Goal: Task Accomplishment & Management: Manage account settings

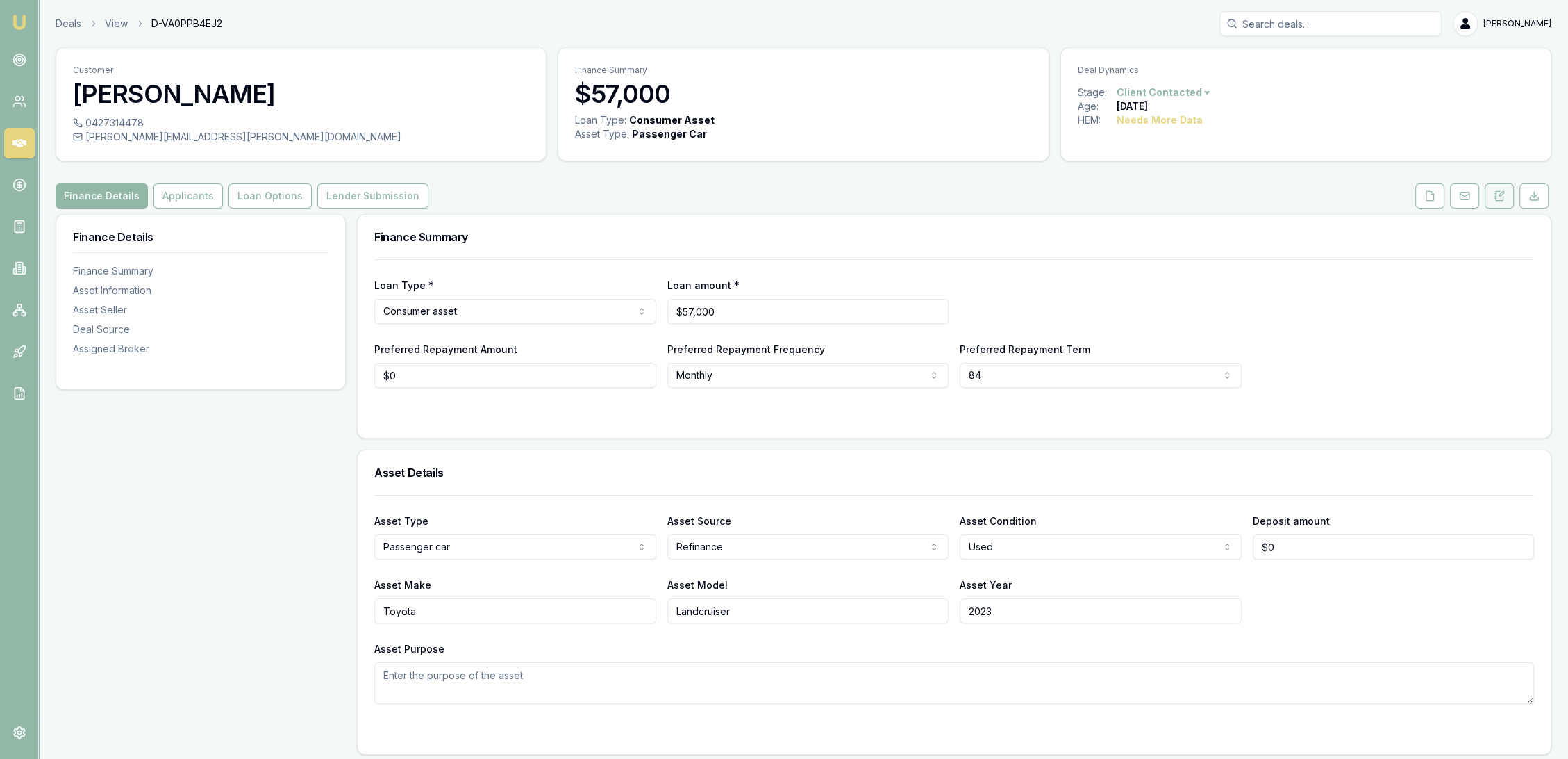
drag, startPoint x: 1502, startPoint y: 199, endPoint x: 1494, endPoint y: 207, distance: 11.3
click at [1502, 200] on icon at bounding box center [1499, 196] width 8 height 9
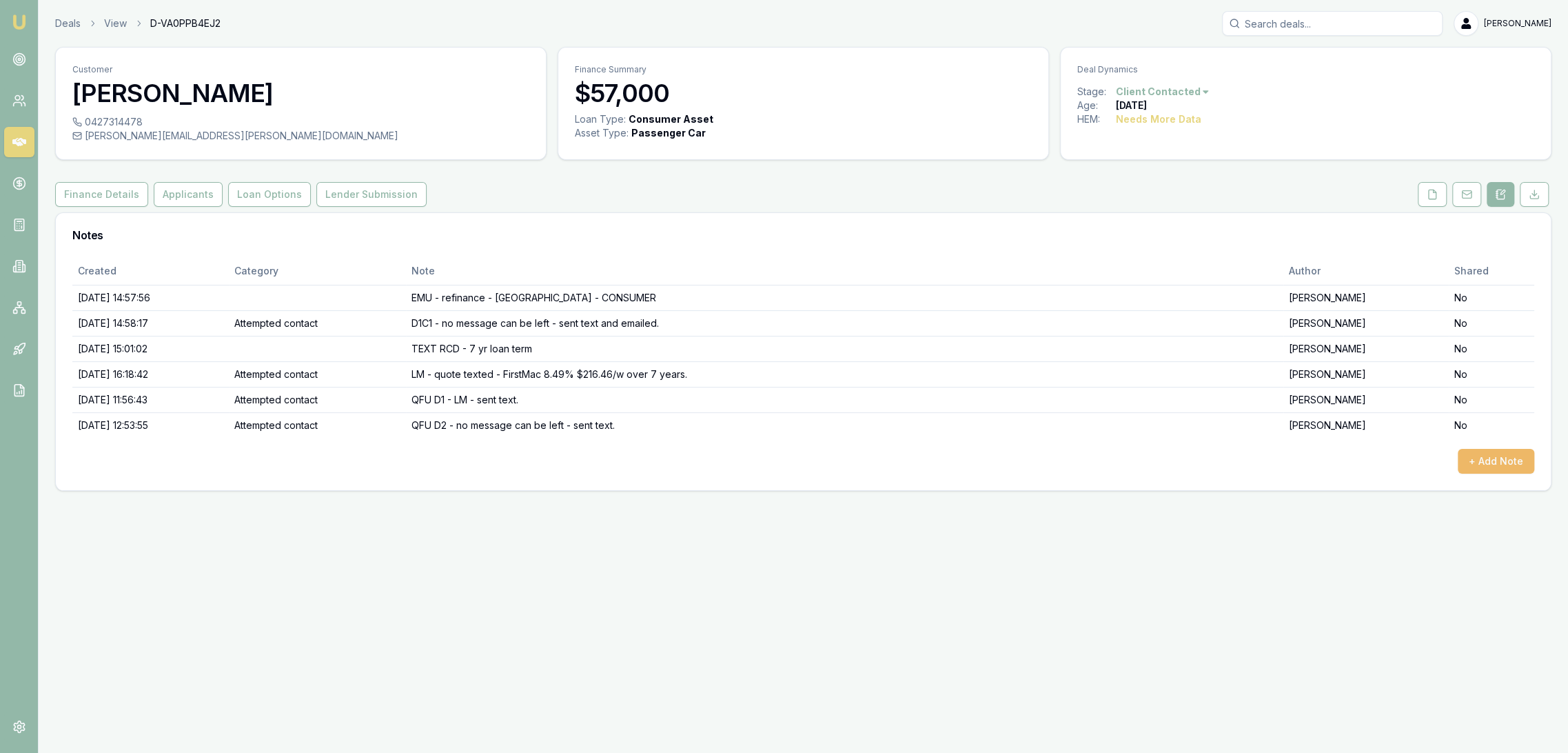
click at [1518, 462] on button "+ Add Note" at bounding box center [1497, 461] width 77 height 25
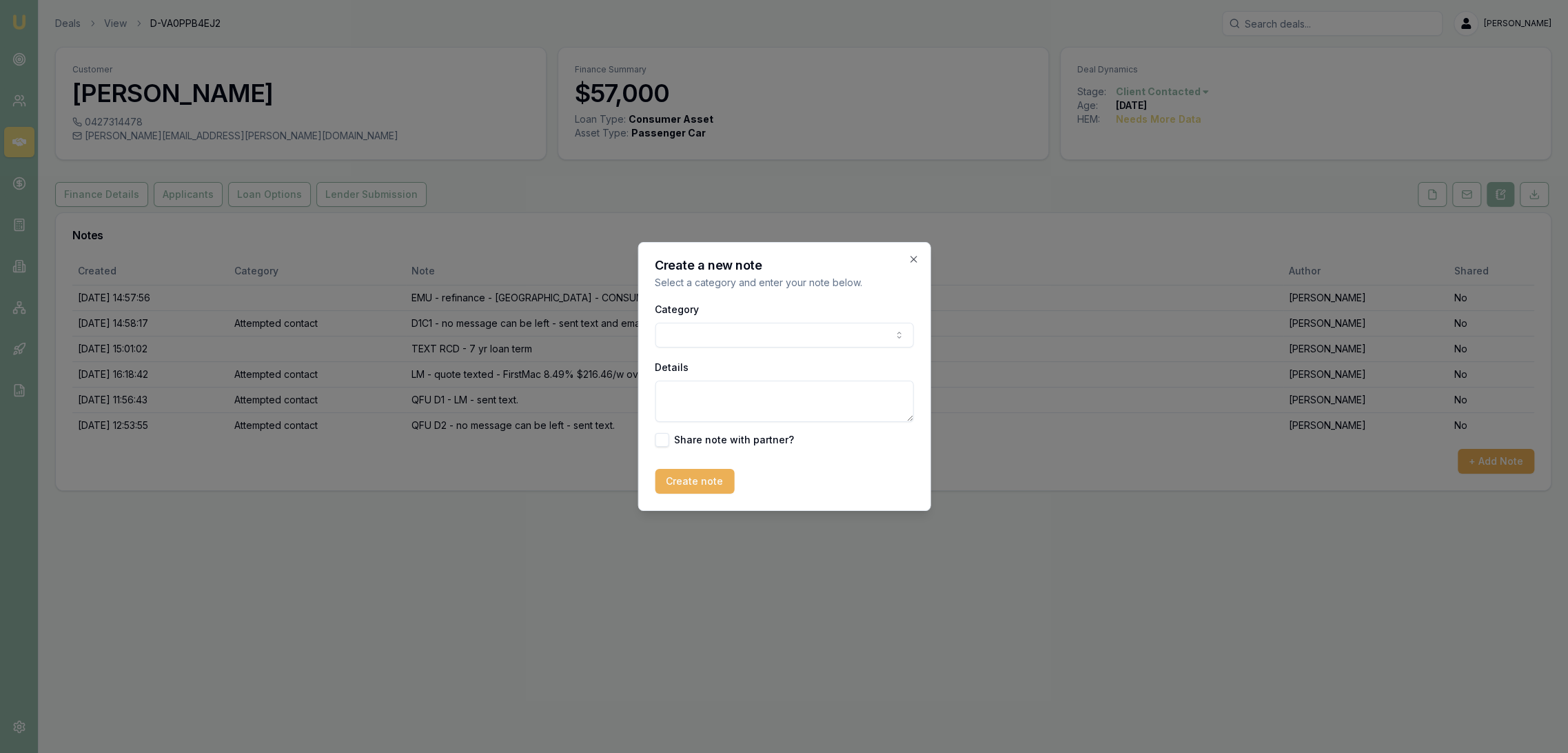
click at [701, 330] on body "Emu Broker Deals View D-VA0PPB4EJ2 Robyn Adams Toggle Menu Customer Dylan Merce…" at bounding box center [784, 376] width 1568 height 753
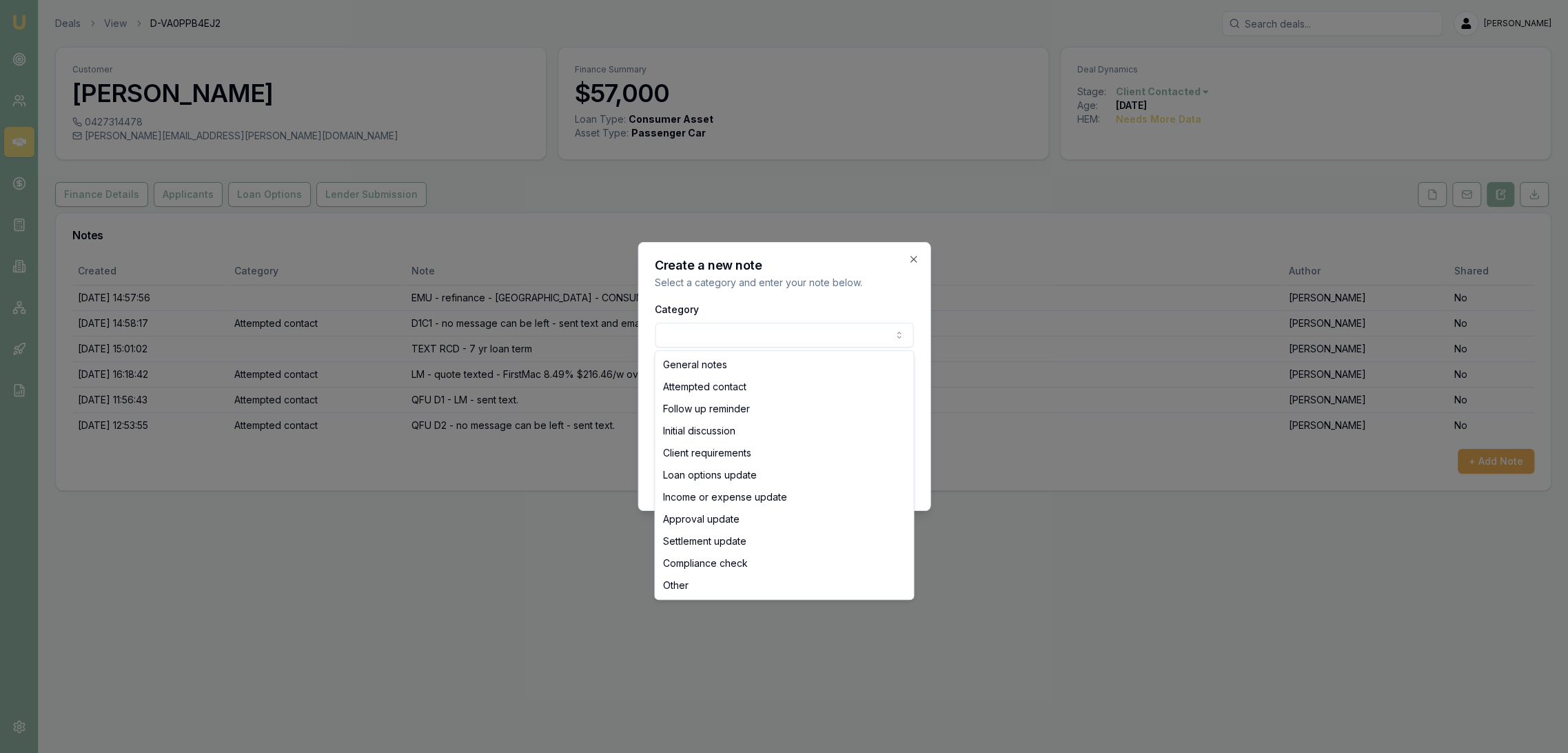
select select "ATTEMPTED_CONTACT"
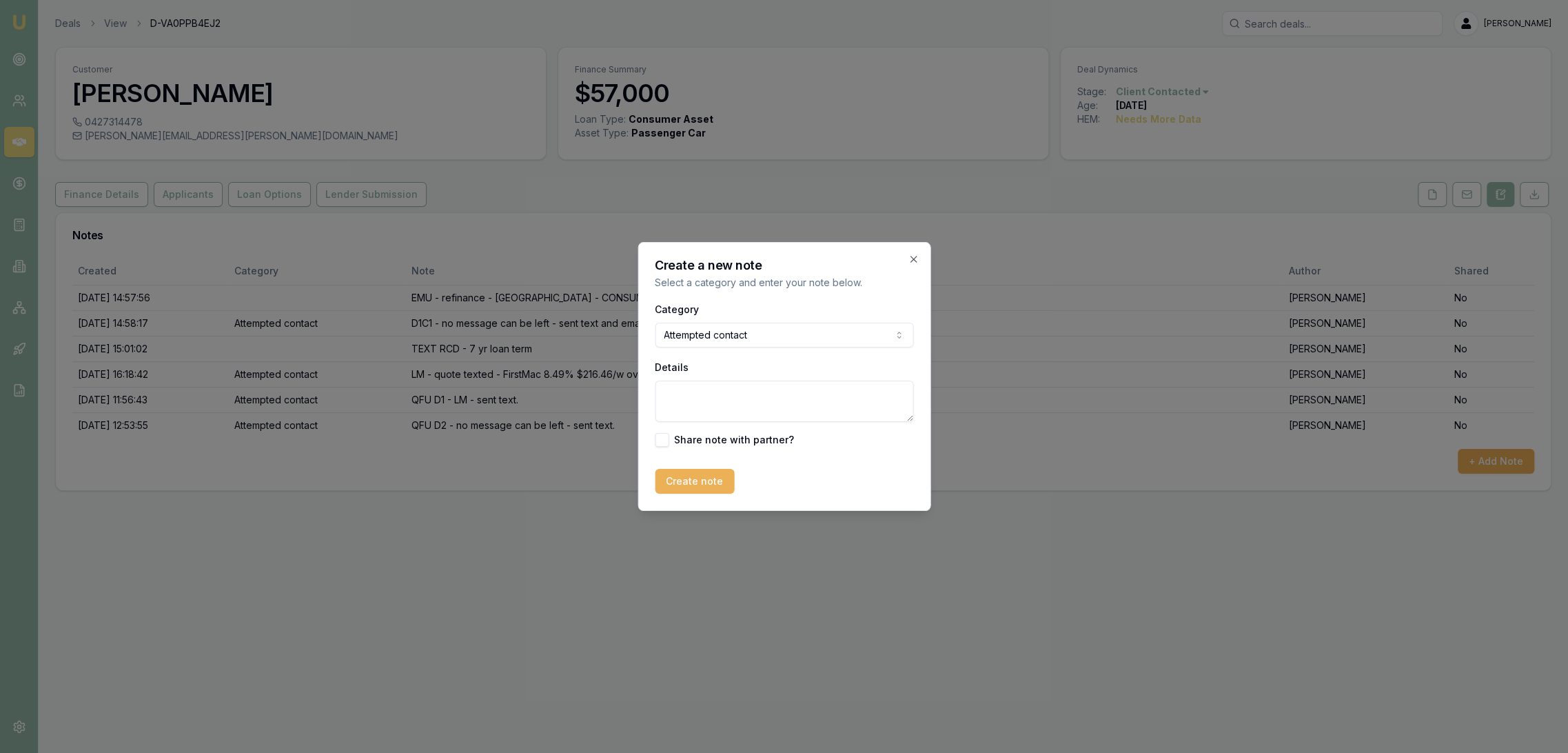
click at [687, 404] on textarea "Details" at bounding box center [784, 401] width 258 height 41
type textarea "QFU D3 - straight to VM - no message can be left"
click at [679, 486] on button "Create note" at bounding box center [694, 481] width 80 height 25
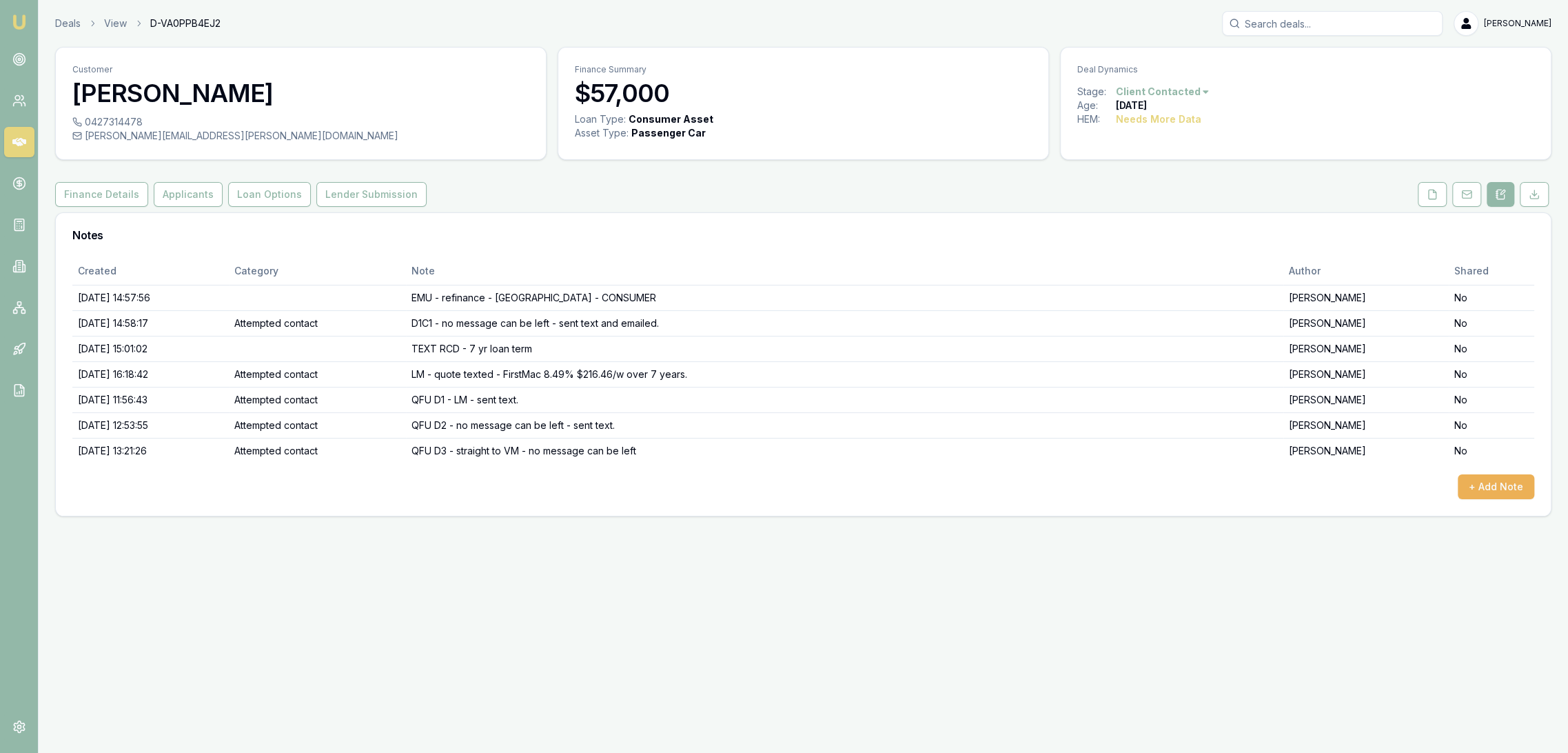
drag, startPoint x: 22, startPoint y: 16, endPoint x: 48, endPoint y: 0, distance: 30.5
click at [22, 16] on img at bounding box center [20, 22] width 17 height 17
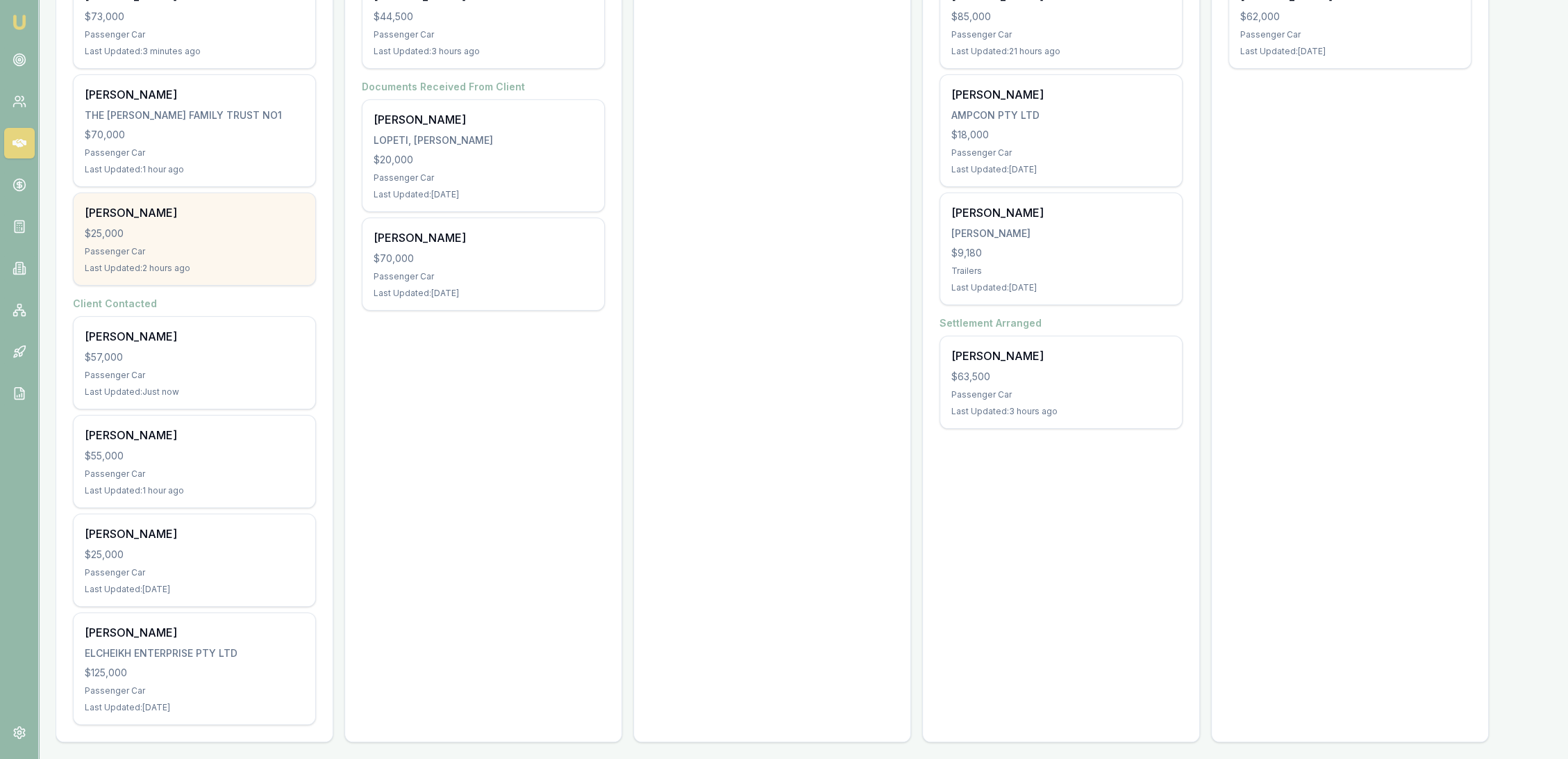
scroll to position [332, 0]
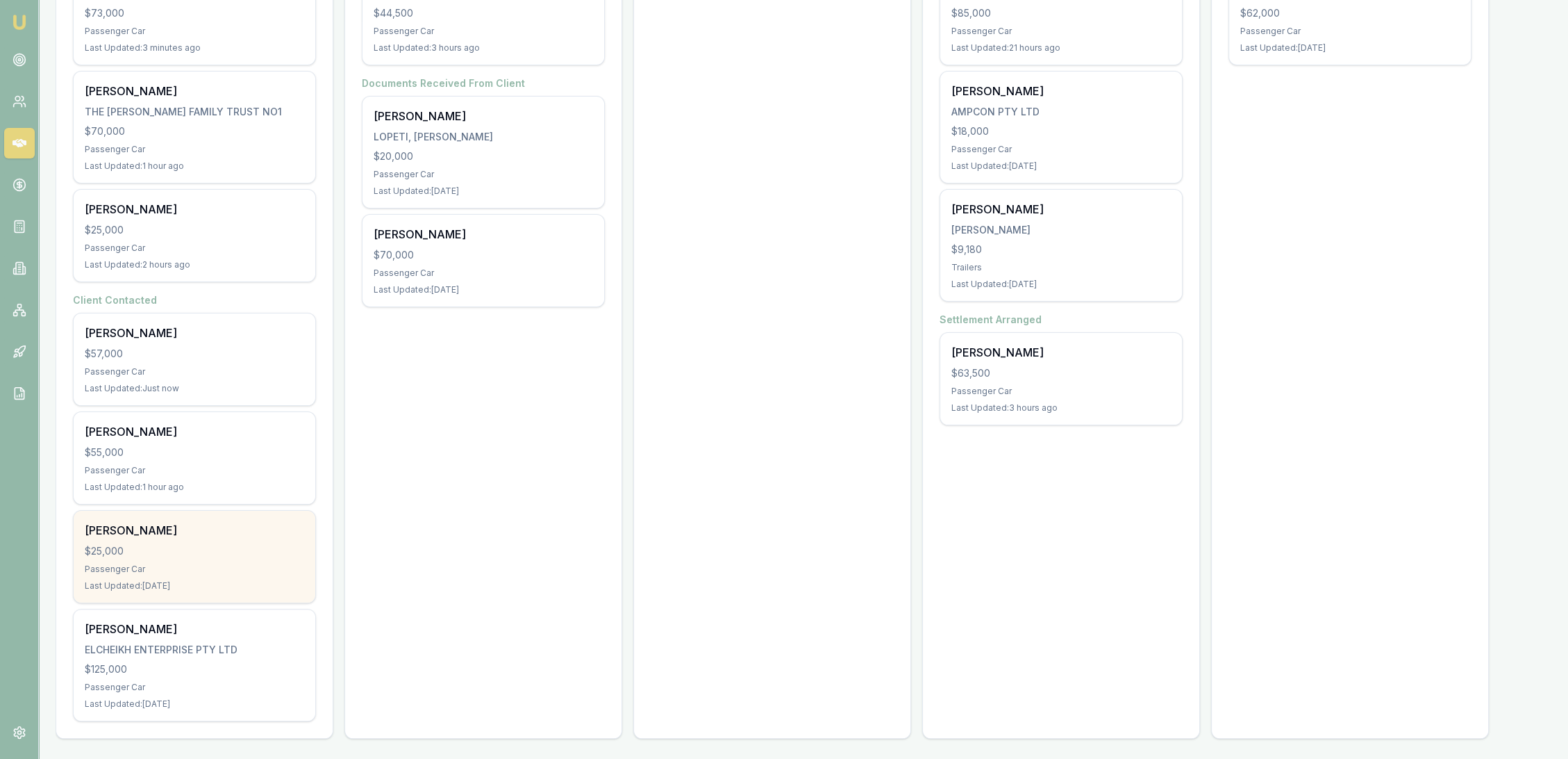
click at [188, 574] on div "Faye Kaffa $25,000 Passenger Car Last Updated: 1 day ago" at bounding box center [194, 556] width 241 height 91
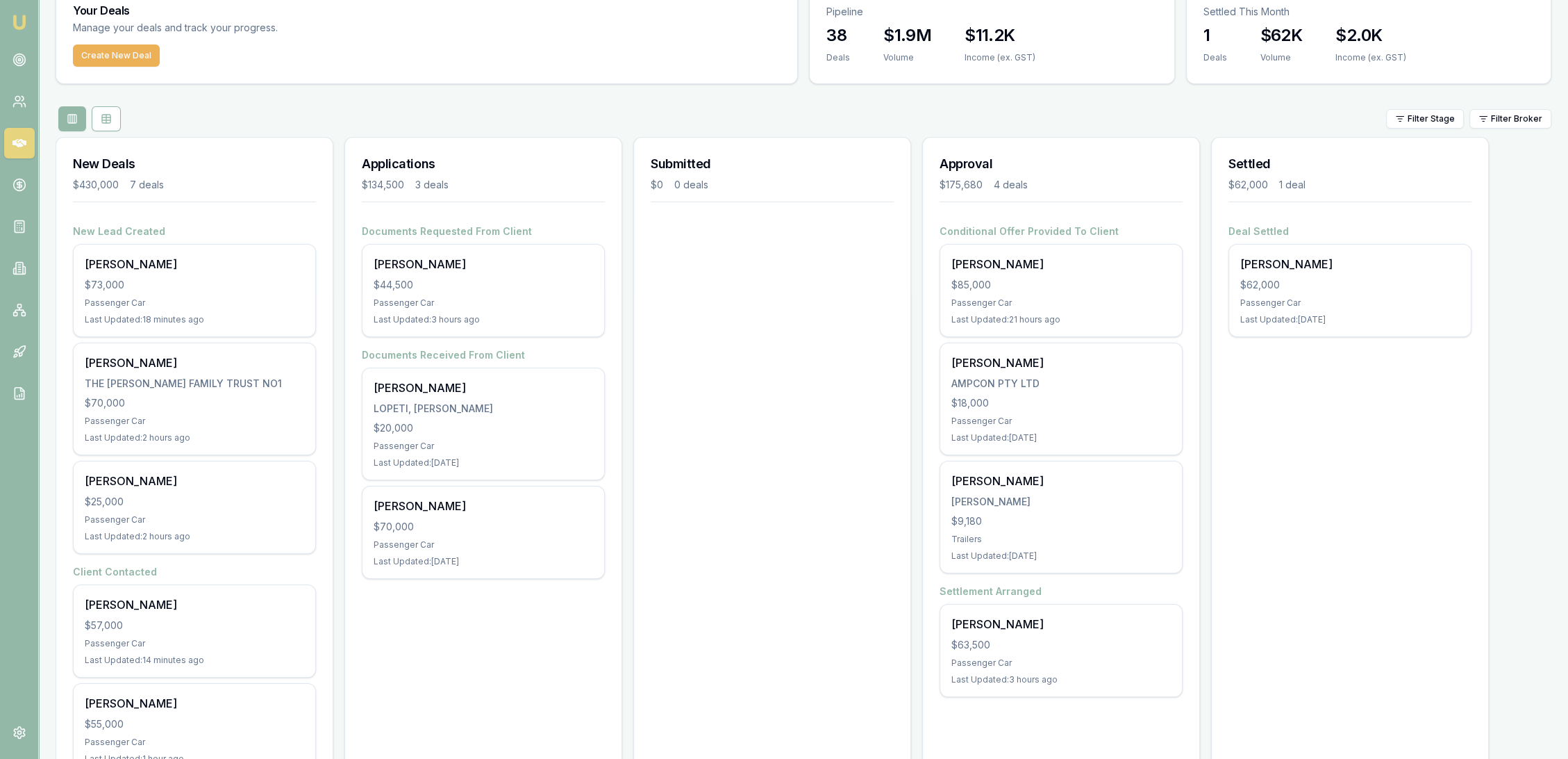
scroll to position [0, 0]
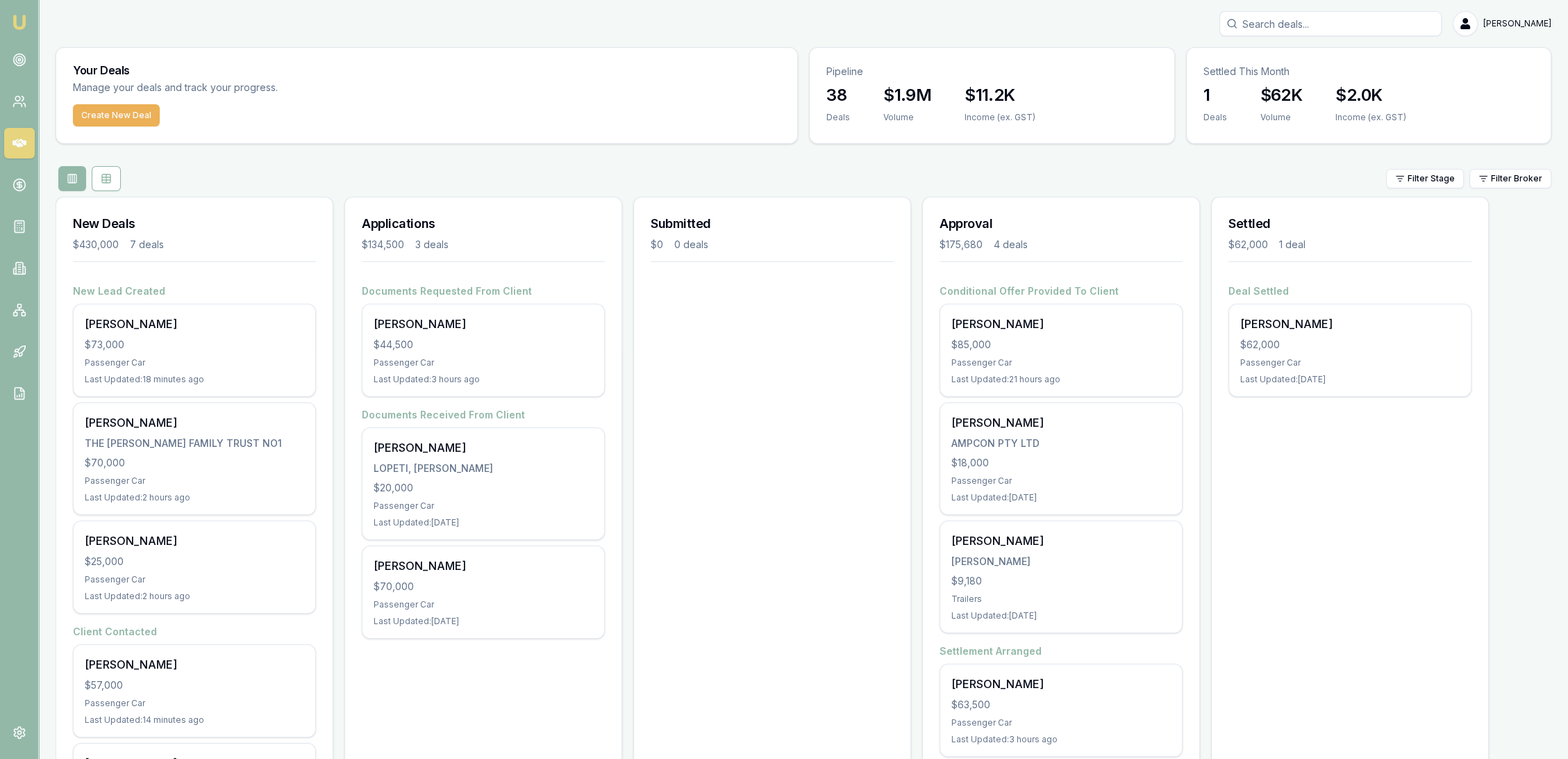
click at [2, 58] on nav "Emu Broker" at bounding box center [19, 209] width 39 height 420
click at [20, 63] on circle at bounding box center [19, 59] width 7 height 7
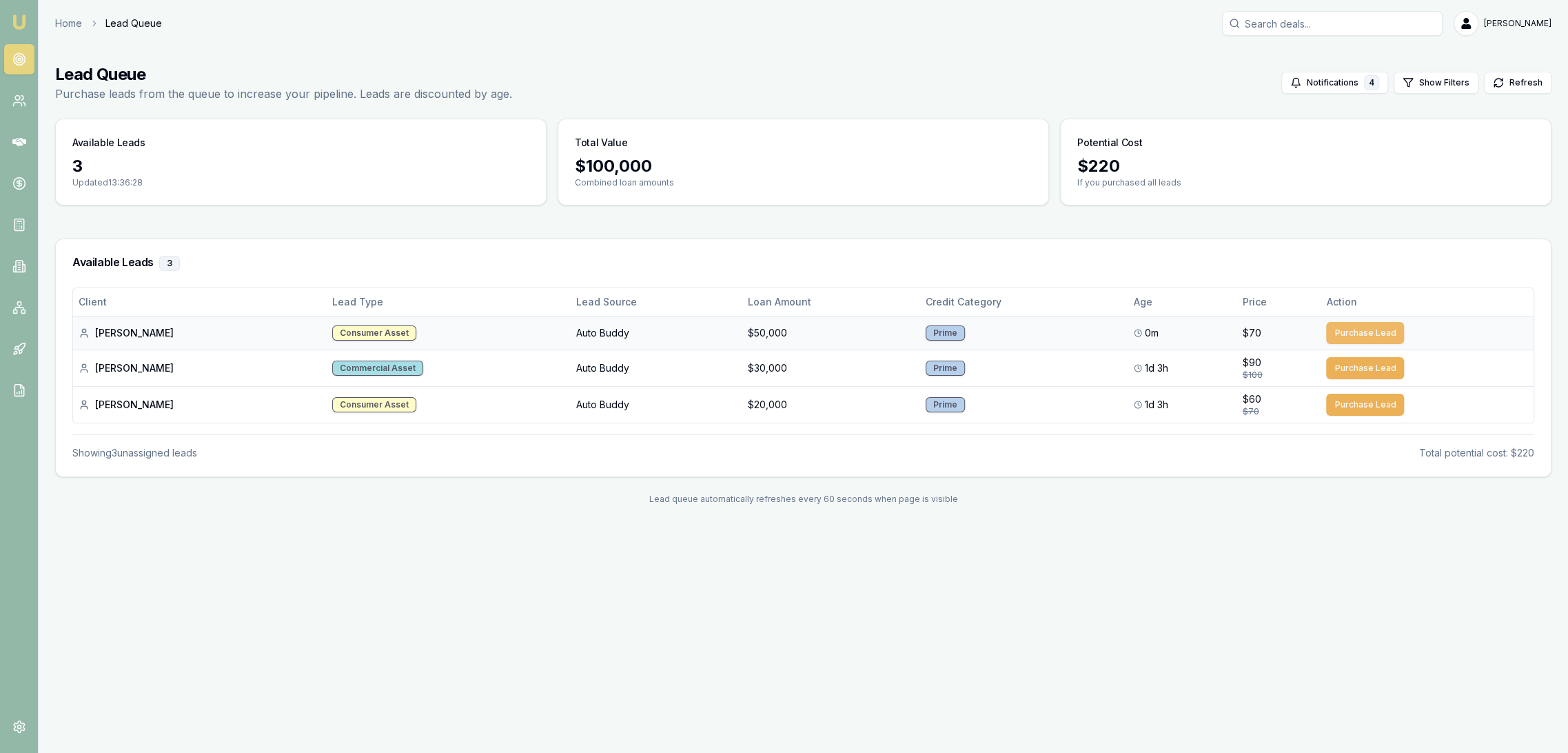
click at [1357, 326] on button "Purchase Lead" at bounding box center [1365, 333] width 78 height 22
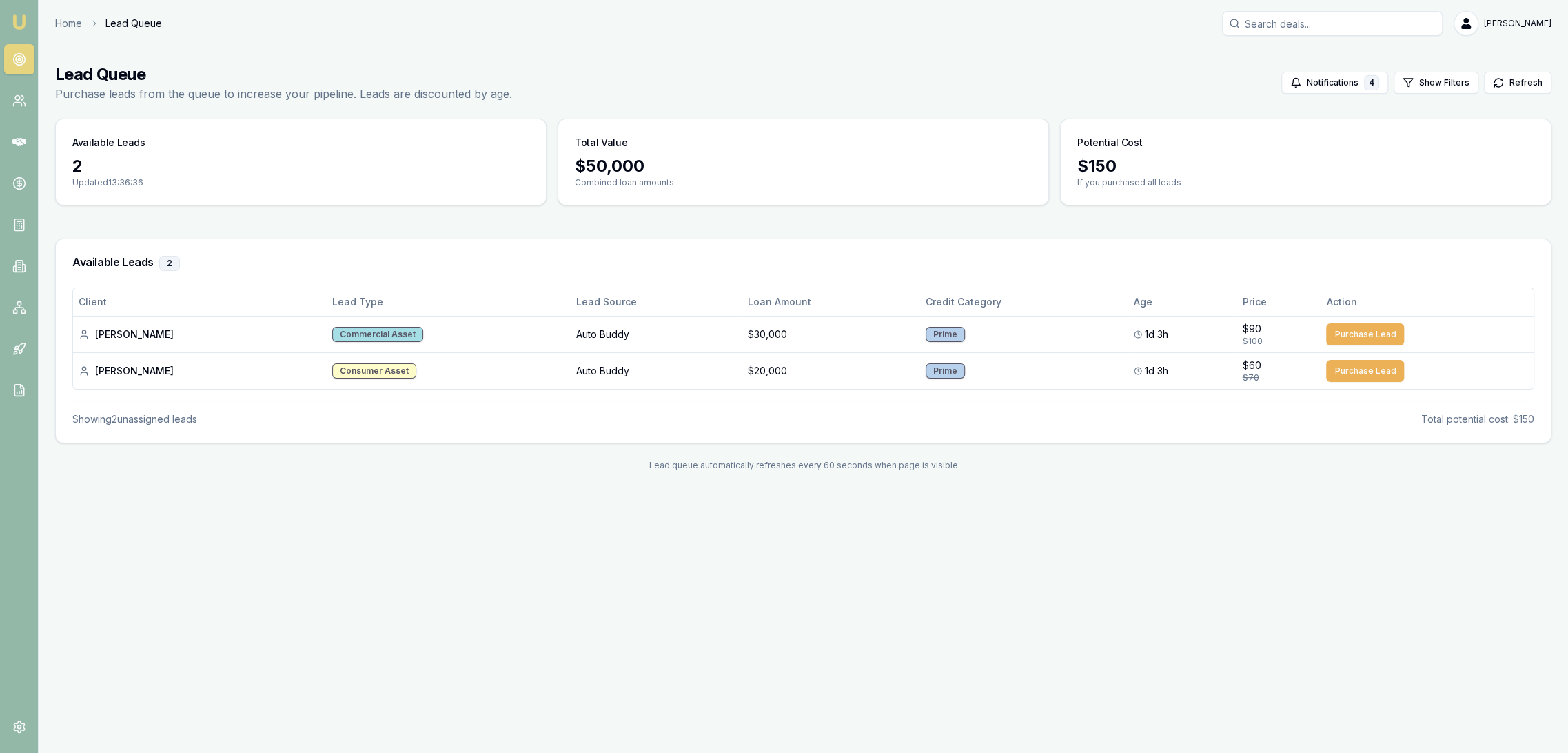
click at [22, 19] on img at bounding box center [20, 22] width 17 height 17
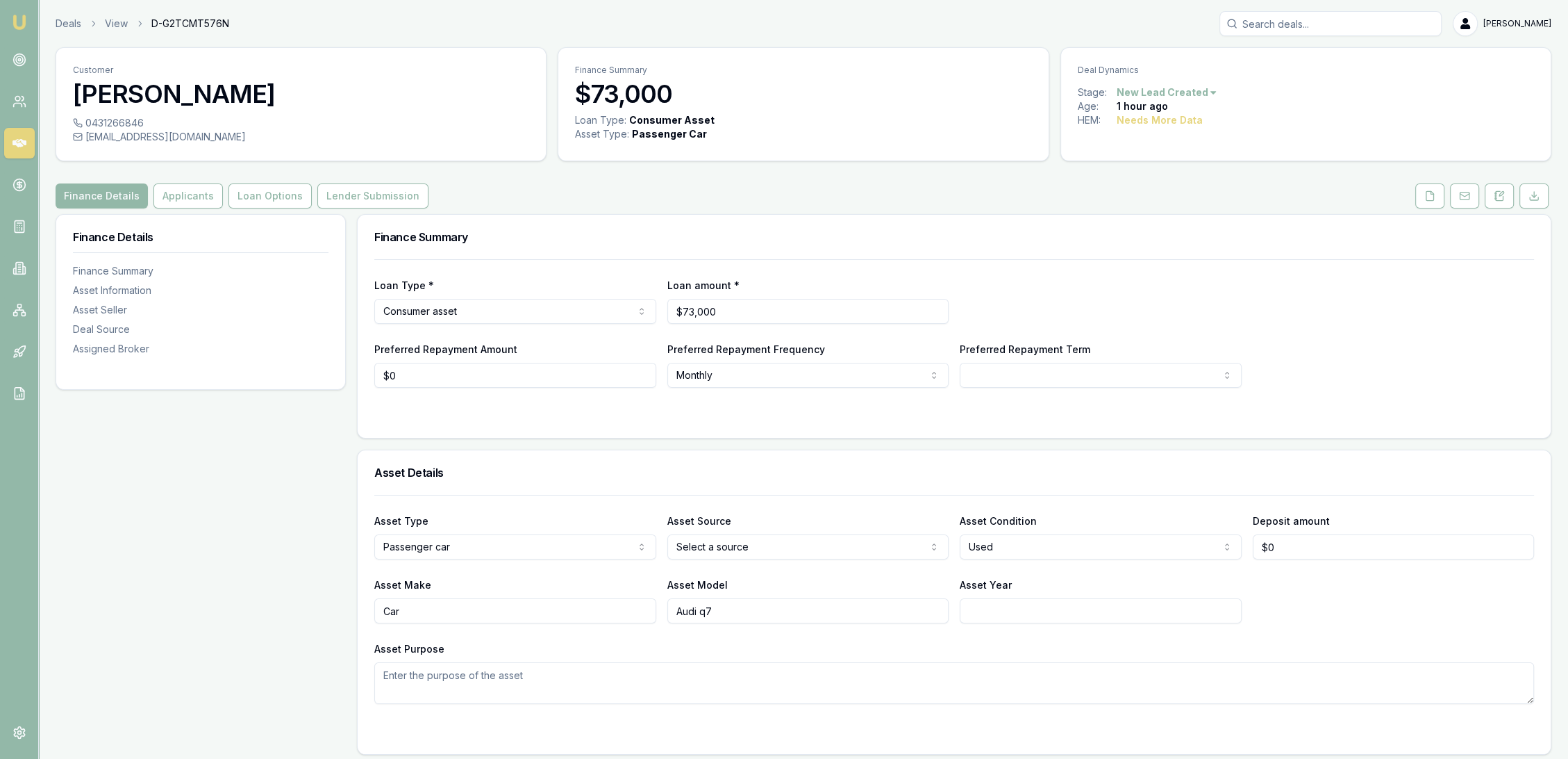
drag, startPoint x: 1501, startPoint y: 193, endPoint x: 1441, endPoint y: 250, distance: 82.8
click at [1501, 193] on icon at bounding box center [1499, 196] width 11 height 11
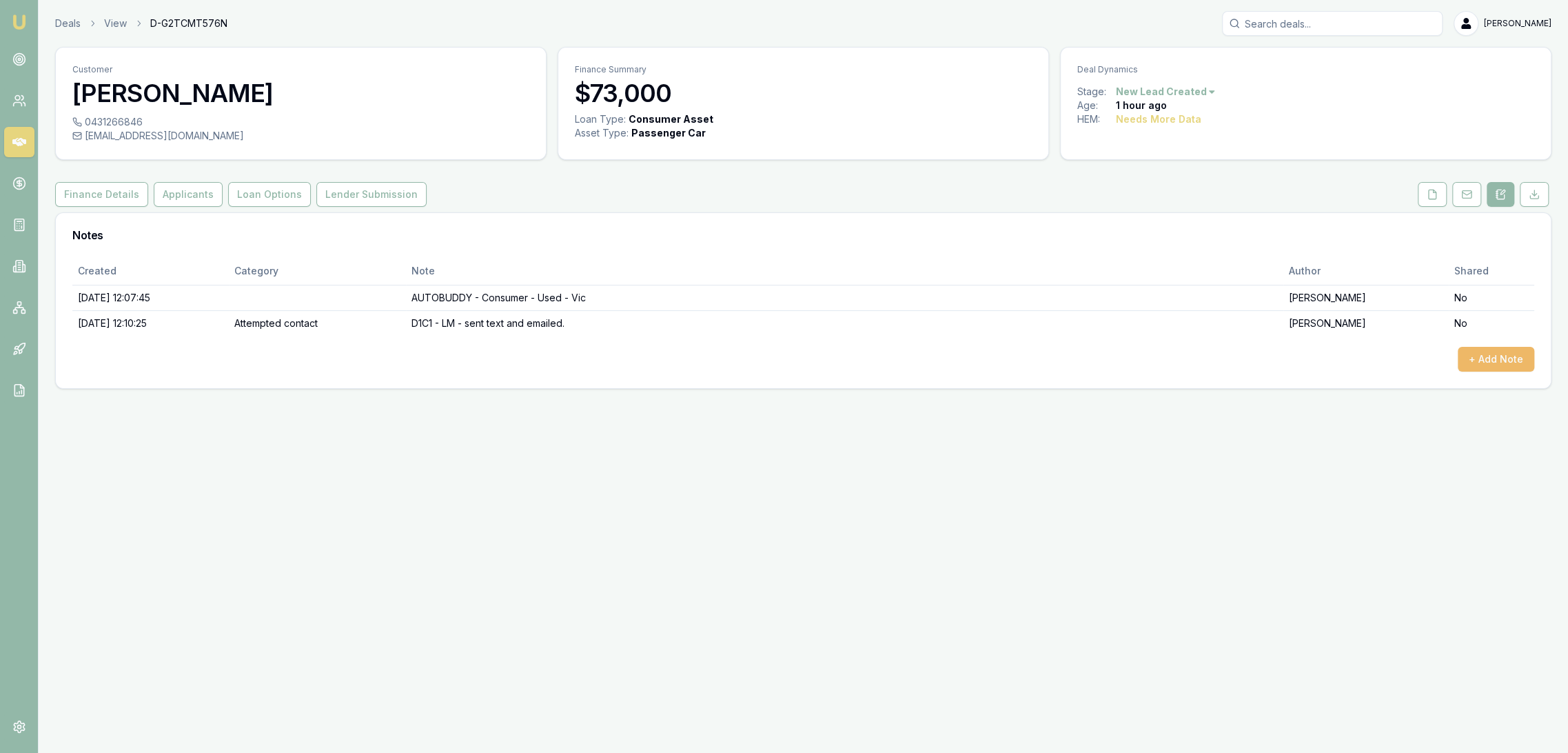
click at [1495, 355] on button "+ Add Note" at bounding box center [1497, 359] width 77 height 25
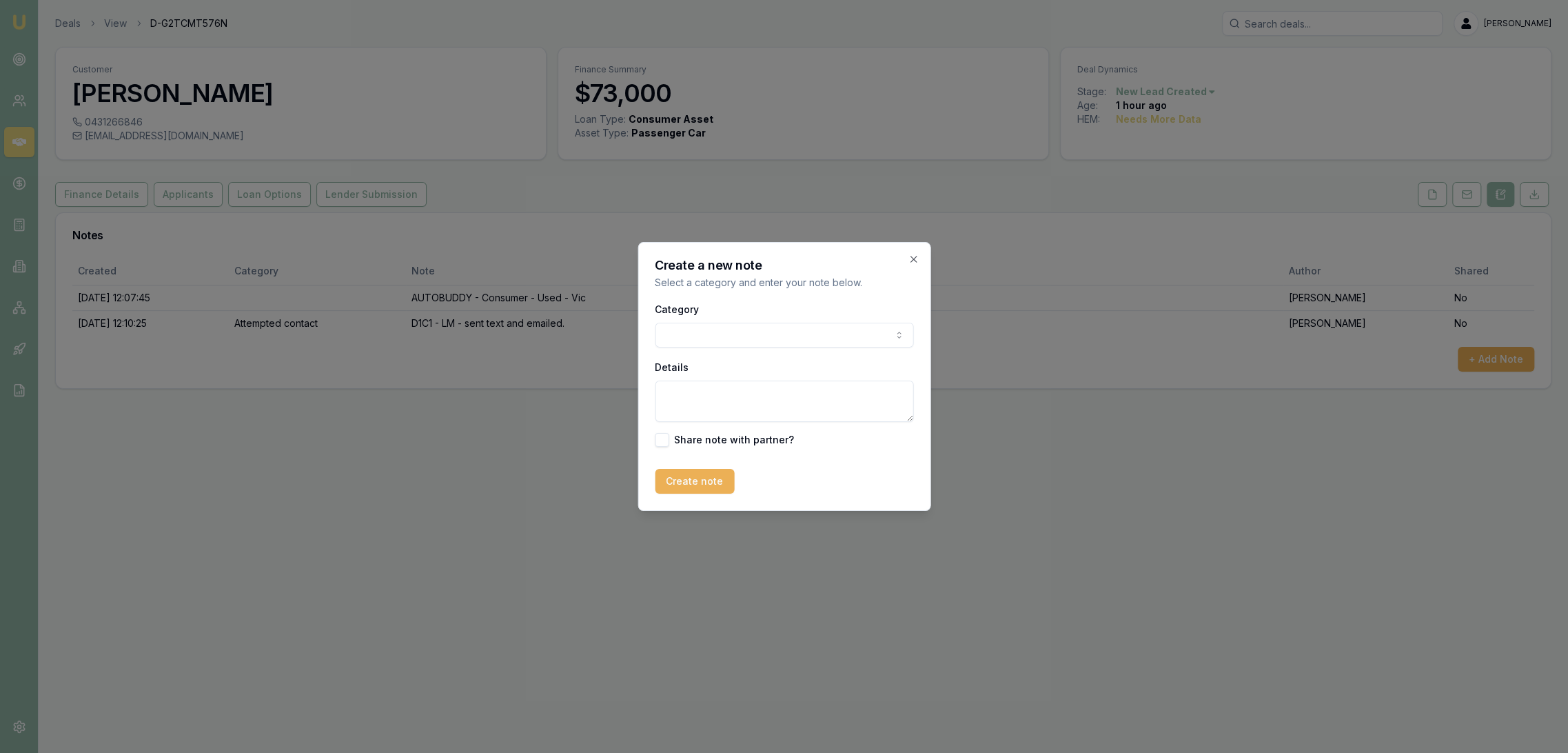
click at [736, 334] on body "Emu Broker Deals View D-G2TCMT576N Robyn Adams Toggle Menu Customer Raghav Anan…" at bounding box center [784, 376] width 1568 height 753
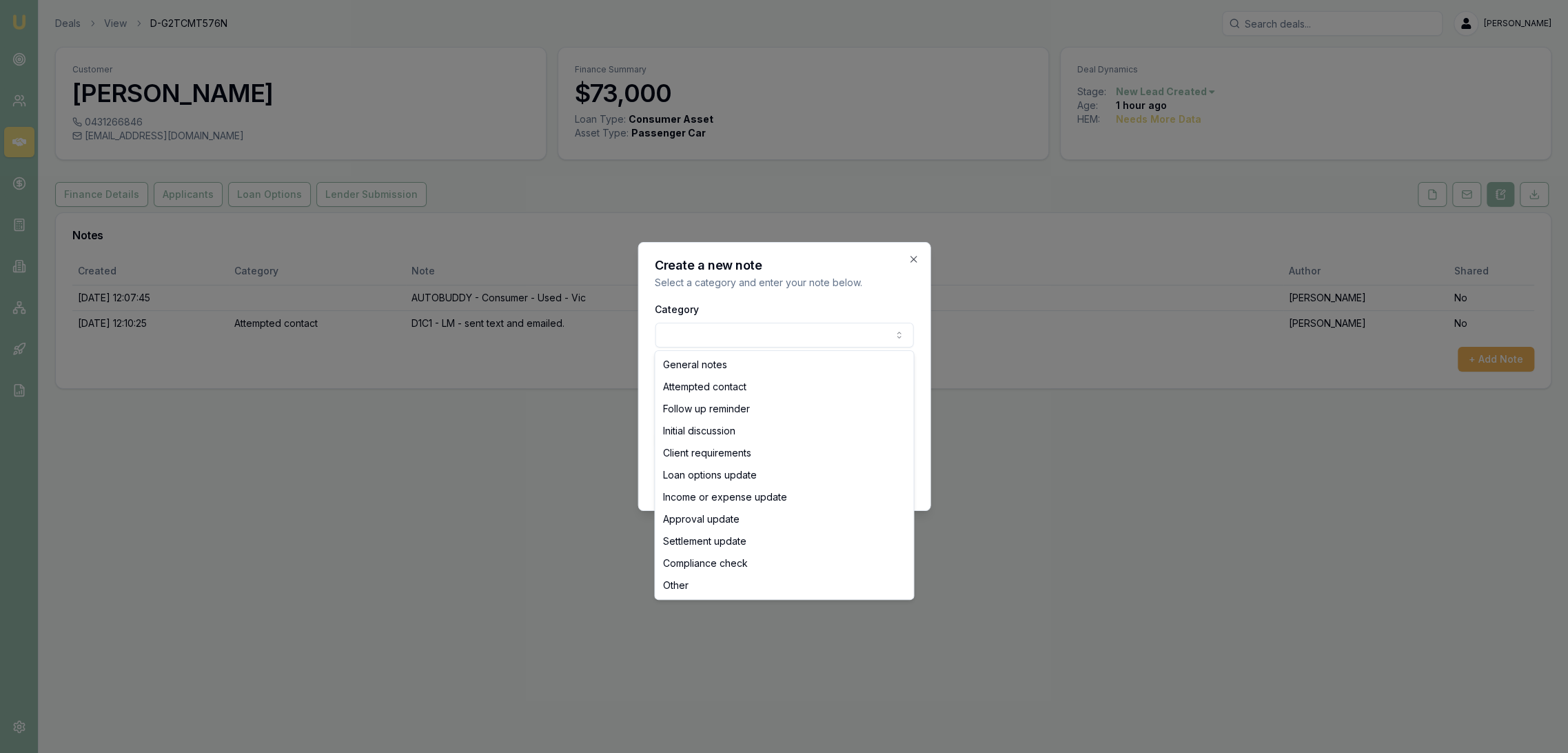
select select "ATTEMPTED_CONTACT"
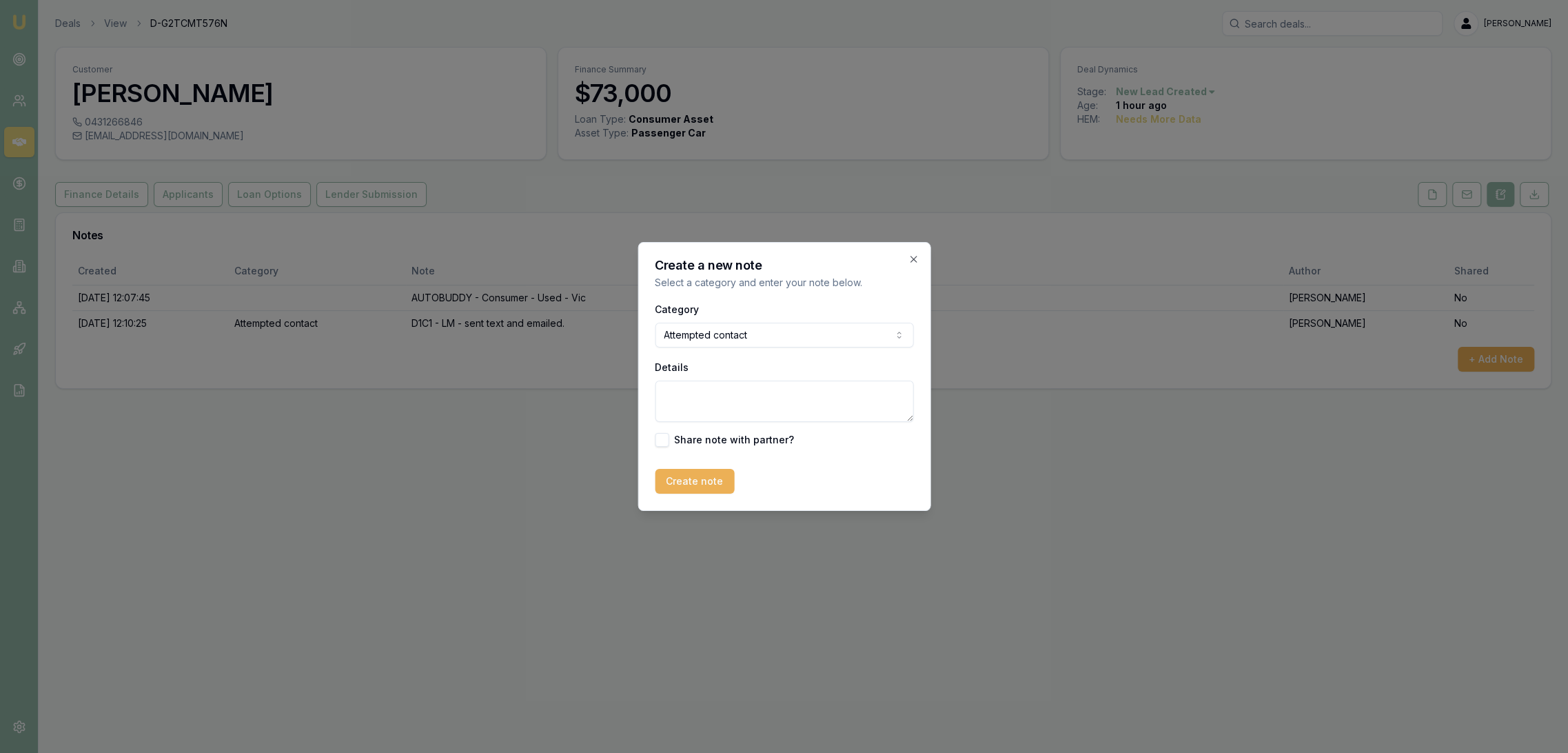
click at [720, 394] on textarea "Details" at bounding box center [784, 401] width 258 height 41
type textarea "D1C2 - LM - sent text."
click at [701, 486] on button "Create note" at bounding box center [694, 481] width 80 height 25
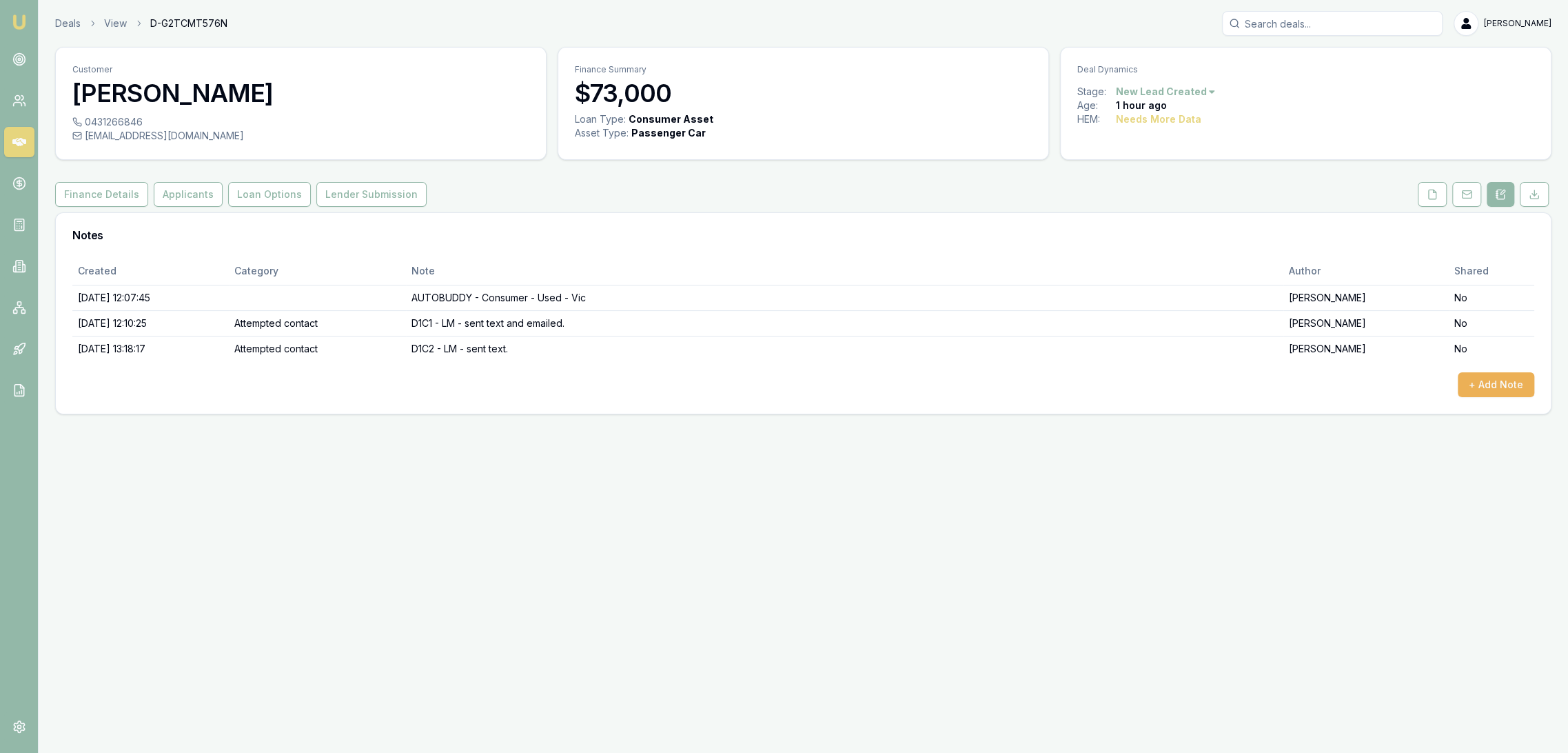
drag, startPoint x: 22, startPoint y: 18, endPoint x: 55, endPoint y: 1, distance: 37.1
click at [22, 18] on img at bounding box center [20, 22] width 17 height 17
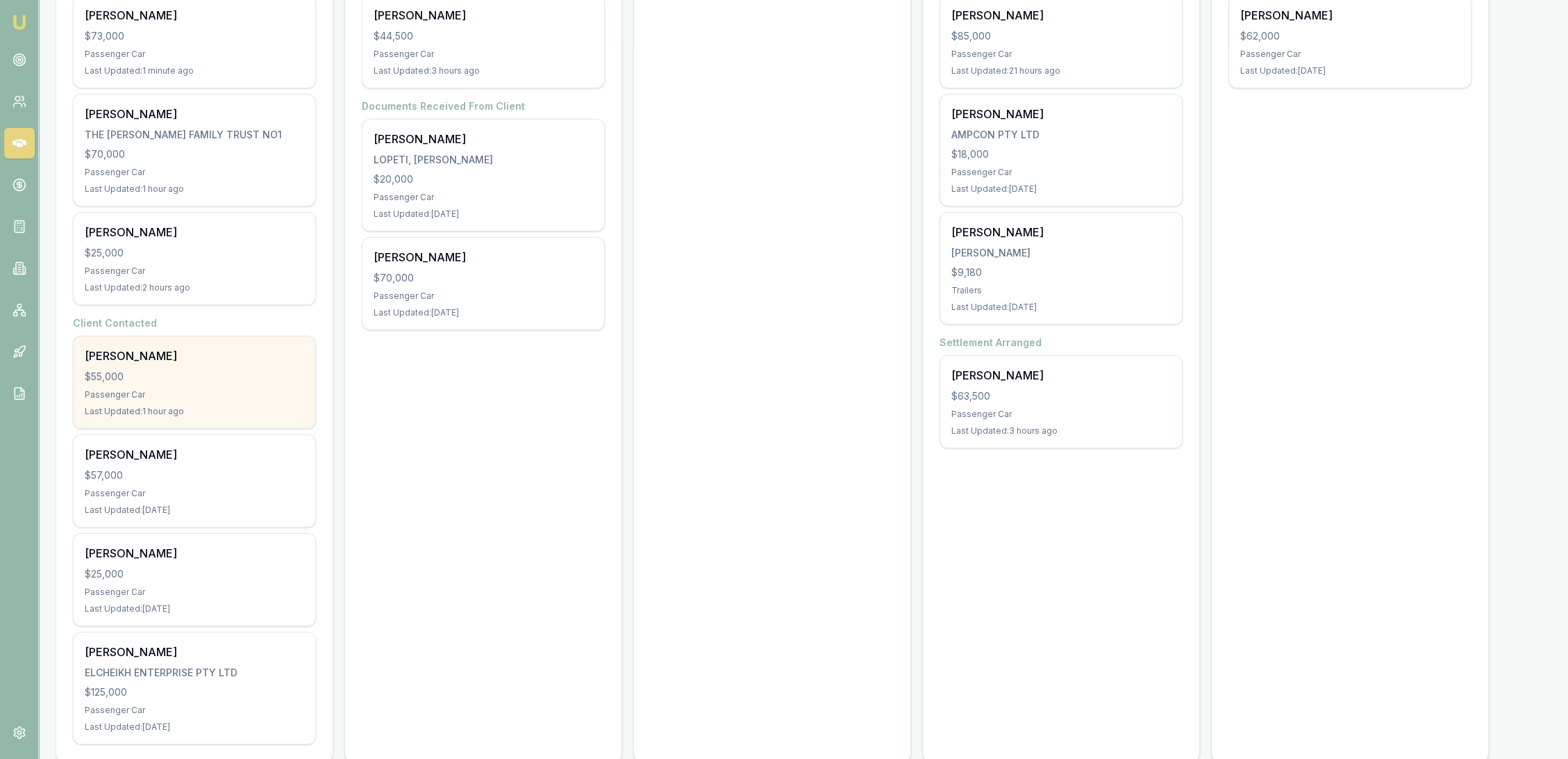
scroll to position [332, 0]
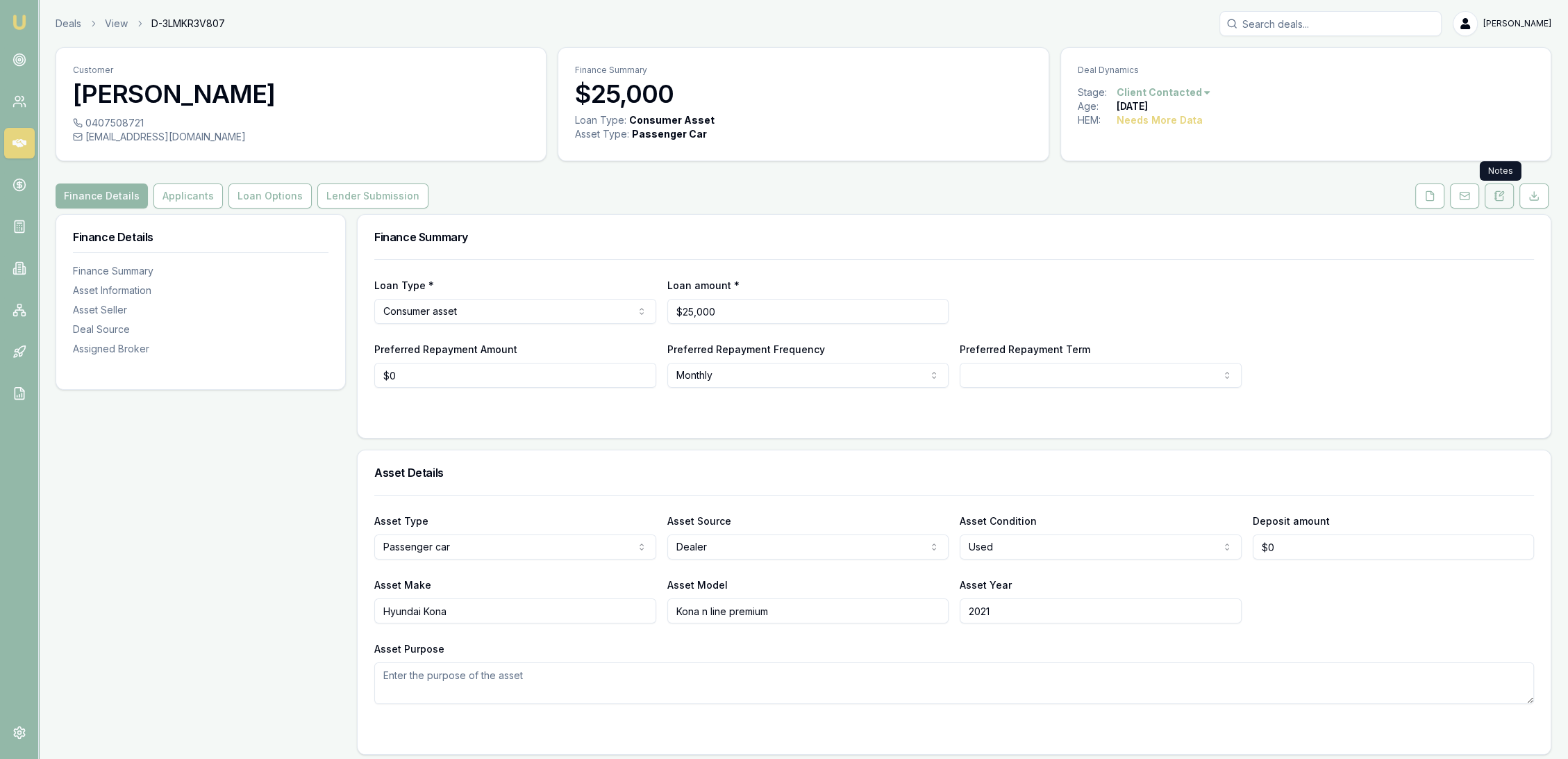
drag, startPoint x: 1500, startPoint y: 194, endPoint x: 1493, endPoint y: 193, distance: 7.1
click at [1500, 193] on icon at bounding box center [1501, 193] width 4 height 4
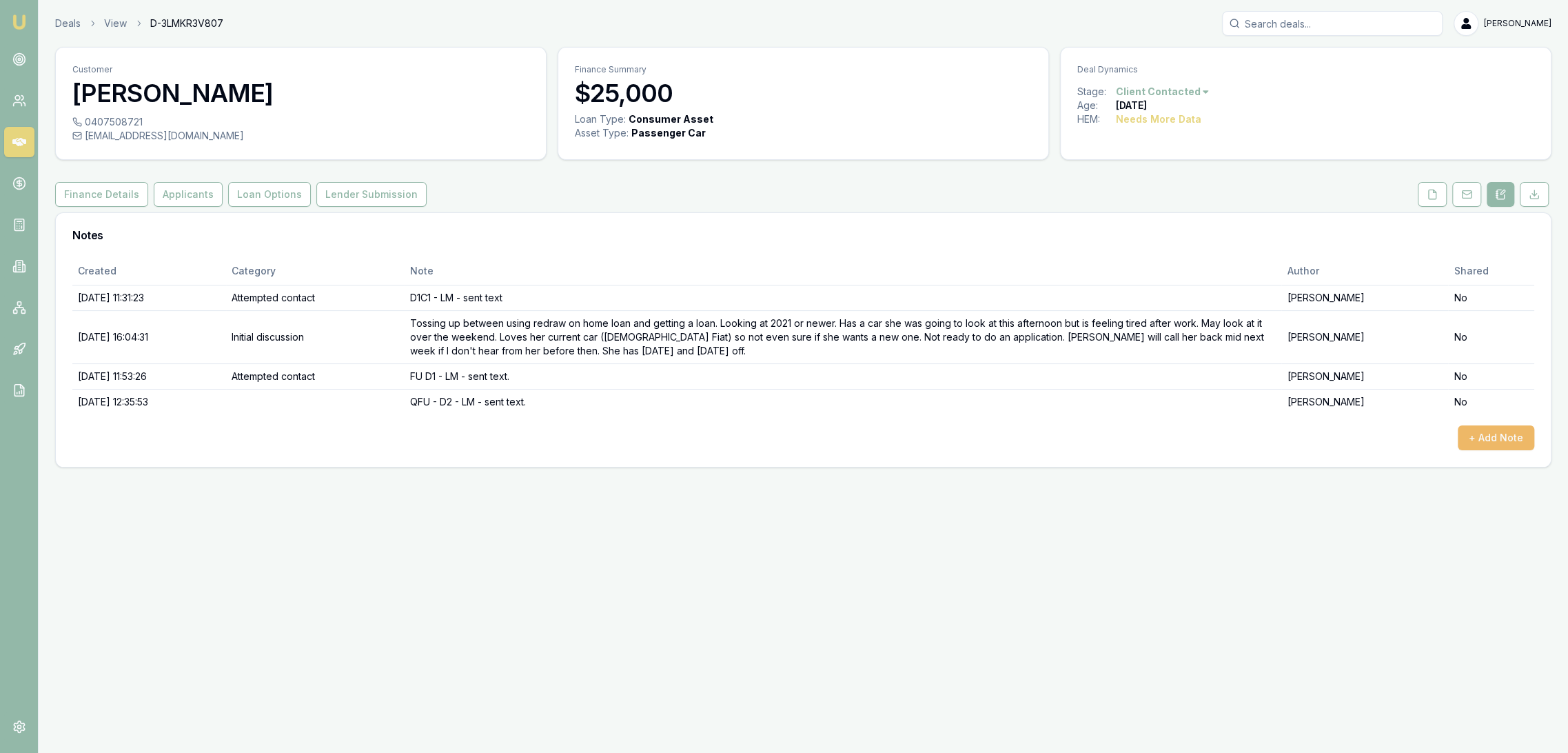
click at [1492, 444] on button "+ Add Note" at bounding box center [1497, 438] width 77 height 25
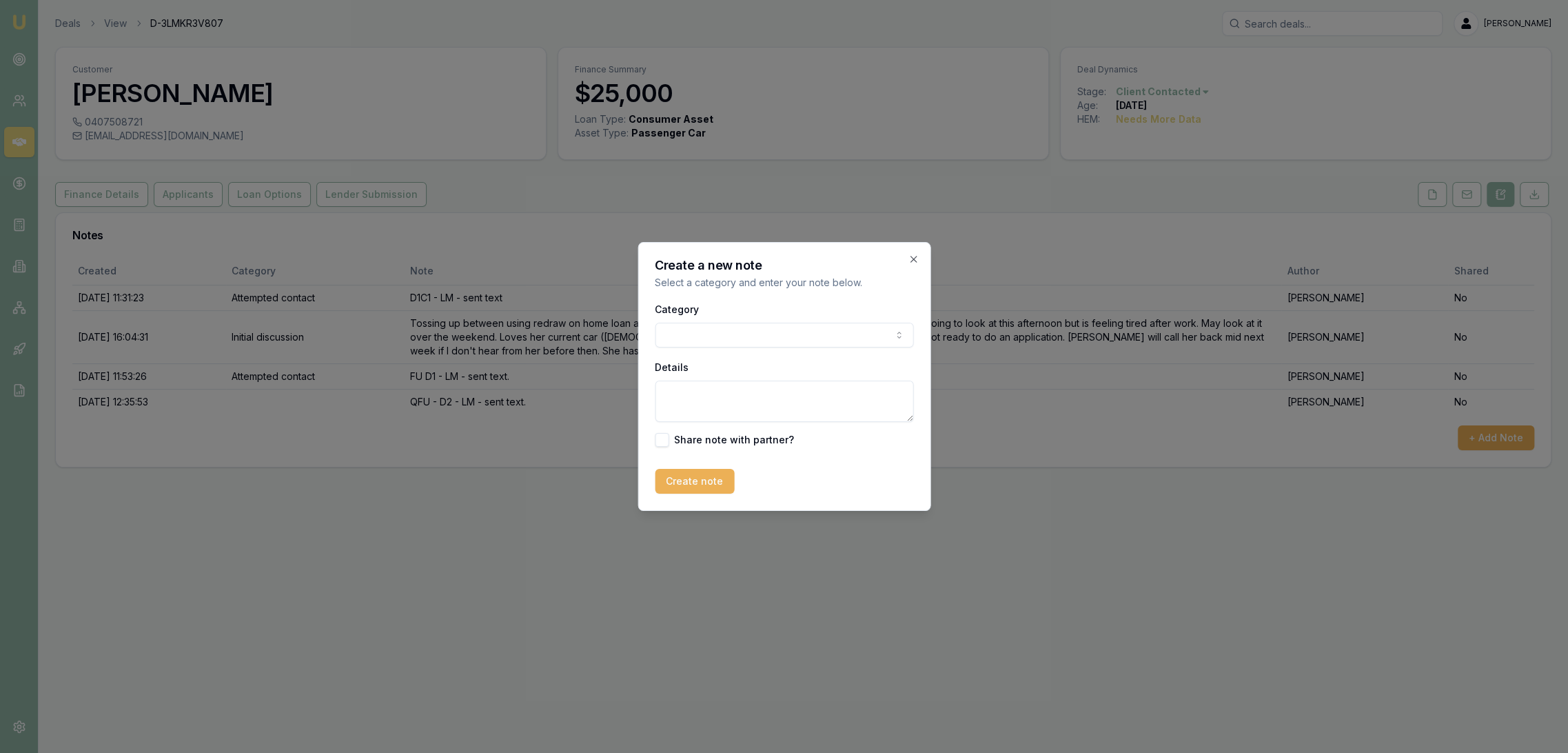
click at [738, 307] on div "Category General notes Attempted contact Follow up reminder Initial discussion …" at bounding box center [784, 324] width 258 height 47
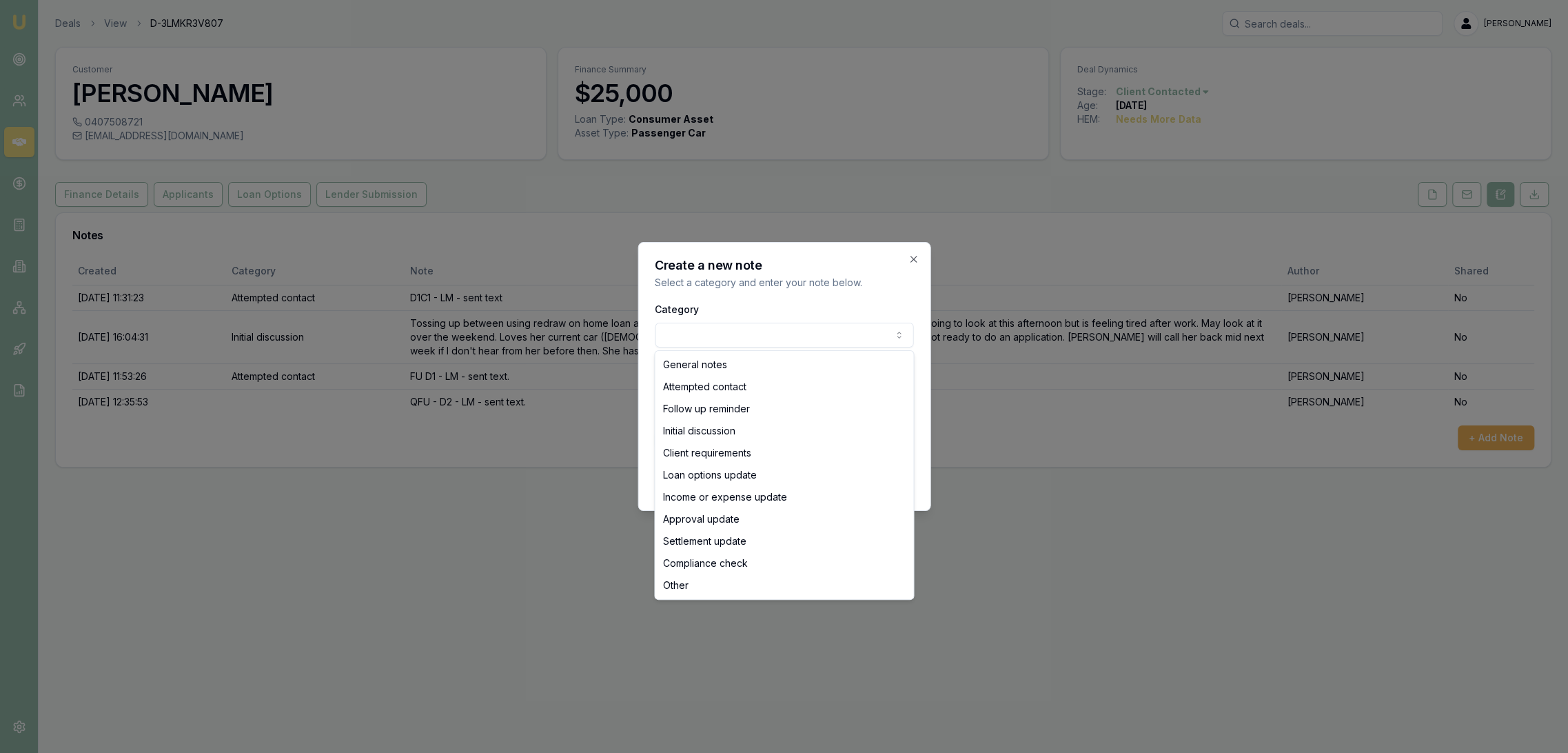
click at [729, 340] on body "Emu Broker Deals View D-3LMKR3V807 Robyn Adams Toggle Menu Customer Faye Kaffa …" at bounding box center [784, 376] width 1568 height 753
select select "ATTEMPTED_CONTACT"
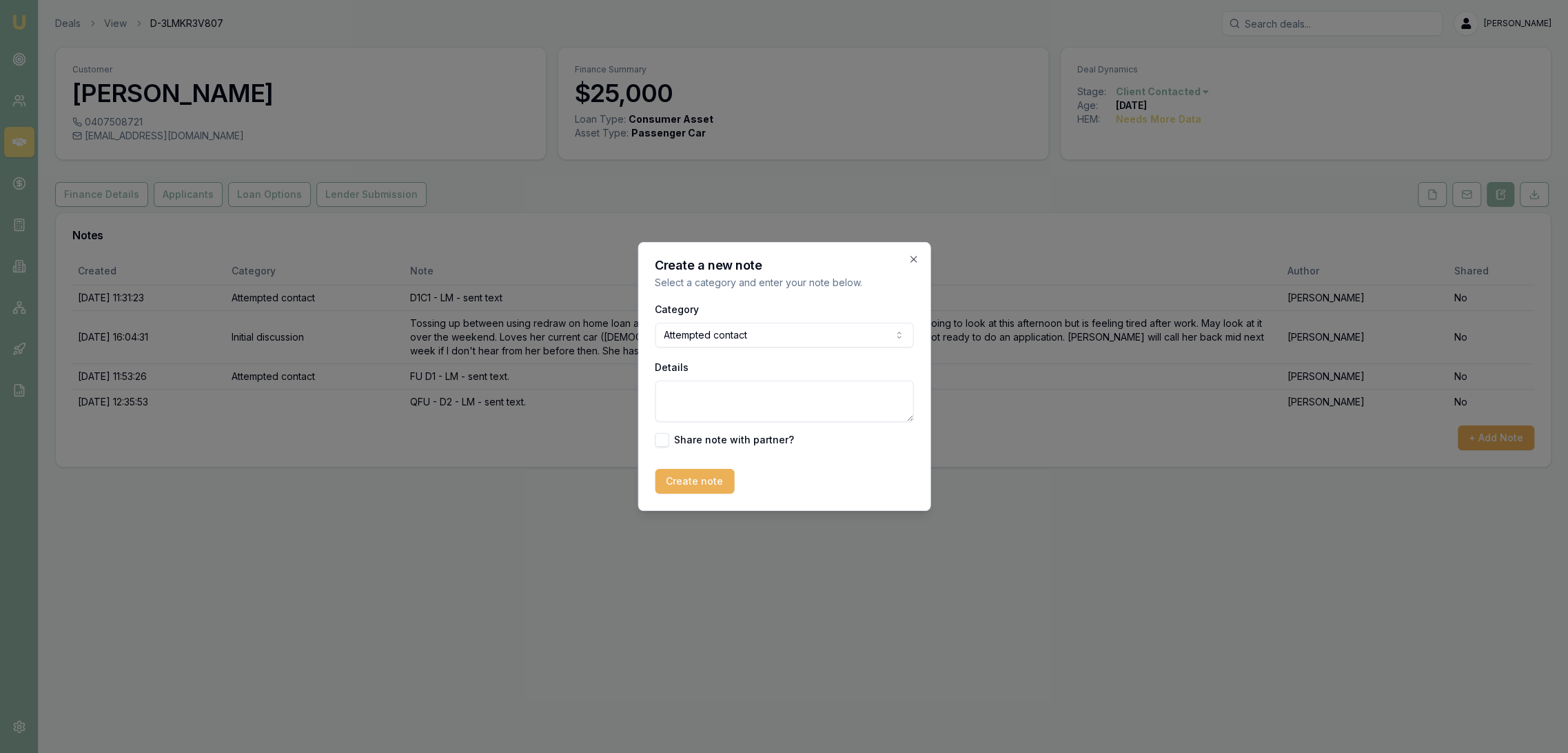
click at [680, 401] on textarea "Details" at bounding box center [784, 401] width 258 height 41
type textarea "F"
type textarea "FU D3 - LM"
click at [711, 482] on button "Create note" at bounding box center [694, 481] width 80 height 25
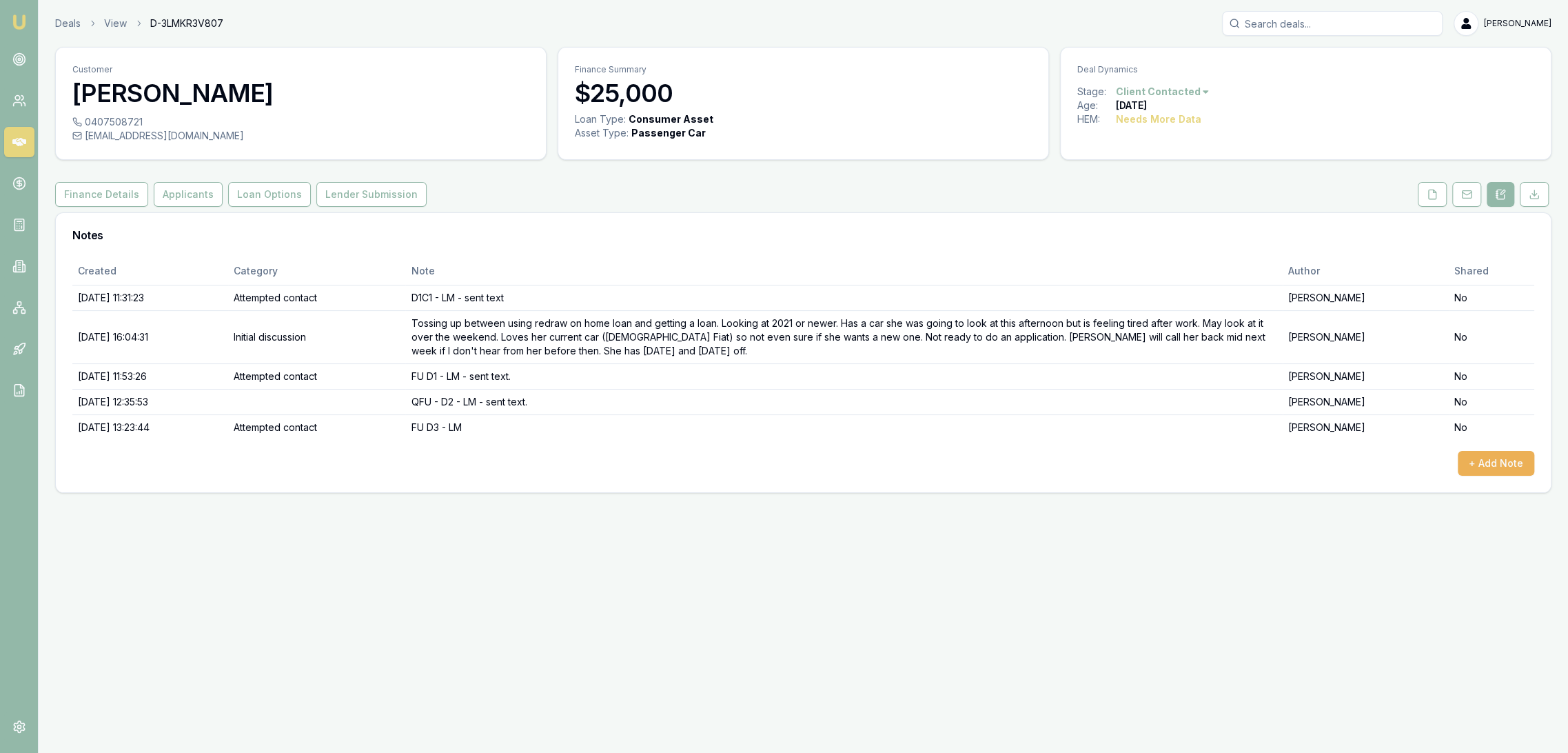
click at [12, 22] on img at bounding box center [20, 22] width 17 height 17
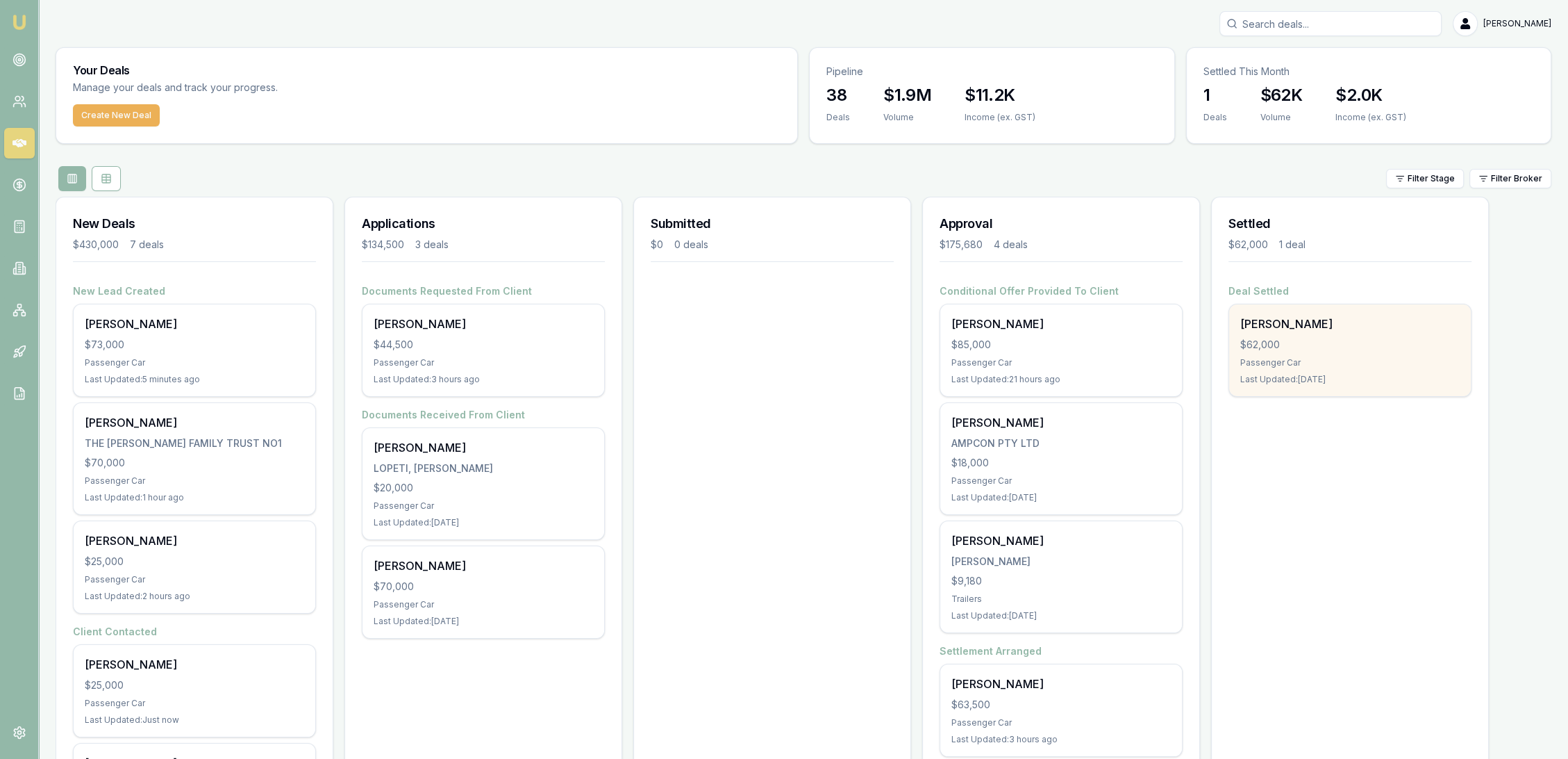
click at [1346, 344] on div "$62,000" at bounding box center [1349, 344] width 220 height 14
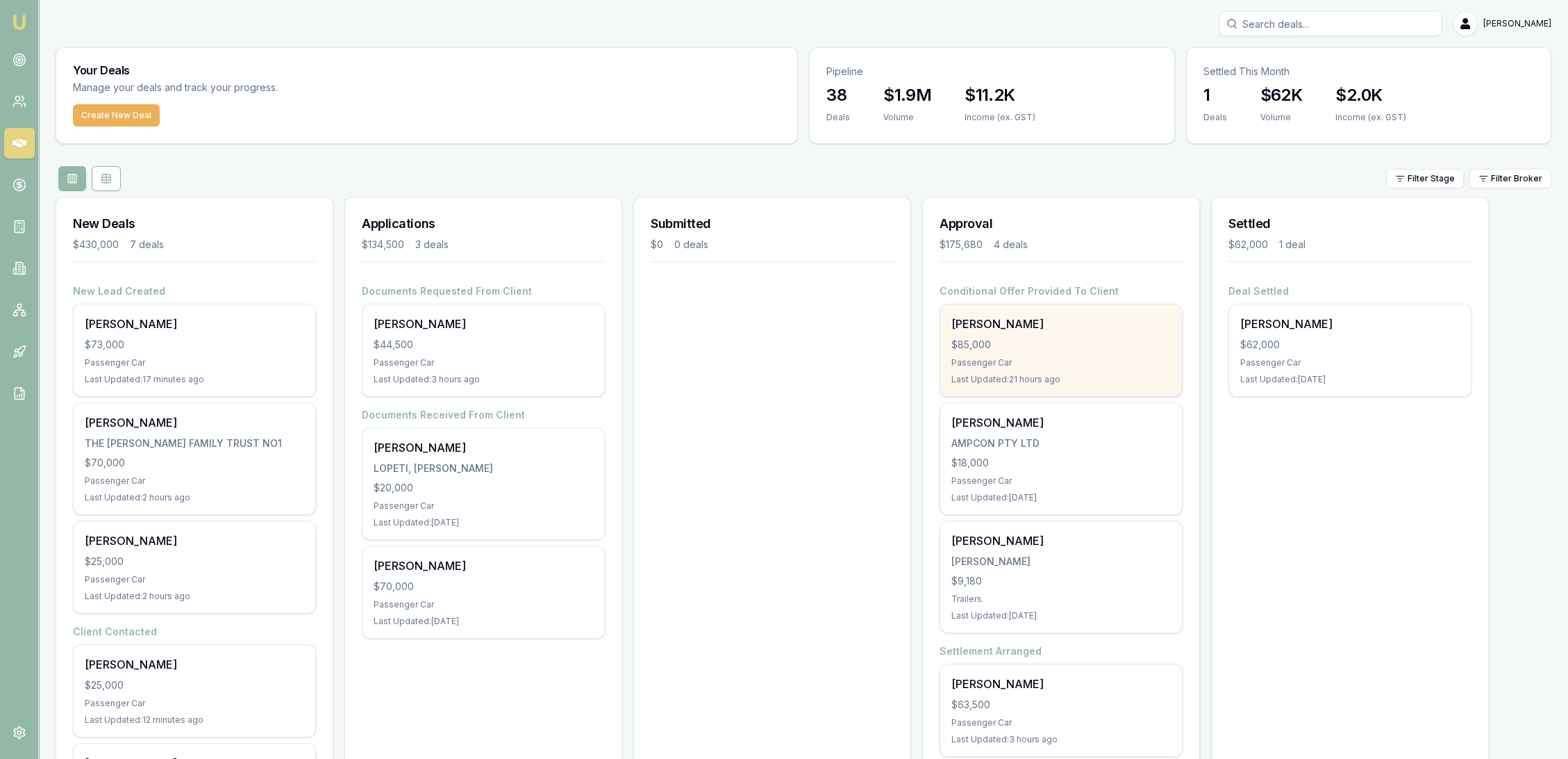
click at [1010, 338] on div "$85,000" at bounding box center [1061, 344] width 220 height 14
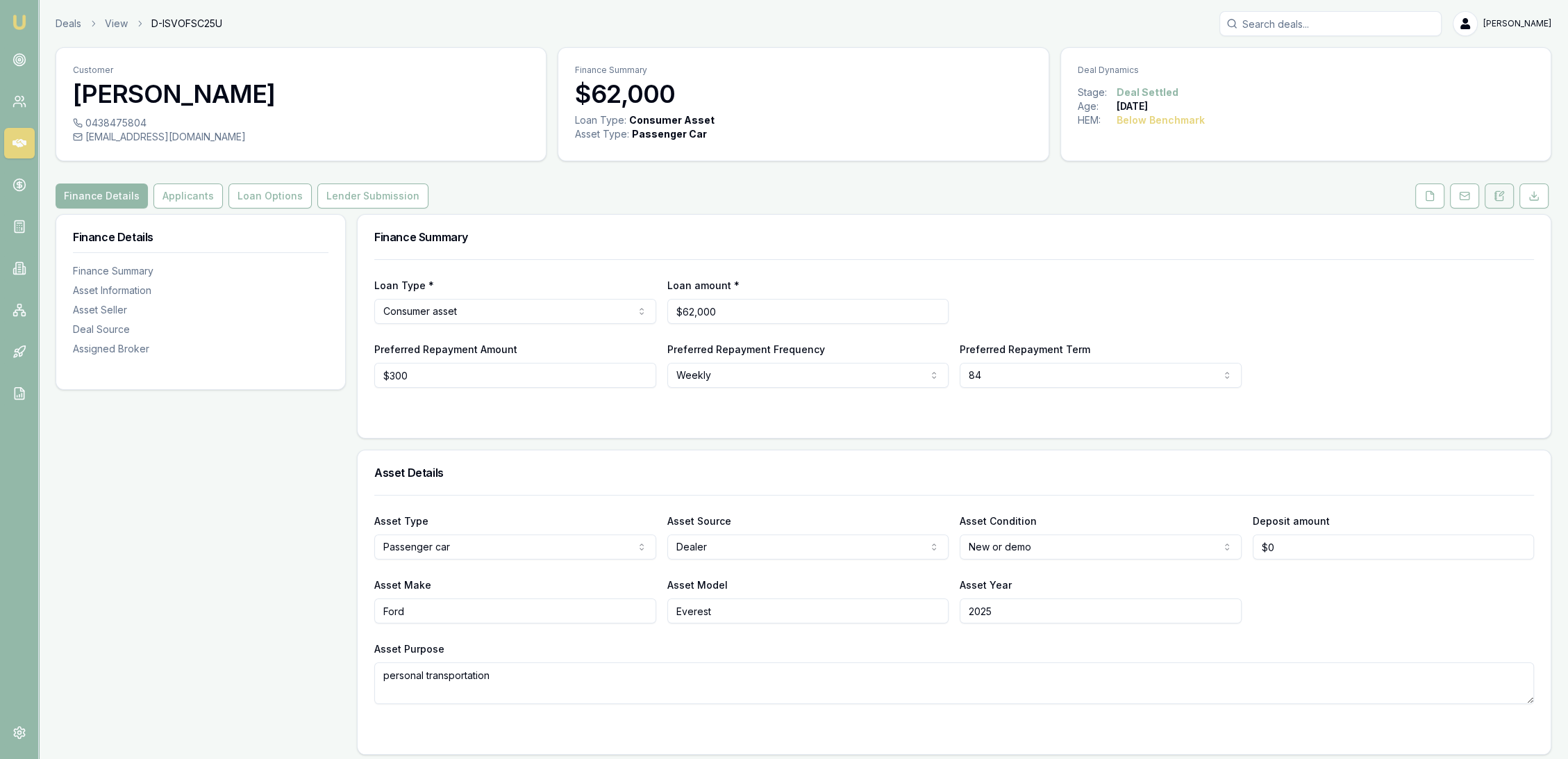
click at [1503, 195] on icon at bounding box center [1499, 196] width 11 height 11
click at [1490, 188] on button at bounding box center [1498, 196] width 29 height 25
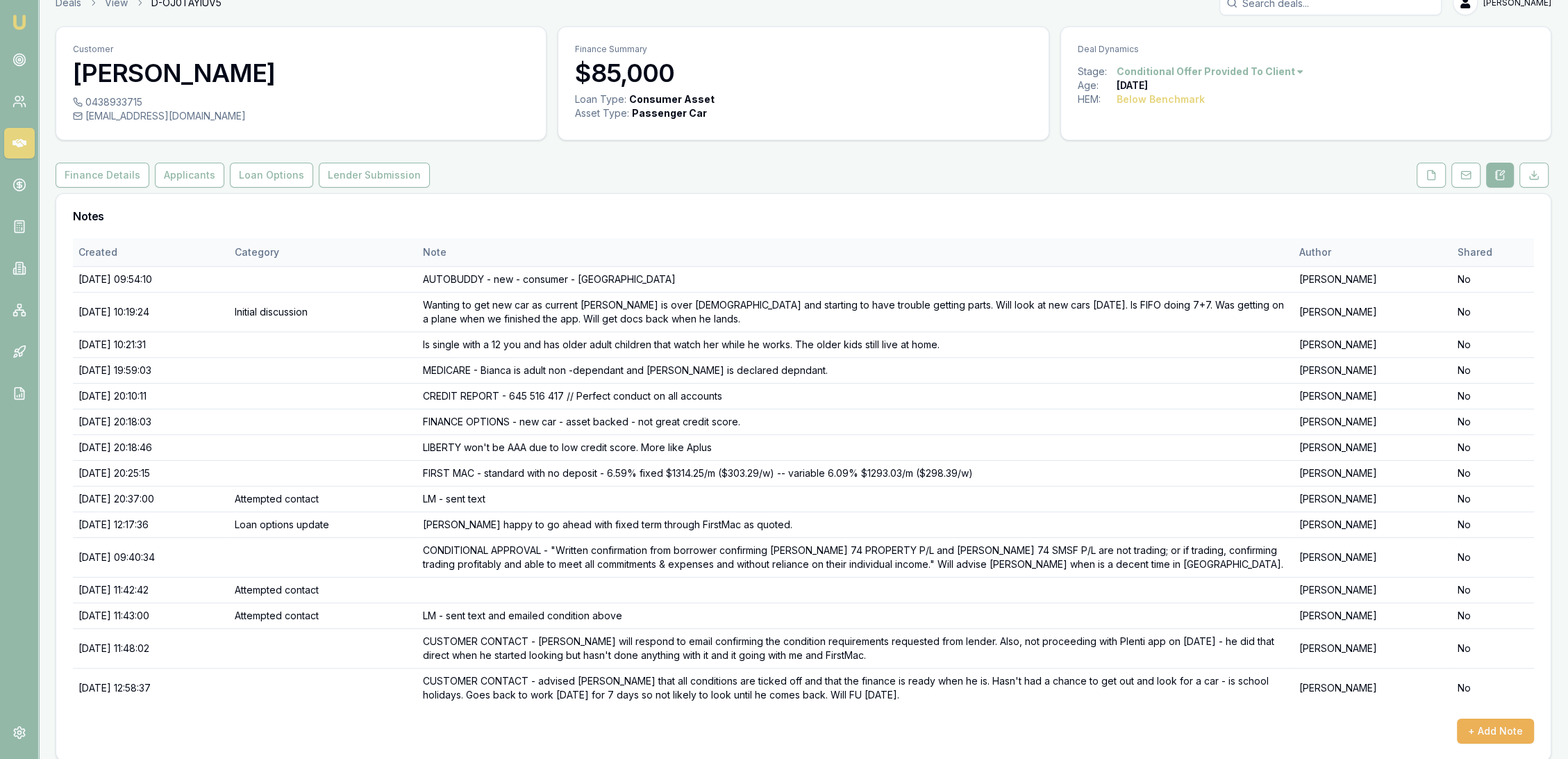
scroll to position [32, 0]
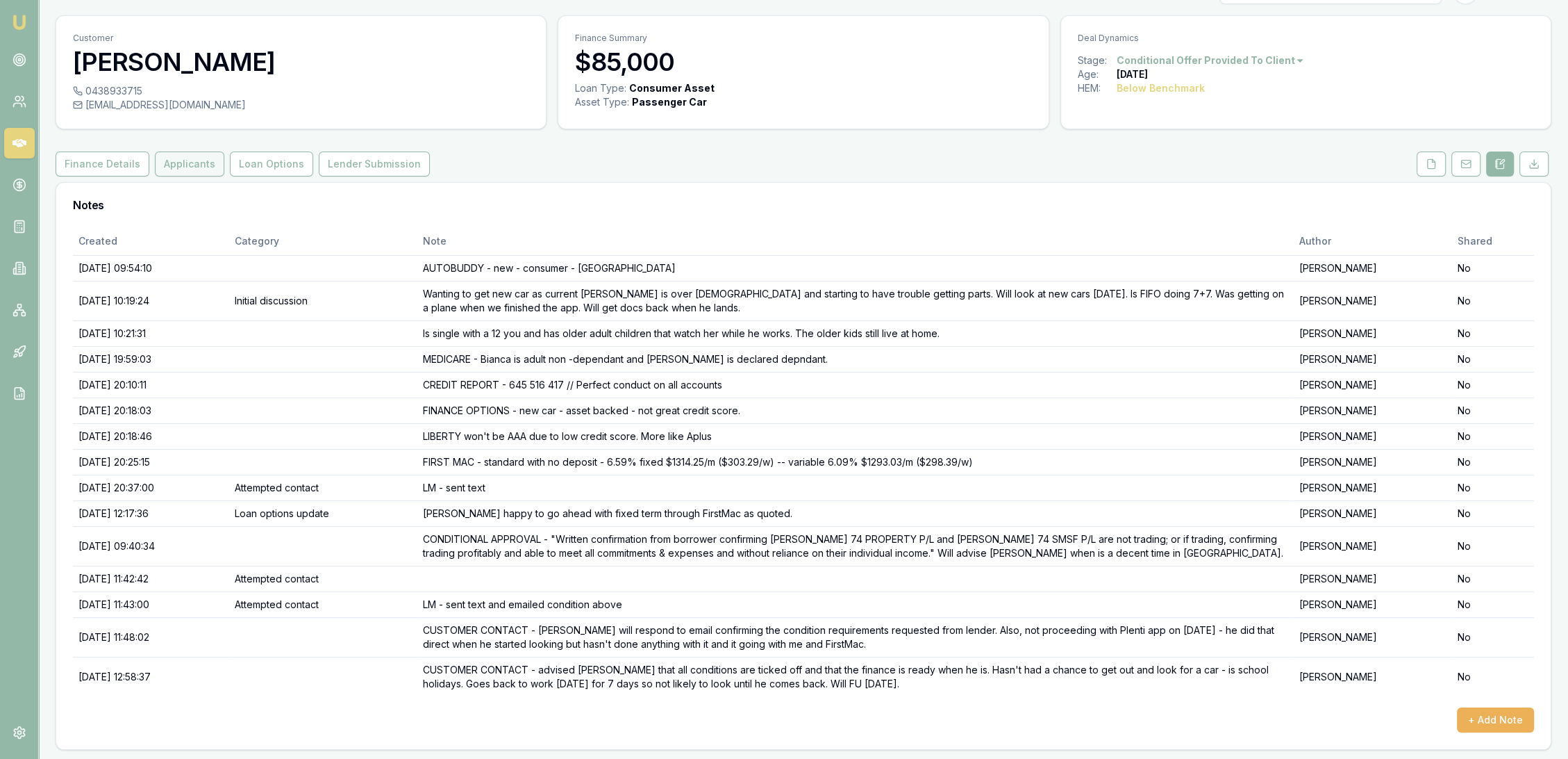
click at [184, 161] on button "Applicants" at bounding box center [189, 164] width 70 height 25
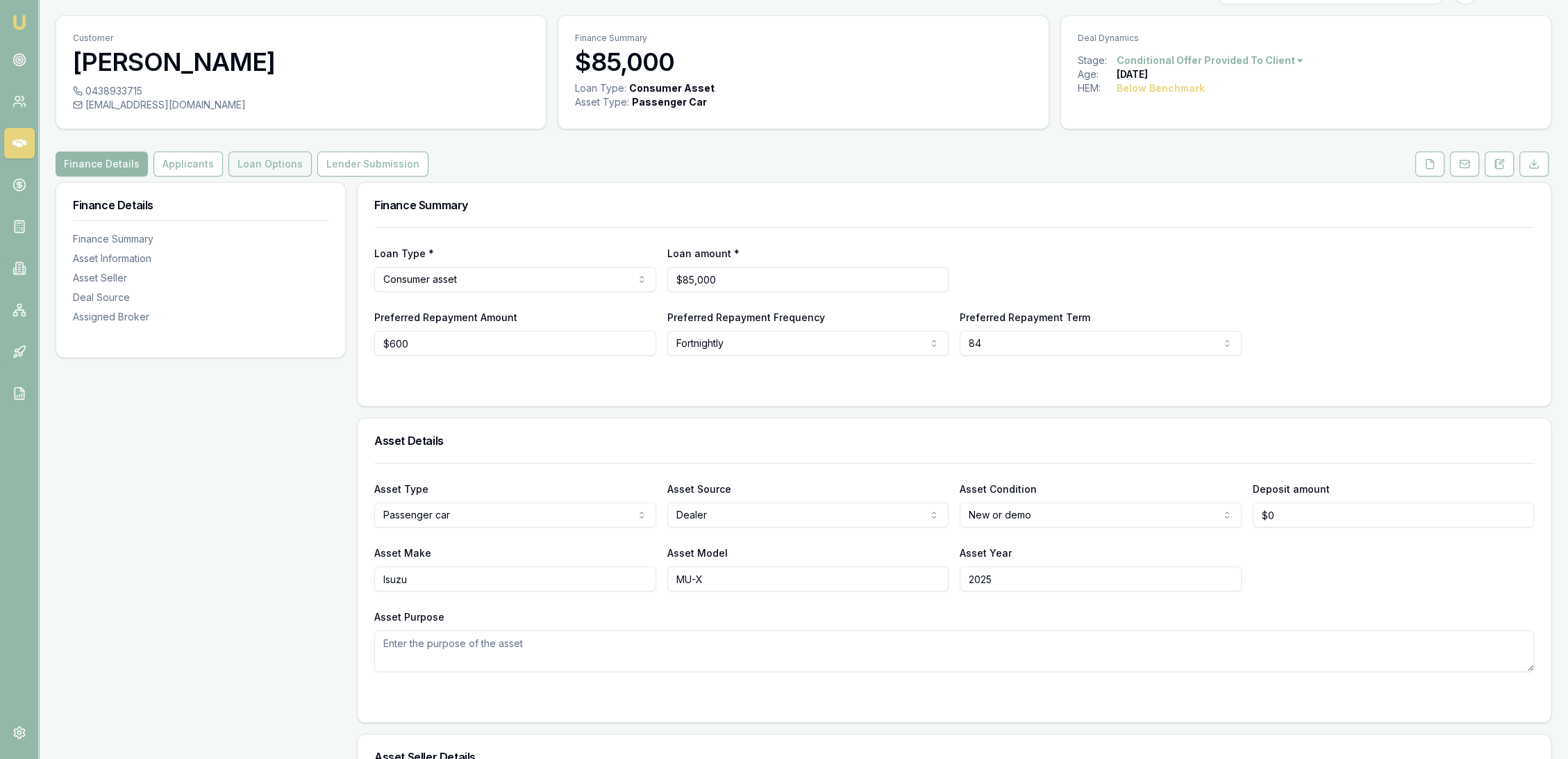
click at [275, 172] on button "Loan Options" at bounding box center [270, 164] width 83 height 25
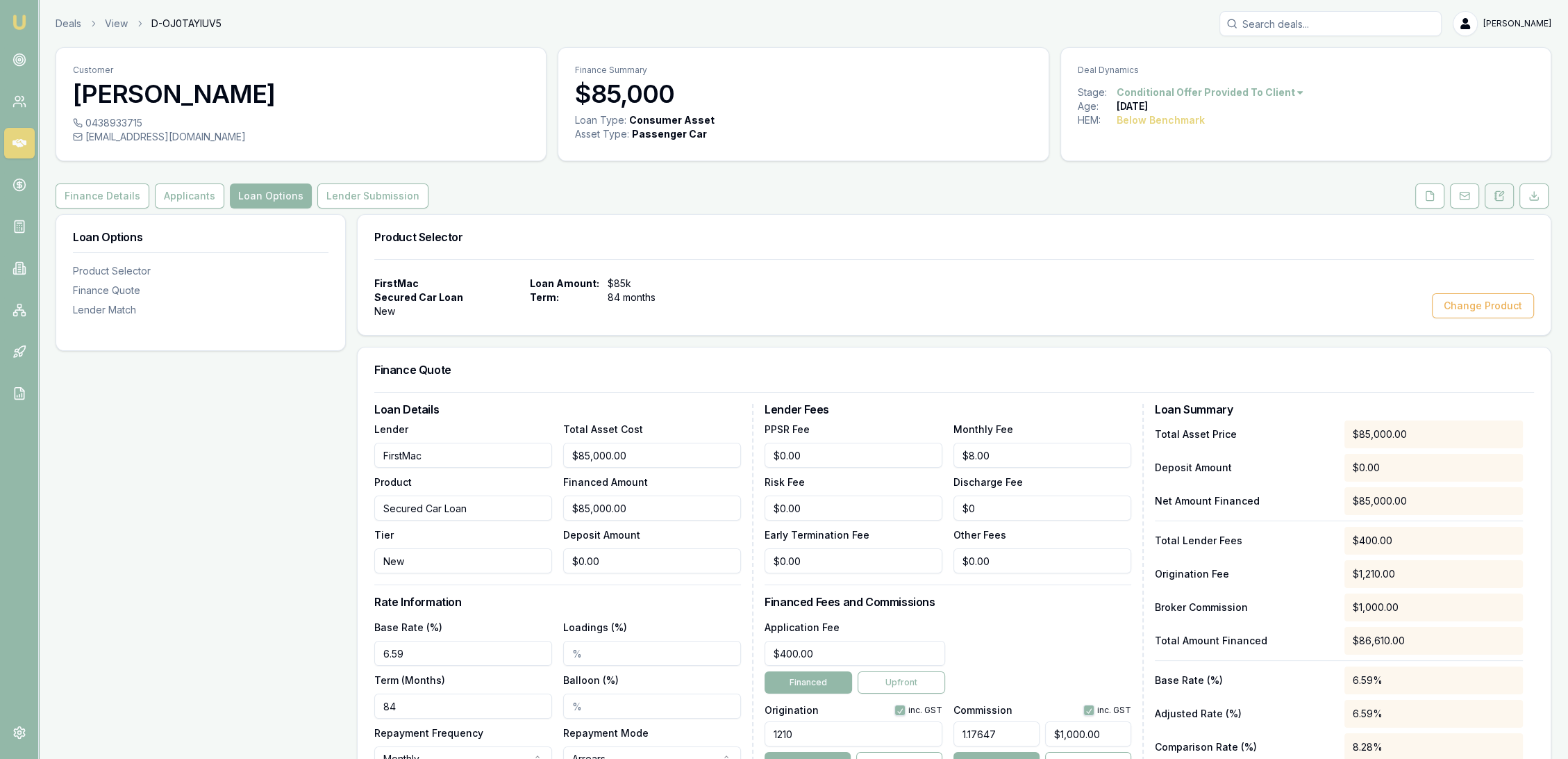
click at [1500, 193] on icon at bounding box center [1501, 193] width 4 height 4
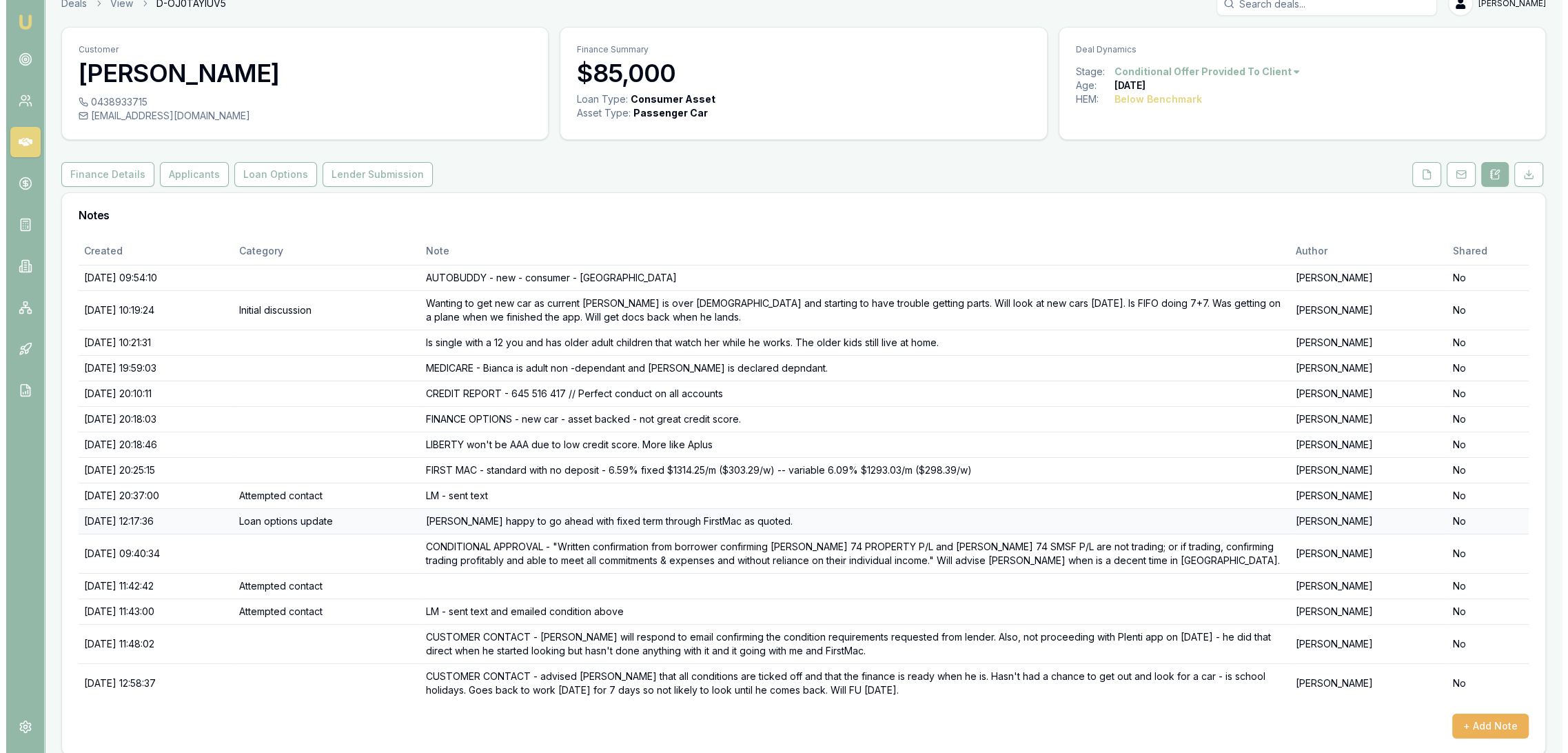
scroll to position [32, 0]
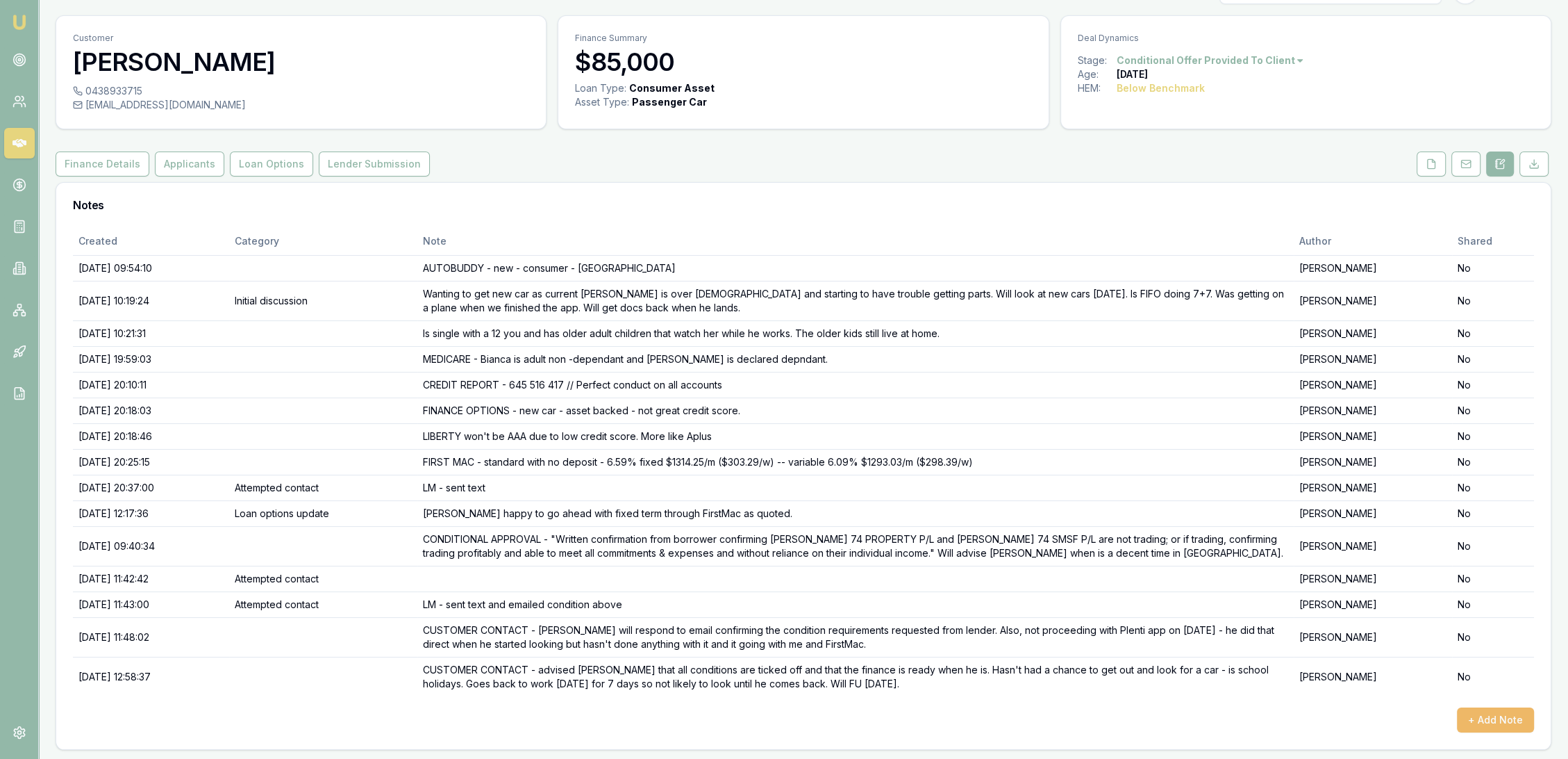
click at [1516, 721] on button "+ Add Note" at bounding box center [1495, 719] width 77 height 25
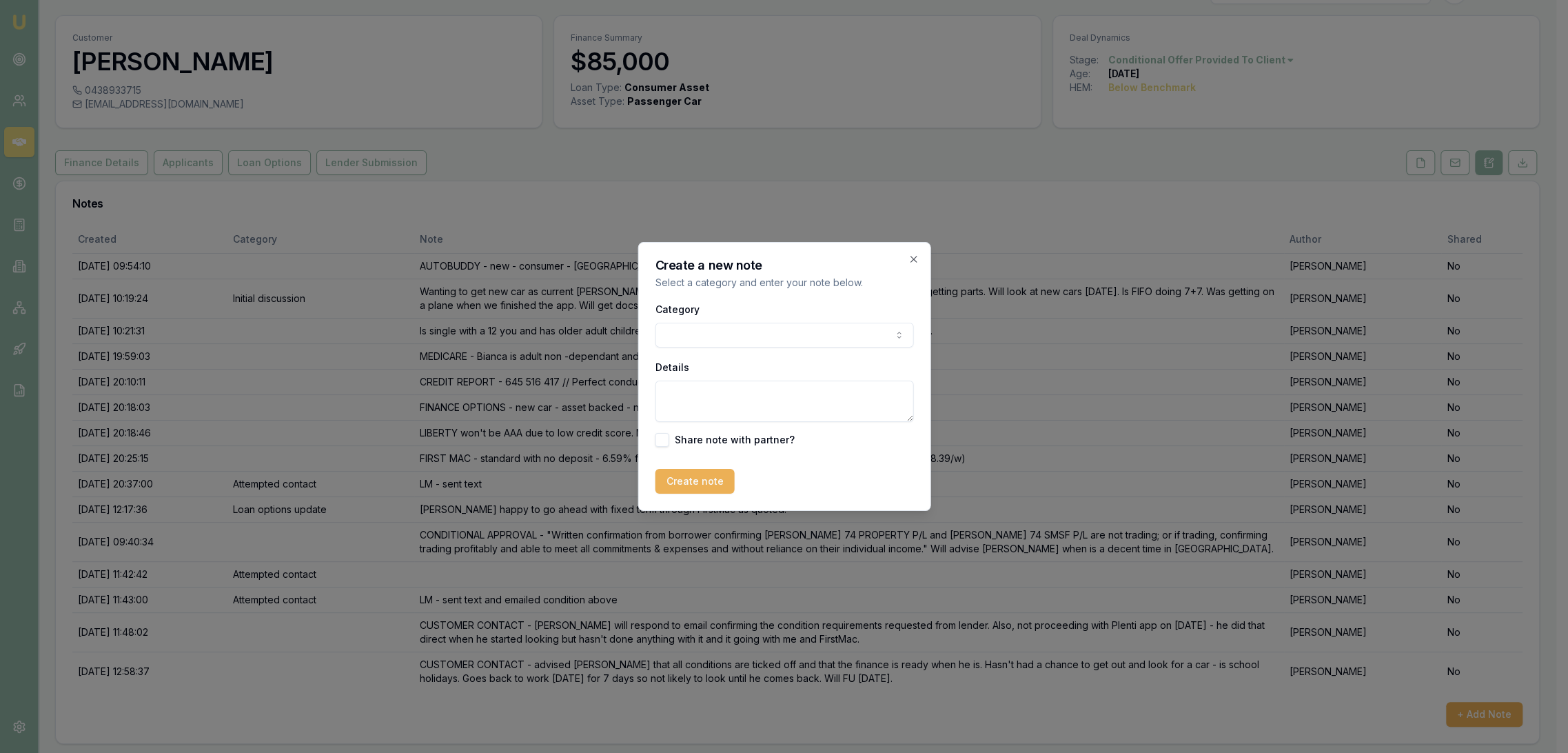
click at [706, 392] on textarea "Details" at bounding box center [784, 401] width 258 height 41
click at [835, 407] on textarea "CUSTOMER CONTACT - Dealership refusing to finish his paperwork until he tells" at bounding box center [784, 401] width 258 height 41
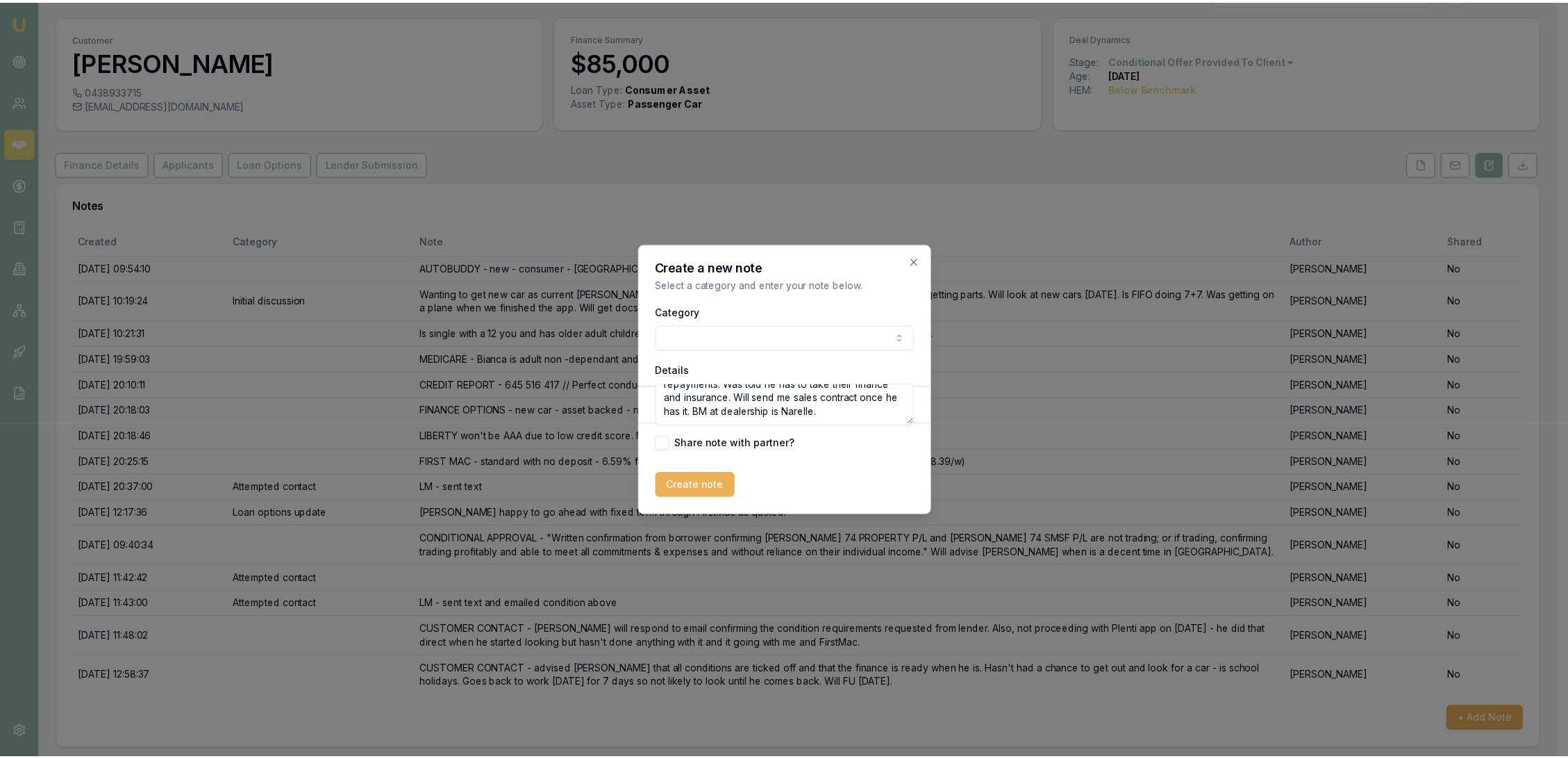
scroll to position [61, 0]
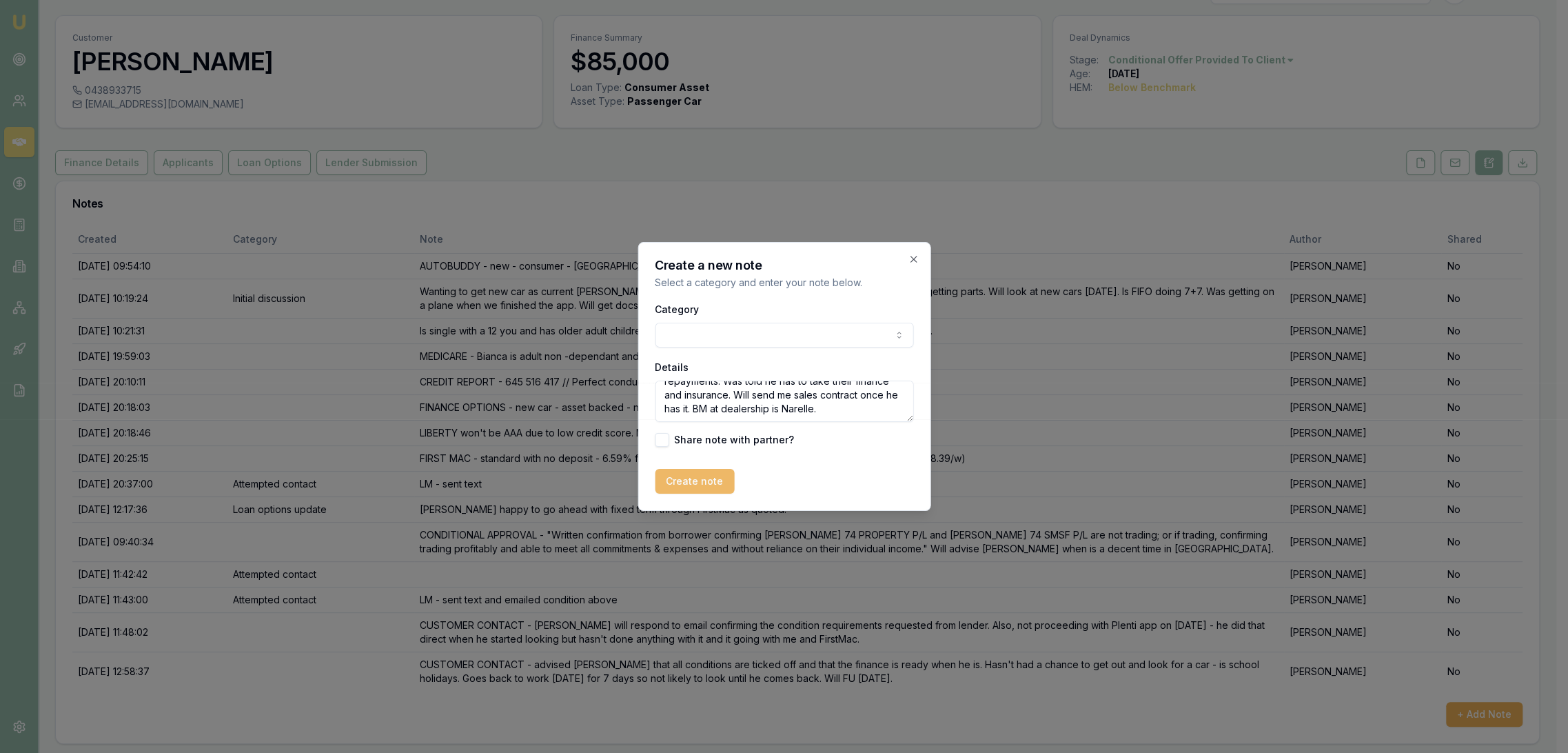
type textarea "CUSTOMER CONTACT - Dealership refusing to finish his paperwork until he tells t…"
click at [690, 487] on button "Create note" at bounding box center [694, 481] width 80 height 25
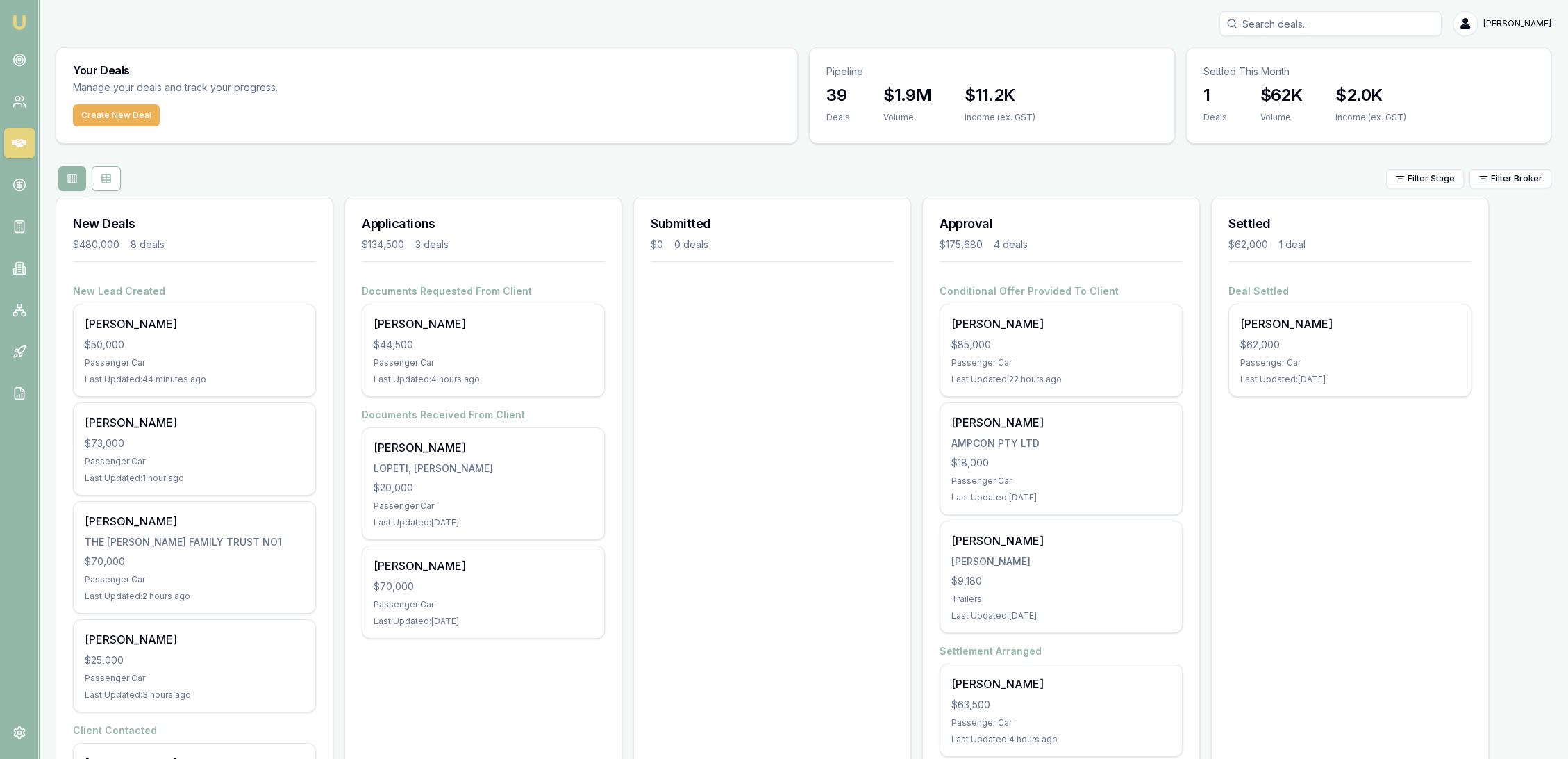
drag, startPoint x: 1314, startPoint y: 21, endPoint x: 1304, endPoint y: 19, distance: 10.2
click at [1312, 21] on input "Search deals" at bounding box center [1331, 24] width 222 height 25
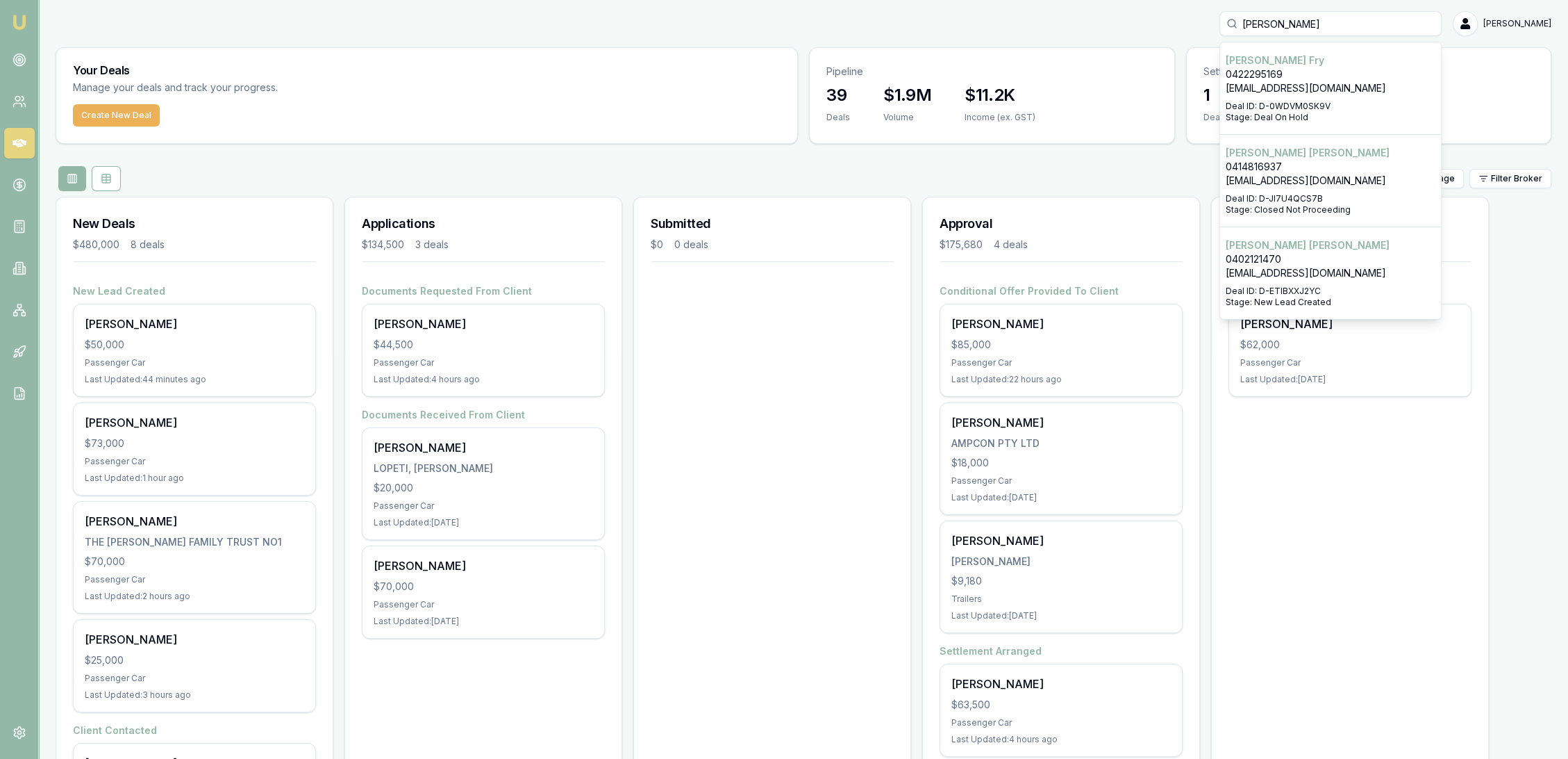
type input "[PERSON_NAME]"
click at [1298, 96] on div "Select deal for Andrew Fry" at bounding box center [1331, 98] width 210 height 6
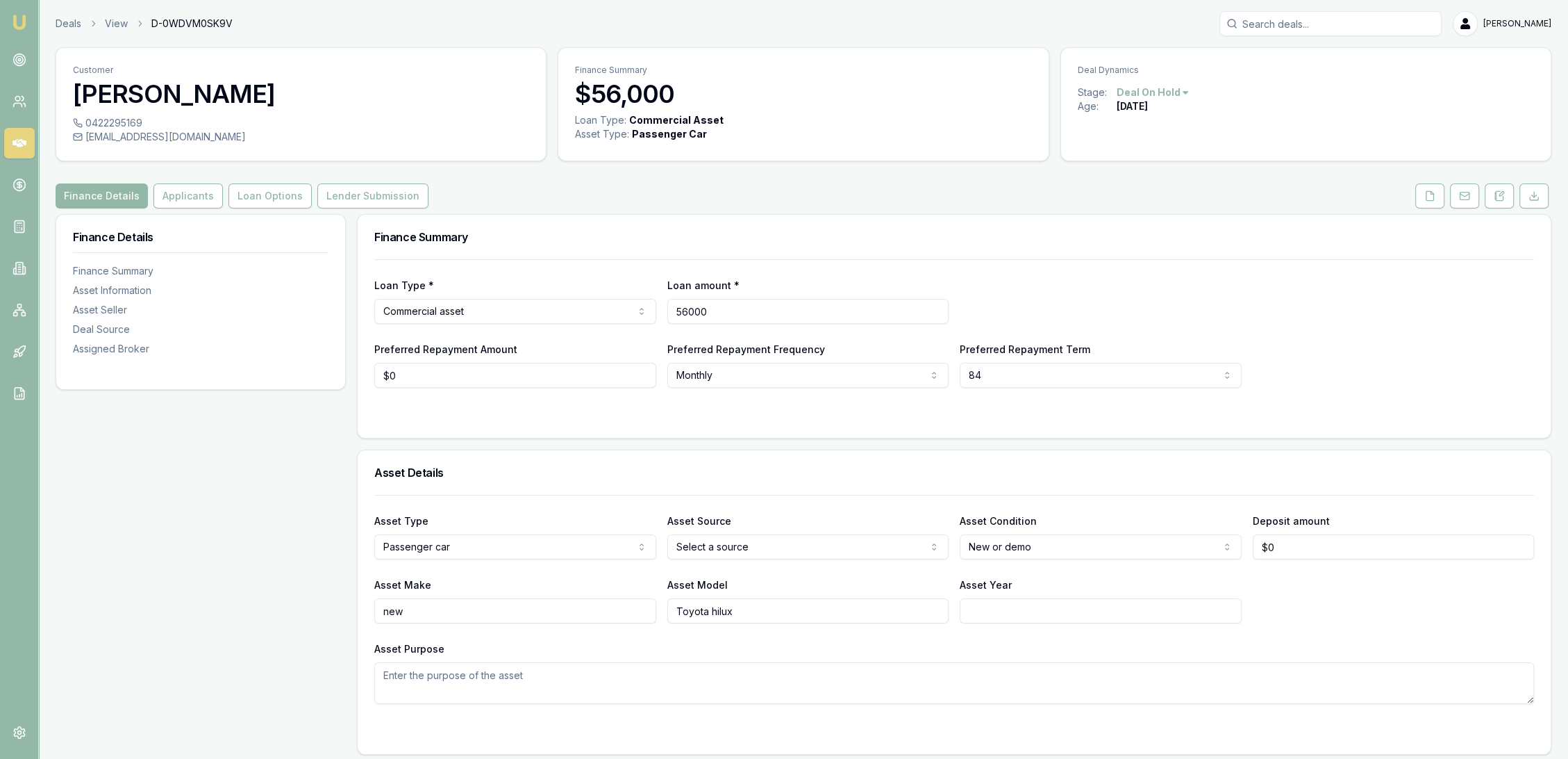
drag, startPoint x: 639, startPoint y: 322, endPoint x: 616, endPoint y: 329, distance: 24.0
click at [616, 329] on div "Loan Type * Commercial asset Consumer loan Consumer asset Commercial loan Comme…" at bounding box center [954, 323] width 1160 height 128
type input "$58,000"
click at [1070, 300] on div "Loan Type * Commercial asset Consumer loan Consumer asset Commercial loan Comme…" at bounding box center [954, 300] width 1160 height 47
click at [174, 193] on button "Applicants" at bounding box center [188, 196] width 70 height 25
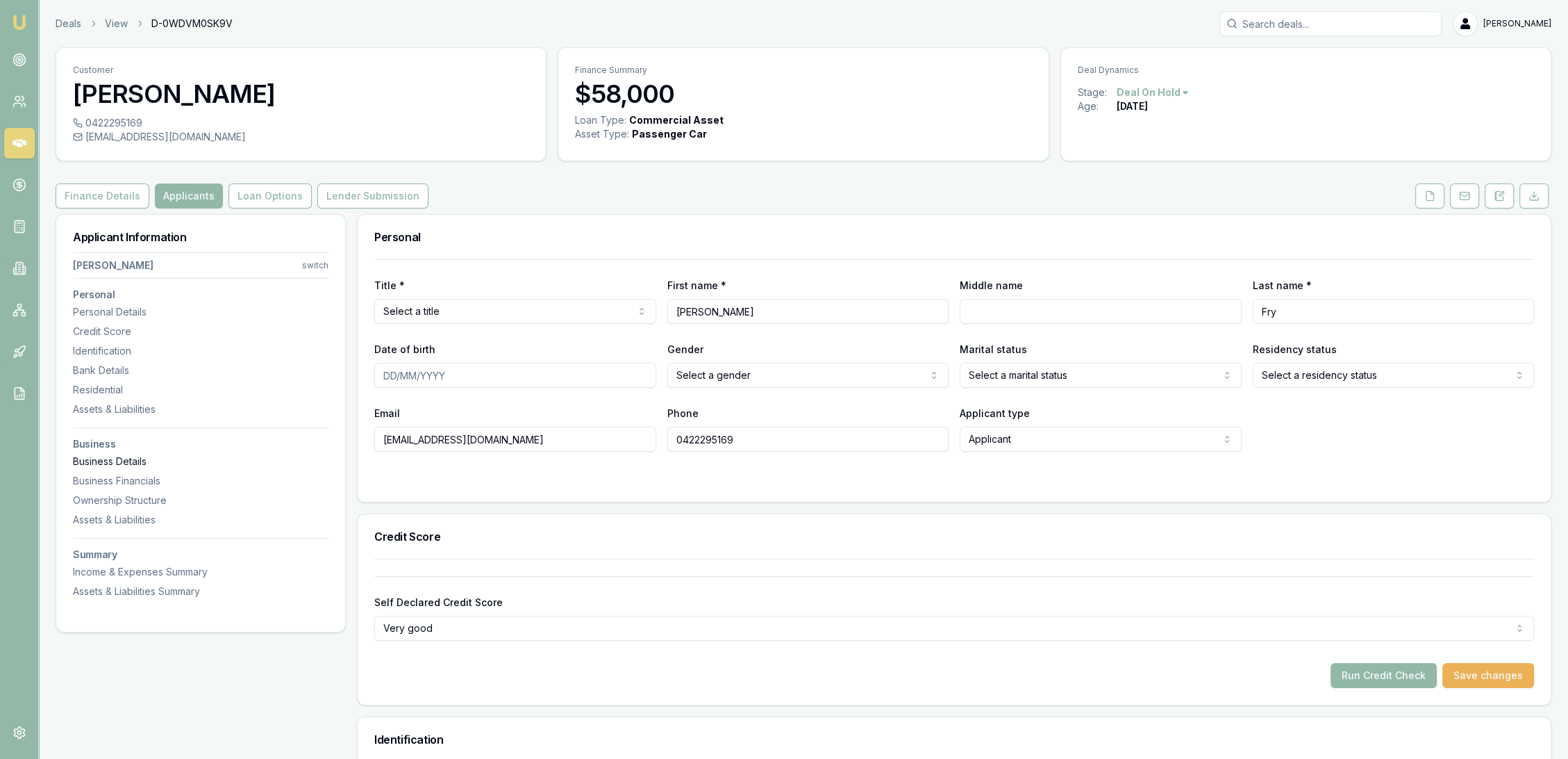
click at [117, 460] on div "Business Details" at bounding box center [200, 461] width 255 height 14
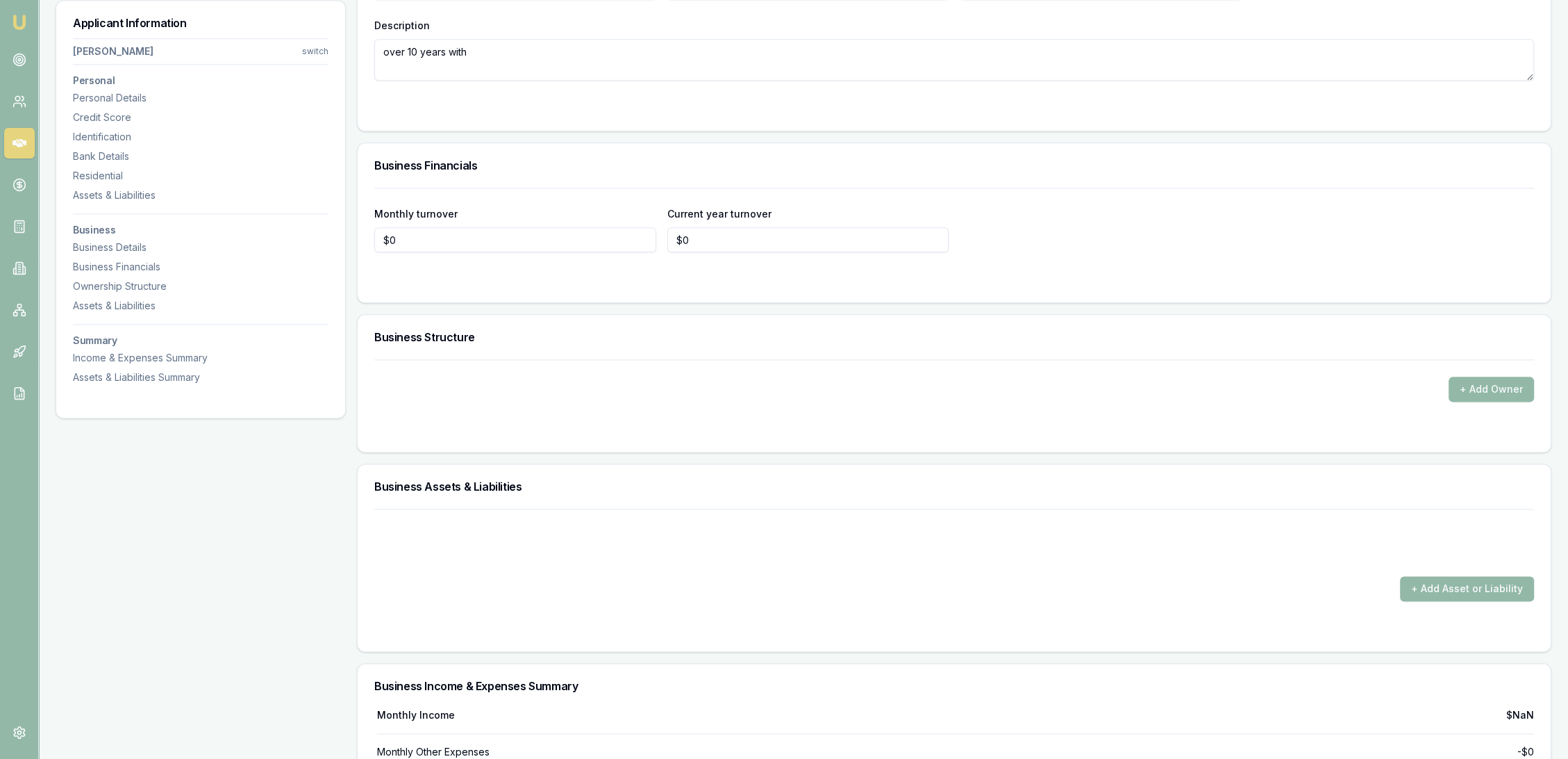
scroll to position [2289, 0]
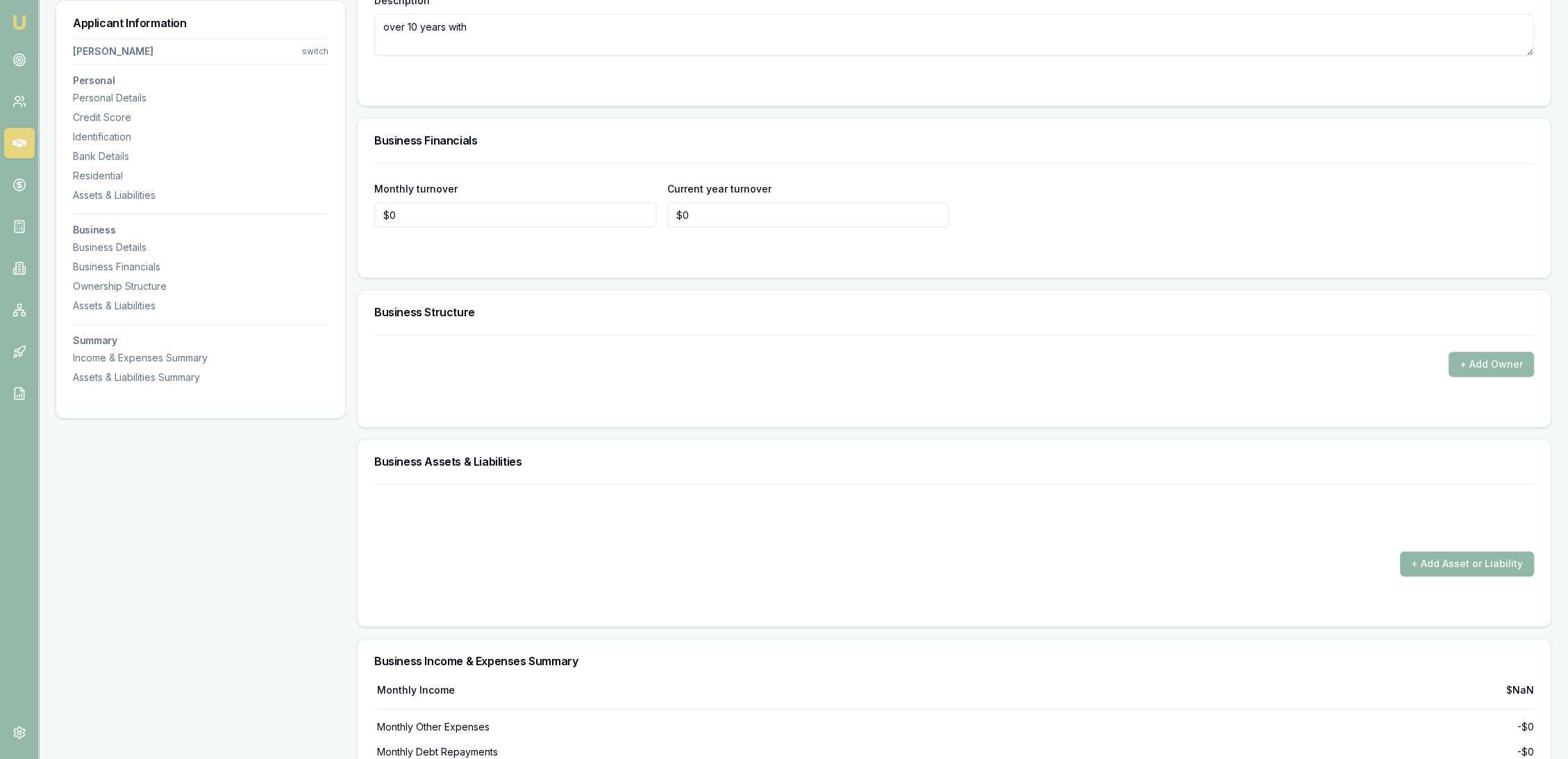
click at [1447, 564] on button "+ Add Asset or Liability" at bounding box center [1467, 563] width 134 height 25
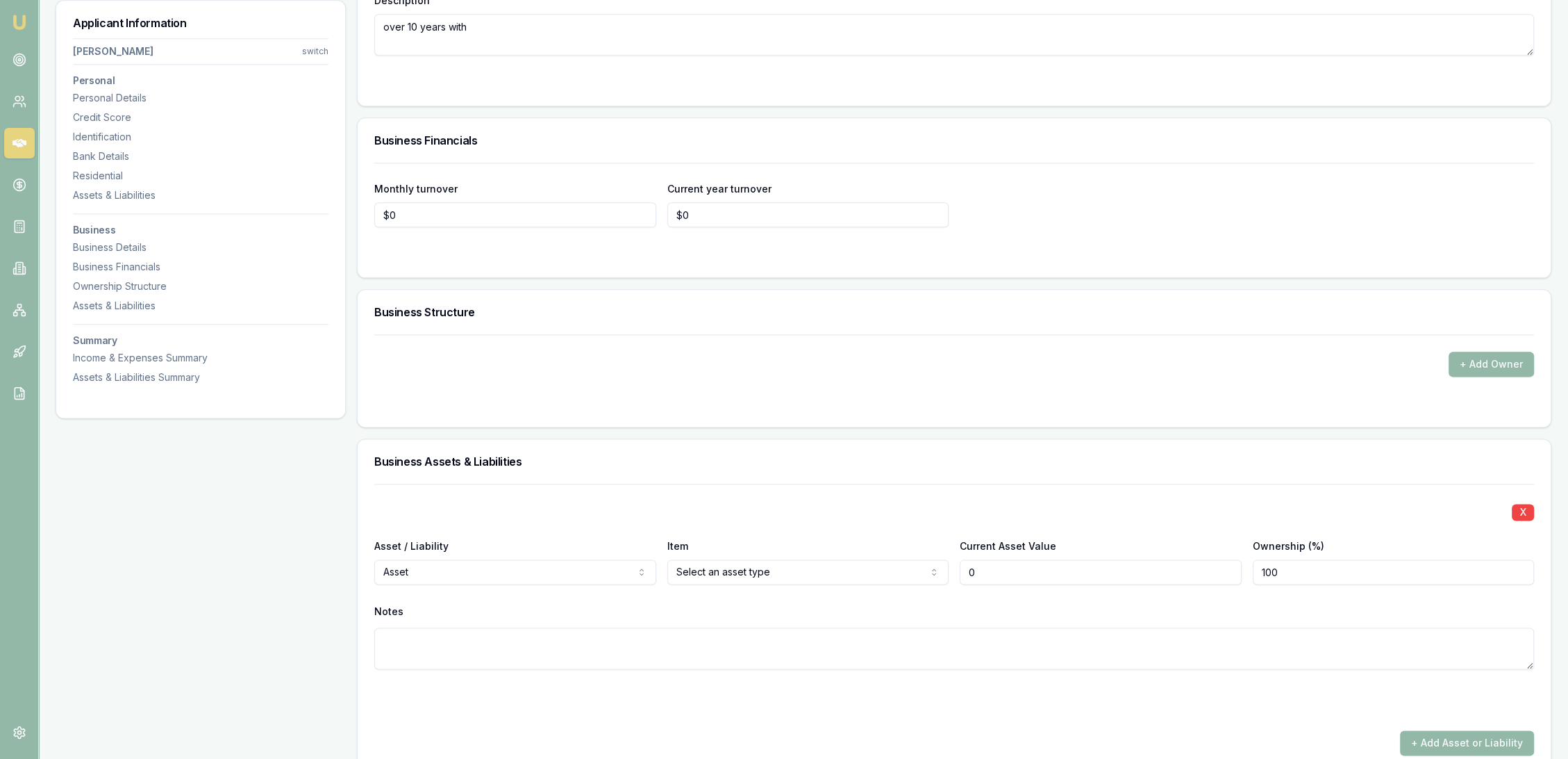
type input "$0"
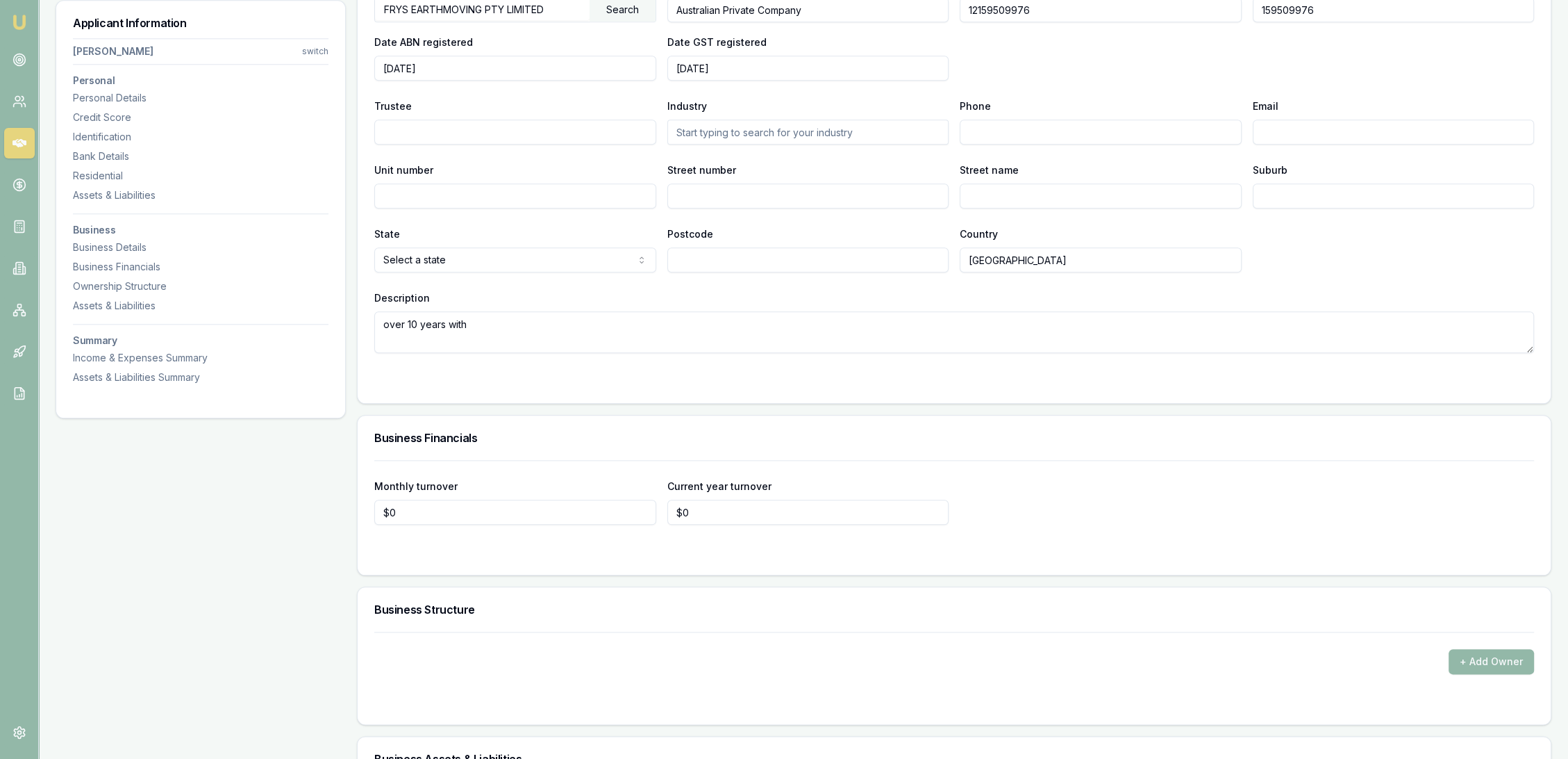
scroll to position [1980, 0]
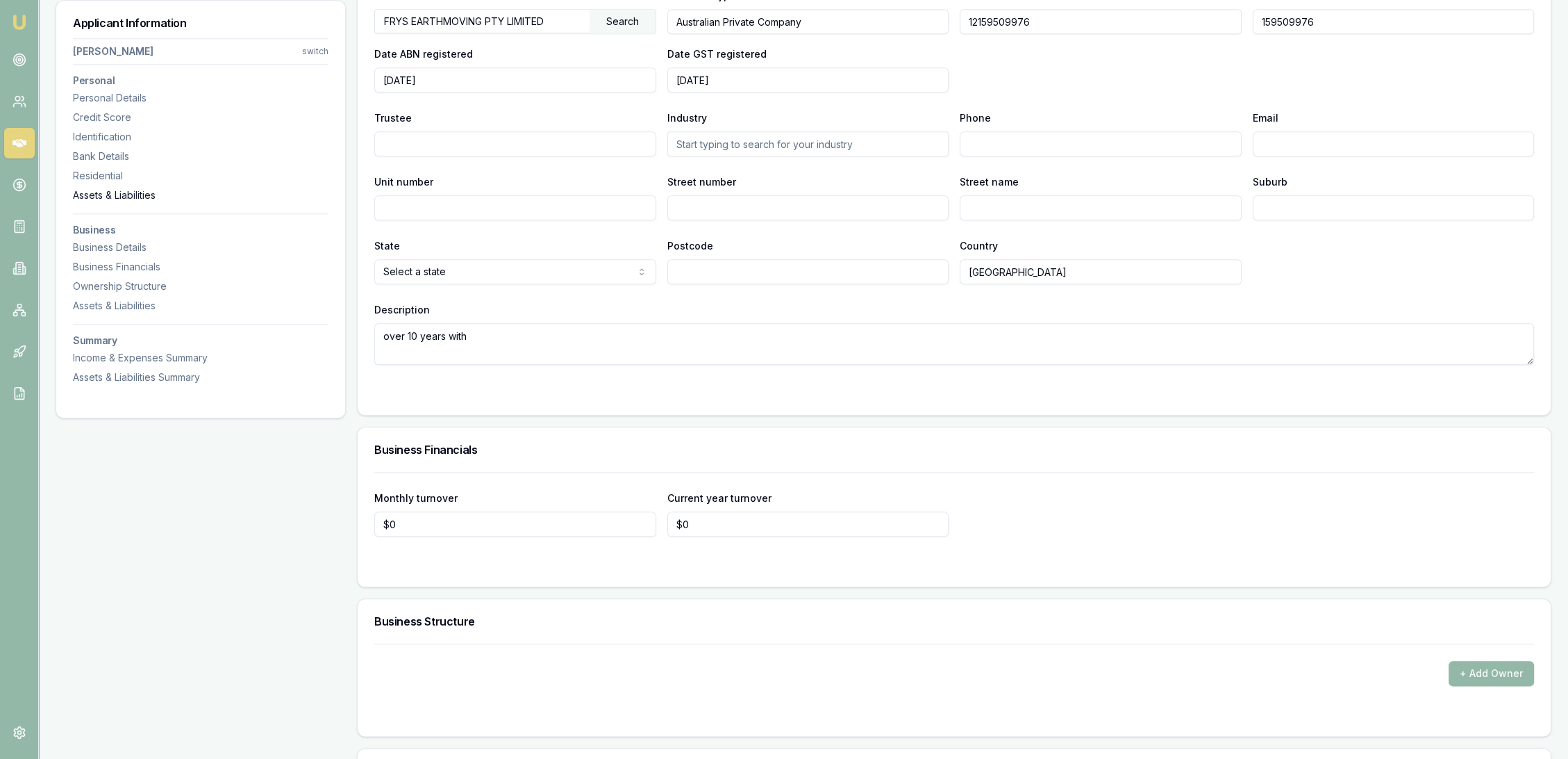
click at [94, 192] on div "Assets & Liabilities" at bounding box center [200, 195] width 255 height 14
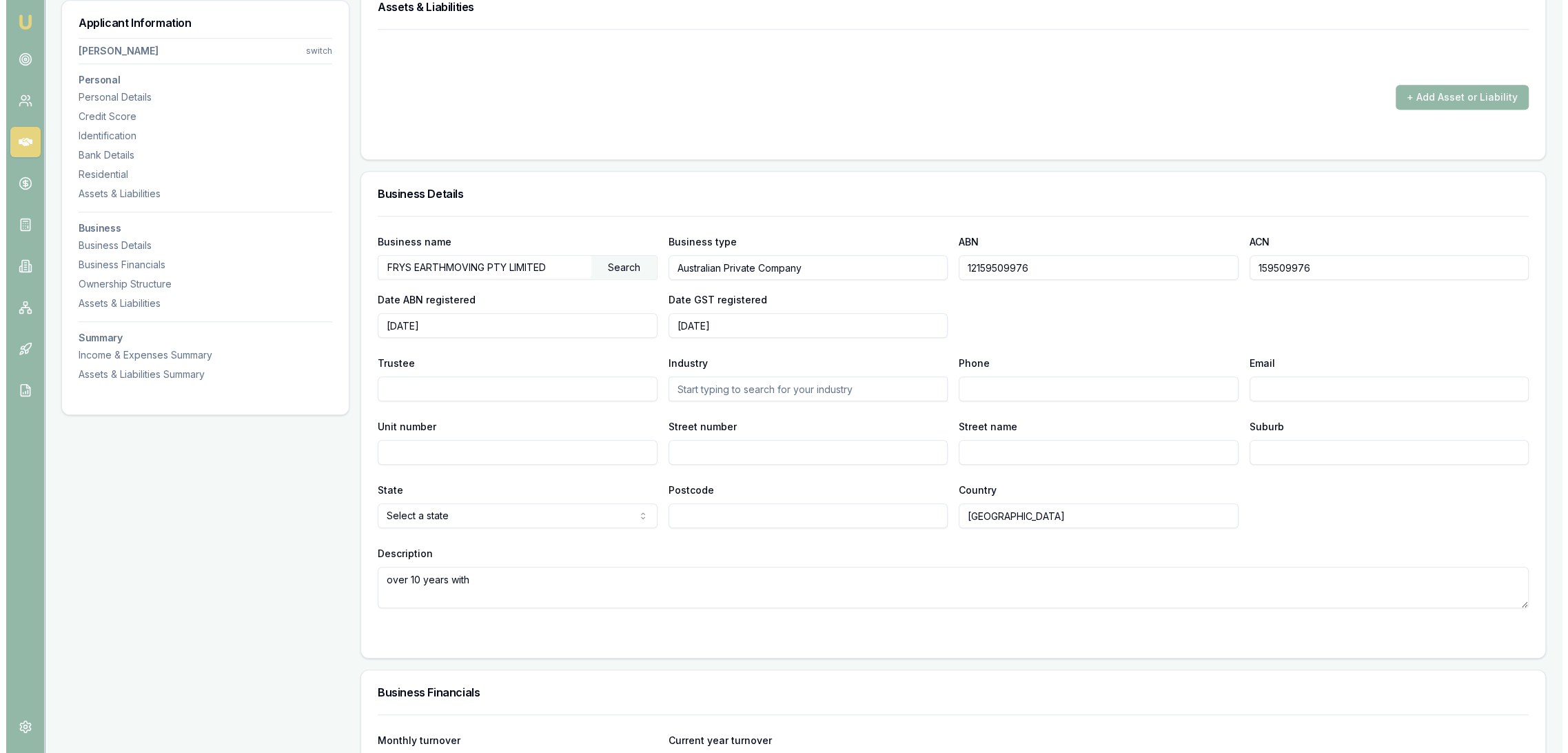
scroll to position [1701, 0]
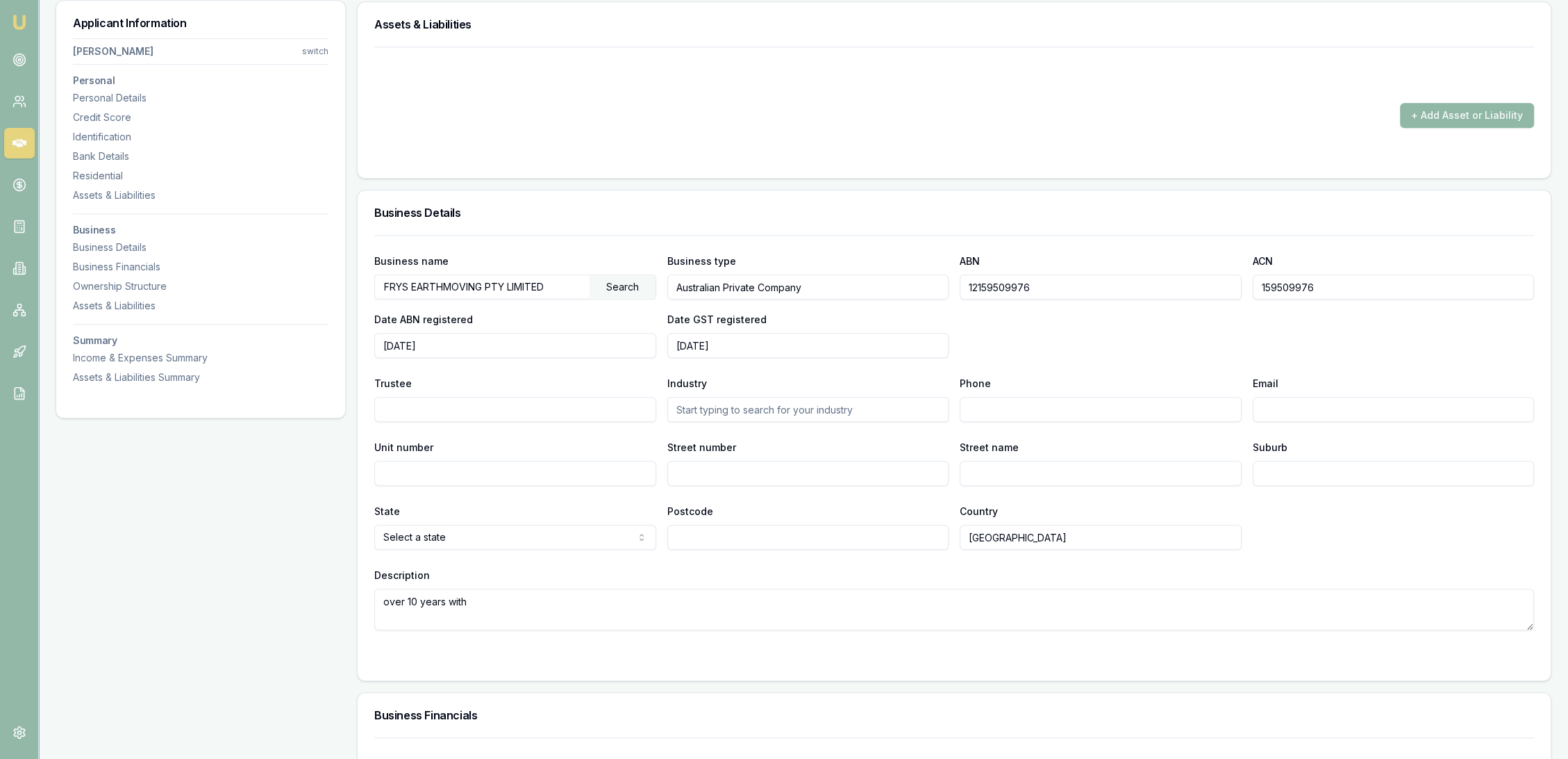
click at [1491, 107] on button "+ Add Asset or Liability" at bounding box center [1467, 115] width 134 height 25
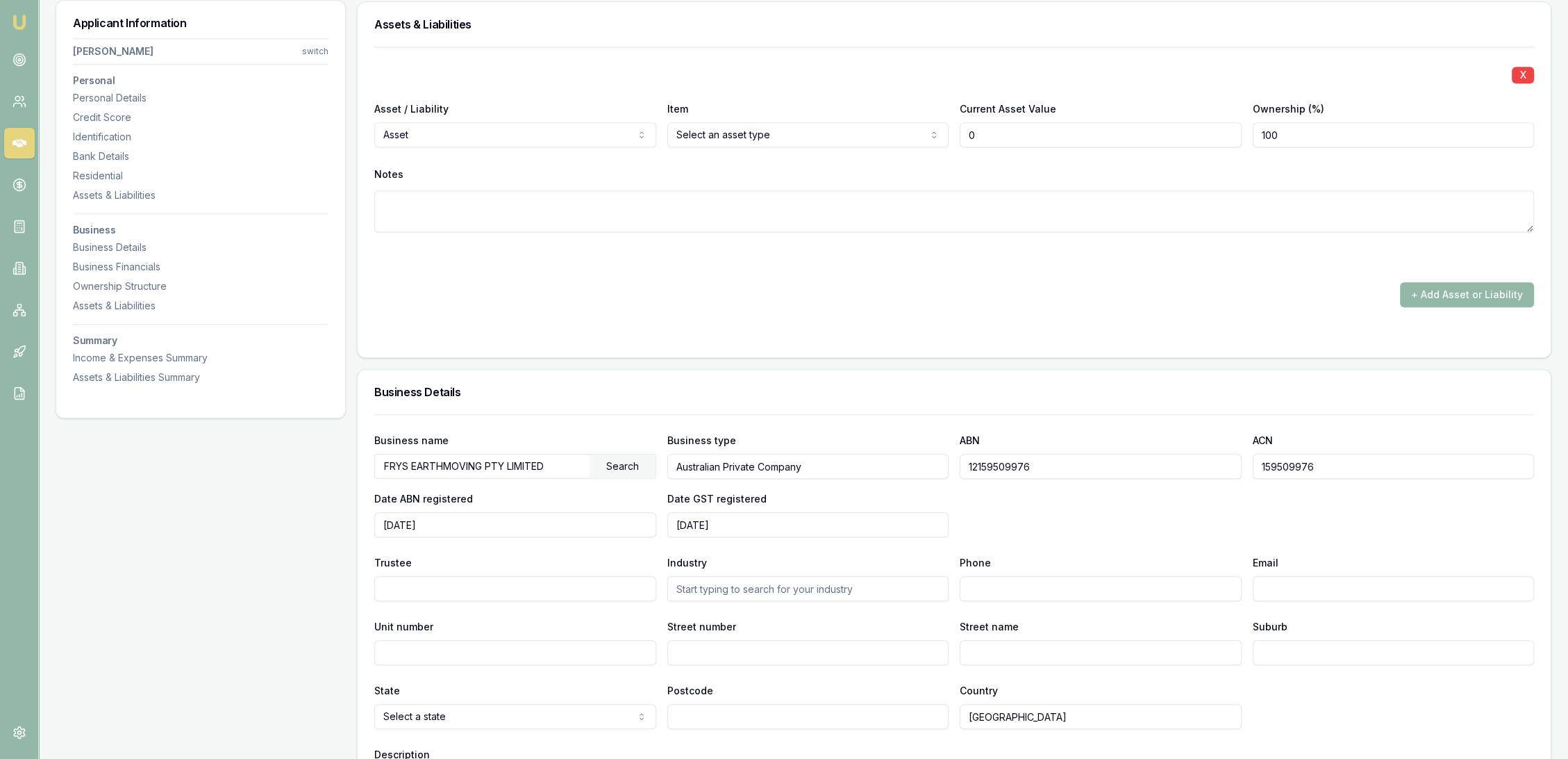
type input "$0"
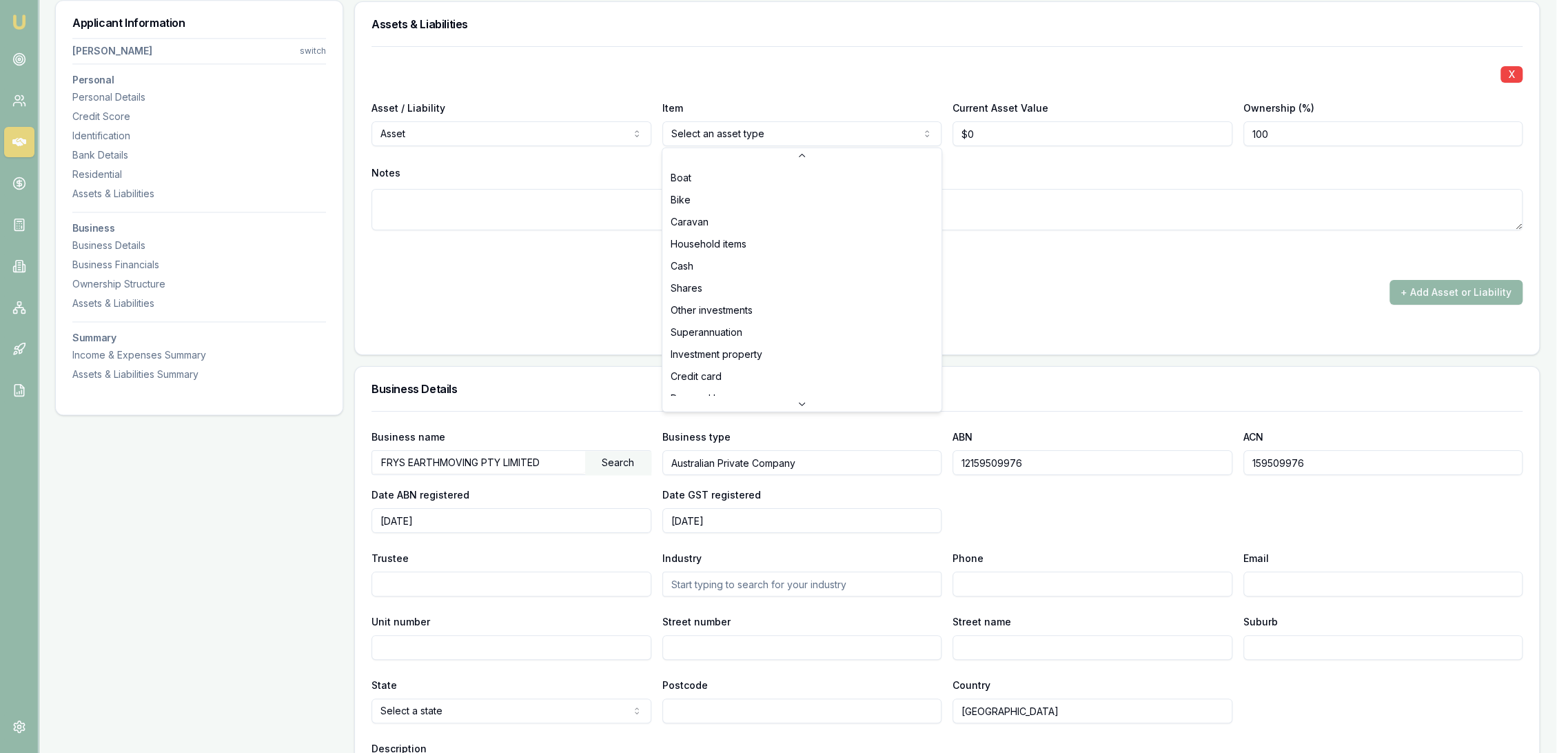
scroll to position [88, 0]
select select "CREDIT_CARD"
drag, startPoint x: 715, startPoint y: 331, endPoint x: 802, endPoint y: 236, distance: 128.8
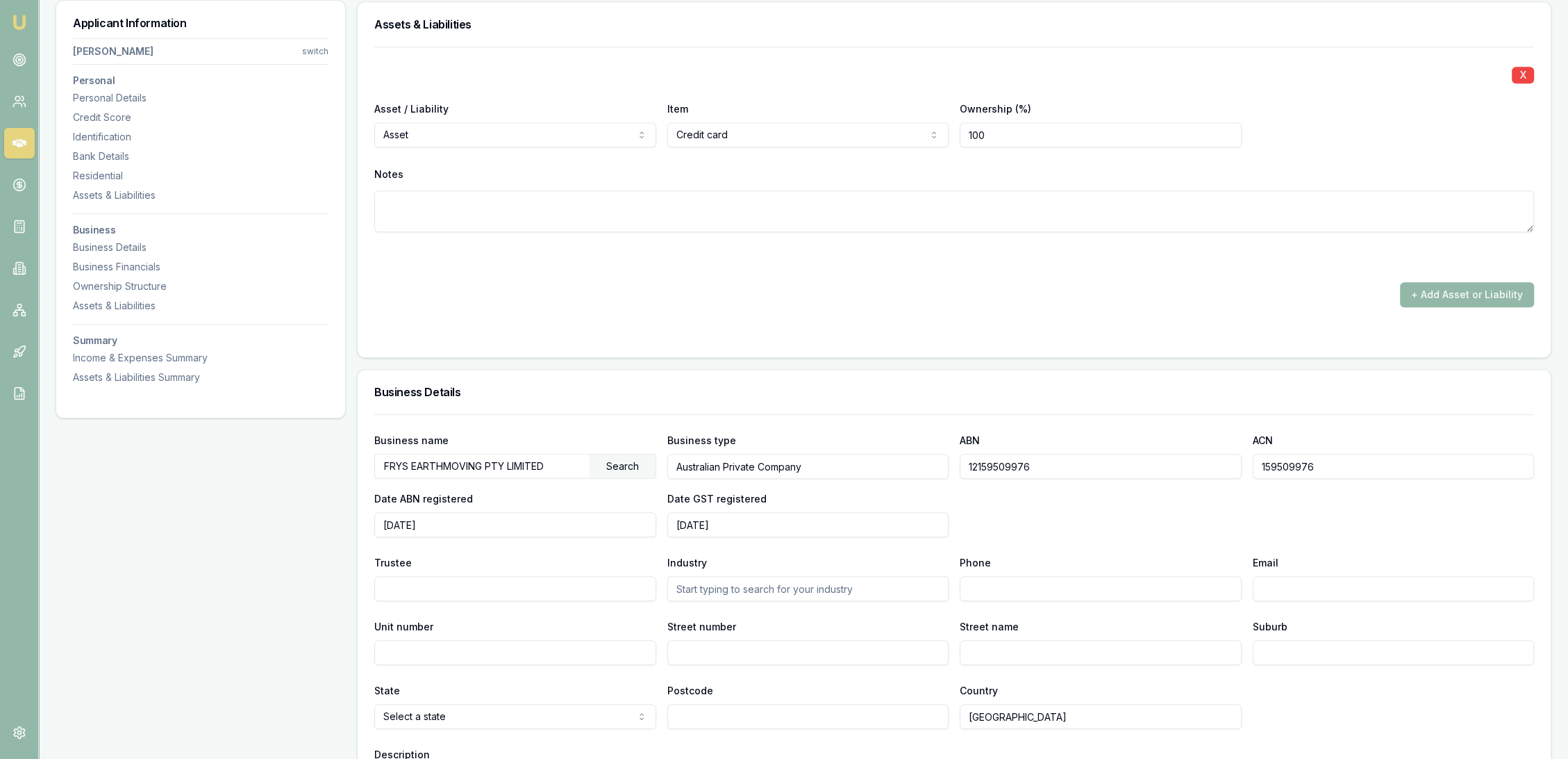
select select "LIABILITY"
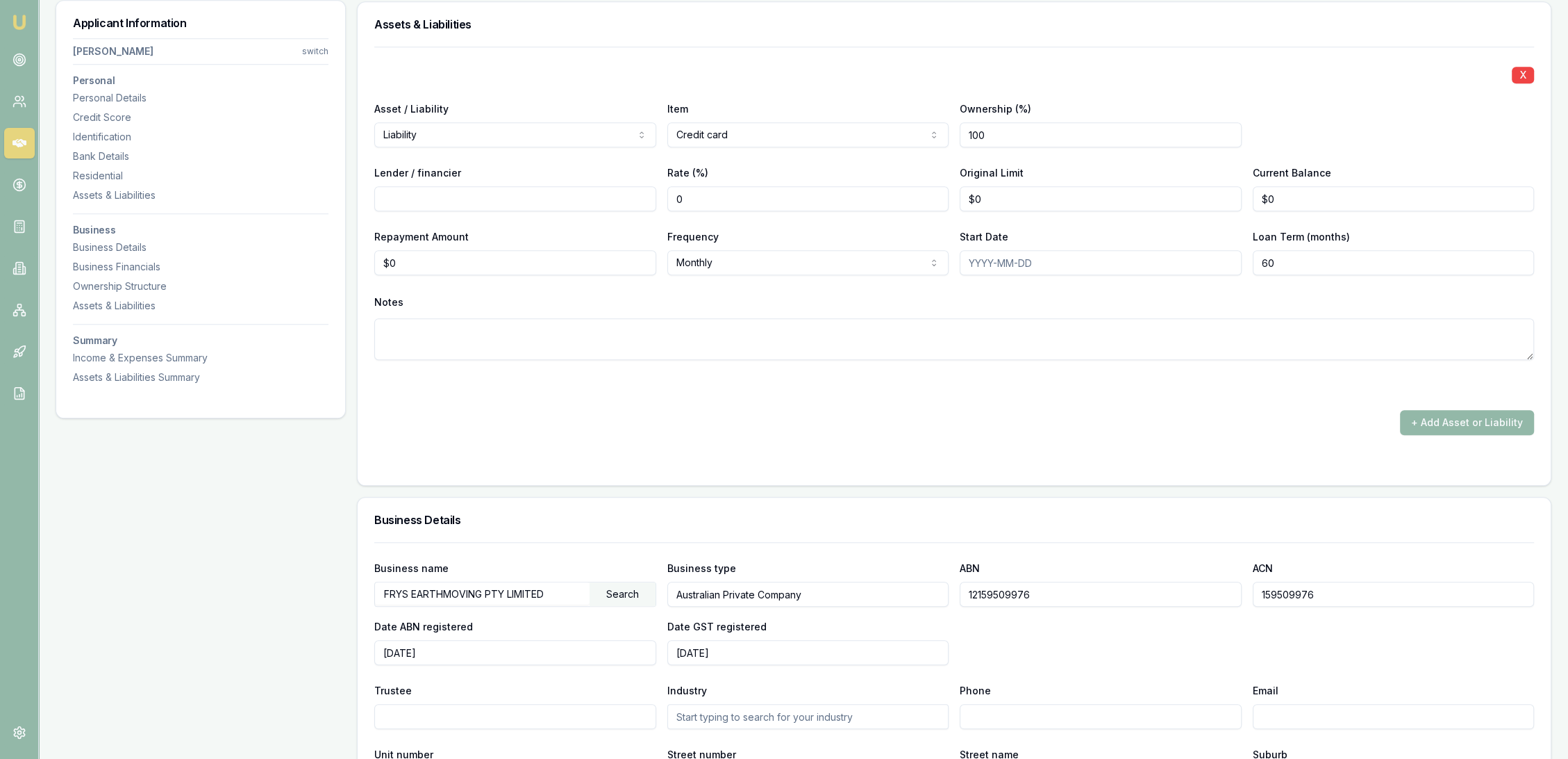
click at [503, 199] on input "Lender / financier" at bounding box center [514, 198] width 282 height 25
type input "V"
type input "Bendigo Bank"
type input "$5,000"
click at [1477, 413] on button "+ Add Asset or Liability" at bounding box center [1467, 422] width 134 height 25
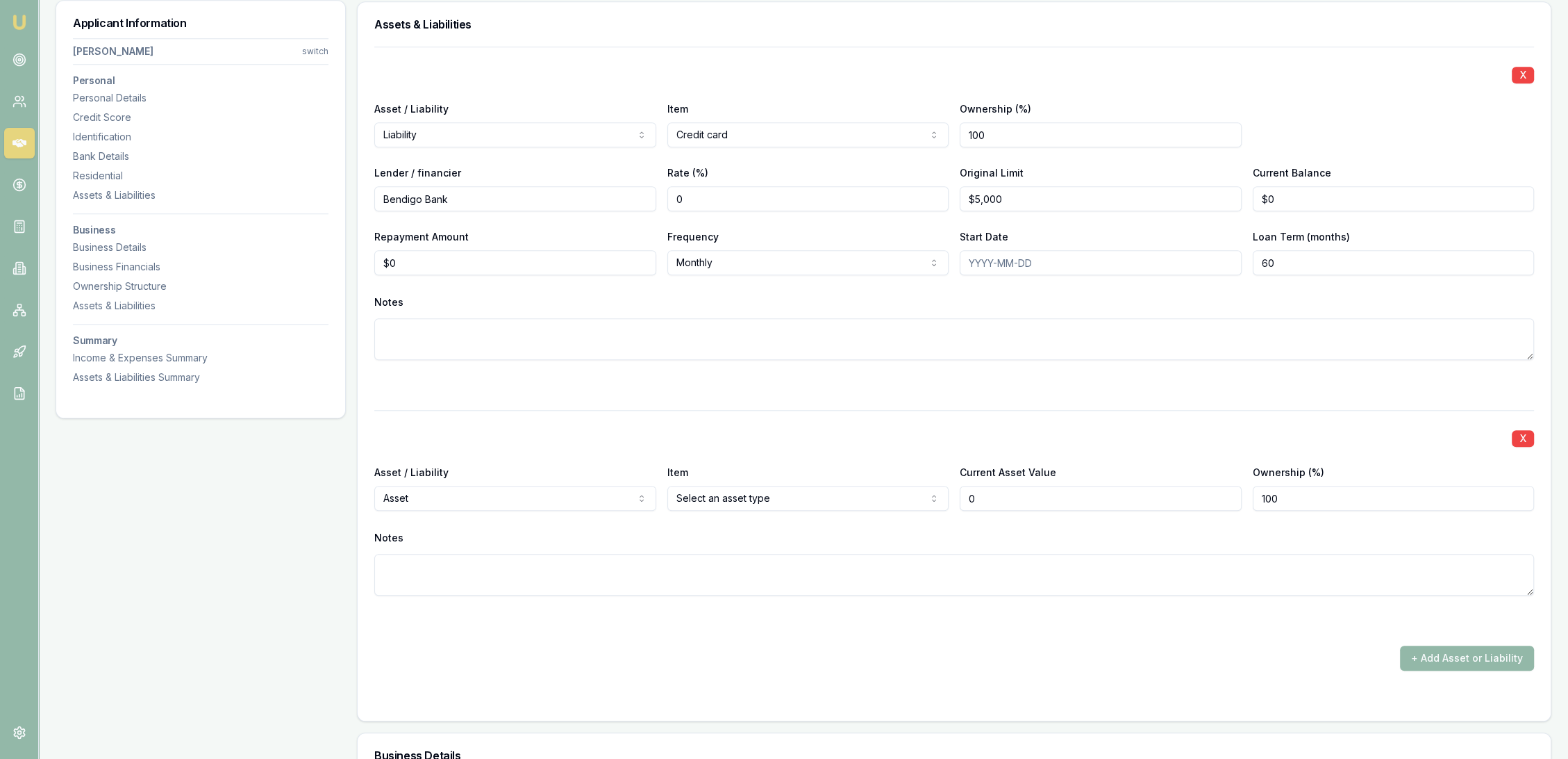
type input "0"
type input "$0"
drag, startPoint x: 1281, startPoint y: 191, endPoint x: 1182, endPoint y: 199, distance: 99.3
click at [1183, 198] on div "Lender / financier Bendigo Bank Rate (%) 0 Original Limit $5,000 Current Balanc…" at bounding box center [954, 188] width 1160 height 47
type input "$4,800"
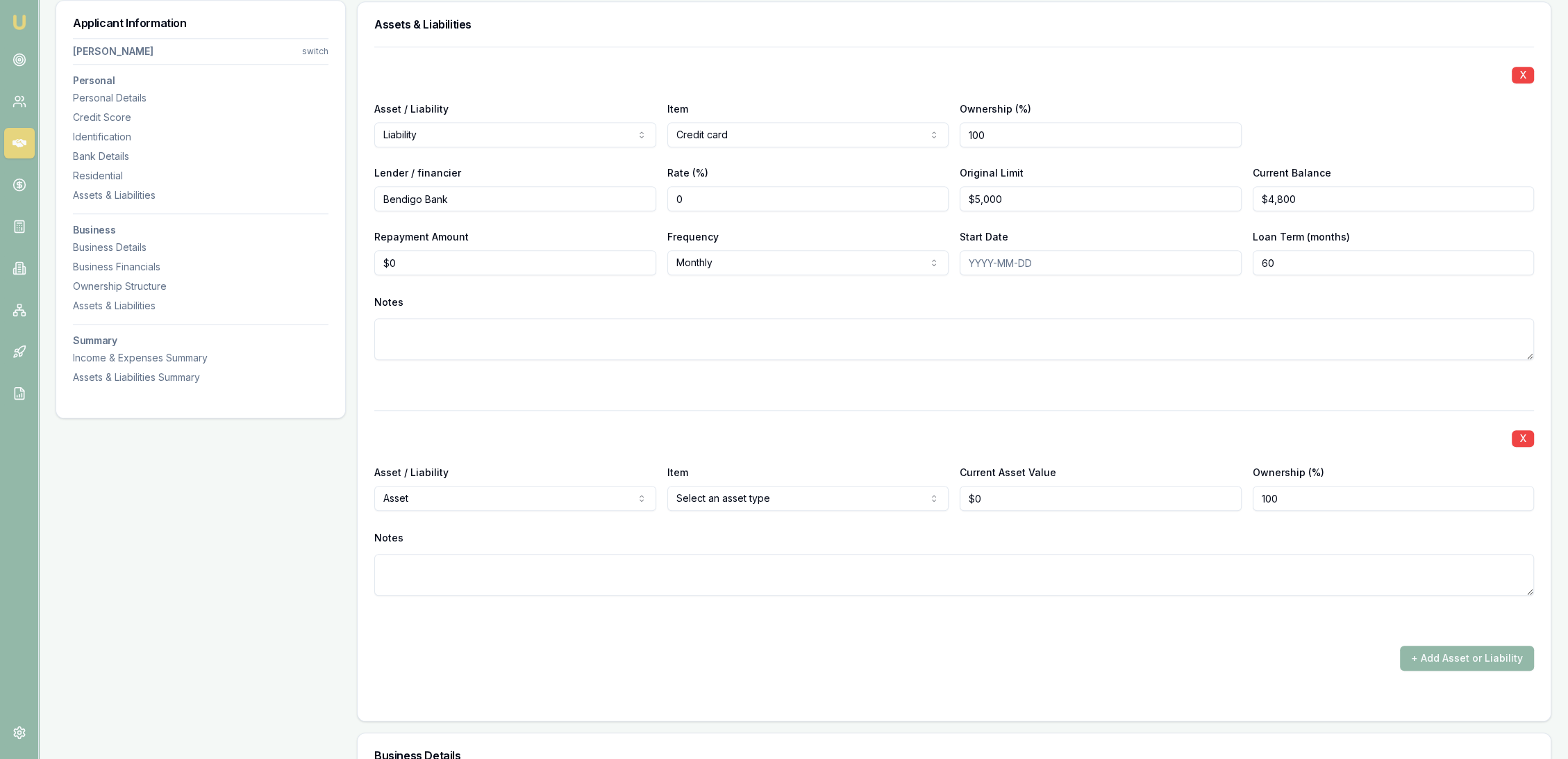
select select "LIABILITY"
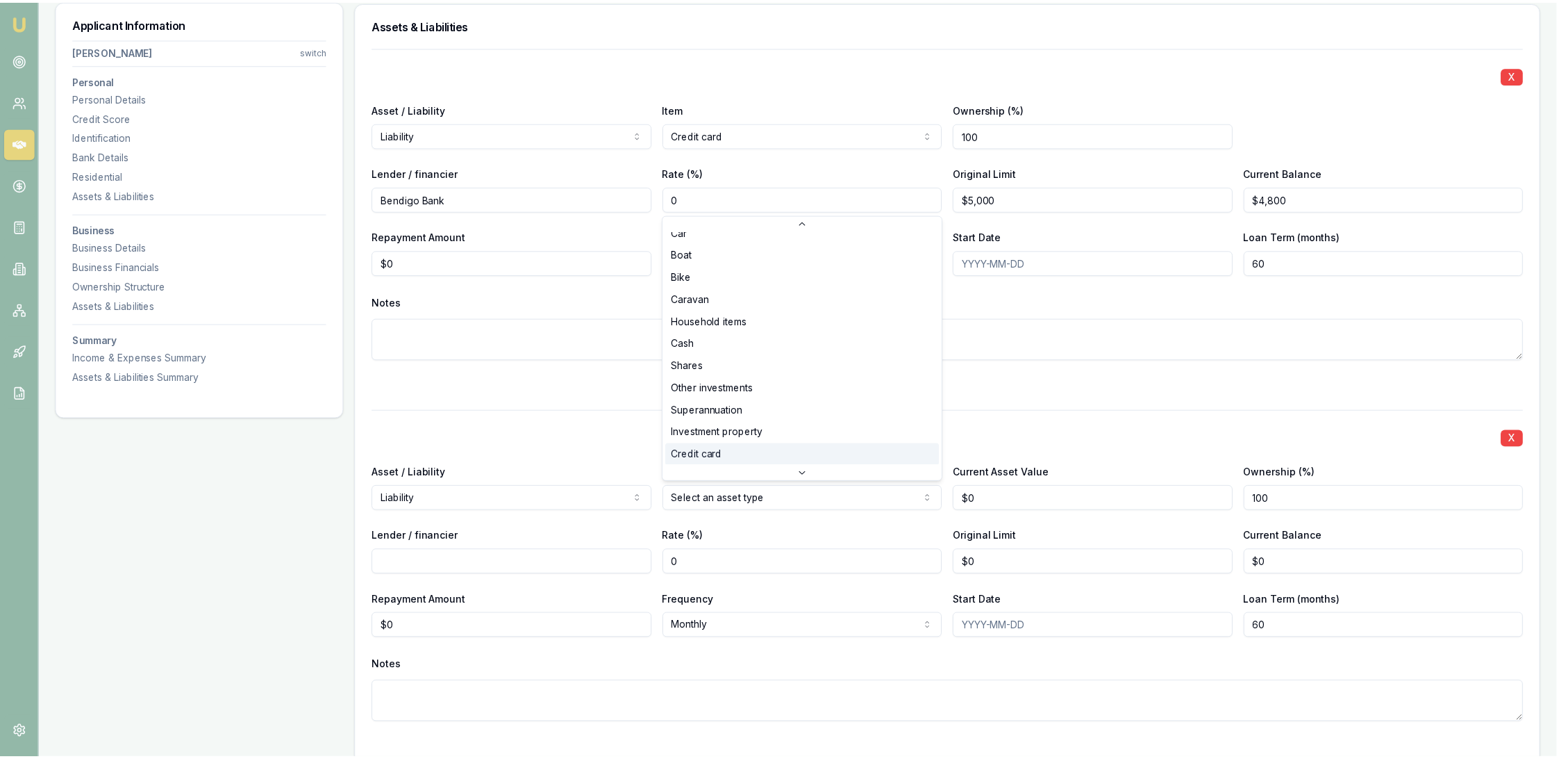
scroll to position [89, 0]
select select "CREDIT_CARD"
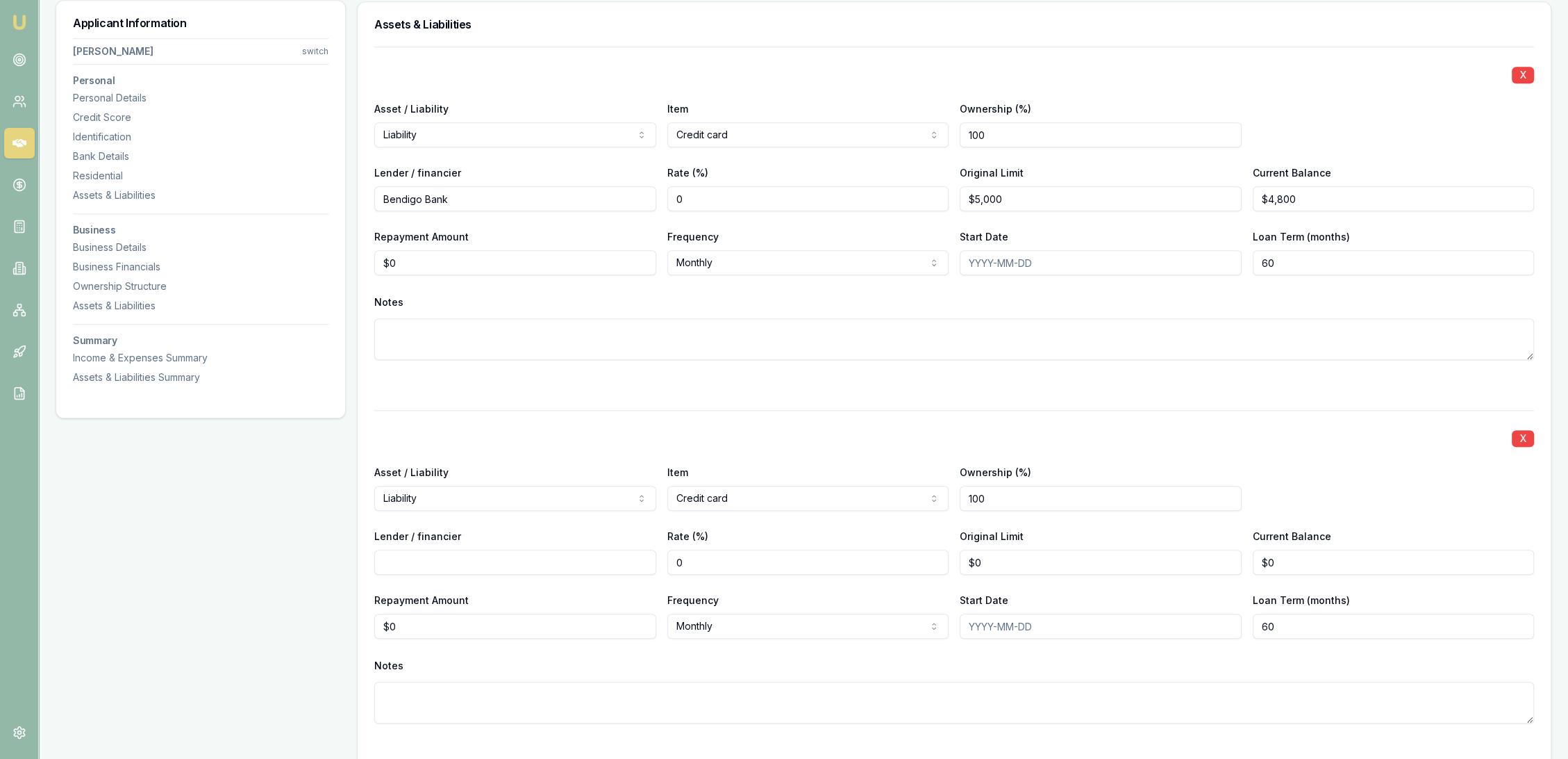
click at [593, 561] on input "Lender / financier" at bounding box center [514, 562] width 282 height 25
type input "NAB"
type input "$5,000"
type input "$4,800"
click at [564, 674] on div "Notes" at bounding box center [954, 666] width 1160 height 21
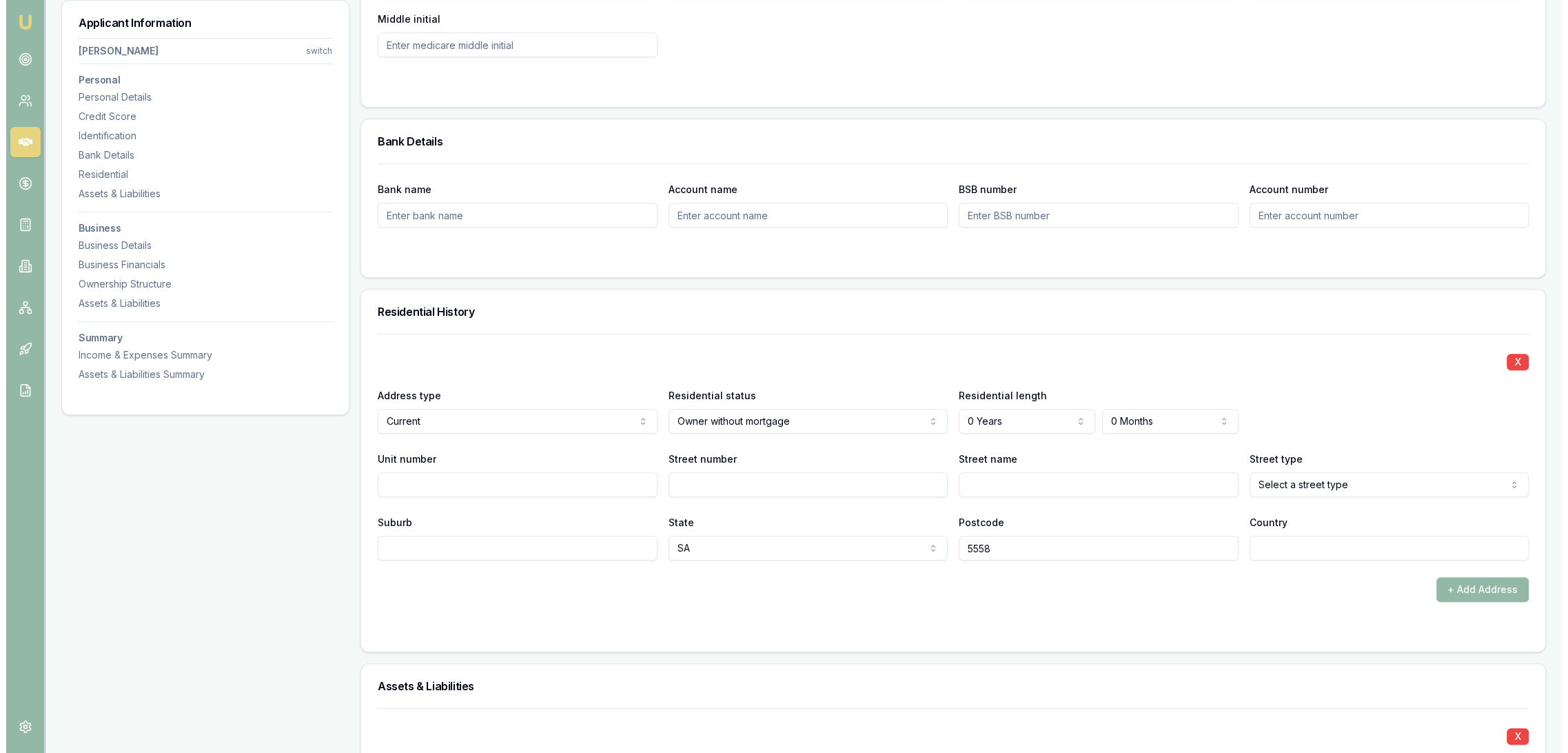
scroll to position [1082, 0]
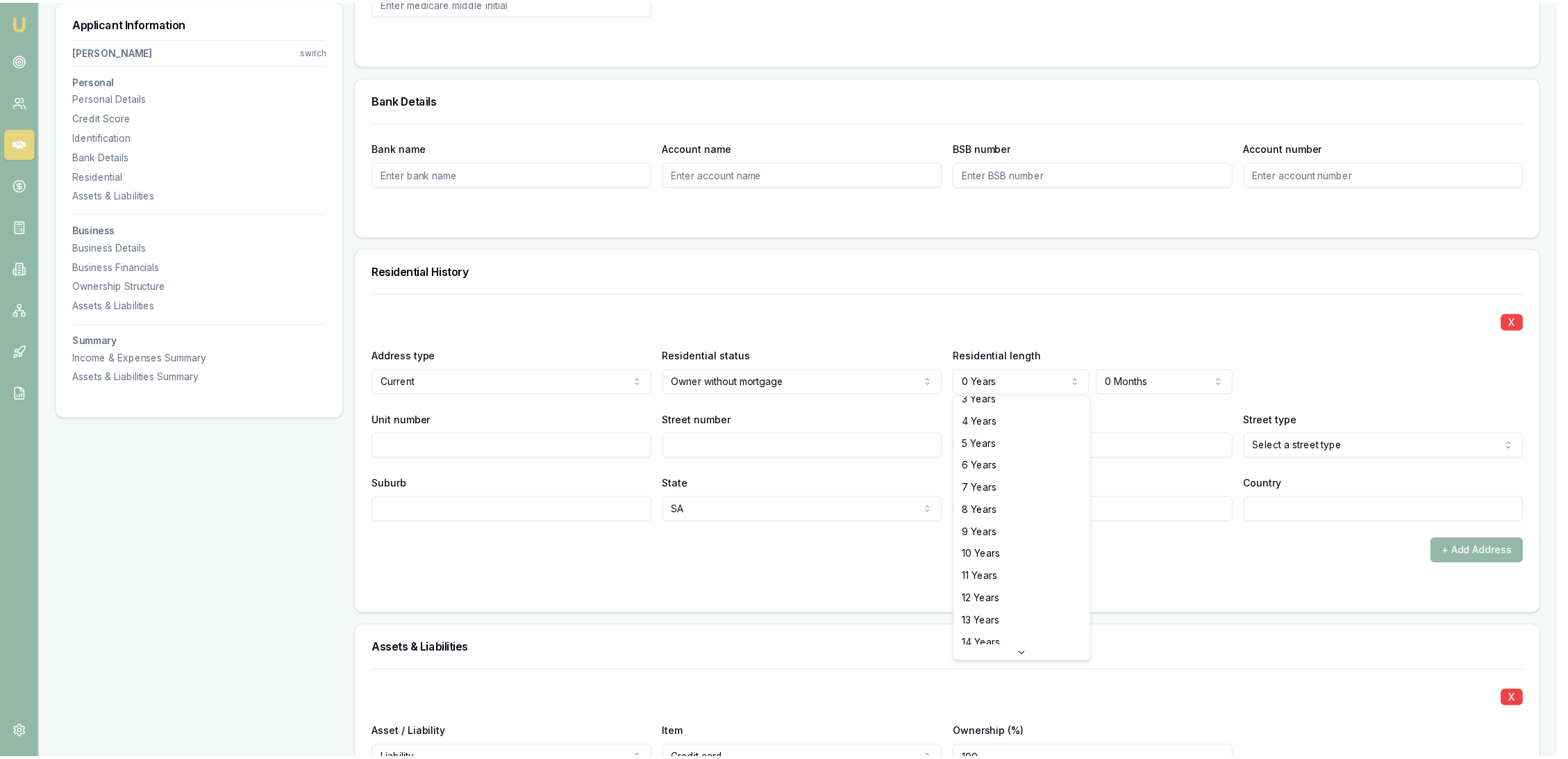
scroll to position [0, 0]
select select "1"
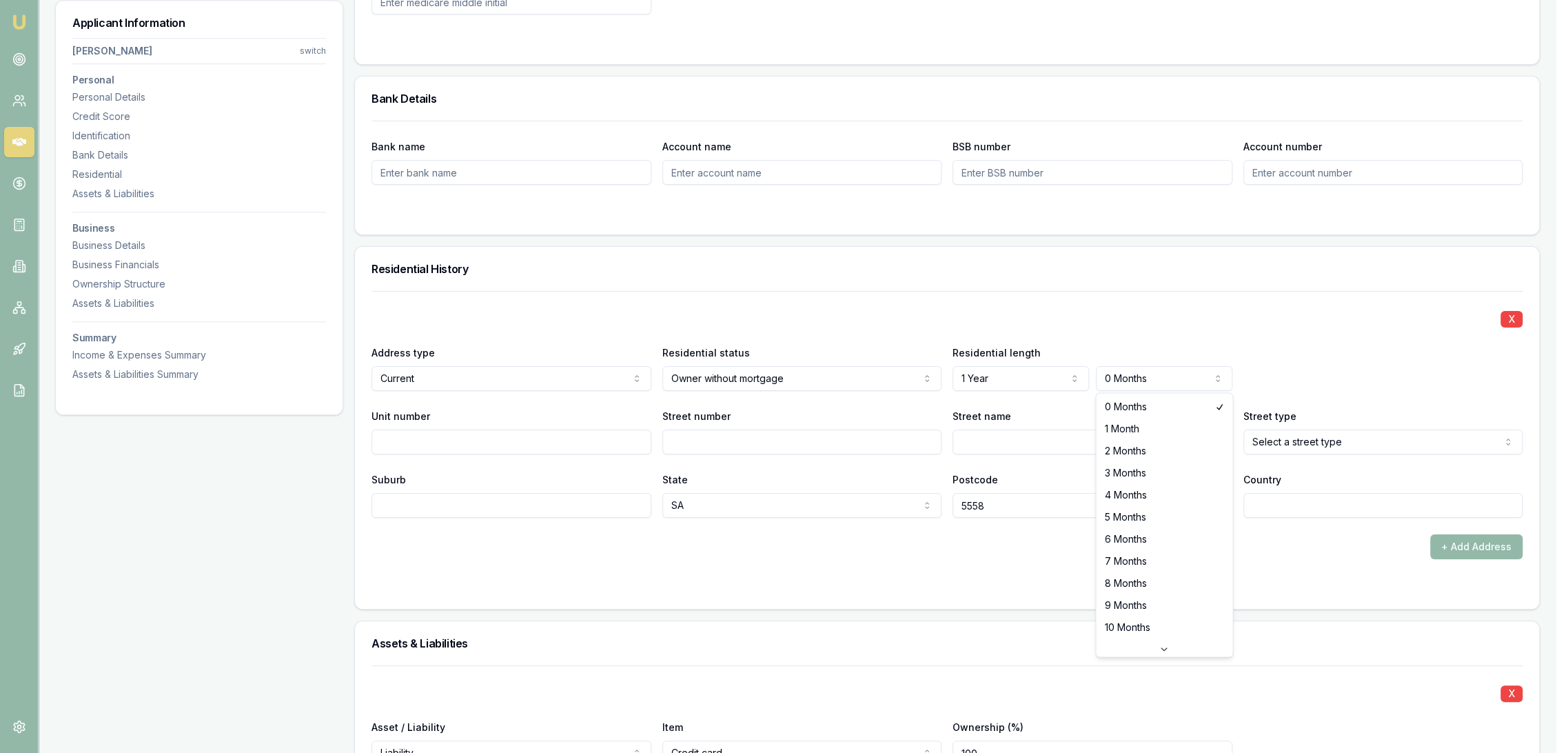
select select "3"
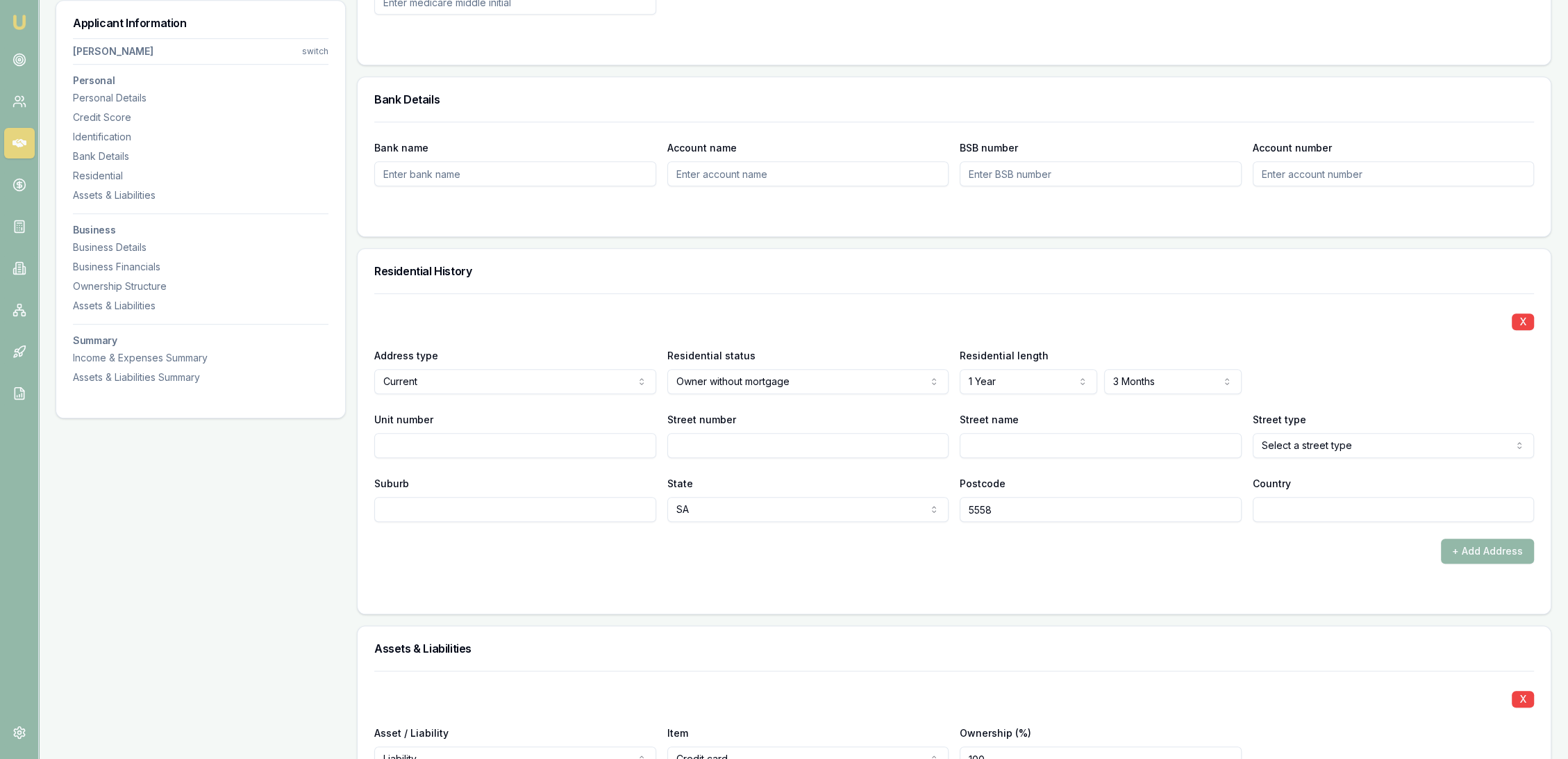
drag, startPoint x: 858, startPoint y: 446, endPoint x: 841, endPoint y: 453, distance: 18.4
click at [858, 446] on input "Street number" at bounding box center [808, 445] width 282 height 25
type input "1"
click at [906, 586] on div at bounding box center [954, 591] width 1160 height 11
click at [992, 449] on input "Street name" at bounding box center [1100, 445] width 282 height 25
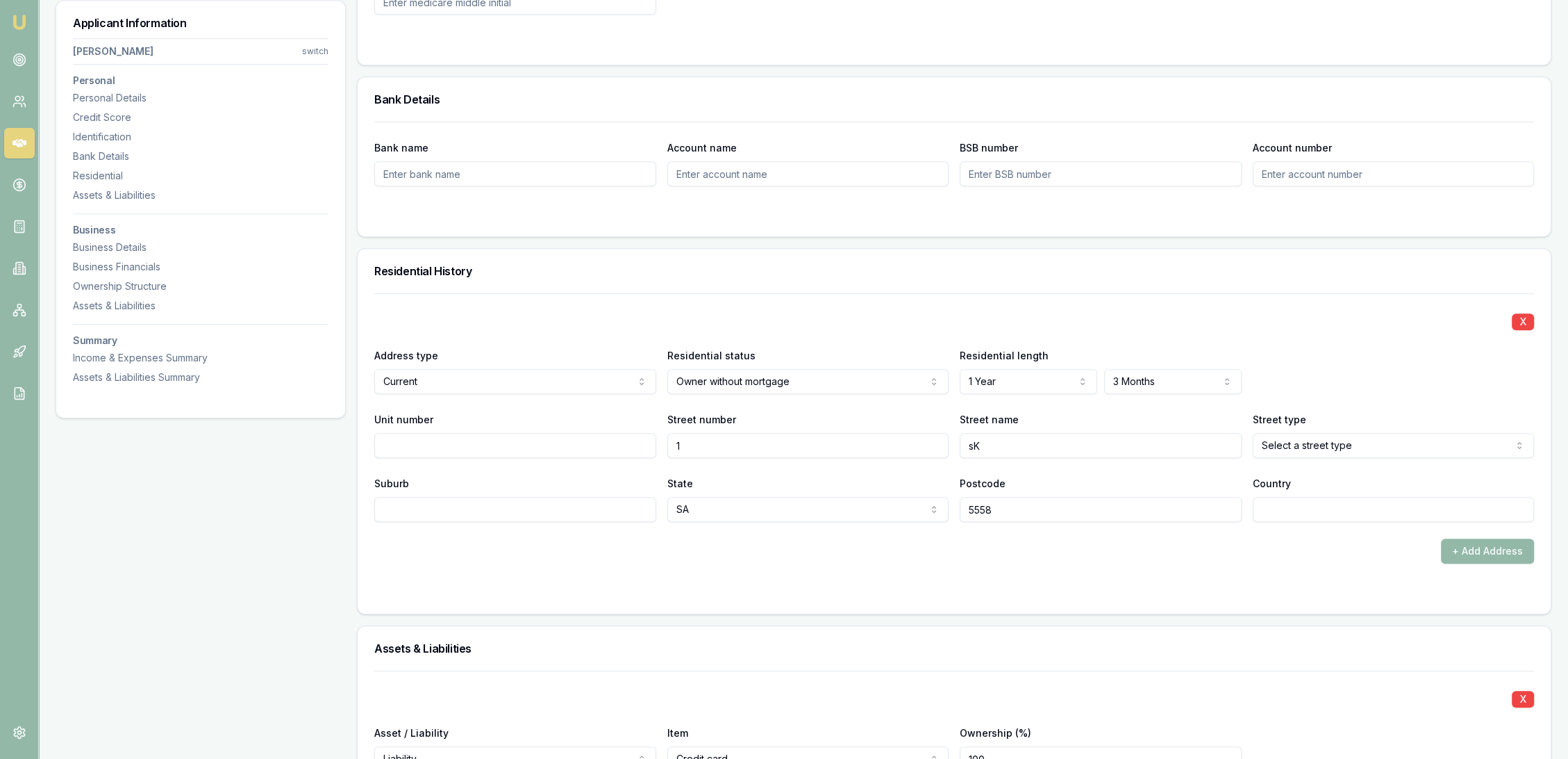
type input "s"
type input "Skinner"
select select "Road"
type input "East Moonta"
type input "AU"
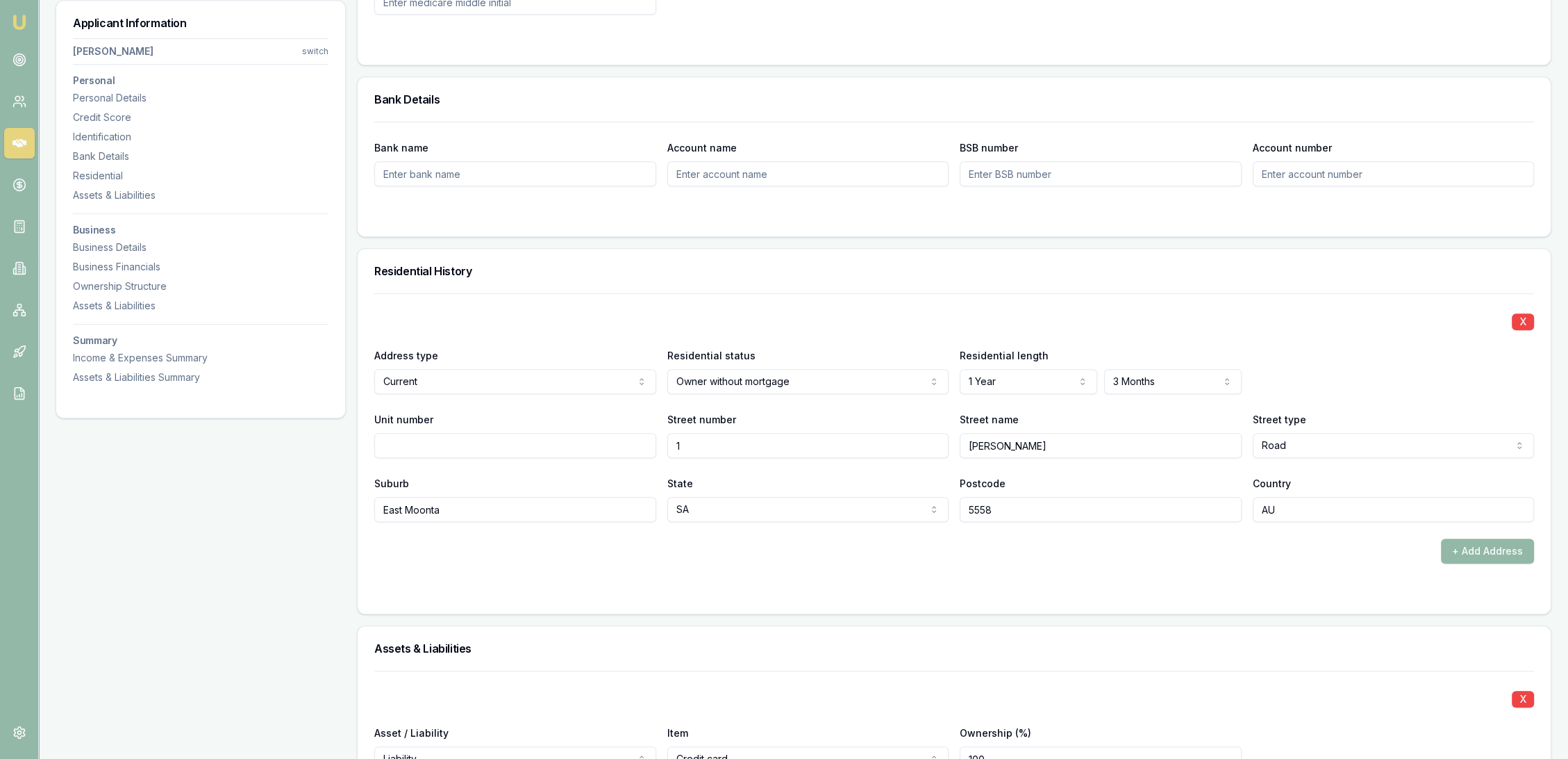
drag, startPoint x: 971, startPoint y: 564, endPoint x: 1005, endPoint y: 565, distance: 34.0
click at [972, 564] on form "X Address type Current Current Previous Residential status Owner without mortga…" at bounding box center [954, 445] width 1160 height 304
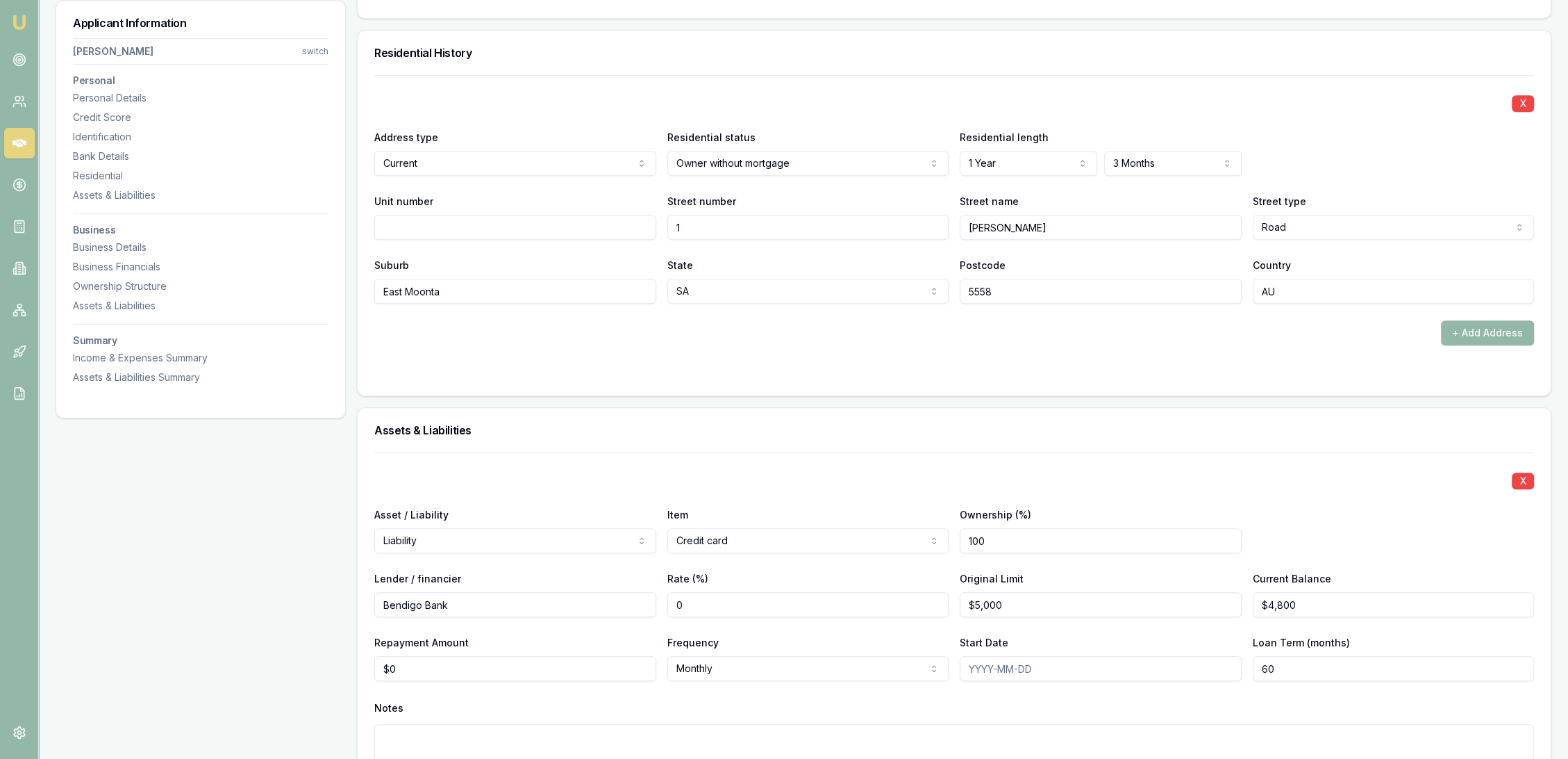
scroll to position [1323, 0]
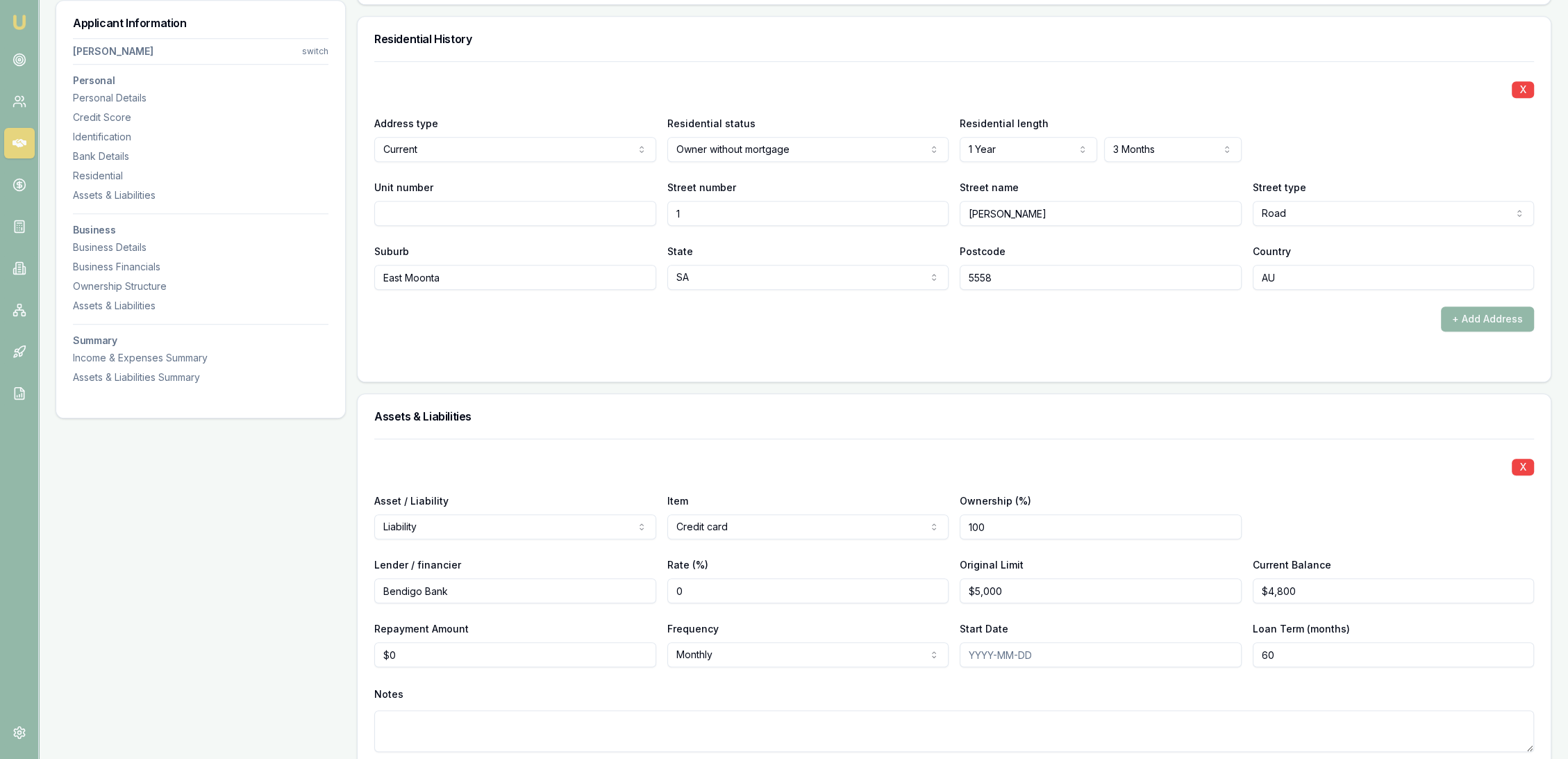
click at [1289, 357] on div at bounding box center [954, 359] width 1160 height 11
click at [1483, 314] on button "+ Add Address" at bounding box center [1487, 319] width 93 height 25
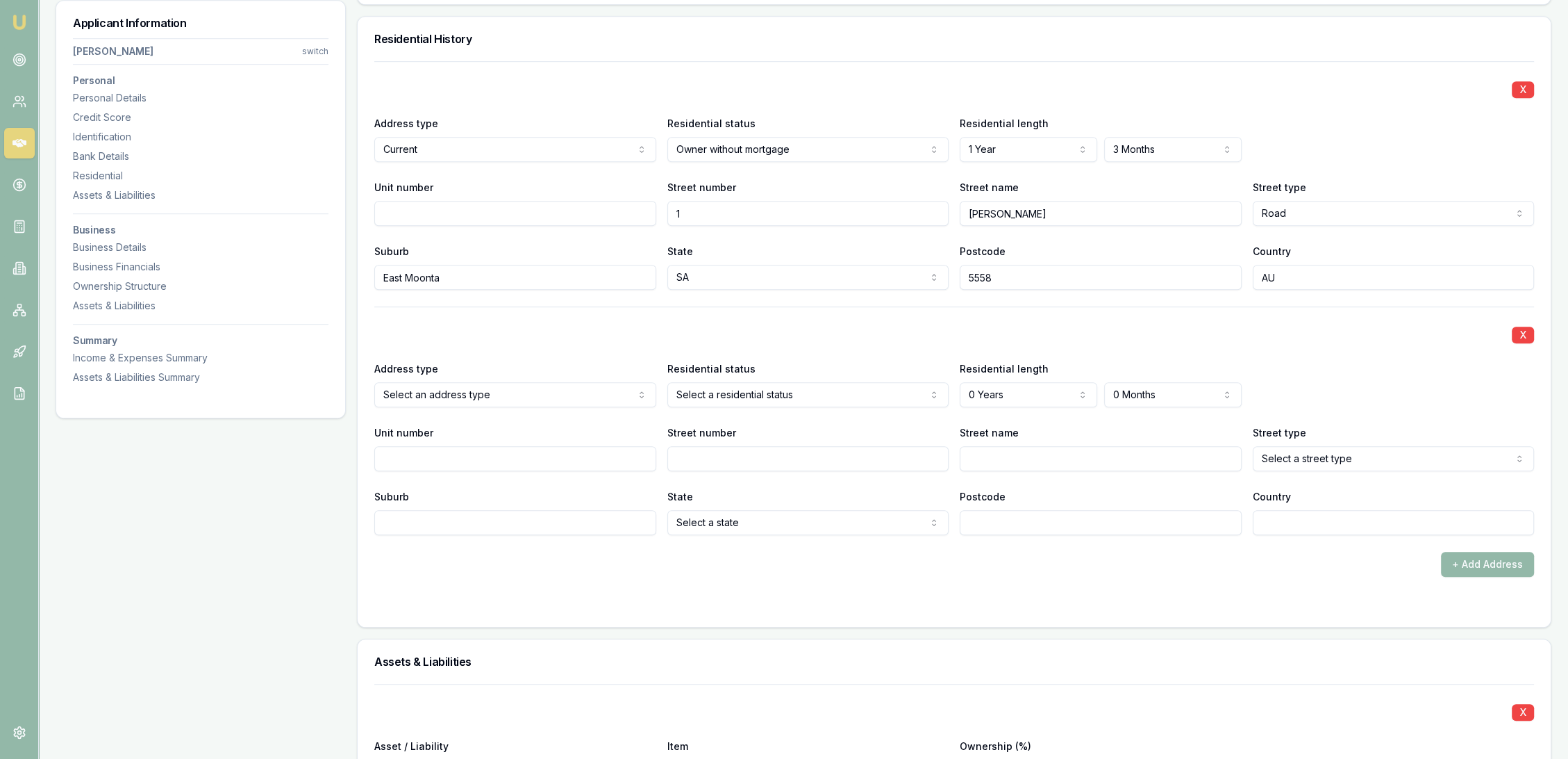
select select "PREVIOUS"
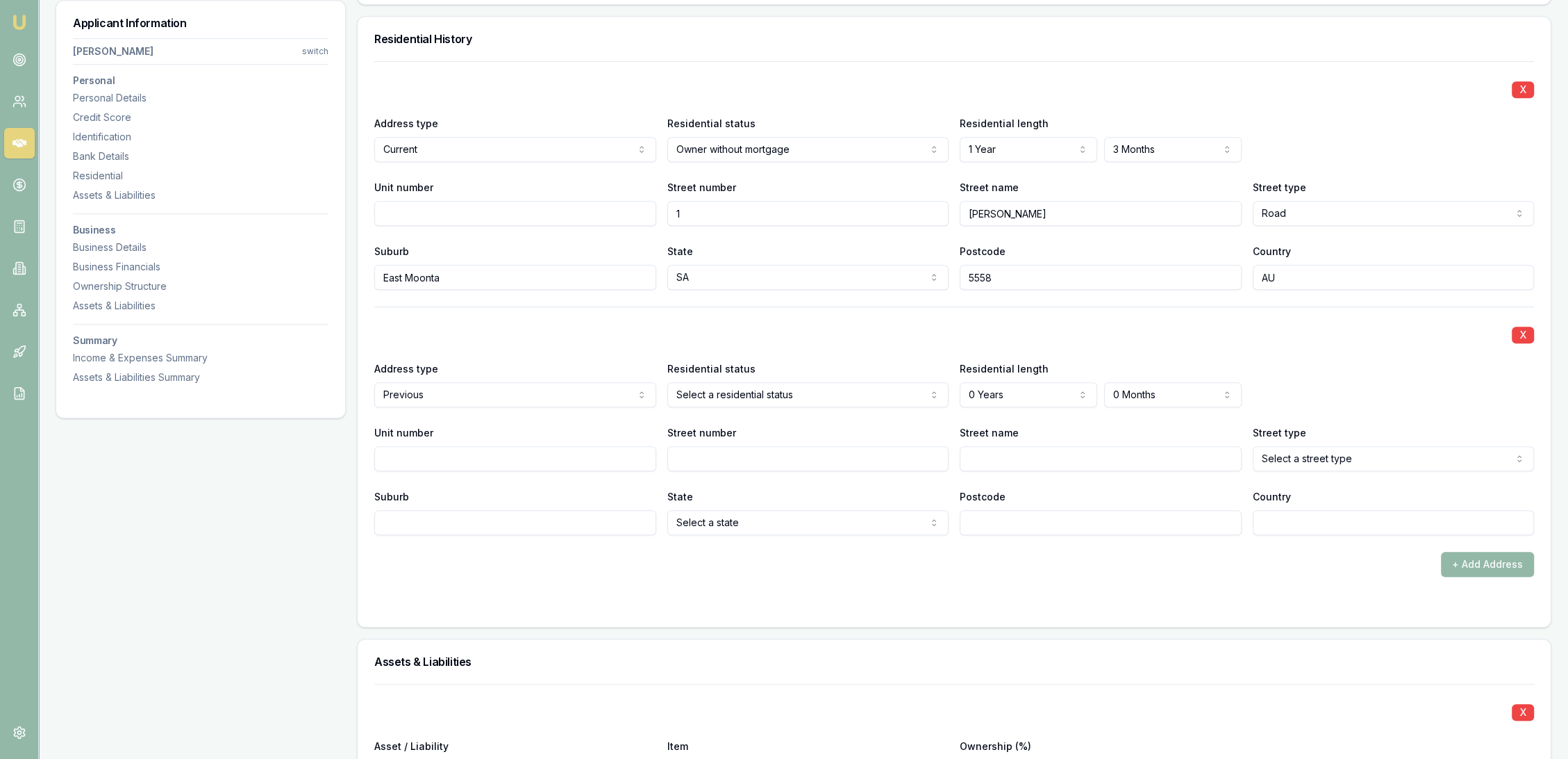
click at [740, 450] on input "Street number" at bounding box center [808, 458] width 282 height 25
type input "10"
type input "h"
type input "Highfield"
select select "Way"
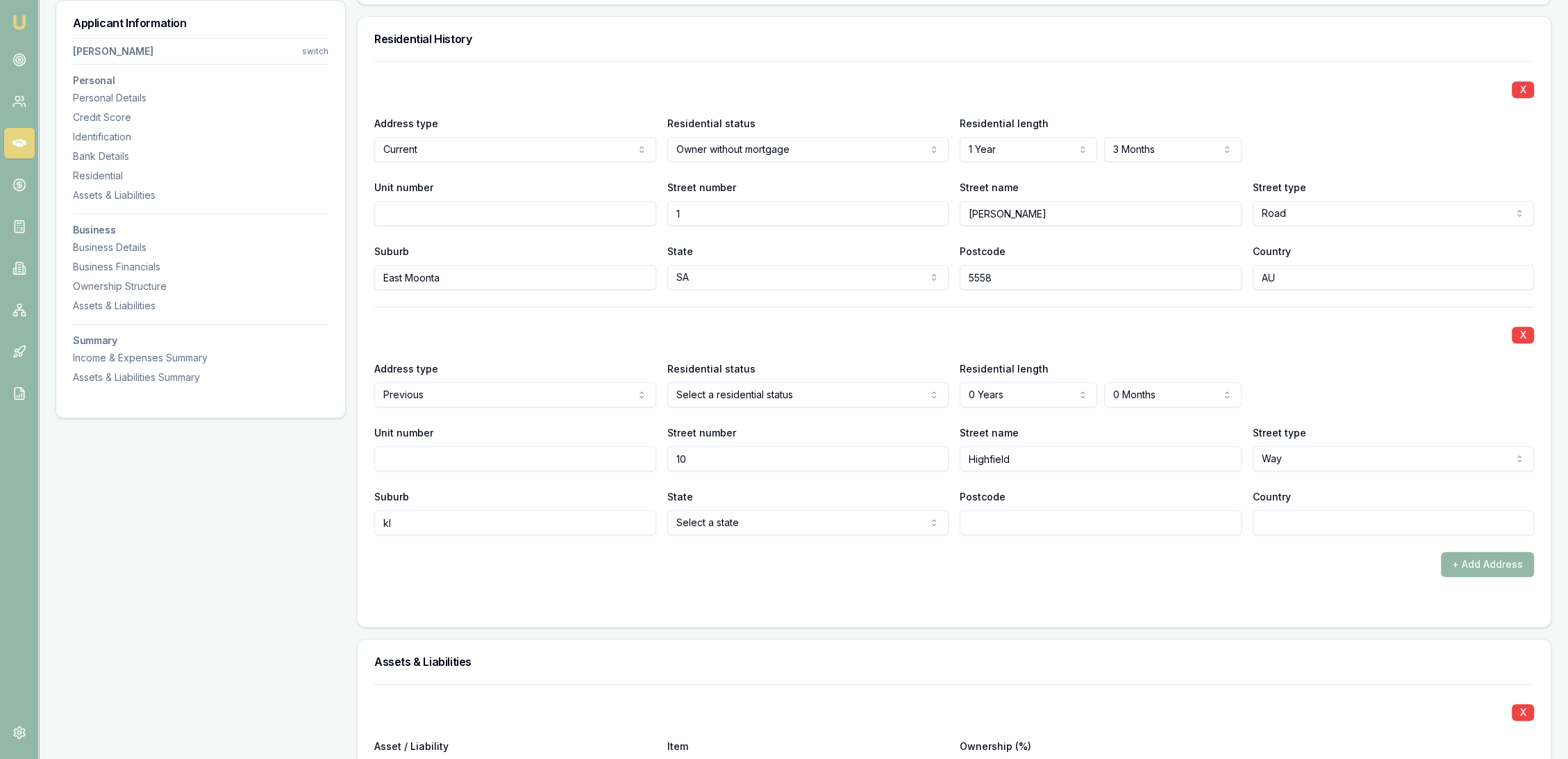
type input "k"
type input "I"
type input "Kilmore"
select select "VIC"
type input "5"
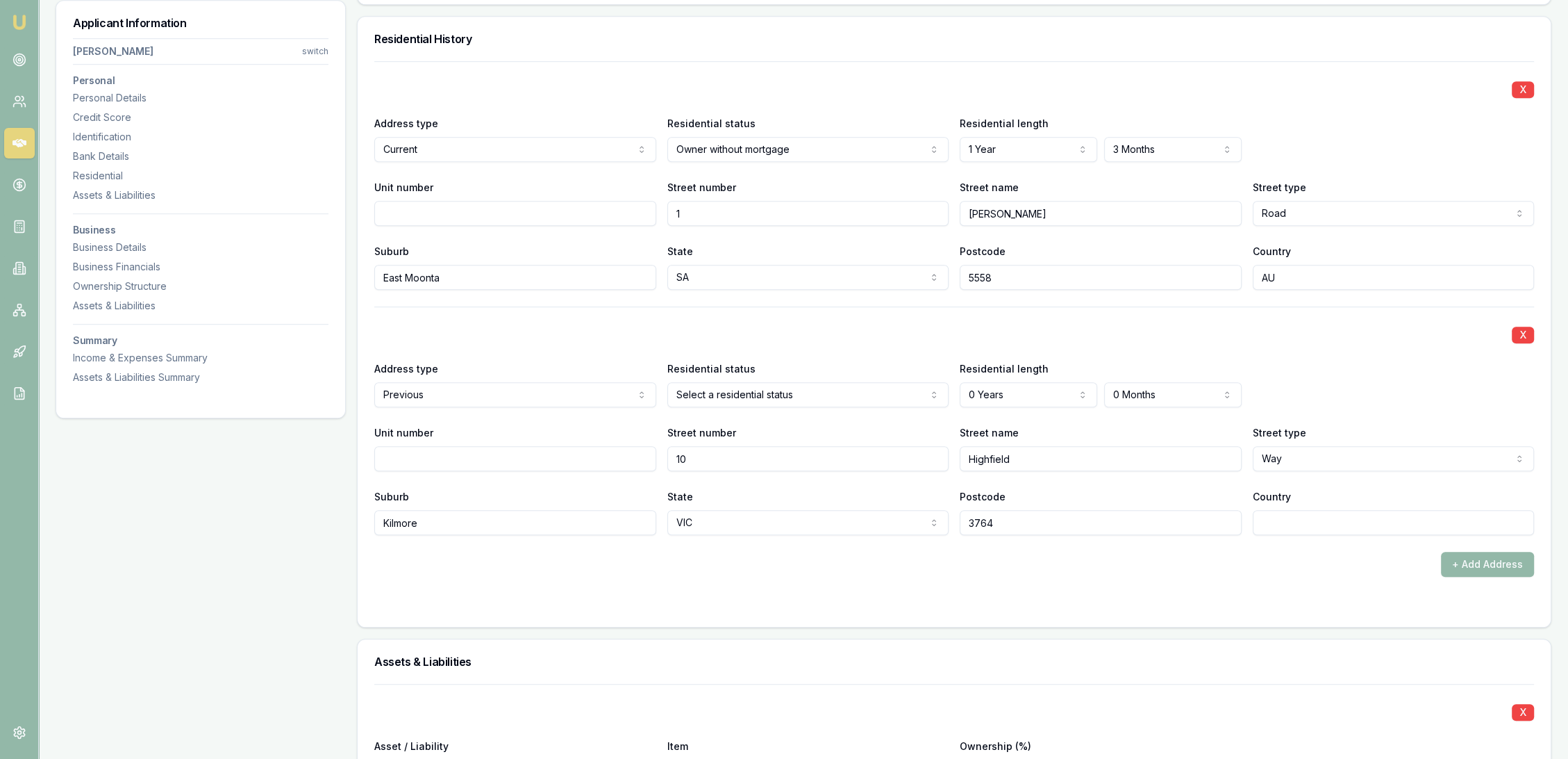
type input "3764"
type input "V"
type input "AU"
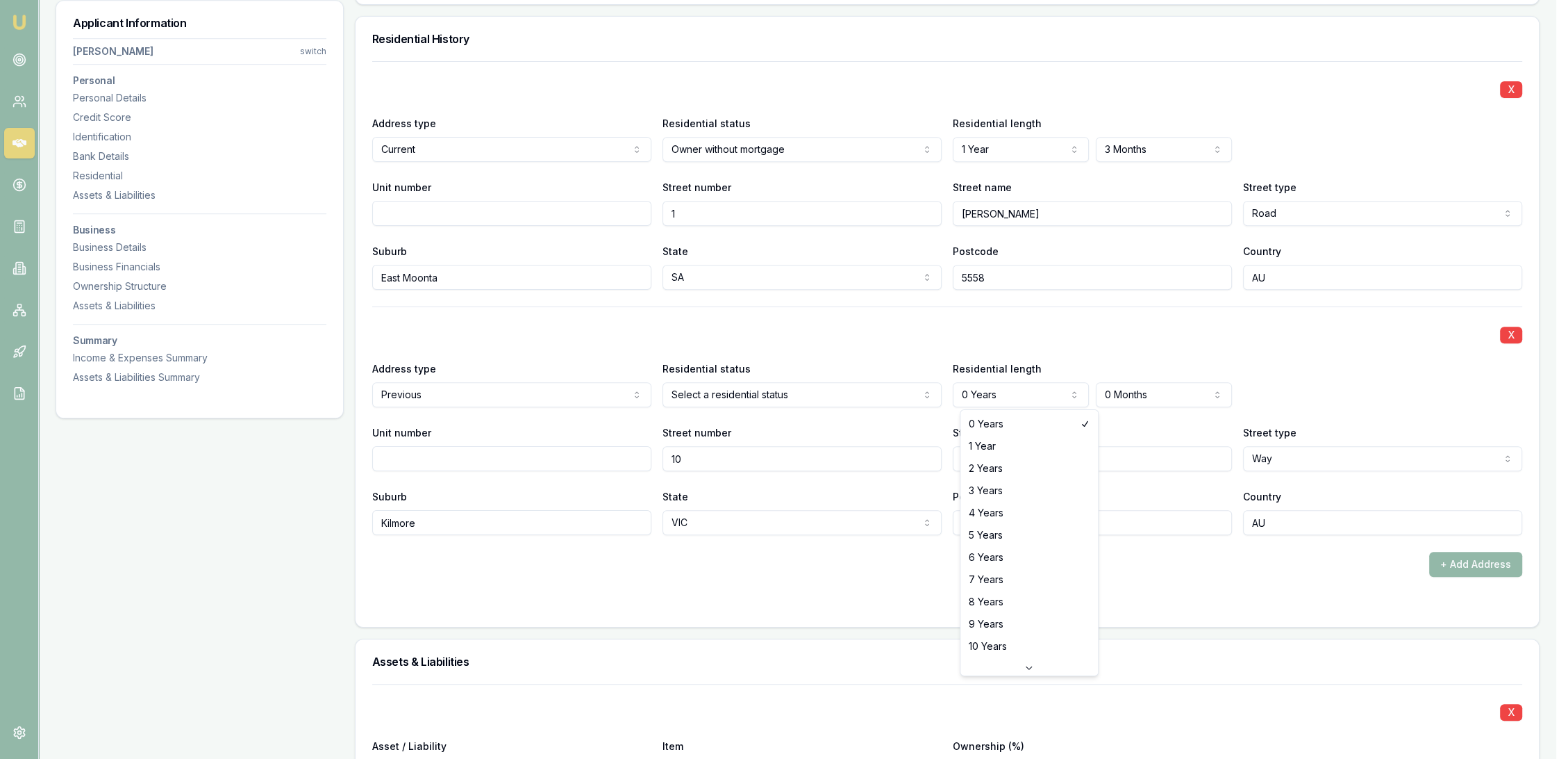
select select "5"
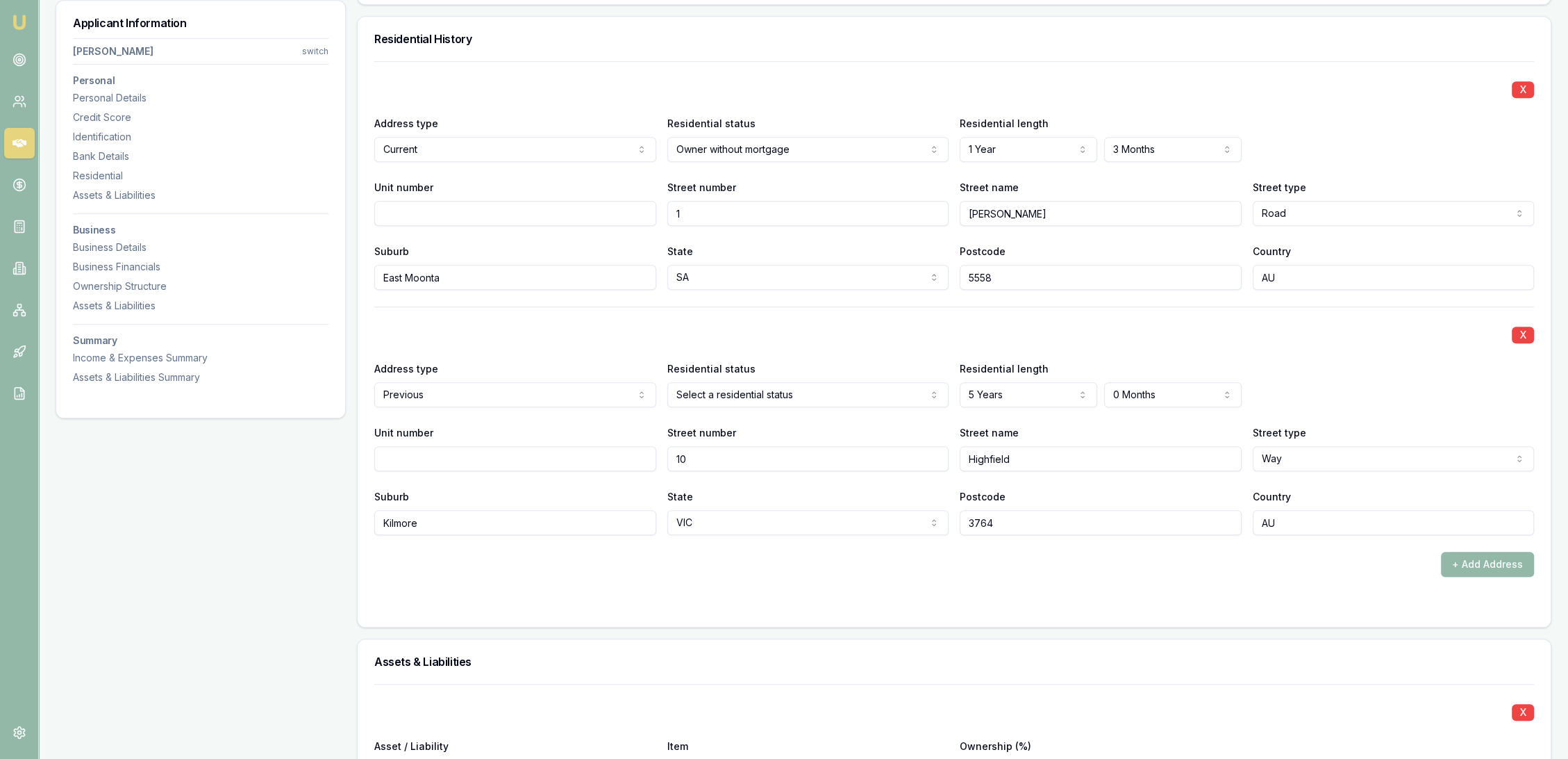
click at [709, 571] on div "+ Add Address" at bounding box center [954, 564] width 1160 height 25
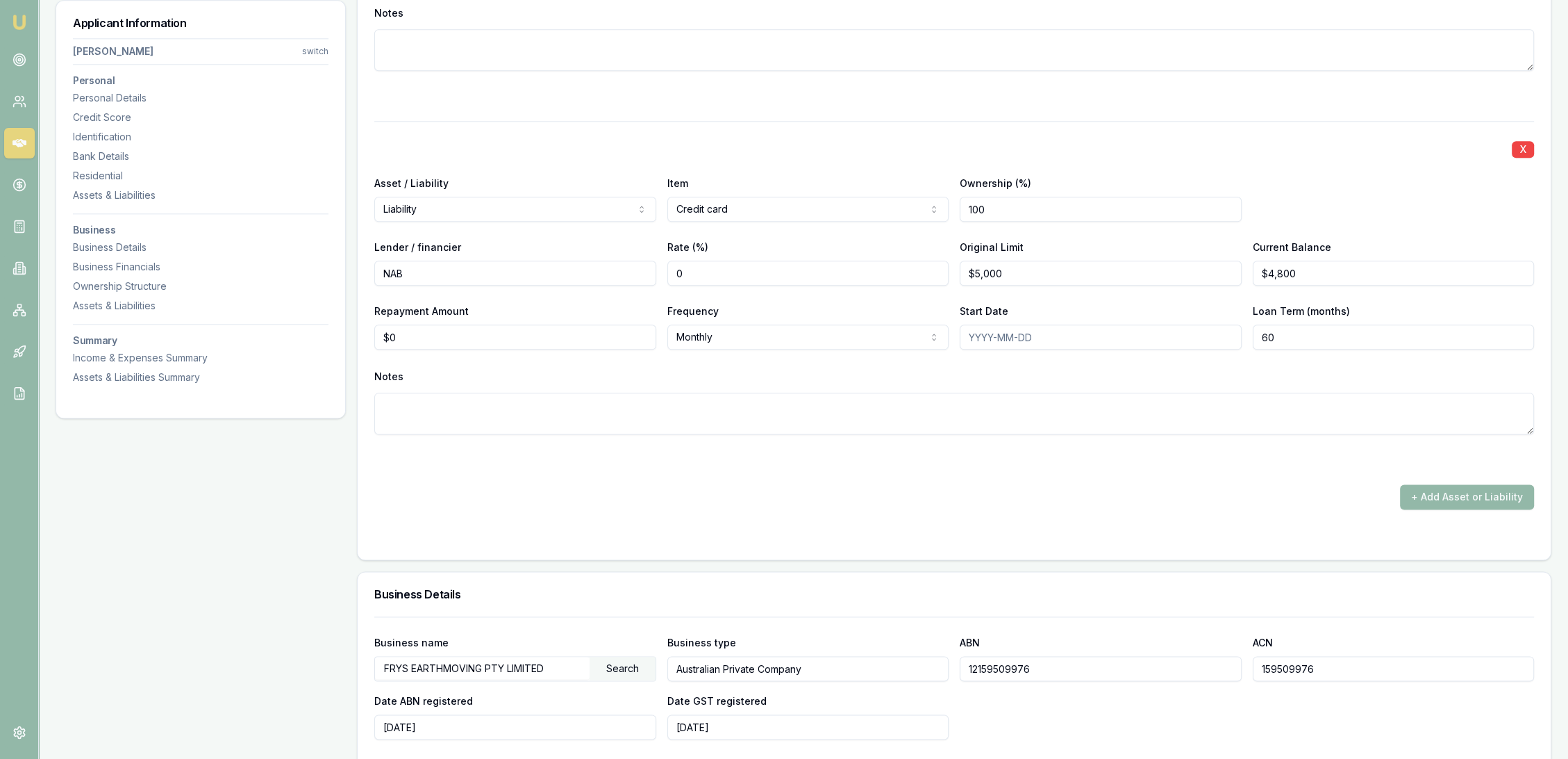
scroll to position [2326, 0]
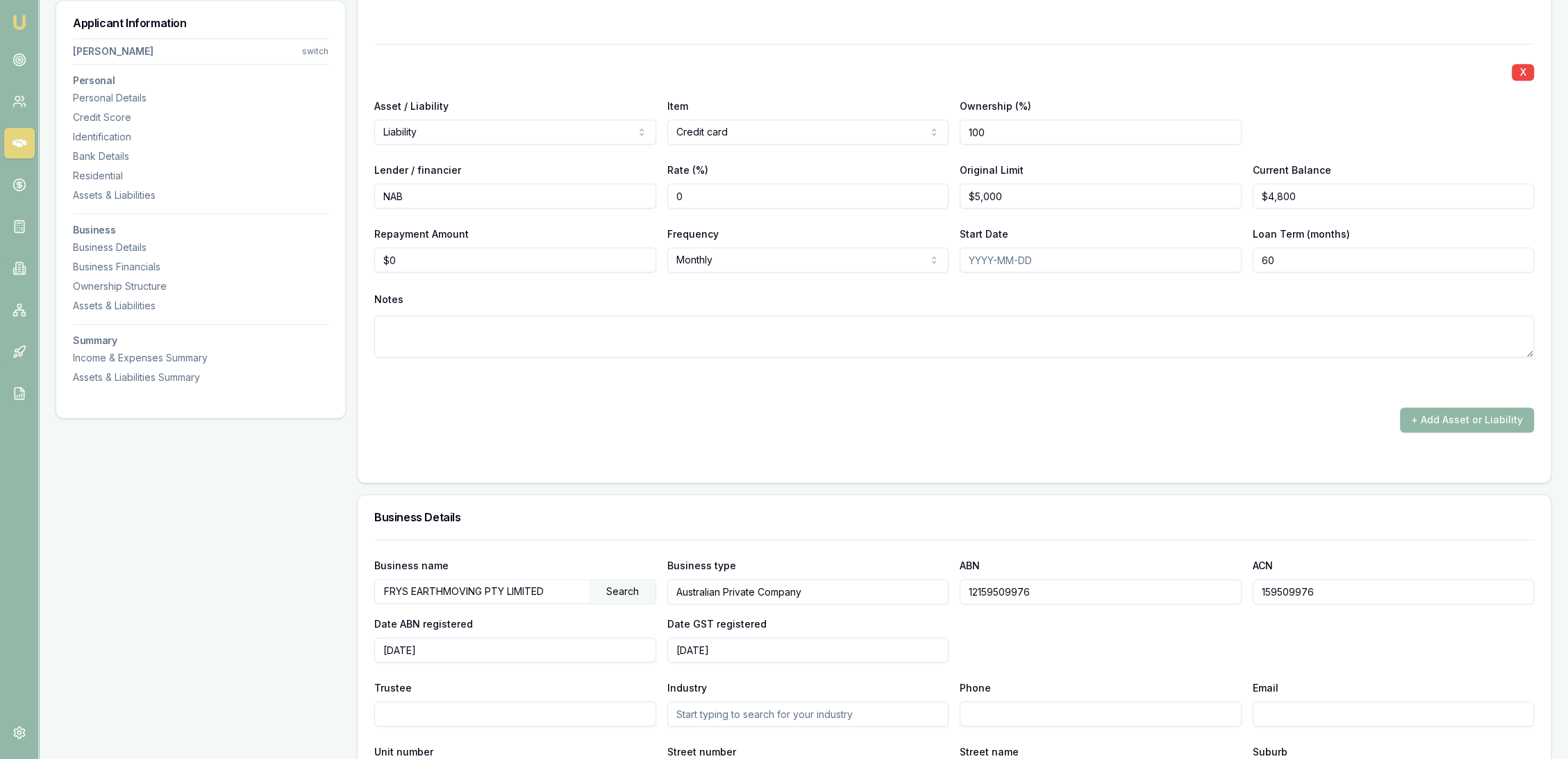
click at [1472, 410] on button "+ Add Asset or Liability" at bounding box center [1467, 420] width 134 height 25
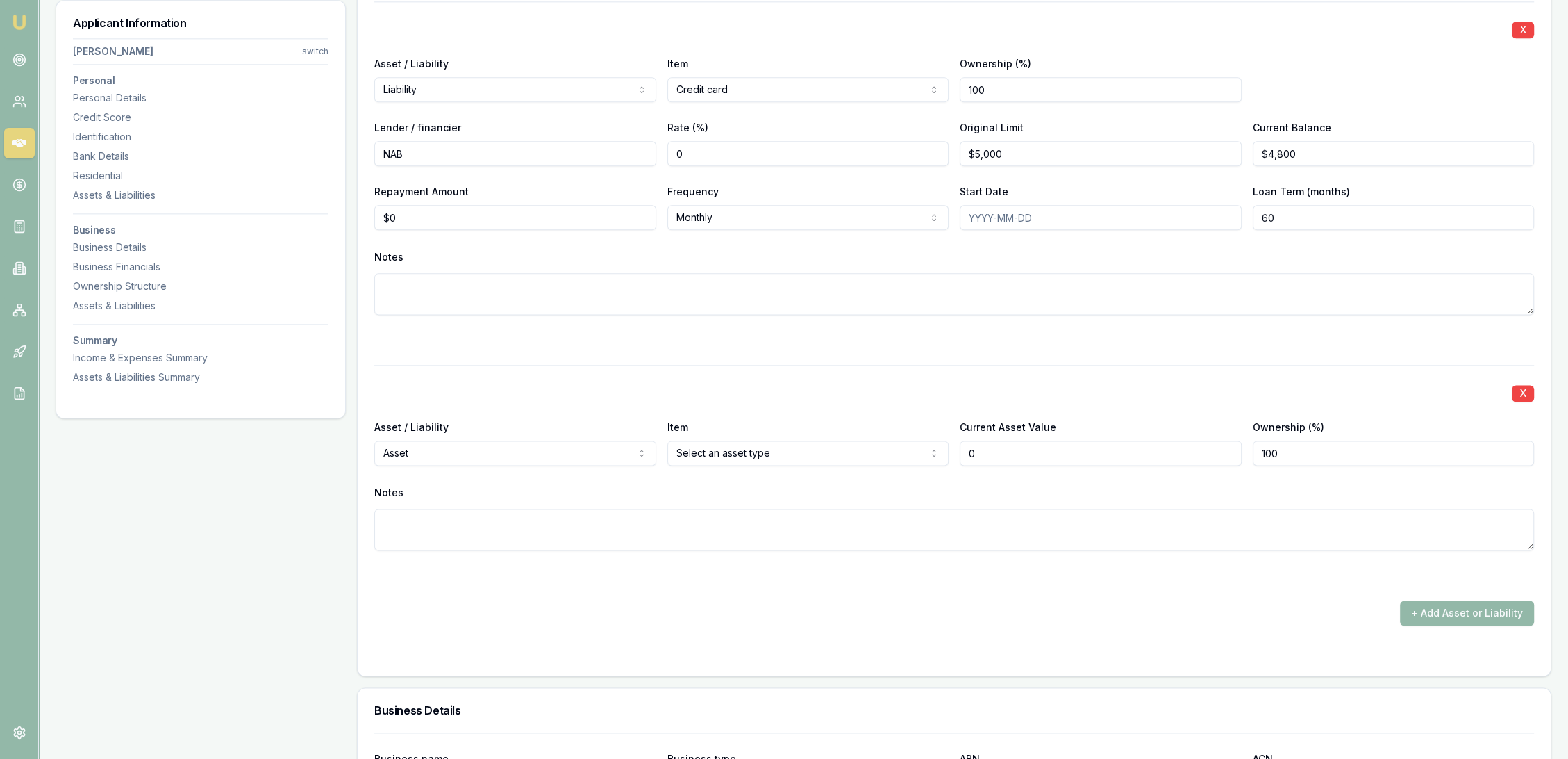
scroll to position [2403, 0]
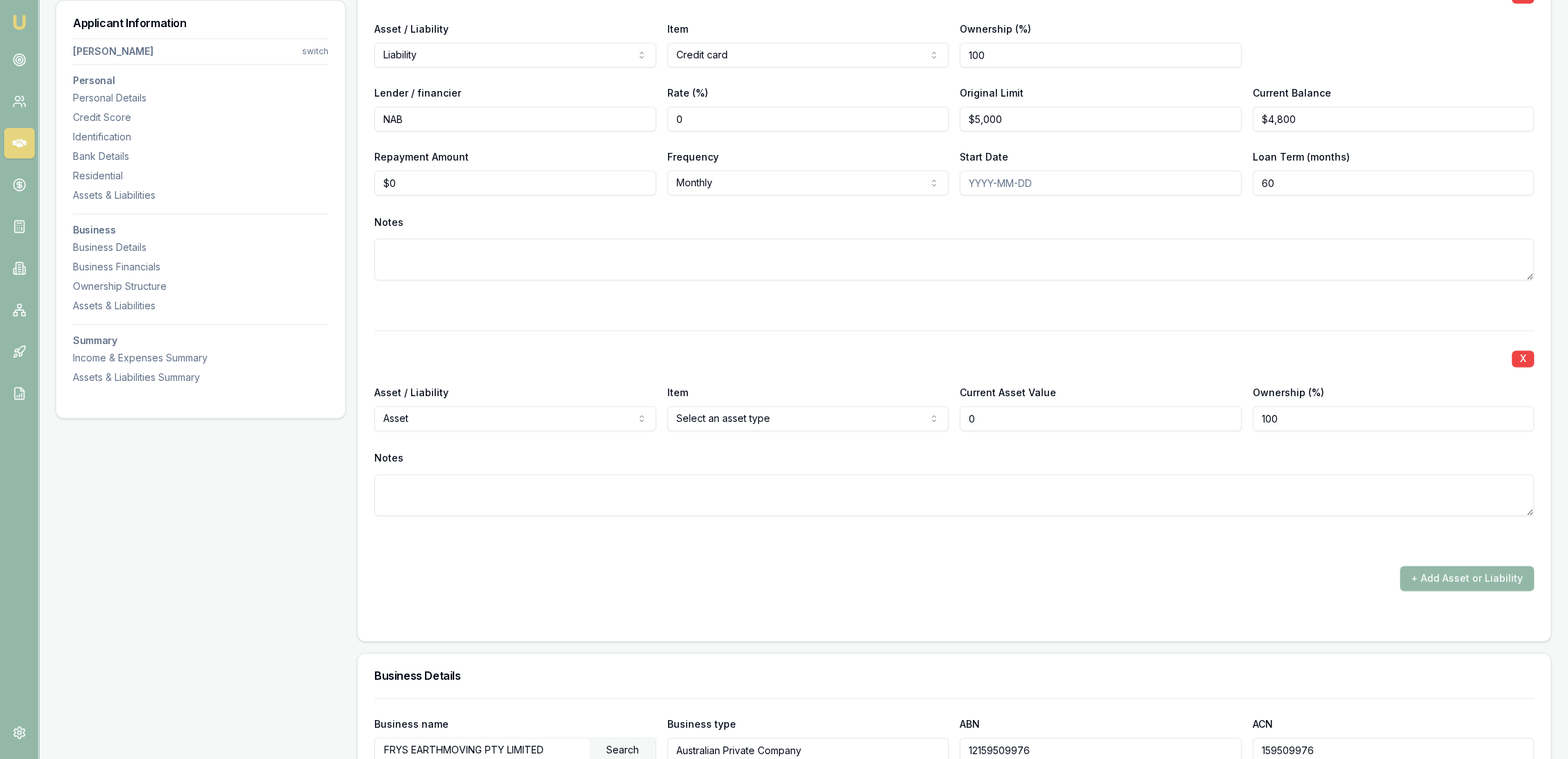
type input "$0"
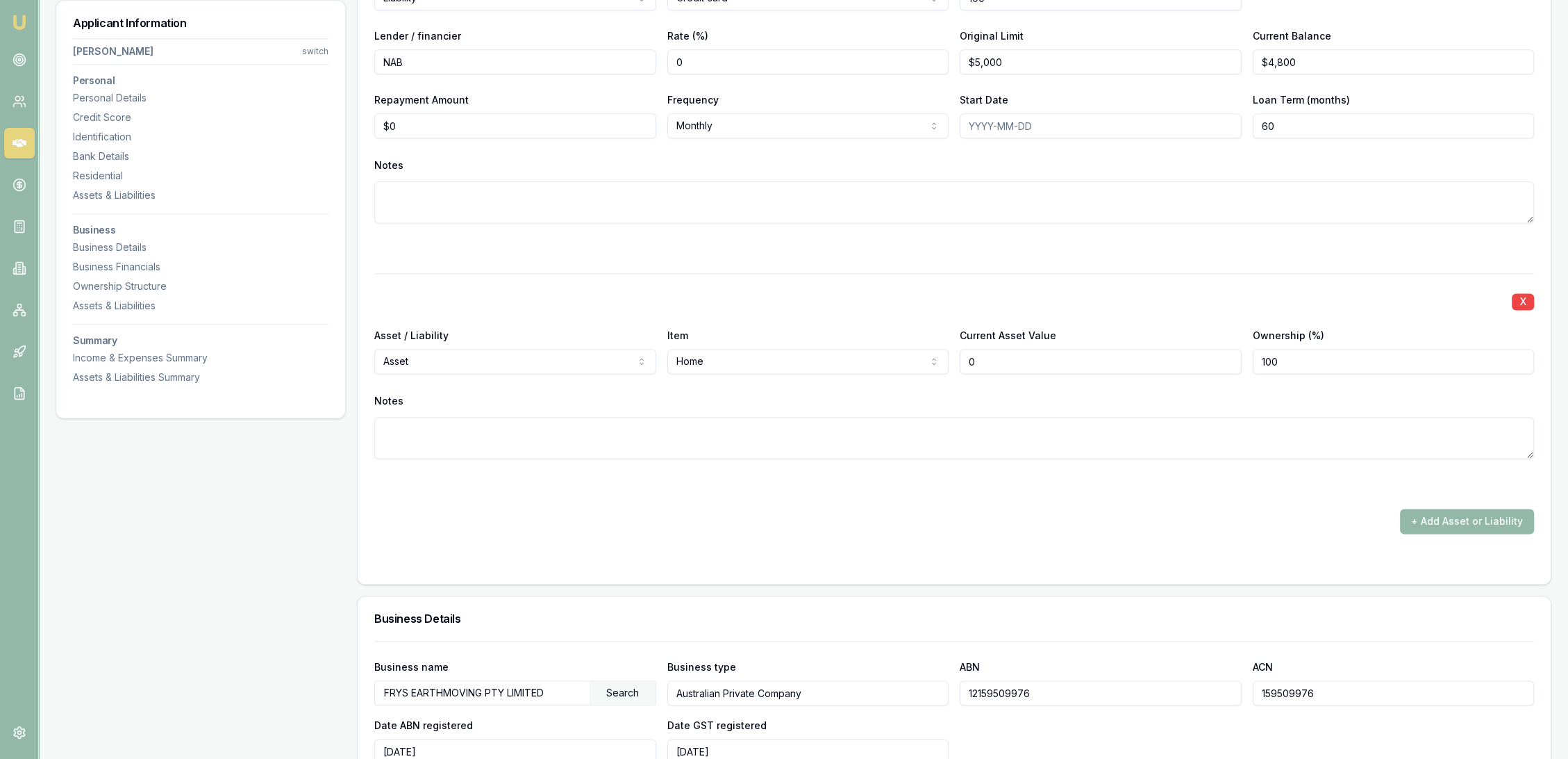
scroll to position [2558, 0]
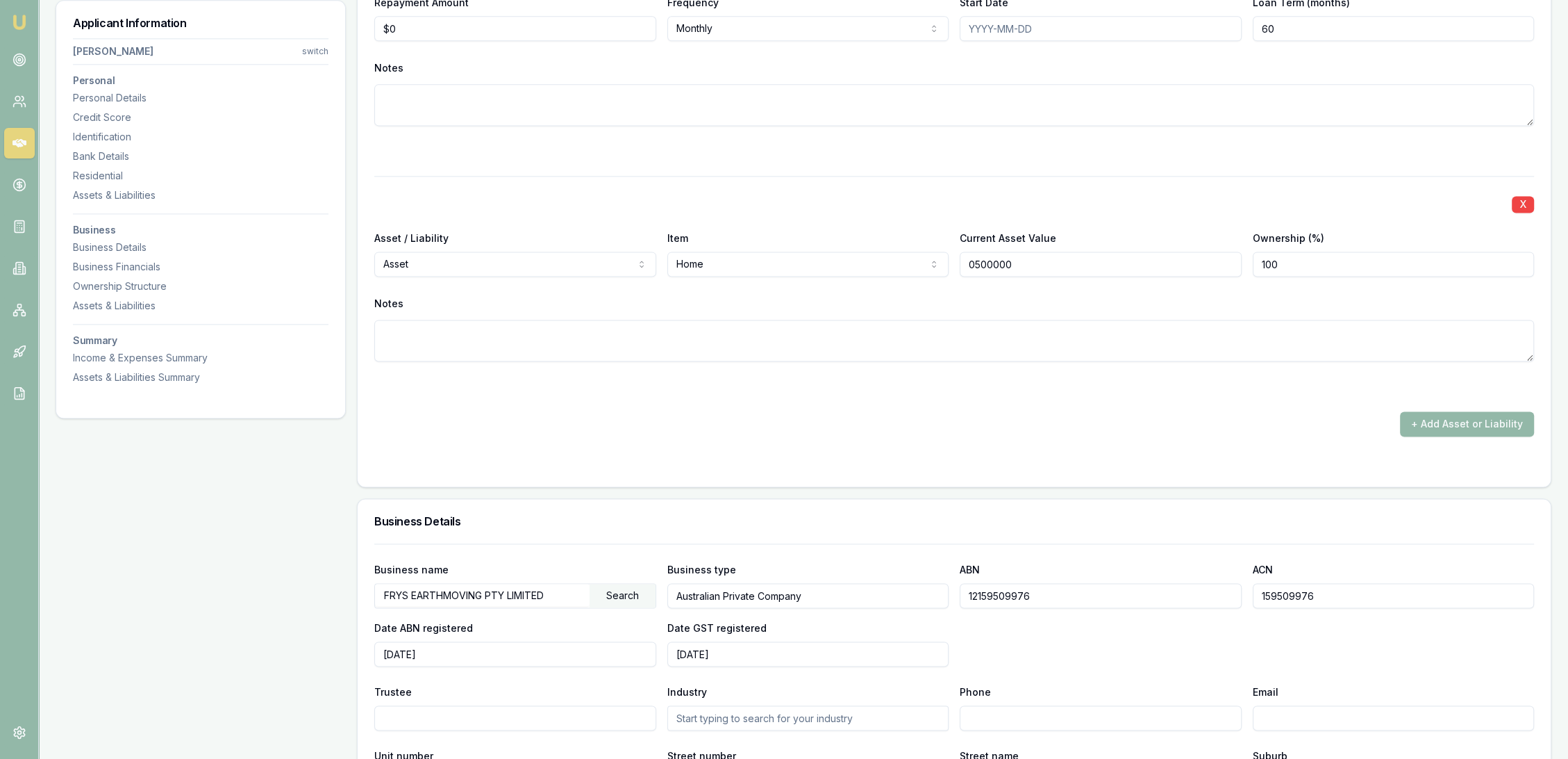
type input "$500,000"
click at [1490, 421] on button "+ Add Asset or Liability" at bounding box center [1467, 423] width 134 height 25
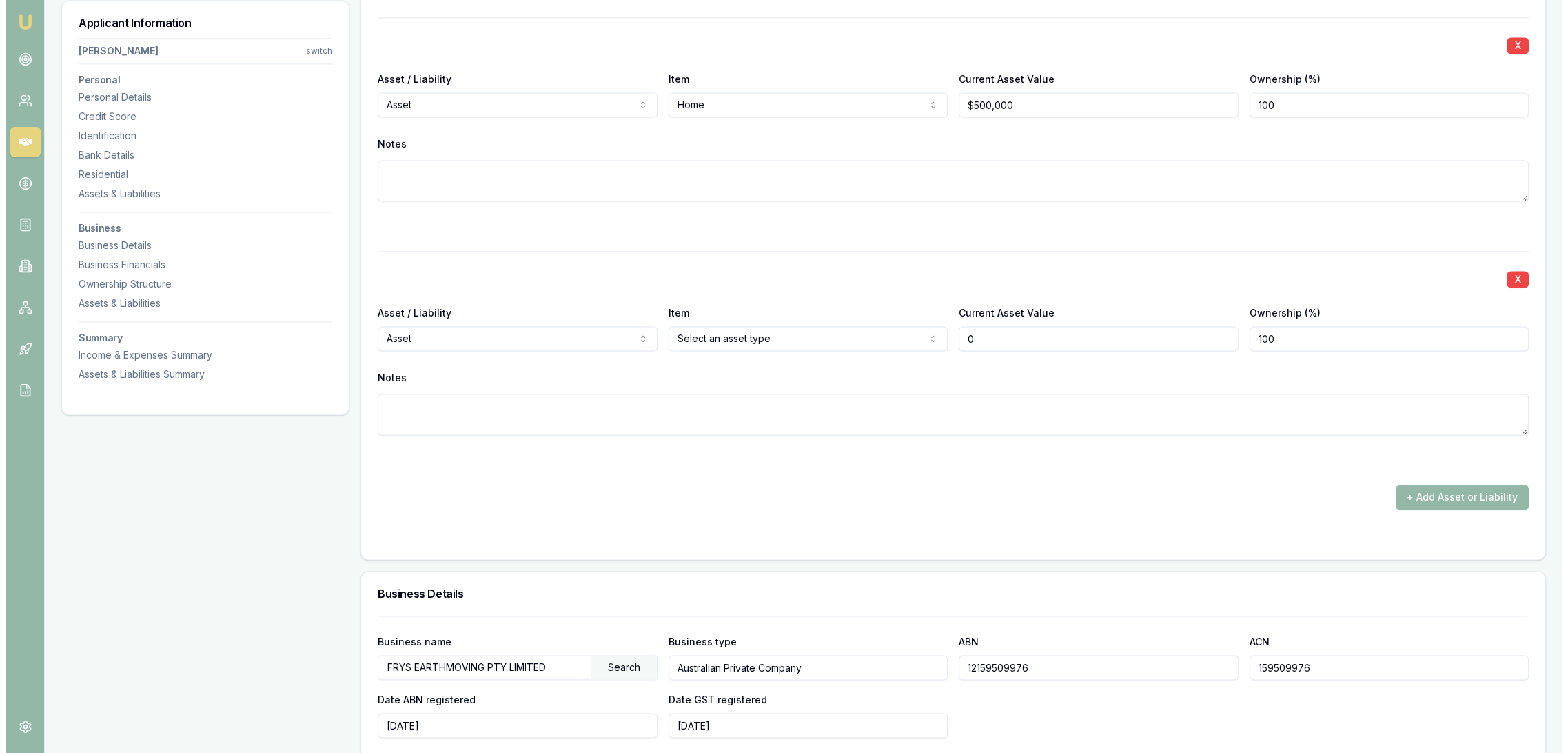
scroll to position [2844, 0]
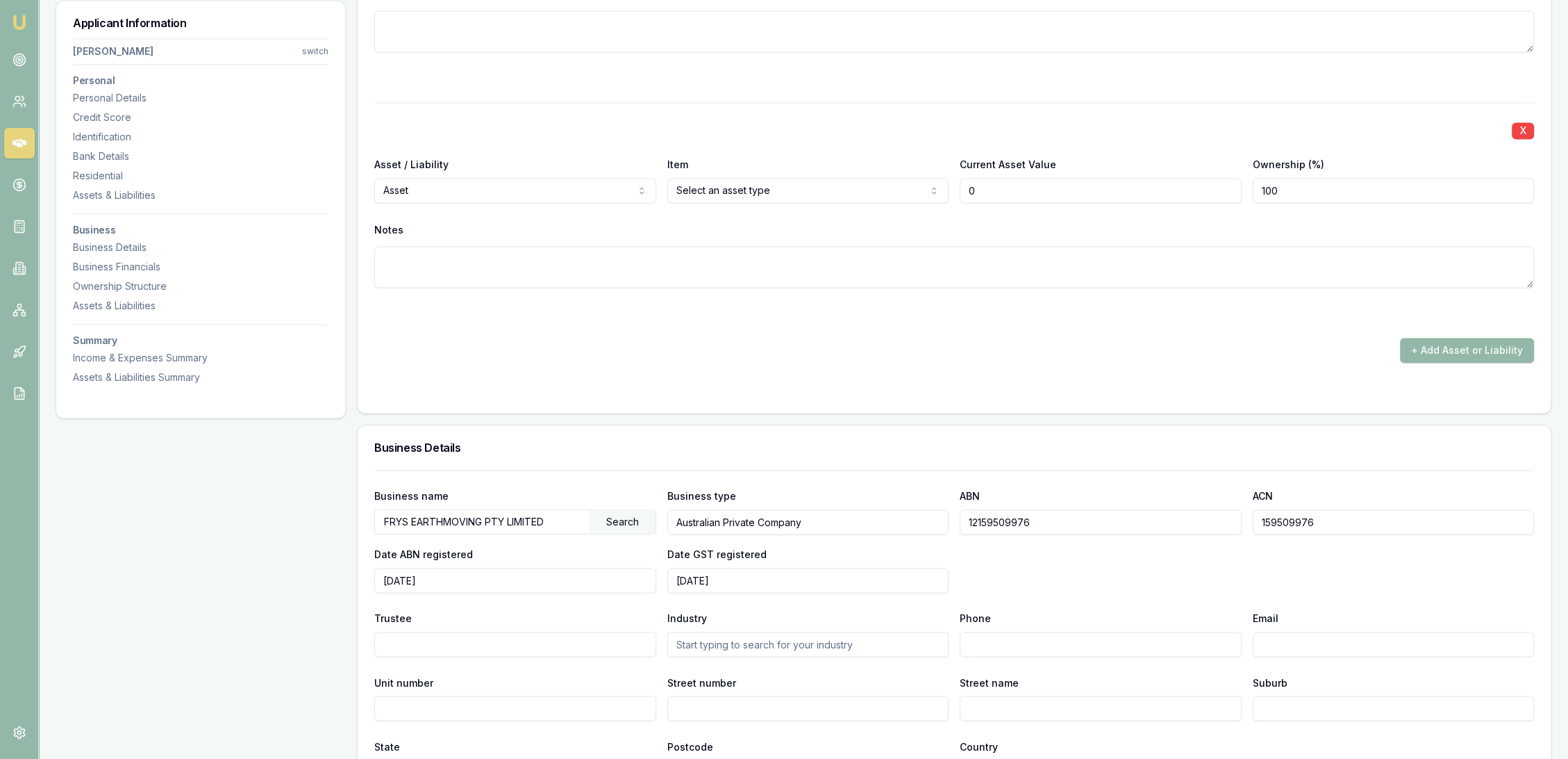
type input "$0"
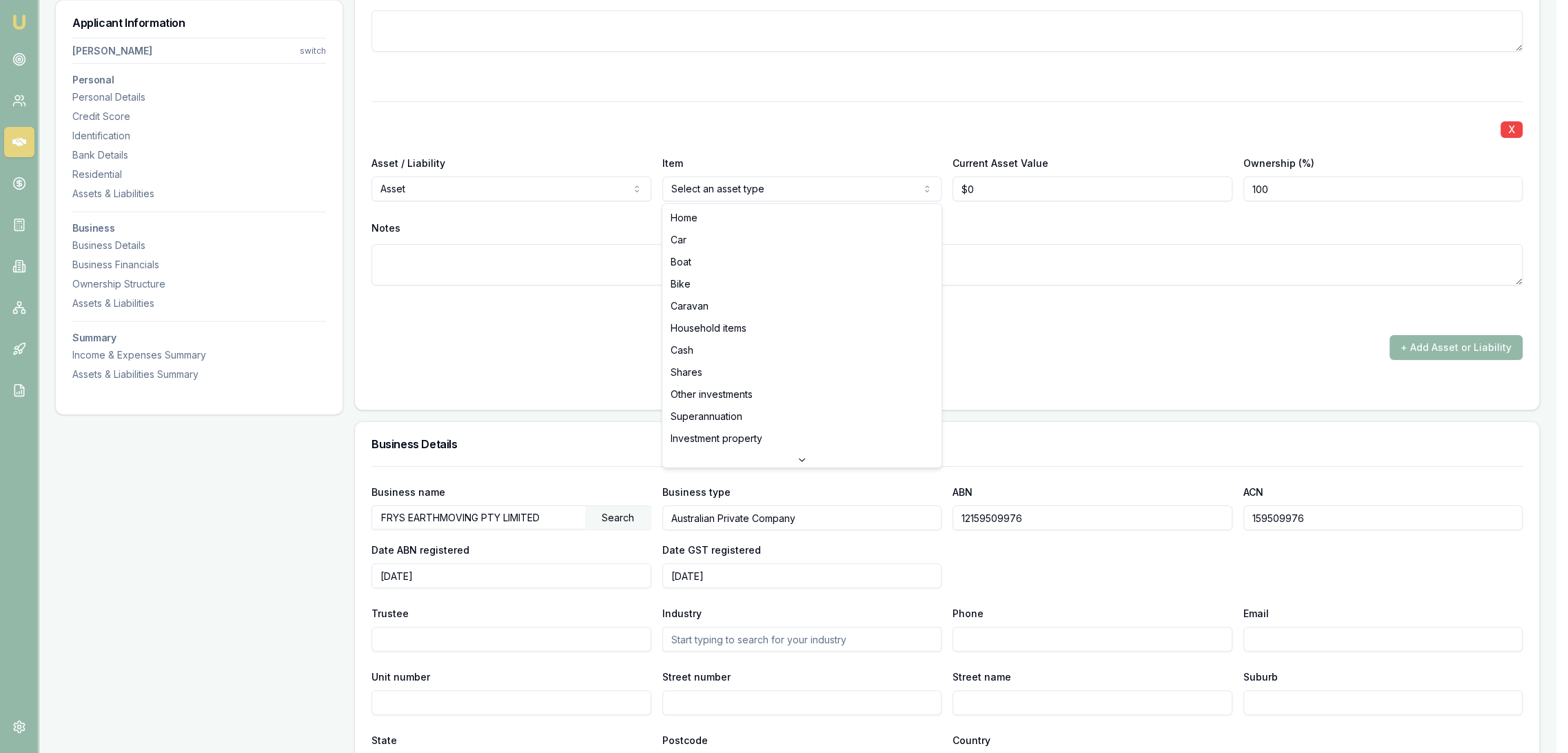
select select "BOAT"
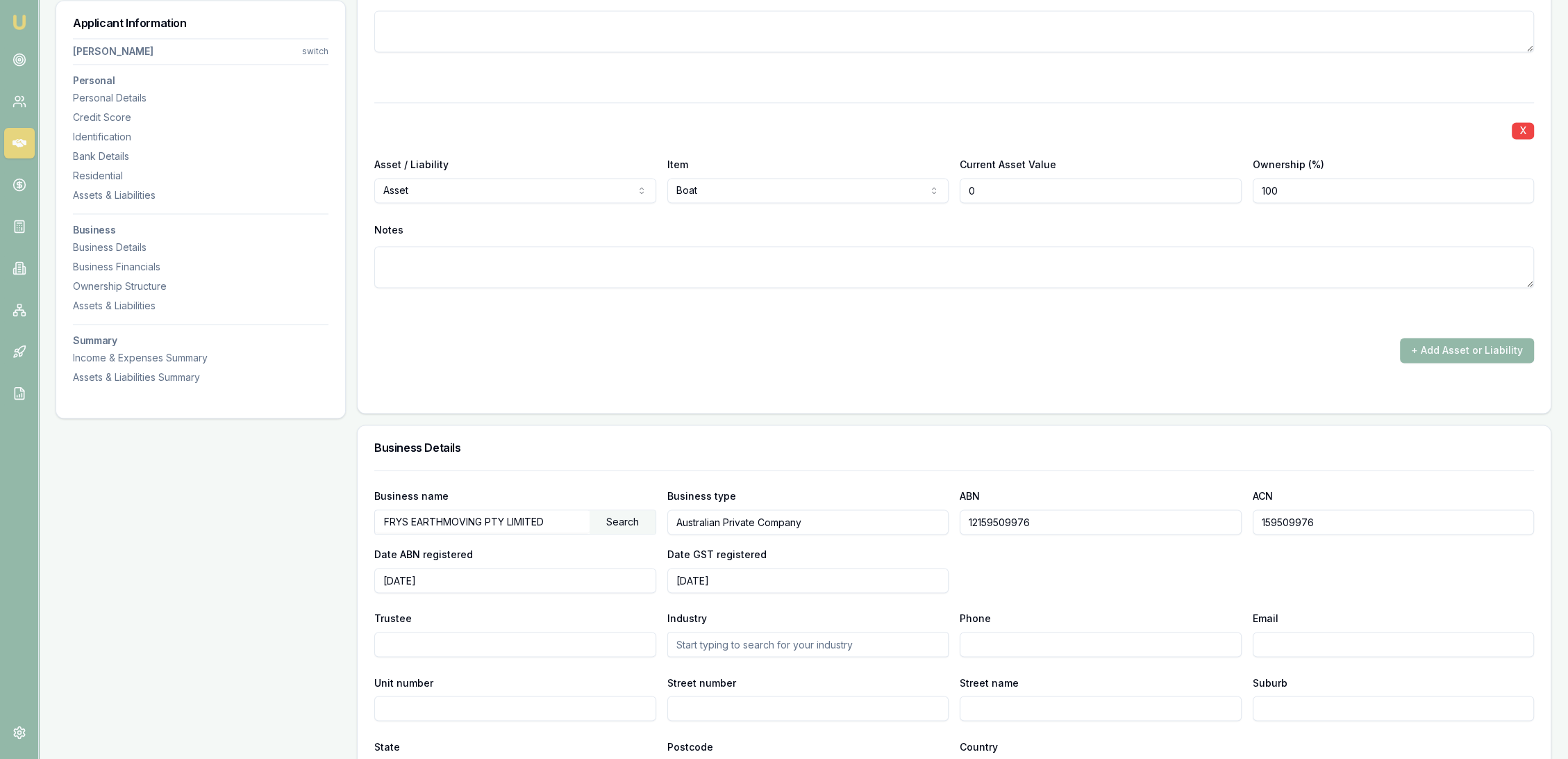
drag, startPoint x: 996, startPoint y: 190, endPoint x: 844, endPoint y: 202, distance: 152.5
click at [912, 197] on div "Asset / Liability Asset Asset Liability Item Boat Home Car Boat Bike Caravan Ho…" at bounding box center [954, 179] width 1160 height 47
type input "$35,000"
click at [1478, 347] on button "+ Add Asset or Liability" at bounding box center [1467, 350] width 134 height 25
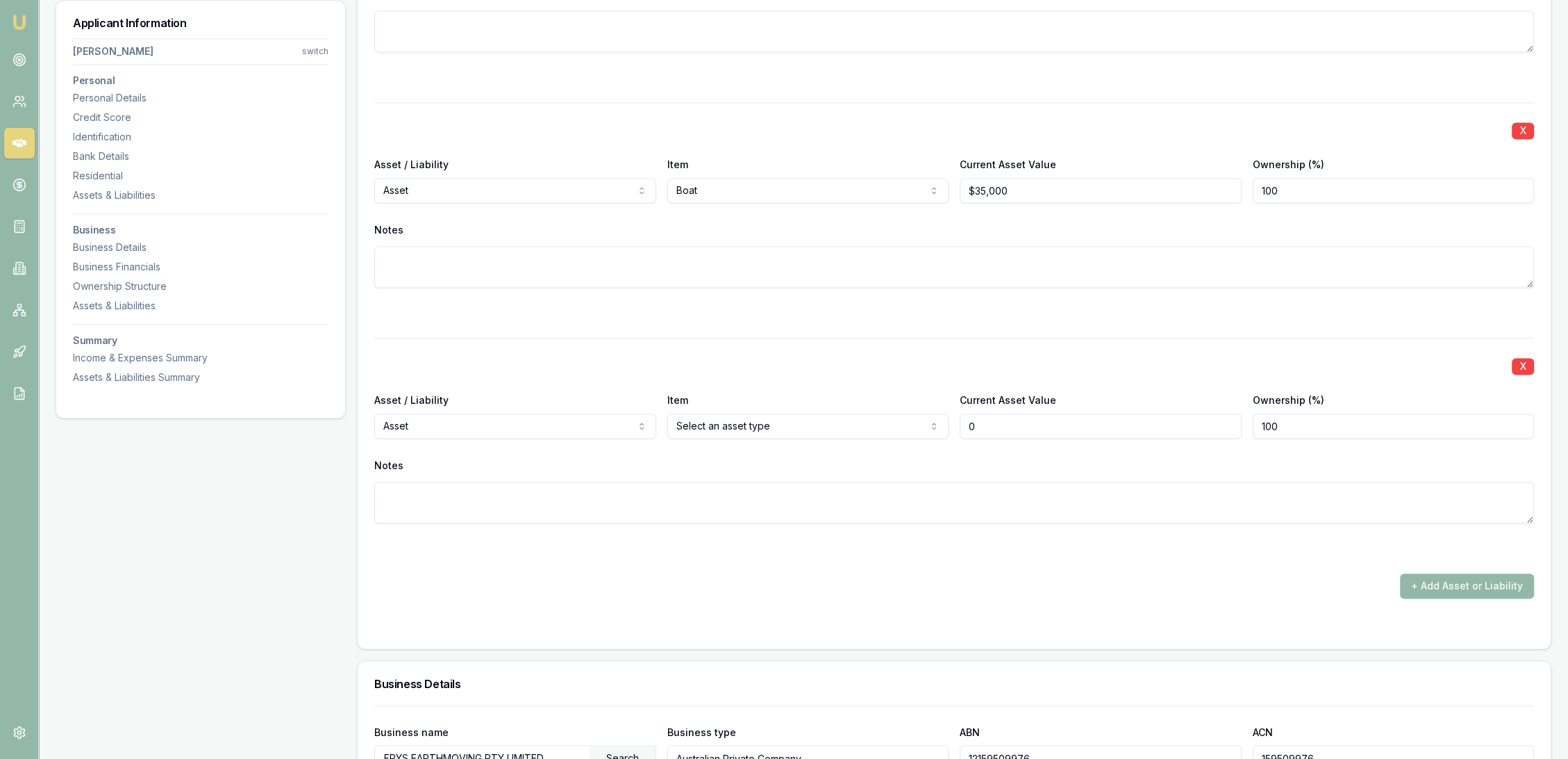
type input "$0"
click at [642, 496] on textarea at bounding box center [954, 503] width 1160 height 41
type textarea "t"
type textarea "Trailer"
drag, startPoint x: 990, startPoint y: 427, endPoint x: 827, endPoint y: 436, distance: 163.2
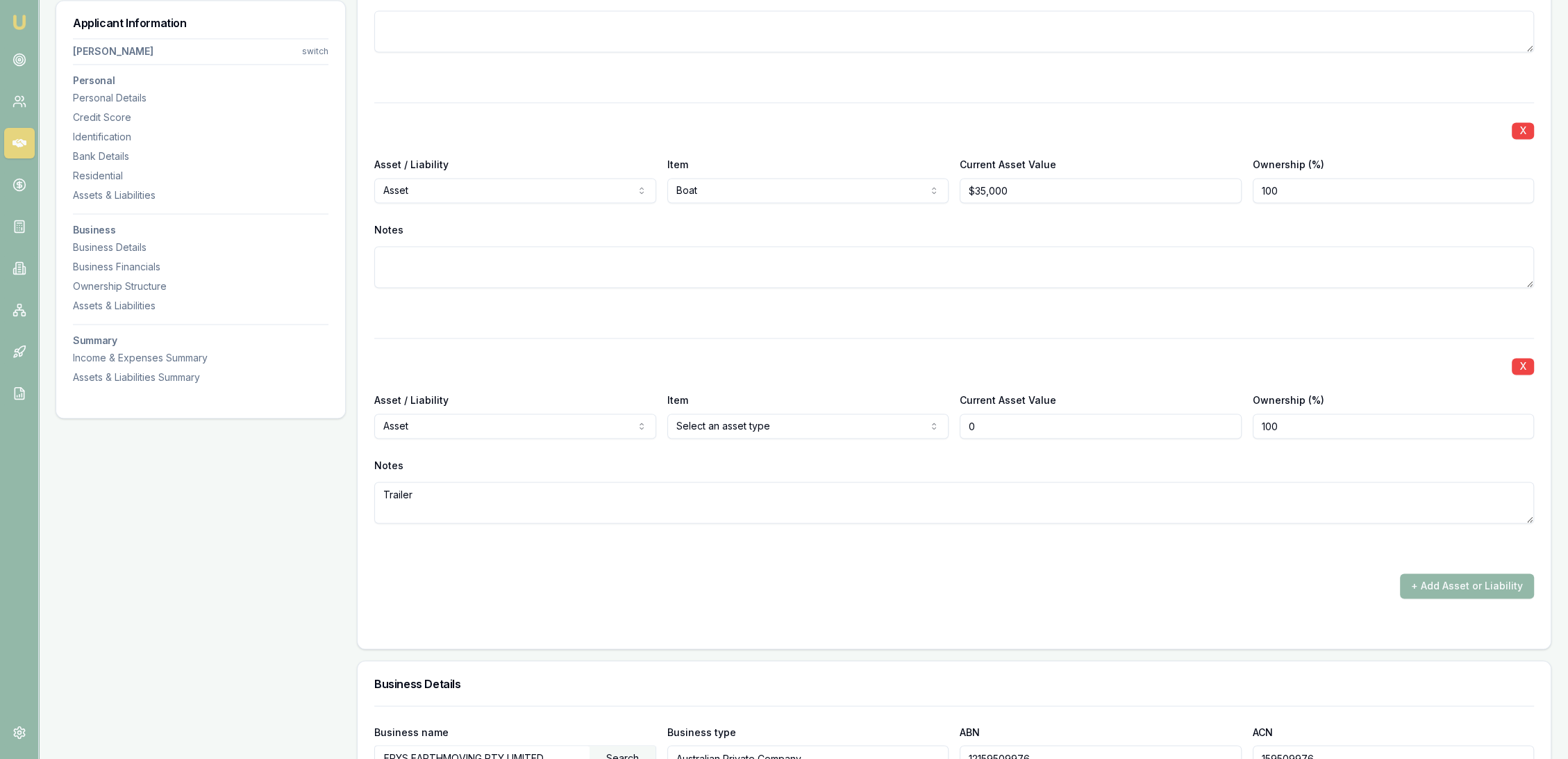
click at [827, 436] on div "Asset / Liability Asset Asset Liability Item Select an asset type Home Car Boat…" at bounding box center [954, 415] width 1160 height 47
type input "$5,000"
click at [1478, 588] on button "+ Add Asset or Liability" at bounding box center [1467, 586] width 134 height 25
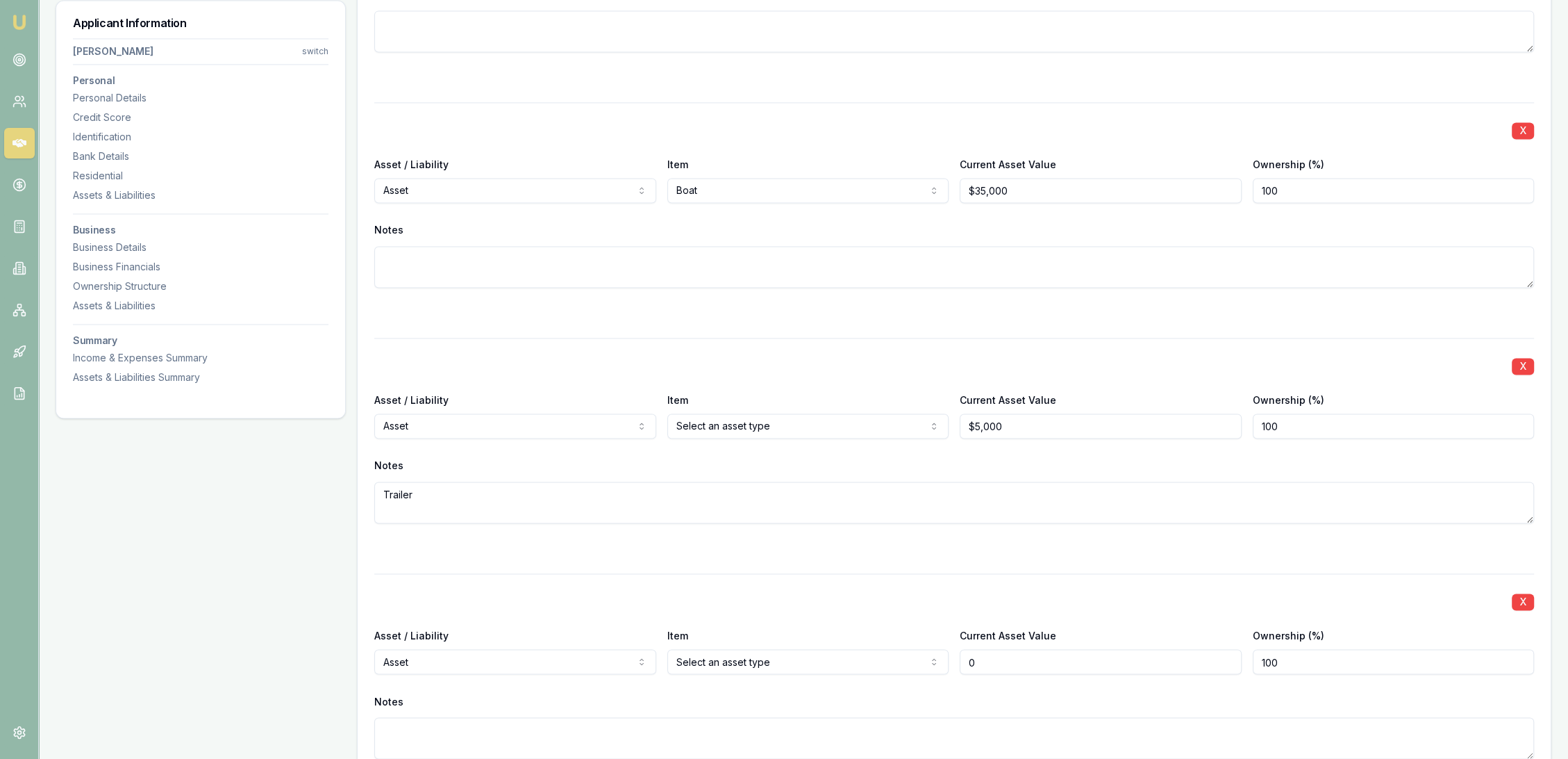
type input "$0"
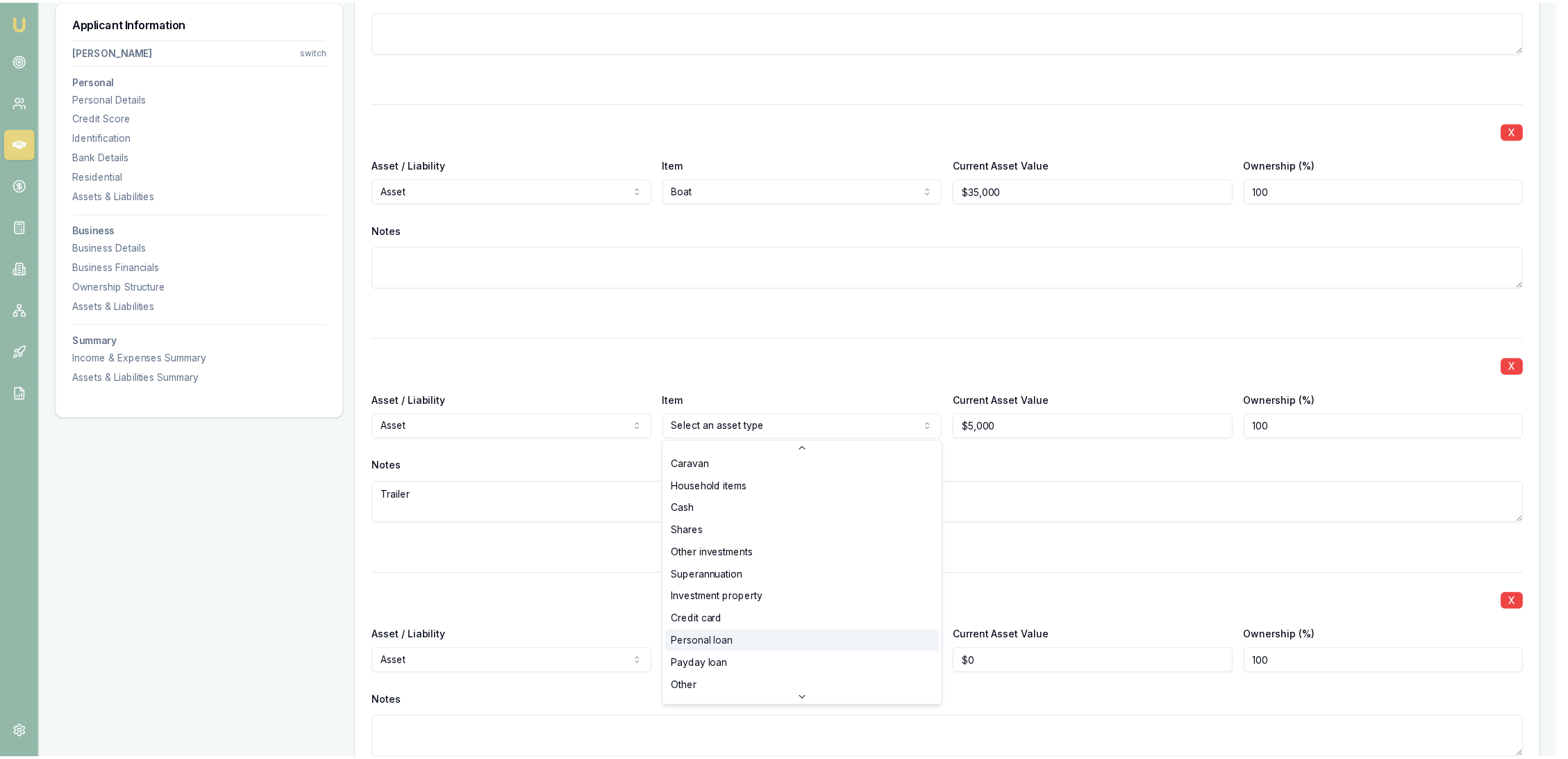
scroll to position [89, 0]
select select "OTHER"
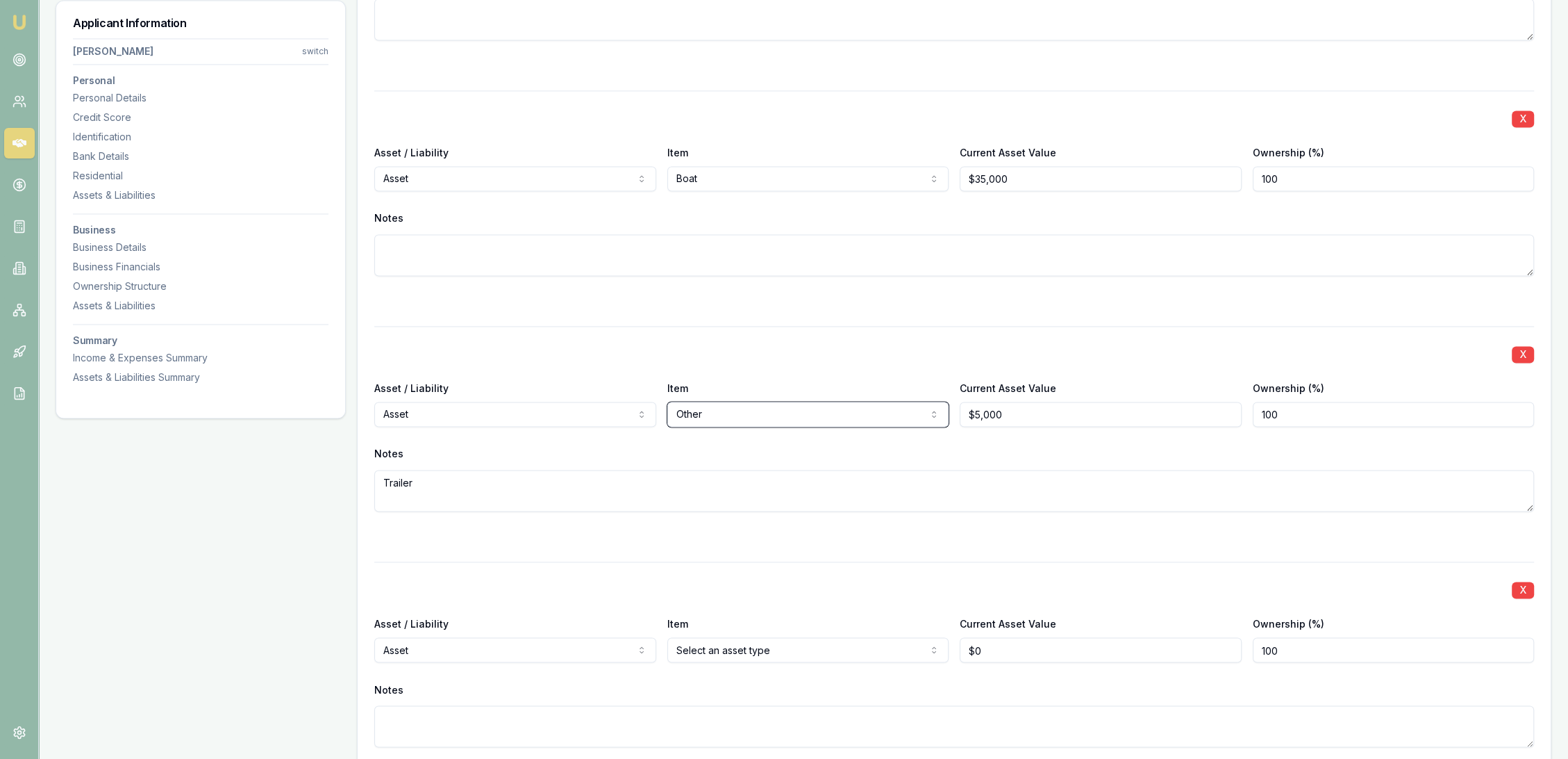
scroll to position [3098, 0]
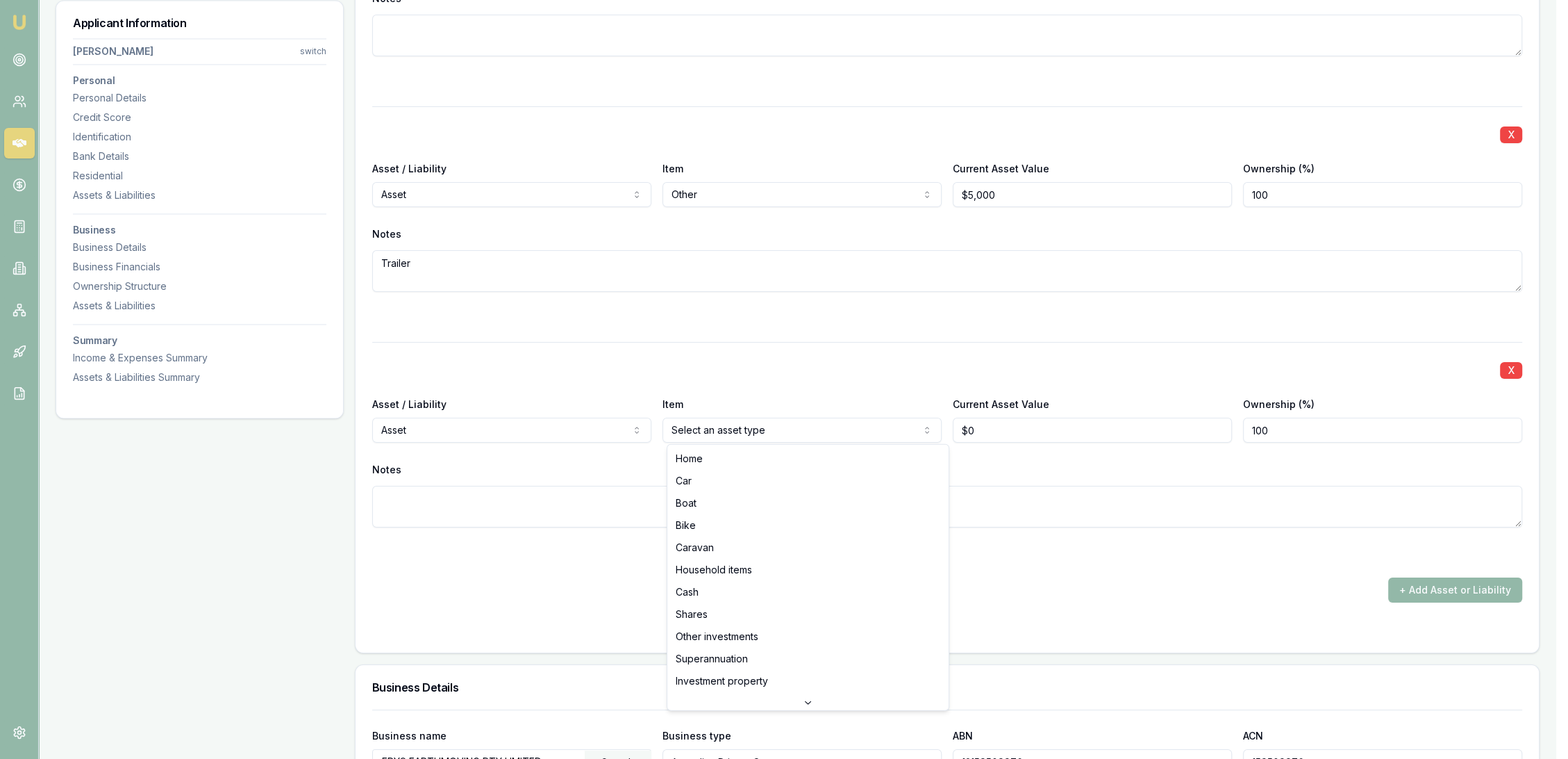
select select "CAR"
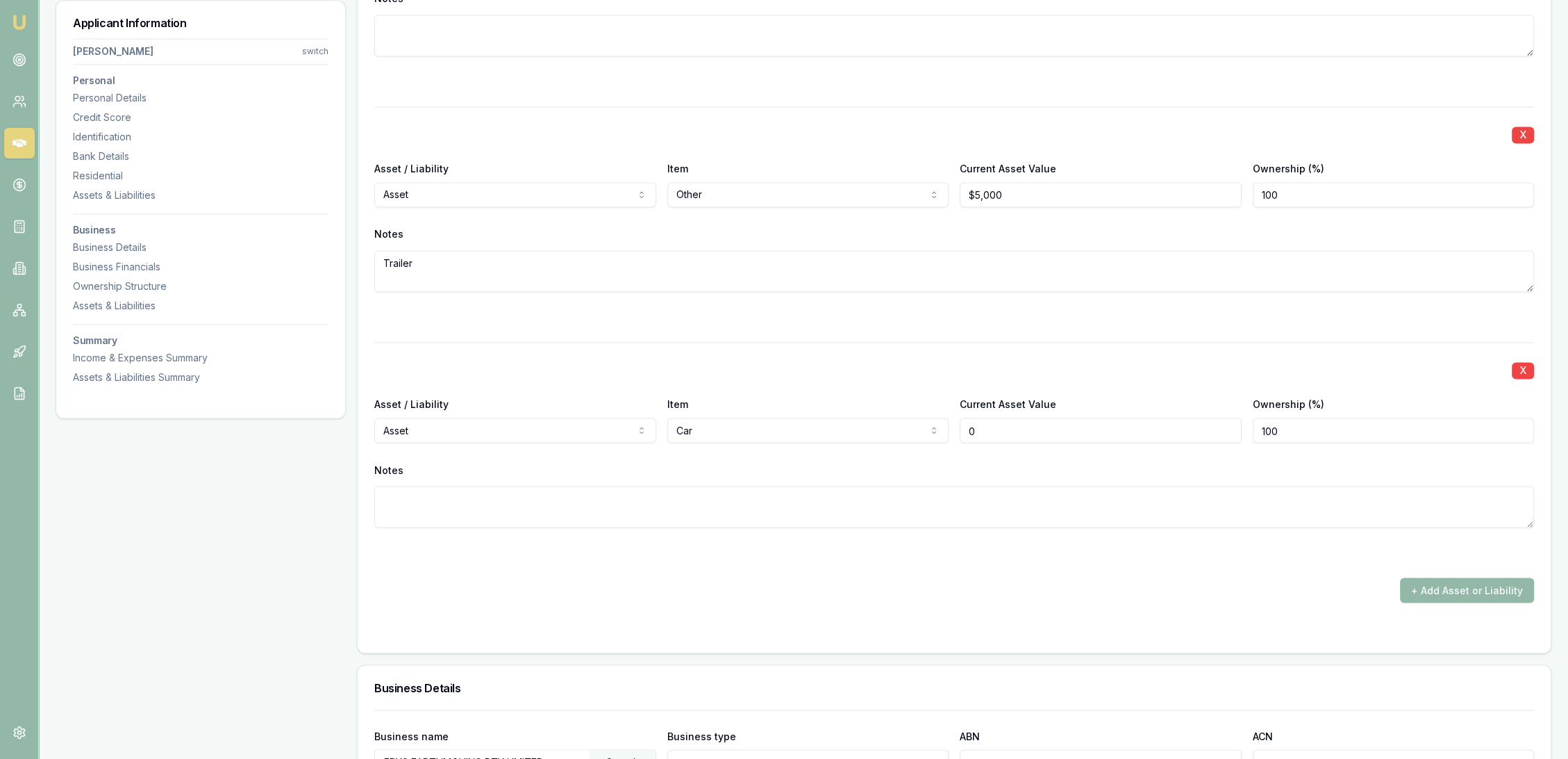
drag, startPoint x: 972, startPoint y: 437, endPoint x: 905, endPoint y: 437, distance: 67.0
click at [906, 437] on div "Asset / Liability Asset Asset Liability Item Car Home Car Boat Bike Caravan Hou…" at bounding box center [954, 419] width 1160 height 47
type input "$35,000"
type textarea "2018 Ford Ranger"
drag, startPoint x: 797, startPoint y: 545, endPoint x: 1155, endPoint y: 609, distance: 363.7
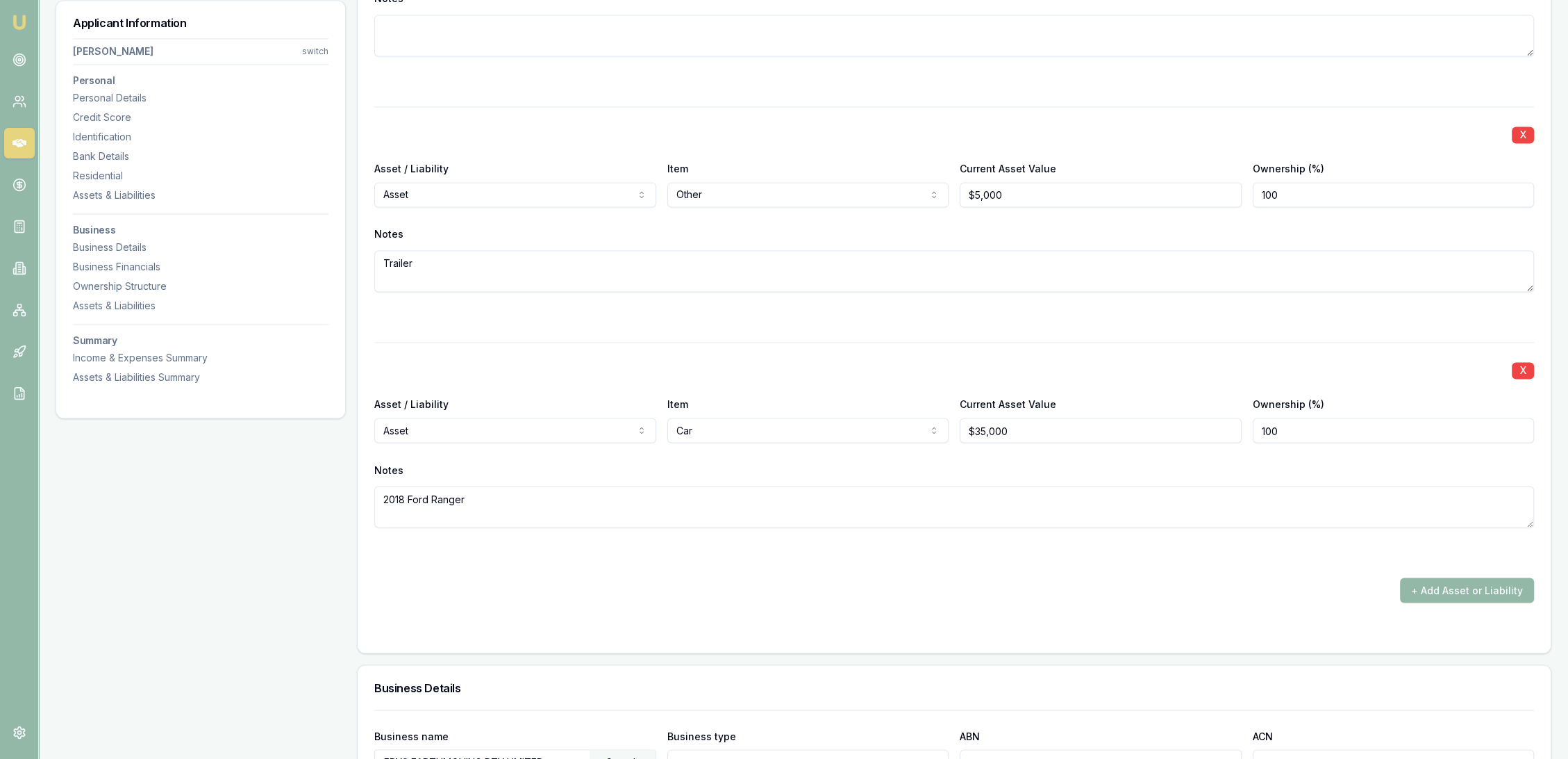
click at [799, 550] on div at bounding box center [954, 553] width 1160 height 17
click at [1471, 580] on button "+ Add Asset or Liability" at bounding box center [1467, 589] width 134 height 25
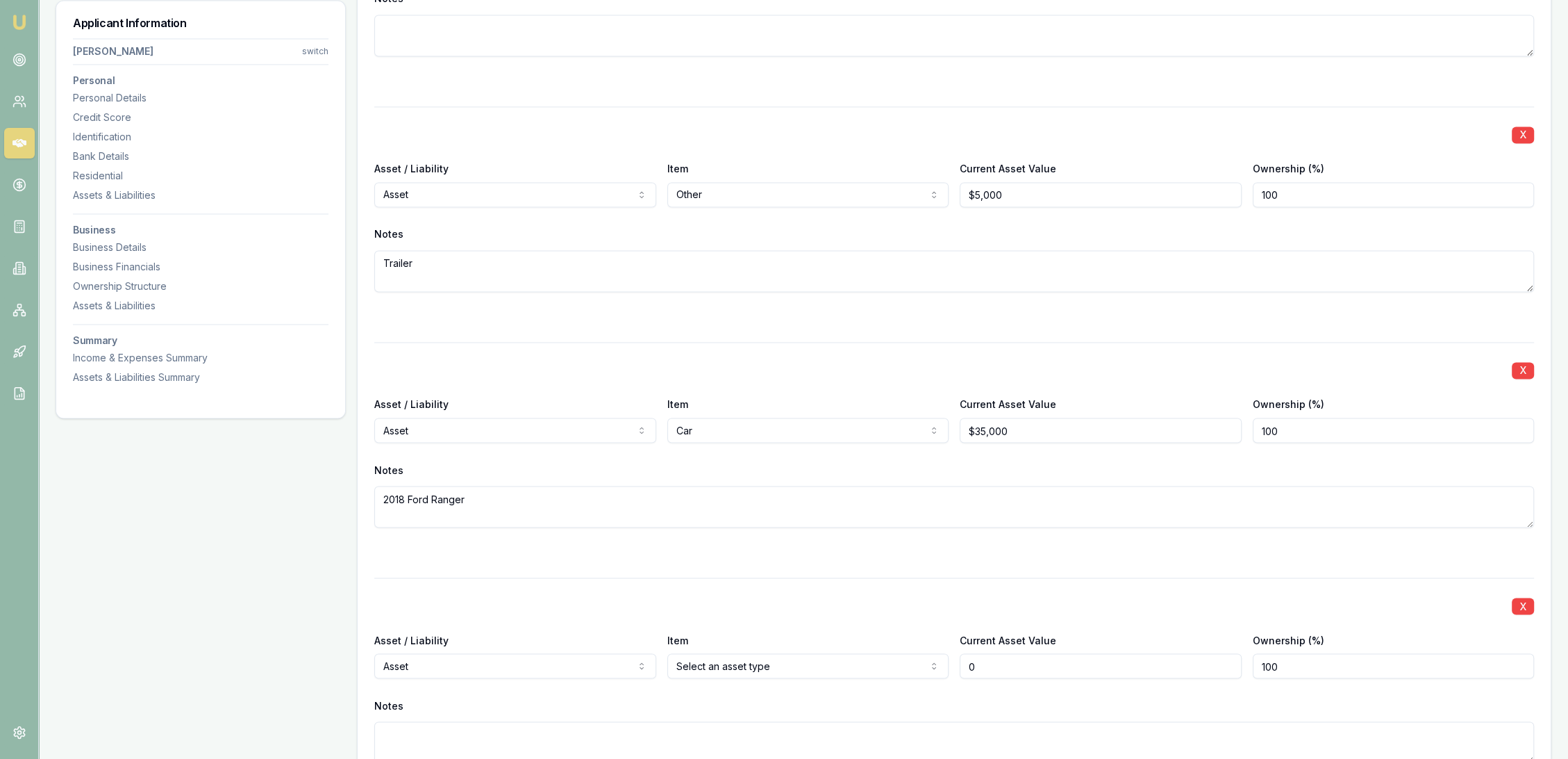
scroll to position [3485, 0]
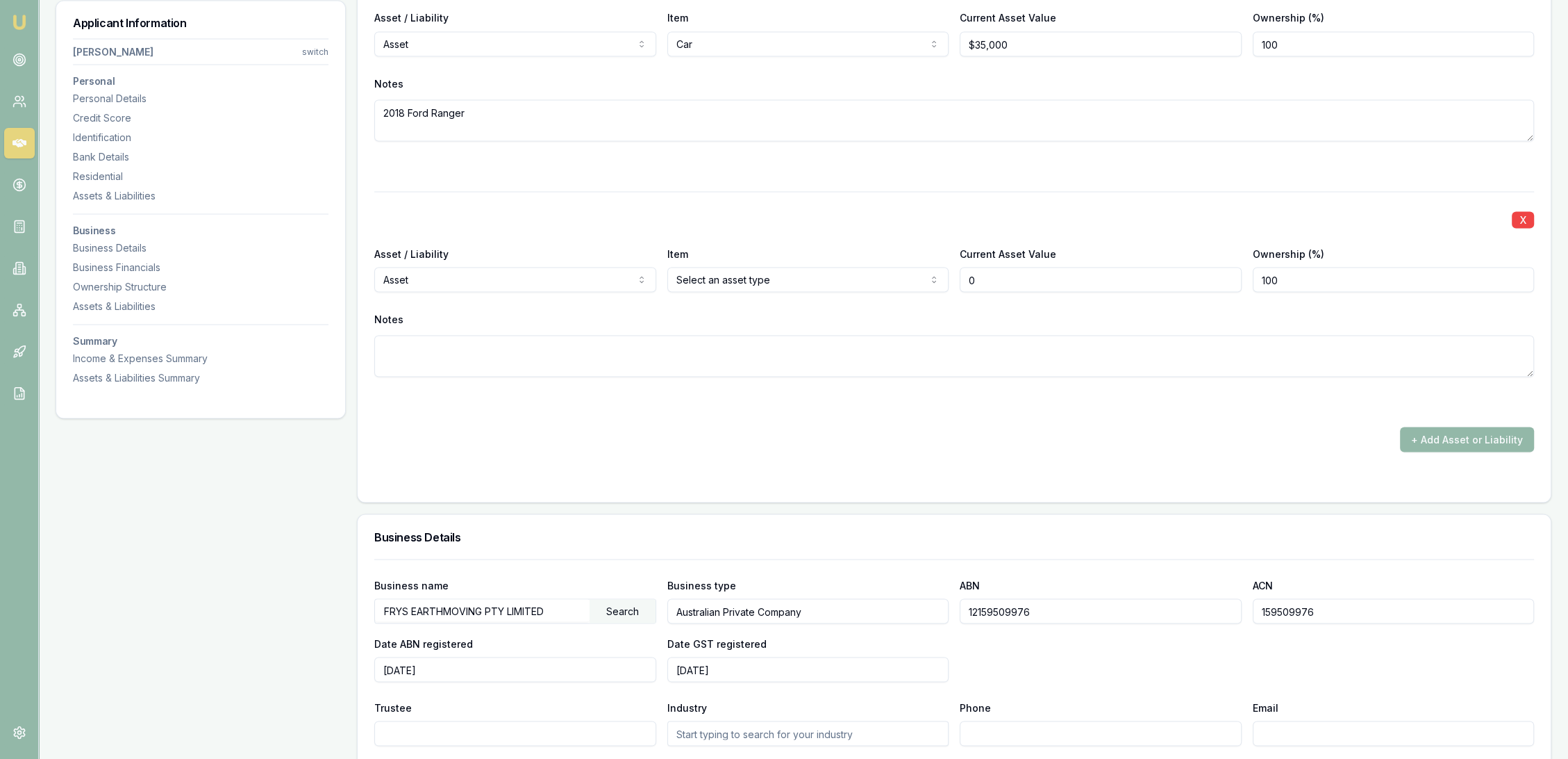
type input "$0"
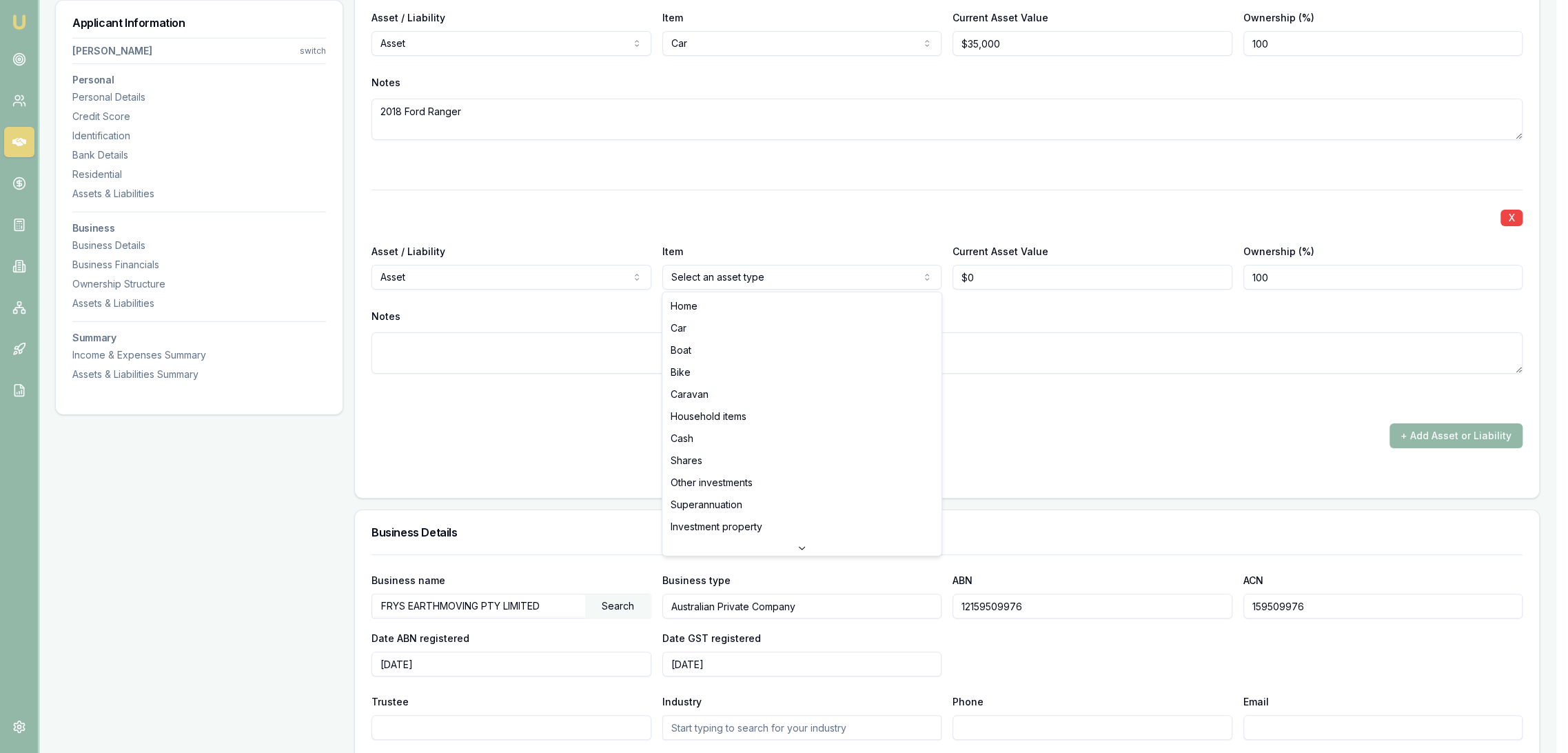
select select "INVESTMENT_PROPERTY"
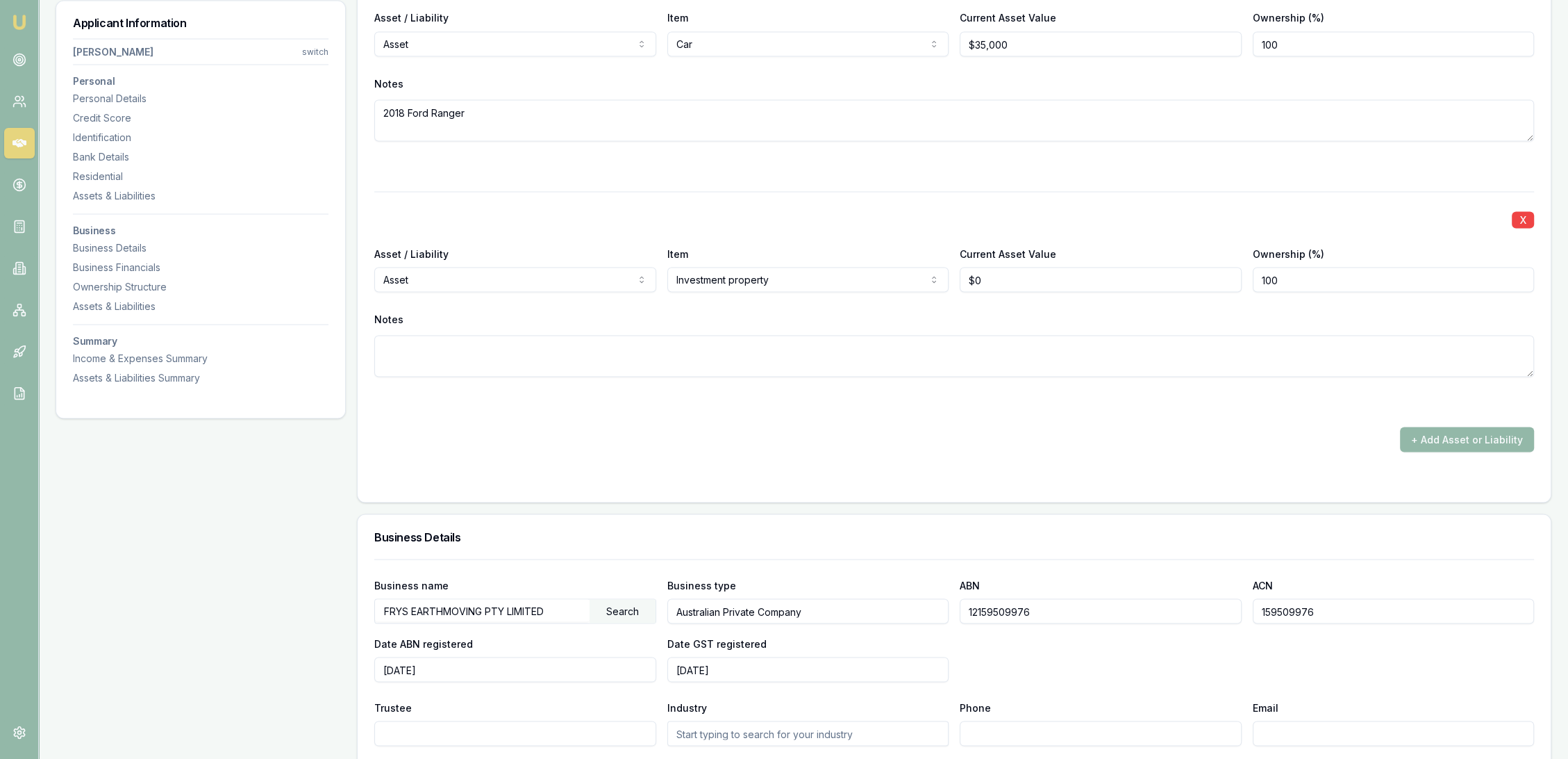
click at [588, 360] on textarea at bounding box center [954, 355] width 1160 height 41
type textarea "Block of land"
drag, startPoint x: 1004, startPoint y: 288, endPoint x: 925, endPoint y: 289, distance: 79.0
click at [927, 289] on div "Asset / Liability Asset Asset Liability Item Investment property Home Car Boat …" at bounding box center [954, 268] width 1160 height 47
click at [769, 373] on textarea "Block of land" at bounding box center [954, 355] width 1160 height 41
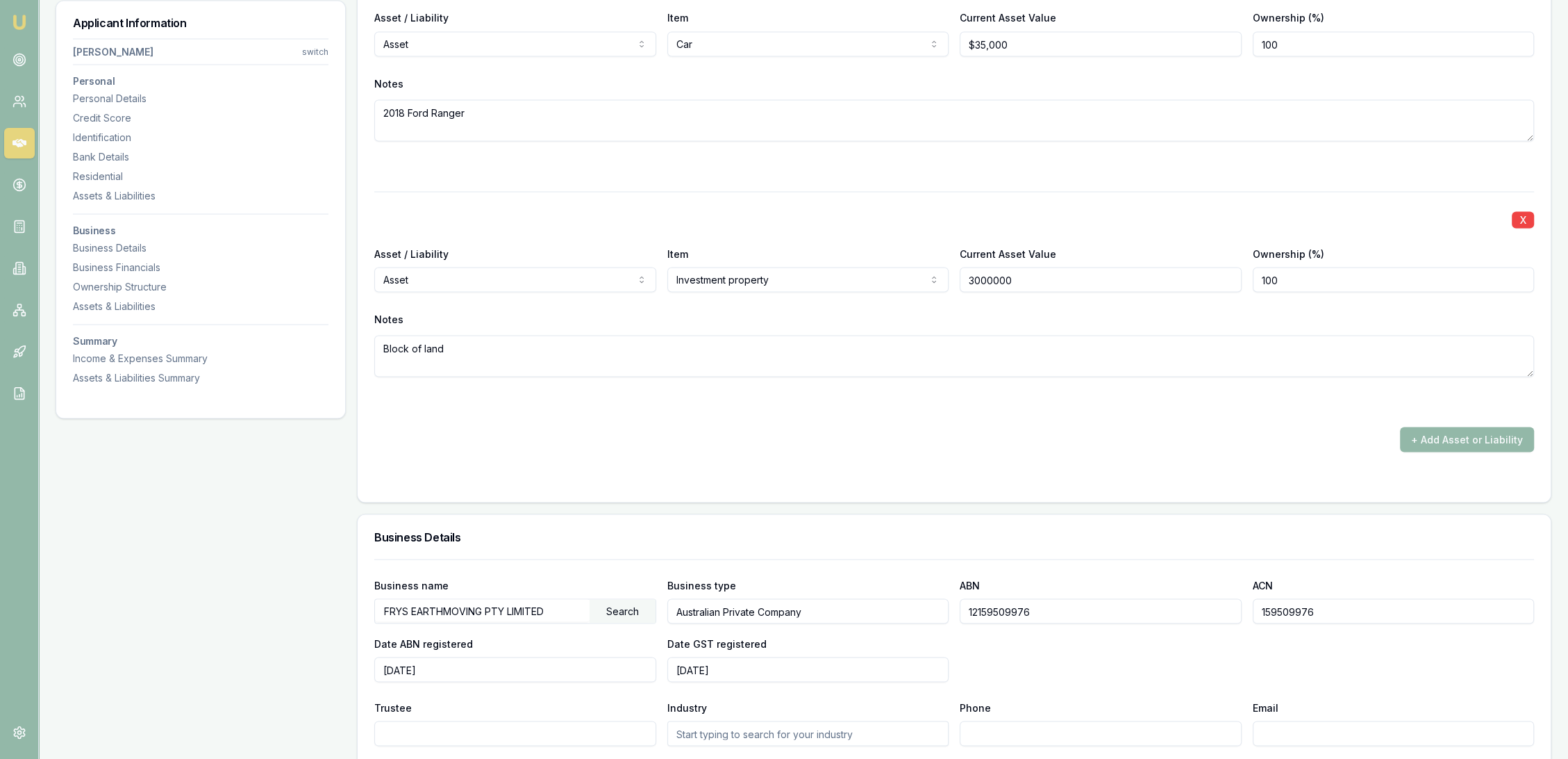
click at [1018, 278] on input "3000000" at bounding box center [1100, 279] width 282 height 25
type input "$300,000"
click at [830, 342] on textarea "Block of land" at bounding box center [954, 355] width 1160 height 41
type textarea "Block of land - Lot1152 Geisecke Rd, North Moonta SA 5558"
click at [791, 432] on div "+ Add Asset or Liability" at bounding box center [954, 438] width 1160 height 25
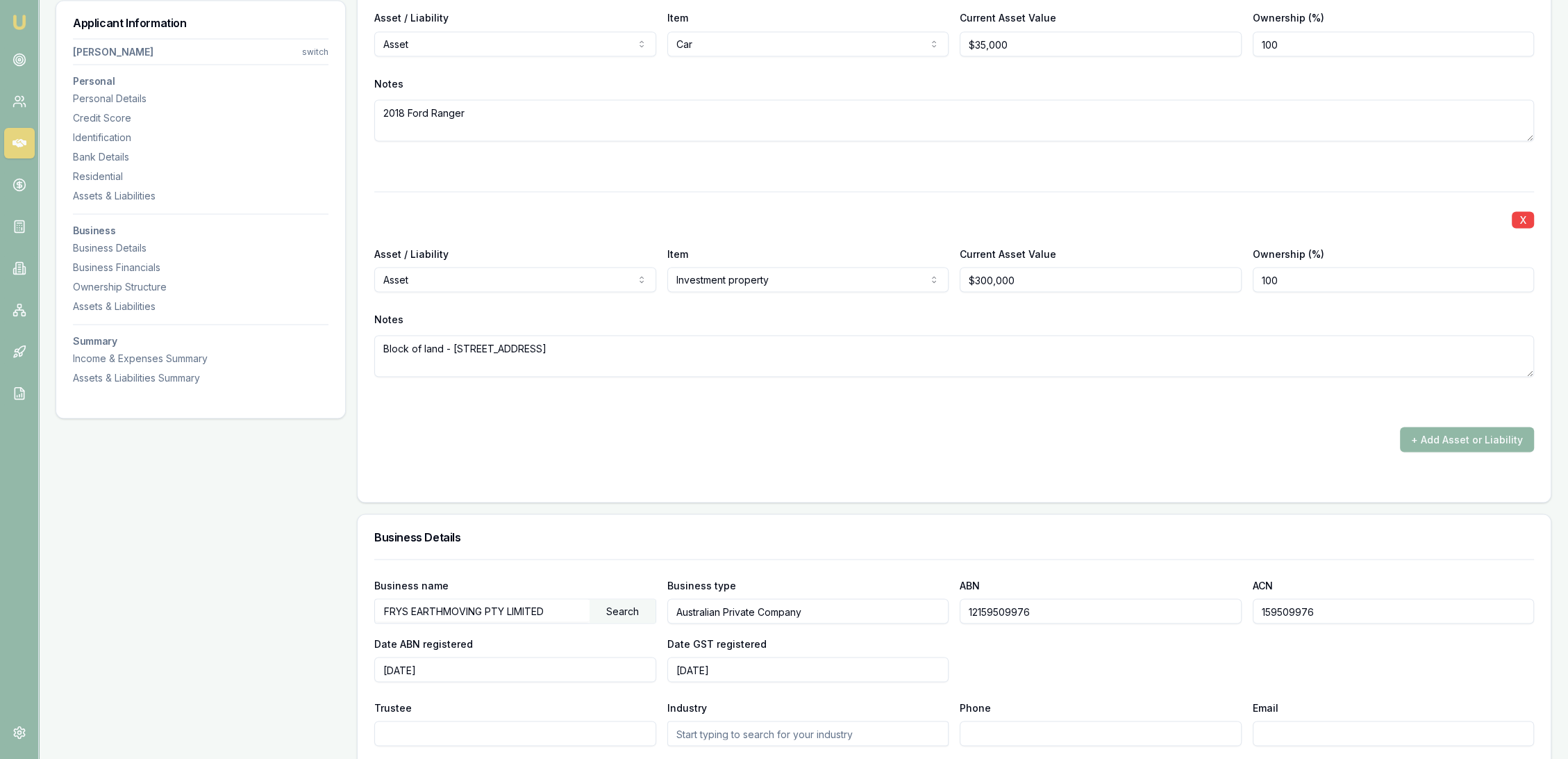
click at [1478, 437] on button "+ Add Asset or Liability" at bounding box center [1467, 438] width 134 height 25
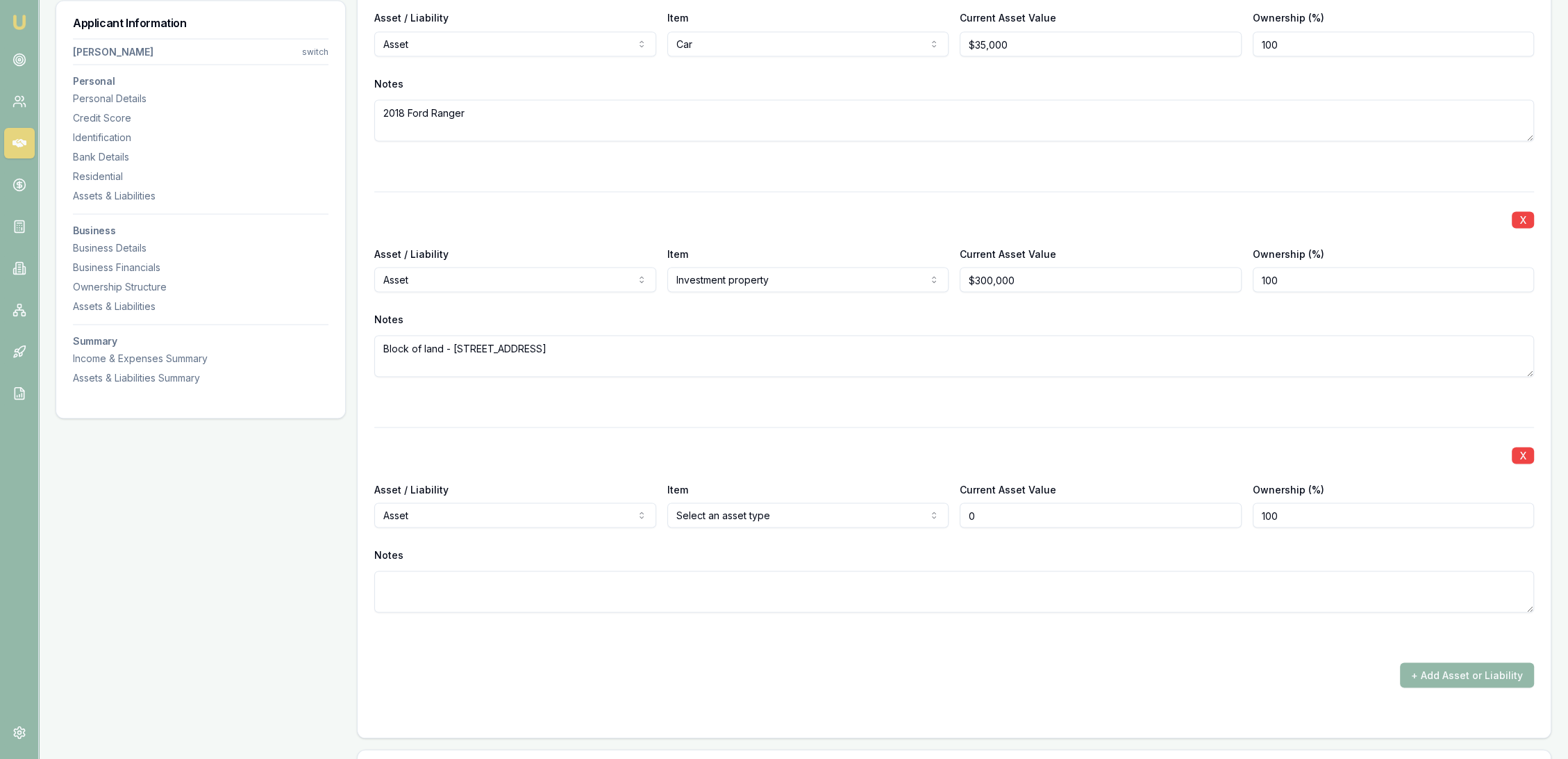
type input "$0"
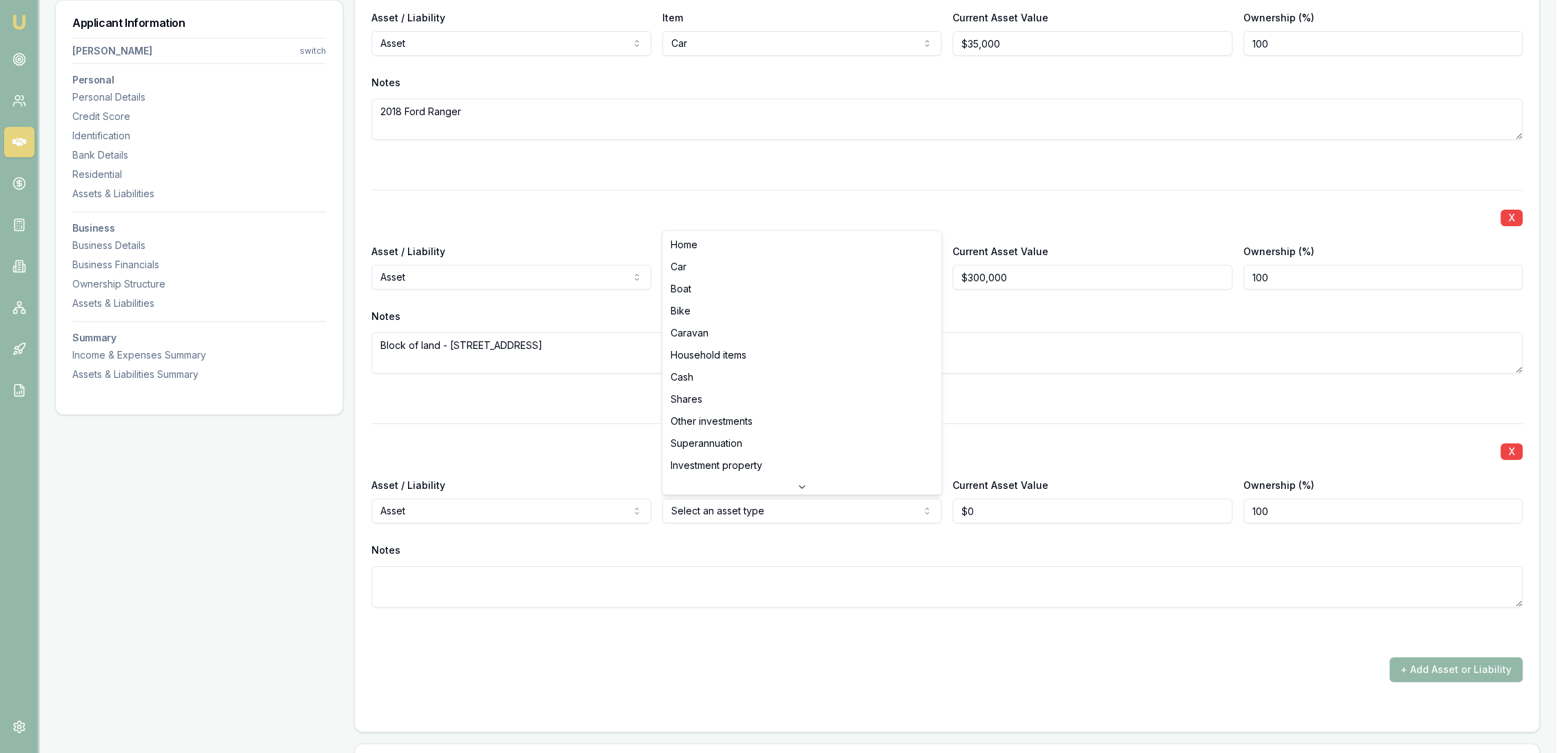
select select "CASH"
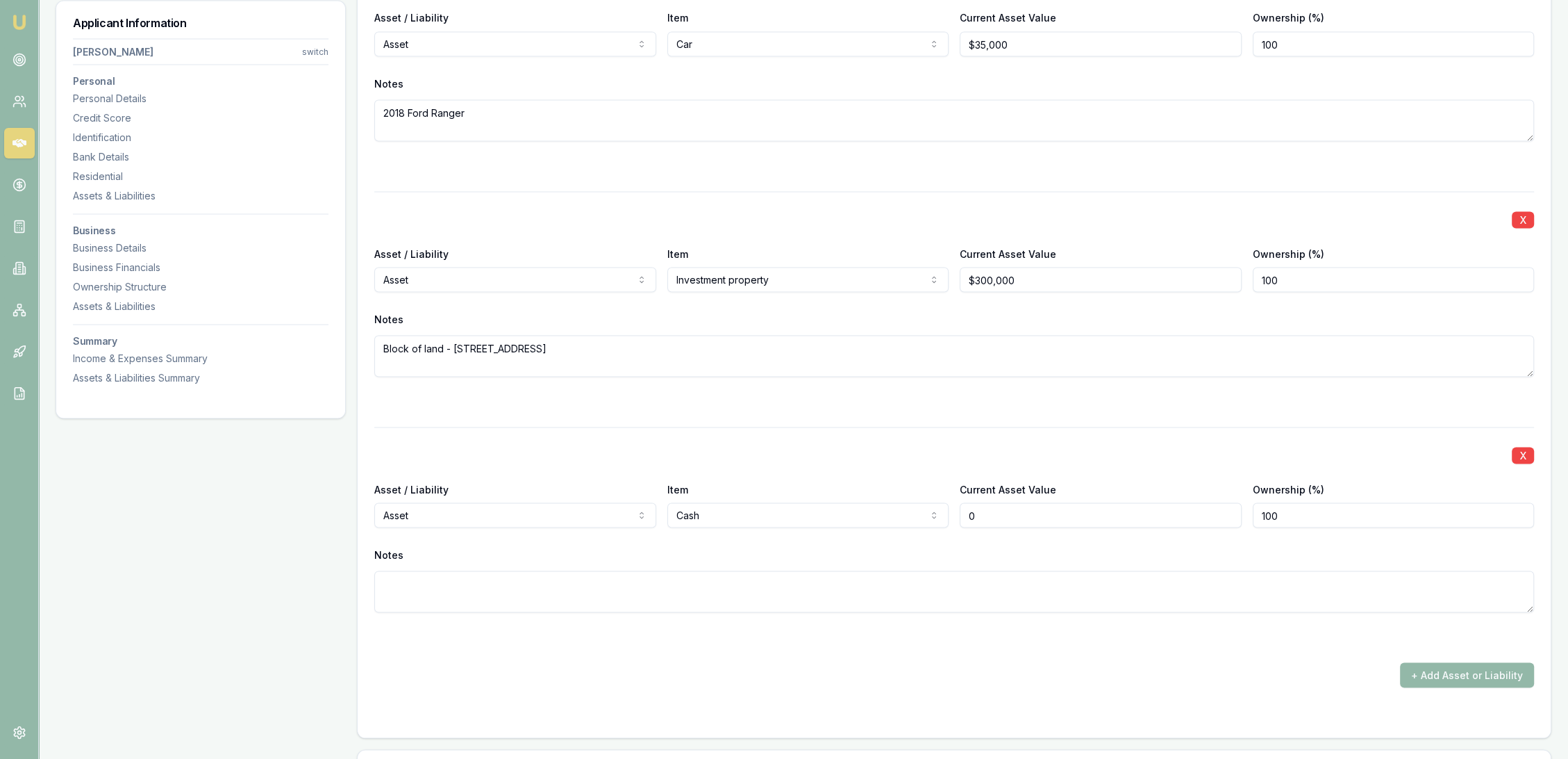
drag, startPoint x: 1024, startPoint y: 514, endPoint x: 913, endPoint y: 511, distance: 111.0
click at [923, 512] on div "Asset / Liability Asset Asset Liability Item Cash Home Car Boat Bike Caravan Ho…" at bounding box center [954, 503] width 1160 height 47
type input "$4,000"
click at [795, 581] on textarea at bounding box center [954, 591] width 1160 height 41
type textarea "Bendigo"
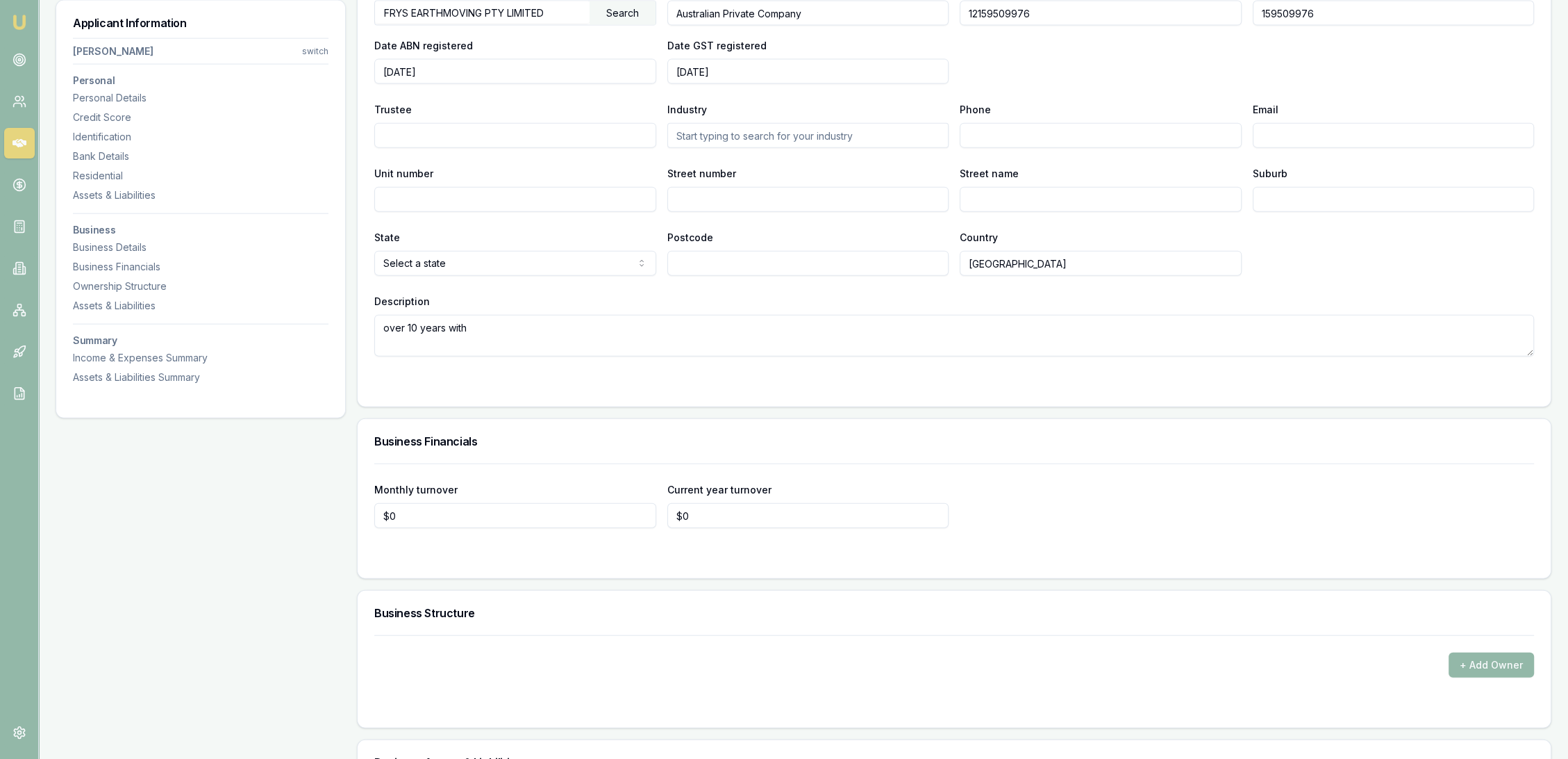
scroll to position [4333, 0]
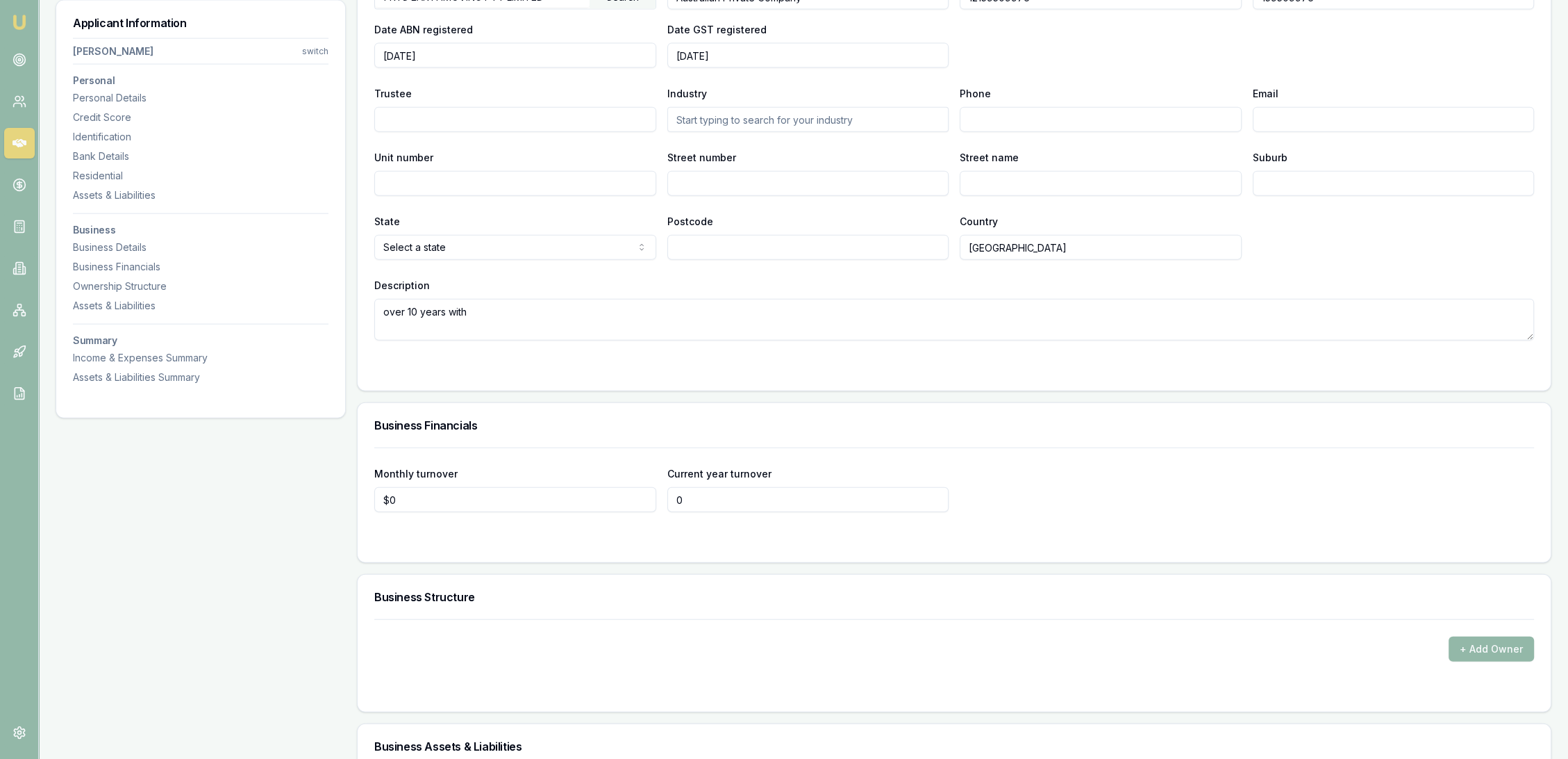
drag, startPoint x: 694, startPoint y: 493, endPoint x: 660, endPoint y: 498, distance: 34.4
click at [660, 498] on div "Monthly turnover $0 Current year turnover 0" at bounding box center [954, 488] width 1160 height 47
type input "$250,000"
click at [635, 532] on form "Monthly turnover $0 Current year turnover $250,000" at bounding box center [954, 497] width 1160 height 98
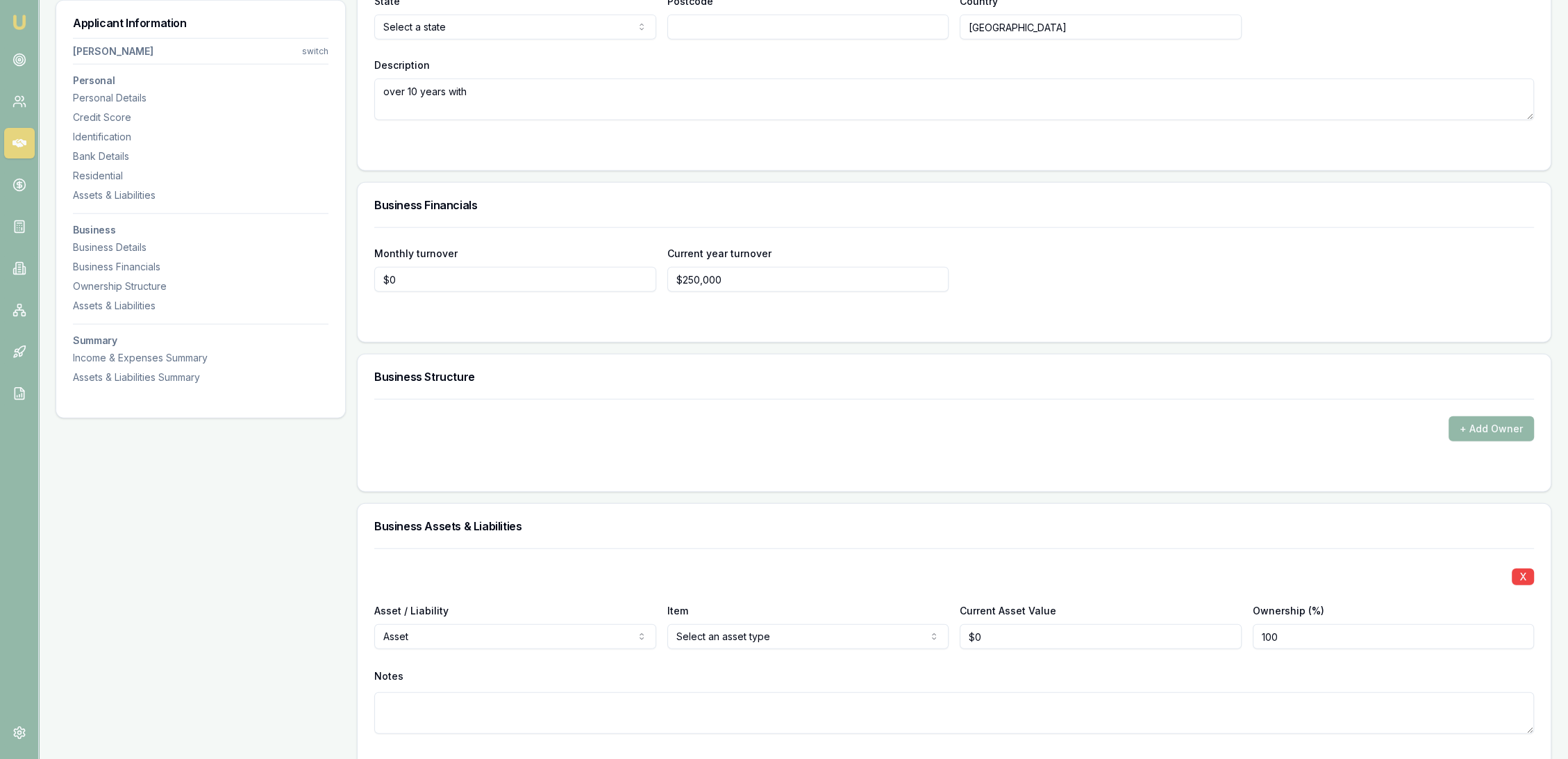
scroll to position [4564, 0]
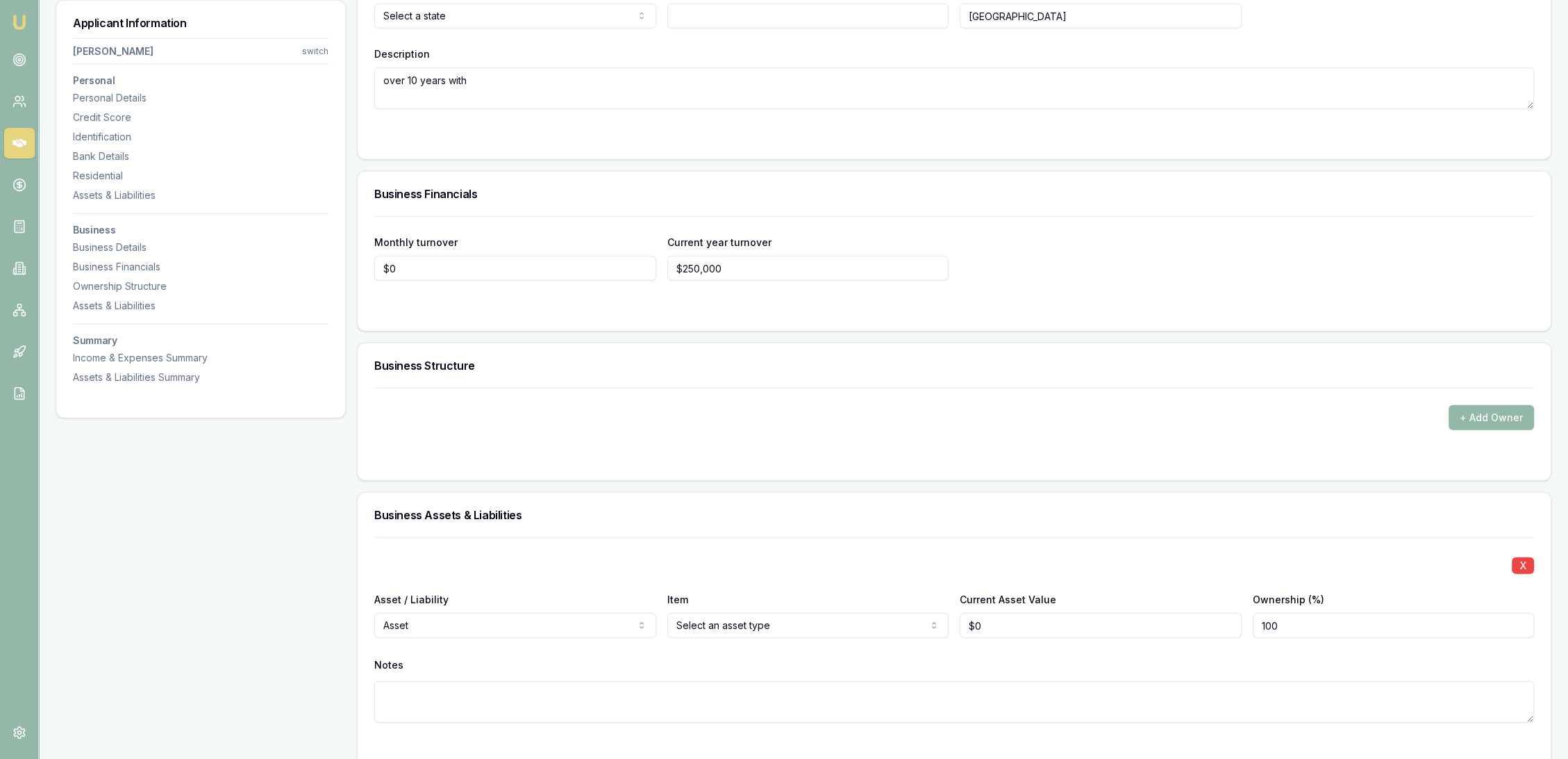
click at [598, 445] on form "+ Add Owner" at bounding box center [954, 425] width 1160 height 75
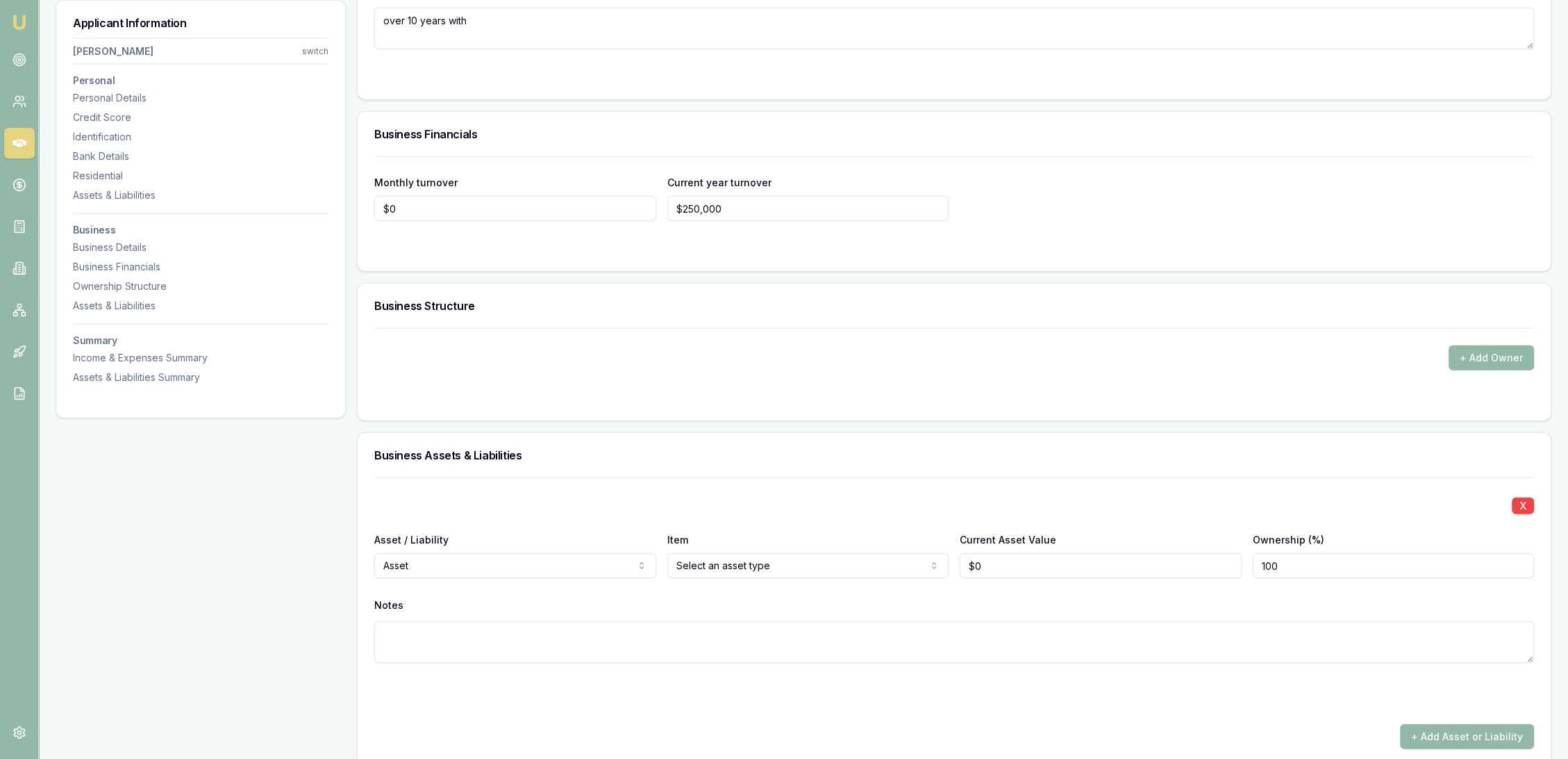
scroll to position [4719, 0]
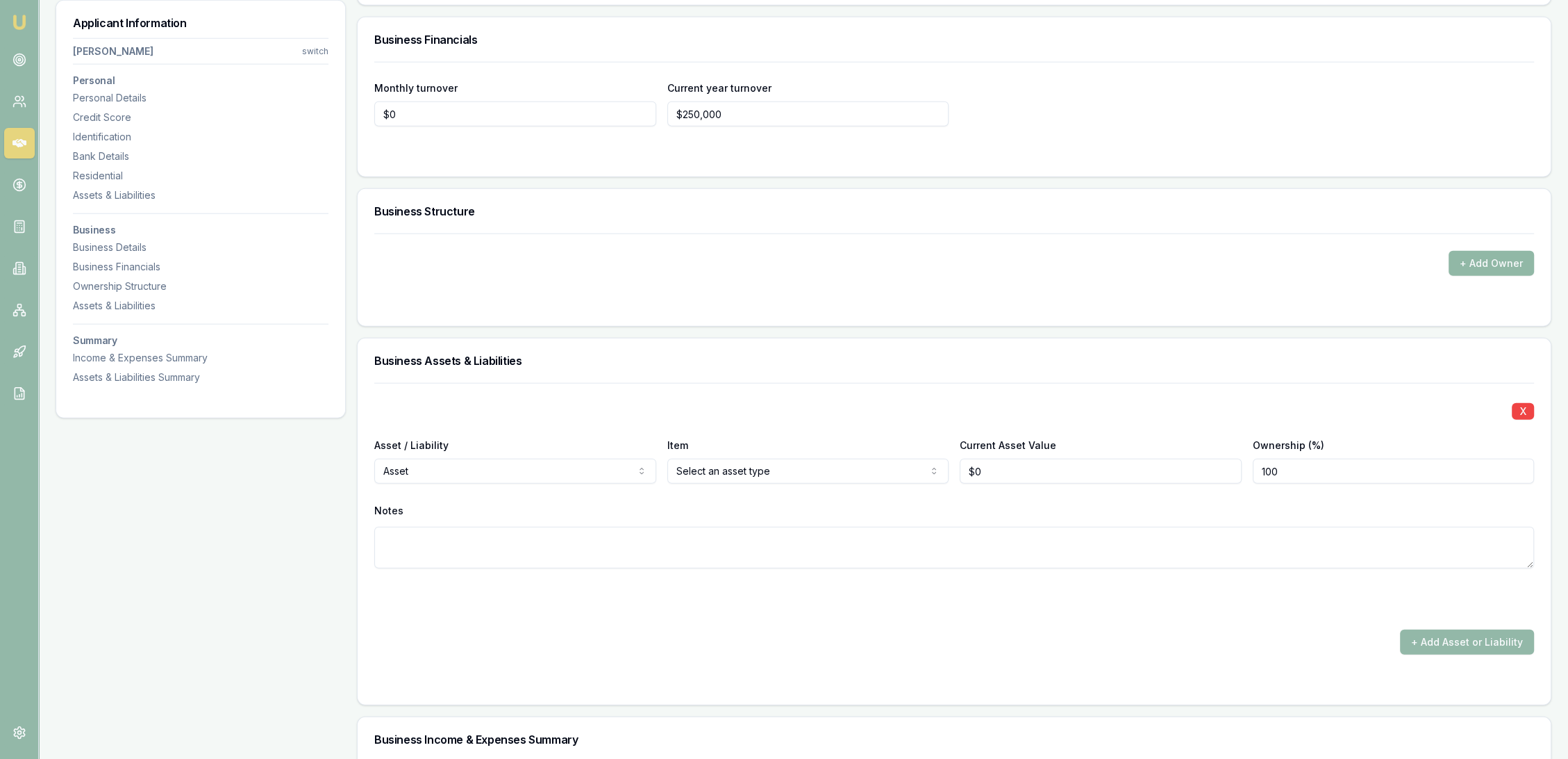
click at [1493, 257] on button "+ Add Owner" at bounding box center [1491, 263] width 86 height 25
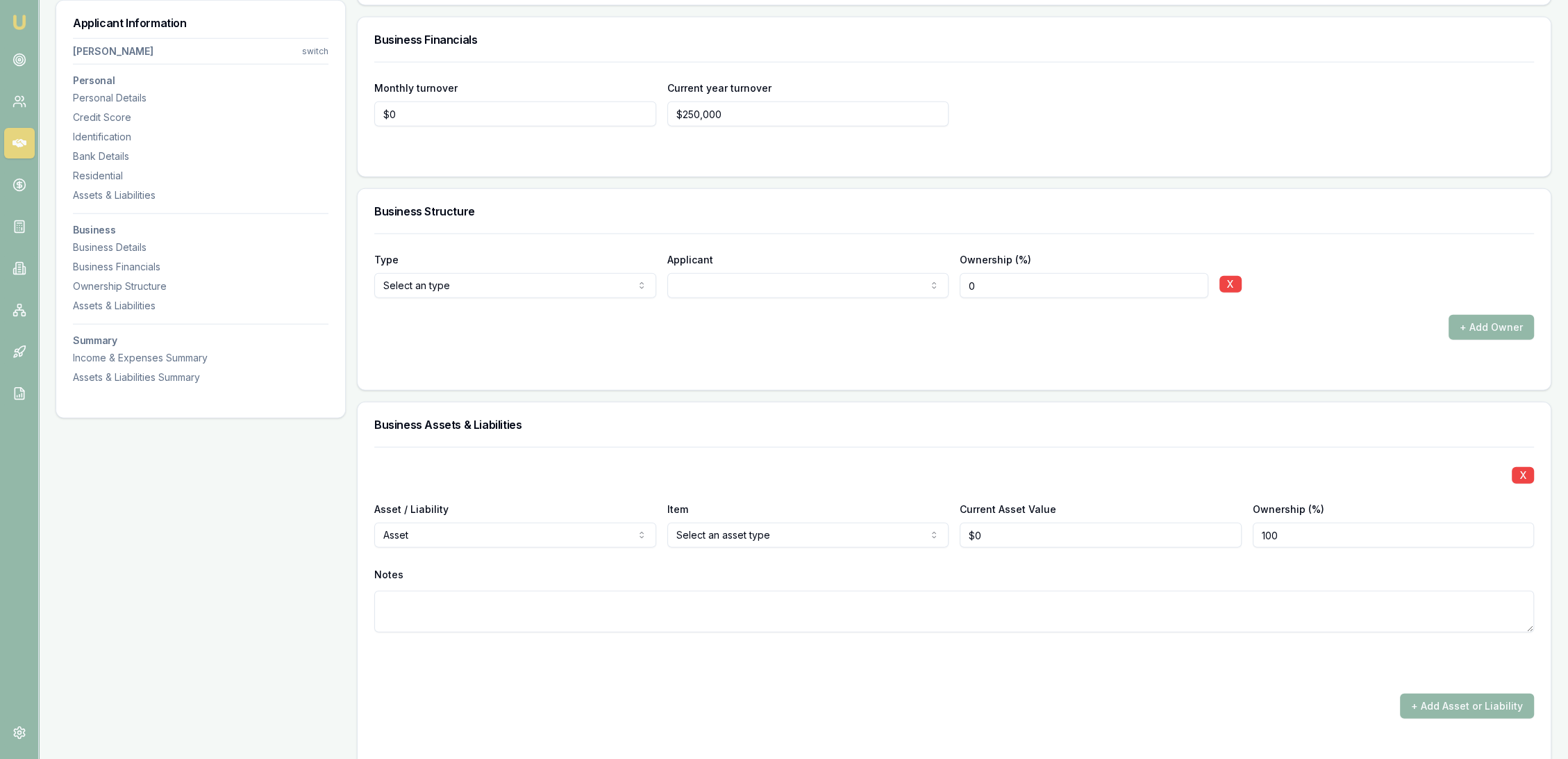
drag, startPoint x: 1055, startPoint y: 284, endPoint x: 913, endPoint y: 284, distance: 142.0
click at [923, 284] on div "Type Director Director Shareholder Company Trust Other Applicant Andrew Fry Own…" at bounding box center [954, 274] width 1160 height 47
type input "100"
click at [800, 373] on div "Type Director Director Shareholder Company Trust Other Applicant Andrew Fry Own…" at bounding box center [955, 312] width 1193 height 157
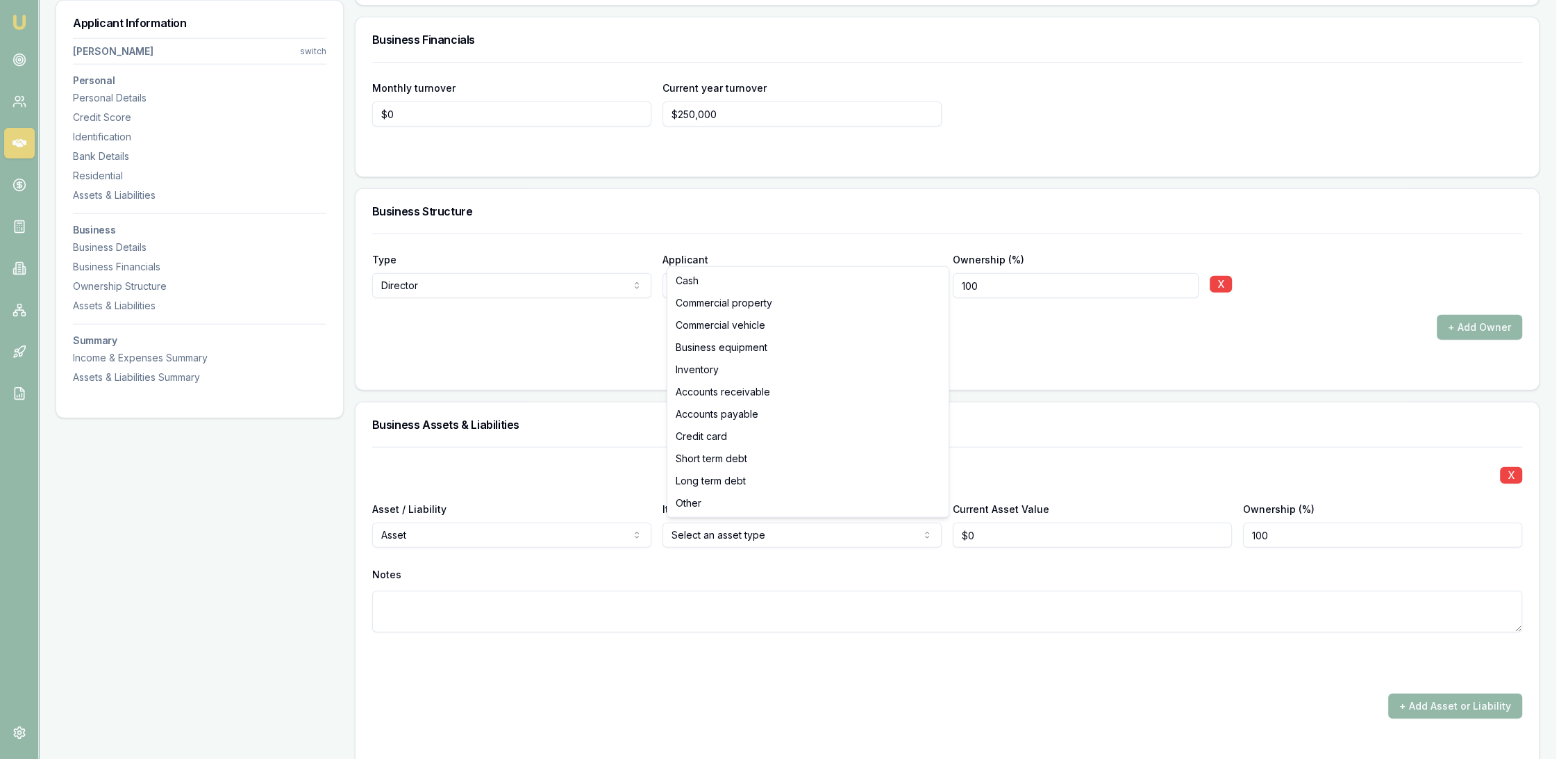
select select "BUSINESS_EQUIPMENT"
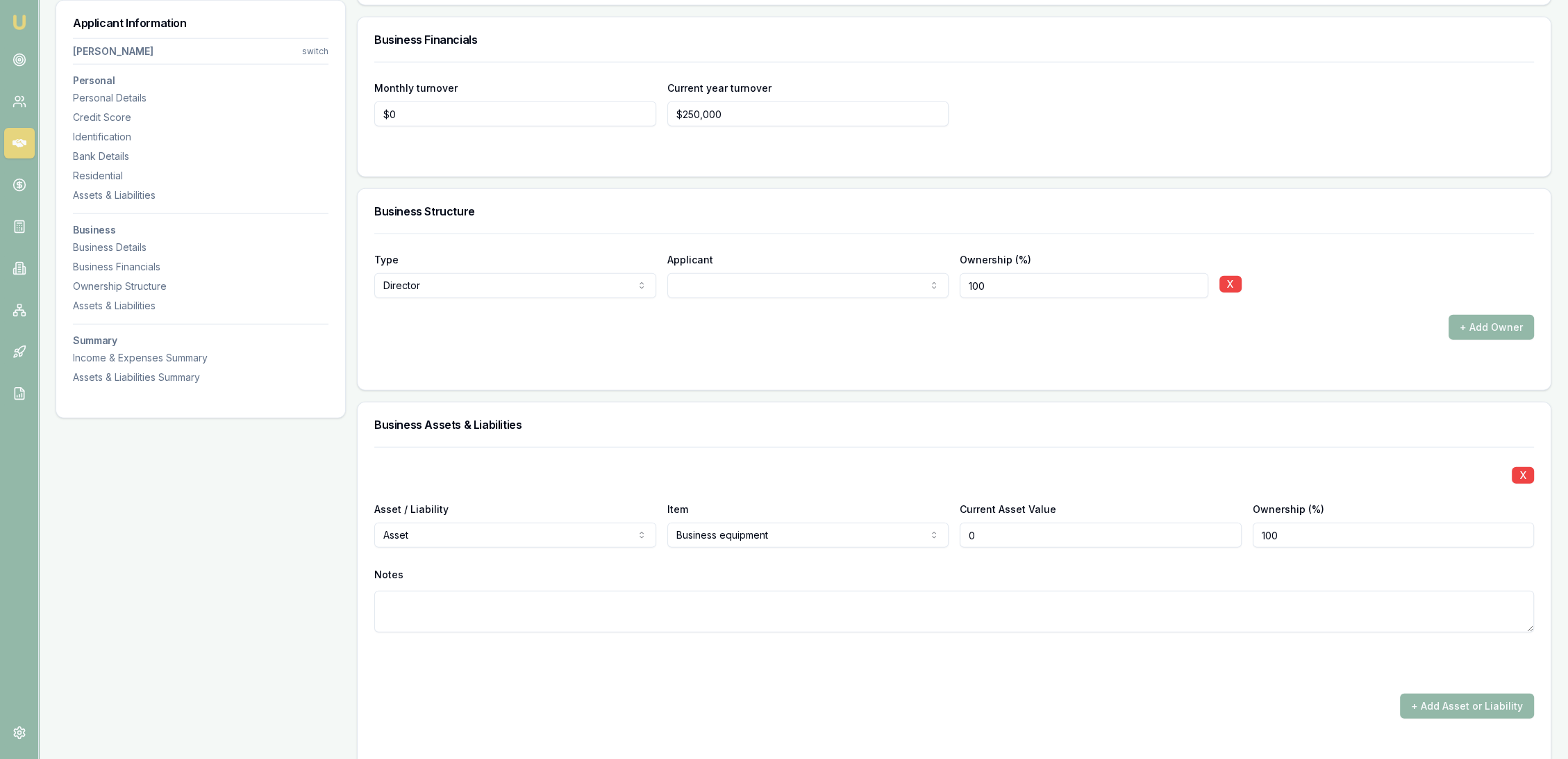
drag, startPoint x: 1023, startPoint y: 526, endPoint x: 853, endPoint y: 503, distance: 171.5
click at [880, 511] on div "Asset / Liability Asset Asset Liability Item Business equipment Cash Commercial…" at bounding box center [954, 524] width 1160 height 47
type input "$400,000"
click at [669, 617] on textarea at bounding box center [954, 611] width 1160 height 41
type textarea "tools and equipment"
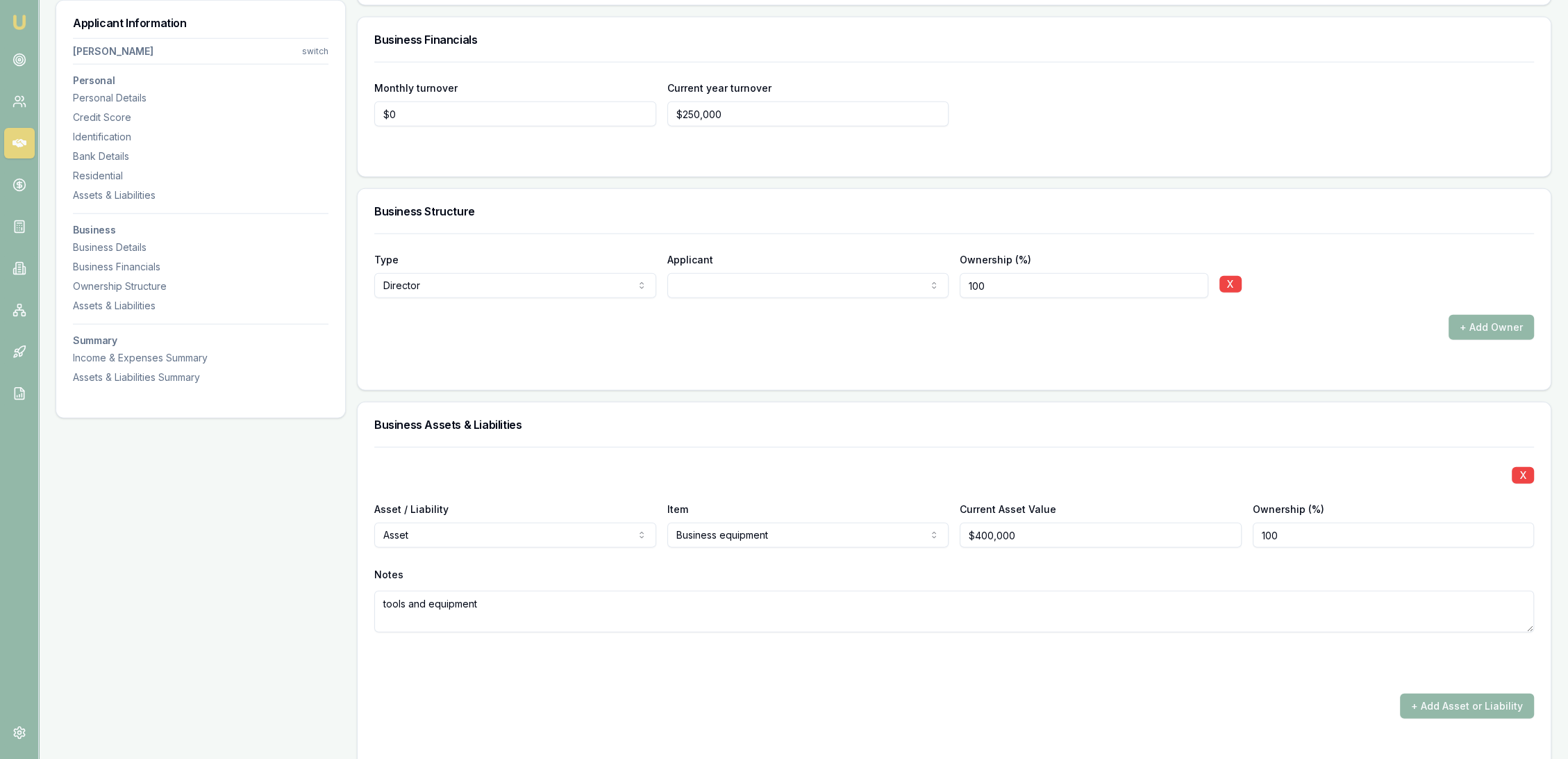
click at [675, 662] on div at bounding box center [954, 660] width 1160 height 23
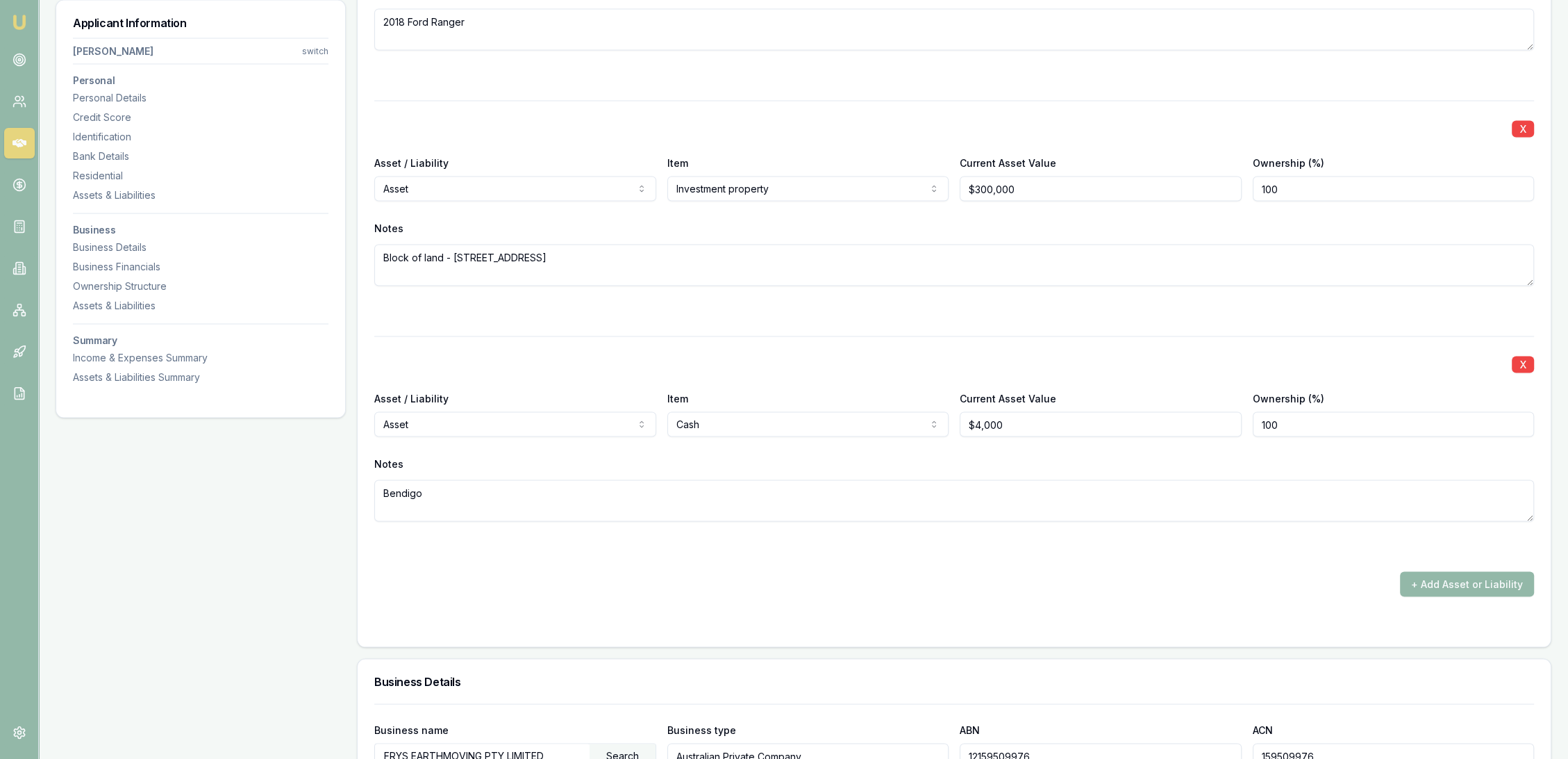
scroll to position [3638, 0]
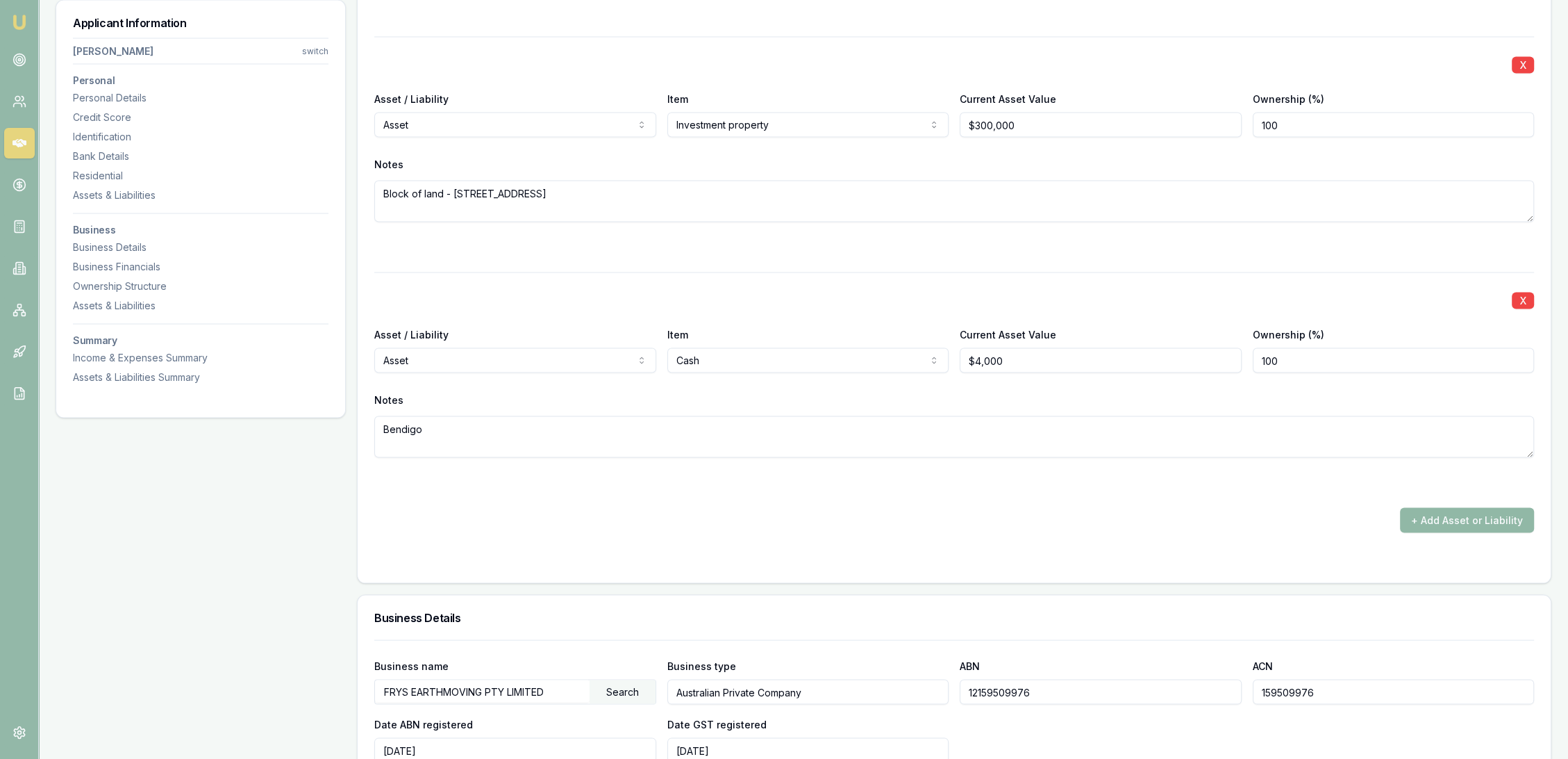
click at [1437, 516] on button "+ Add Asset or Liability" at bounding box center [1467, 520] width 134 height 25
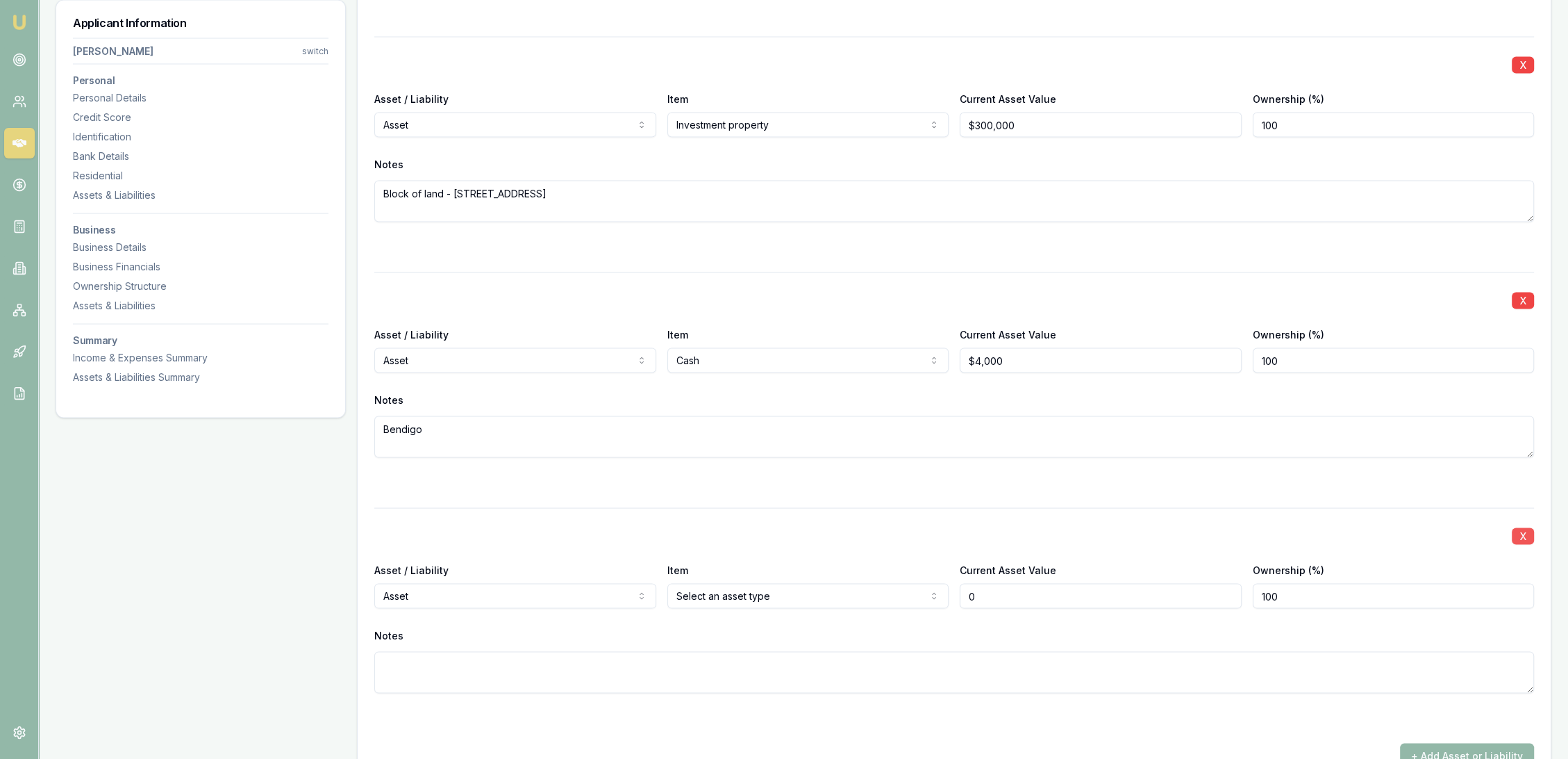
type input "$0"
click at [1530, 535] on button "X" at bounding box center [1523, 536] width 23 height 17
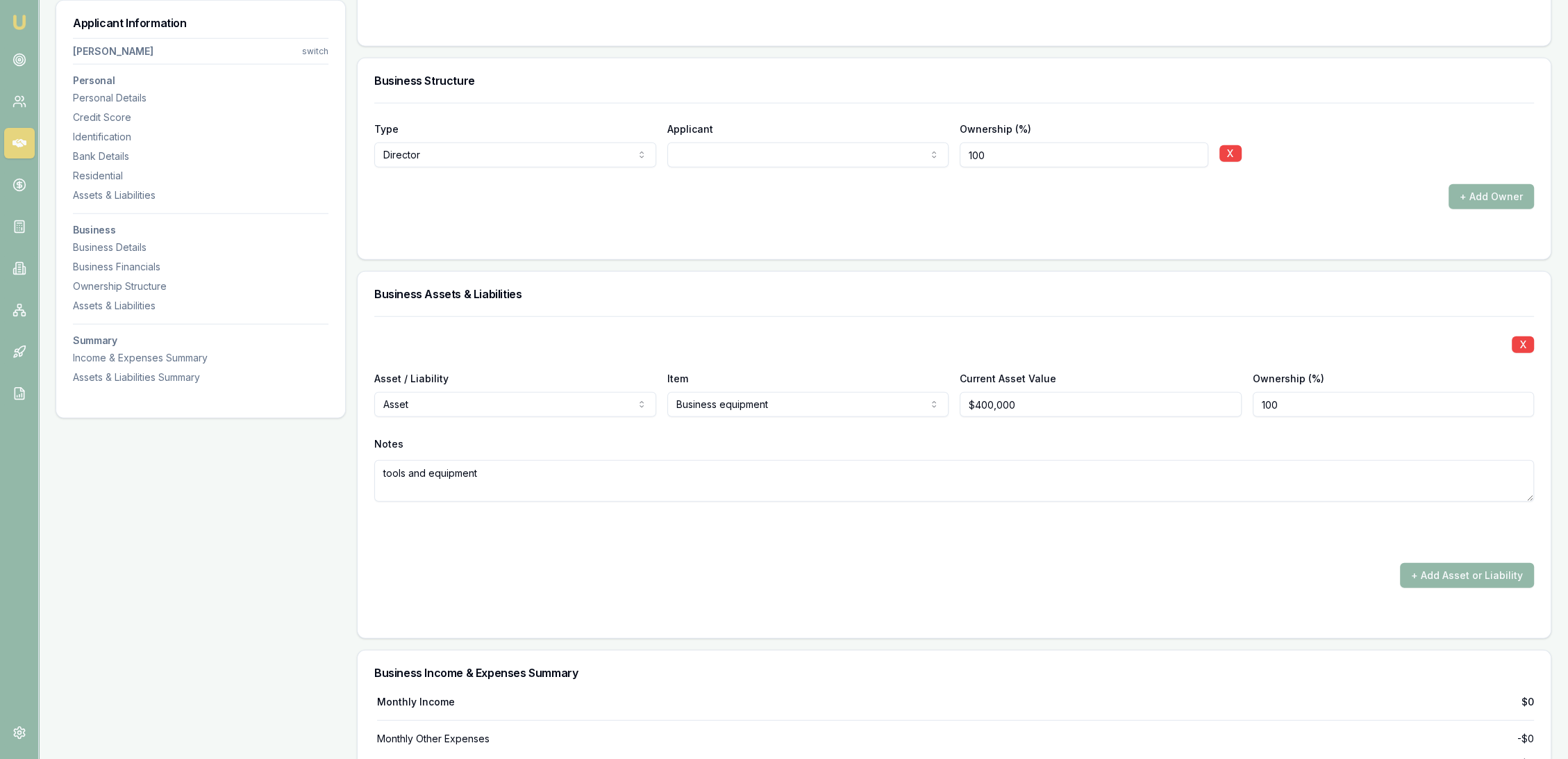
scroll to position [4874, 0]
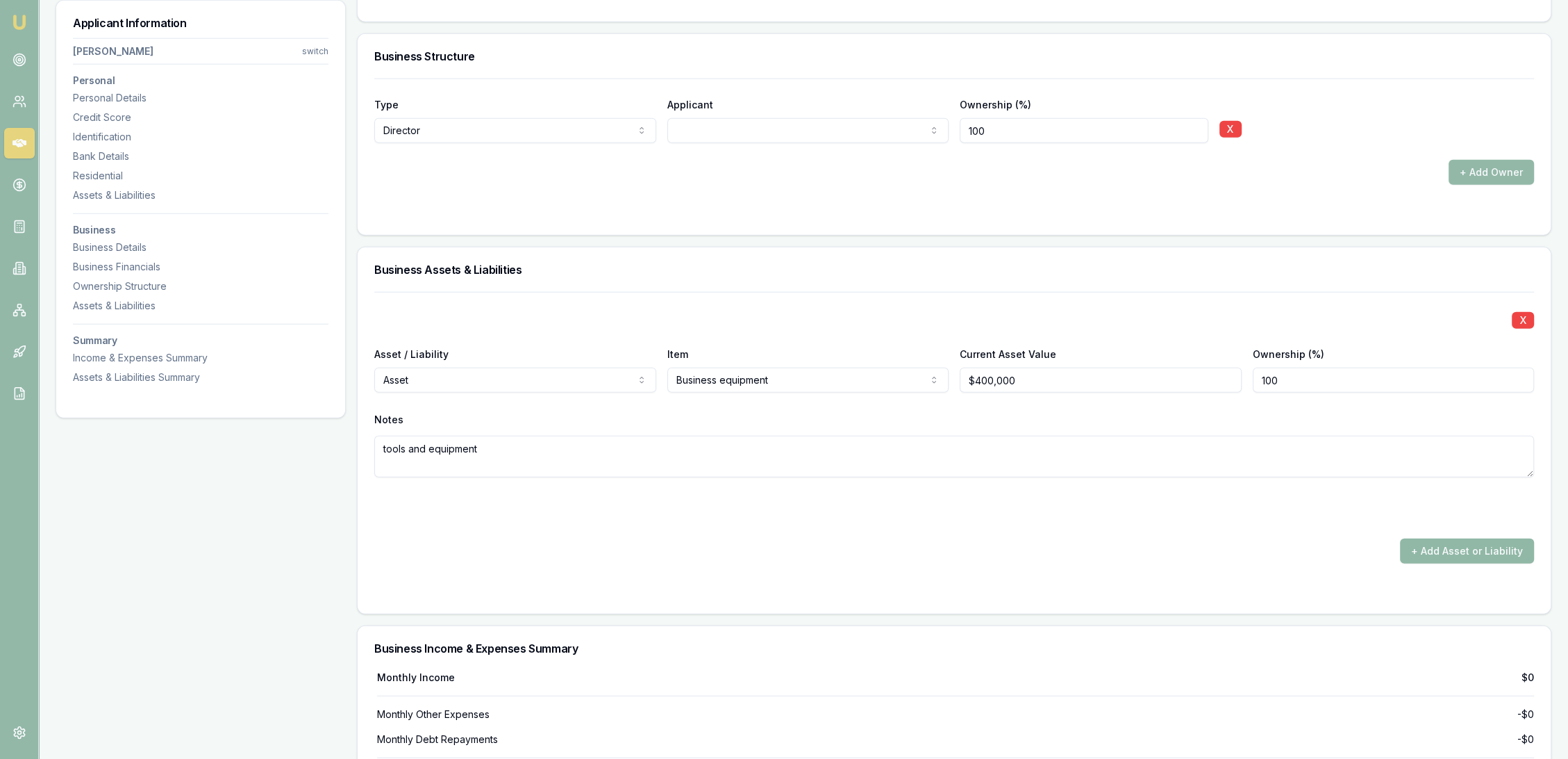
click at [1470, 544] on button "+ Add Asset or Liability" at bounding box center [1467, 551] width 134 height 25
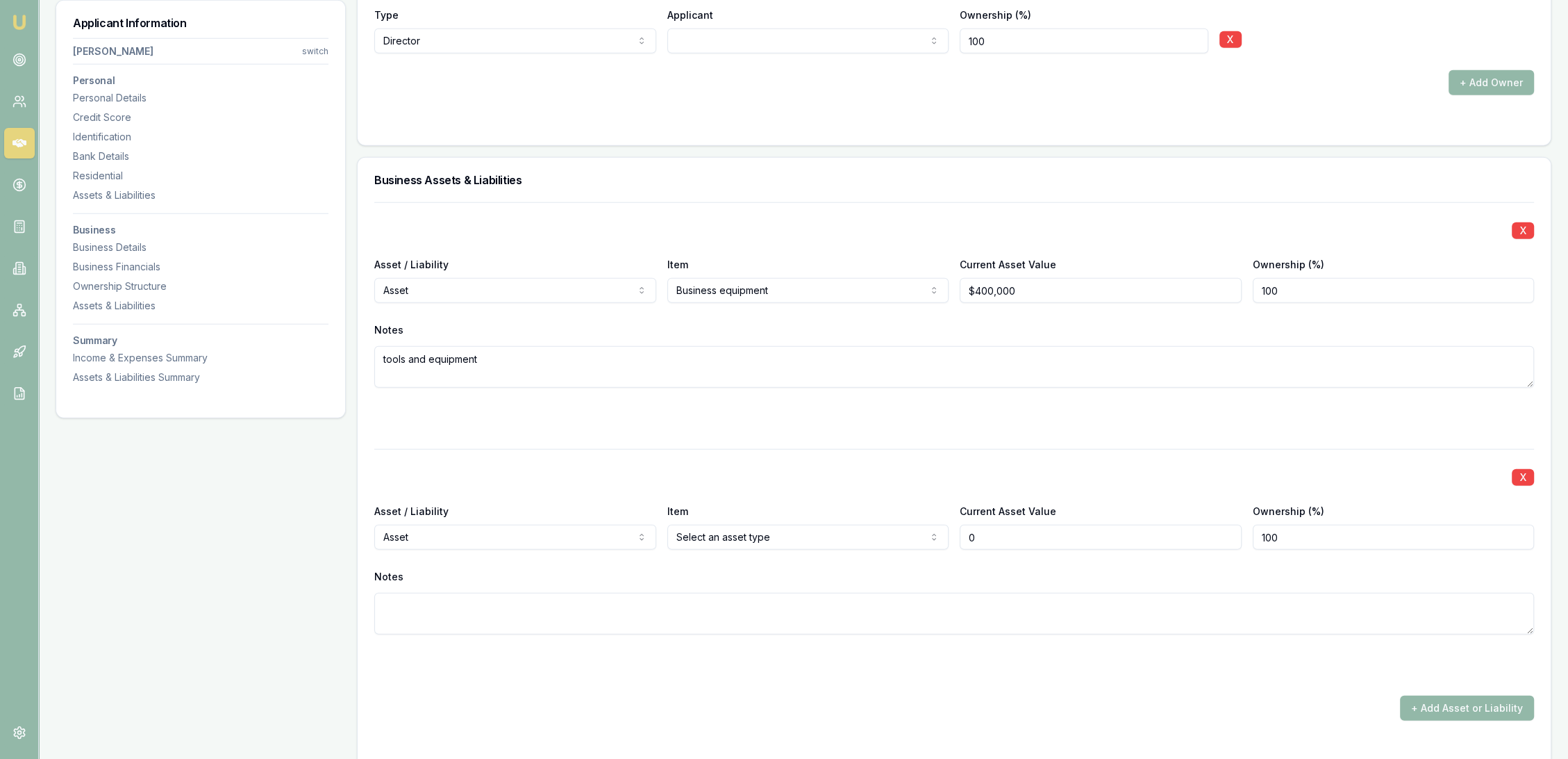
scroll to position [5028, 0]
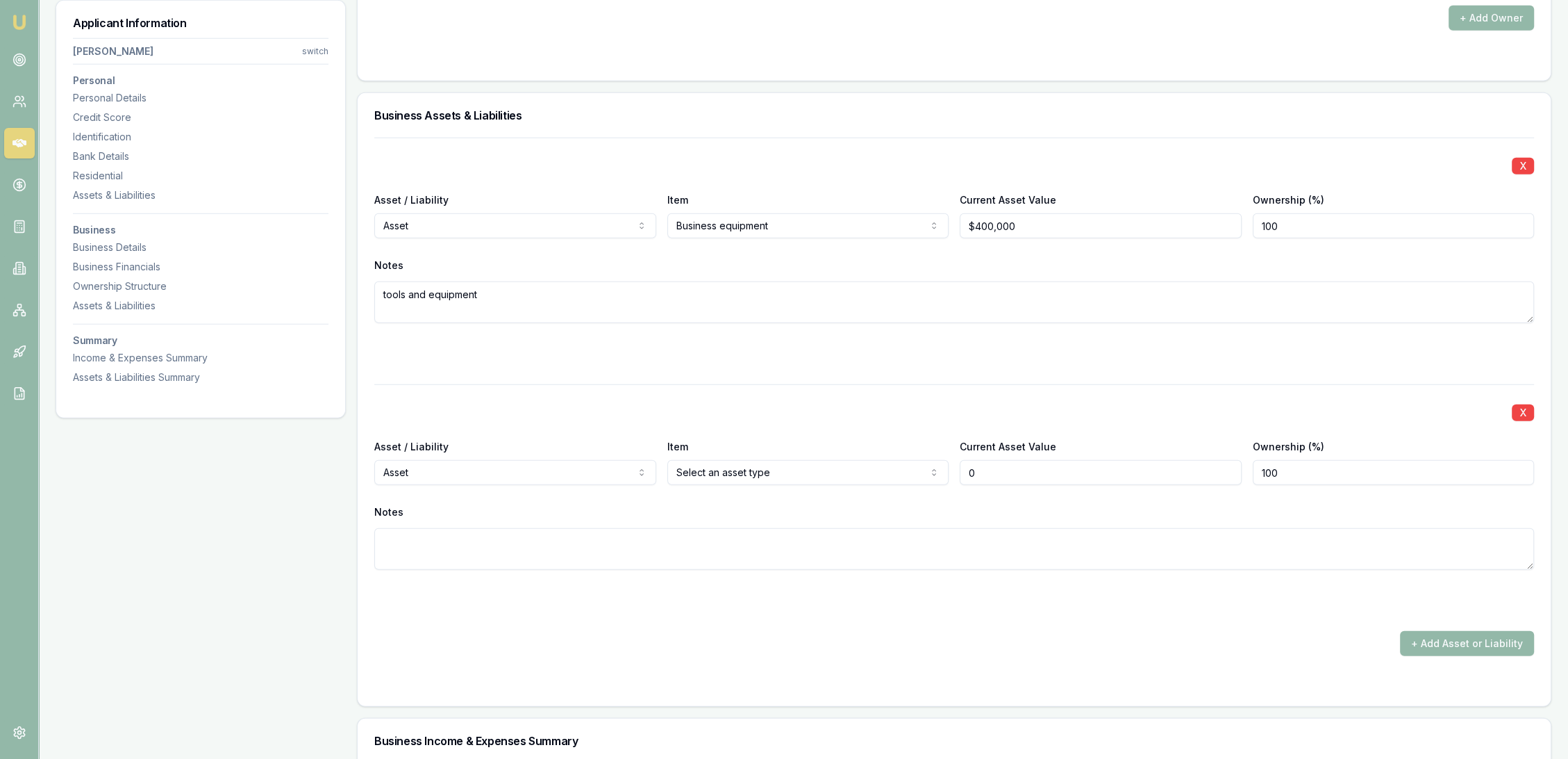
type input "$0"
select select "LIABILITY"
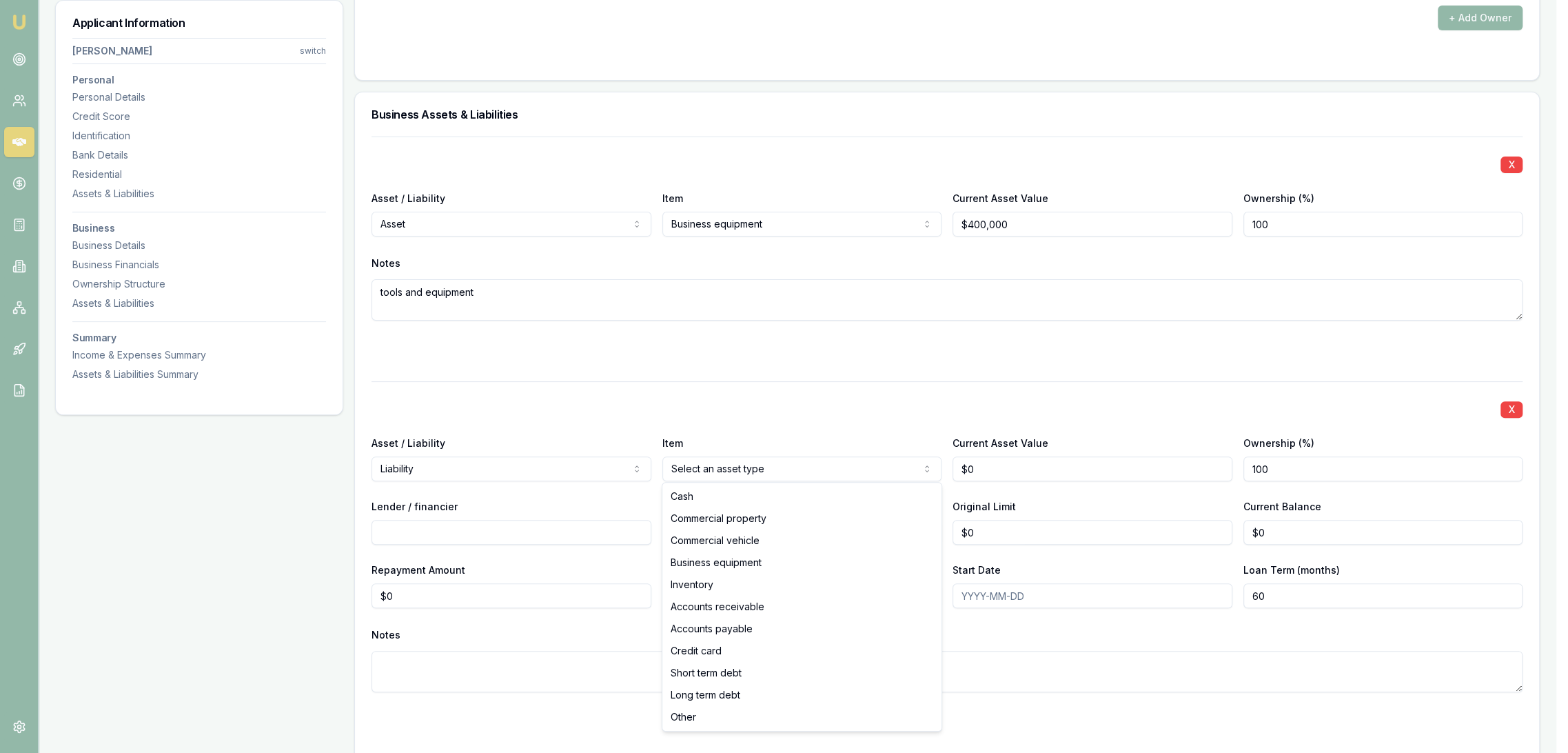
select select "COMMERCIAL_VEHICLE"
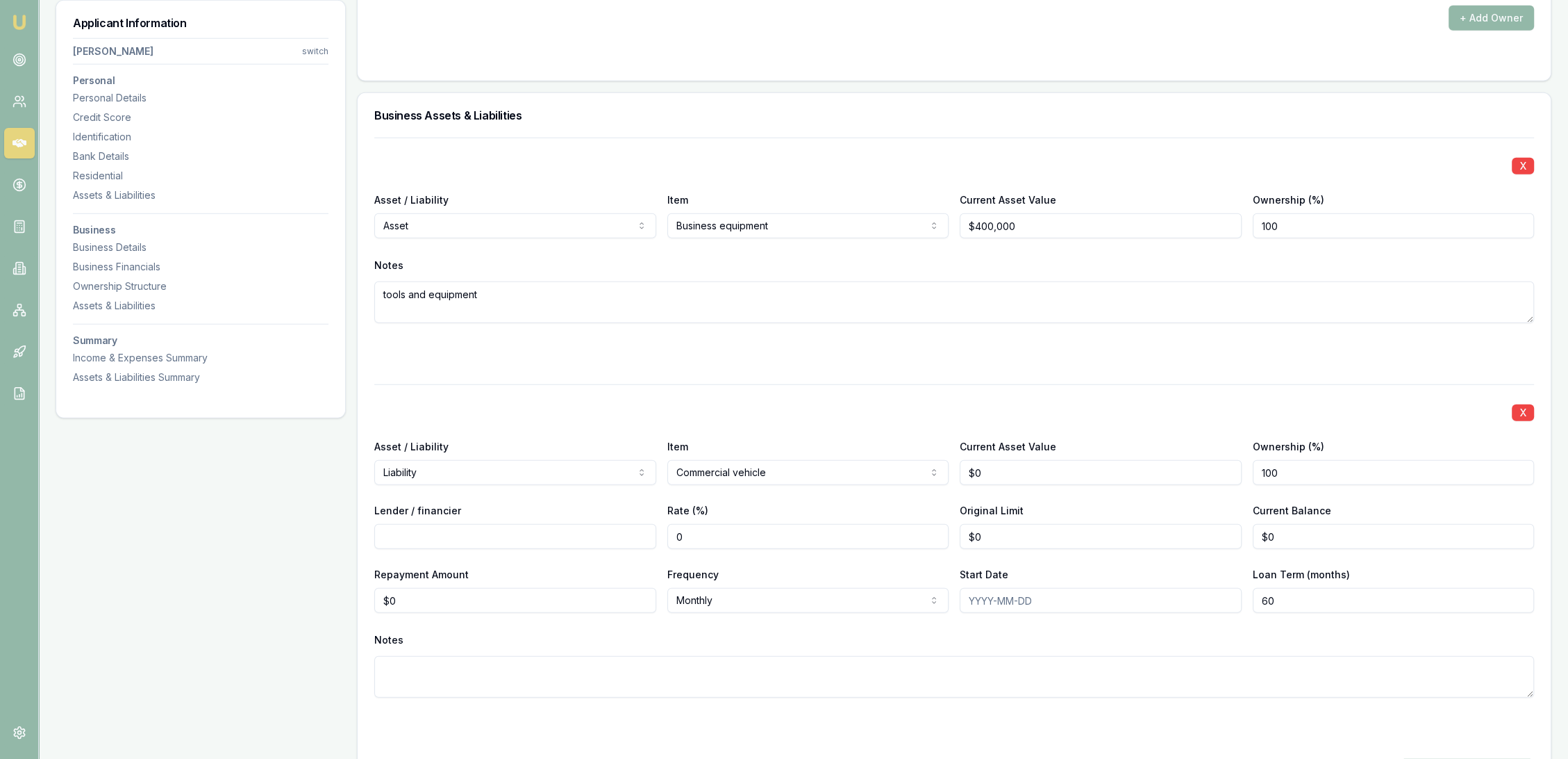
click at [563, 532] on input "Lender / financier" at bounding box center [514, 536] width 282 height 25
type input "Angle Finance"
drag, startPoint x: 994, startPoint y: 528, endPoint x: 933, endPoint y: 532, distance: 61.1
click at [933, 532] on div "Lender / financier Angle Finance Rate (%) 0 Original Limit 0 Current Balance $0" at bounding box center [954, 525] width 1160 height 47
type input "$72,000"
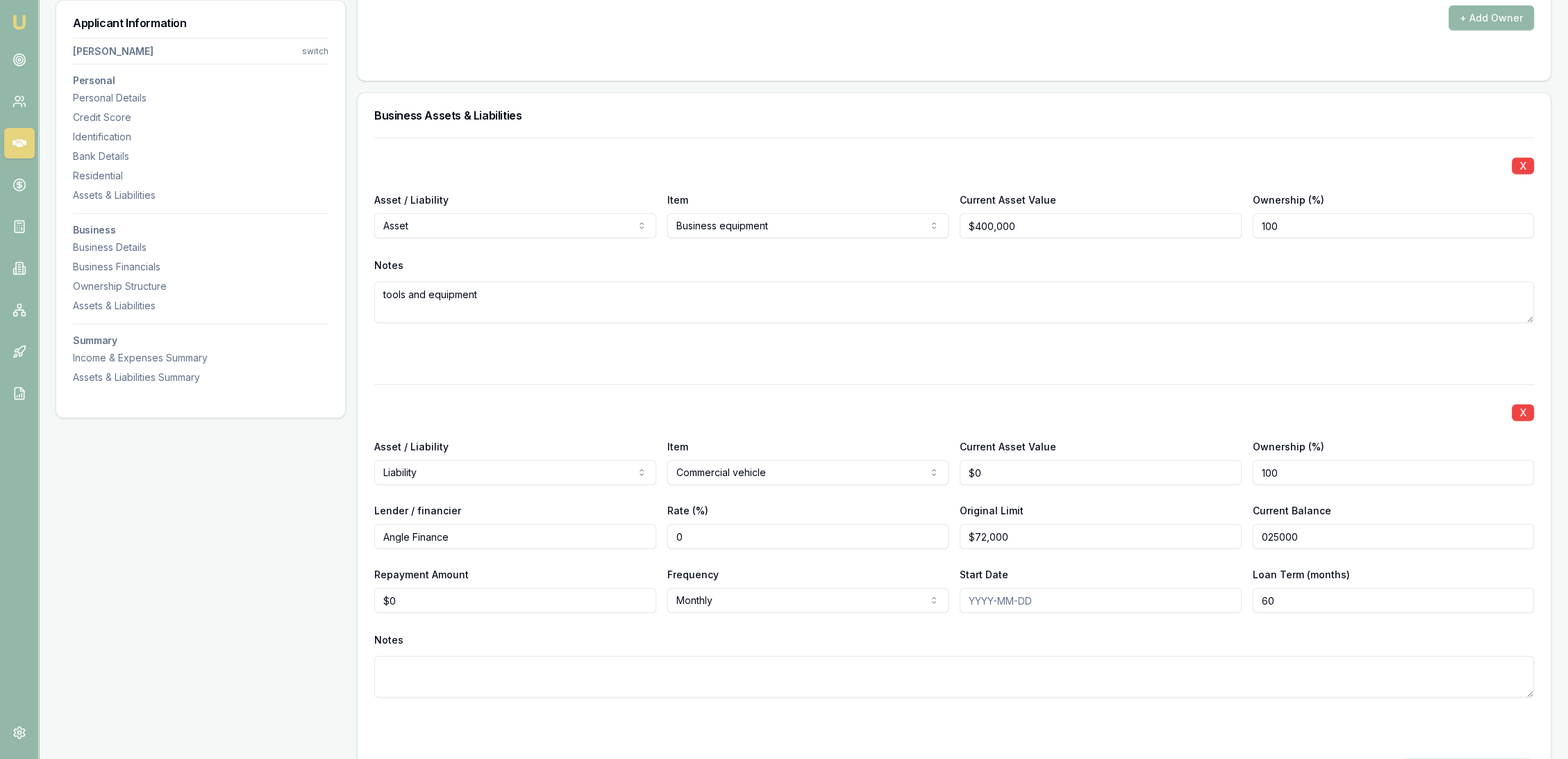
type input "025000"
type input "72000"
type input "$25,000"
drag, startPoint x: 1072, startPoint y: 538, endPoint x: 933, endPoint y: 540, distance: 139.0
click at [936, 540] on div "Lender / financier Angle Finance Rate (%) 0 Original Limit 72000 Current Balanc…" at bounding box center [954, 525] width 1160 height 47
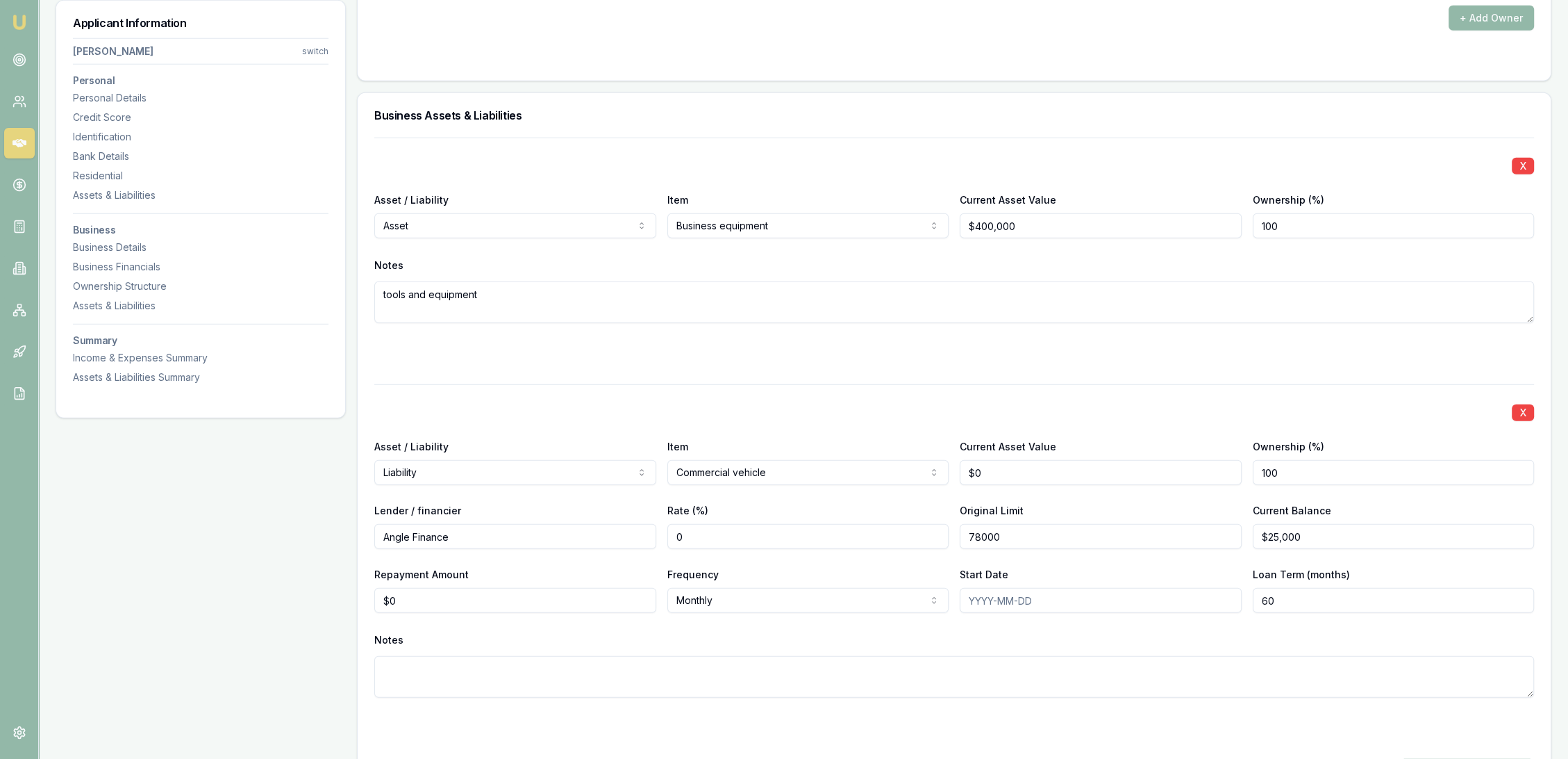
type input "$78,000"
type input "0"
click at [561, 603] on input "0" at bounding box center [514, 600] width 282 height 25
type input "$1,350"
click at [473, 680] on textarea at bounding box center [954, 677] width 1160 height 41
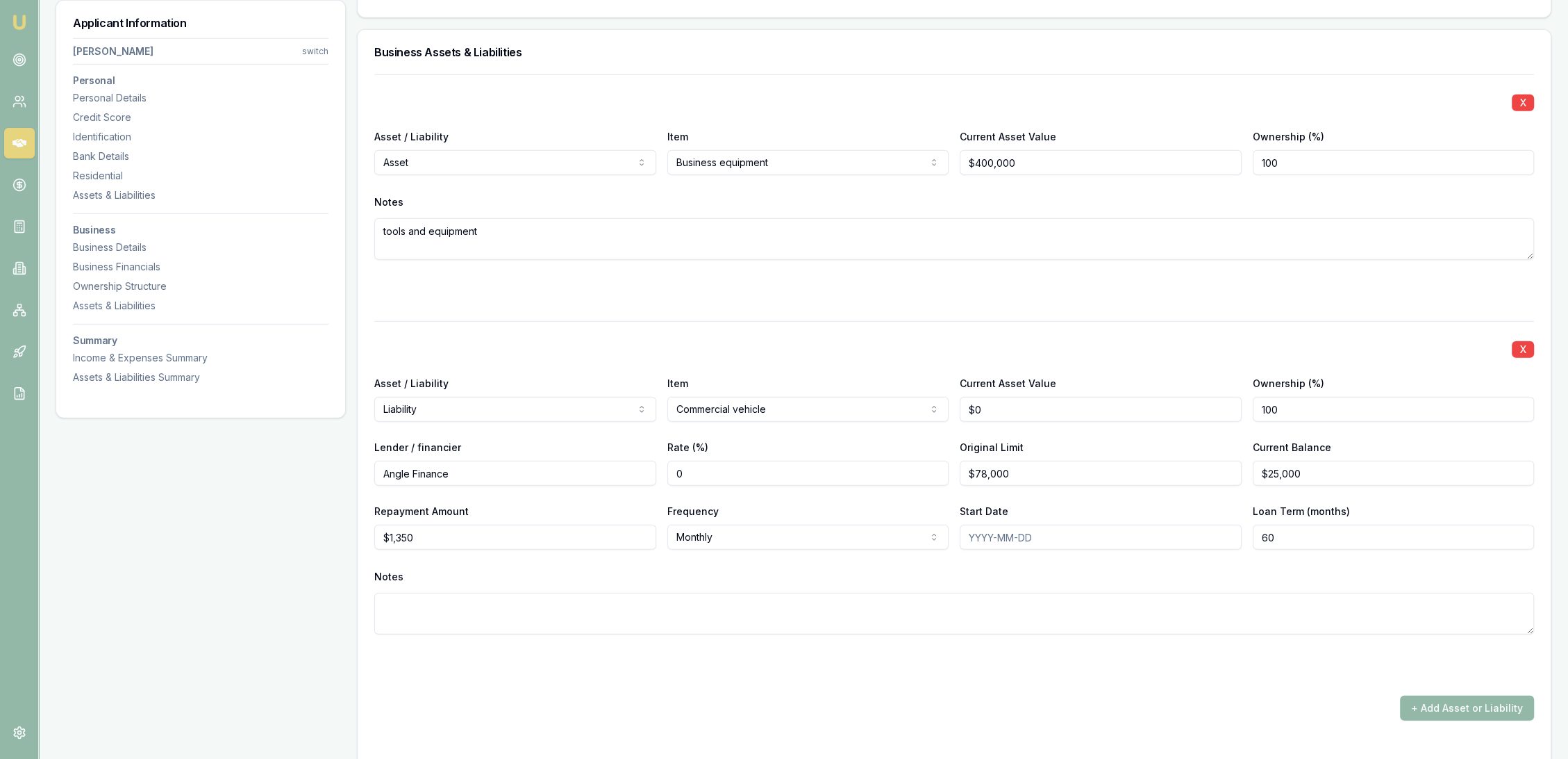
scroll to position [5106, 0]
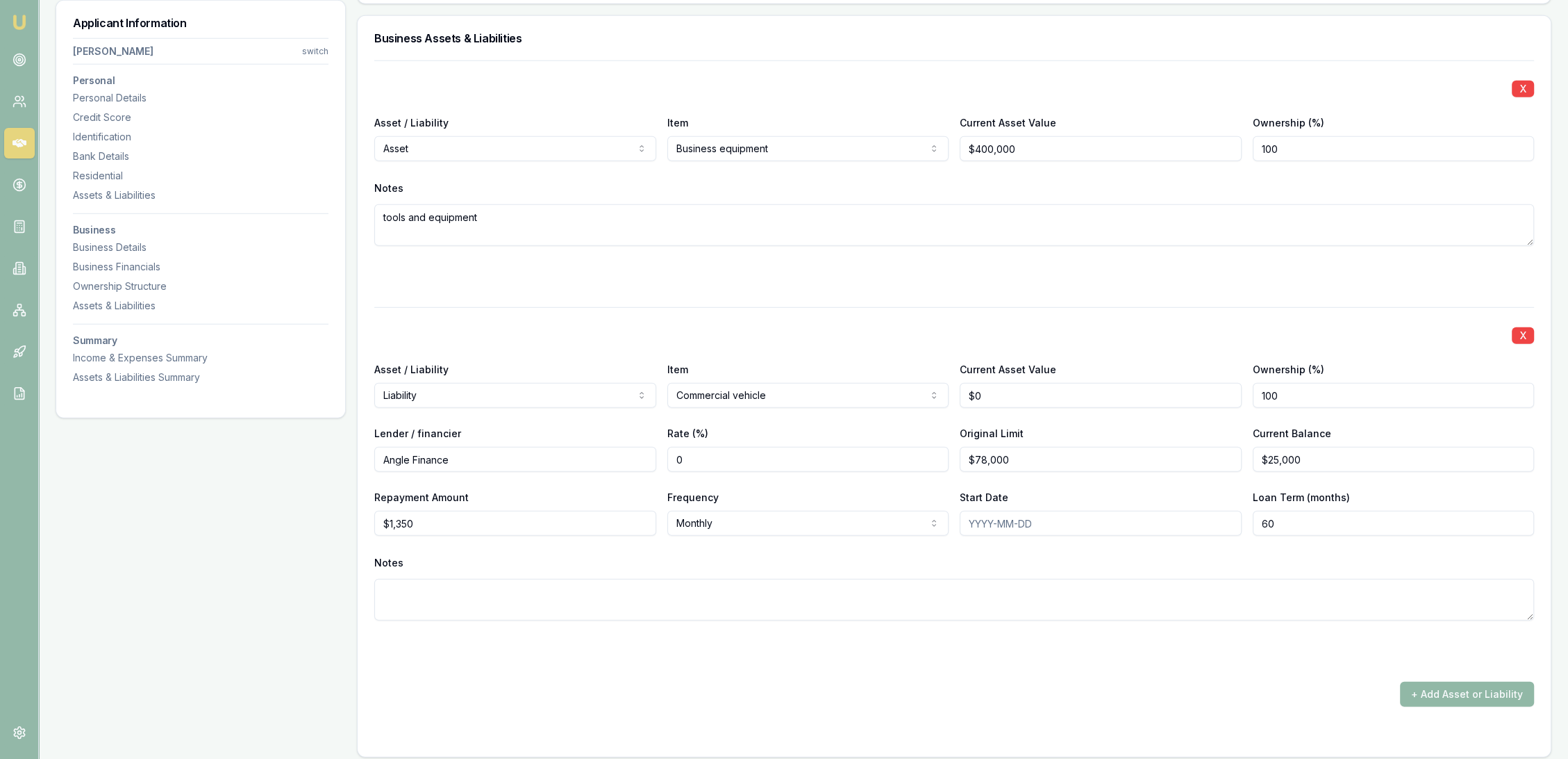
click at [1516, 688] on button "+ Add Asset or Liability" at bounding box center [1467, 694] width 134 height 25
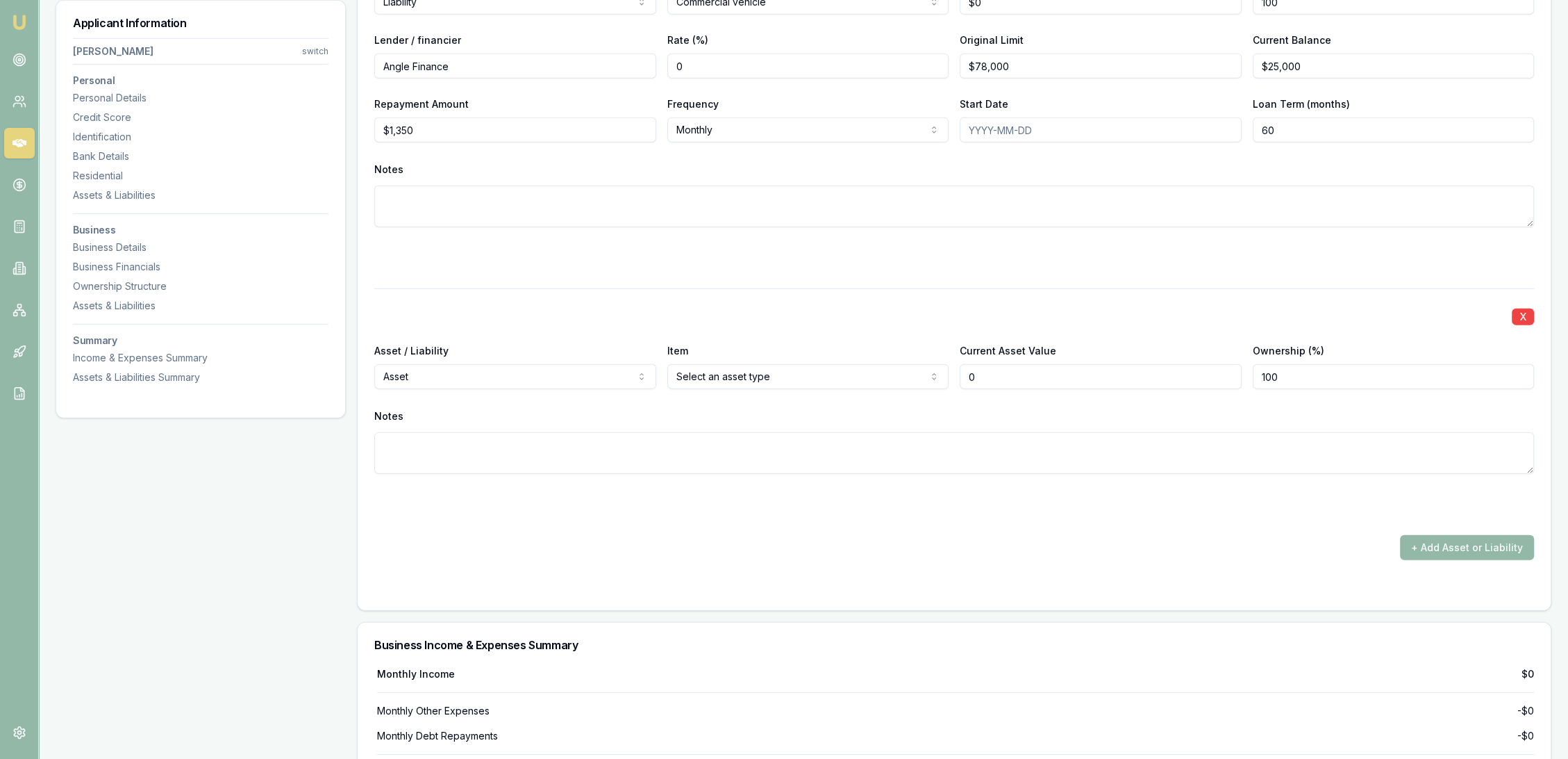
scroll to position [5513, 0]
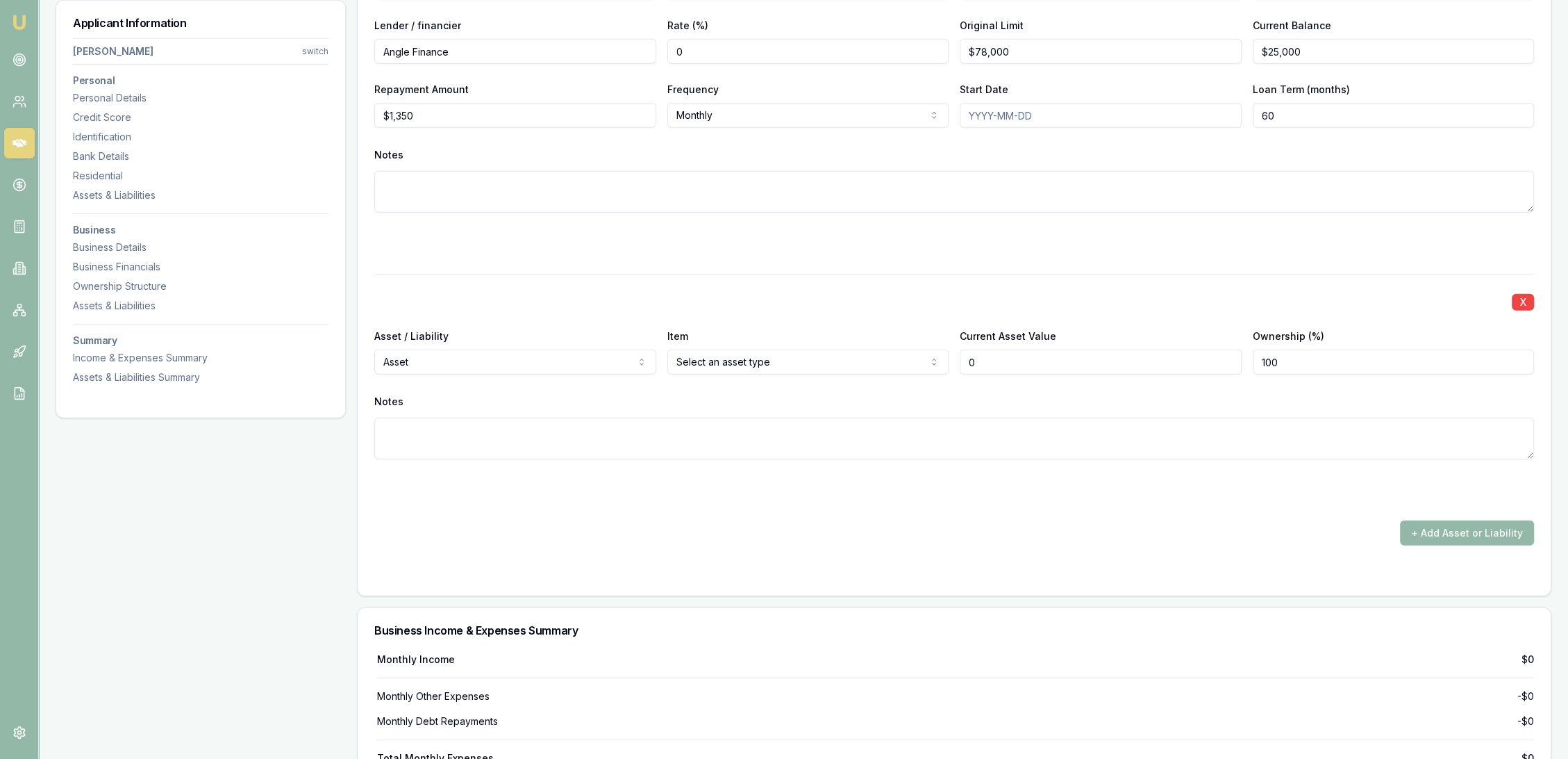
type input "$0"
click at [521, 442] on textarea at bounding box center [954, 438] width 1160 height 41
type textarea "2021 Tango caravan"
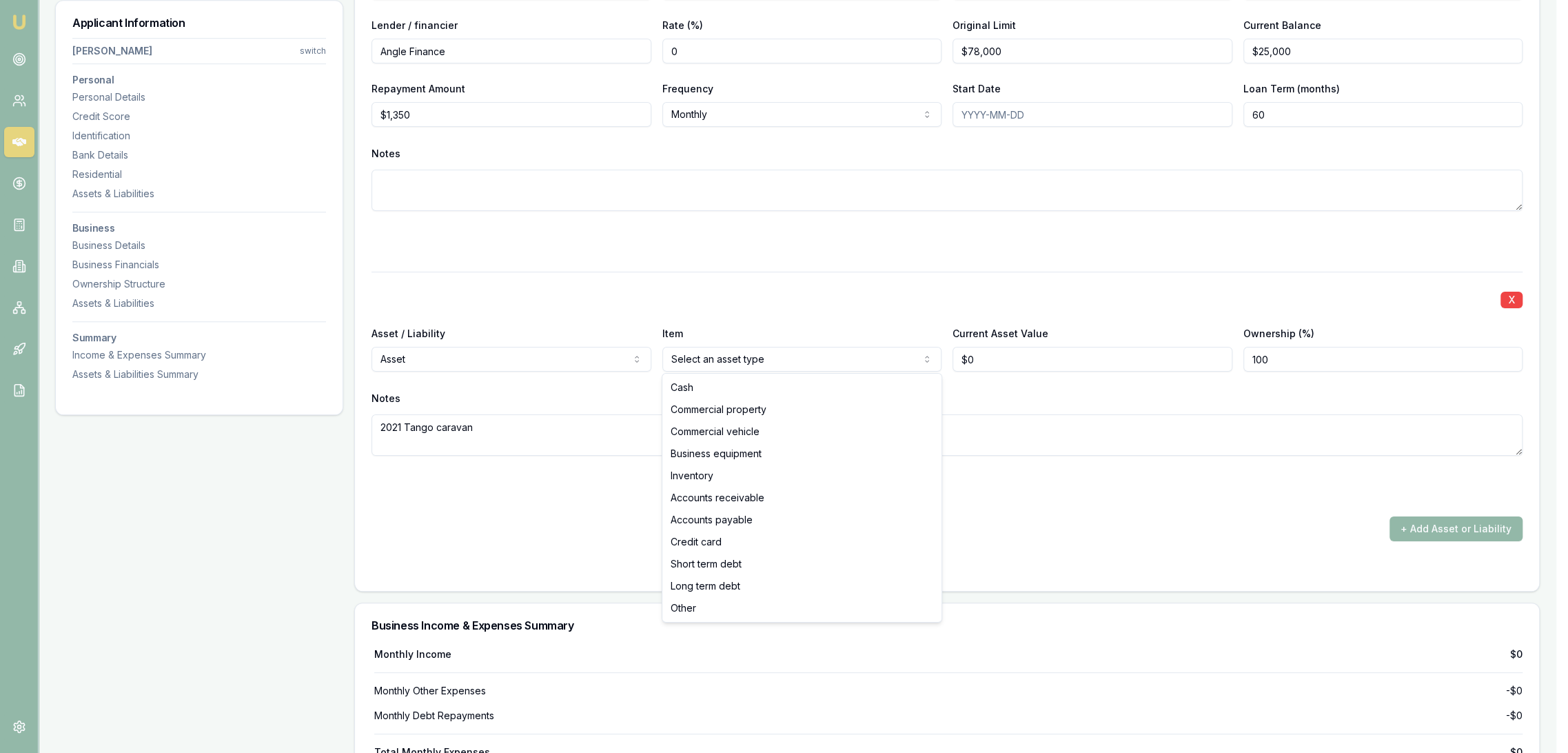
select select "COMMERCIAL_VEHICLE"
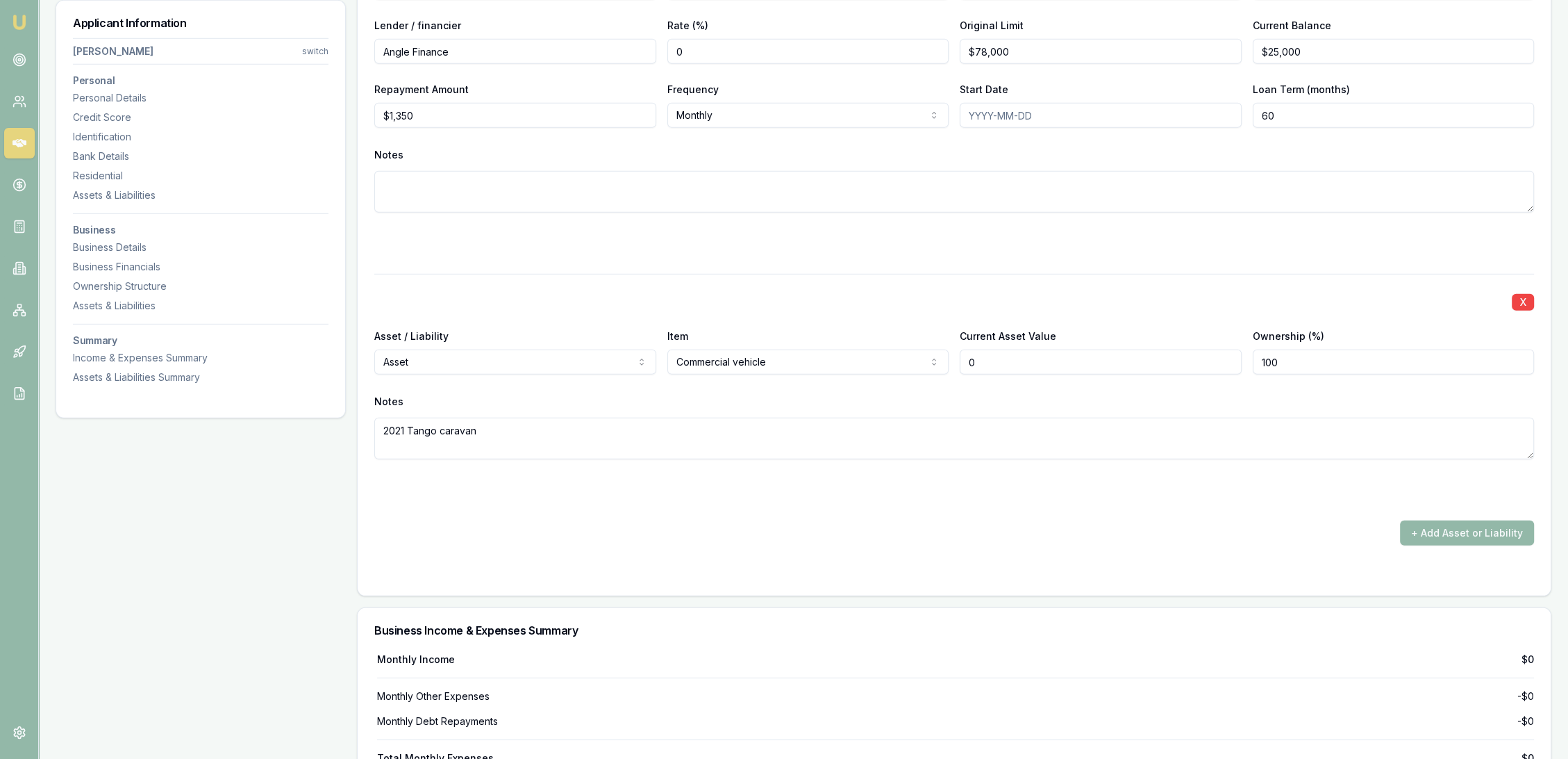
click at [886, 364] on div "Asset / Liability Asset Asset Liability Item Commercial vehicle Cash Commercial…" at bounding box center [954, 351] width 1160 height 47
type input "$70,000"
click at [810, 439] on textarea "2021 Tango caravan" at bounding box center [954, 438] width 1160 height 41
click at [761, 503] on form "X Asset / Liability Asset Asset Liability Item Business equipment Cash Commerci…" at bounding box center [954, 116] width 1160 height 926
click at [1482, 527] on button "+ Add Asset or Liability" at bounding box center [1467, 533] width 134 height 25
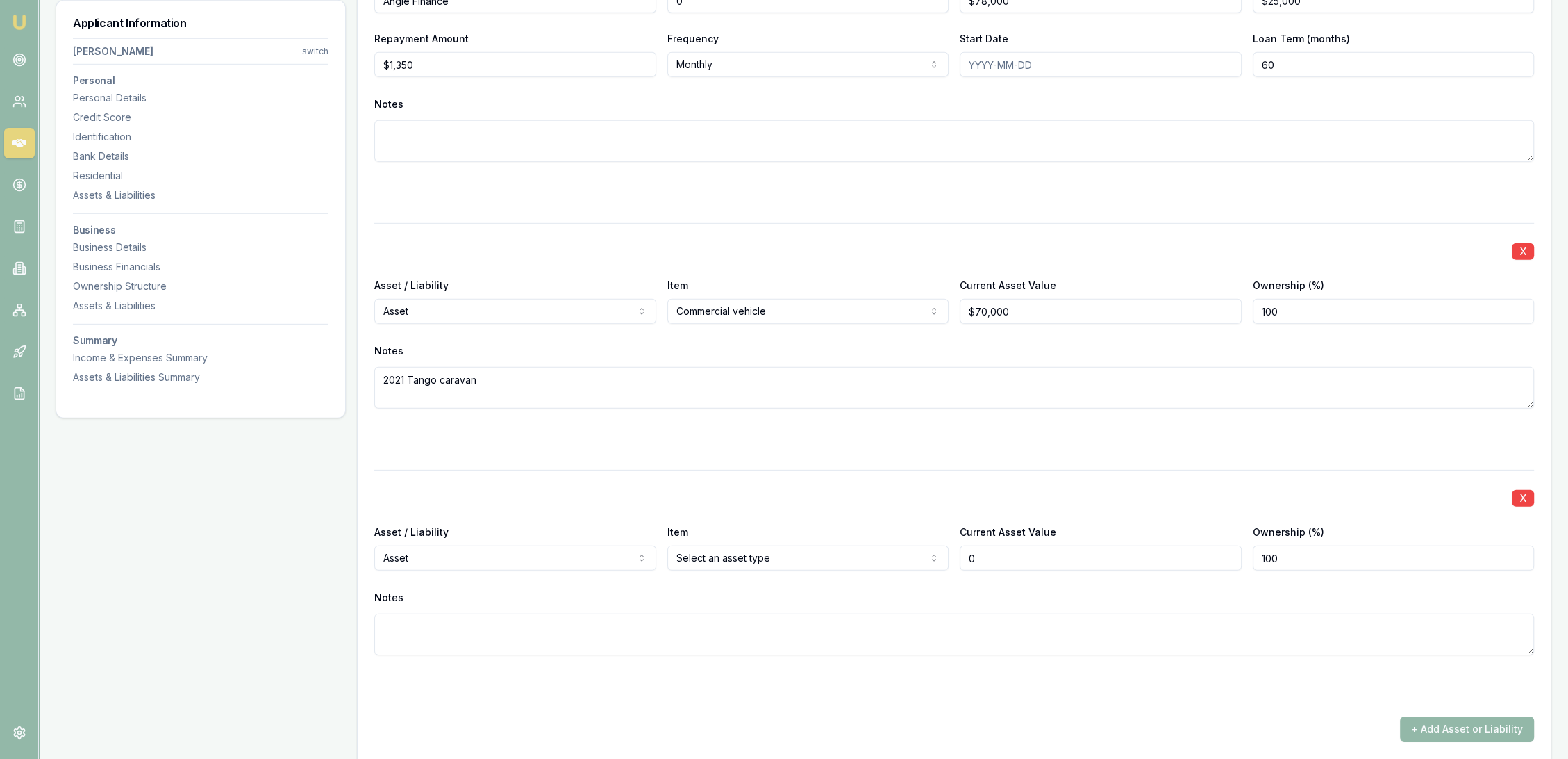
scroll to position [5821, 0]
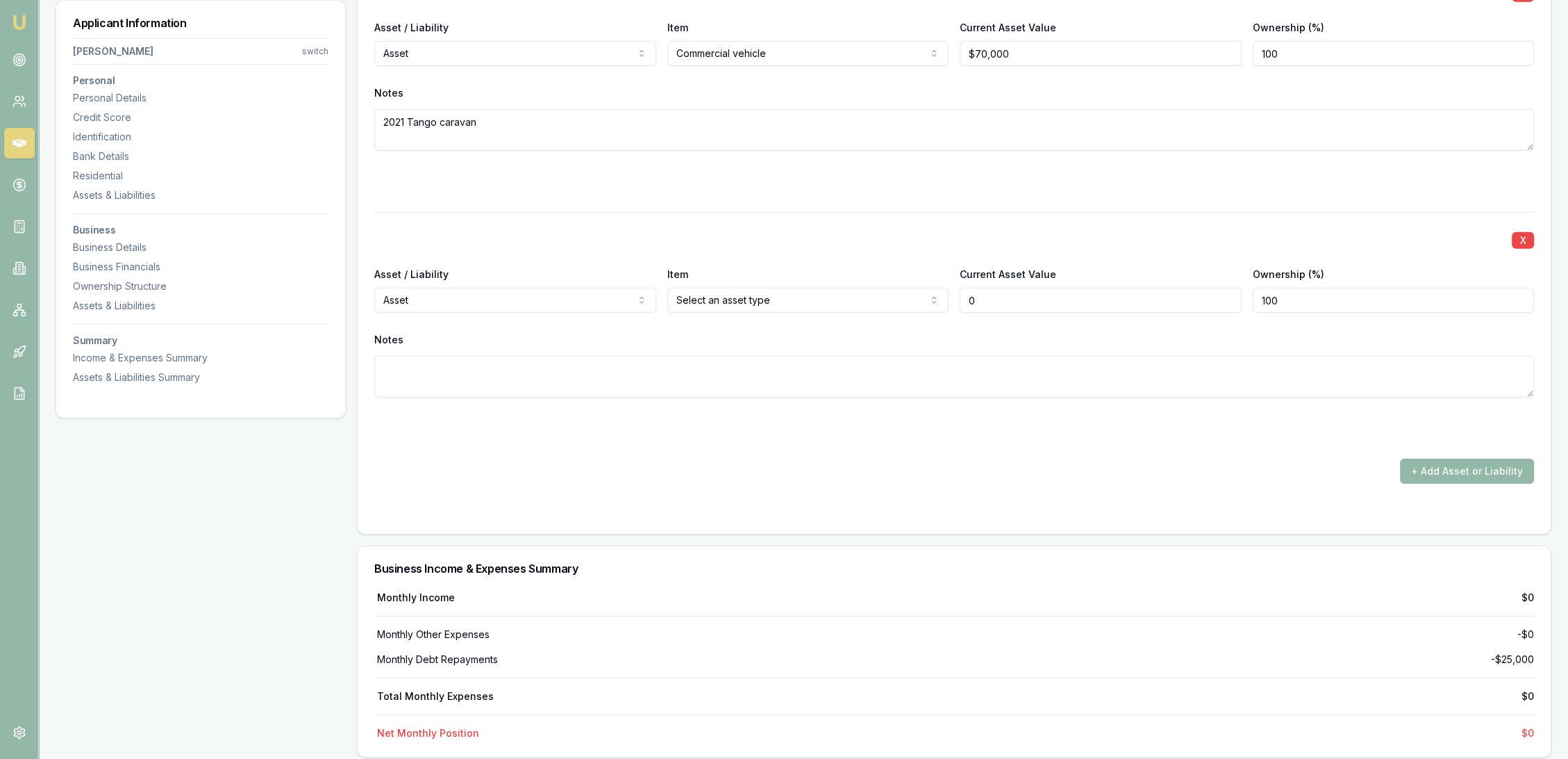
type input "$0"
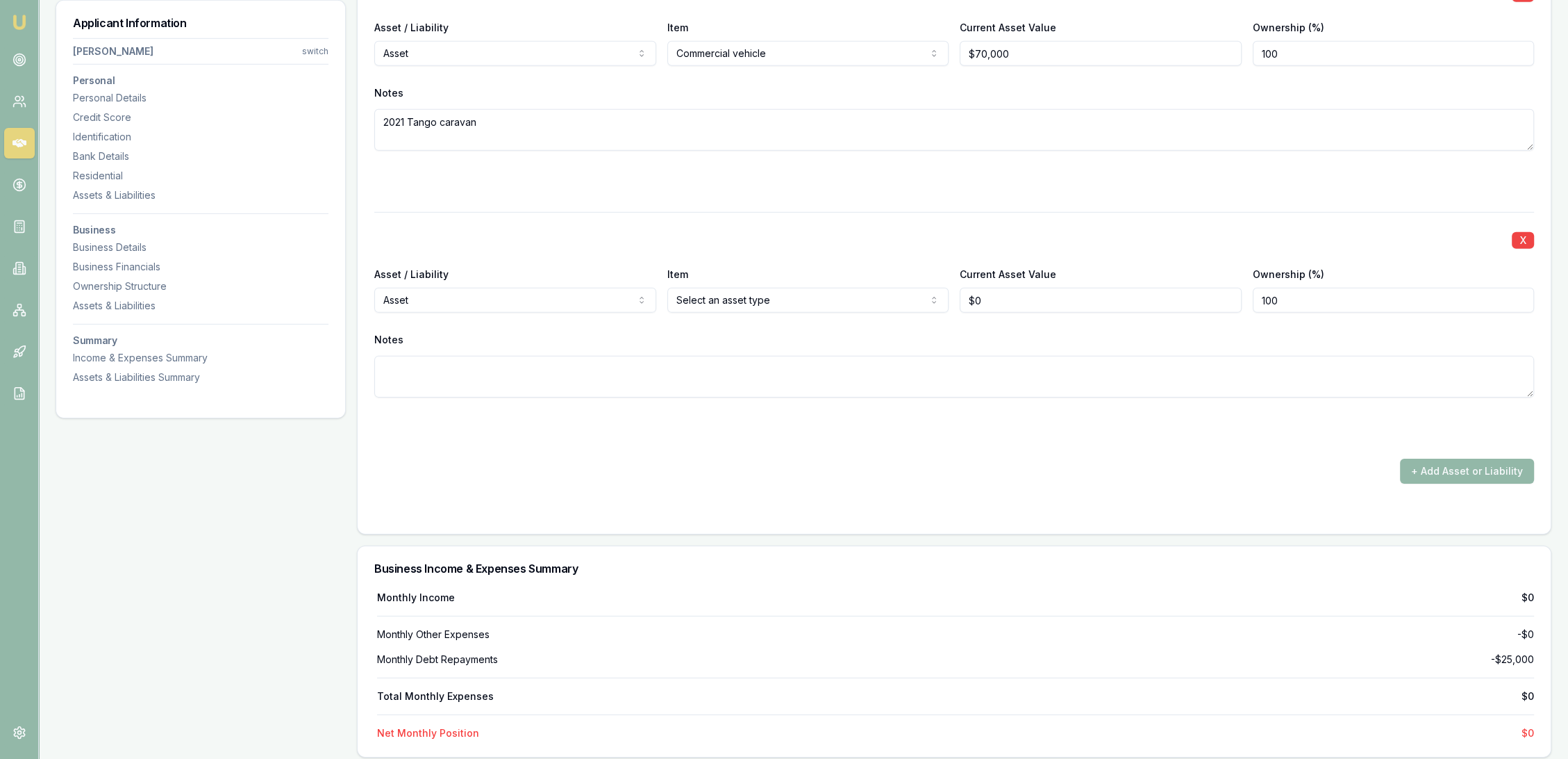
click at [442, 376] on textarea at bounding box center [954, 376] width 1160 height 41
type textarea "Toyota Prado Kakadu 2021"
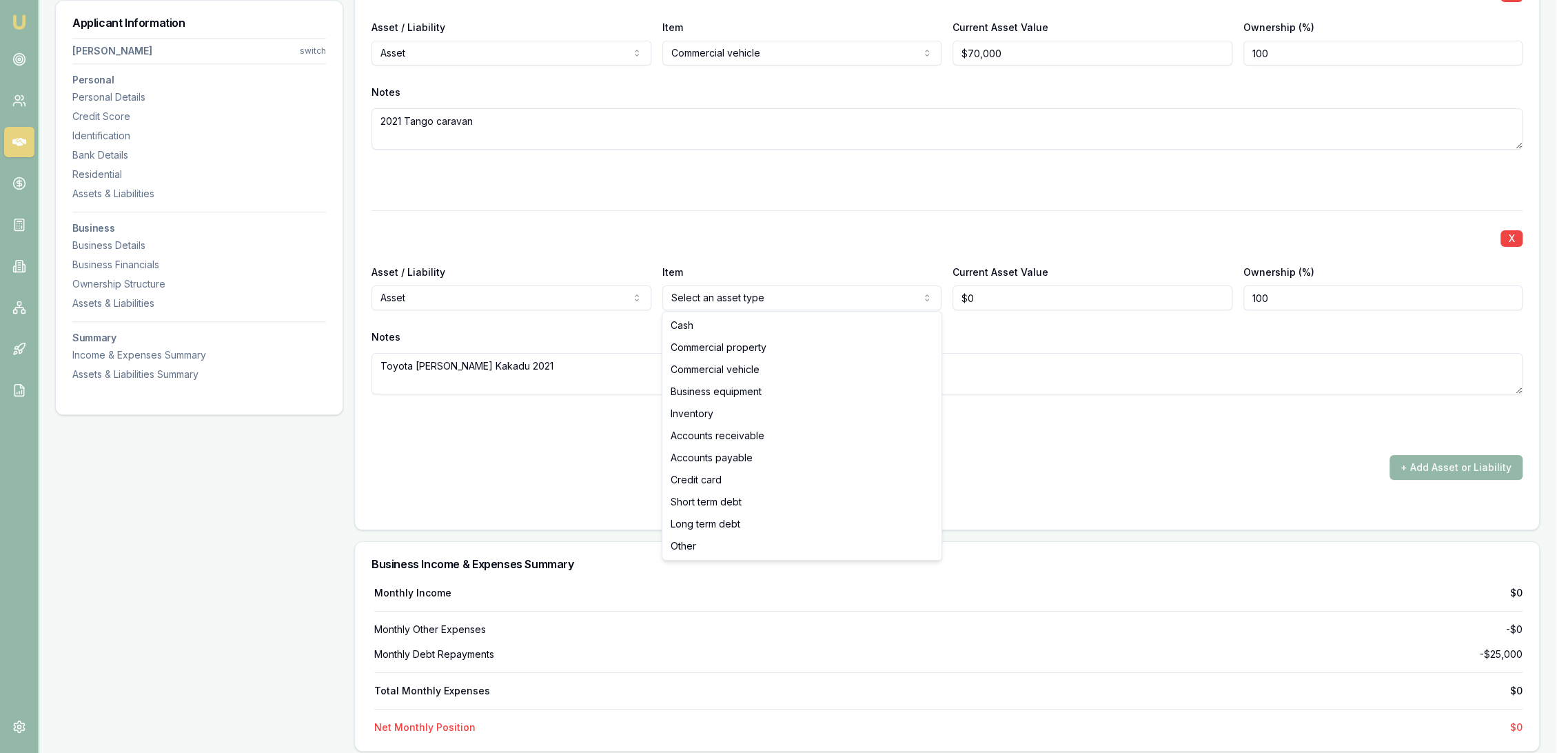
select select "COMMERCIAL_VEHICLE"
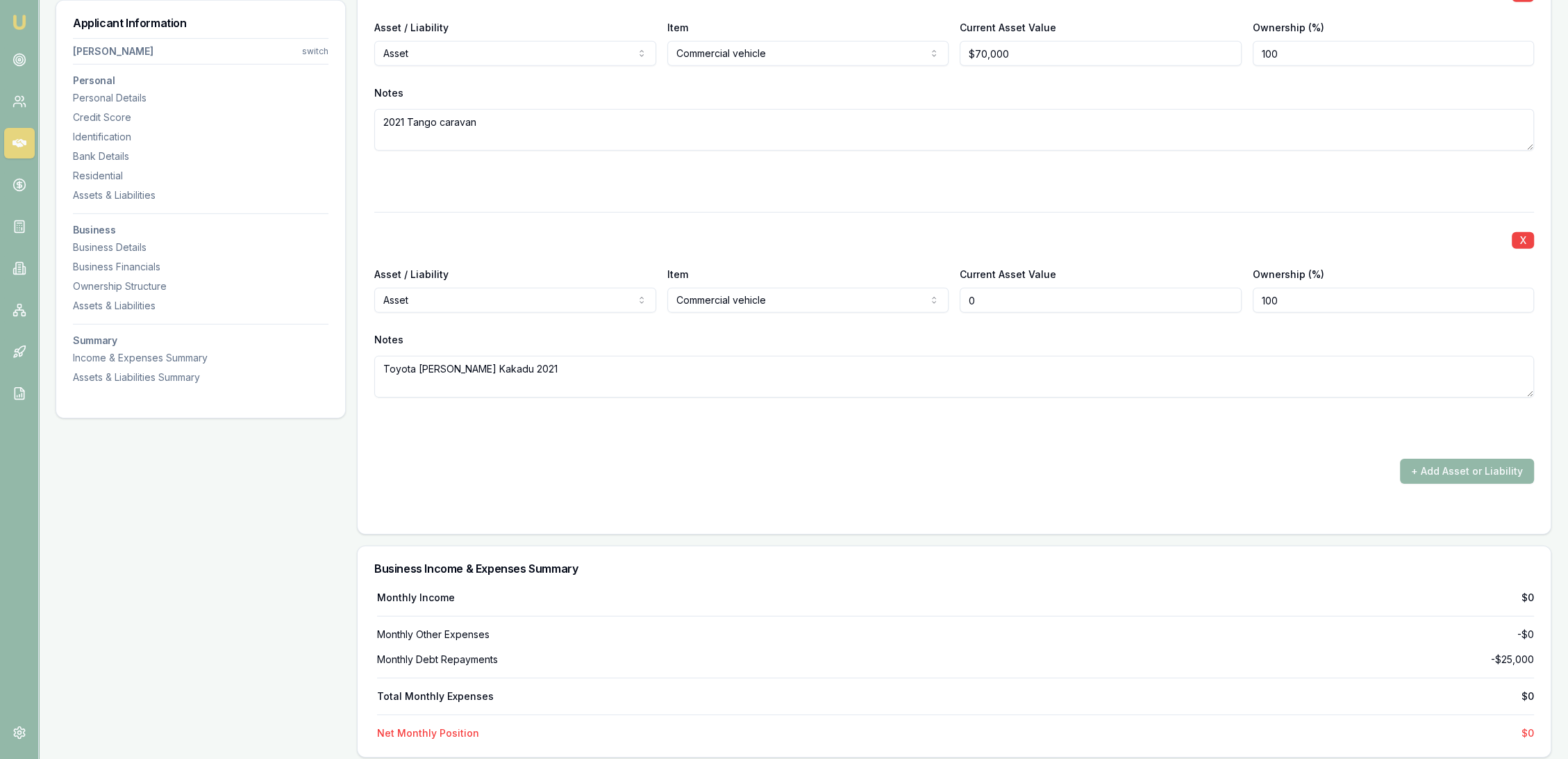
drag, startPoint x: 999, startPoint y: 300, endPoint x: 936, endPoint y: 299, distance: 63.0
click at [936, 299] on div "Asset / Liability Asset Asset Liability Item Commercial vehicle Cash Commercial…" at bounding box center [954, 289] width 1160 height 47
type input "$56,500"
click at [855, 422] on div at bounding box center [954, 425] width 1160 height 23
click at [1451, 458] on button "+ Add Asset or Liability" at bounding box center [1467, 470] width 134 height 25
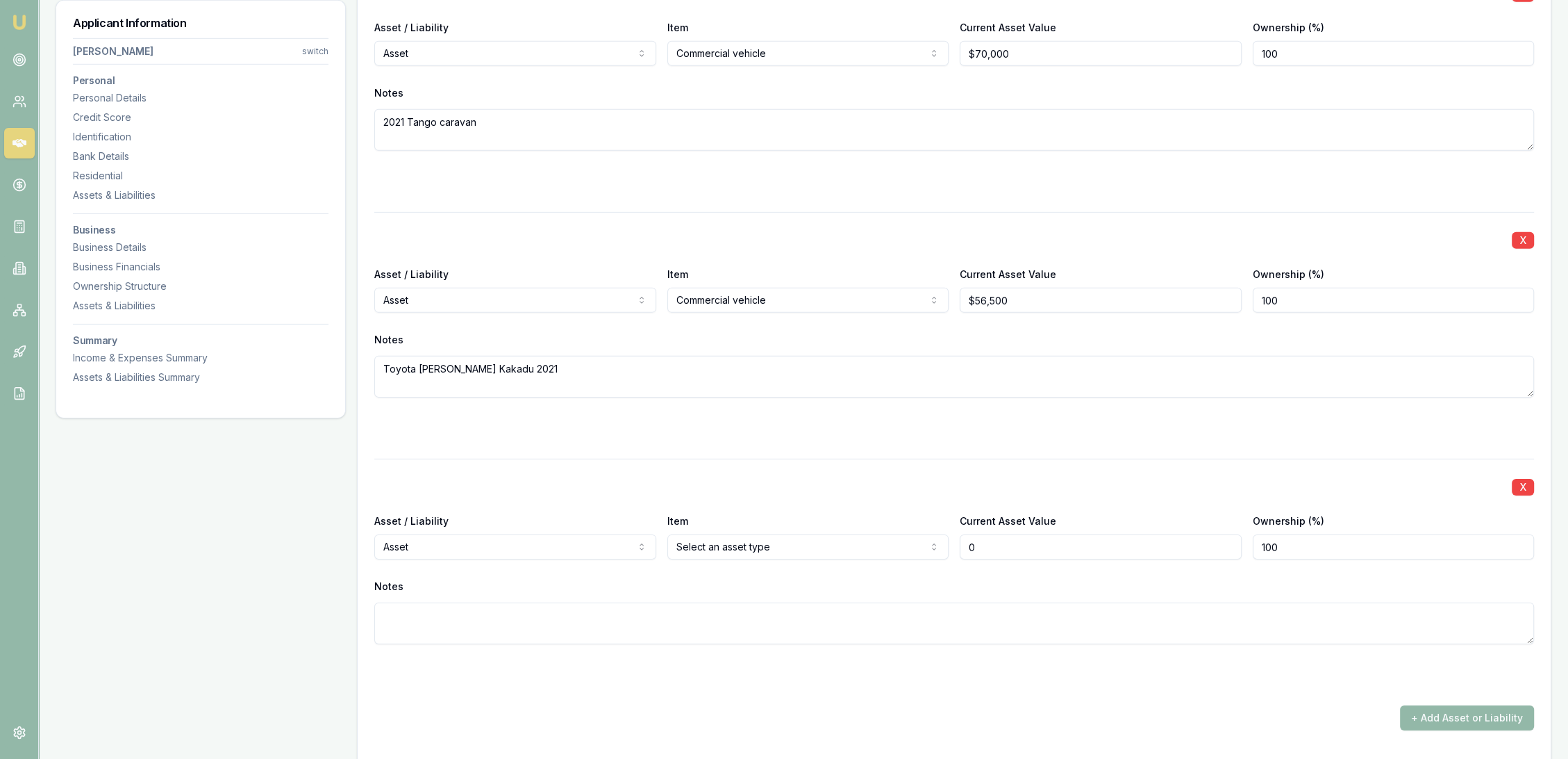
type input "$0"
select select "LIABILITY"
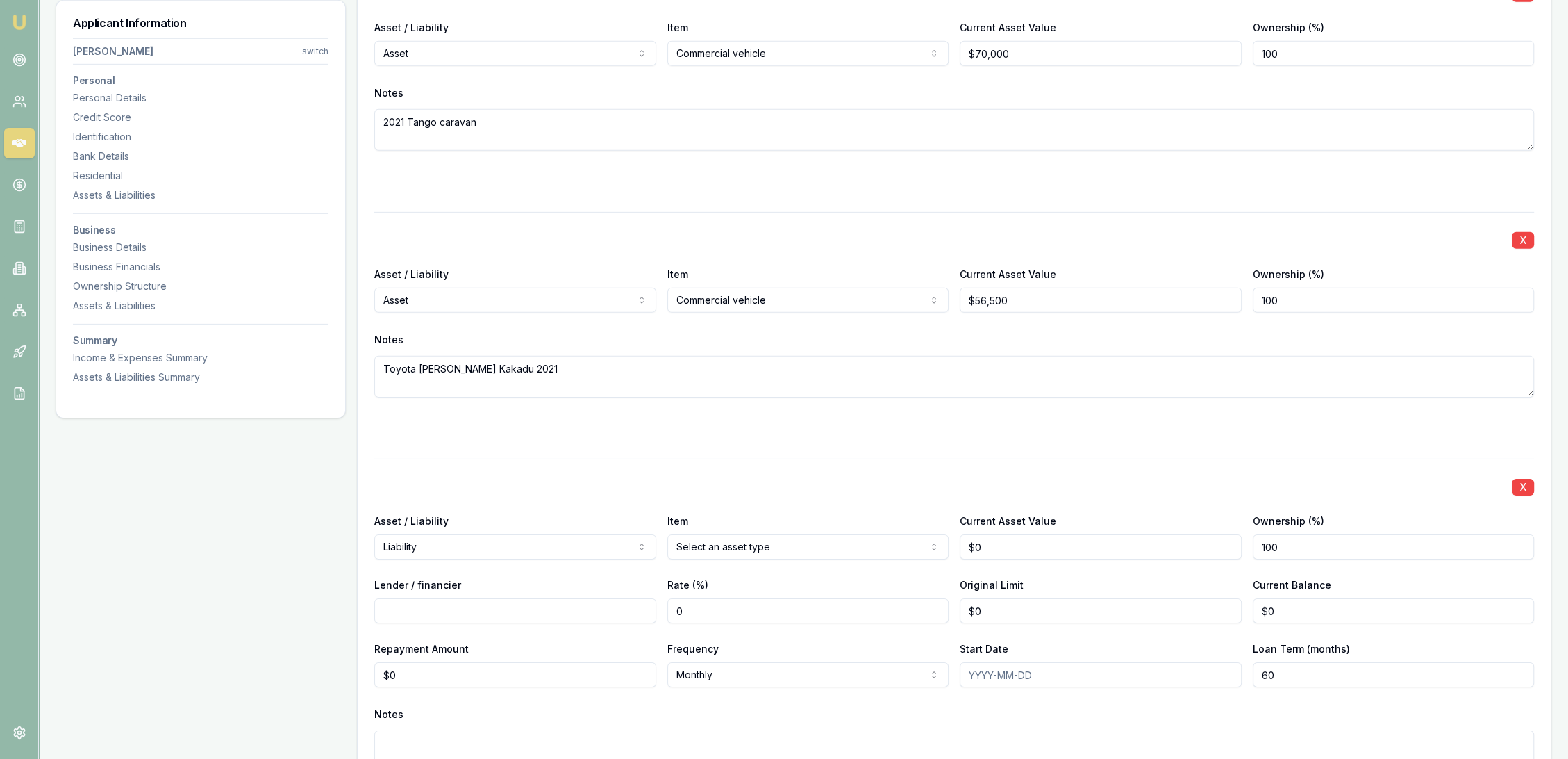
click at [393, 734] on textarea at bounding box center [954, 751] width 1160 height 41
type textarea "w"
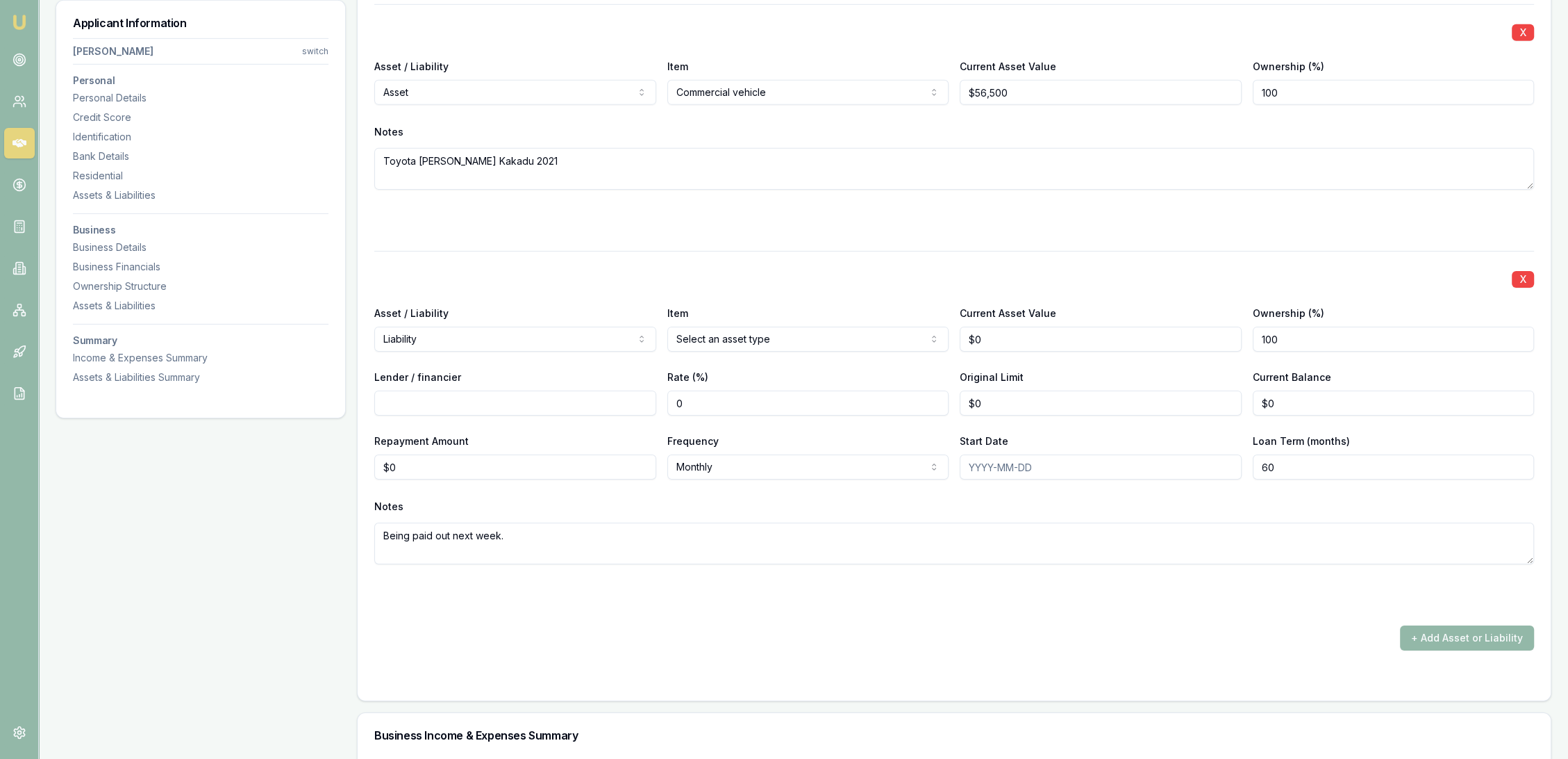
scroll to position [6208, 0]
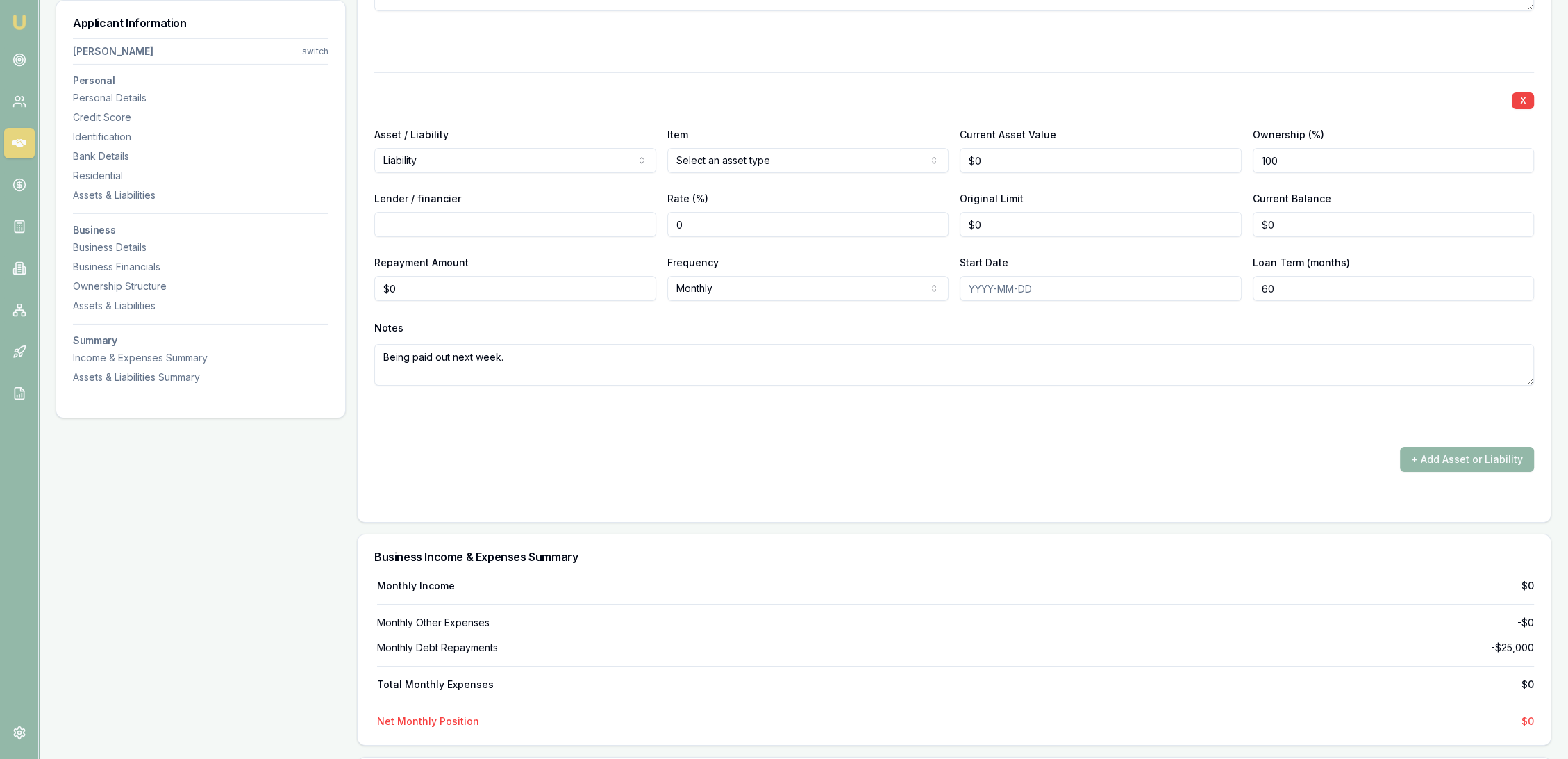
type textarea "Being paid out next week."
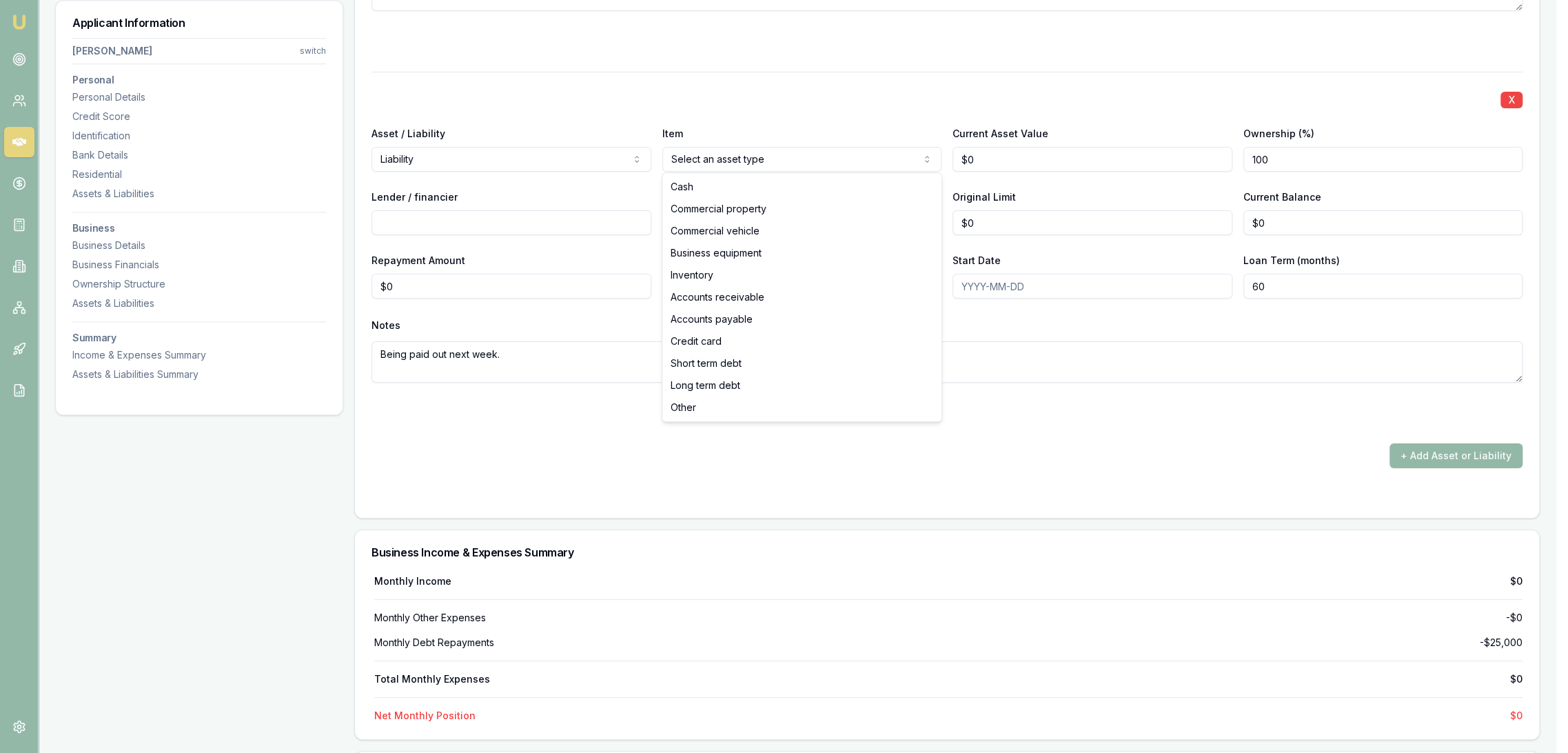
select select "COMMERCIAL_VEHICLE"
drag, startPoint x: 736, startPoint y: 229, endPoint x: 618, endPoint y: 212, distance: 119.2
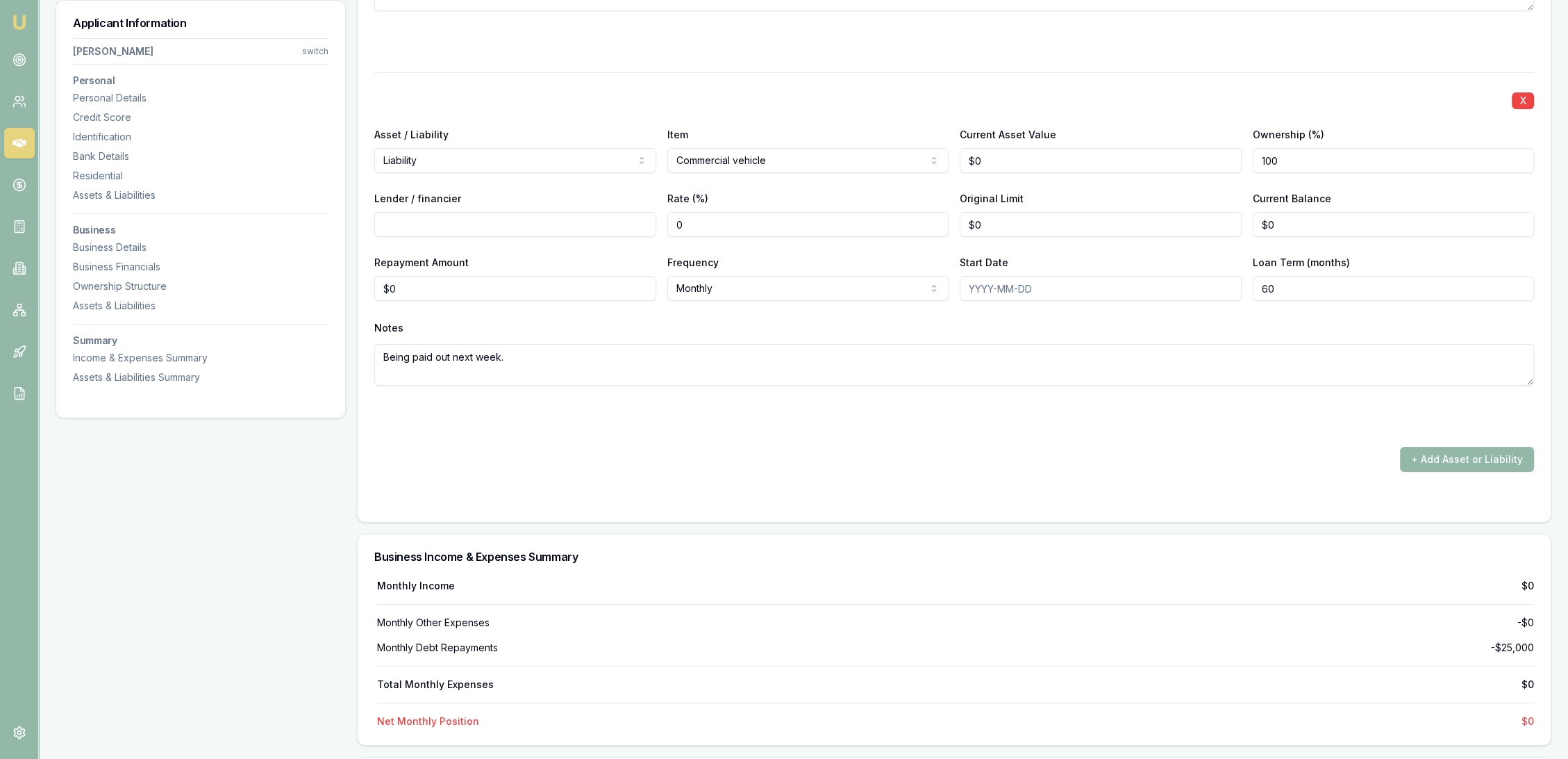
click at [523, 222] on input "Lender / financier" at bounding box center [514, 224] width 282 height 25
type input "Westpac"
type input "$80,000"
type input "0"
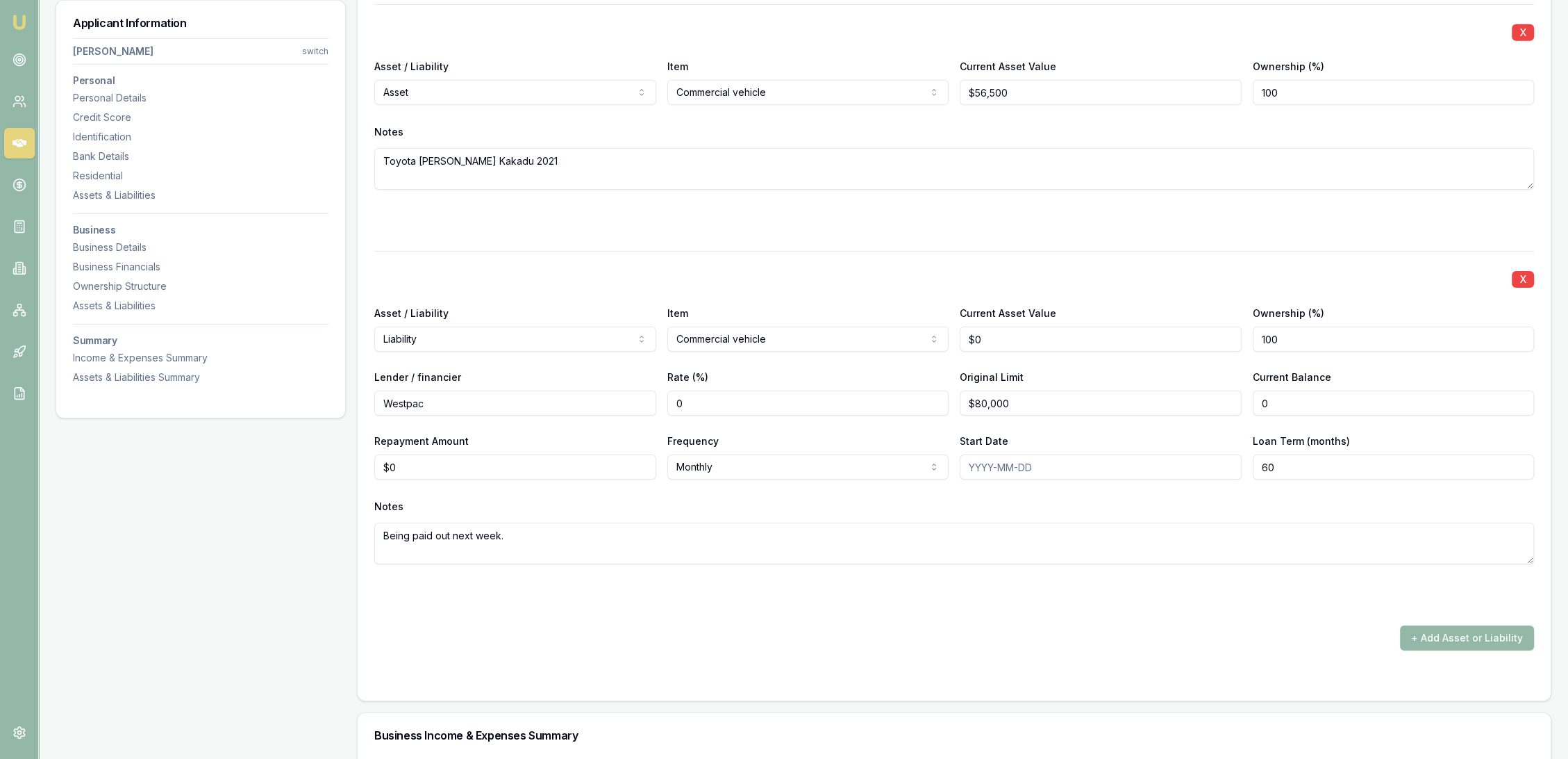
scroll to position [5976, 0]
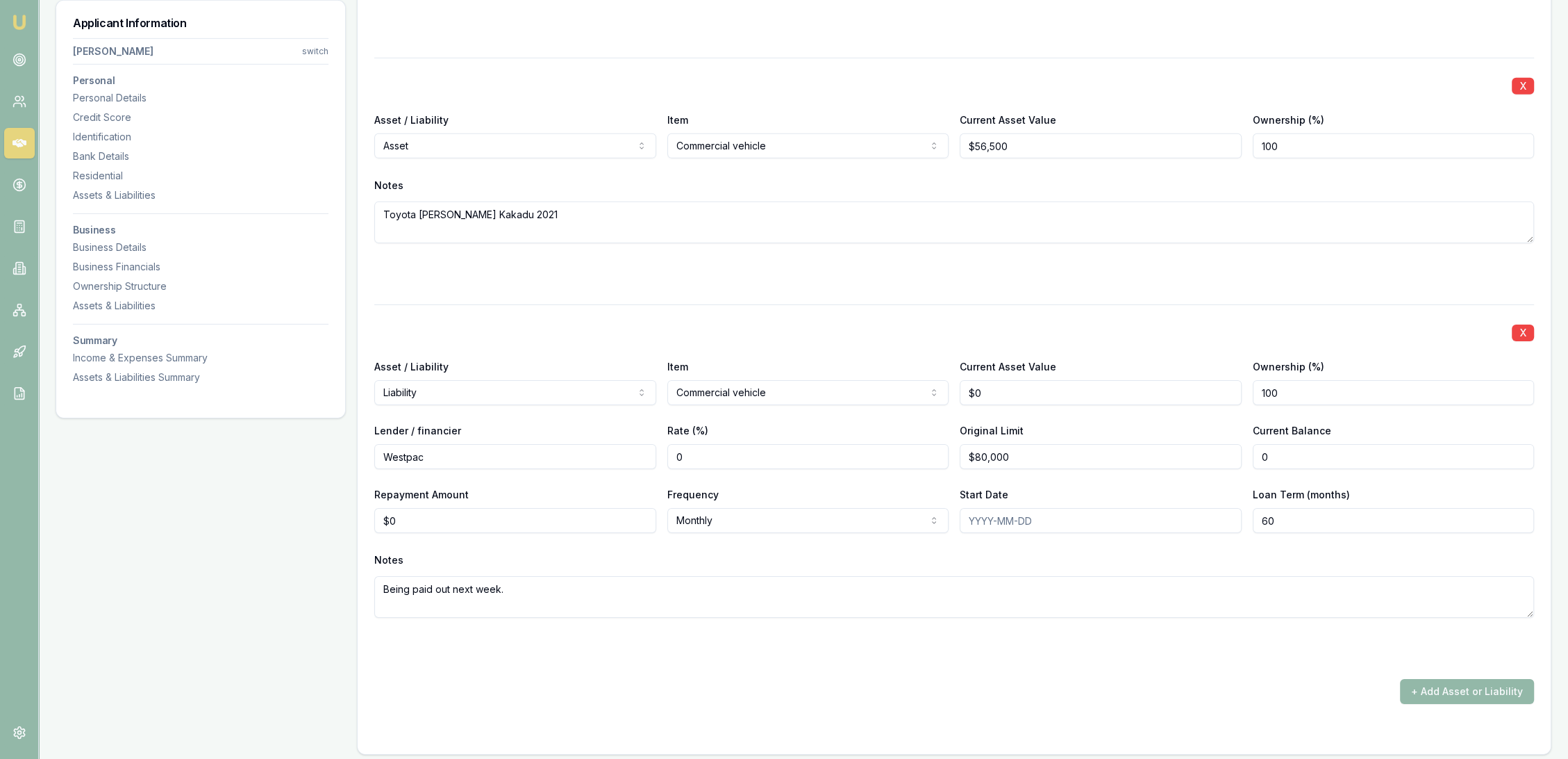
type input "80000"
type input "$0"
drag, startPoint x: 983, startPoint y: 454, endPoint x: 888, endPoint y: 454, distance: 95.0
click at [889, 454] on div "Lender / financier Westpac Rate (%) 0 Original Limit 80000 Current Balance $0" at bounding box center [954, 445] width 1160 height 47
type input "$89,000"
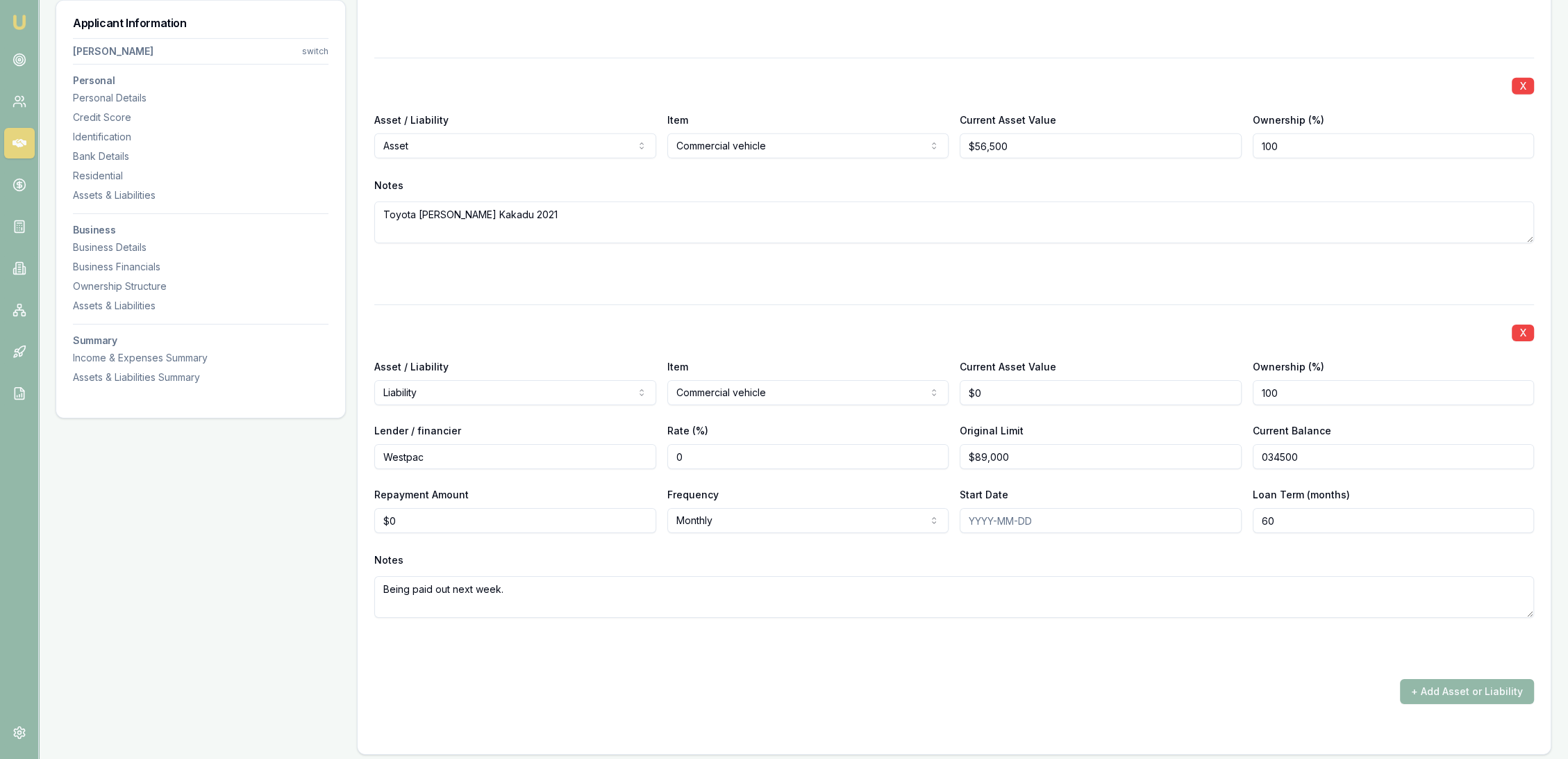
type input "$34,500"
type input "$1,205"
click at [705, 578] on textarea "Being paid out next week." at bounding box center [954, 597] width 1160 height 41
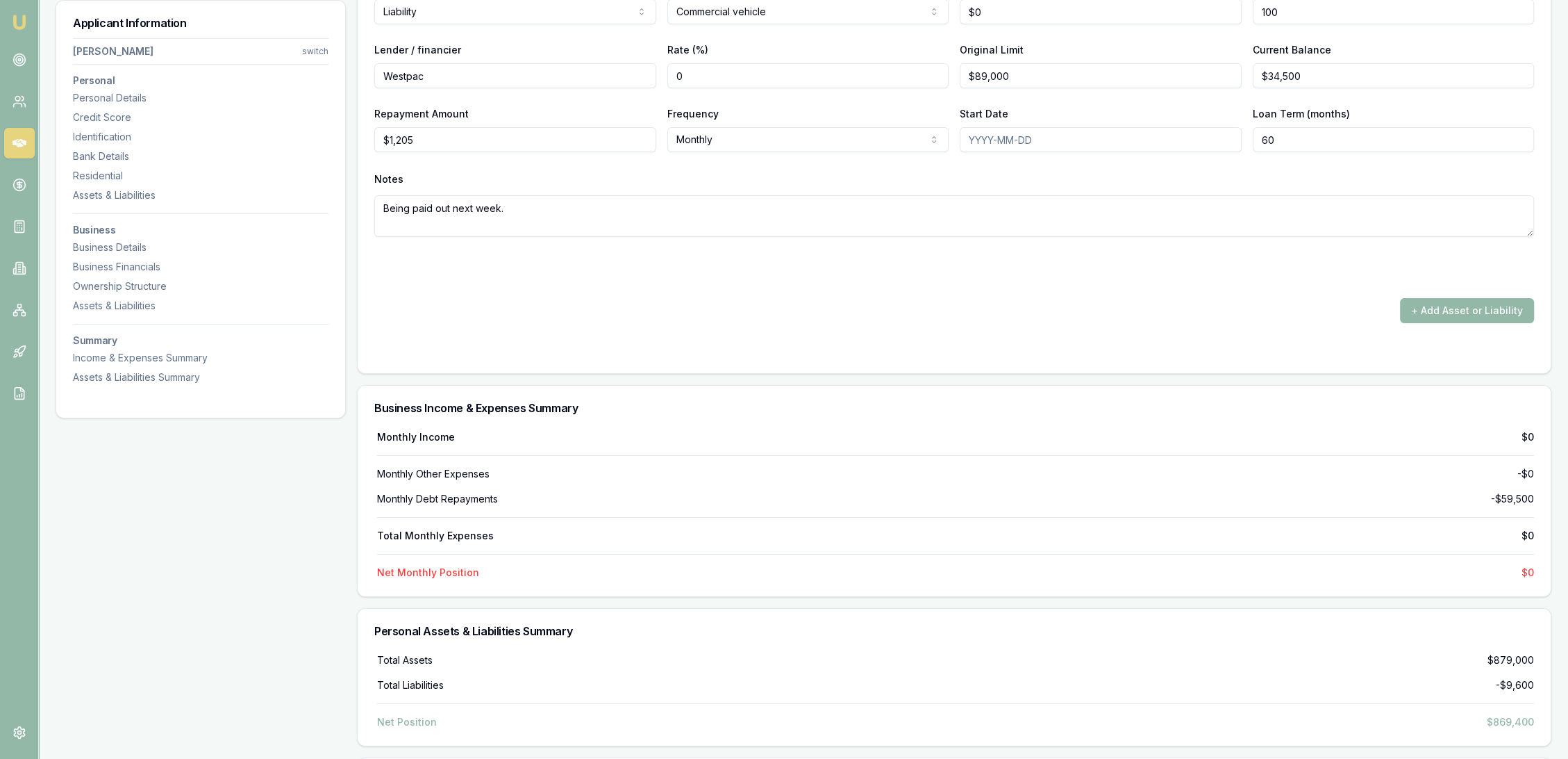
scroll to position [6362, 0]
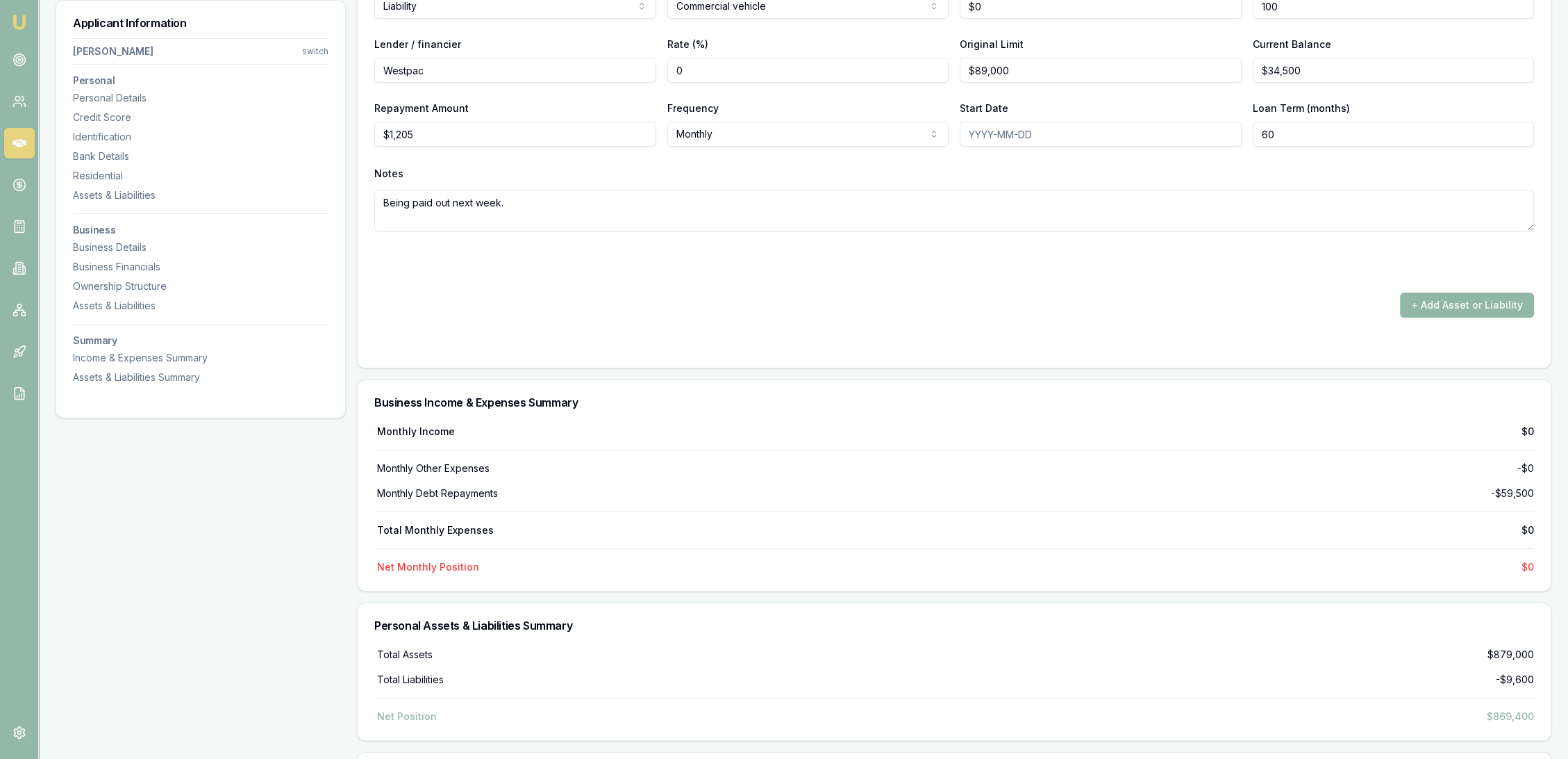
click at [1463, 295] on button "+ Add Asset or Liability" at bounding box center [1467, 305] width 134 height 25
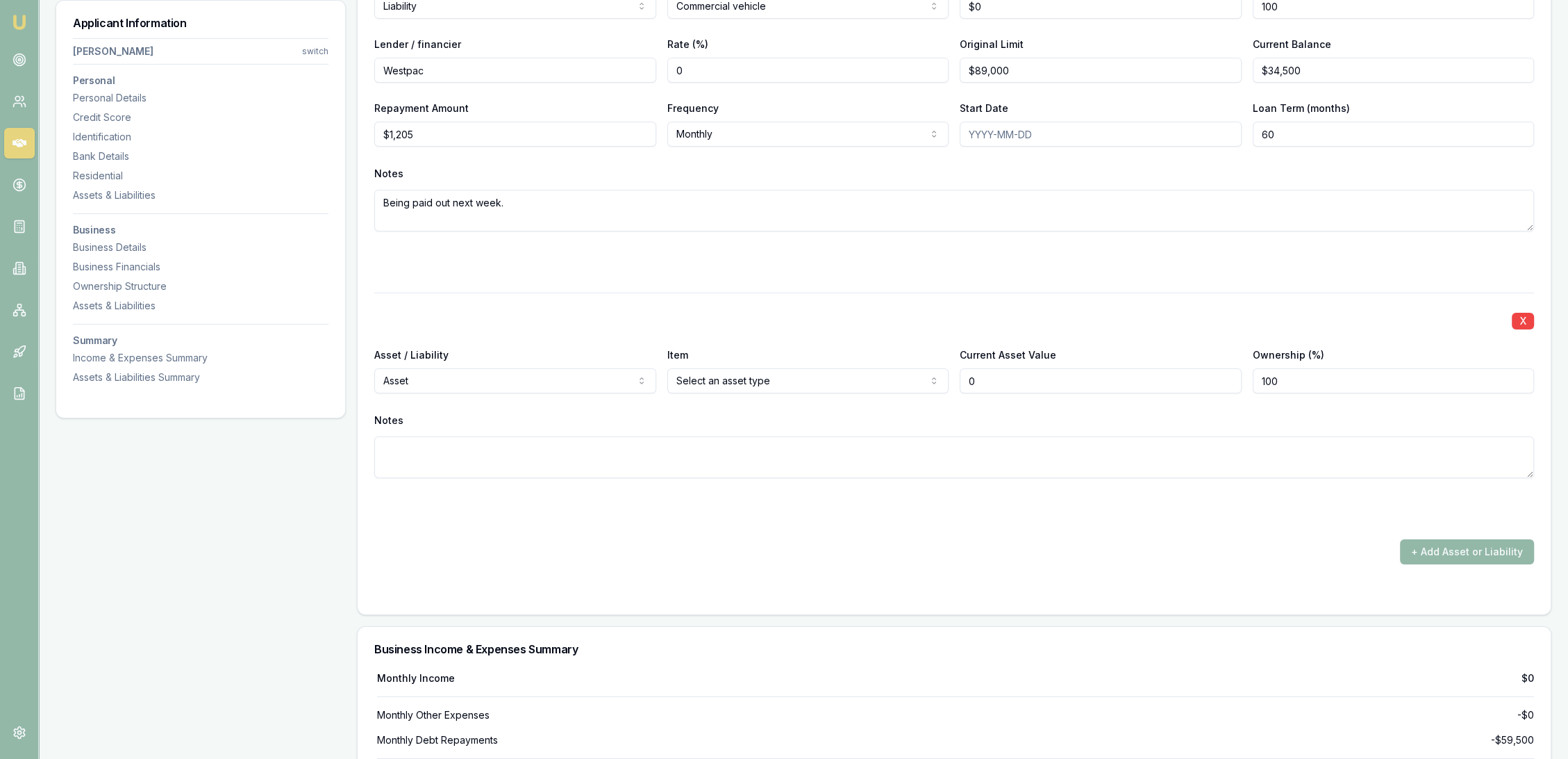
type input "$0"
click at [894, 262] on div at bounding box center [954, 259] width 1160 height 23
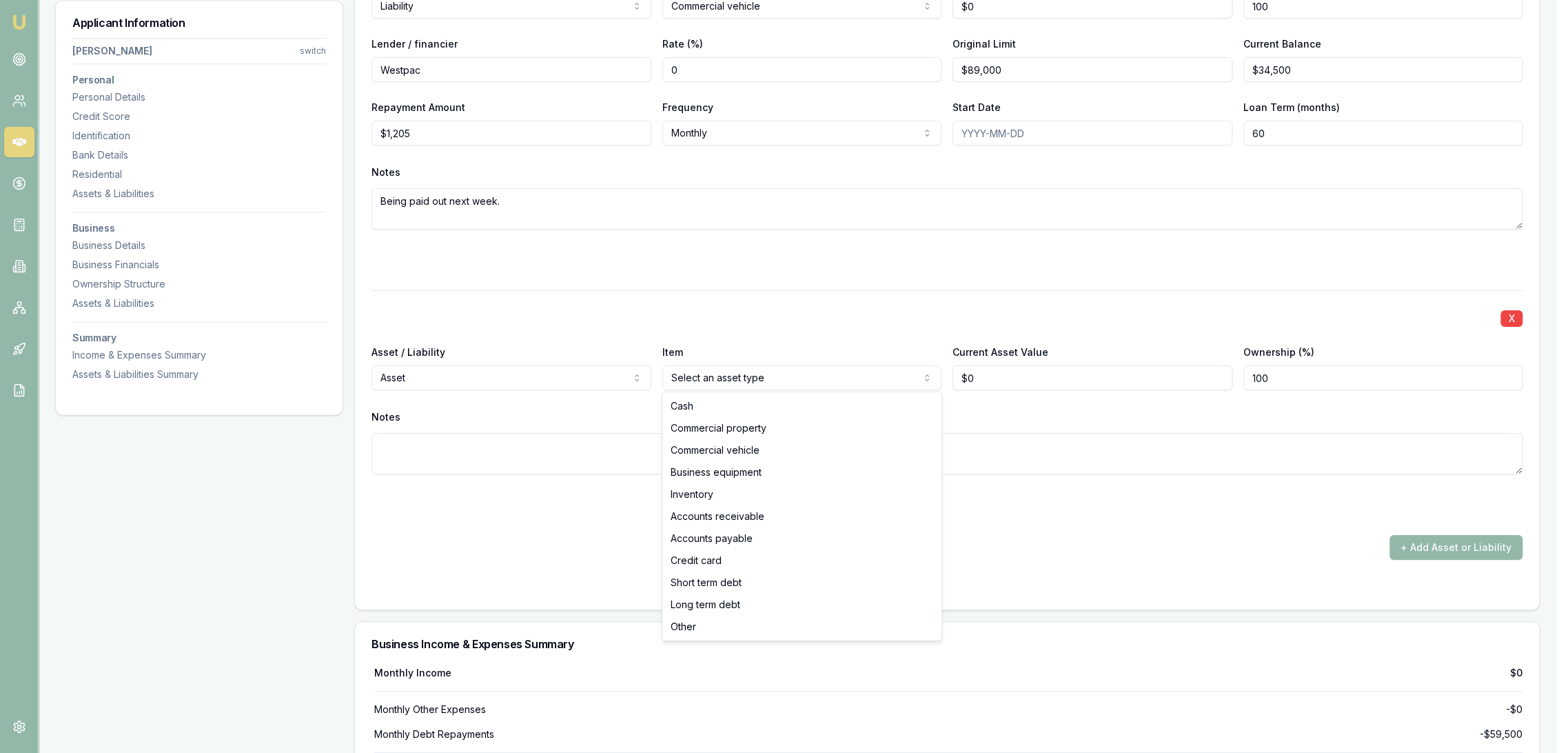
select select "ACCOUNTS_PAYABLE"
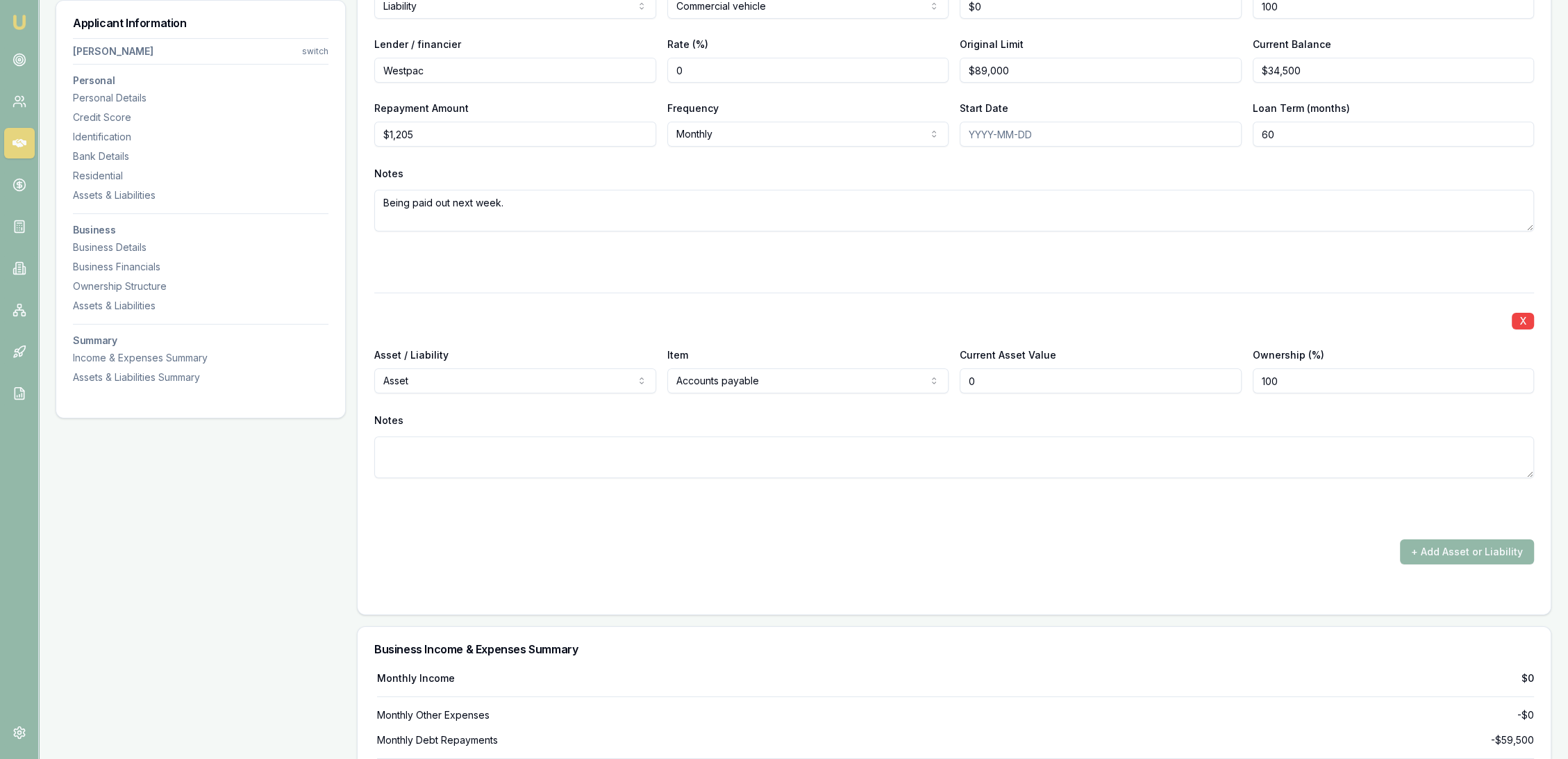
drag, startPoint x: 1011, startPoint y: 376, endPoint x: 912, endPoint y: 388, distance: 99.7
click at [914, 388] on div "Asset / Liability Asset Asset Liability Item Accounts payable Cash Commercial p…" at bounding box center [954, 370] width 1160 height 47
type input "$50,000"
click at [710, 466] on textarea at bounding box center [954, 457] width 1160 height 41
type textarea "being"
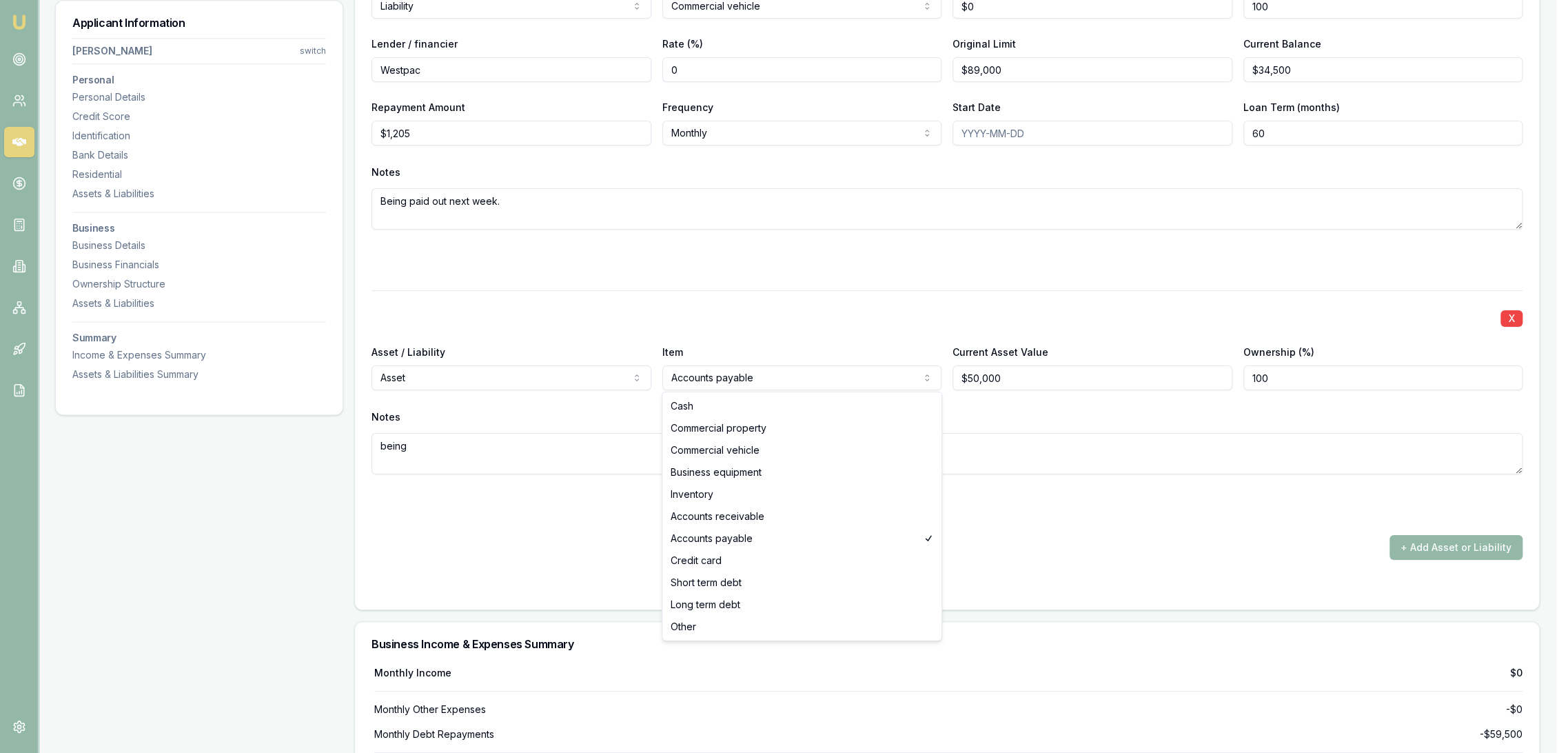
select select "ACCOUNTS_RECEIVABLE"
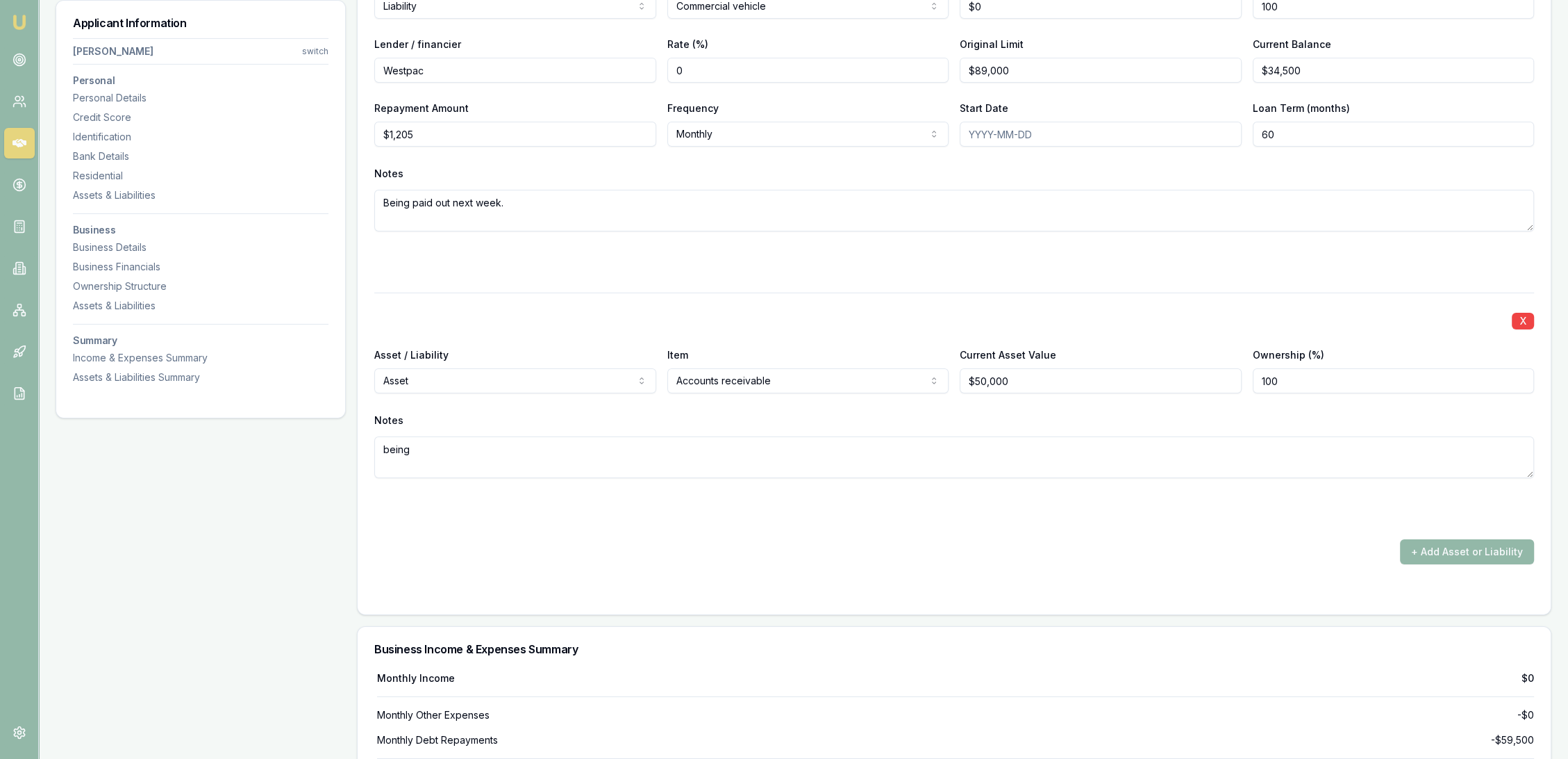
click at [442, 445] on textarea "being" at bounding box center [954, 457] width 1160 height 41
type textarea "being paid next week after 60 day invoice."
click at [1500, 548] on button "+ Add Asset or Liability" at bounding box center [1467, 552] width 134 height 25
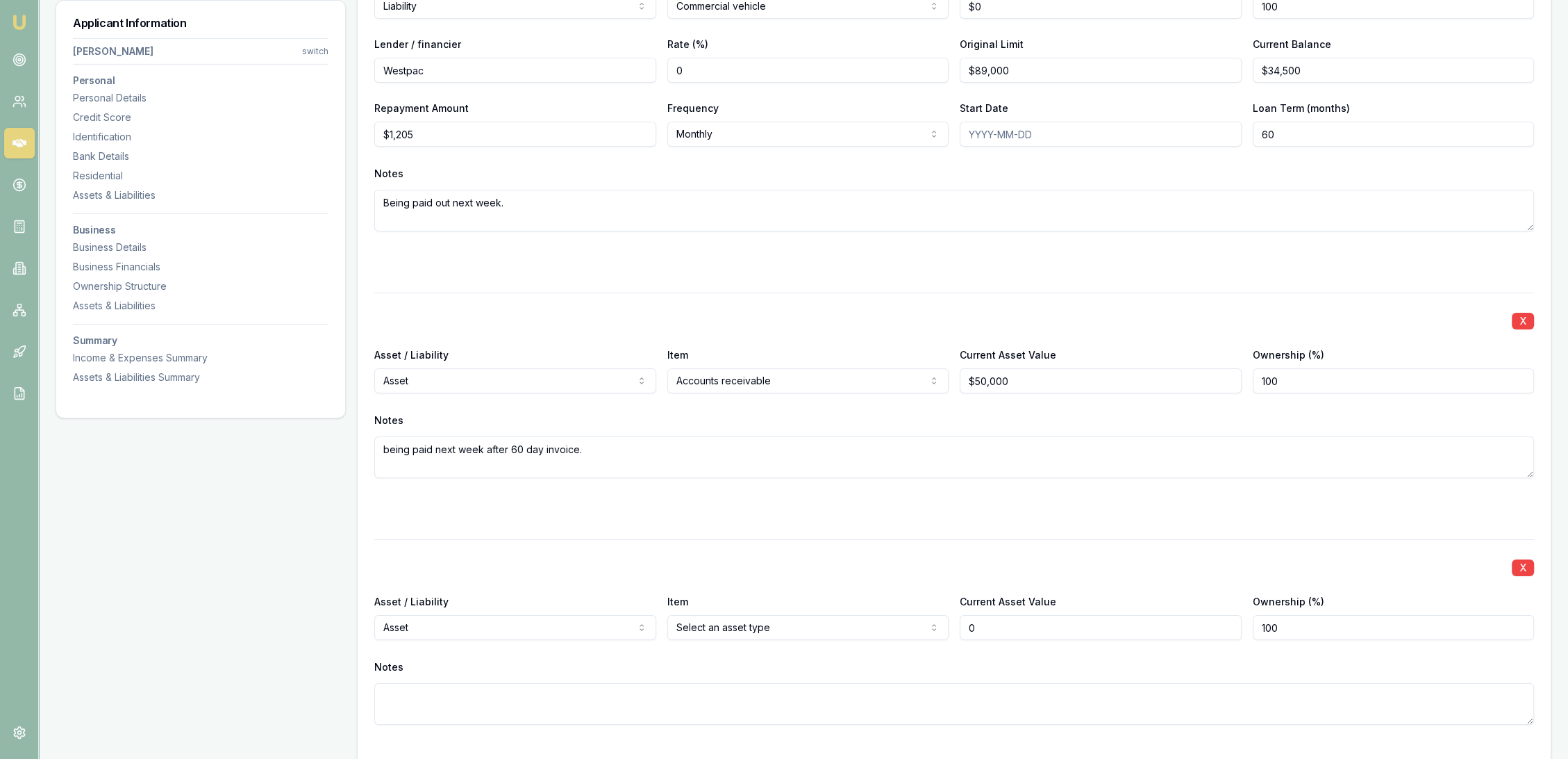
scroll to position [6440, 0]
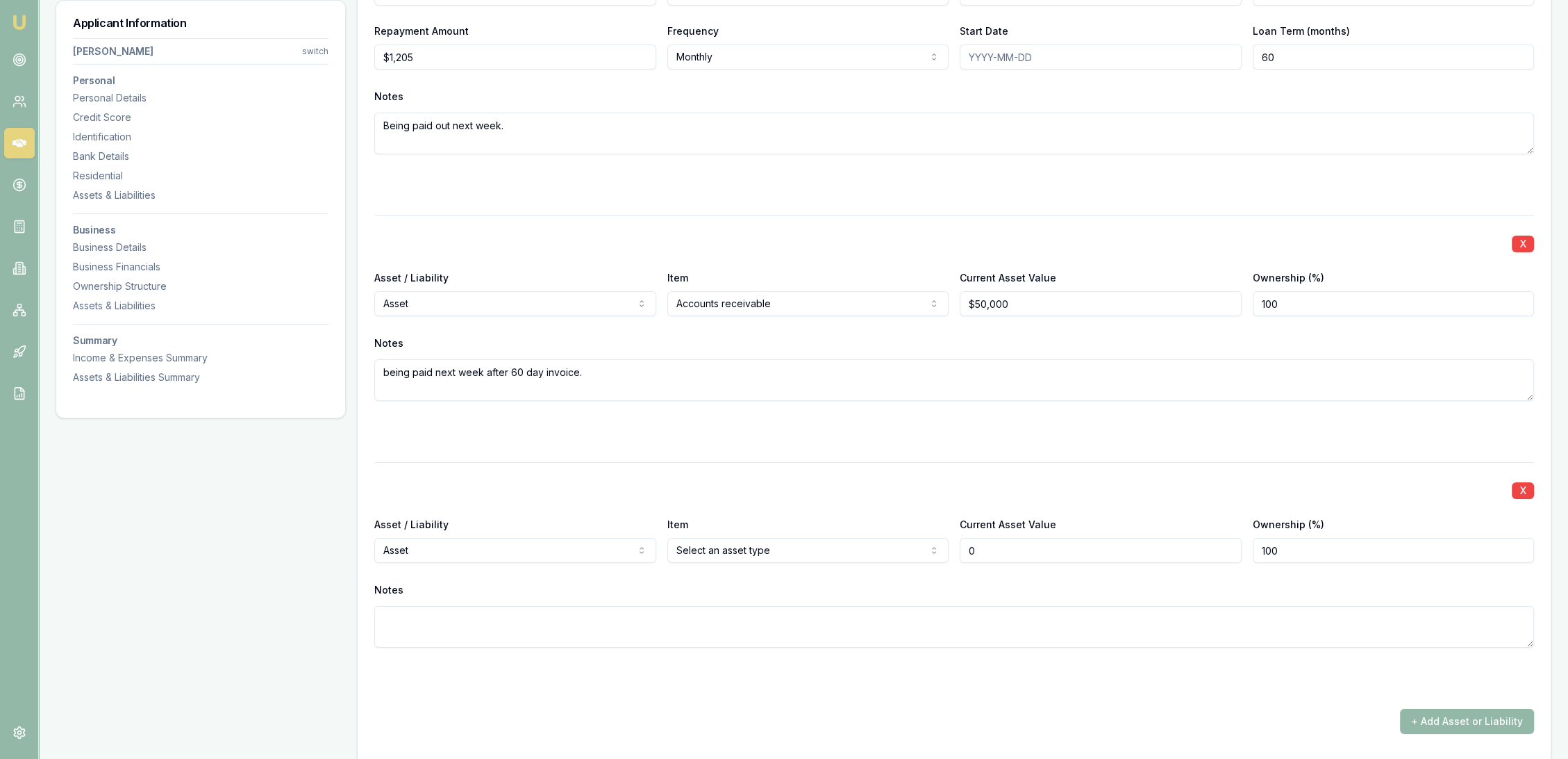
type input "$0"
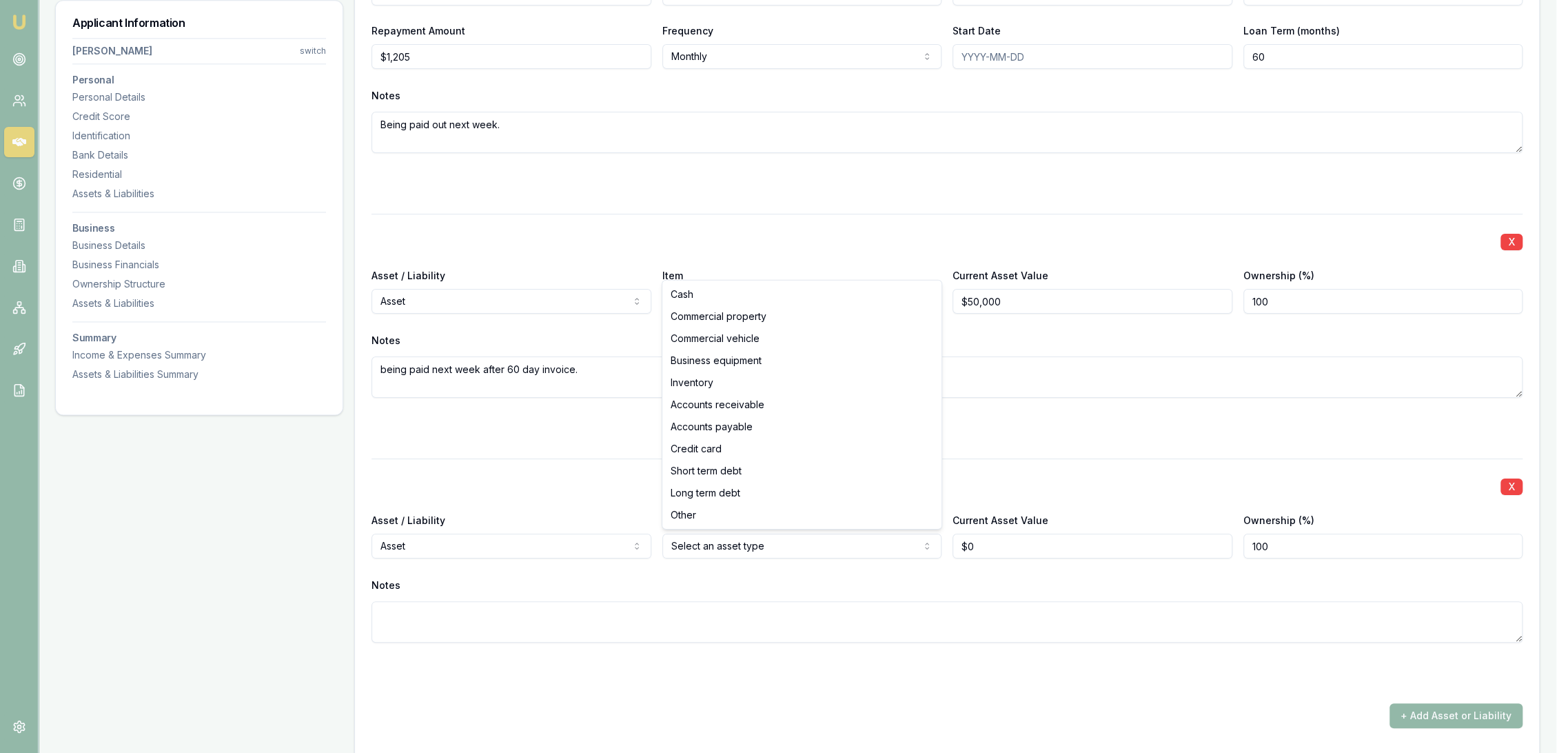
select select "COMMERCIAL_VEHICLE"
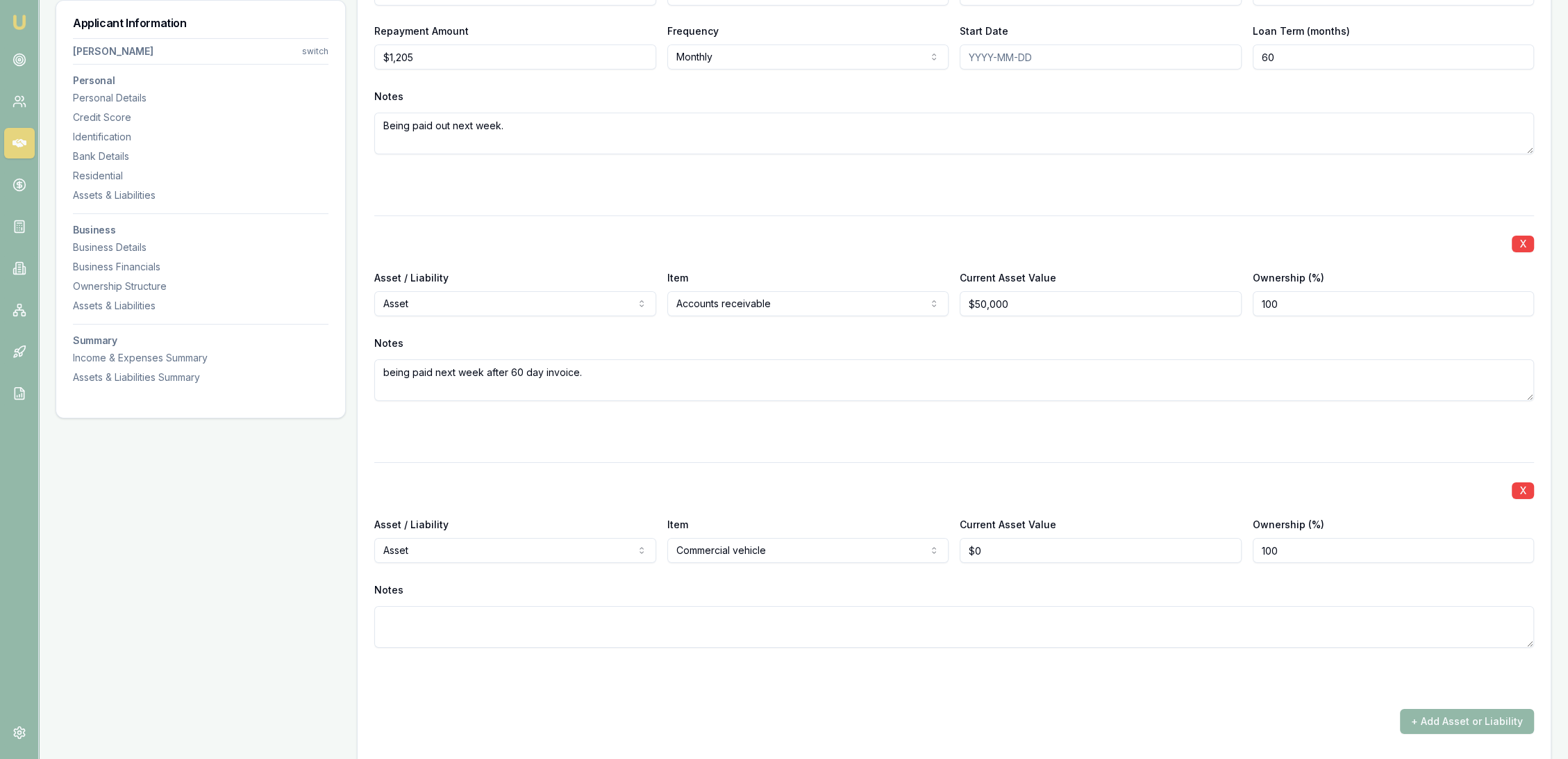
click at [508, 619] on textarea at bounding box center [954, 627] width 1160 height 41
type textarea "Truck, trailer excavator combo"
drag, startPoint x: 983, startPoint y: 551, endPoint x: 883, endPoint y: 551, distance: 100.0
click at [888, 551] on div "Asset / Liability Asset Asset Liability Item Commercial vehicle Cash Commercial…" at bounding box center [954, 539] width 1160 height 47
type input "$400,000"
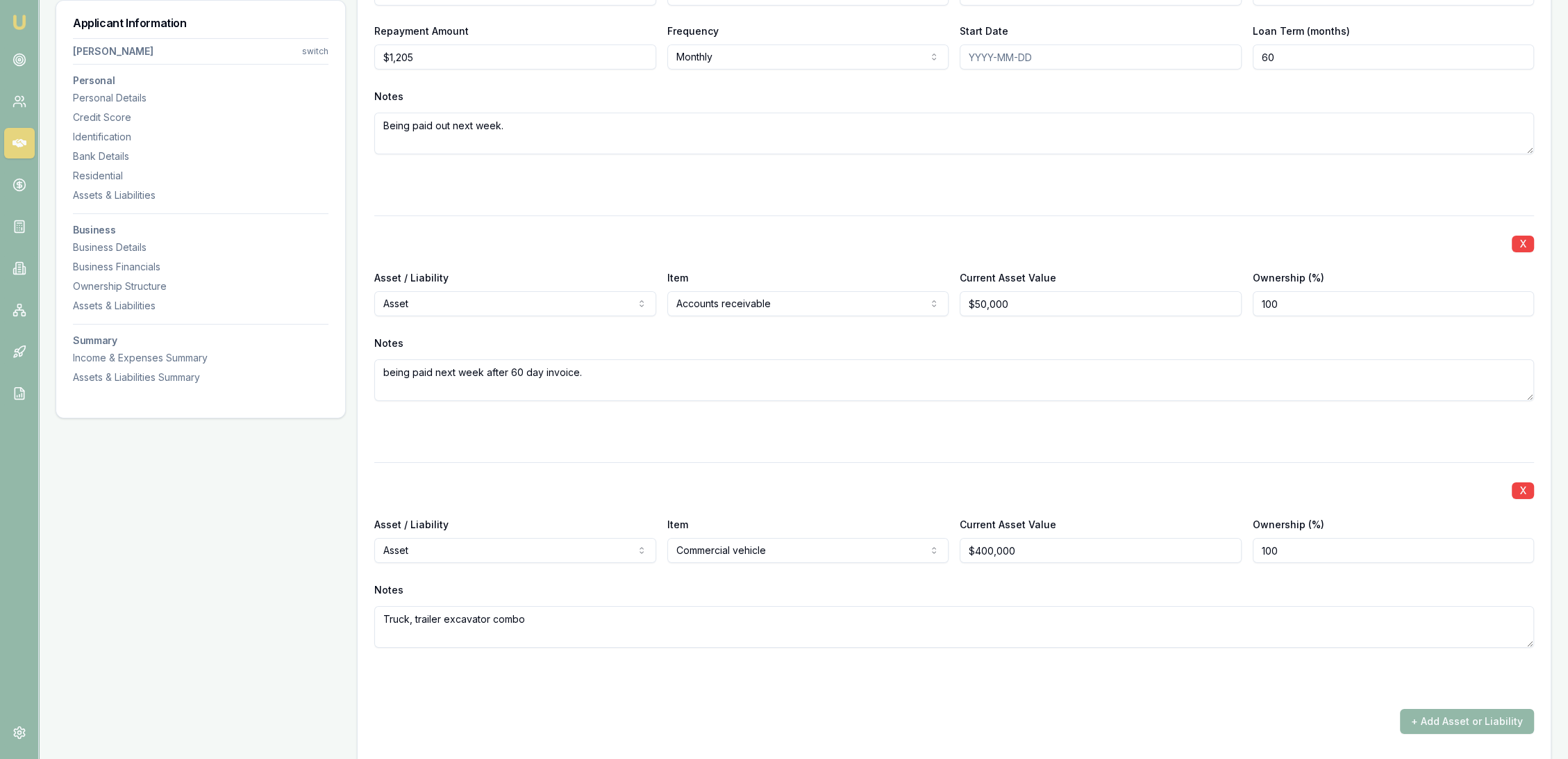
click at [863, 580] on div "Notes" at bounding box center [954, 590] width 1160 height 21
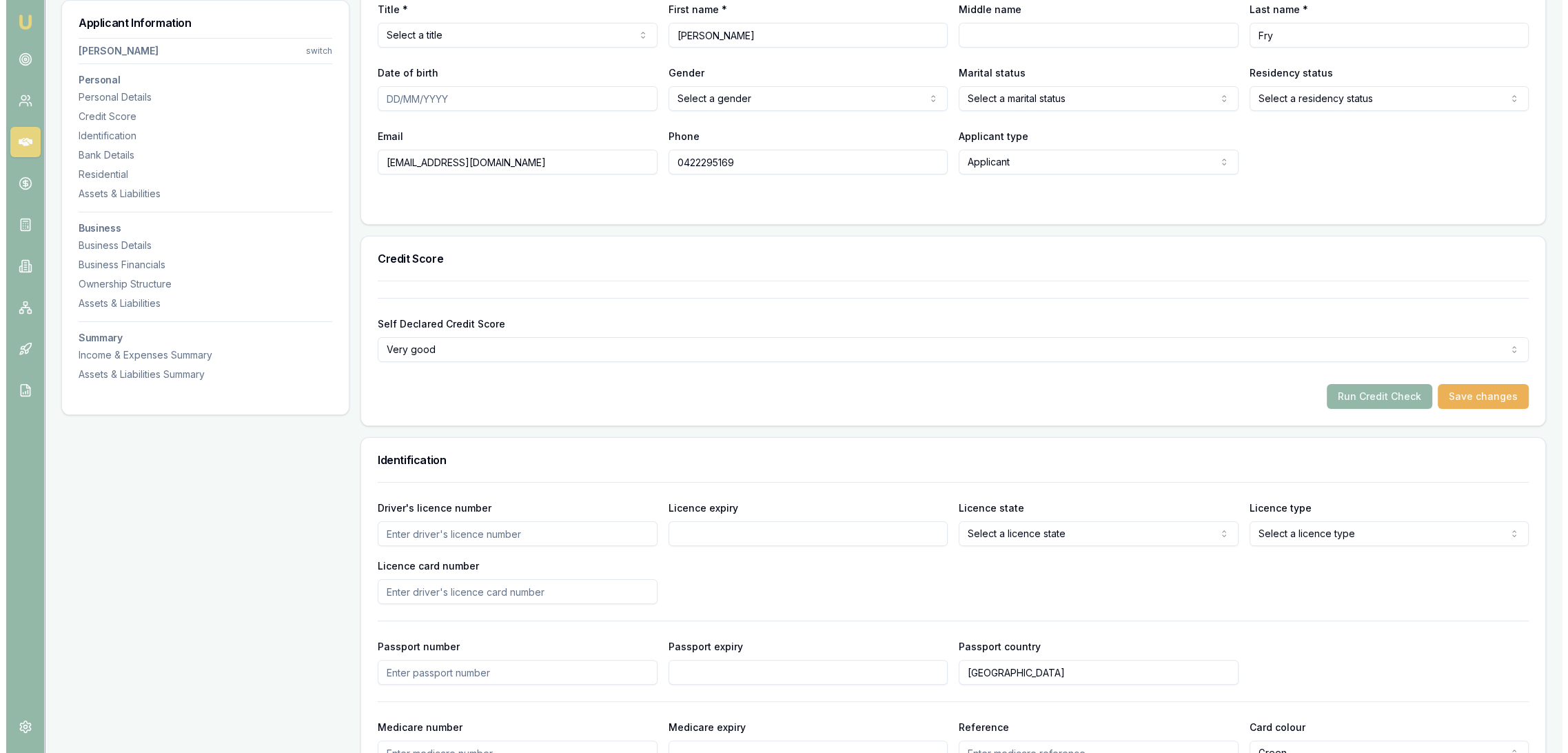
scroll to position [0, 0]
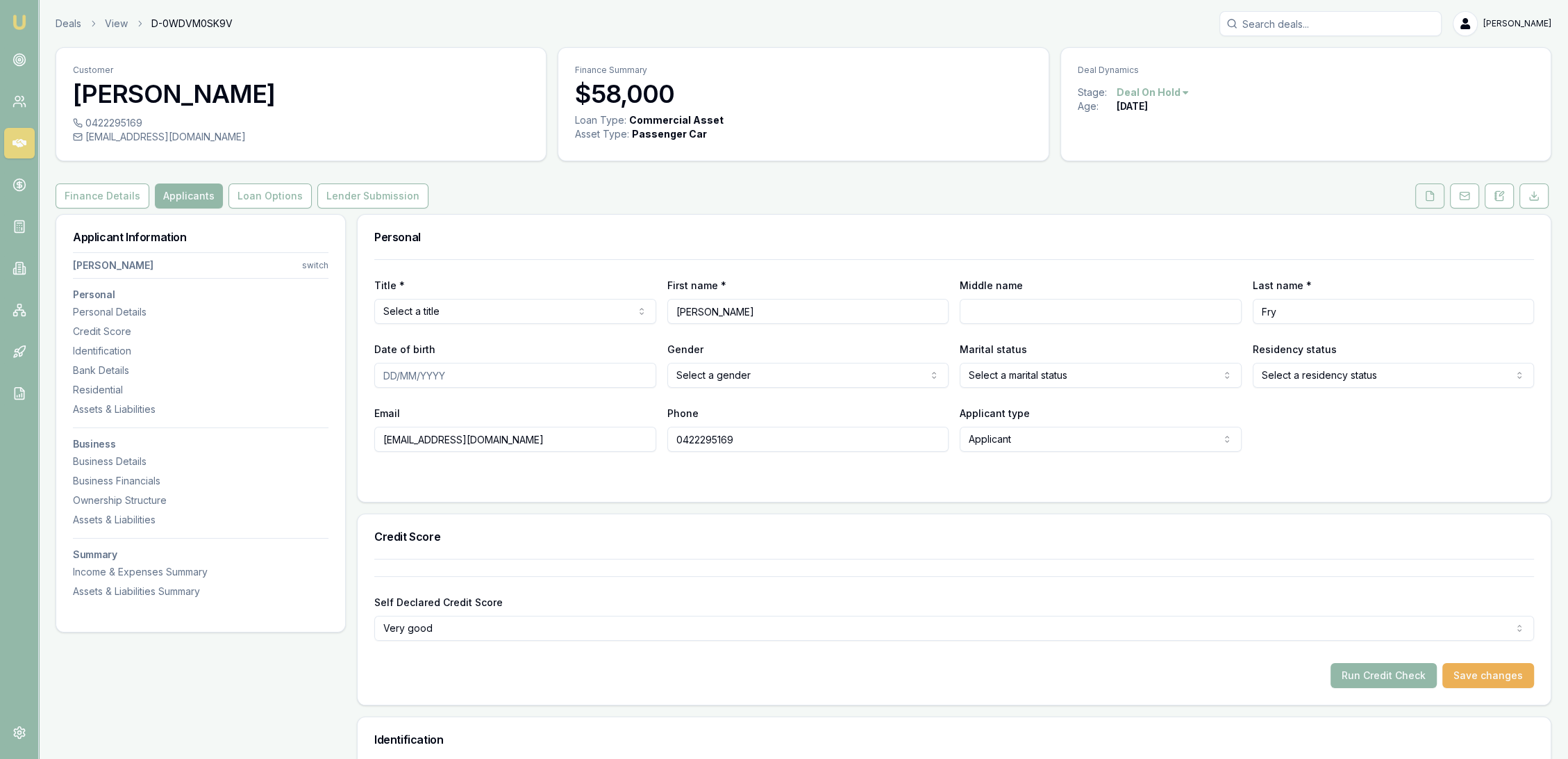
click at [1431, 185] on button at bounding box center [1429, 196] width 29 height 25
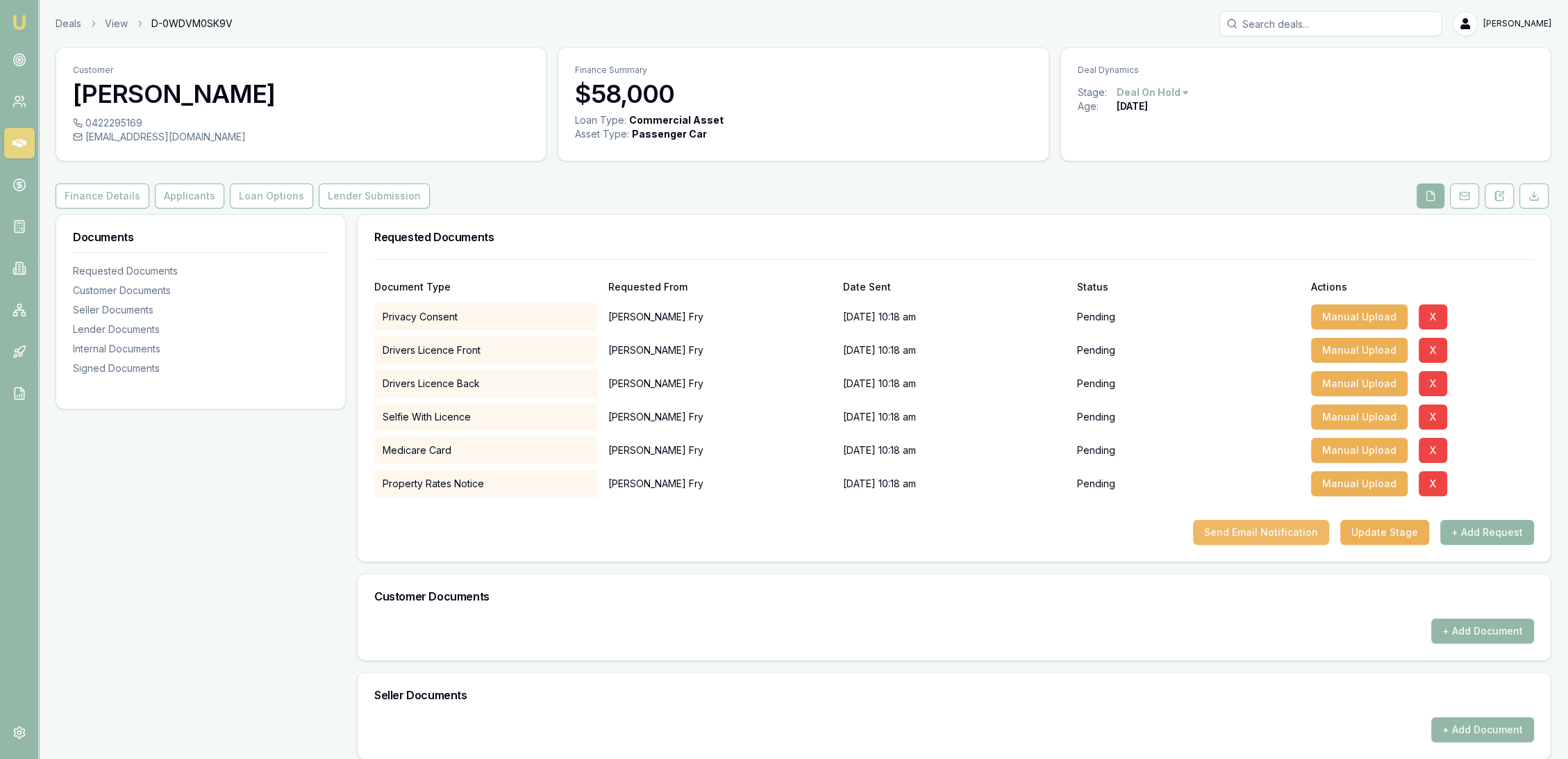
click at [1280, 531] on button "Send Email Notification" at bounding box center [1261, 532] width 136 height 25
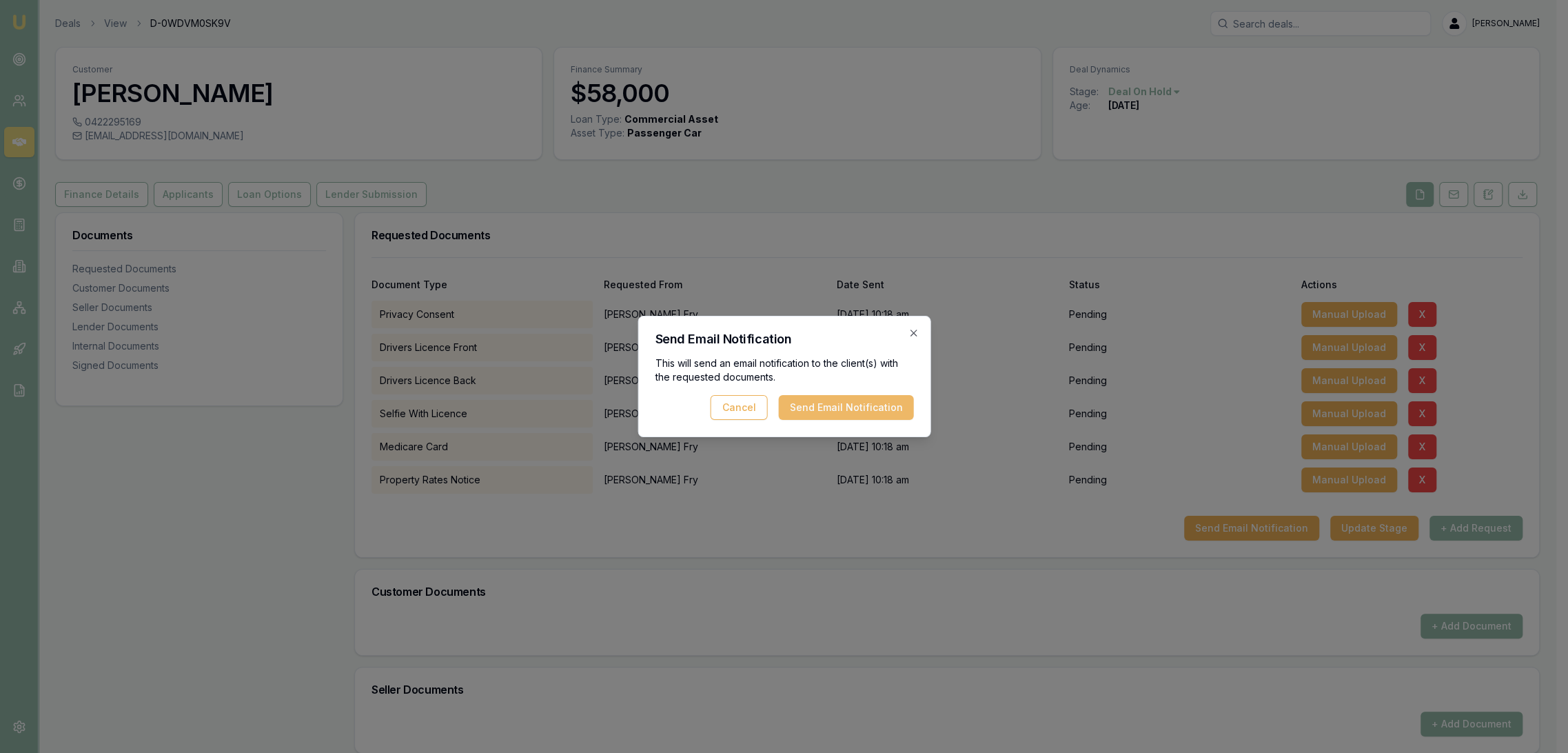
click at [837, 395] on button "Send Email Notification" at bounding box center [846, 407] width 135 height 25
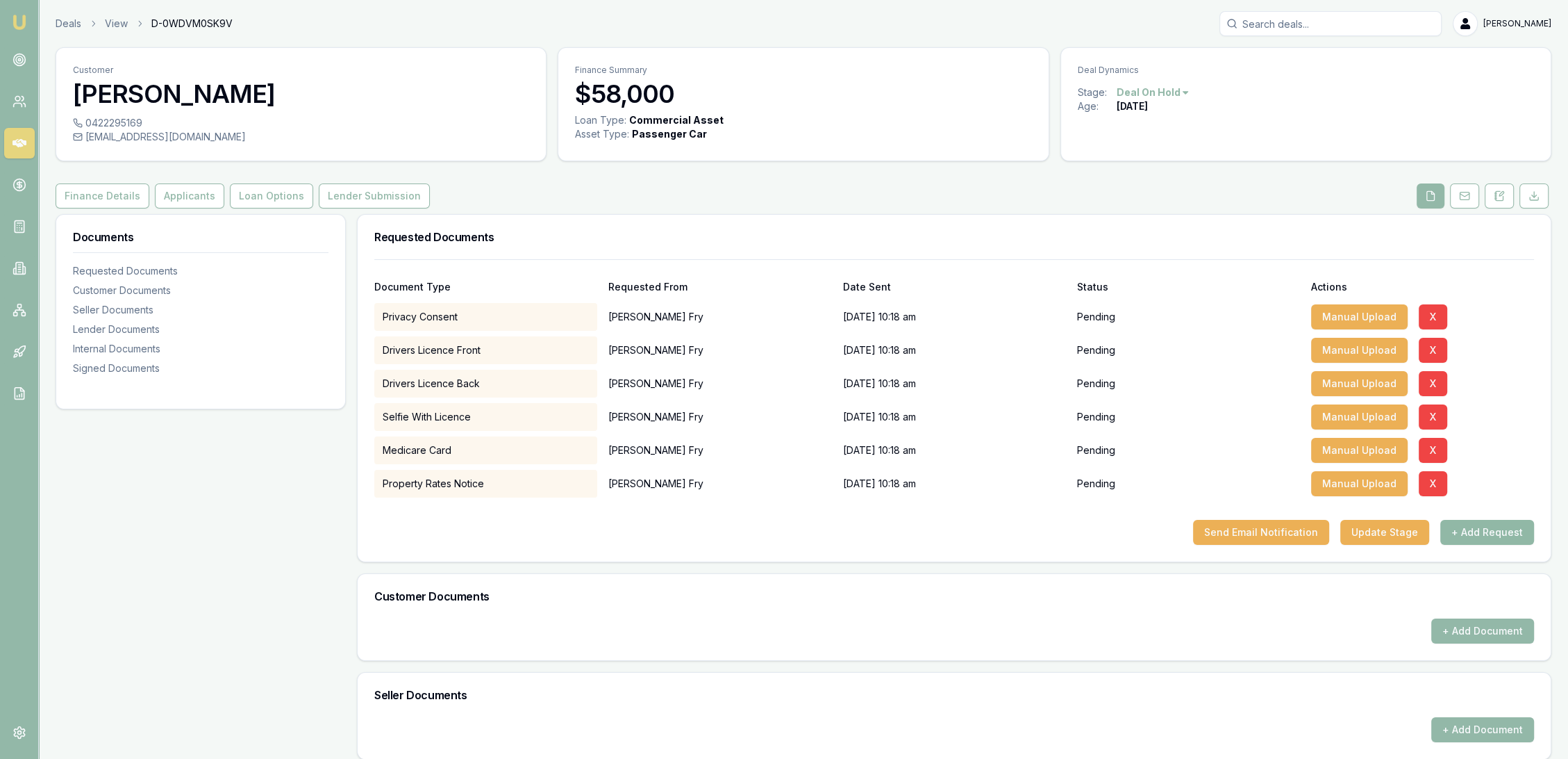
click at [1479, 531] on button "+ Add Request" at bounding box center [1486, 532] width 93 height 25
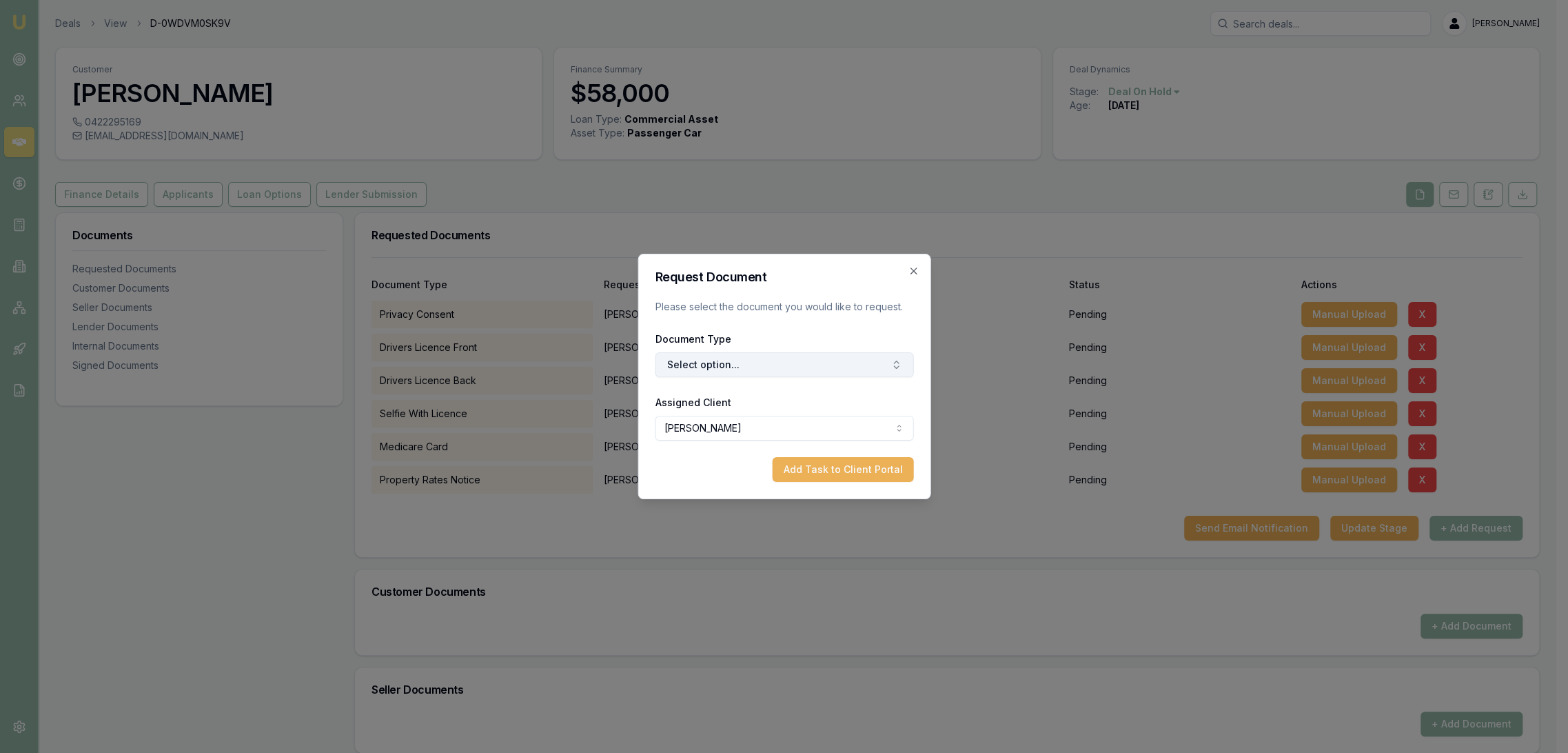
click at [722, 363] on button "Select option..." at bounding box center [784, 365] width 258 height 25
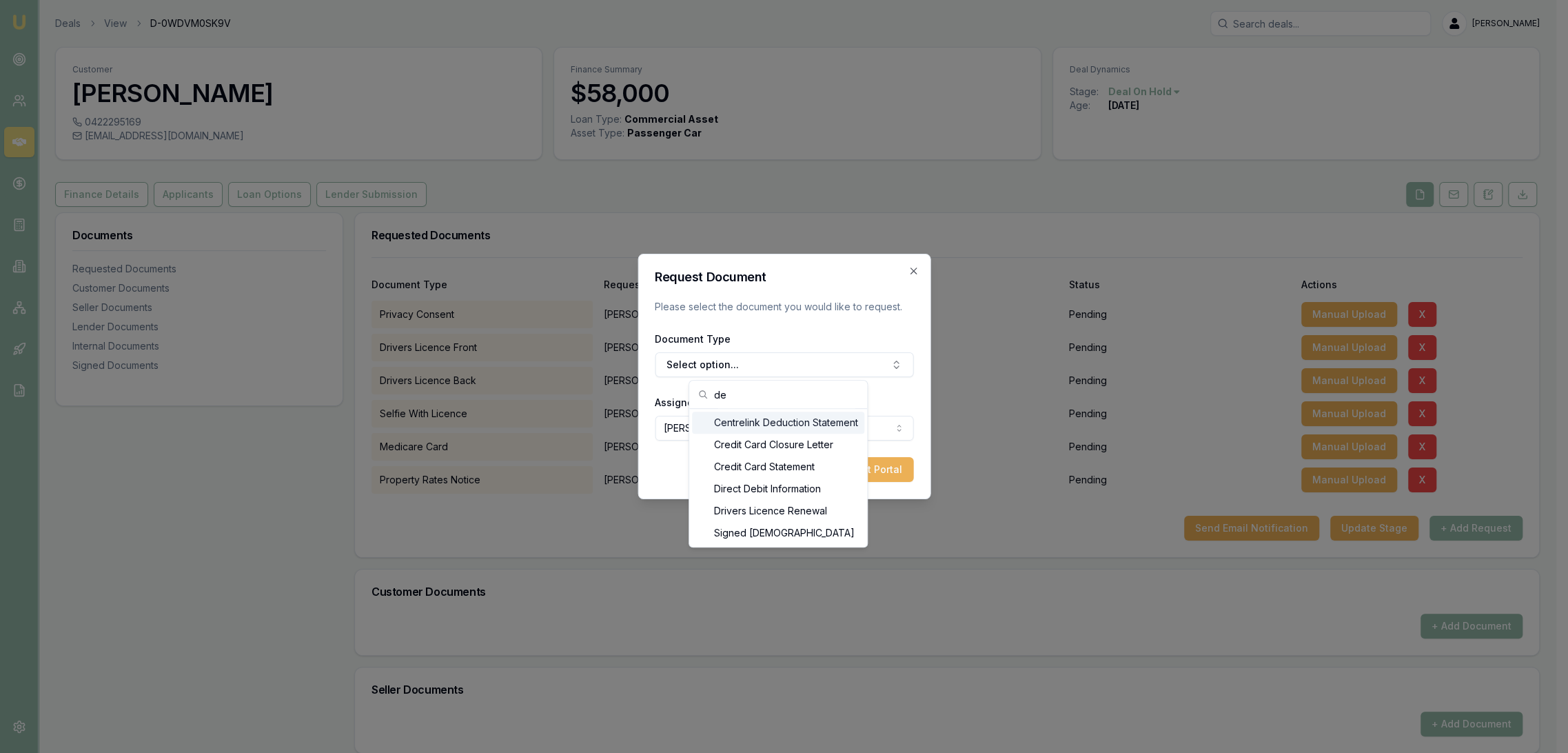
type input "d"
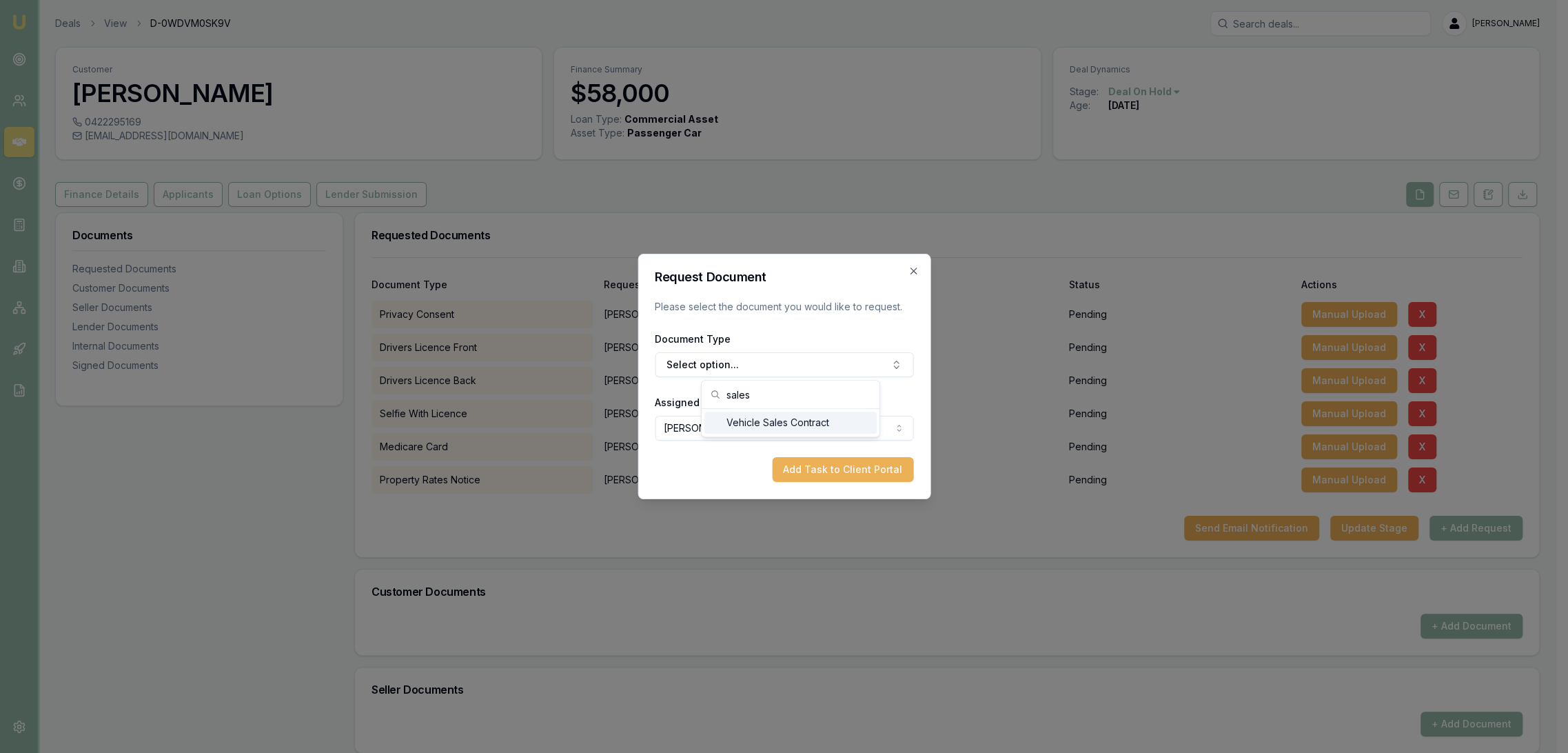
type input "sales"
click at [773, 422] on div "Vehicle Sales Contract" at bounding box center [791, 423] width 172 height 22
click at [807, 468] on button "Add Task to Client Portal" at bounding box center [842, 470] width 141 height 25
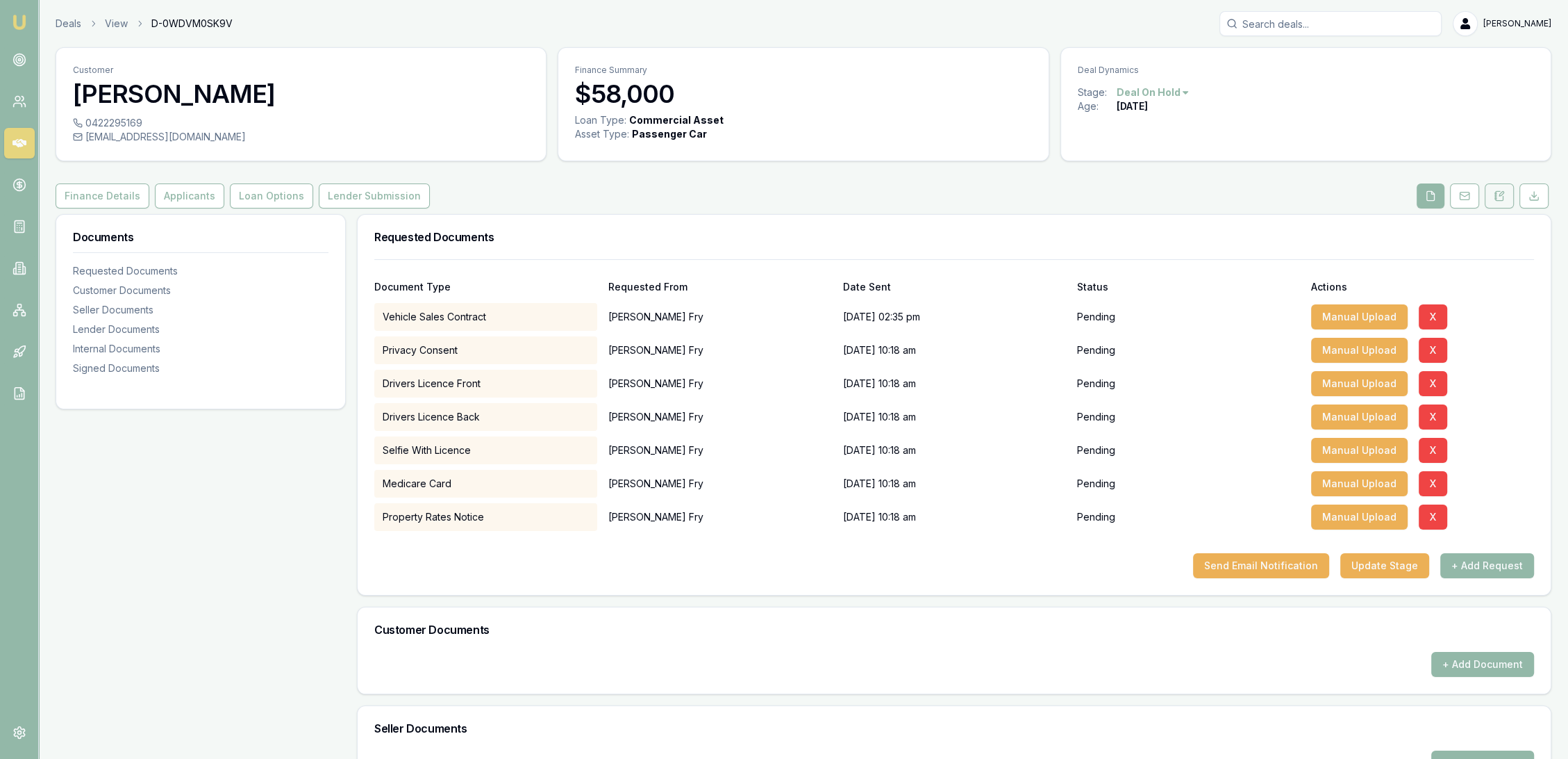
click at [1500, 196] on icon at bounding box center [1499, 196] width 11 height 11
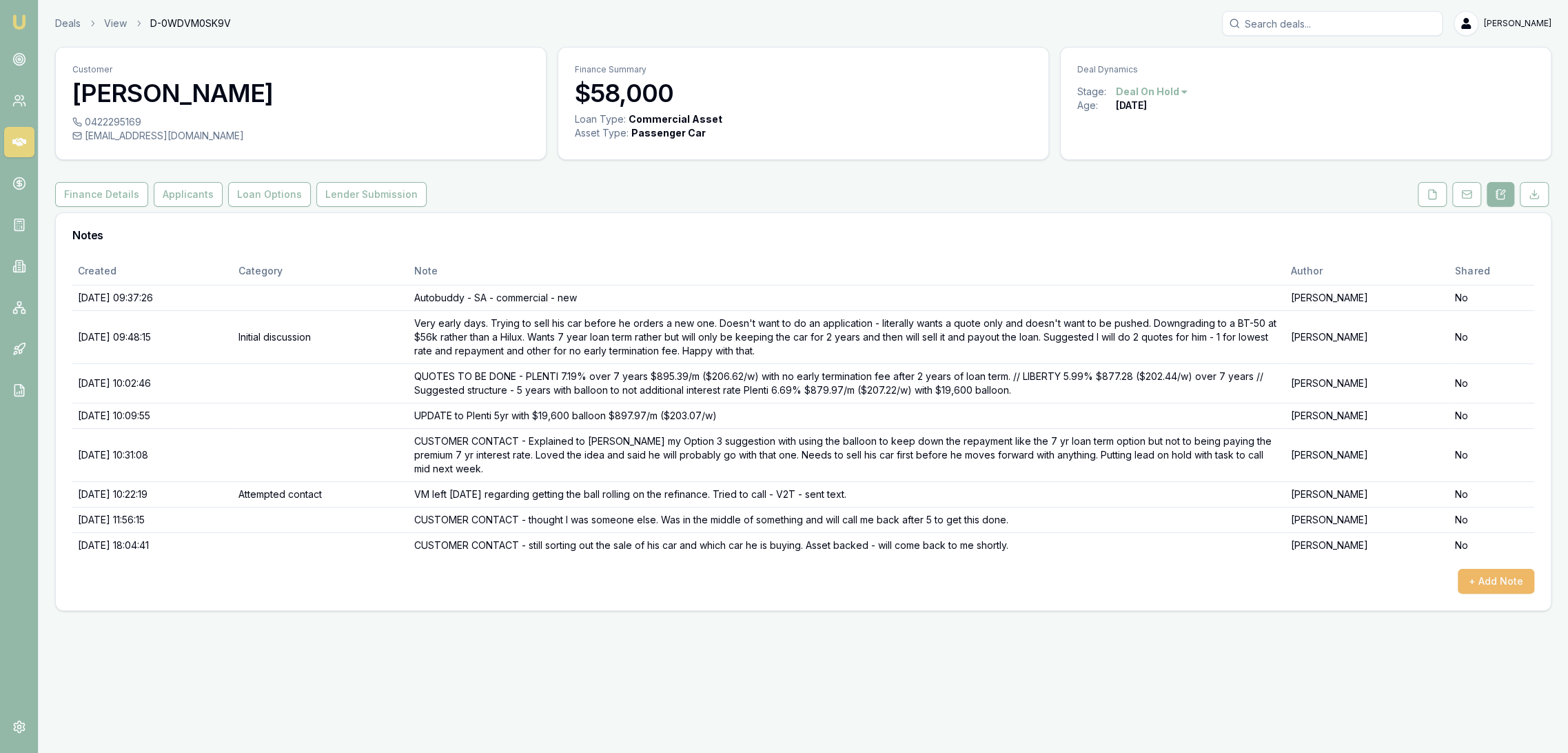
click at [1498, 583] on button "+ Add Note" at bounding box center [1497, 581] width 77 height 25
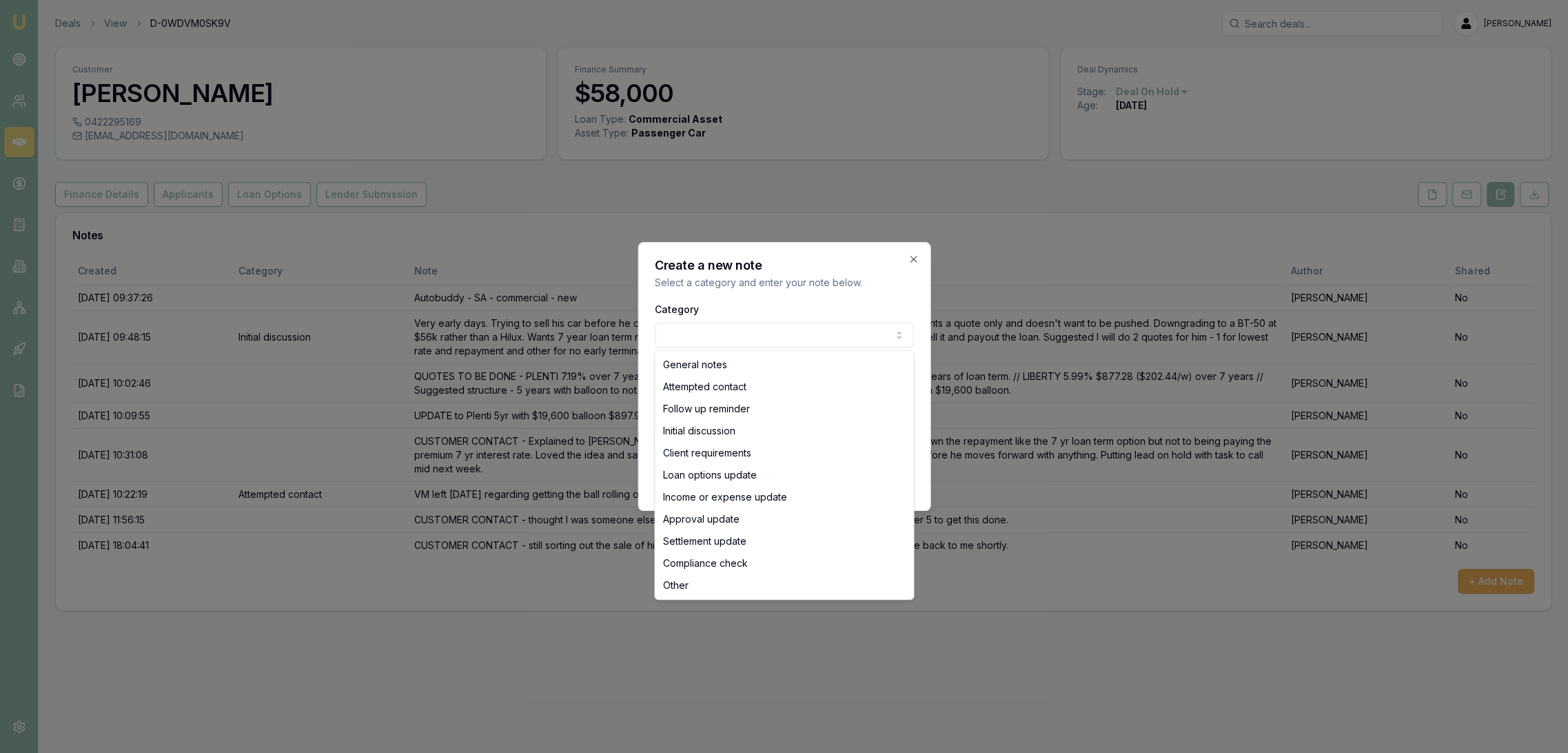
click at [748, 327] on body "Emu Broker Deals View D-0WDVM0SK9V Robyn Adams Toggle Menu Customer Andrew Fry …" at bounding box center [784, 376] width 1568 height 753
click at [743, 339] on body "Emu Broker Deals View D-0WDVM0SK9V Robyn Adams Toggle Menu Customer Andrew Fry …" at bounding box center [784, 376] width 1568 height 753
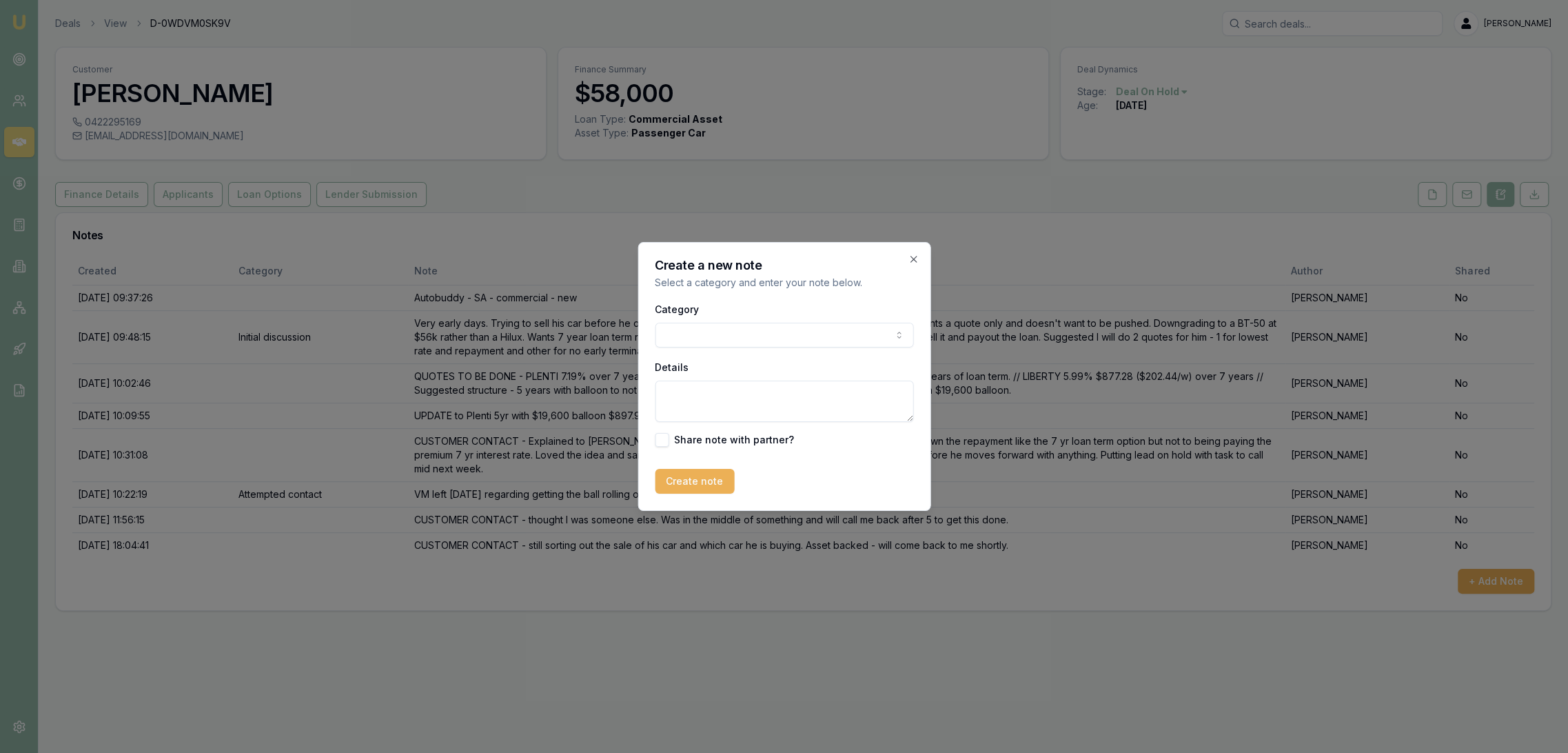
click at [688, 408] on textarea "Details" at bounding box center [784, 401] width 258 height 41
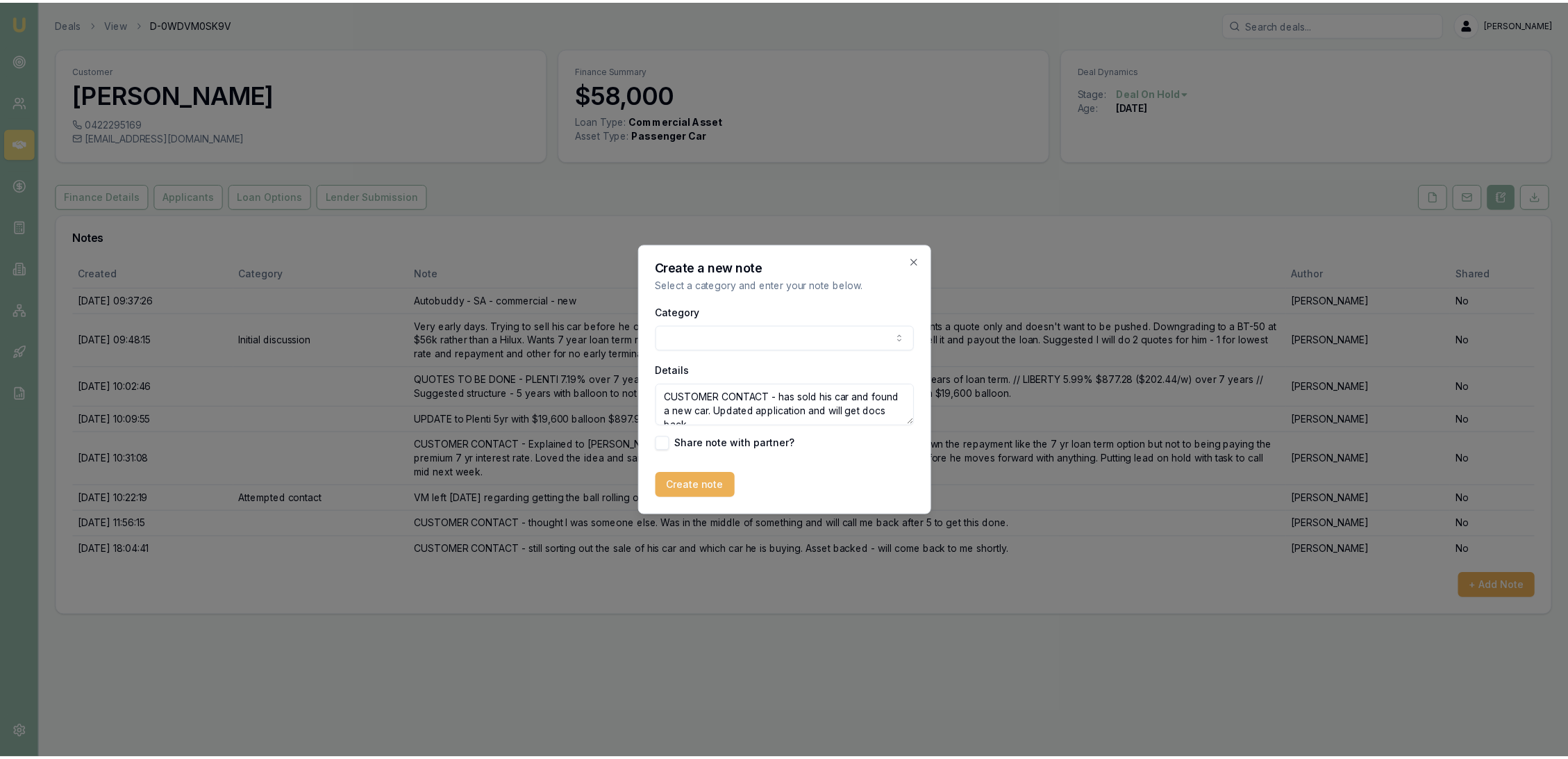
scroll to position [6, 0]
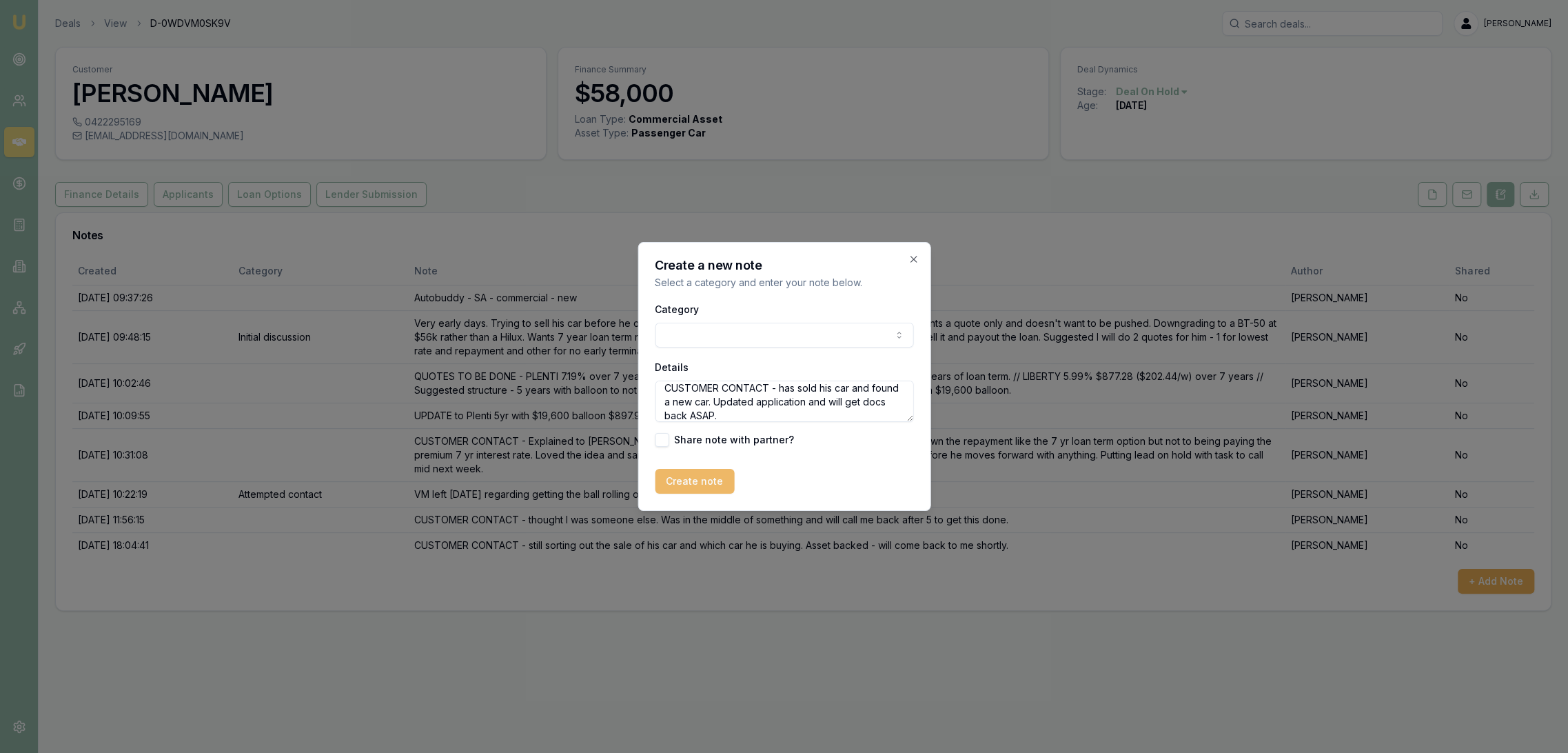
type textarea "CUSTOMER CONTACT - has sold his car and found a new car. Updated application an…"
click at [684, 480] on button "Create note" at bounding box center [694, 481] width 80 height 25
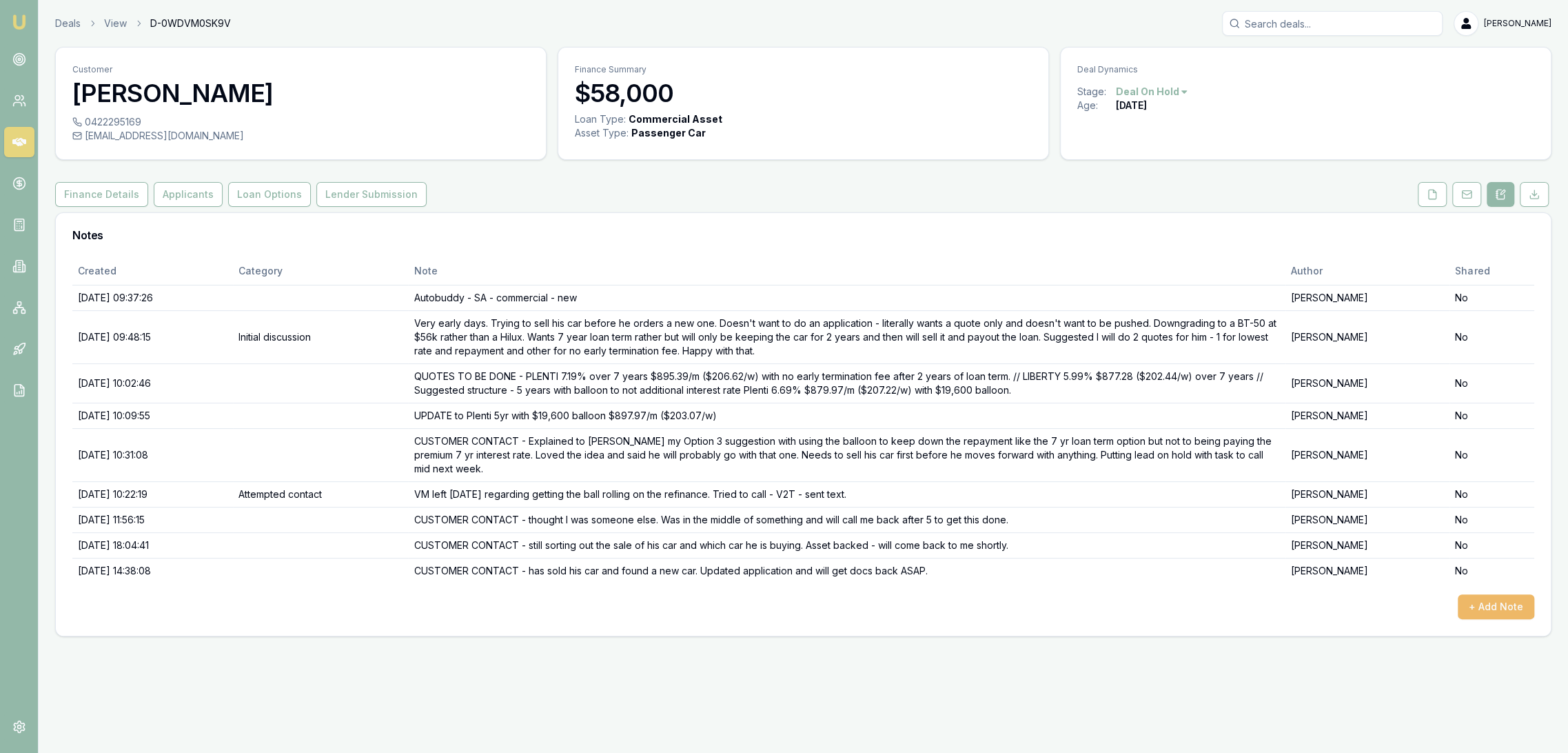
click at [1495, 600] on button "+ Add Note" at bounding box center [1497, 606] width 77 height 25
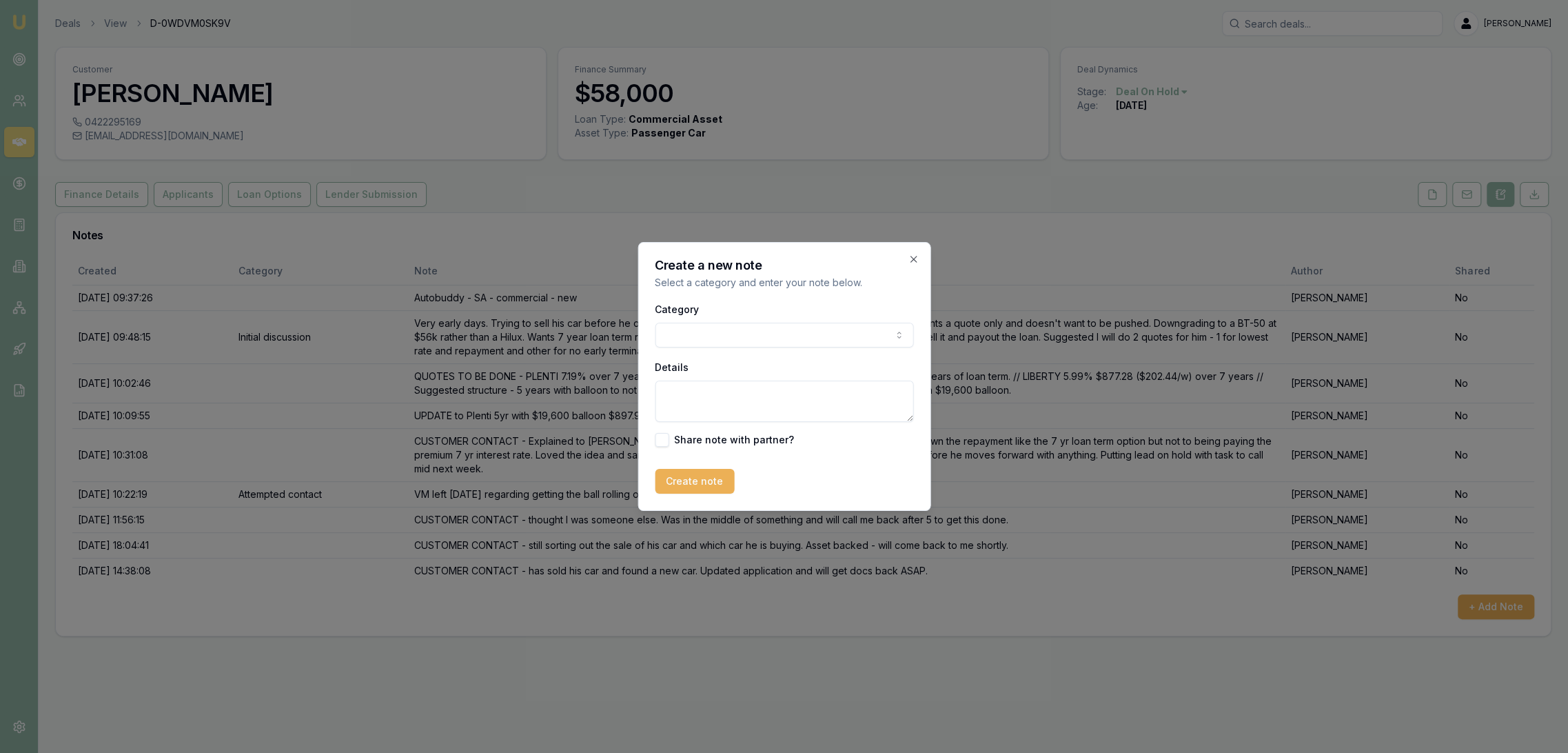
click at [695, 402] on textarea "Details" at bounding box center [784, 401] width 258 height 41
type textarea "s"
type textarea "Says Clear Score shows credit score at 900."
click at [690, 479] on button "Create note" at bounding box center [694, 481] width 80 height 25
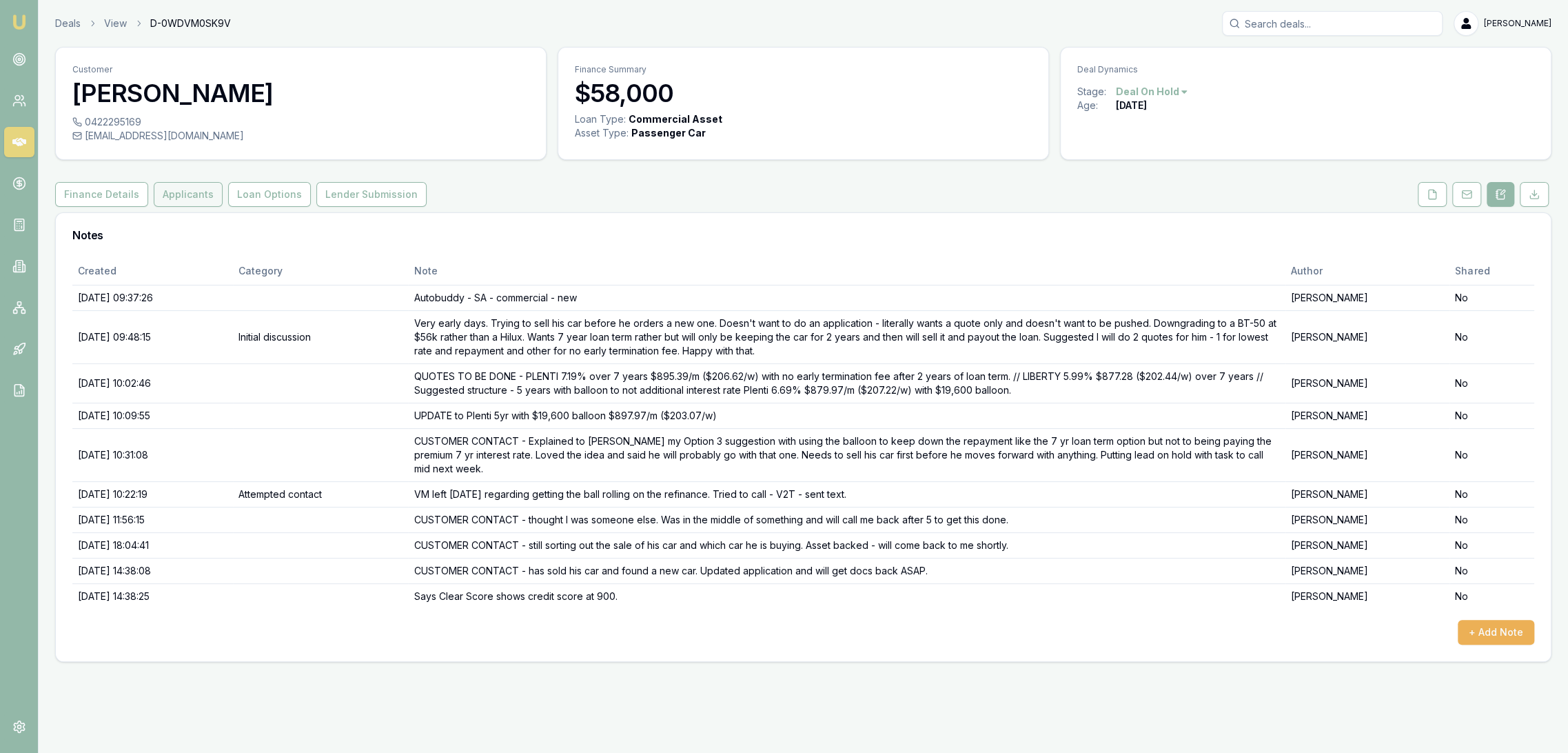
click at [177, 190] on button "Applicants" at bounding box center [188, 195] width 69 height 25
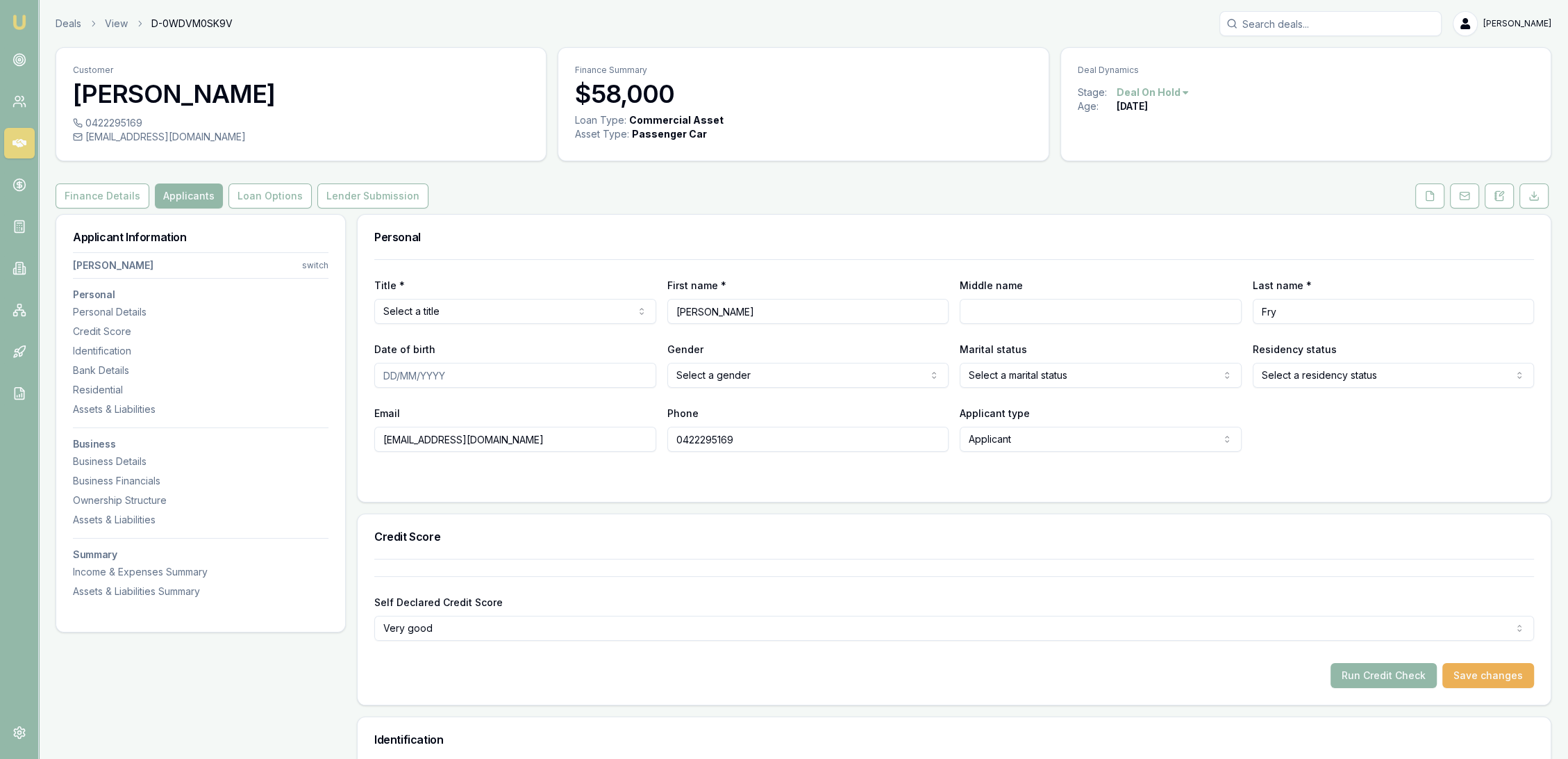
click at [1167, 96] on html "Emu Broker Deals View D-0WDVM0SK9V Robyn Adams Toggle Menu Customer Andrew Fry …" at bounding box center [784, 379] width 1568 height 759
click at [1298, 192] on html "Emu Broker Deals View D-0WDVM0SK9V Robyn Adams Toggle Menu Customer Andrew Fry …" at bounding box center [790, 379] width 1579 height 759
click at [1439, 191] on button at bounding box center [1429, 196] width 29 height 25
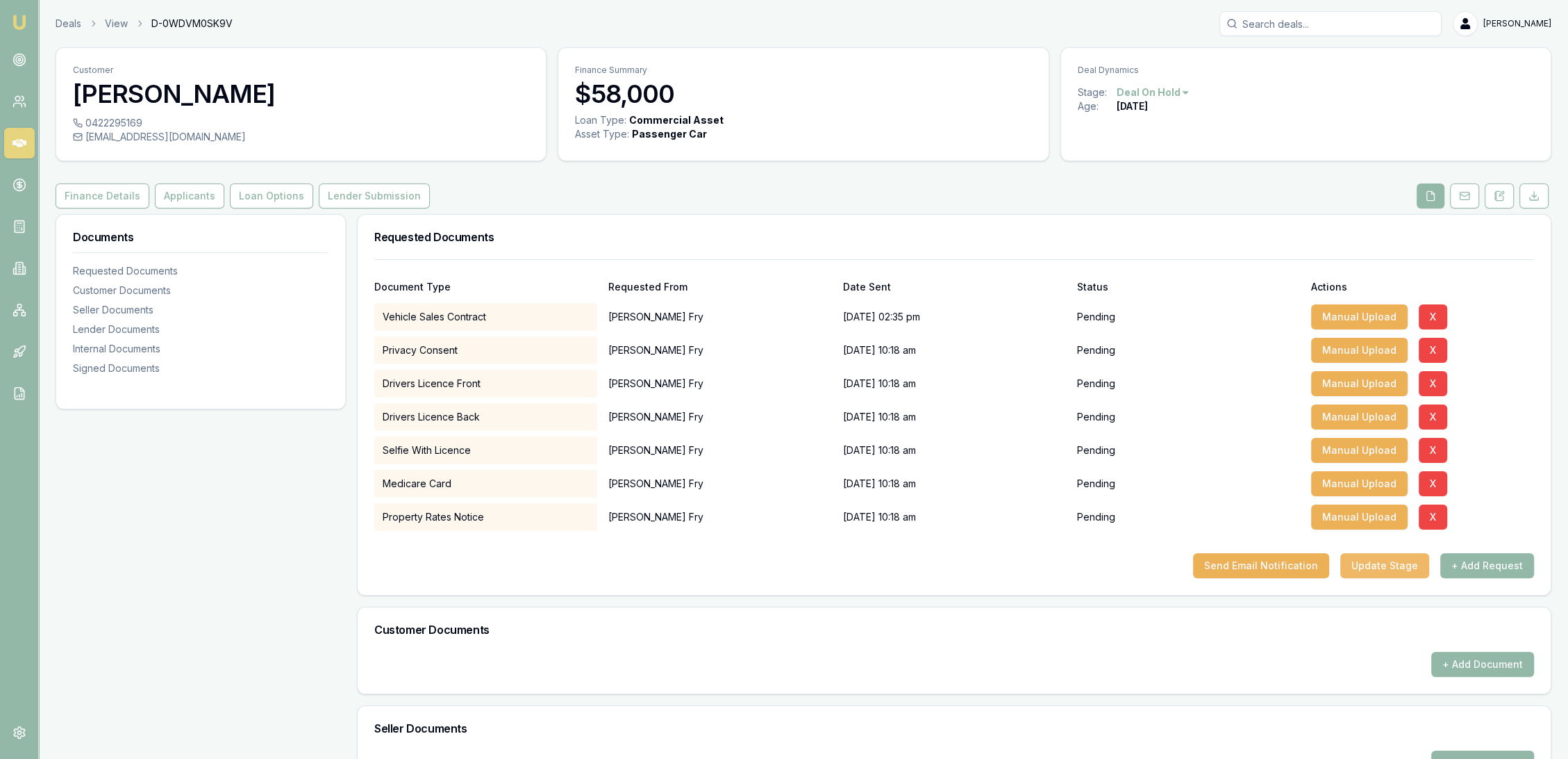
click at [1416, 567] on button "Update Stage" at bounding box center [1384, 566] width 89 height 25
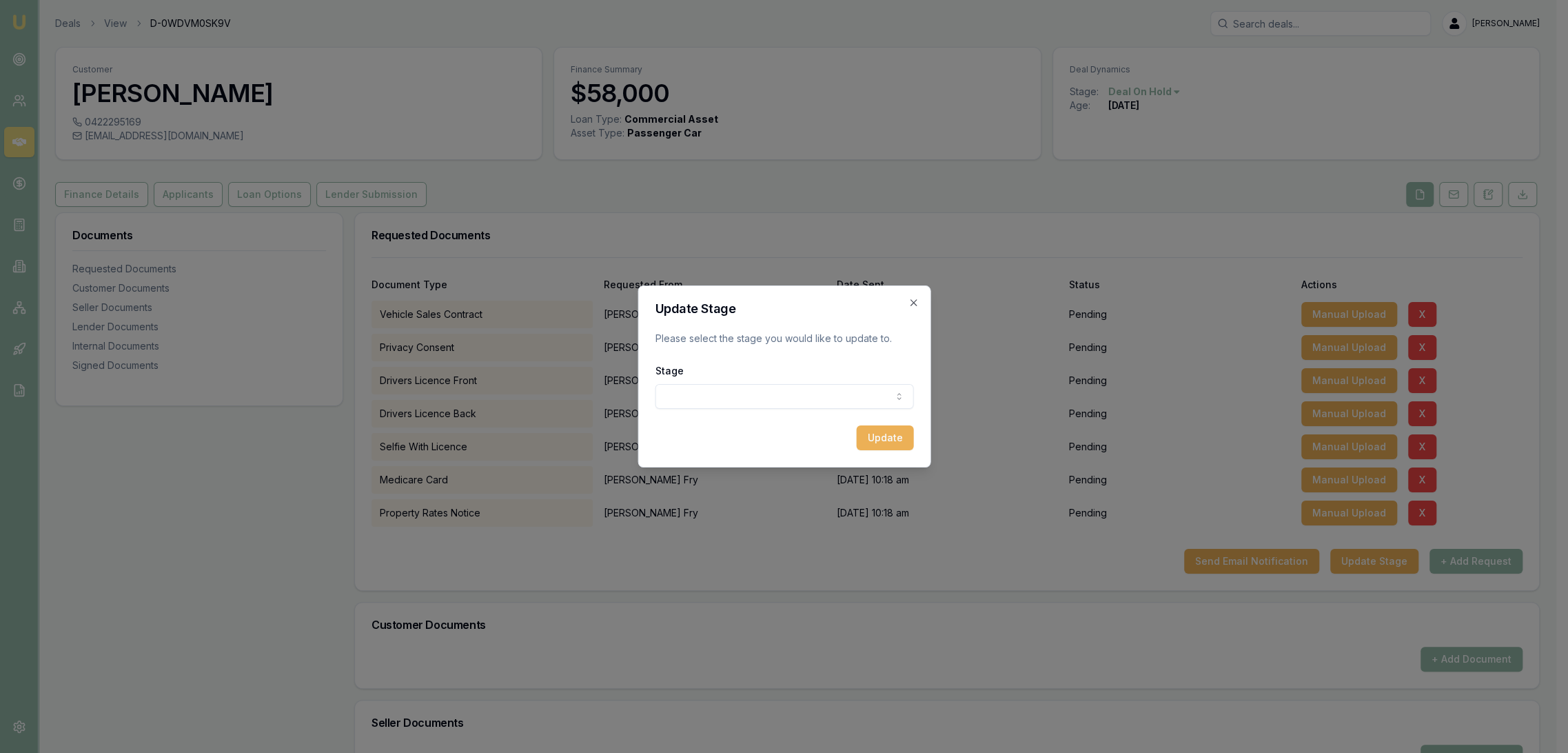
click at [789, 395] on body "Emu Broker Deals View D-0WDVM0SK9V Robyn Adams Toggle Menu Customer Andrew Fry …" at bounding box center [778, 376] width 1557 height 753
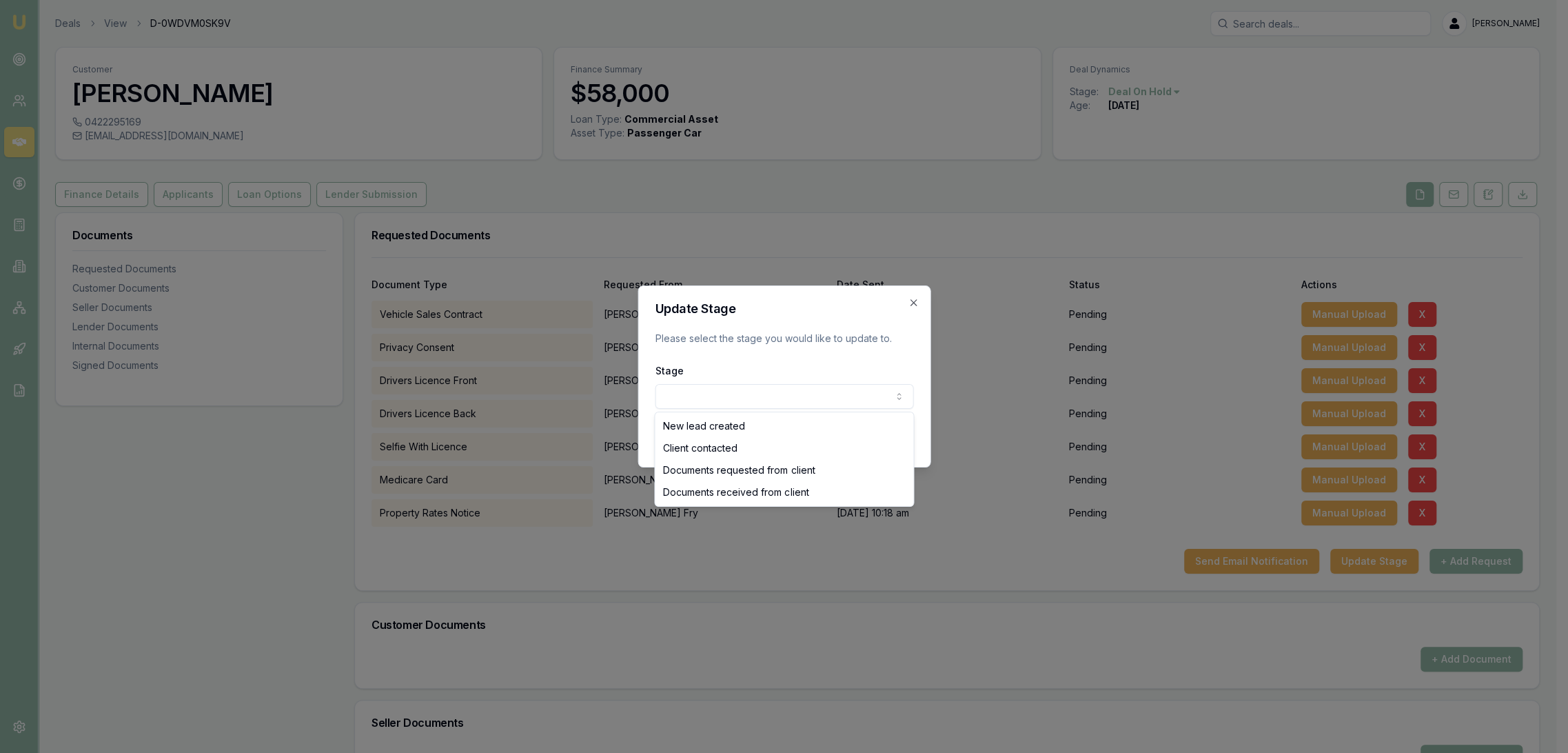
select select "DOCUMENTS_RECEIVED_FROM_CLIENT"
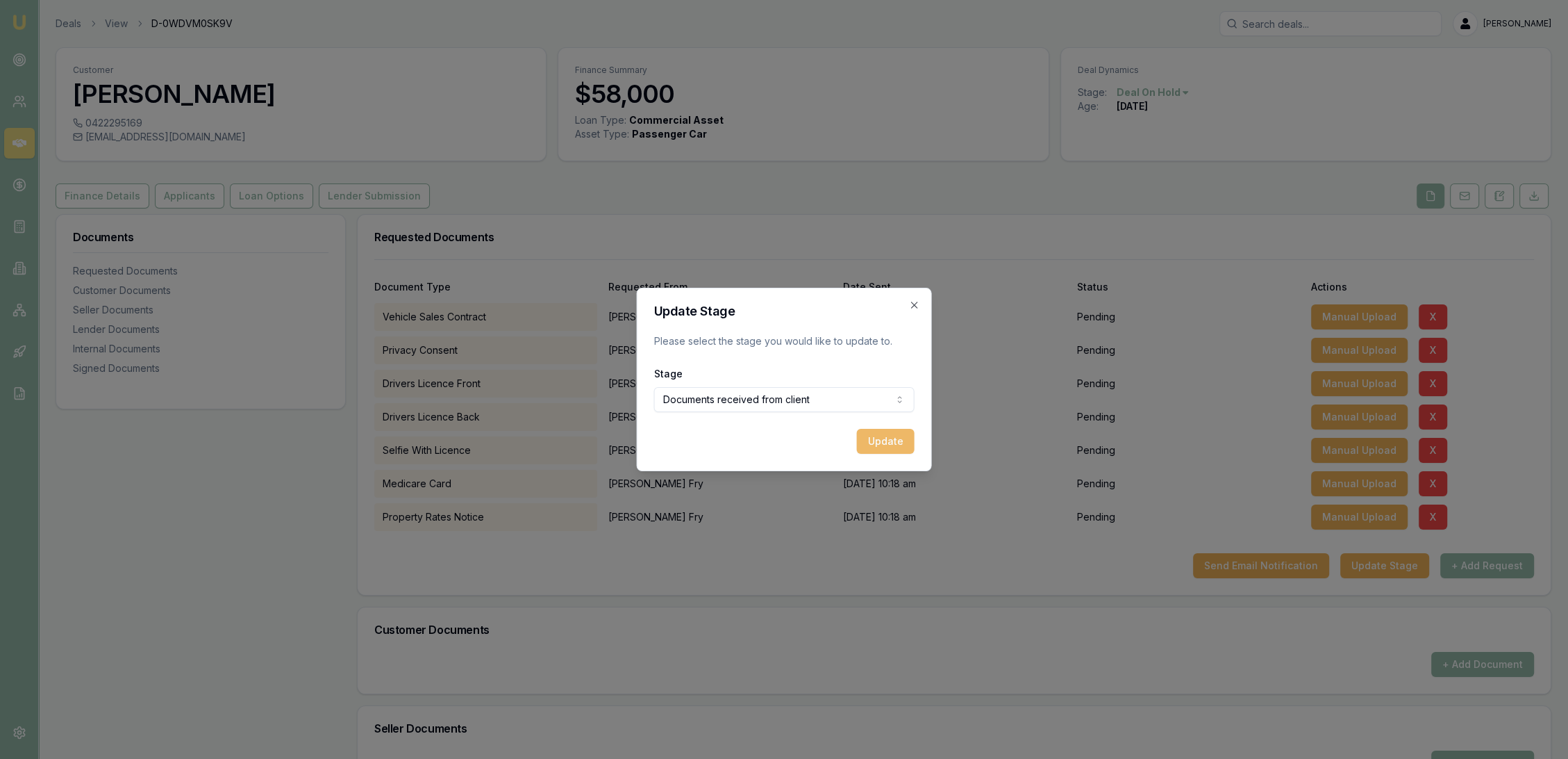
click at [883, 437] on button "Update" at bounding box center [885, 441] width 57 height 25
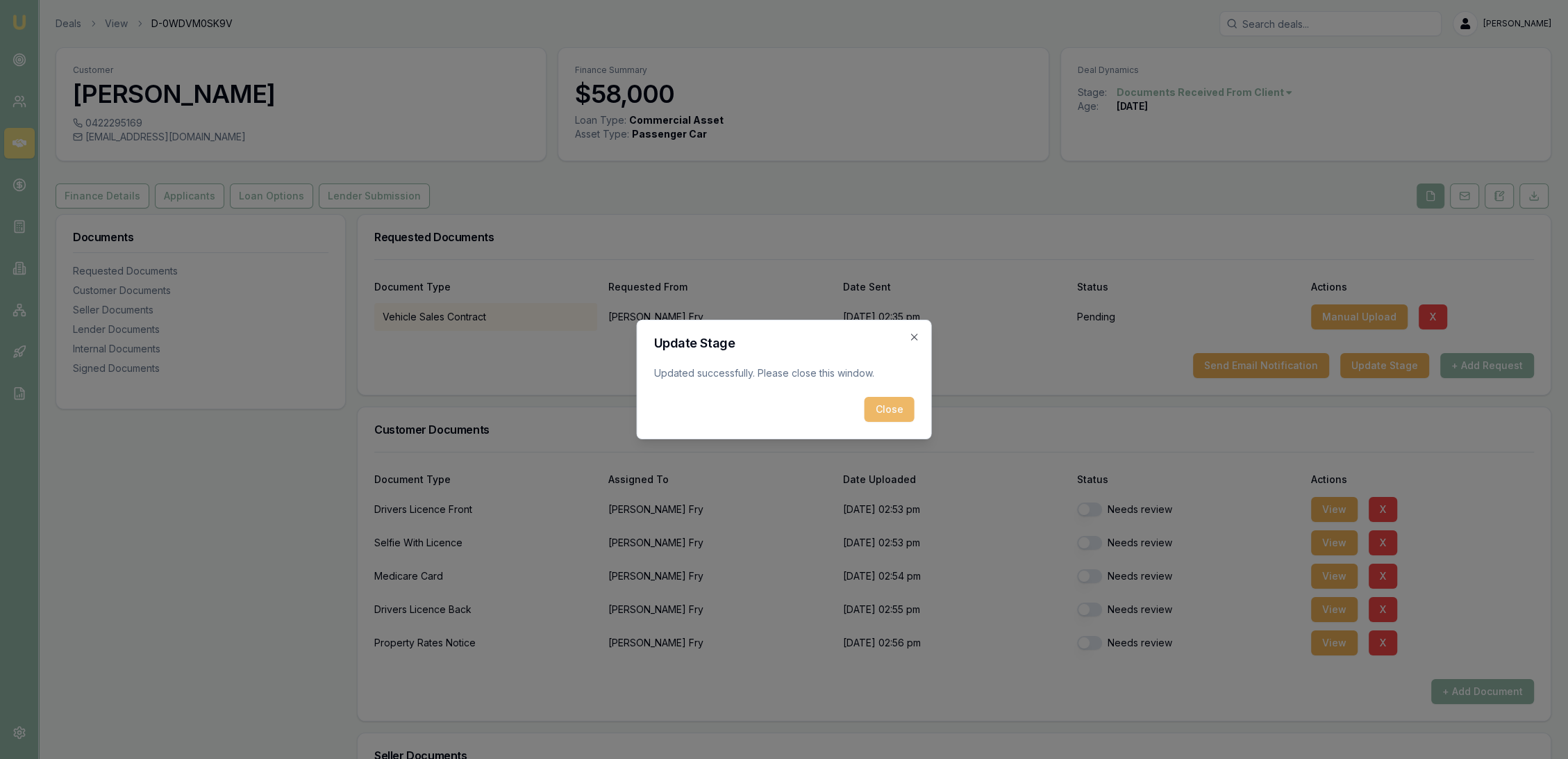
click at [882, 415] on button "Close" at bounding box center [889, 409] width 50 height 25
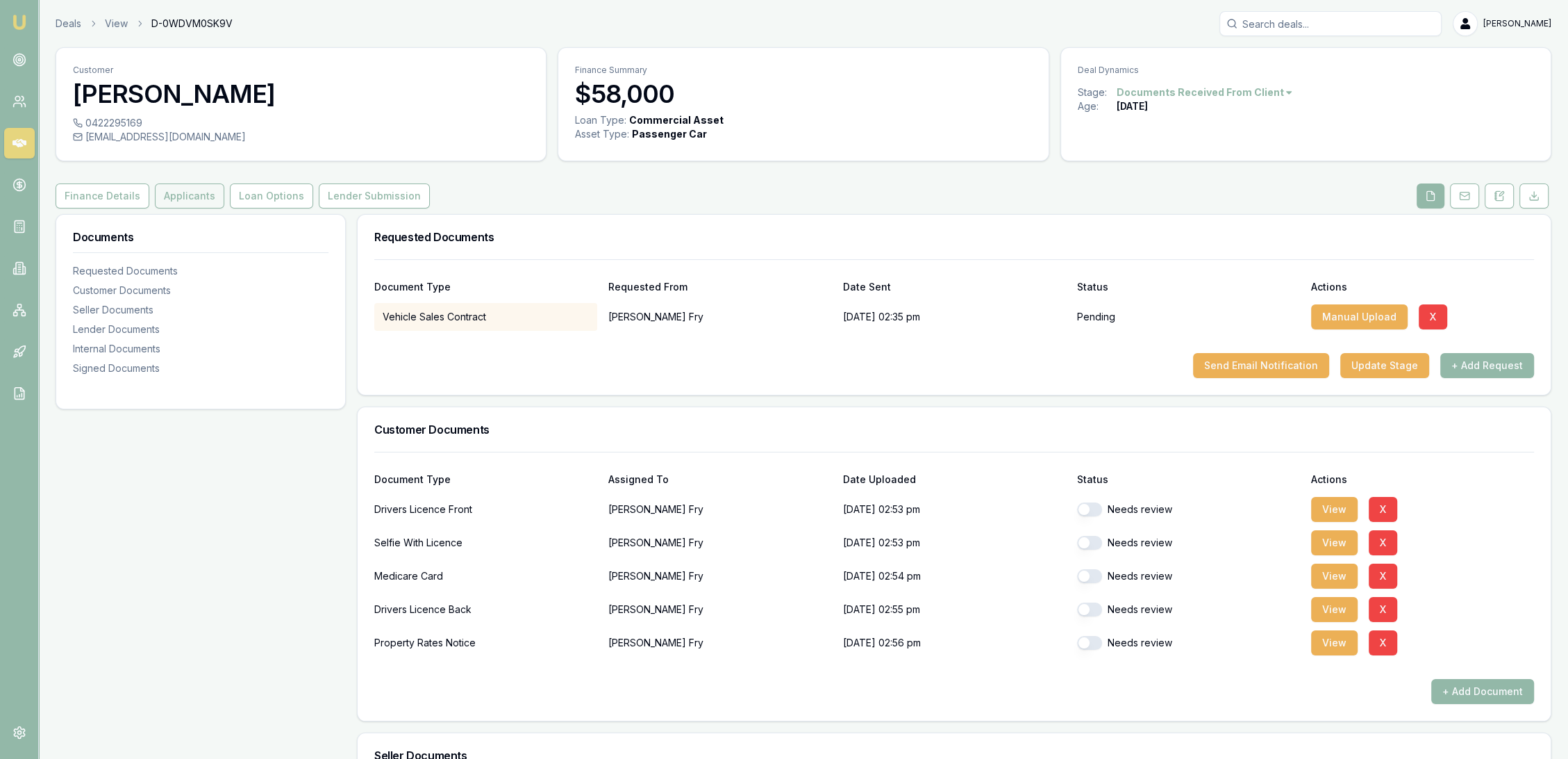
click at [175, 197] on button "Applicants" at bounding box center [189, 196] width 70 height 25
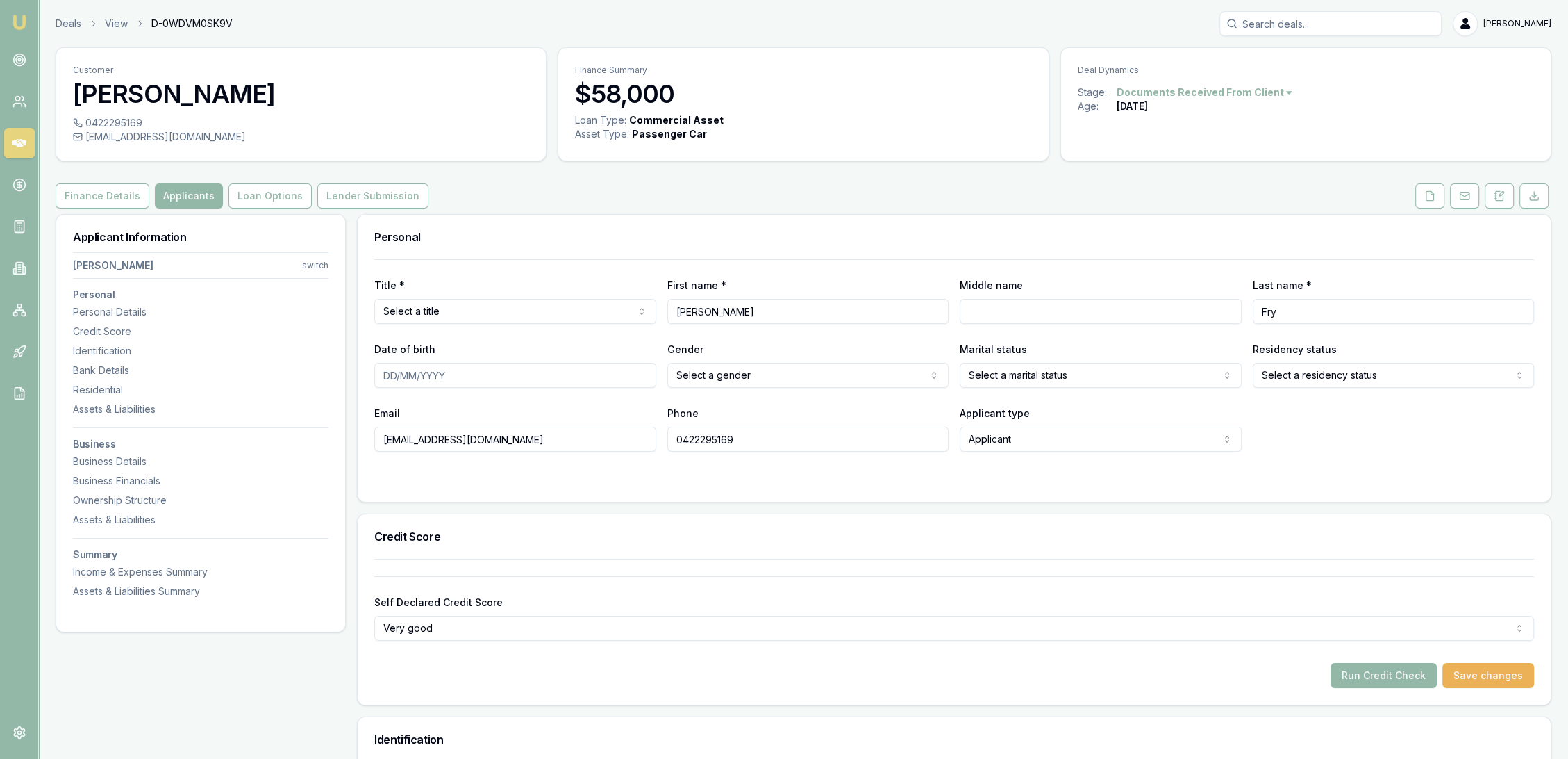
click at [449, 304] on html "Emu Broker Deals View D-0WDVM0SK9V Robyn Adams Toggle Menu Customer Andrew Fry …" at bounding box center [784, 379] width 1568 height 759
click at [1030, 316] on input "Middle name" at bounding box center [1100, 311] width 282 height 25
type input "Leslie"
type input "20/06/1979"
select select "MARRIED"
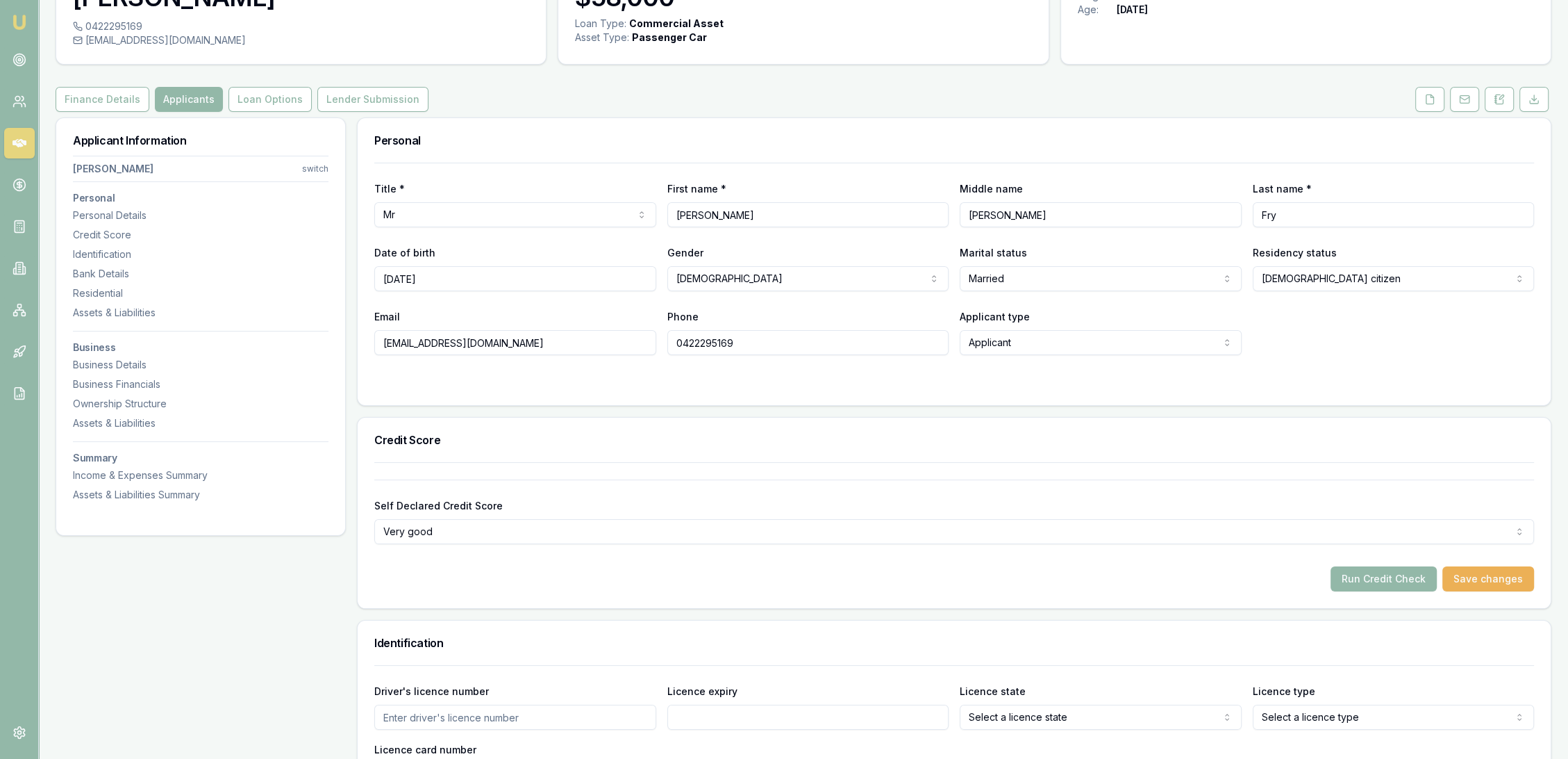
scroll to position [77, 0]
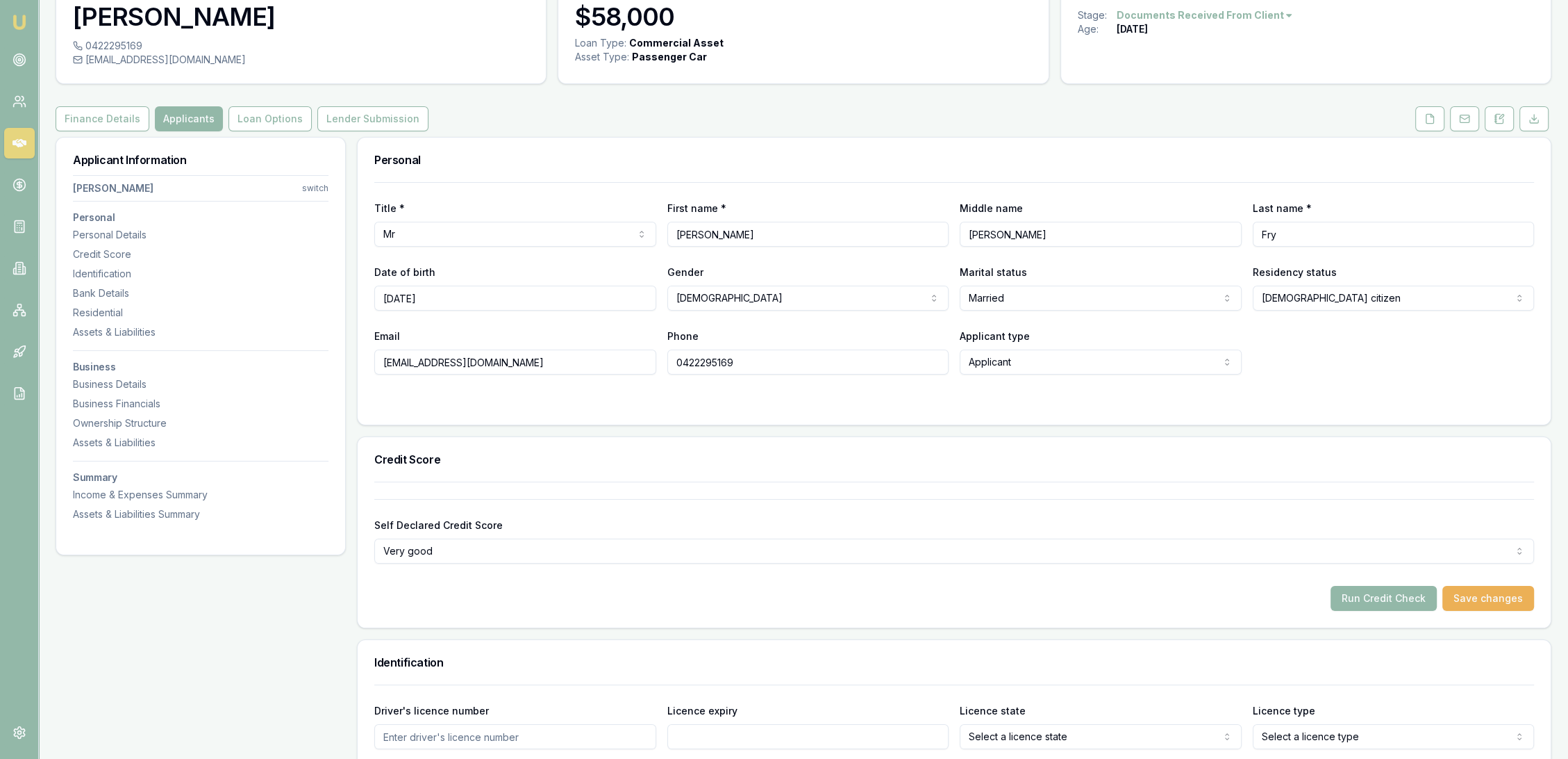
click at [442, 740] on input "Driver's licence number" at bounding box center [514, 736] width 282 height 25
type input "J"
type input "HZ7391"
type input "20/1/29"
select select "SA"
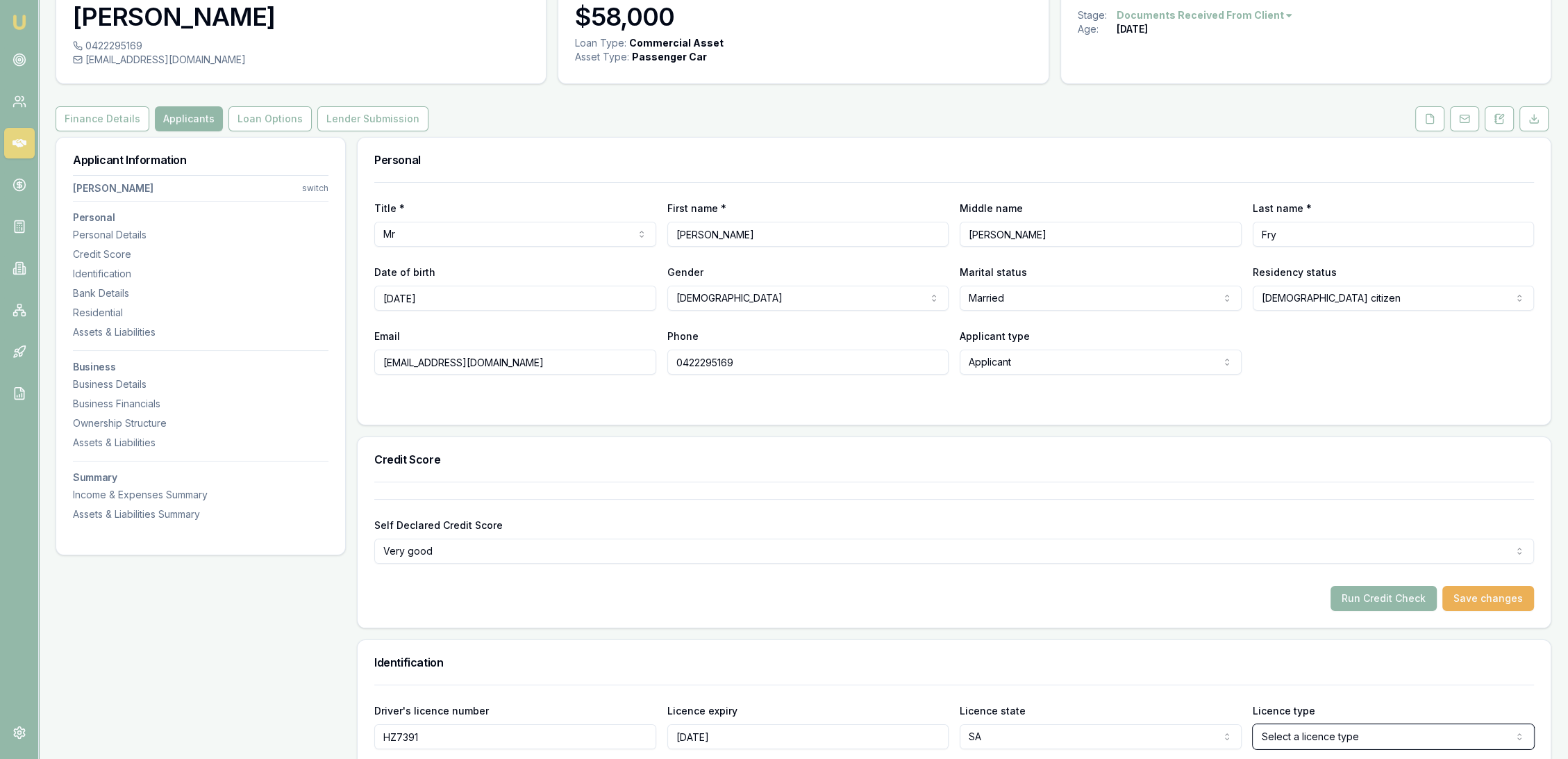
select select "OPEN_LICENCE"
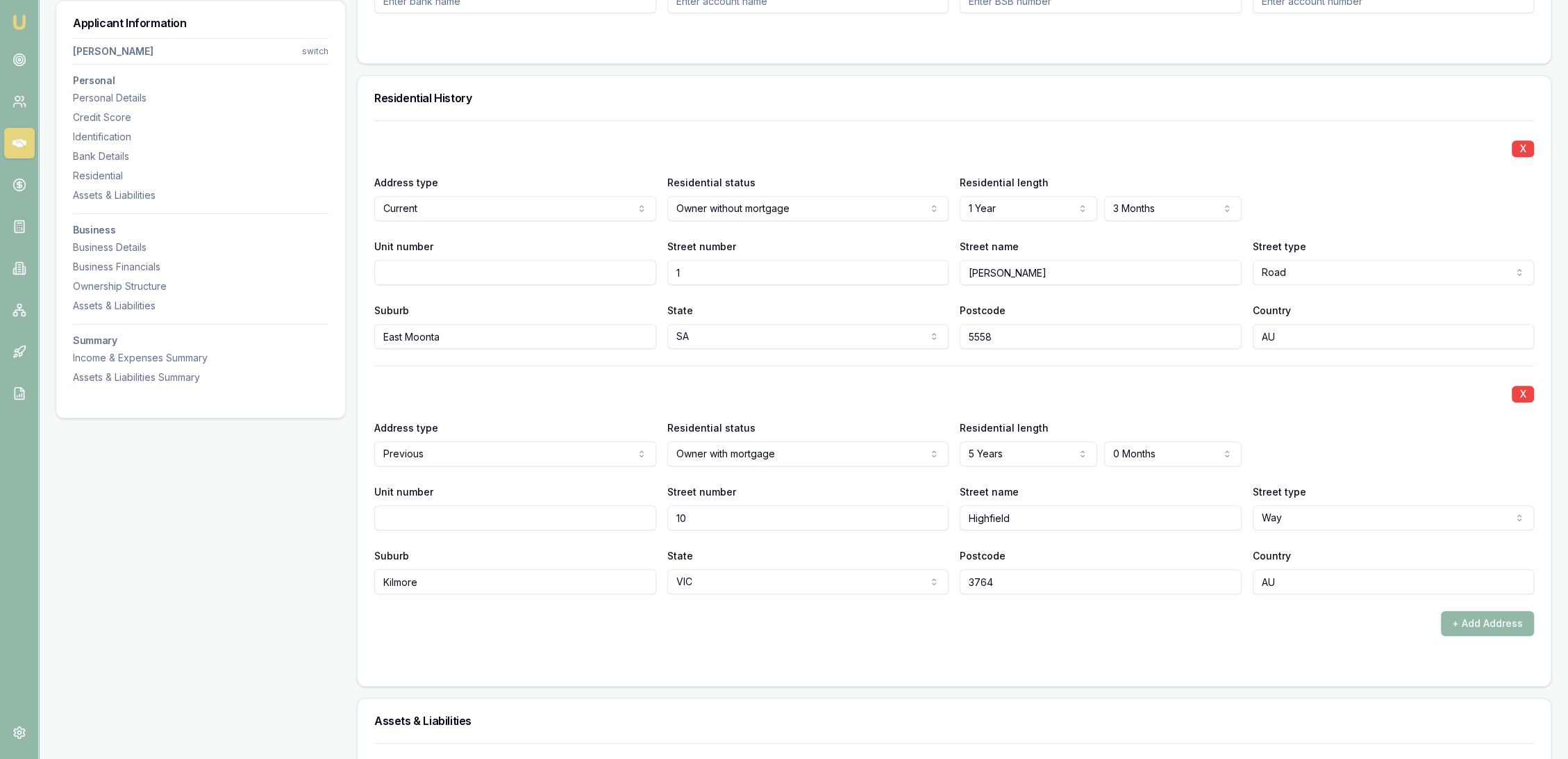
scroll to position [1110, 0]
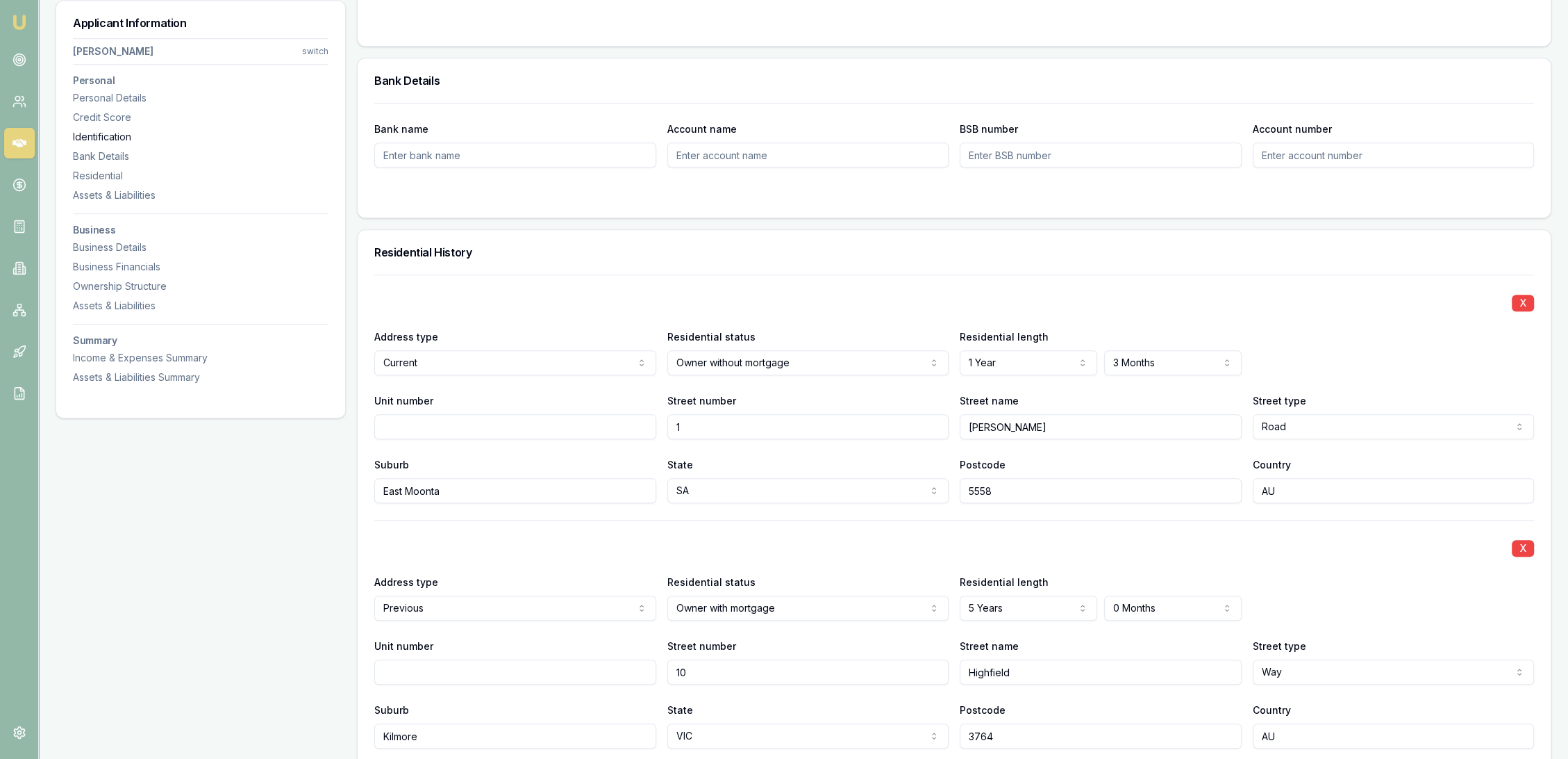
click at [91, 139] on div "Identification" at bounding box center [200, 137] width 255 height 14
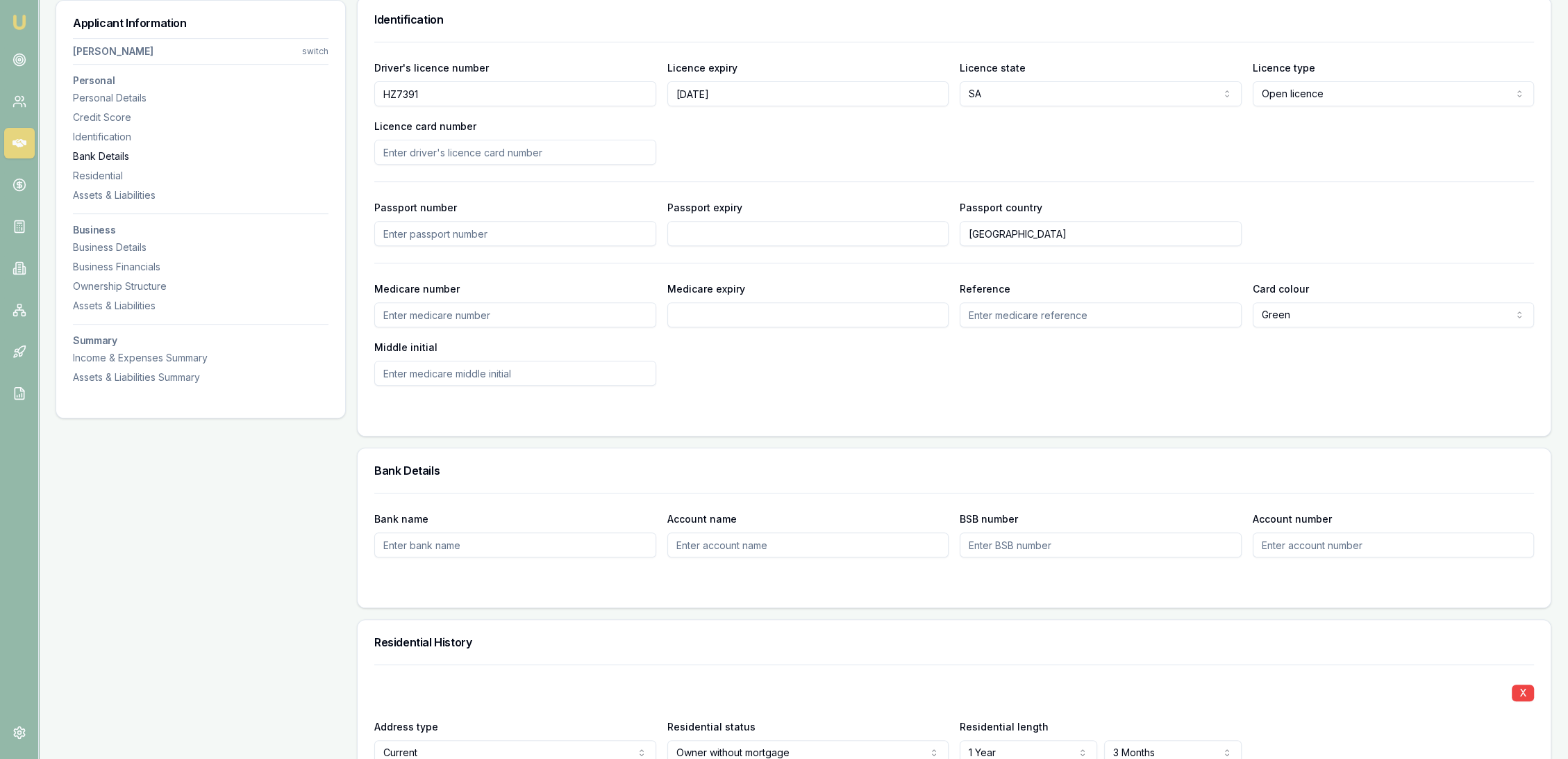
scroll to position [716, 0]
click at [408, 153] on input "Licence card number" at bounding box center [514, 157] width 282 height 25
type input "d"
type input "D03126905"
click at [741, 128] on div "Driver's licence number HZ7391 Licence expiry 20/1/29 Licence state SA NSW VIC …" at bounding box center [954, 116] width 1160 height 106
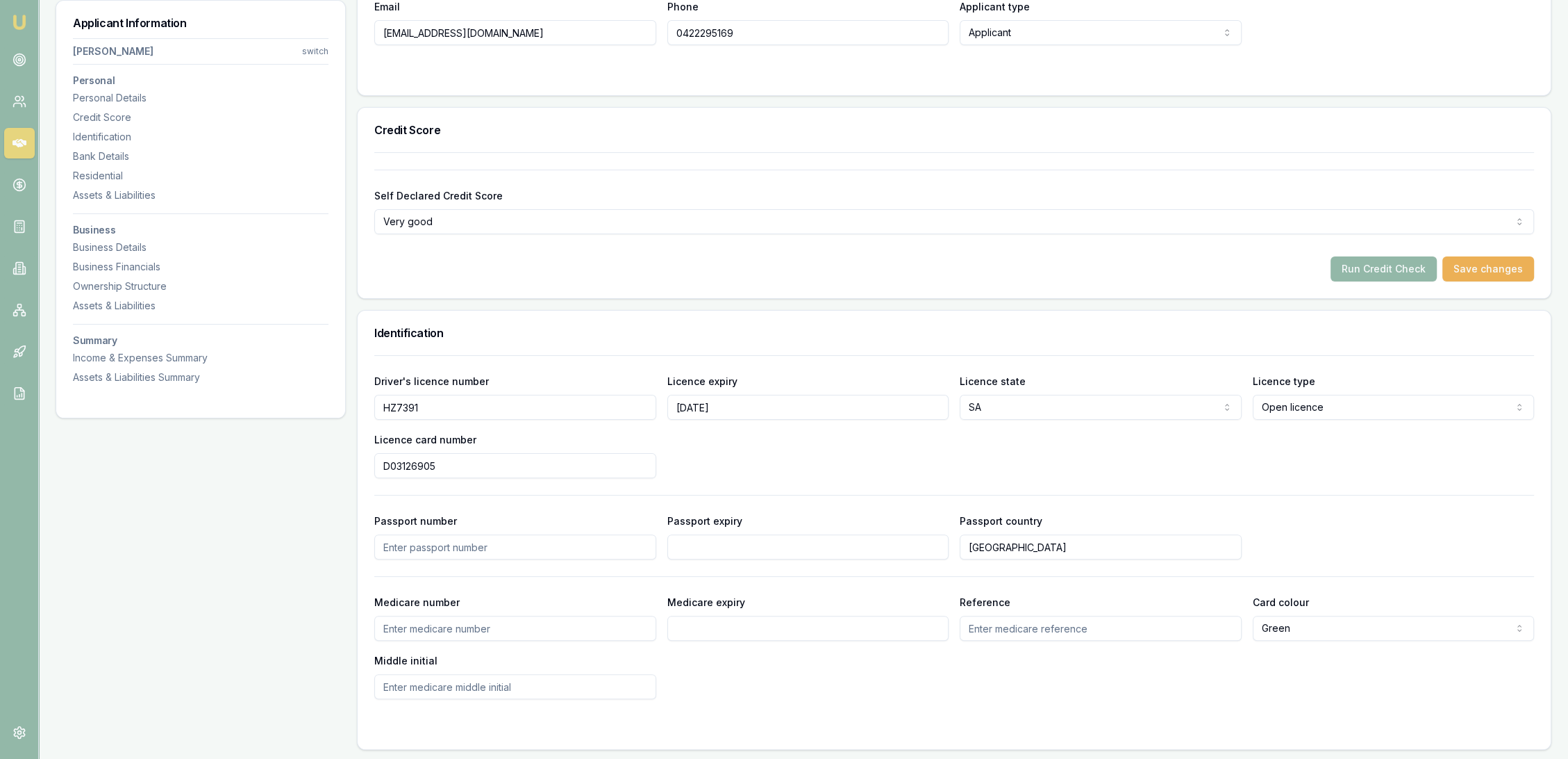
scroll to position [0, 0]
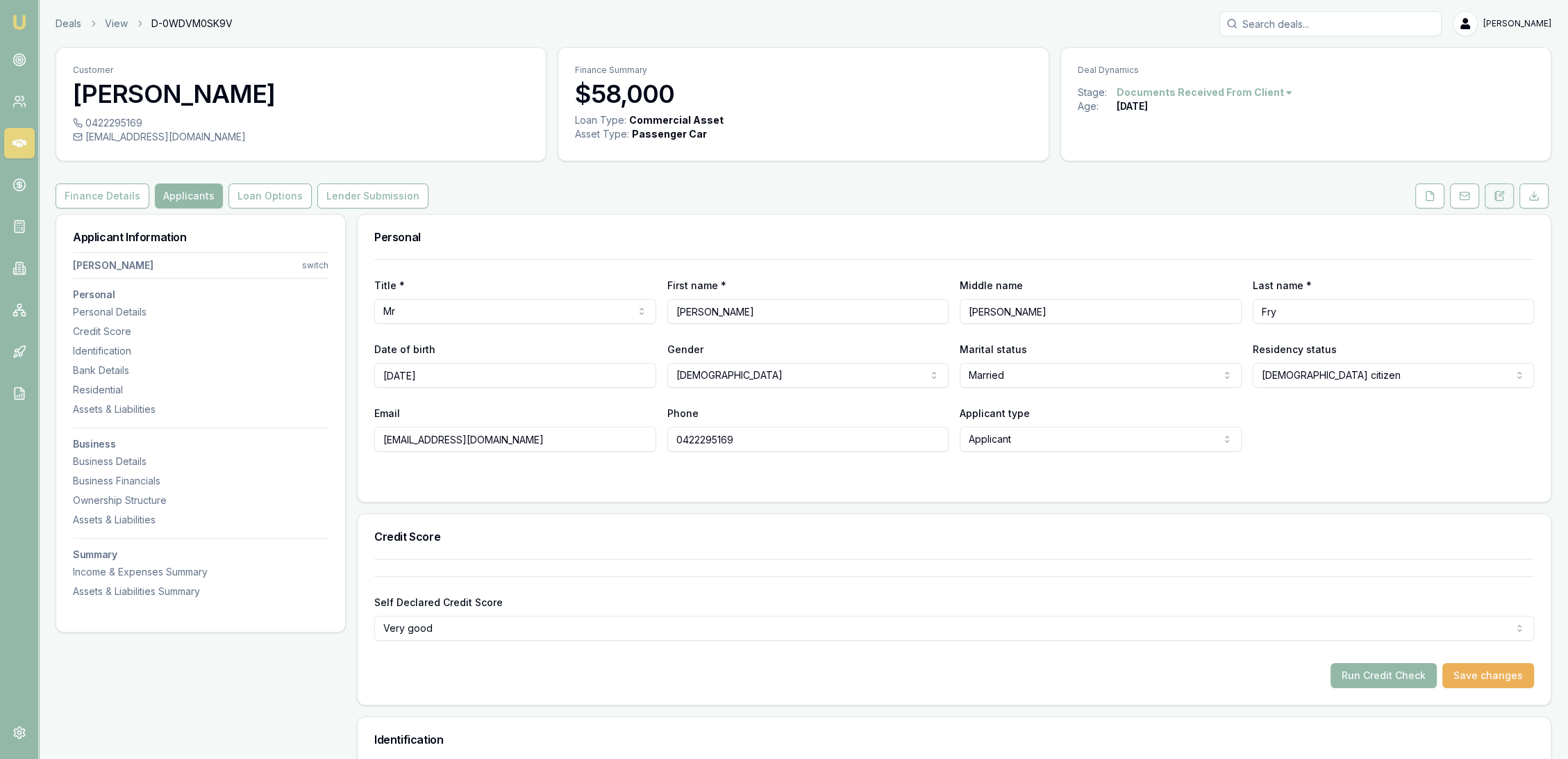
drag, startPoint x: 1500, startPoint y: 191, endPoint x: 1489, endPoint y: 207, distance: 19.4
click at [1500, 191] on icon at bounding box center [1499, 196] width 11 height 11
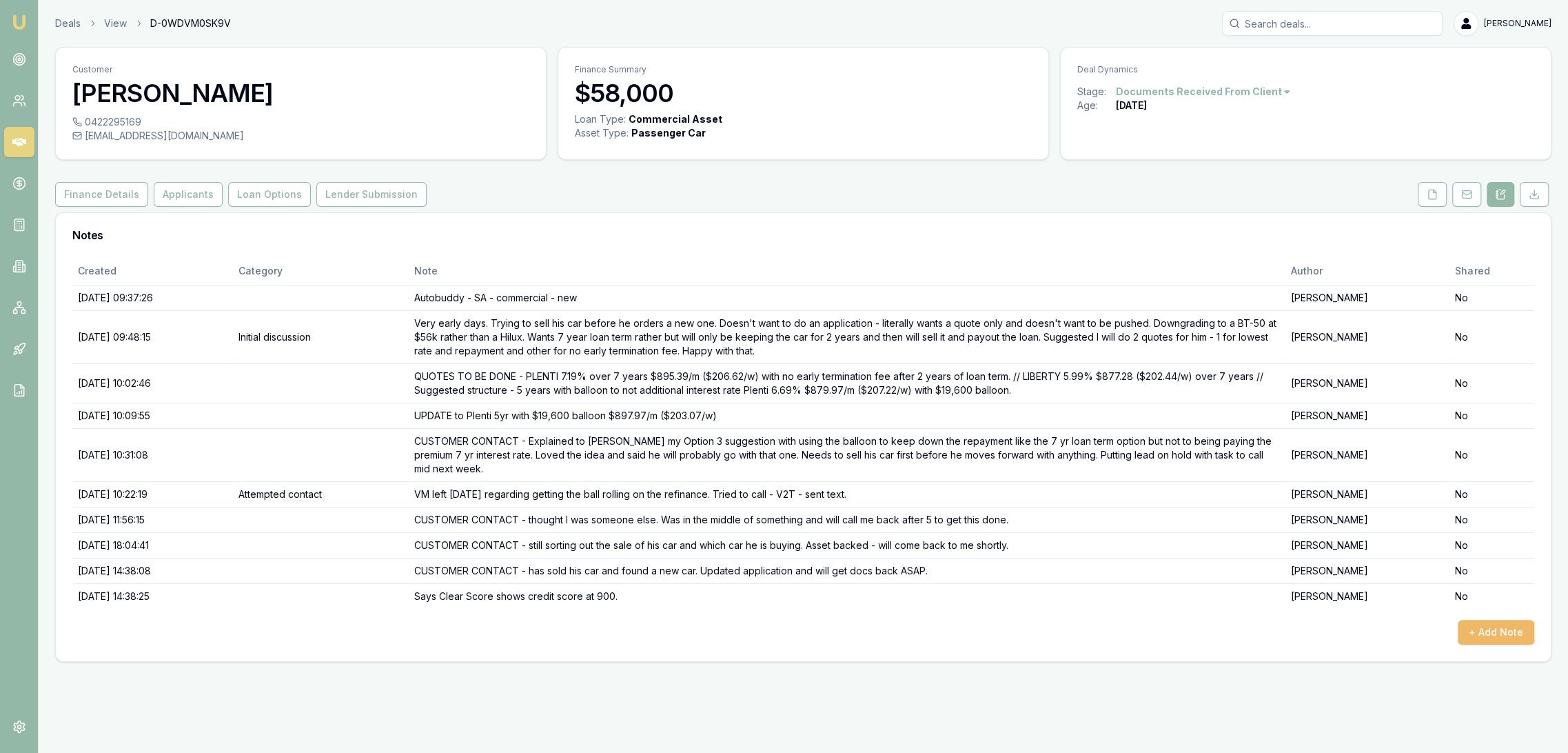
click at [1503, 632] on button "+ Add Note" at bounding box center [1497, 631] width 77 height 25
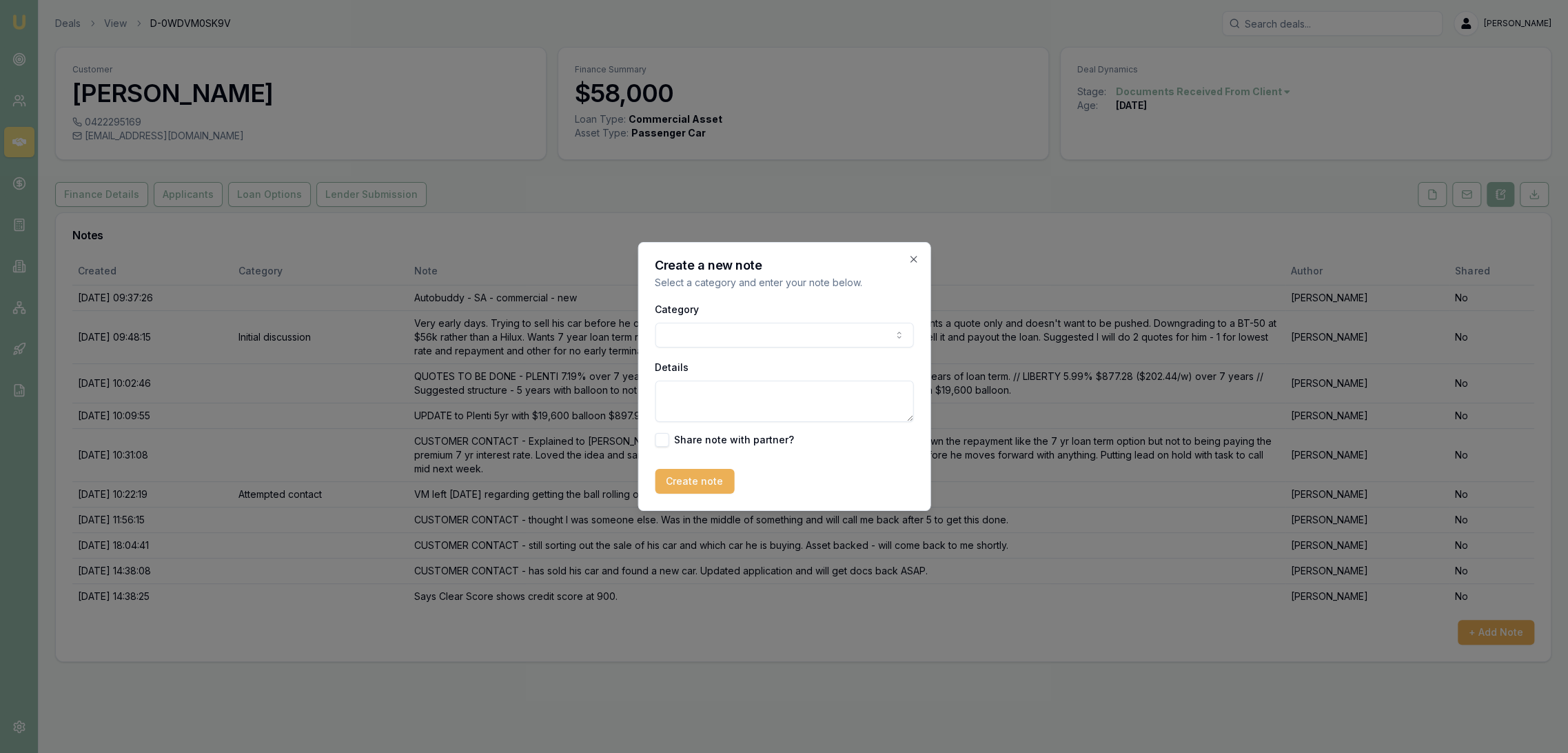
click at [740, 402] on textarea "Details" at bounding box center [784, 401] width 258 height 41
type textarea "k"
type textarea "D"
click at [692, 397] on textarea "Details" at bounding box center [784, 401] width 258 height 41
type textarea "MEDICARE - Simone is partner, Julianna 9, Archer 6."
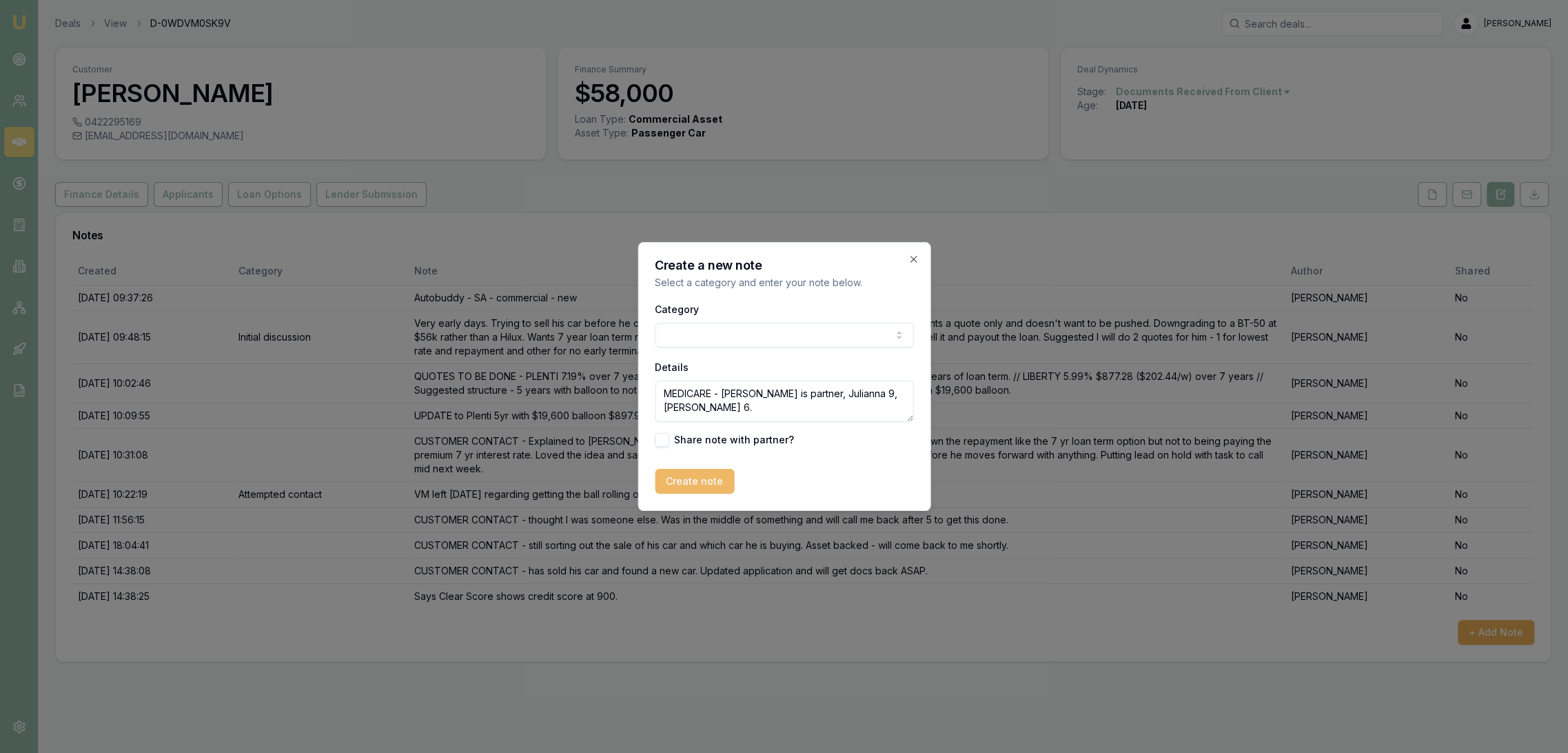
click at [682, 478] on button "Create note" at bounding box center [694, 481] width 80 height 25
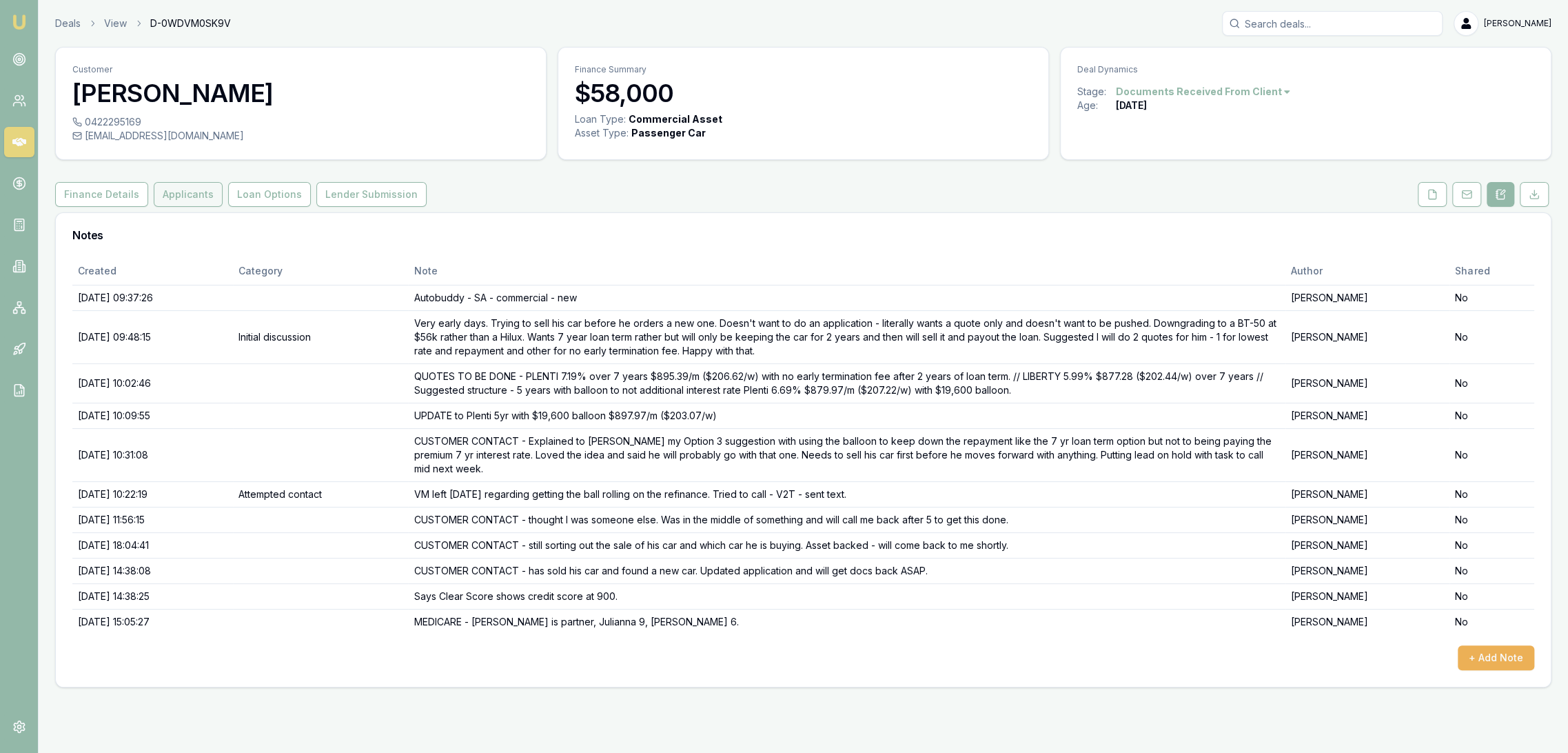
click at [190, 192] on button "Applicants" at bounding box center [188, 195] width 69 height 25
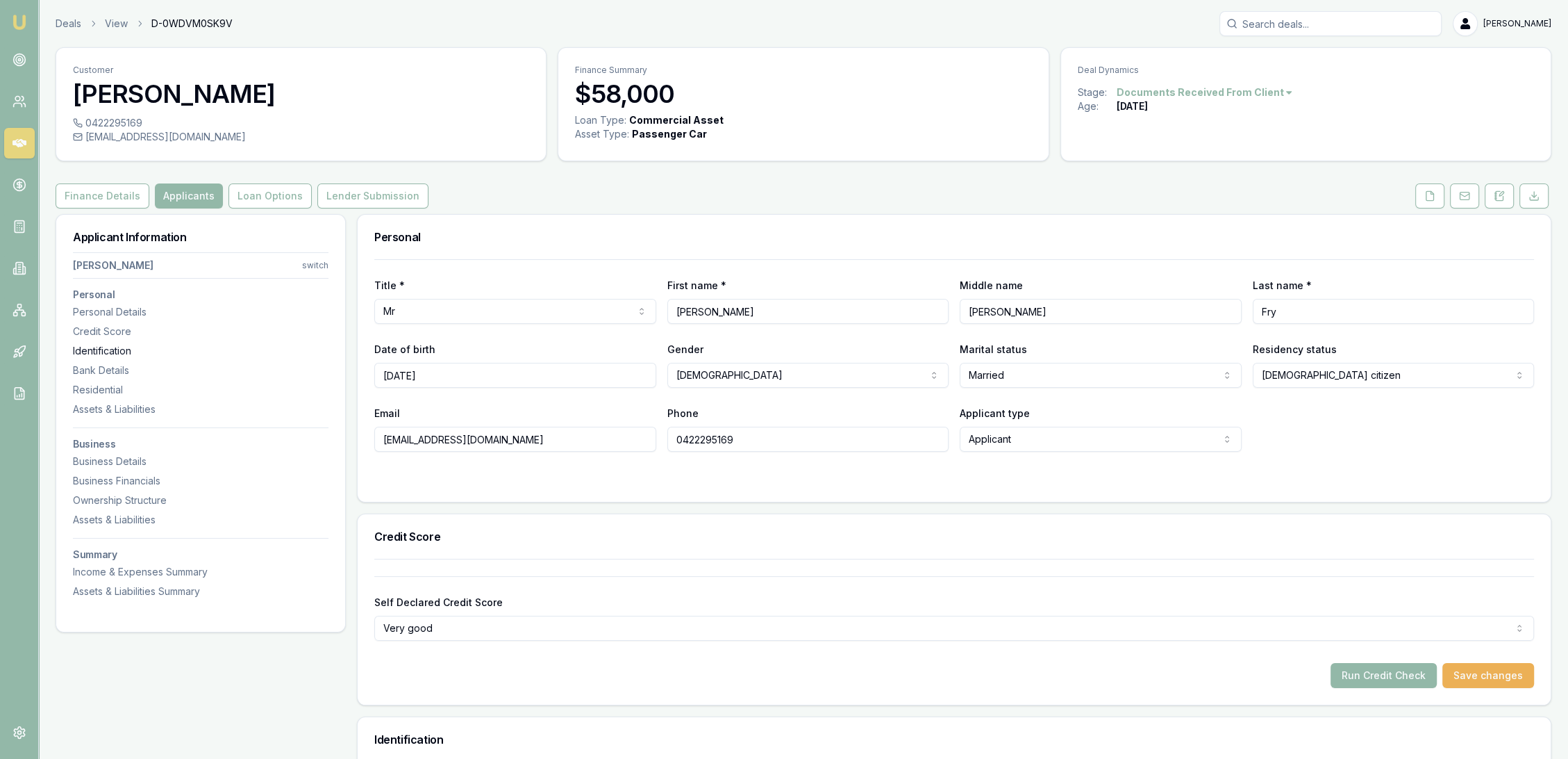
click at [101, 353] on div "Identification" at bounding box center [200, 351] width 255 height 14
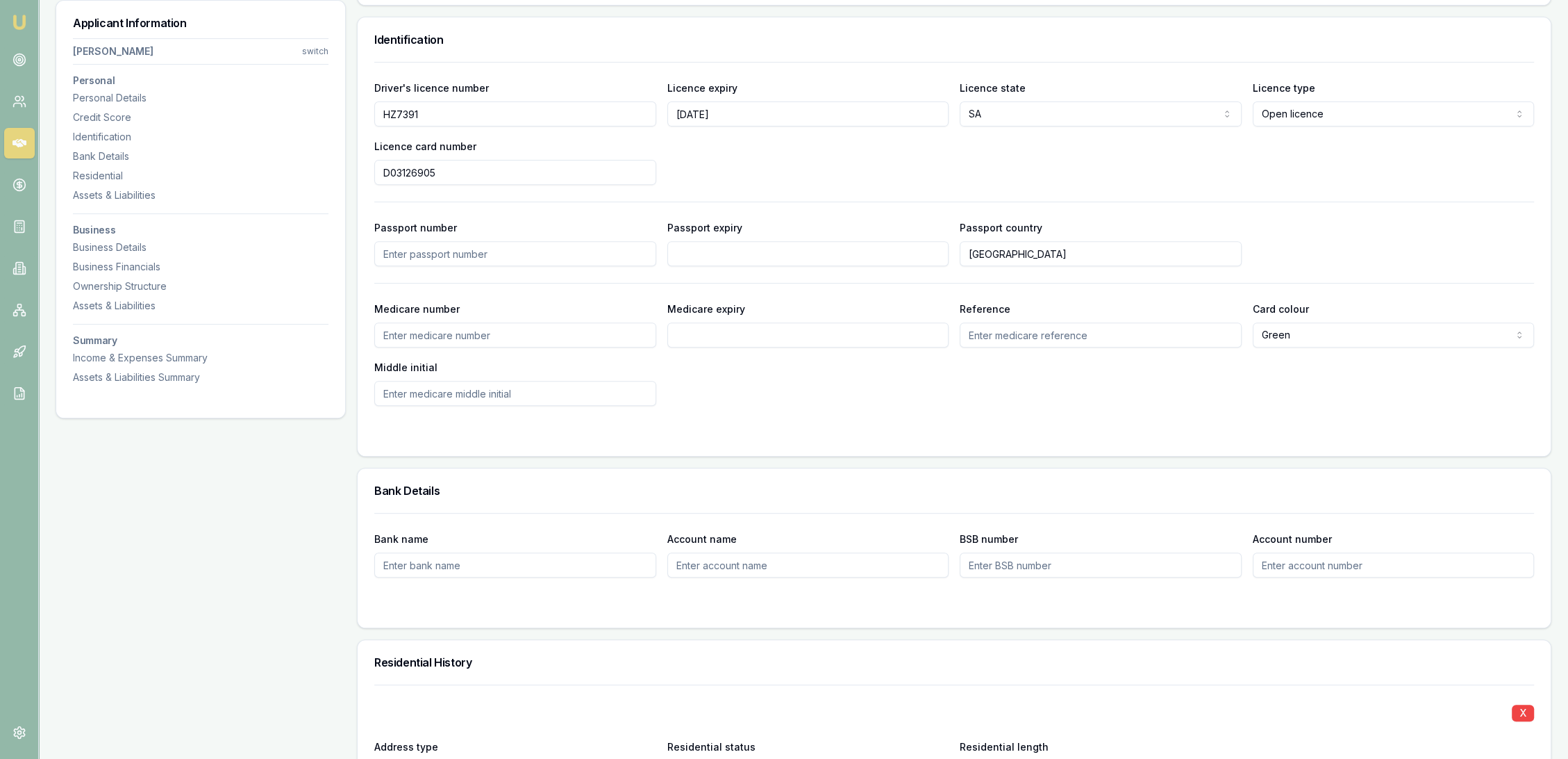
scroll to position [716, 0]
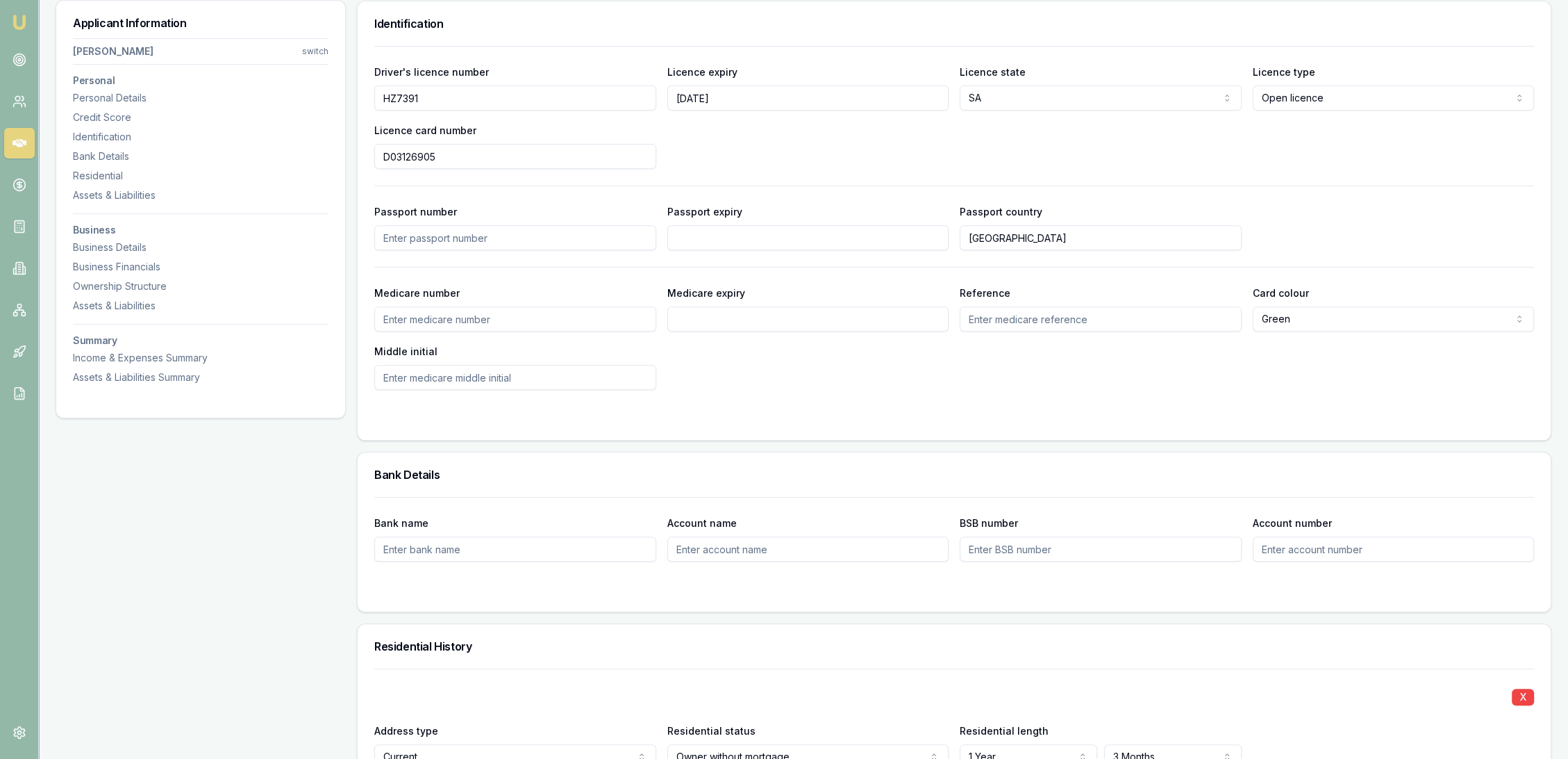
click at [461, 320] on input "Medicare number" at bounding box center [514, 319] width 282 height 25
type input "3362534599"
type input "09/30"
type input "1"
type input "L"
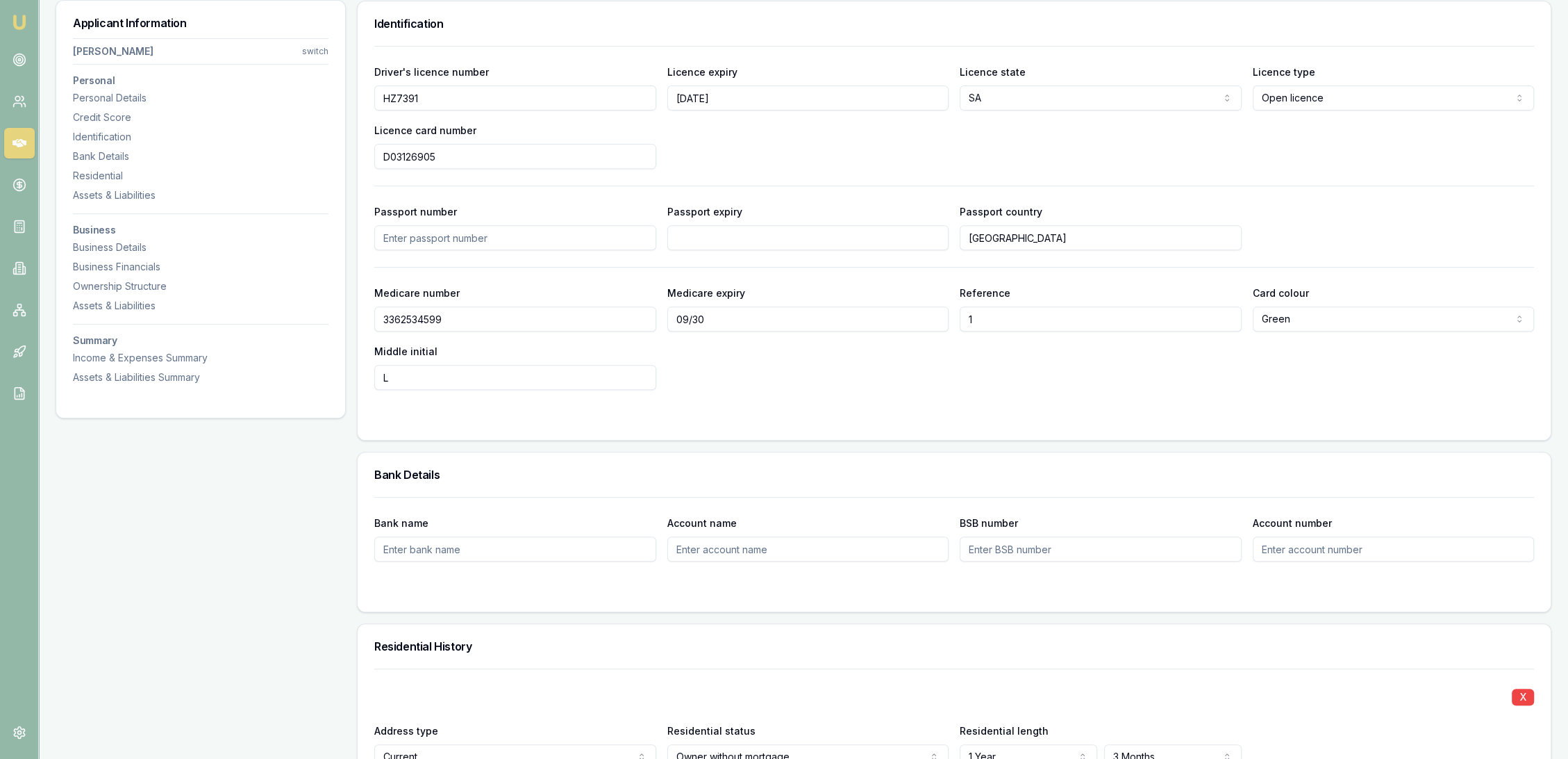
click at [798, 388] on div "Medicare number 3362534599 Medicare expiry 09/30 Reference 1 Card colour Green …" at bounding box center [954, 337] width 1160 height 106
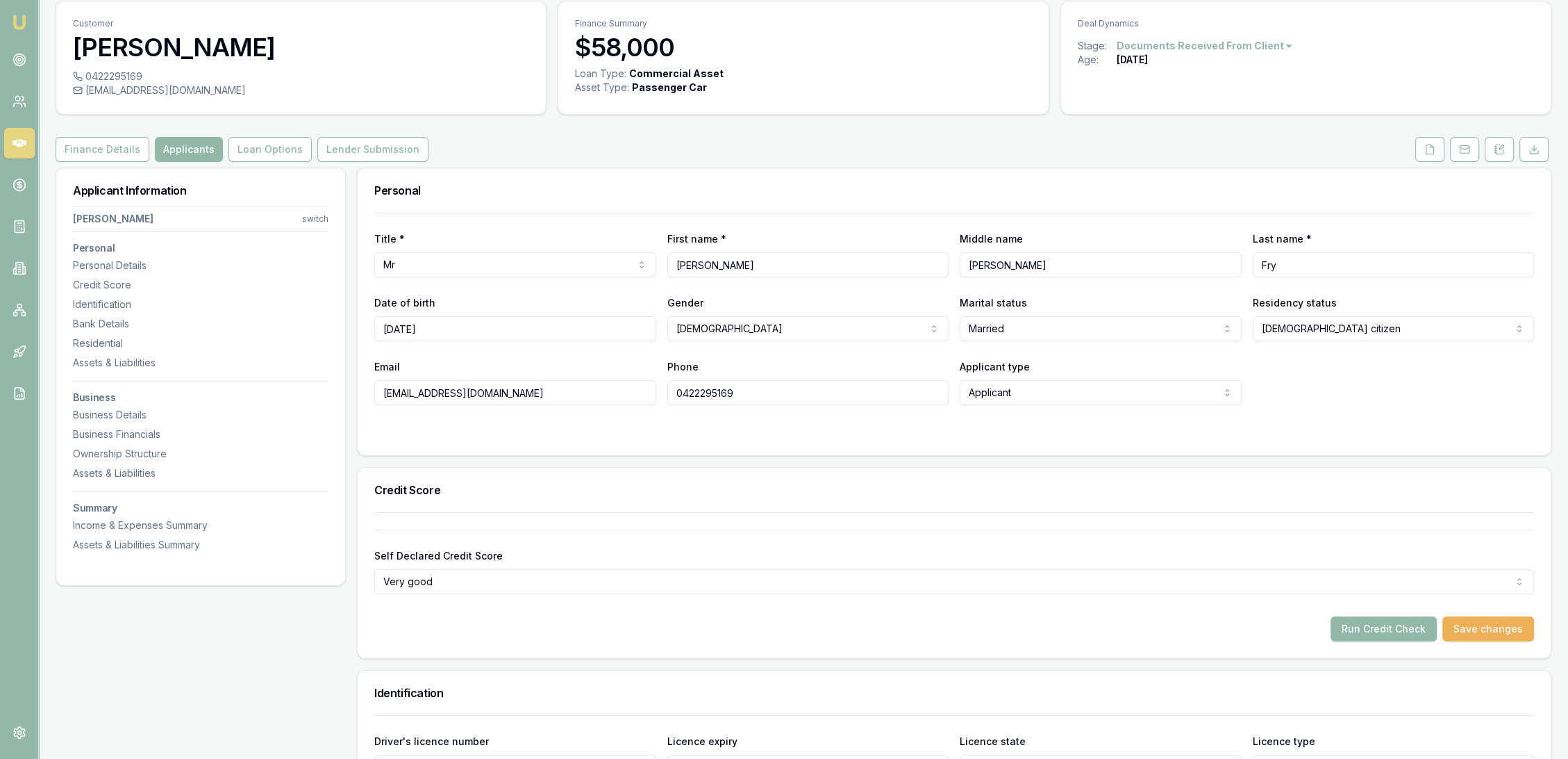
scroll to position [0, 0]
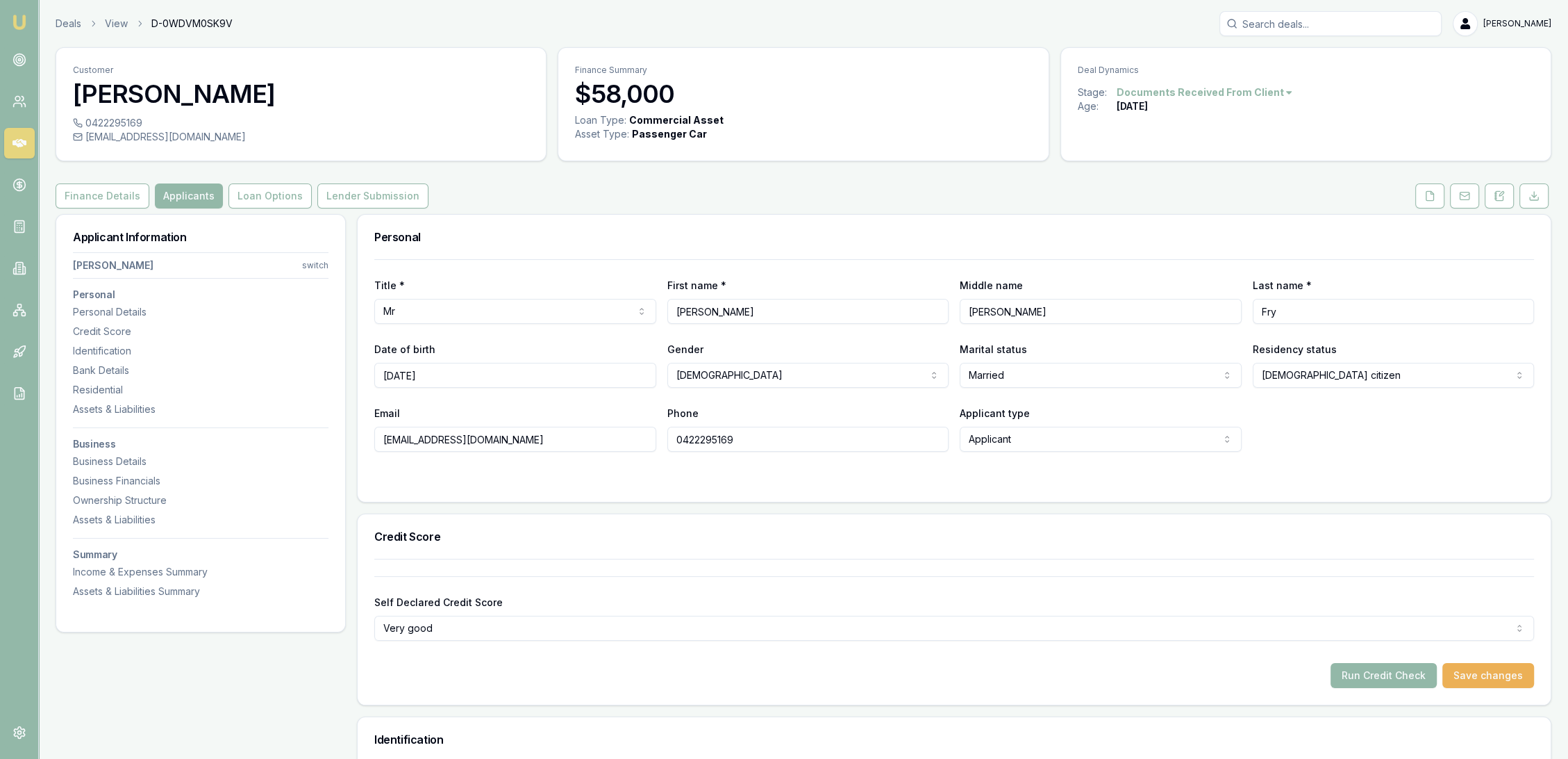
click at [994, 374] on html "Emu Broker Deals View D-0WDVM0SK9V Robyn Adams Toggle Menu Customer Andrew Fry …" at bounding box center [784, 379] width 1568 height 759
select select "DE_FACTO"
click at [900, 474] on div at bounding box center [954, 480] width 1160 height 11
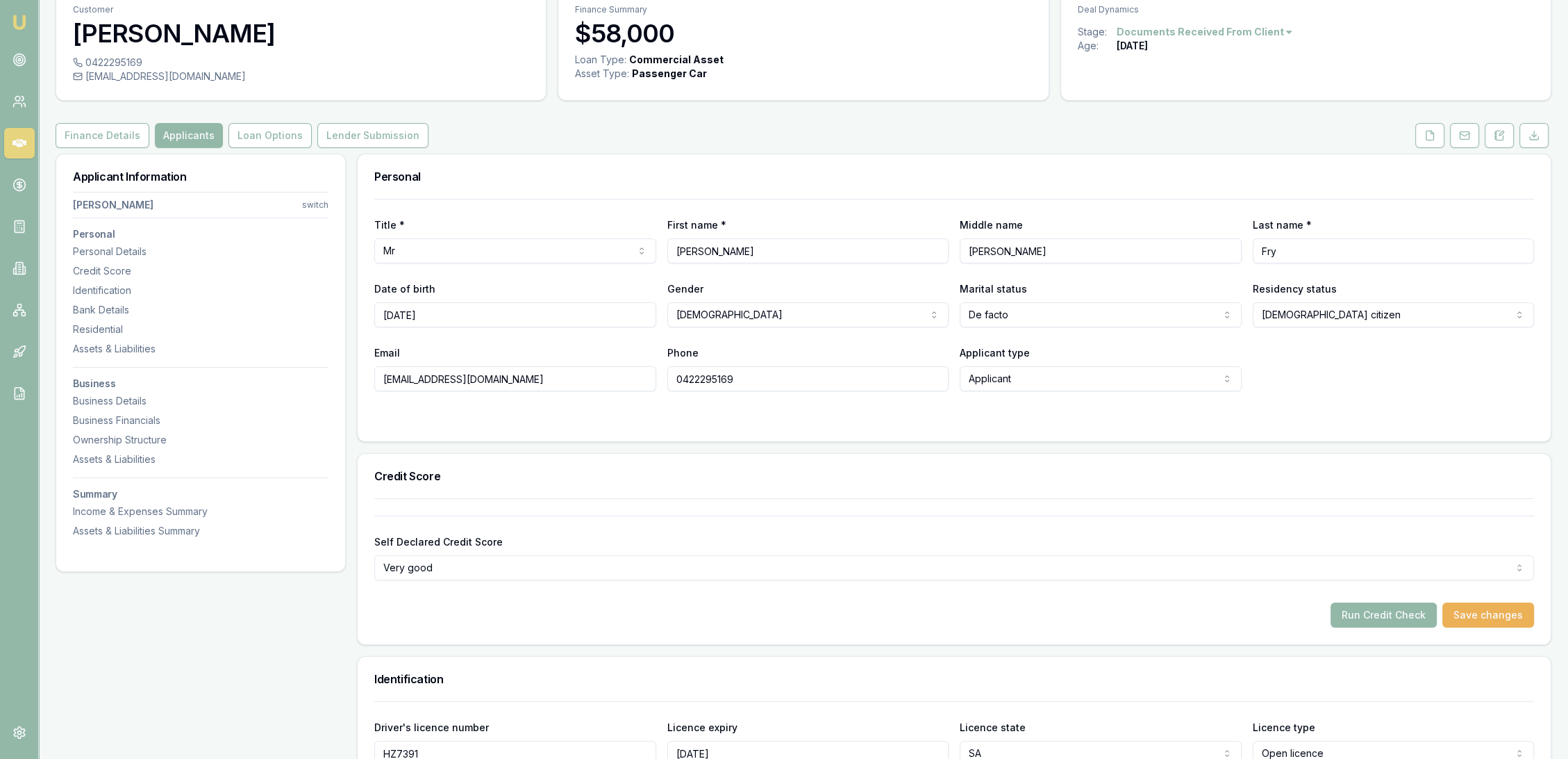
scroll to position [155, 0]
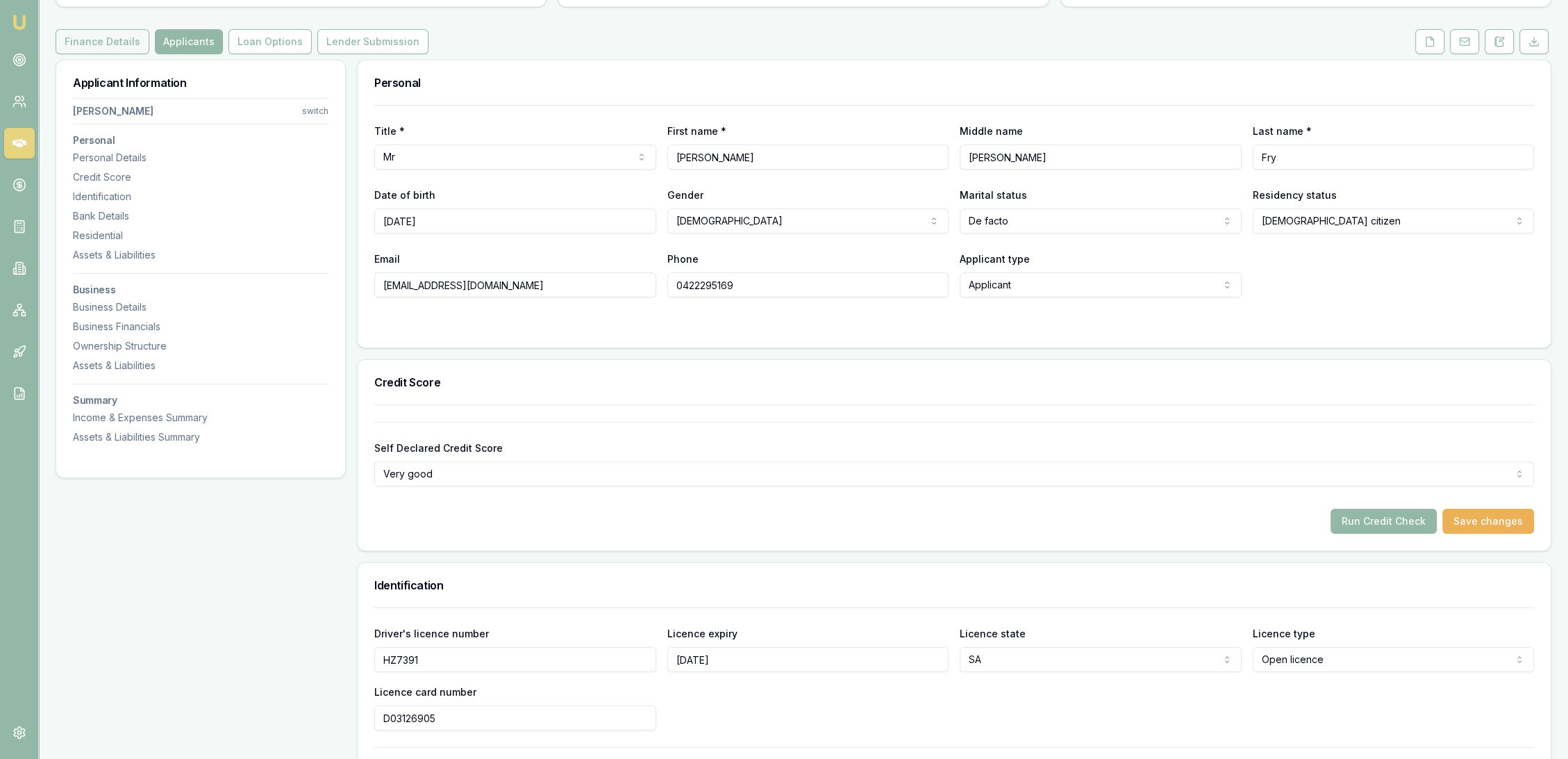
click at [105, 44] on button "Finance Details" at bounding box center [102, 41] width 93 height 25
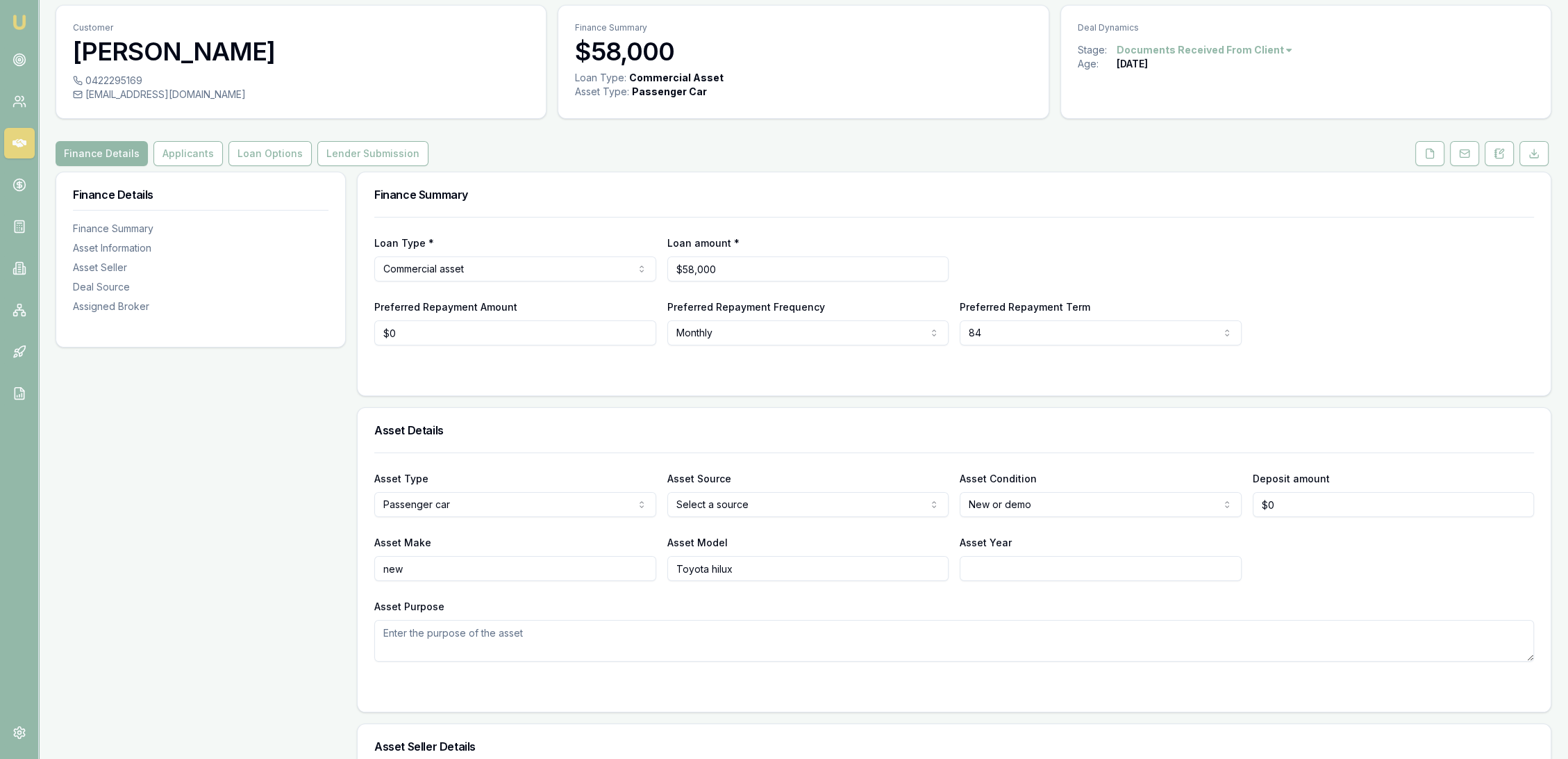
scroll to position [77, 0]
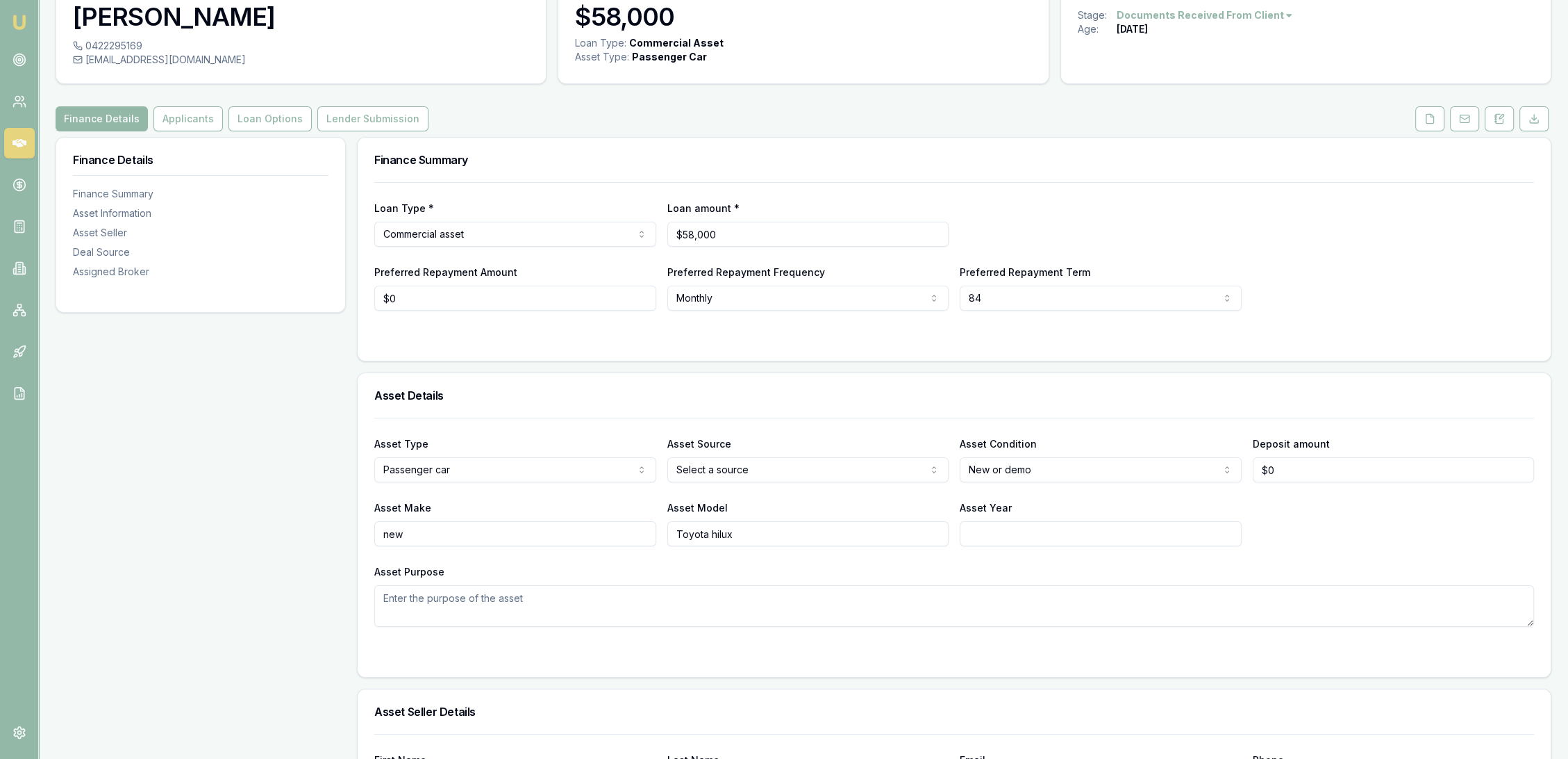
drag, startPoint x: 505, startPoint y: 527, endPoint x: 348, endPoint y: 527, distance: 157.0
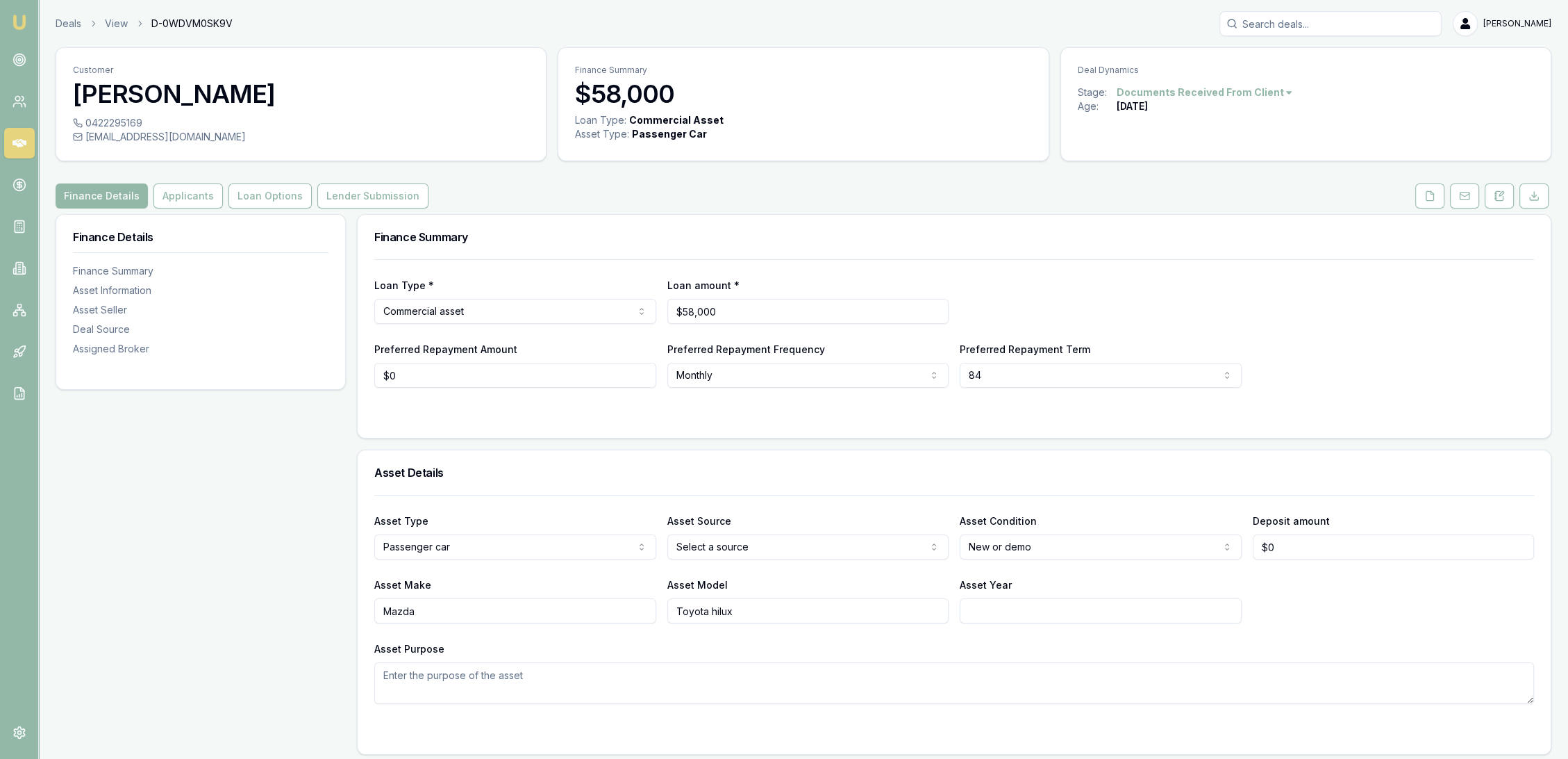
type input "Mazda"
type input "BT-50"
type input "2025"
click at [432, 683] on textarea "Asset Purpose" at bounding box center [954, 683] width 1160 height 41
type textarea "u"
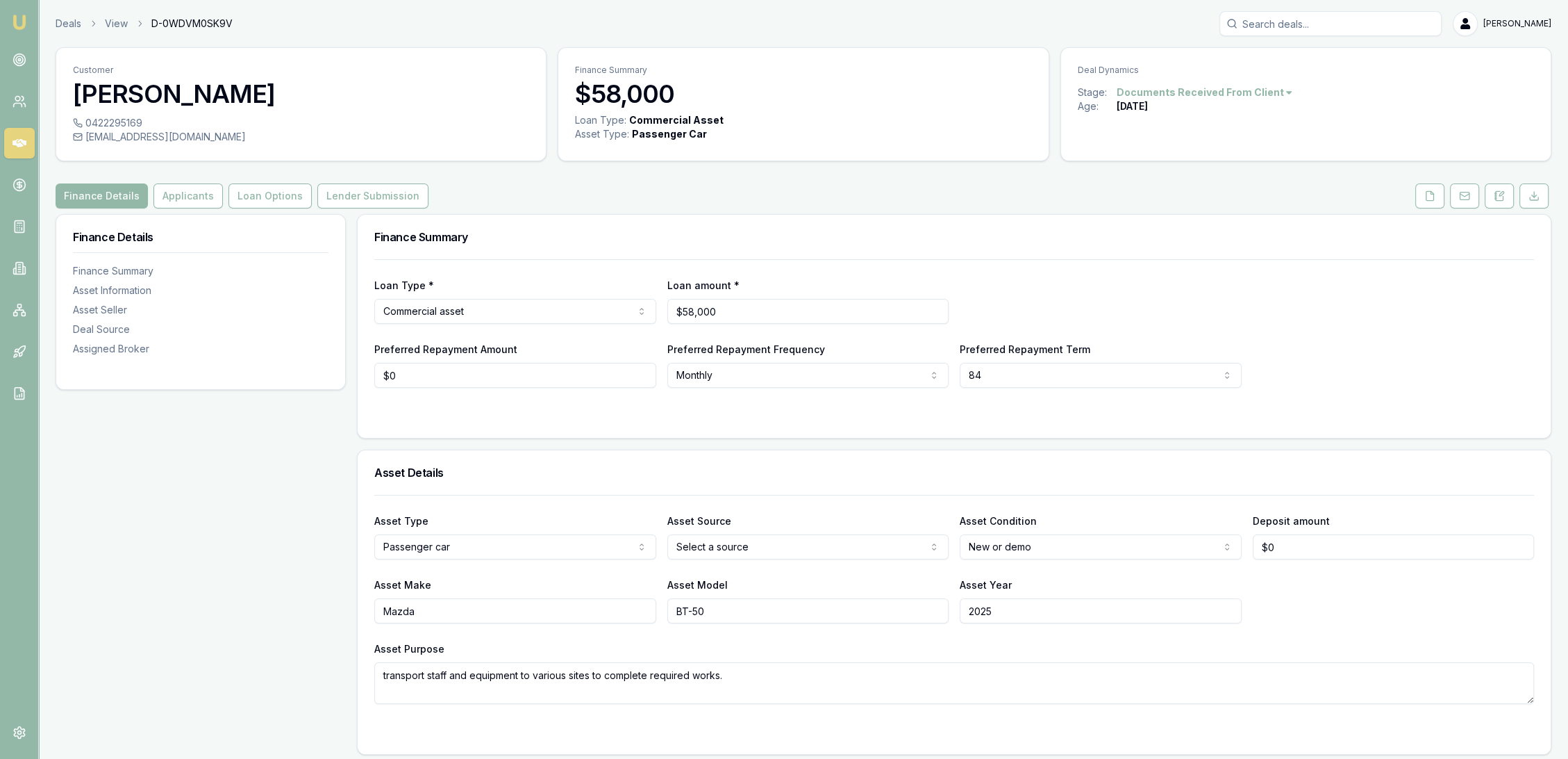
type textarea "transport staff and equipment to various sites to complete required works."
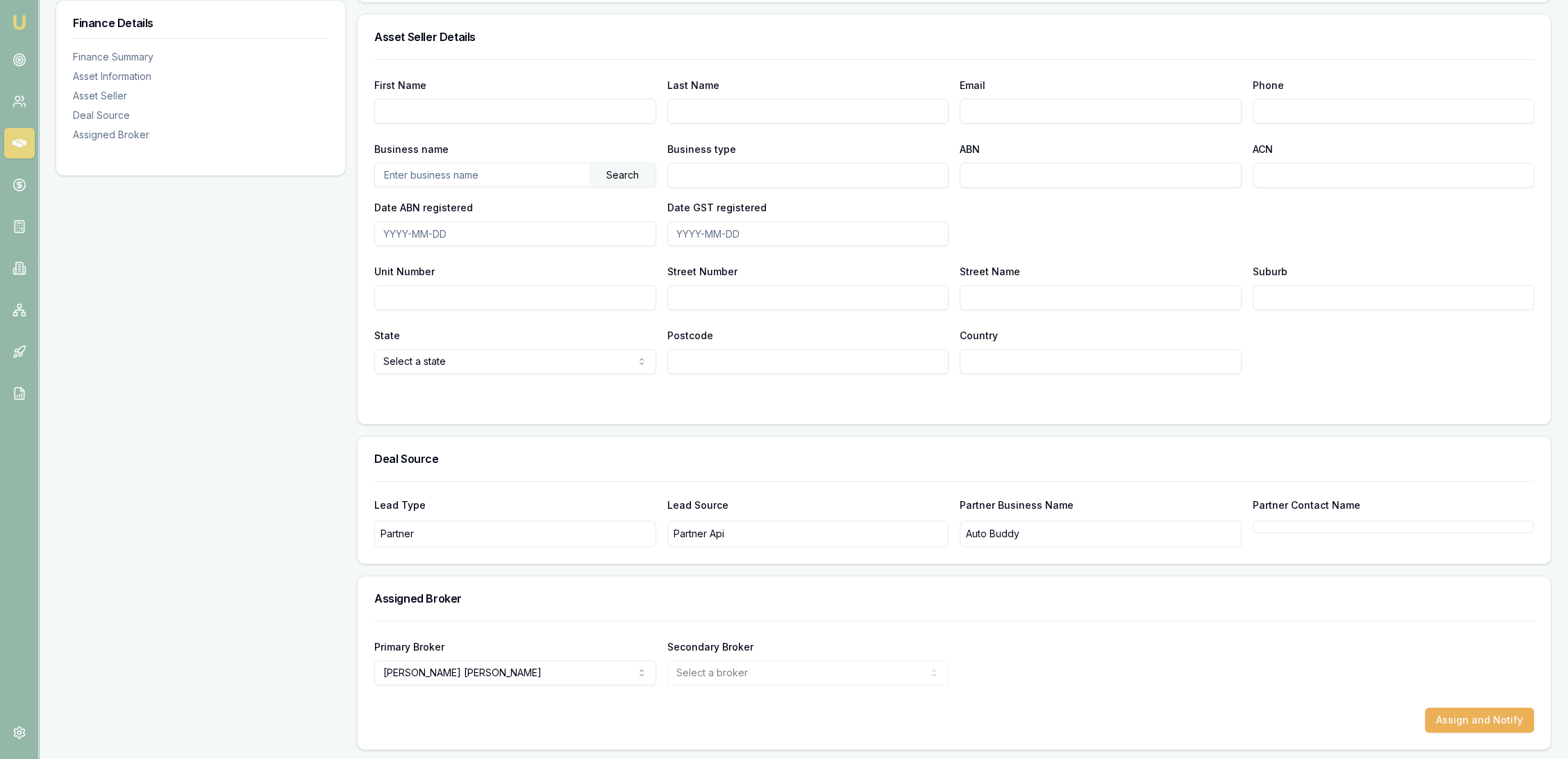
scroll to position [598, 0]
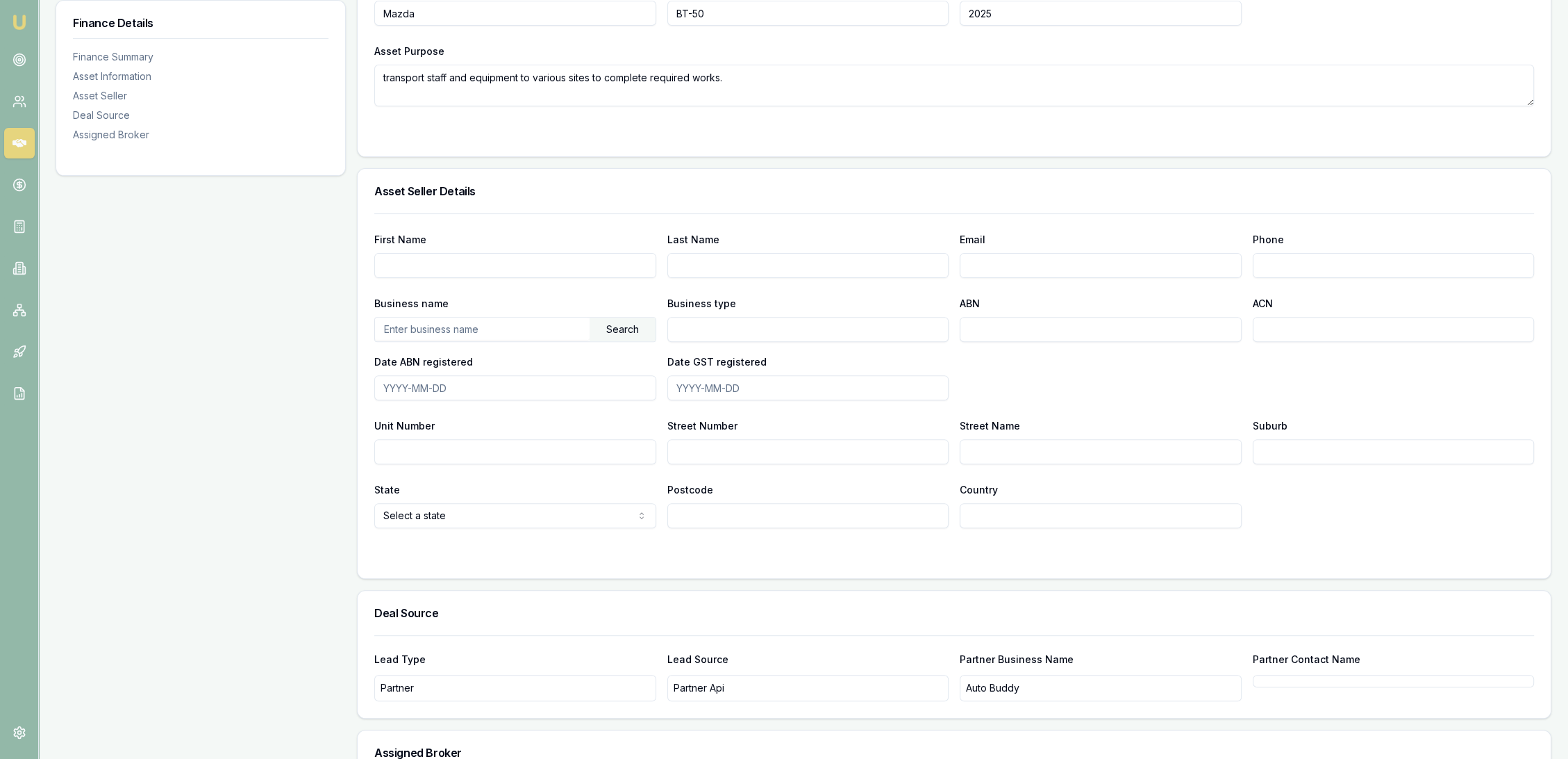
click at [480, 260] on input "First Name" at bounding box center [514, 265] width 282 height 25
type input "Adam"
type input "Phillips"
click at [1031, 268] on input "Email" at bounding box center [1100, 265] width 282 height 25
paste input "aphillips@edwardstownmazda.com.au"
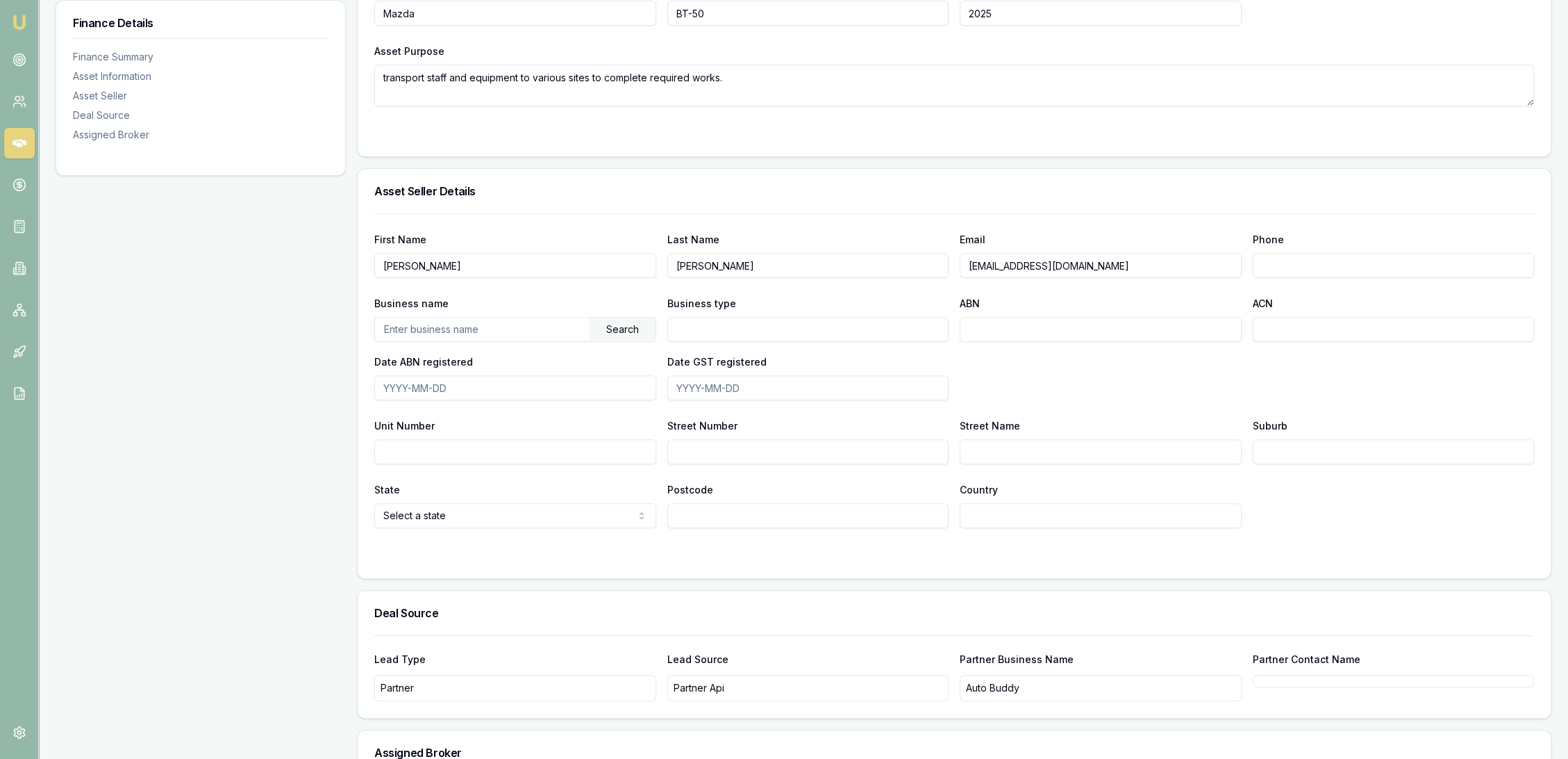
type input "aphillips@edwardstownmazda.com.au"
click at [1278, 265] on input "Phone" at bounding box center [1393, 265] width 282 height 25
click at [1276, 260] on input "Phone" at bounding box center [1393, 265] width 282 height 25
click at [1283, 261] on input "Phone" at bounding box center [1393, 265] width 282 height 25
type input "0433 779 788"
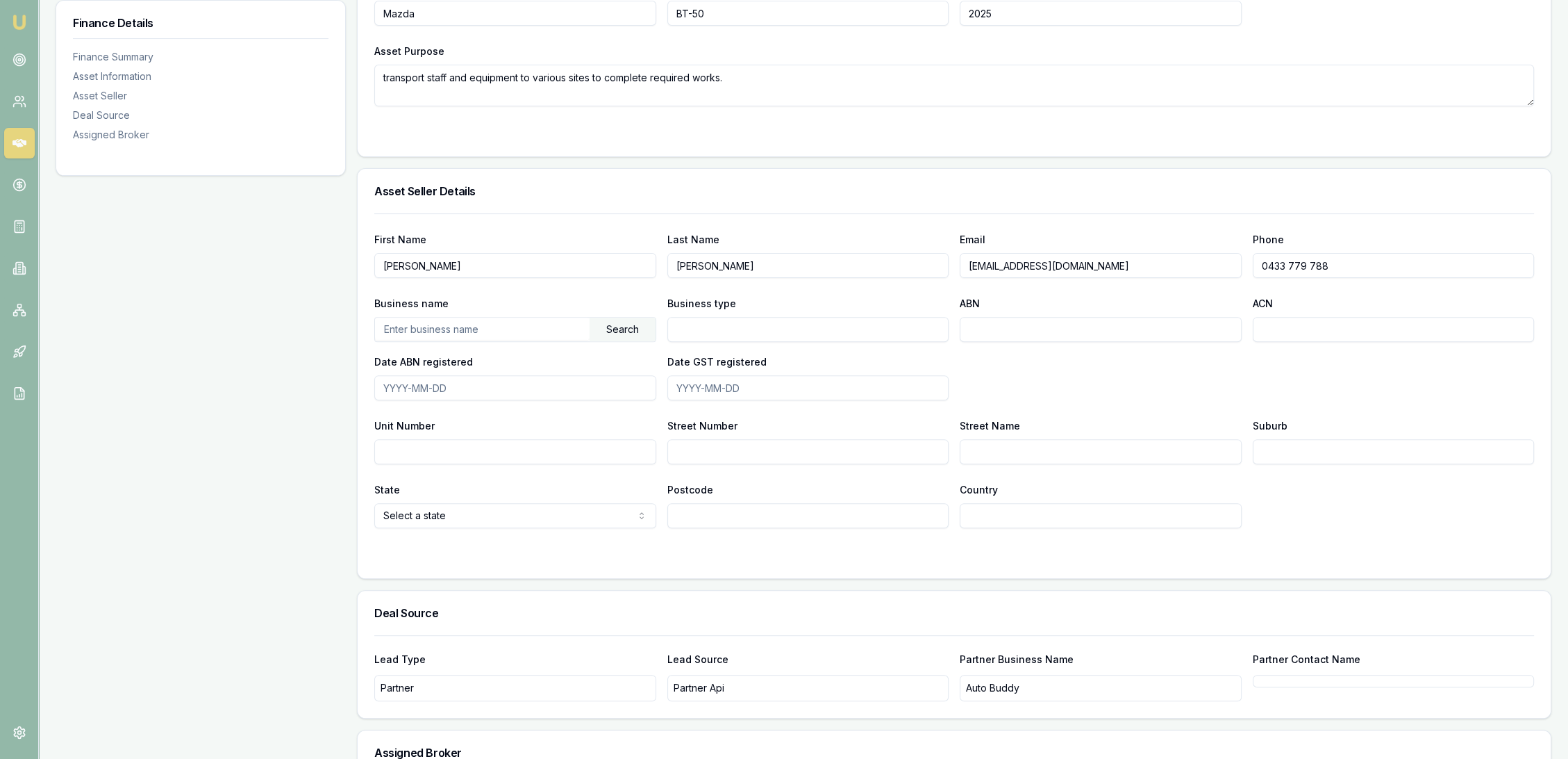
click at [455, 329] on input "text" at bounding box center [482, 329] width 215 height 23
click at [407, 332] on input "text" at bounding box center [482, 329] width 215 height 23
click at [632, 336] on div "Search" at bounding box center [623, 329] width 66 height 24
click at [516, 353] on div "AUSTRALIAN MOTORS MAZDA PTY LTD (70124970109)" at bounding box center [515, 355] width 281 height 25
type input "AUSTRALIAN MOTORS MAZDA PTY LTD"
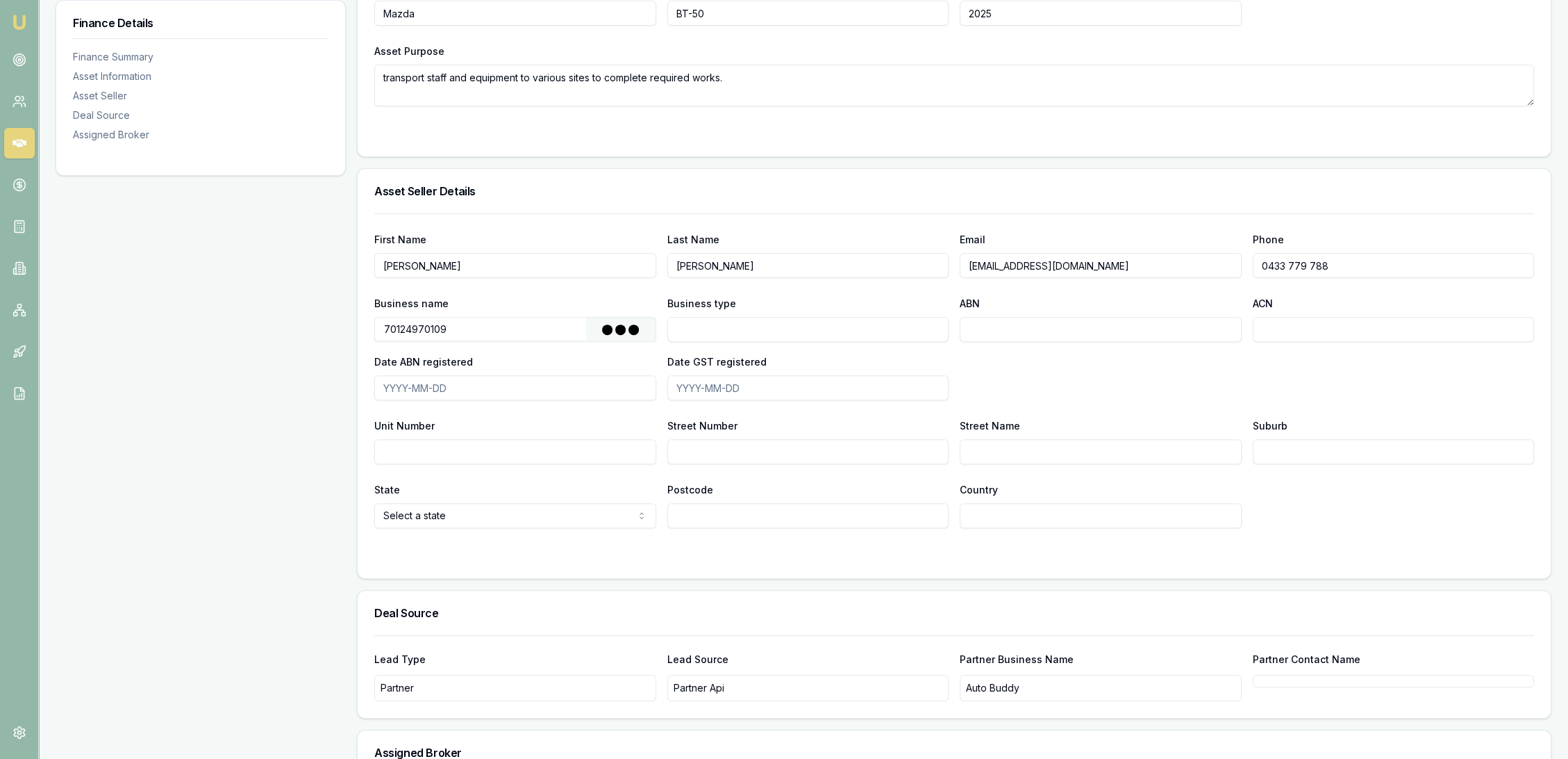
type input "Australian Private Company"
type input "70124970109"
type input "124970109"
type input "2007-06-06"
type input "2007-07-01"
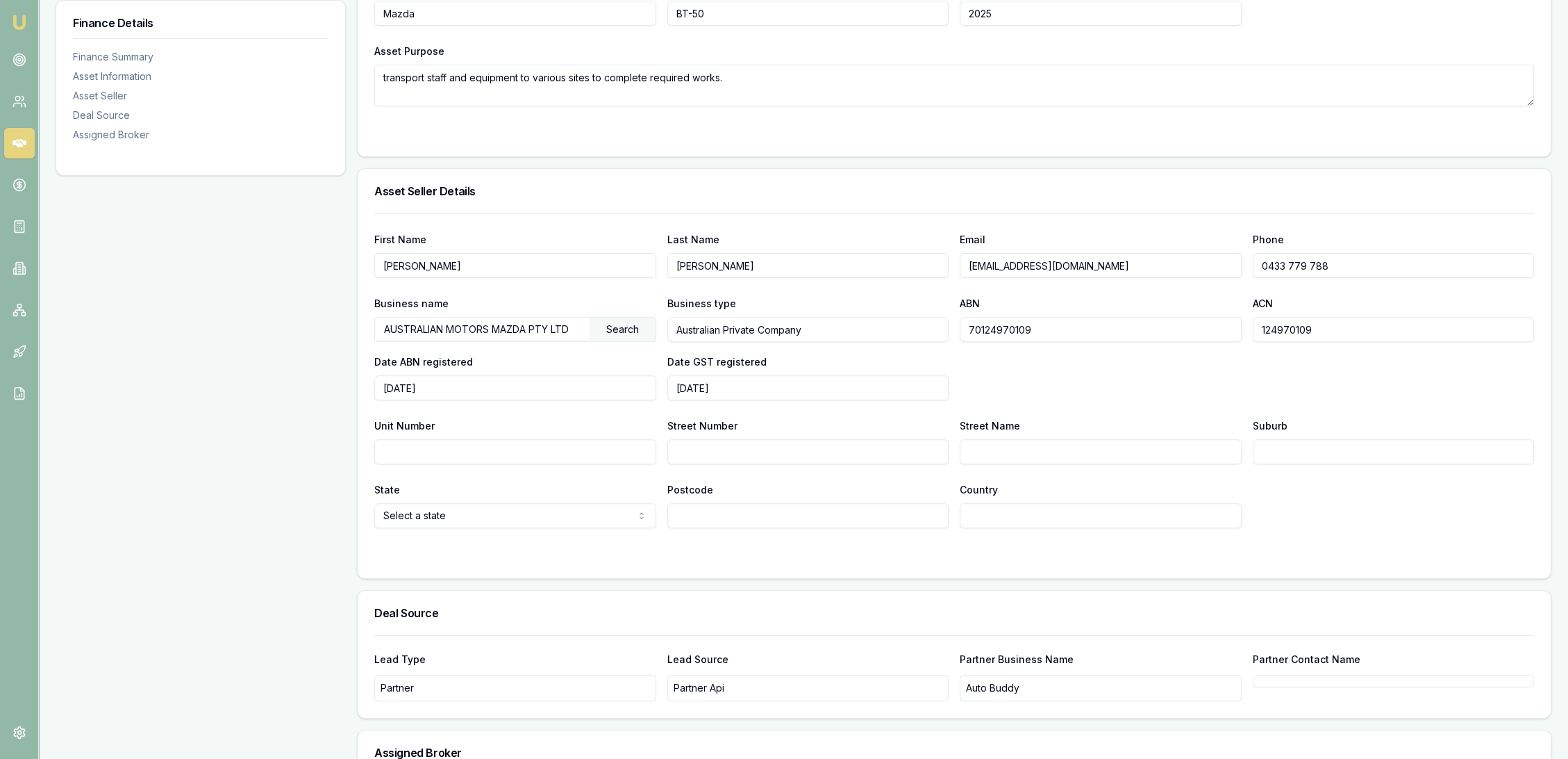
click at [735, 458] on input "Street Number" at bounding box center [808, 452] width 282 height 25
type input "862"
type input "South Rd"
type input "Edwardstown"
select select "SA"
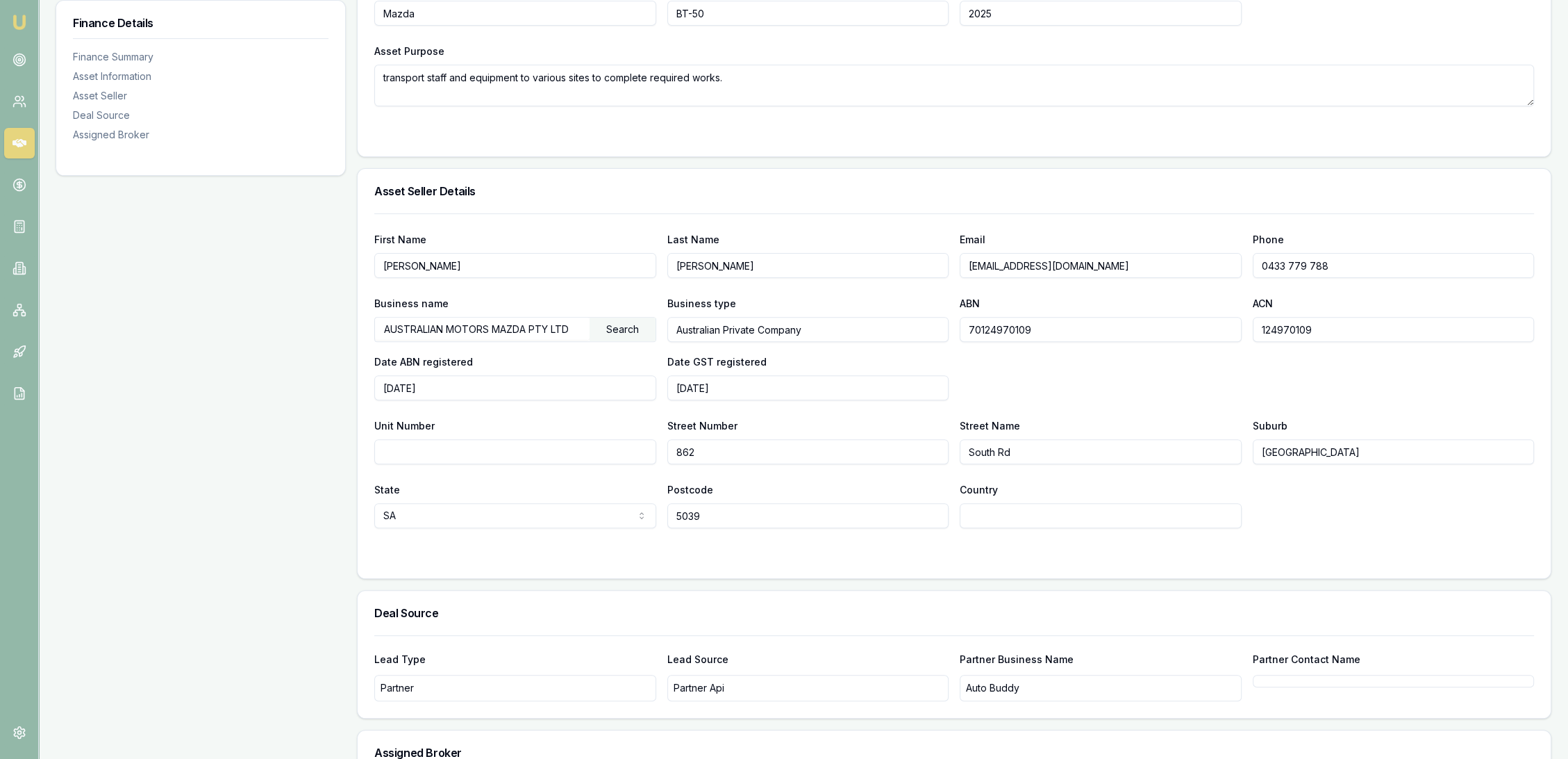
type input "5039"
type input "AU"
click at [1281, 510] on div "State SA NSW VIC QLD SA WA TAS NT ACT Postcode 5039 Country AU" at bounding box center [954, 504] width 1160 height 47
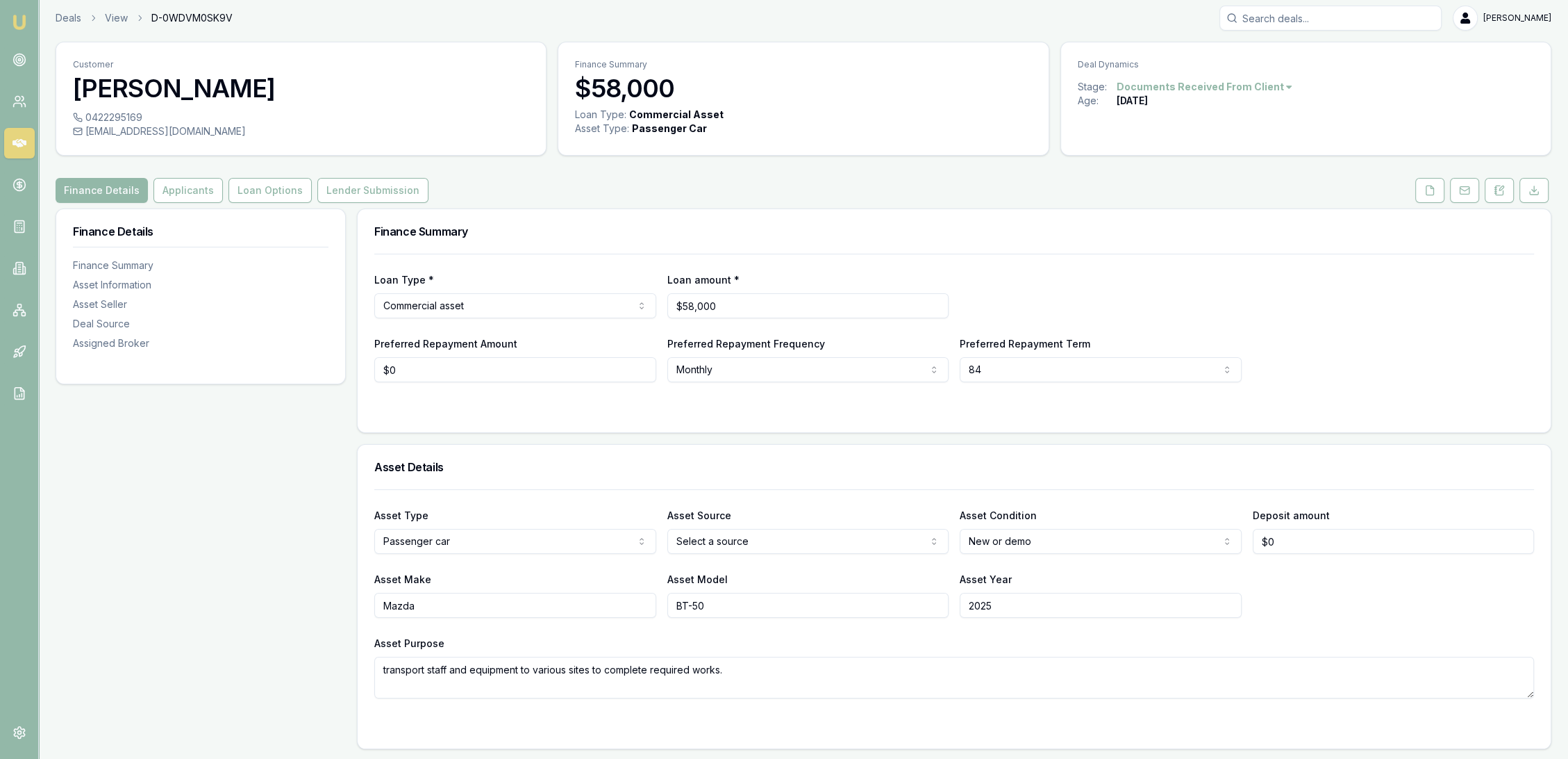
scroll to position [0, 0]
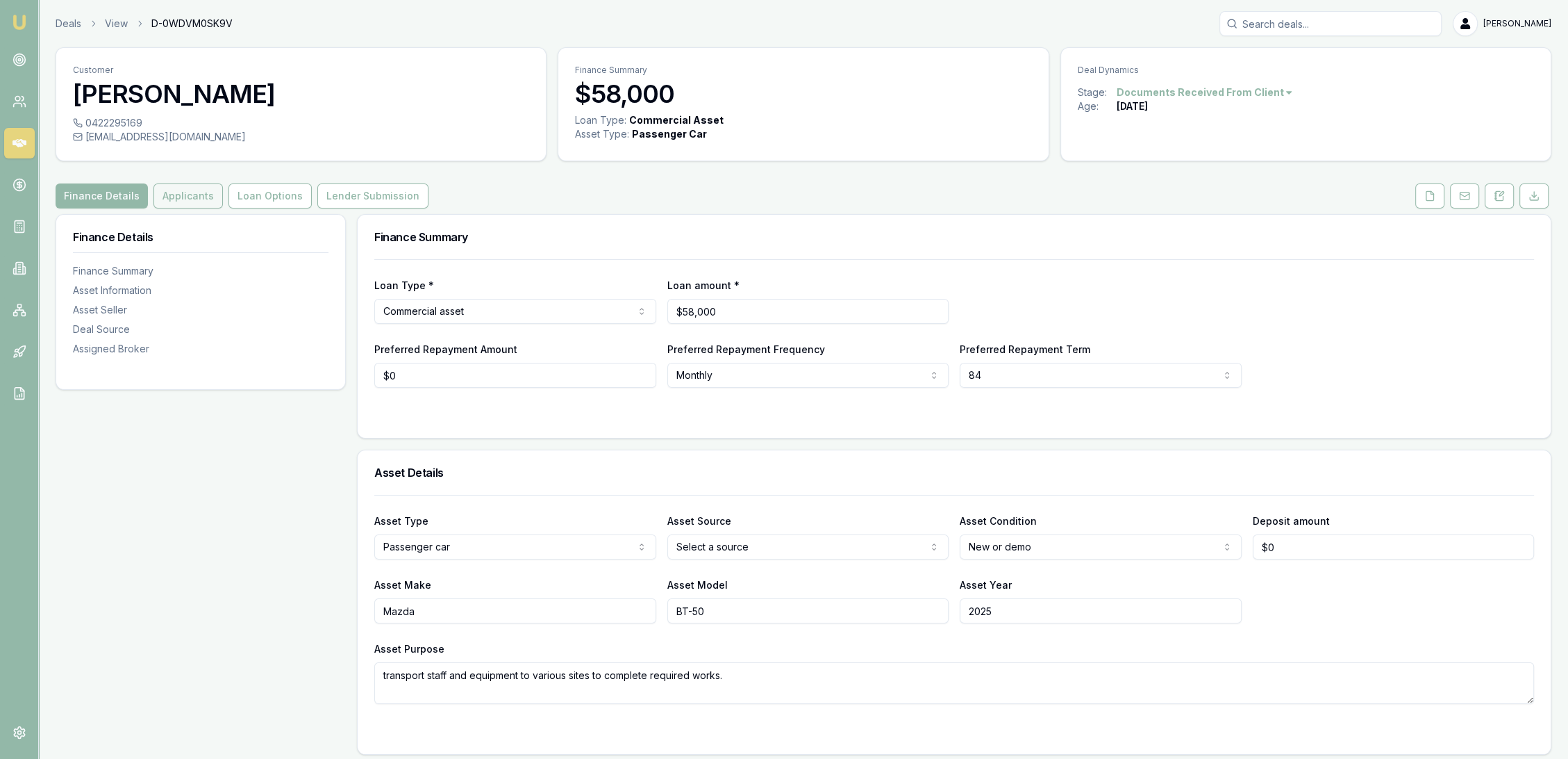
click at [184, 191] on button "Applicants" at bounding box center [188, 196] width 70 height 25
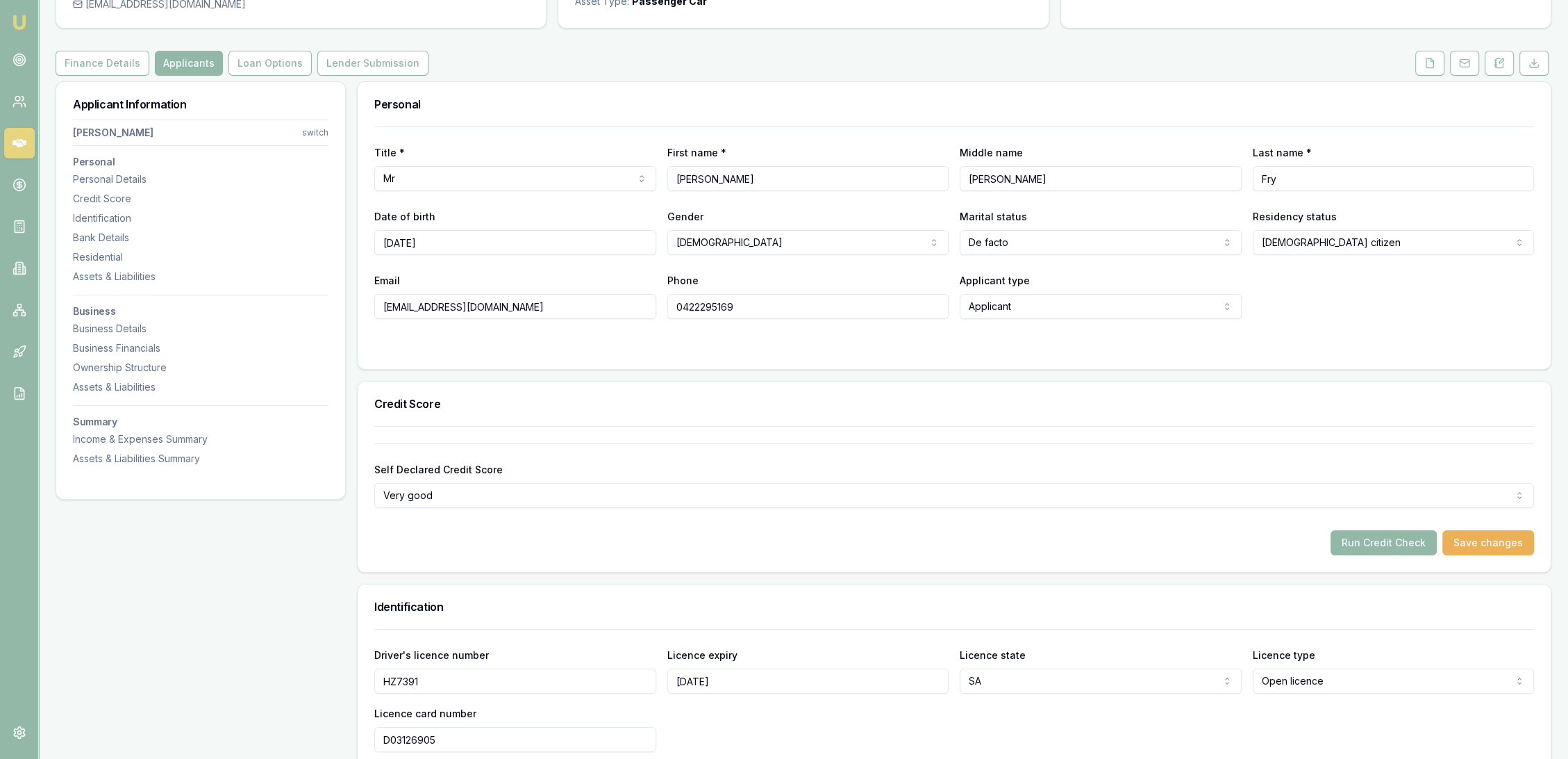
scroll to position [155, 0]
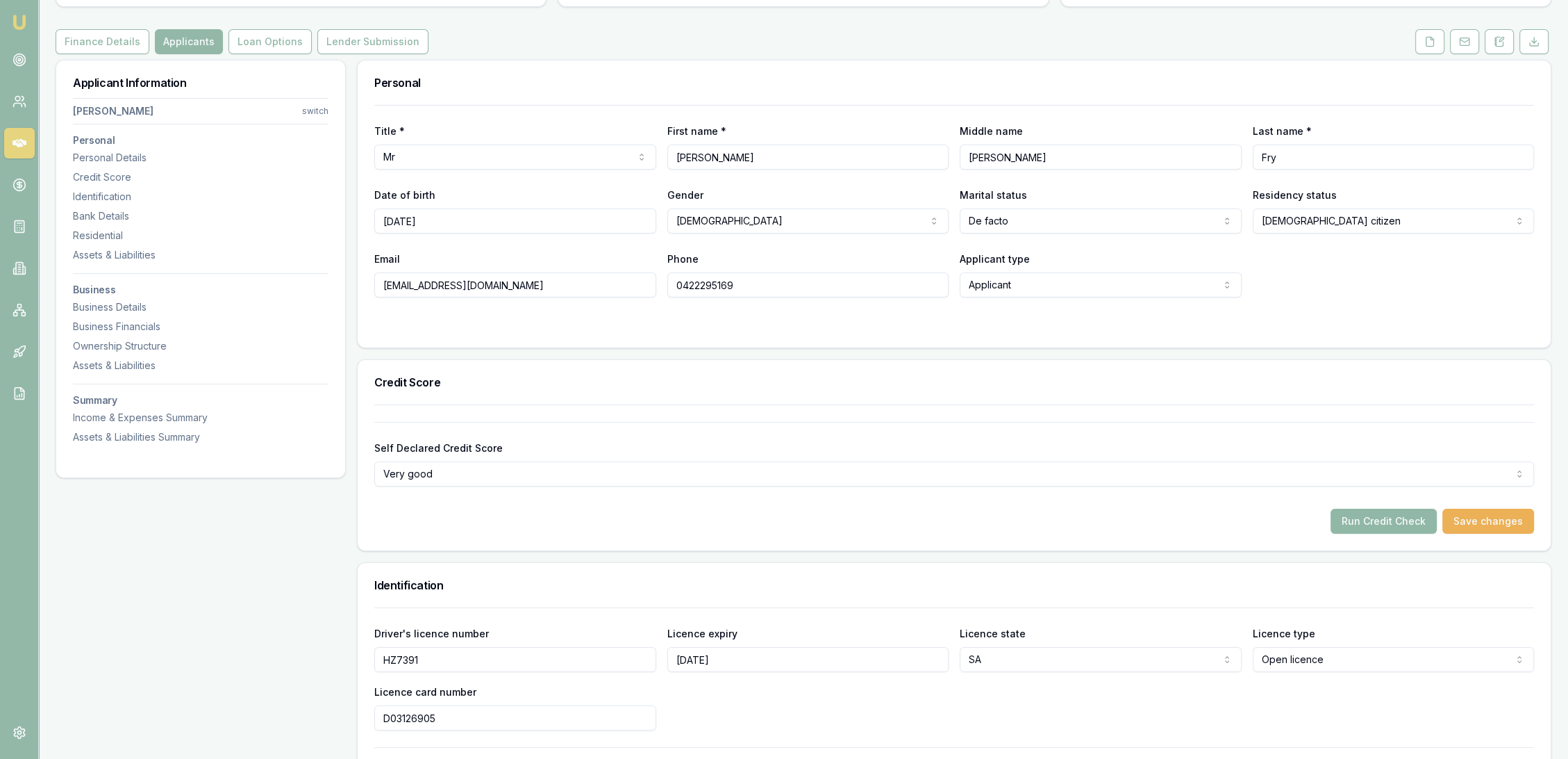
click at [1388, 527] on button "Run Credit Check" at bounding box center [1383, 520] width 106 height 25
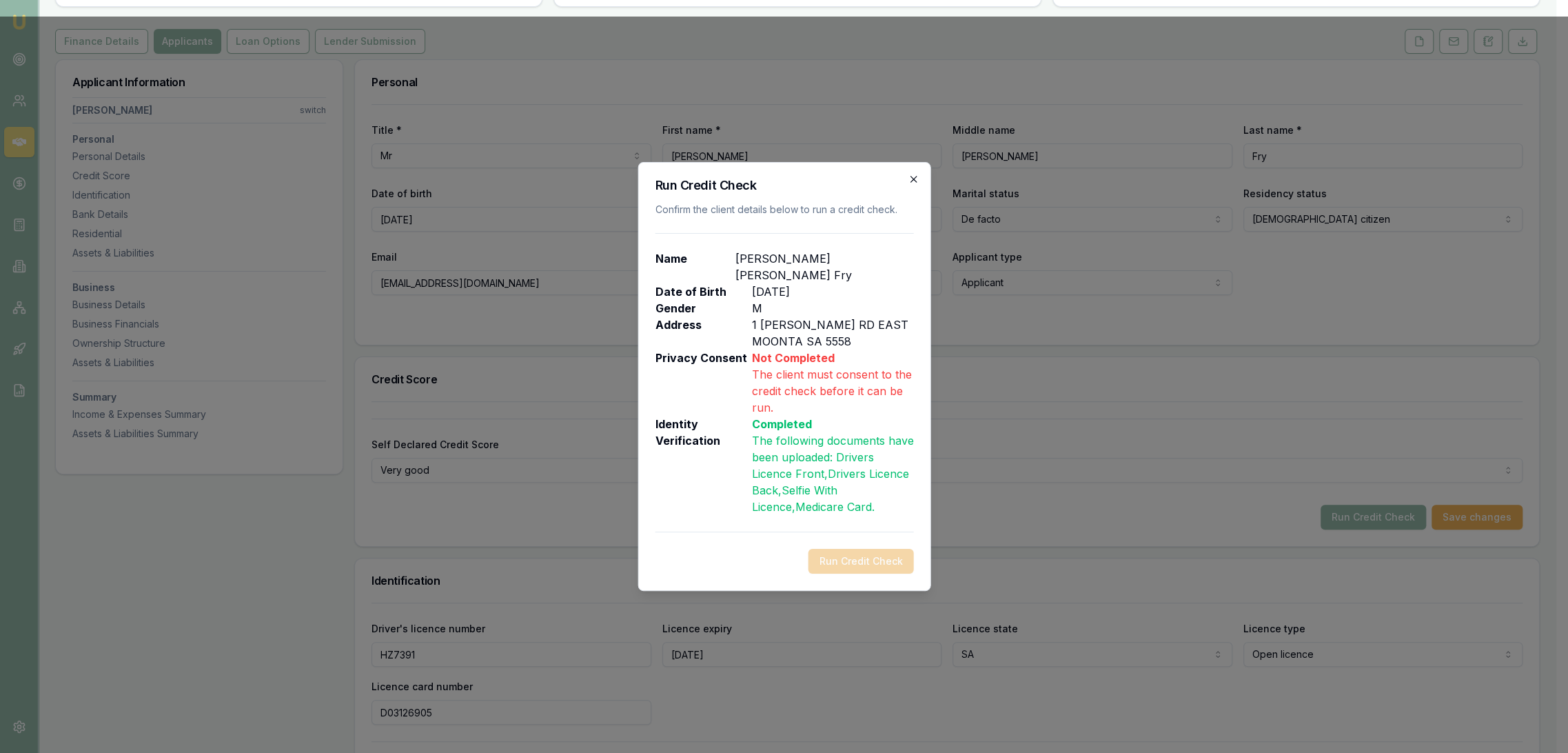
click at [909, 184] on icon "button" at bounding box center [913, 180] width 11 height 11
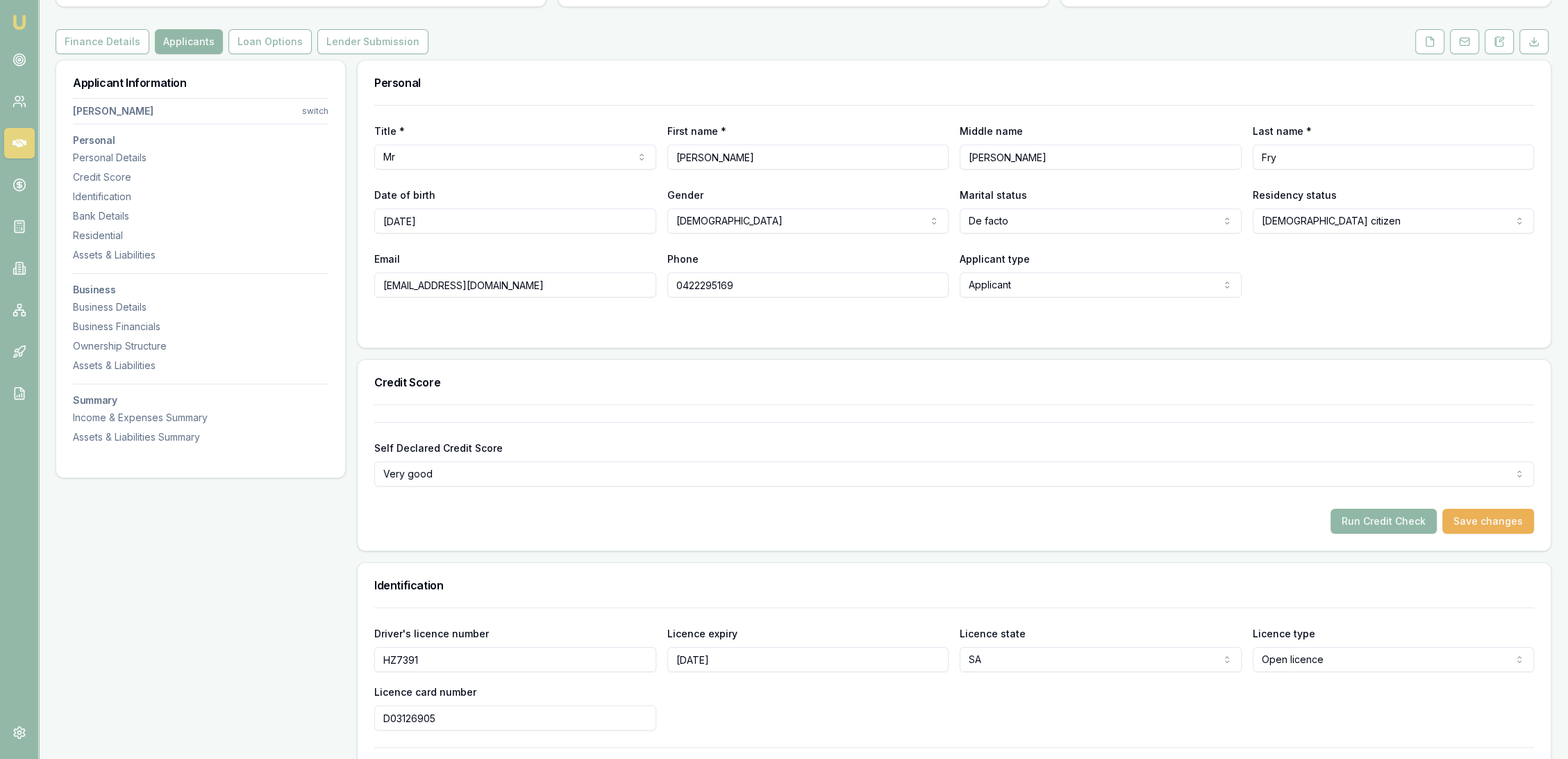
click at [1358, 521] on button "Run Credit Check" at bounding box center [1383, 520] width 106 height 25
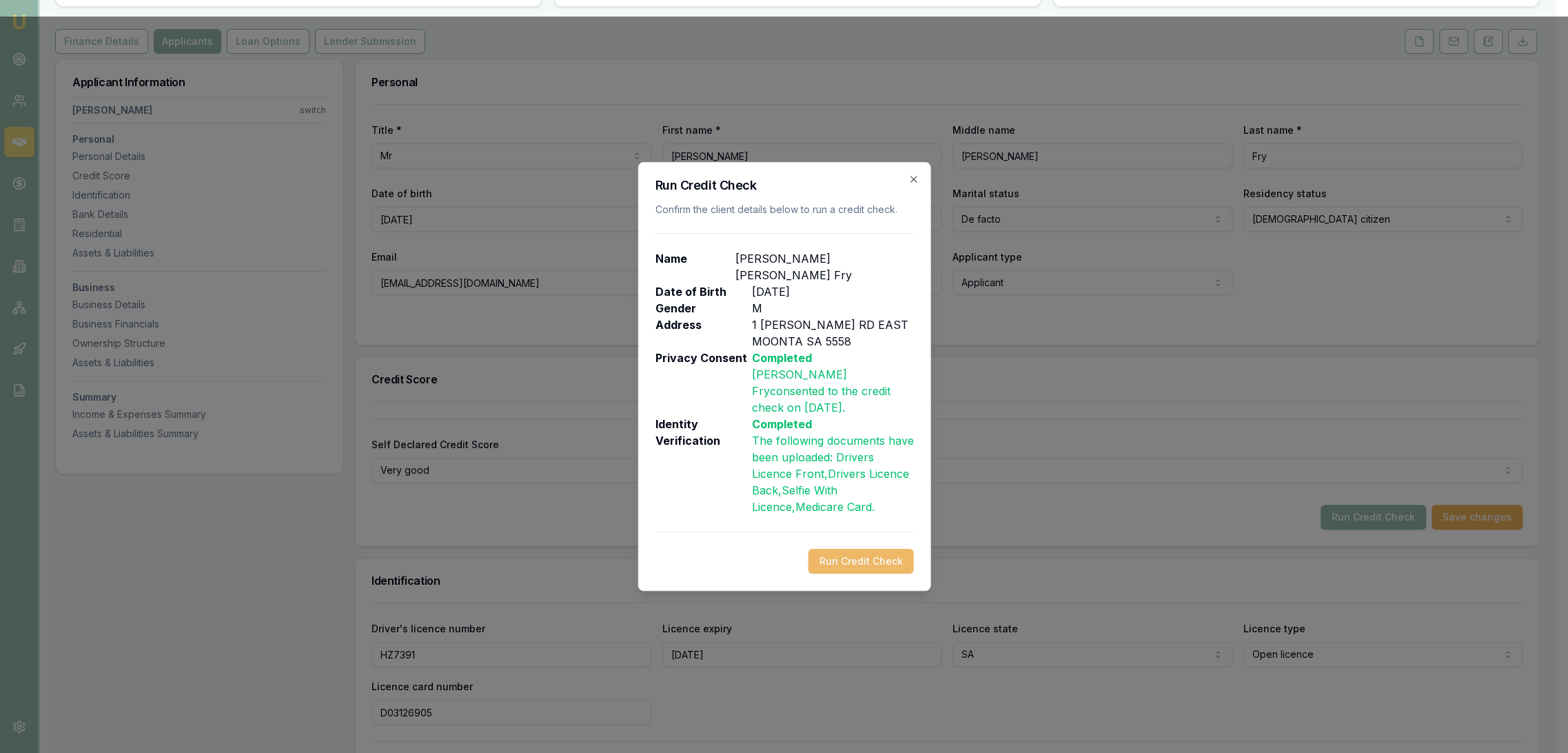
click at [861, 549] on button "Run Credit Check" at bounding box center [861, 561] width 106 height 25
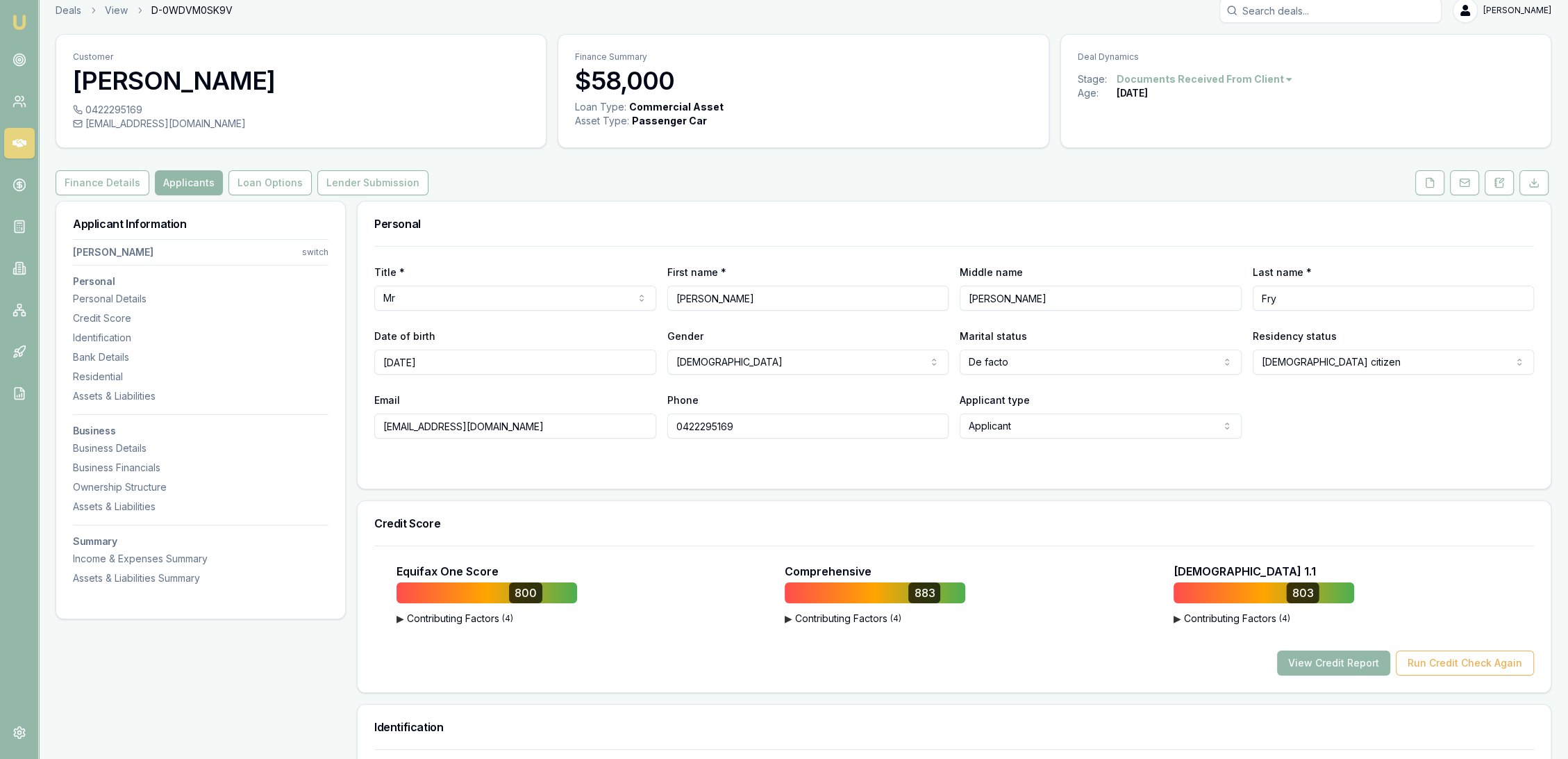
scroll to position [0, 0]
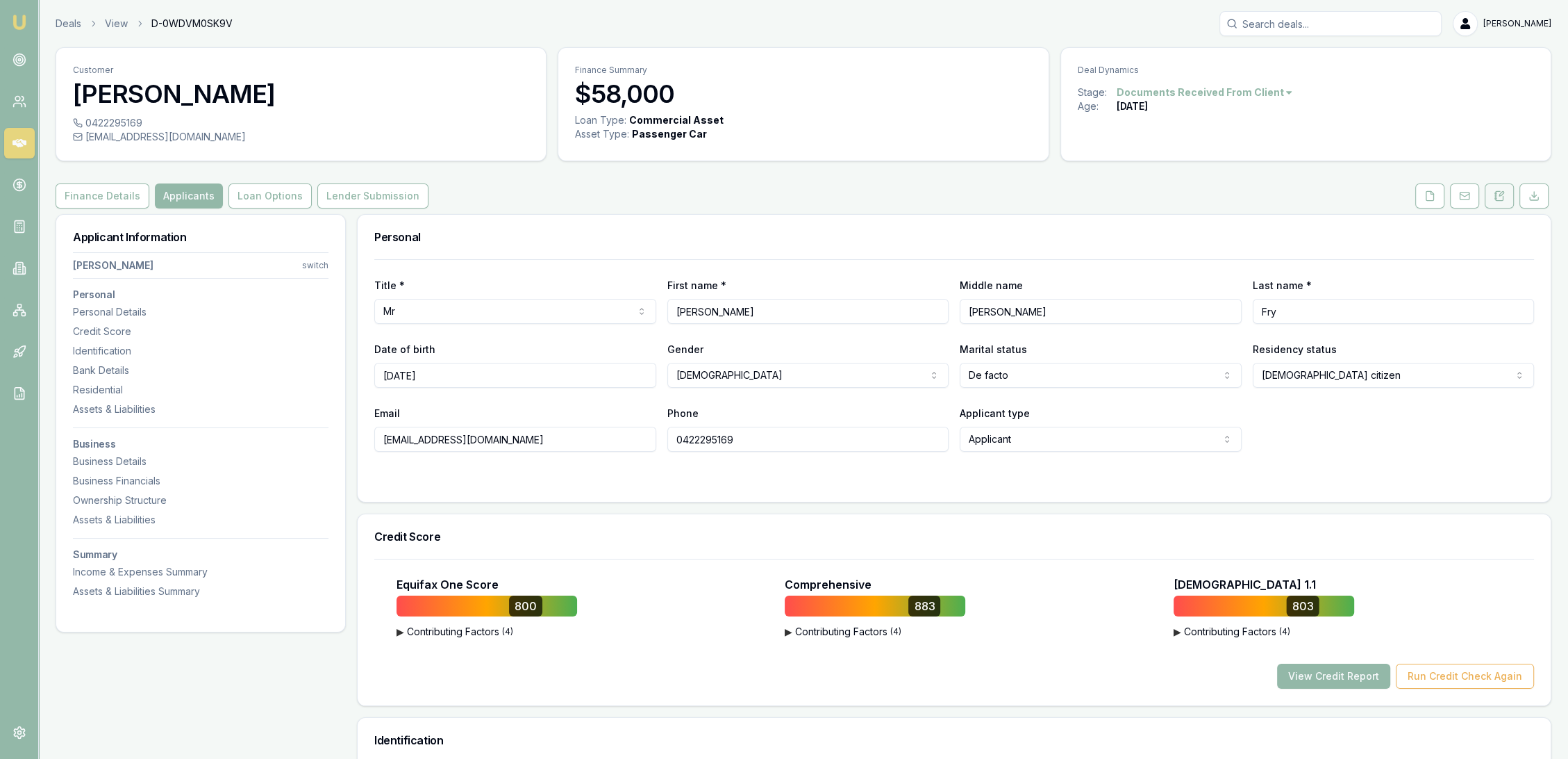
click at [1505, 190] on button at bounding box center [1498, 196] width 29 height 25
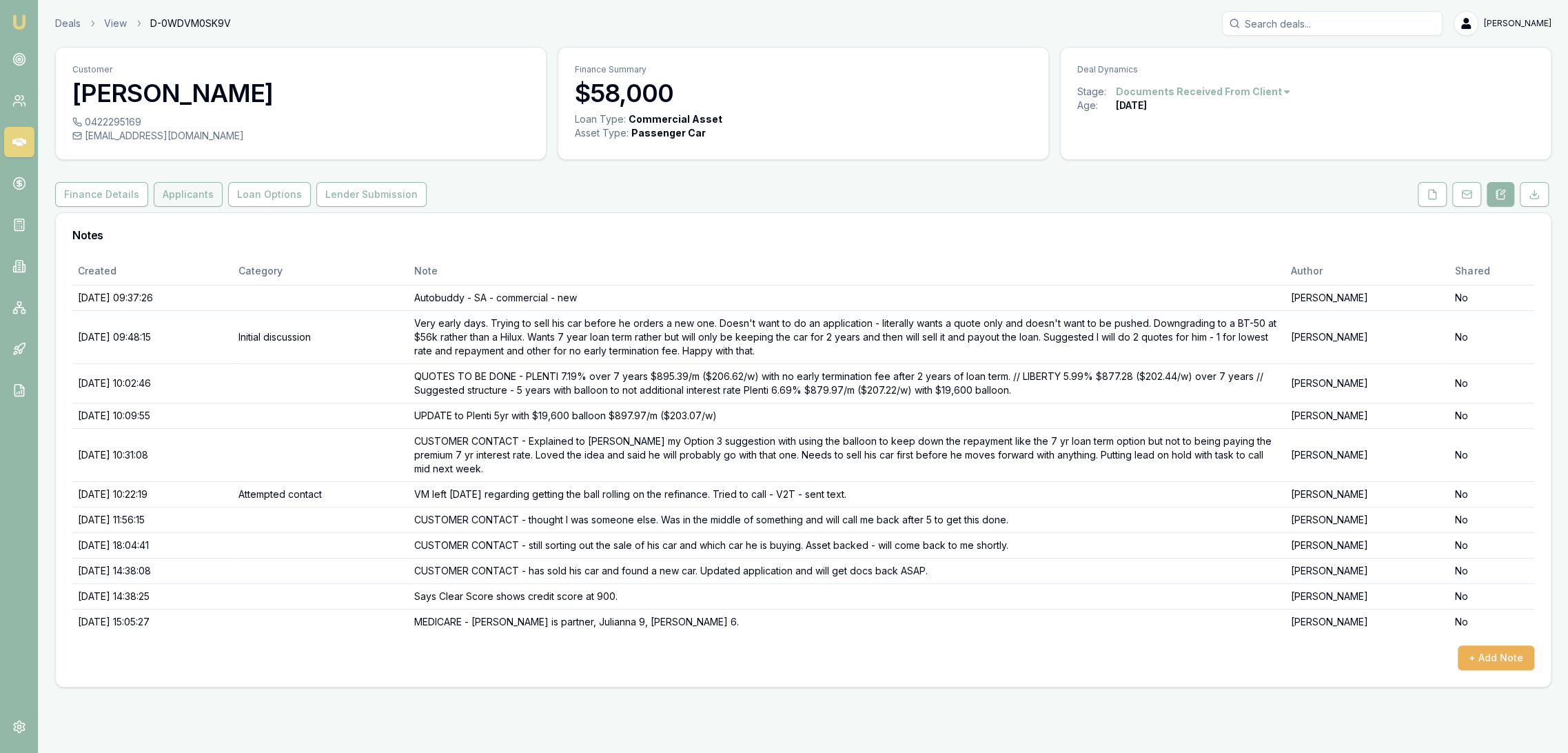
click at [179, 187] on button "Applicants" at bounding box center [188, 195] width 69 height 25
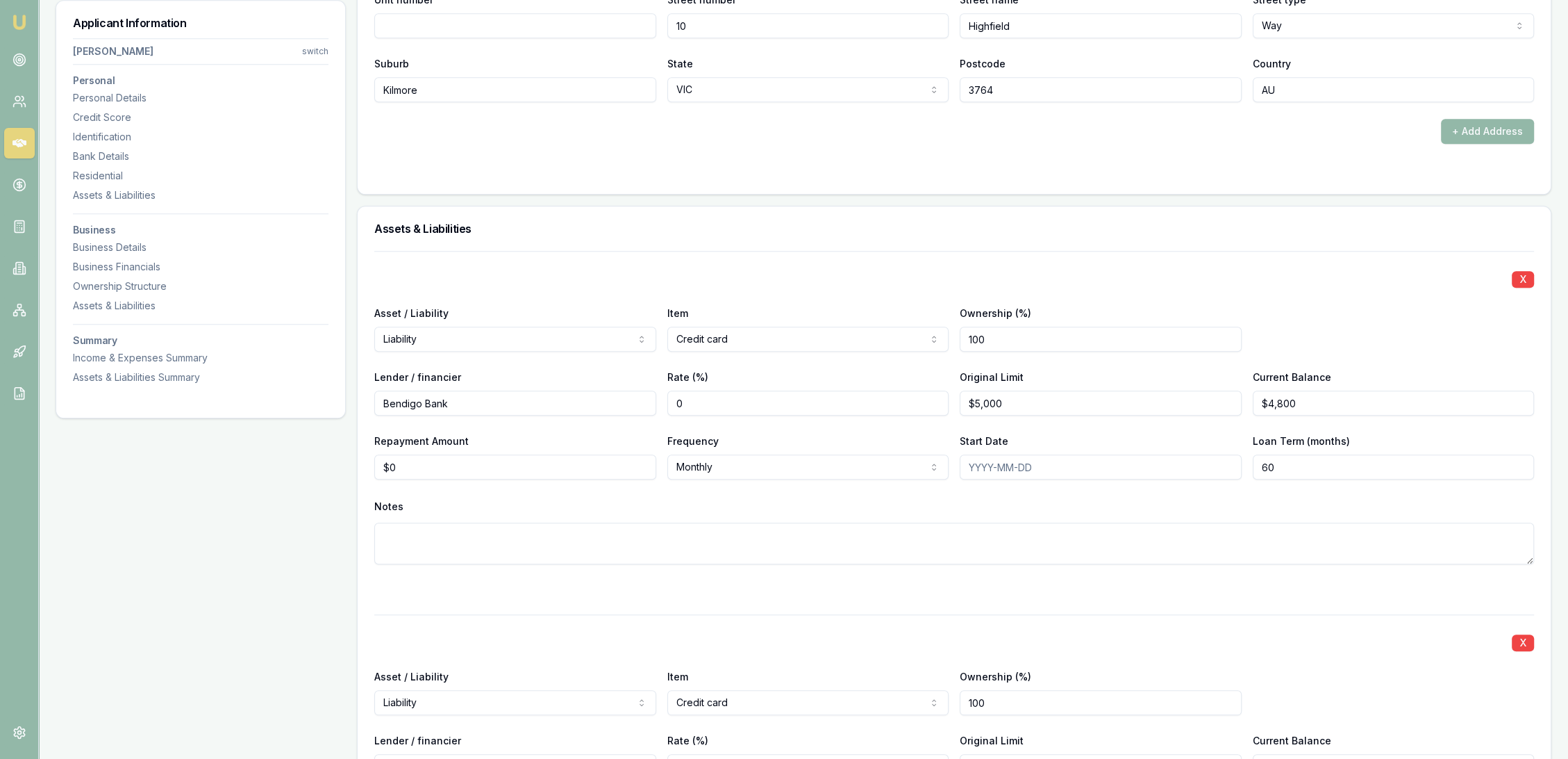
scroll to position [1929, 0]
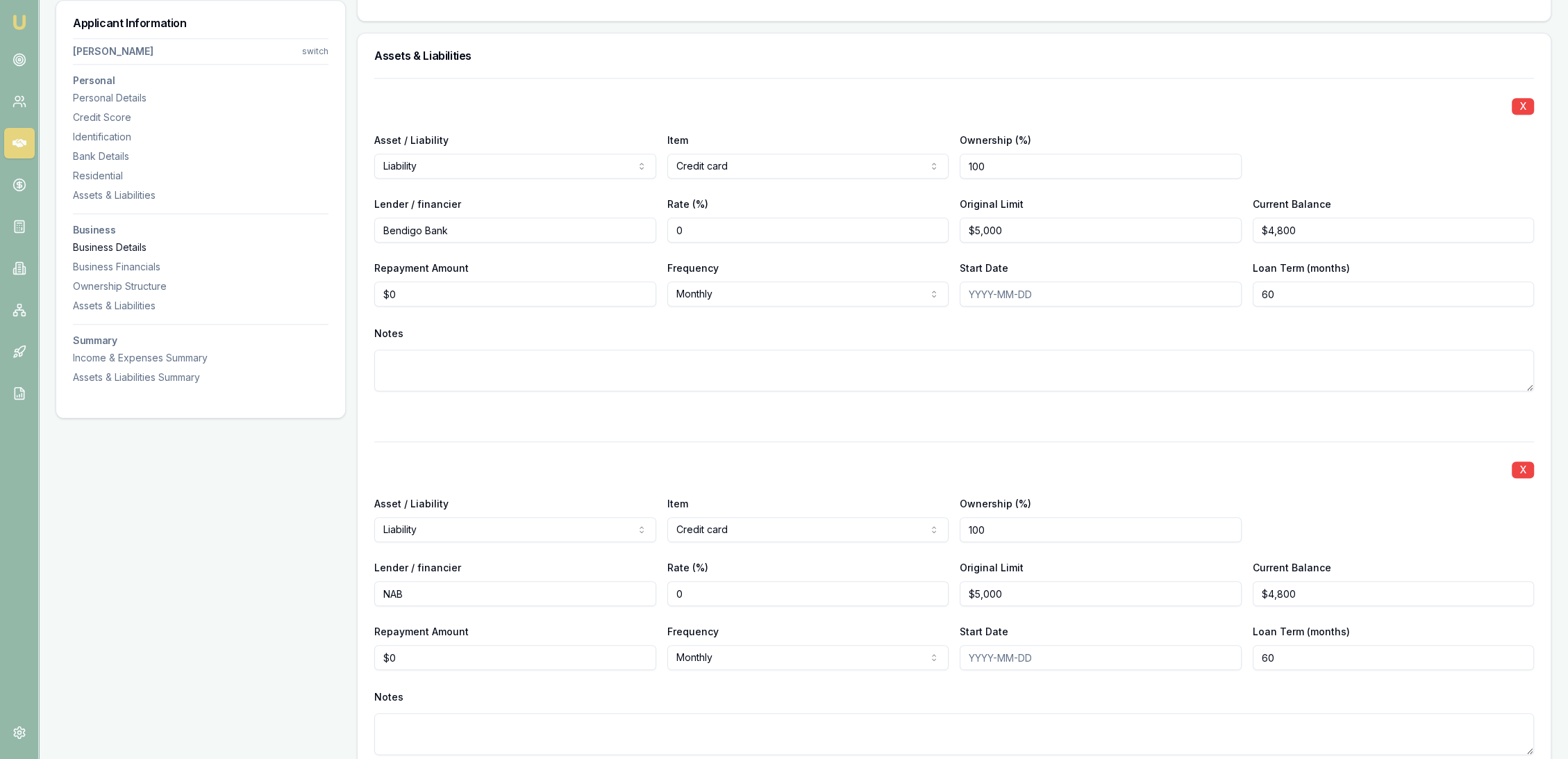
click at [112, 247] on div "Business Details" at bounding box center [200, 247] width 255 height 14
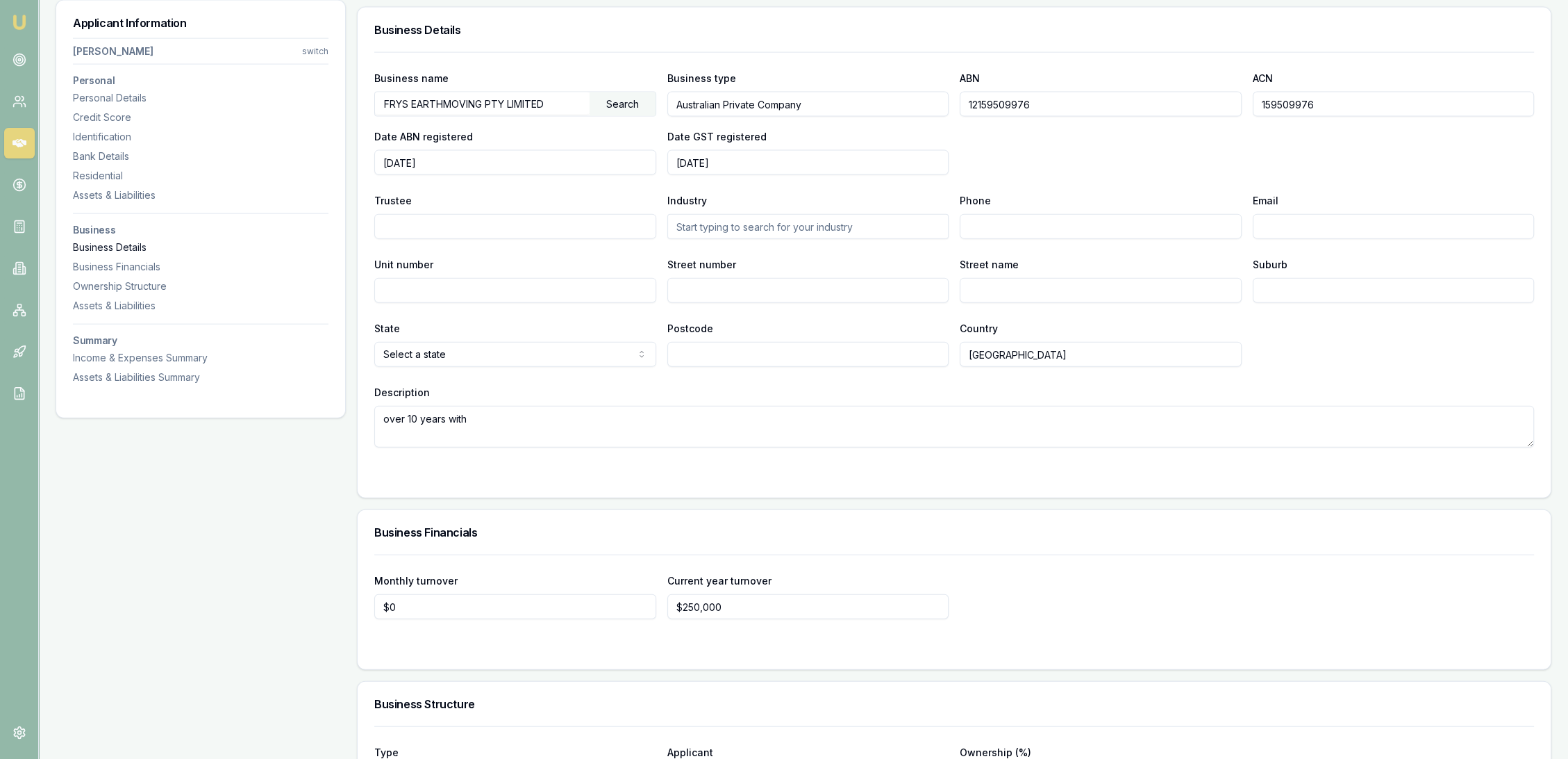
scroll to position [4232, 0]
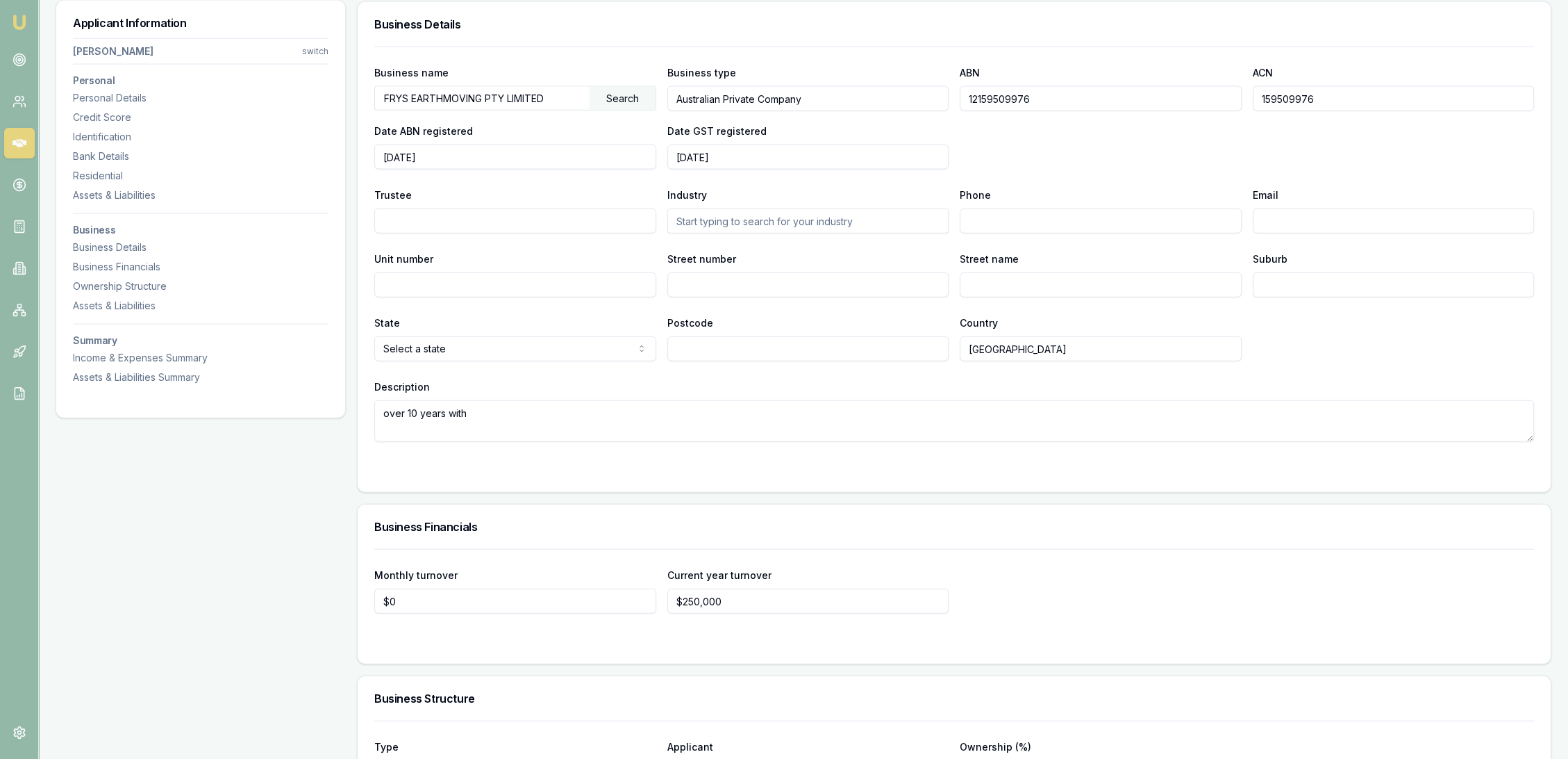
drag, startPoint x: 1046, startPoint y: 96, endPoint x: 965, endPoint y: 96, distance: 81.0
click at [965, 96] on input "12159509976" at bounding box center [1100, 98] width 282 height 25
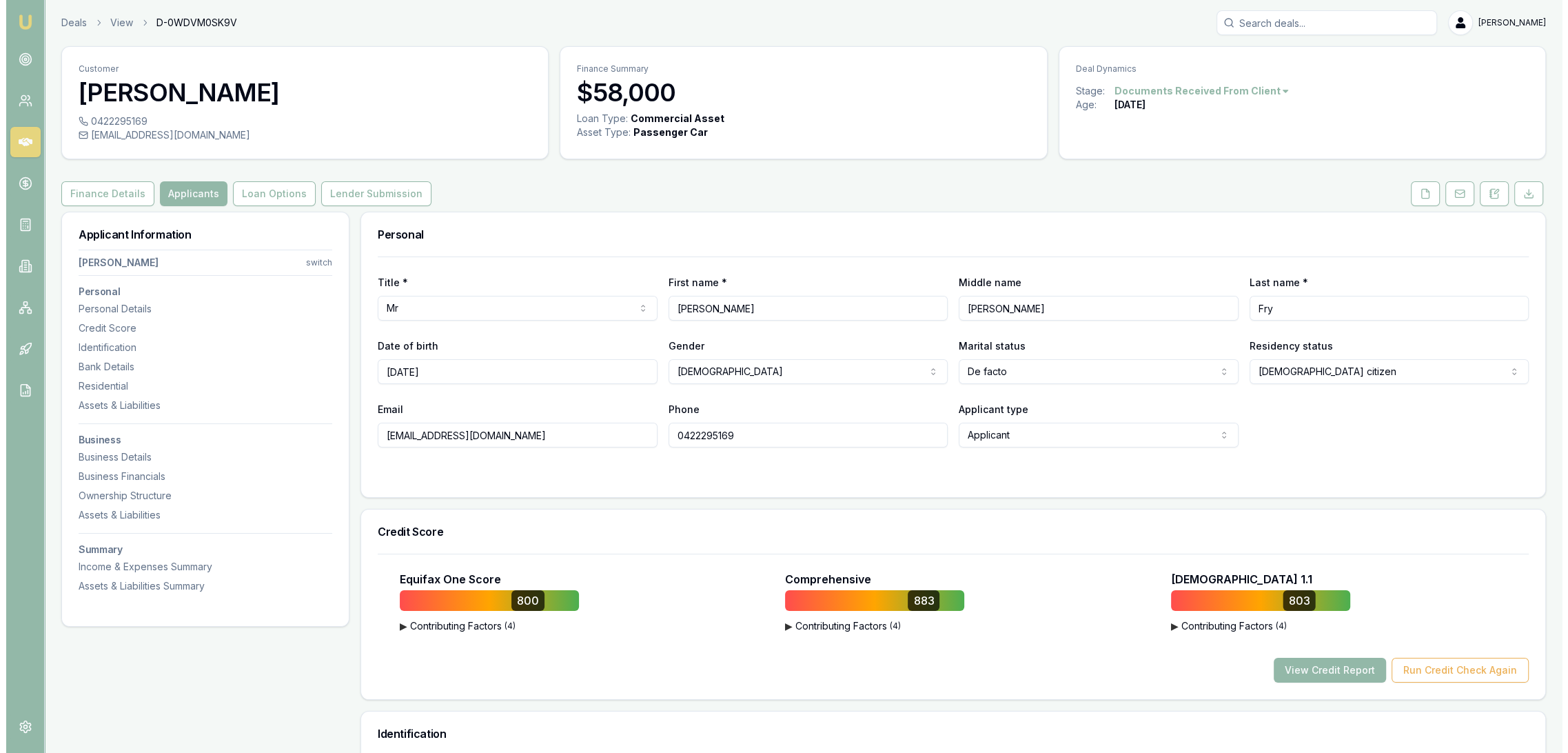
scroll to position [0, 0]
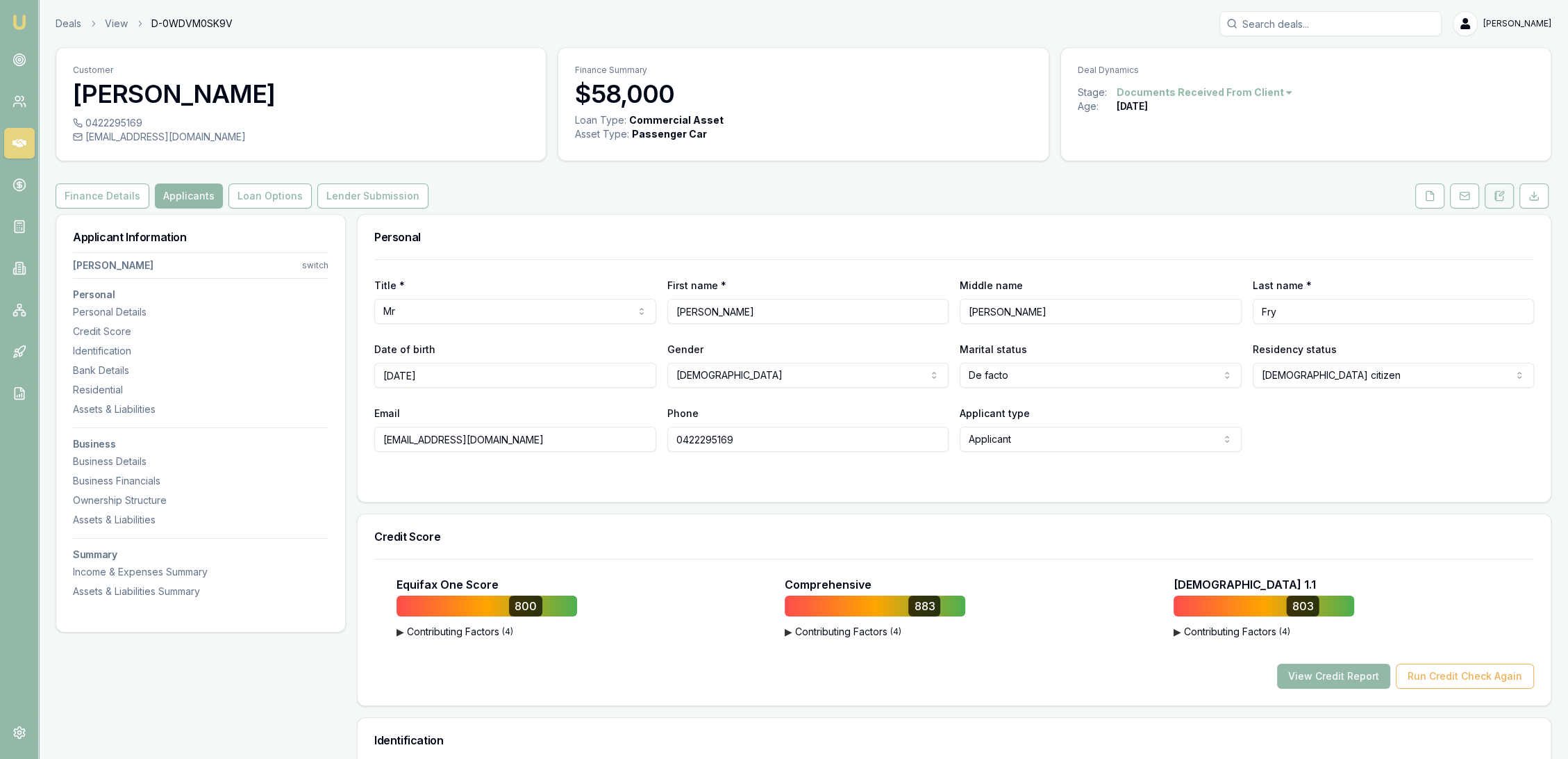
click at [1510, 194] on button at bounding box center [1498, 196] width 29 height 25
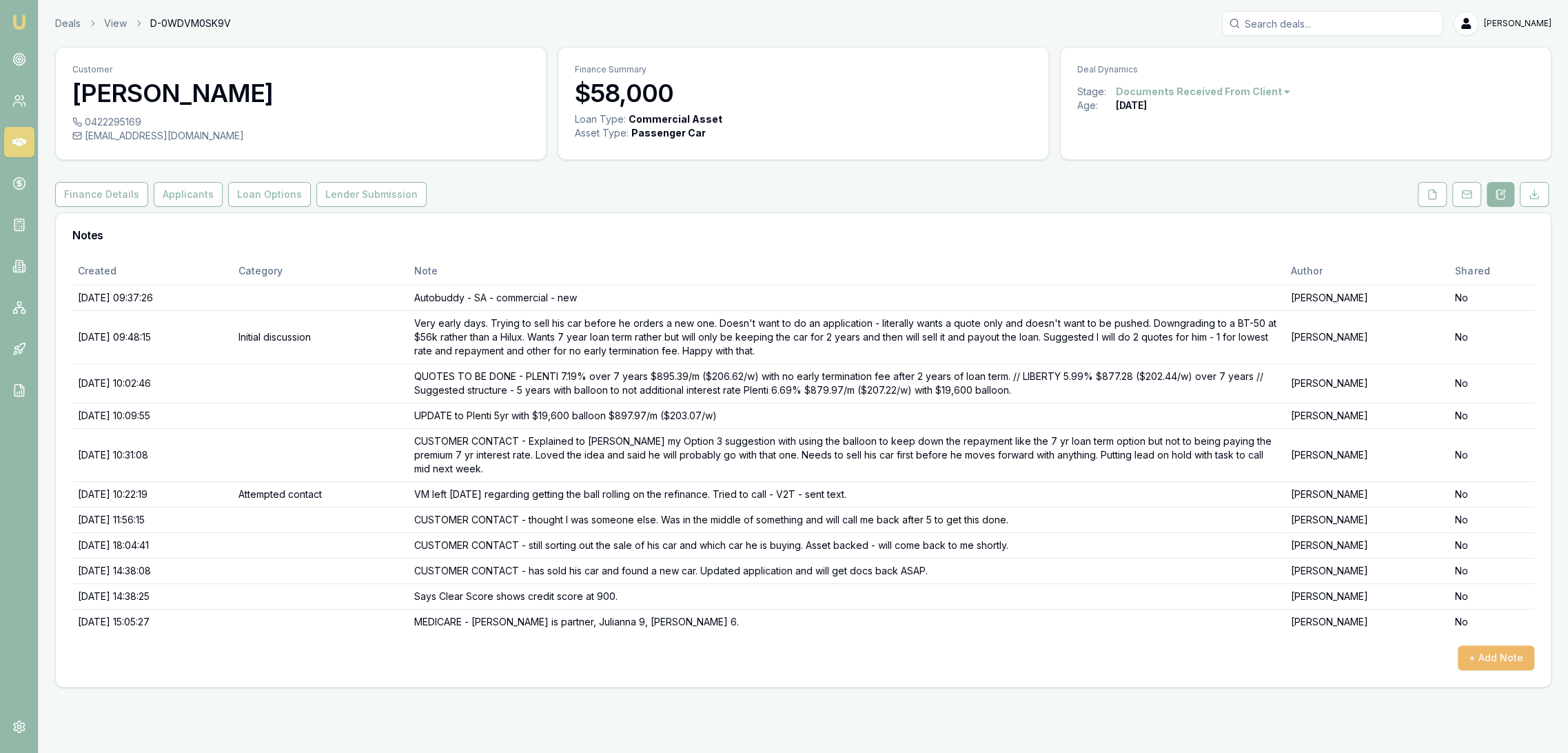
drag, startPoint x: 1479, startPoint y: 669, endPoint x: 1466, endPoint y: 667, distance: 13.2
click at [1479, 669] on div "Created Category Note Author Shared 29/09/2025, 09:37:26 Autobuddy - SA - comme…" at bounding box center [804, 471] width 1495 height 429
click at [1513, 650] on button "+ Add Note" at bounding box center [1497, 658] width 77 height 25
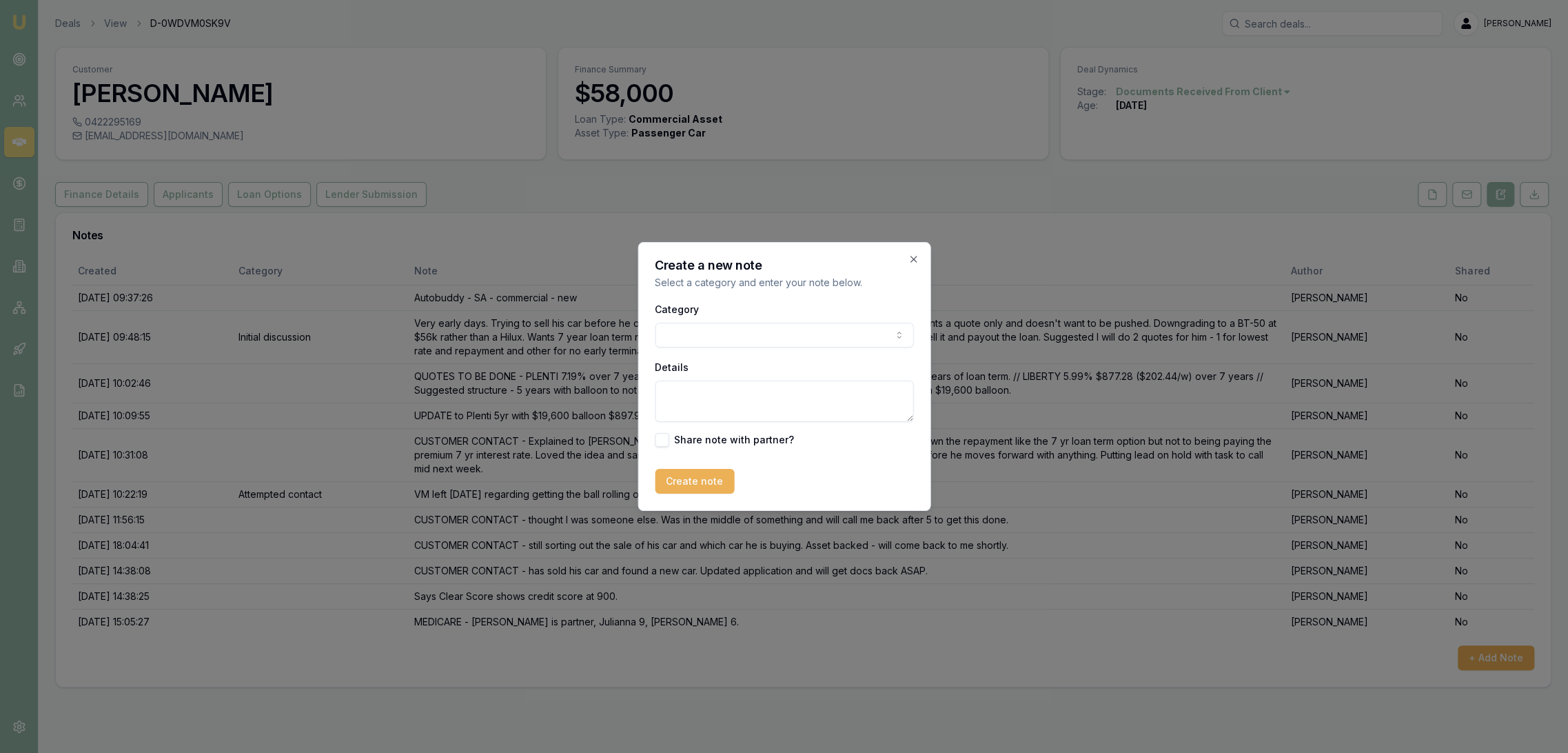
click at [719, 321] on div "Category General notes Attempted contact Follow up reminder Initial discussion …" at bounding box center [784, 324] width 258 height 47
click at [706, 335] on body "Emu Broker Deals View D-0WDVM0SK9V Robyn Adams Toggle Menu Customer Andrew Fry …" at bounding box center [784, 376] width 1568 height 753
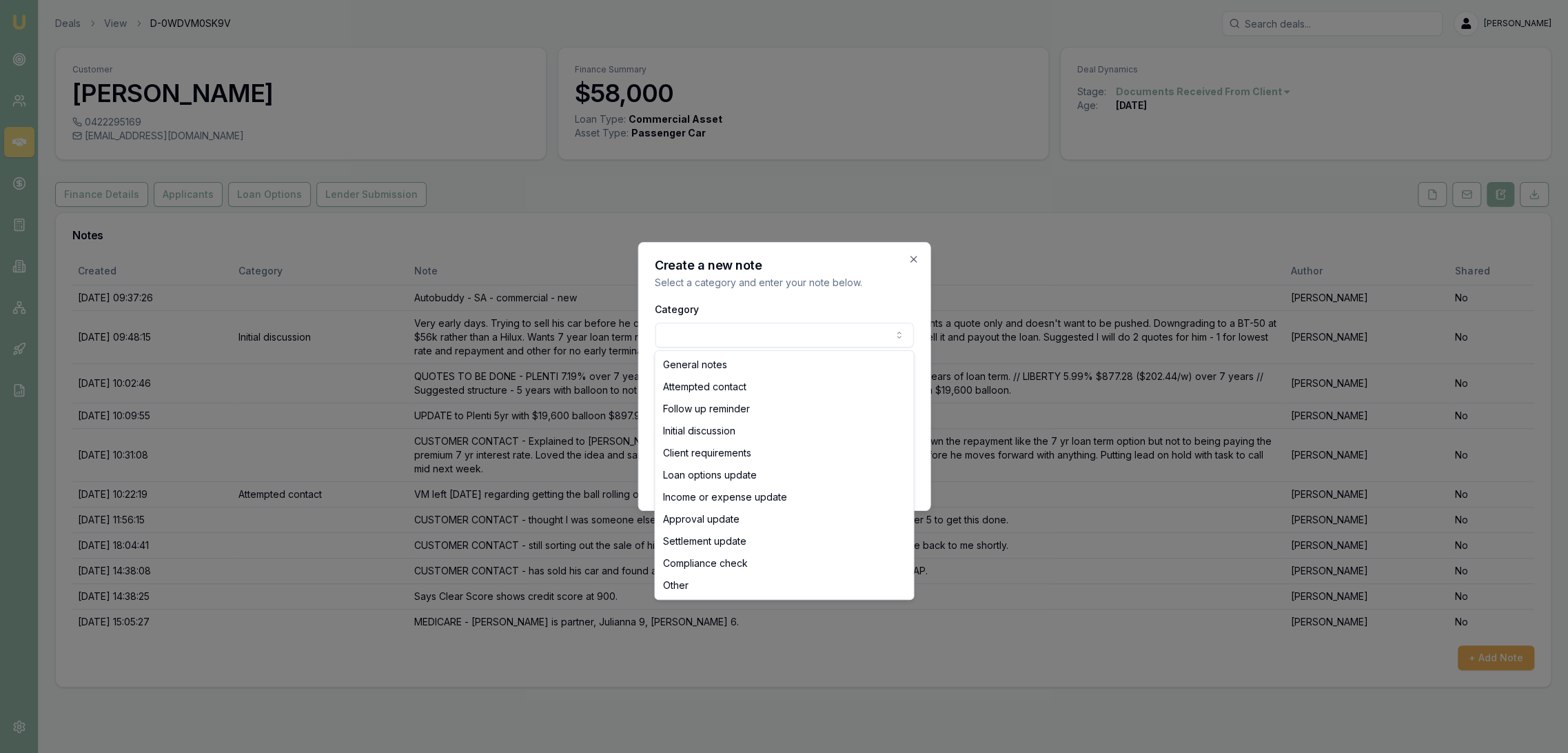
select select "LOAN_OPTIONS_UPDATE"
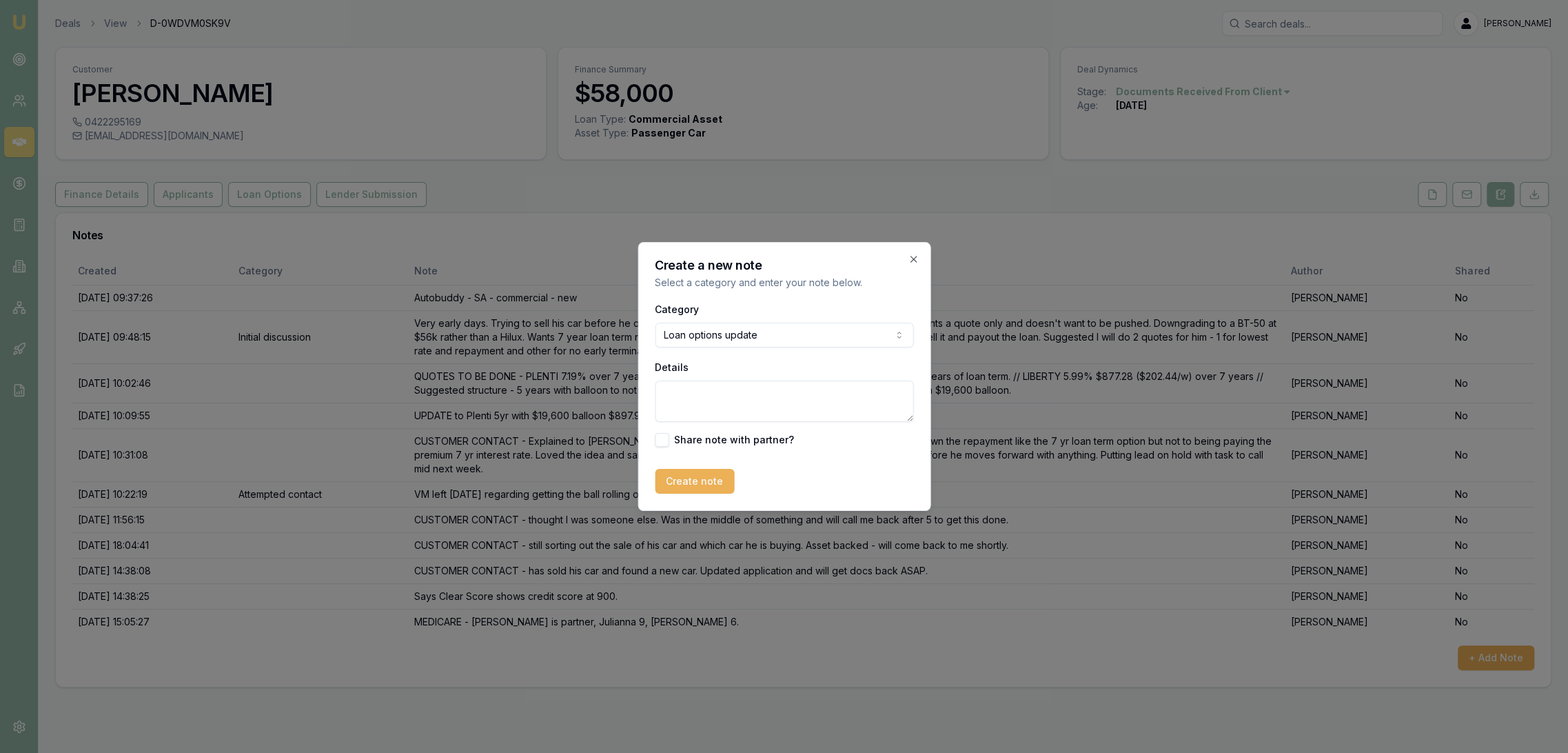
click at [708, 405] on textarea "Details" at bounding box center [784, 401] width 258 height 41
type textarea "P"
type textarea "l"
type textarea "Plenti option as requested at original loan stage - 6.69% with 35% balloon ($20…"
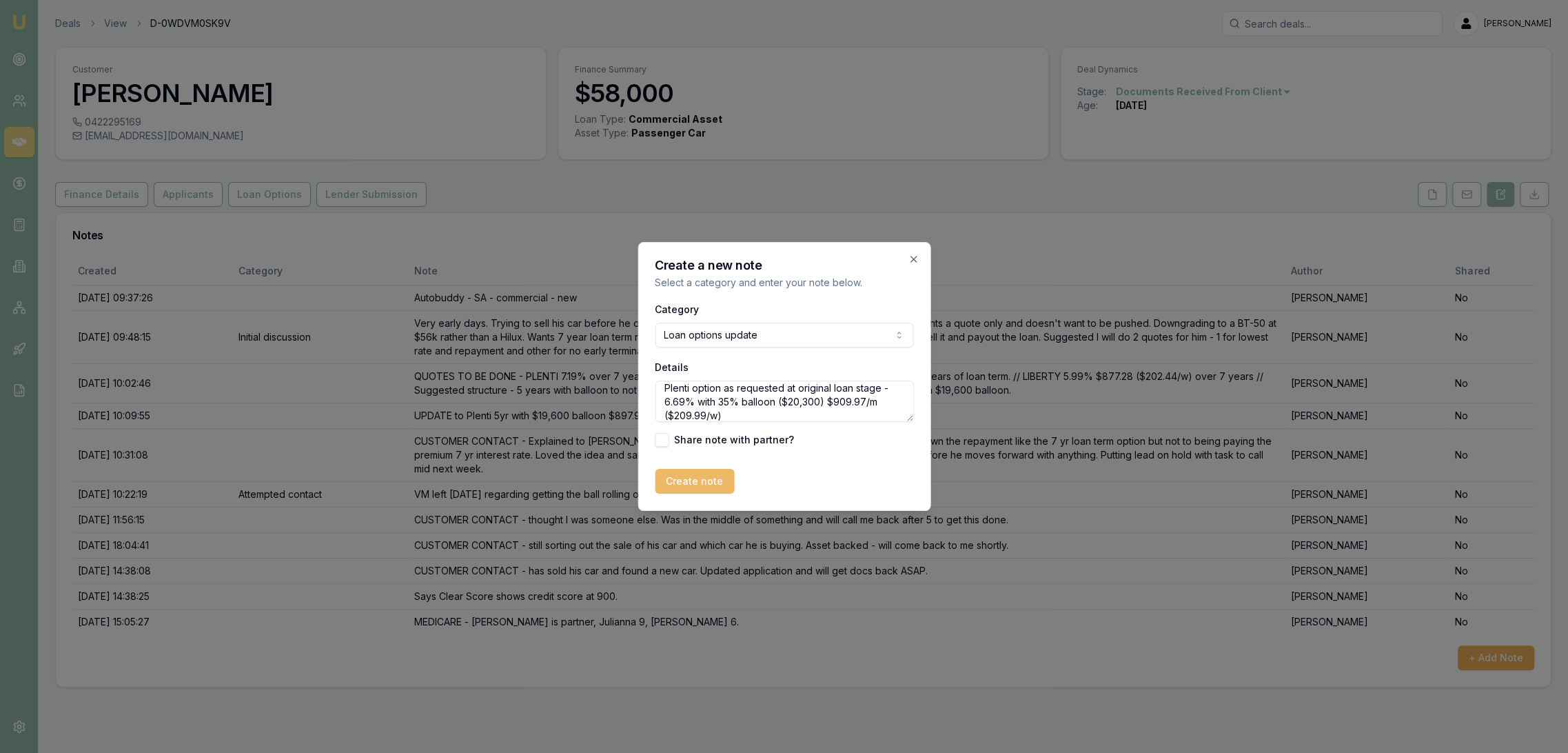
click at [704, 474] on button "Create note" at bounding box center [694, 481] width 80 height 25
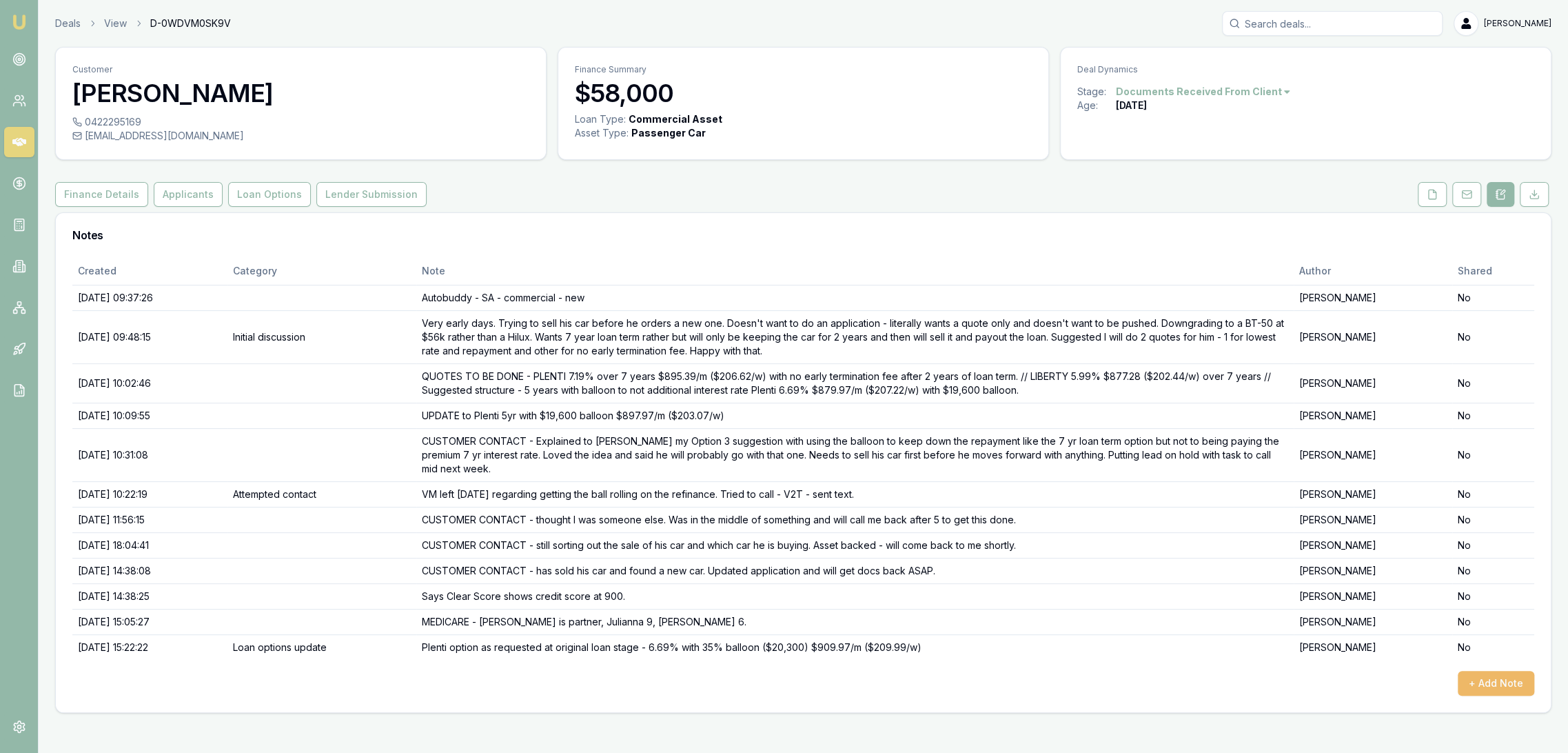
click at [1499, 680] on button "+ Add Note" at bounding box center [1497, 683] width 77 height 25
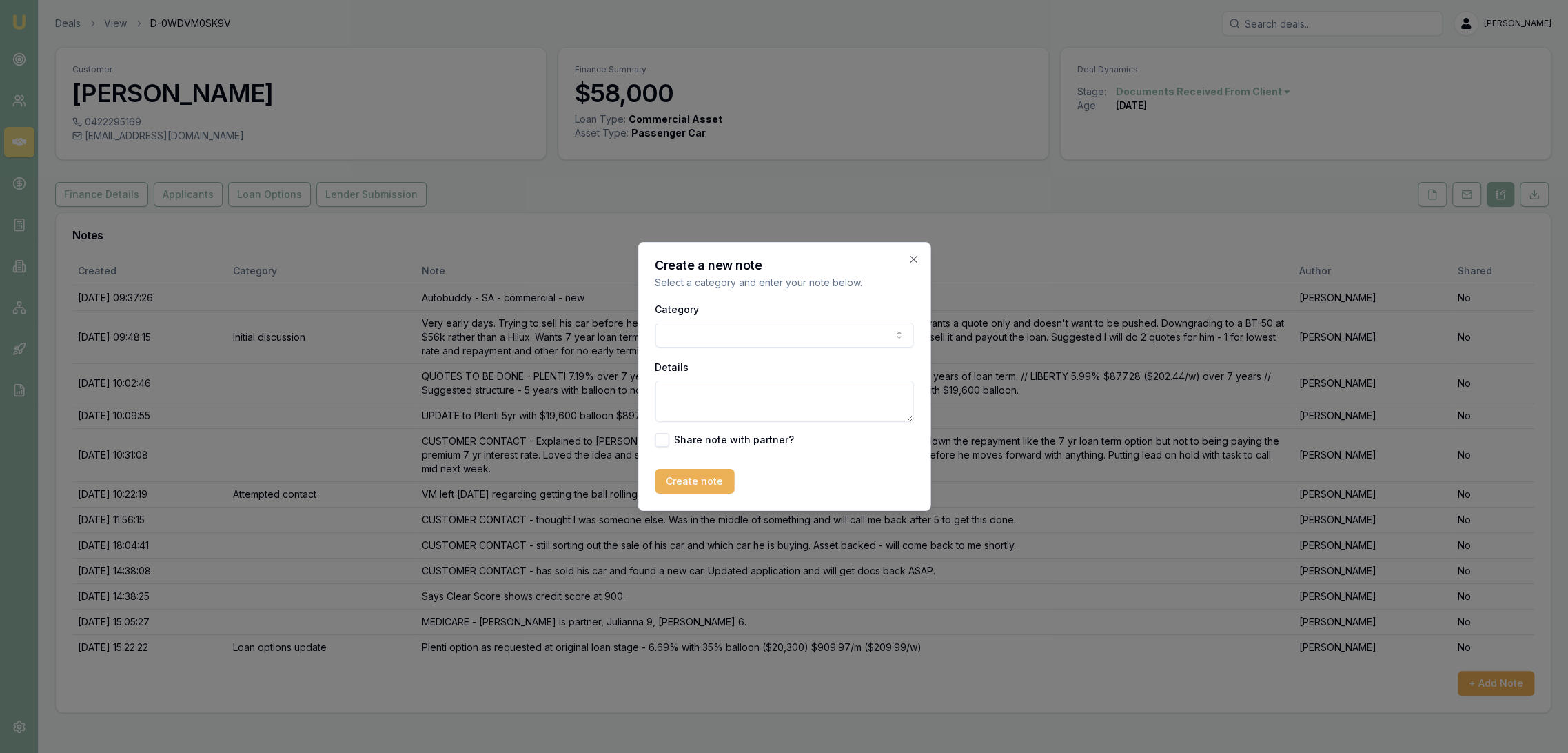
click at [704, 388] on textarea "Details" at bounding box center [784, 401] width 258 height 41
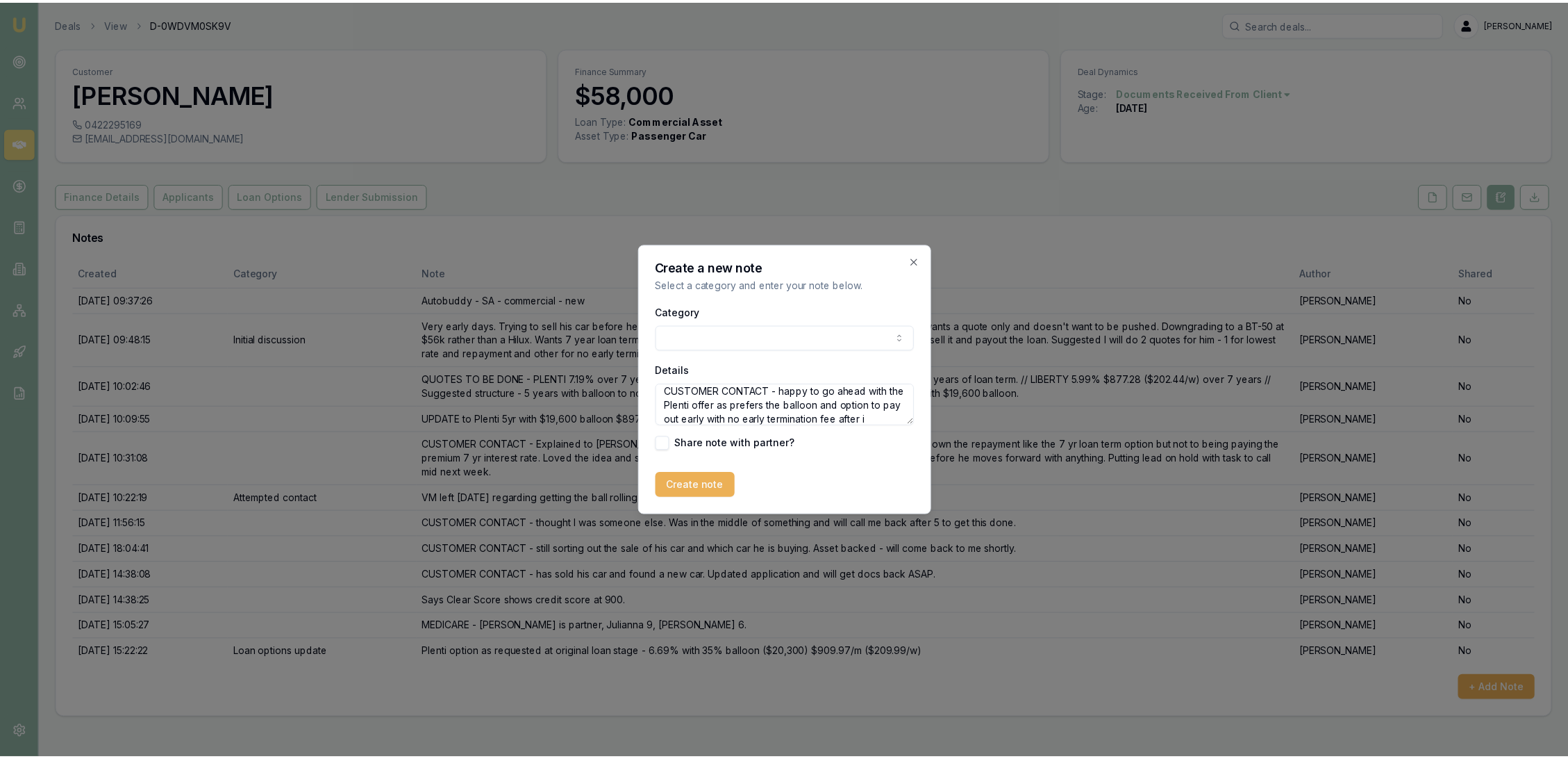
scroll to position [19, 0]
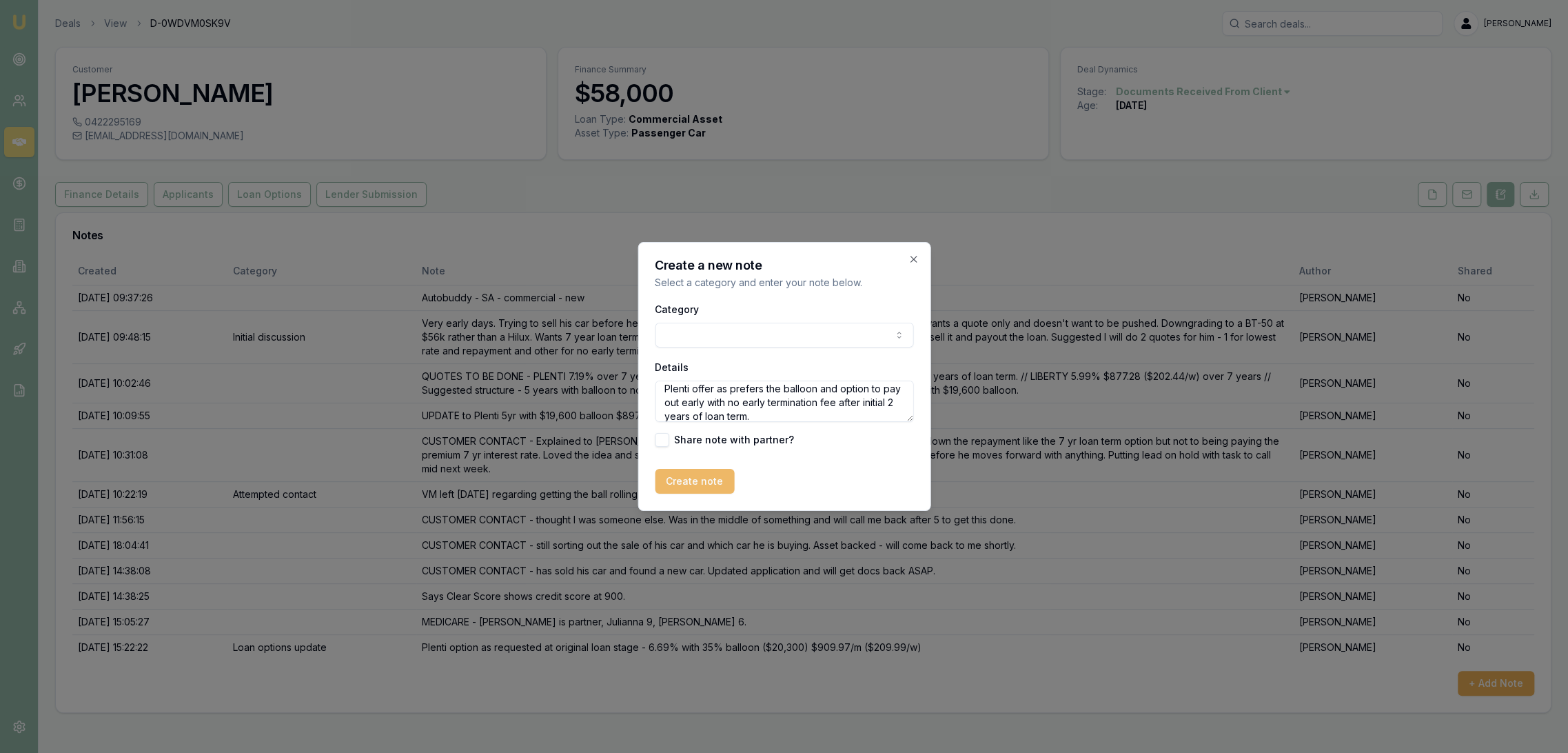
type textarea "CUSTOMER CONTACT - happy to go ahead with the Plenti offer as prefers the ballo…"
click at [689, 486] on button "Create note" at bounding box center [694, 481] width 80 height 25
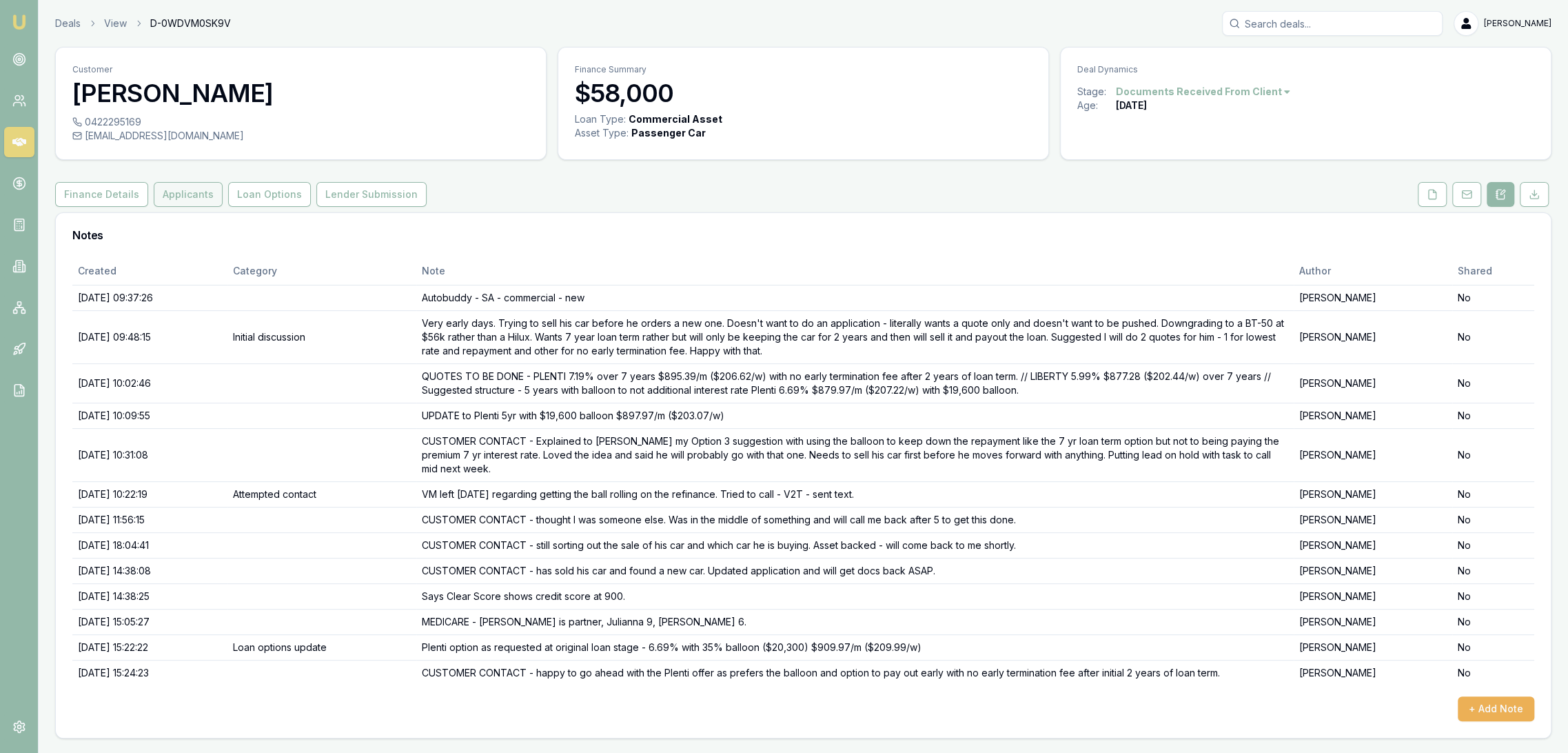
click at [172, 194] on button "Applicants" at bounding box center [188, 195] width 69 height 25
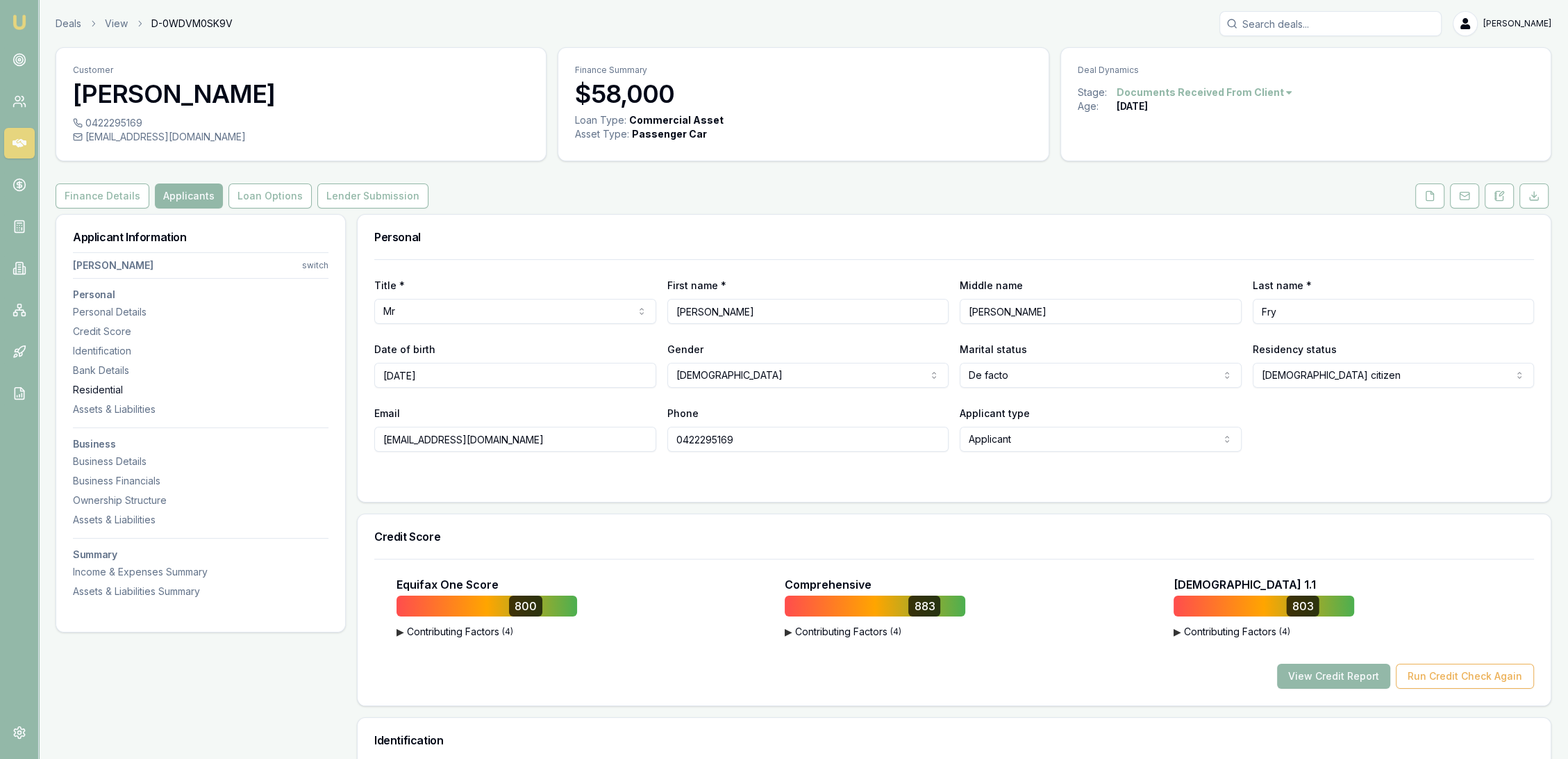
click at [90, 385] on div "Residential" at bounding box center [200, 389] width 255 height 14
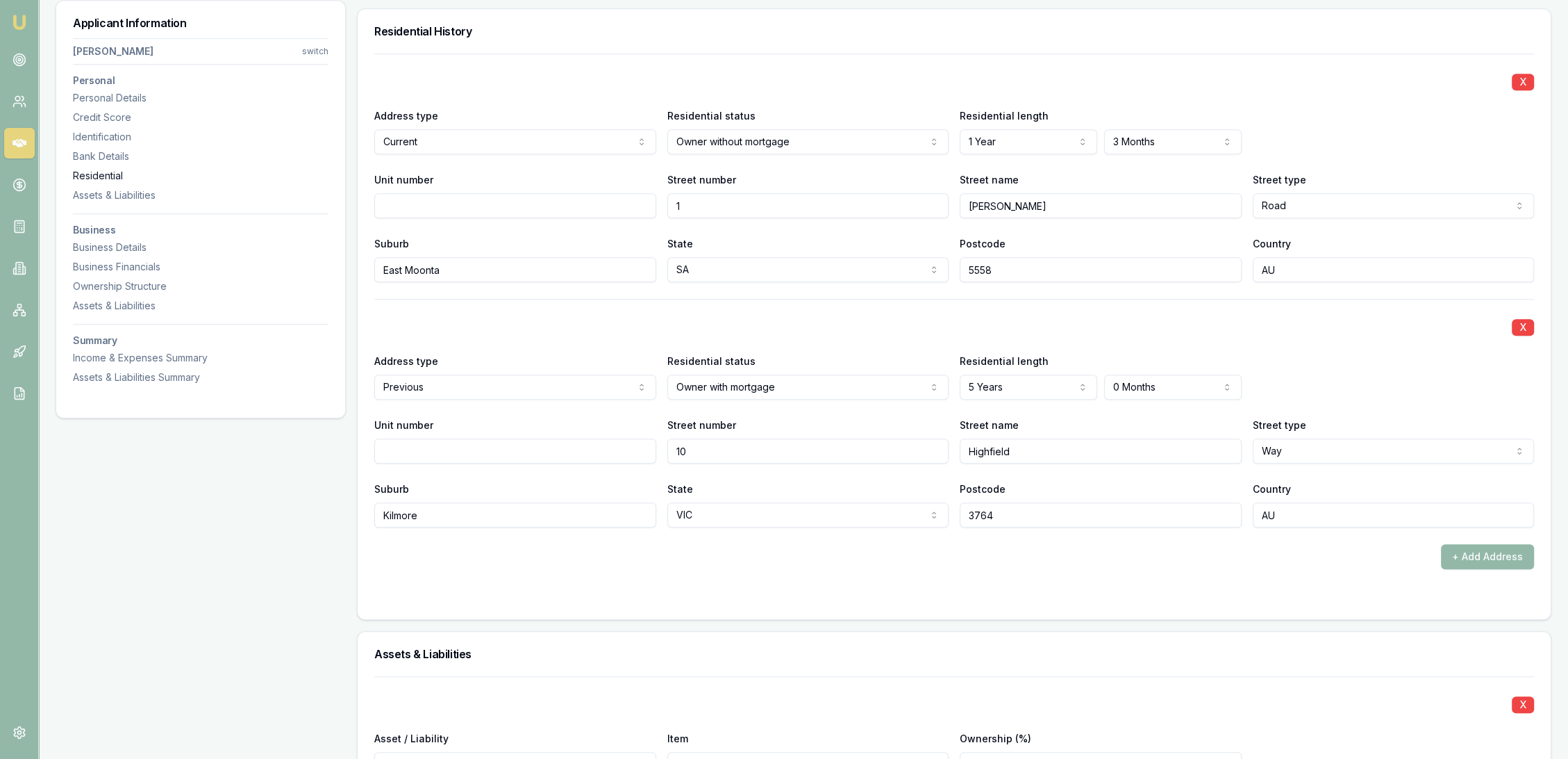
scroll to position [1339, 0]
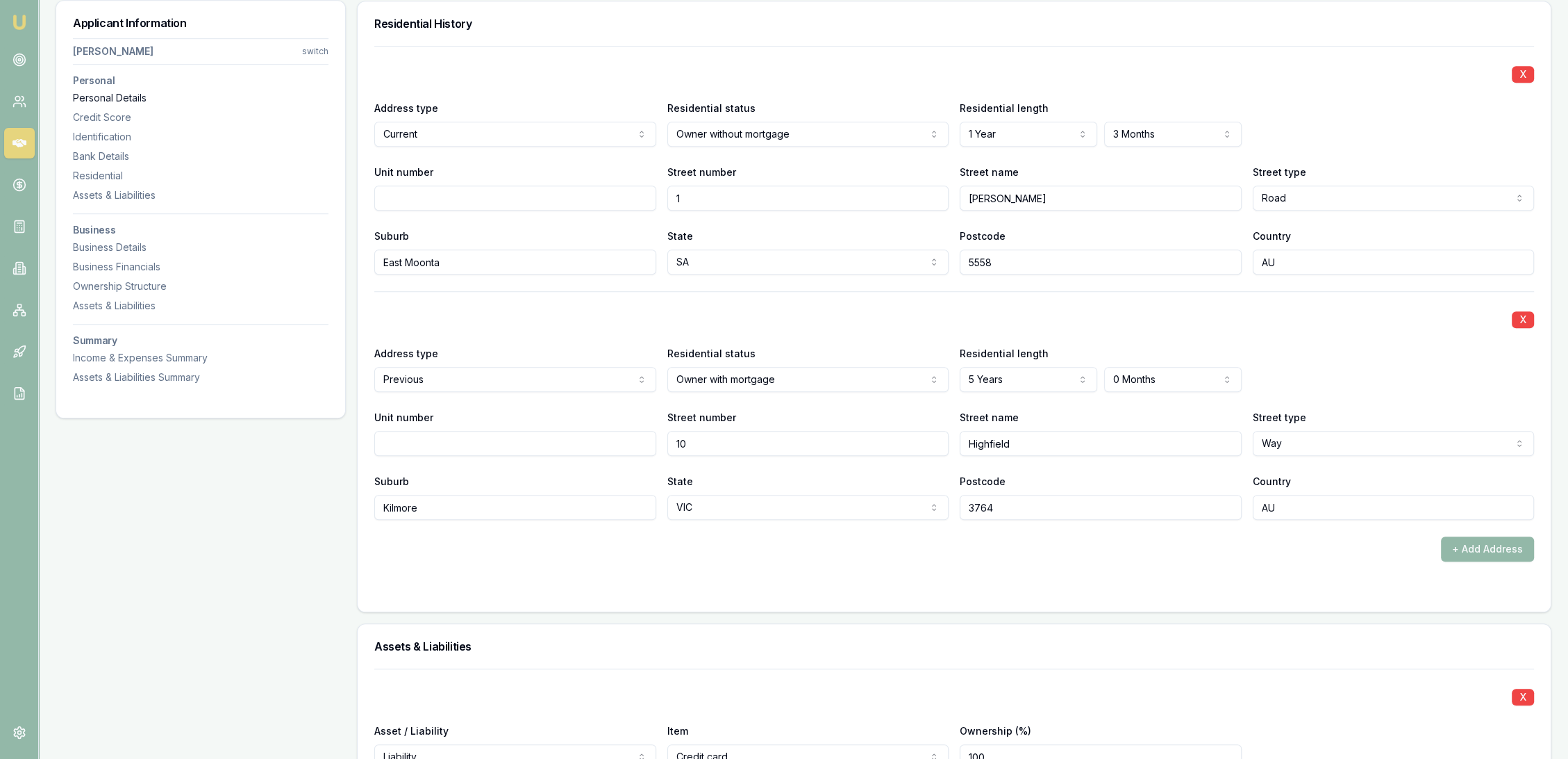
click at [145, 101] on div "Personal Details" at bounding box center [200, 98] width 255 height 14
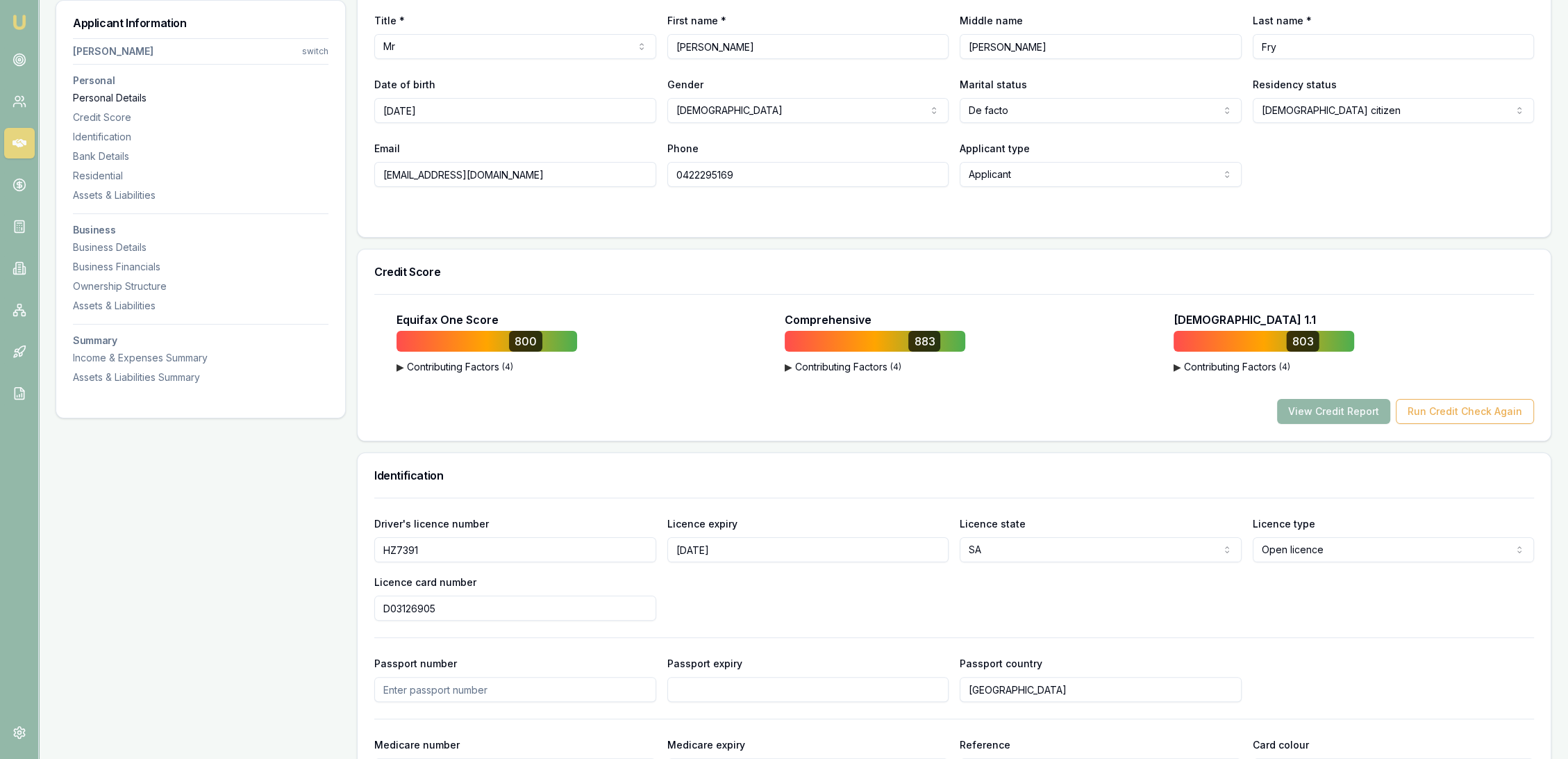
scroll to position [213, 0]
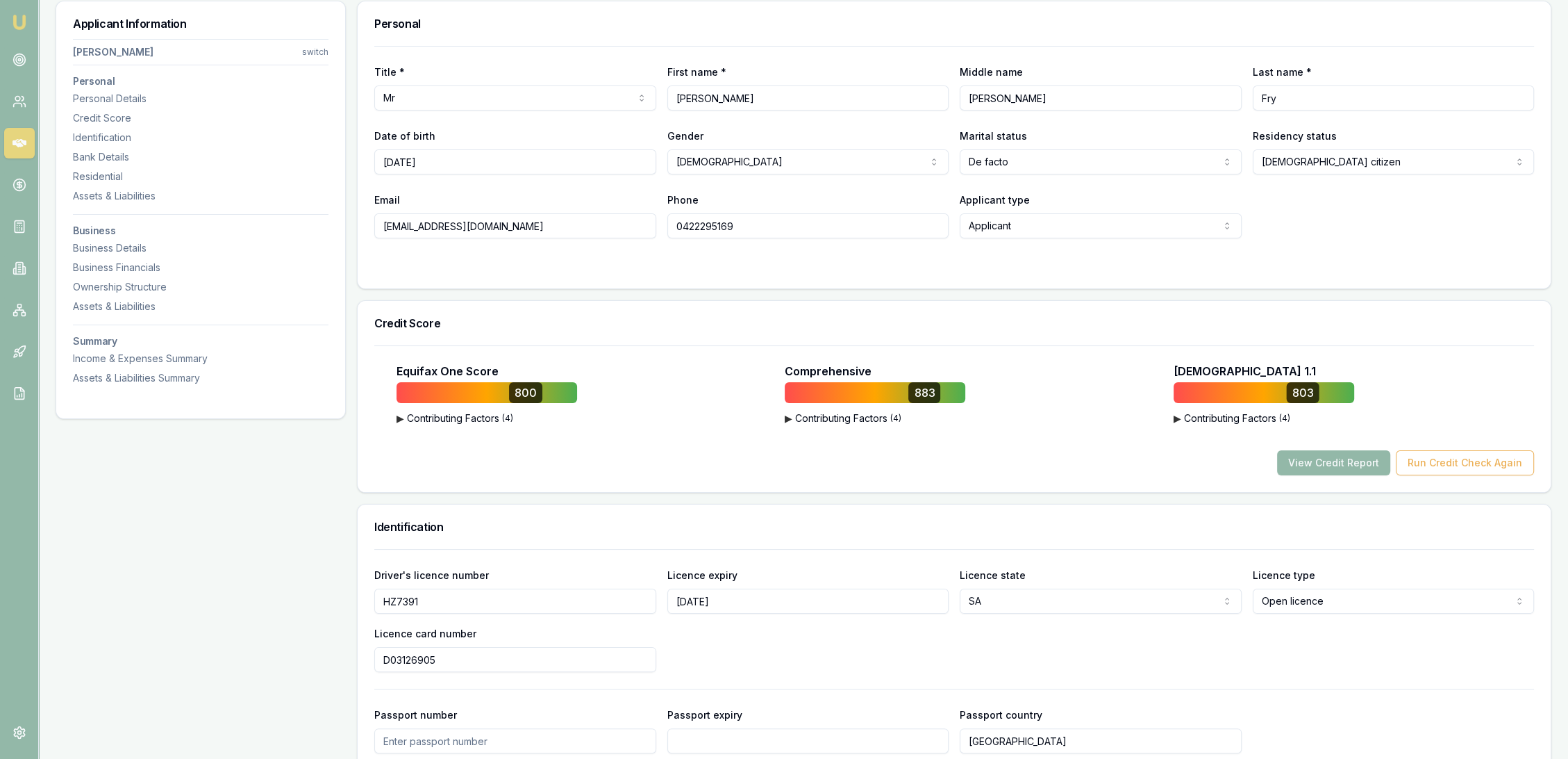
drag, startPoint x: 585, startPoint y: 224, endPoint x: 372, endPoint y: 234, distance: 213.2
click at [372, 234] on div "Title * Mr Mr Mrs Miss Ms Dr Prof First name * Andrew Middle name Leslie Last n…" at bounding box center [955, 167] width 1193 height 242
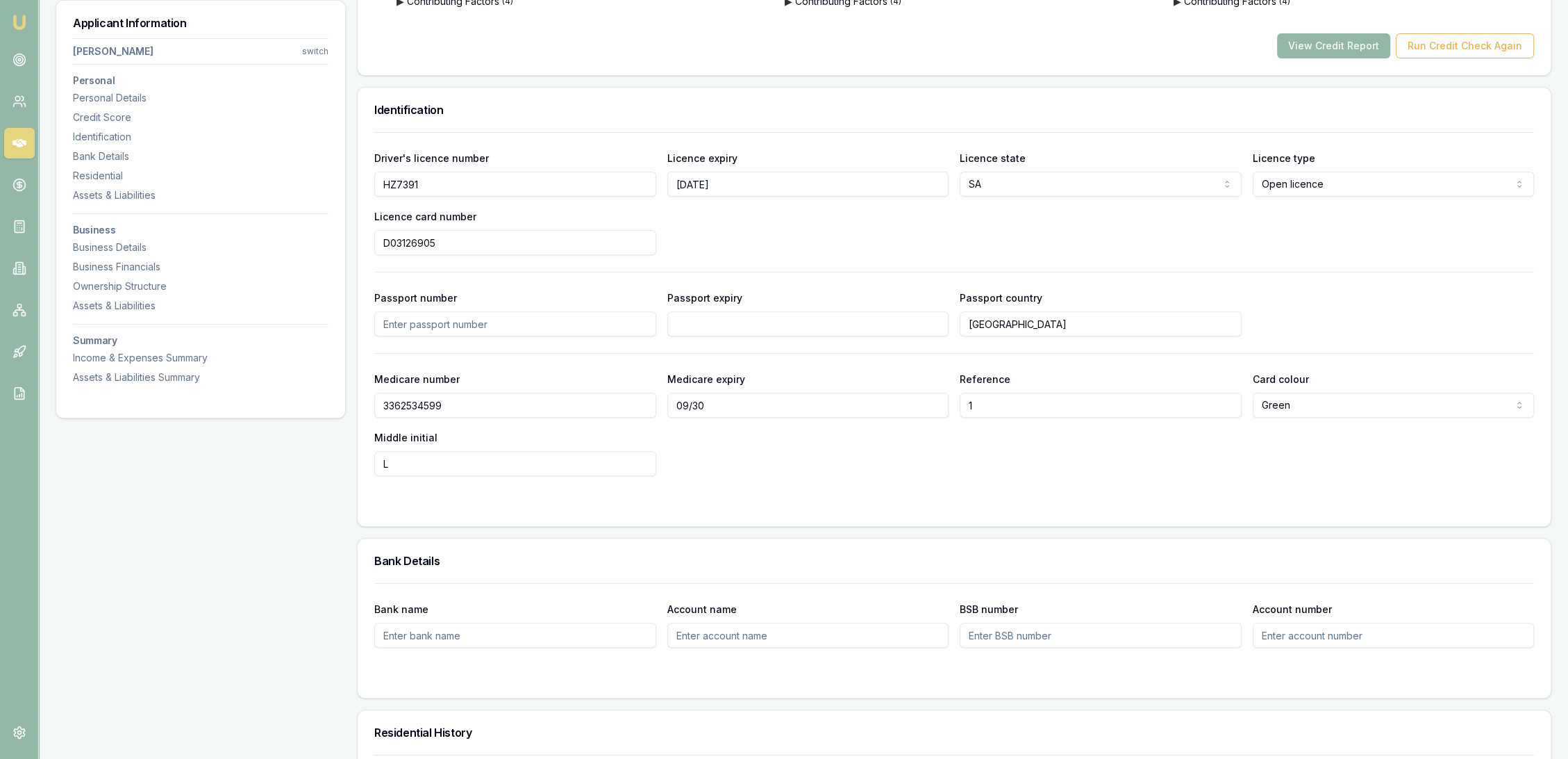
scroll to position [677, 0]
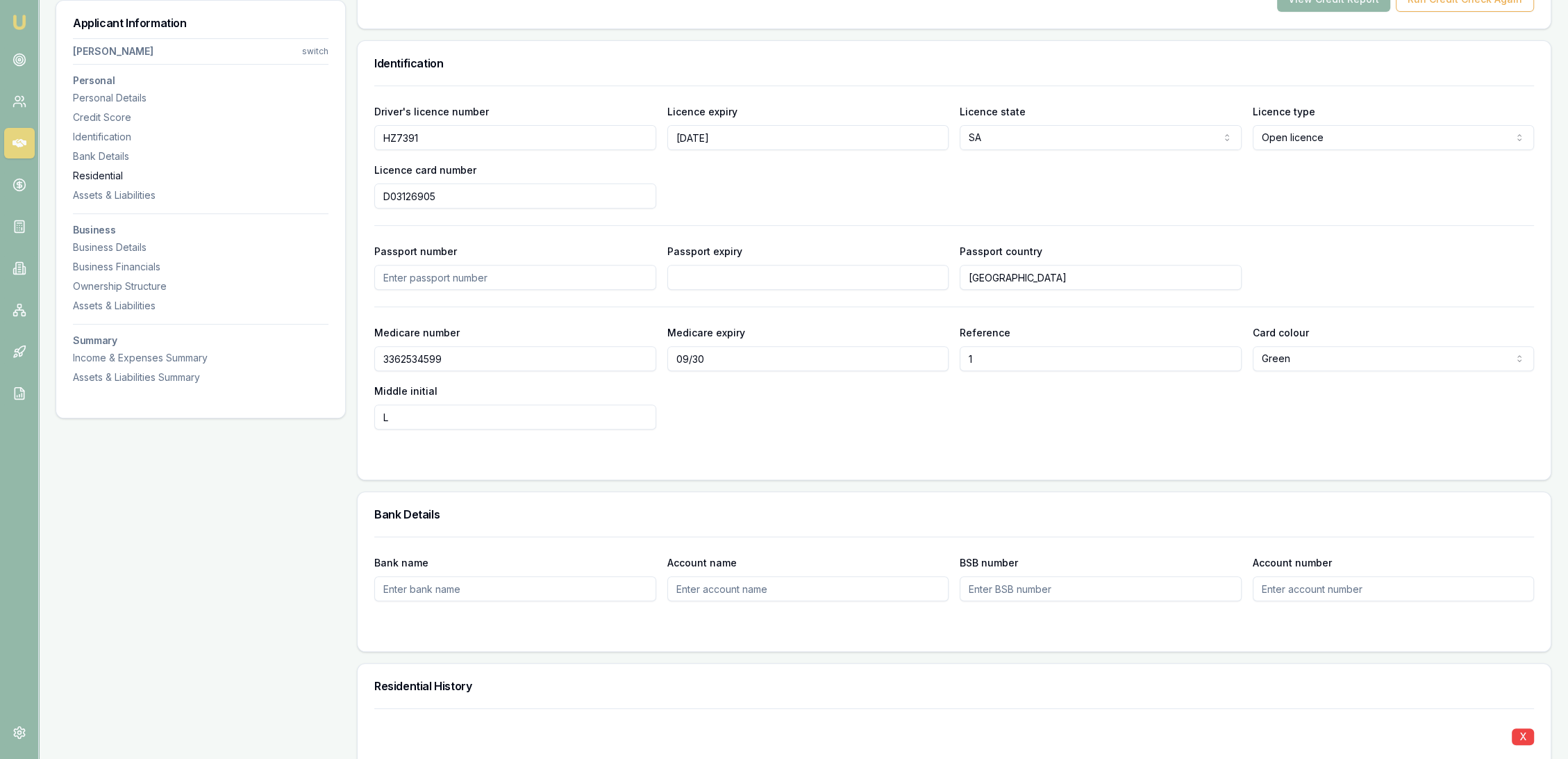
click at [96, 177] on div "Residential" at bounding box center [200, 175] width 255 height 14
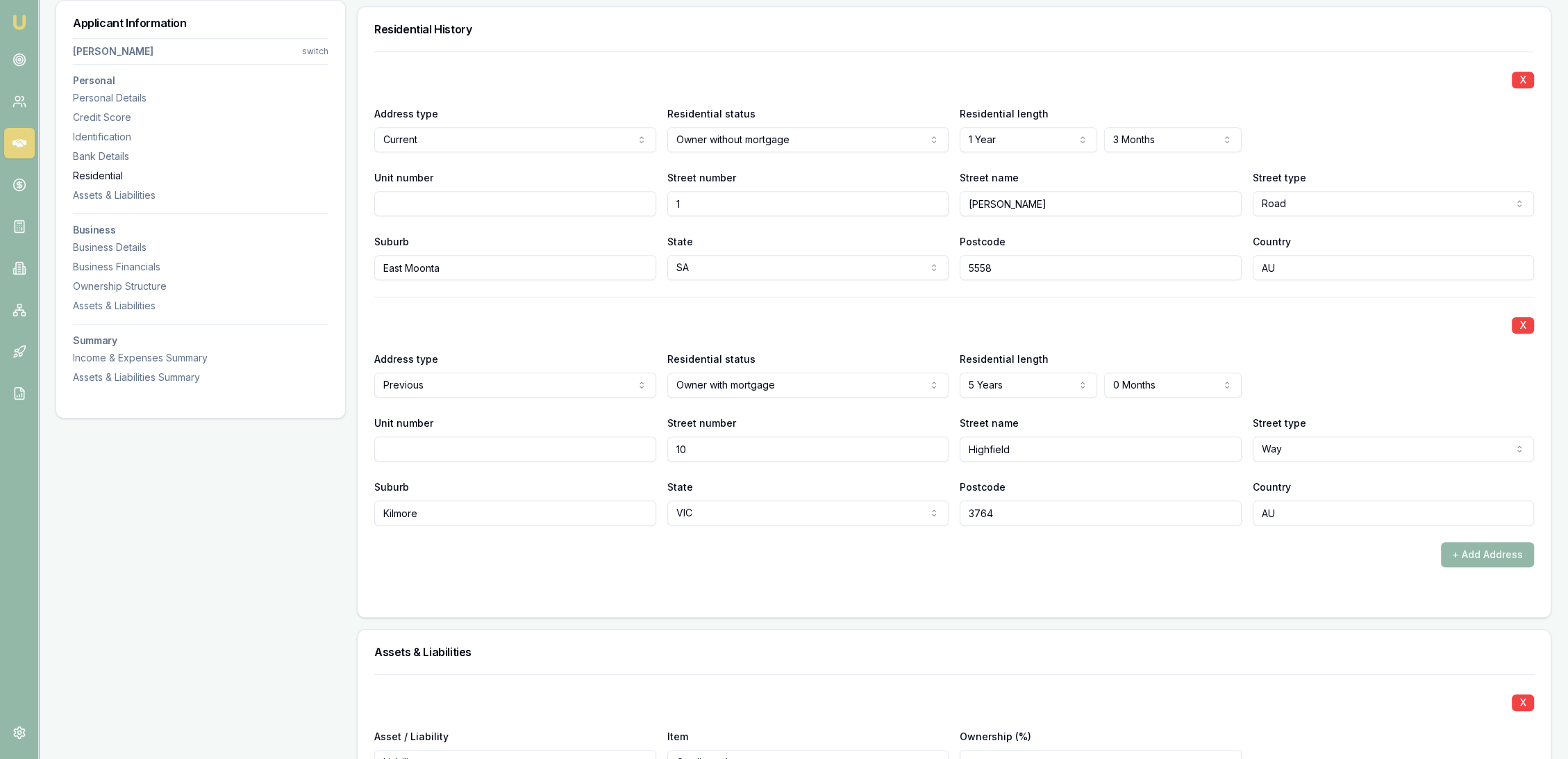
scroll to position [1339, 0]
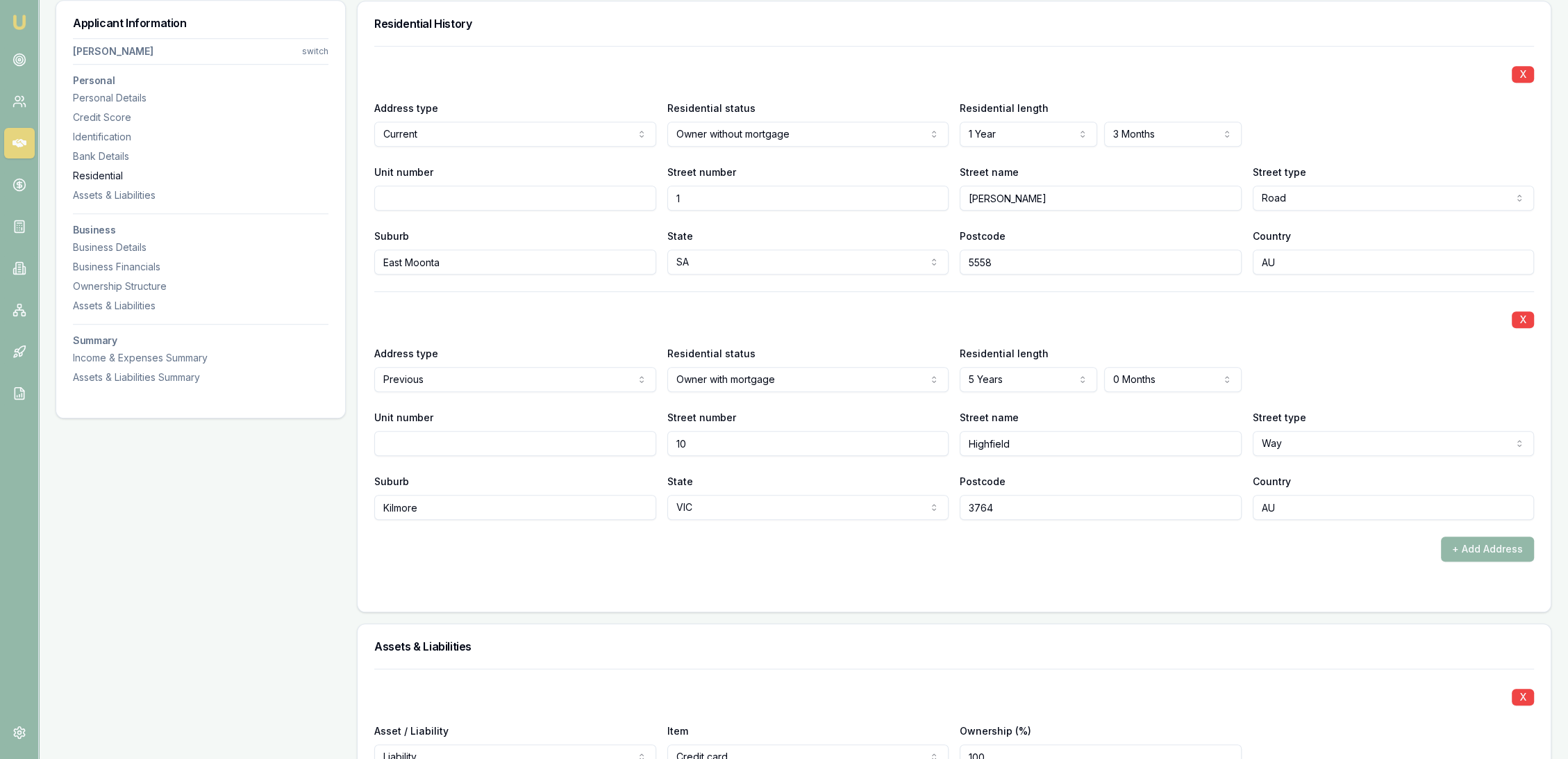
click at [105, 171] on div "Residential" at bounding box center [200, 175] width 255 height 14
drag, startPoint x: 109, startPoint y: 92, endPoint x: 165, endPoint y: 107, distance: 58.0
click at [109, 92] on div "Personal Details" at bounding box center [200, 98] width 255 height 14
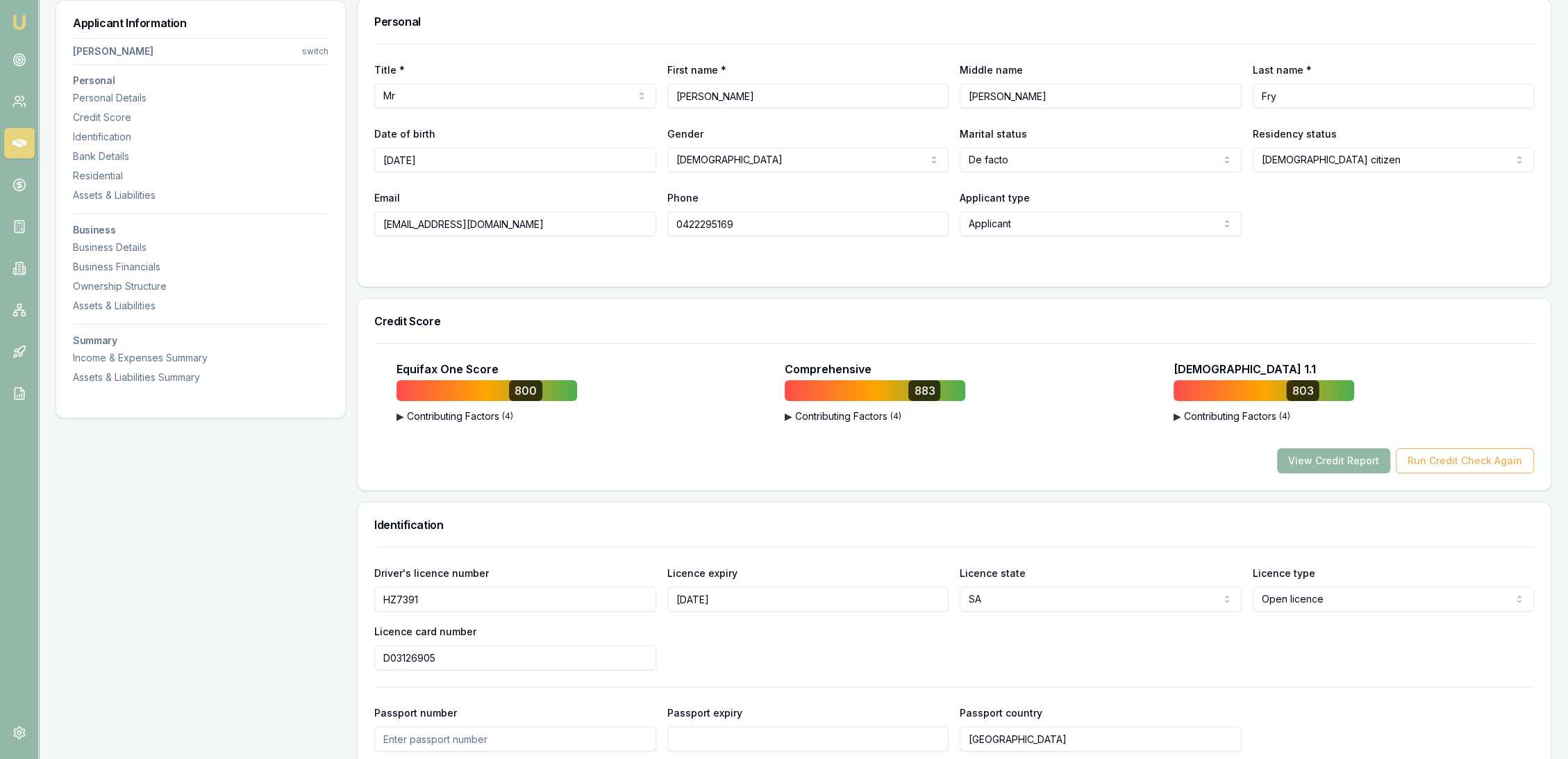
scroll to position [213, 0]
drag, startPoint x: 832, startPoint y: 223, endPoint x: 622, endPoint y: 223, distance: 210.0
click at [622, 223] on div "Email andrewfry@frysearthmoving.com.au Phone 0422295169 Applicant type Applican…" at bounding box center [954, 215] width 1160 height 47
drag, startPoint x: 571, startPoint y: 225, endPoint x: 374, endPoint y: 223, distance: 197.0
click at [374, 223] on input "andrewfry@frysearthmoving.com.au" at bounding box center [514, 225] width 282 height 25
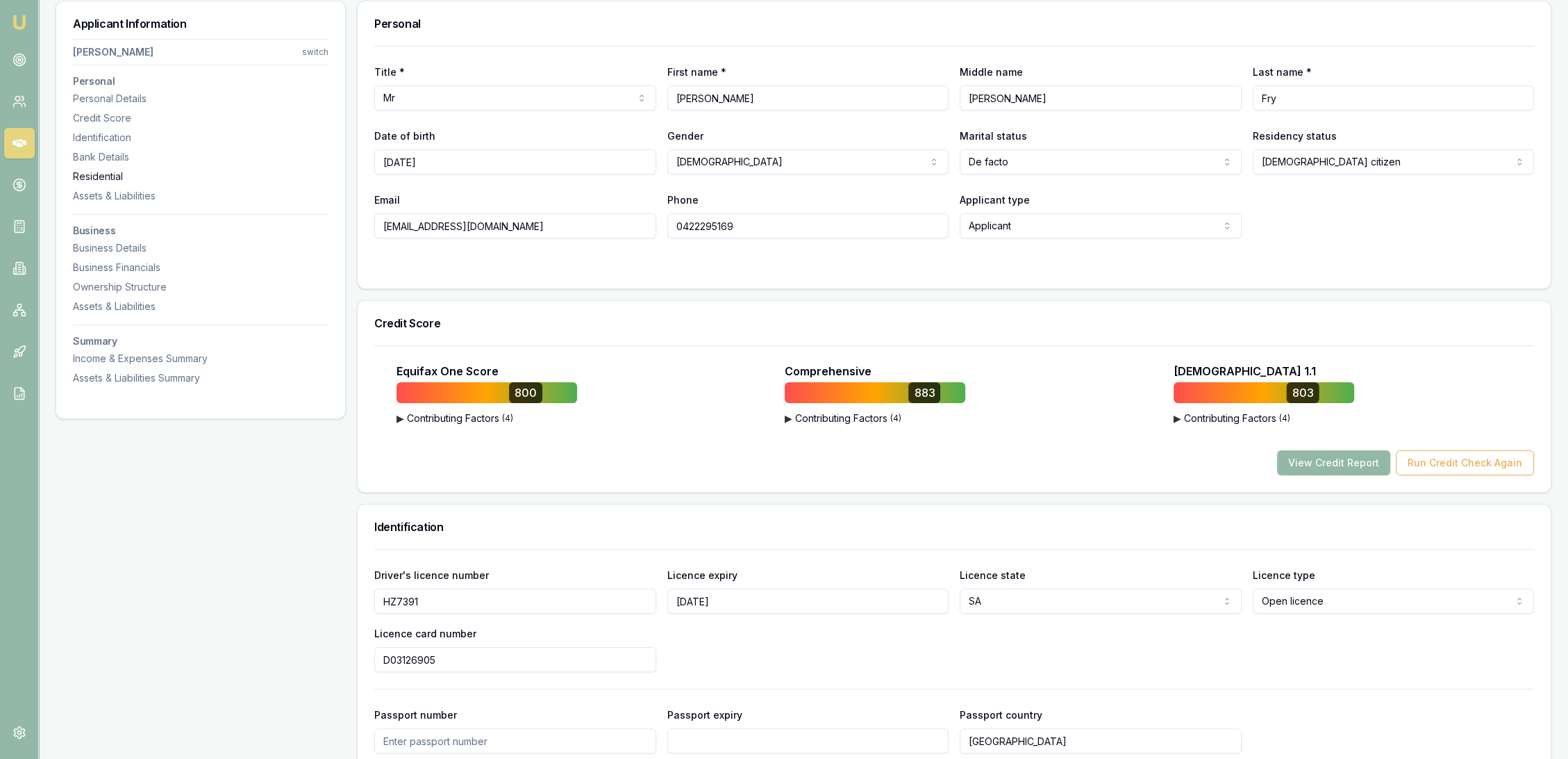
drag, startPoint x: 122, startPoint y: 168, endPoint x: 115, endPoint y: 172, distance: 8.1
click at [122, 168] on nav "Andrew Fry switch Personal Personal Details Credit Score Identification Bank De…" at bounding box center [200, 208] width 255 height 352
click at [106, 173] on div "Residential" at bounding box center [200, 176] width 255 height 14
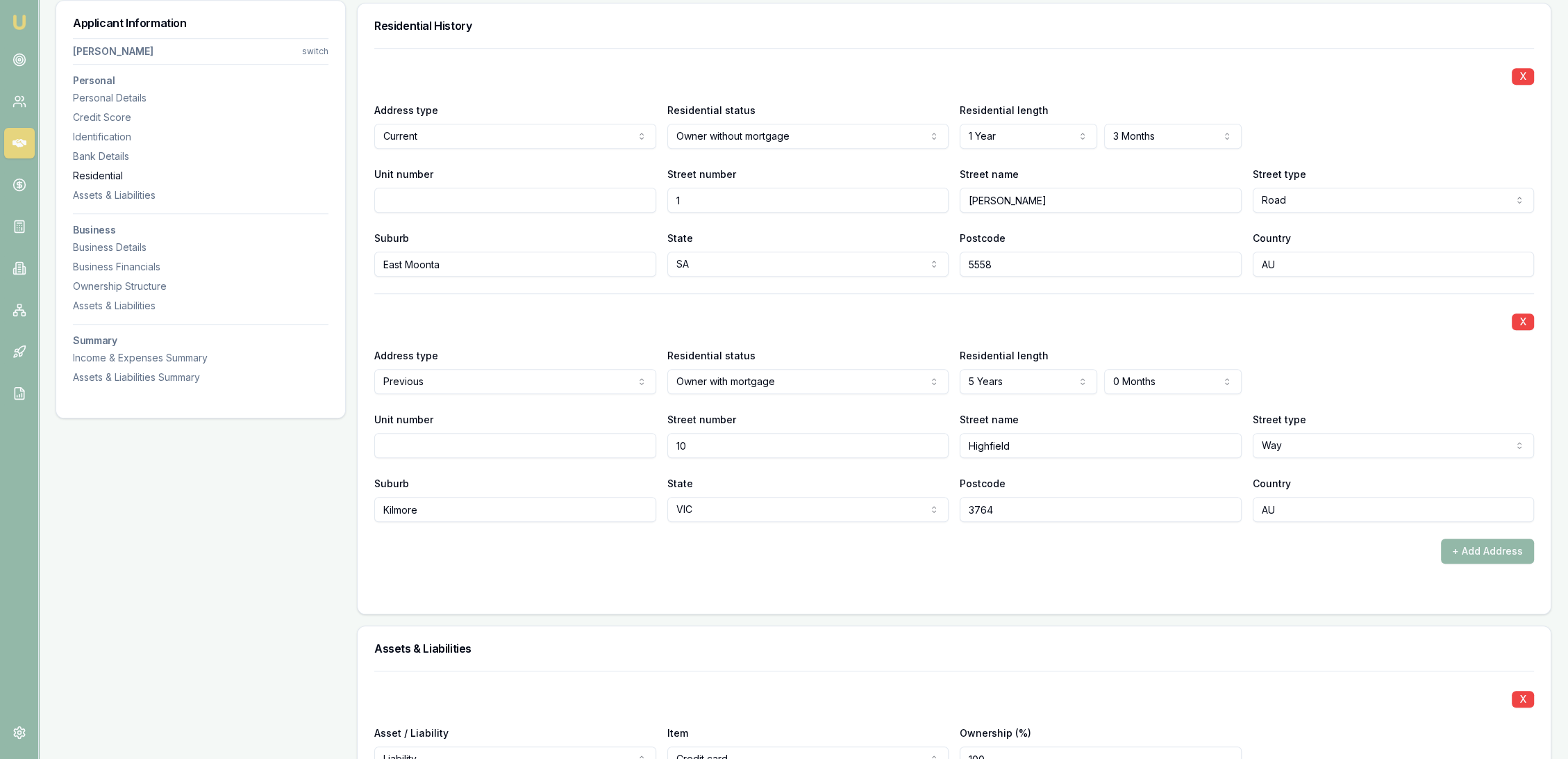
scroll to position [1339, 0]
click at [118, 134] on div "Identification" at bounding box center [200, 137] width 255 height 14
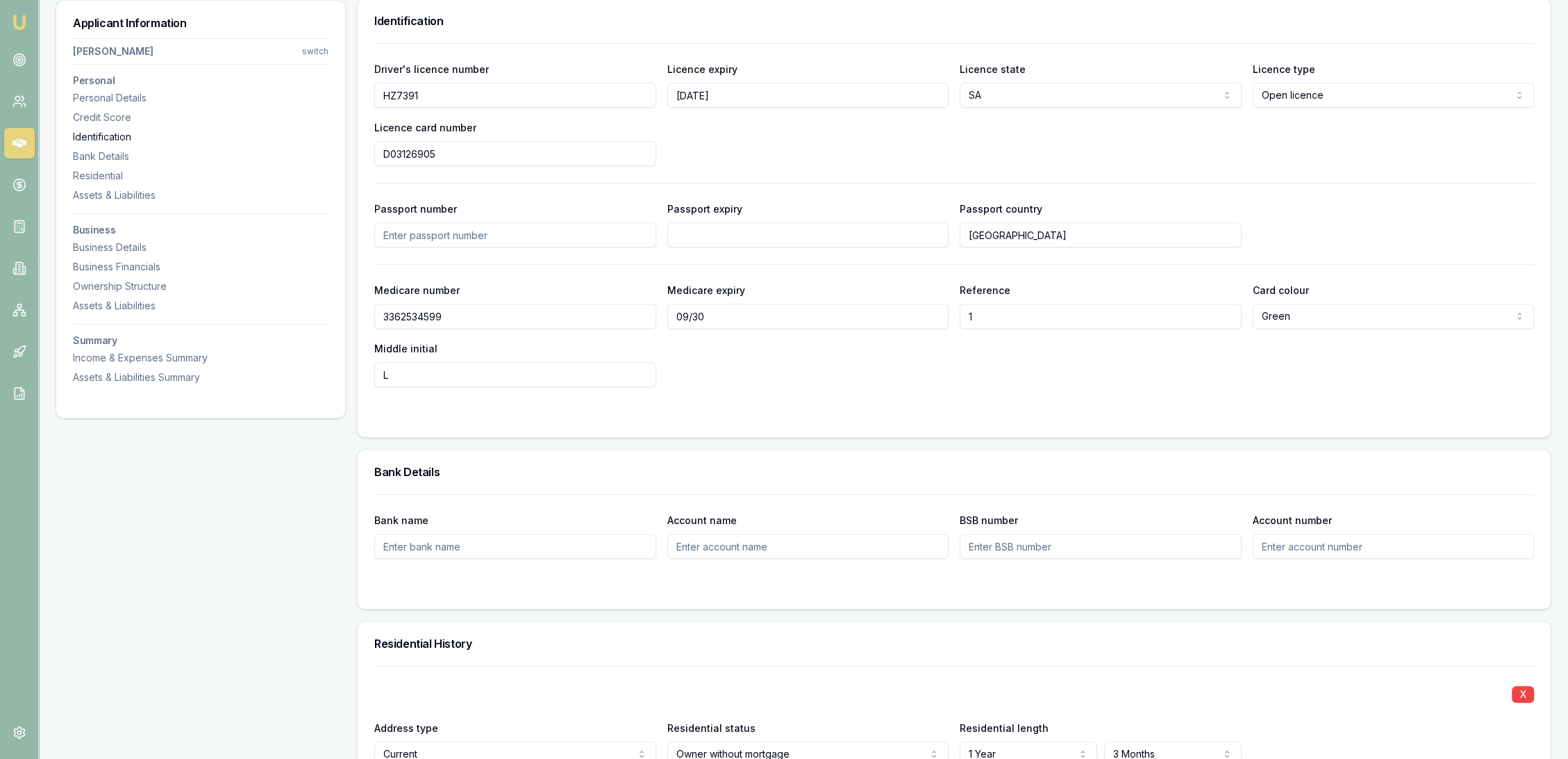
scroll to position [717, 0]
drag, startPoint x: 382, startPoint y: 96, endPoint x: 342, endPoint y: 96, distance: 40.0
drag, startPoint x: 483, startPoint y: 155, endPoint x: 366, endPoint y: 165, distance: 117.4
click at [366, 165] on div "Driver's licence number HZ7391 Licence expiry 20/1/29 Licence state SA NSW VIC …" at bounding box center [955, 243] width 1193 height 394
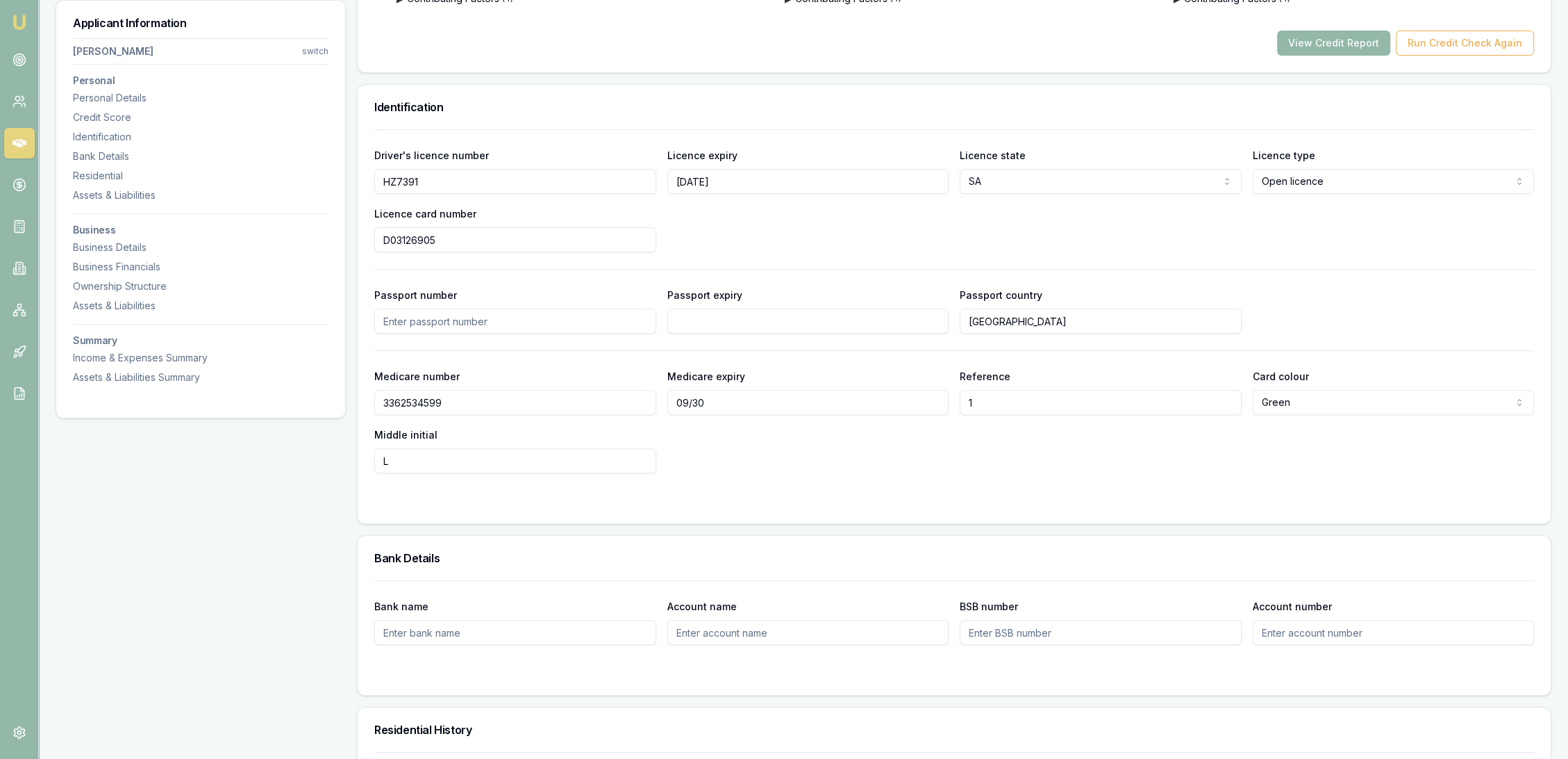
scroll to position [0, 0]
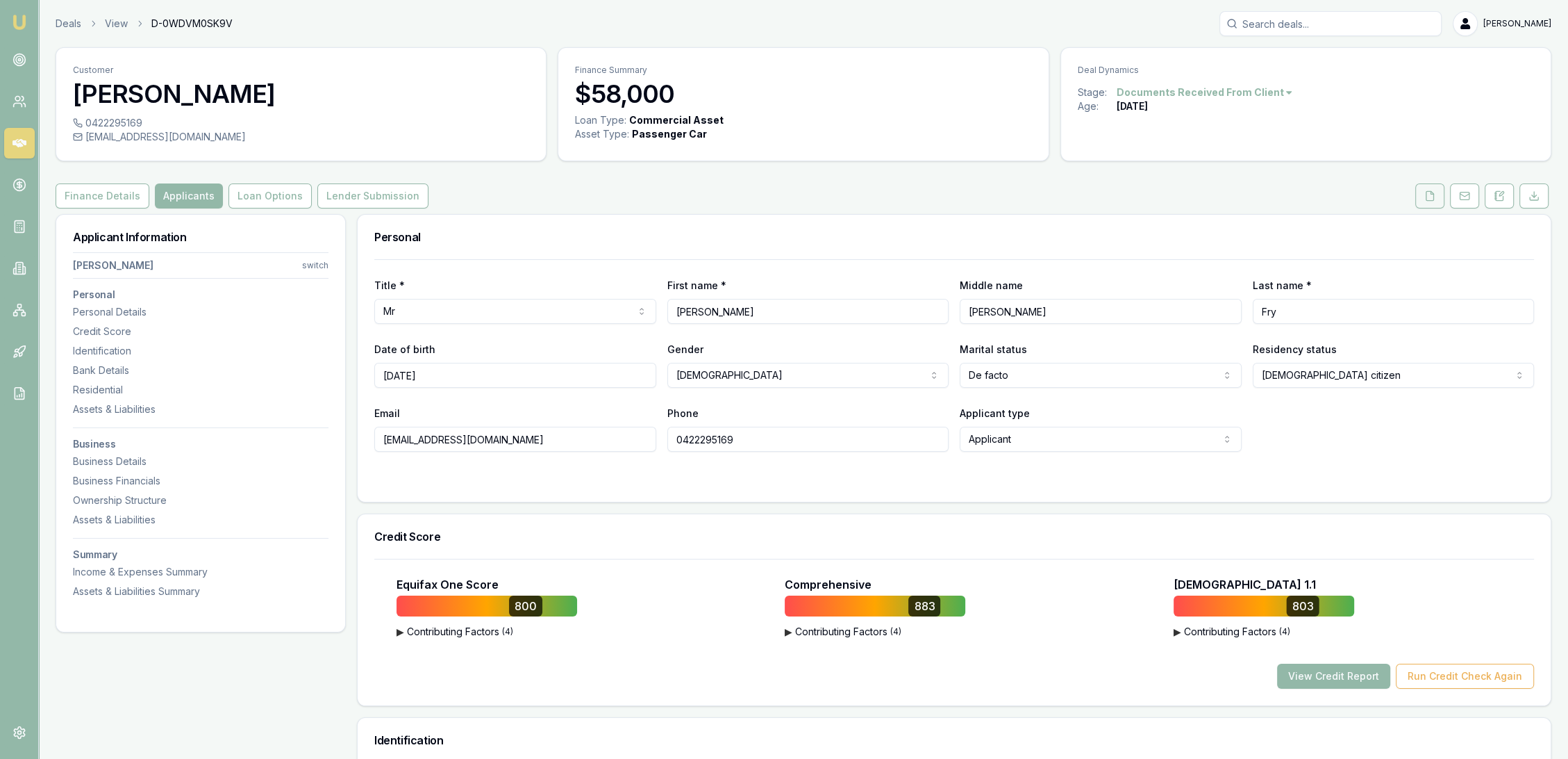
click at [1438, 189] on button at bounding box center [1429, 196] width 29 height 25
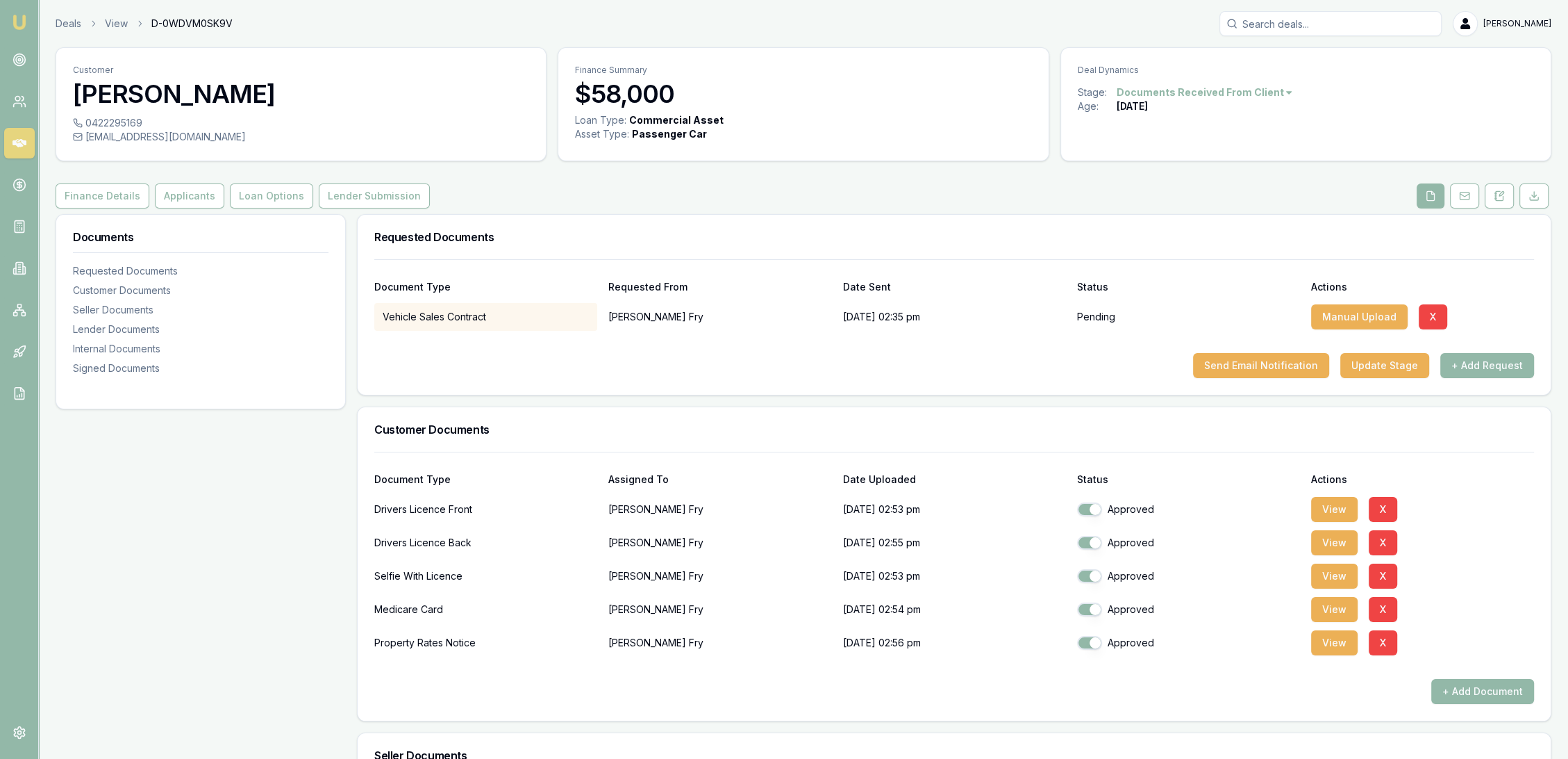
drag, startPoint x: 1351, startPoint y: 610, endPoint x: 1284, endPoint y: 602, distance: 67.5
click at [1350, 609] on button "View" at bounding box center [1333, 609] width 46 height 25
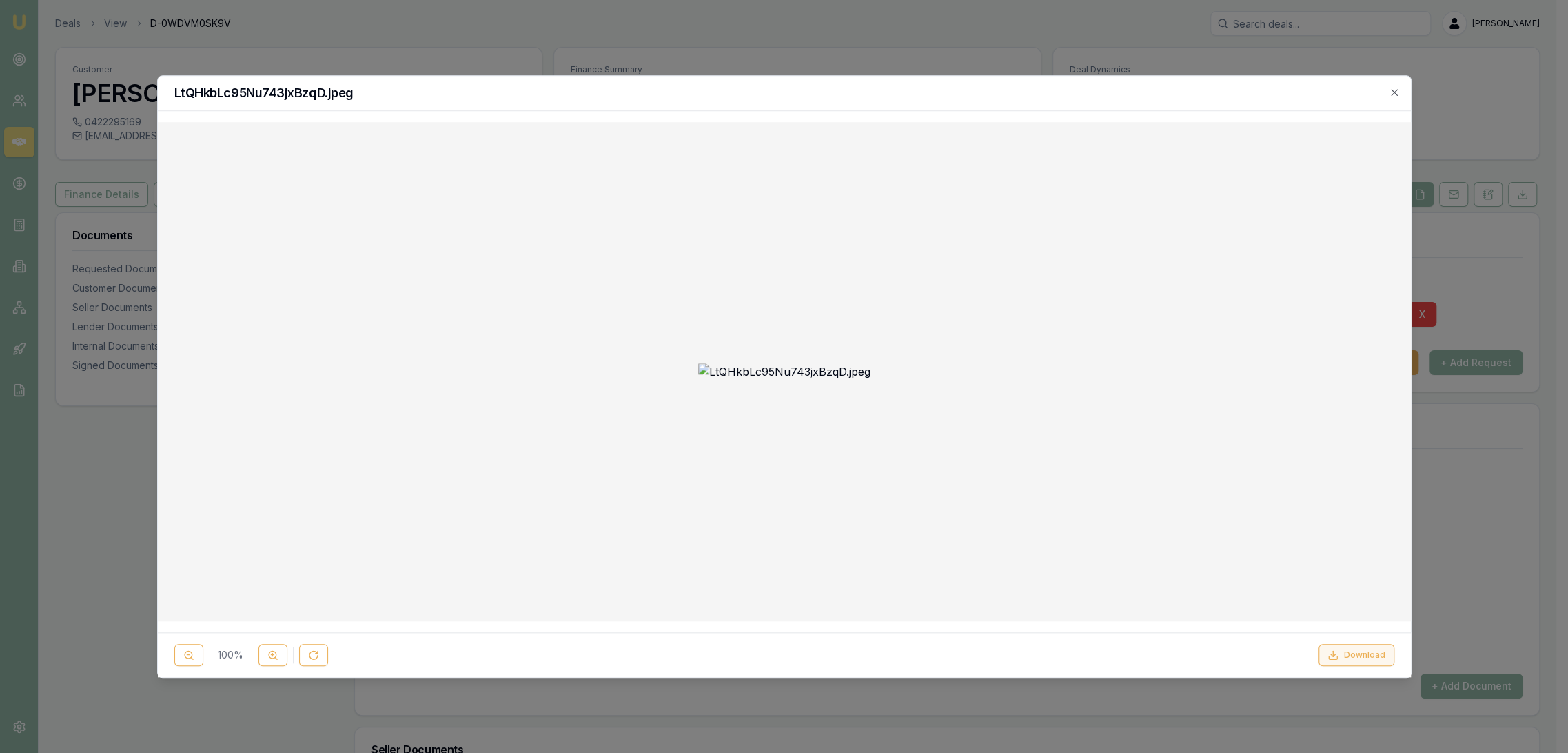
click at [1345, 651] on button "Download" at bounding box center [1357, 655] width 76 height 22
drag, startPoint x: 1395, startPoint y: 93, endPoint x: 1323, endPoint y: 104, distance: 72.8
click at [1395, 93] on icon "button" at bounding box center [1395, 93] width 11 height 11
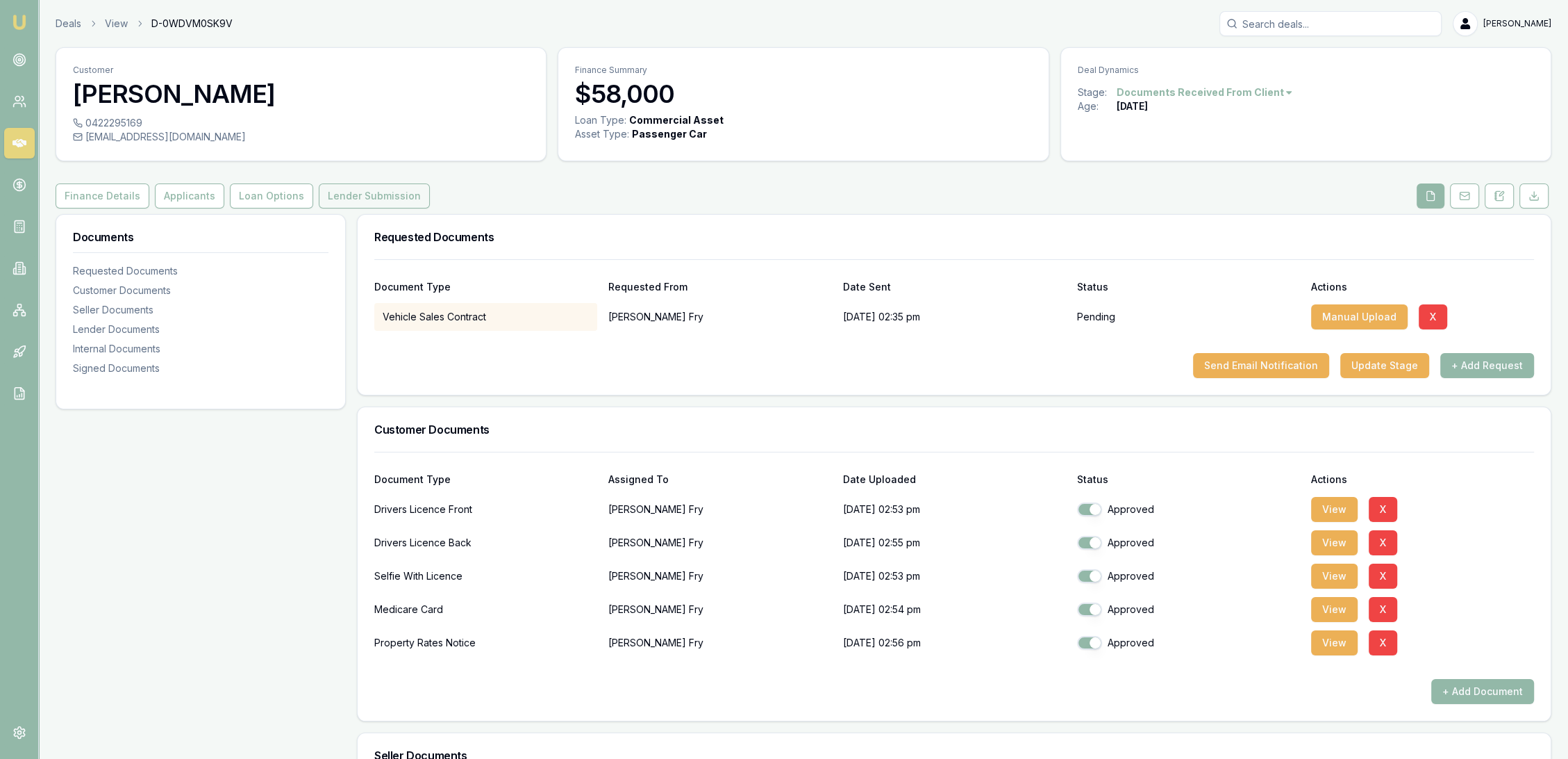
click at [318, 193] on button "Lender Submission" at bounding box center [374, 196] width 111 height 25
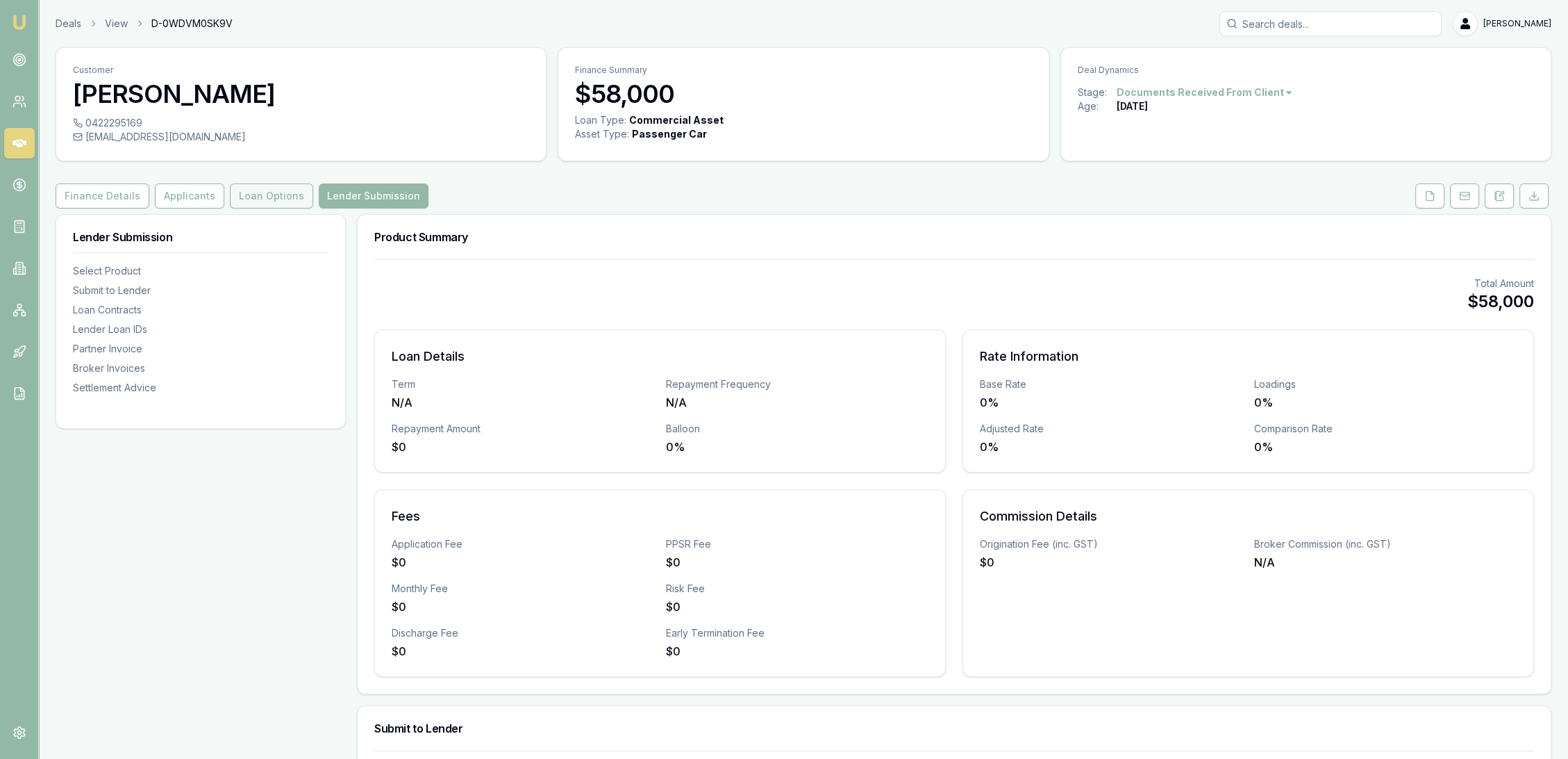
click at [237, 193] on button "Loan Options" at bounding box center [271, 196] width 83 height 25
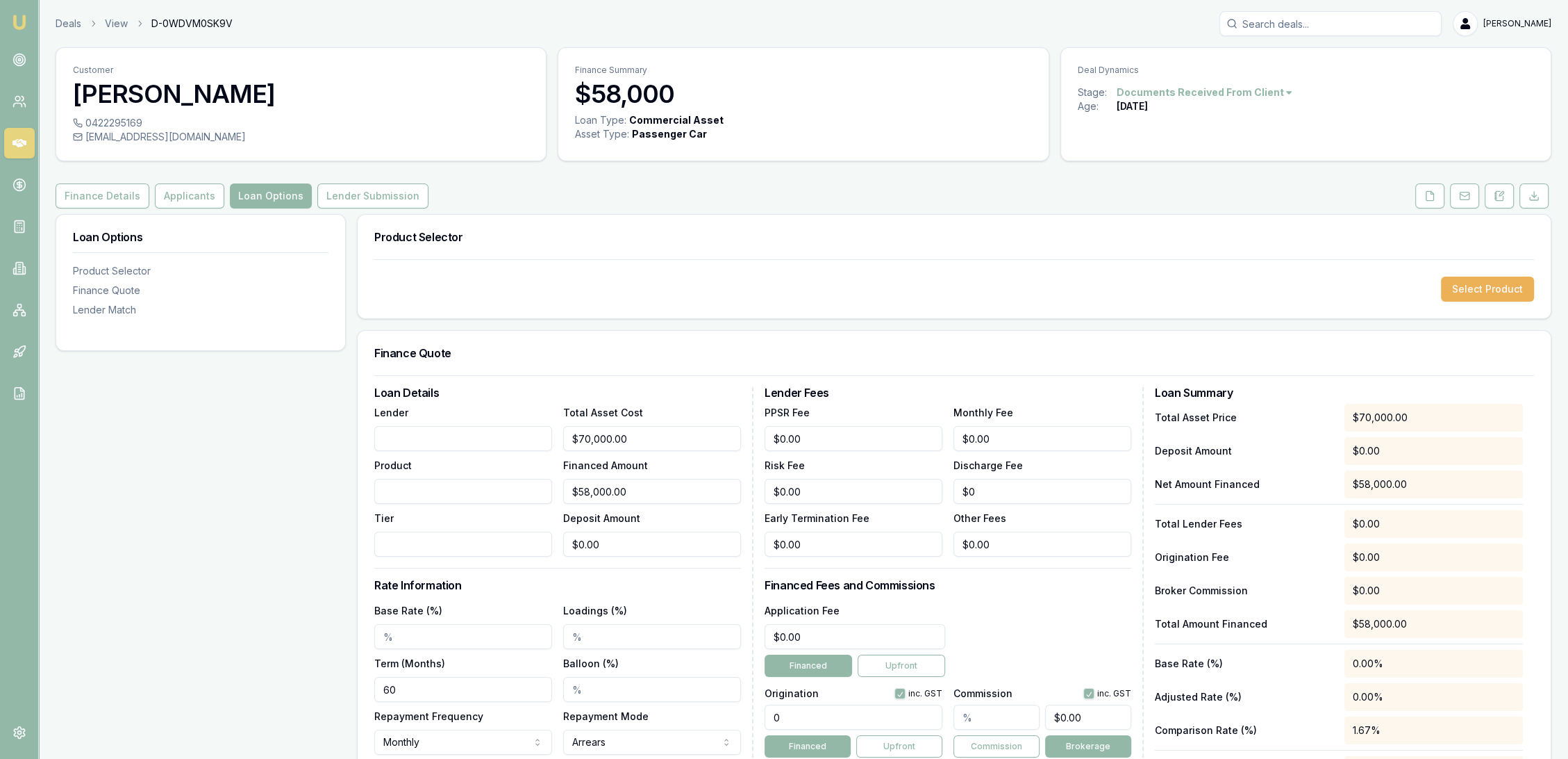
click at [389, 439] on input "Lender" at bounding box center [463, 438] width 178 height 25
type input "Plenti"
drag, startPoint x: 661, startPoint y: 436, endPoint x: 519, endPoint y: 446, distance: 142.4
click at [530, 442] on div "Lender Plenti Product Tier Total Asset Cost 70000 Financed Amount $58,000.00 De…" at bounding box center [557, 480] width 367 height 153
type input "5"
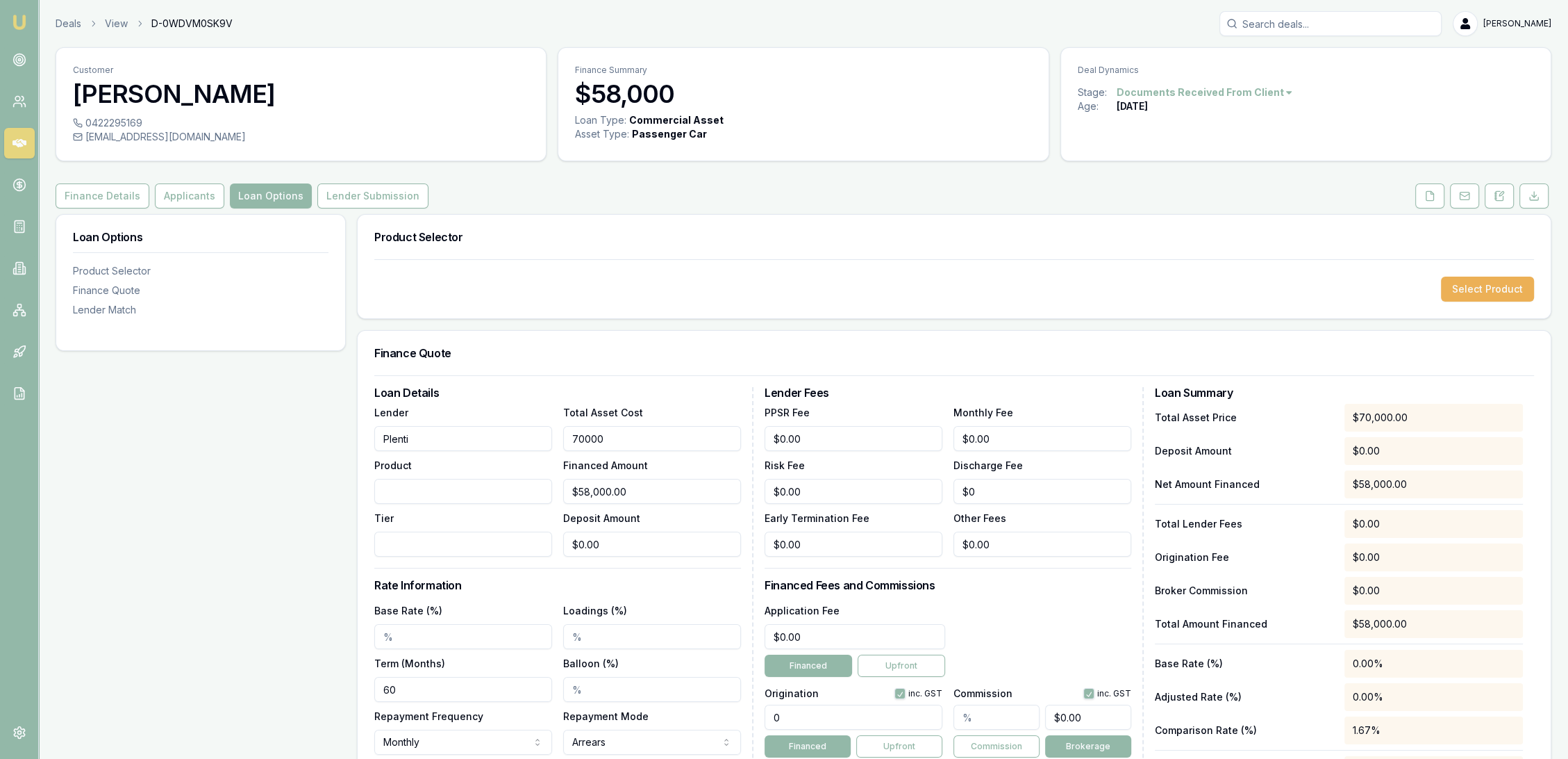
type input "$5.00"
type input "58"
type input "$58.00"
type input "580"
type input "$580.00"
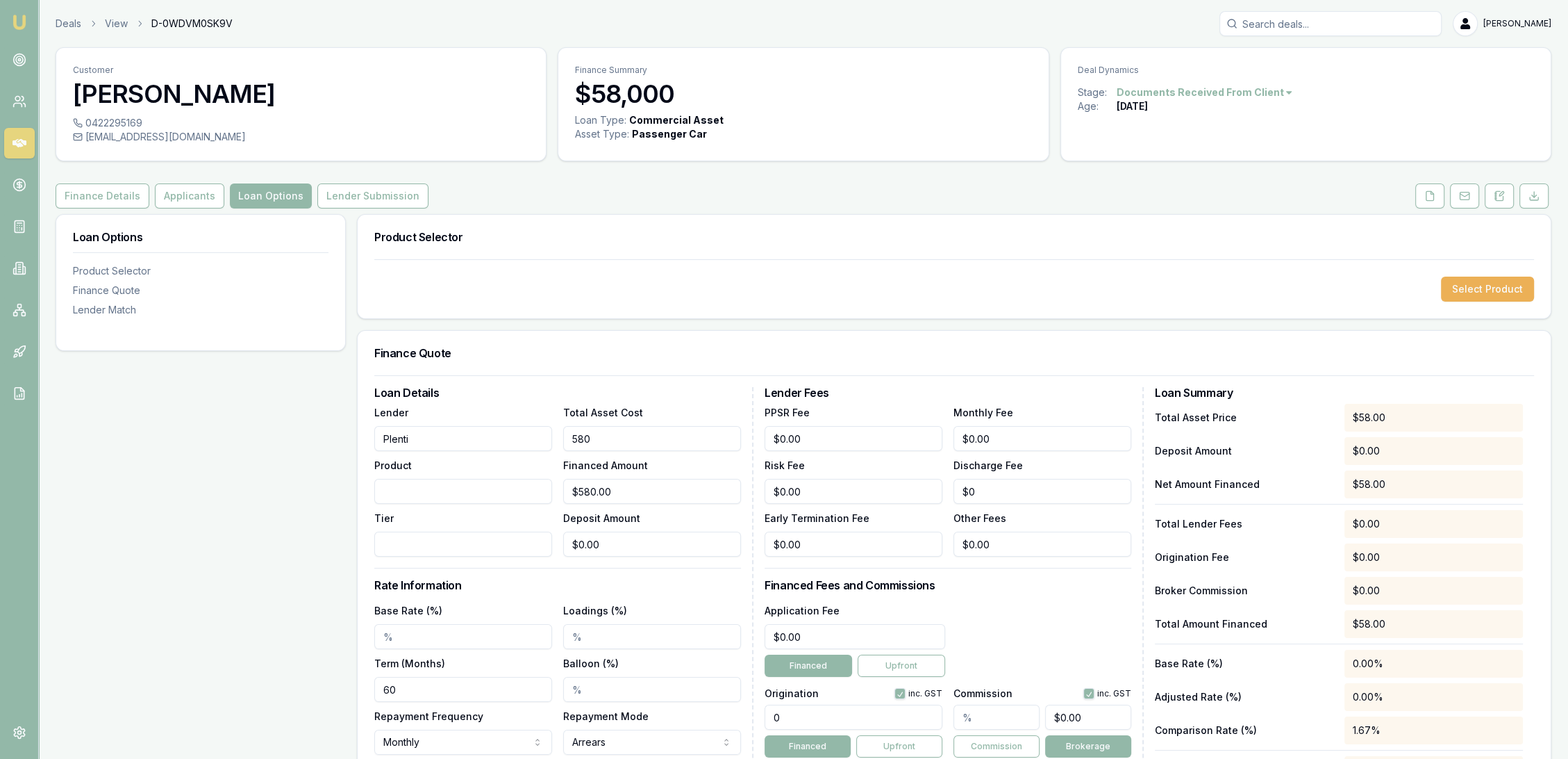
type input "5800"
type input "$5,800.00"
type input "58000"
type input "$58,000.00"
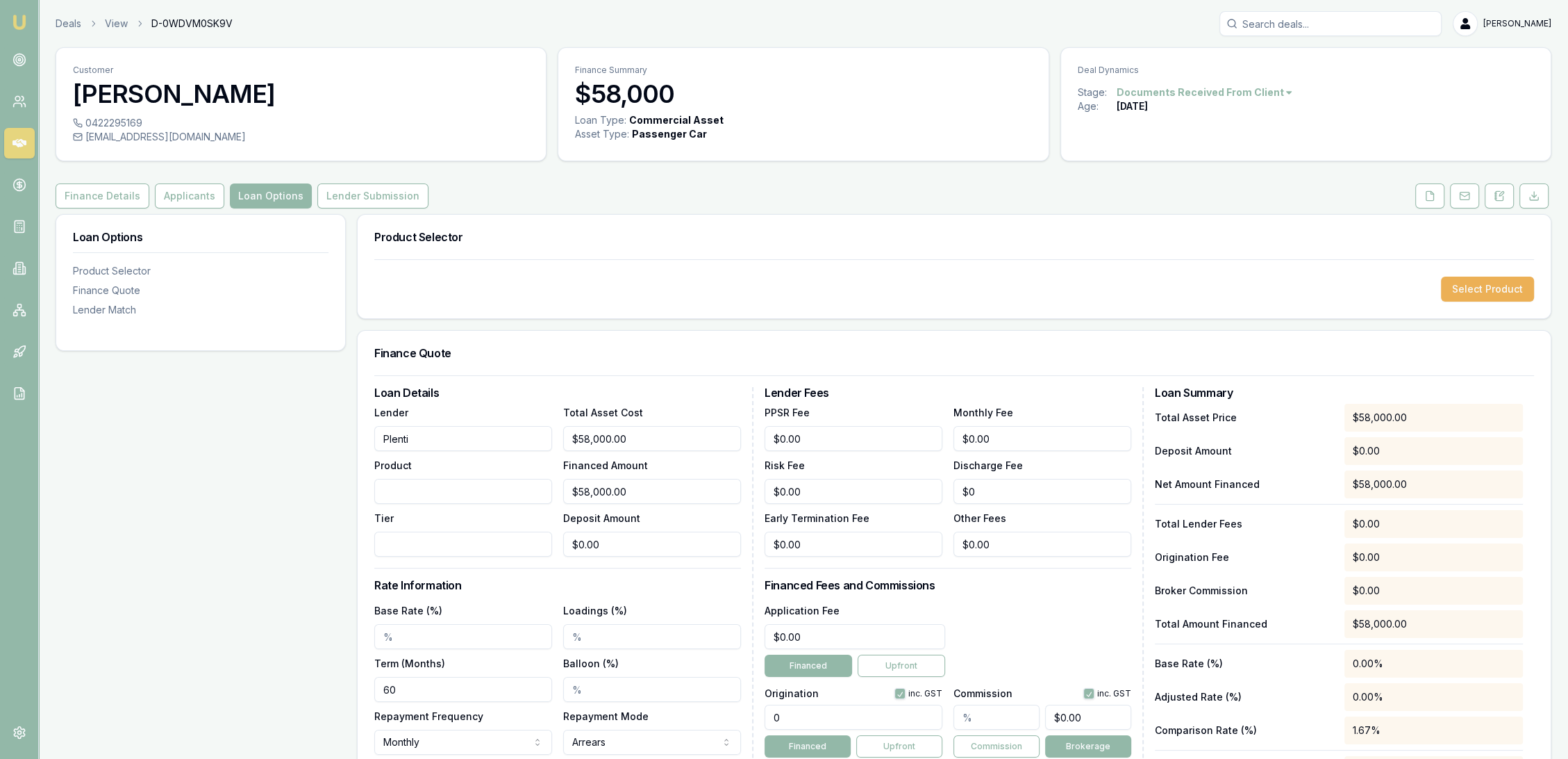
click at [472, 487] on input "Product" at bounding box center [463, 491] width 178 height 25
type input "Commercial Vehicle"
type input "A"
drag, startPoint x: 413, startPoint y: 642, endPoint x: 383, endPoint y: 640, distance: 30.1
click at [383, 640] on input "Base Rate (%)" at bounding box center [463, 636] width 178 height 25
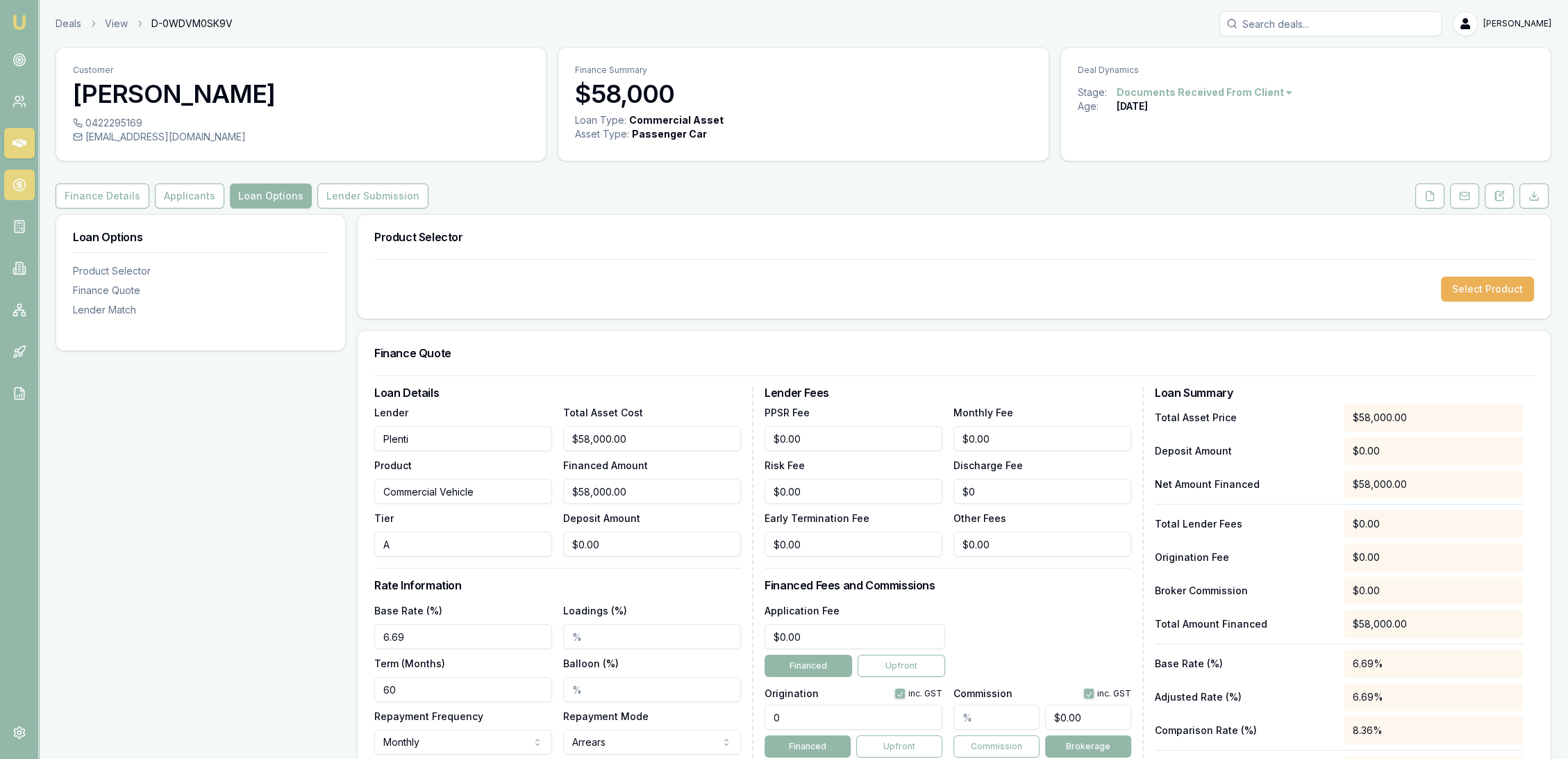
type input "6.69%"
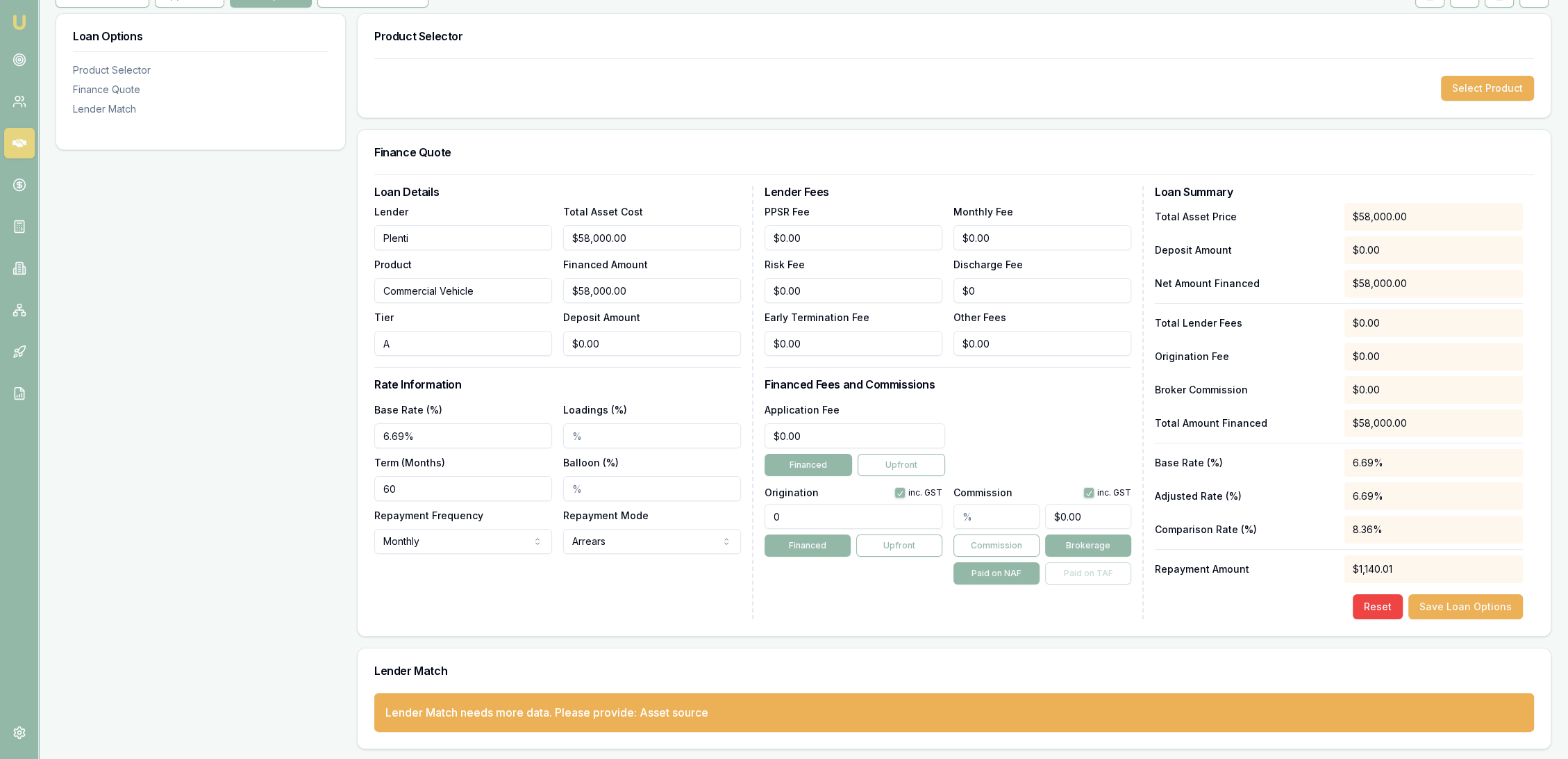
click at [574, 487] on input "Balloon (%)" at bounding box center [652, 488] width 178 height 25
type input "35.00%"
click at [559, 583] on div "Loan Details Lender Plenti Product Commercial Vehicle Tier A Total Asset Cost $…" at bounding box center [564, 402] width 379 height 433
drag, startPoint x: 805, startPoint y: 517, endPoint x: 724, endPoint y: 520, distance: 81.1
click at [724, 520] on div "Loan Details Lender Plenti Product Commercial Vehicle Tier A Total Asset Cost $…" at bounding box center [954, 402] width 1160 height 433
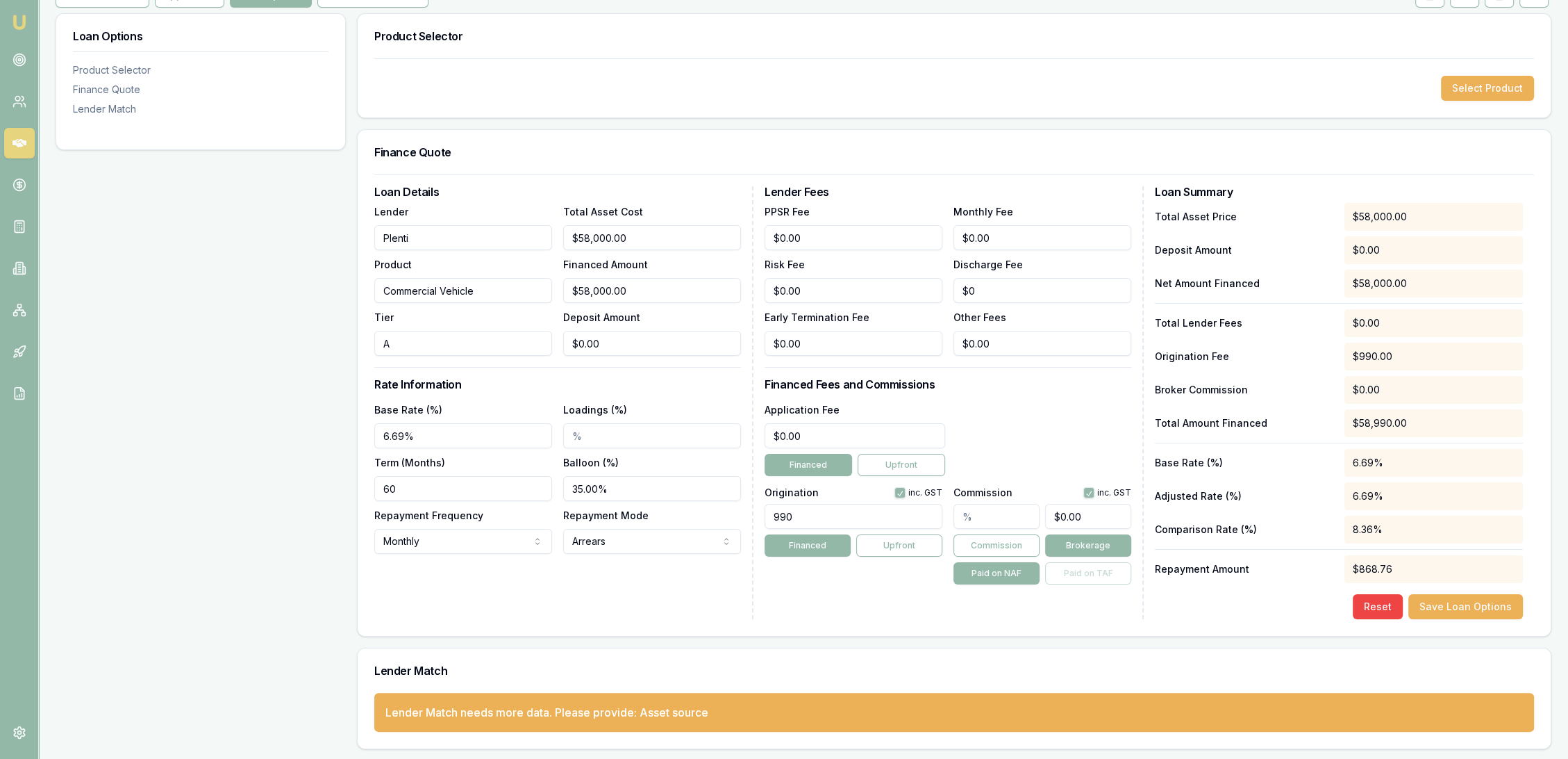
type input "990.00"
drag, startPoint x: 1001, startPoint y: 518, endPoint x: 913, endPoint y: 512, distance: 88.2
click at [913, 512] on div "Origination inc. GST 990.00 Financed Upfront Commission inc. GST $0.00 Commissi…" at bounding box center [947, 533] width 367 height 103
type input "1"
type input "$580.00"
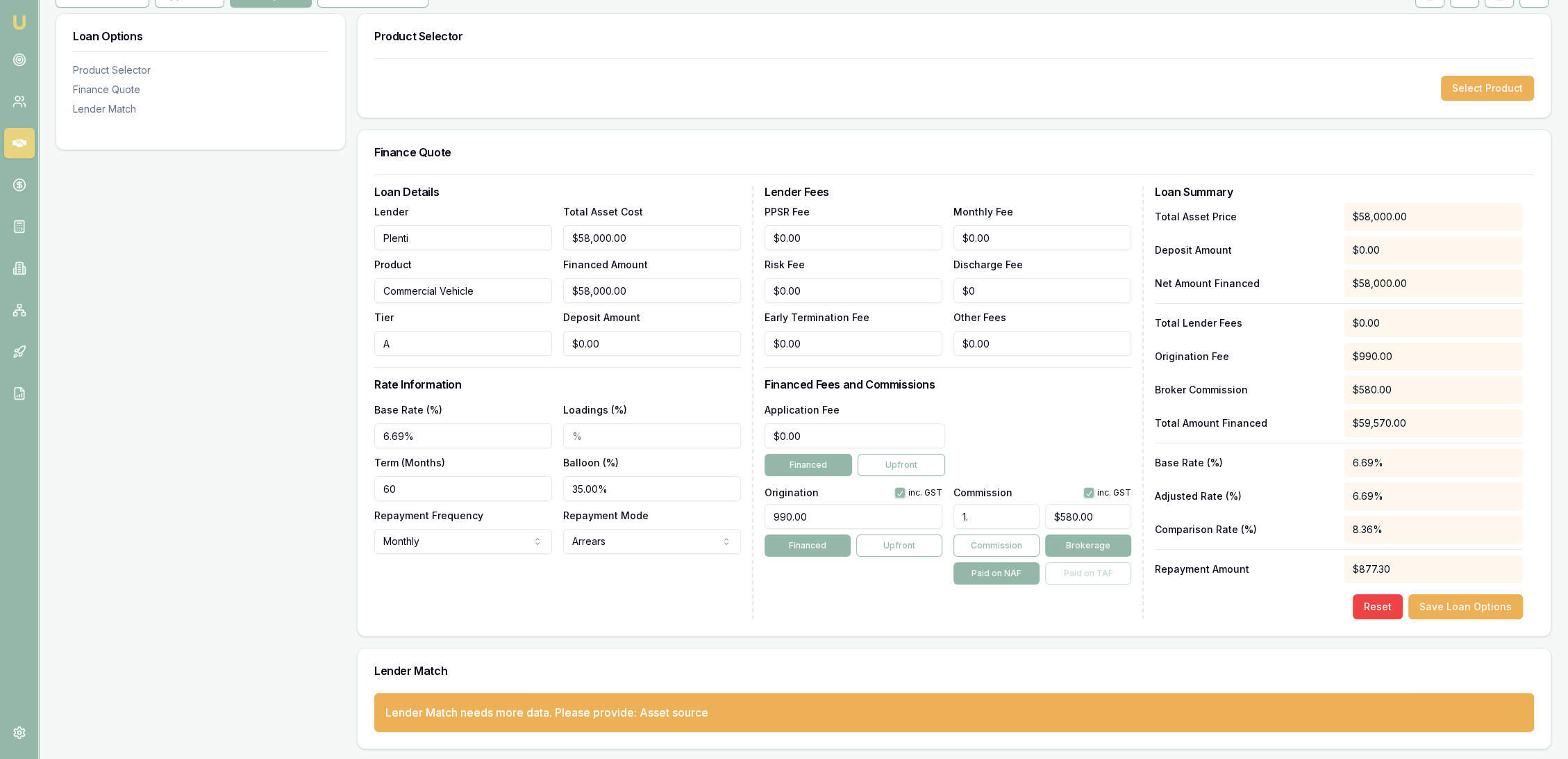
type input "1.5"
type input "$870.00"
type input "1.50%"
click at [799, 584] on div "Lender Fees PPSR Fee $0.00 Monthly Fee $0.00 Risk Fee $0.00 Discharge Fee $0 Ea…" at bounding box center [954, 402] width 379 height 433
click at [574, 433] on input "Loadings (%)" at bounding box center [652, 436] width 178 height 25
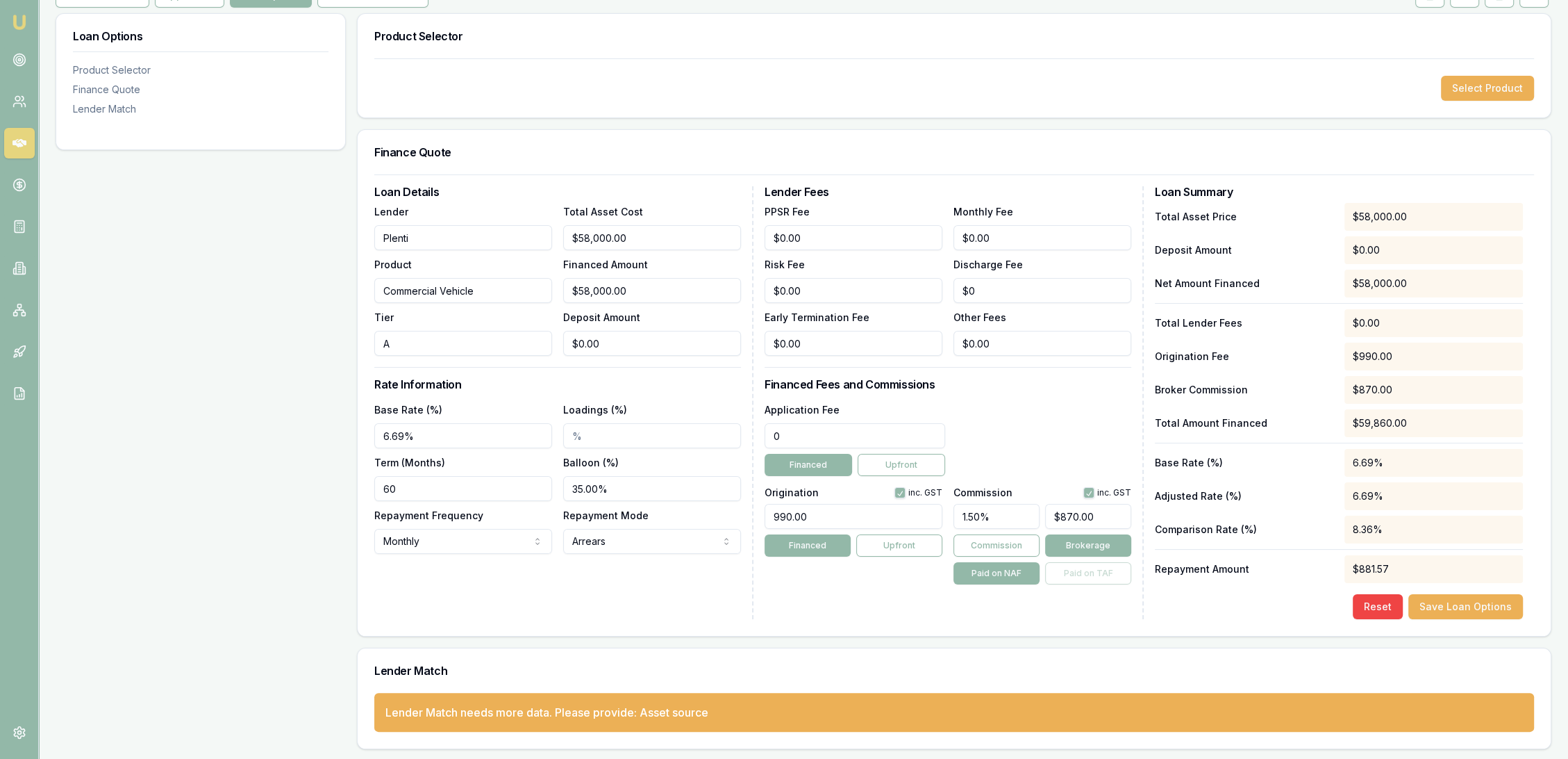
drag, startPoint x: 822, startPoint y: 435, endPoint x: 688, endPoint y: 432, distance: 134.0
click at [688, 432] on div "Loan Details Lender Plenti Product Commercial Vehicle Tier A Total Asset Cost $…" at bounding box center [954, 402] width 1160 height 433
type input "$499.00"
click at [1073, 442] on div "Application Fee $499.00 Financed Upfront" at bounding box center [947, 438] width 367 height 75
drag, startPoint x: 952, startPoint y: 231, endPoint x: 888, endPoint y: 231, distance: 64.0
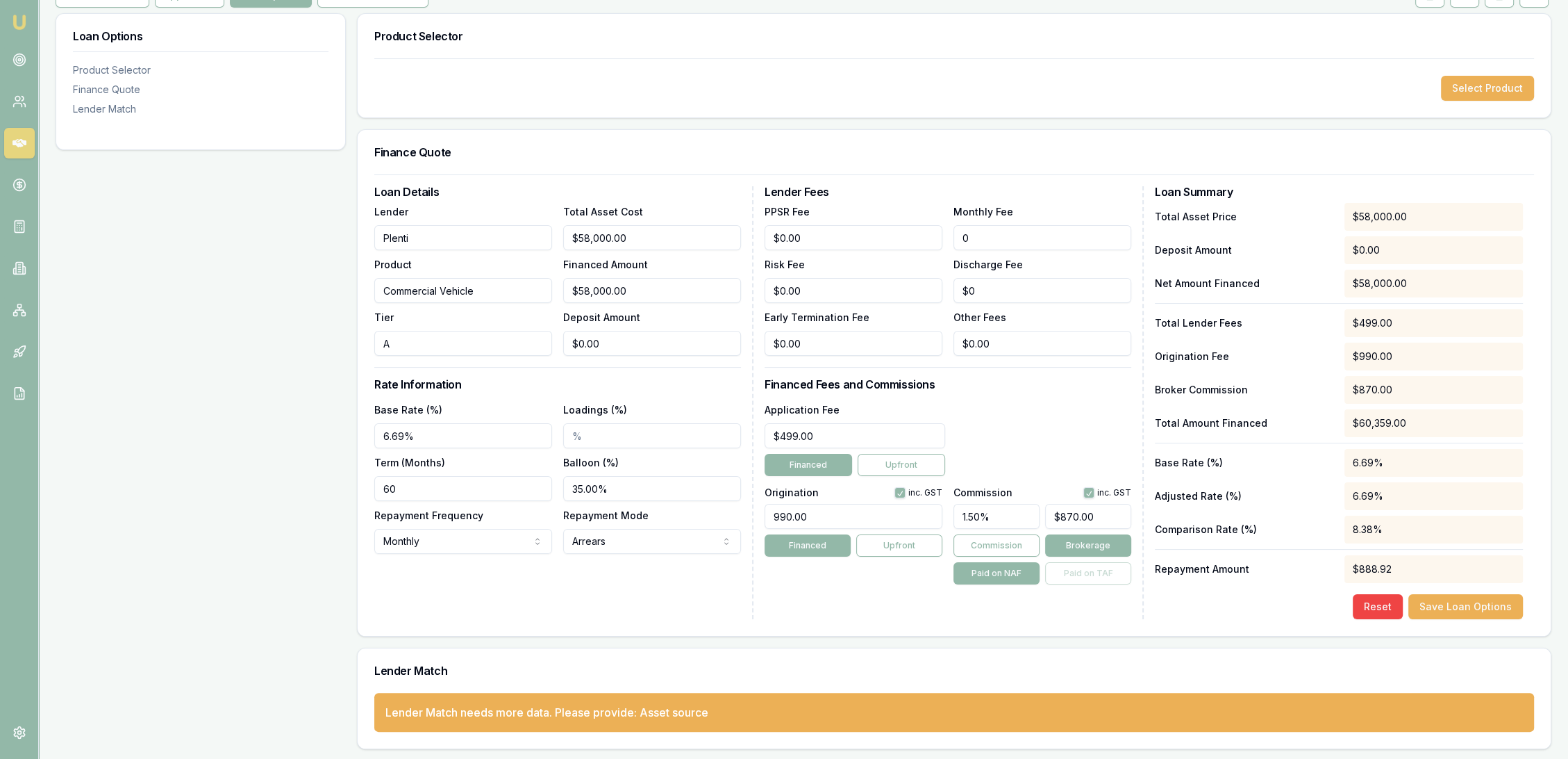
click at [888, 231] on div "PPSR Fee $0.00 Monthly Fee 0 Risk Fee $0.00 Discharge Fee $0 Early Termination …" at bounding box center [947, 279] width 367 height 153
type input "$10.00"
click at [1040, 376] on div "Lender Fees PPSR Fee $0.00 Monthly Fee $10.00 Risk Fee $0.00 Discharge Fee $0 E…" at bounding box center [954, 402] width 379 height 433
click at [1459, 602] on button "Save Loan Options" at bounding box center [1465, 606] width 115 height 25
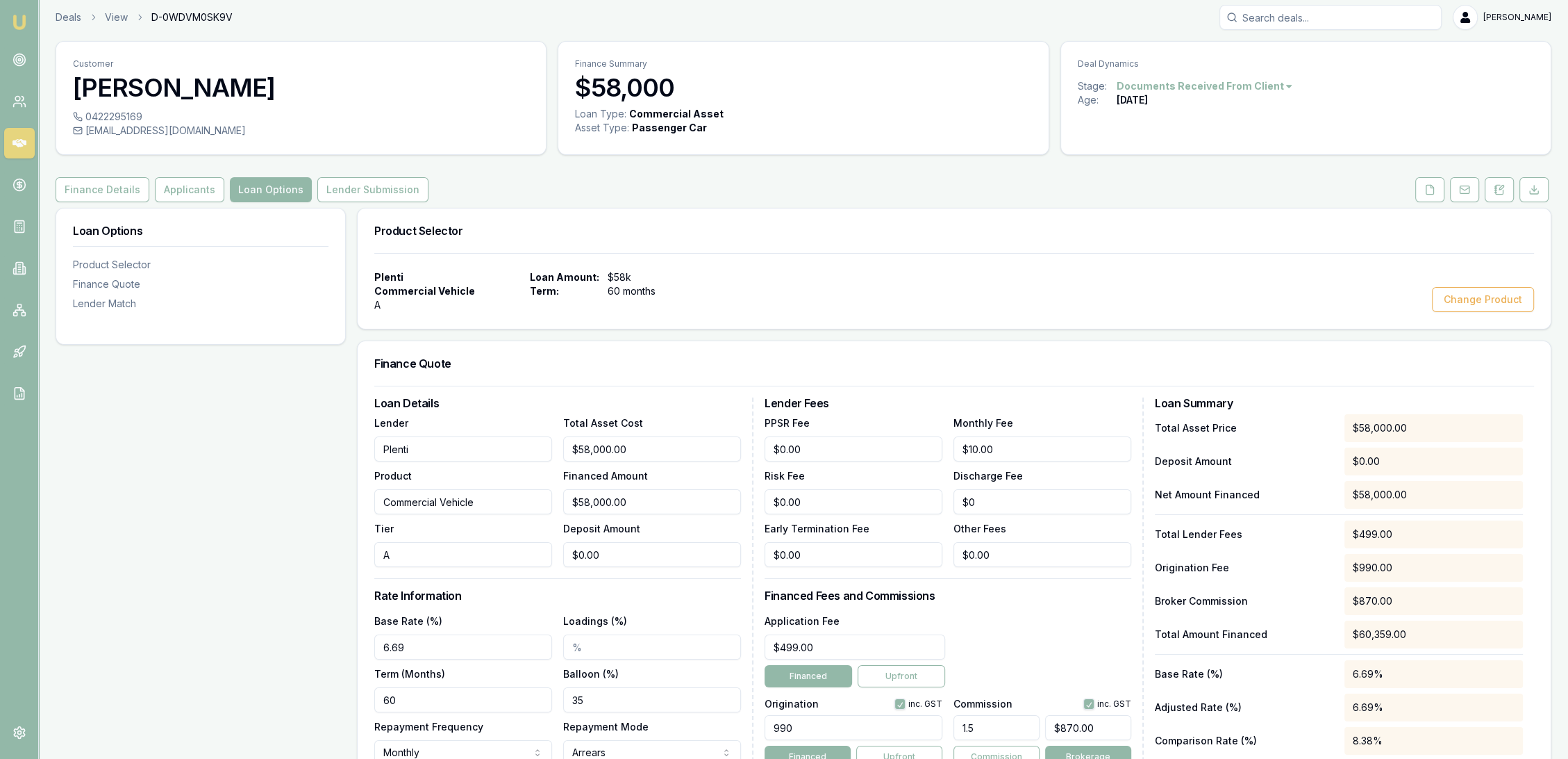
scroll to position [0, 0]
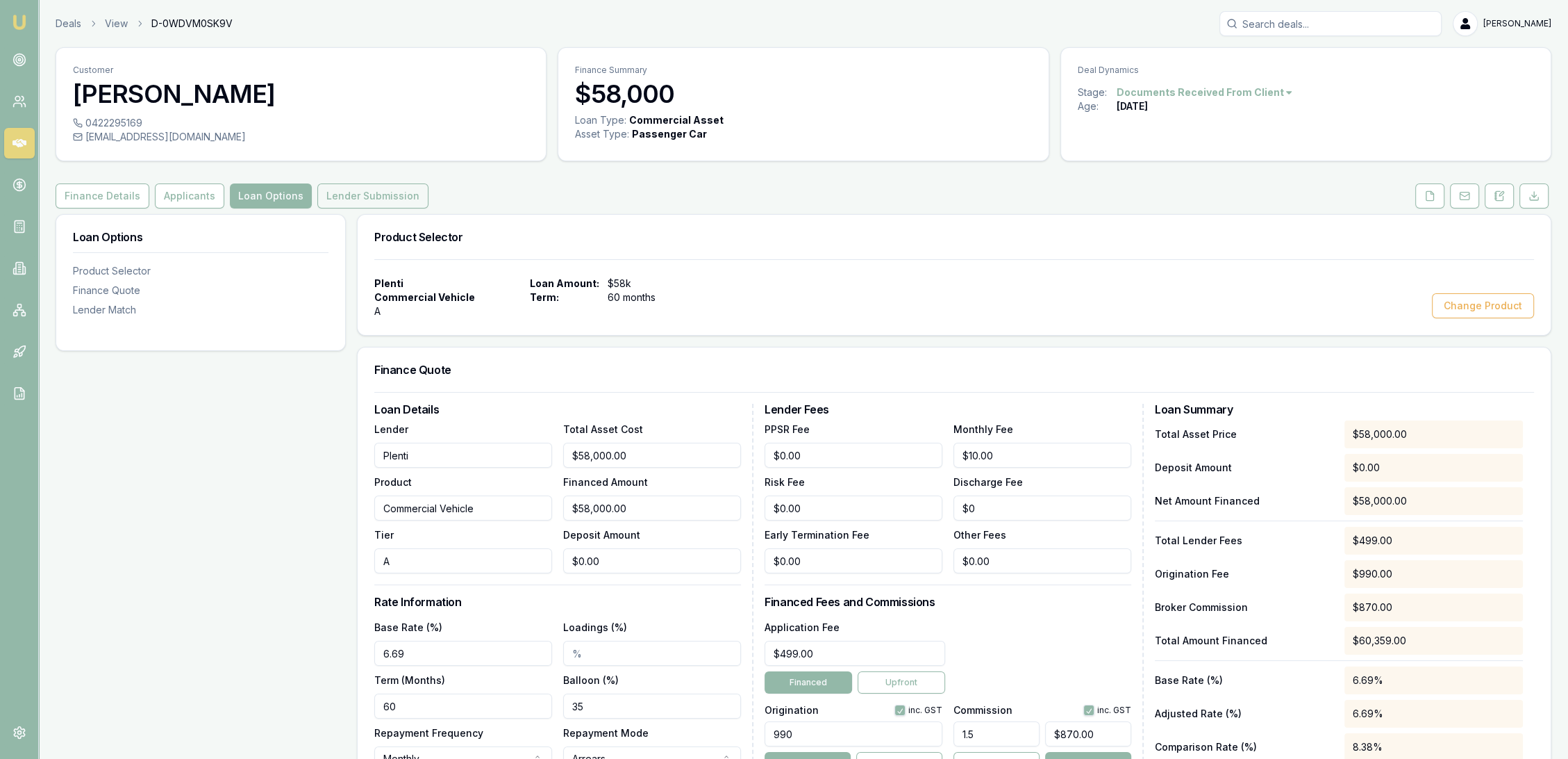
click at [339, 197] on button "Lender Submission" at bounding box center [373, 196] width 111 height 25
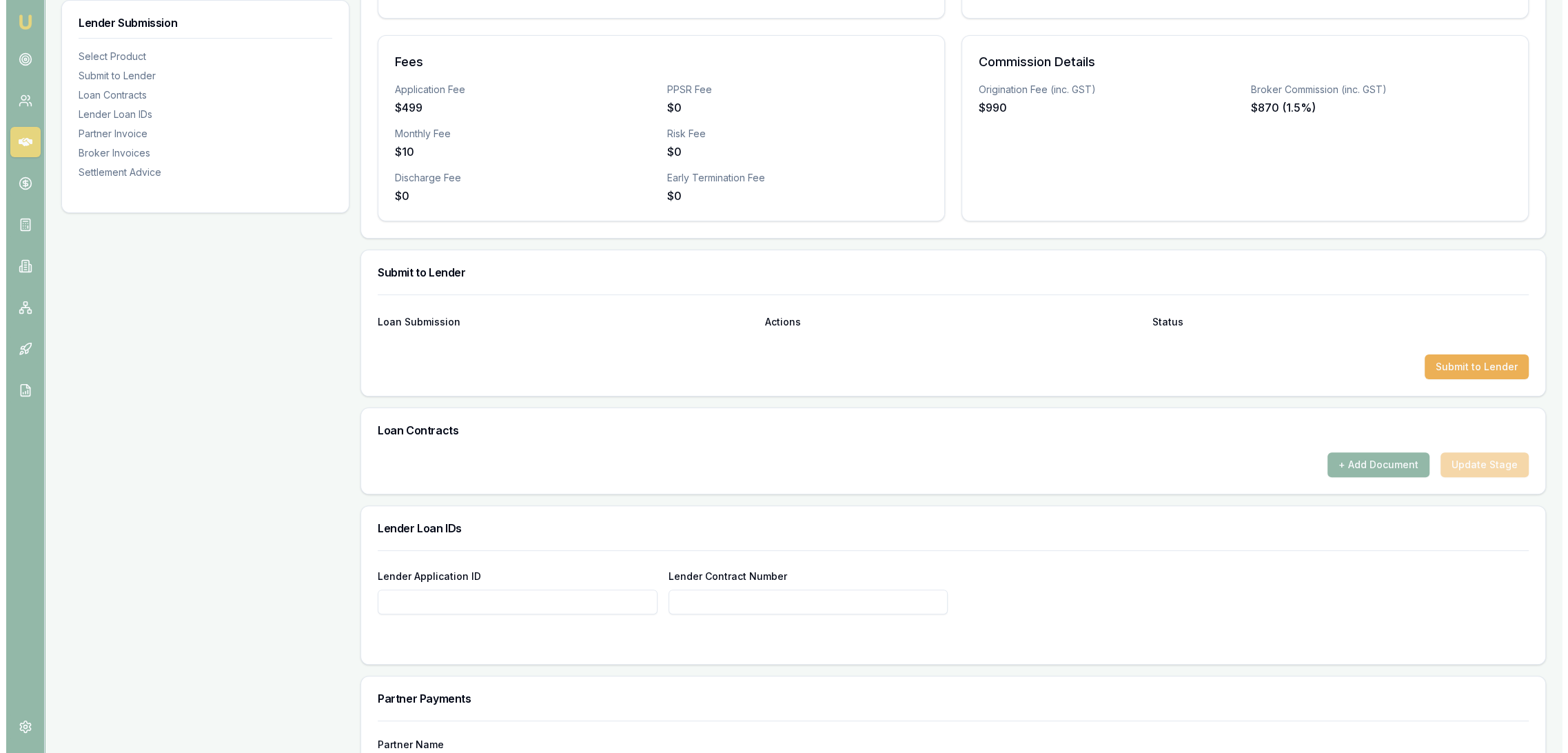
scroll to position [459, 0]
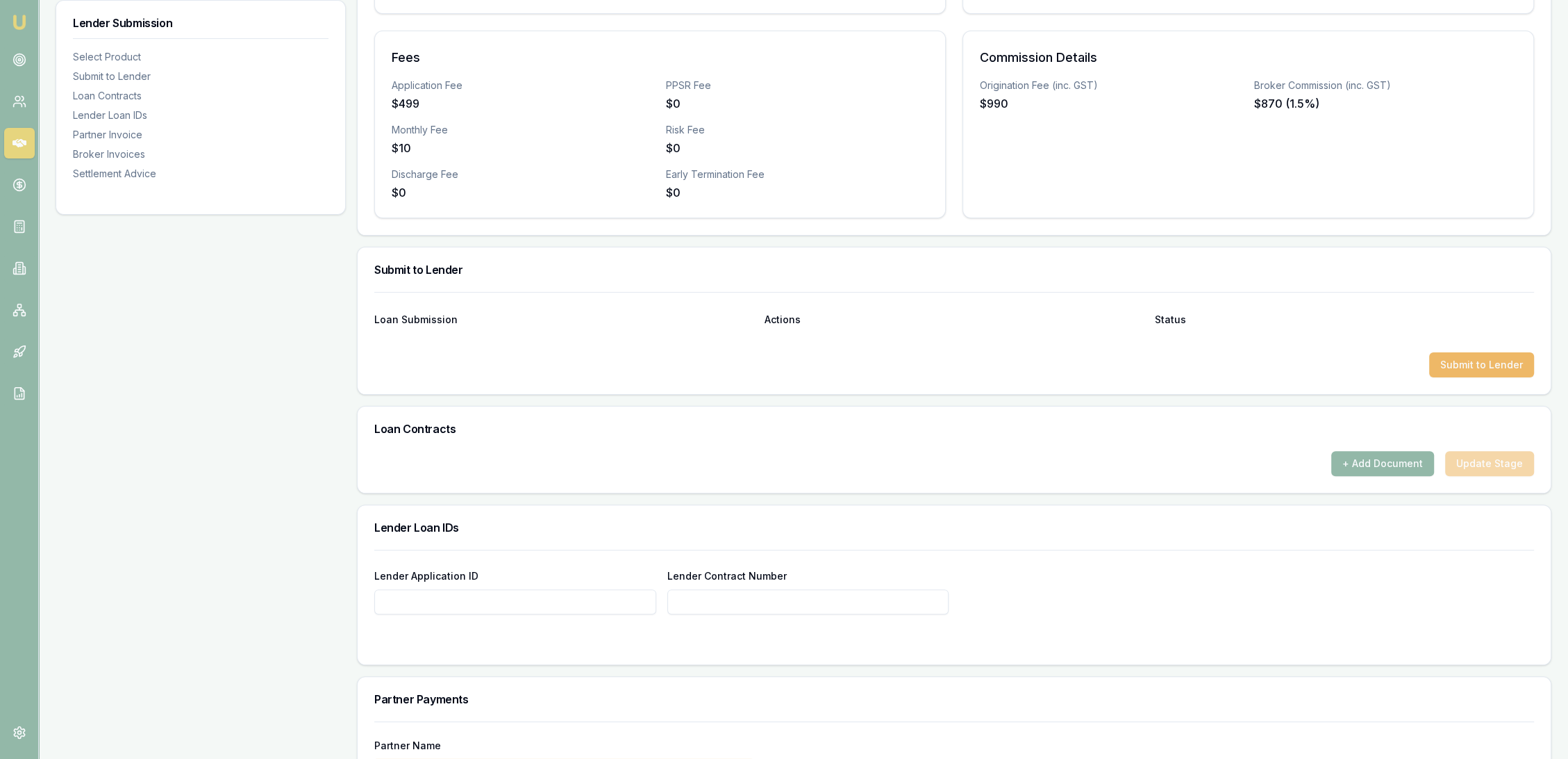
click at [1503, 362] on button "Submit to Lender" at bounding box center [1481, 365] width 105 height 25
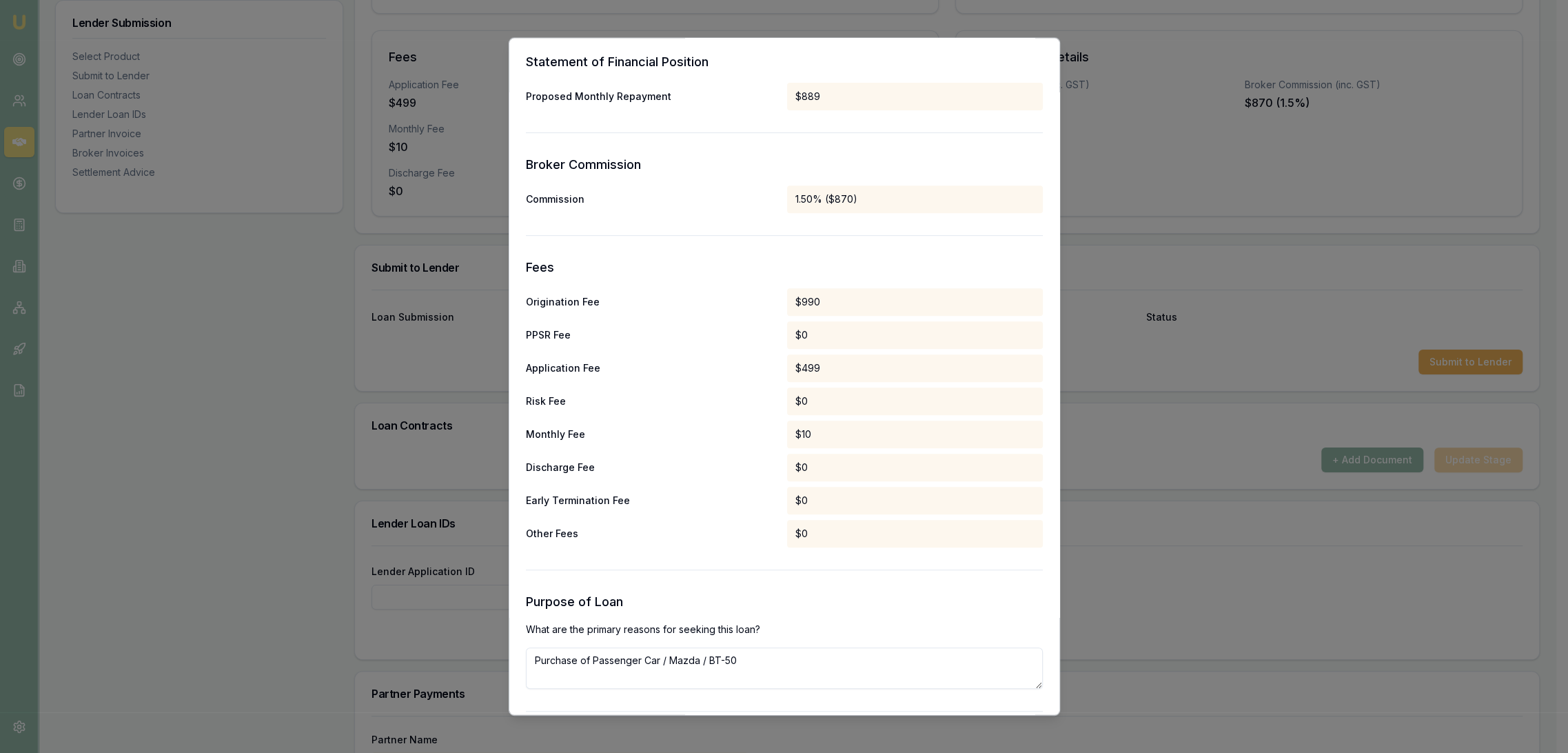
scroll to position [531, 0]
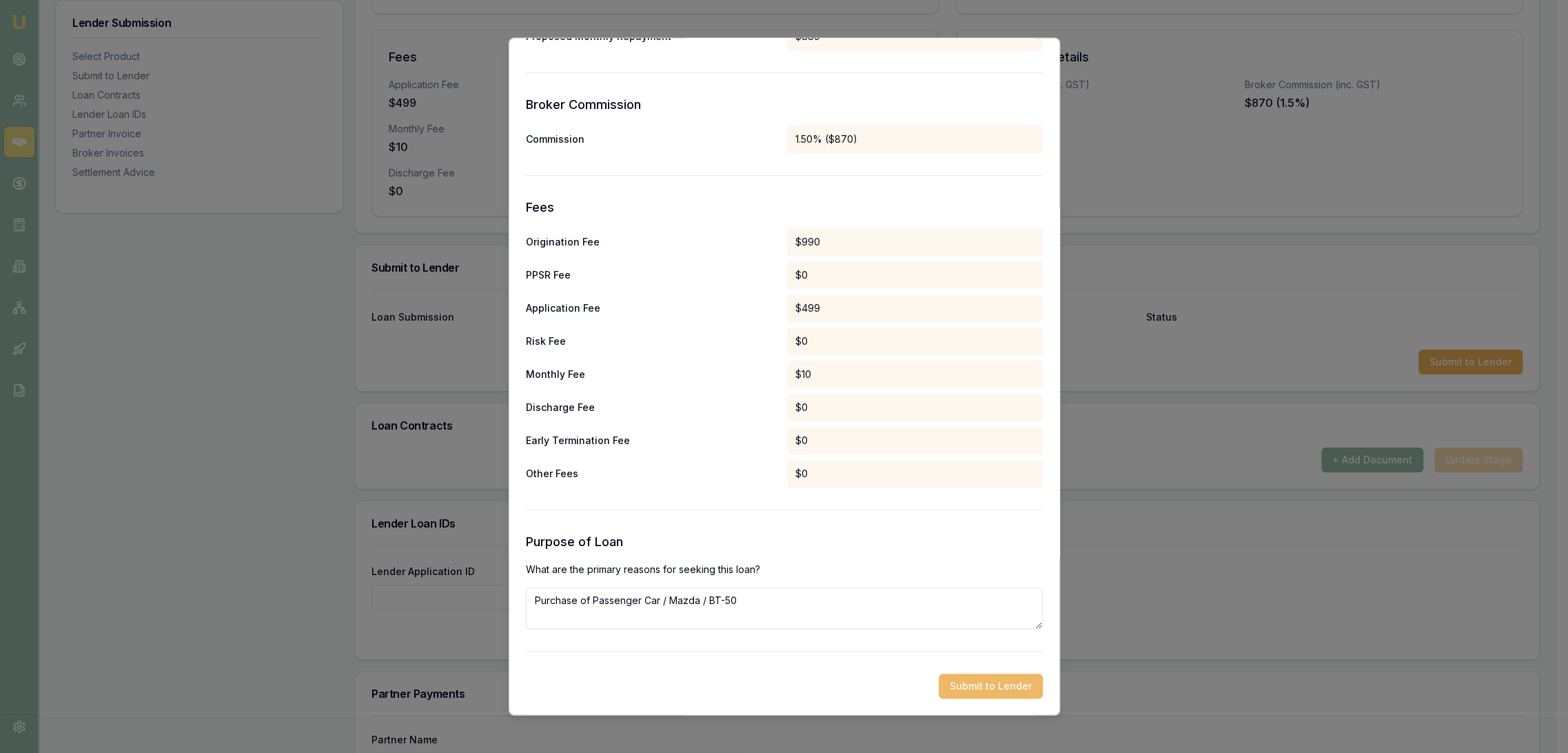
click at [984, 677] on button "Submit to Lender" at bounding box center [991, 687] width 104 height 25
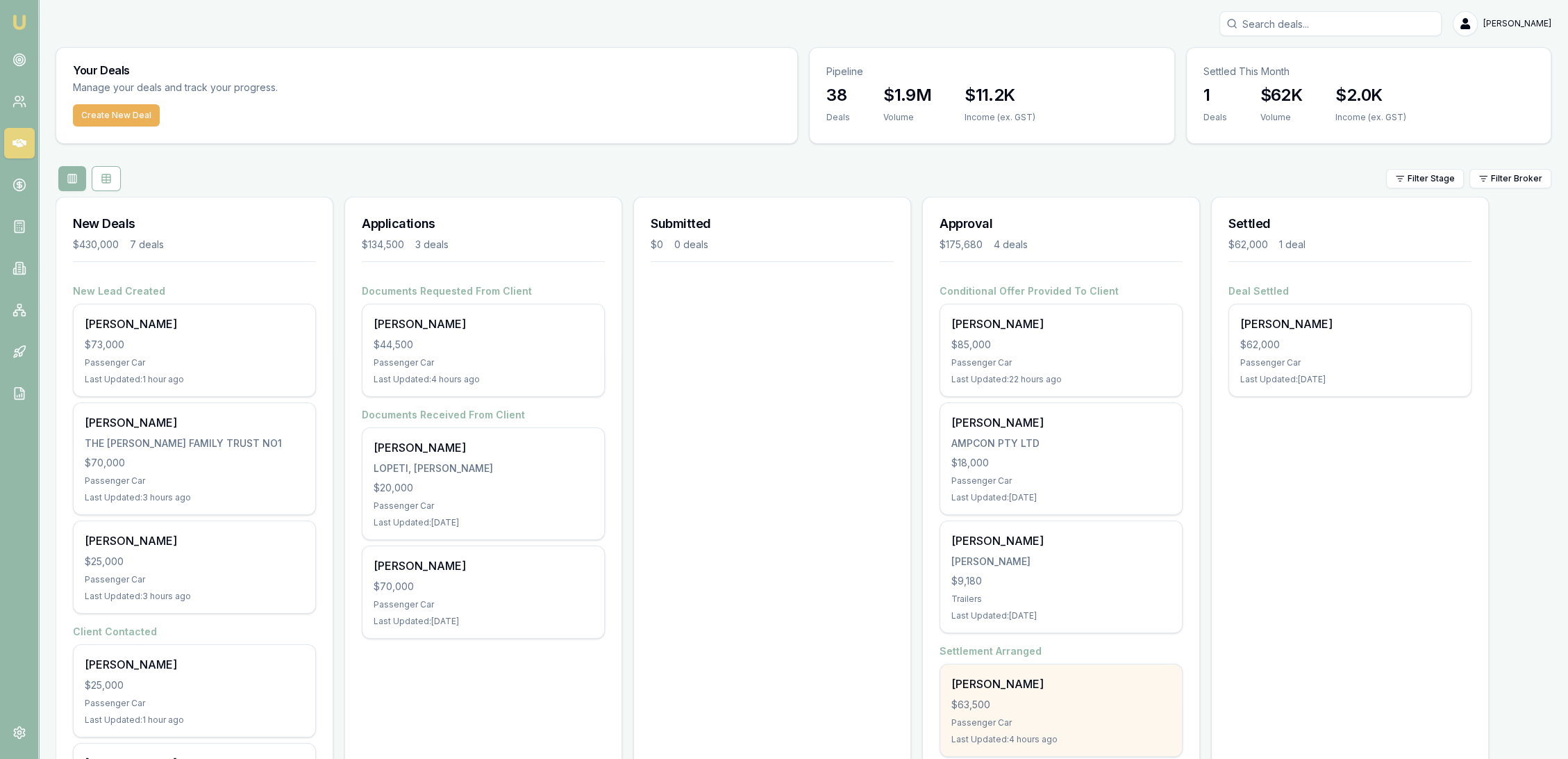
click at [1067, 694] on div "Jeffrey Simmonds $63,500 Passenger Car Last Updated: 4 hours ago" at bounding box center [1061, 709] width 241 height 91
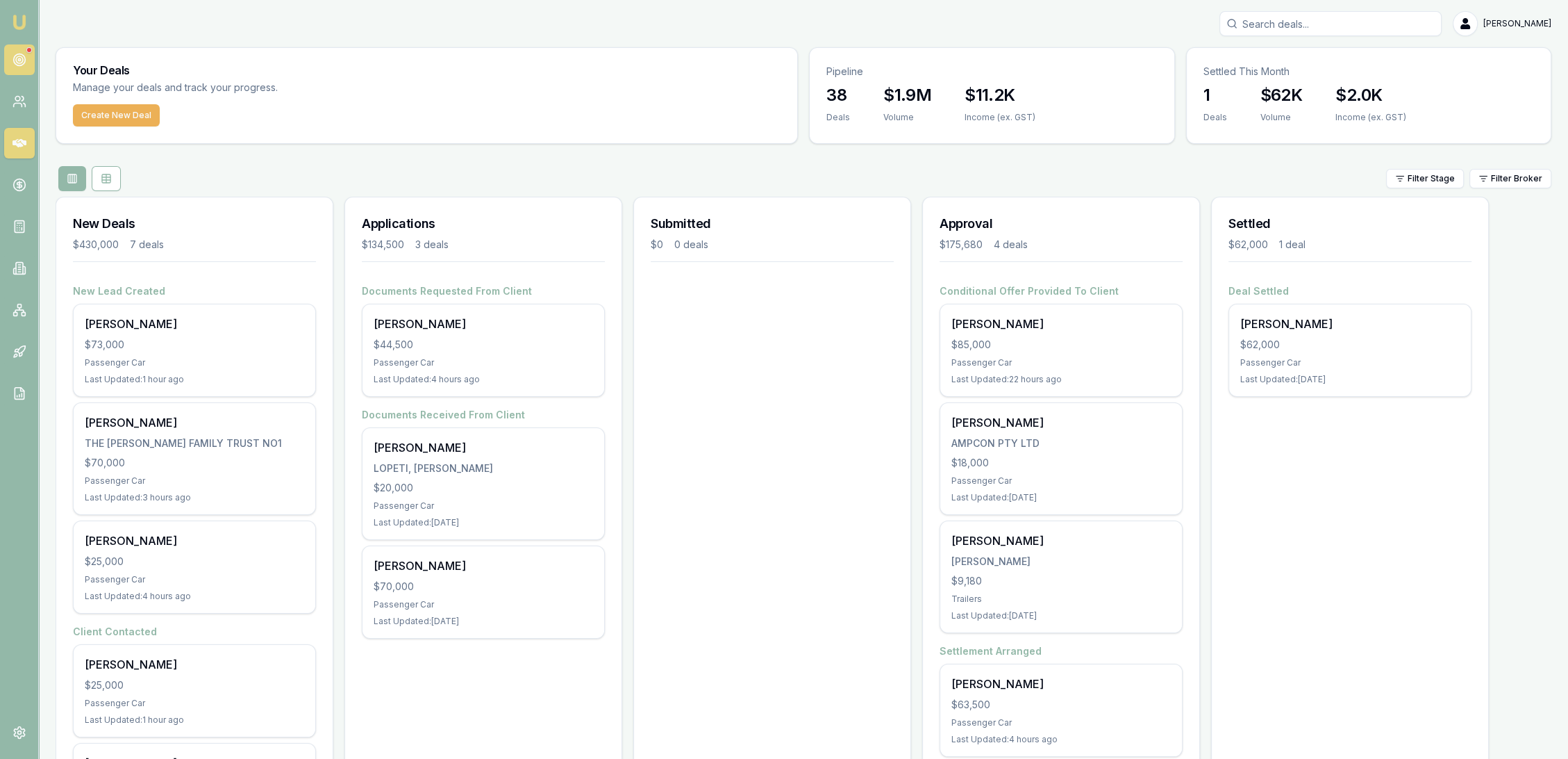
click at [17, 59] on icon at bounding box center [19, 59] width 14 height 14
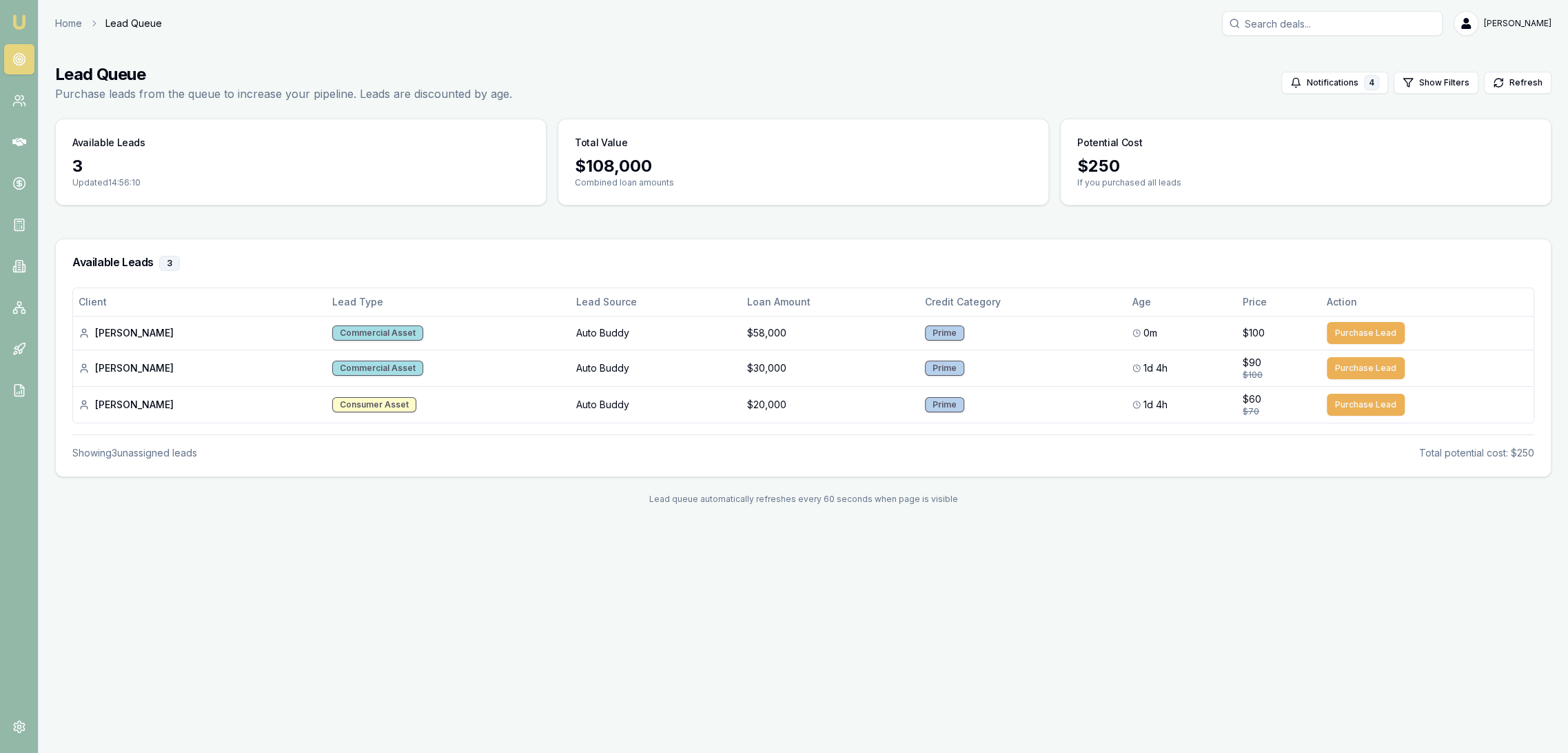
click at [21, 15] on img at bounding box center [20, 22] width 17 height 17
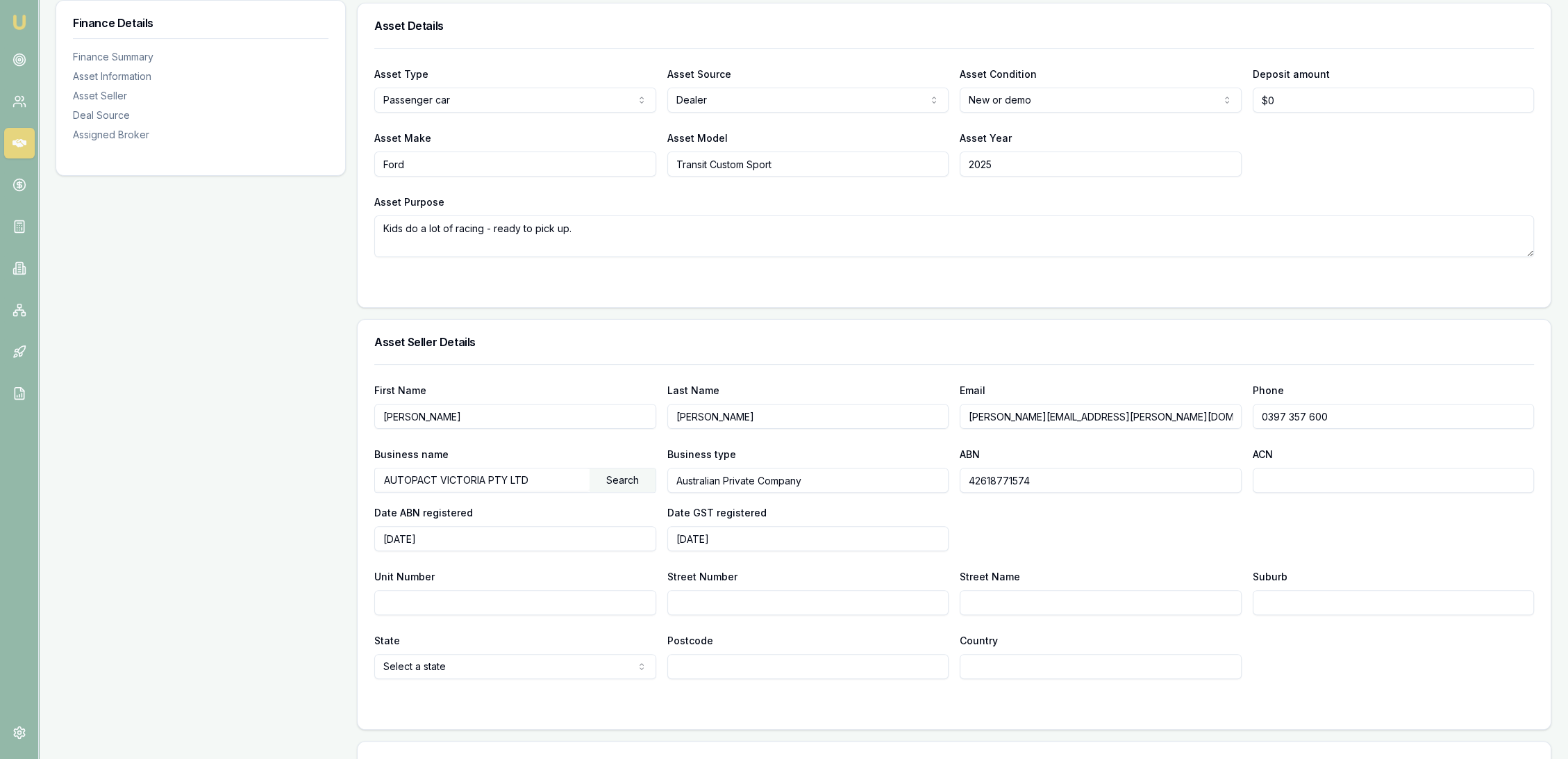
scroll to position [463, 0]
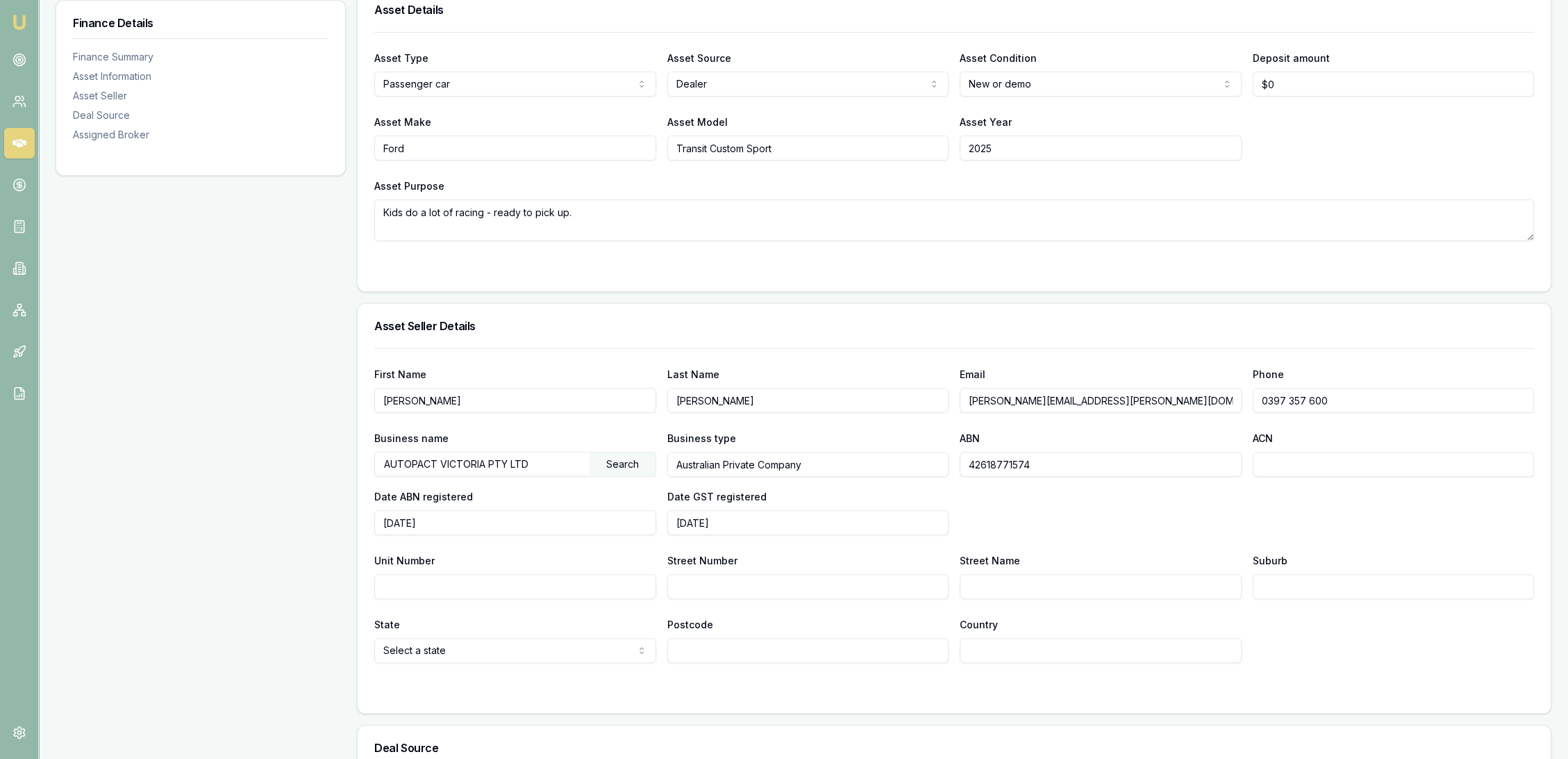
drag, startPoint x: 1181, startPoint y: 403, endPoint x: 957, endPoint y: 408, distance: 224.1
click at [957, 408] on div "First Name Rochelle Last Name Bennett Email rochelle.bennett@etheridgeford.com.…" at bounding box center [954, 389] width 1160 height 47
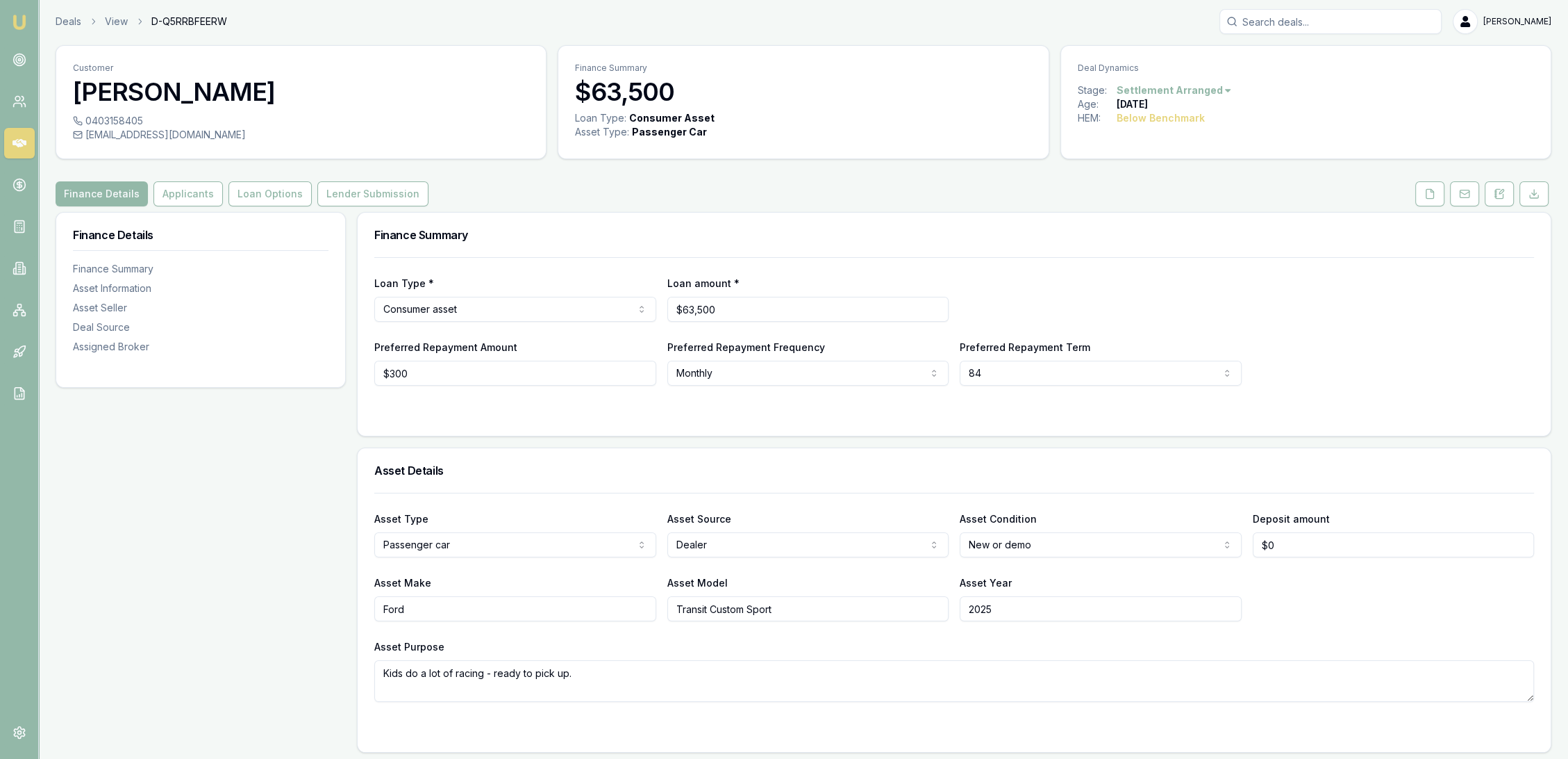
scroll to position [0, 0]
click at [1496, 187] on button at bounding box center [1498, 196] width 29 height 25
click at [1501, 192] on icon at bounding box center [1501, 193] width 4 height 4
click at [1490, 196] on button at bounding box center [1498, 196] width 29 height 25
click at [1495, 197] on icon at bounding box center [1499, 196] width 11 height 11
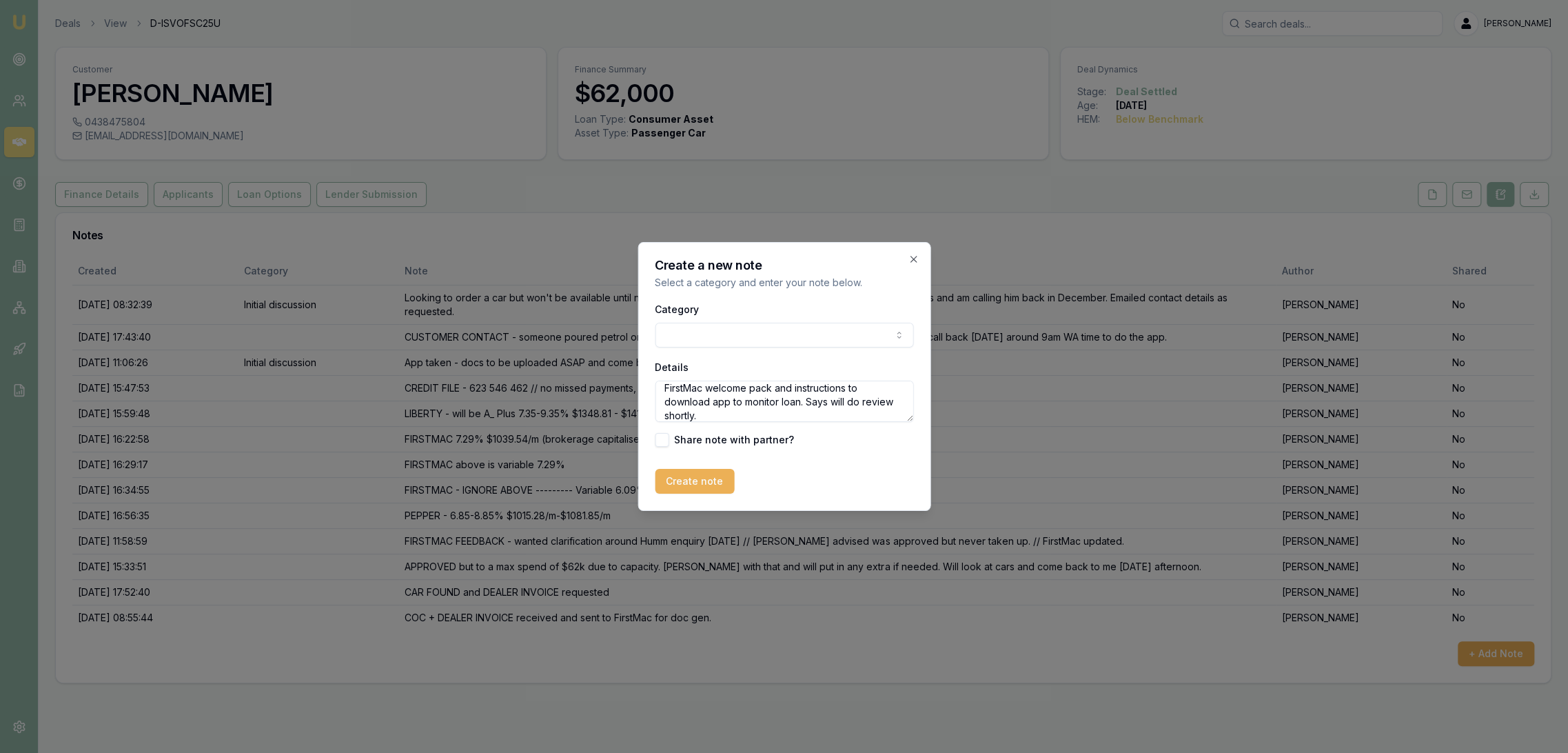
scroll to position [46, 0]
type textarea "POST SETTLEMENT FU - happy with everything. Hasn't had a chance to do review ye…"
click at [697, 492] on button "Create note" at bounding box center [694, 481] width 80 height 25
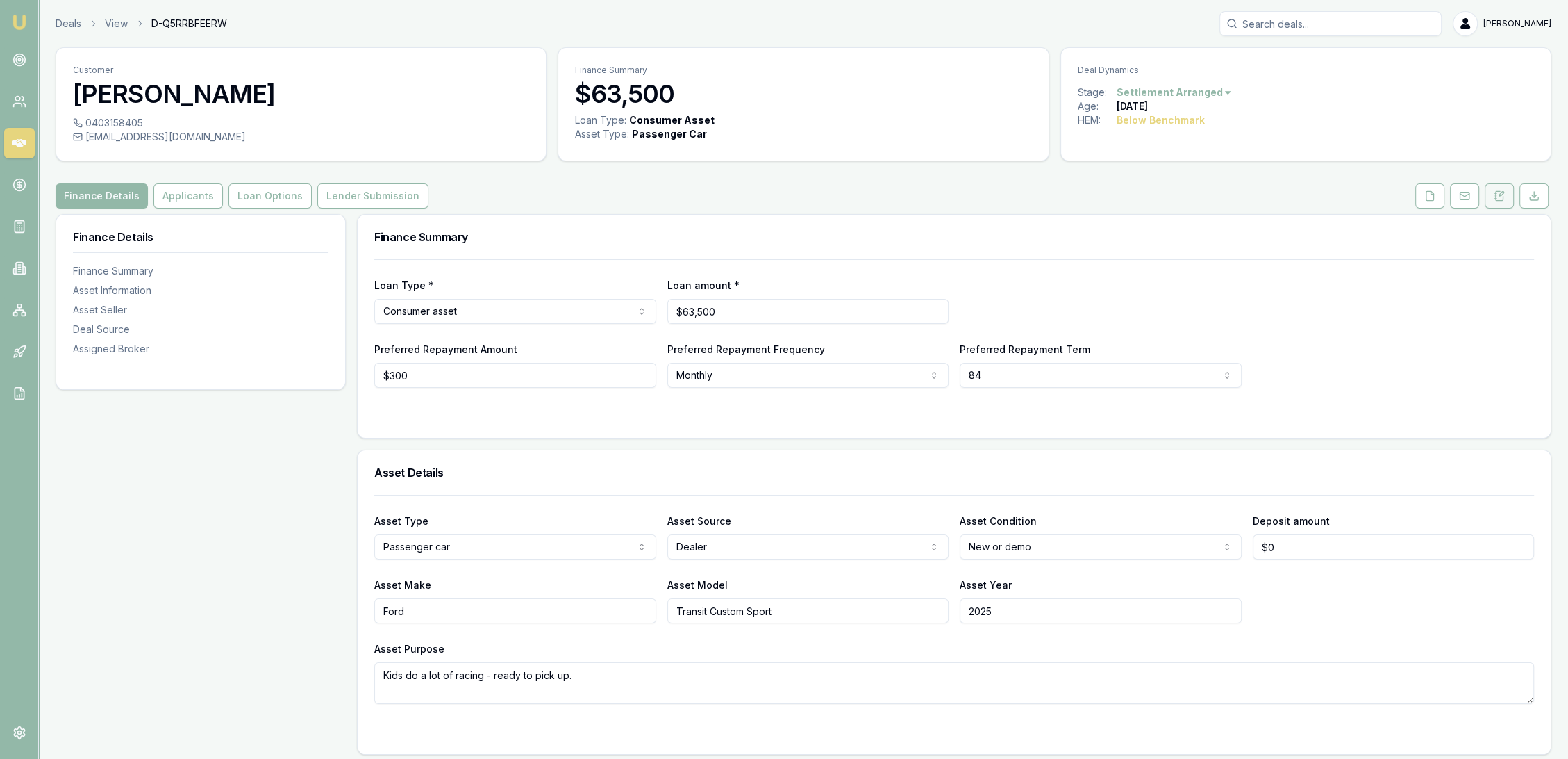
drag, startPoint x: 1500, startPoint y: 194, endPoint x: 1486, endPoint y: 197, distance: 14.3
click at [1500, 194] on icon at bounding box center [1499, 196] width 11 height 11
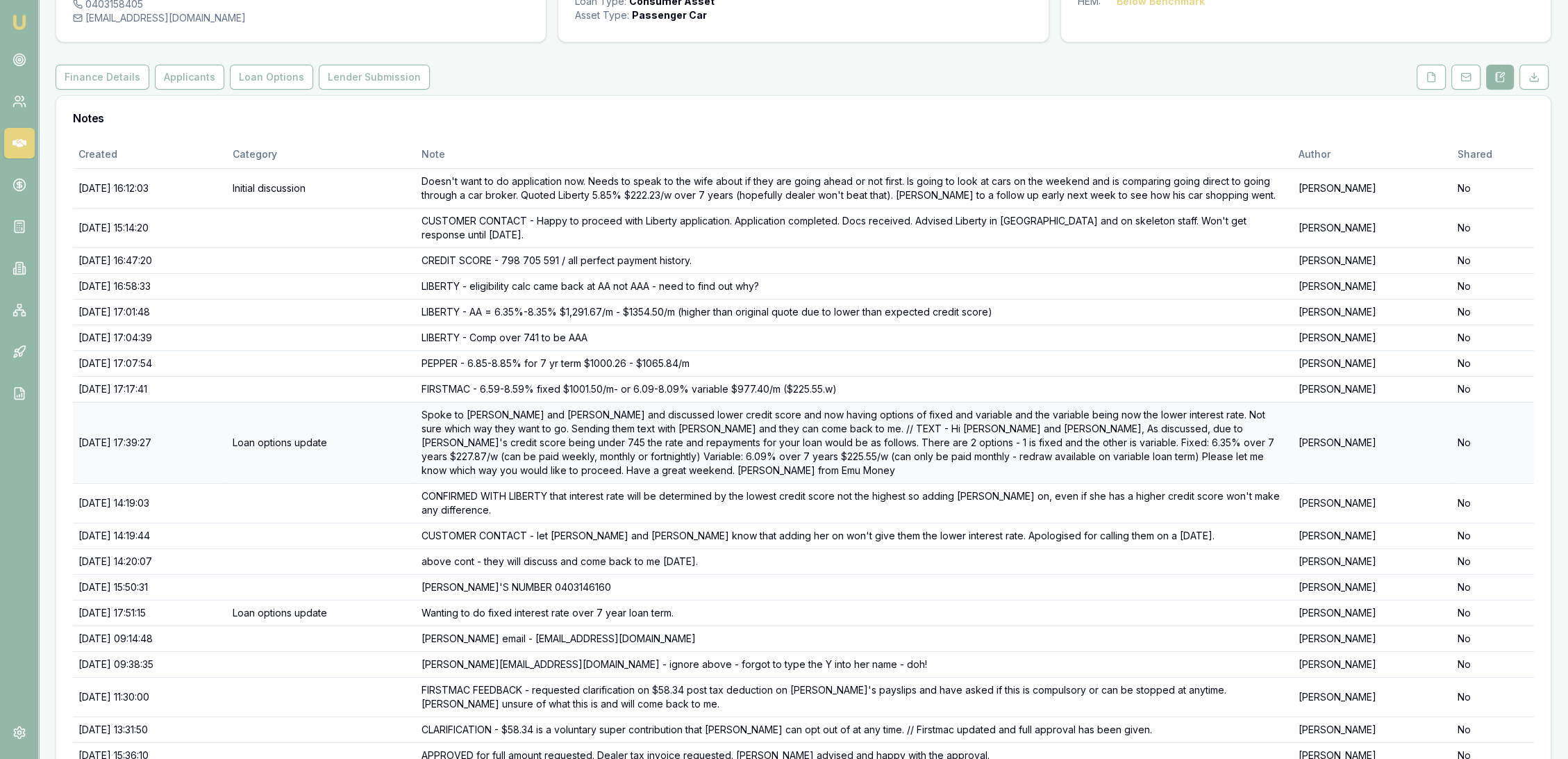
scroll to position [265, 0]
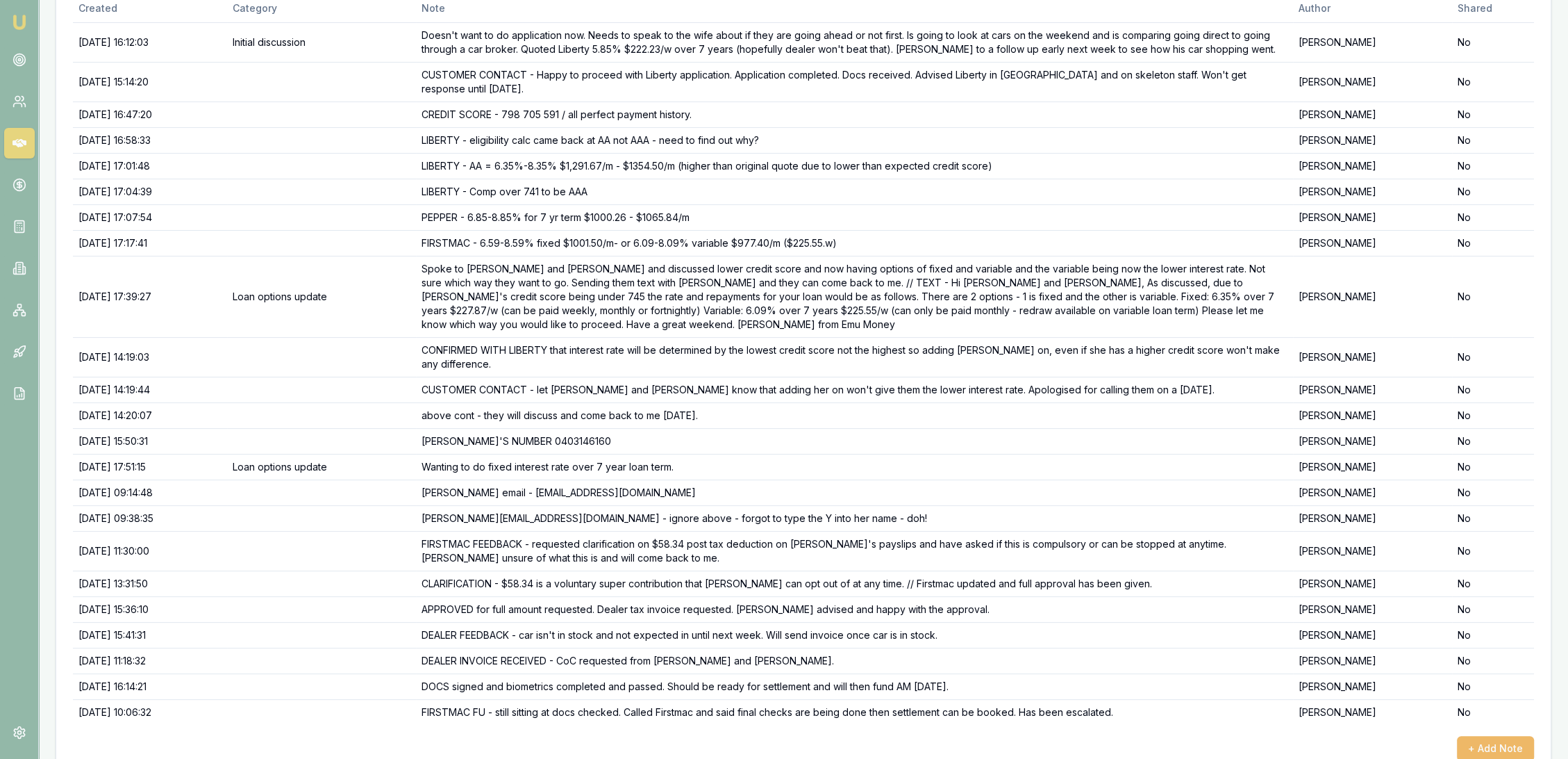
click at [1503, 735] on button "+ Add Note" at bounding box center [1495, 748] width 77 height 25
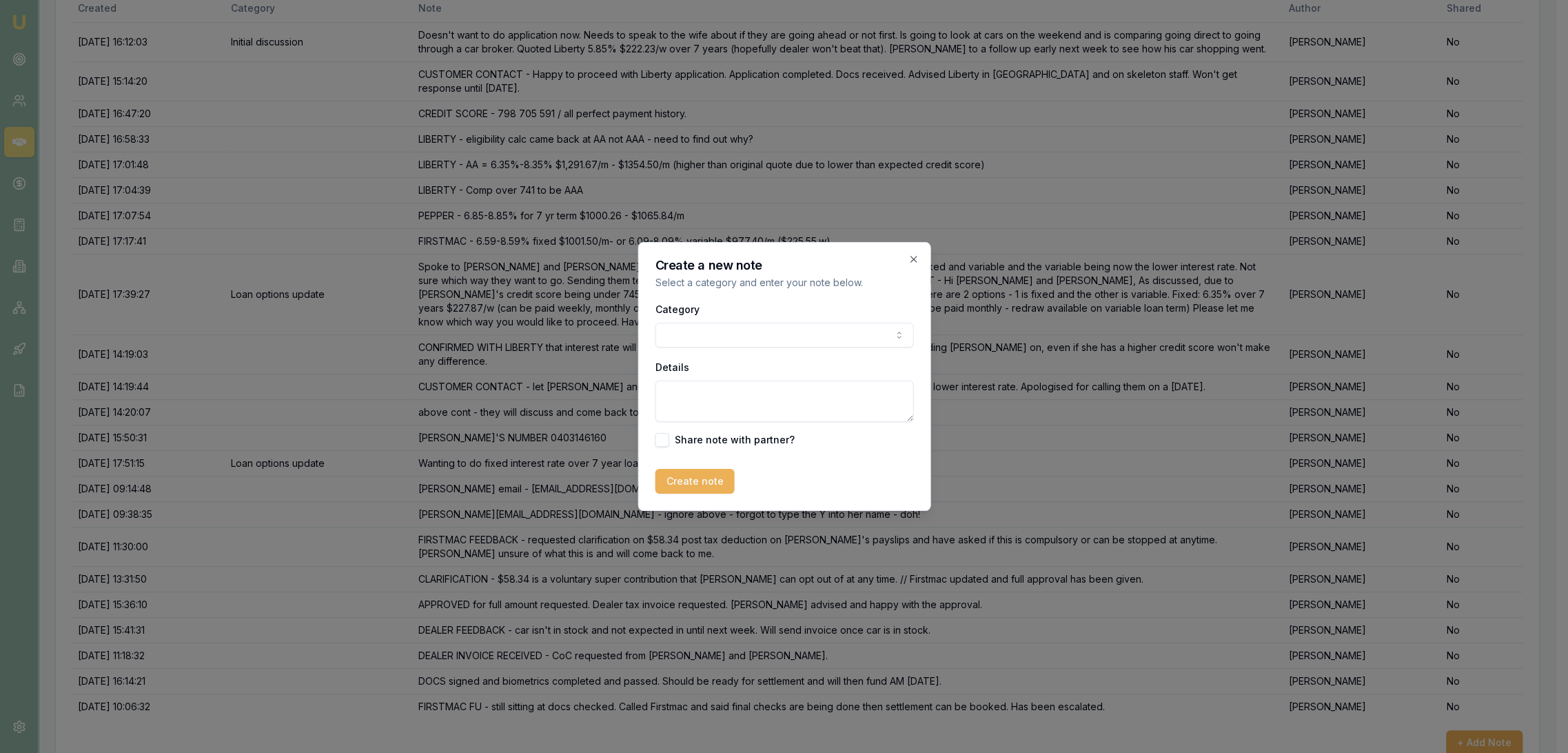
click at [727, 389] on textarea "Details" at bounding box center [784, 401] width 258 height 41
type textarea "SETTLEMENT CALL - LM - sent settlement email. Advised dealership"
click at [706, 469] on button "Create note" at bounding box center [694, 481] width 80 height 25
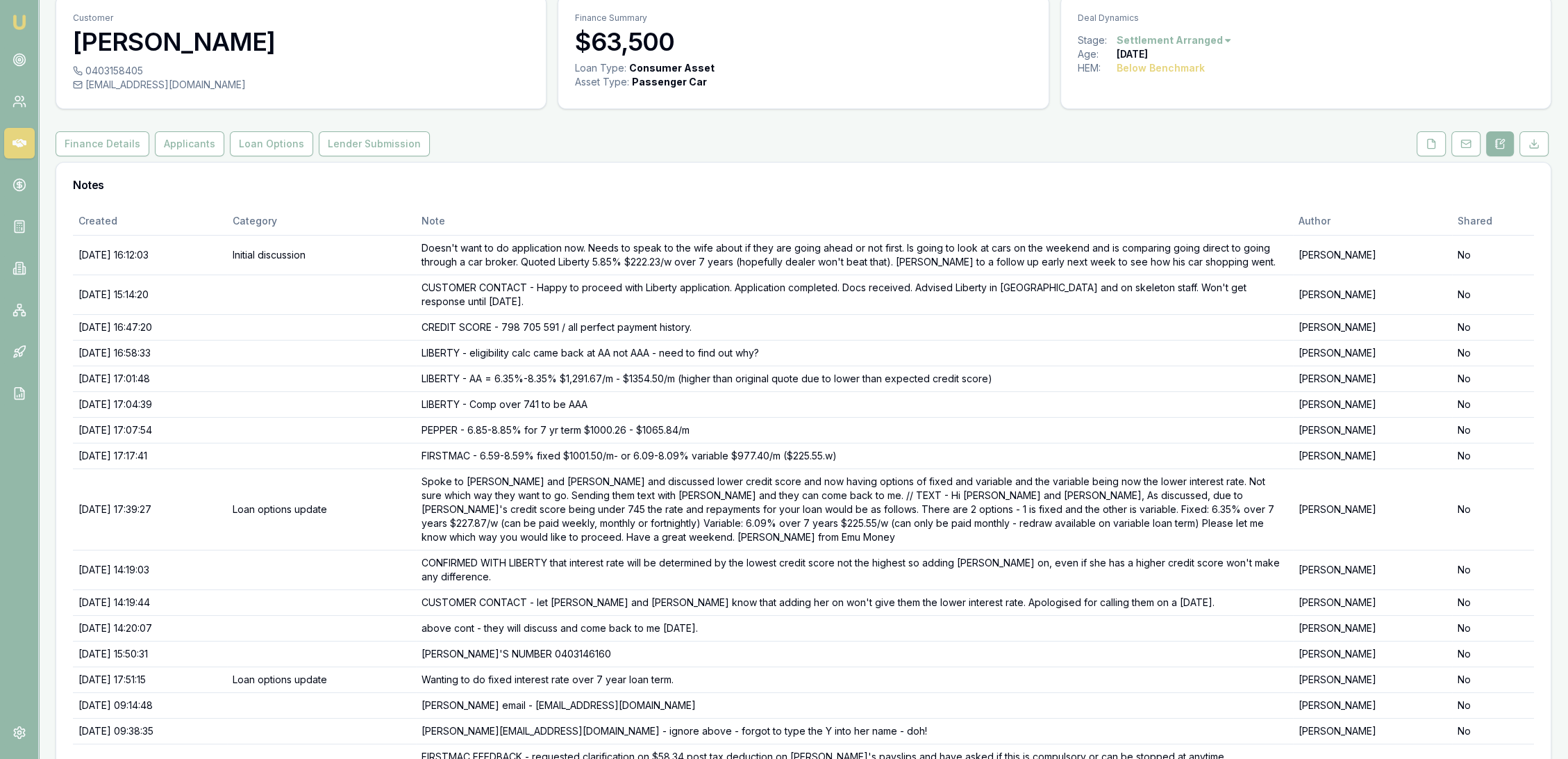
scroll to position [33, 0]
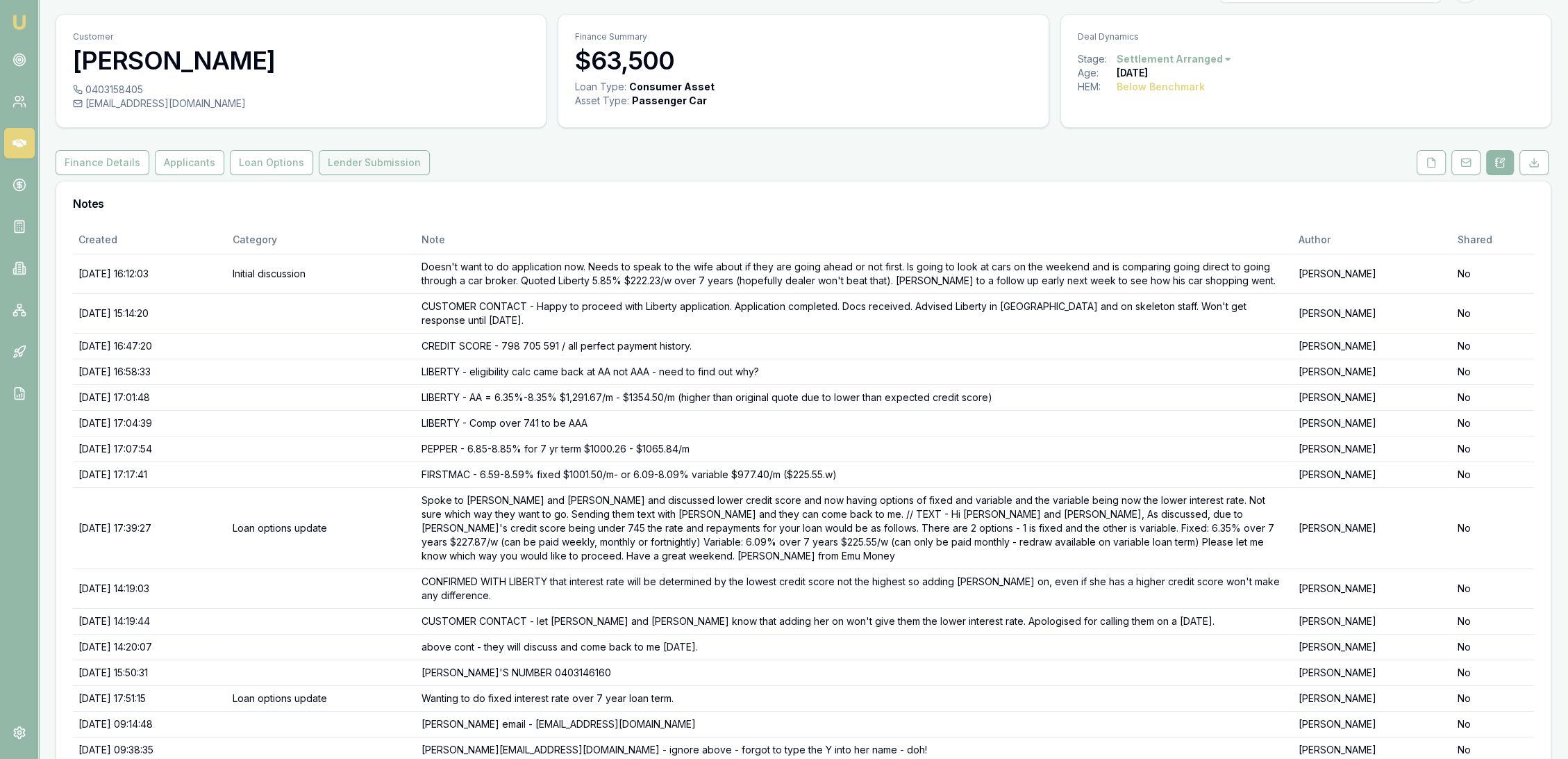
click at [346, 161] on button "Lender Submission" at bounding box center [374, 162] width 111 height 25
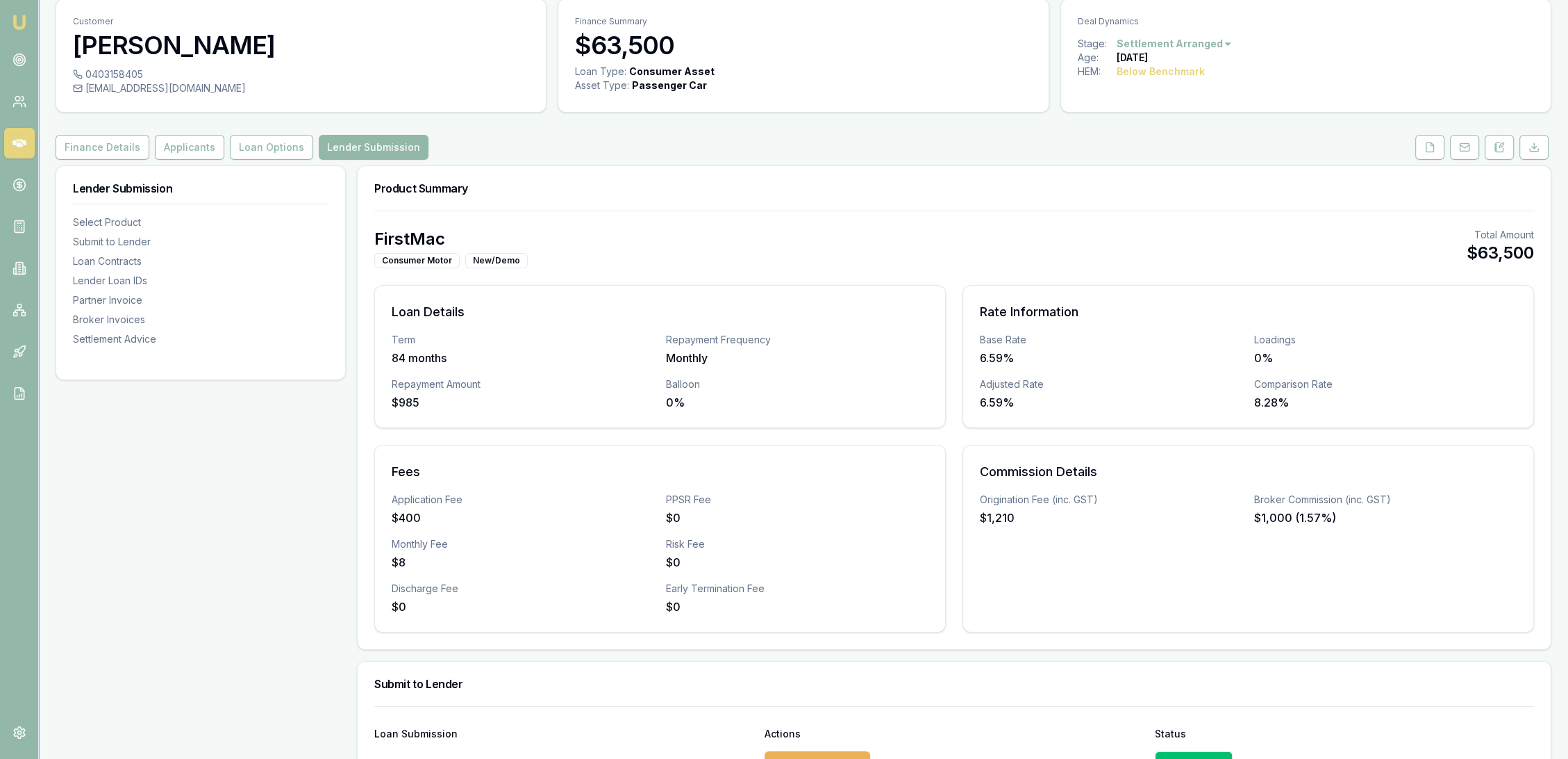
scroll to position [47, 0]
click at [264, 144] on button "Loan Options" at bounding box center [271, 148] width 83 height 25
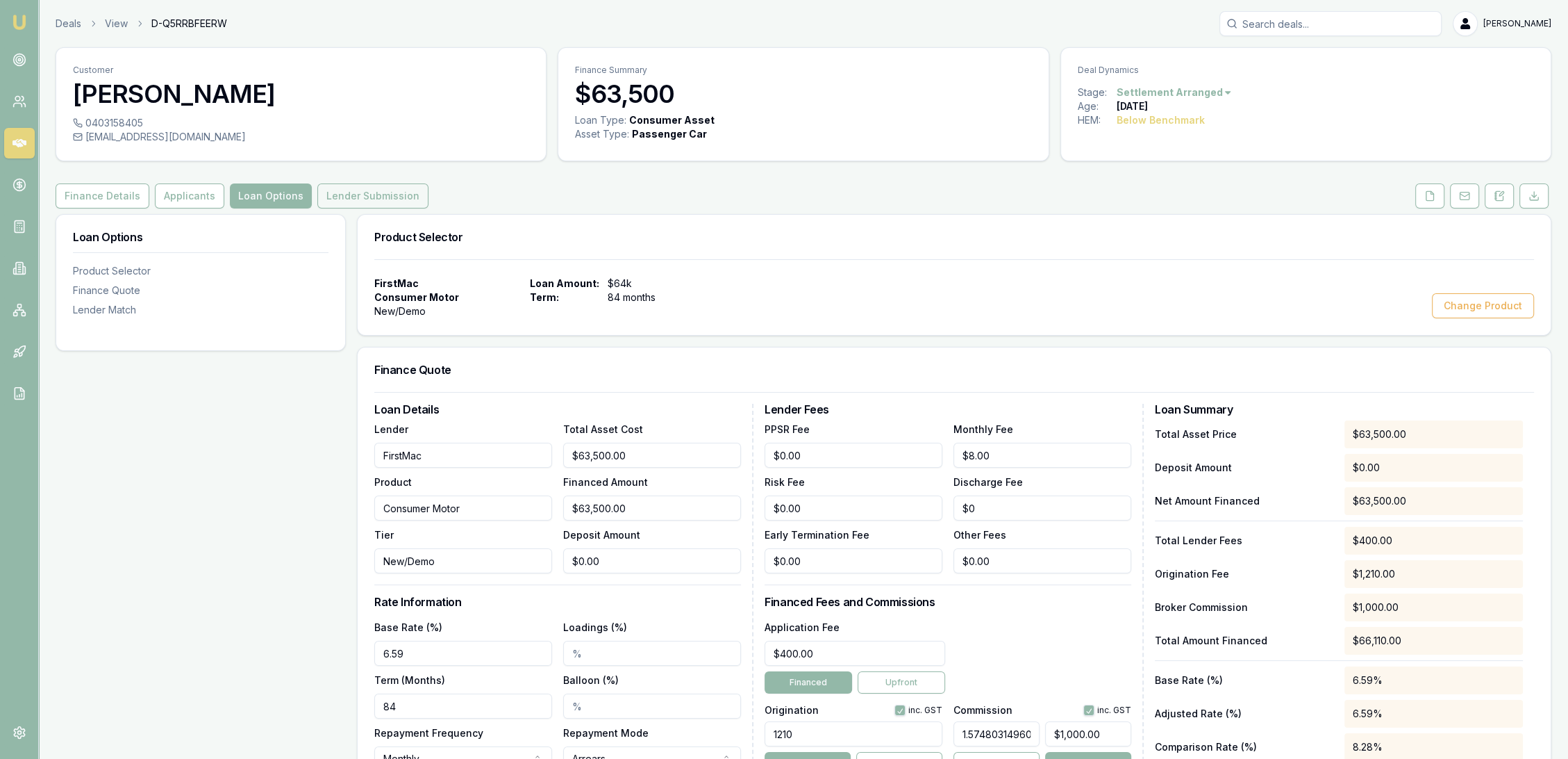
click at [375, 196] on button "Lender Submission" at bounding box center [373, 196] width 111 height 25
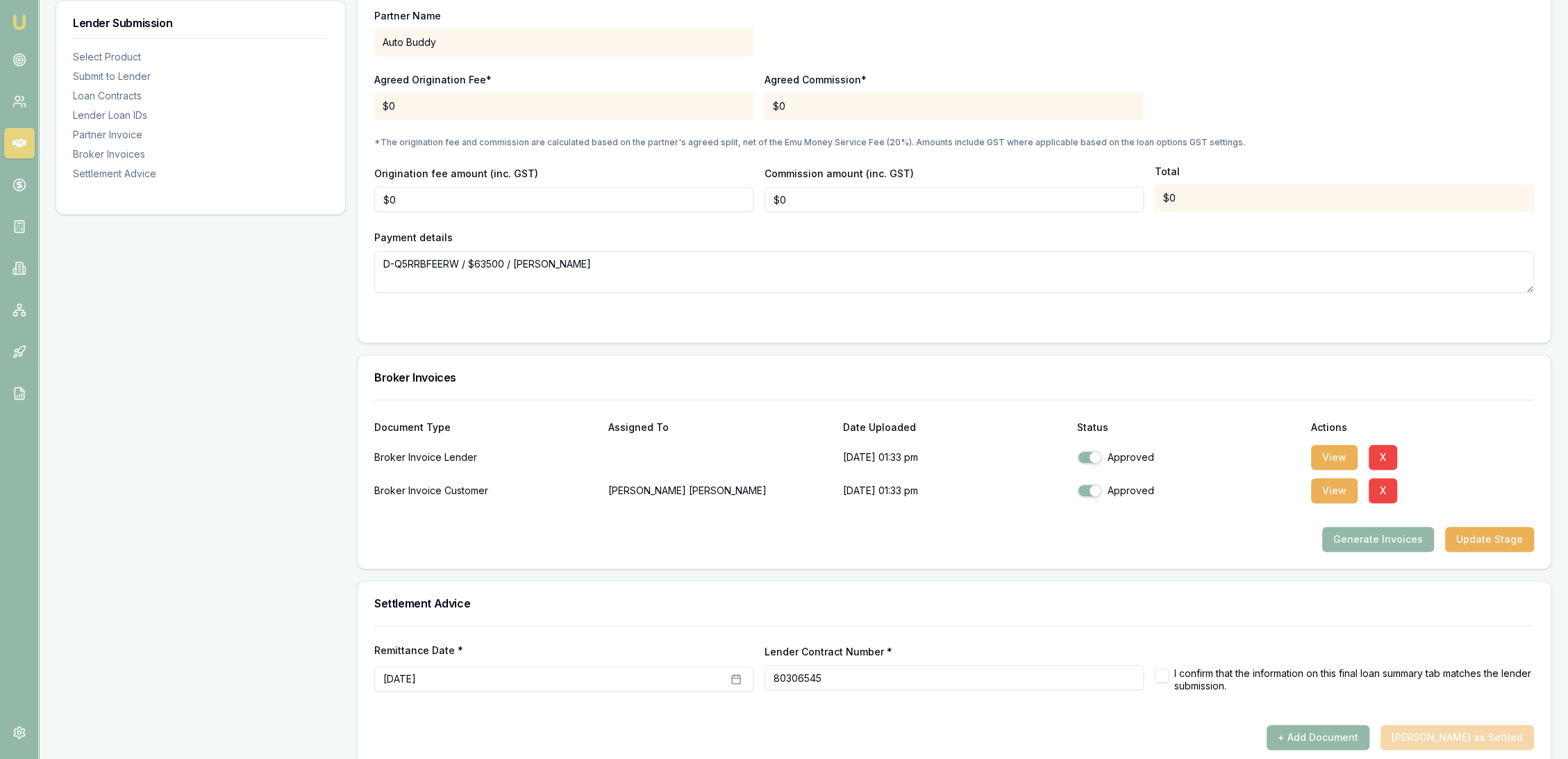
scroll to position [1370, 0]
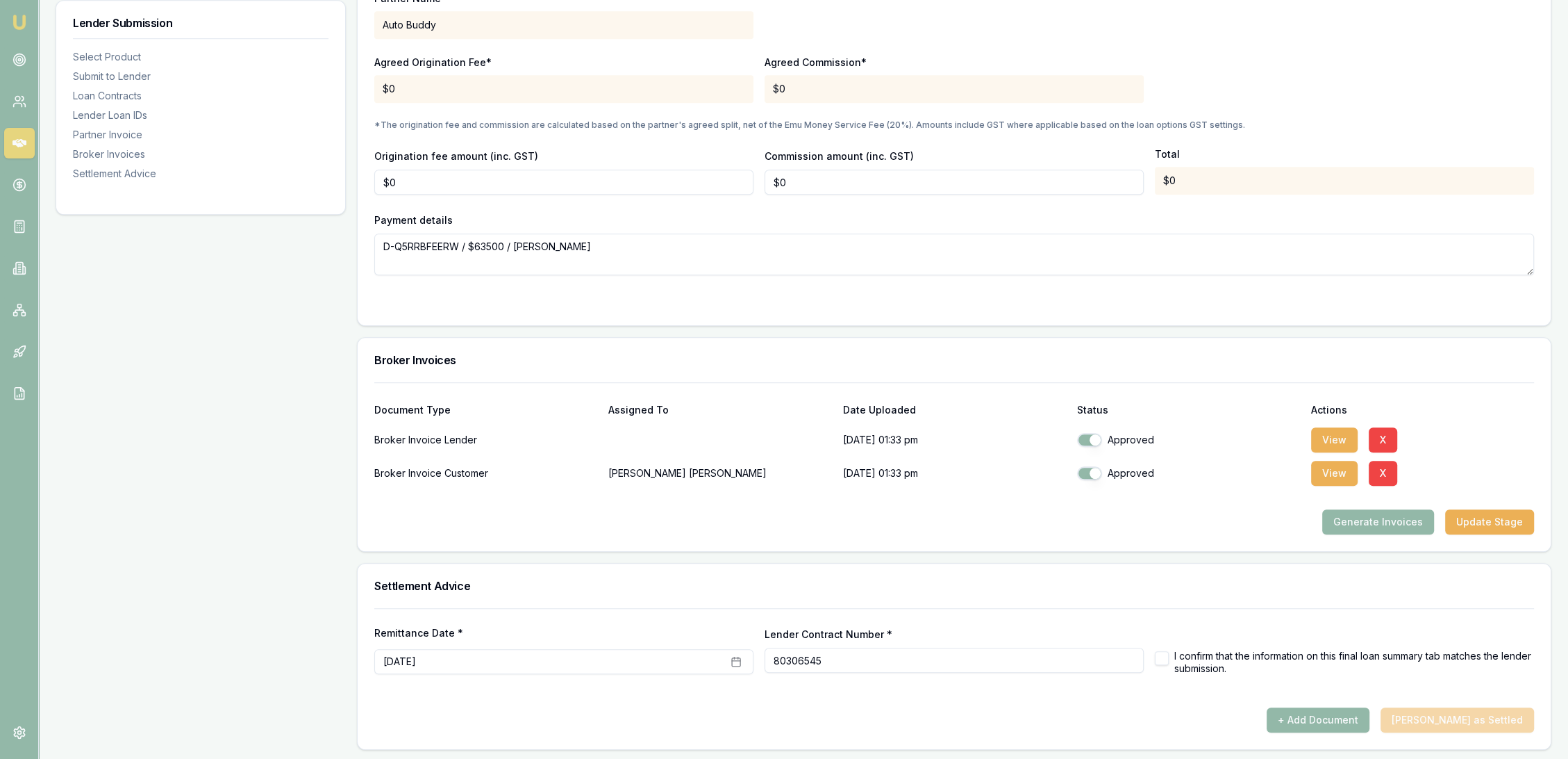
click at [1164, 652] on button "button" at bounding box center [1161, 657] width 14 height 14
click at [1358, 719] on button "+ Add Document" at bounding box center [1317, 719] width 103 height 25
checkbox input "false"
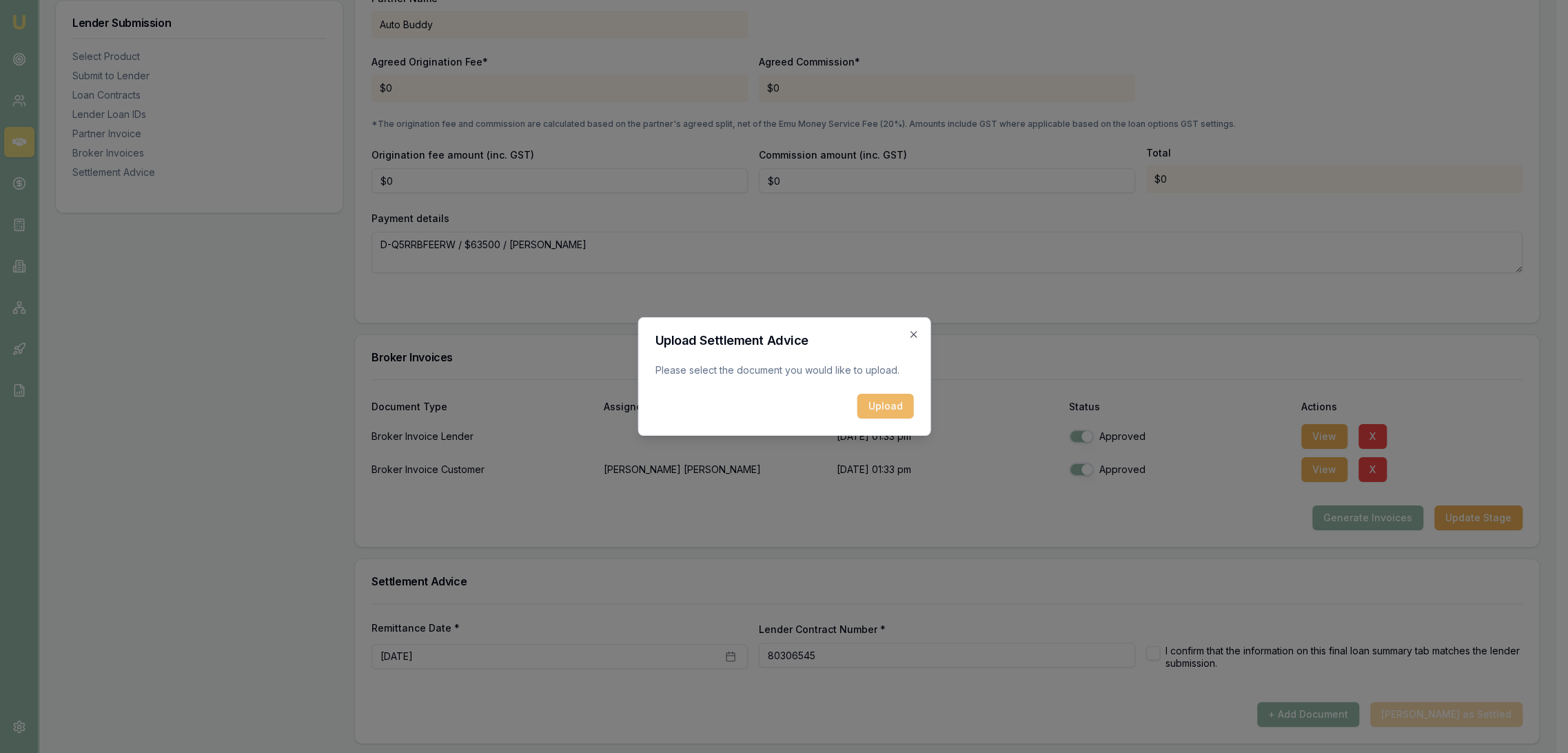
click at [878, 396] on button "Upload" at bounding box center [885, 406] width 56 height 25
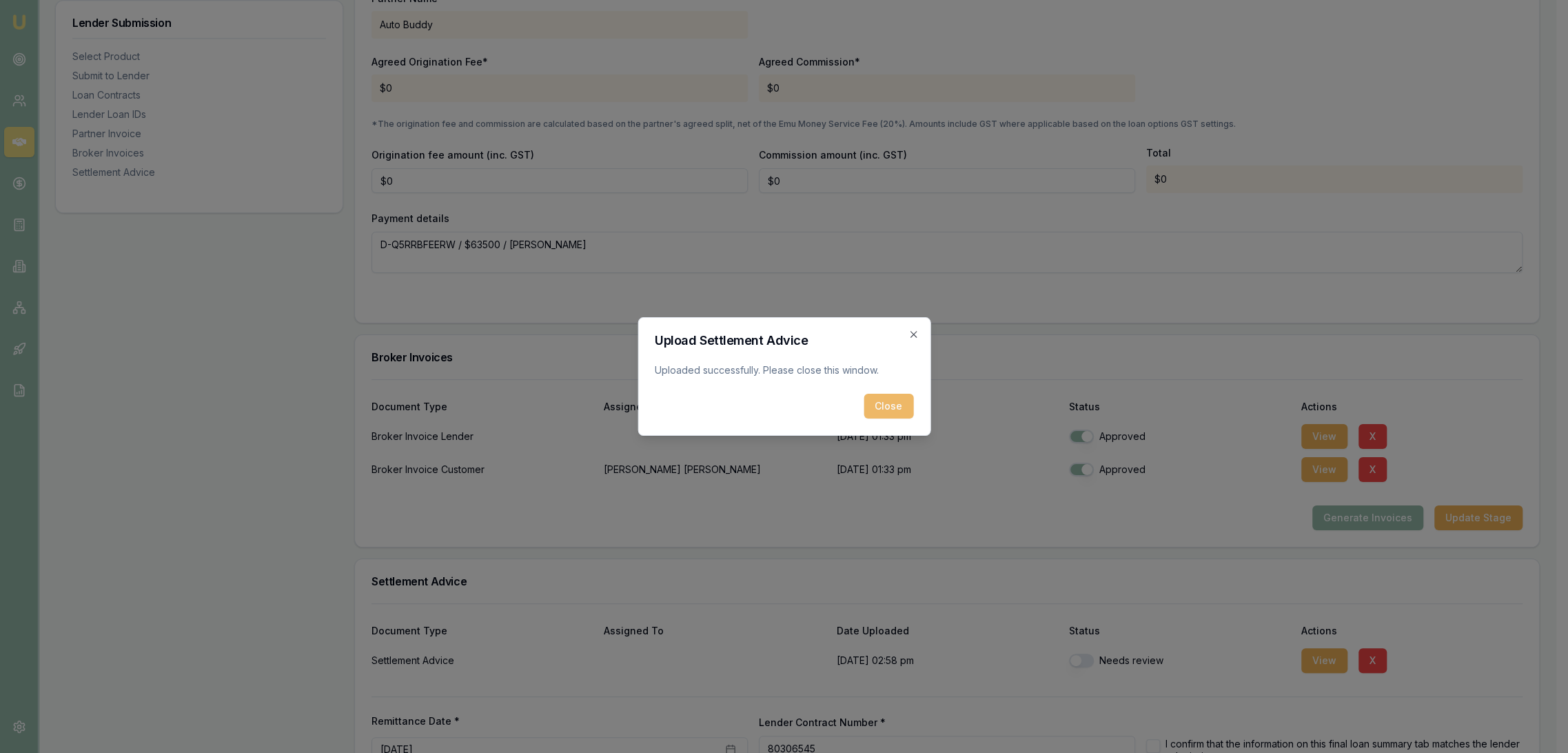
click at [896, 401] on button "Close" at bounding box center [888, 406] width 50 height 25
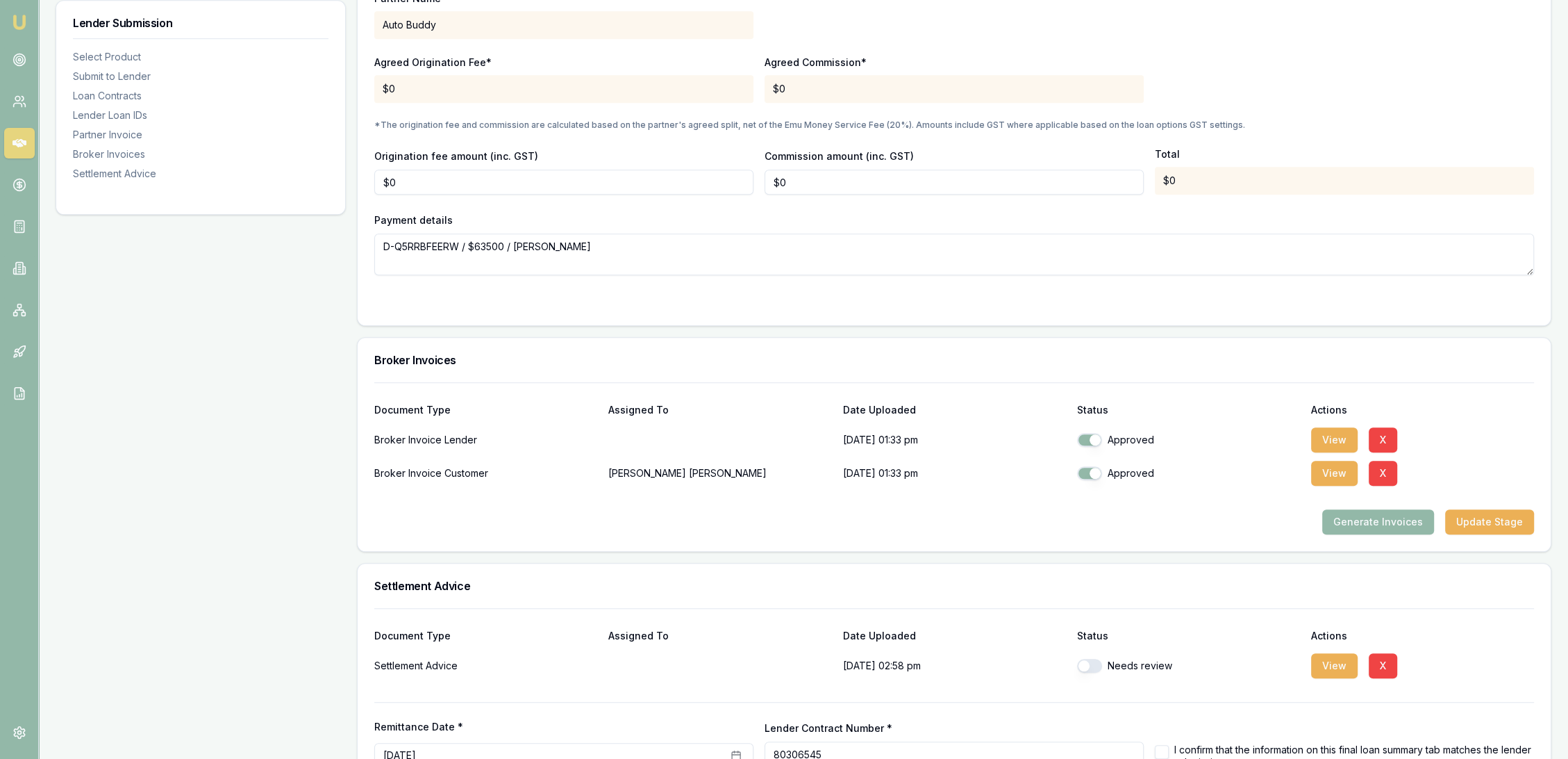
click at [1093, 664] on button "button" at bounding box center [1089, 666] width 25 height 14
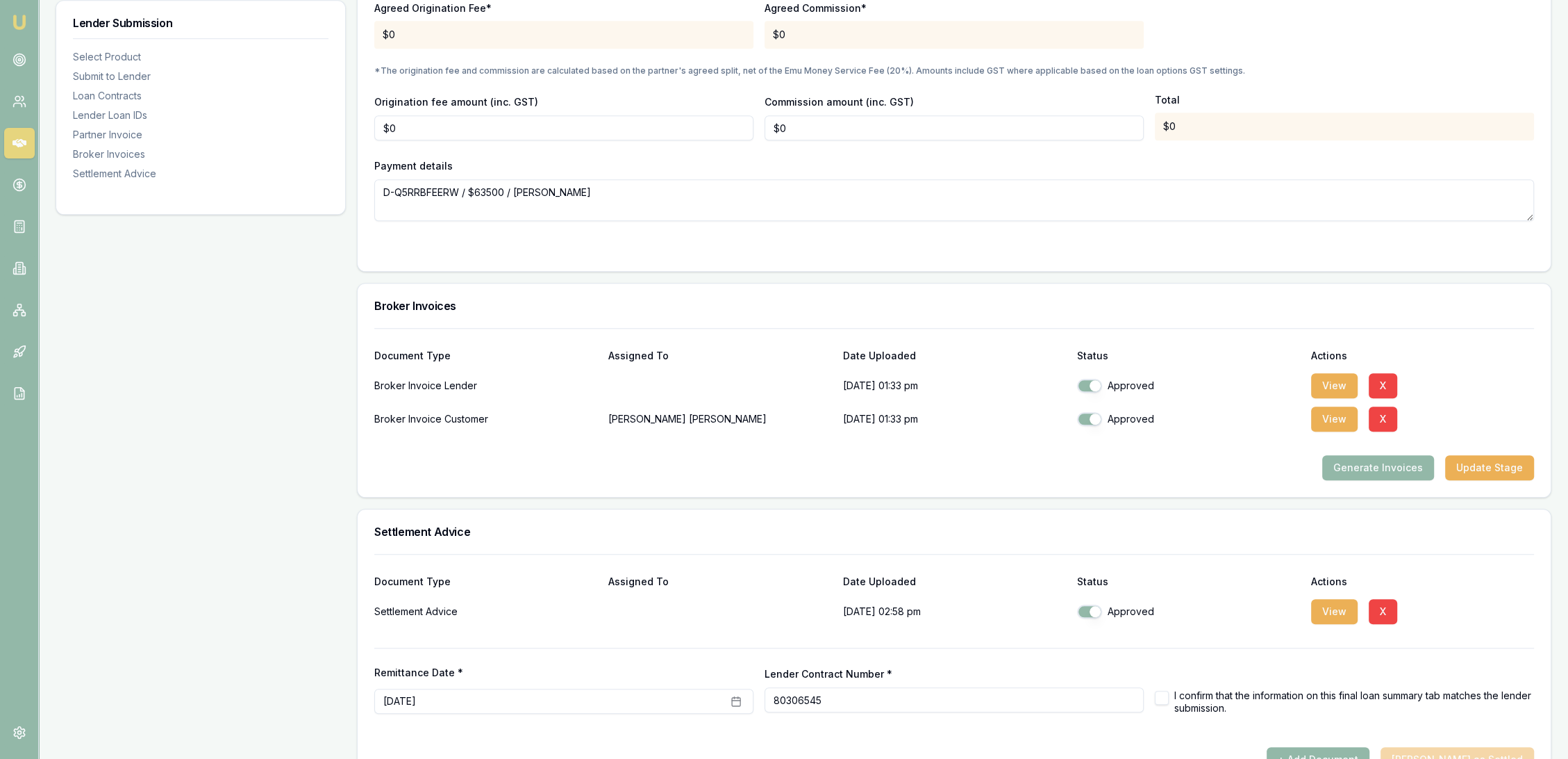
scroll to position [1464, 0]
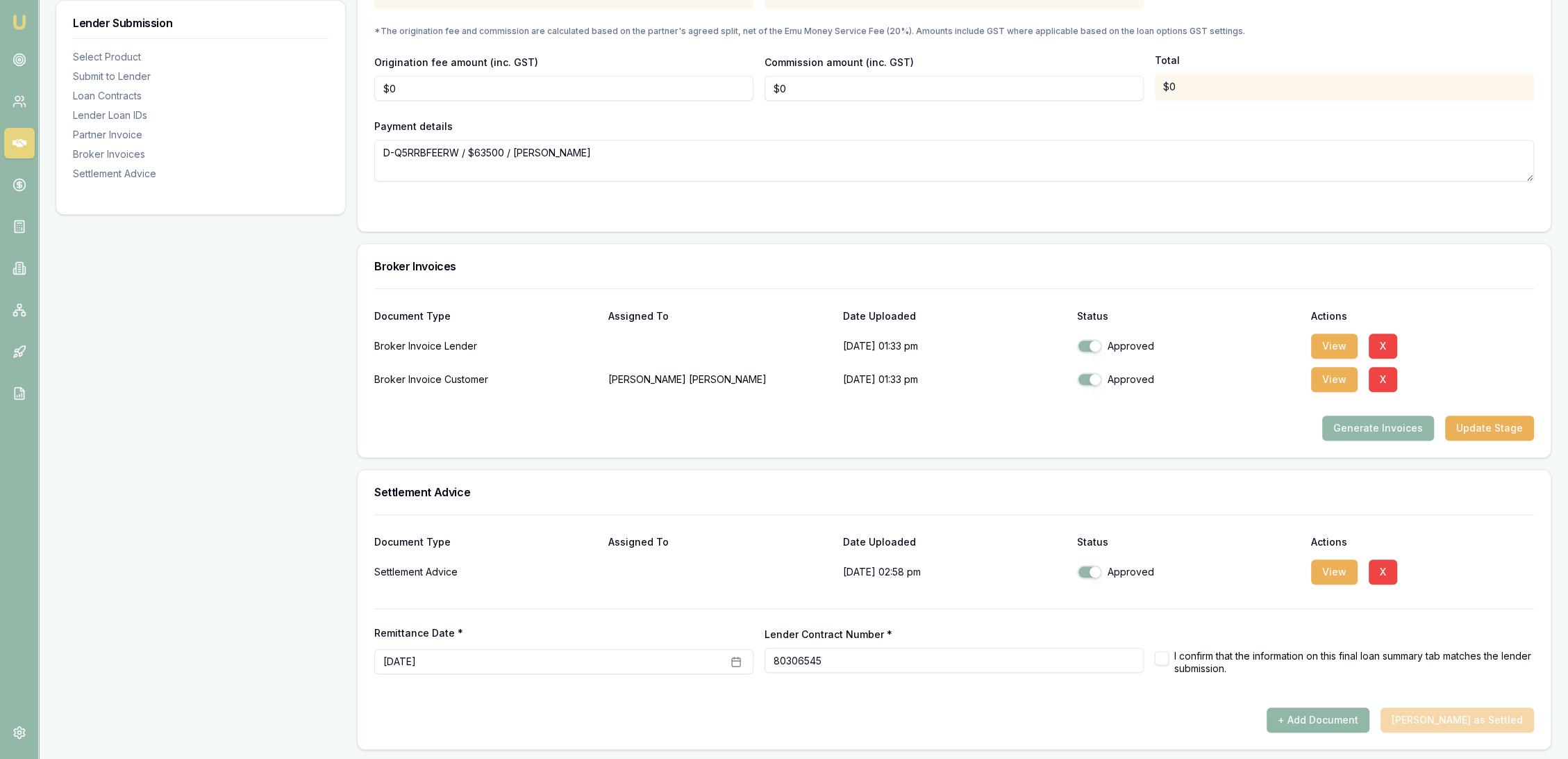
click at [1340, 712] on button "+ Add Document" at bounding box center [1317, 719] width 103 height 25
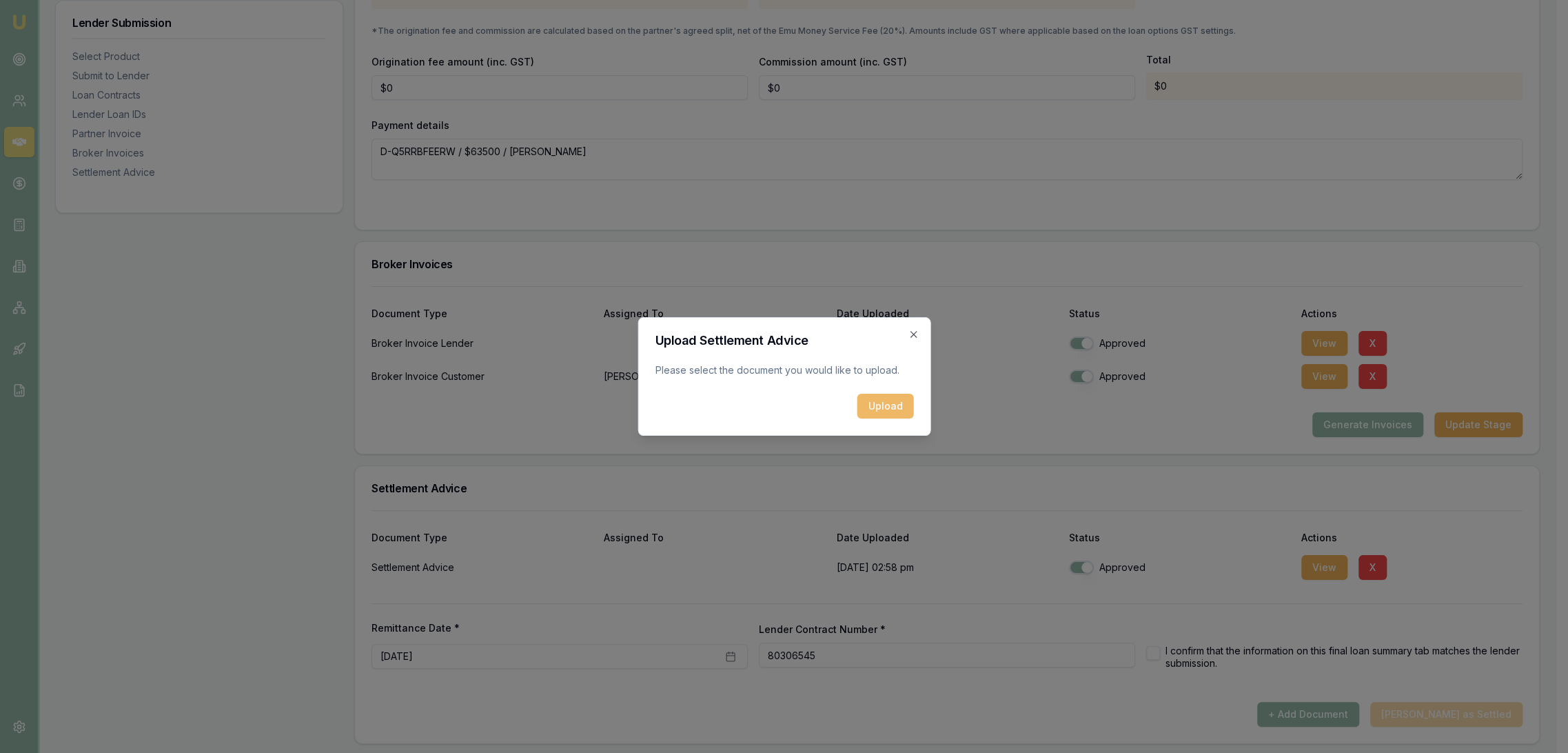
click at [879, 408] on button "Upload" at bounding box center [885, 406] width 56 height 25
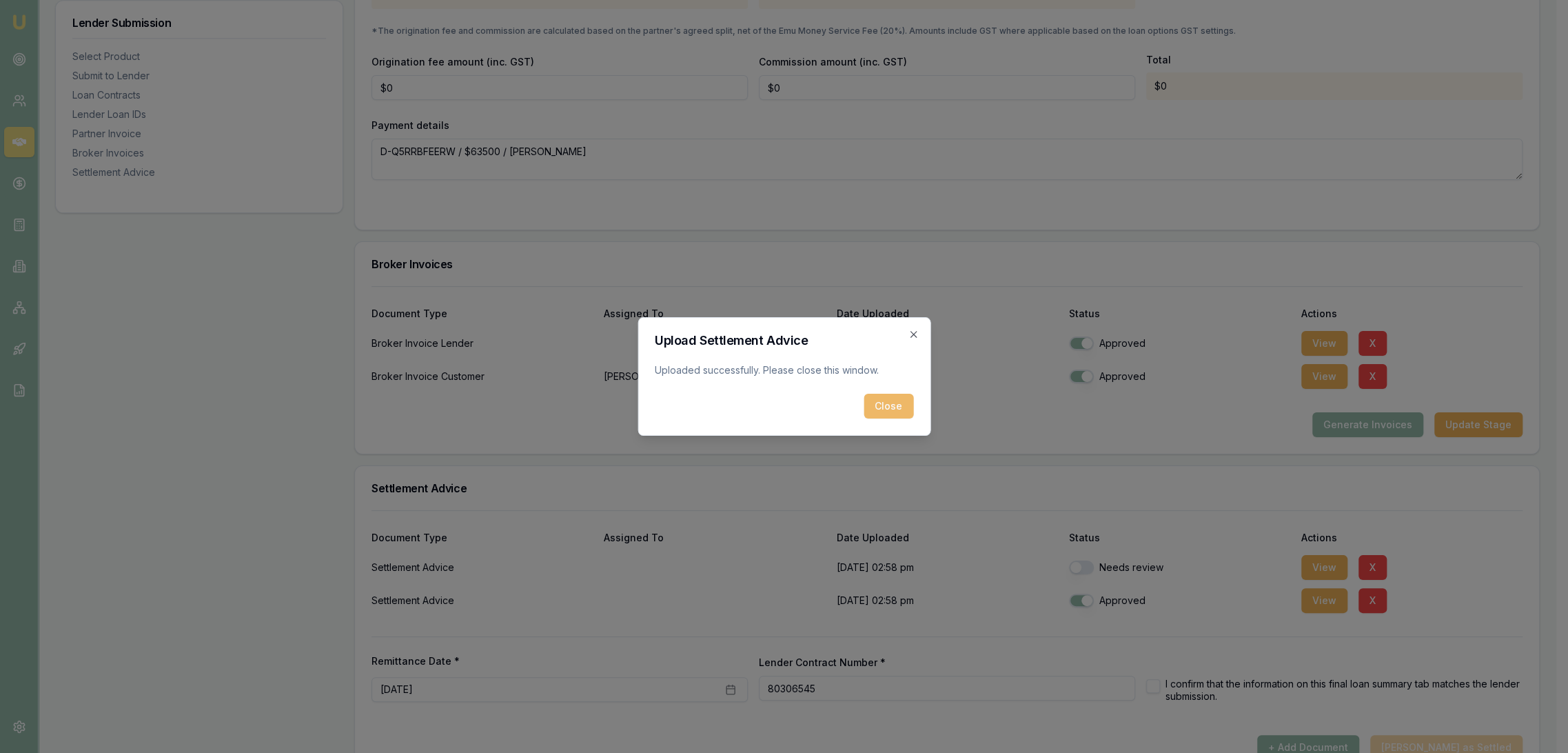
click at [871, 401] on button "Close" at bounding box center [888, 406] width 50 height 25
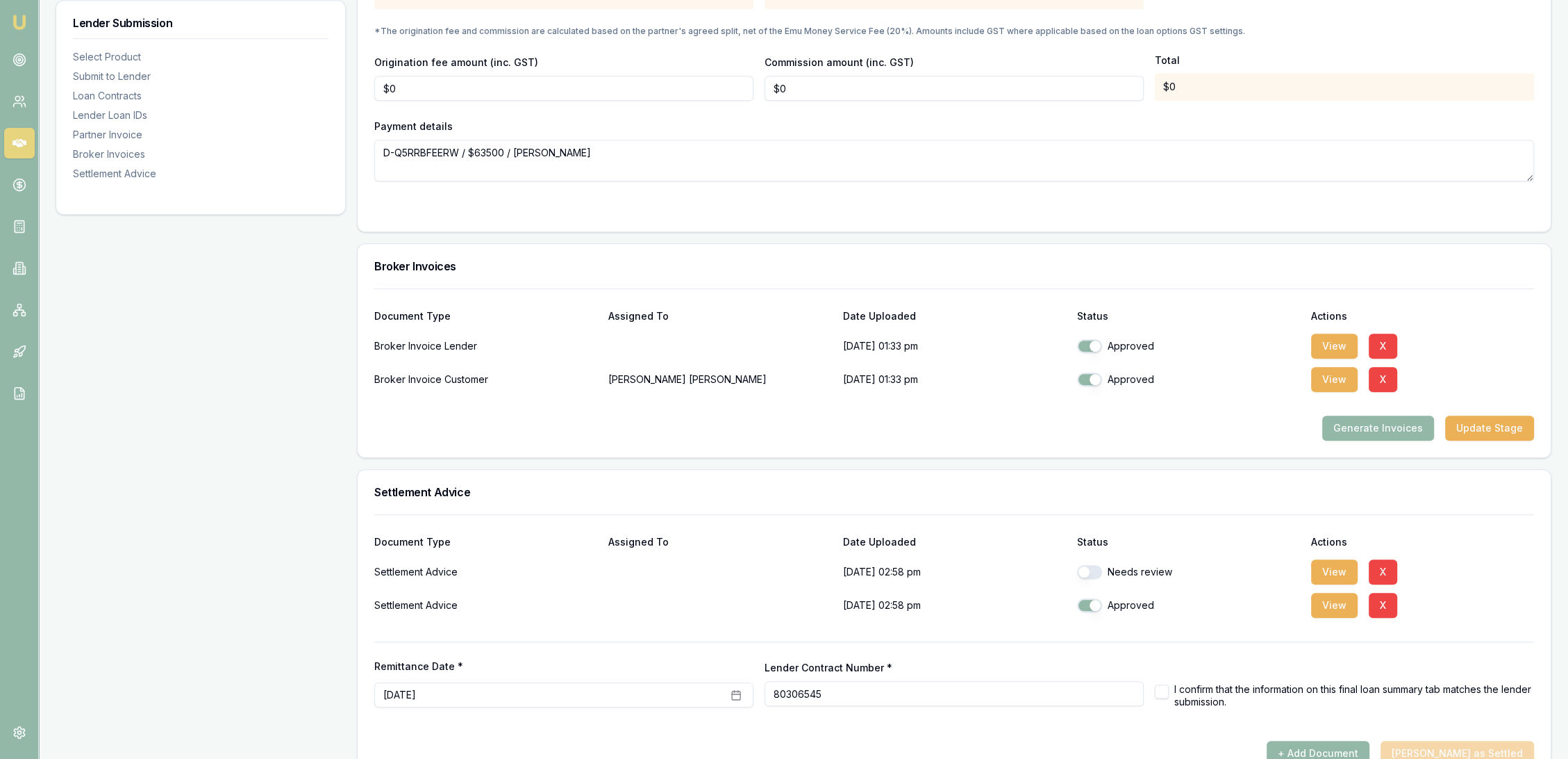
click at [1097, 567] on button "button" at bounding box center [1089, 571] width 25 height 14
checkbox input "true"
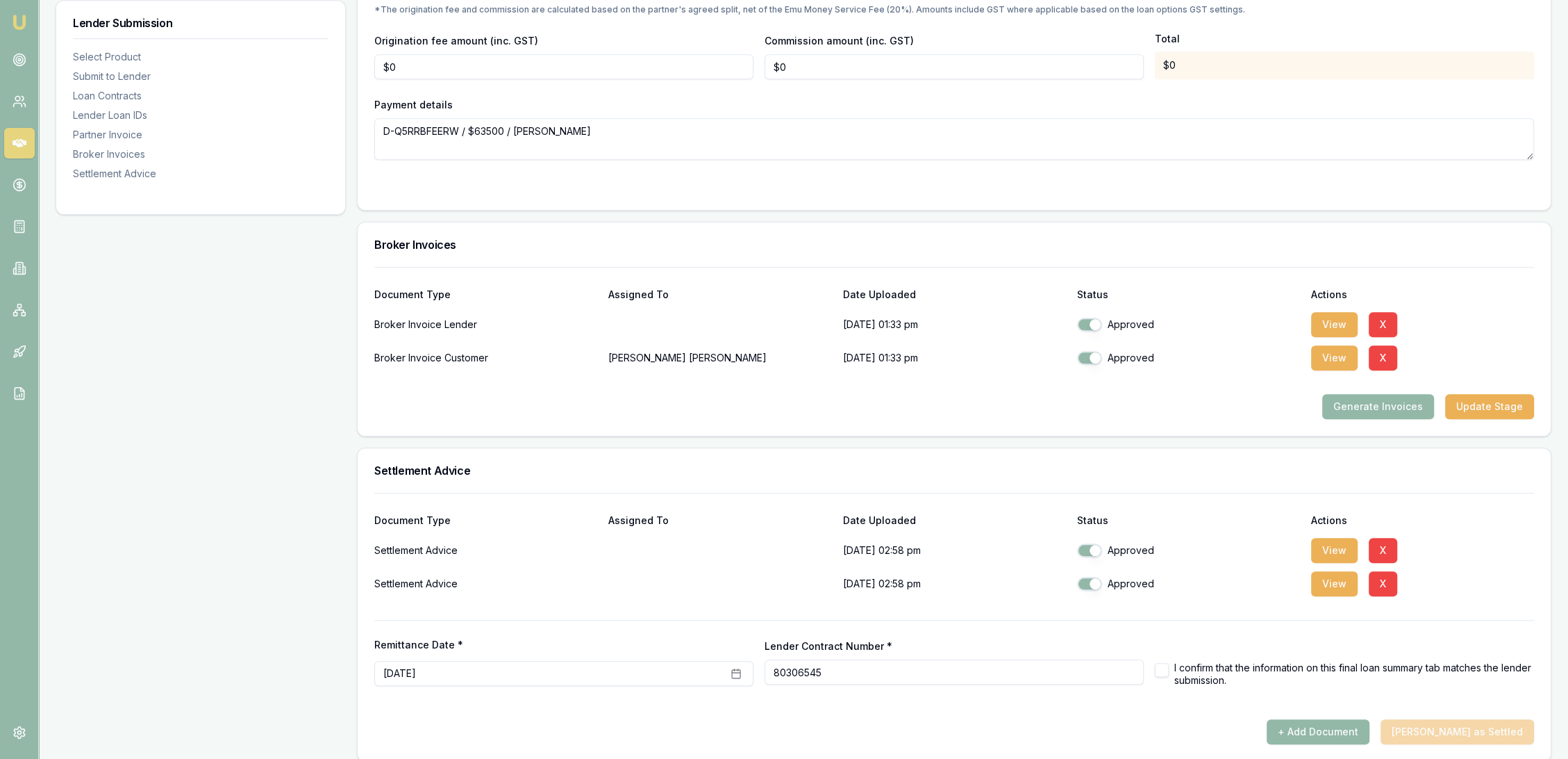
scroll to position [1497, 0]
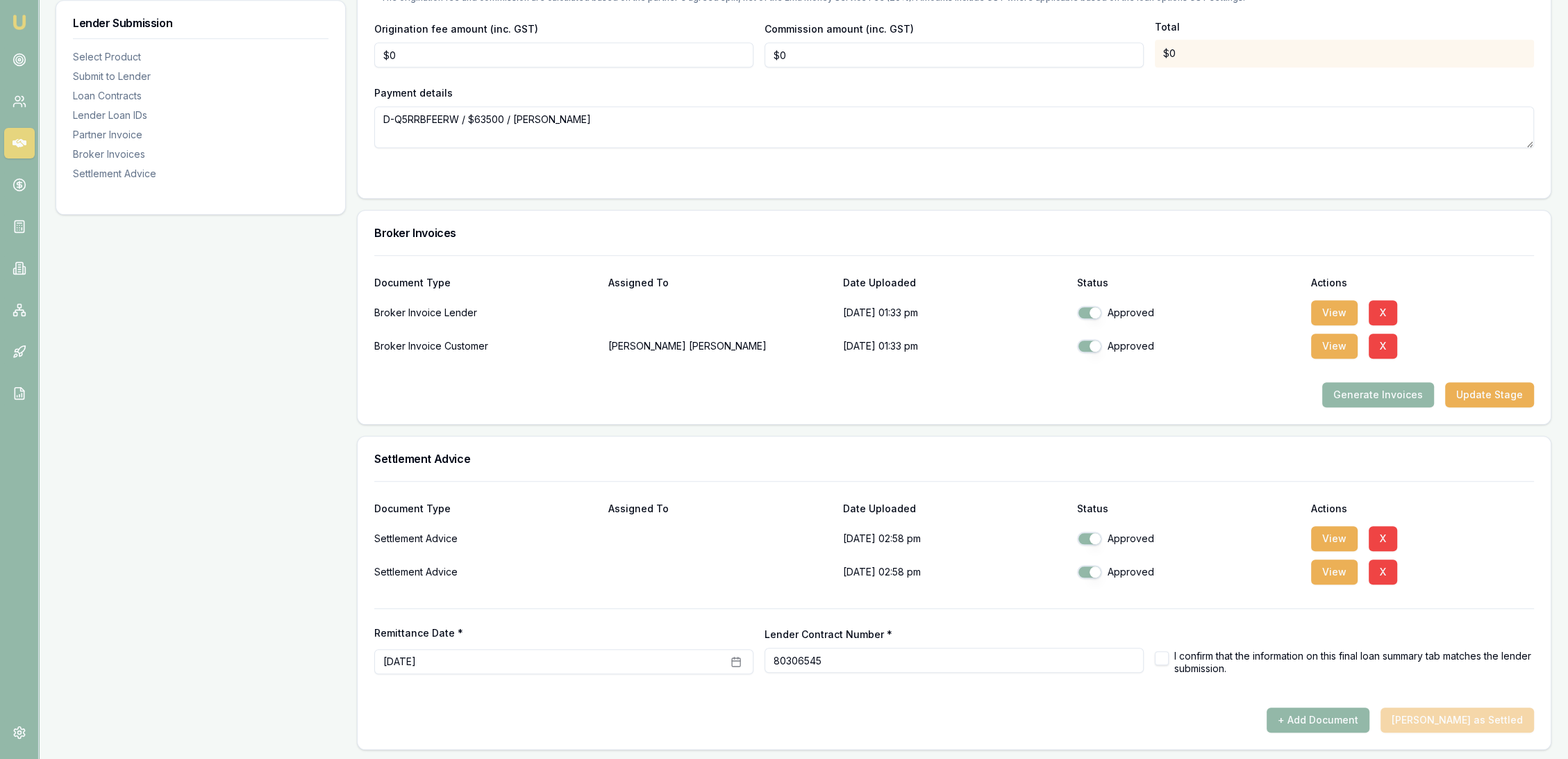
click at [1158, 651] on button "button" at bounding box center [1161, 657] width 14 height 14
checkbox input "true"
click at [1491, 716] on button "[PERSON_NAME] as Settled" at bounding box center [1457, 719] width 154 height 25
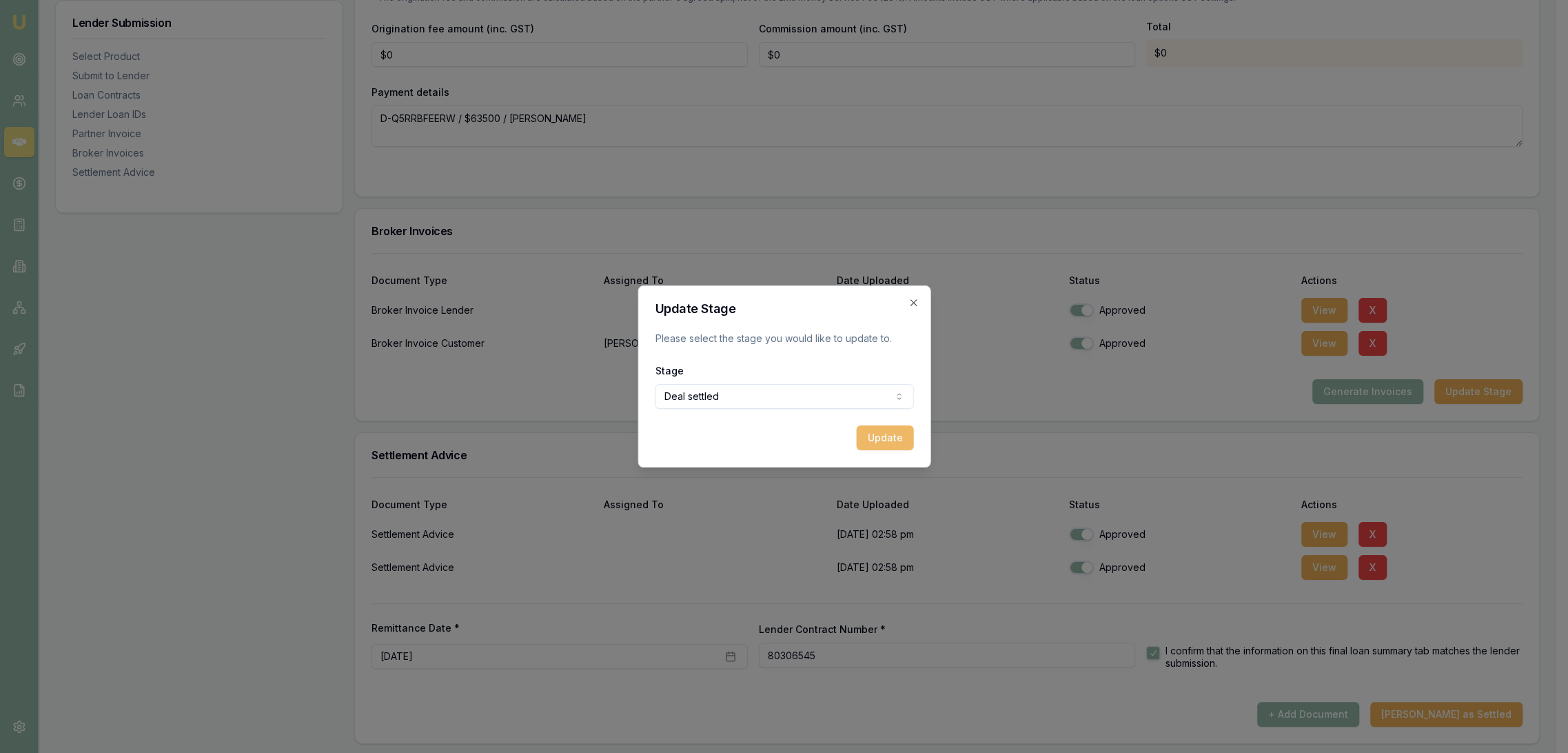
click at [886, 440] on button "Update" at bounding box center [884, 438] width 57 height 25
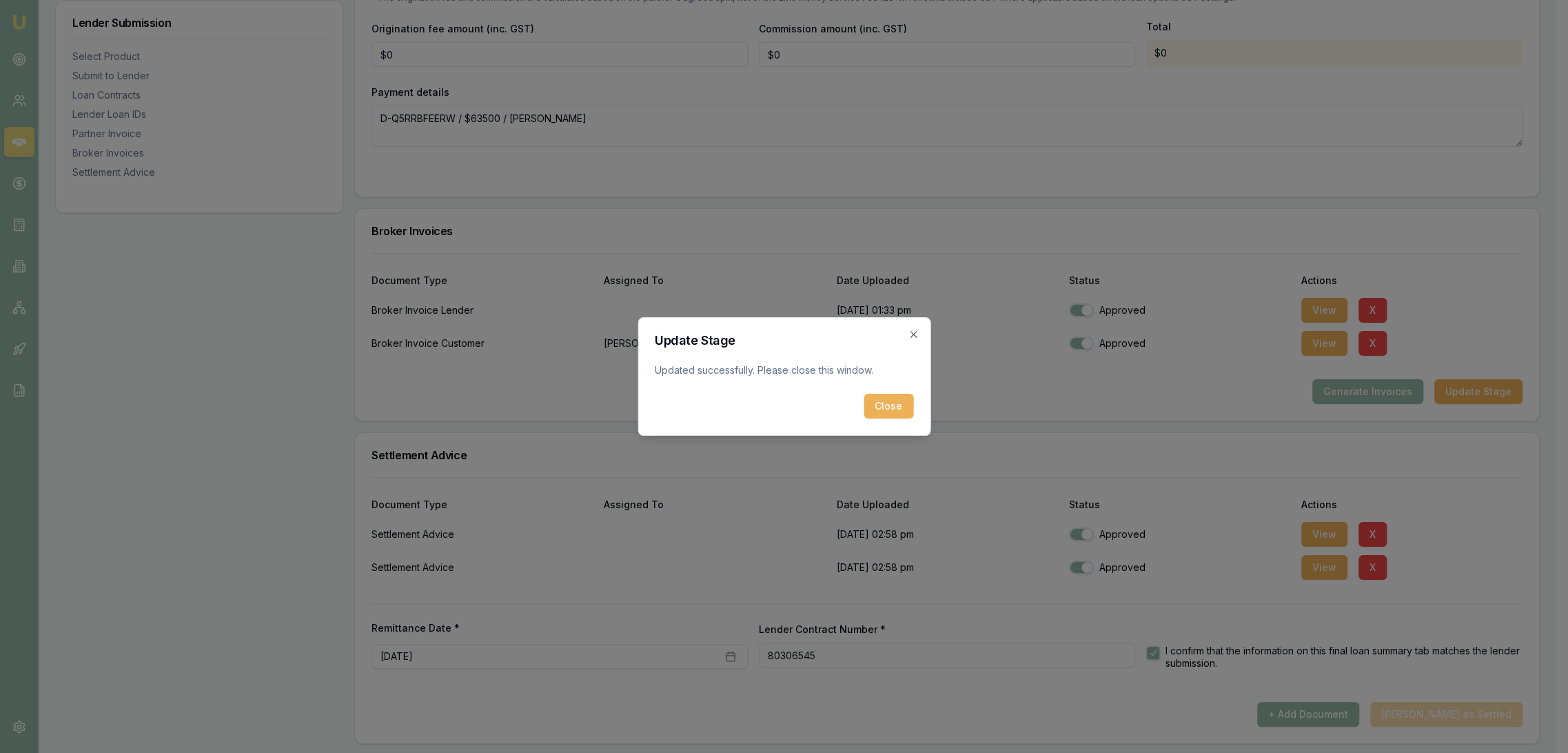
click at [864, 408] on div "Close" at bounding box center [784, 406] width 258 height 25
click at [887, 402] on button "Close" at bounding box center [888, 406] width 50 height 25
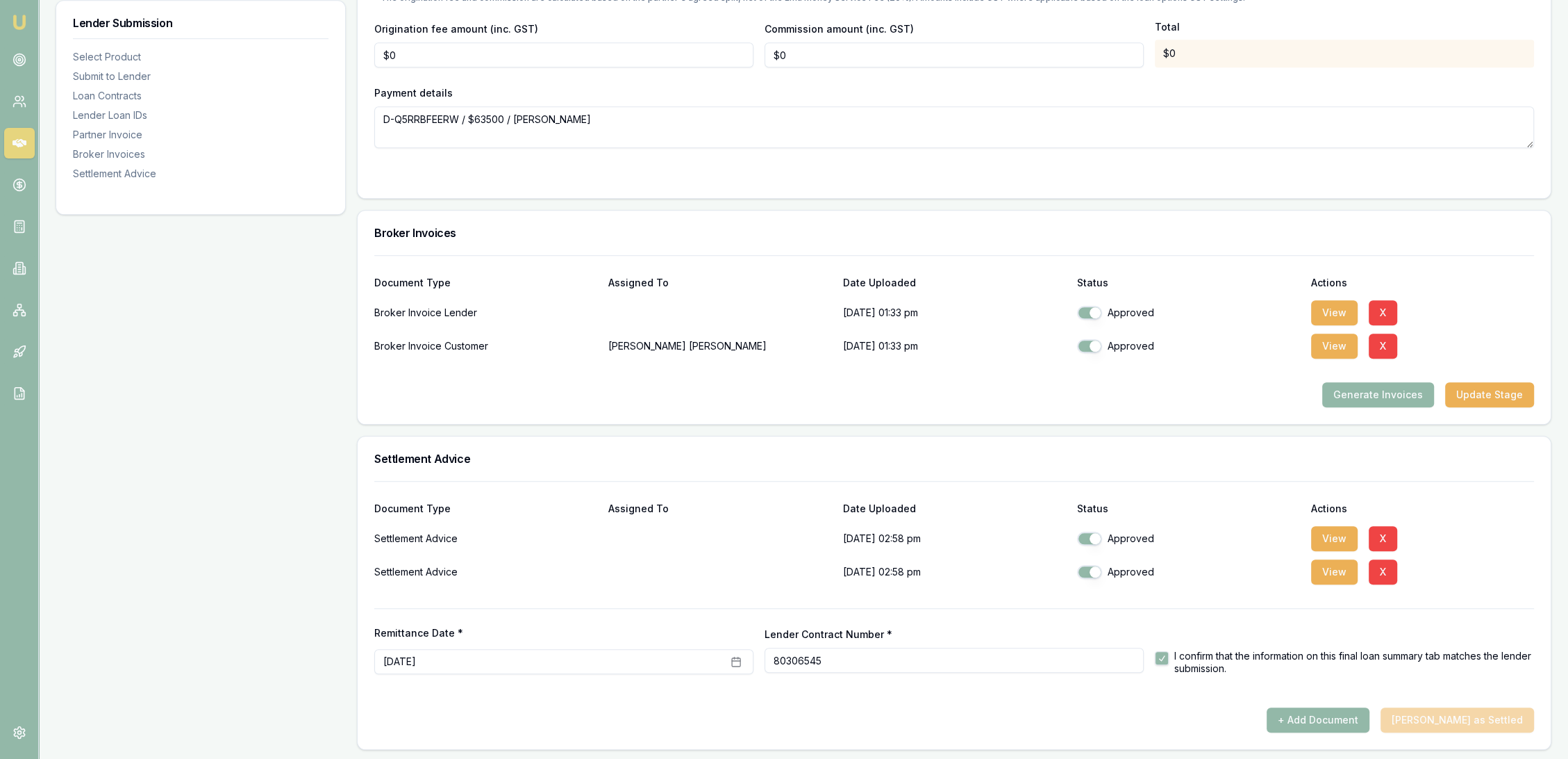
click at [20, 21] on img at bounding box center [20, 23] width 17 height 17
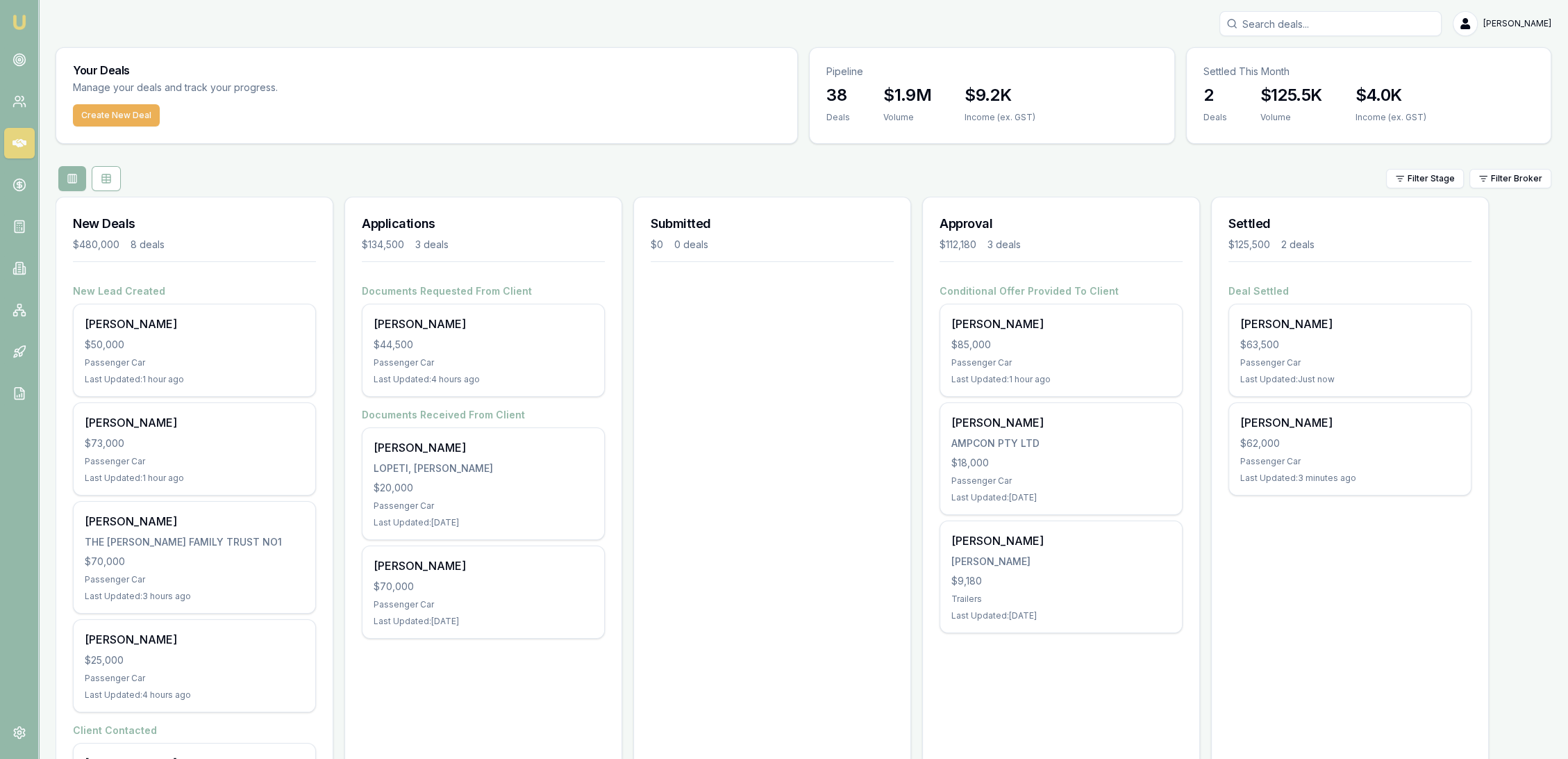
click at [17, 29] on img at bounding box center [20, 23] width 17 height 17
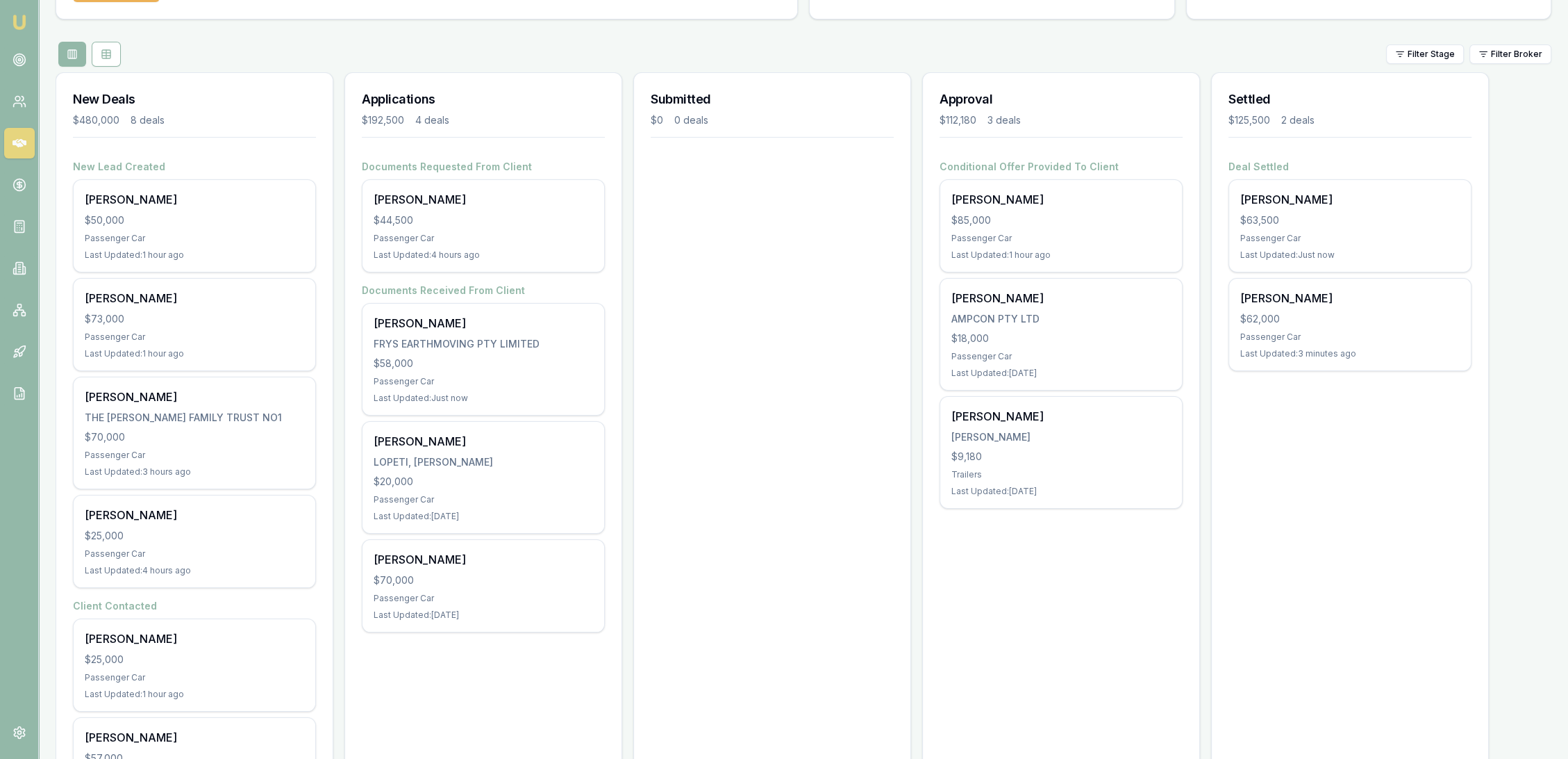
scroll to position [121, 0]
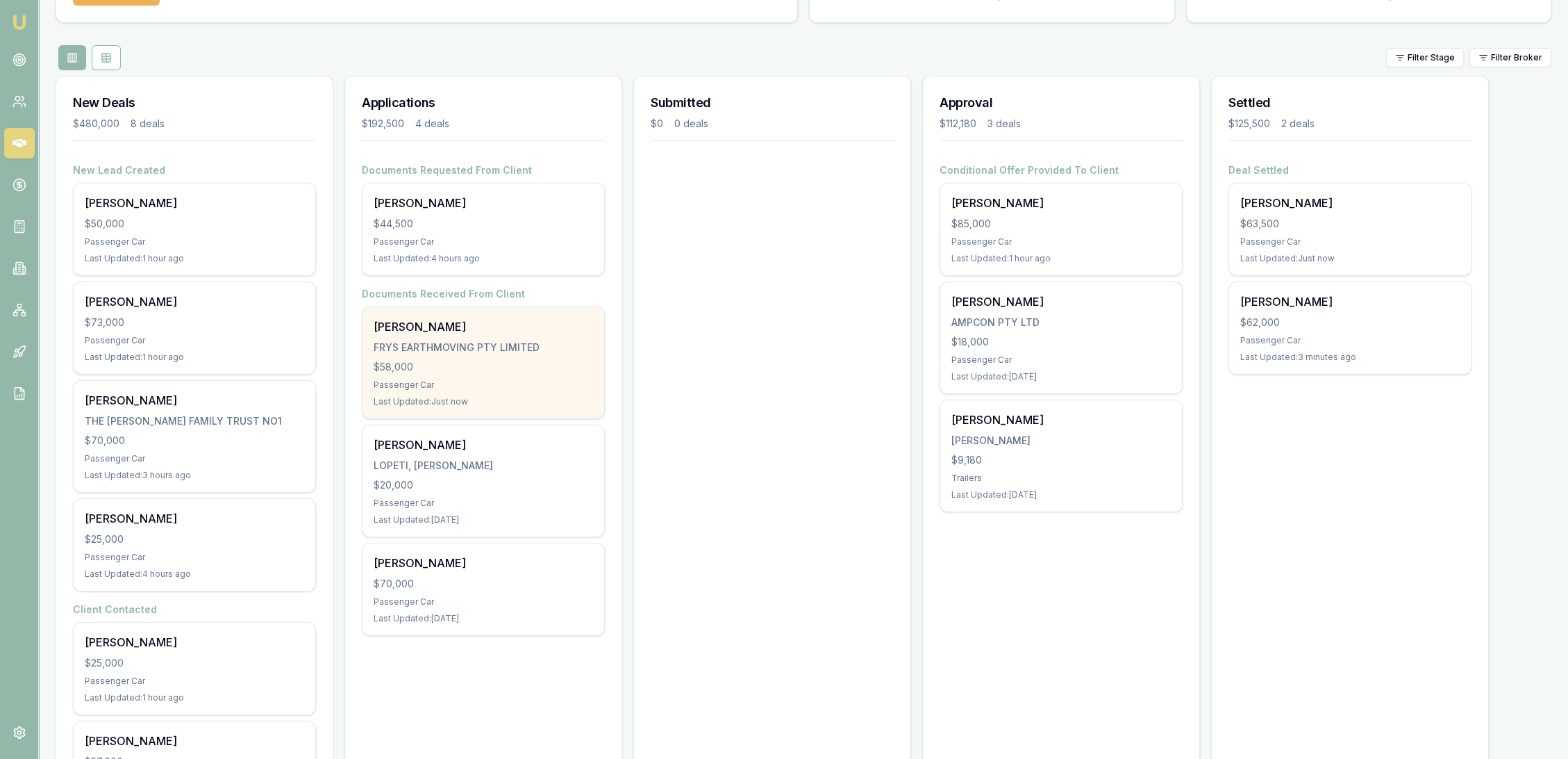
click at [498, 360] on div "$58,000" at bounding box center [482, 367] width 220 height 14
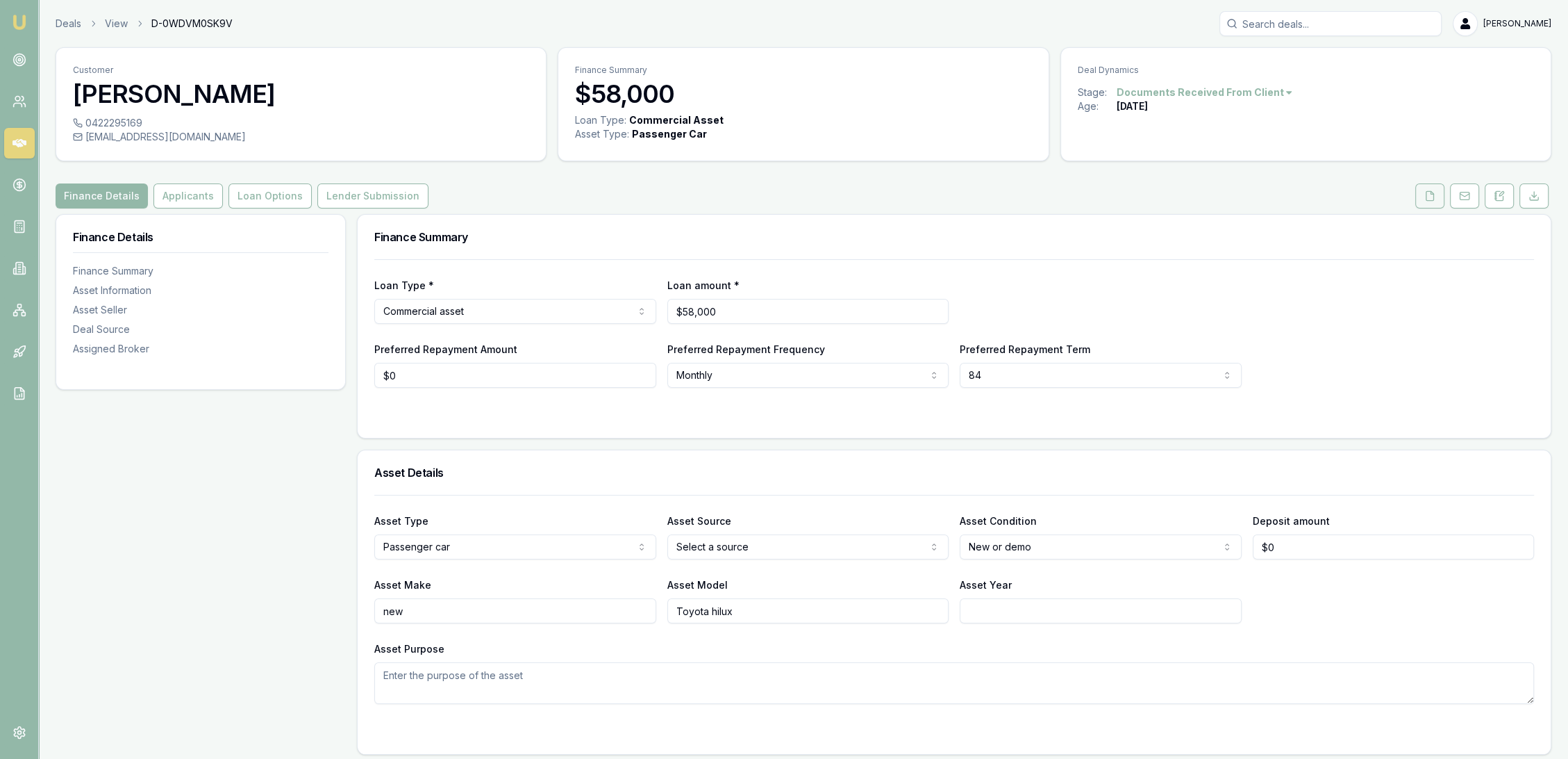
click at [1424, 198] on icon at bounding box center [1429, 196] width 11 height 11
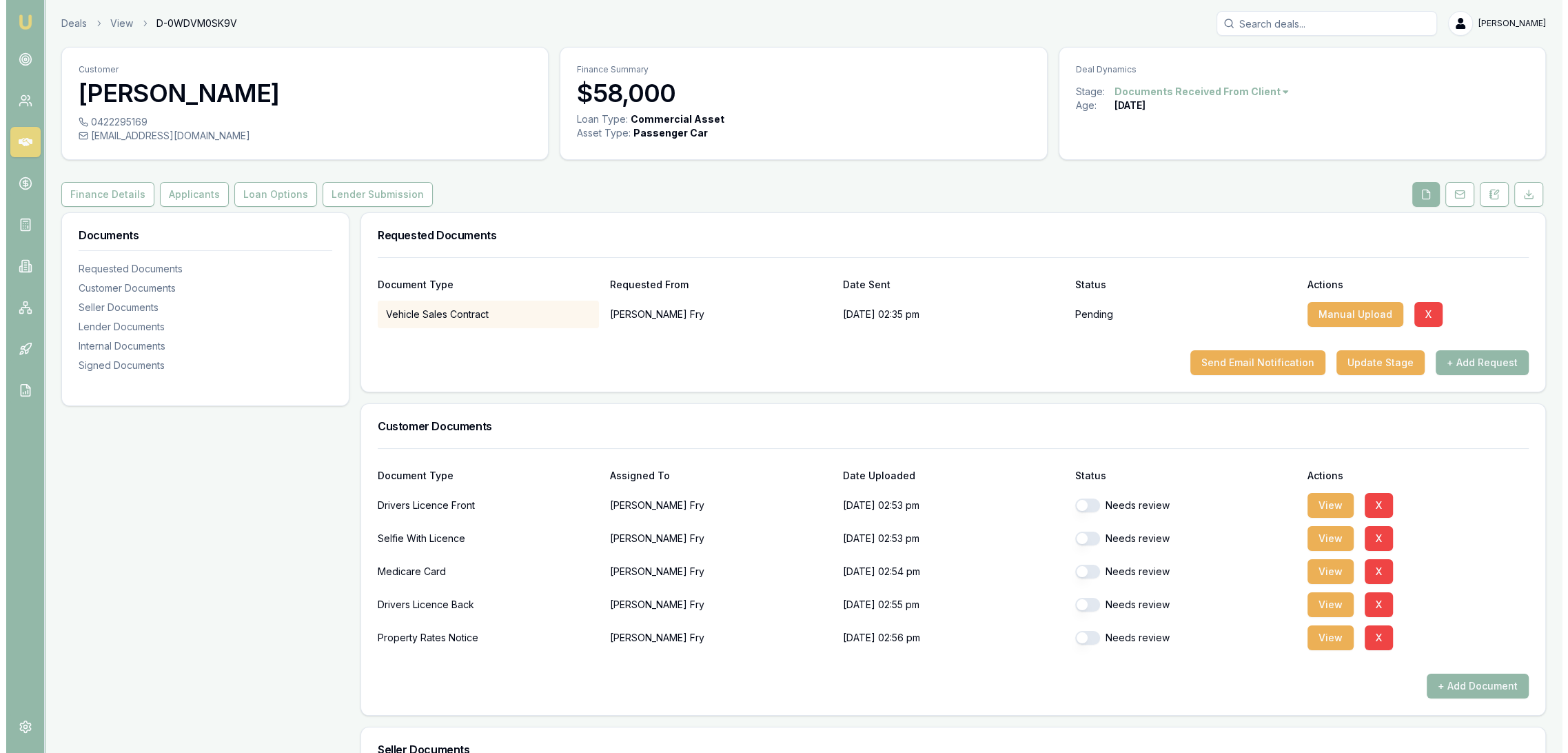
scroll to position [77, 0]
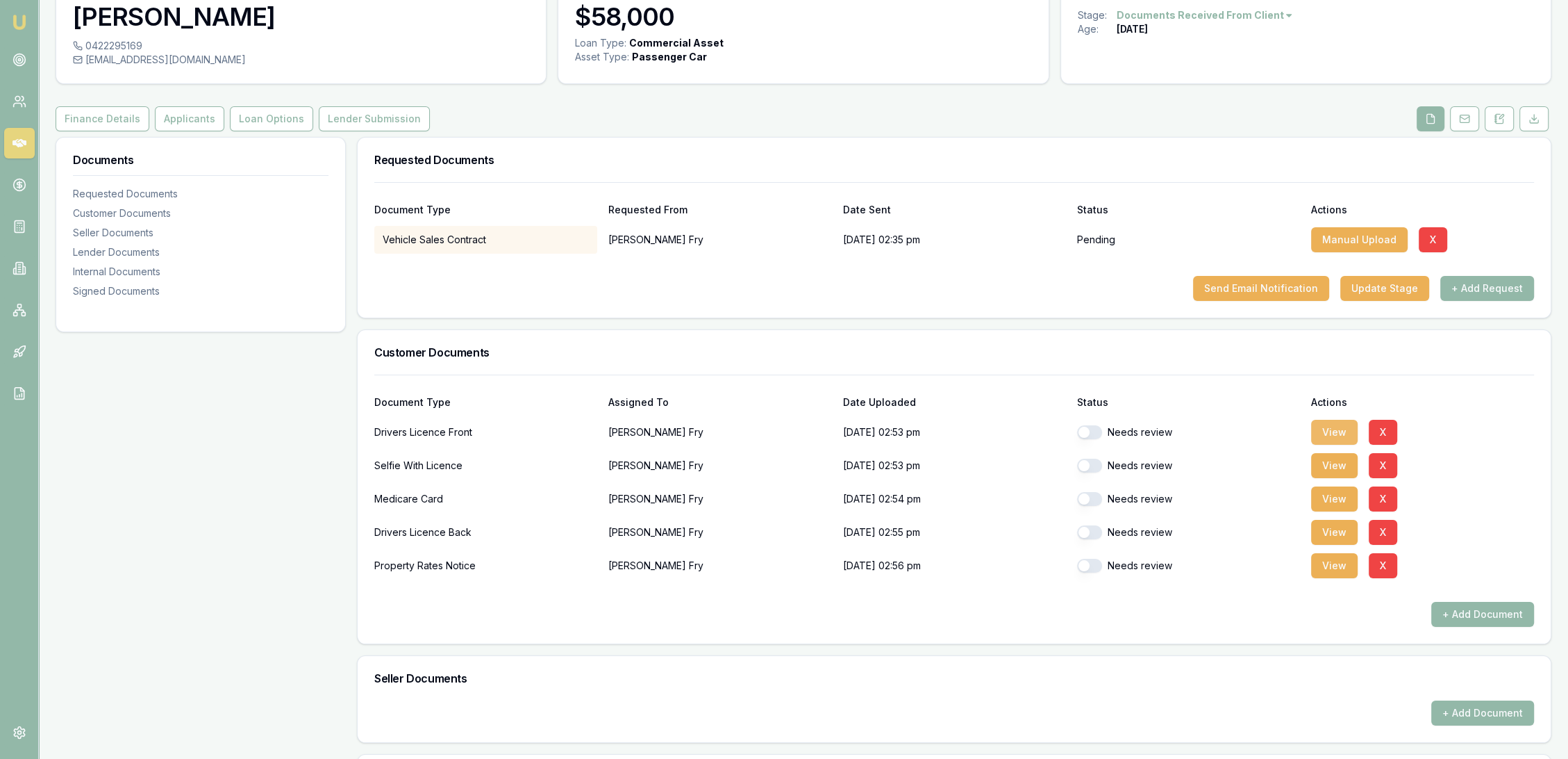
click at [1331, 435] on button "View" at bounding box center [1333, 432] width 46 height 25
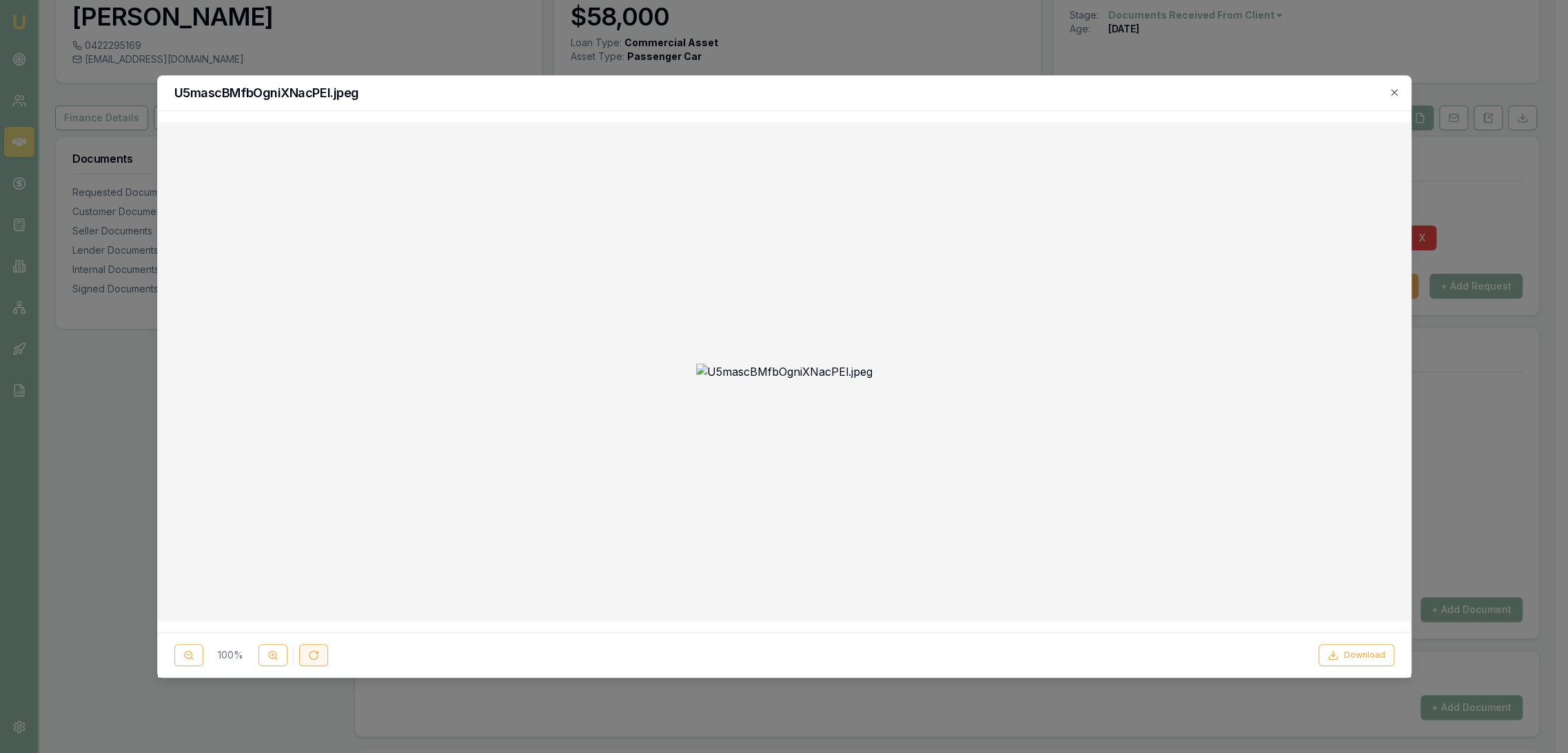
click at [305, 650] on button at bounding box center [313, 655] width 29 height 22
click at [280, 651] on button at bounding box center [272, 655] width 29 height 22
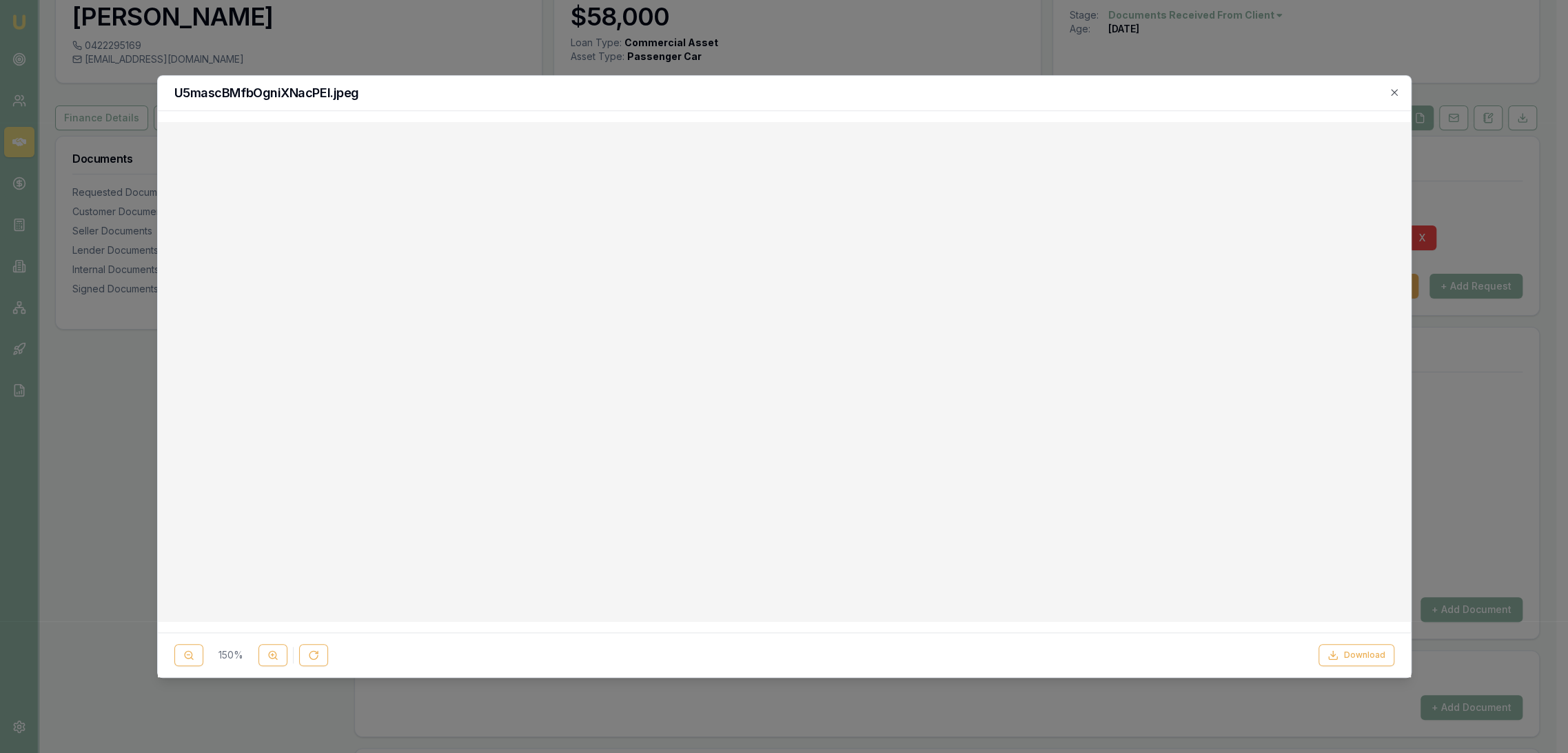
scroll to position [268, 0]
click at [1392, 88] on icon "button" at bounding box center [1395, 93] width 11 height 11
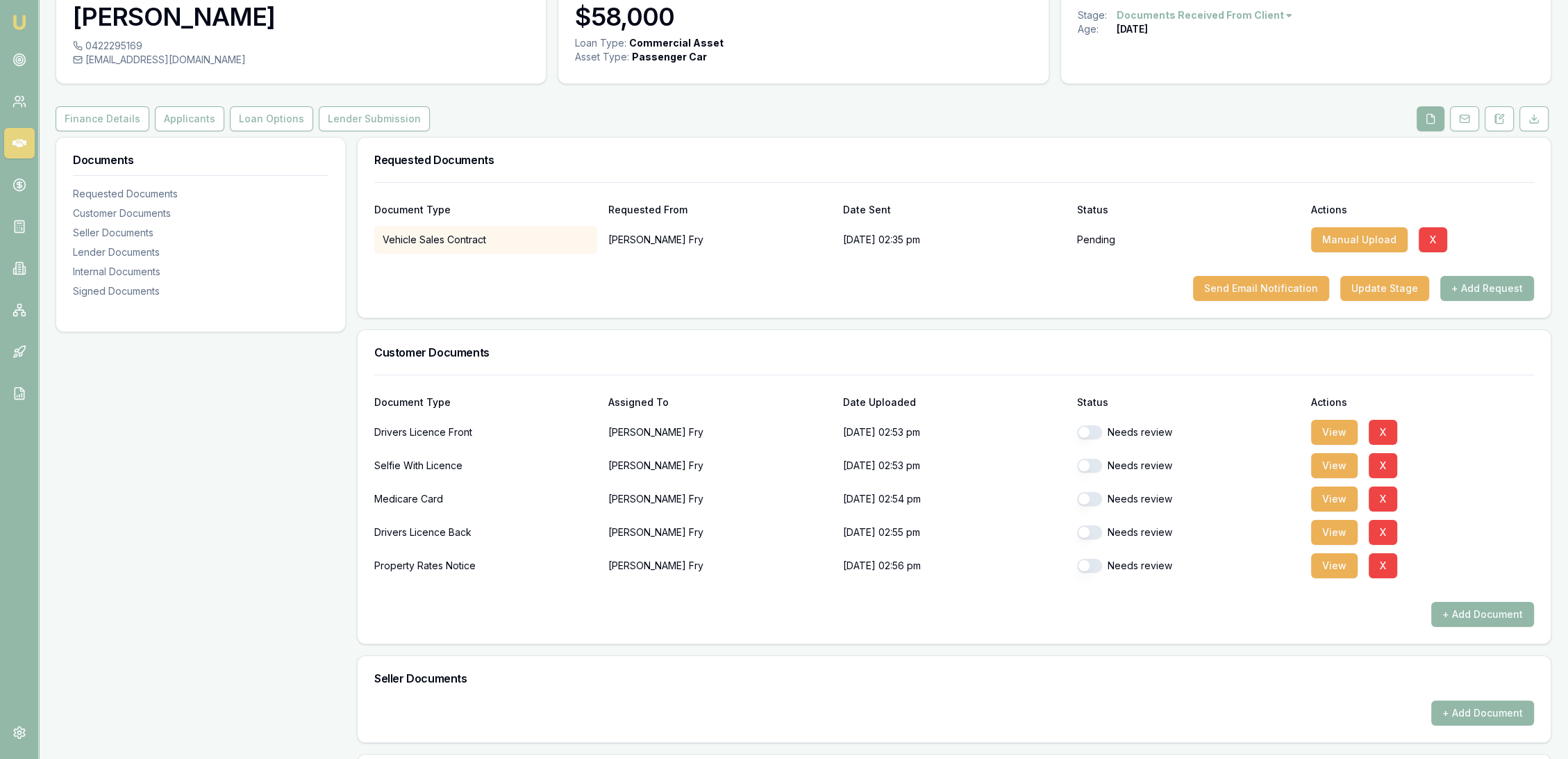
click at [1093, 432] on button "button" at bounding box center [1089, 432] width 25 height 14
checkbox input "false"
checkbox input "true"
click at [1333, 496] on button "View" at bounding box center [1333, 499] width 46 height 25
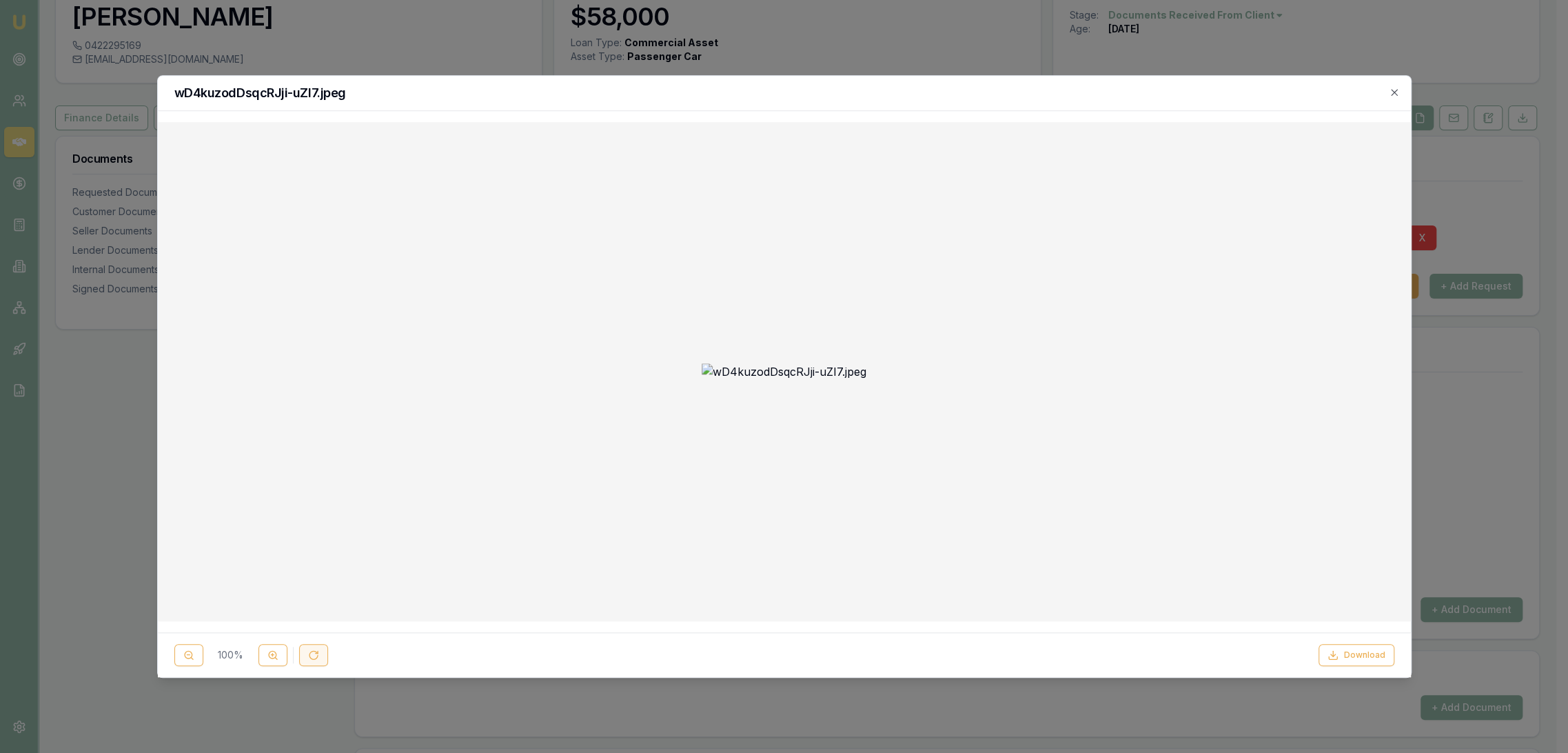
click at [318, 657] on icon at bounding box center [313, 655] width 11 height 11
click at [269, 654] on circle at bounding box center [272, 655] width 7 height 7
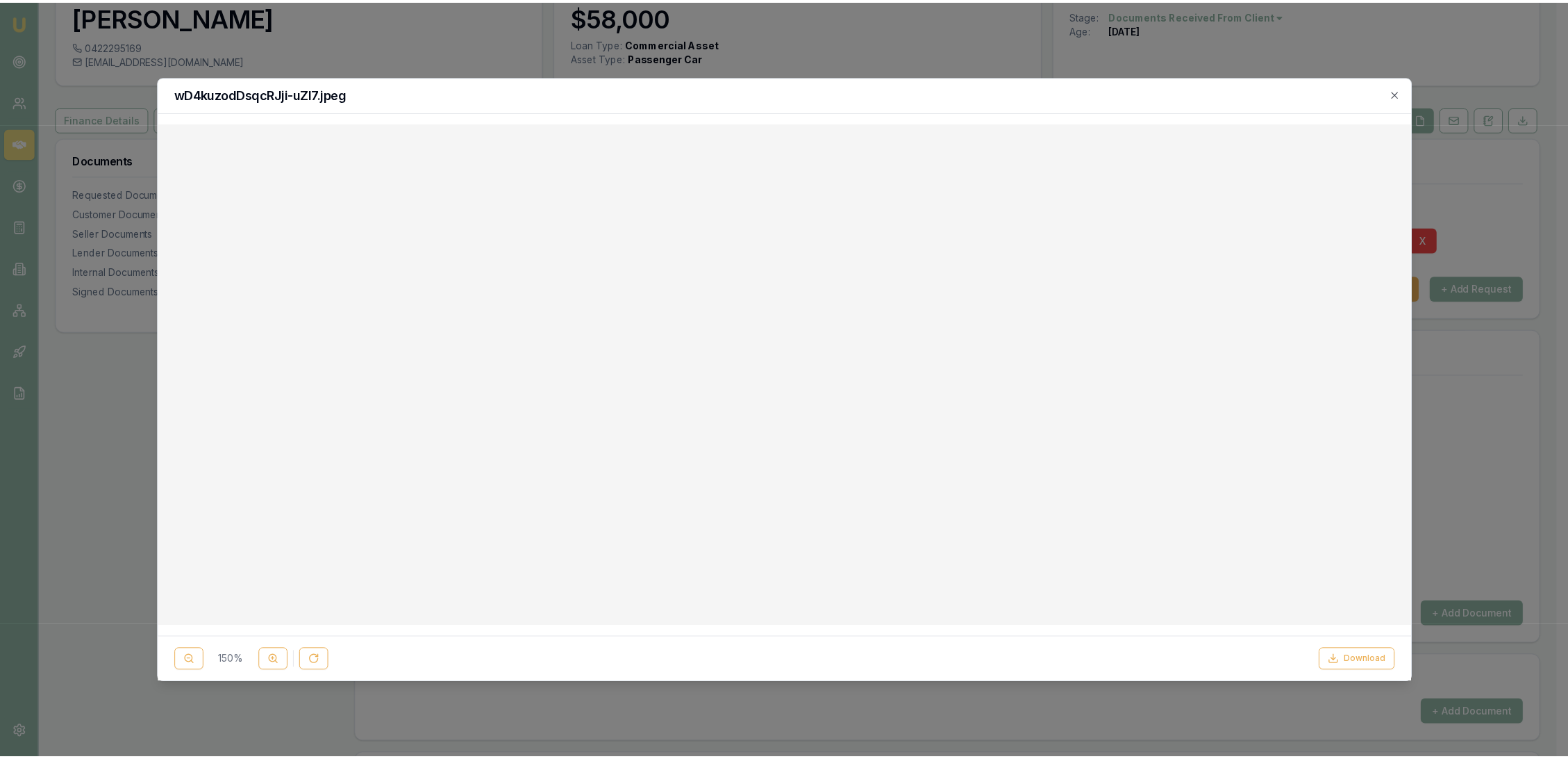
scroll to position [155, 0]
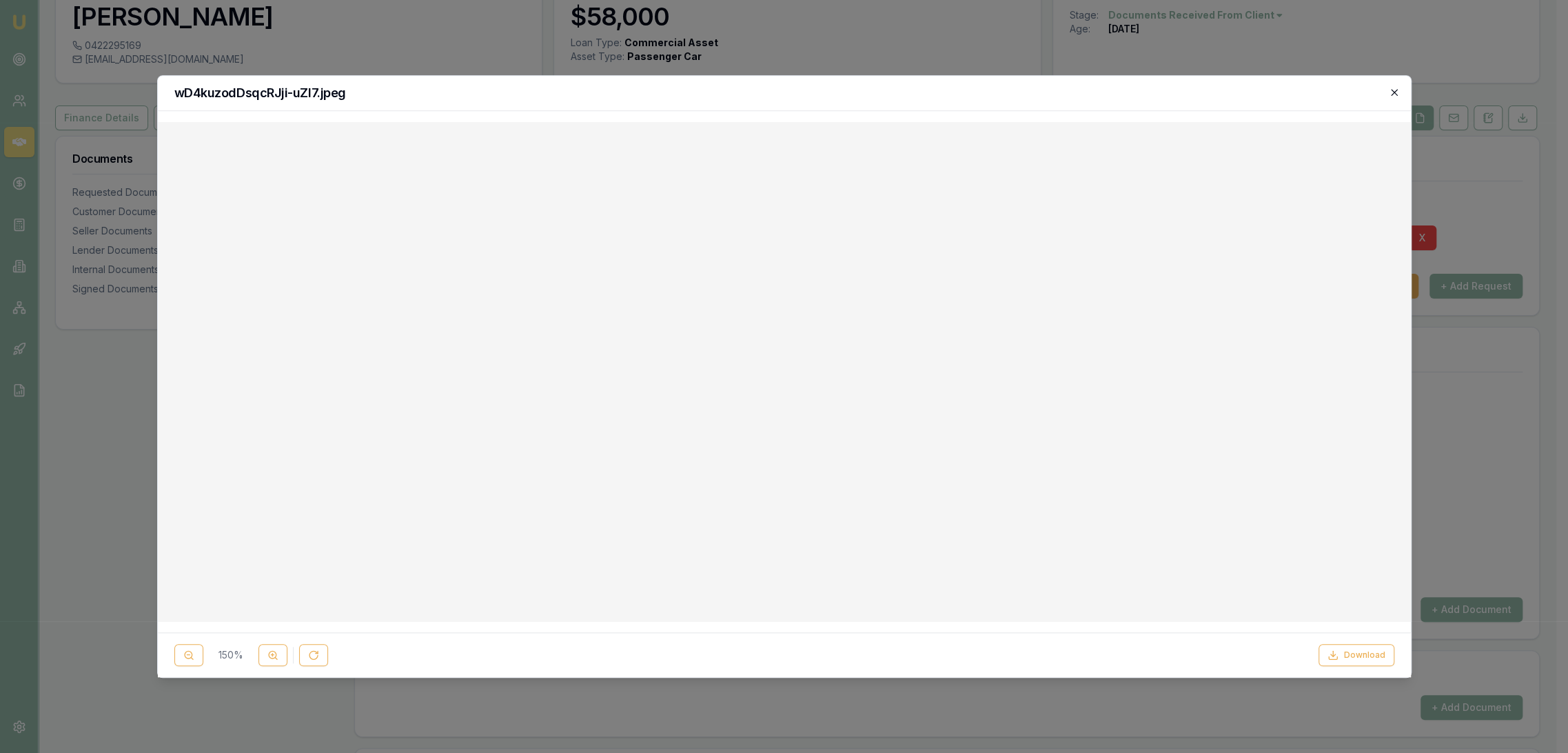
click at [1397, 89] on icon "button" at bounding box center [1394, 92] width 7 height 7
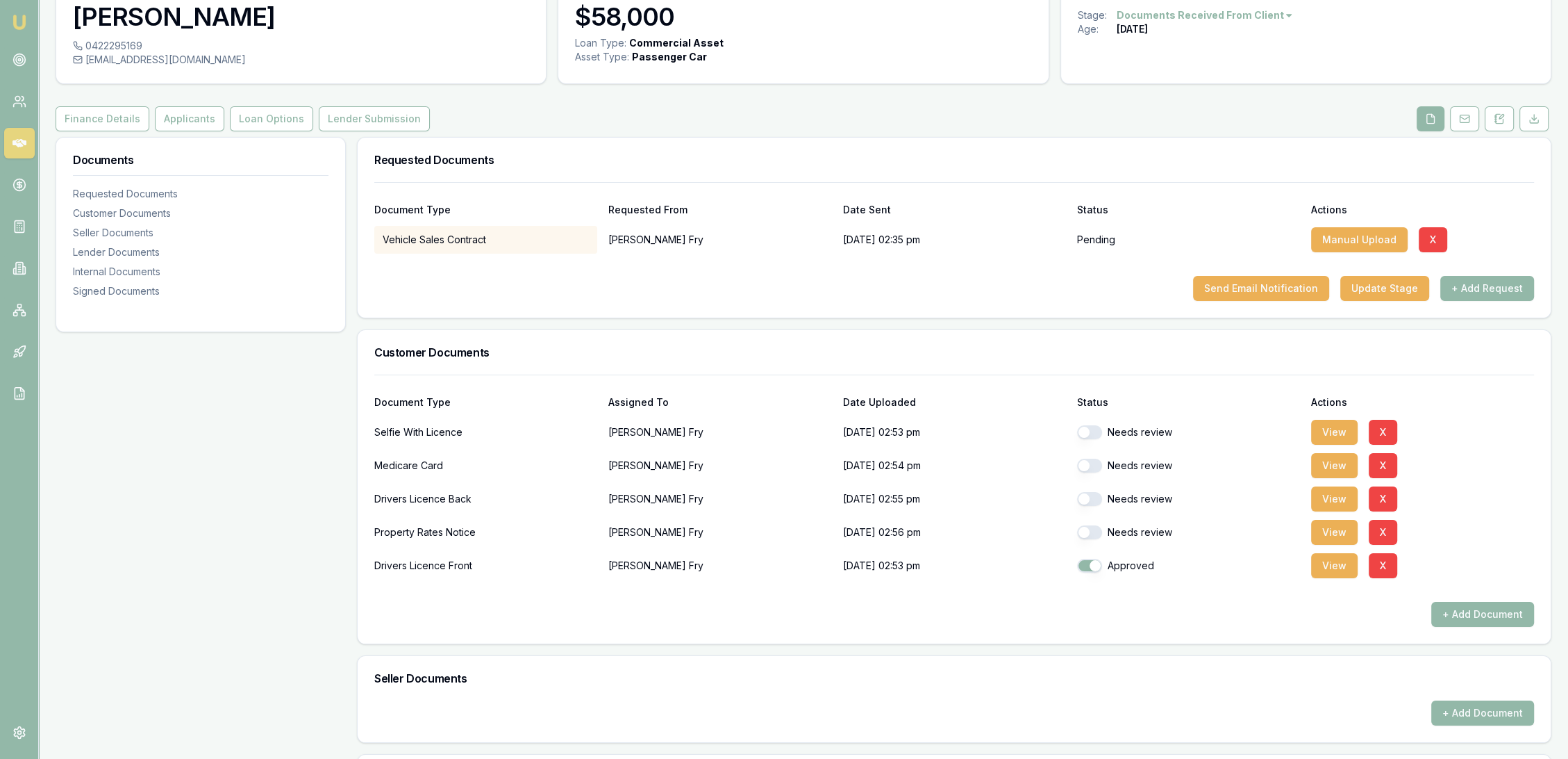
click at [1095, 502] on button "button" at bounding box center [1089, 499] width 25 height 14
click at [1322, 426] on button "View" at bounding box center [1333, 432] width 46 height 25
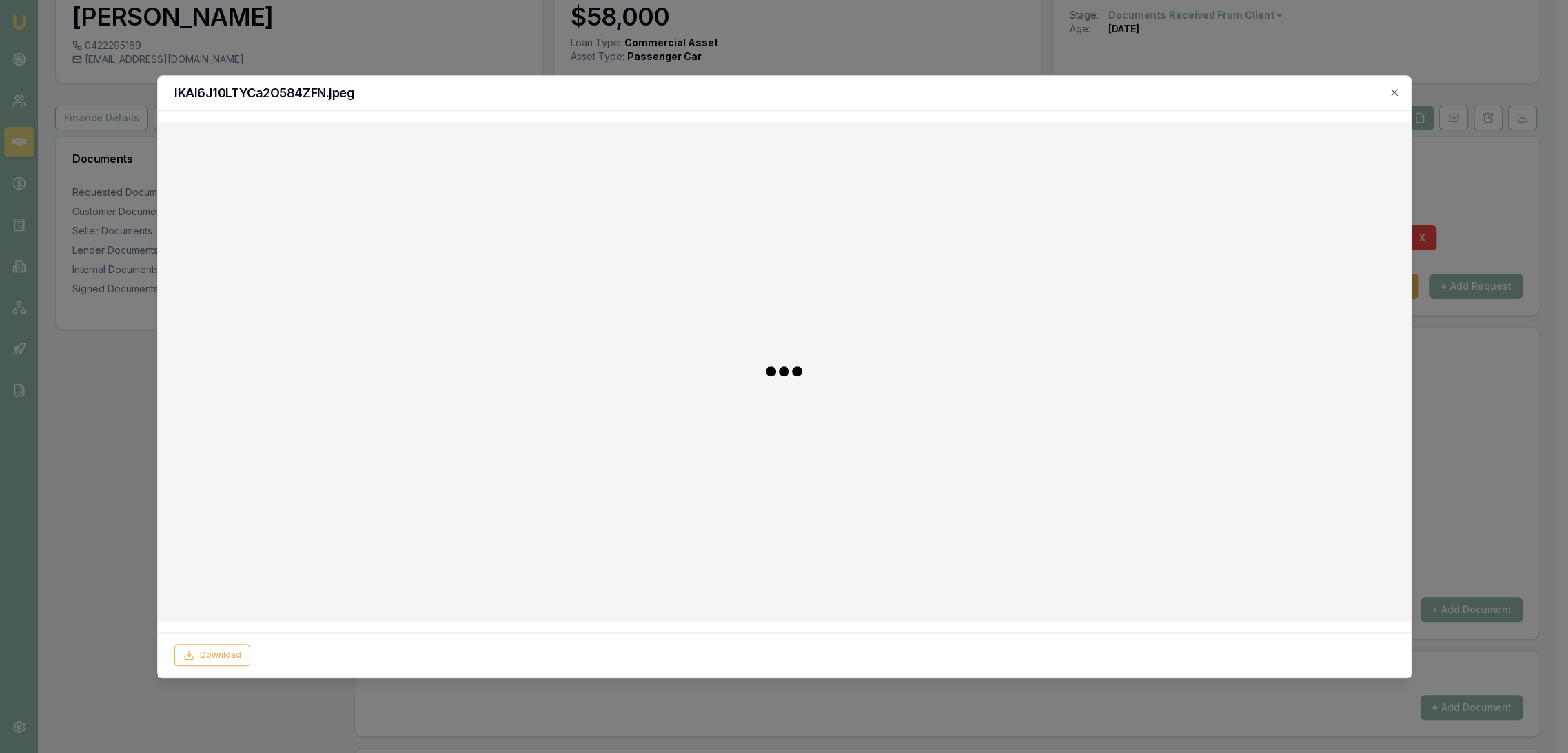
checkbox input "false"
checkbox input "true"
click at [1393, 93] on icon "button" at bounding box center [1394, 92] width 7 height 7
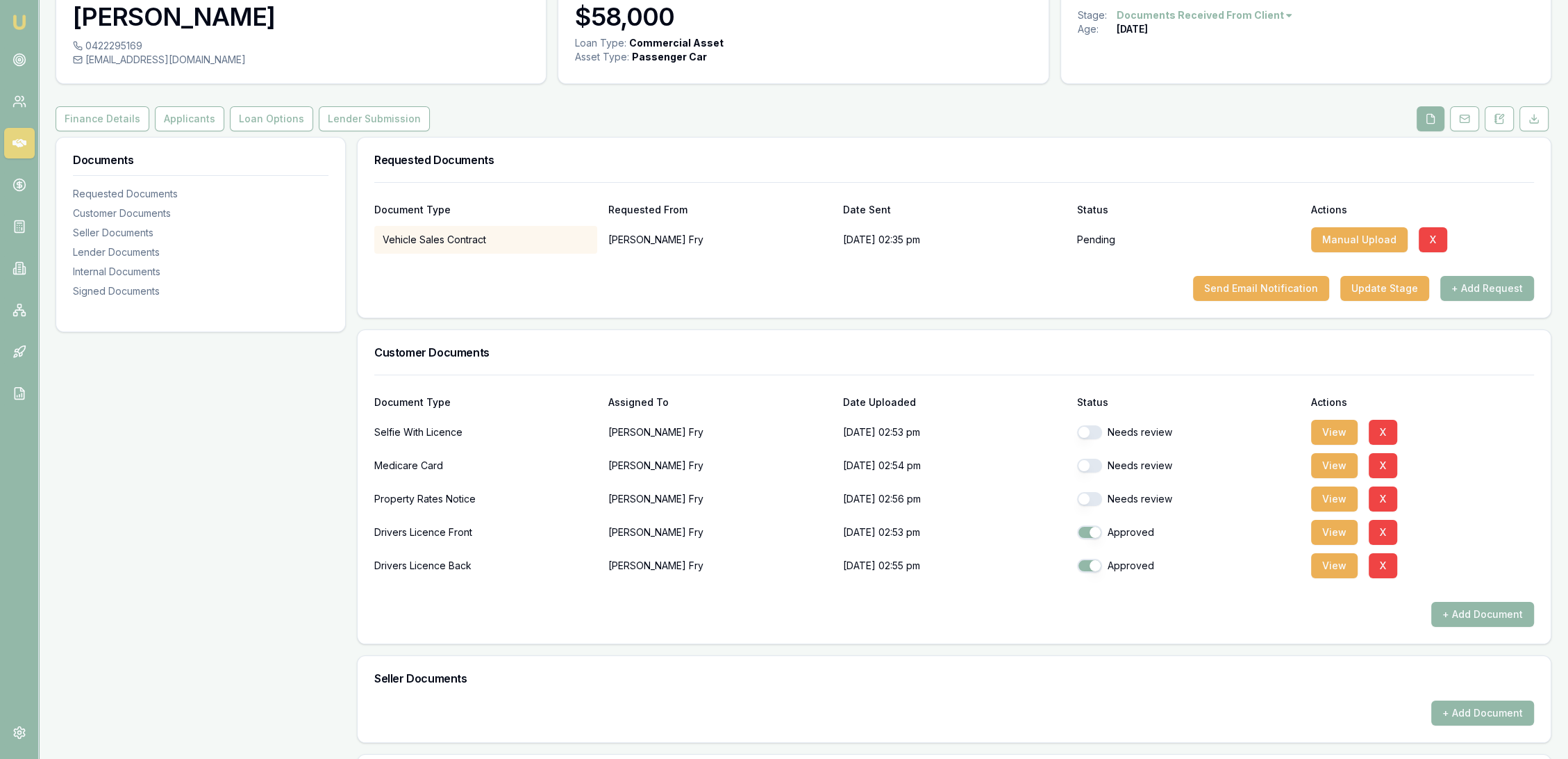
click at [1098, 428] on button "button" at bounding box center [1089, 432] width 25 height 14
click at [1328, 464] on button "View" at bounding box center [1333, 465] width 46 height 25
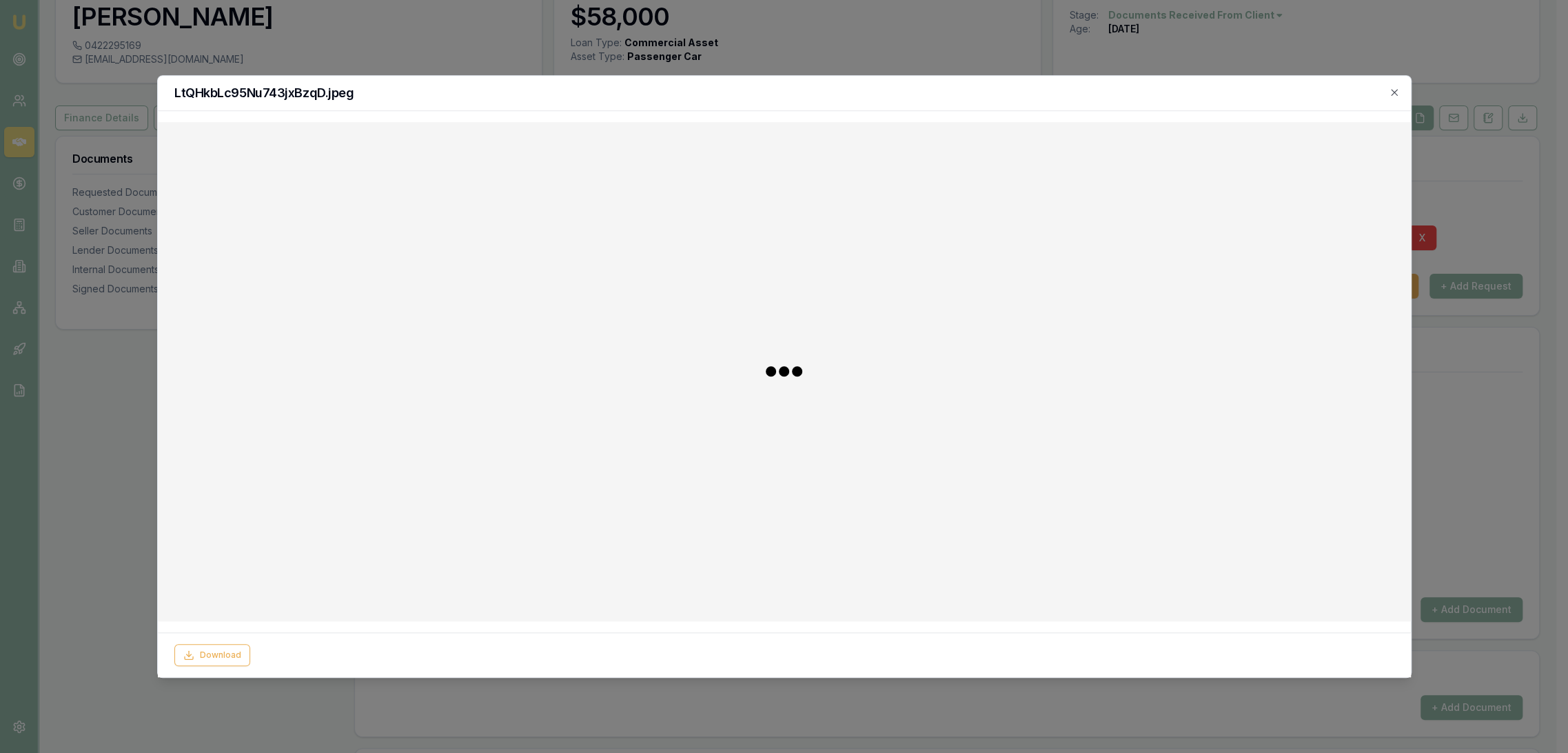
checkbox input "false"
checkbox input "true"
click at [317, 654] on icon at bounding box center [313, 655] width 11 height 11
click at [316, 653] on icon at bounding box center [316, 652] width 2 height 2
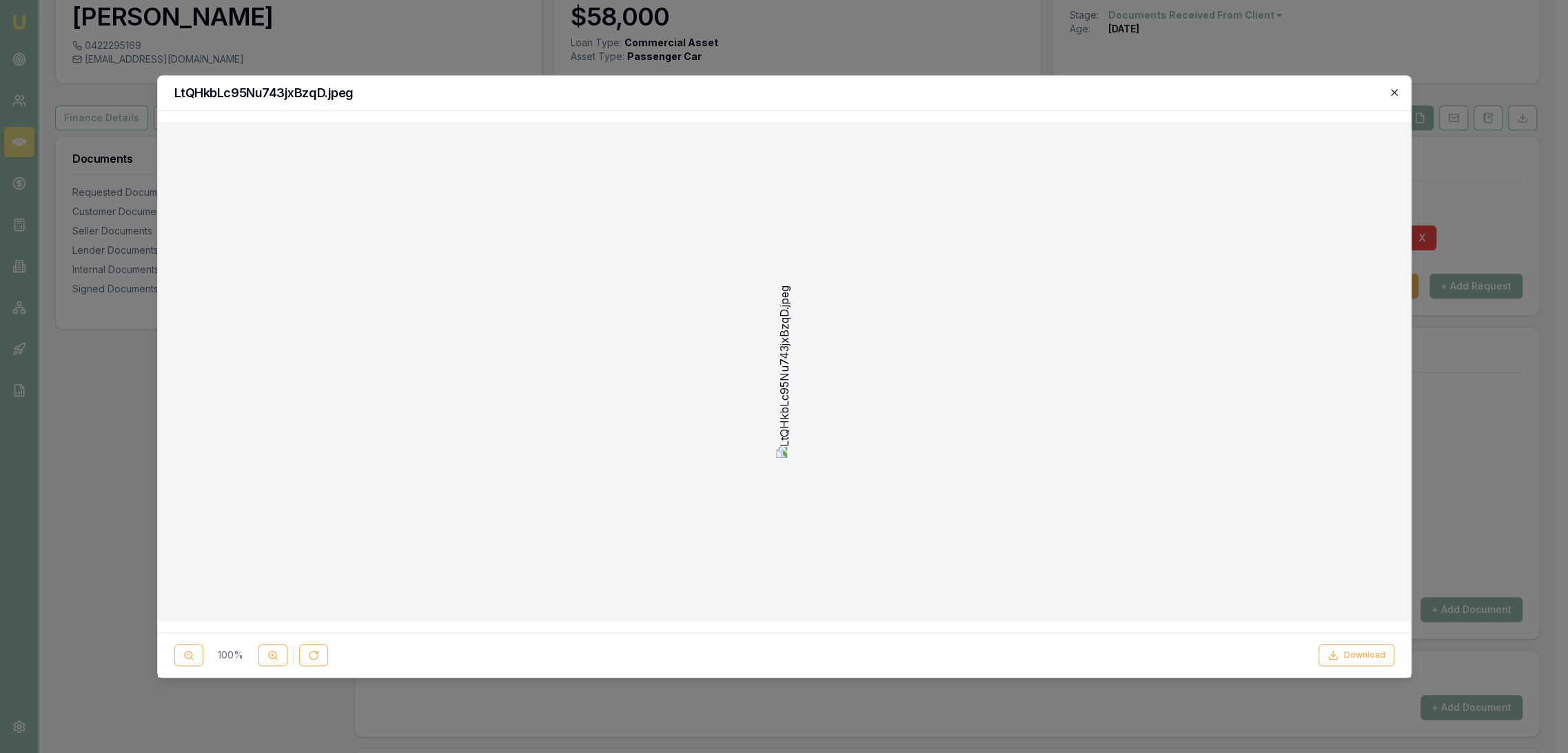
click at [1392, 89] on icon "button" at bounding box center [1395, 93] width 11 height 11
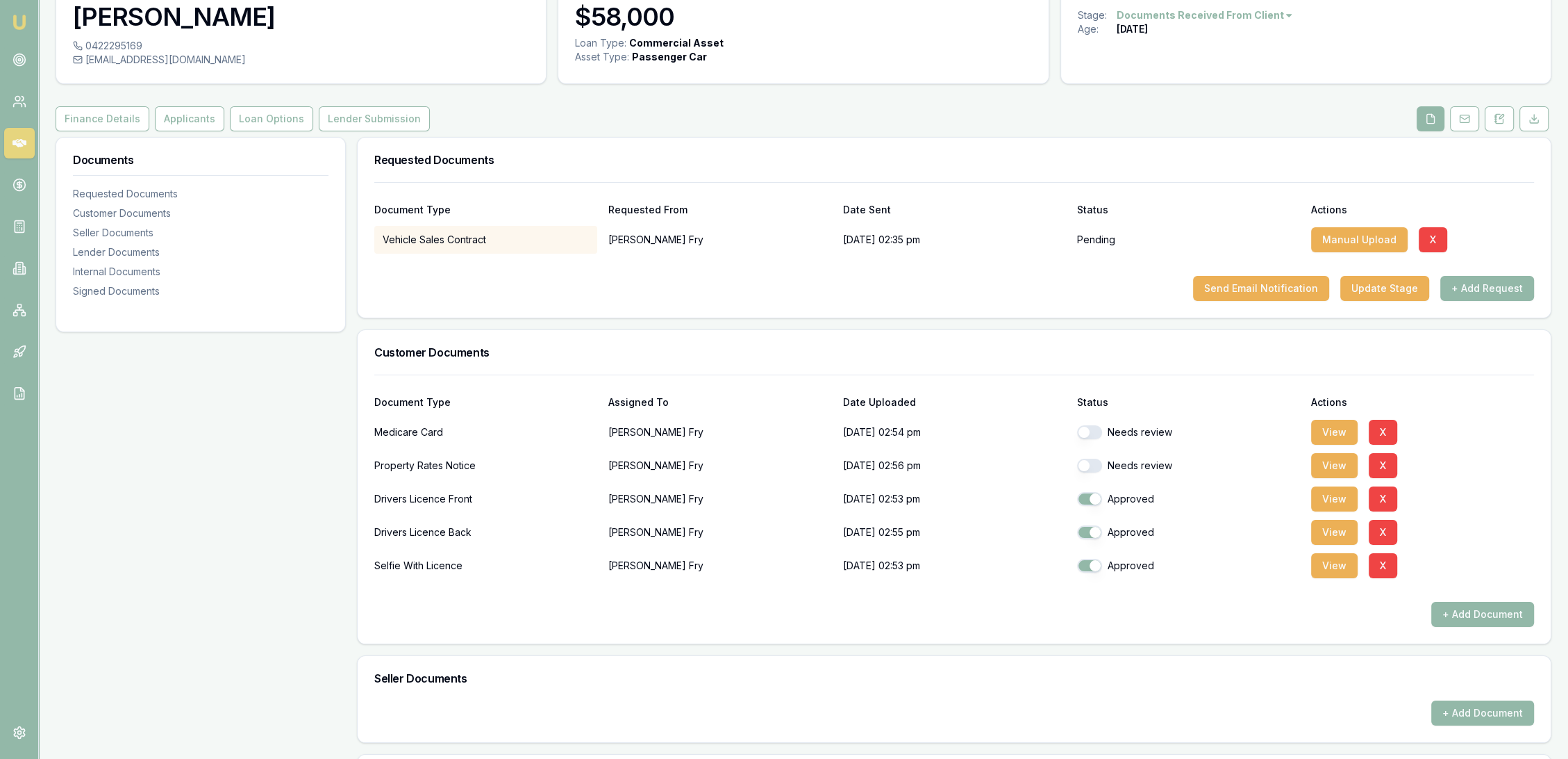
click at [1094, 426] on button "button" at bounding box center [1089, 432] width 25 height 14
click at [1331, 426] on button "View" at bounding box center [1333, 432] width 46 height 25
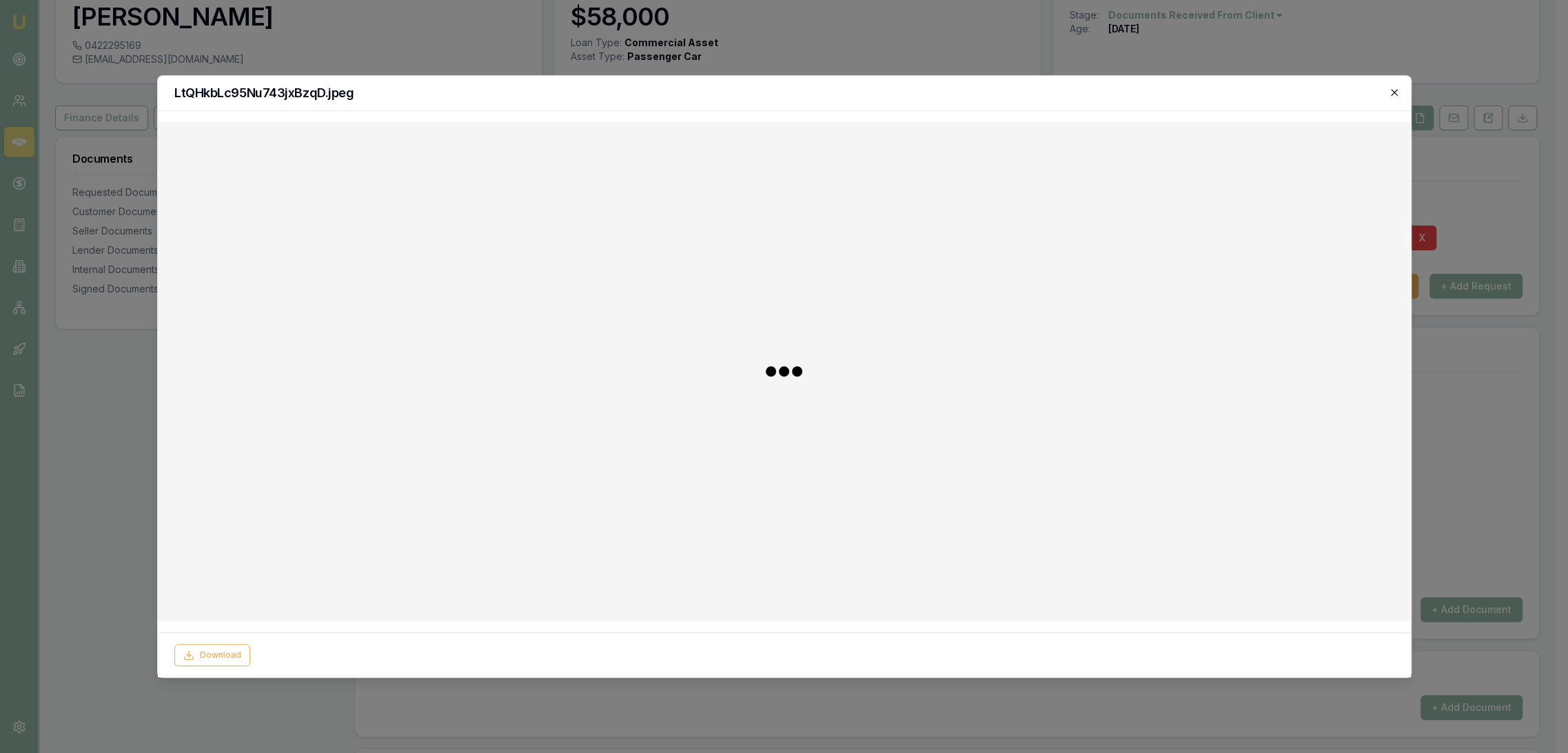
checkbox input "false"
checkbox input "true"
click at [1391, 91] on icon "button" at bounding box center [1395, 93] width 11 height 11
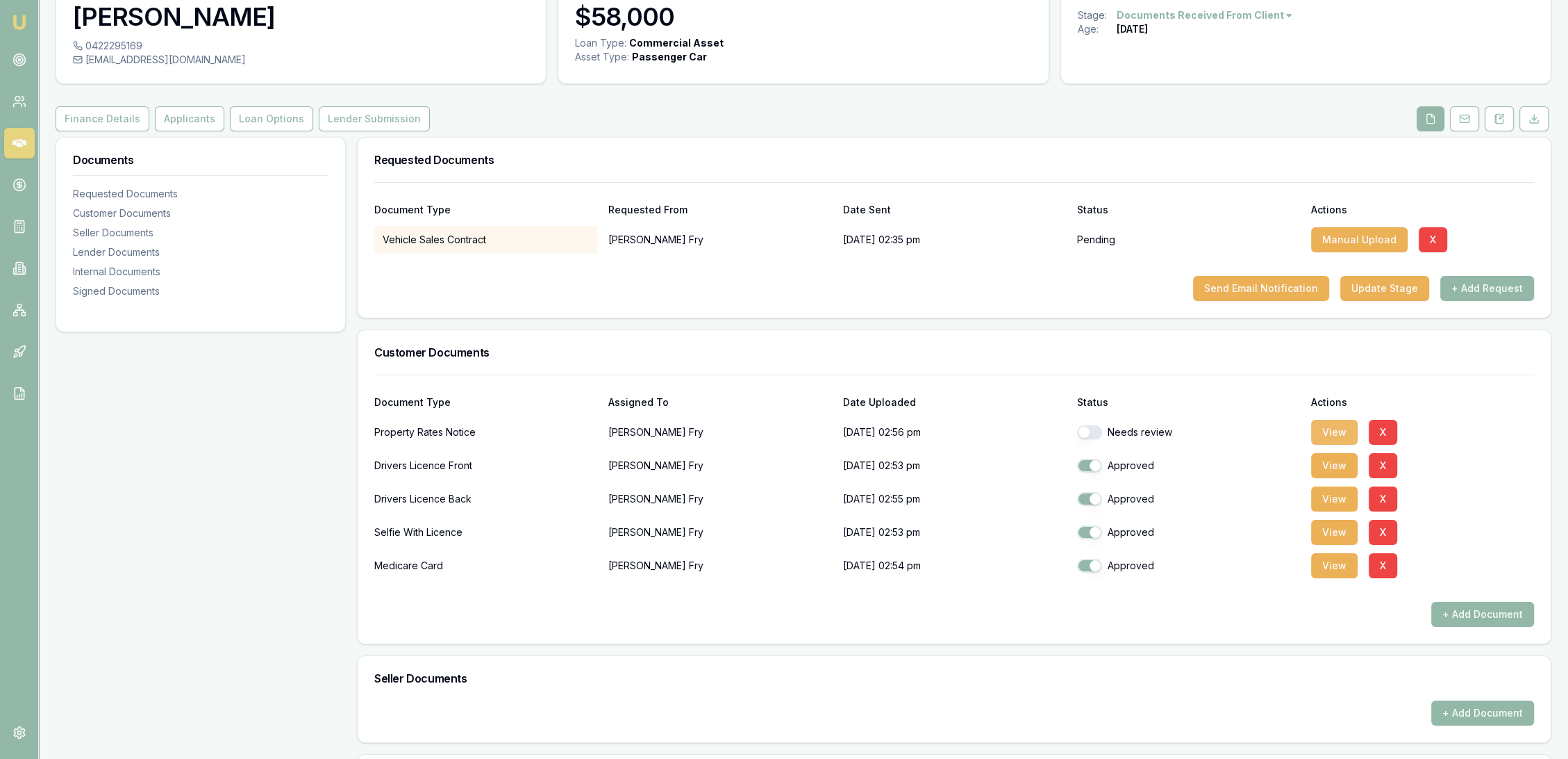
click at [1331, 432] on button "View" at bounding box center [1333, 432] width 46 height 25
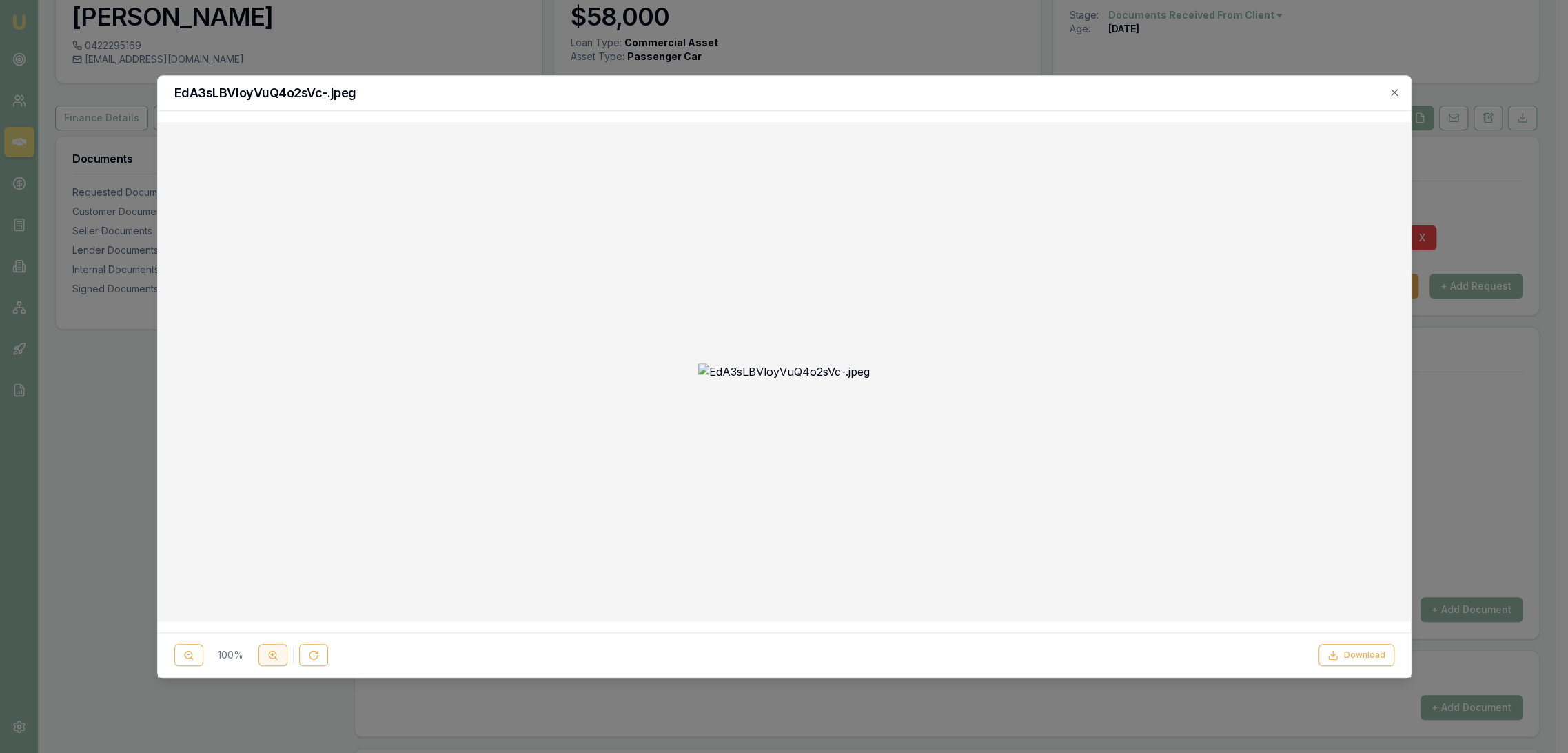
click at [279, 656] on button at bounding box center [272, 655] width 29 height 22
click at [1394, 89] on icon "button" at bounding box center [1395, 93] width 11 height 11
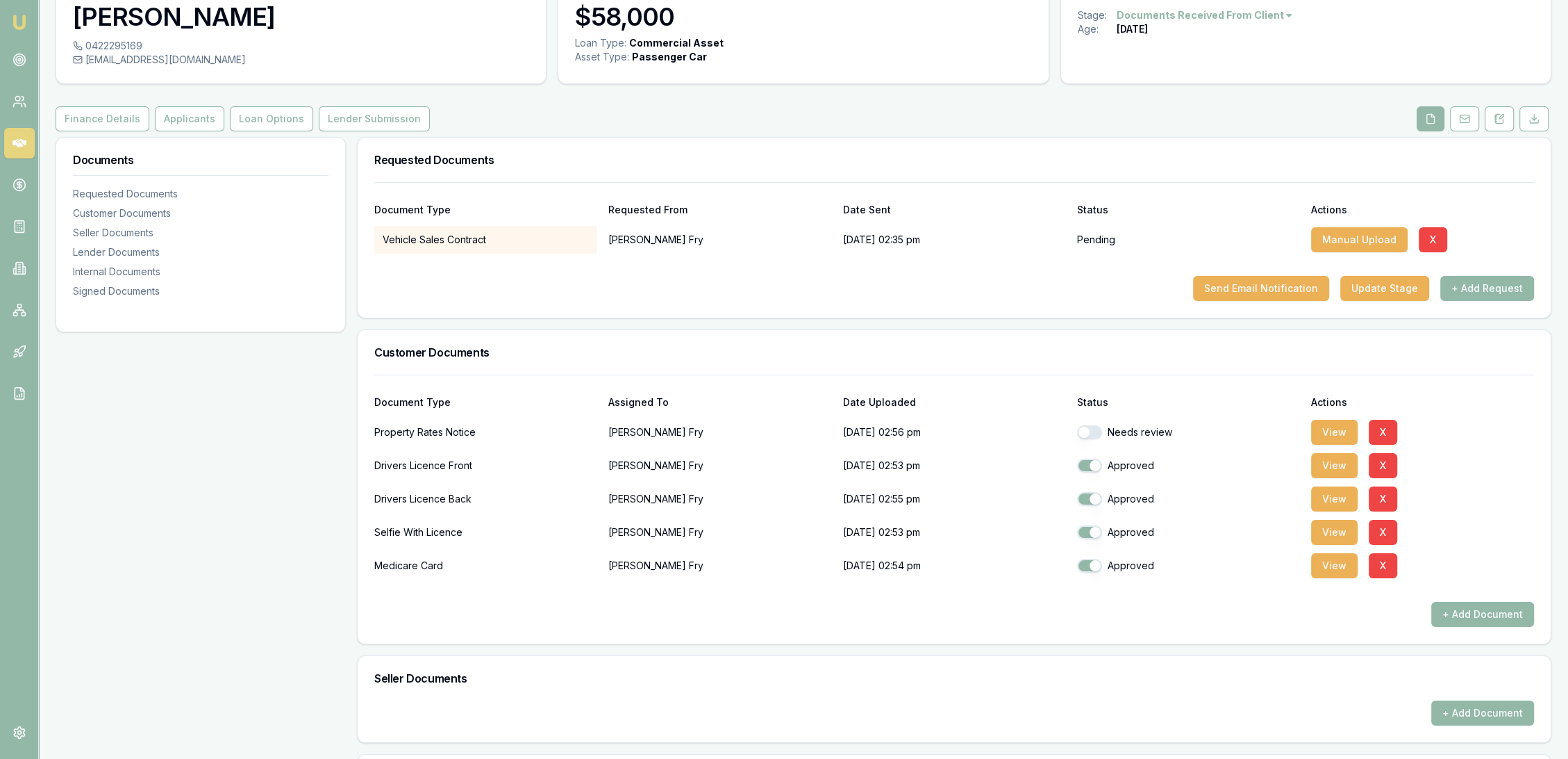
click at [1100, 435] on button "button" at bounding box center [1089, 432] width 25 height 14
checkbox input "true"
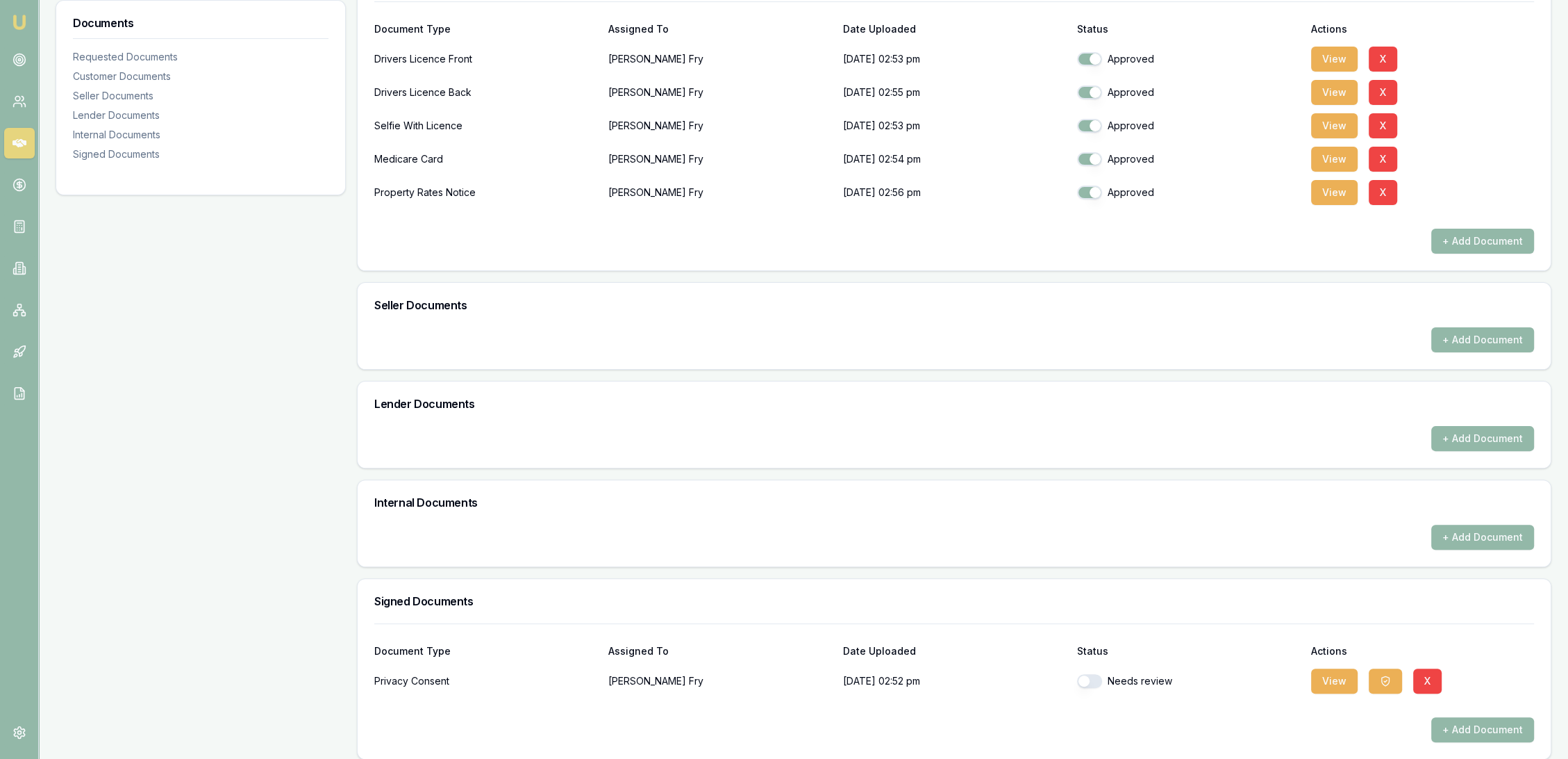
scroll to position [461, 0]
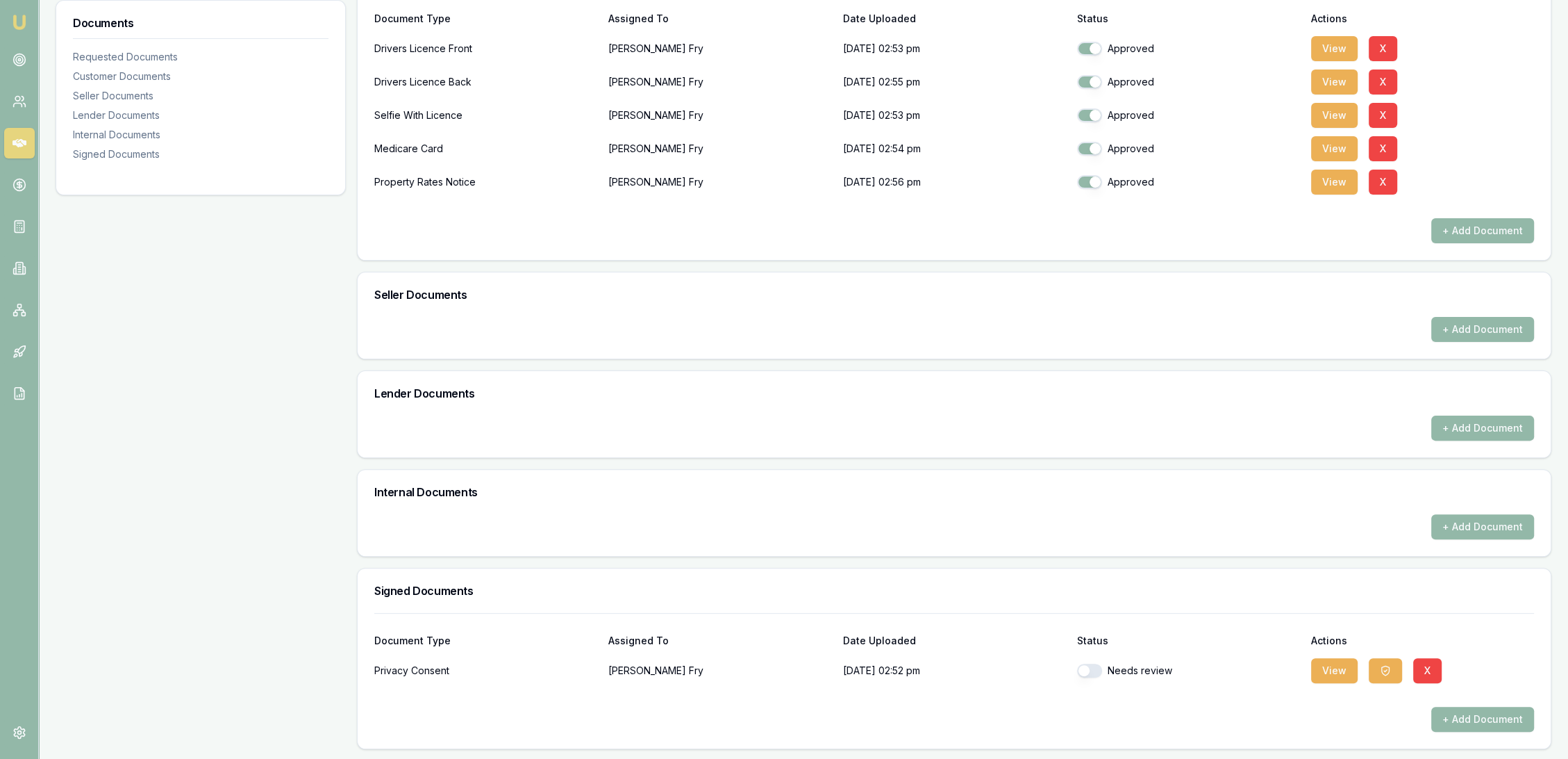
drag, startPoint x: 1094, startPoint y: 668, endPoint x: 1207, endPoint y: 691, distance: 115.3
click at [1094, 668] on button "button" at bounding box center [1089, 670] width 25 height 14
checkbox input "true"
click at [1360, 665] on div "View X" at bounding box center [1422, 669] width 223 height 27
click at [1333, 673] on button "View" at bounding box center [1333, 670] width 46 height 25
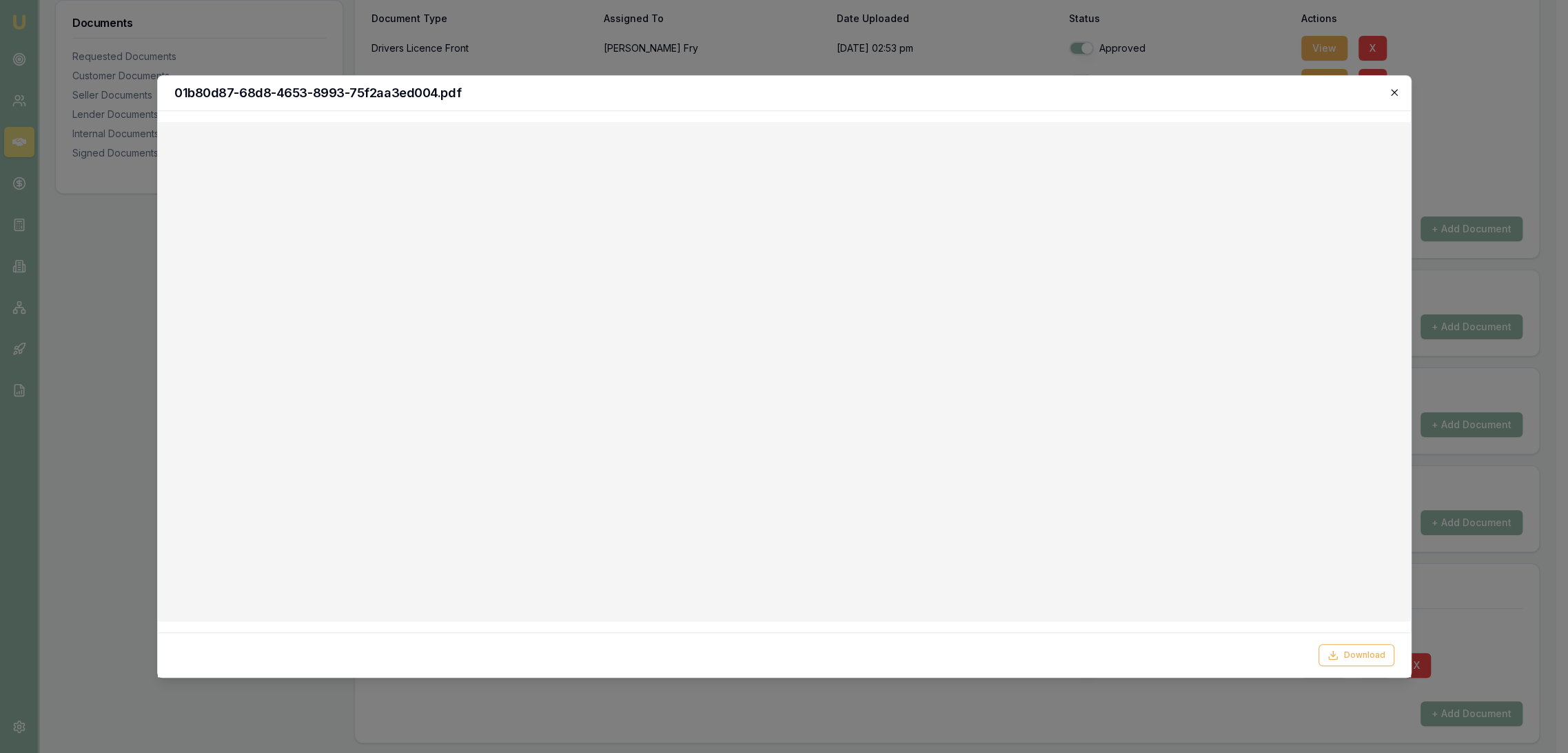
click at [1395, 90] on icon "button" at bounding box center [1395, 93] width 11 height 11
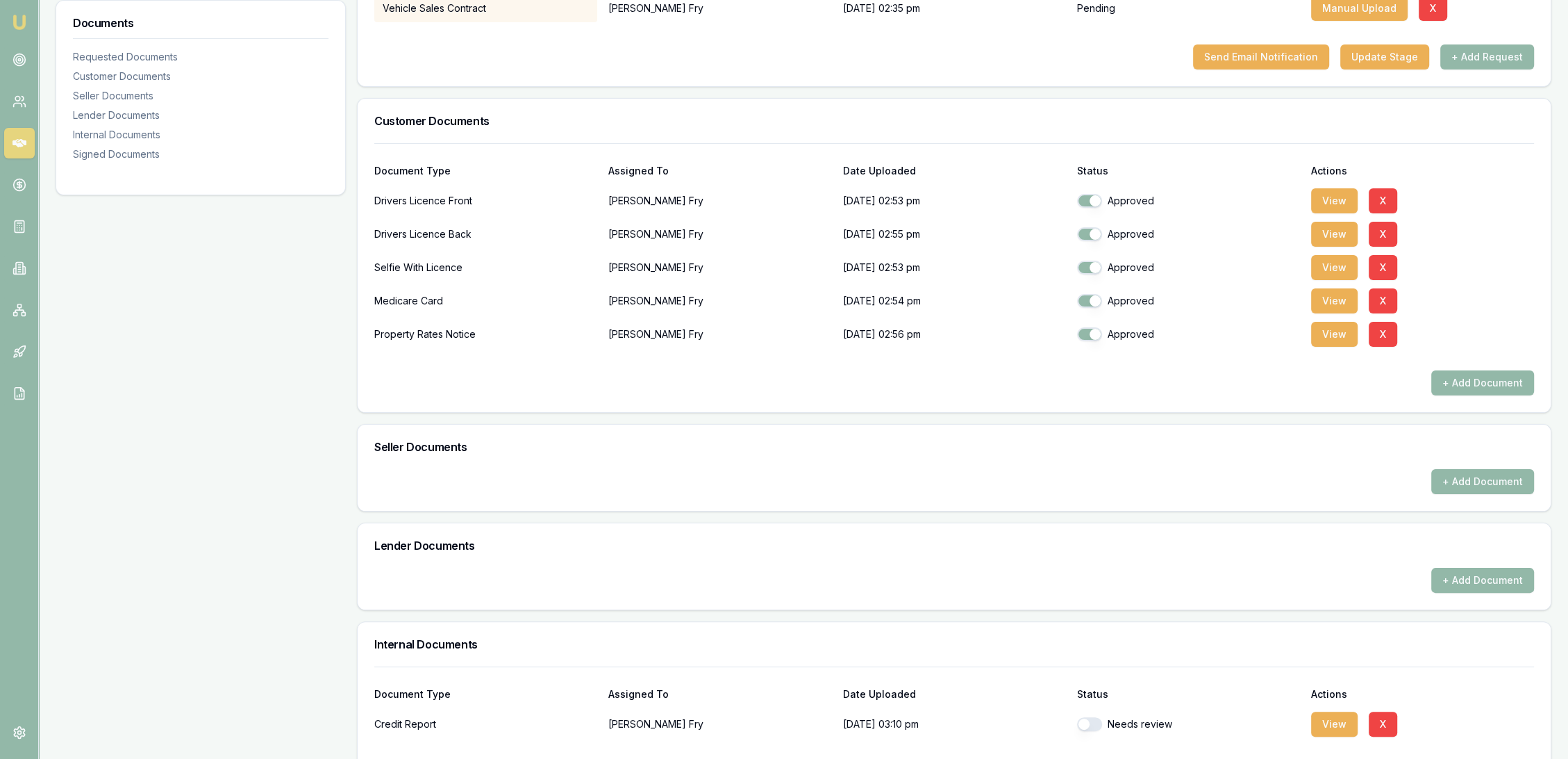
scroll to position [554, 0]
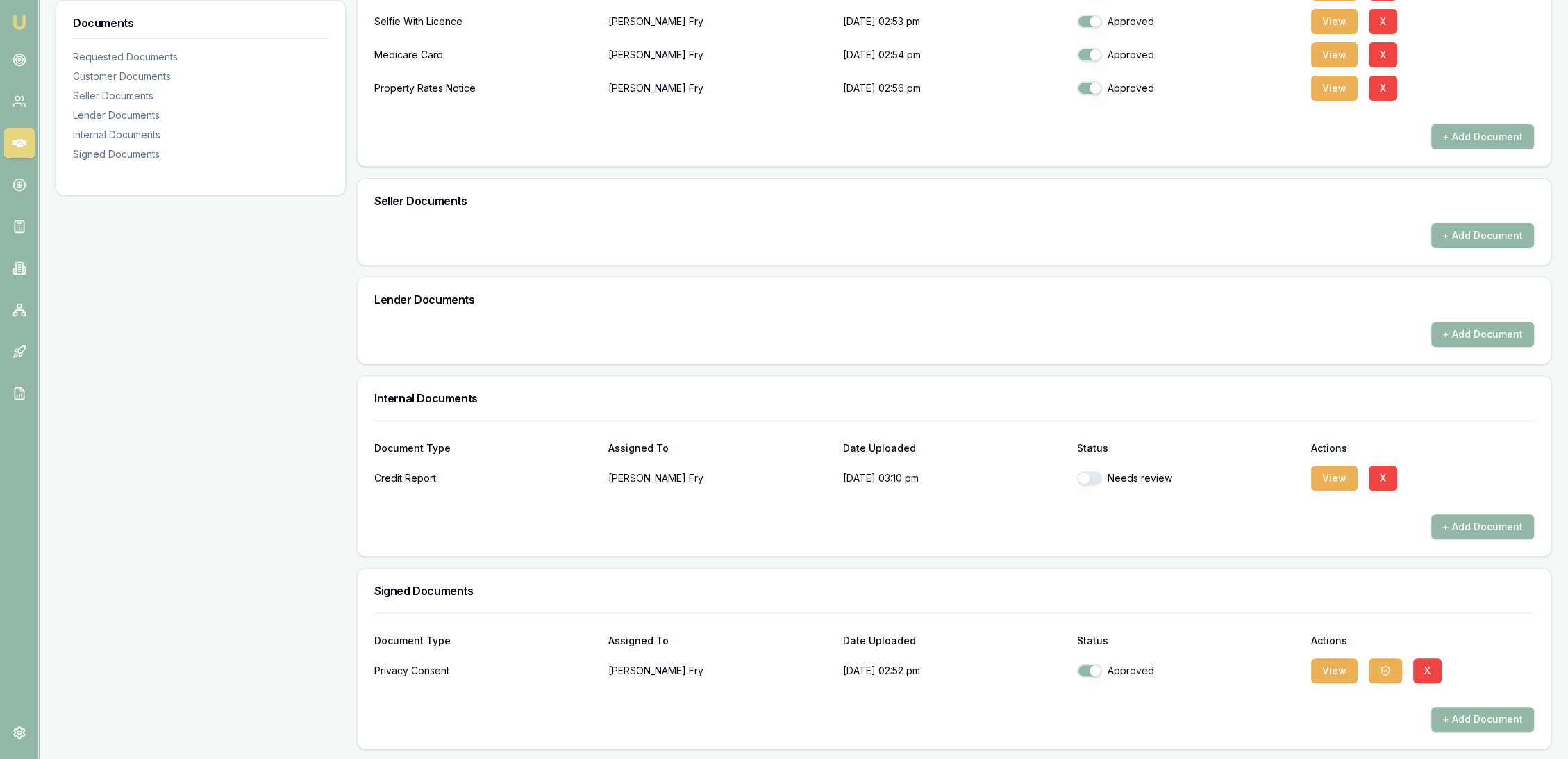
click at [1095, 479] on button "button" at bounding box center [1089, 478] width 25 height 14
checkbox input "true"
click at [1338, 471] on button "View" at bounding box center [1333, 478] width 46 height 25
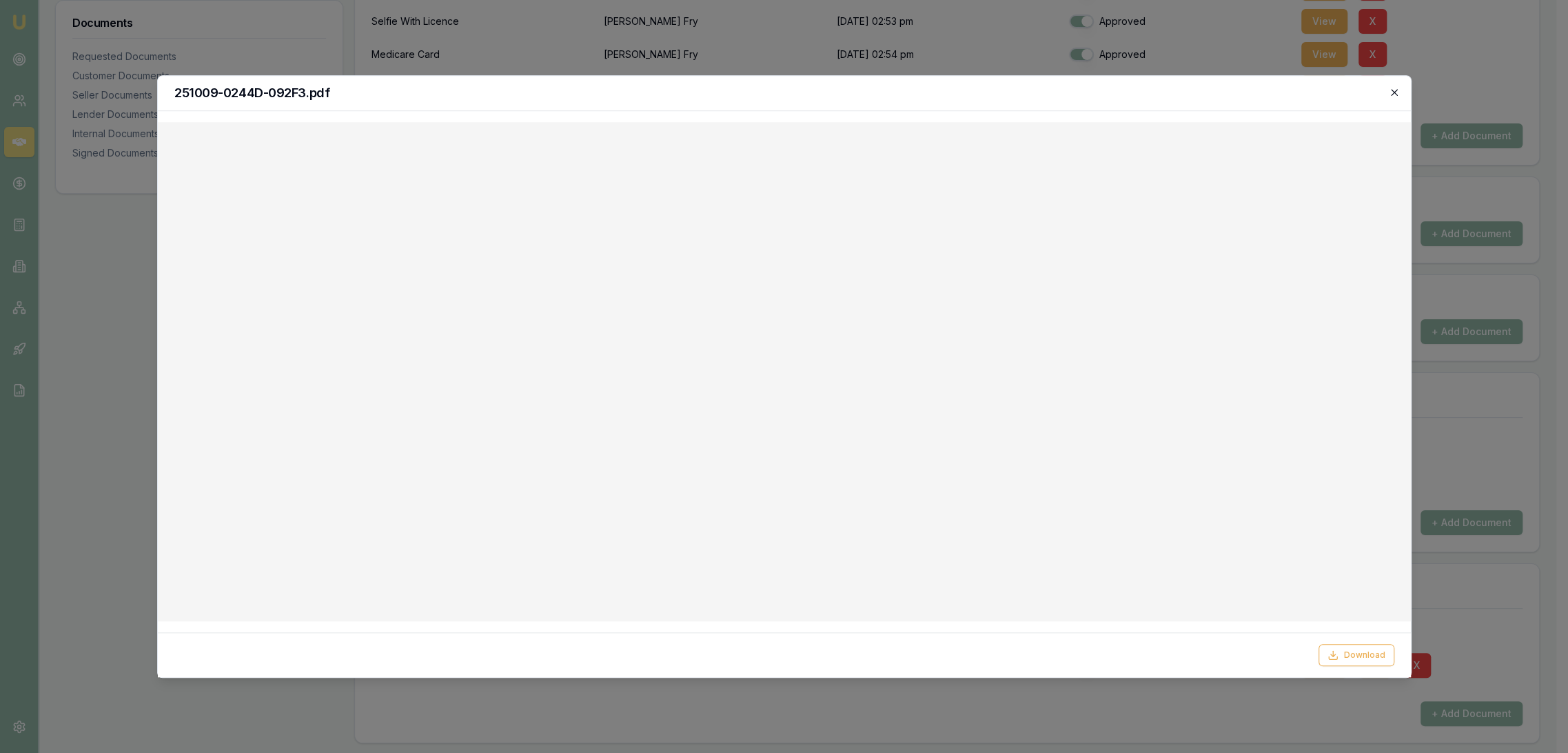
click at [1395, 88] on icon "button" at bounding box center [1395, 93] width 11 height 11
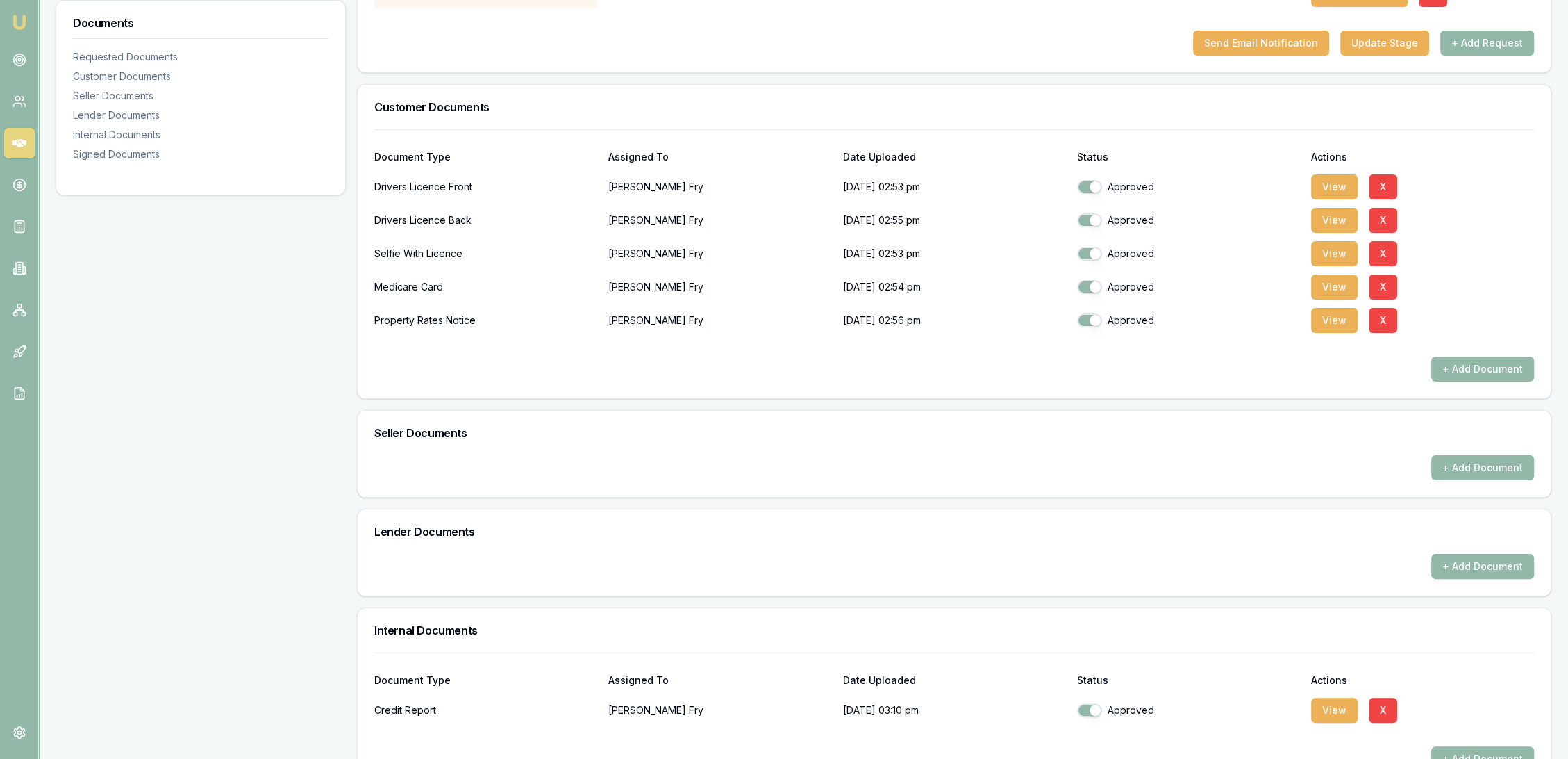
scroll to position [14, 0]
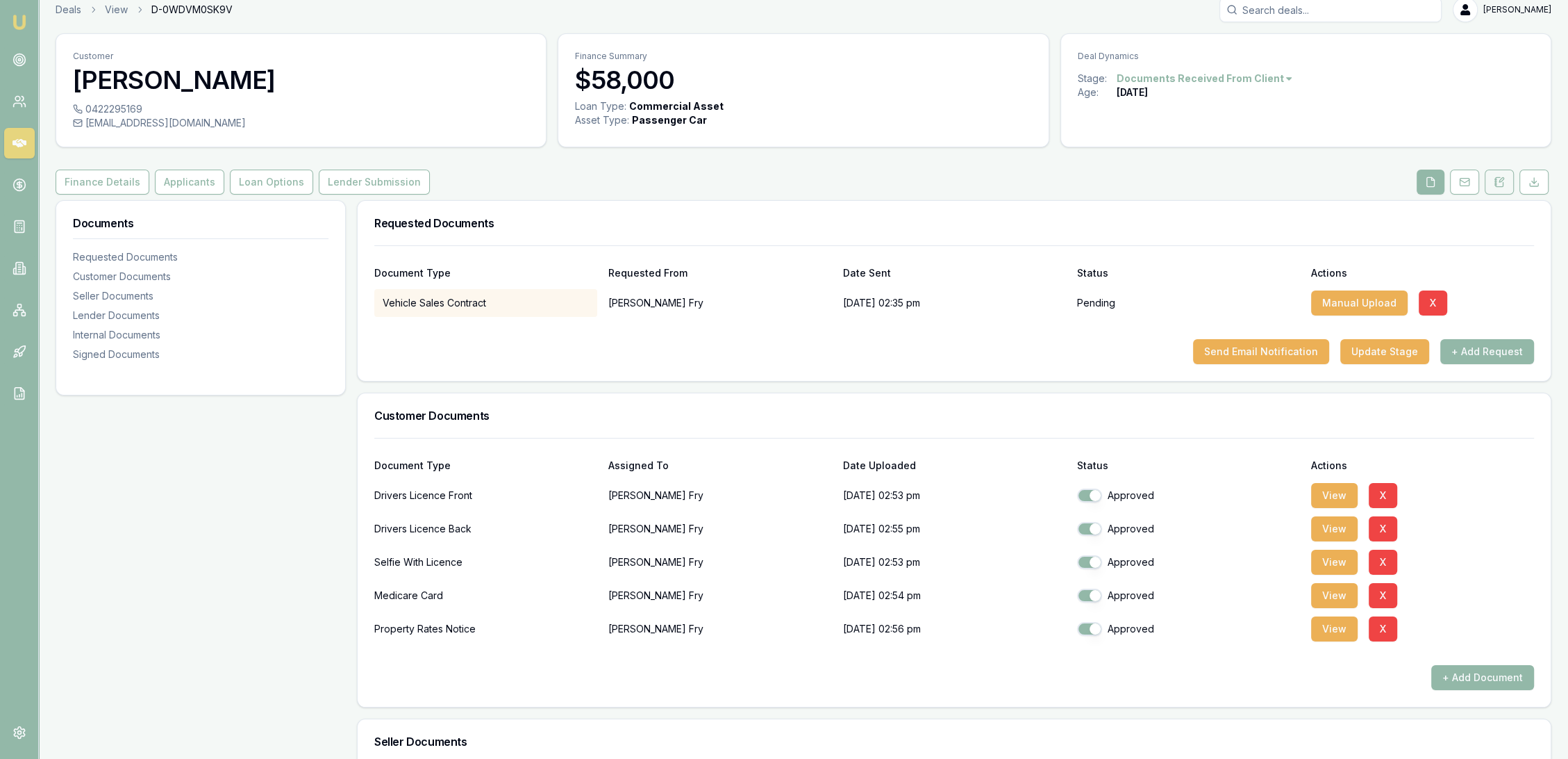
click at [1503, 188] on button at bounding box center [1498, 182] width 29 height 25
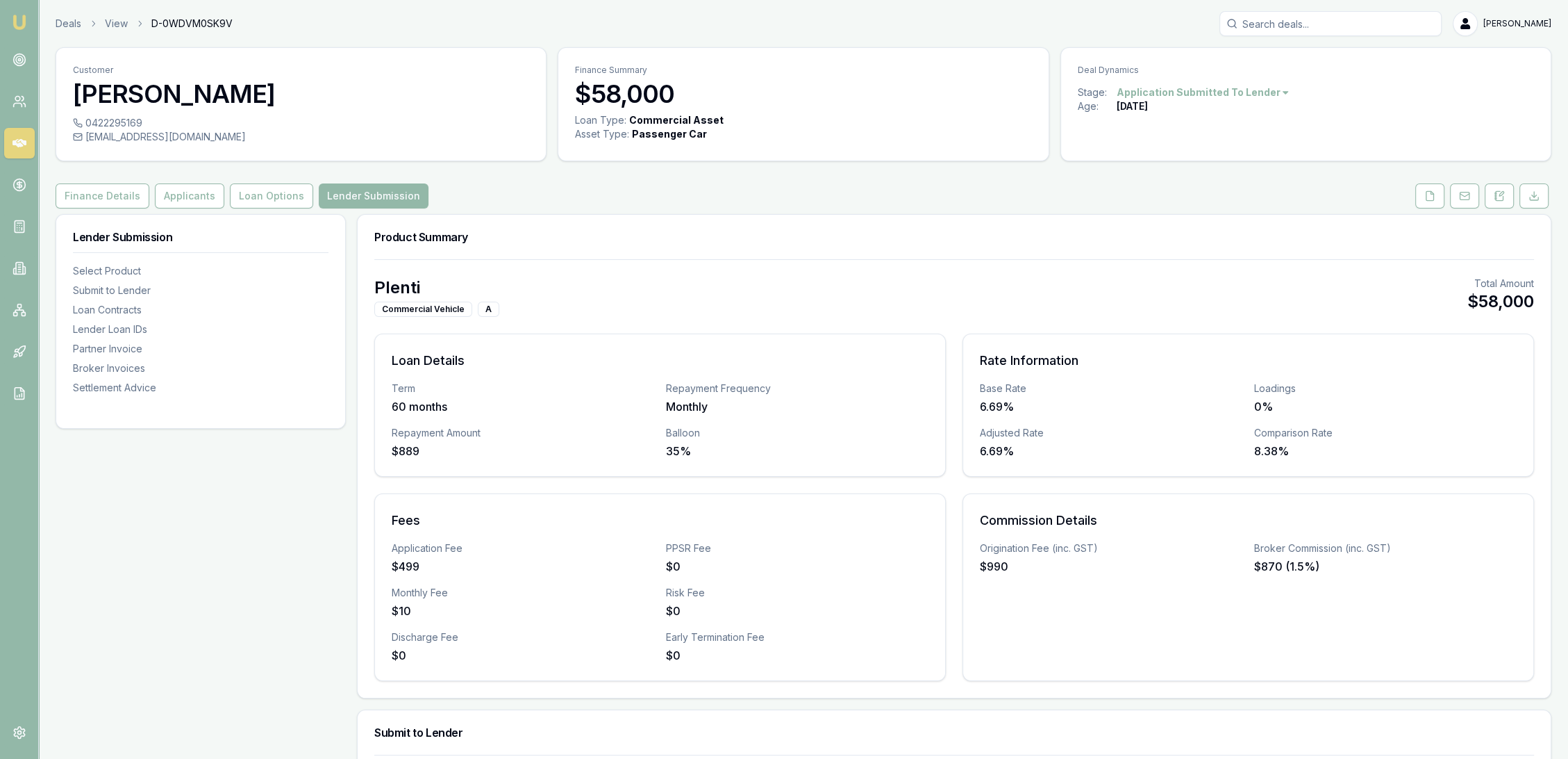
drag, startPoint x: 1429, startPoint y: 199, endPoint x: 1411, endPoint y: 210, distance: 21.1
click at [1429, 199] on icon at bounding box center [1429, 196] width 11 height 11
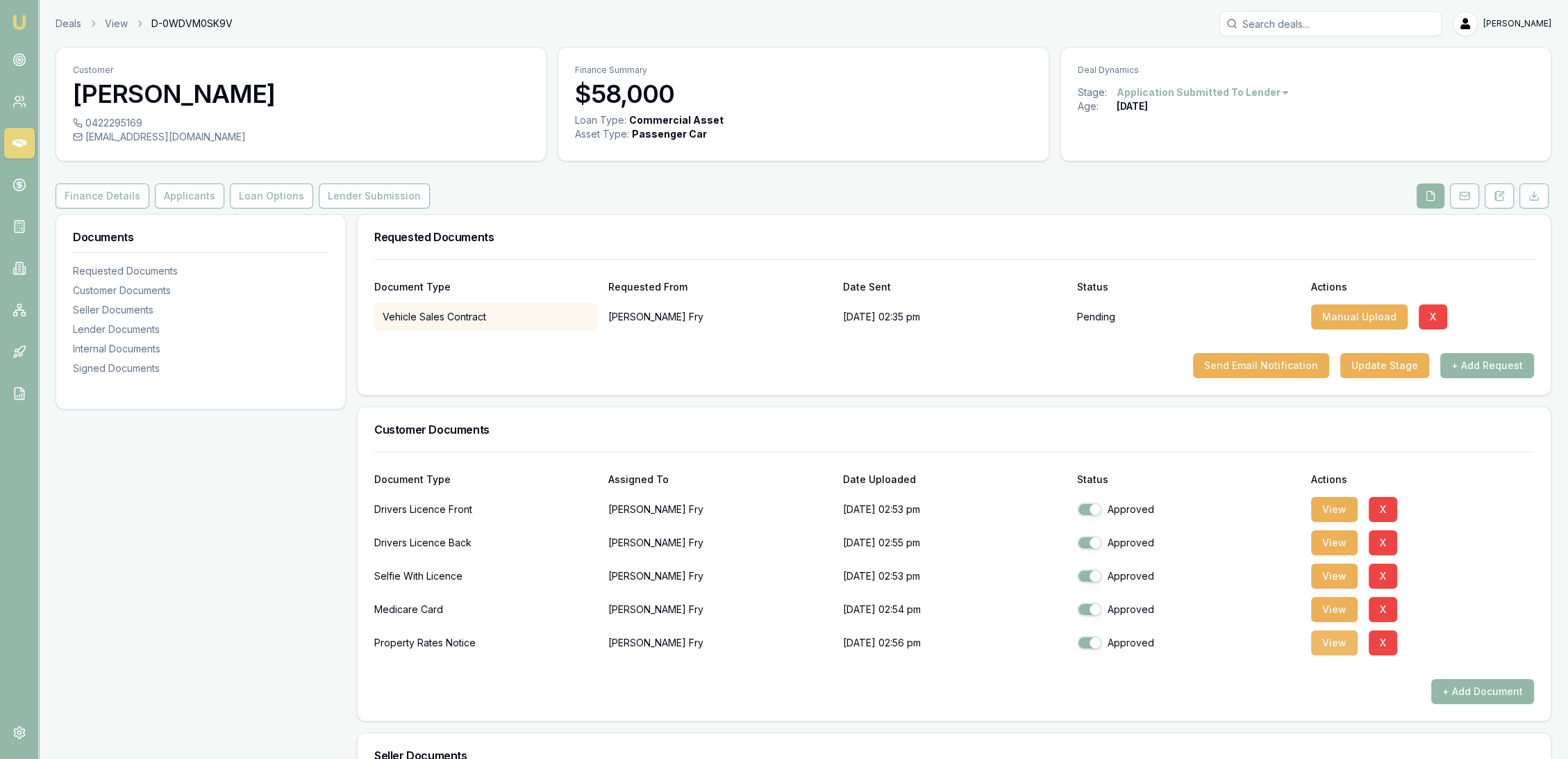
click at [1322, 641] on button "View" at bounding box center [1333, 642] width 46 height 25
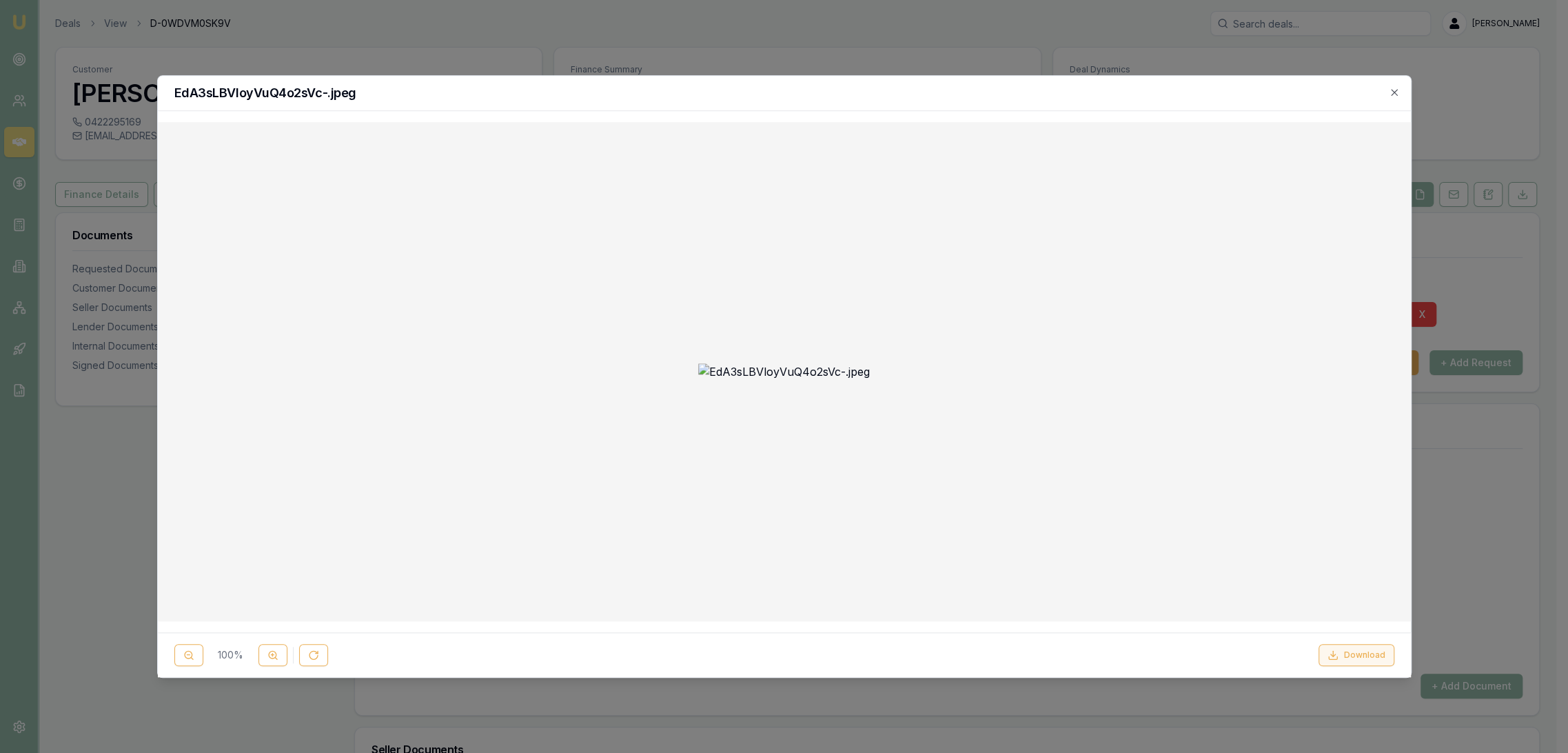
click at [1358, 661] on button "Download" at bounding box center [1357, 655] width 76 height 22
click at [1401, 87] on div "EdA3sLBVloyVuQ4o2sVc-.jpeg" at bounding box center [785, 94] width 1254 height 36
click at [1394, 88] on icon "button" at bounding box center [1395, 93] width 11 height 11
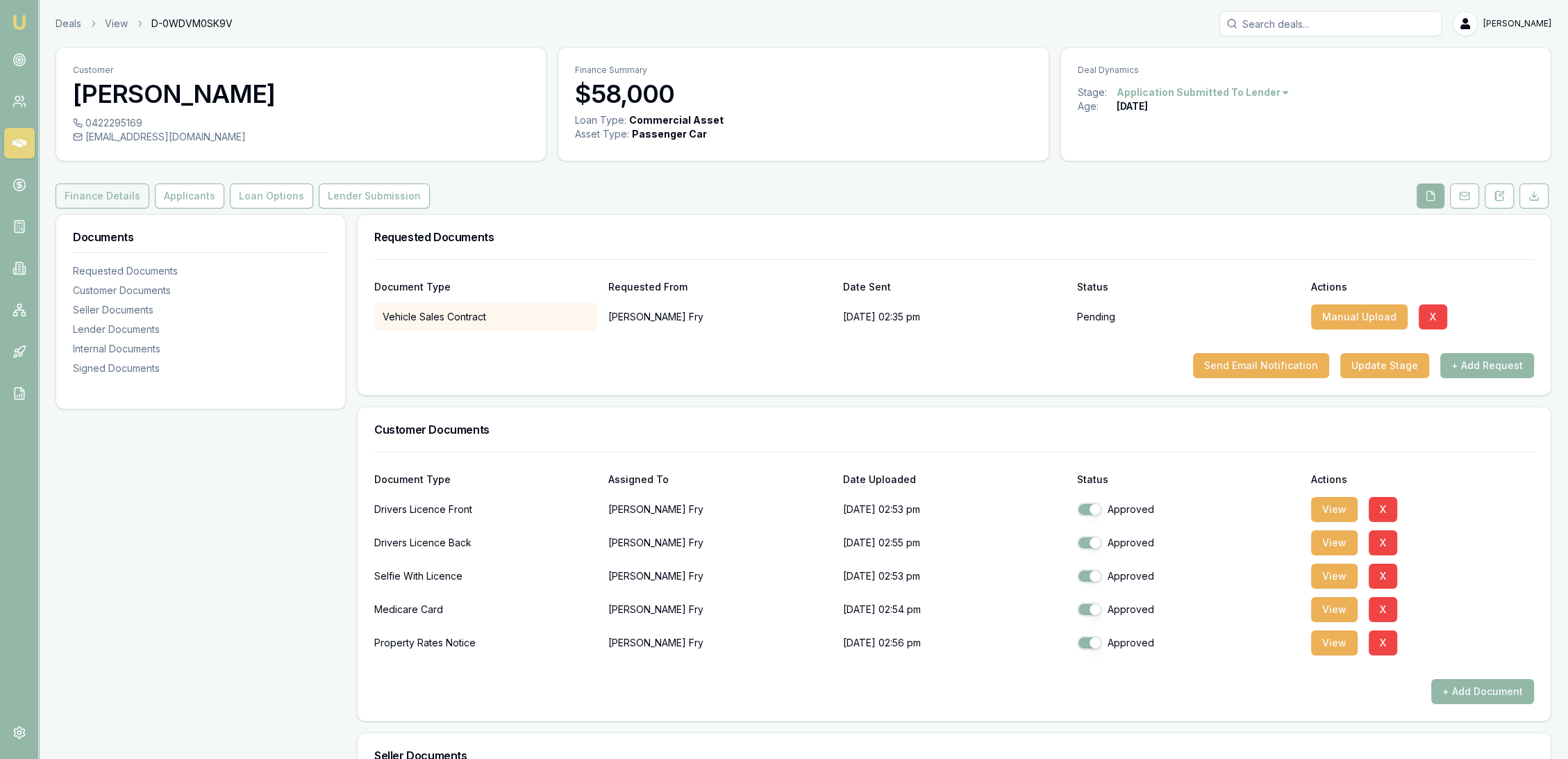
click at [82, 188] on button "Finance Details" at bounding box center [102, 196] width 93 height 25
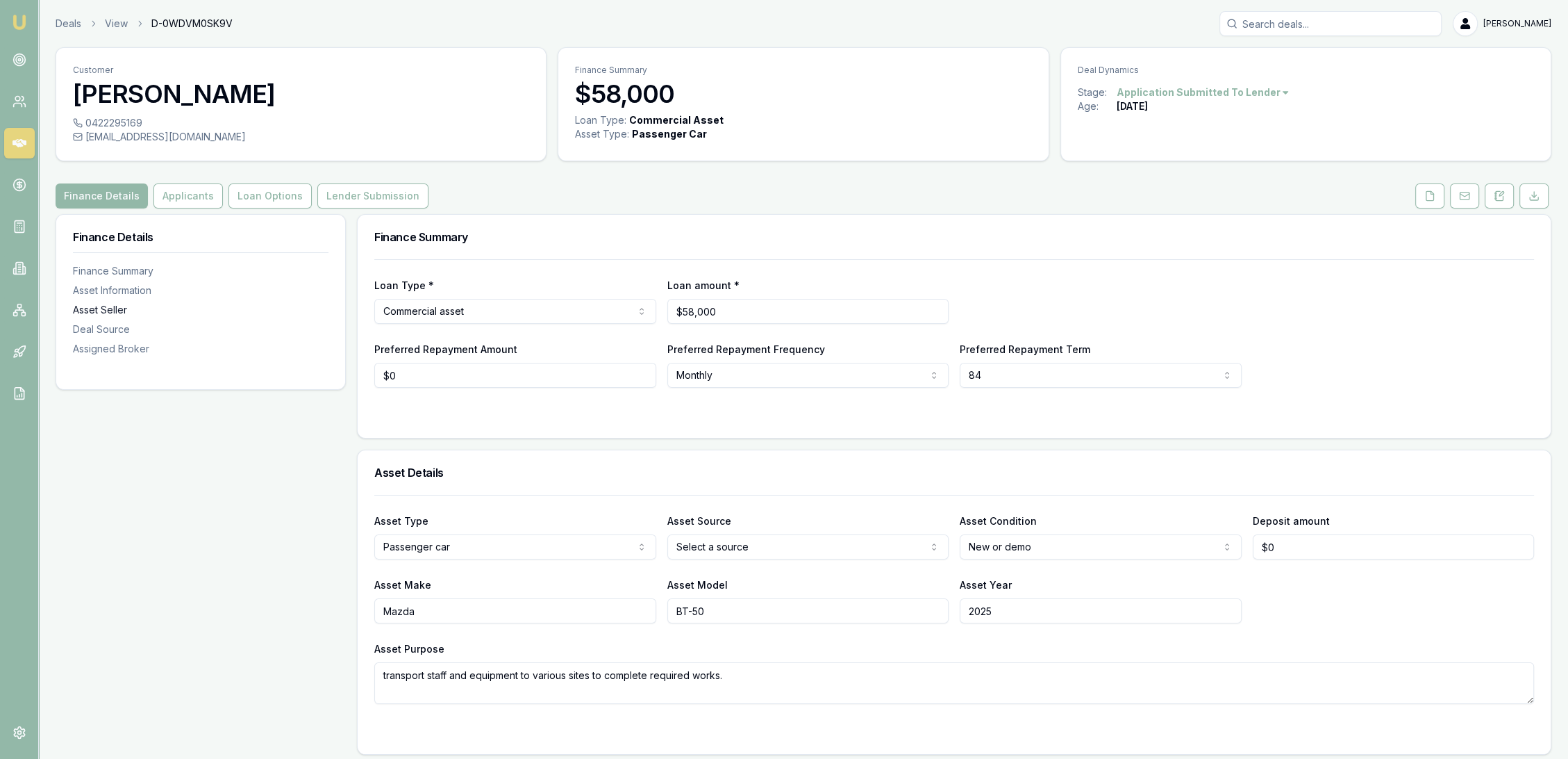
click at [109, 307] on div "Asset Seller" at bounding box center [200, 309] width 255 height 14
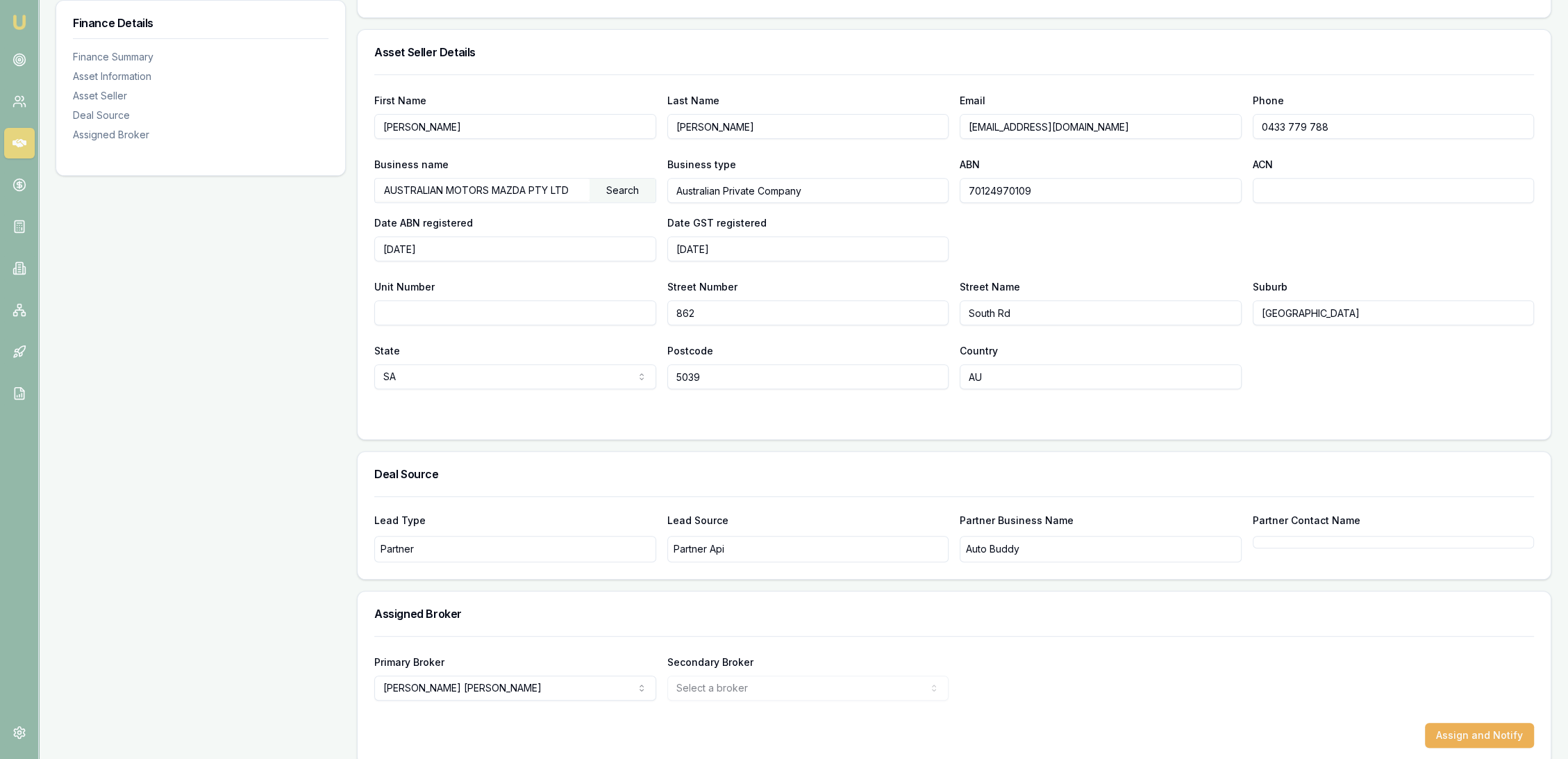
scroll to position [751, 0]
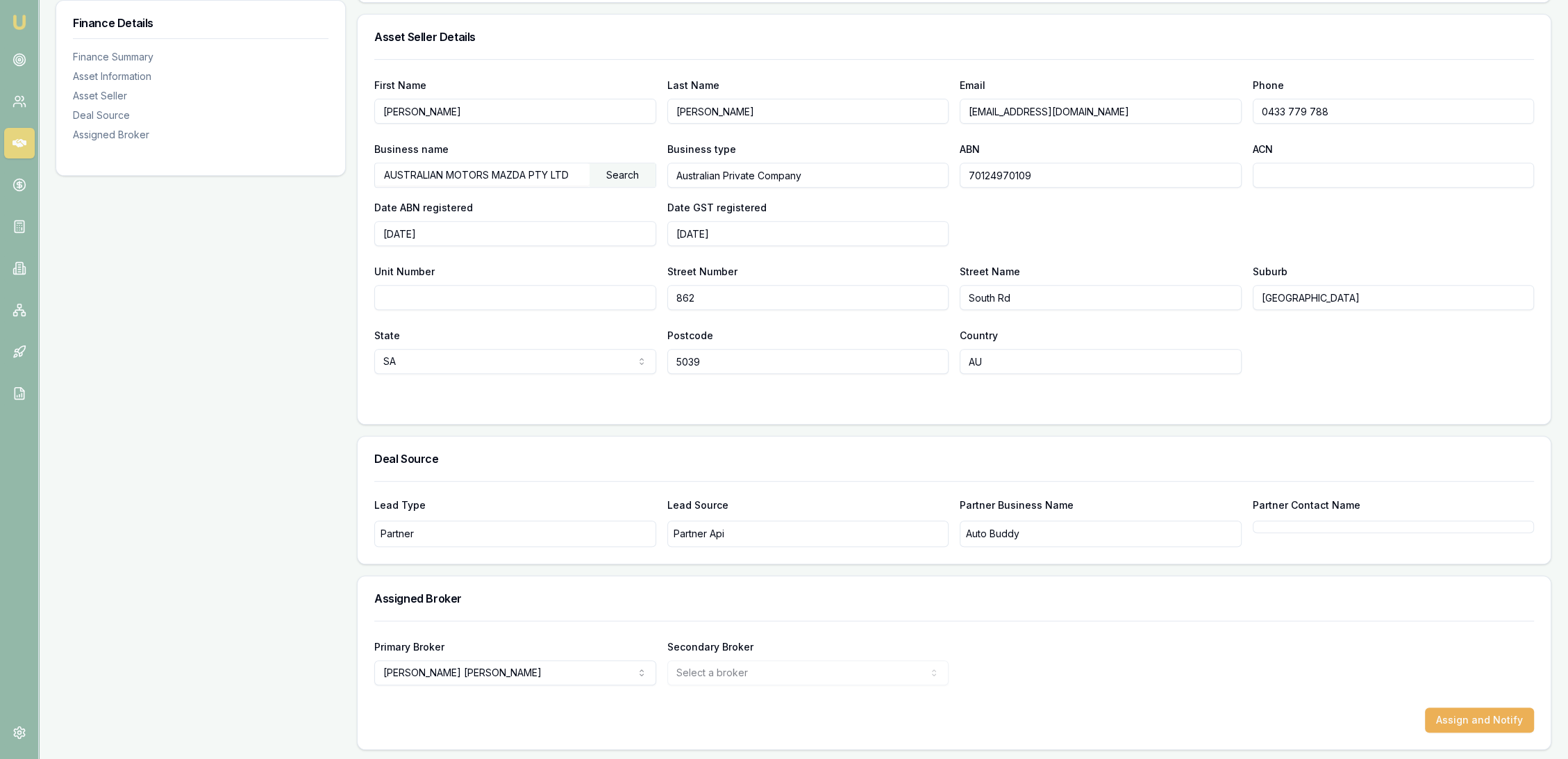
drag, startPoint x: 1087, startPoint y: 173, endPoint x: 943, endPoint y: 176, distance: 144.0
click at [943, 176] on div "Business name AUSTRALIAN MOTORS MAZDA PTY LTD Search Business type Australian P…" at bounding box center [954, 193] width 1160 height 106
click at [1068, 173] on input "70124970109" at bounding box center [1100, 174] width 282 height 25
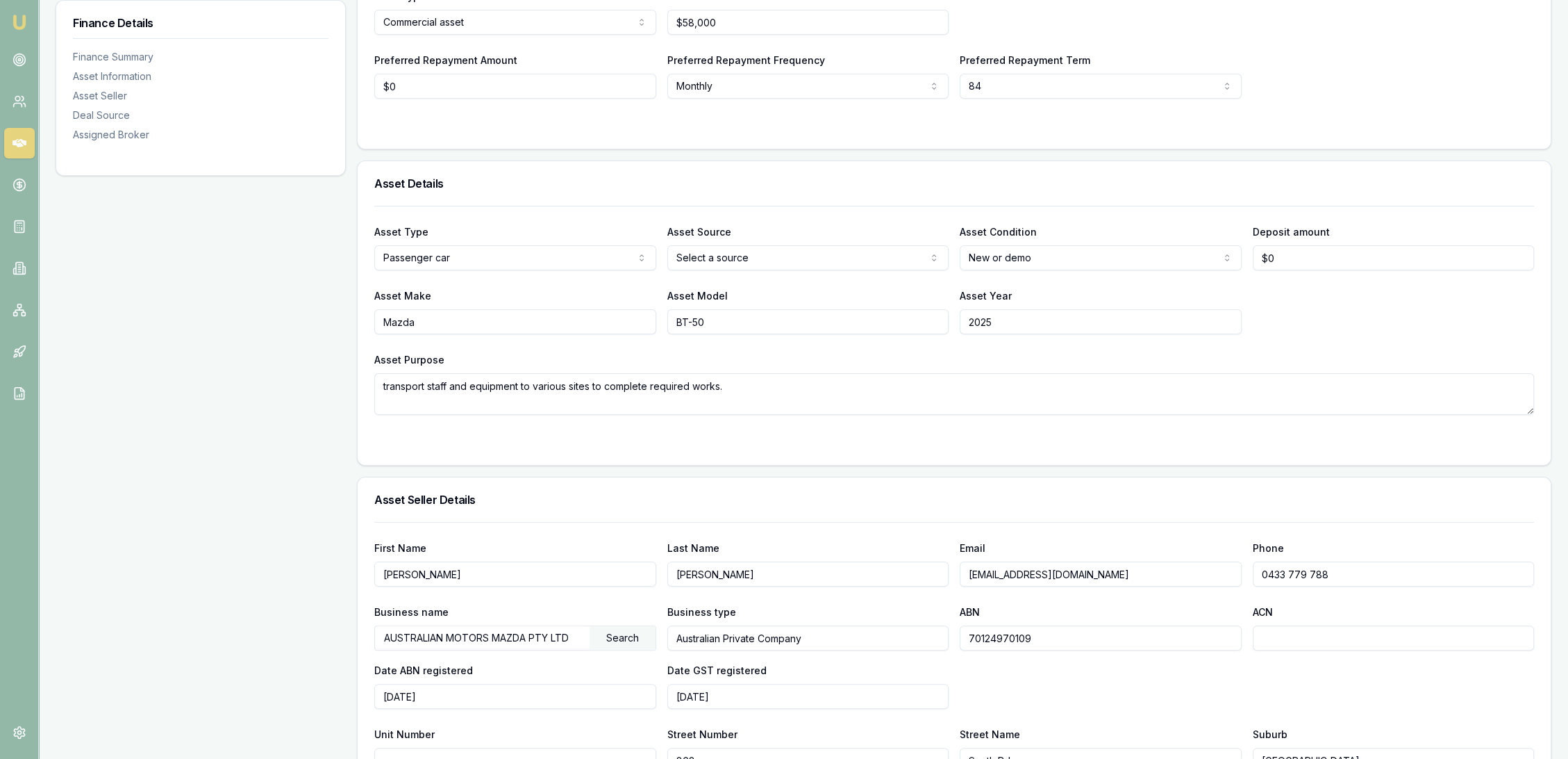
scroll to position [0, 0]
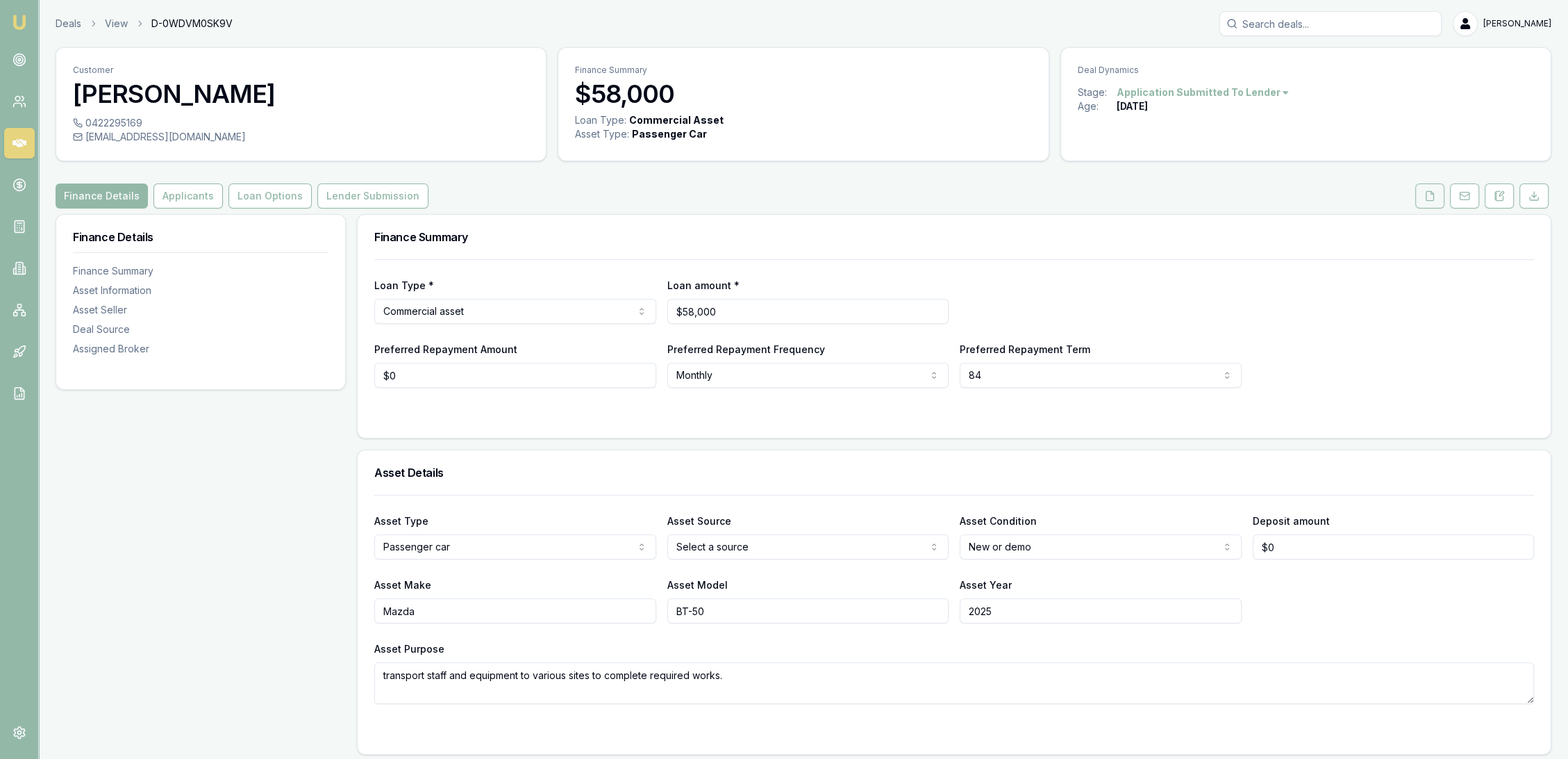
drag, startPoint x: 1432, startPoint y: 193, endPoint x: 1418, endPoint y: 198, distance: 14.9
click at [1432, 193] on polyline at bounding box center [1431, 192] width 3 height 3
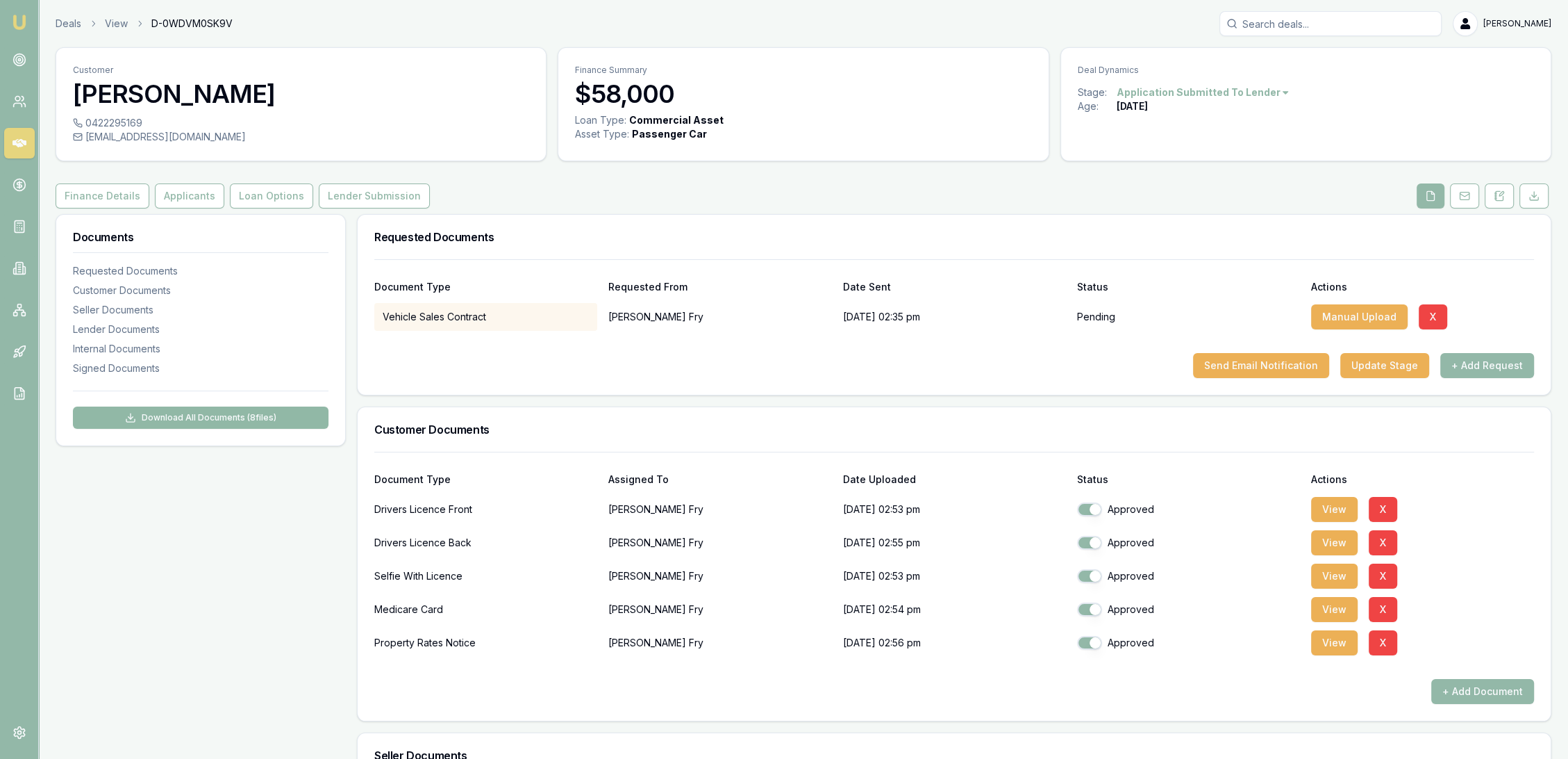
click at [215, 421] on button "Download All Documents ( 8 files)" at bounding box center [200, 418] width 255 height 23
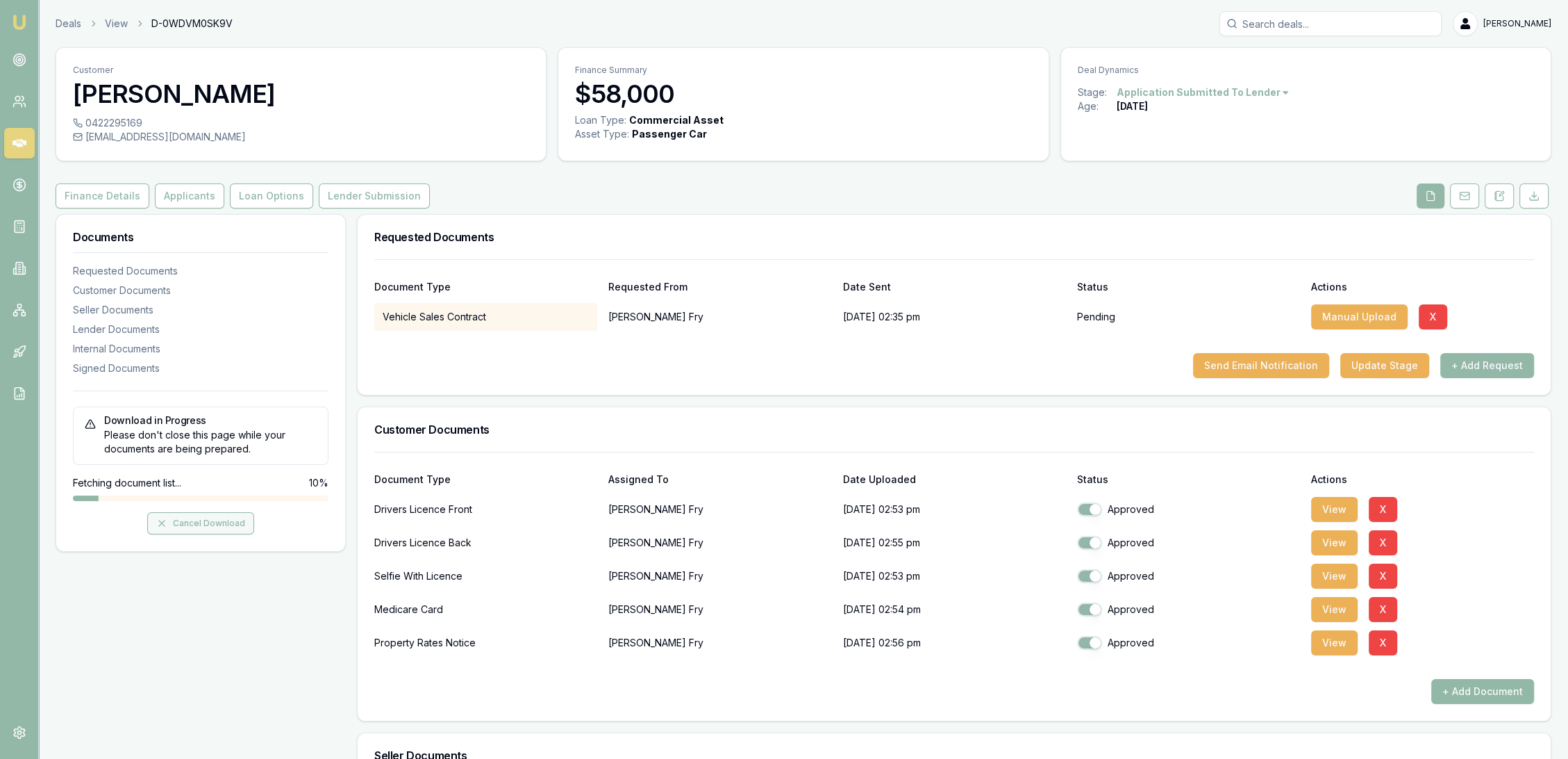
click at [193, 526] on button "Cancel Download" at bounding box center [200, 523] width 106 height 23
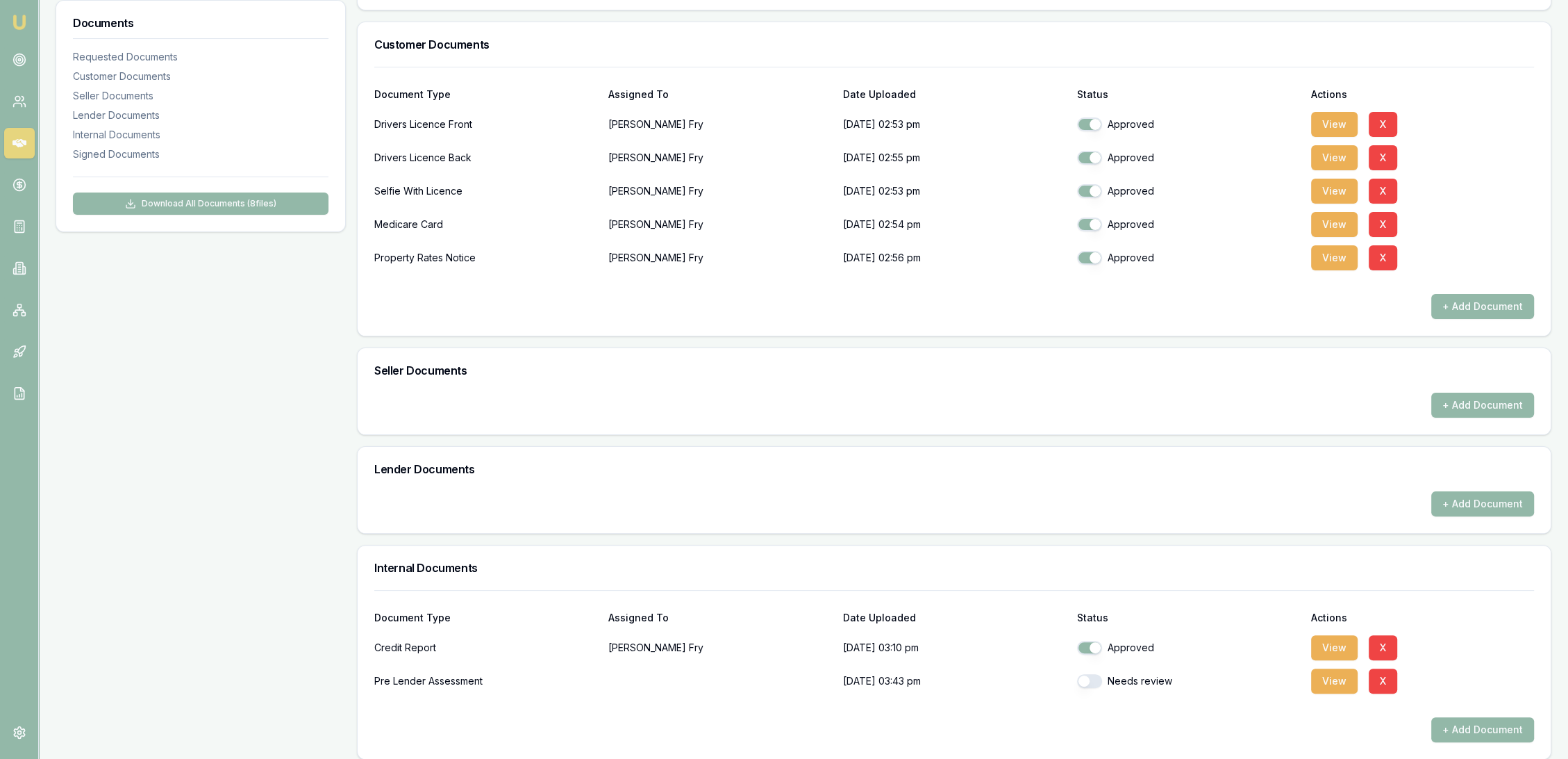
scroll to position [386, 0]
click at [1093, 683] on button "button" at bounding box center [1089, 680] width 25 height 14
checkbox input "true"
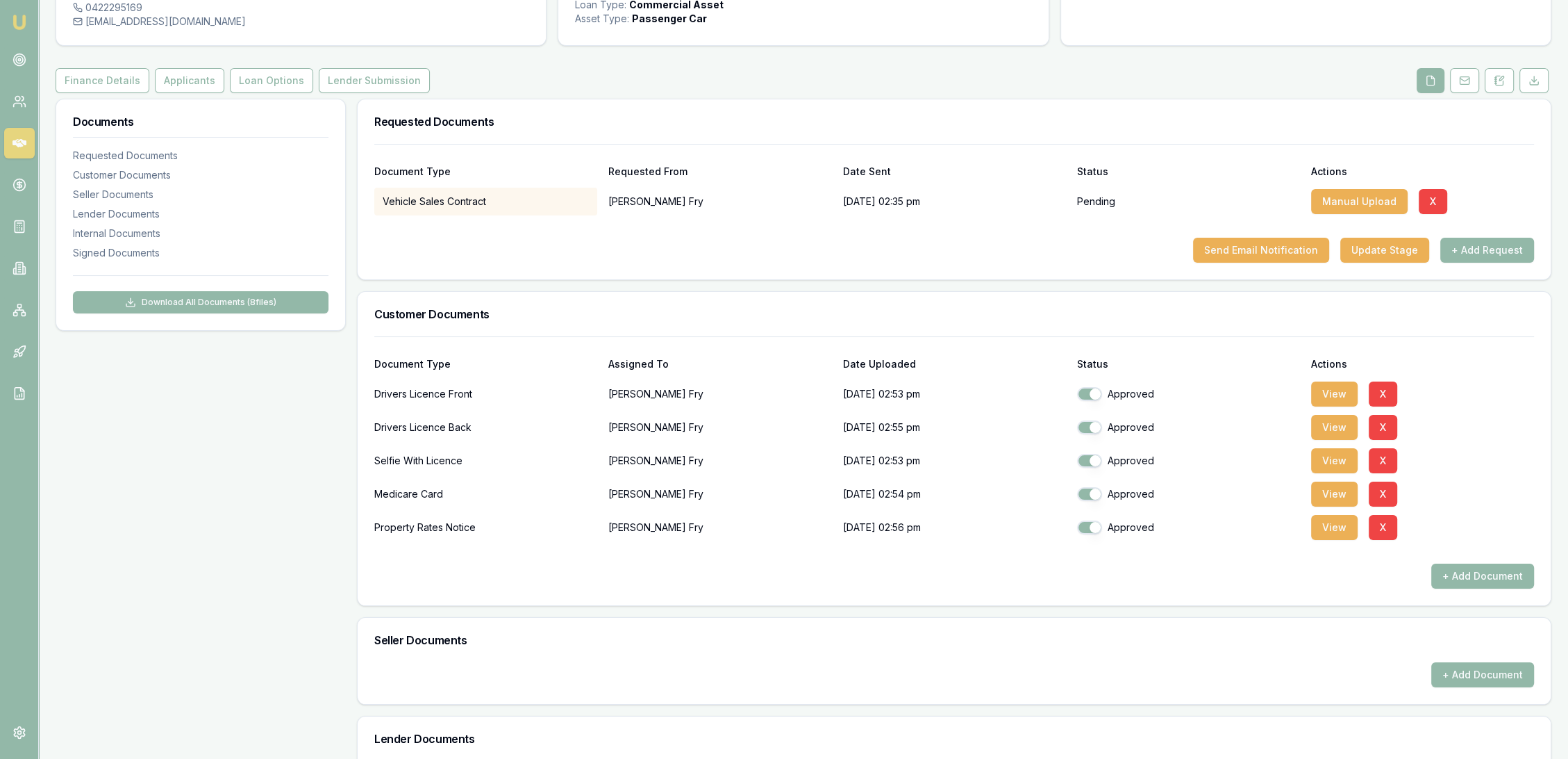
scroll to position [0, 0]
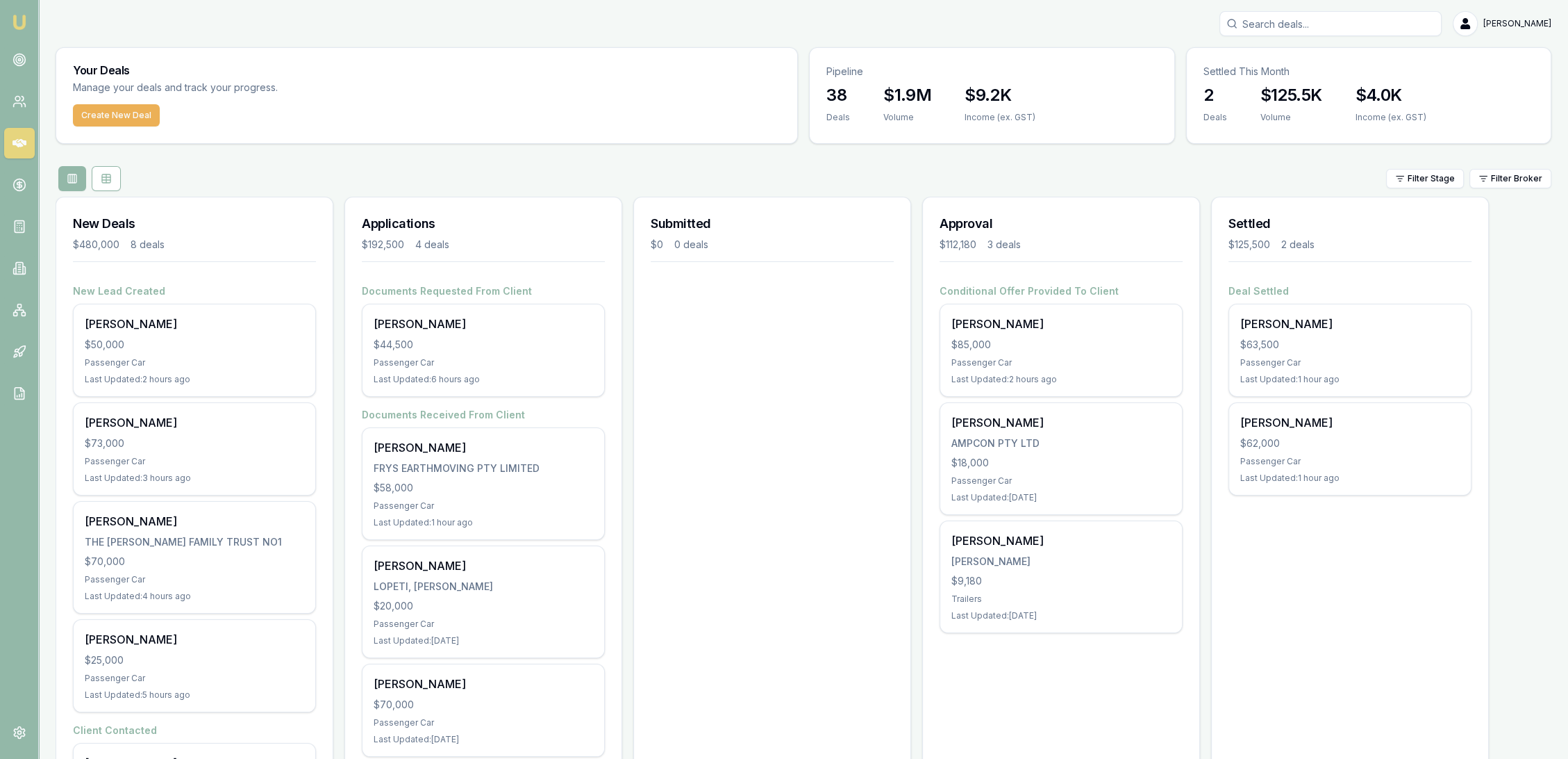
click at [19, 19] on img at bounding box center [20, 23] width 17 height 17
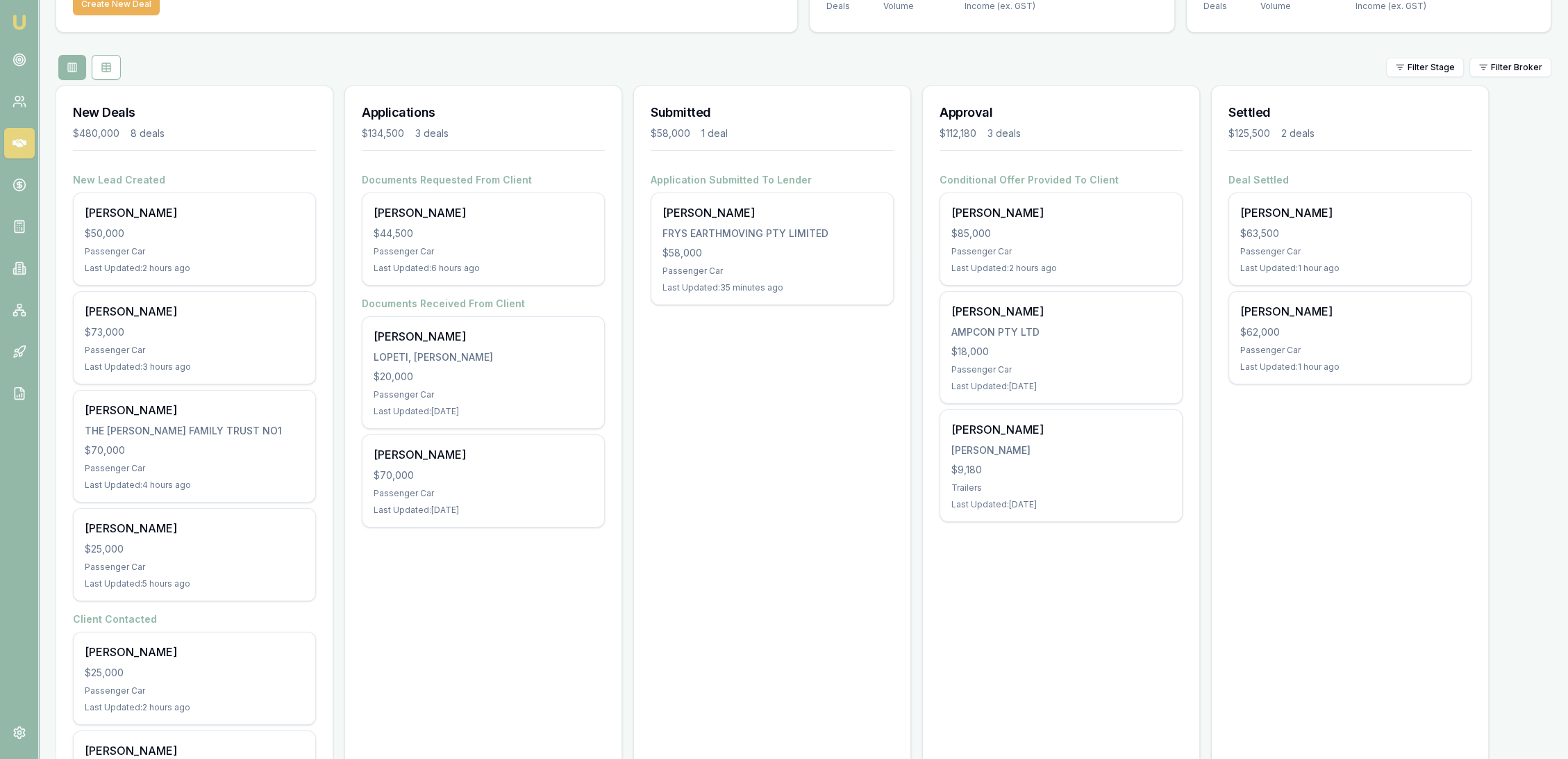
scroll to position [43, 0]
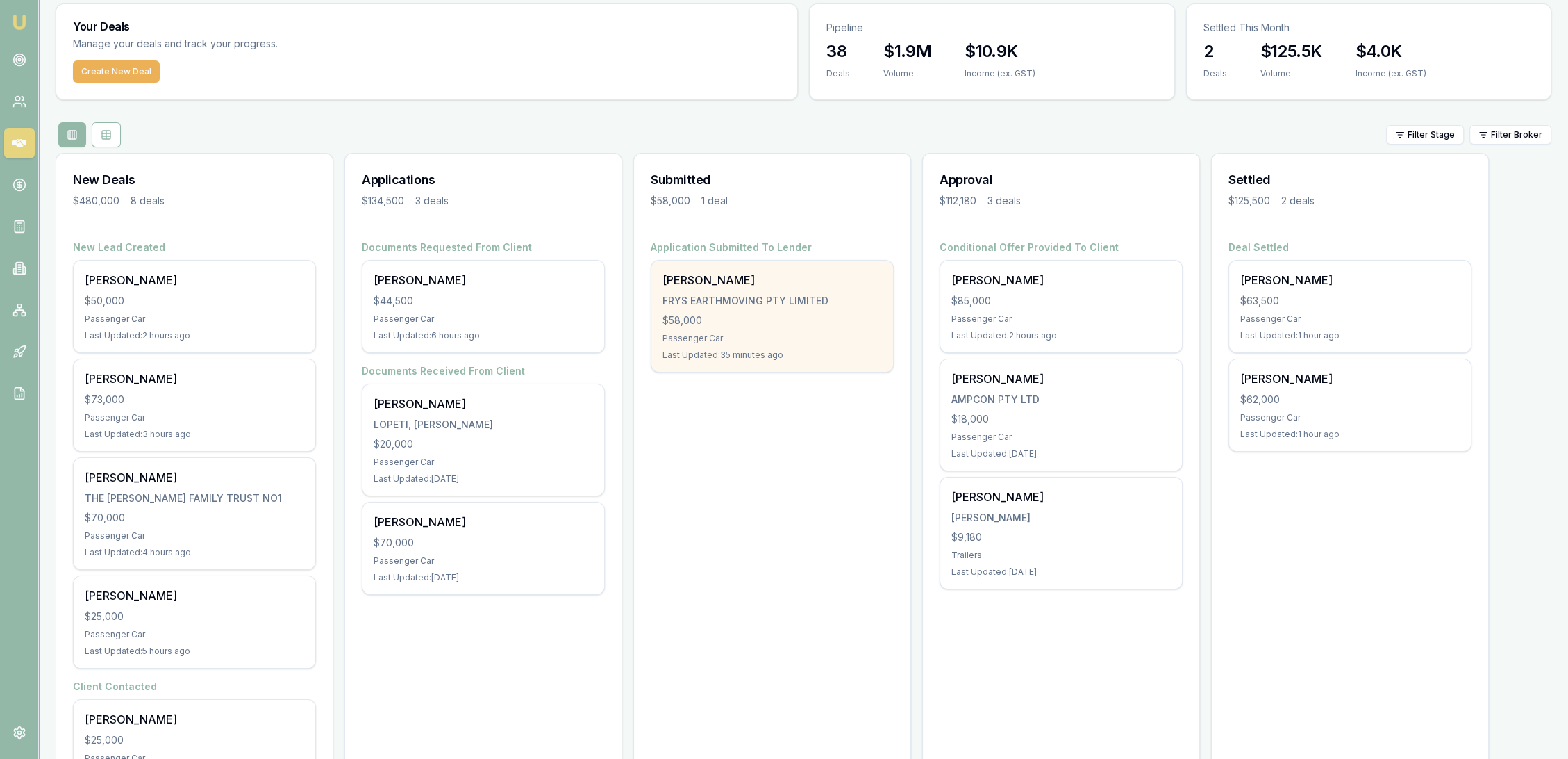
click at [722, 314] on div "$58,000" at bounding box center [772, 320] width 220 height 14
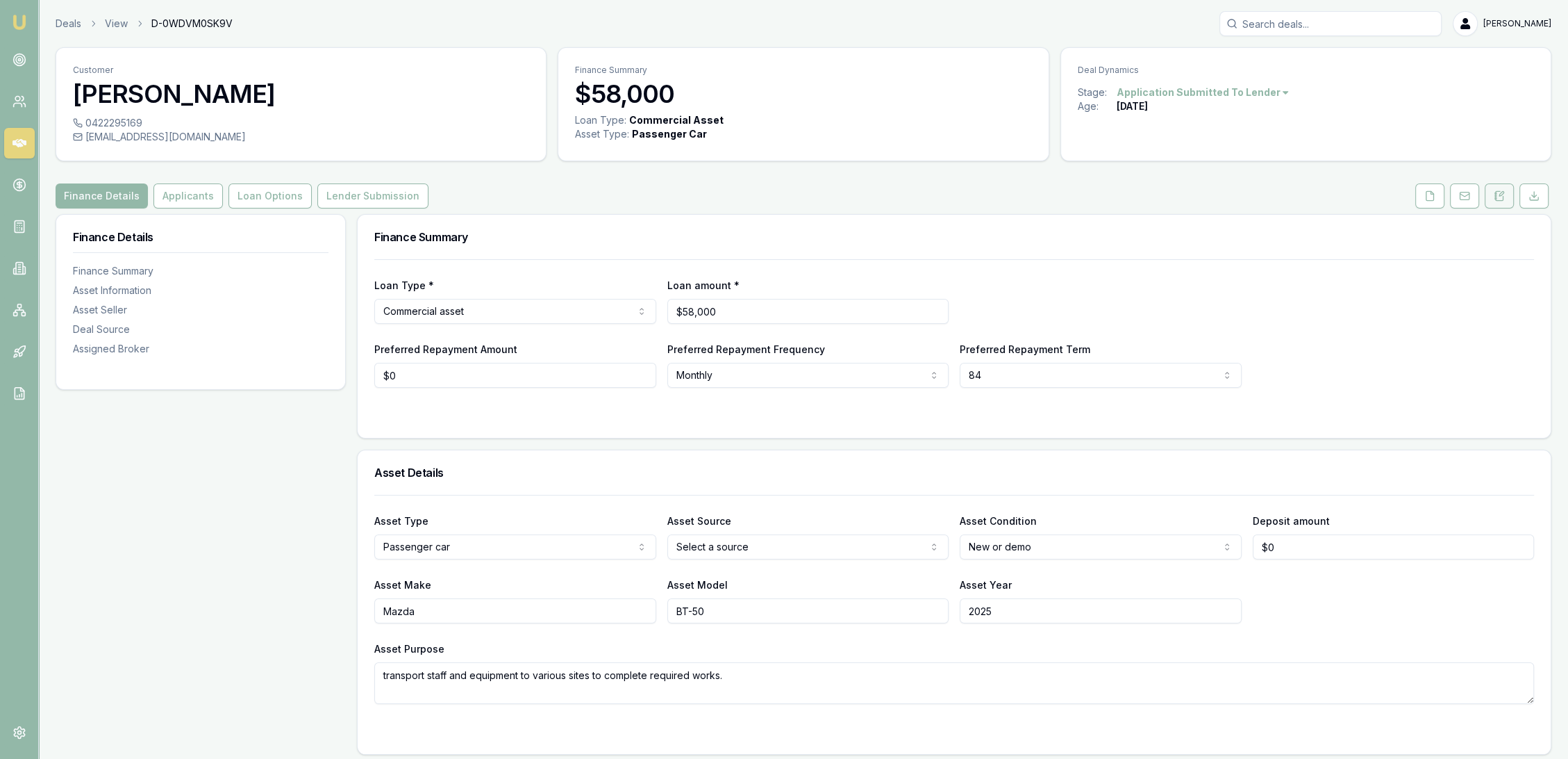
click at [1503, 192] on icon at bounding box center [1501, 193] width 4 height 4
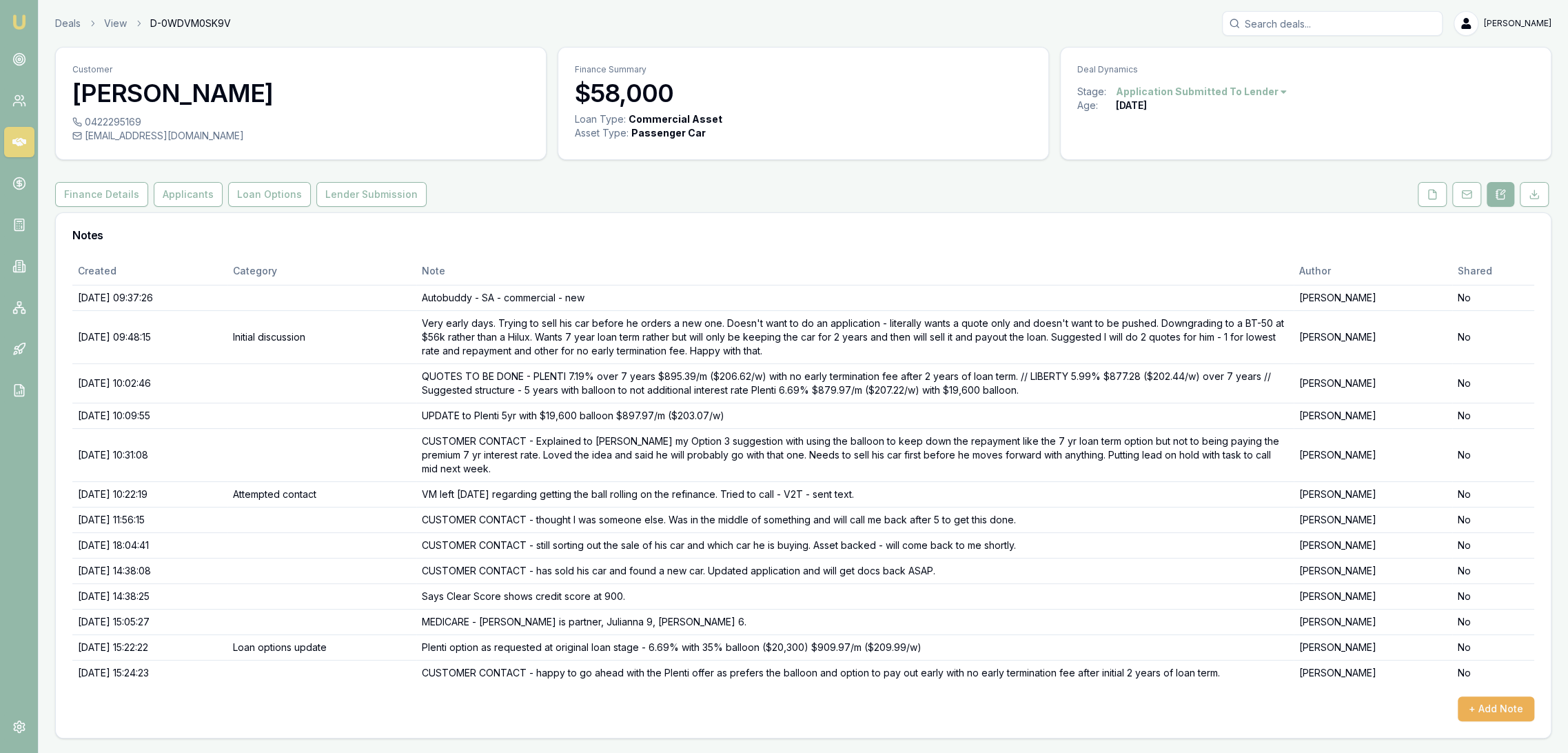
click at [23, 25] on img at bounding box center [20, 22] width 17 height 17
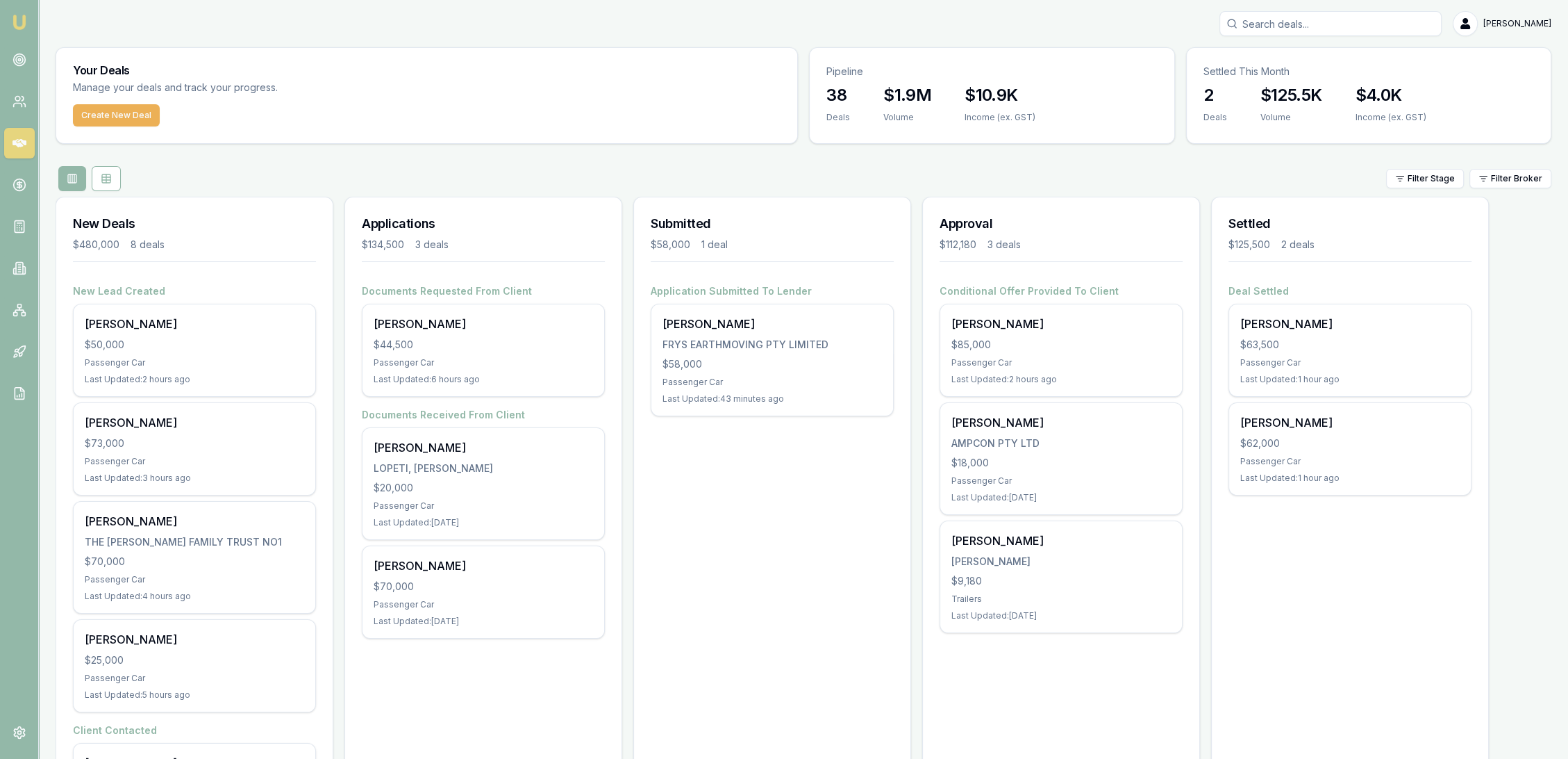
click at [21, 17] on img at bounding box center [20, 23] width 17 height 17
click at [12, 64] on icon at bounding box center [19, 59] width 14 height 14
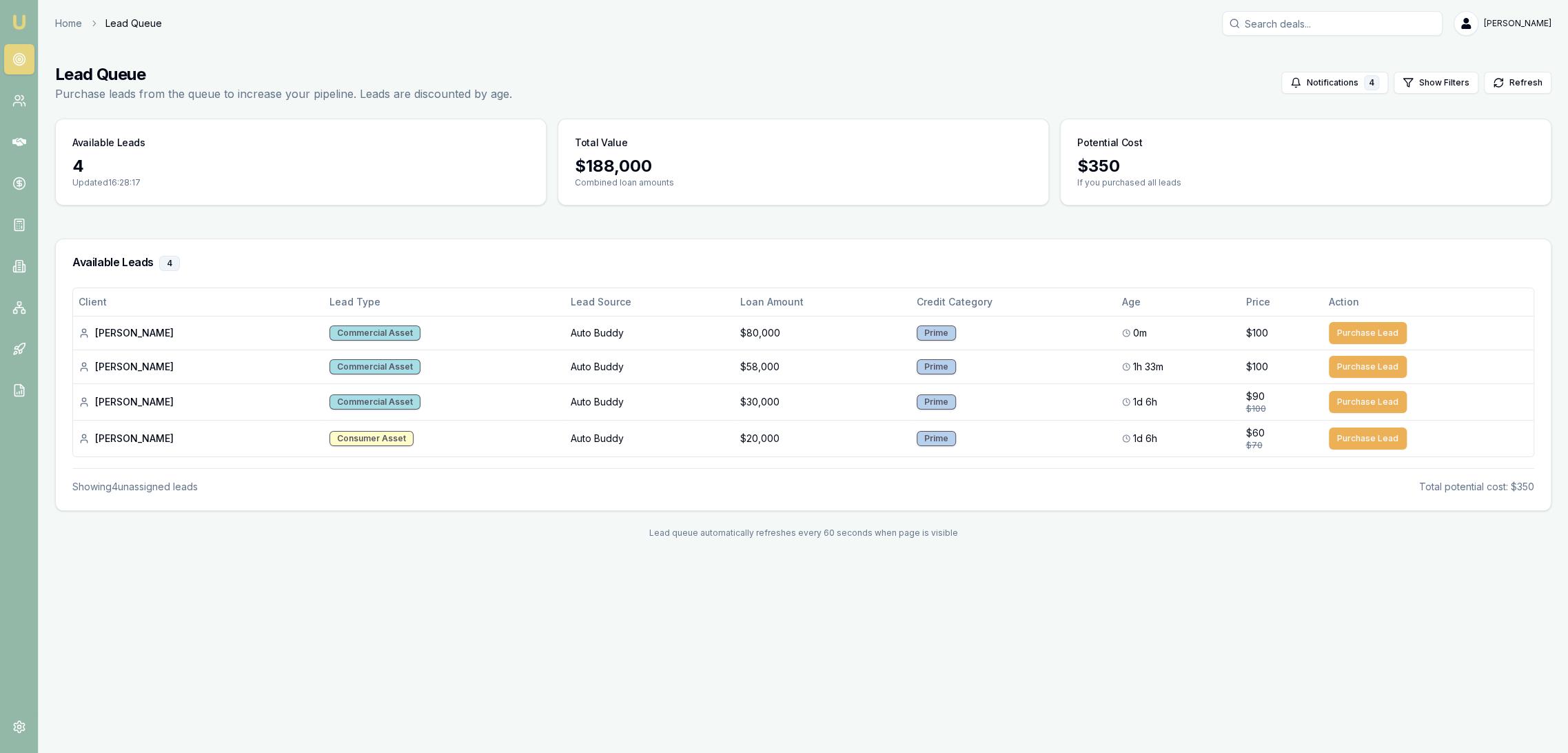
click at [17, 15] on img at bounding box center [20, 22] width 17 height 17
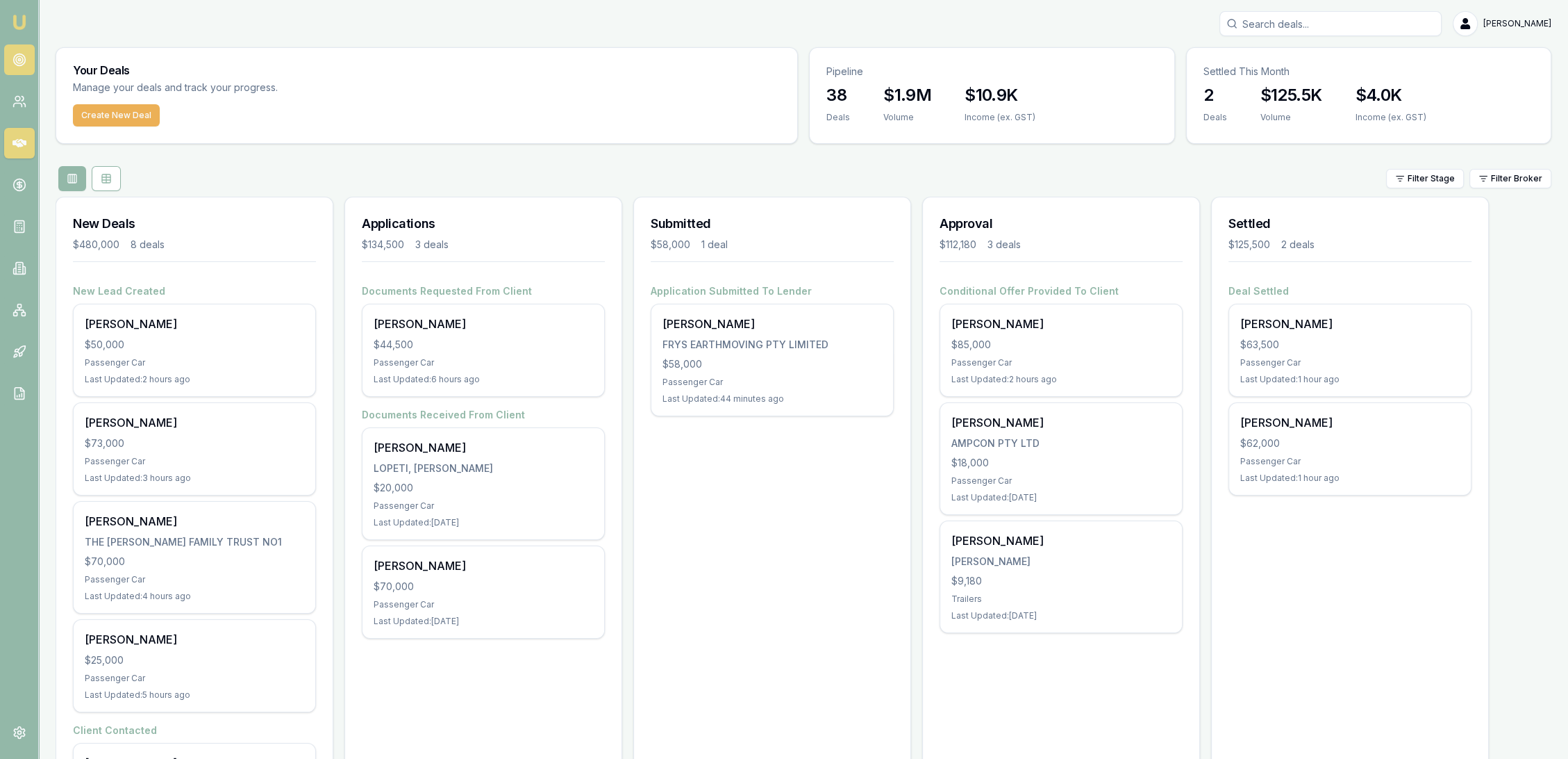
click at [17, 57] on circle at bounding box center [19, 59] width 7 height 7
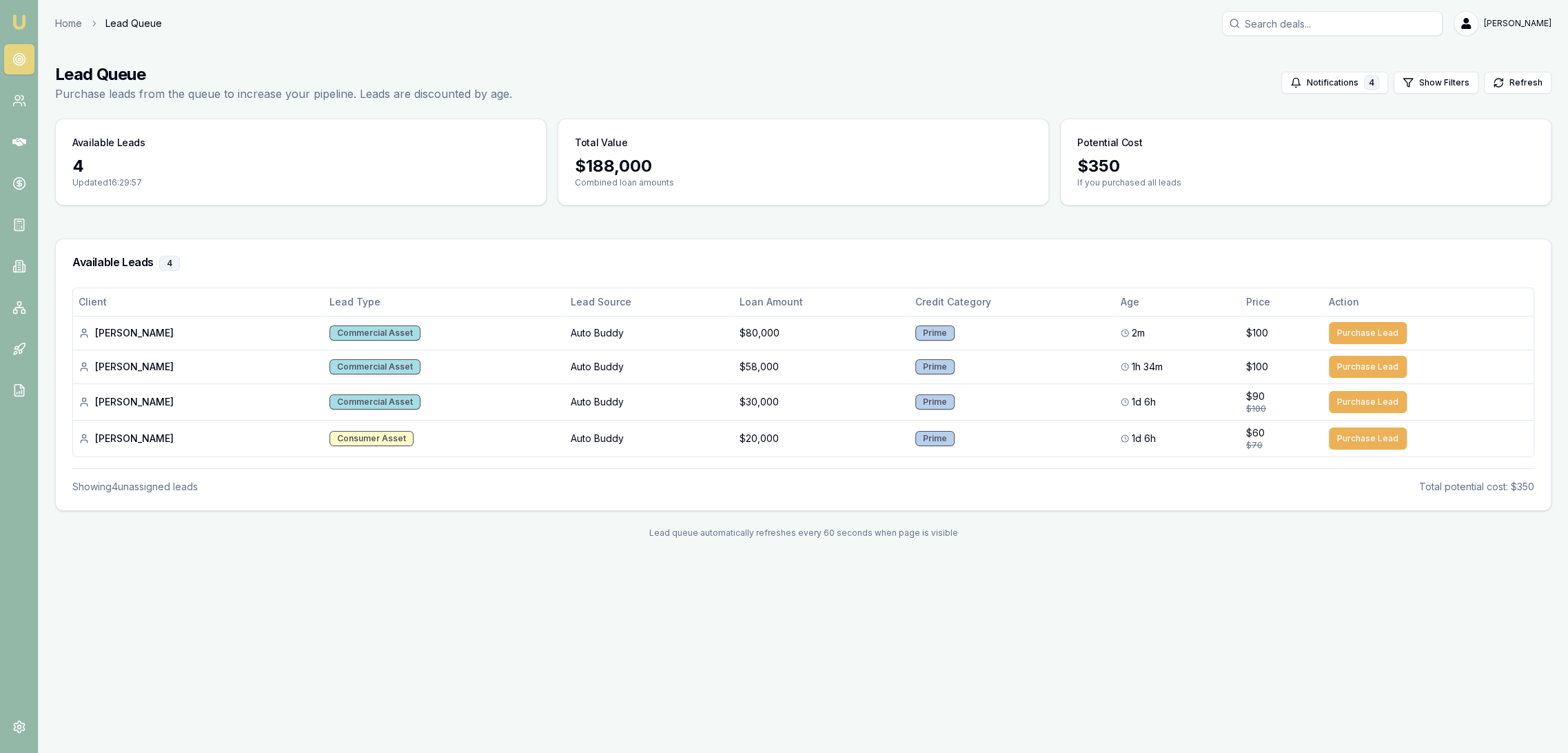
click at [20, 19] on img at bounding box center [20, 22] width 17 height 17
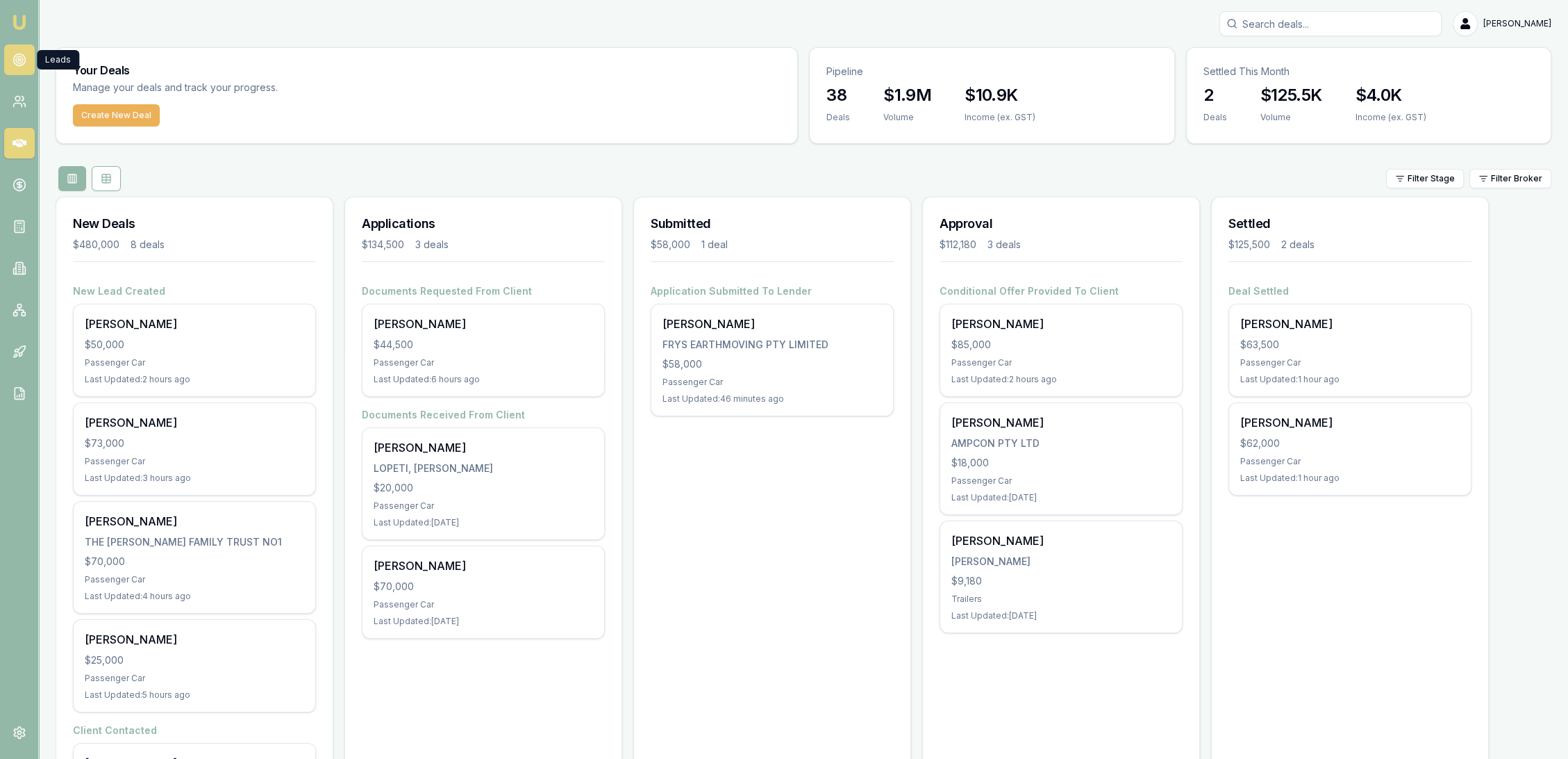
click at [21, 54] on circle at bounding box center [19, 59] width 12 height 12
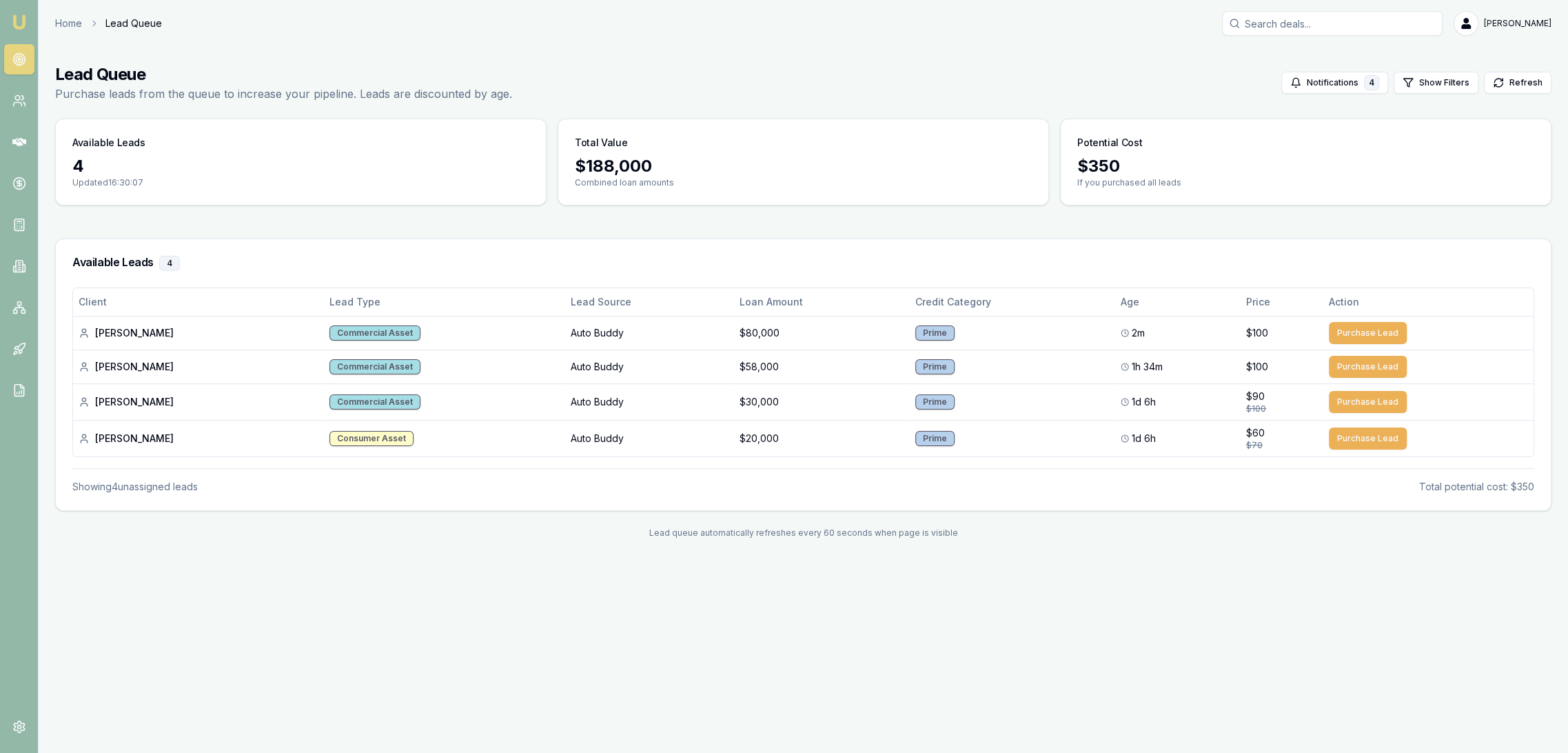
click at [21, 21] on img at bounding box center [20, 22] width 17 height 17
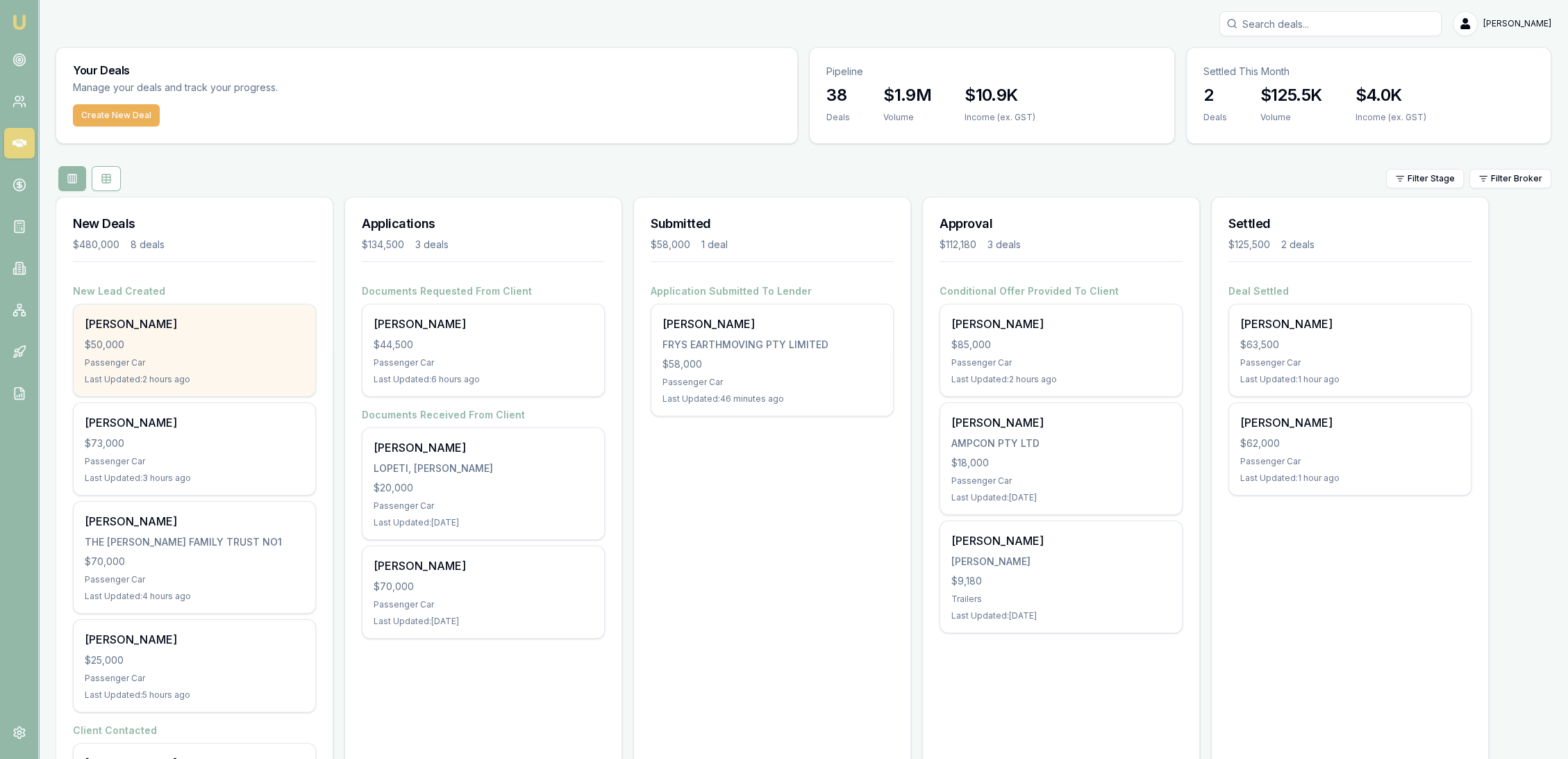
click at [203, 353] on div "[PERSON_NAME] $50,000 Passenger Car Last Updated: 2 hours ago" at bounding box center [194, 350] width 241 height 91
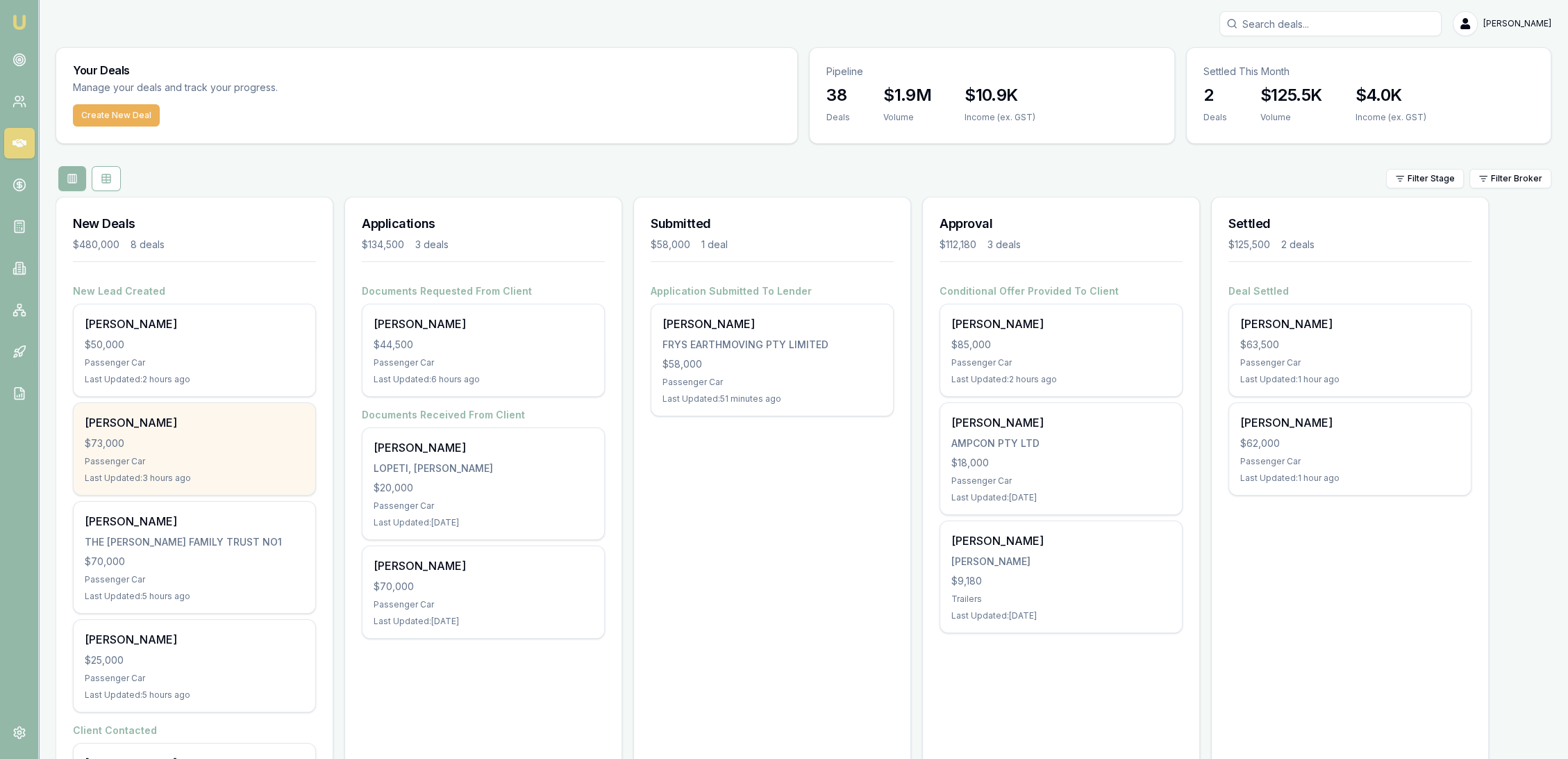
click at [173, 433] on div "[PERSON_NAME] $73,000 Passenger Car Last Updated: 3 hours ago" at bounding box center [194, 448] width 241 height 91
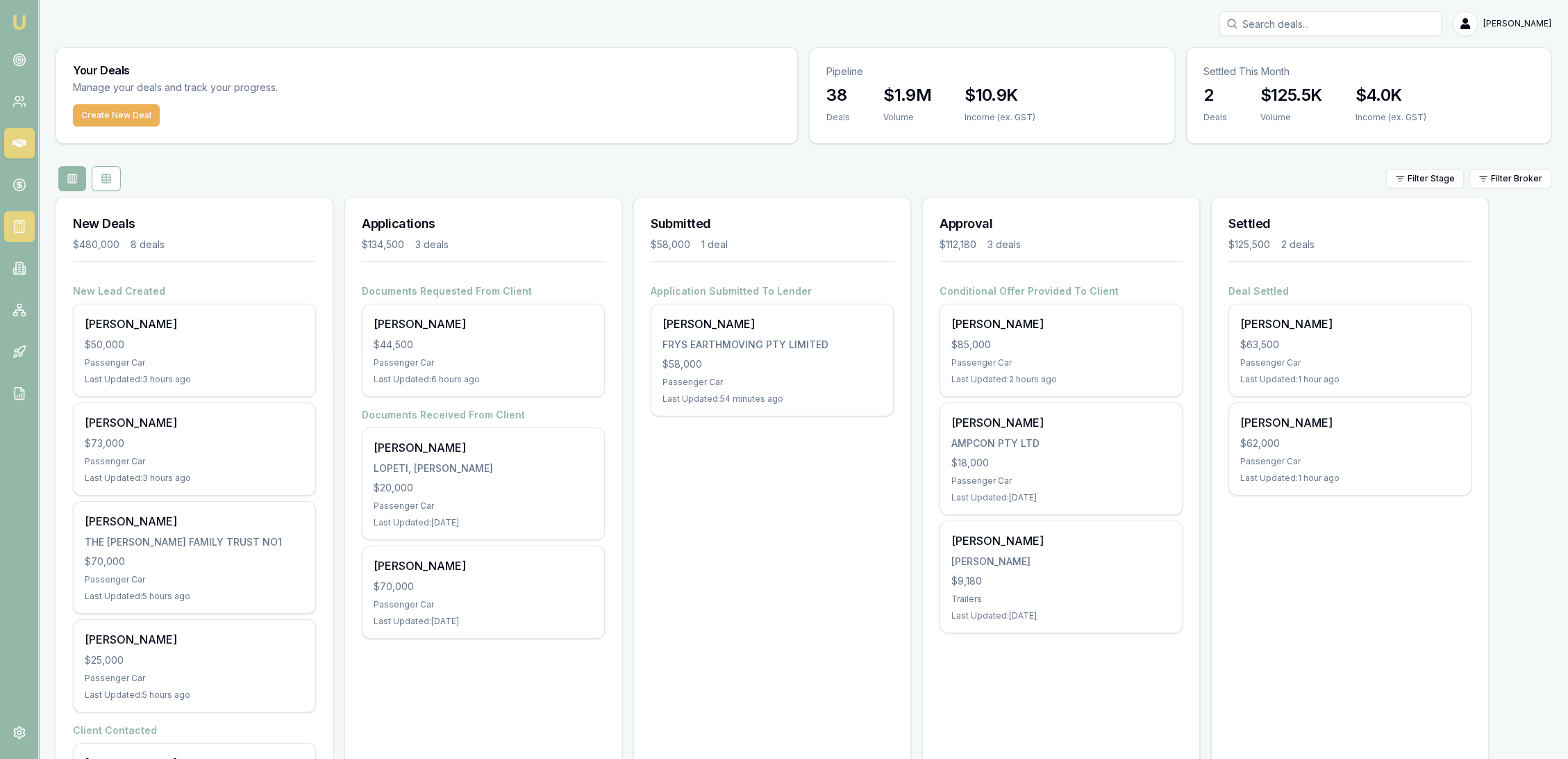
click at [16, 228] on icon at bounding box center [19, 226] width 14 height 14
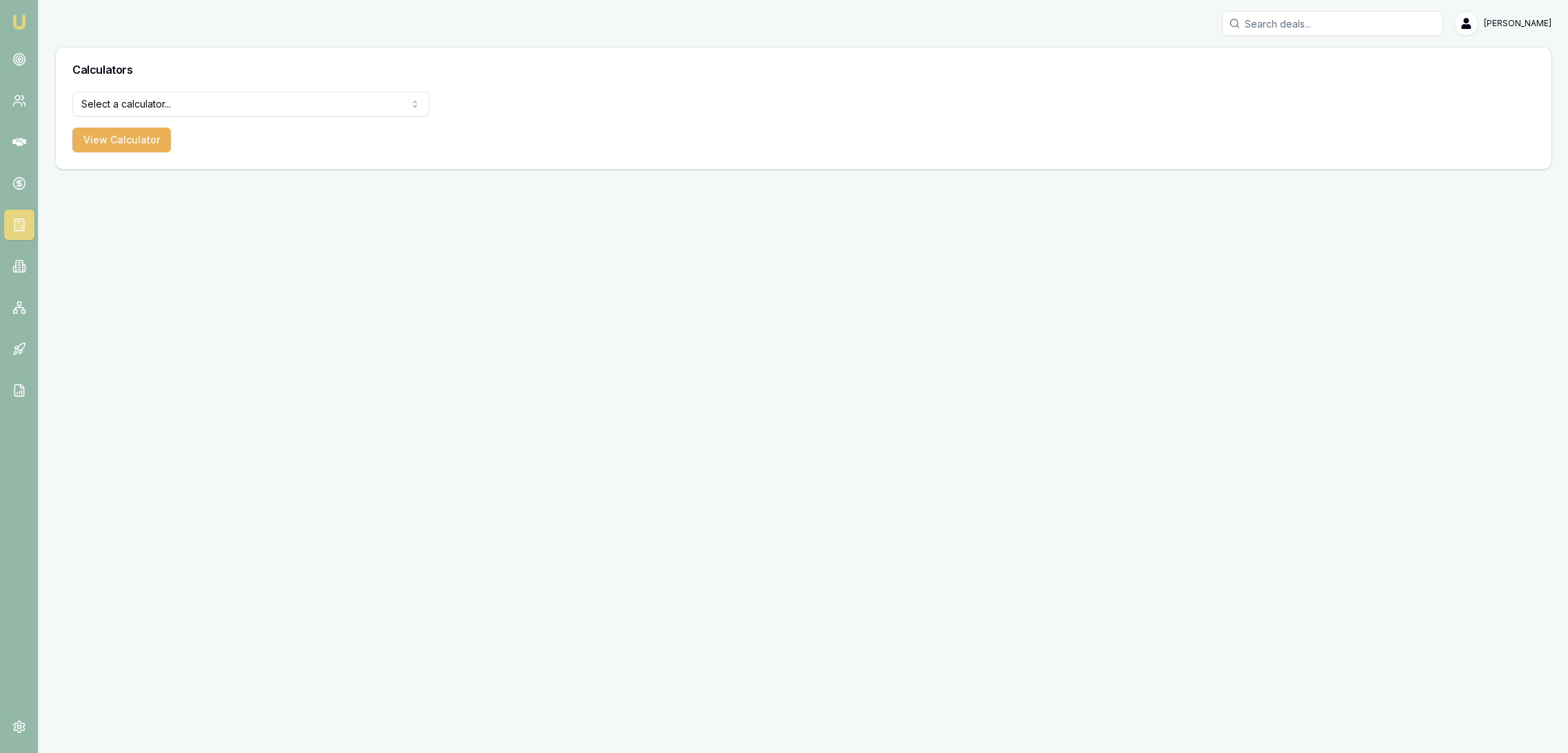
click at [163, 89] on div "Calculators" at bounding box center [804, 69] width 1495 height 44
click at [161, 101] on html "Emu Broker Robyn Adams Toggle Menu Calculators Select a calculator... Finance Q…" at bounding box center [784, 376] width 1568 height 753
click at [130, 145] on button "View Calculator" at bounding box center [121, 139] width 98 height 25
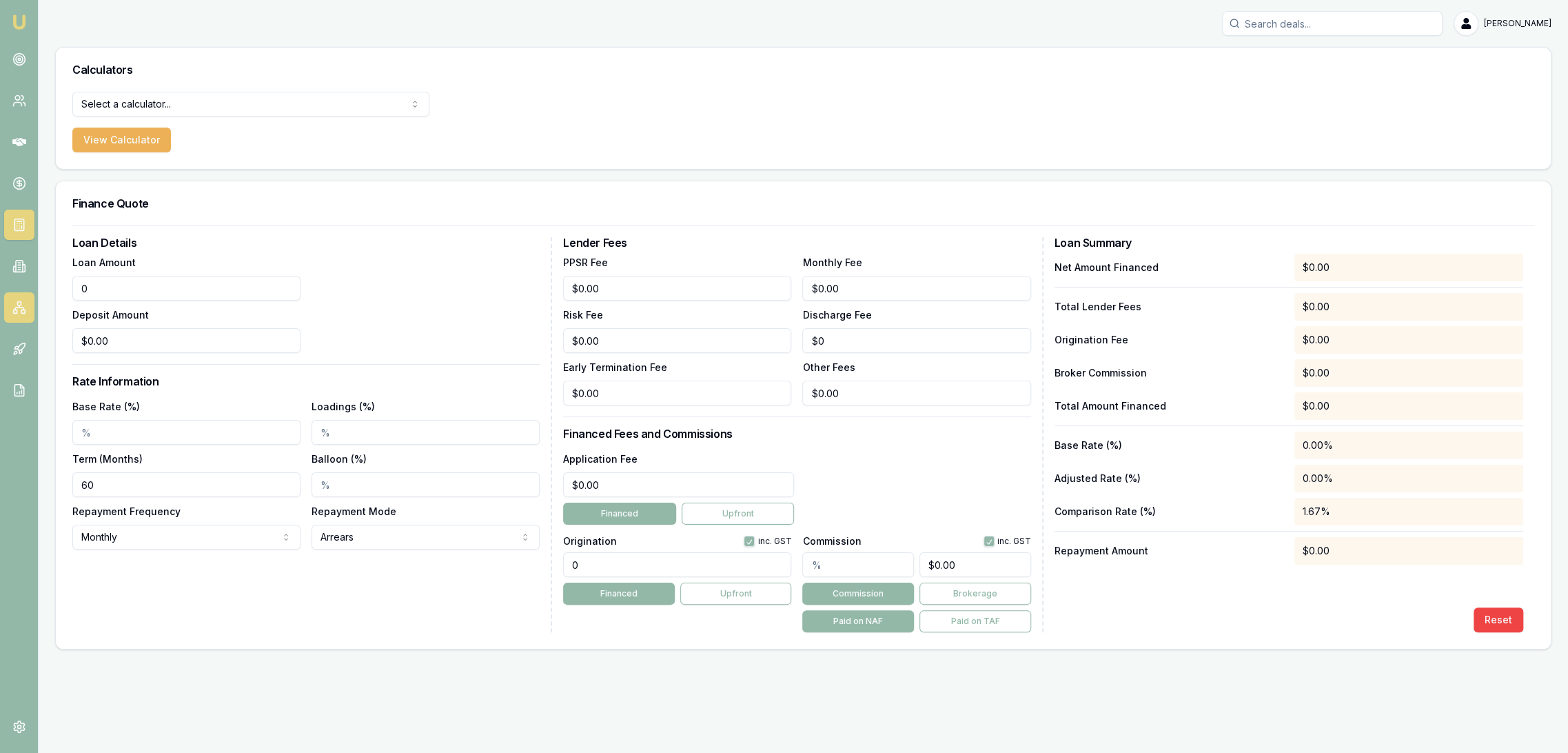
drag, startPoint x: 132, startPoint y: 283, endPoint x: 20, endPoint y: 301, distance: 113.4
click at [29, 301] on div "Emu Broker Robyn Adams Toggle Menu Calculators Select a calculator... Finance Q…" at bounding box center [784, 376] width 1568 height 753
type input "$73,000.00"
click at [128, 326] on div "Deposit Amount $0.00" at bounding box center [186, 329] width 228 height 47
drag, startPoint x: 122, startPoint y: 434, endPoint x: 119, endPoint y: 427, distance: 7.6
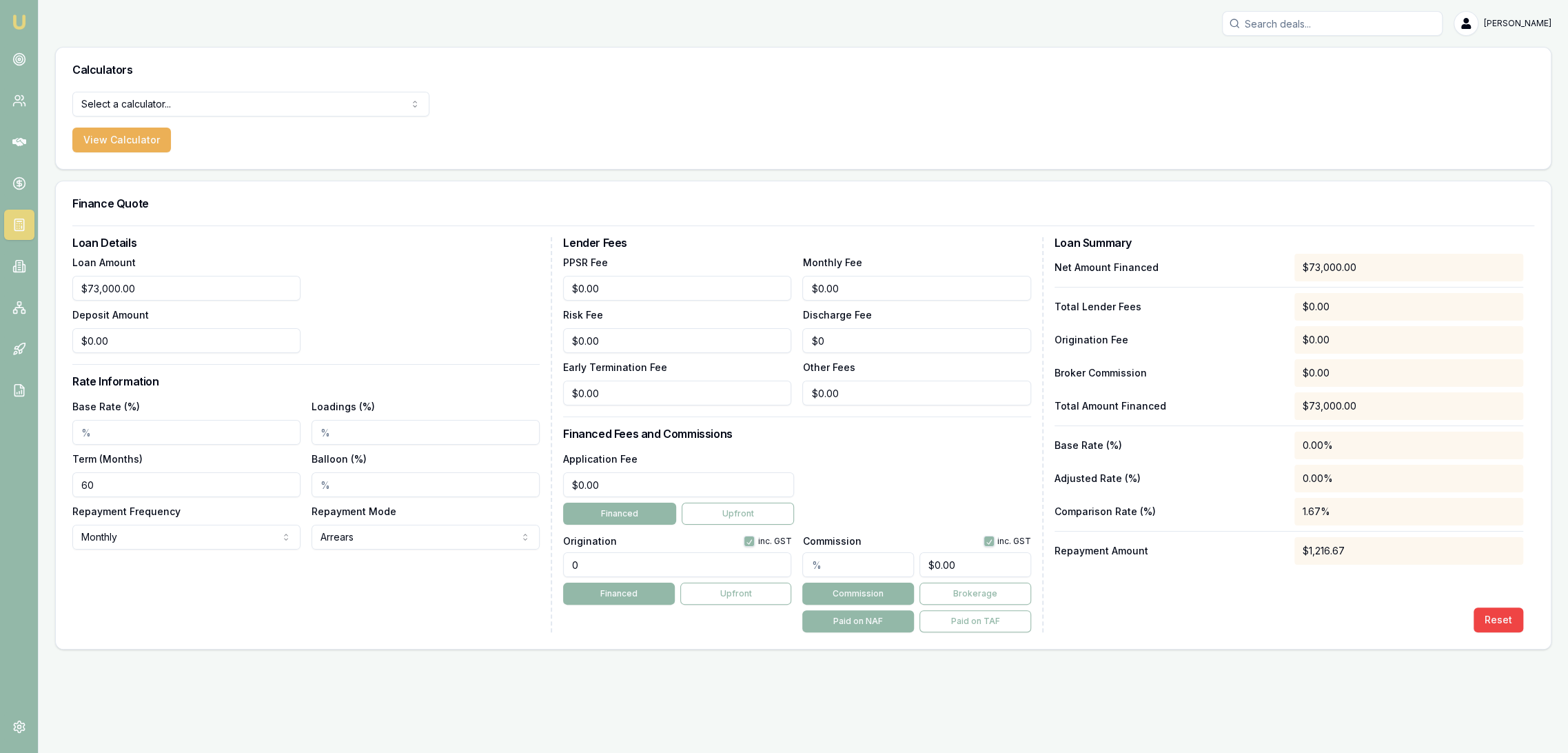
click at [122, 434] on input "Base Rate (%)" at bounding box center [186, 432] width 228 height 25
type input "5.85%"
drag, startPoint x: 575, startPoint y: 564, endPoint x: 547, endPoint y: 567, distance: 28.2
click at [547, 567] on div "Loan Details Loan Amount $73,000.00 Deposit Amount $0.00 Rate Information Base …" at bounding box center [803, 434] width 1462 height 395
type input "1950"
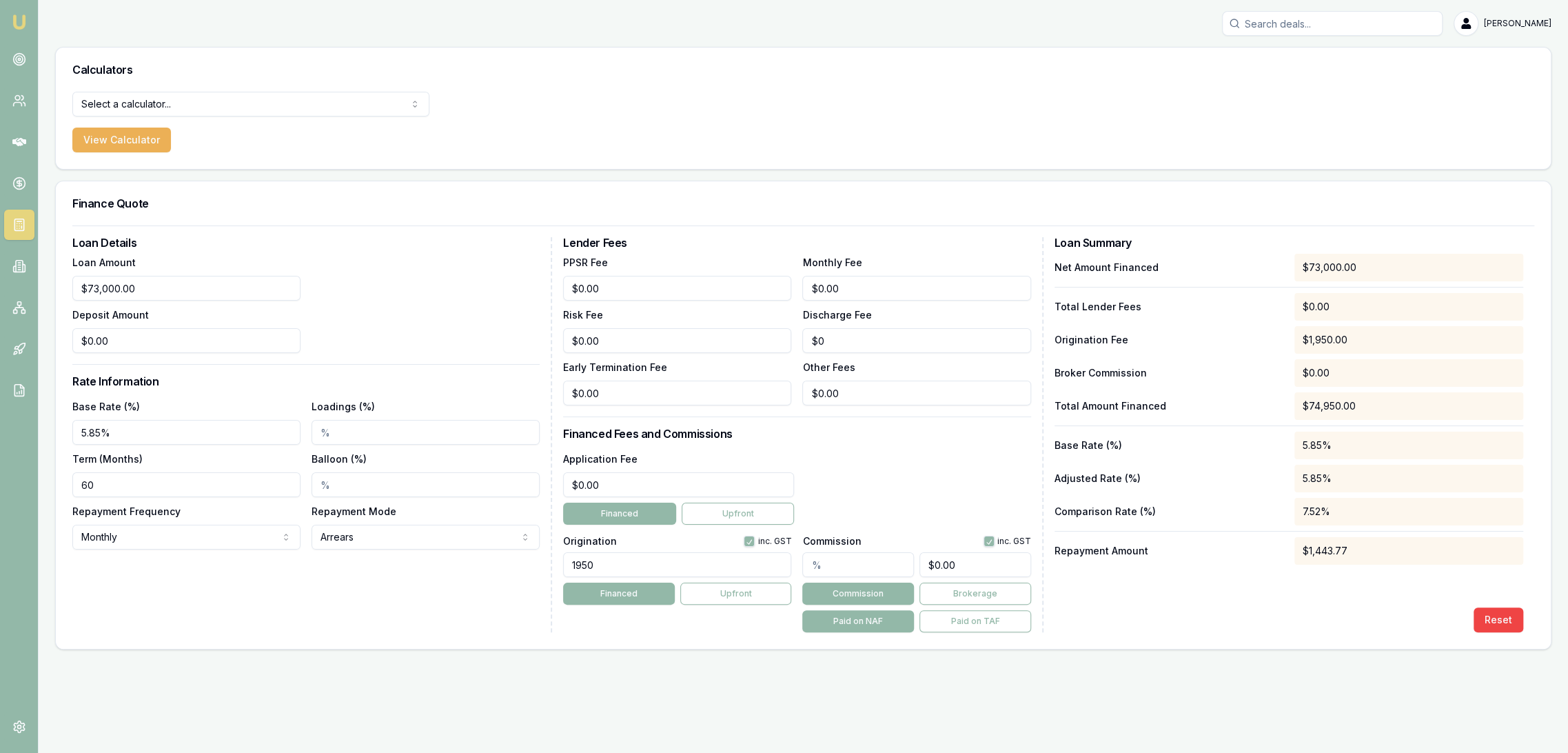
type input "0"
type input "1950.00"
drag, startPoint x: 602, startPoint y: 488, endPoint x: 504, endPoint y: 488, distance: 98.0
click at [519, 488] on div "Loan Details Loan Amount $73,000.00 Deposit Amount $0.00 Rate Information Base …" at bounding box center [803, 434] width 1462 height 395
type input "495"
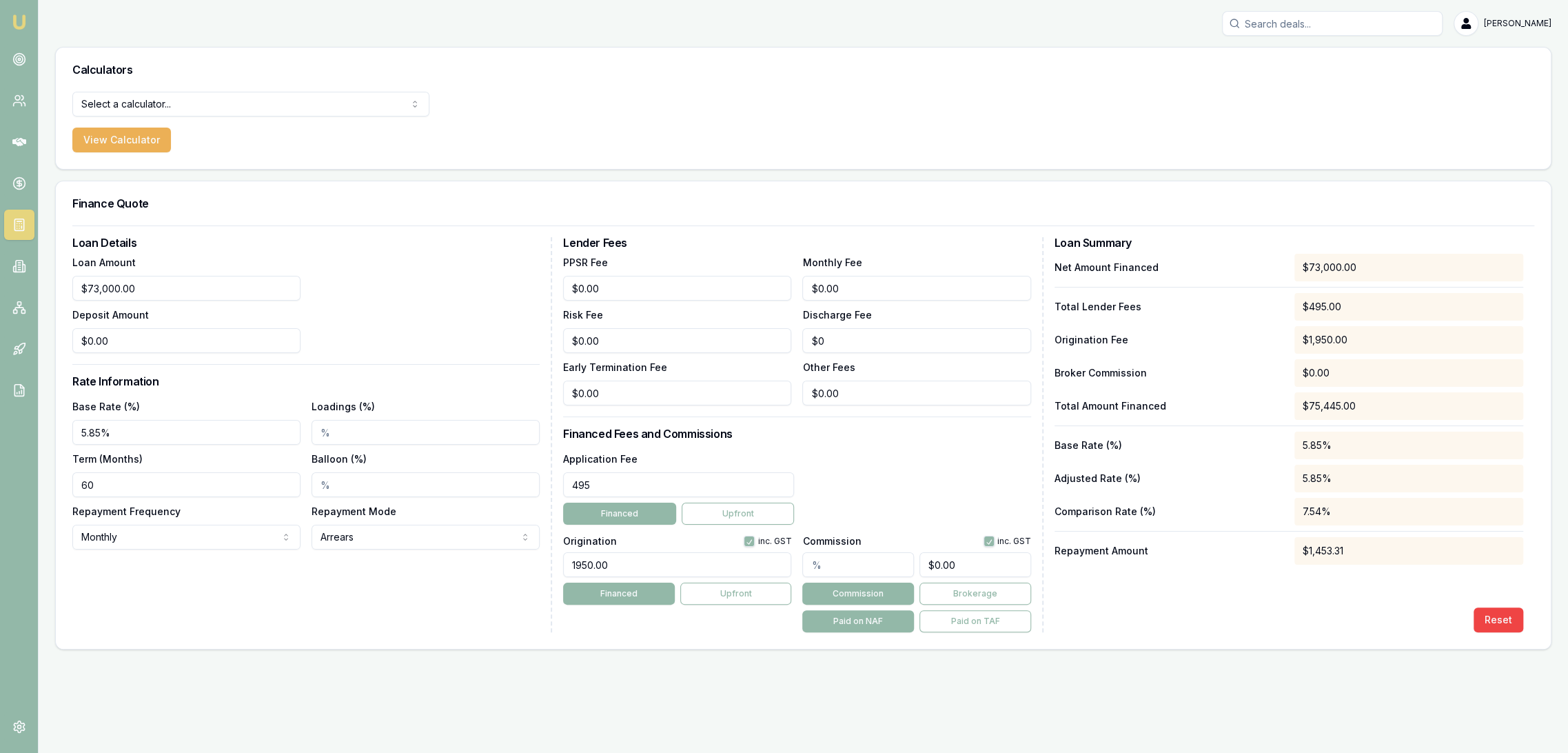
type input "0"
type input "$495.00"
drag, startPoint x: 847, startPoint y: 296, endPoint x: 735, endPoint y: 307, distance: 112.5
click at [783, 301] on div "PPSR Fee $0.00 Monthly Fee 0 Risk Fee $0.00 Discharge Fee $0 Early Termination …" at bounding box center [797, 329] width 468 height 152
type input "$10.00"
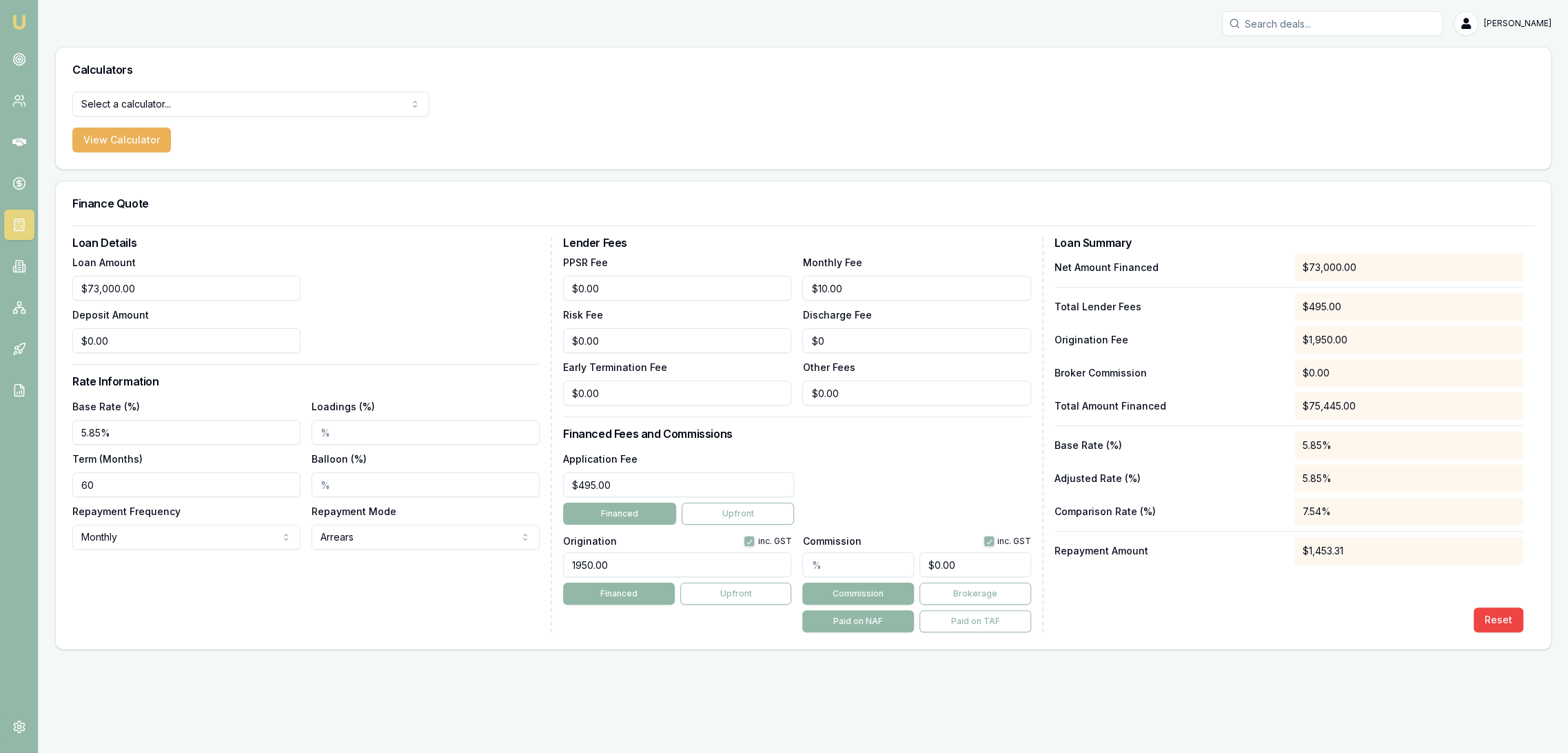
click at [237, 591] on div "Loan Details Loan Amount $73,000.00 Deposit Amount $0.00 Rate Information Base …" at bounding box center [312, 434] width 480 height 395
click at [323, 485] on input "Balloon (%)" at bounding box center [426, 485] width 228 height 25
type input "30.00%"
click at [326, 612] on div "Loan Details Loan Amount $73,000.00 Deposit Amount $0.00 Rate Information Base …" at bounding box center [312, 434] width 480 height 395
drag, startPoint x: 165, startPoint y: 274, endPoint x: 40, endPoint y: 281, distance: 125.2
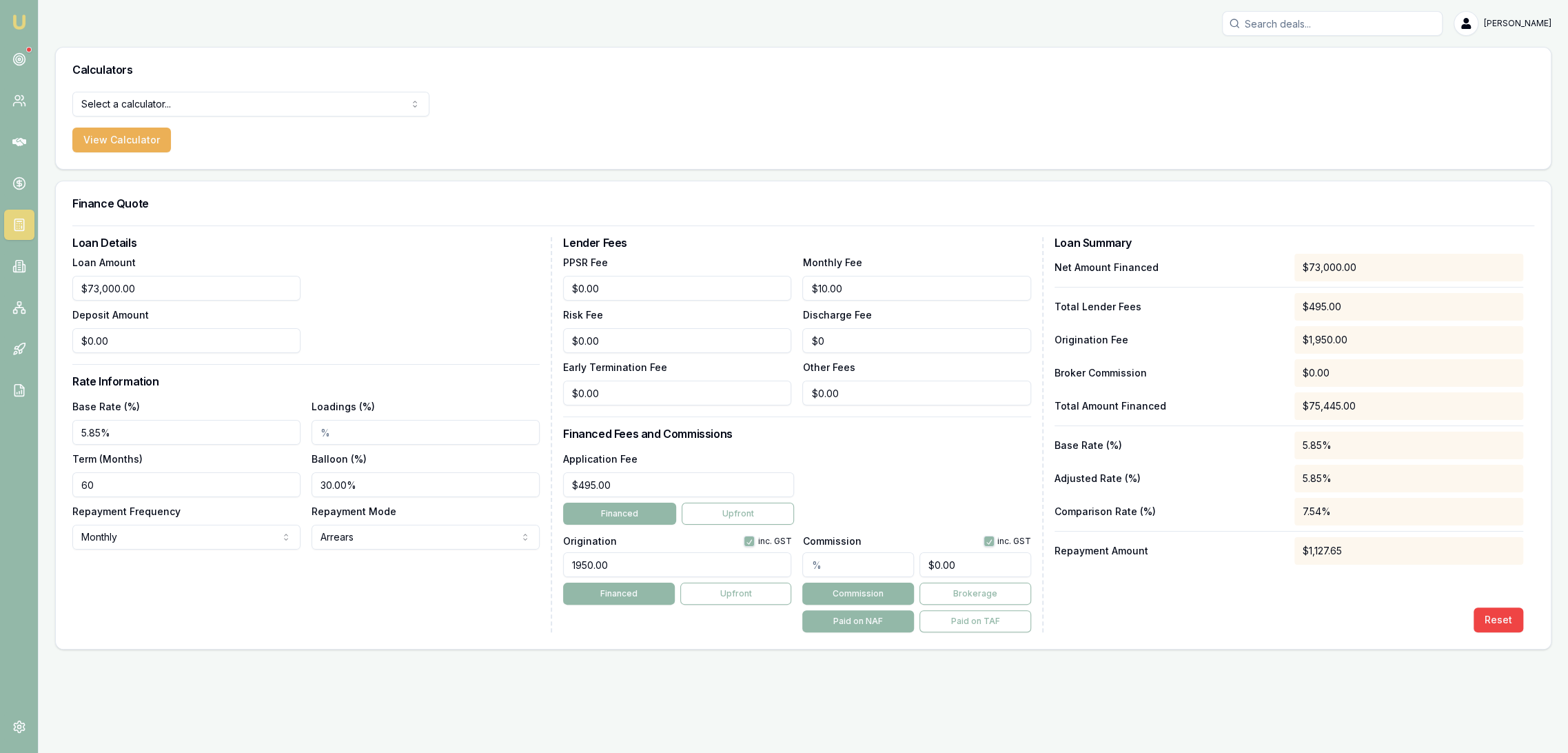
click at [41, 281] on main "Calculators Select a calculator... Finance Quote Lender Match Payslip Calculato…" at bounding box center [803, 348] width 1530 height 602
drag, startPoint x: 184, startPoint y: 289, endPoint x: -12, endPoint y: 292, distance: 196.0
click at [0, 292] on html "Emu Broker Robyn Adams Toggle Menu Calculators Select a calculator... Finance Q…" at bounding box center [784, 376] width 1568 height 753
type input "$77,000.00"
click at [350, 297] on div "Loan Amount $77,000.00 Deposit Amount $0.00" at bounding box center [306, 303] width 468 height 99
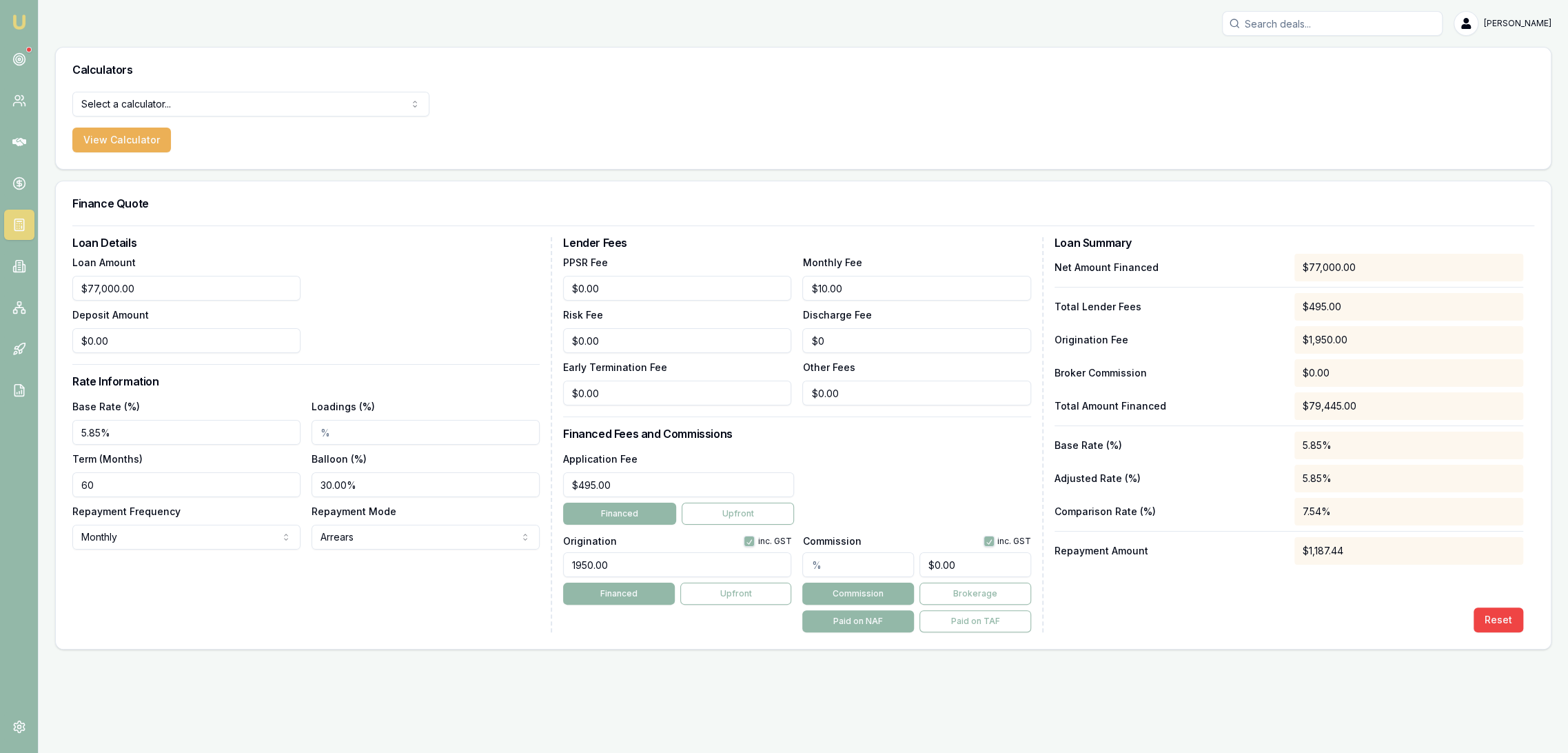
drag, startPoint x: 418, startPoint y: 487, endPoint x: 297, endPoint y: 488, distance: 121.0
click at [297, 488] on div "Base Rate (%) 5.85% Loadings (%) Term (Months) 60 Balloon (%) 30.00% Repayment …" at bounding box center [306, 473] width 468 height 152
click at [288, 586] on div "Loan Details Loan Amount $77,000.00 Deposit Amount $0.00 Rate Information Base …" at bounding box center [312, 434] width 480 height 395
click at [357, 484] on input "Balloon (%)" at bounding box center [426, 485] width 228 height 25
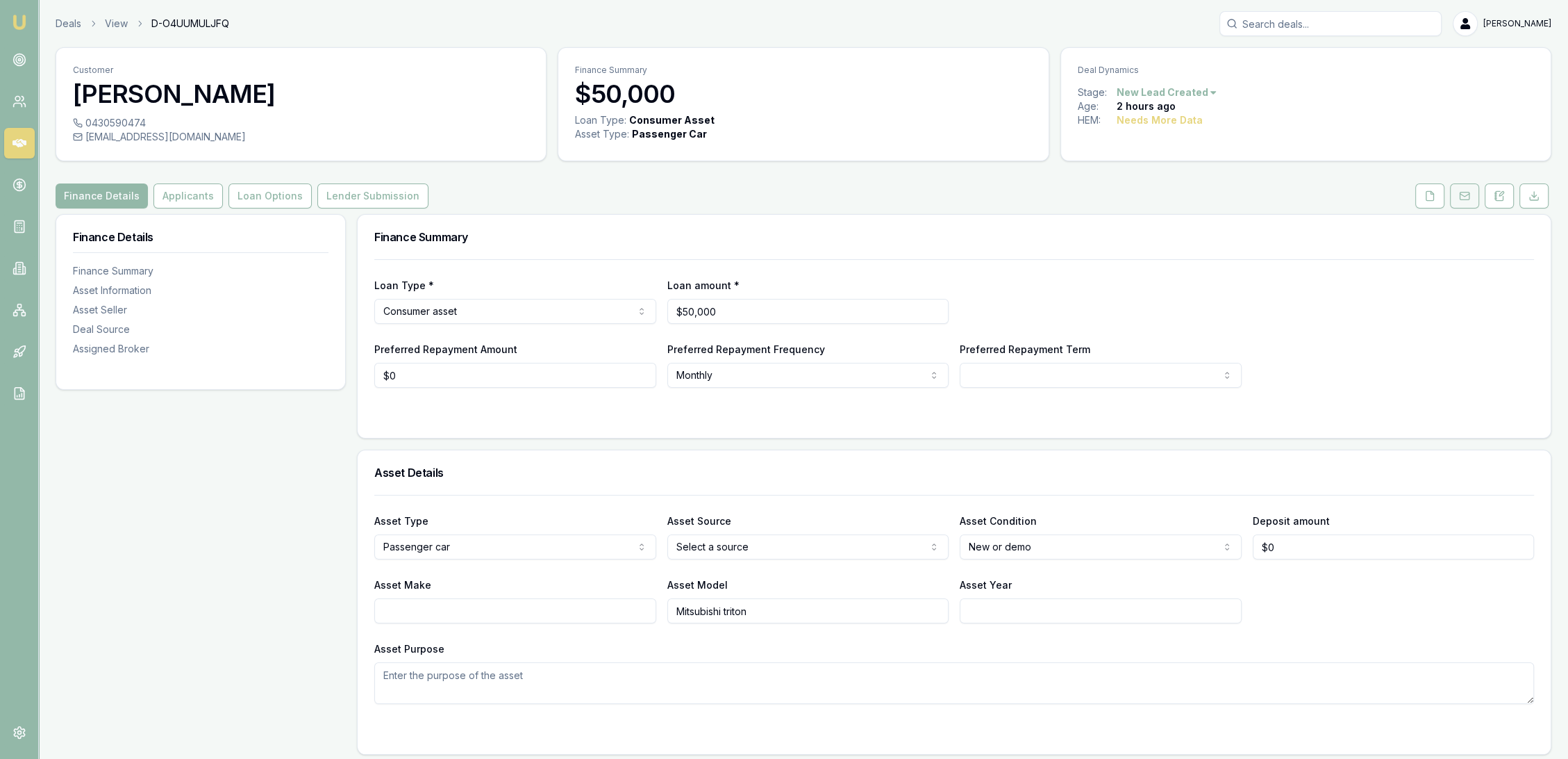
drag, startPoint x: 1497, startPoint y: 191, endPoint x: 1455, endPoint y: 197, distance: 42.4
click at [1498, 191] on icon at bounding box center [1499, 196] width 8 height 9
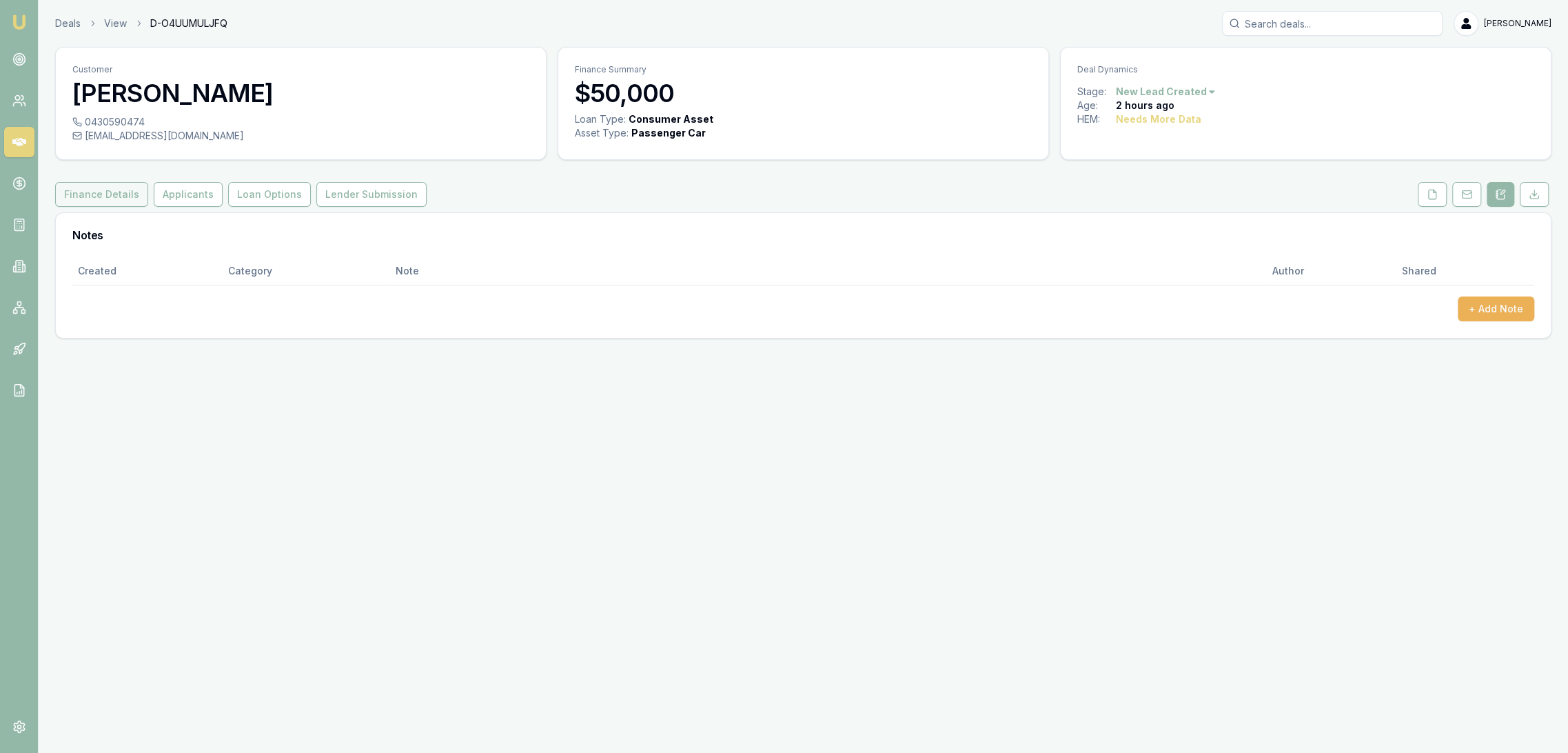
click at [109, 192] on button "Finance Details" at bounding box center [101, 195] width 93 height 25
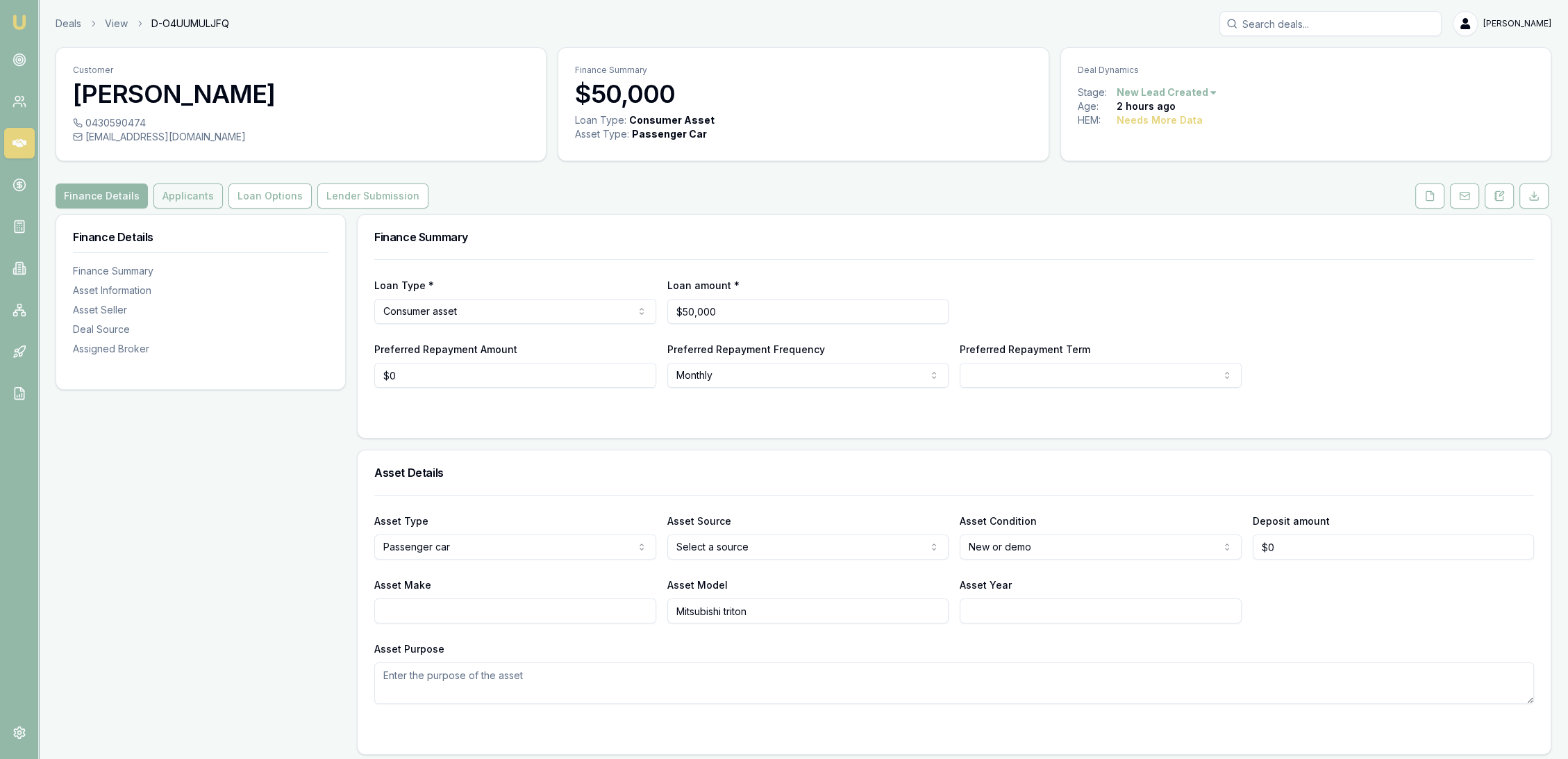
click at [175, 199] on button "Applicants" at bounding box center [188, 196] width 70 height 25
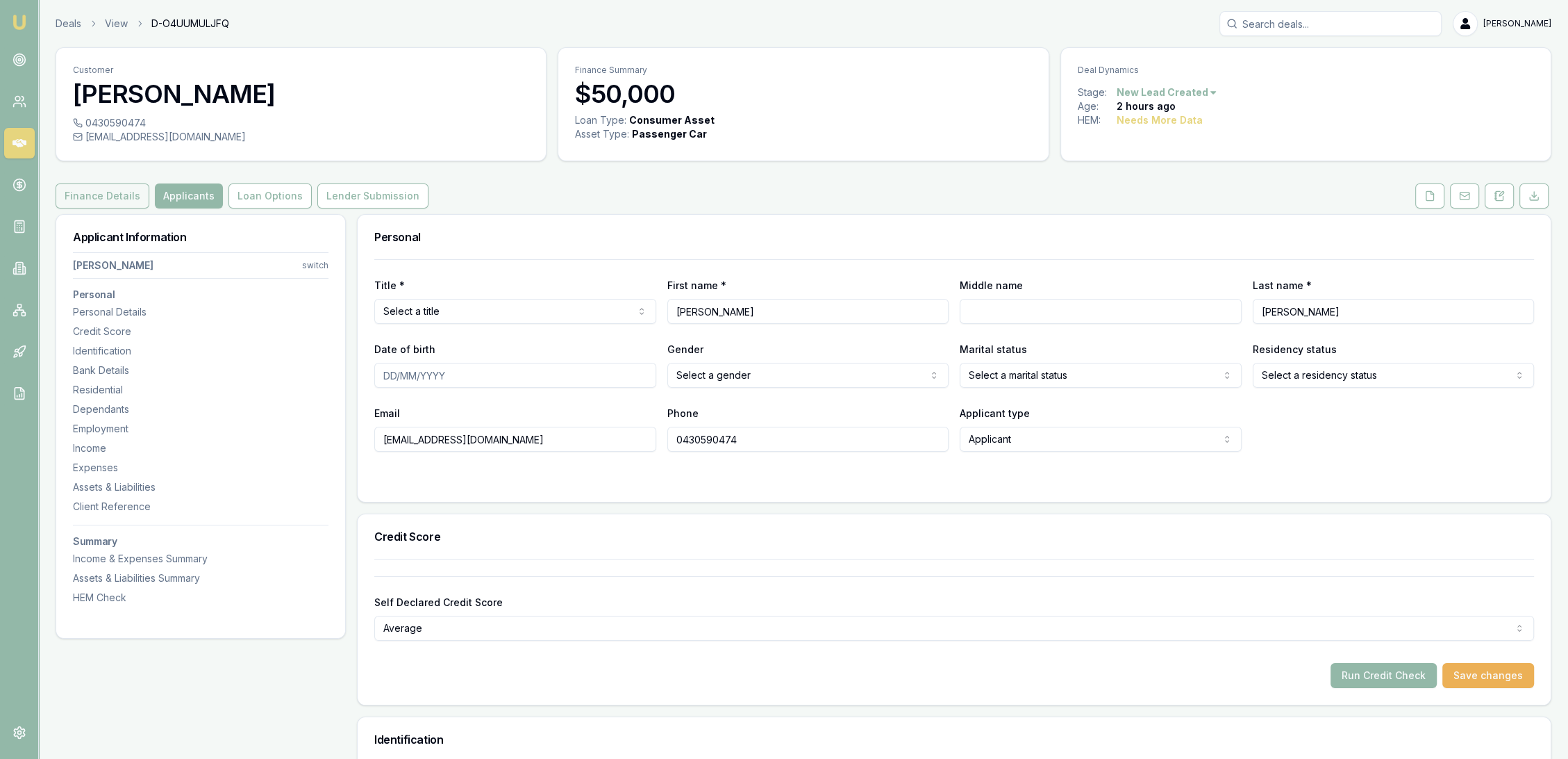
click at [102, 186] on button "Finance Details" at bounding box center [102, 196] width 93 height 25
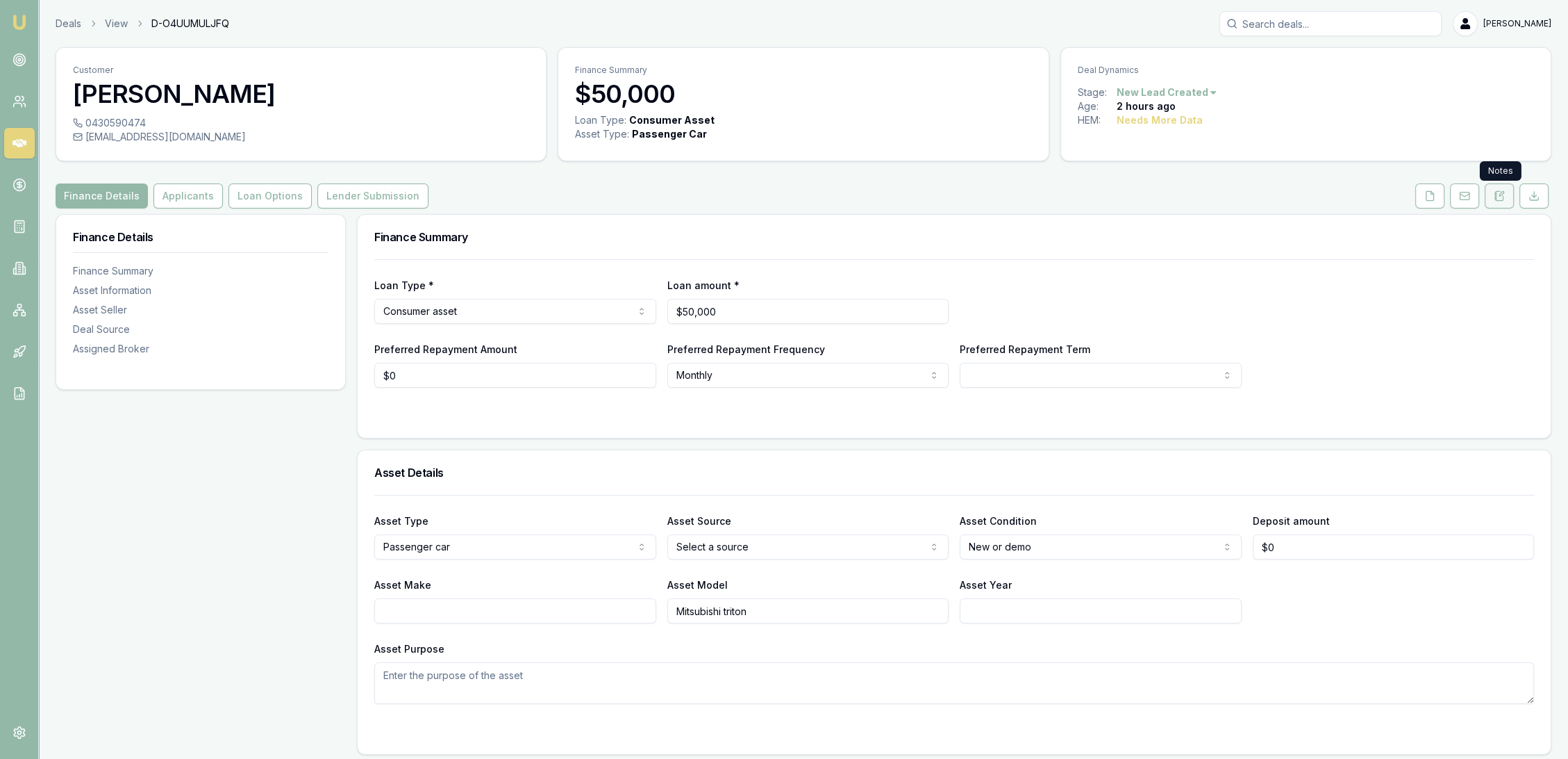
click at [1497, 200] on icon at bounding box center [1499, 196] width 8 height 9
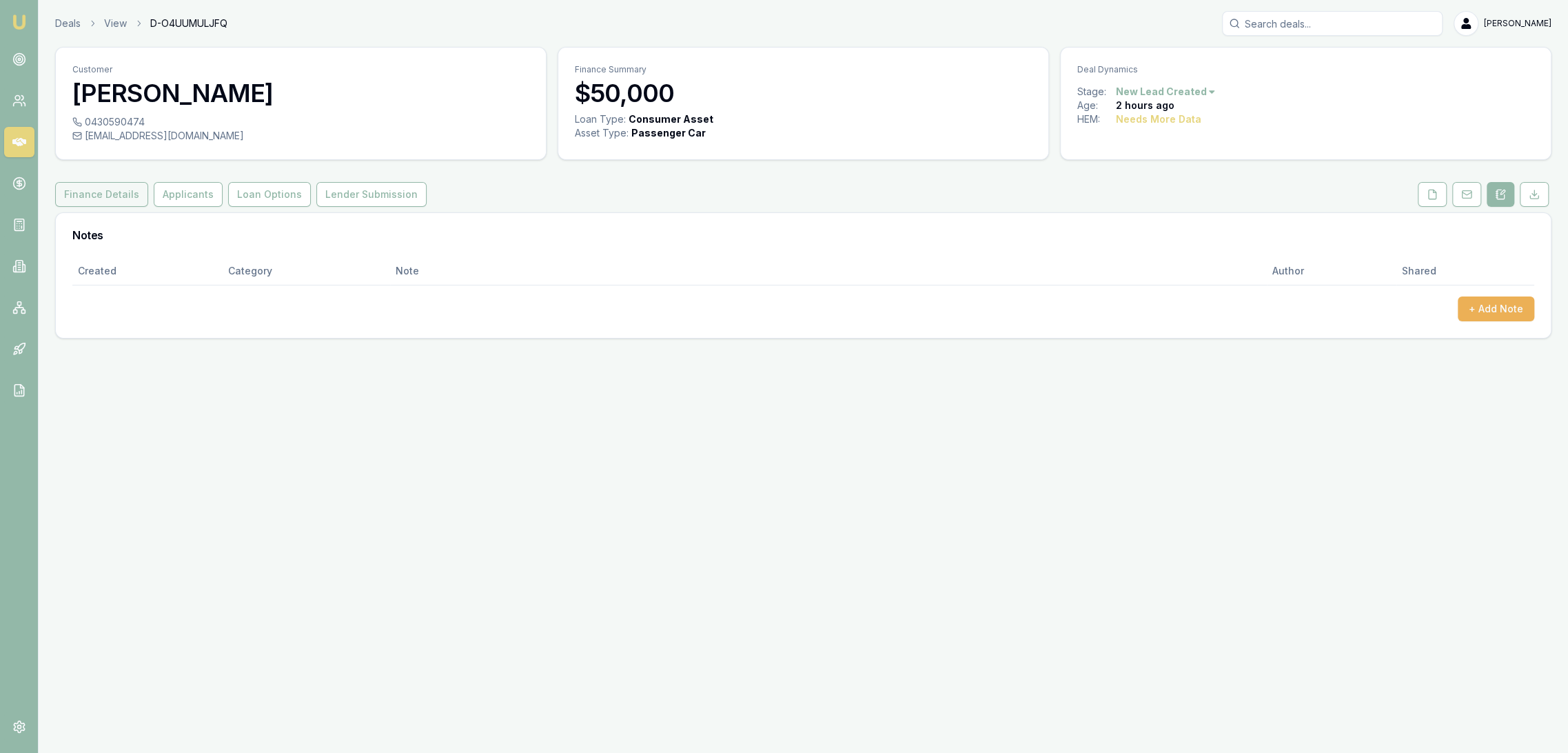
drag, startPoint x: 99, startPoint y: 194, endPoint x: 110, endPoint y: 203, distance: 14.2
click at [99, 194] on button "Finance Details" at bounding box center [101, 195] width 93 height 25
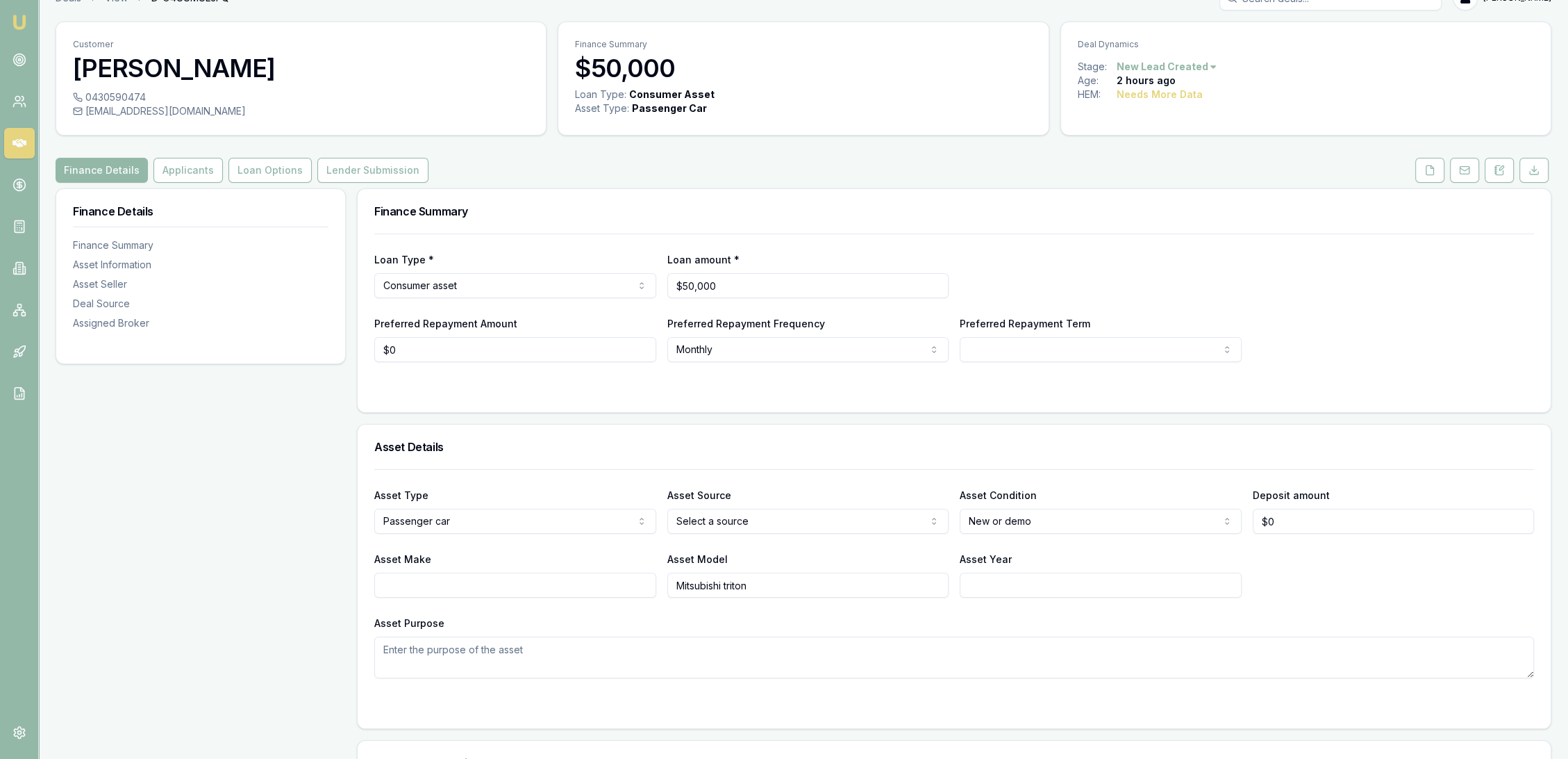
scroll to position [17, 0]
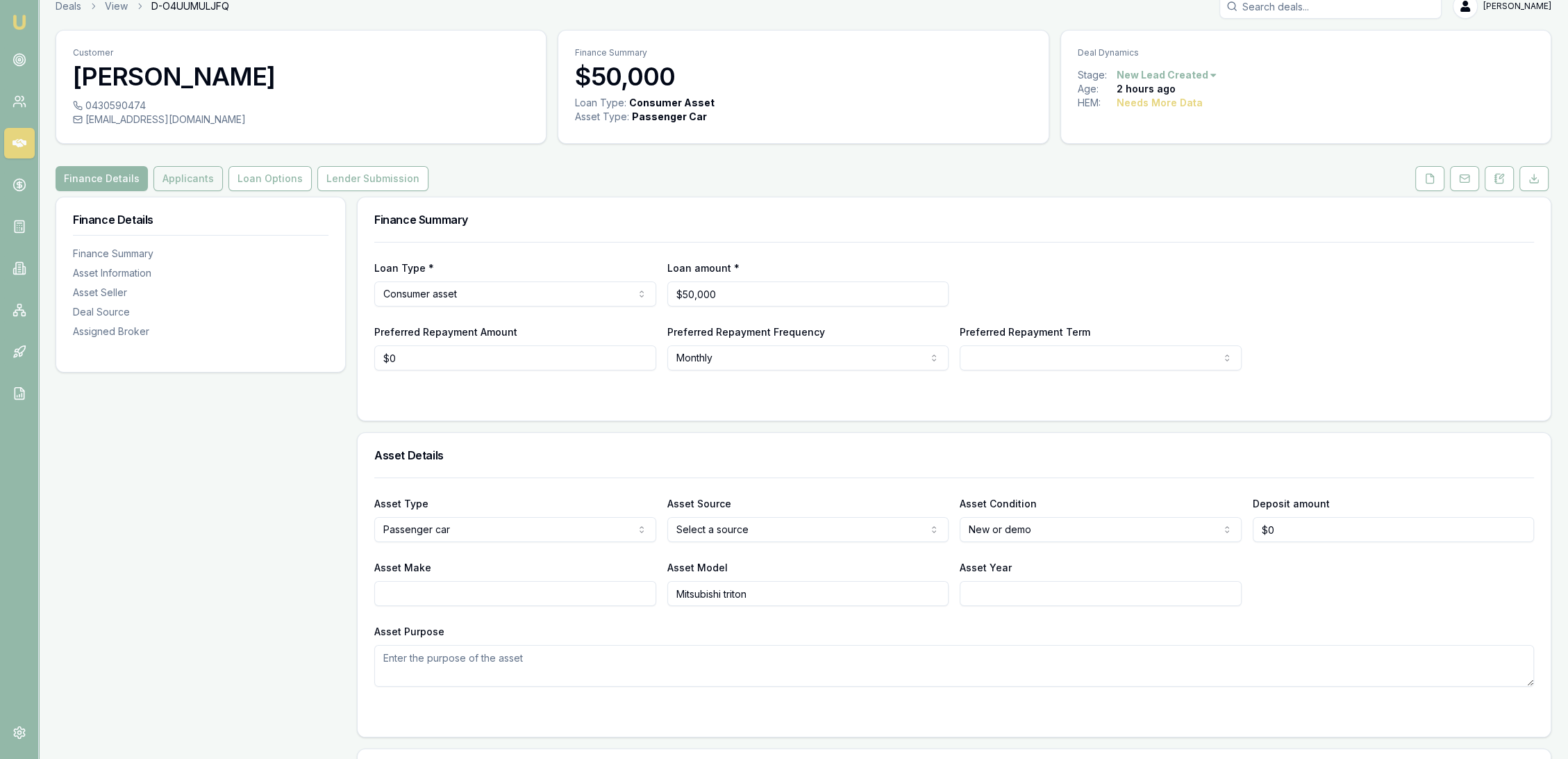
click at [162, 174] on button "Applicants" at bounding box center [188, 178] width 70 height 25
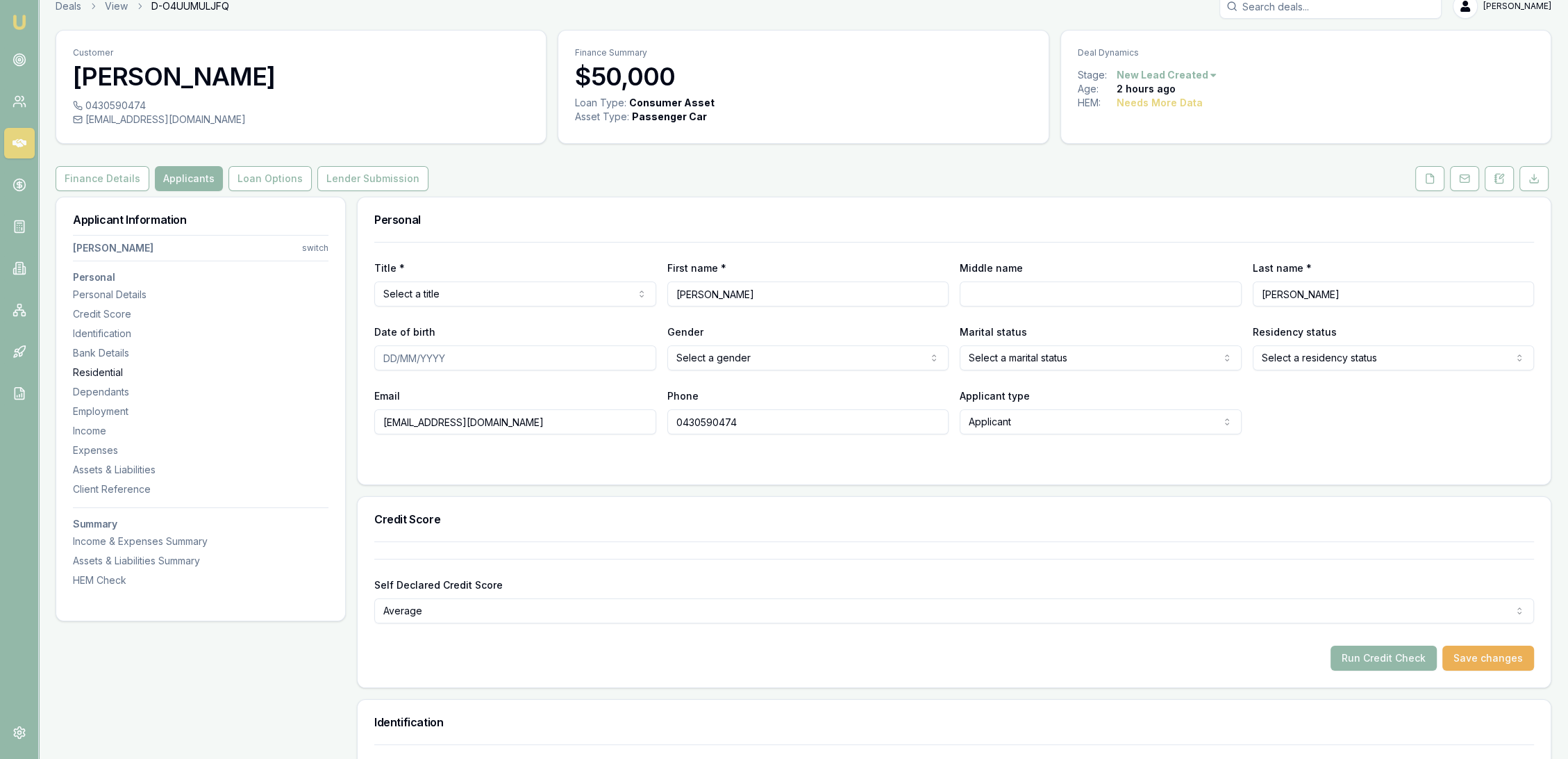
click at [117, 368] on div "Residential" at bounding box center [200, 372] width 255 height 14
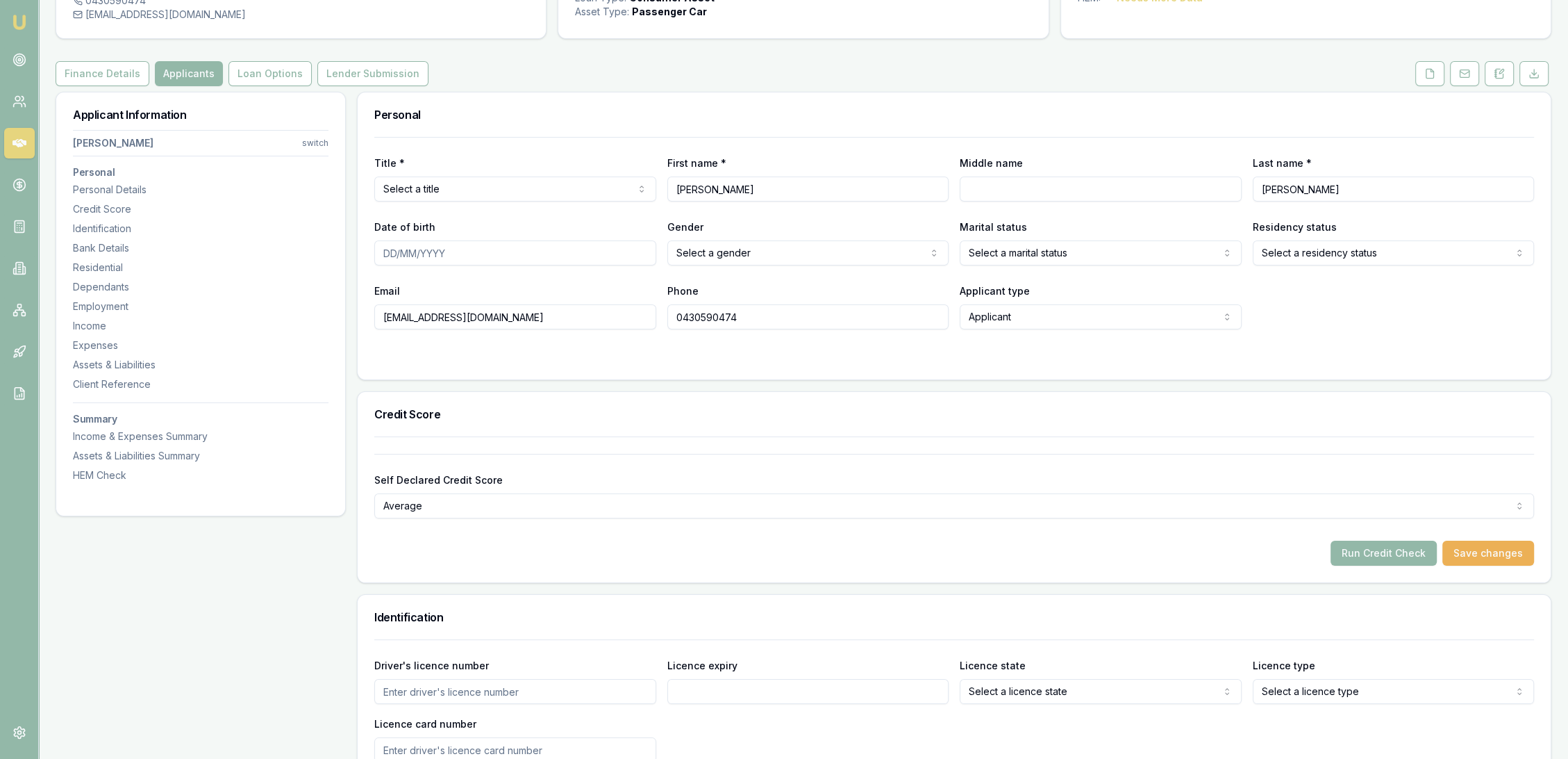
scroll to position [54, 0]
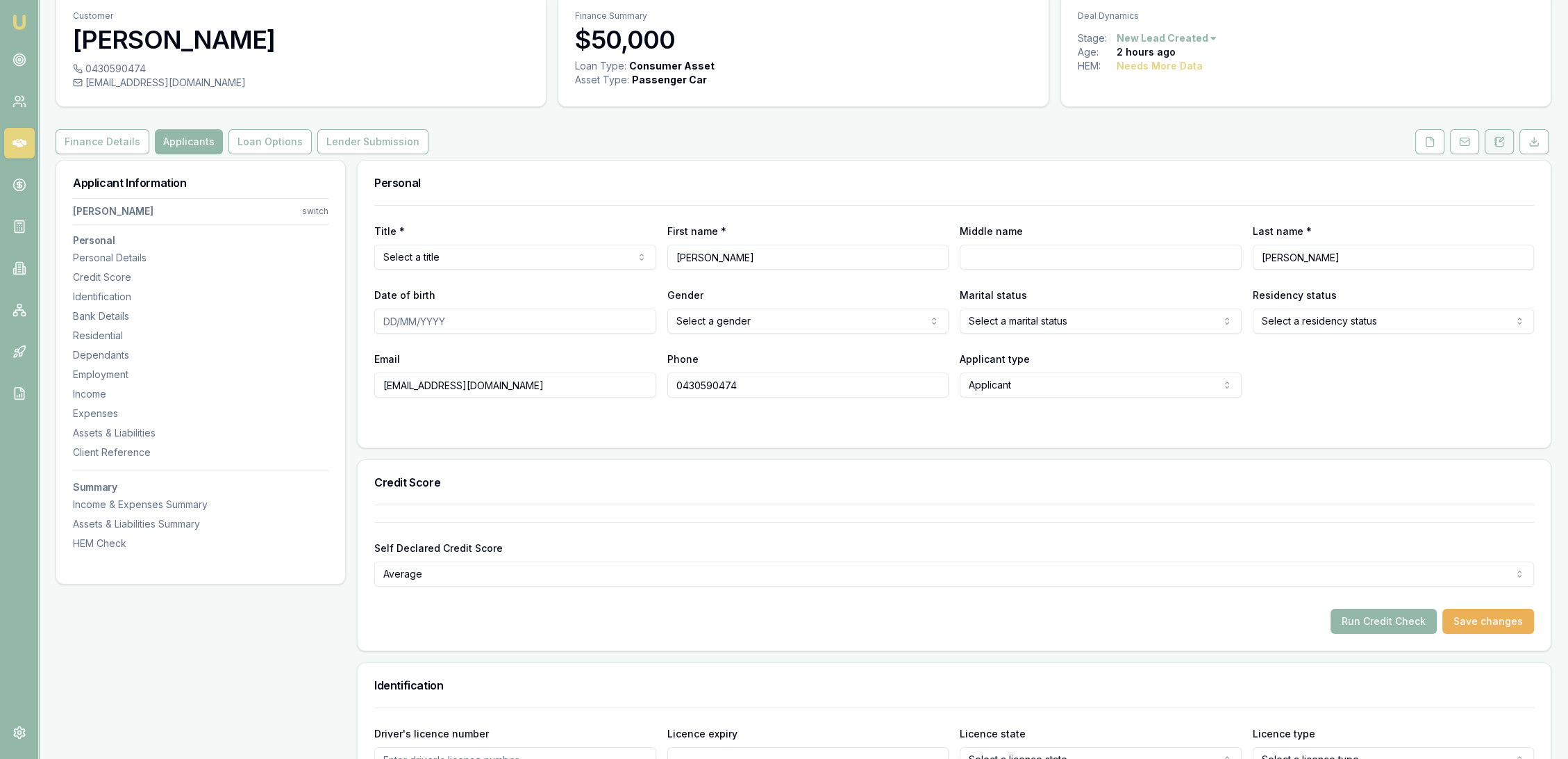
click at [1494, 144] on icon at bounding box center [1499, 141] width 11 height 11
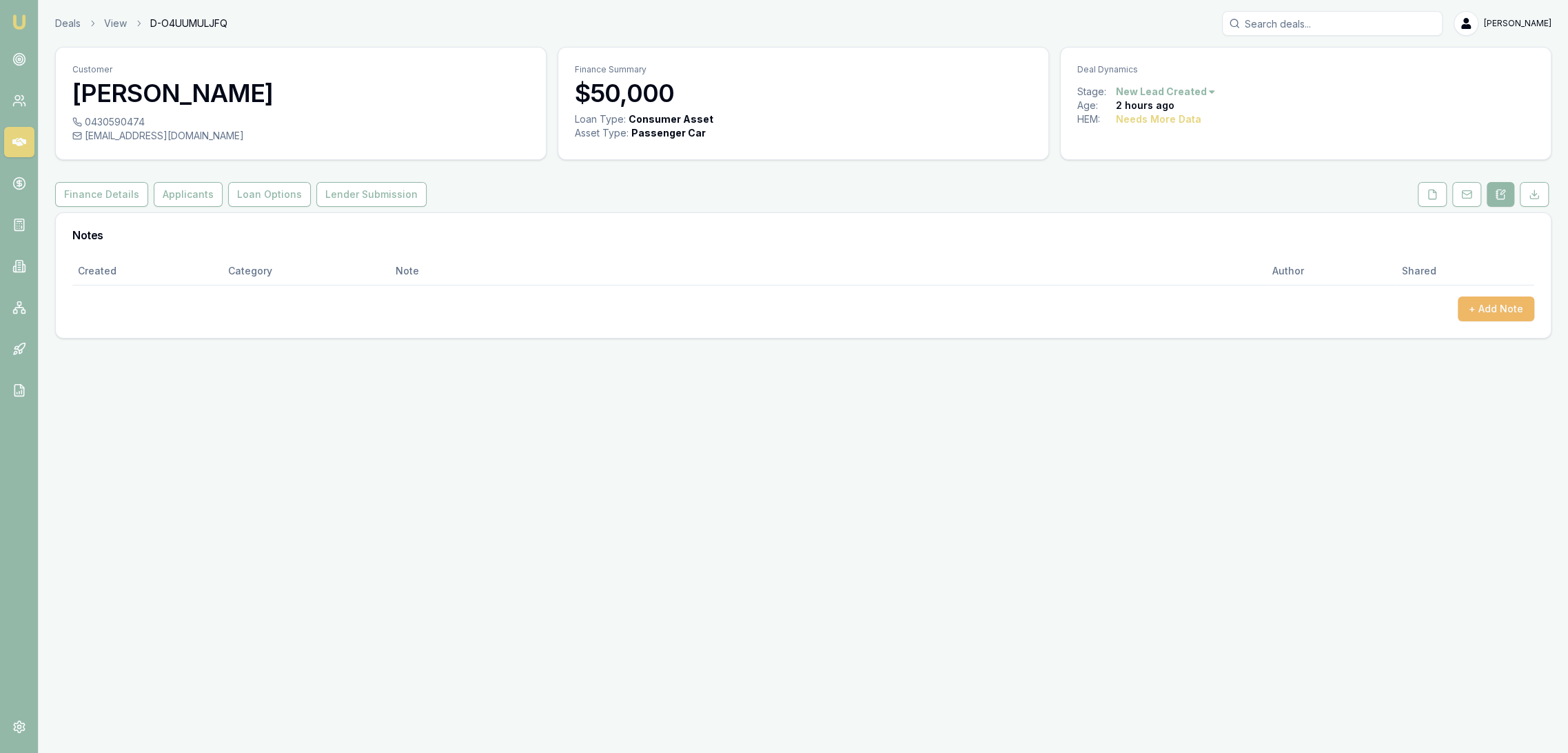
click at [1529, 302] on button "+ Add Note" at bounding box center [1497, 309] width 77 height 25
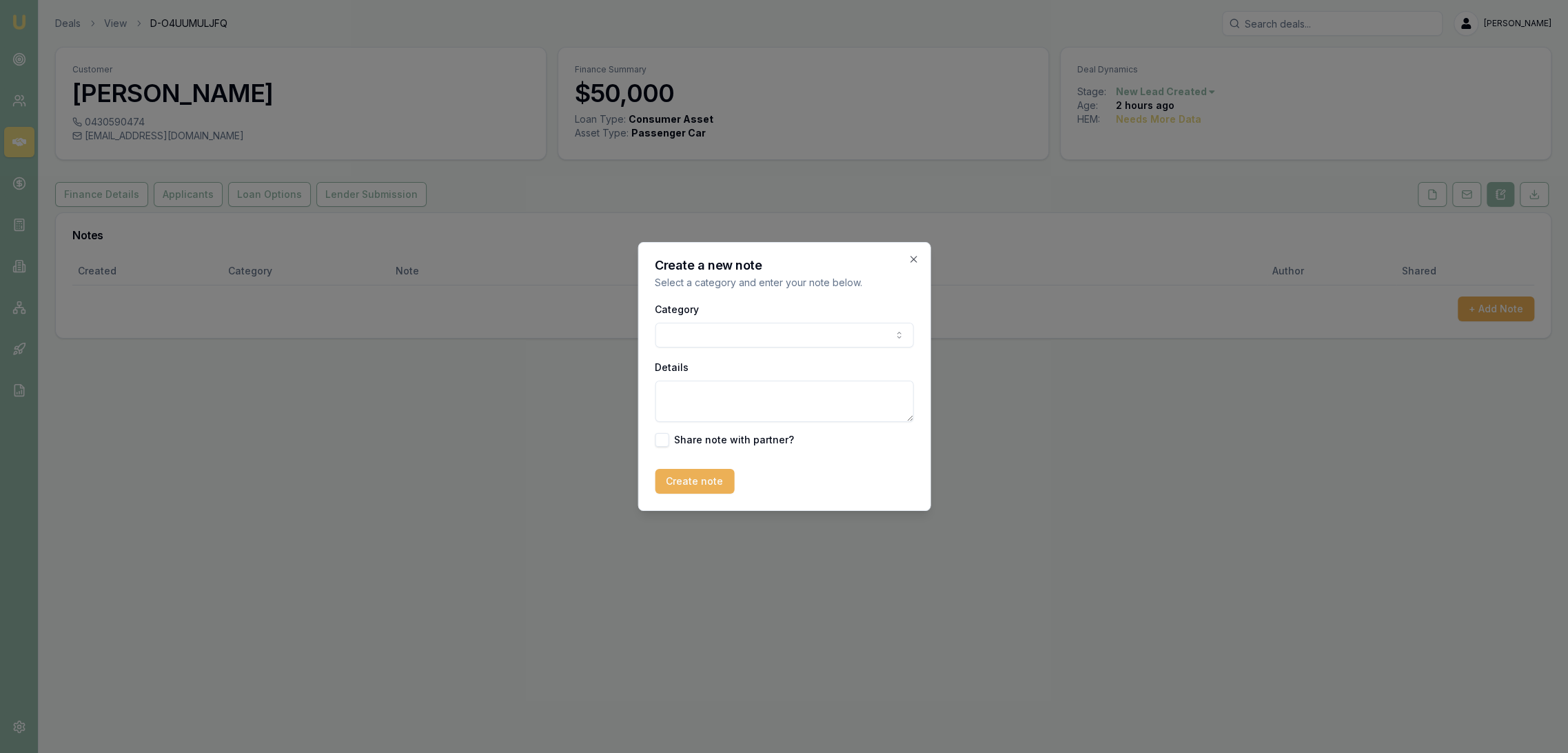
drag, startPoint x: 713, startPoint y: 392, endPoint x: 719, endPoint y: 387, distance: 7.8
click at [715, 390] on textarea "Details" at bounding box center [784, 401] width 258 height 41
type textarea "AUTOBUDDY - Consumer - new - NSW"
click at [675, 478] on button "Create note" at bounding box center [694, 481] width 80 height 25
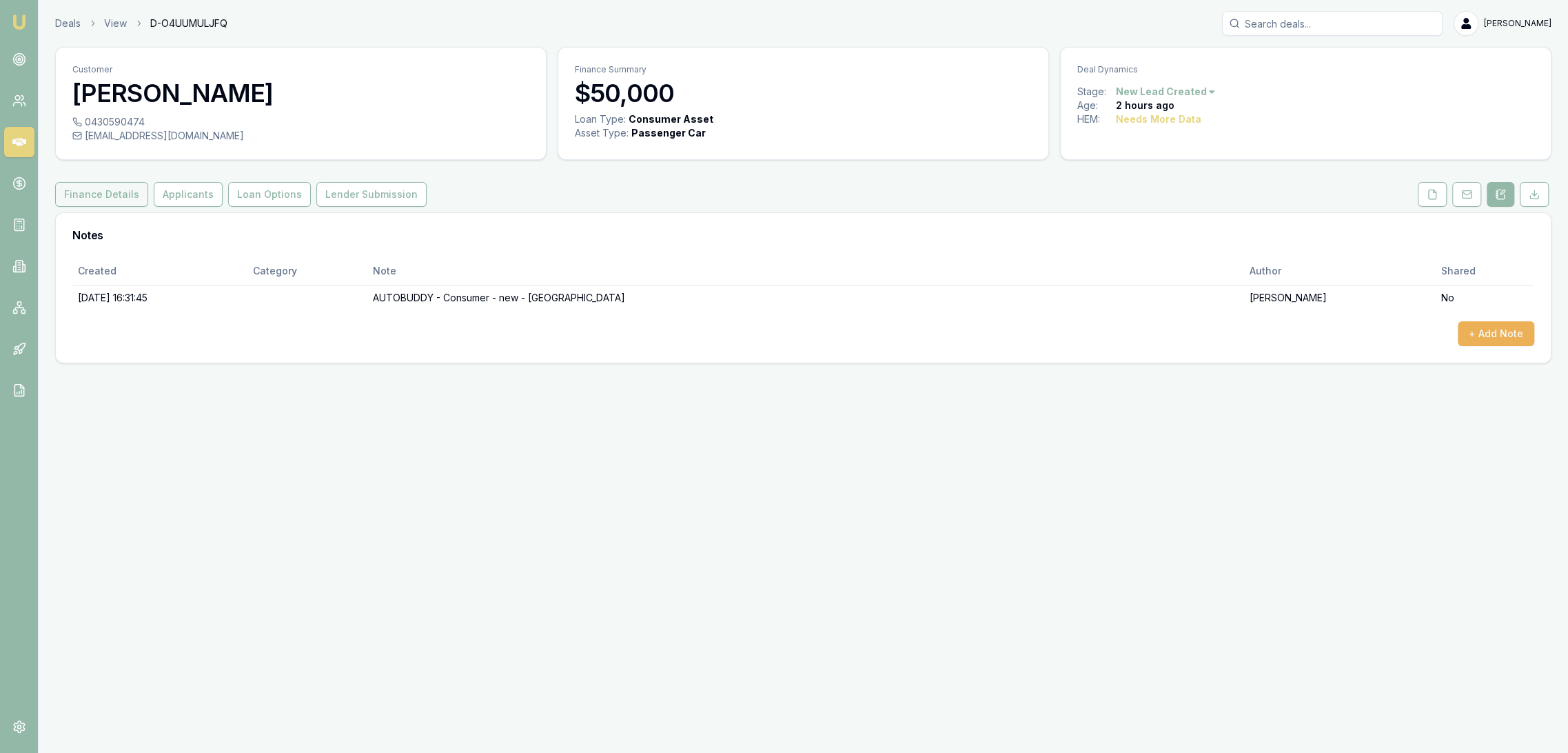
click at [115, 185] on button "Finance Details" at bounding box center [101, 195] width 93 height 25
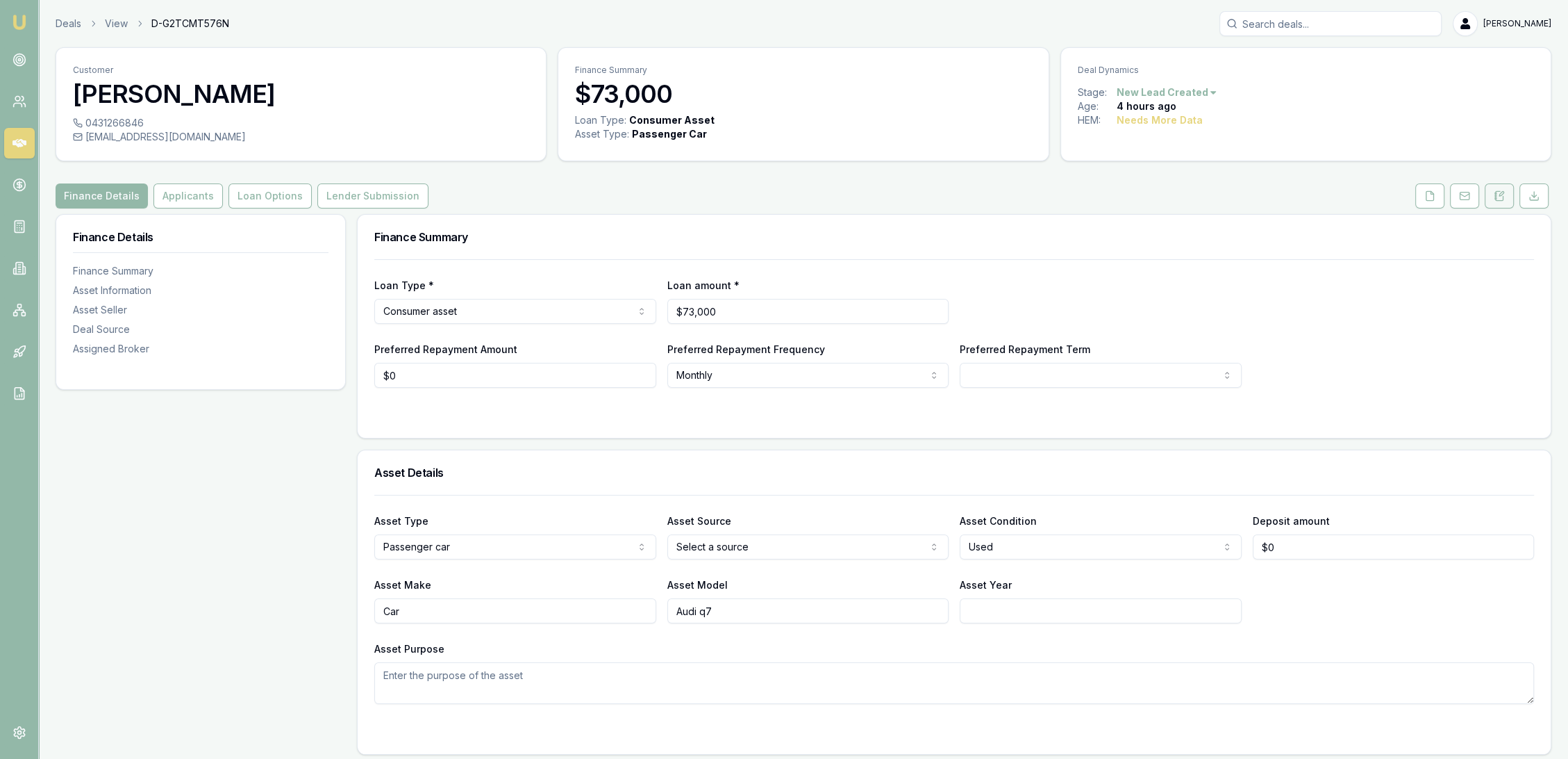
click at [1501, 189] on button at bounding box center [1498, 196] width 29 height 25
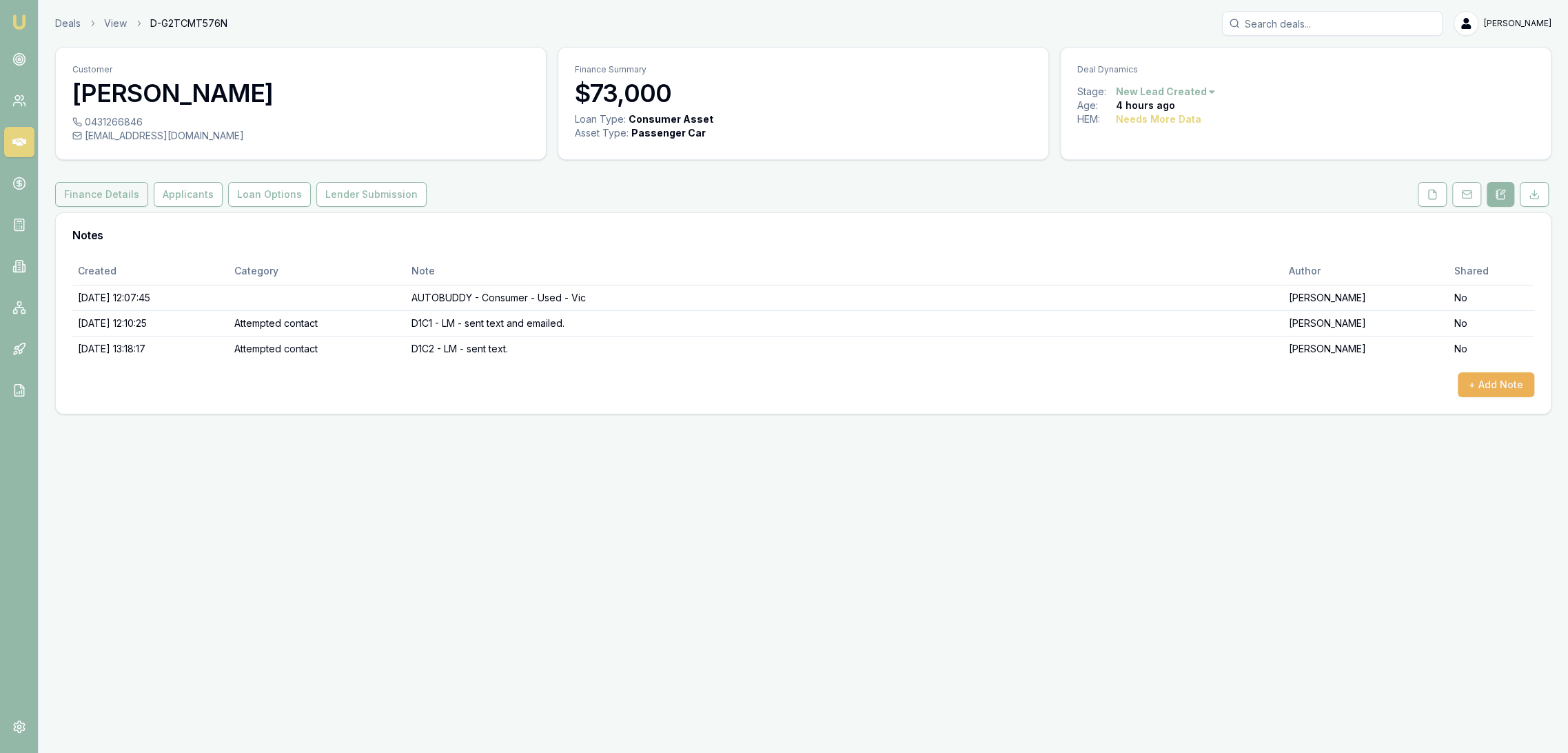
click at [106, 195] on button "Finance Details" at bounding box center [101, 195] width 93 height 25
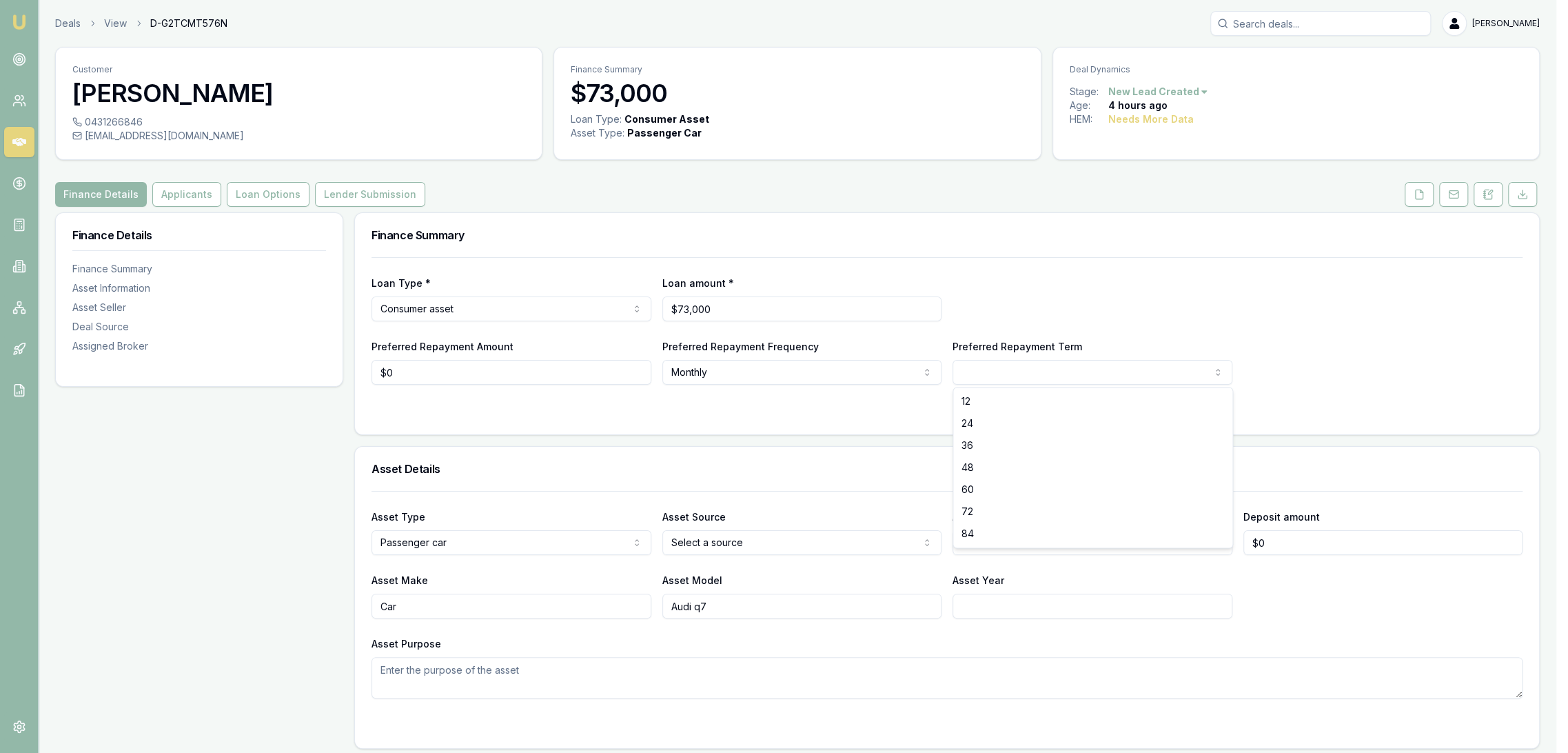
click at [988, 366] on html "Emu Broker Deals View D-G2TCMT576N [PERSON_NAME] Toggle Menu Customer [PERSON_N…" at bounding box center [784, 376] width 1568 height 753
select select "60"
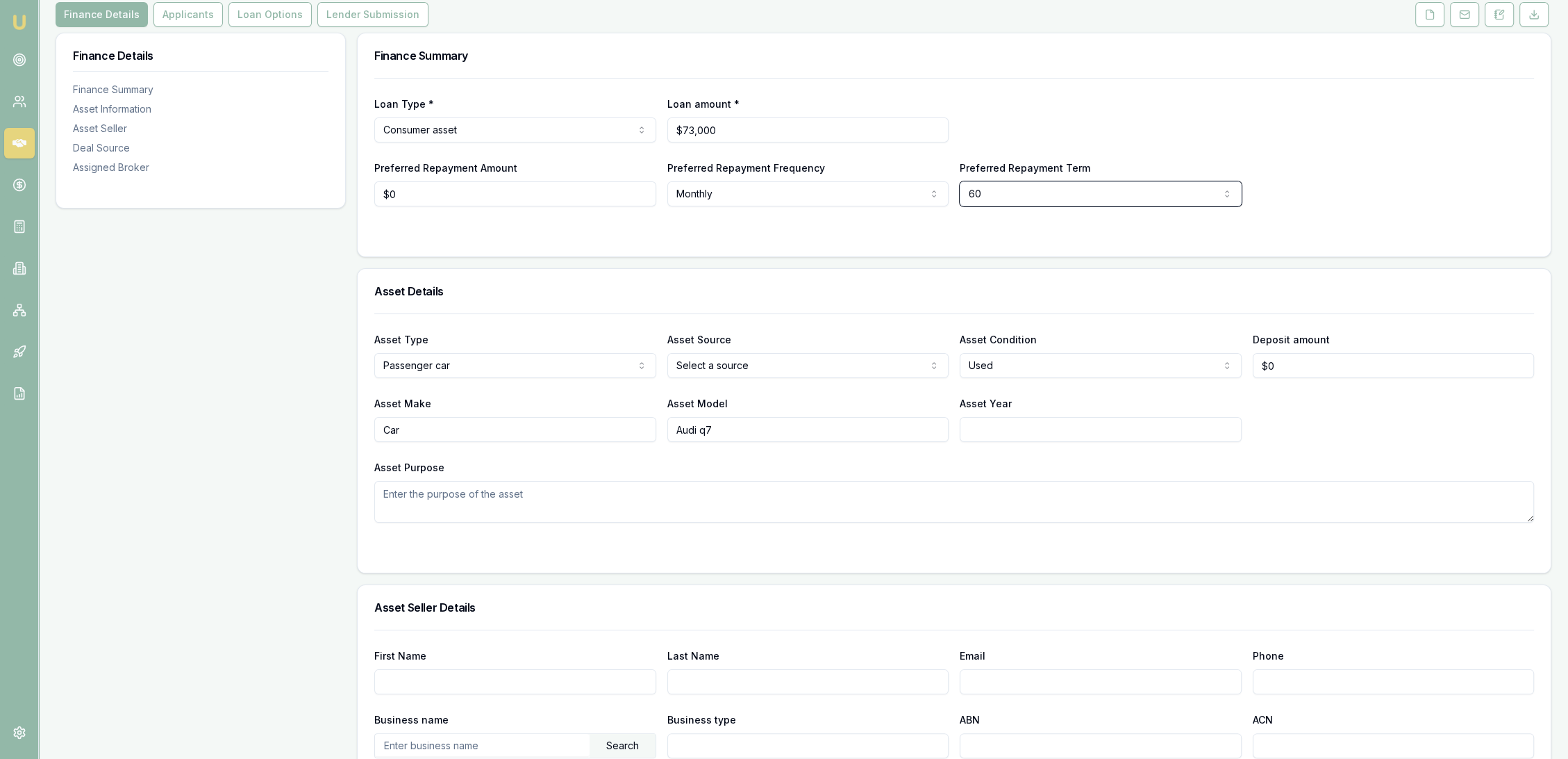
scroll to position [231, 0]
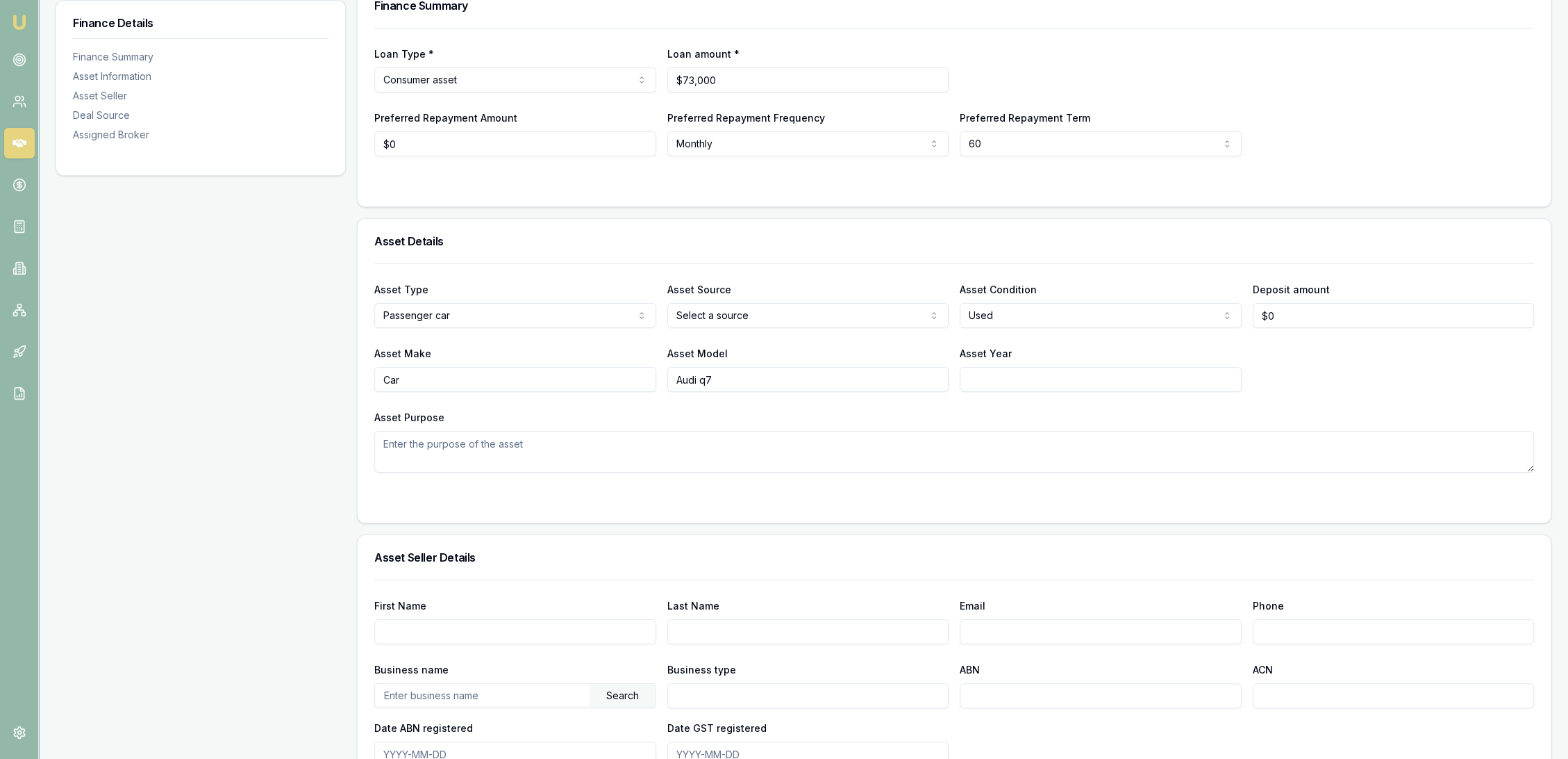
click at [989, 372] on input "Asset Year" at bounding box center [1100, 379] width 282 height 25
type input "202"
type input "5"
type input "2025"
click at [986, 404] on div "Asset Type Passenger car Passenger car Electric vehicle Light commercial Carava…" at bounding box center [954, 368] width 1160 height 209
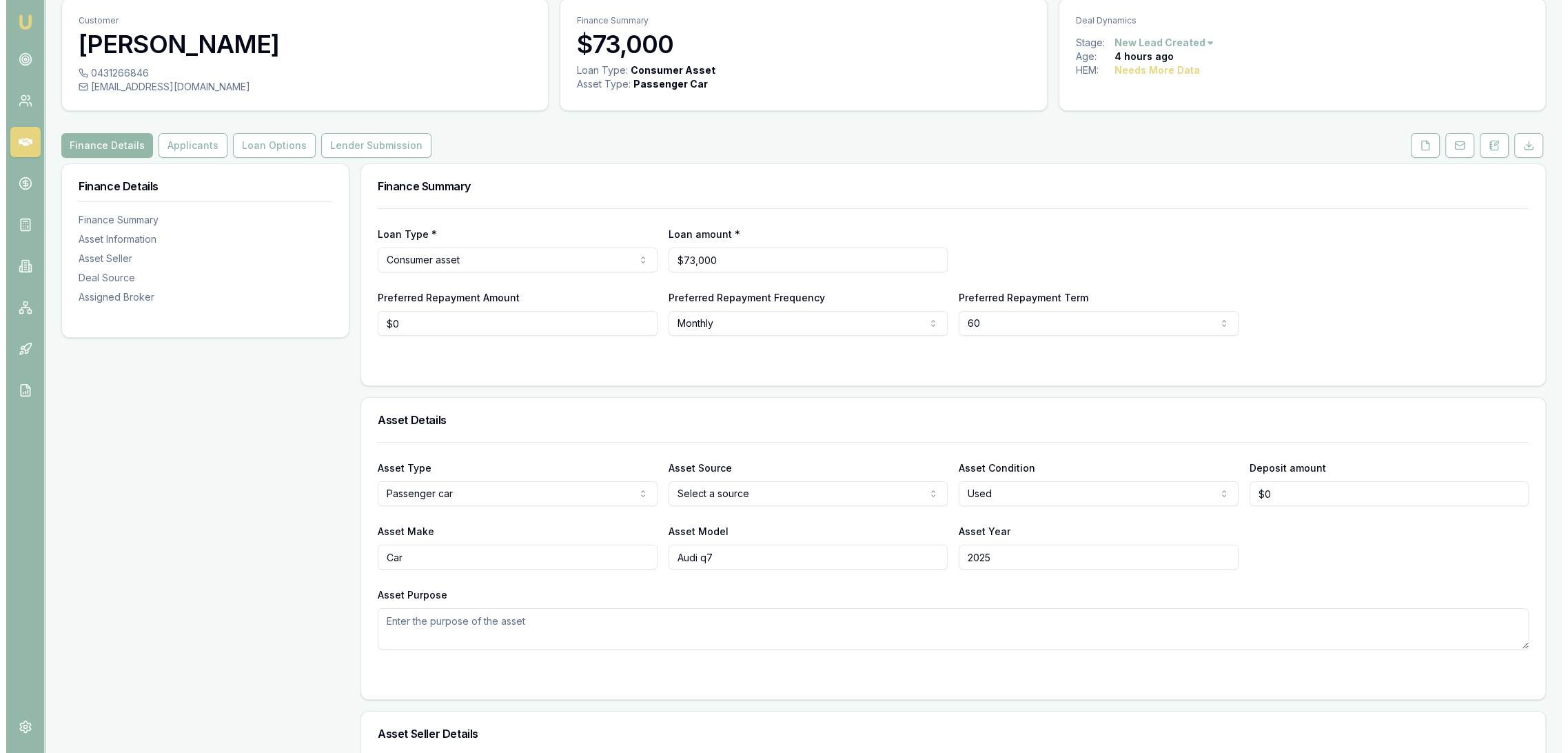
scroll to position [0, 0]
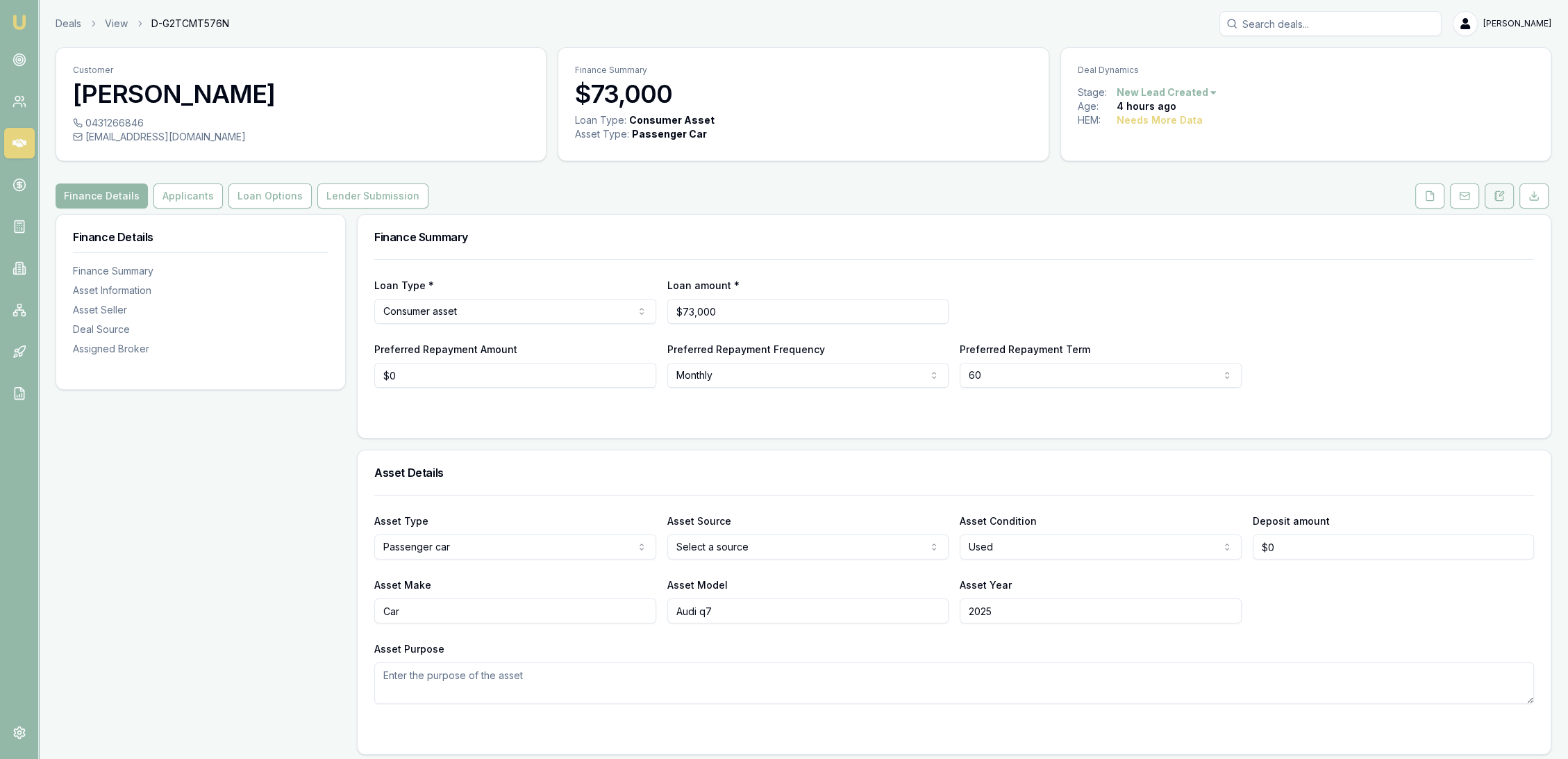
click at [1505, 199] on button at bounding box center [1498, 196] width 29 height 25
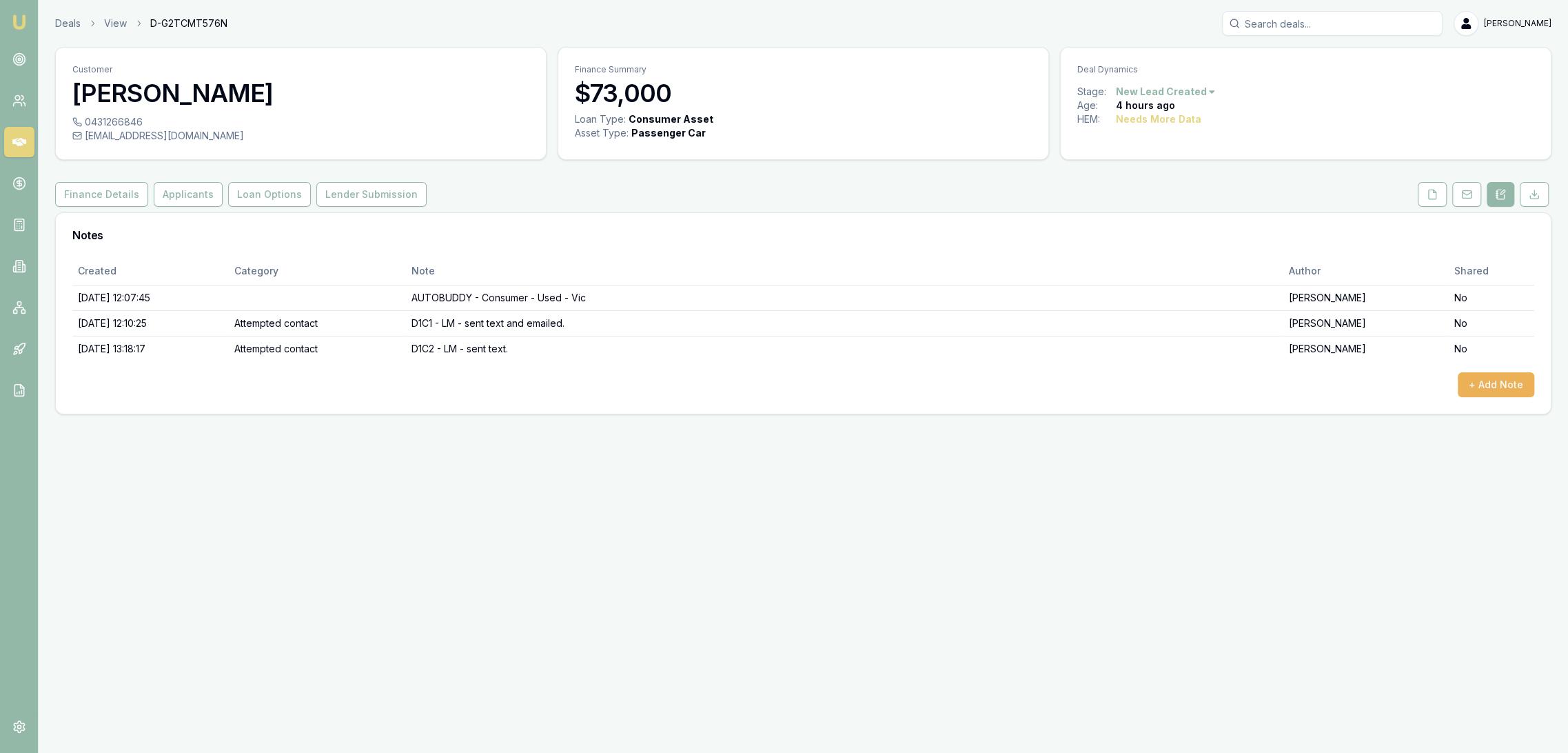
click at [1539, 377] on div "Created Category Note Author Shared [DATE] 12:07:45 AUTOBUDDY - Consumer - Used…" at bounding box center [804, 335] width 1495 height 156
click at [1501, 381] on button "+ Add Note" at bounding box center [1497, 384] width 77 height 25
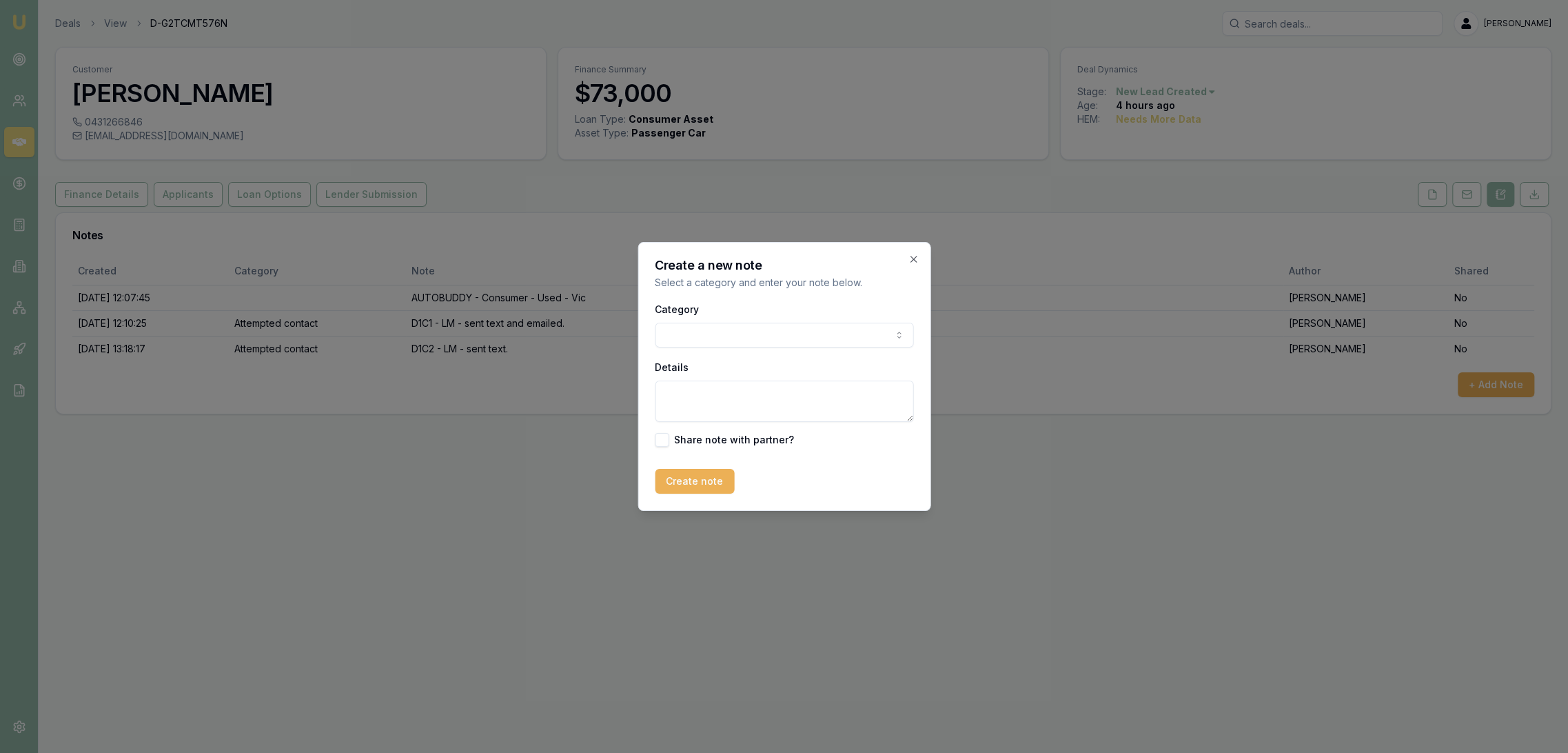
click at [739, 401] on textarea "Details" at bounding box center [784, 401] width 258 height 41
type textarea "TXT RCD - 2025 car 5 yr loan term. Preparing quote now."
click at [691, 485] on button "Create note" at bounding box center [694, 481] width 80 height 25
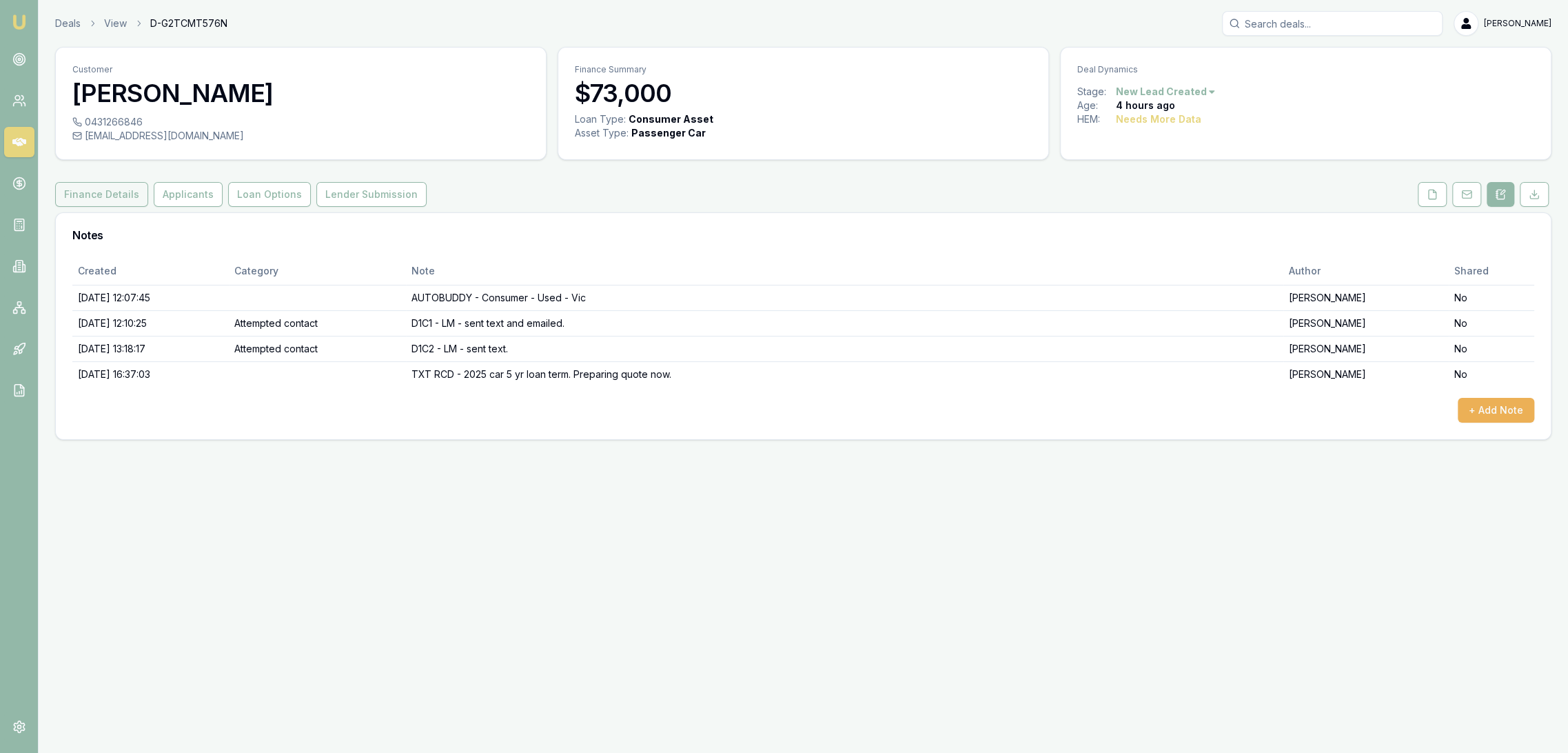
click at [109, 195] on button "Finance Details" at bounding box center [101, 195] width 93 height 25
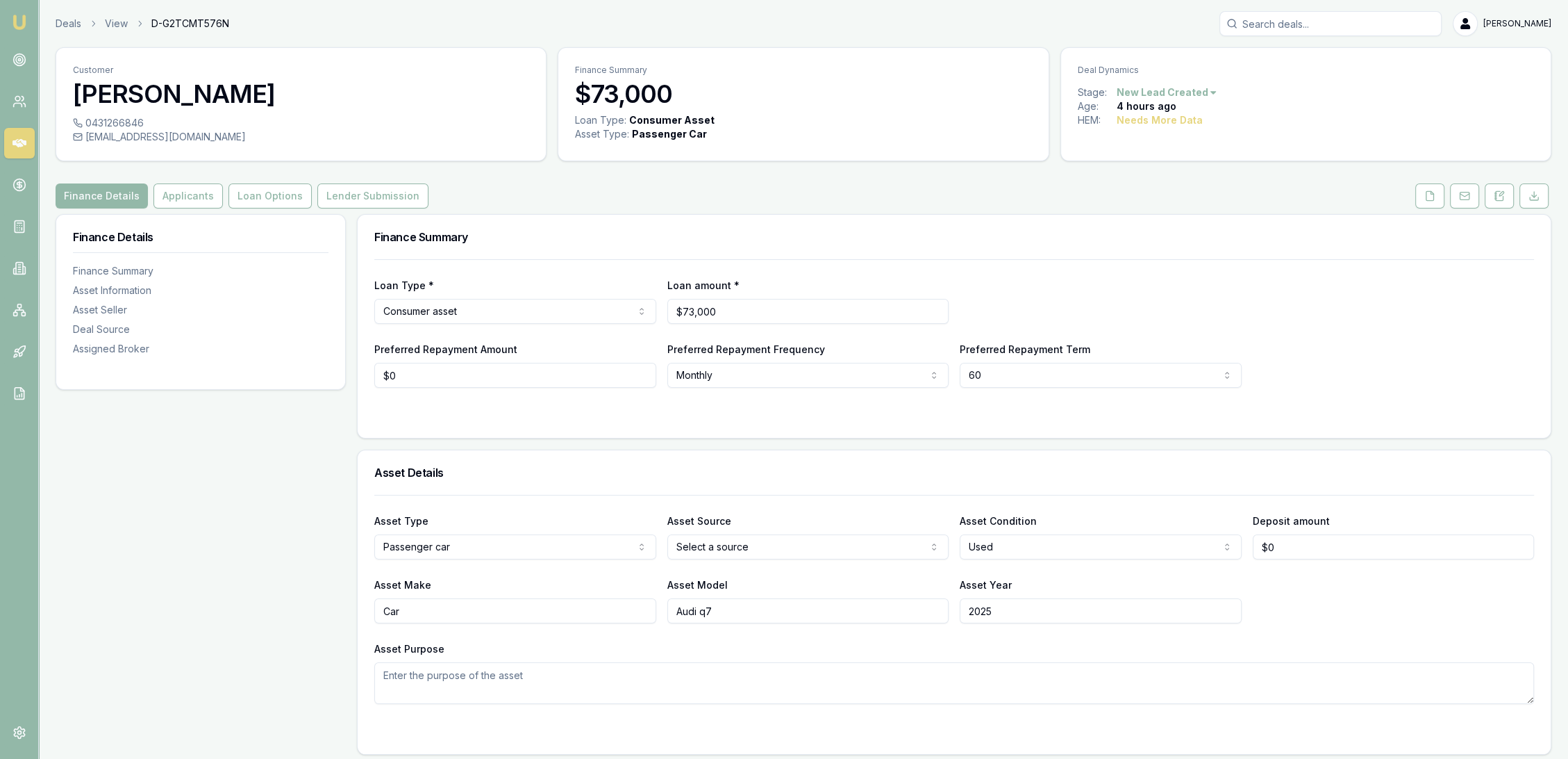
click at [1053, 546] on html "Emu Broker Deals View D-G2TCMT576N [PERSON_NAME] Toggle Menu Customer [PERSON_N…" at bounding box center [784, 379] width 1568 height 759
select select "NEW_OR_DEMO"
click at [1428, 198] on icon at bounding box center [1429, 196] width 11 height 11
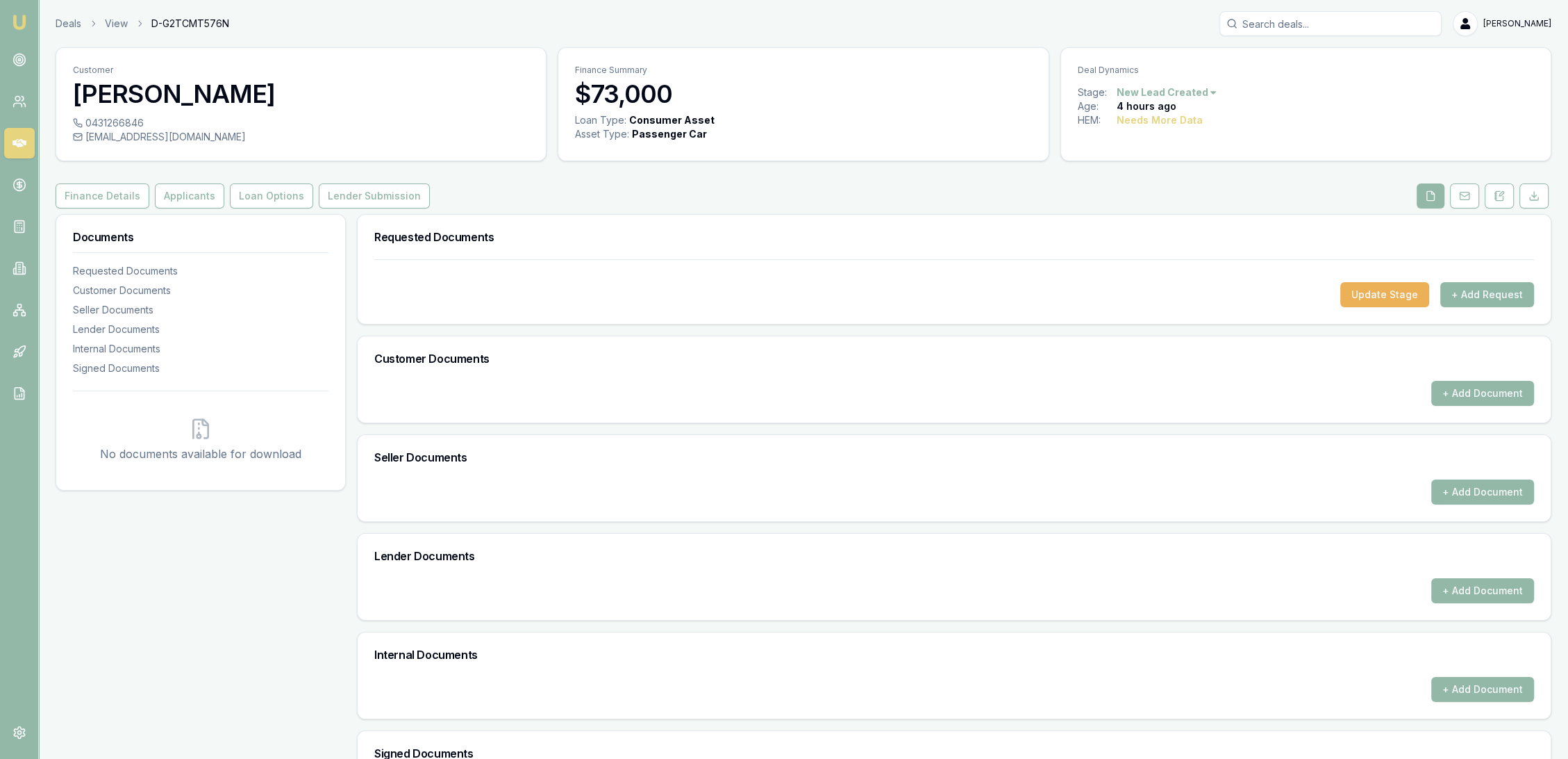
click at [1473, 289] on button "+ Add Request" at bounding box center [1486, 294] width 93 height 25
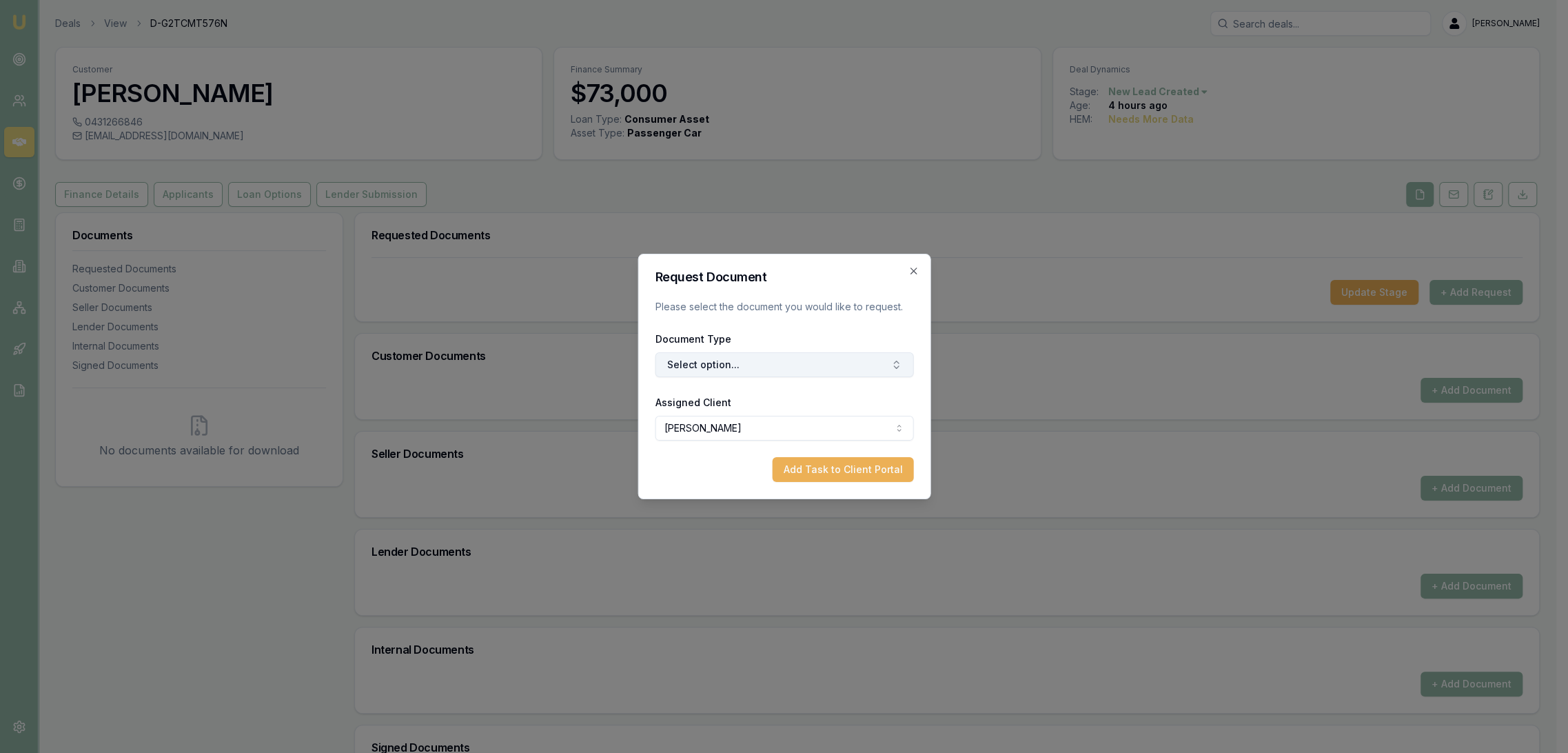
click at [752, 361] on button "Select option..." at bounding box center [784, 365] width 258 height 25
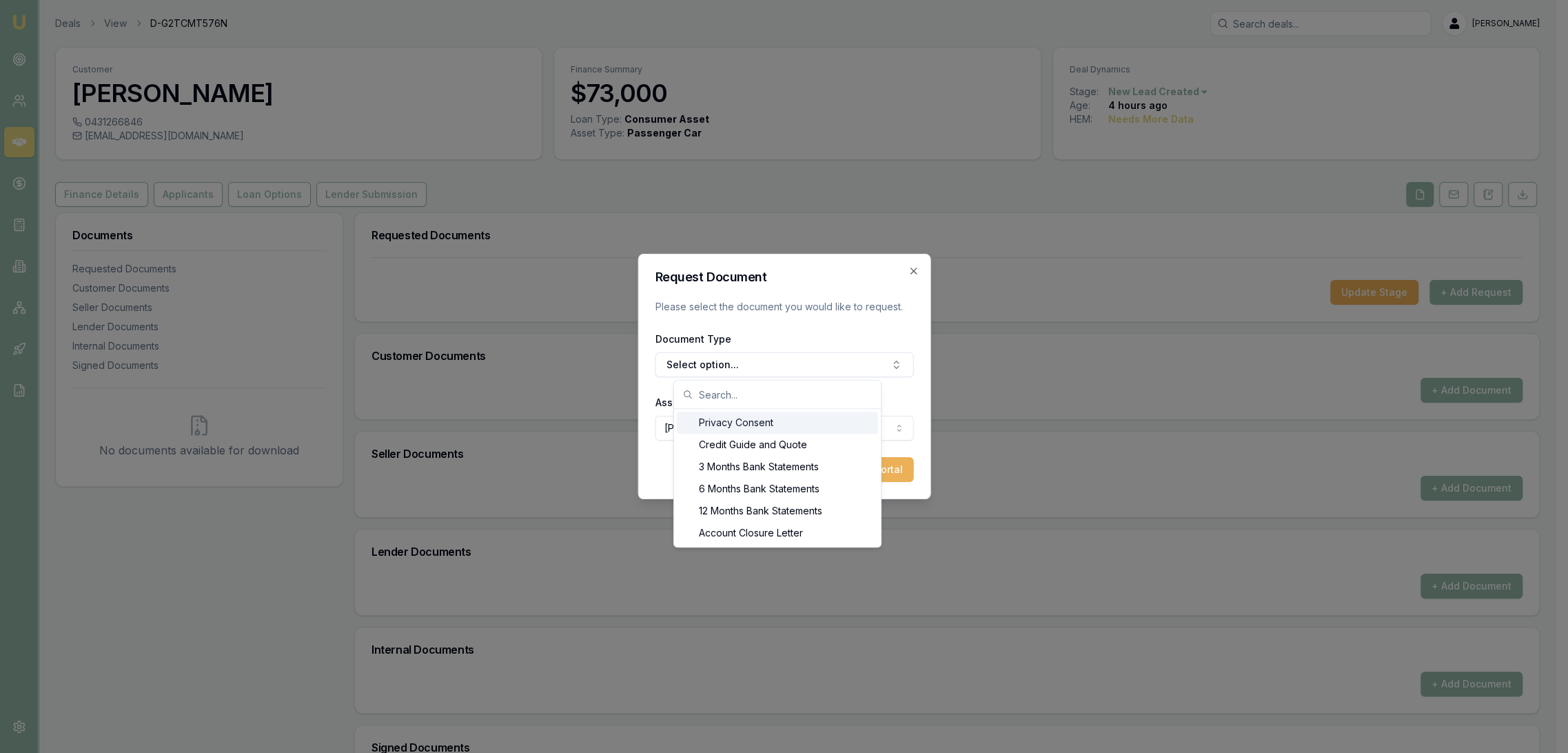
click at [733, 429] on div "Privacy Consent" at bounding box center [777, 423] width 201 height 22
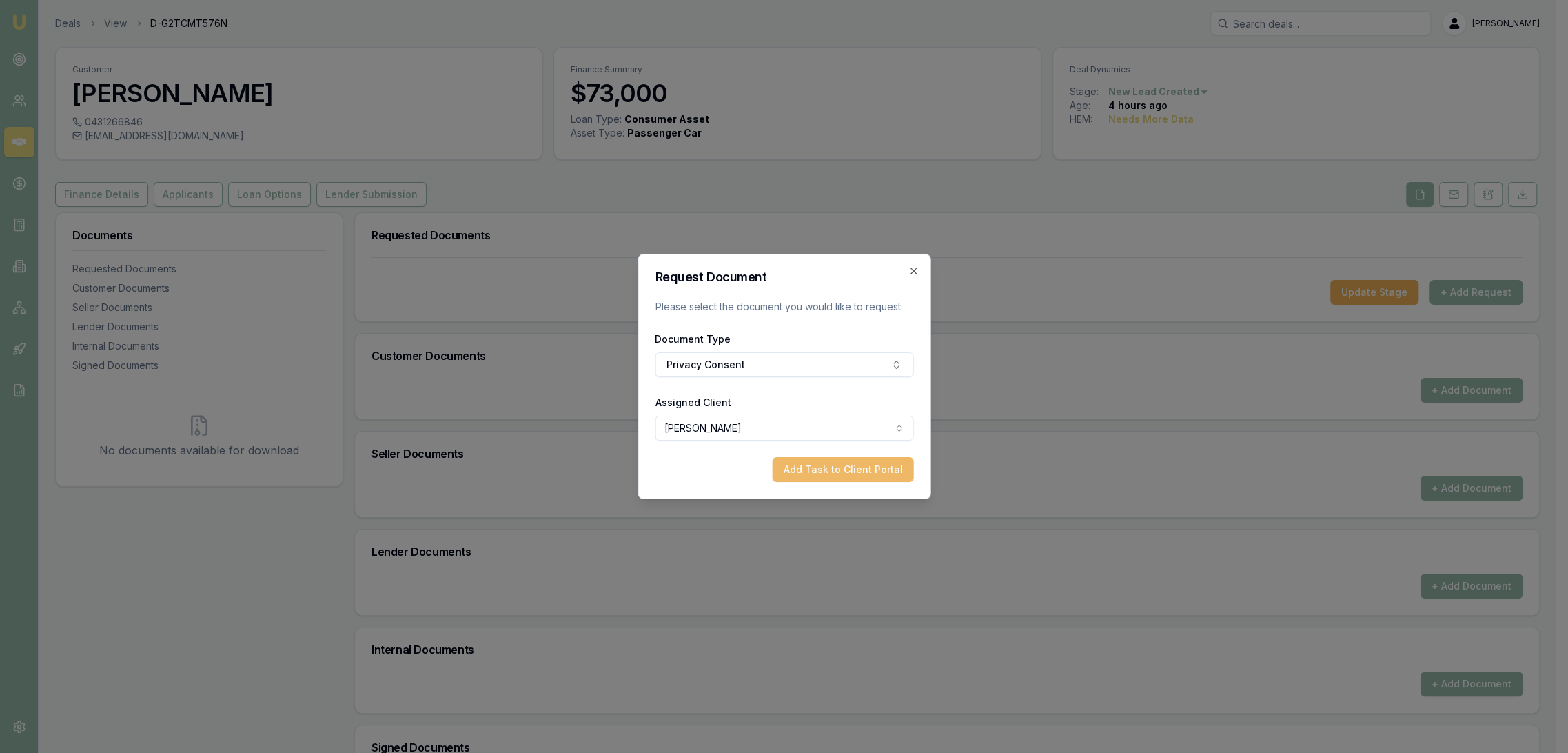
drag, startPoint x: 829, startPoint y: 458, endPoint x: 941, endPoint y: 460, distance: 112.0
click at [831, 460] on button "Add Task to Client Portal" at bounding box center [842, 470] width 141 height 25
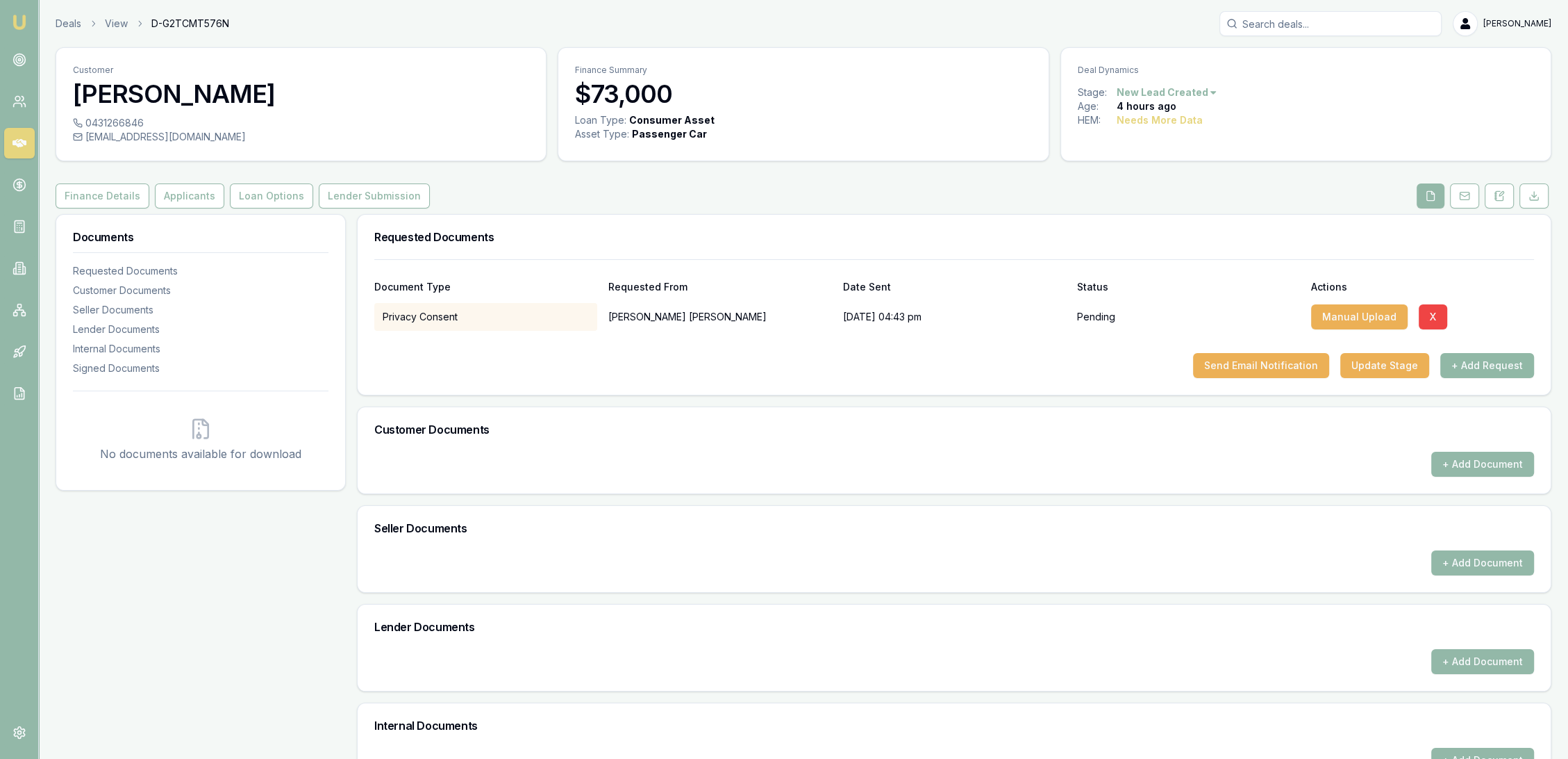
click at [1477, 364] on button "+ Add Request" at bounding box center [1486, 365] width 93 height 25
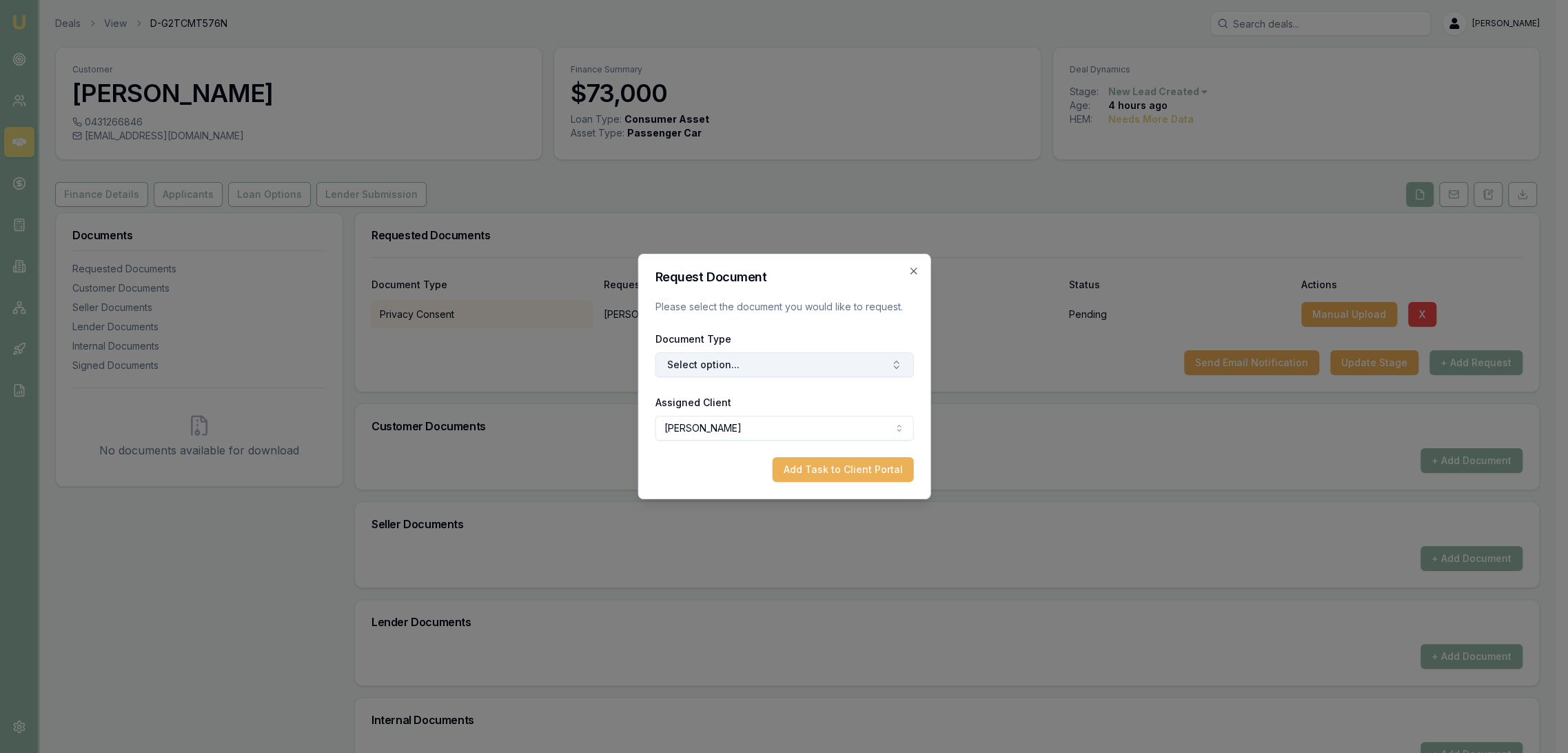
click at [706, 360] on button "Select option..." at bounding box center [784, 365] width 258 height 25
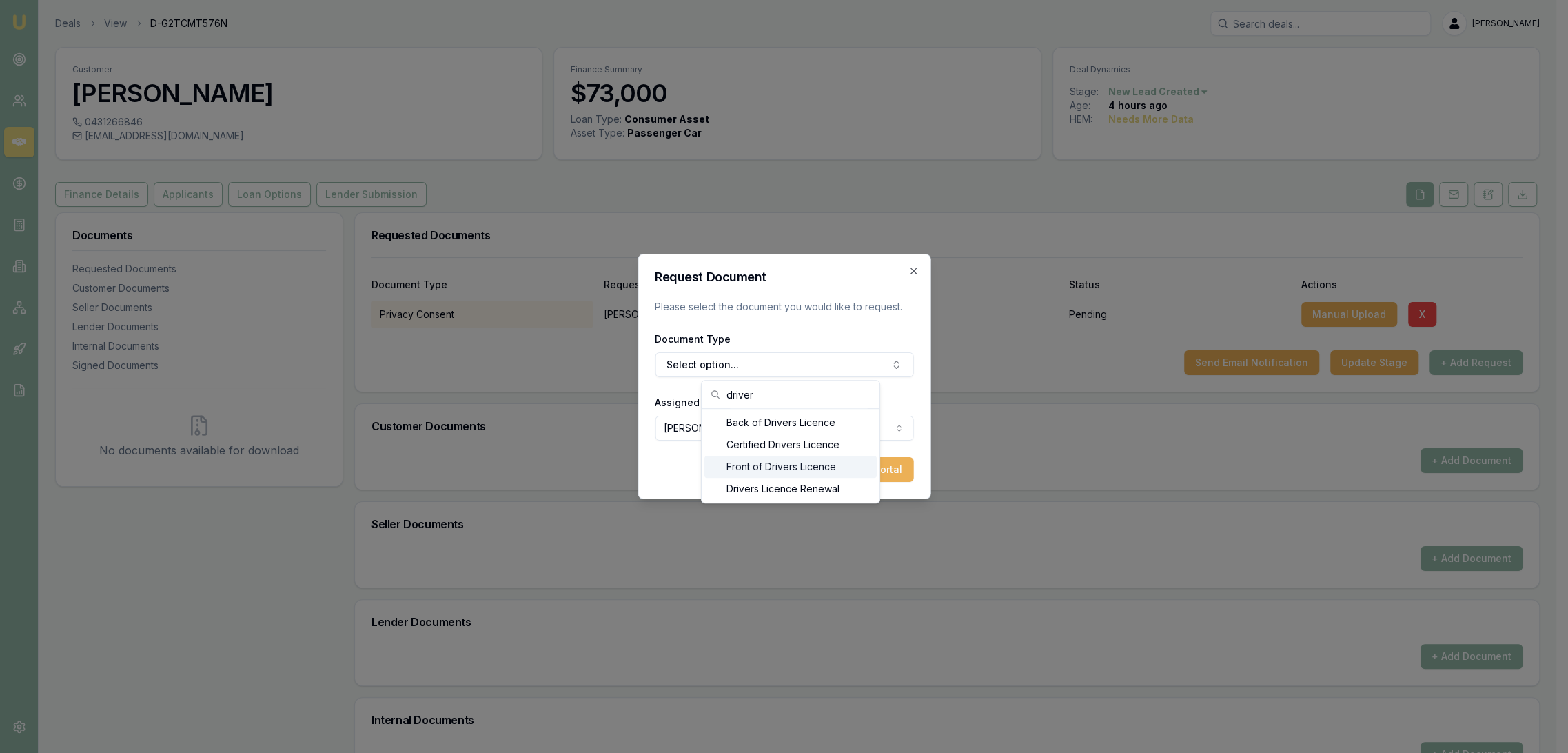
type input "driver"
drag, startPoint x: 746, startPoint y: 473, endPoint x: 855, endPoint y: 467, distance: 109.2
click at [748, 473] on div "Front of Drivers Licence" at bounding box center [791, 467] width 172 height 22
click at [864, 472] on button "Add Task to Client Portal" at bounding box center [842, 470] width 141 height 25
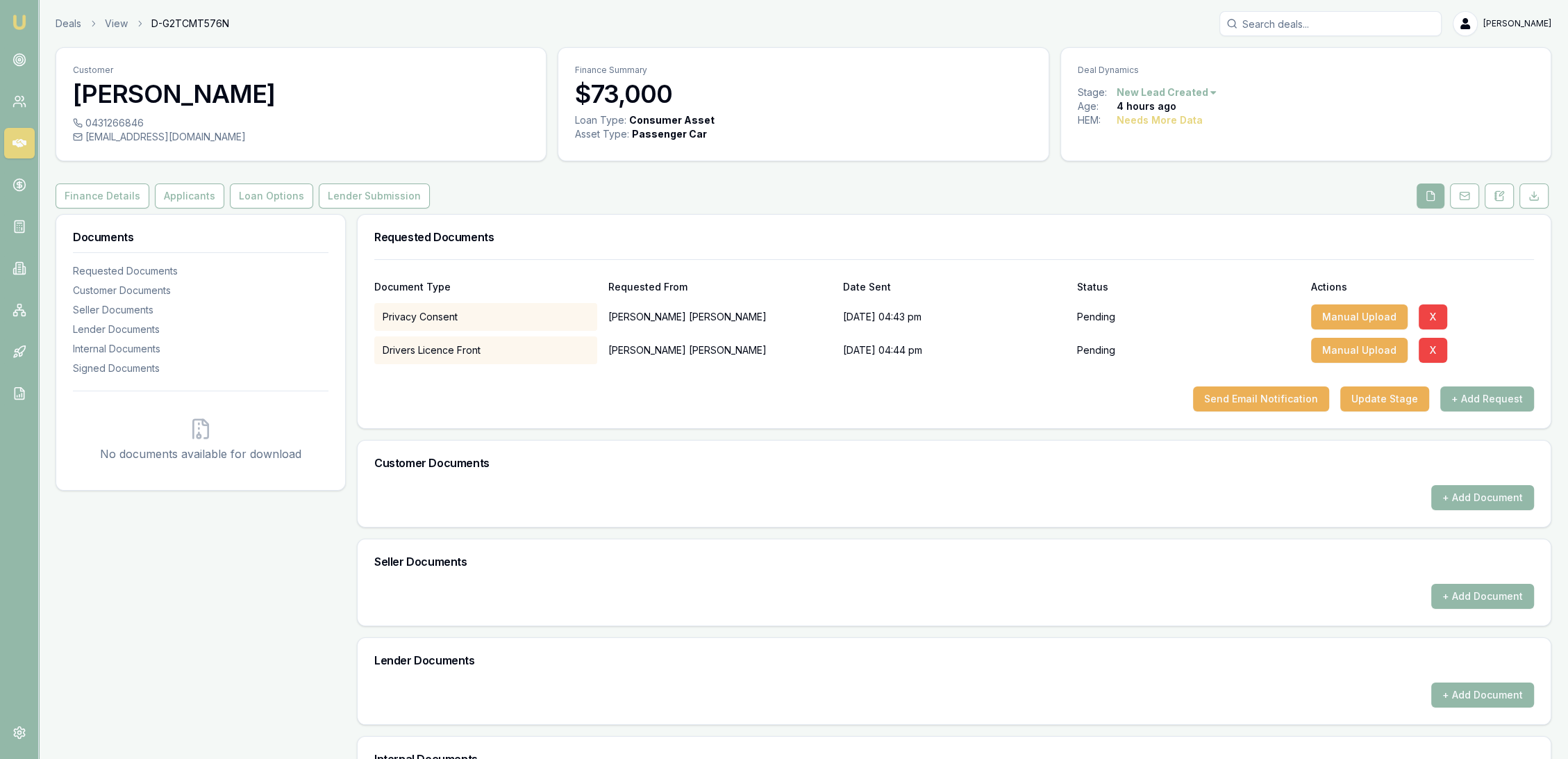
click at [1470, 397] on button "+ Add Request" at bounding box center [1486, 399] width 93 height 25
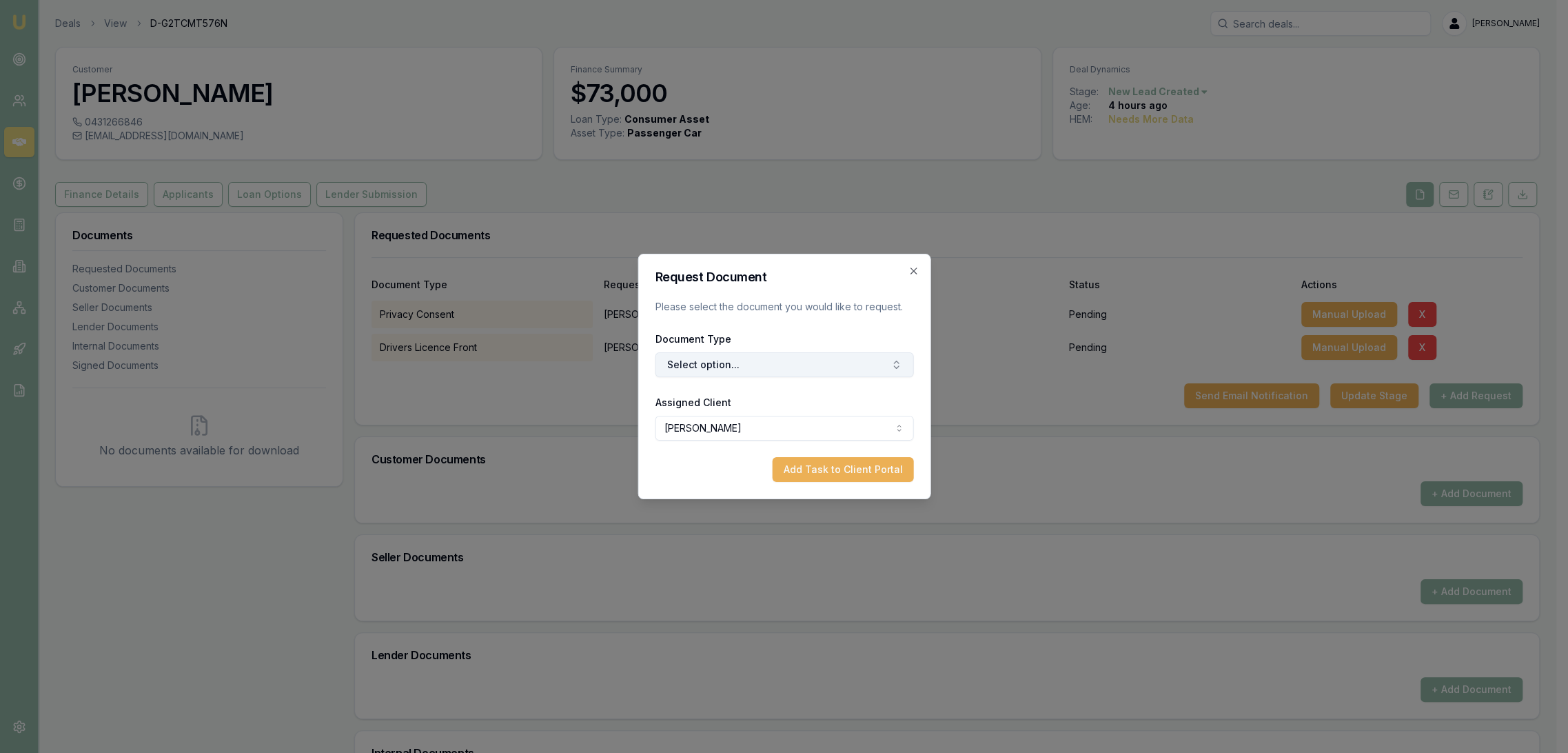
click at [817, 374] on button "Select option..." at bounding box center [784, 365] width 258 height 25
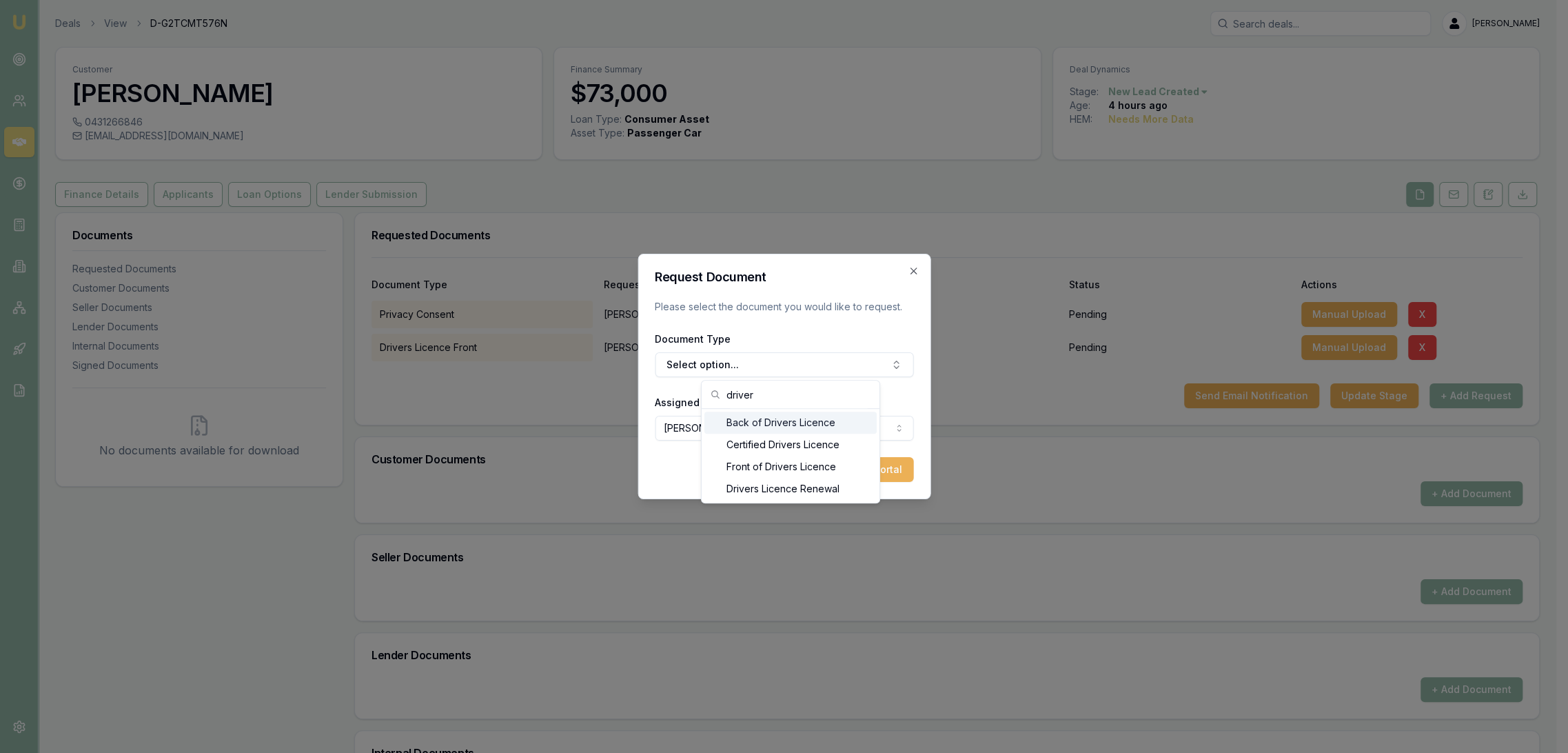
type input "driver"
click at [797, 423] on div "Back of Drivers Licence" at bounding box center [791, 423] width 172 height 22
click at [869, 475] on button "Add Task to Client Portal" at bounding box center [842, 470] width 141 height 25
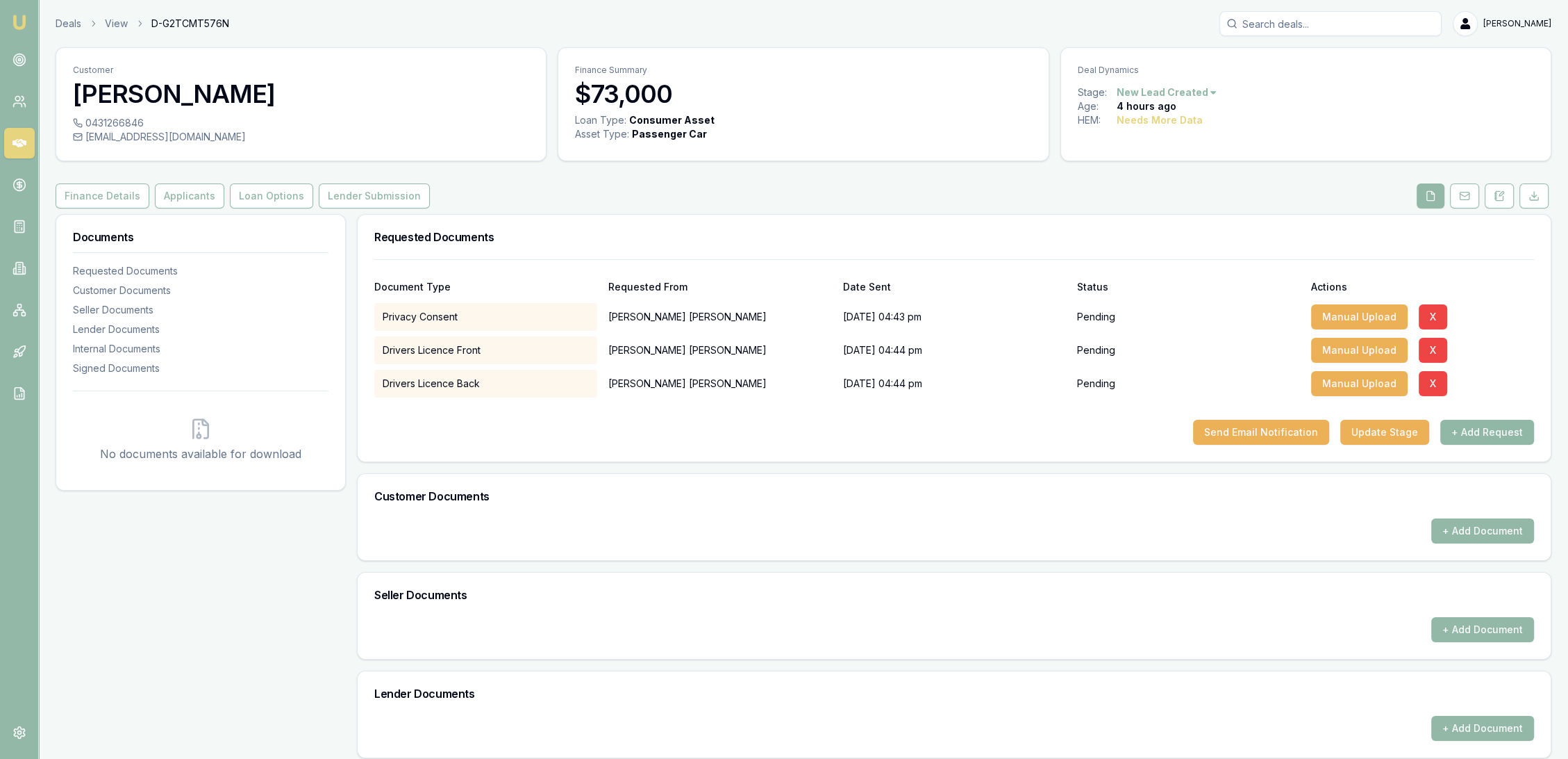
click at [1488, 432] on button "+ Add Request" at bounding box center [1486, 432] width 93 height 25
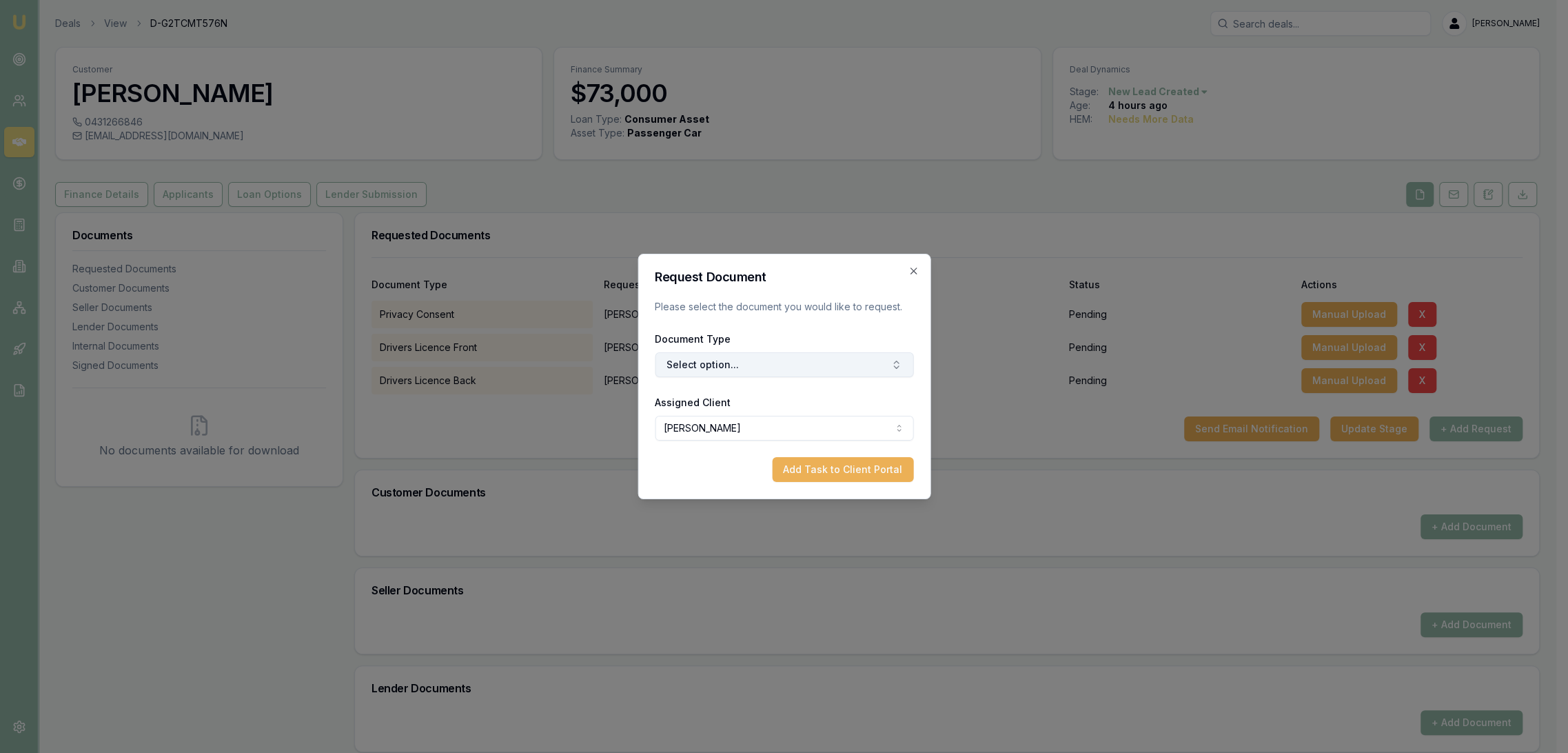
click at [748, 360] on button "Select option..." at bounding box center [784, 365] width 258 height 25
type input "selfie"
click at [739, 421] on div "Selfie with Licence" at bounding box center [791, 423] width 172 height 22
click at [823, 466] on button "Add Task to Client Portal" at bounding box center [842, 470] width 141 height 25
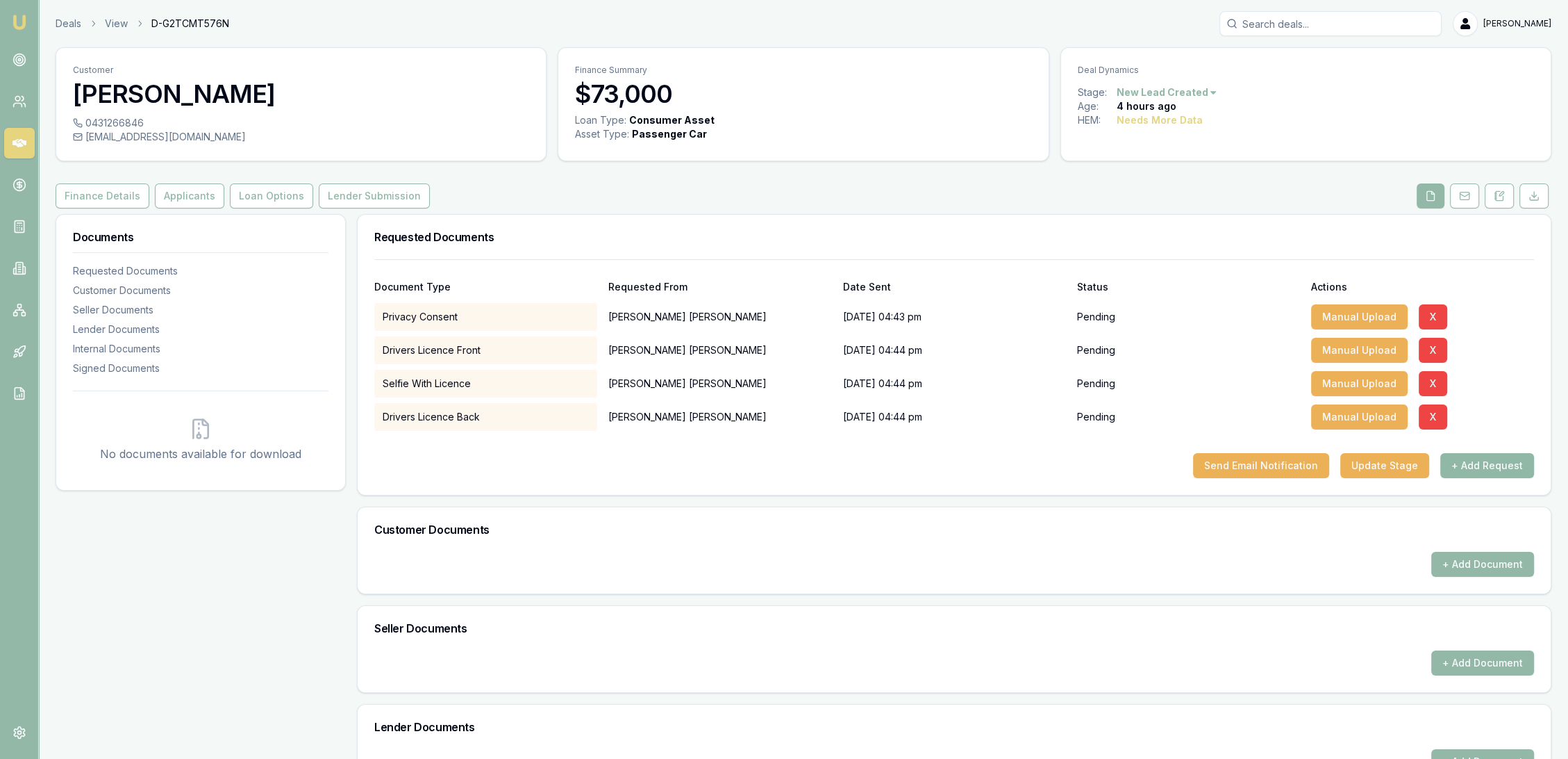
click at [1497, 469] on button "+ Add Request" at bounding box center [1486, 465] width 93 height 25
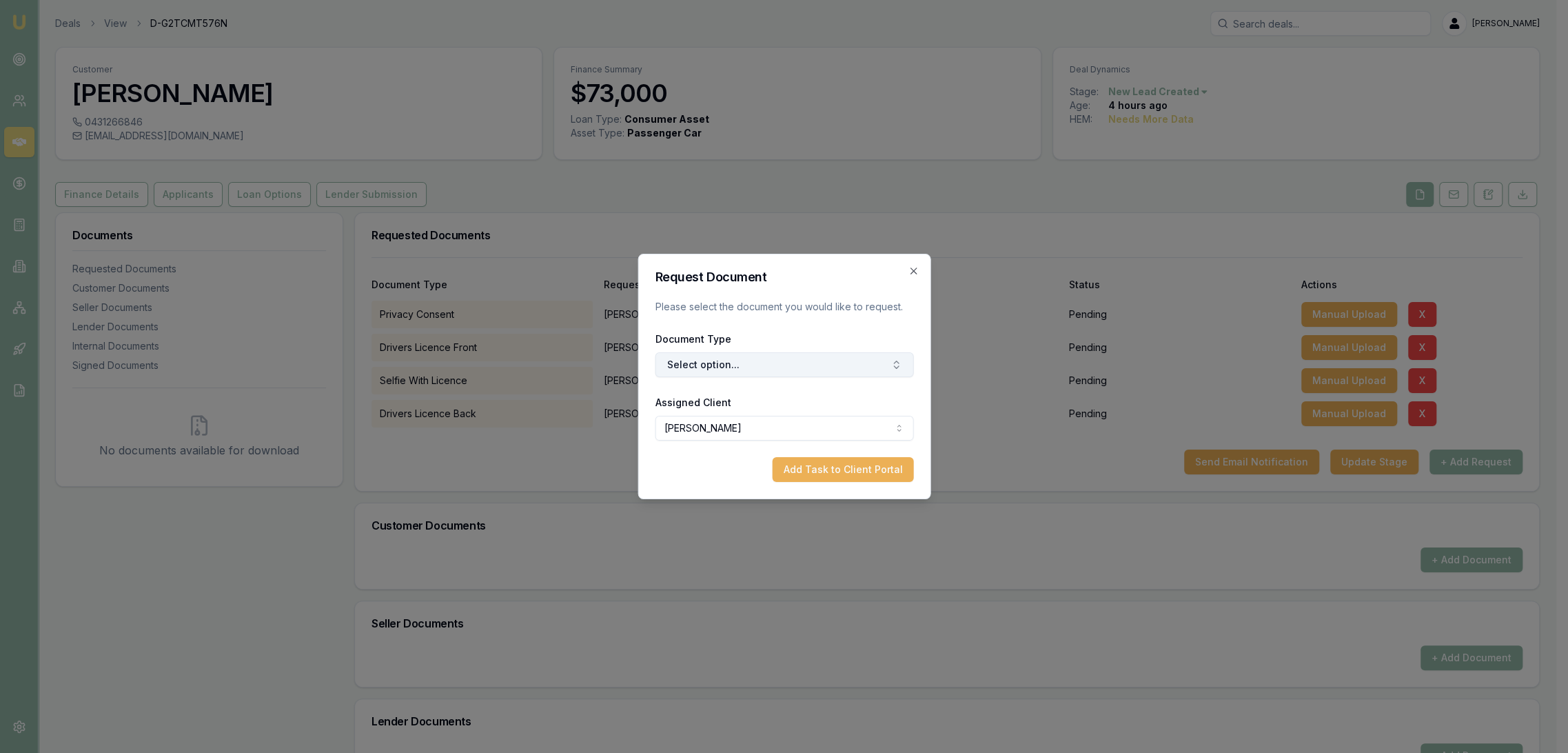
click at [790, 362] on button "Select option..." at bounding box center [784, 365] width 258 height 25
type input "medicare"
click at [826, 415] on div "Medicare Card" at bounding box center [791, 423] width 172 height 22
drag, startPoint x: 831, startPoint y: 462, endPoint x: 888, endPoint y: 462, distance: 57.0
click at [832, 462] on button "Add Task to Client Portal" at bounding box center [842, 470] width 141 height 25
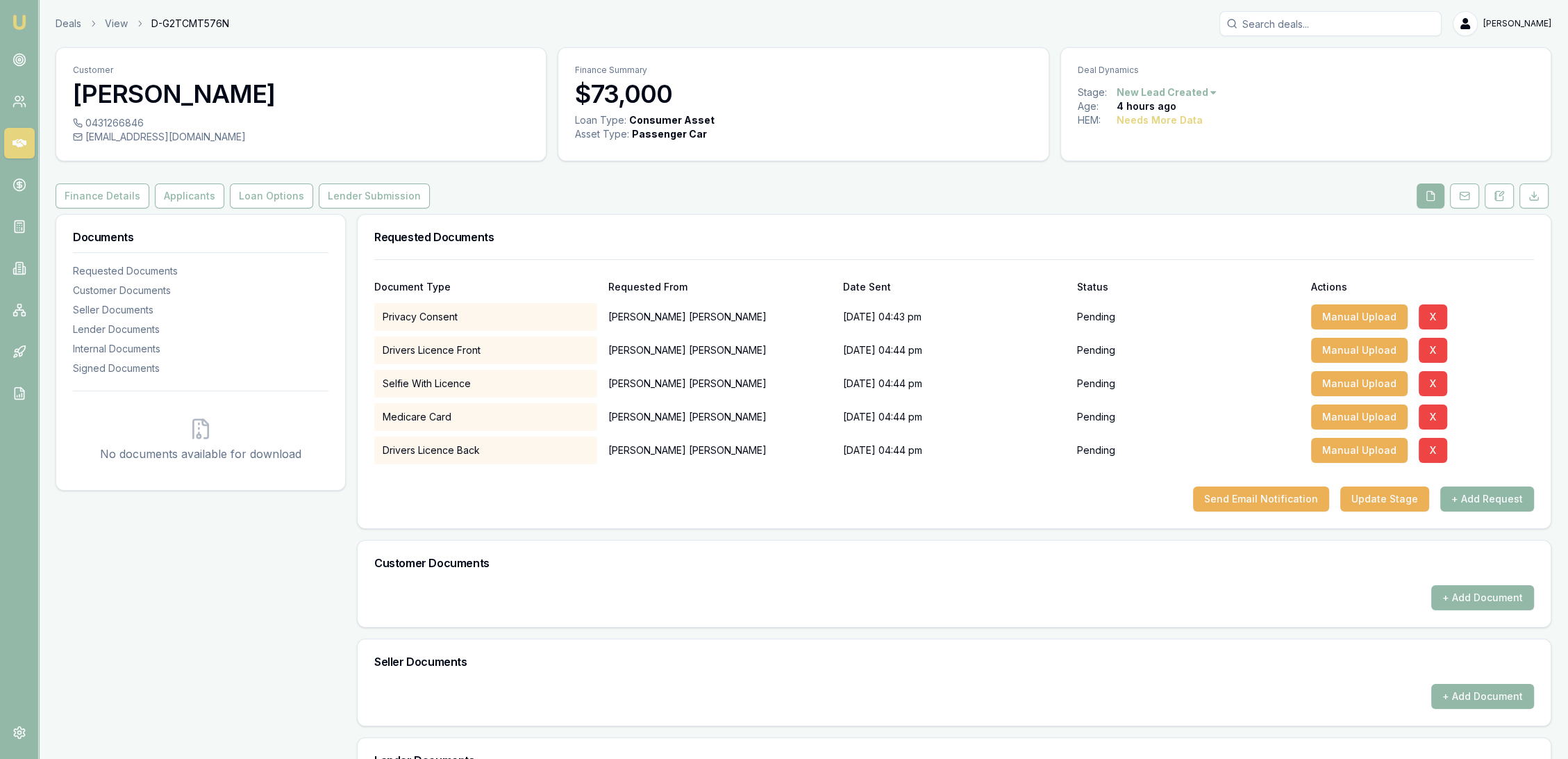
click at [1474, 496] on button "+ Add Request" at bounding box center [1486, 499] width 93 height 25
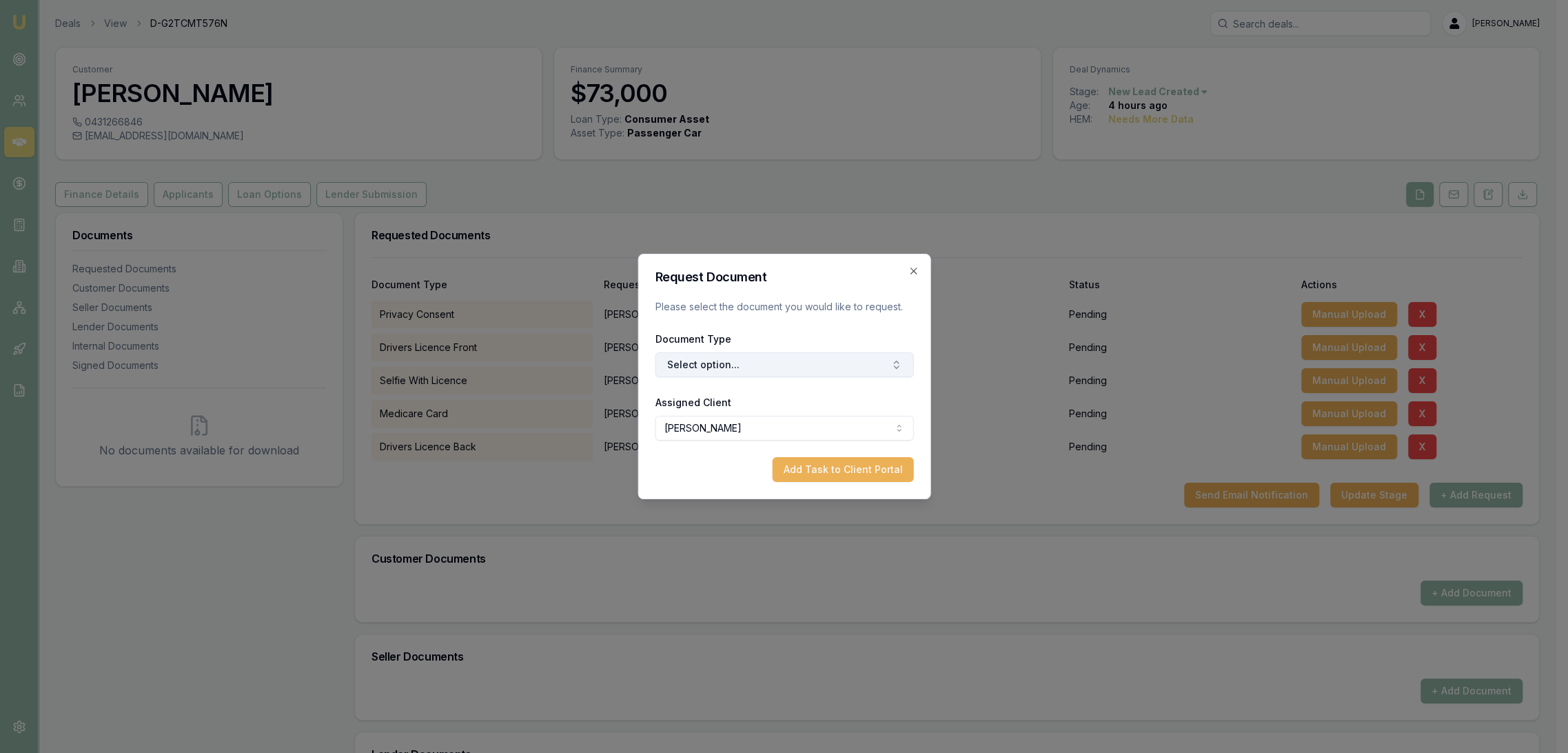
click at [701, 366] on button "Select option..." at bounding box center [784, 365] width 258 height 25
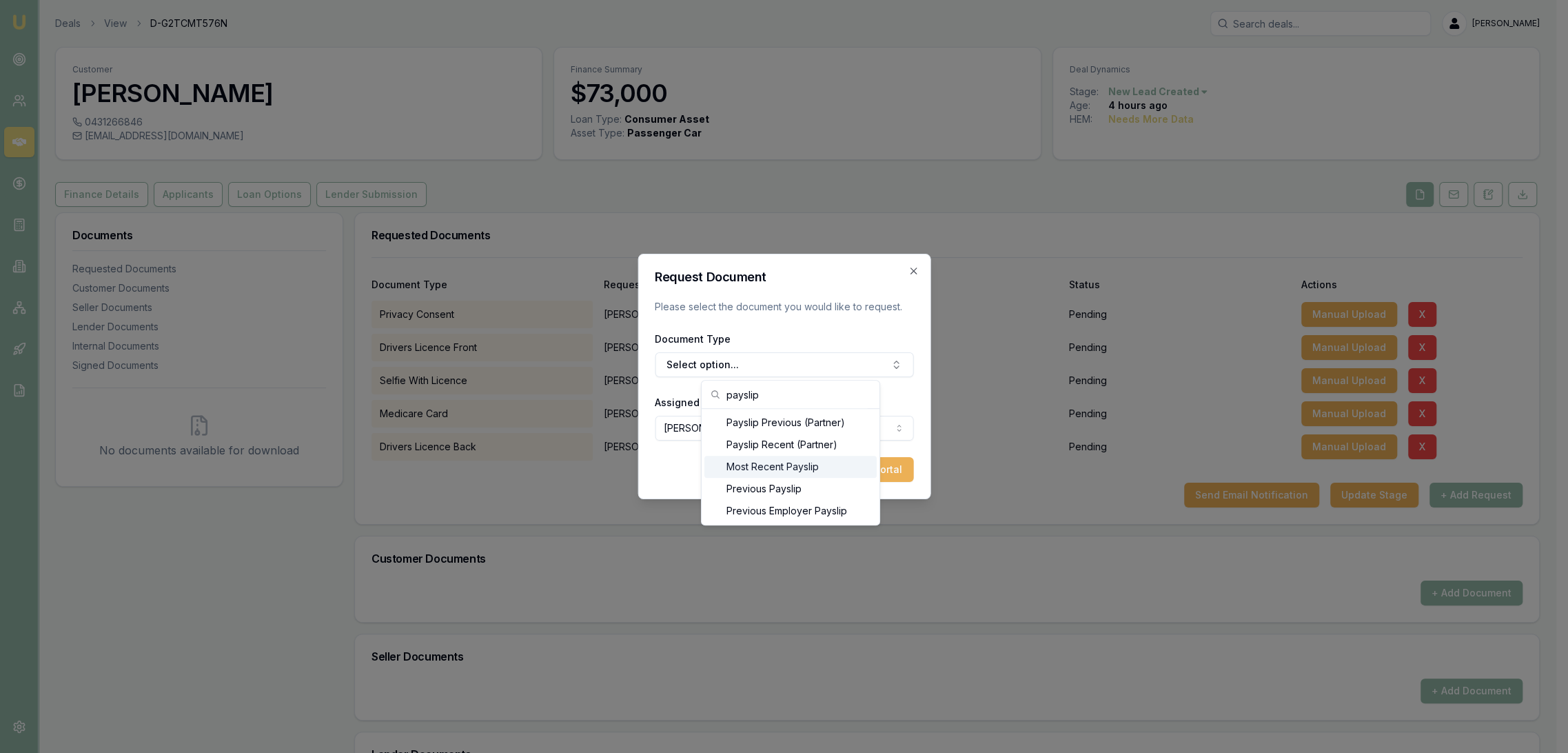
type input "payslip"
drag, startPoint x: 754, startPoint y: 466, endPoint x: 762, endPoint y: 462, distance: 8.9
click at [754, 466] on div "Most Recent Payslip" at bounding box center [791, 467] width 172 height 22
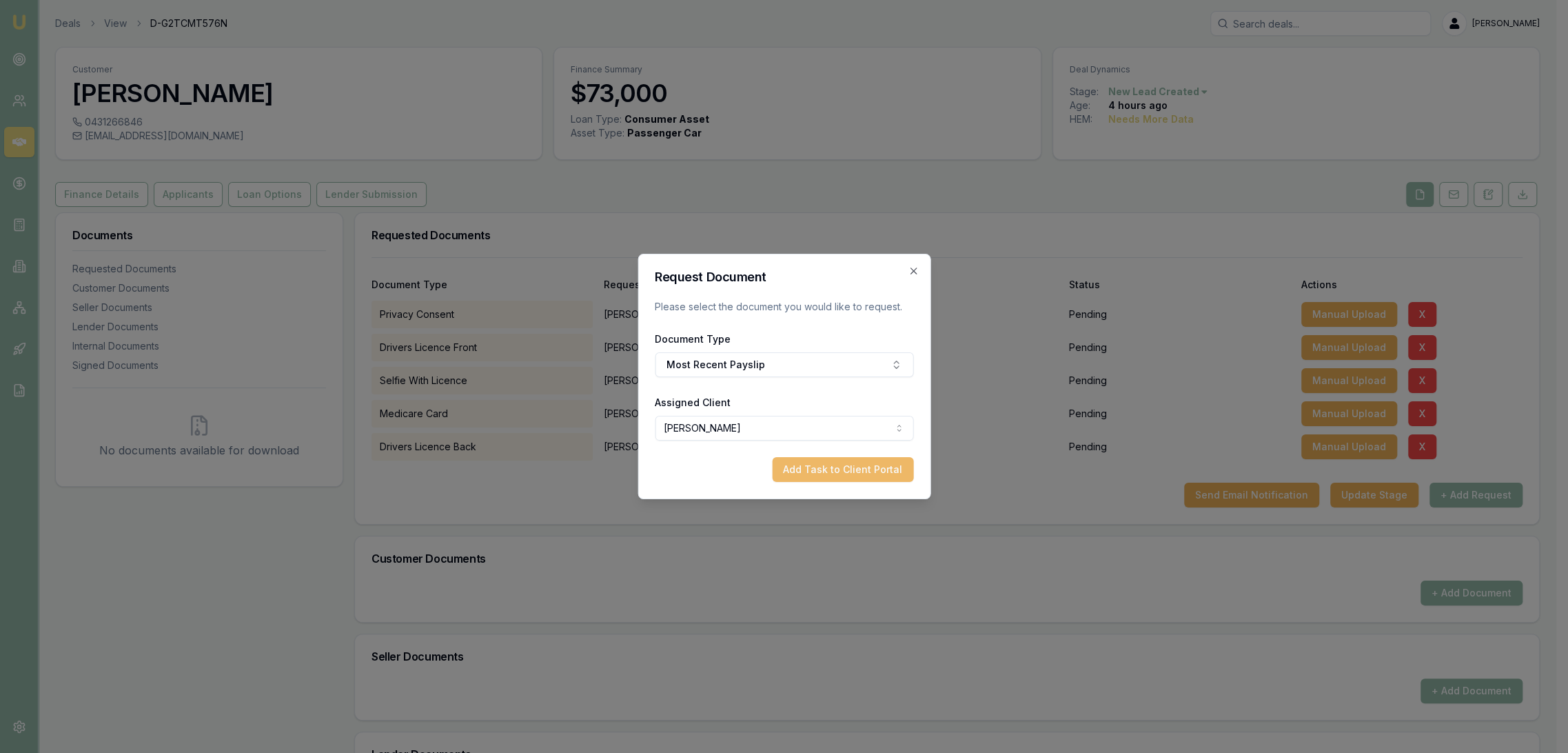
click at [825, 463] on button "Add Task to Client Portal" at bounding box center [842, 470] width 141 height 25
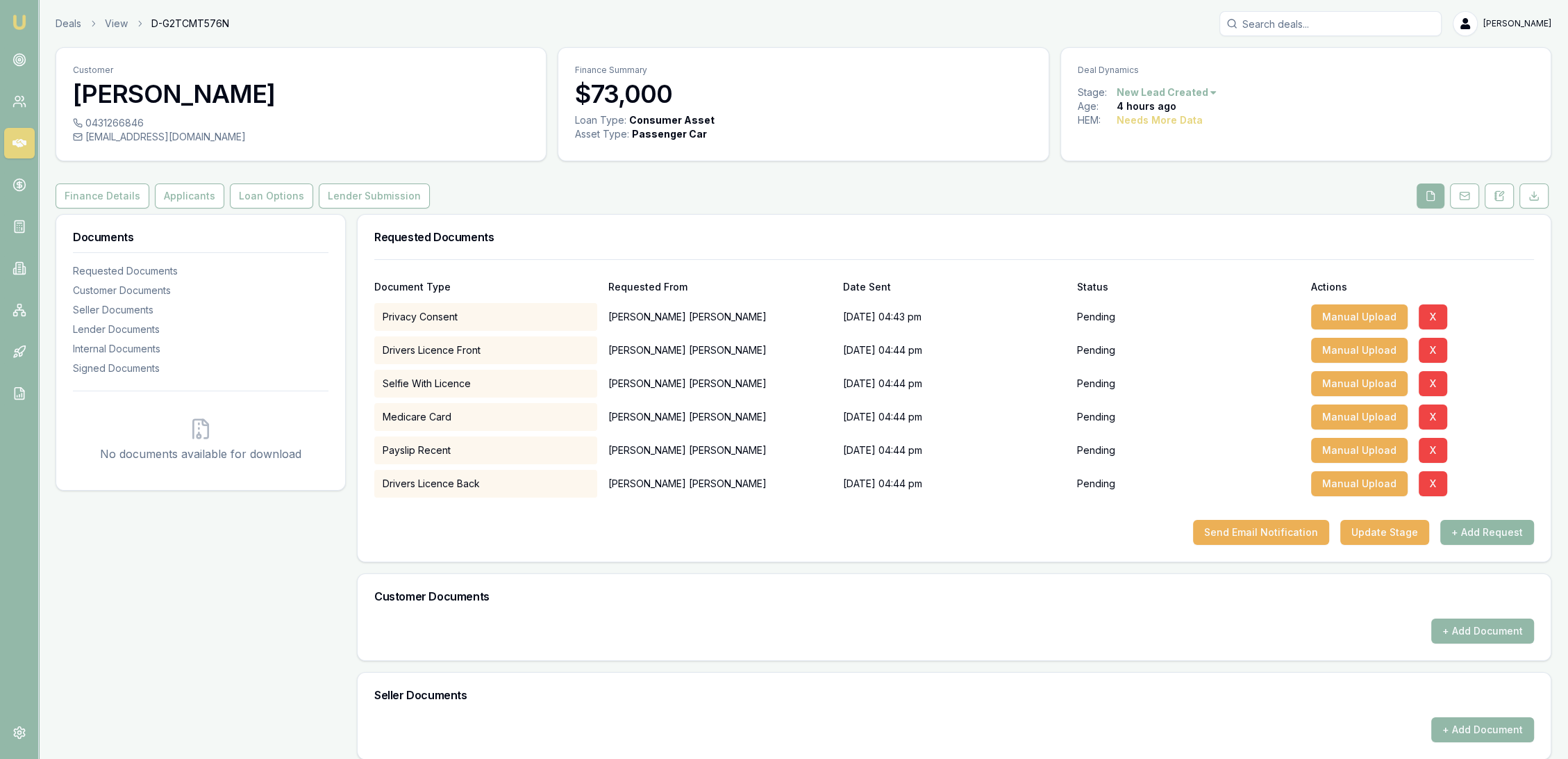
click at [1478, 535] on button "+ Add Request" at bounding box center [1486, 532] width 93 height 25
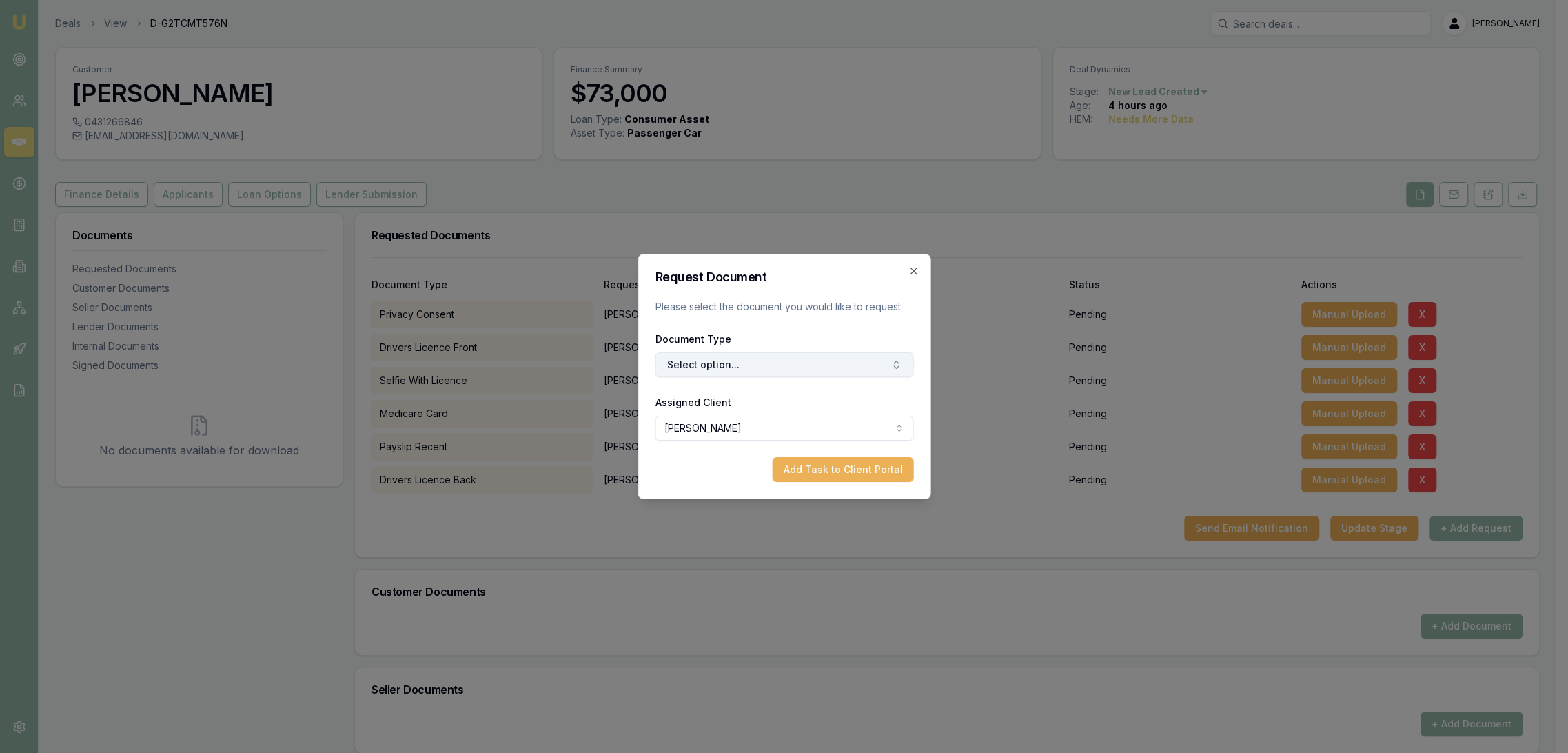
click at [740, 368] on button "Select option..." at bounding box center [784, 365] width 258 height 25
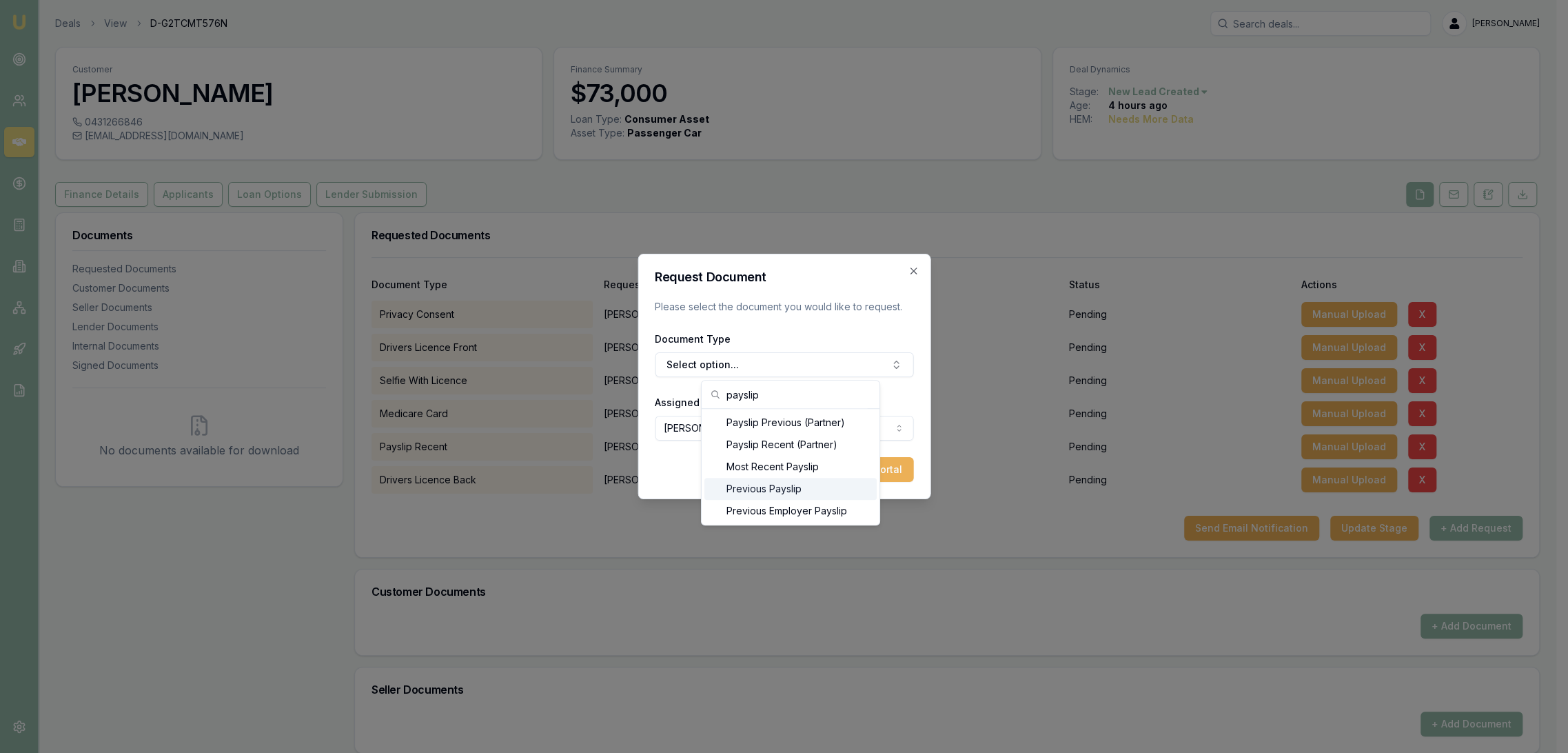
type input "payslip"
click at [766, 482] on div "Previous Payslip" at bounding box center [791, 489] width 172 height 22
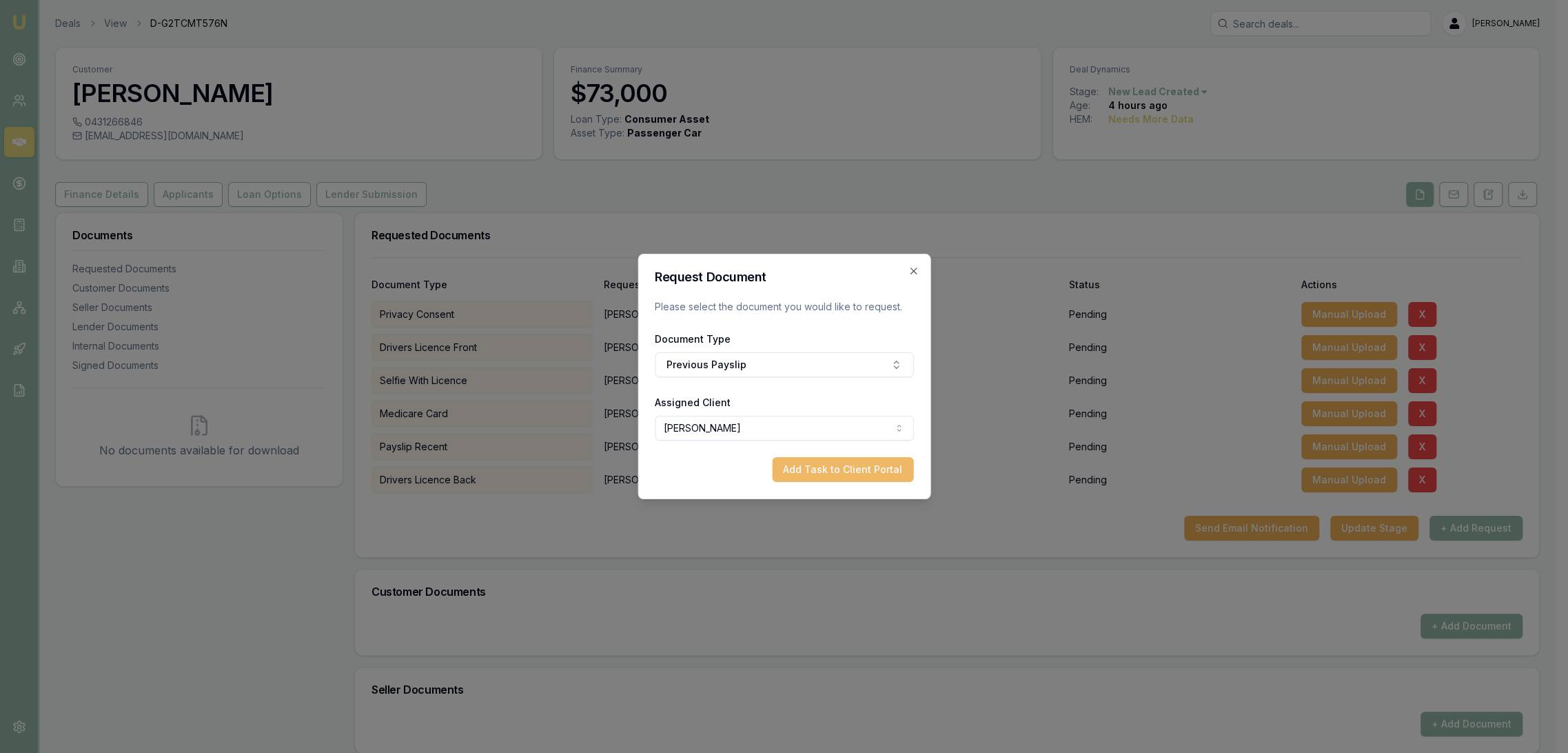
click at [864, 471] on button "Add Task to Client Portal" at bounding box center [842, 470] width 141 height 25
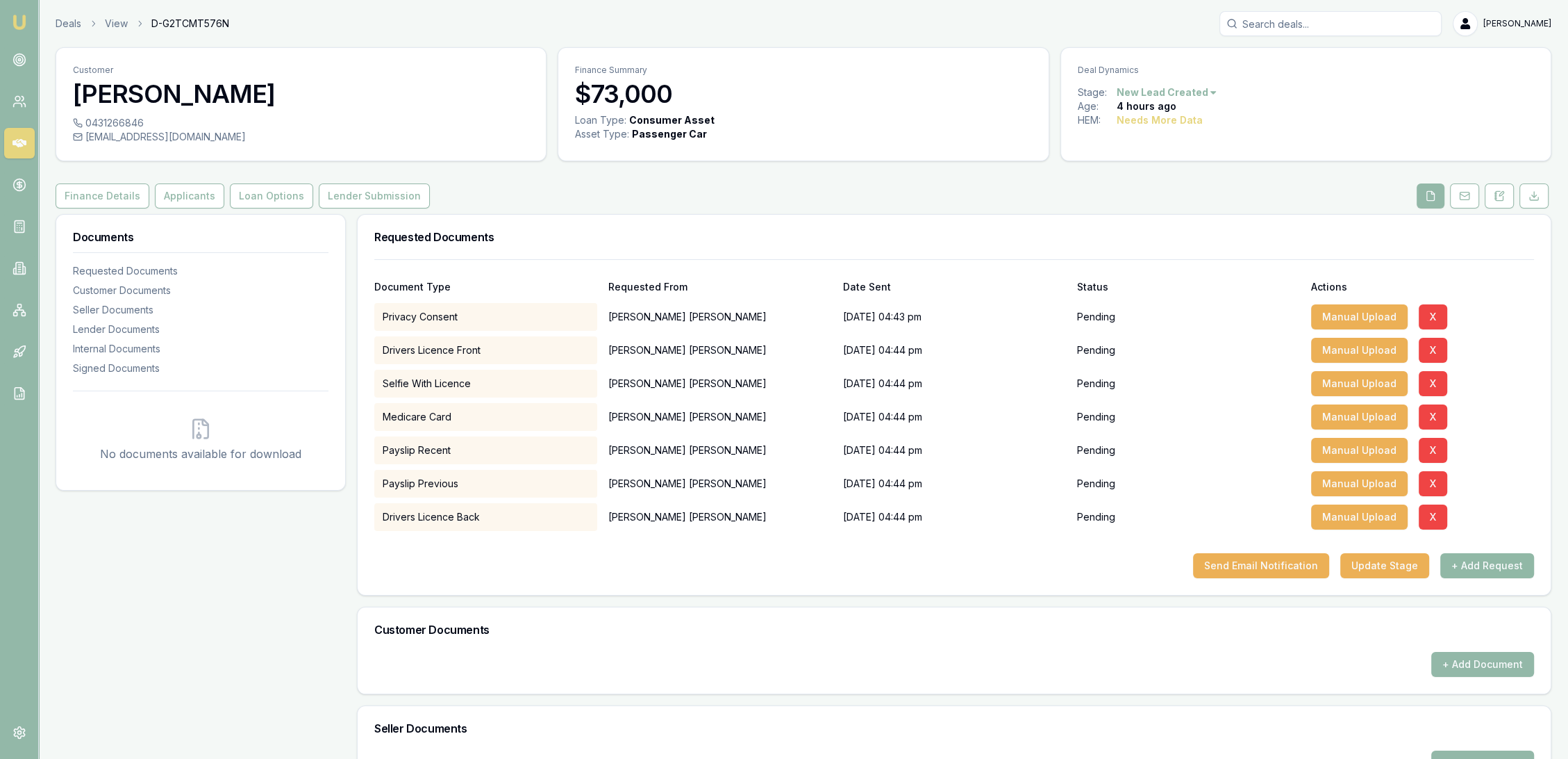
click at [1482, 560] on button "+ Add Request" at bounding box center [1486, 566] width 93 height 25
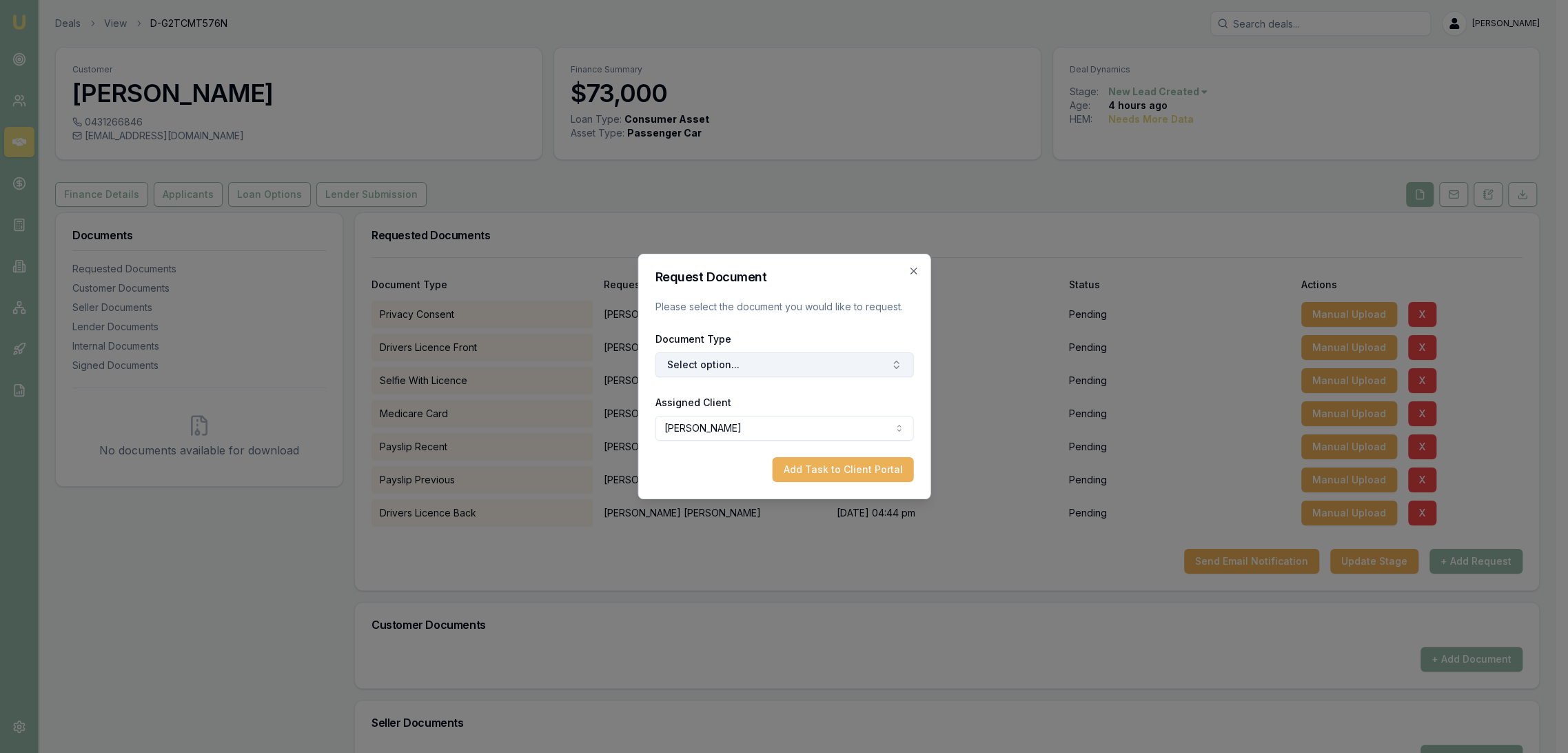
click at [754, 376] on button "Select option..." at bounding box center [784, 365] width 258 height 25
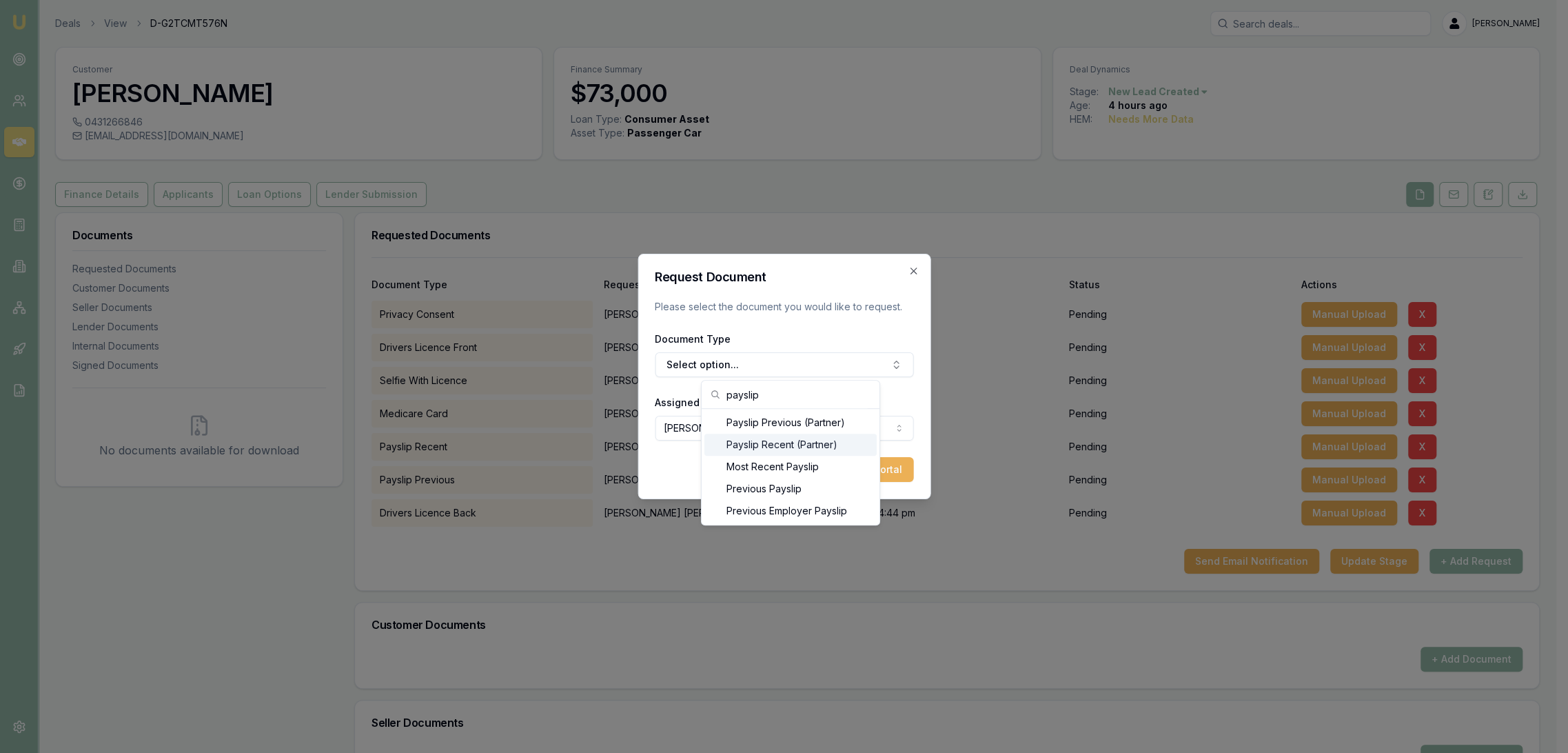
type input "payslip"
click at [778, 442] on div "Payslip Recent (Partner)" at bounding box center [791, 445] width 172 height 22
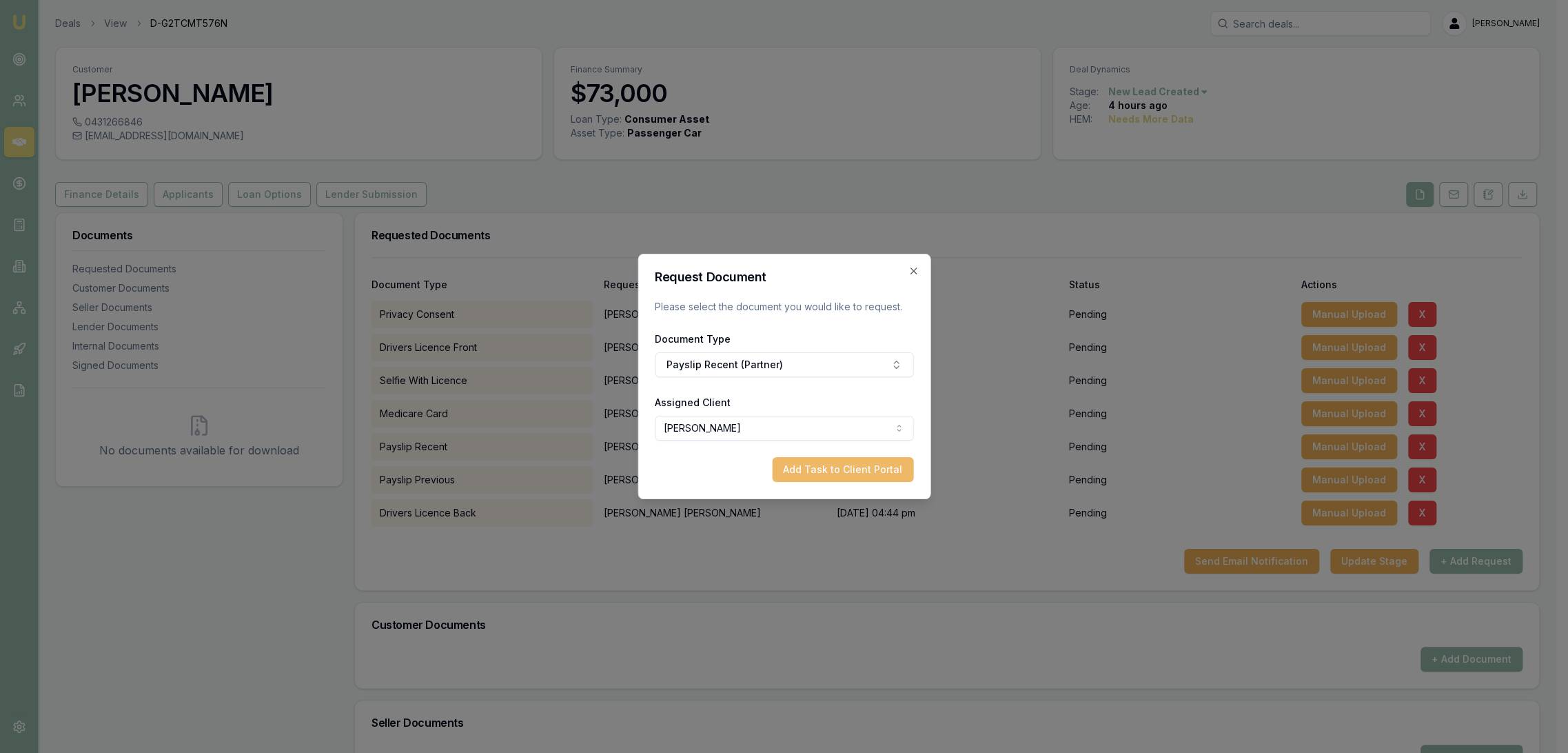
click at [849, 468] on button "Add Task to Client Portal" at bounding box center [842, 470] width 141 height 25
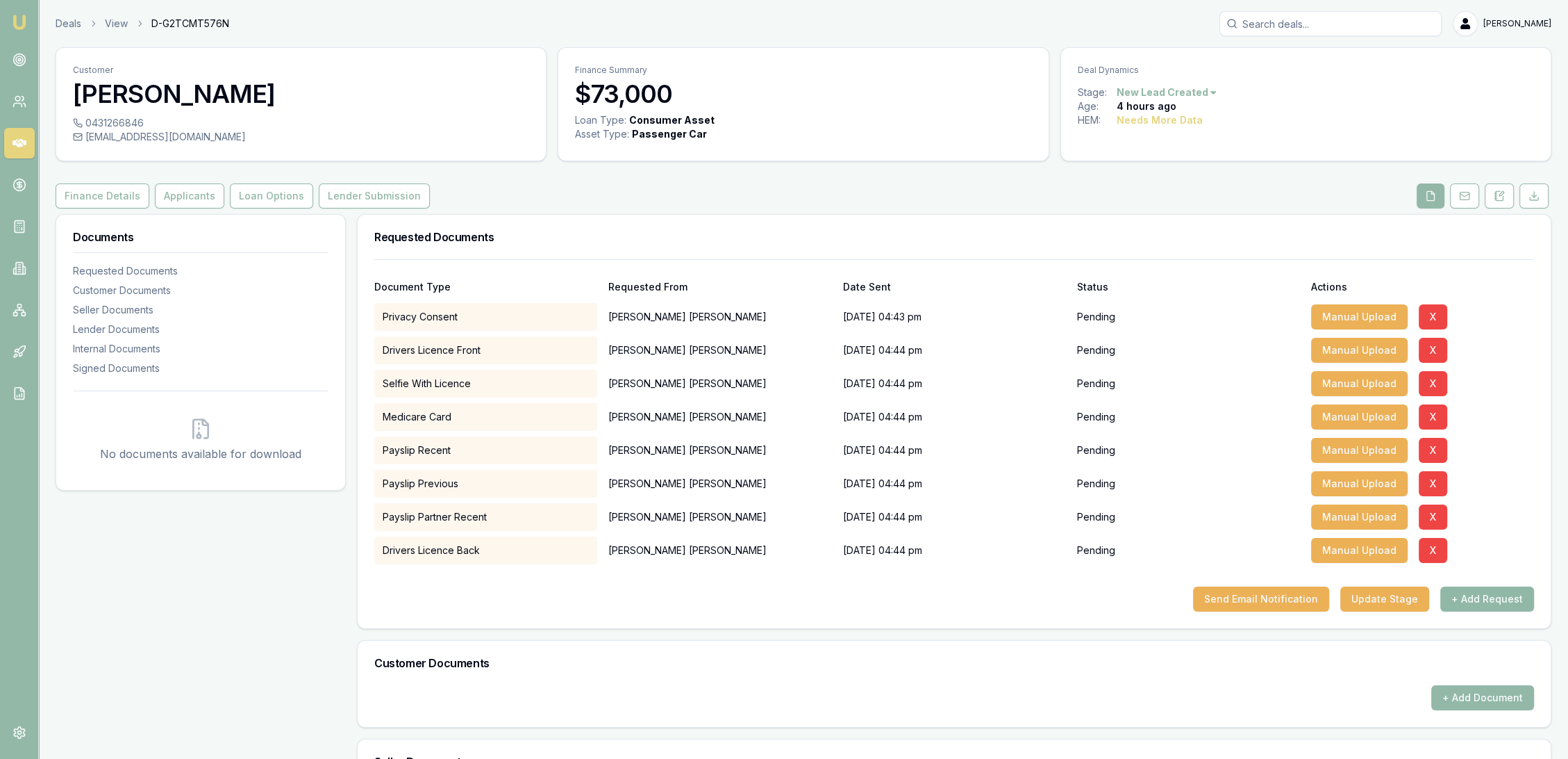
click at [1495, 594] on button "+ Add Request" at bounding box center [1486, 599] width 93 height 25
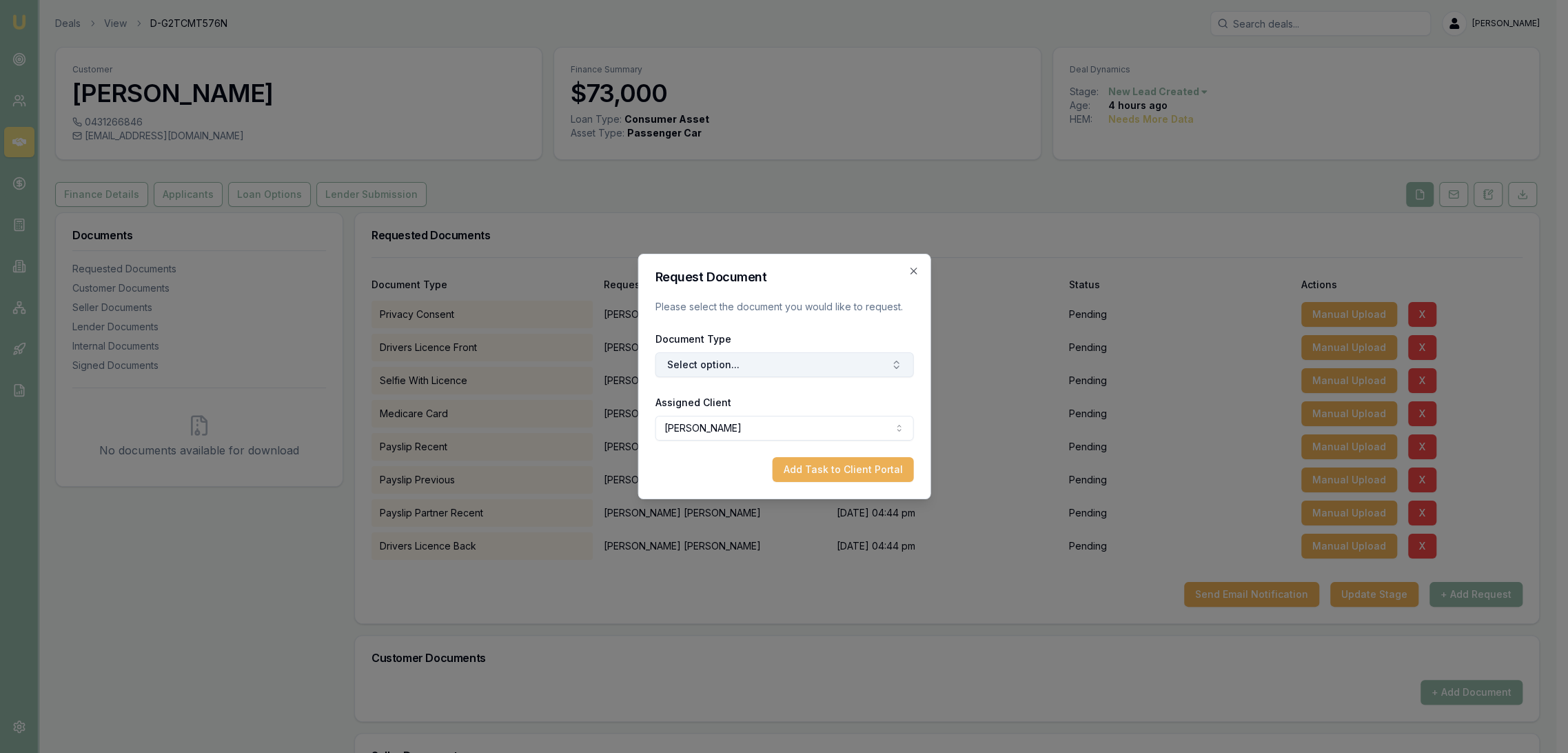
click at [772, 355] on button "Select option..." at bounding box center [784, 365] width 258 height 25
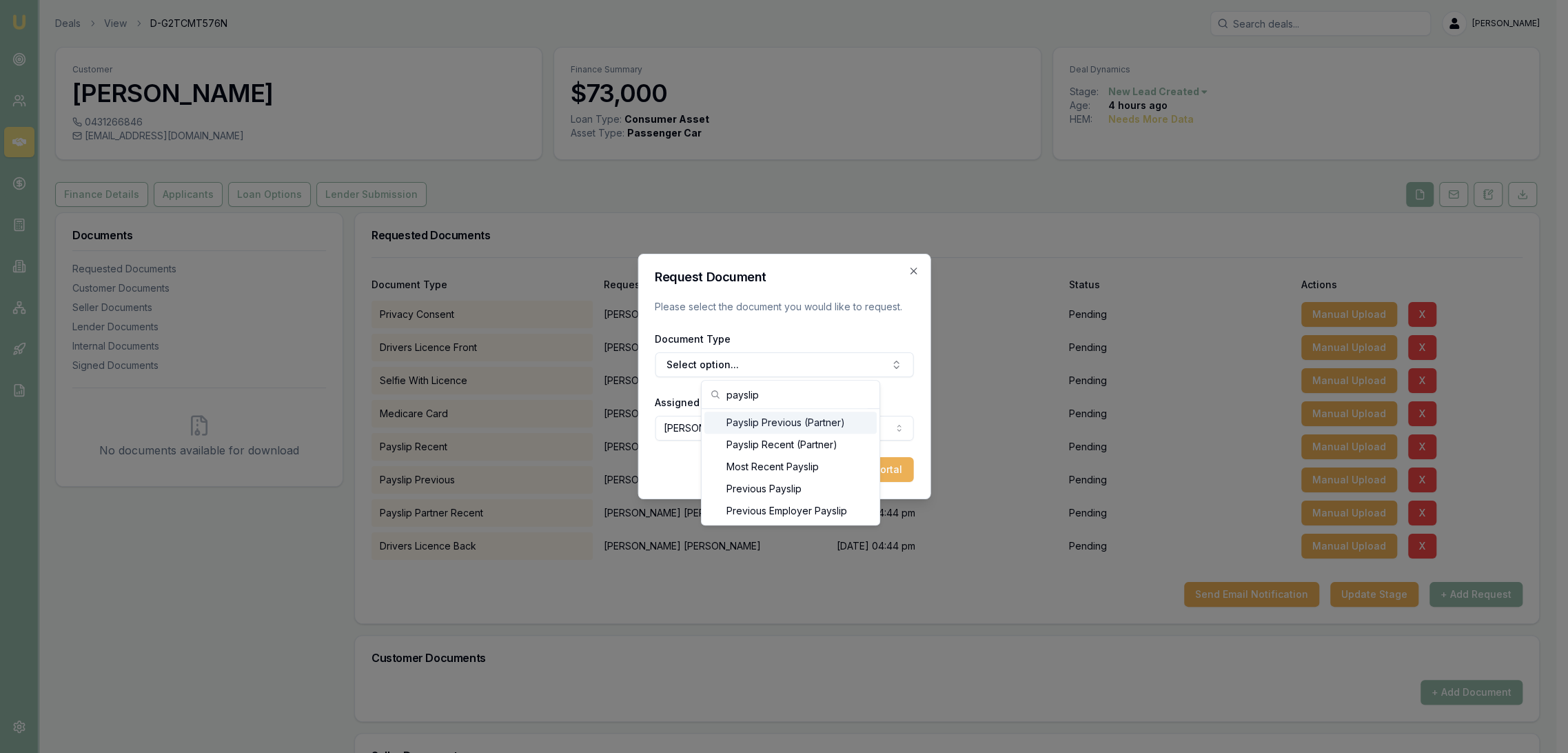
type input "payslip"
click at [773, 422] on div "Payslip Previous (Partner)" at bounding box center [791, 423] width 172 height 22
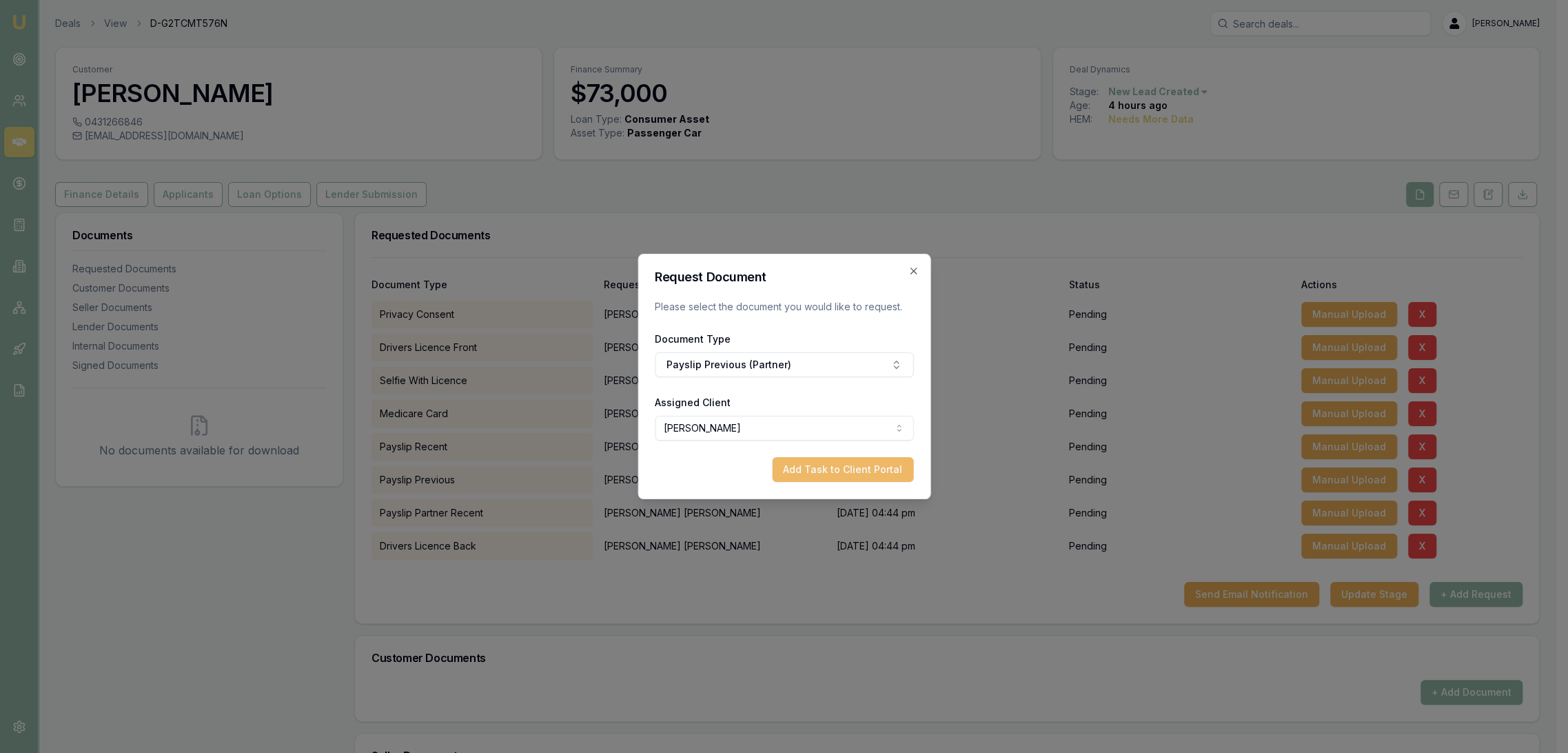
drag, startPoint x: 879, startPoint y: 473, endPoint x: 868, endPoint y: 497, distance: 26.4
click at [879, 473] on button "Add Task to Client Portal" at bounding box center [842, 470] width 141 height 25
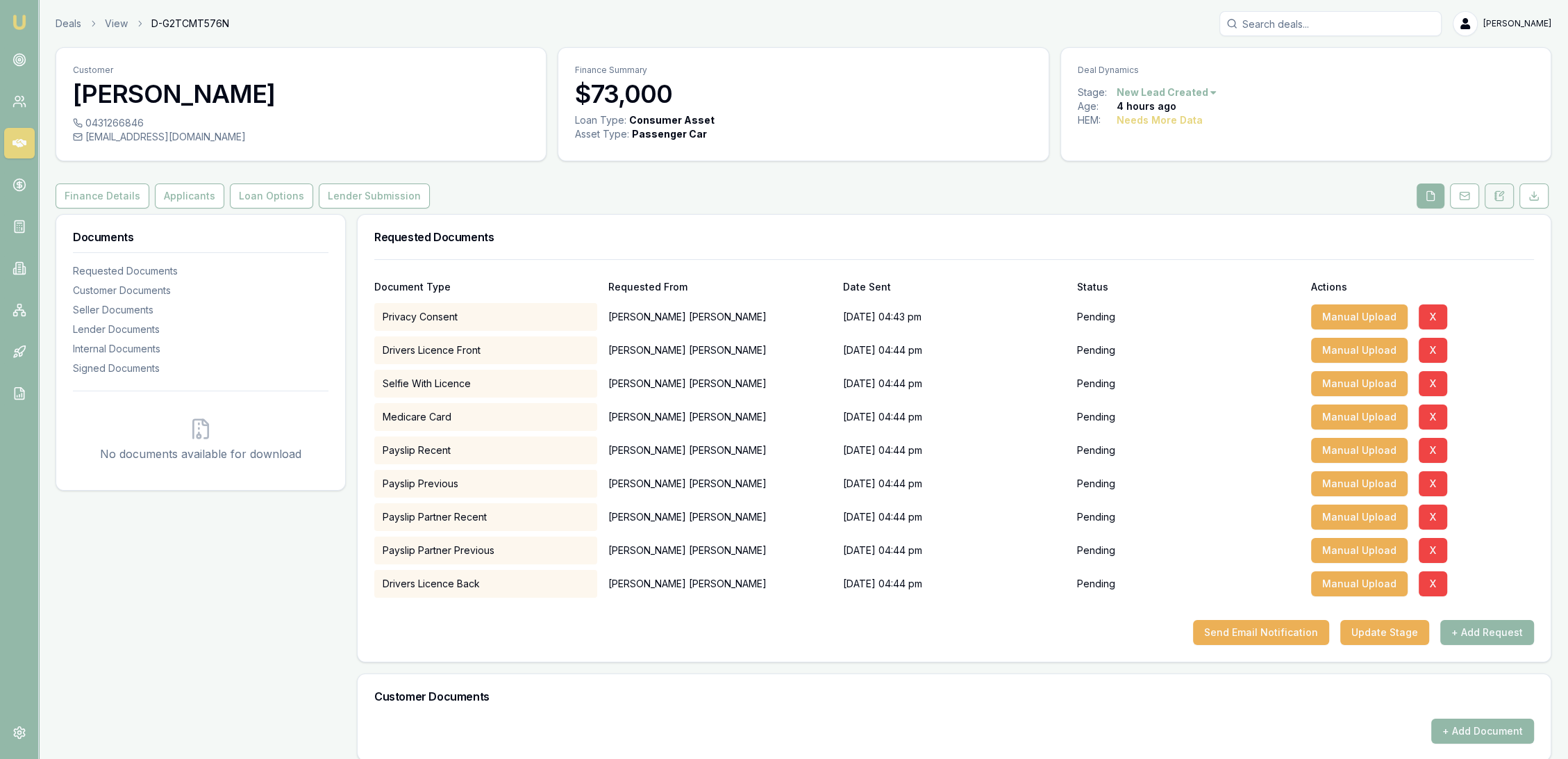
click at [1499, 194] on icon at bounding box center [1501, 193] width 4 height 4
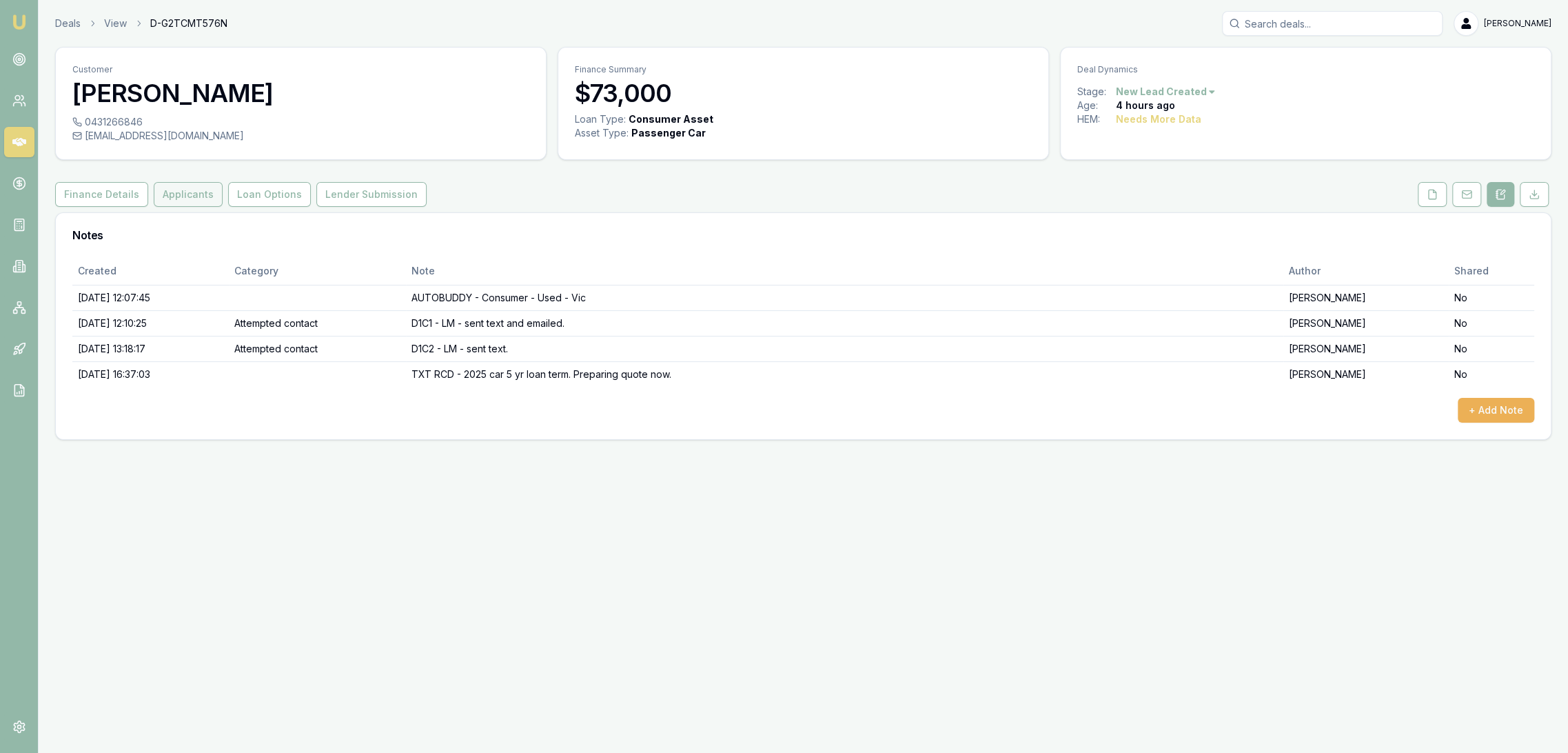
click at [182, 200] on button "Applicants" at bounding box center [188, 195] width 69 height 25
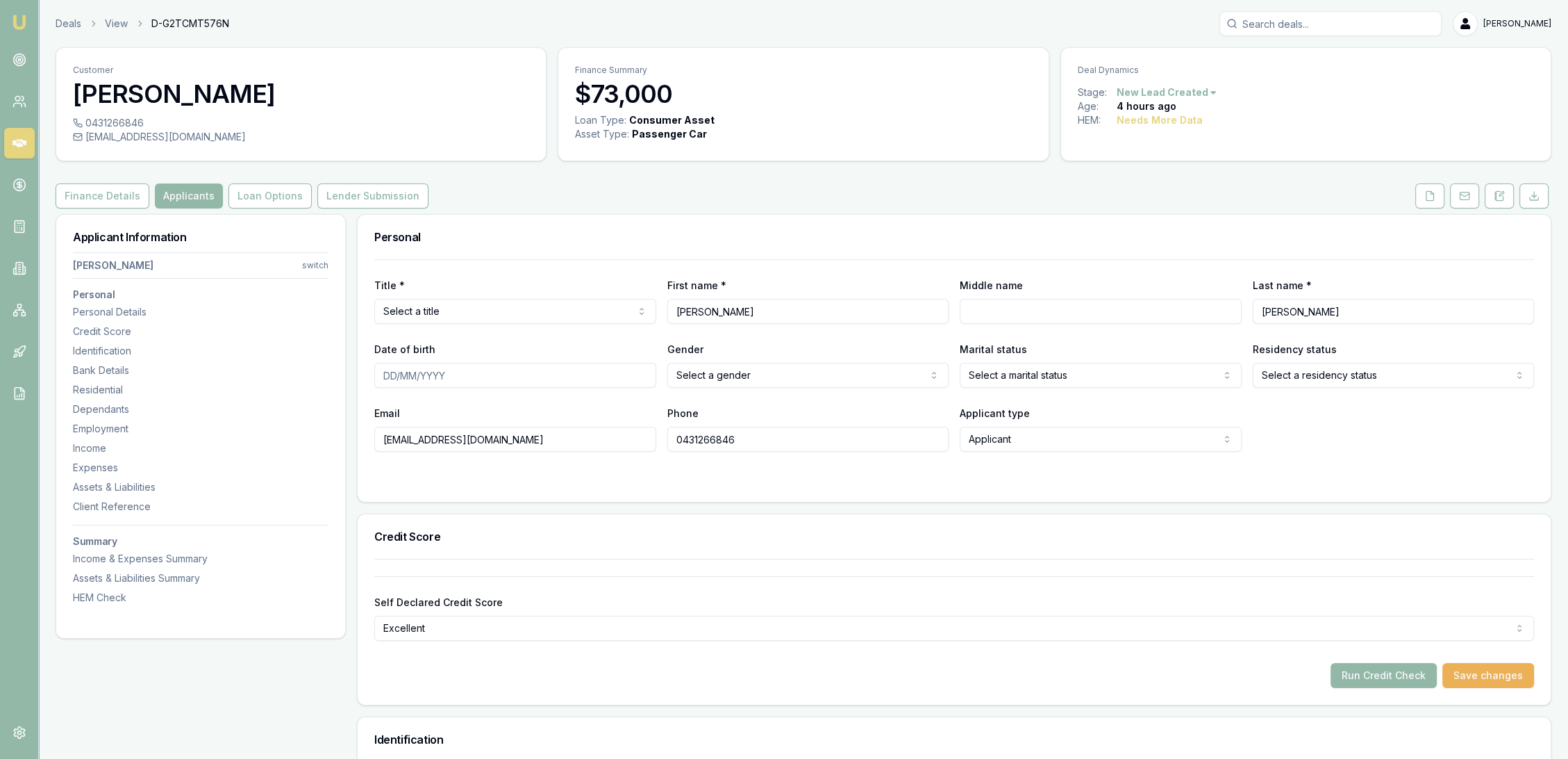
click at [1051, 379] on html "Emu Broker Deals View D-G2TCMT576N Robyn Adams Toggle Menu Customer Raghav Anan…" at bounding box center [784, 379] width 1568 height 759
select select "MARRIED"
click at [802, 377] on html "Emu Broker Deals View D-G2TCMT576N Robyn Adams Toggle Menu Customer Raghav Anan…" at bounding box center [790, 379] width 1579 height 759
click at [678, 477] on div at bounding box center [954, 480] width 1160 height 11
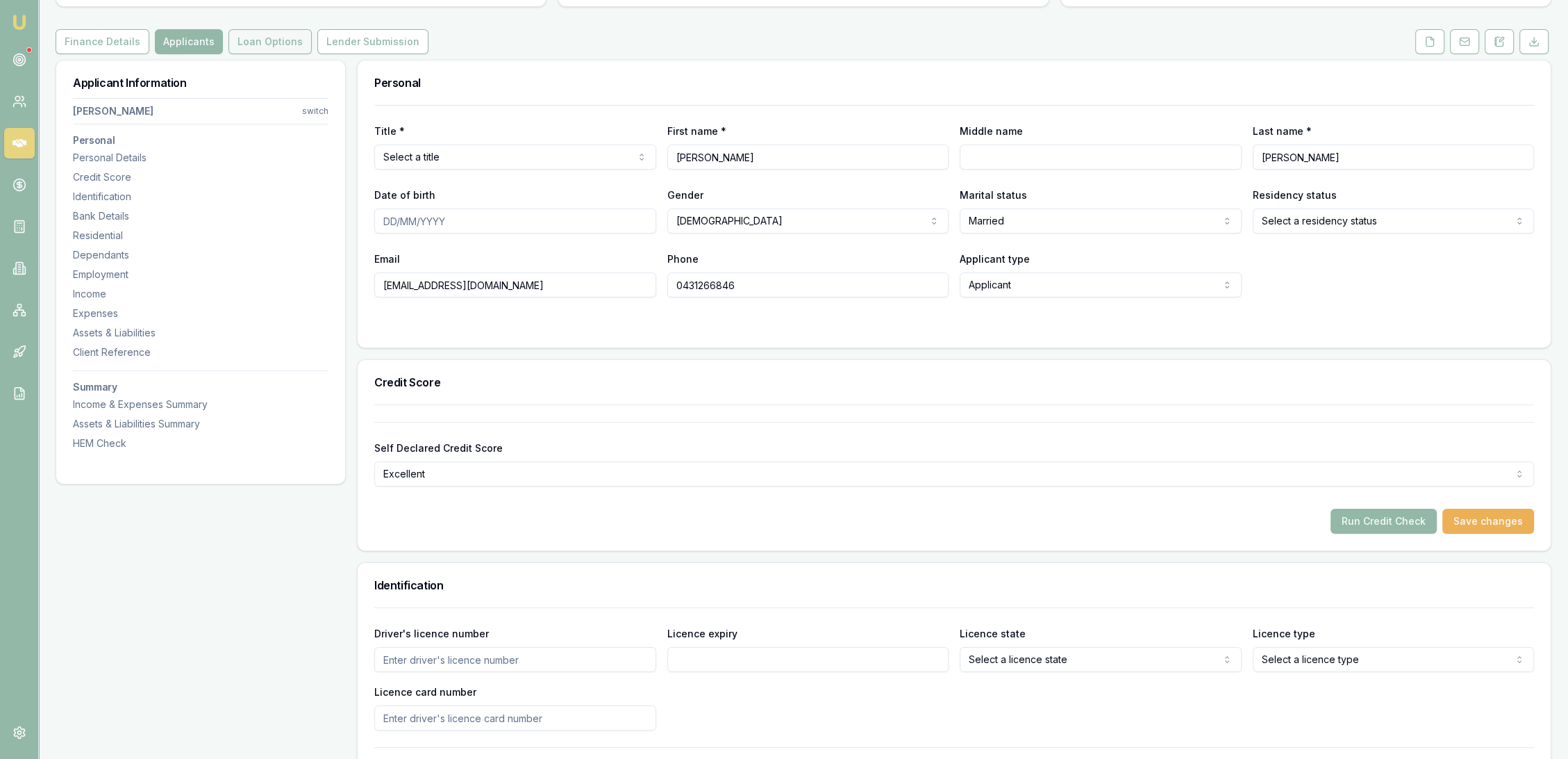
click at [257, 41] on button "Loan Options" at bounding box center [270, 41] width 83 height 25
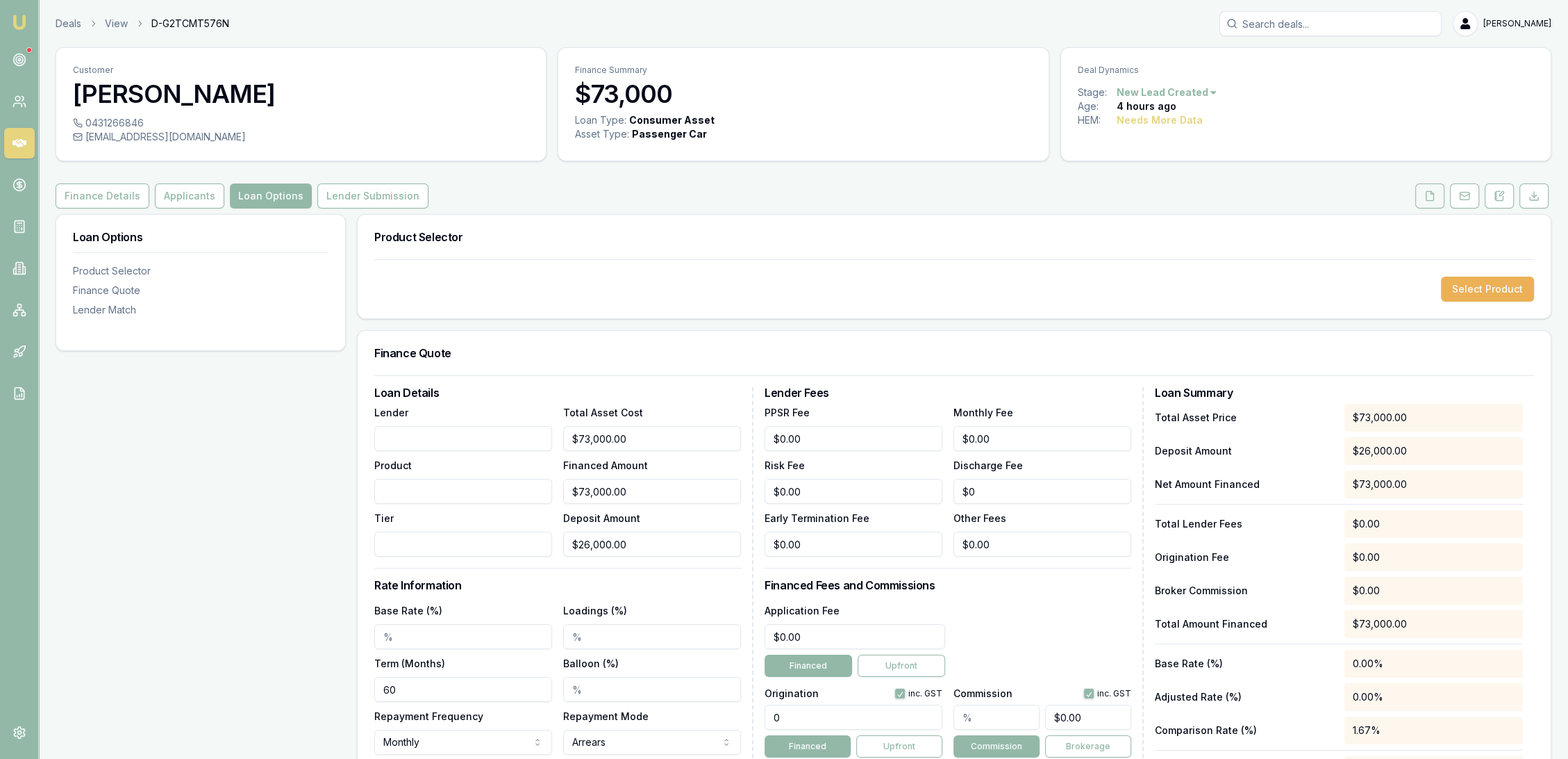
click at [1432, 195] on icon at bounding box center [1429, 196] width 11 height 11
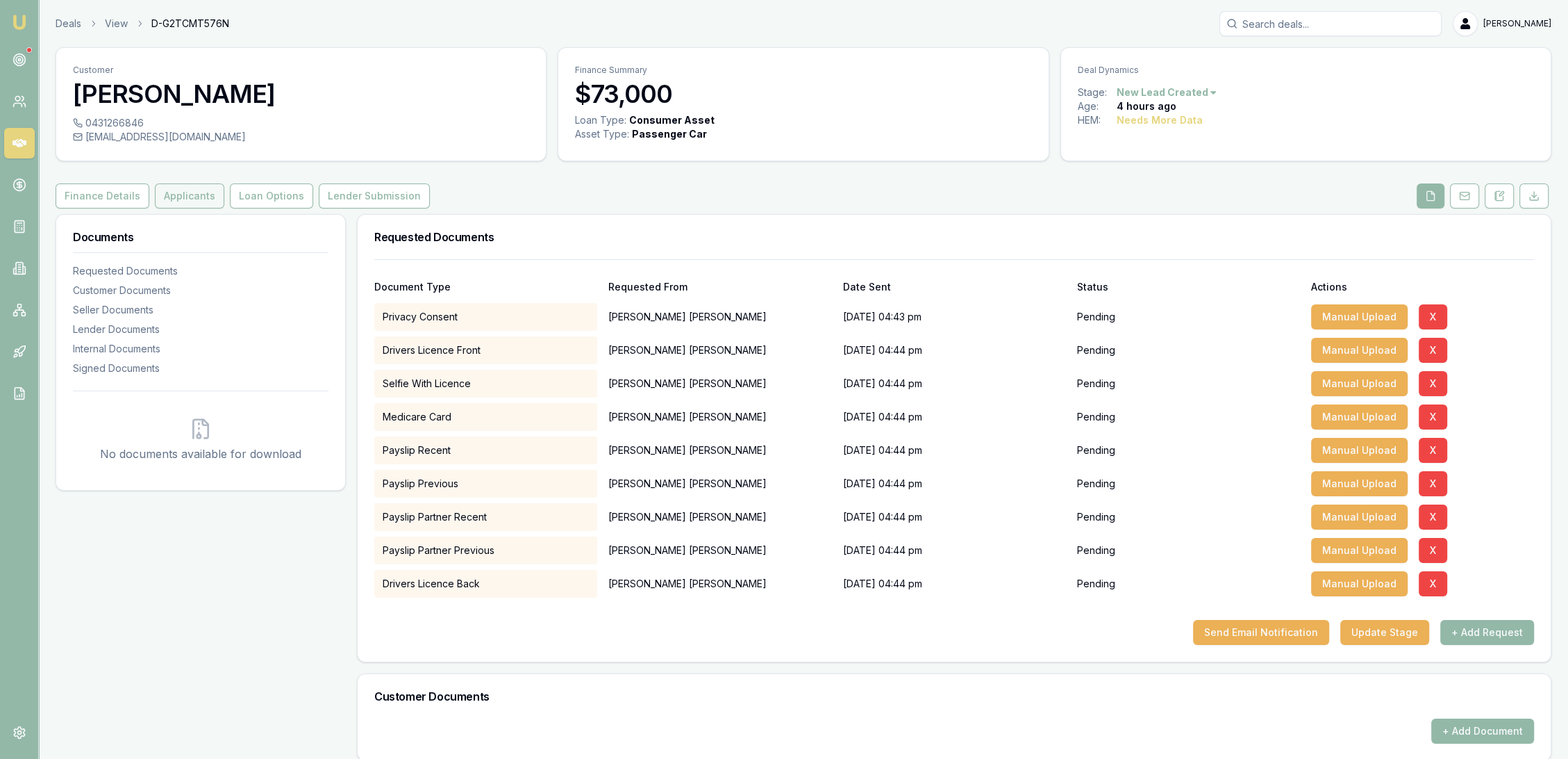
click at [181, 192] on button "Applicants" at bounding box center [189, 196] width 70 height 25
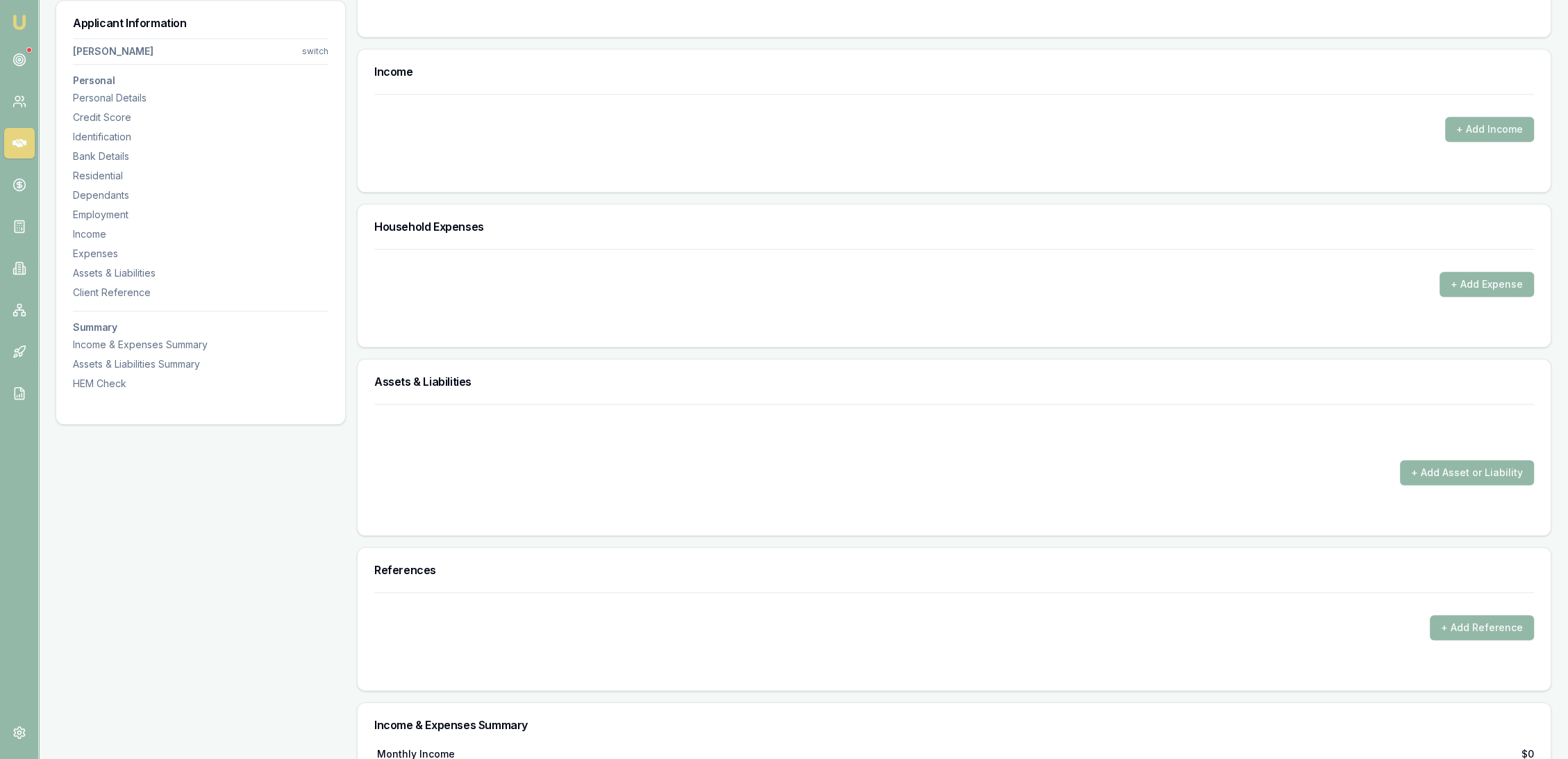
scroll to position [2006, 0]
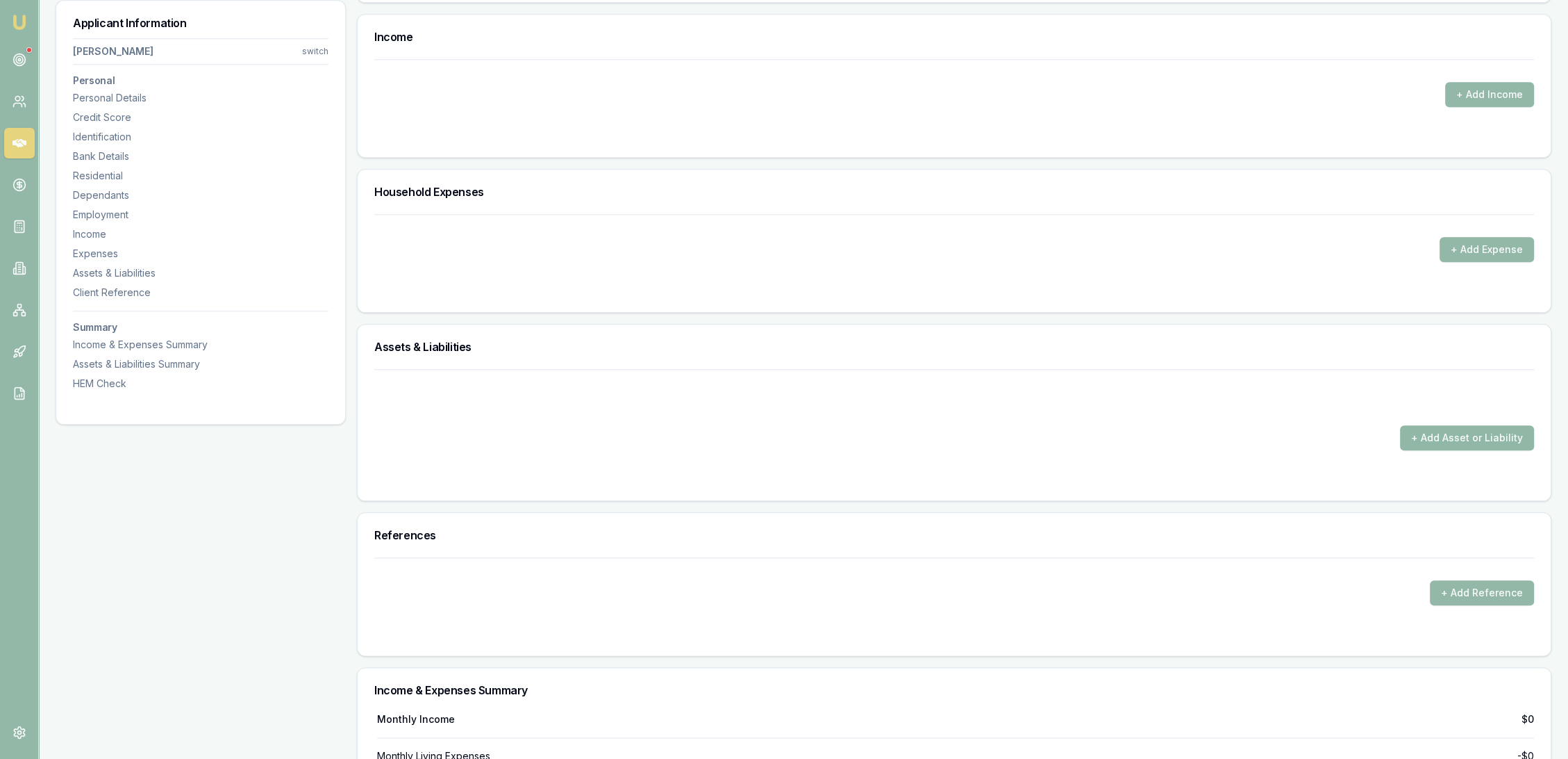
click at [1461, 432] on button "+ Add Asset or Liability" at bounding box center [1467, 437] width 134 height 25
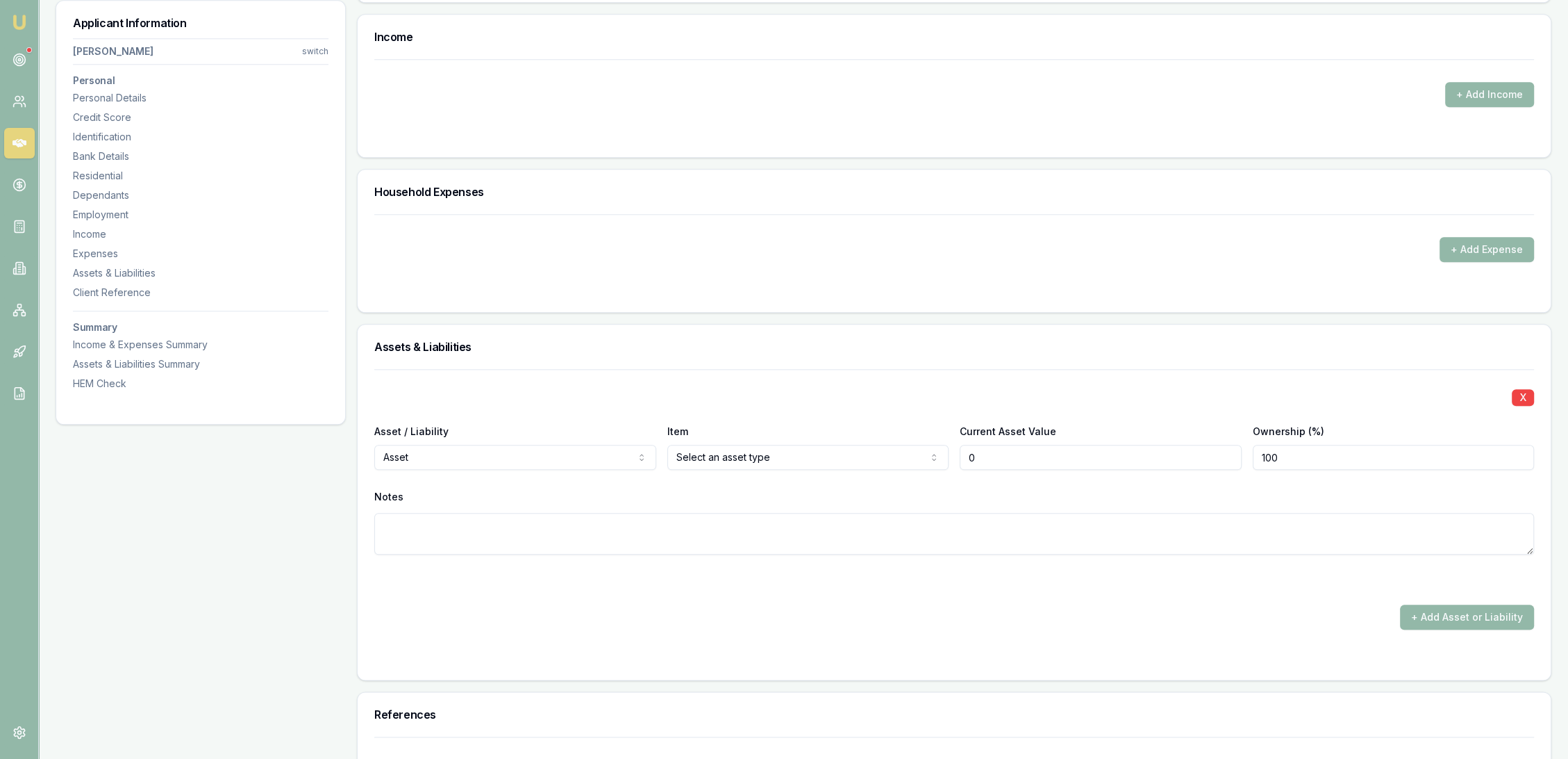
type input "$0"
select select "LIABILITY"
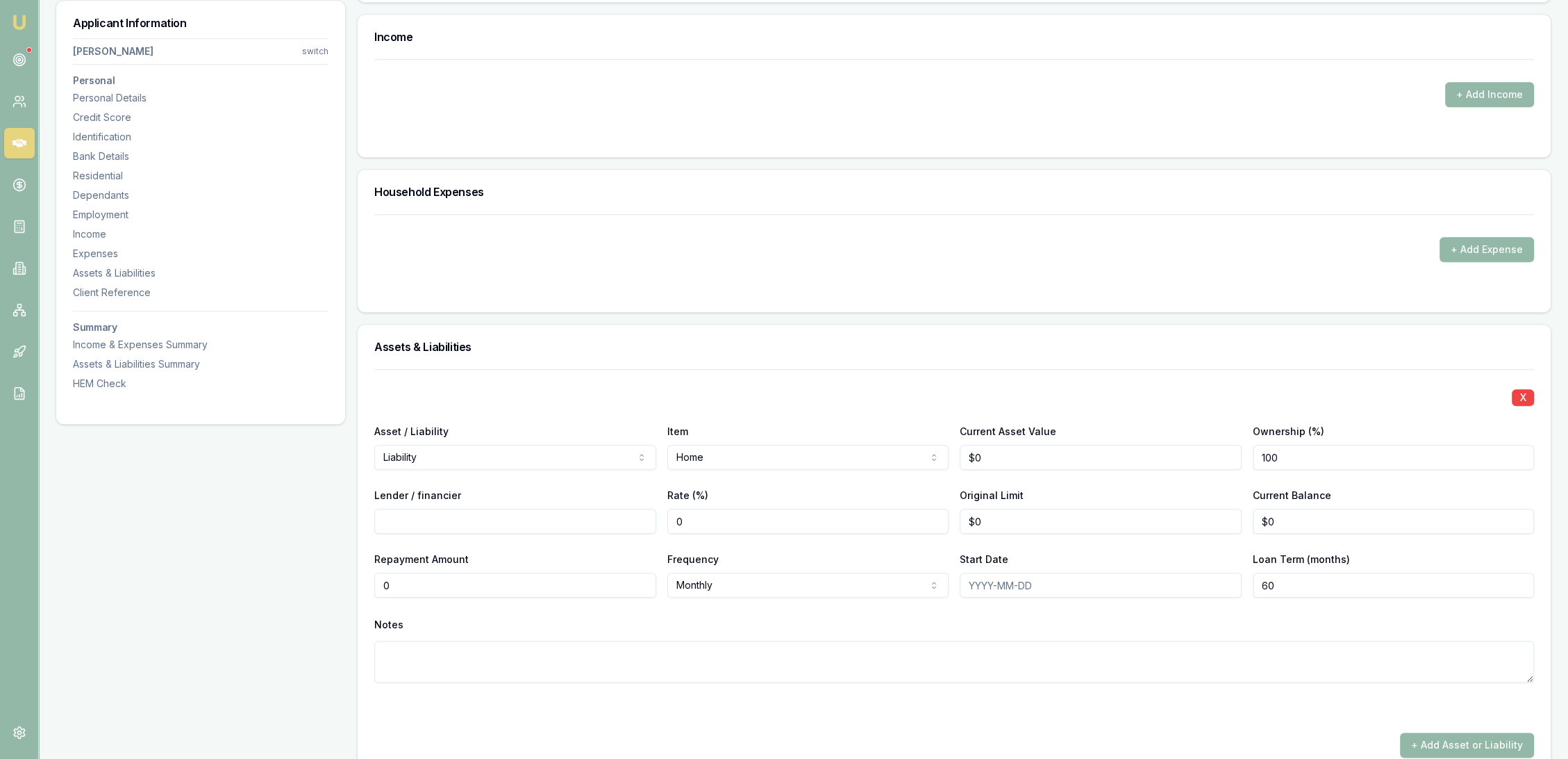
drag, startPoint x: 430, startPoint y: 585, endPoint x: 335, endPoint y: 586, distance: 95.0
type input "$3,821"
click at [582, 614] on div "Notes" at bounding box center [954, 624] width 1160 height 21
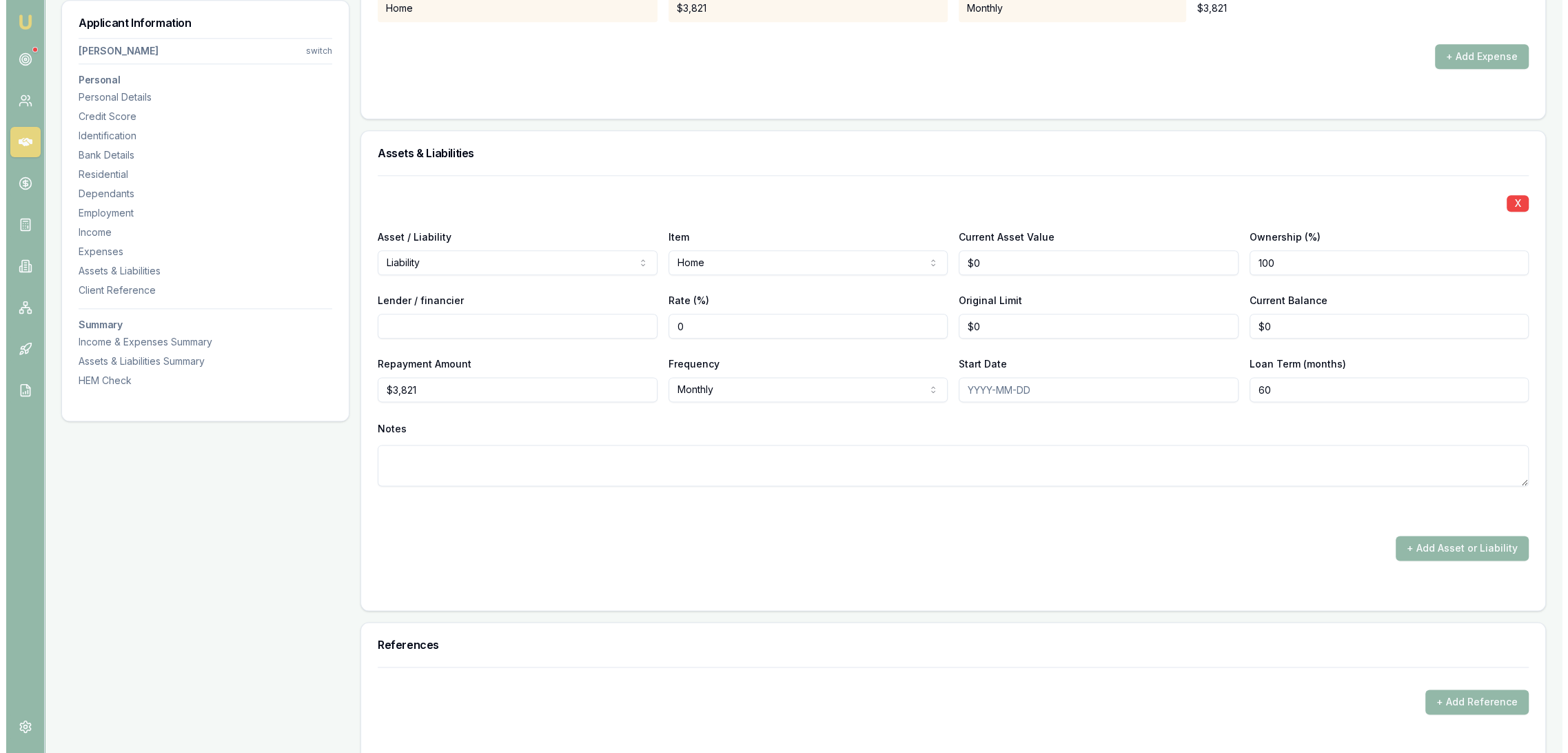
scroll to position [2297, 0]
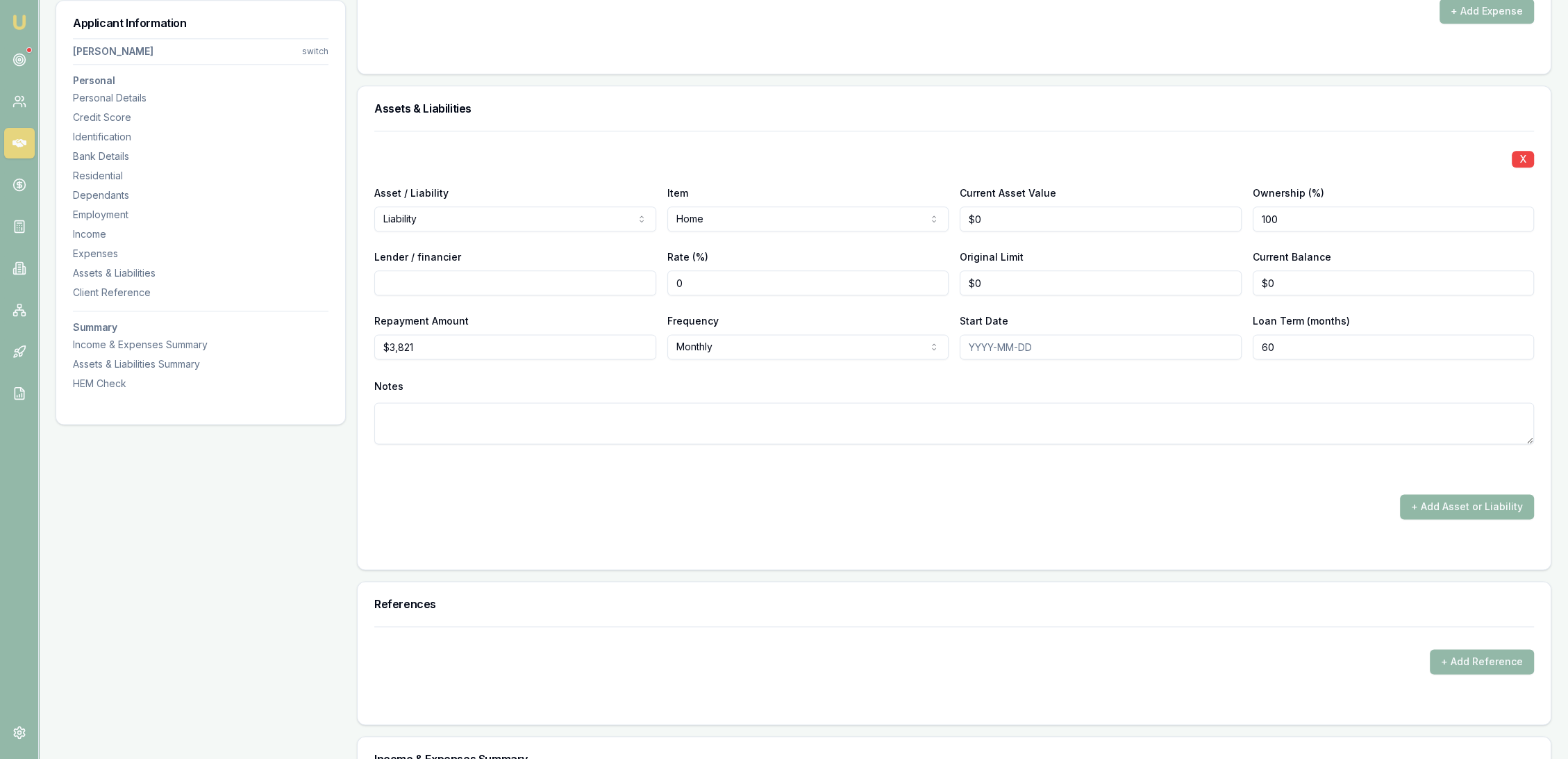
click at [1471, 500] on button "+ Add Asset or Liability" at bounding box center [1467, 506] width 134 height 25
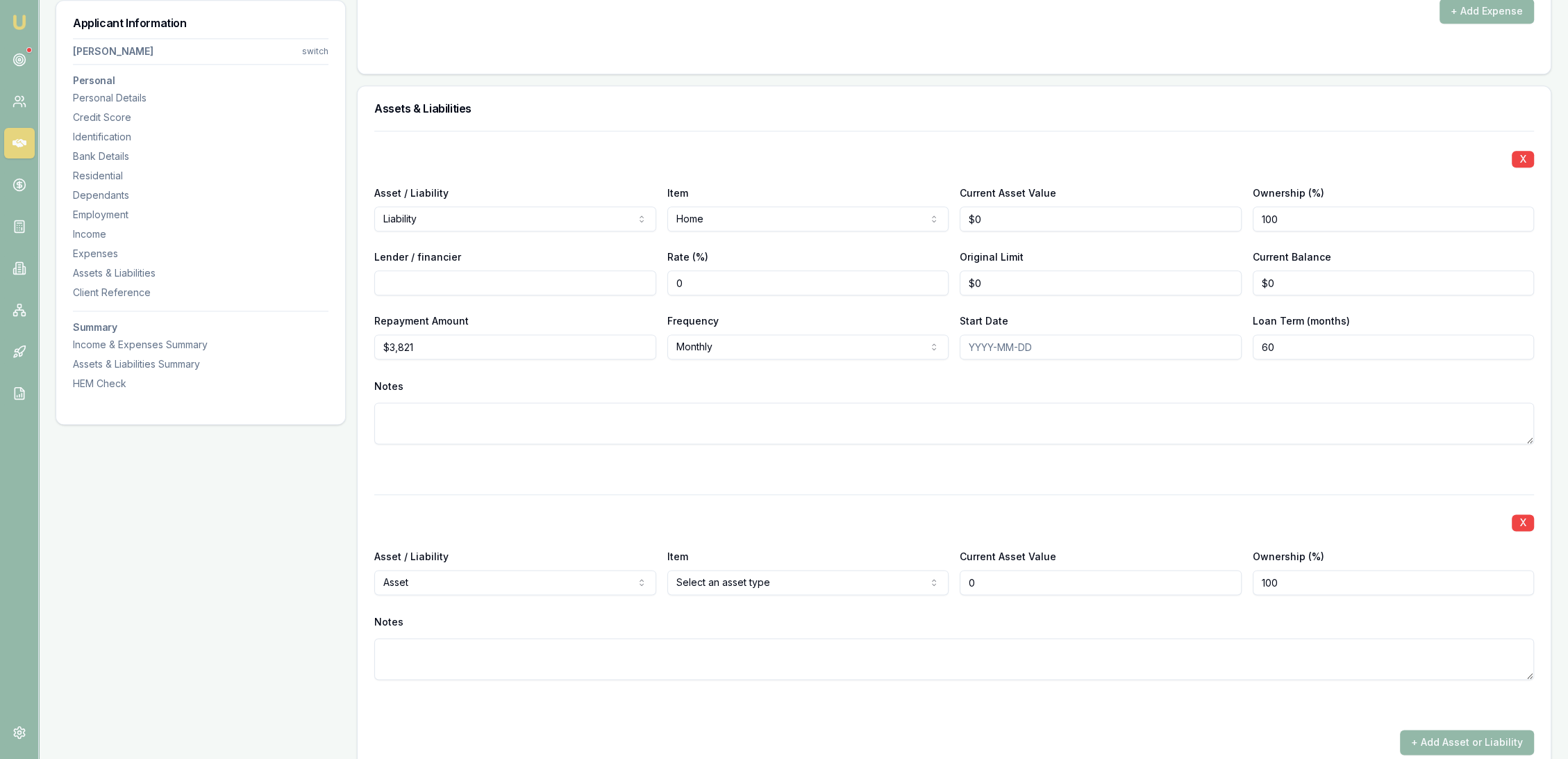
type input "$0"
select select "LIABILITY"
drag, startPoint x: 443, startPoint y: 635, endPoint x: 675, endPoint y: 609, distance: 233.5
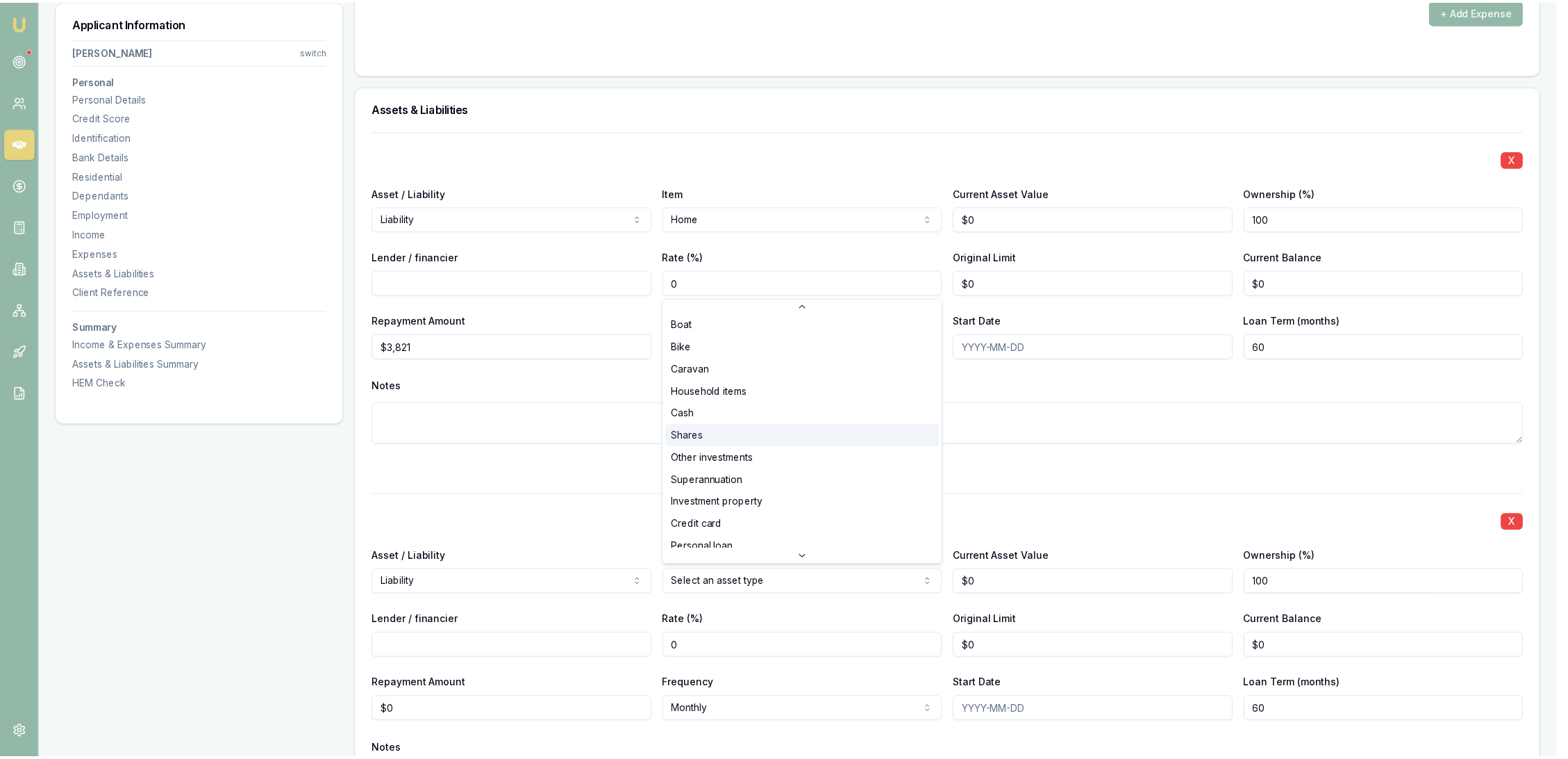
scroll to position [89, 0]
select select "CREDIT_CARD"
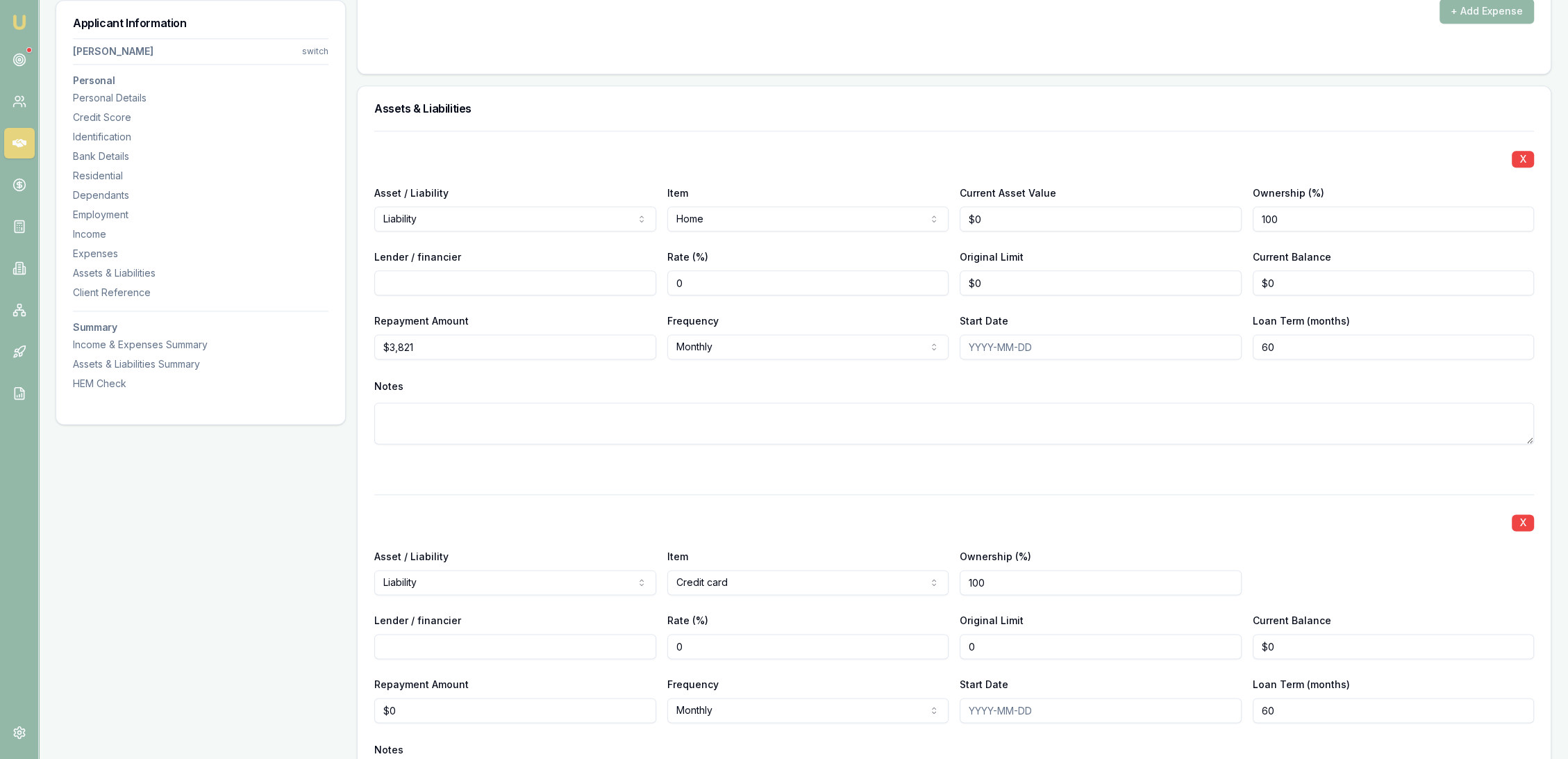
drag, startPoint x: 972, startPoint y: 637, endPoint x: 860, endPoint y: 637, distance: 112.0
click at [880, 637] on div "Lender / financier Rate (%) 0 Original Limit 0 Current Balance $0" at bounding box center [954, 635] width 1160 height 47
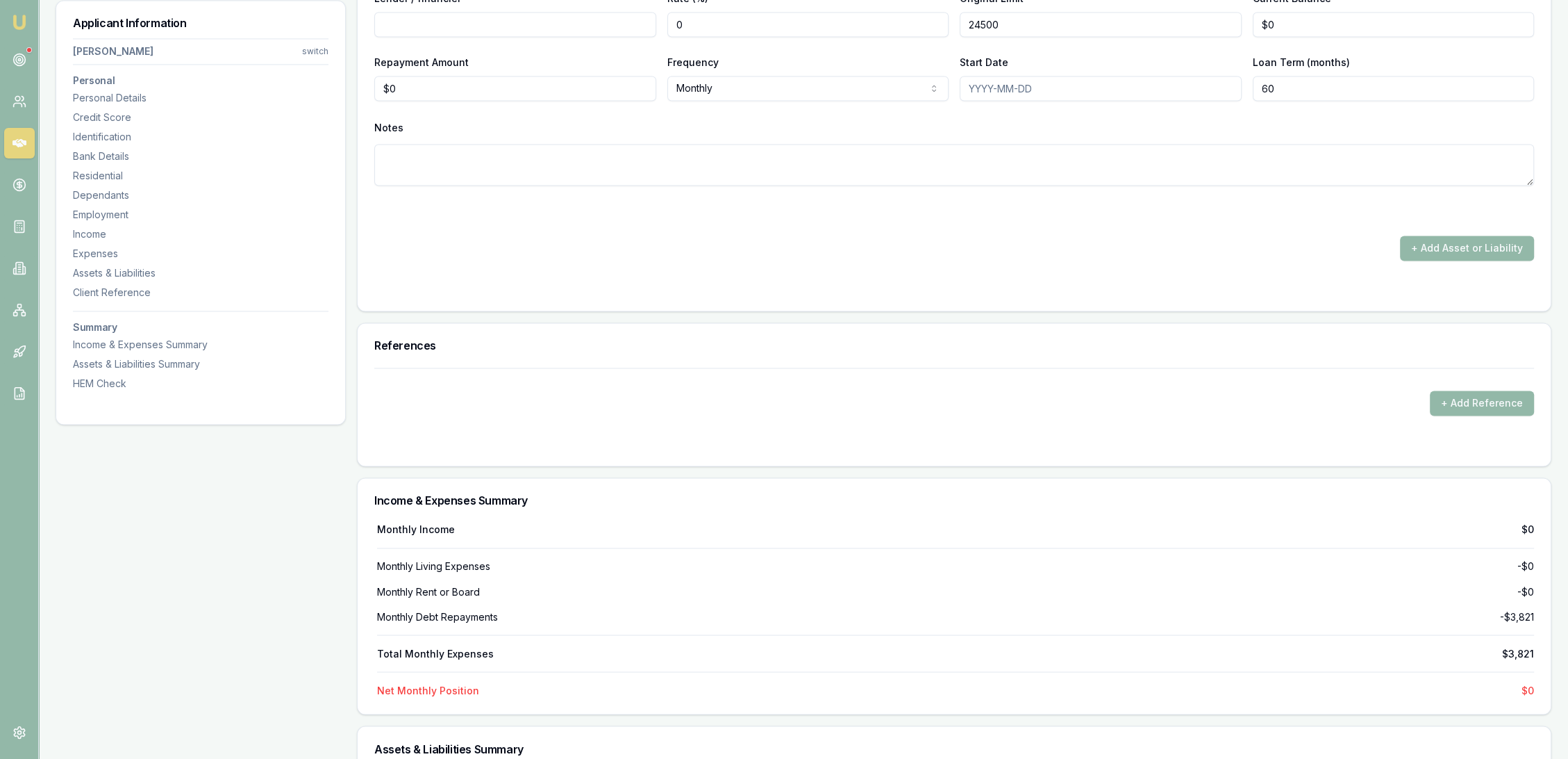
scroll to position [2933, 0]
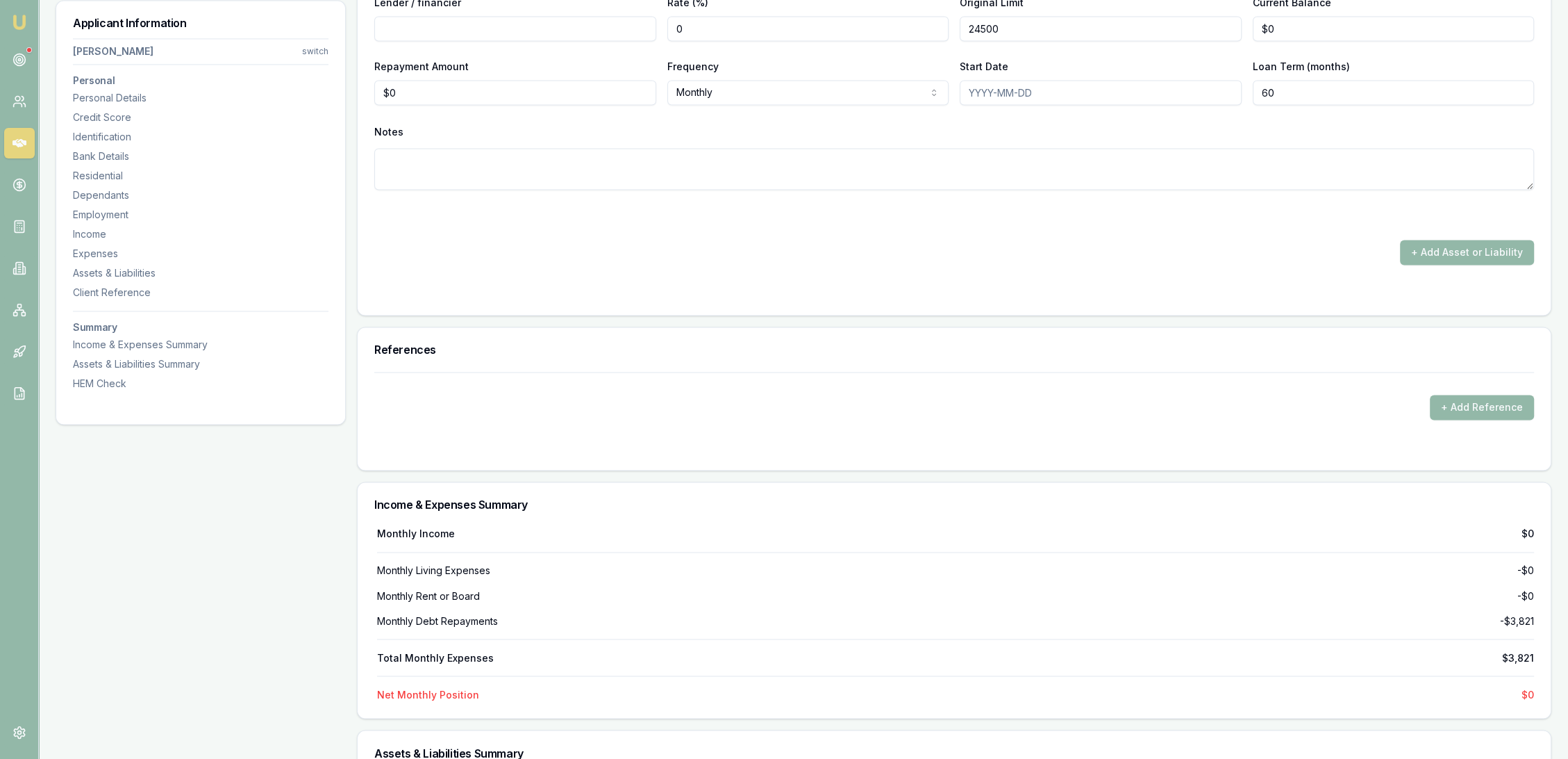
type input "$24,500"
click at [678, 148] on textarea at bounding box center [954, 169] width 1160 height 41
type textarea "3 credit cards owing $1k all together"
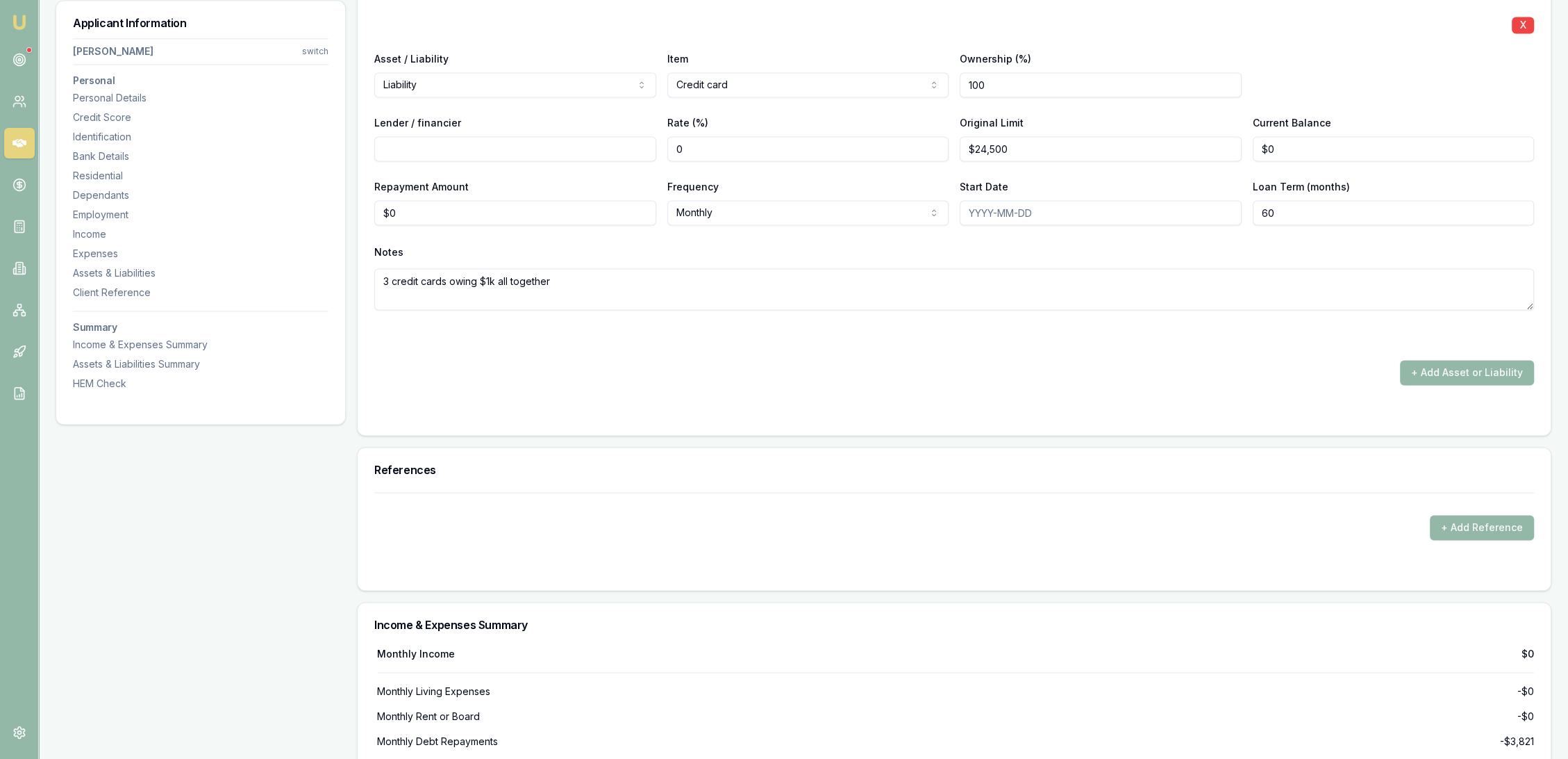
scroll to position [2624, 0]
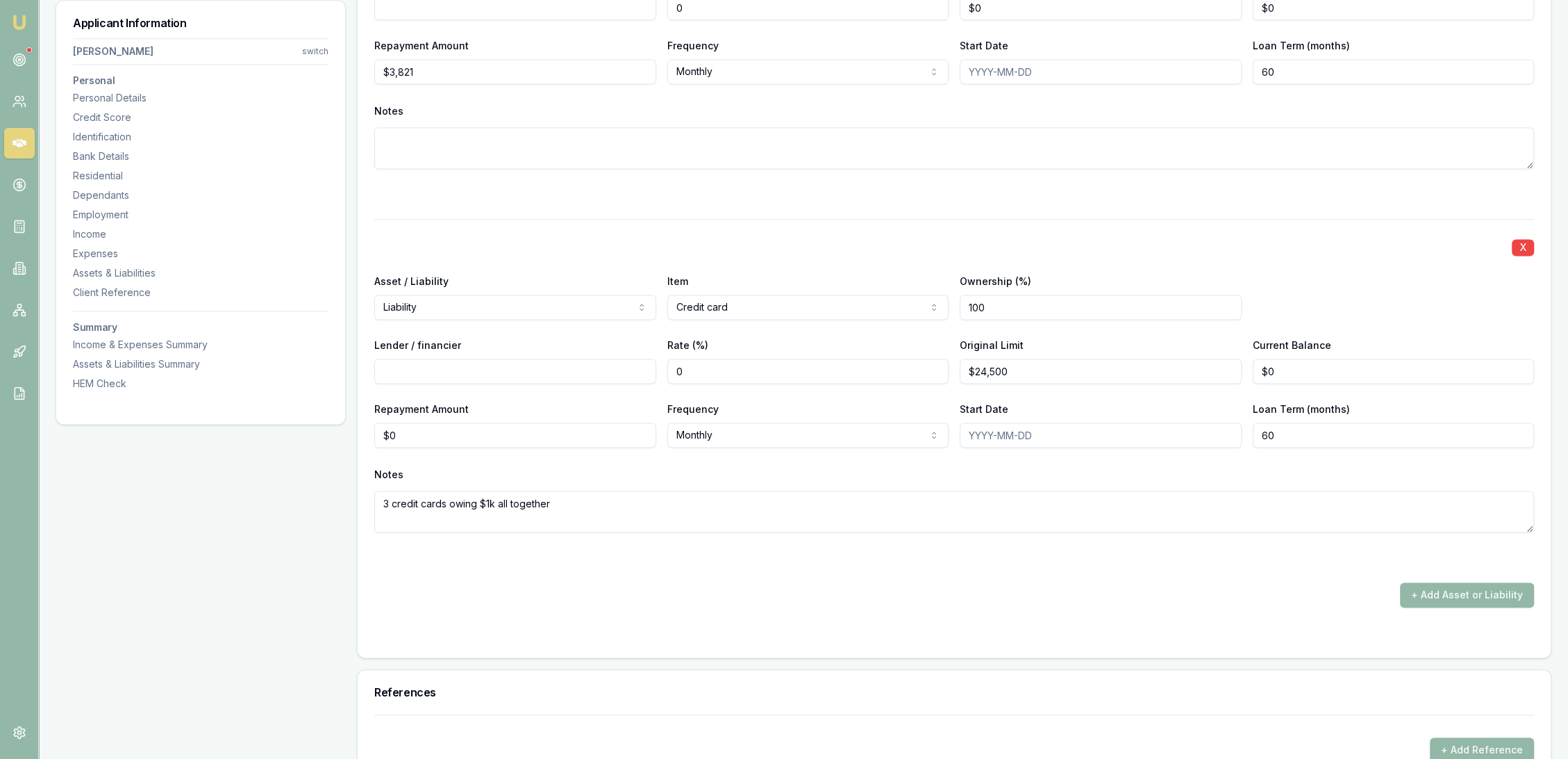
click at [593, 506] on textarea "3 credit cards owing $1k all together" at bounding box center [954, 511] width 1160 height 41
type textarea "3 credit cards owing $1k all together - NAB and BankWest"
click at [604, 571] on div "X Asset / Liability Liability Asset Liability Item Home Home Car Boat Bike Cara…" at bounding box center [954, 231] width 1160 height 751
drag, startPoint x: 424, startPoint y: 436, endPoint x: 244, endPoint y: 436, distance: 180.0
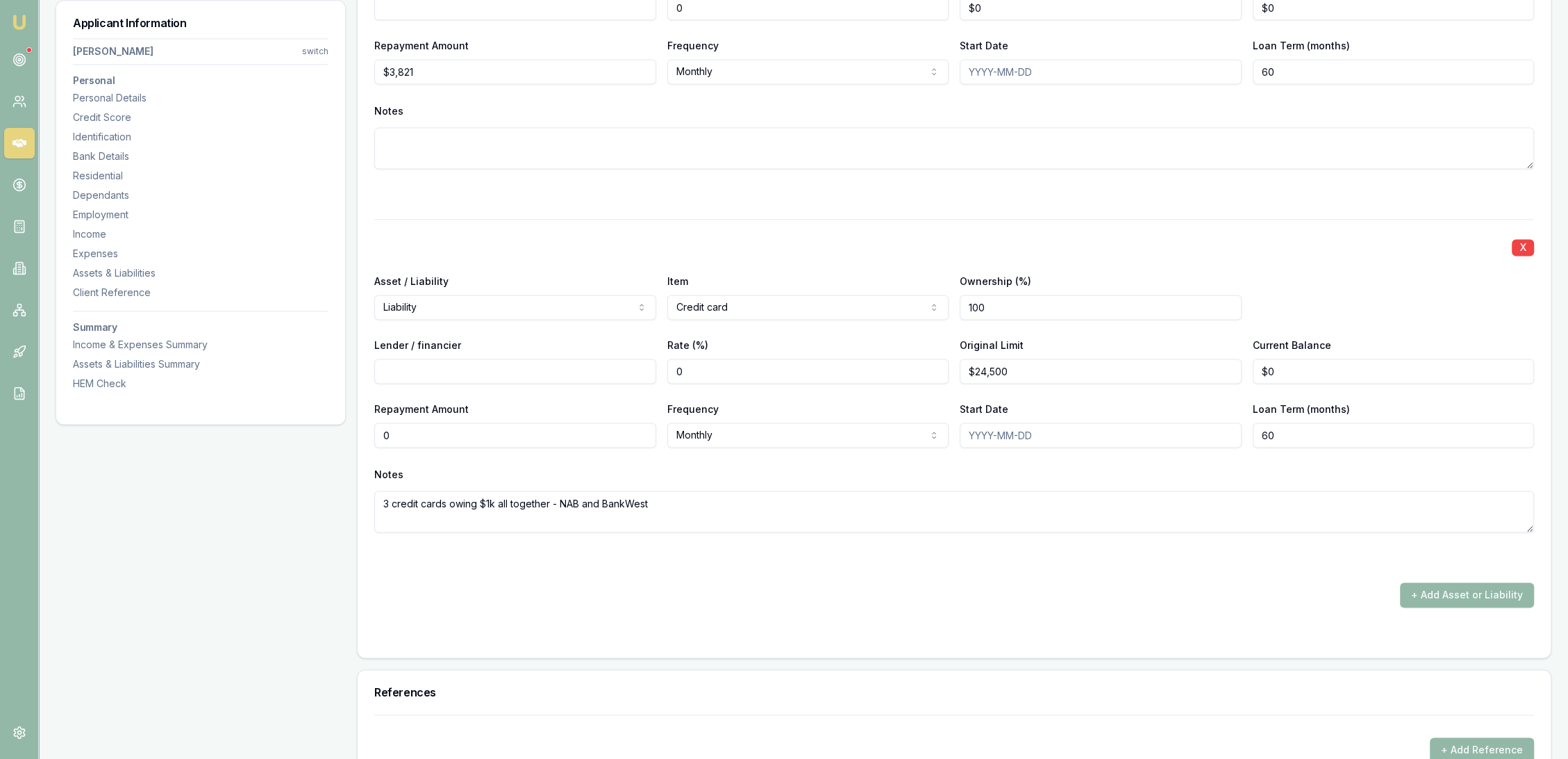
drag, startPoint x: 400, startPoint y: 424, endPoint x: 356, endPoint y: 432, distance: 44.7
click at [357, 432] on div "Assets & Liabilities X Asset / Liability Liability Asset Liability Item Home Ho…" at bounding box center [954, 234] width 1194 height 848
type input "$931"
click at [405, 575] on div "X Asset / Liability Liability Asset Liability Item Home Home Car Boat Bike Cara…" at bounding box center [954, 231] width 1160 height 751
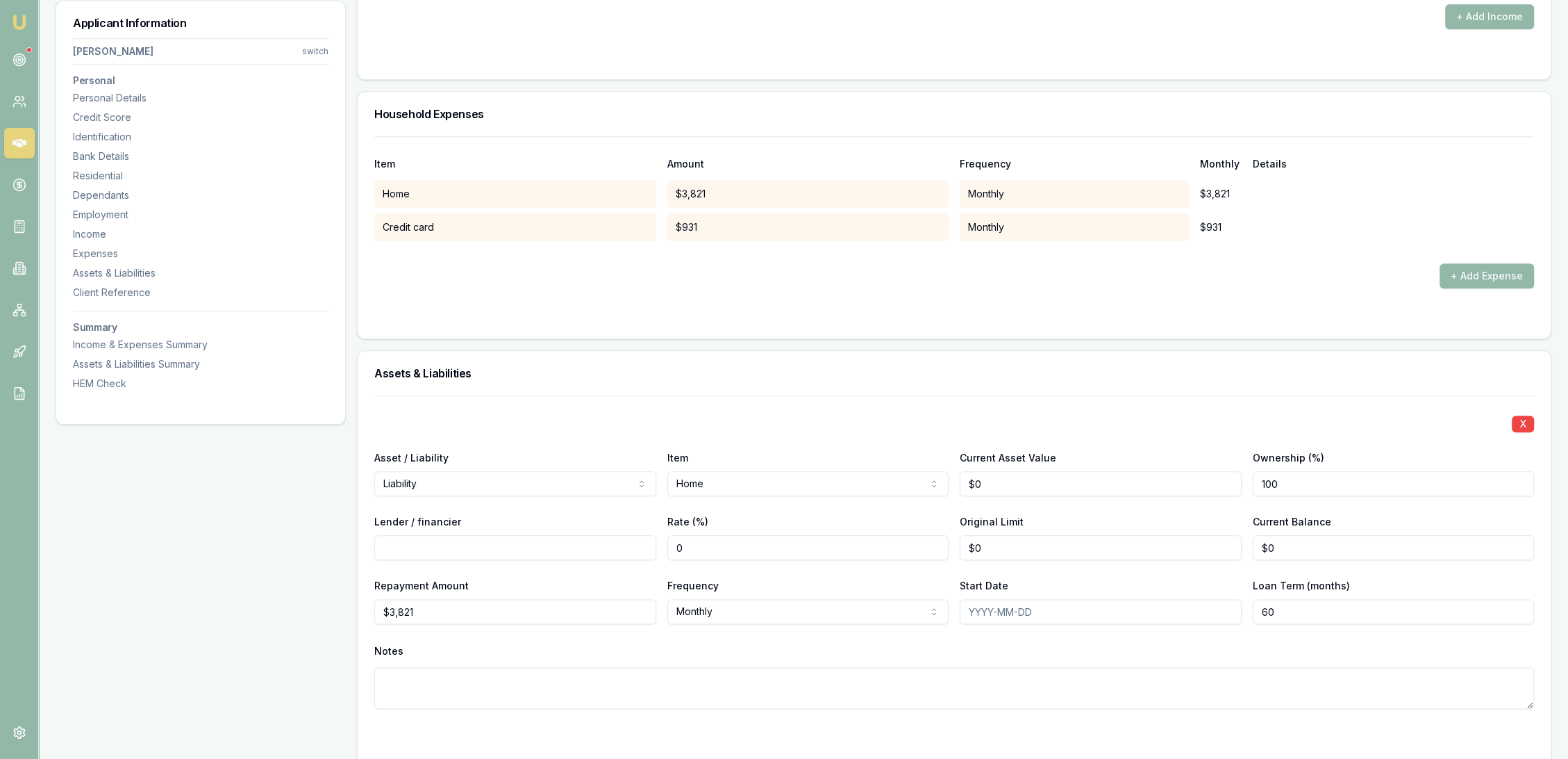
scroll to position [1543, 0]
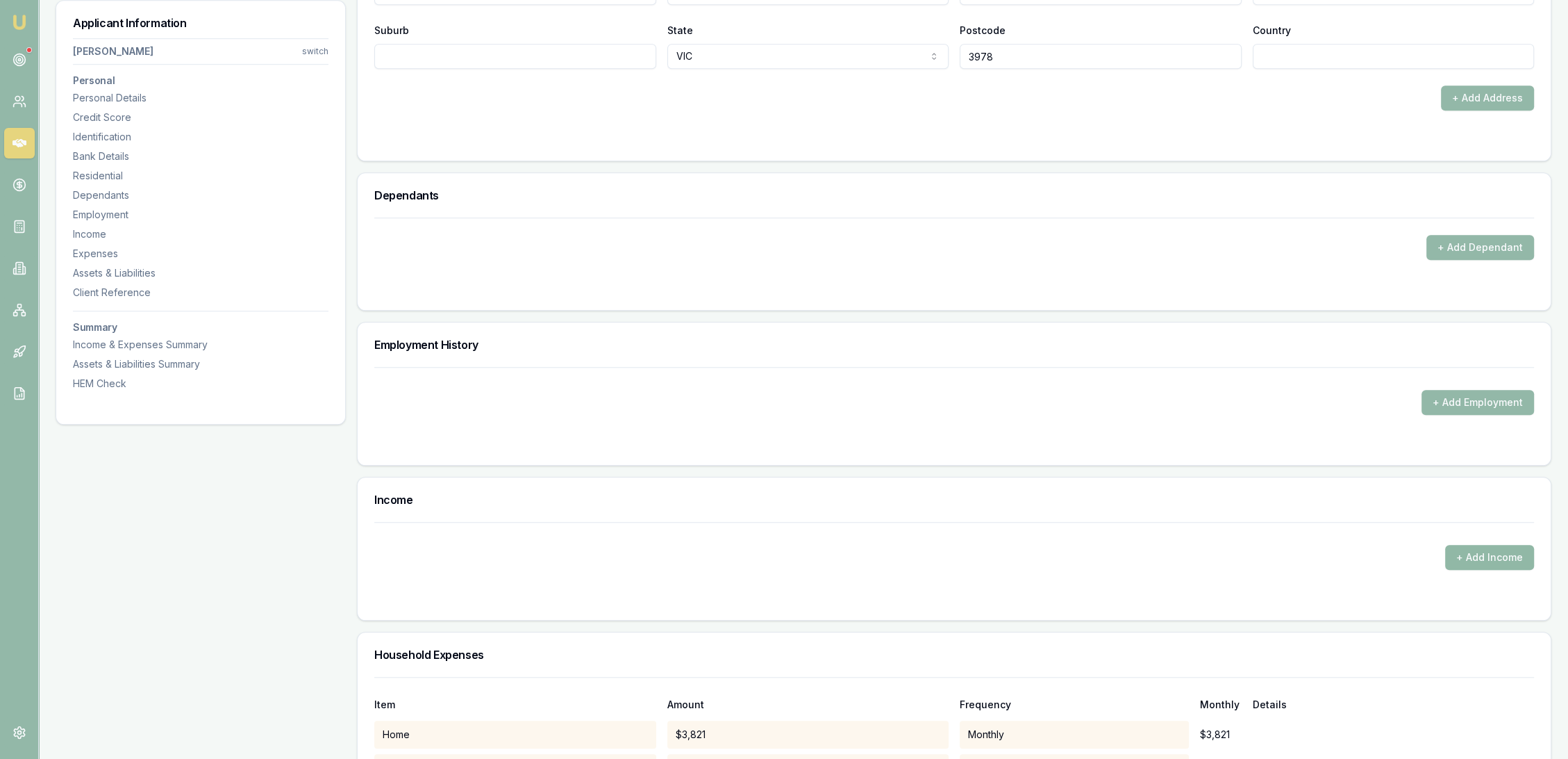
click at [1468, 549] on button "+ Add Income" at bounding box center [1489, 557] width 89 height 25
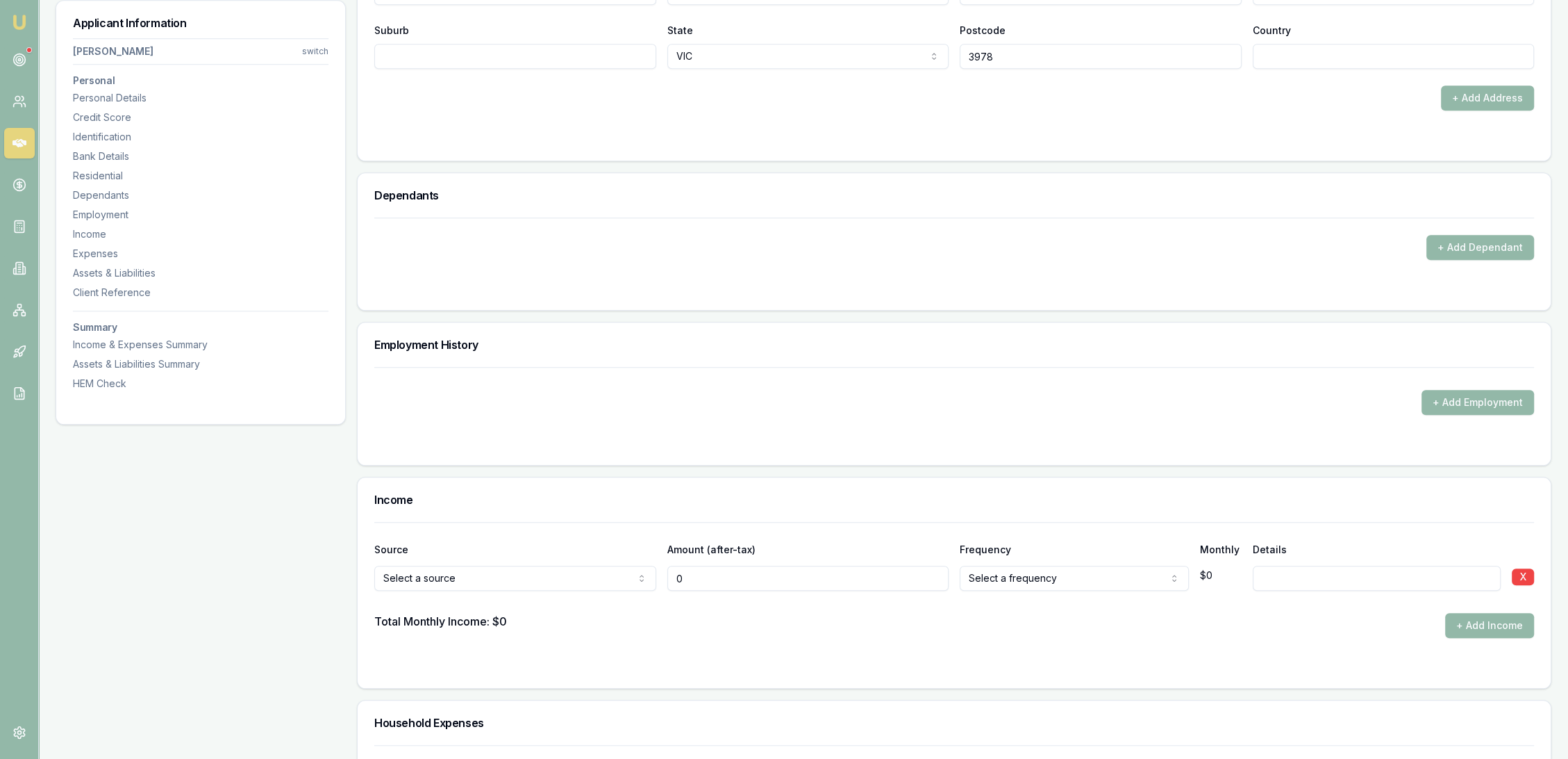
type input "$0"
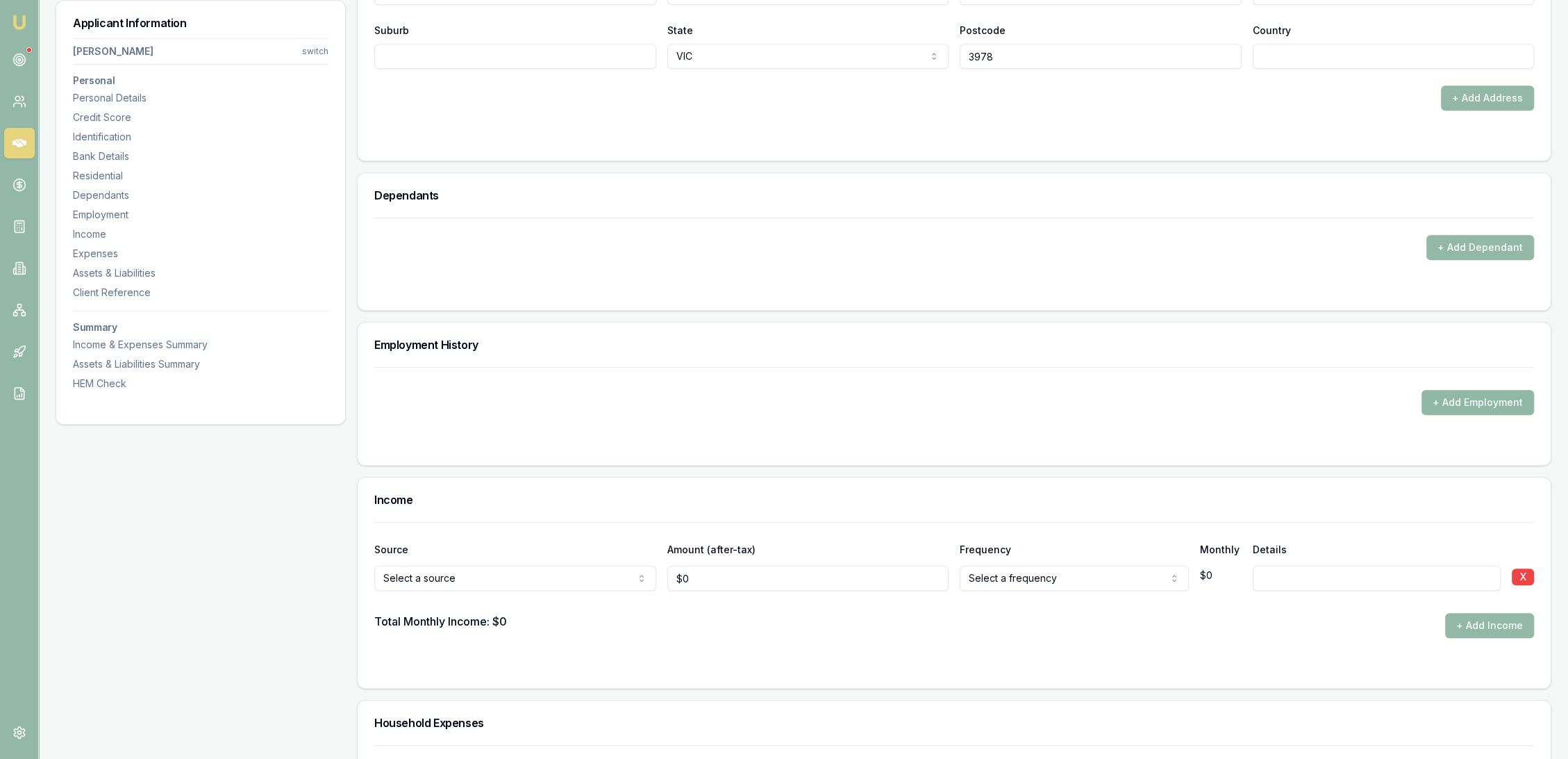
click at [1471, 393] on button "+ Add Employment" at bounding box center [1477, 402] width 112 height 25
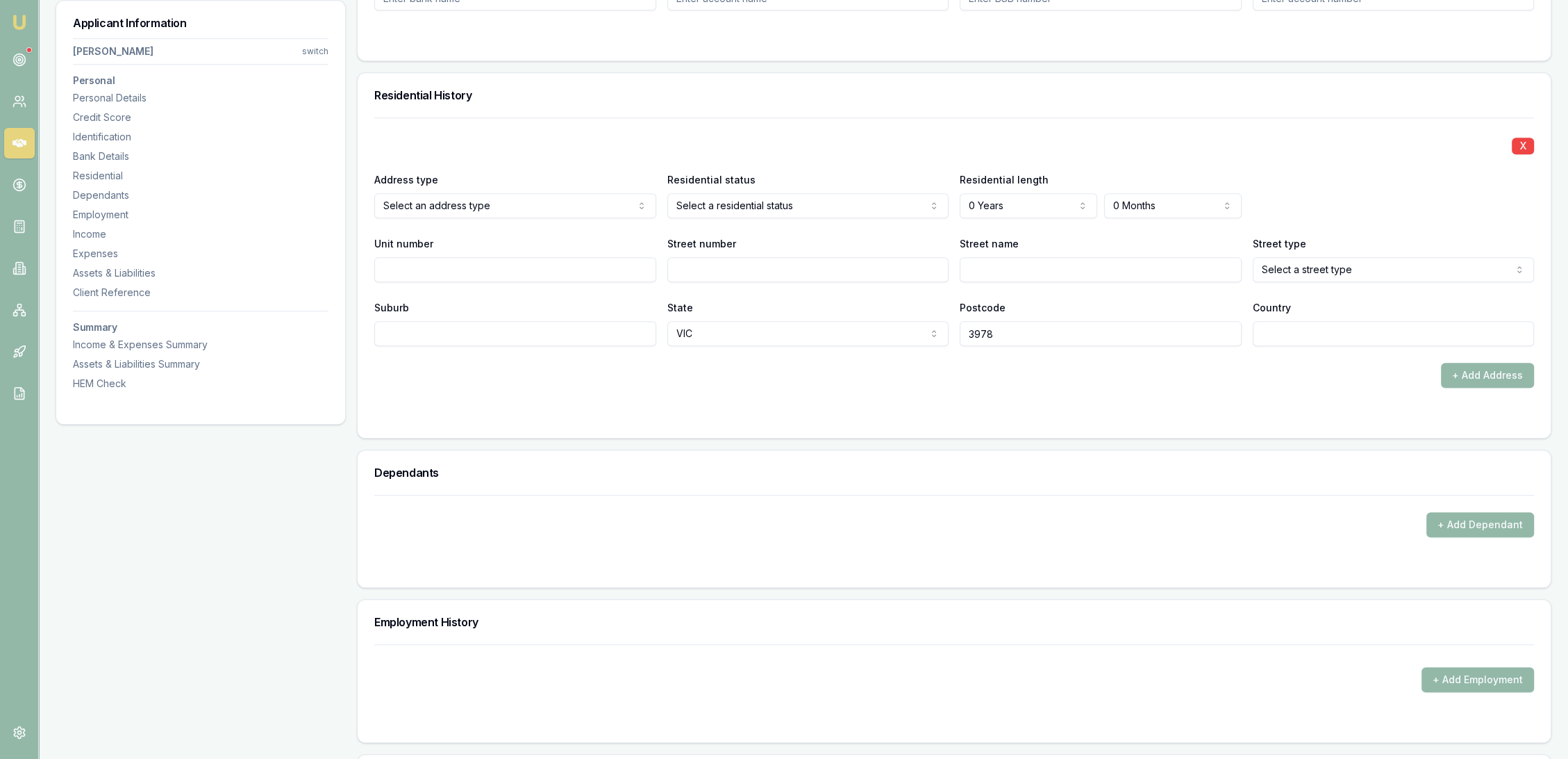
scroll to position [1234, 0]
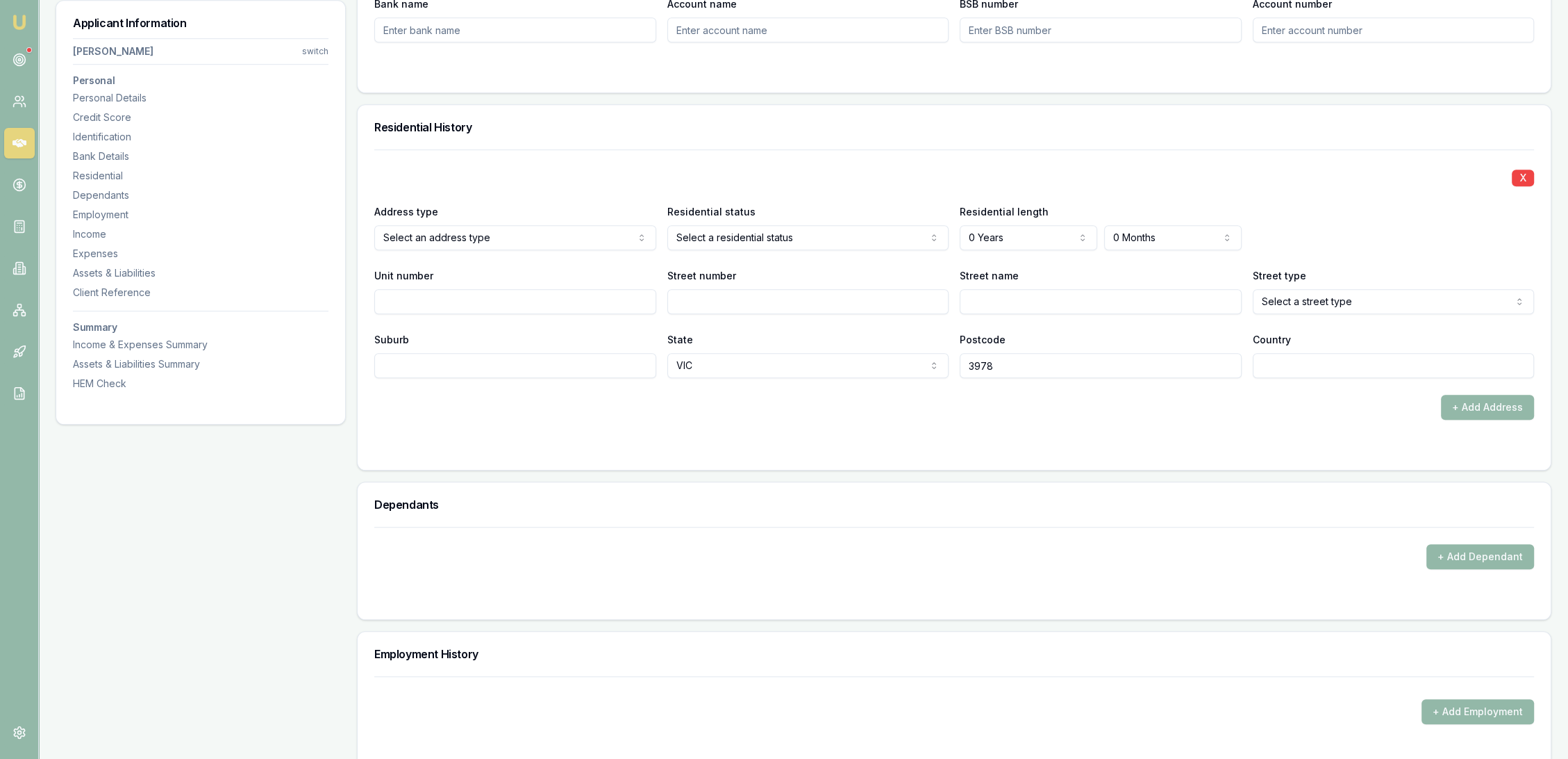
click at [593, 426] on form "X Address type Select an address type Current Previous Residential status Selec…" at bounding box center [954, 301] width 1160 height 304
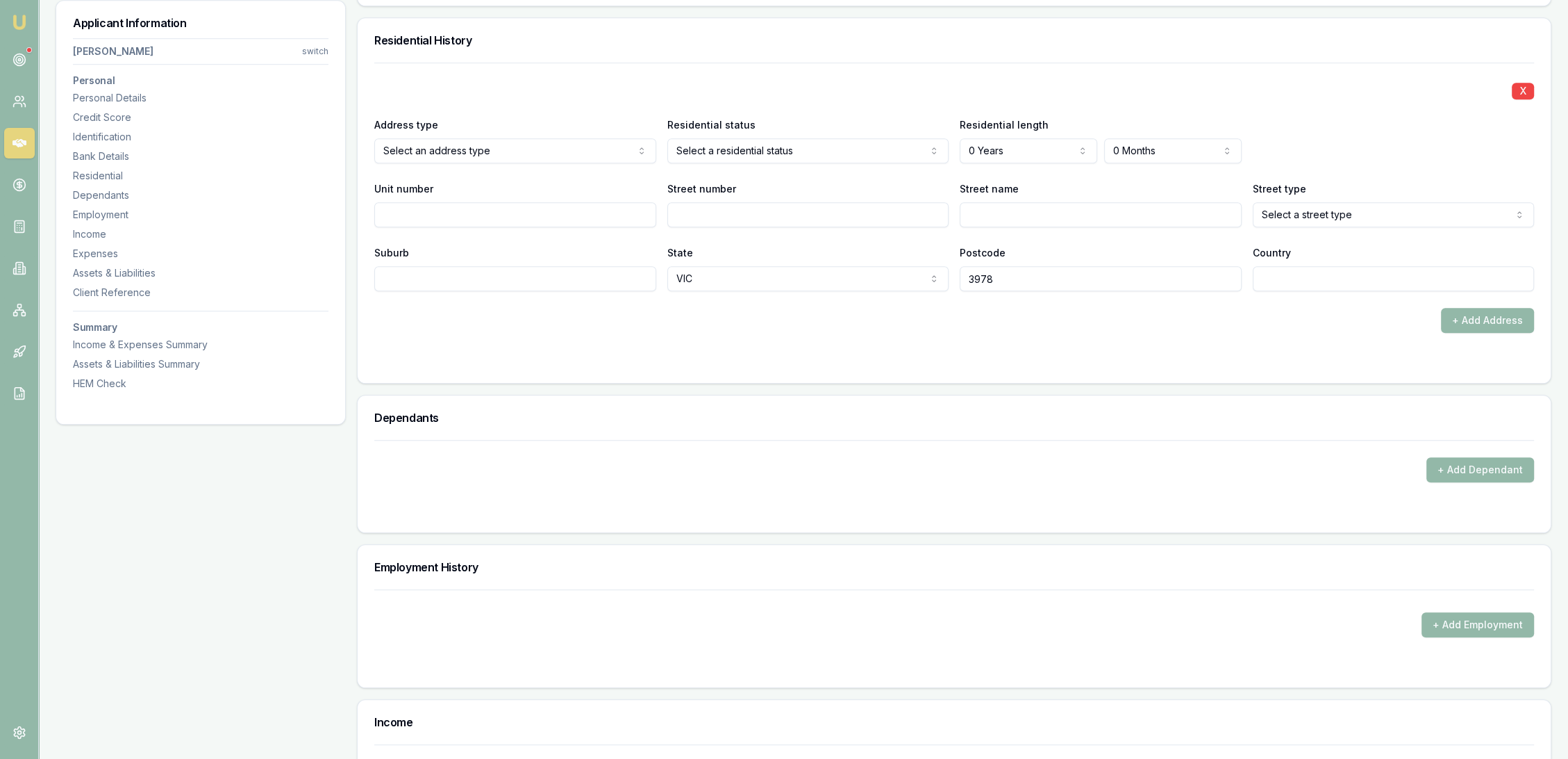
scroll to position [1543, 0]
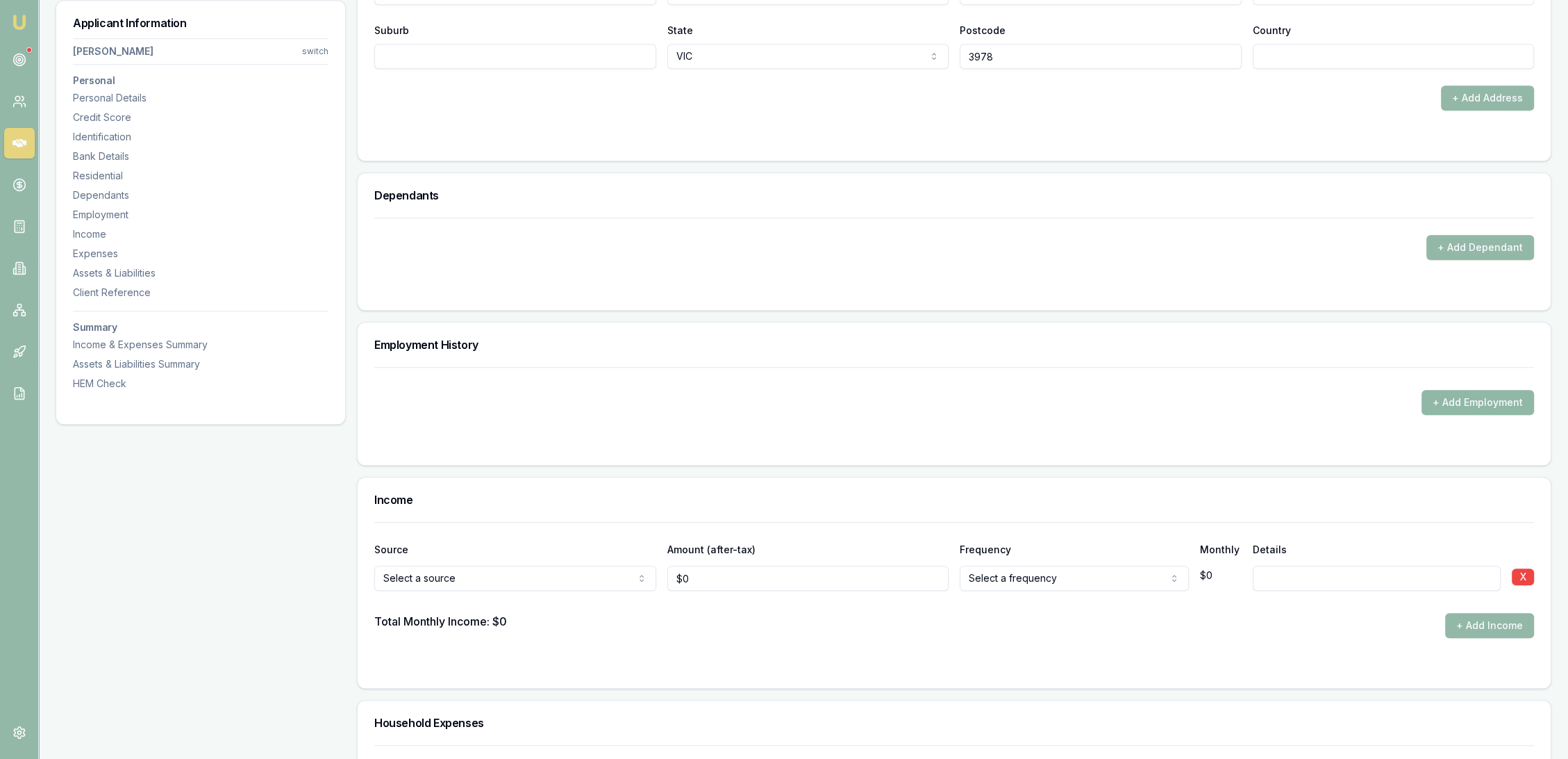
click at [1474, 400] on button "+ Add Employment" at bounding box center [1477, 402] width 112 height 25
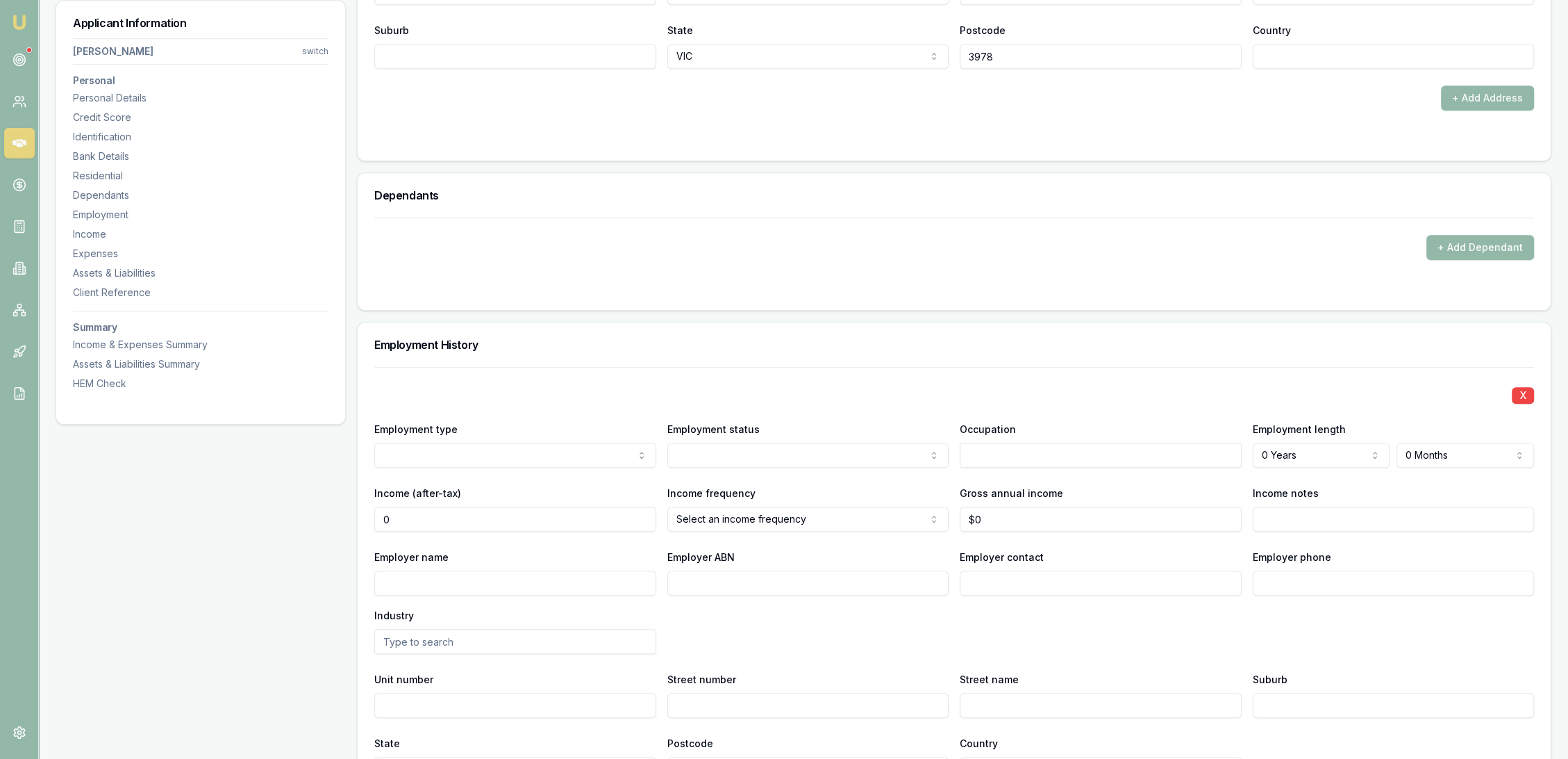
drag, startPoint x: 427, startPoint y: 513, endPoint x: 339, endPoint y: 513, distance: 88.0
type input "$2,950"
select select "FORTNIGHTLY"
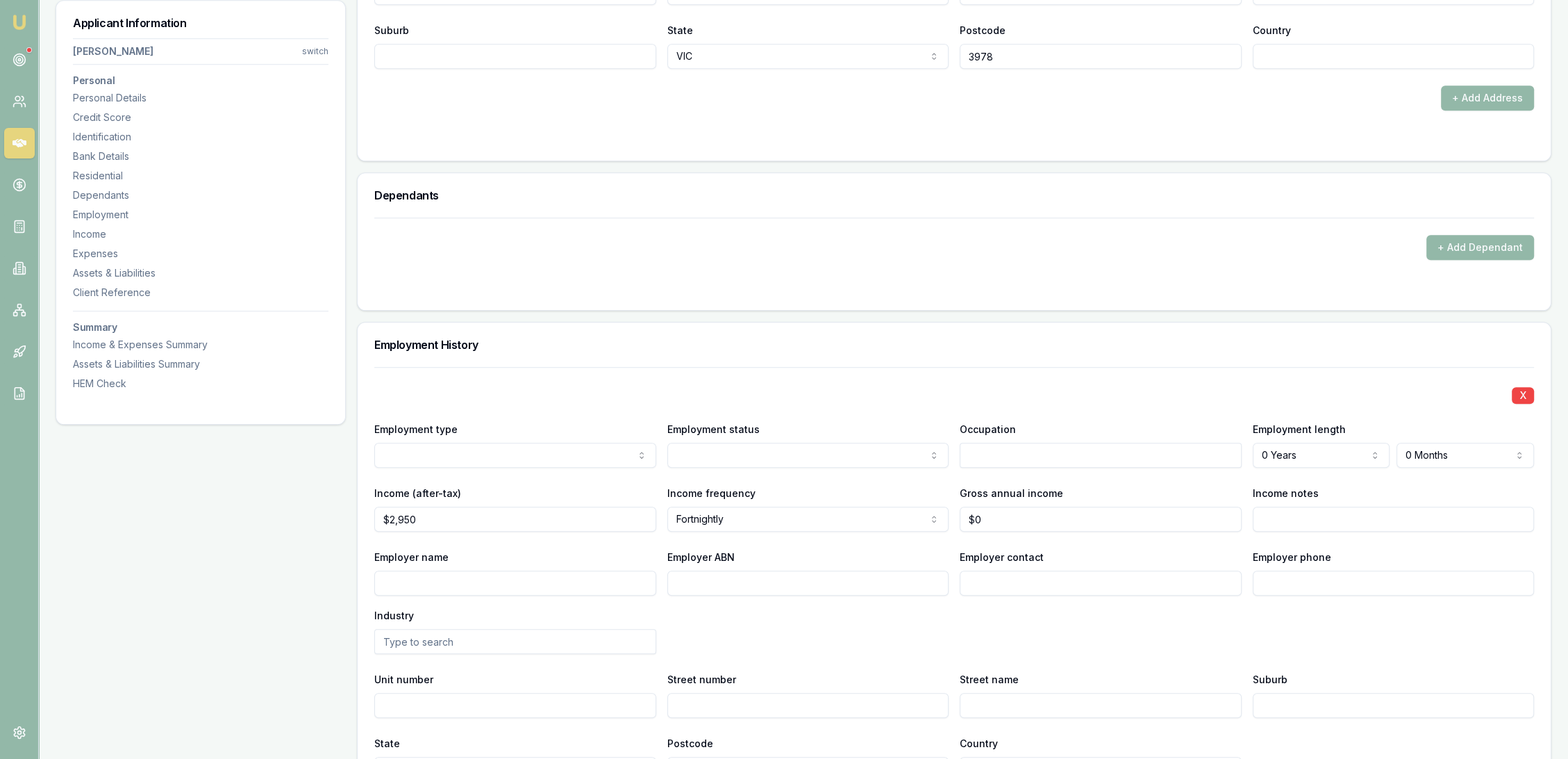
click at [598, 541] on div "X Employment type Current Previous Employment status Full time Part time Casual…" at bounding box center [954, 574] width 1160 height 415
drag, startPoint x: 533, startPoint y: 519, endPoint x: 298, endPoint y: 511, distance: 235.1
type input "$2,350"
click at [596, 553] on div "Employer name" at bounding box center [514, 571] width 282 height 47
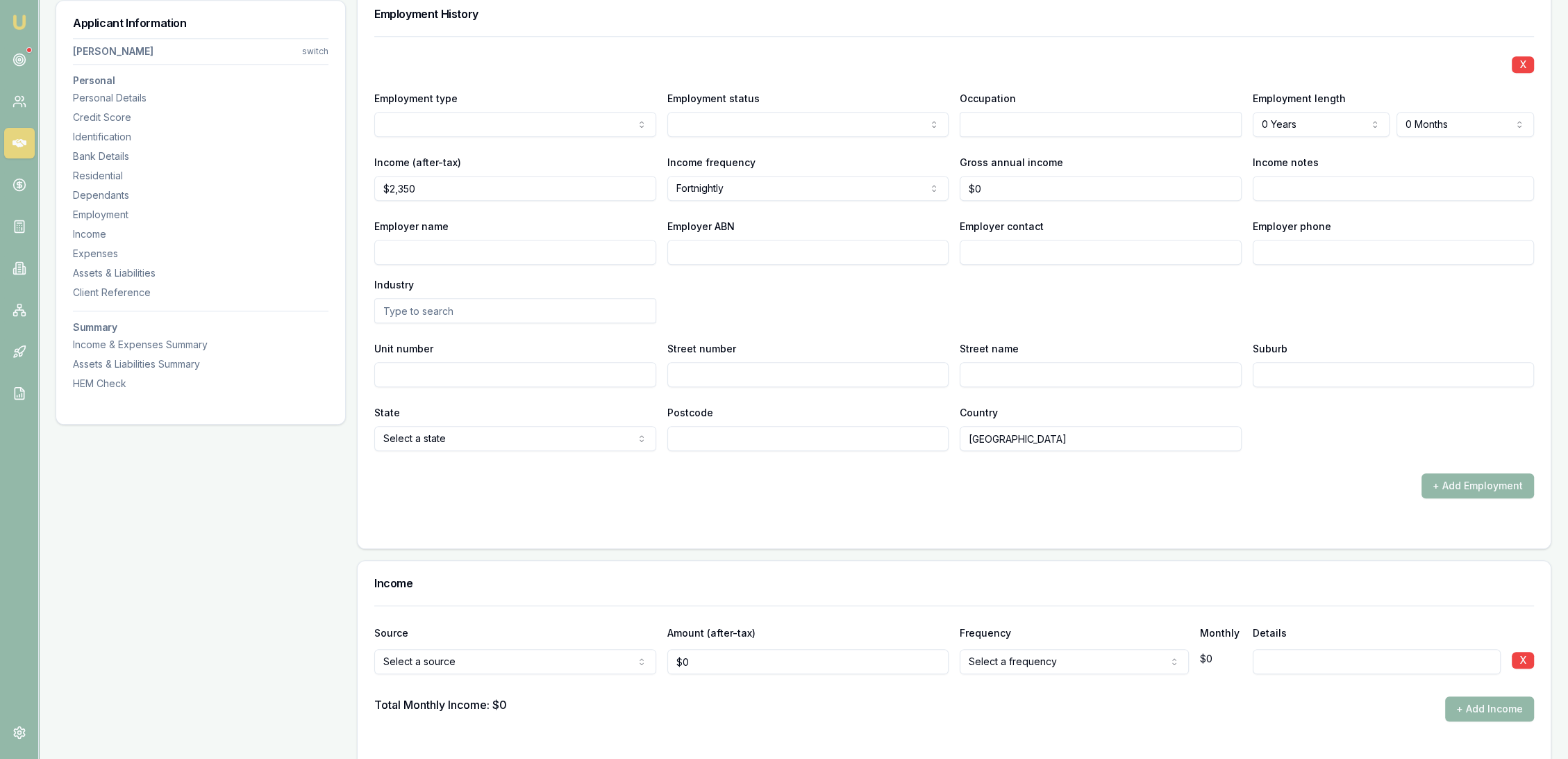
scroll to position [2006, 0]
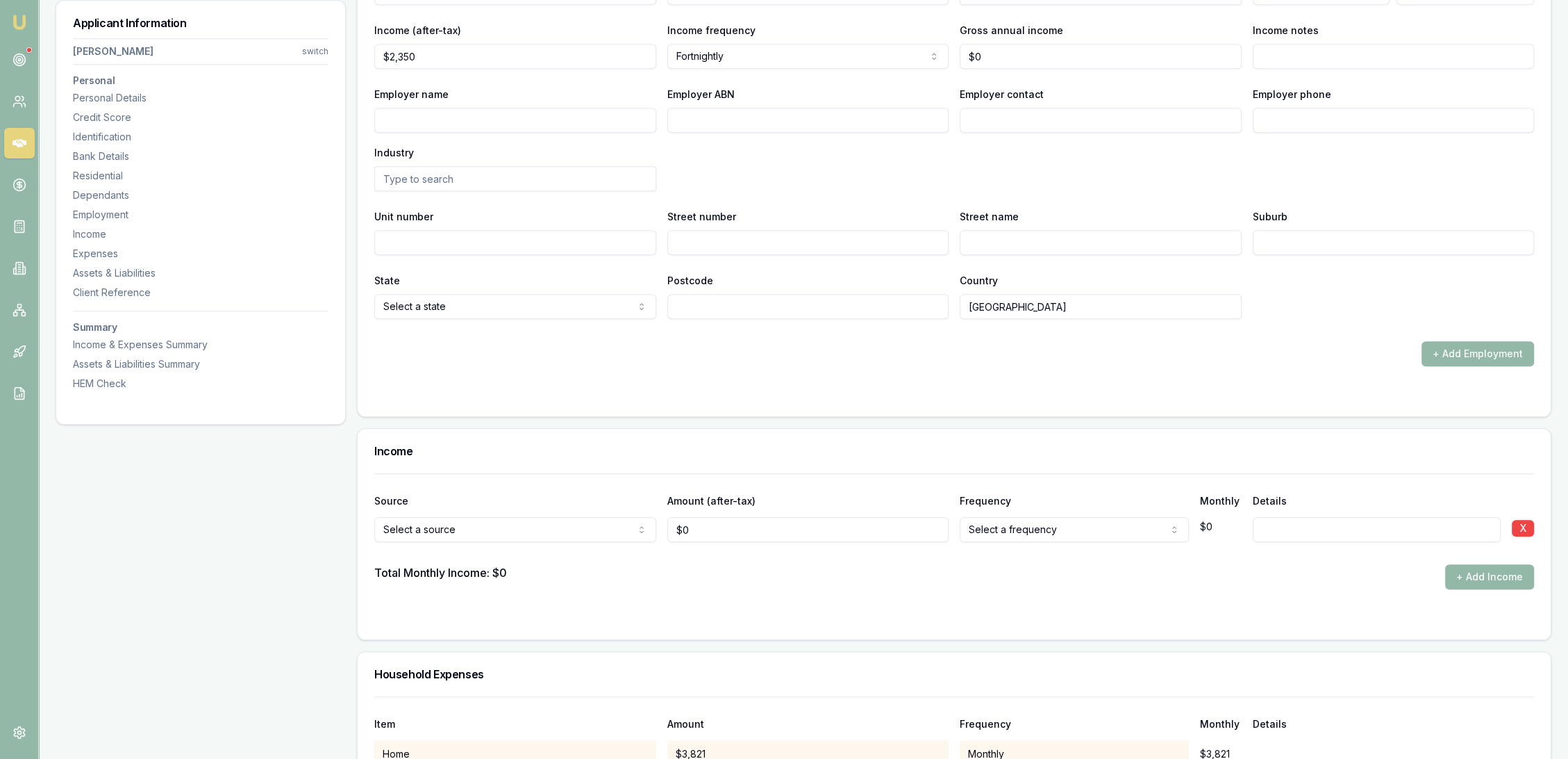
select select "FORTNIGHTLY"
drag, startPoint x: 1007, startPoint y: 576, endPoint x: 1000, endPoint y: 577, distance: 7.1
click at [828, 609] on form "Source Amount (after-tax) Frequency Monthly Details Spousal offset income Spous…" at bounding box center [954, 548] width 1160 height 149
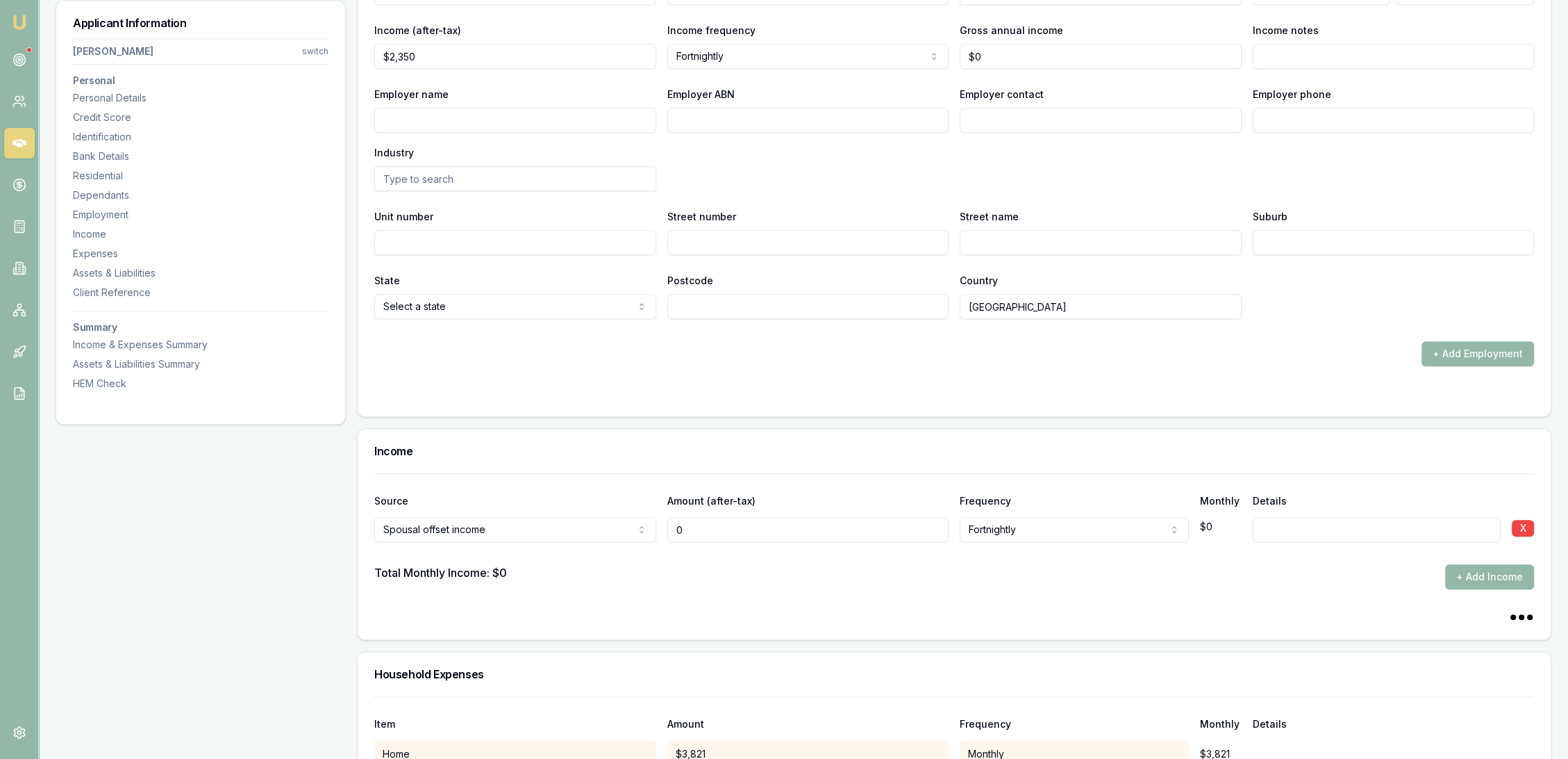
click at [711, 530] on input "0" at bounding box center [808, 529] width 282 height 25
drag, startPoint x: 712, startPoint y: 537, endPoint x: 662, endPoint y: 525, distance: 51.4
click at [662, 525] on div "Spousal offset income Spousal offset income Rental Shares Interest Centrelink F…" at bounding box center [954, 526] width 1160 height 30
type input "$2,350"
click at [662, 583] on div "Total Monthly Income: $0 + Add Income" at bounding box center [954, 576] width 1160 height 25
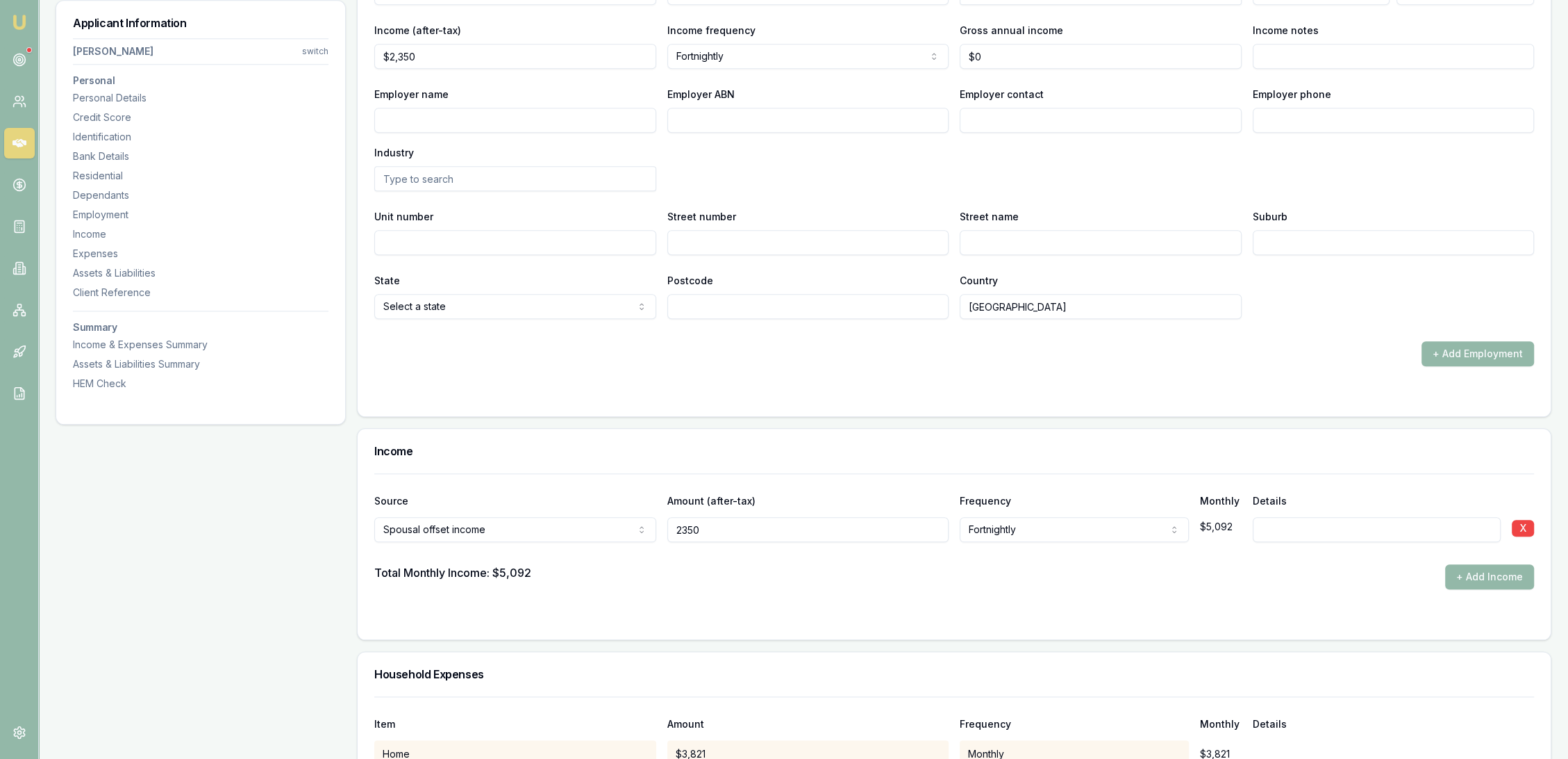
drag, startPoint x: 741, startPoint y: 529, endPoint x: 606, endPoint y: 537, distance: 135.2
click at [606, 537] on div "Spousal offset income Spousal offset income Rental Shares Interest Centrelink F…" at bounding box center [954, 526] width 1160 height 30
type input "$2,600"
click at [624, 571] on div "Total Monthly Income: $5,092 + Add Income" at bounding box center [954, 576] width 1160 height 25
click at [1315, 525] on input at bounding box center [1377, 529] width 249 height 25
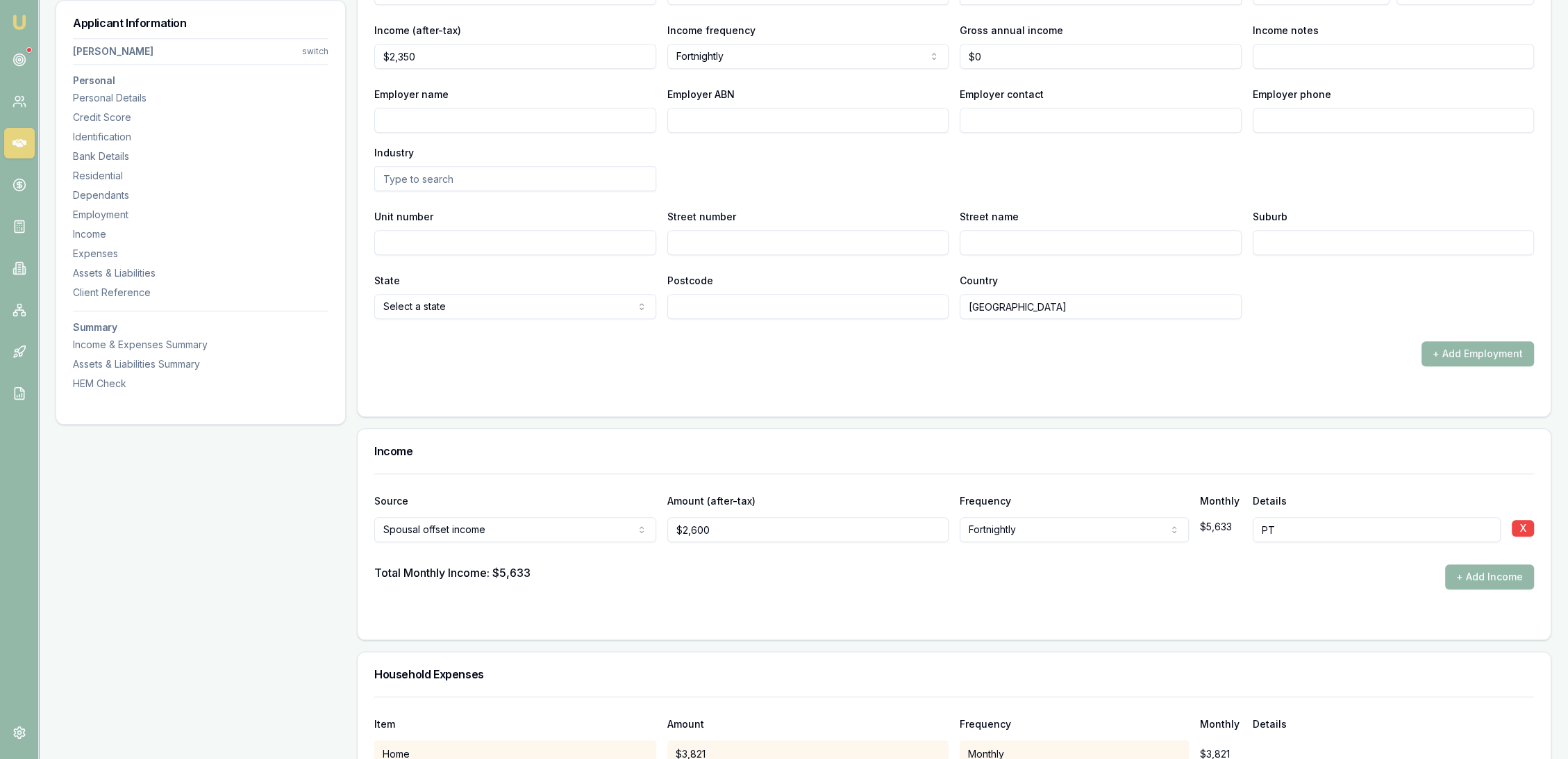
type input "PT"
click at [1178, 376] on form "X Employment type Current Previous Employment status Full time Part time Casual…" at bounding box center [954, 151] width 1160 height 495
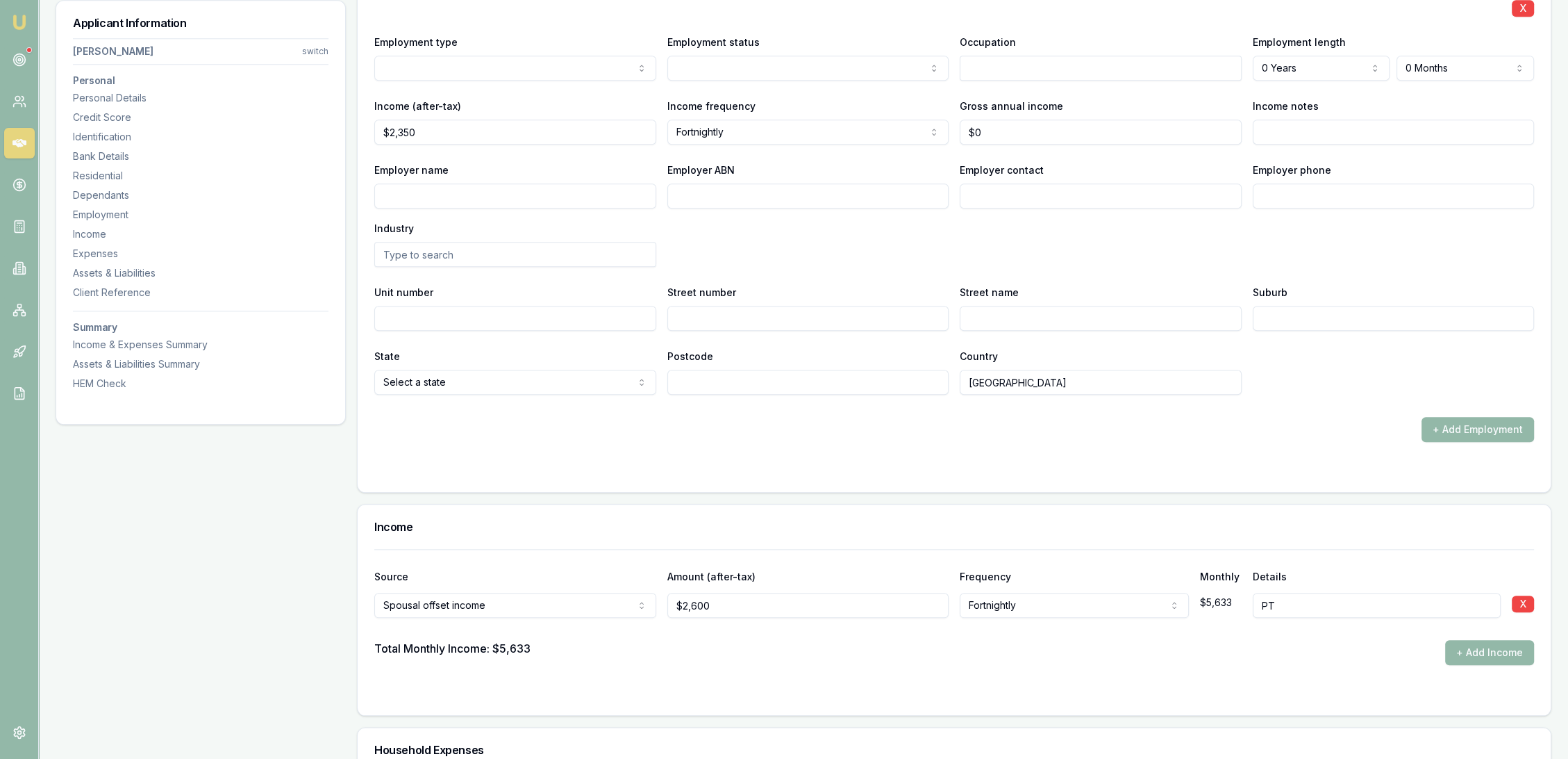
scroll to position [1698, 0]
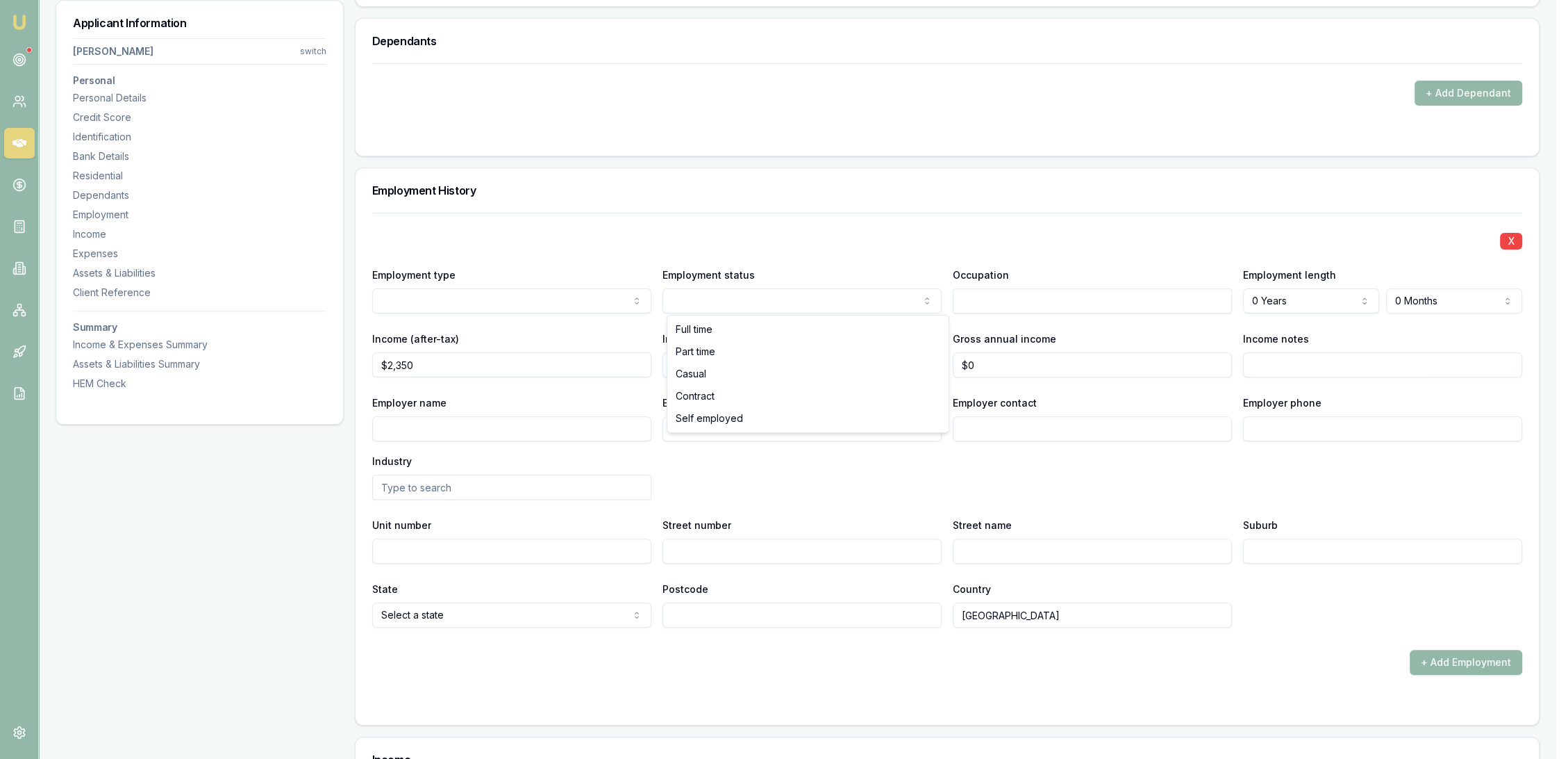
select select "2"
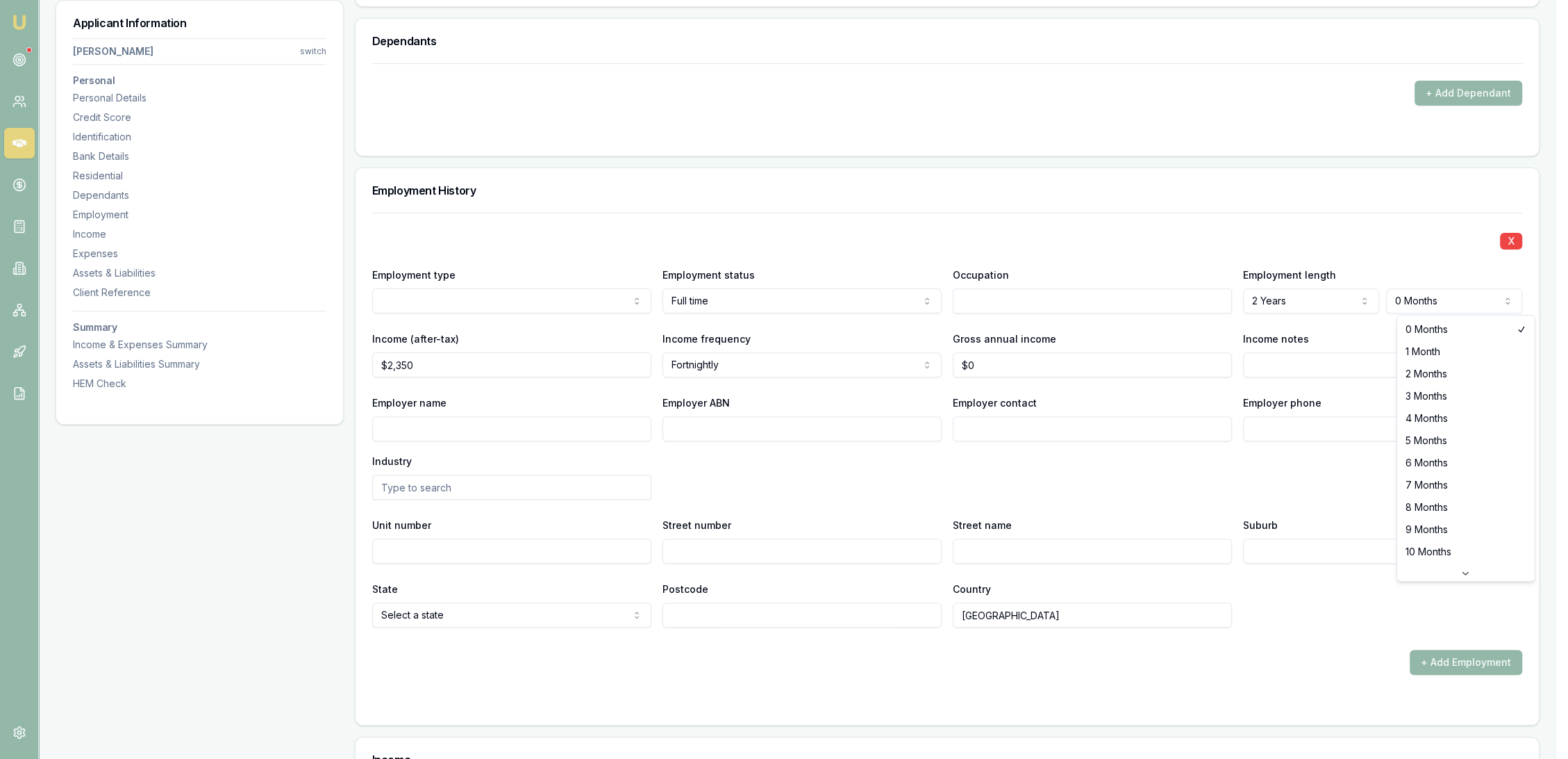
select select "6"
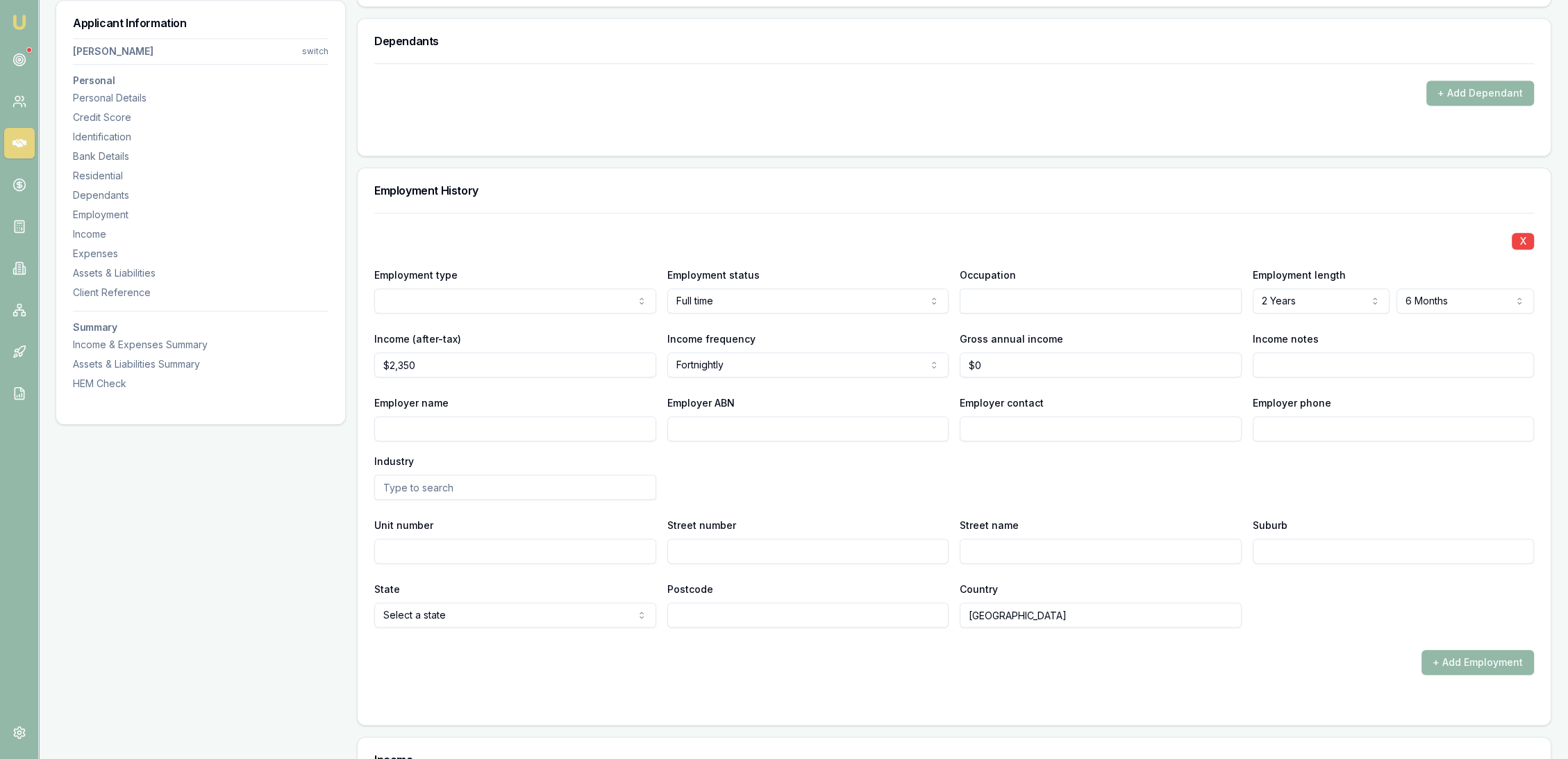
click at [1339, 485] on div "Employer name Employer ABN Employer contact Employer phone Industry" at bounding box center [954, 447] width 1160 height 106
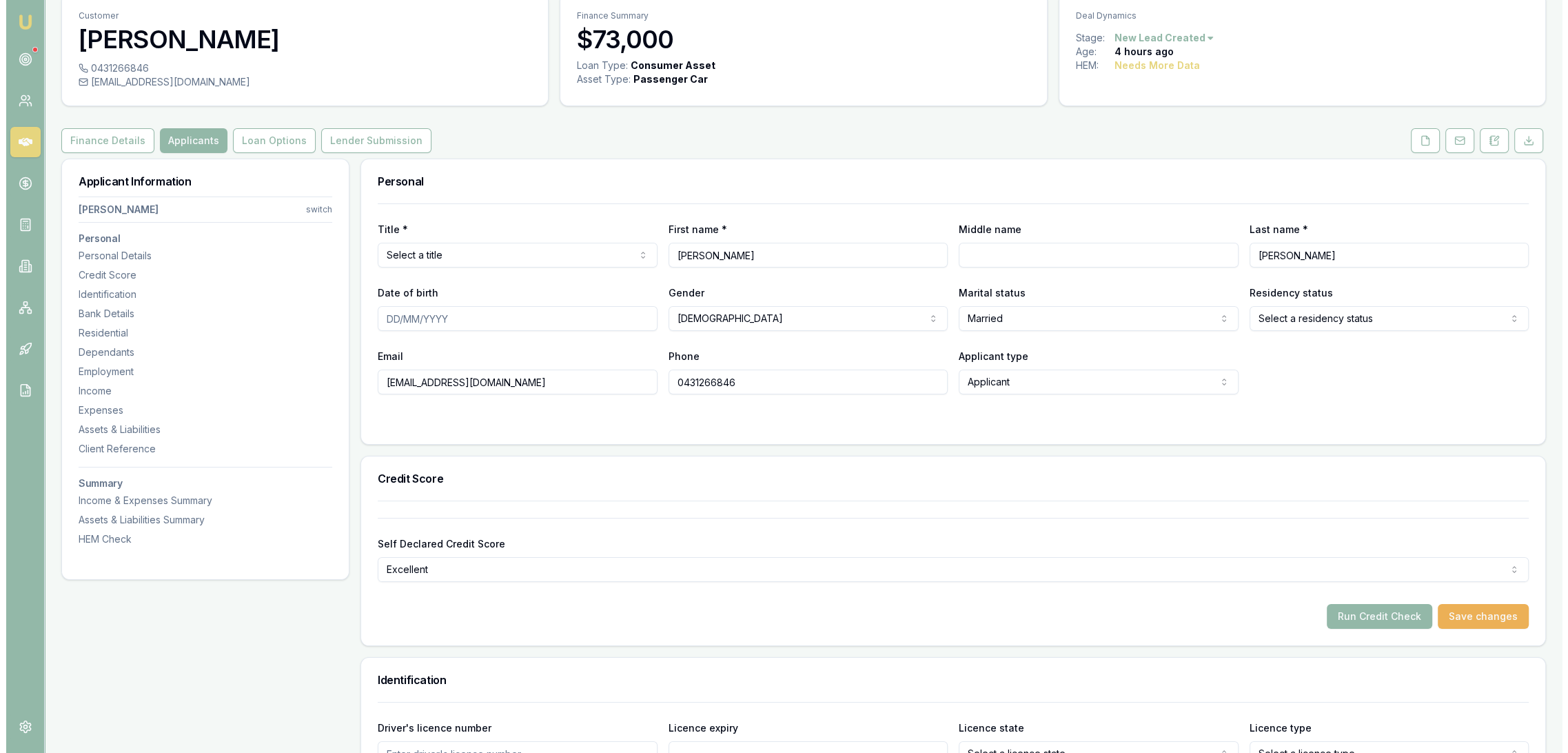
scroll to position [0, 0]
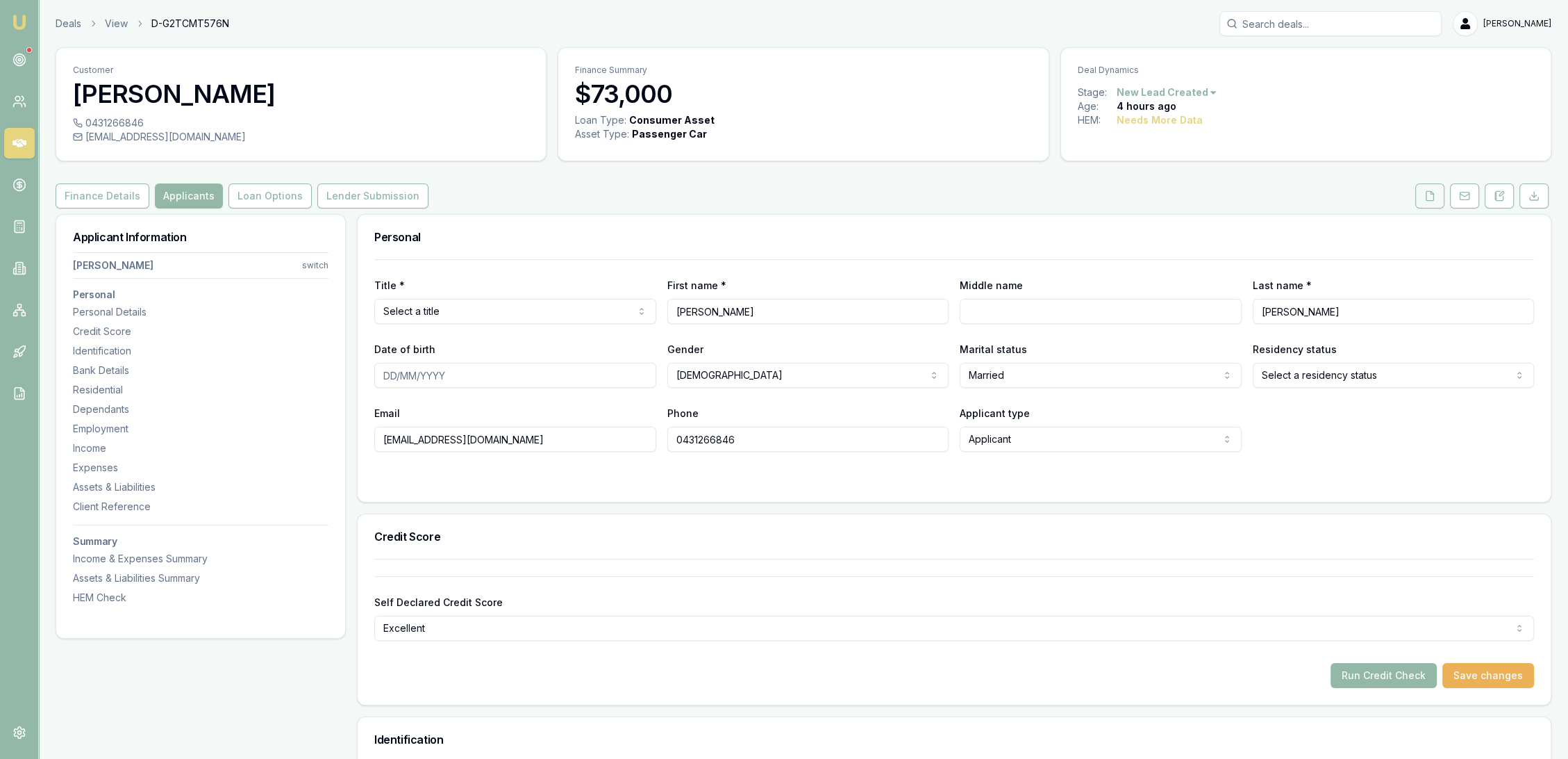
click at [1436, 199] on button at bounding box center [1429, 196] width 29 height 25
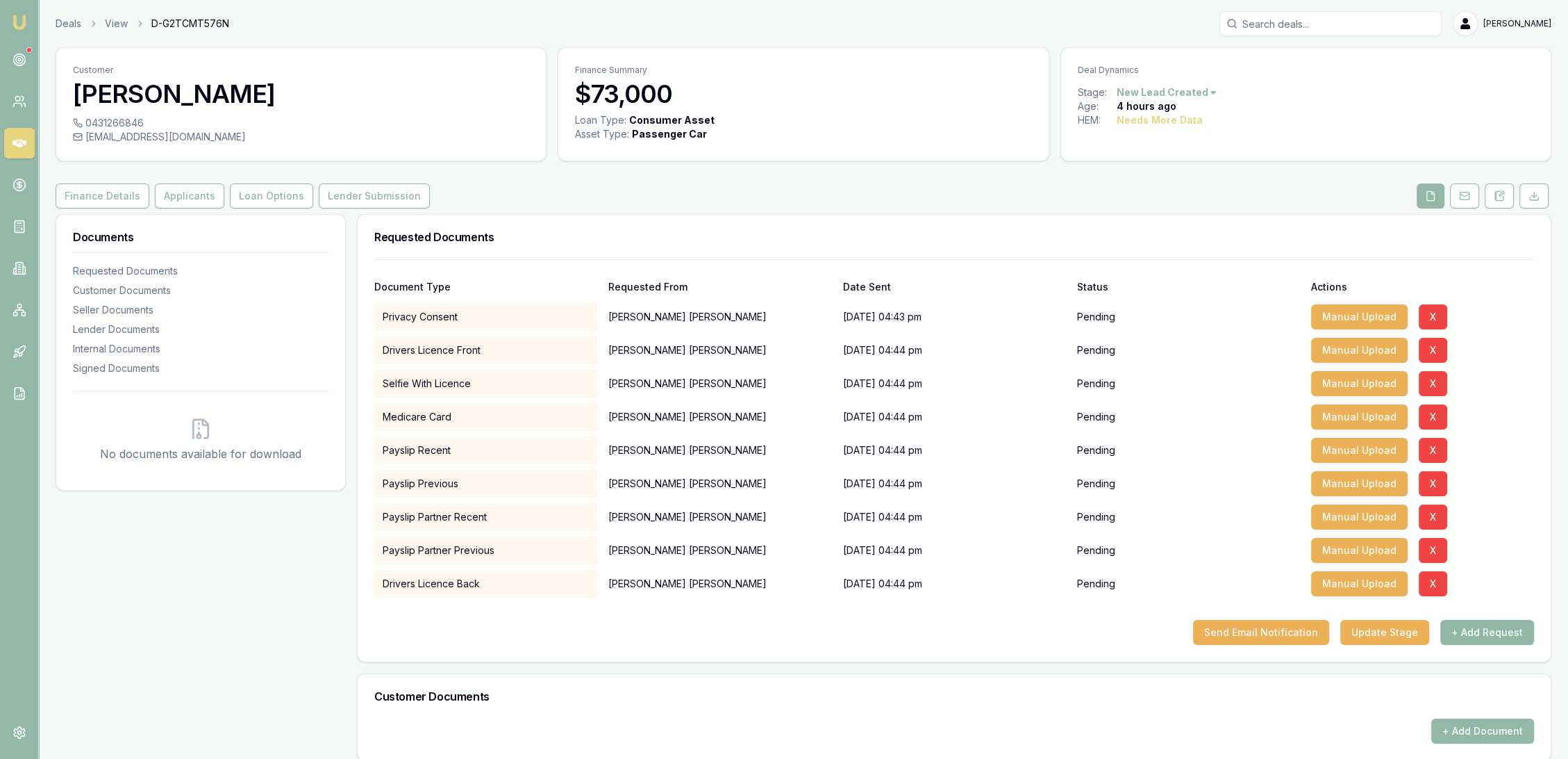
click at [1469, 629] on button "+ Add Request" at bounding box center [1486, 632] width 93 height 25
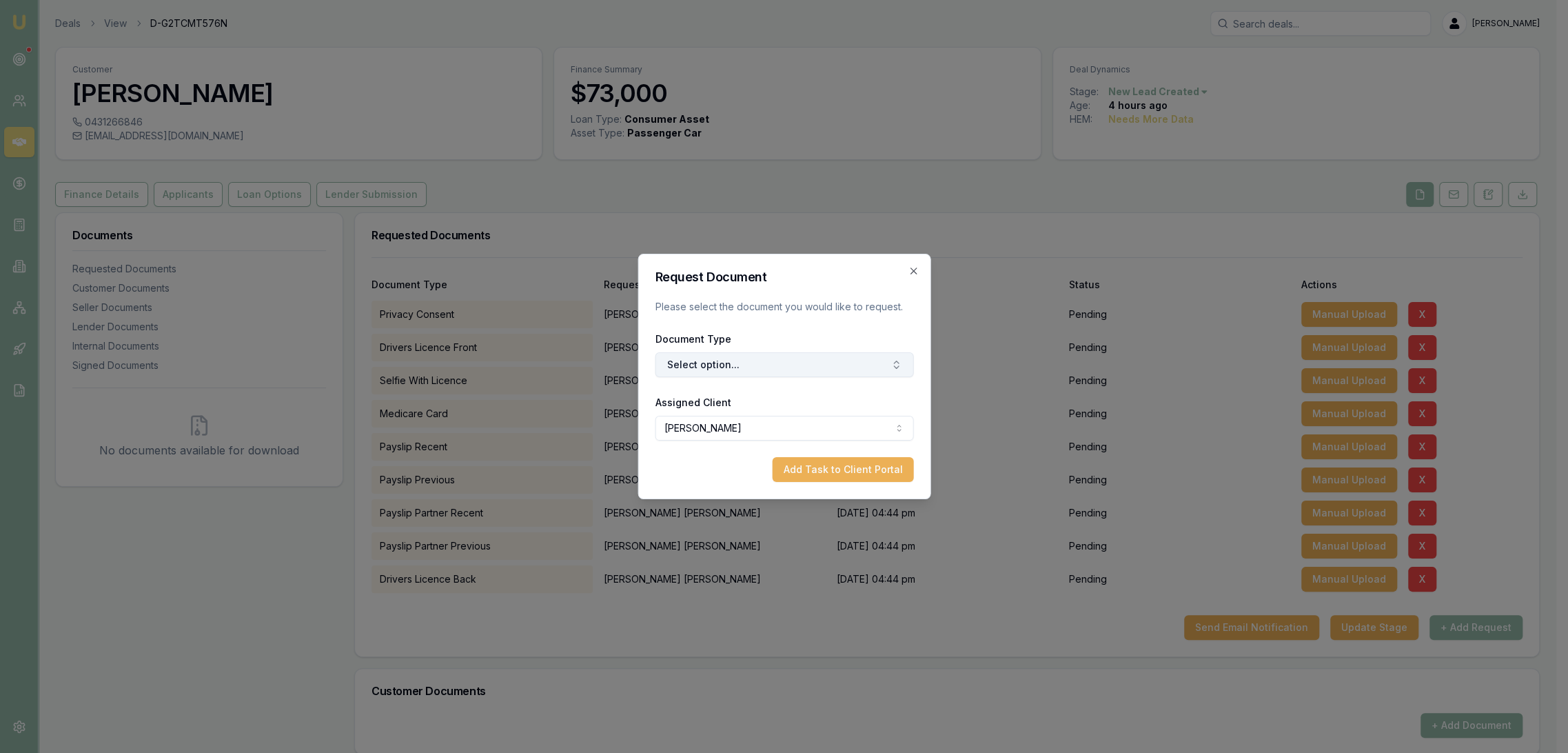
click at [736, 367] on button "Select option..." at bounding box center [784, 365] width 258 height 25
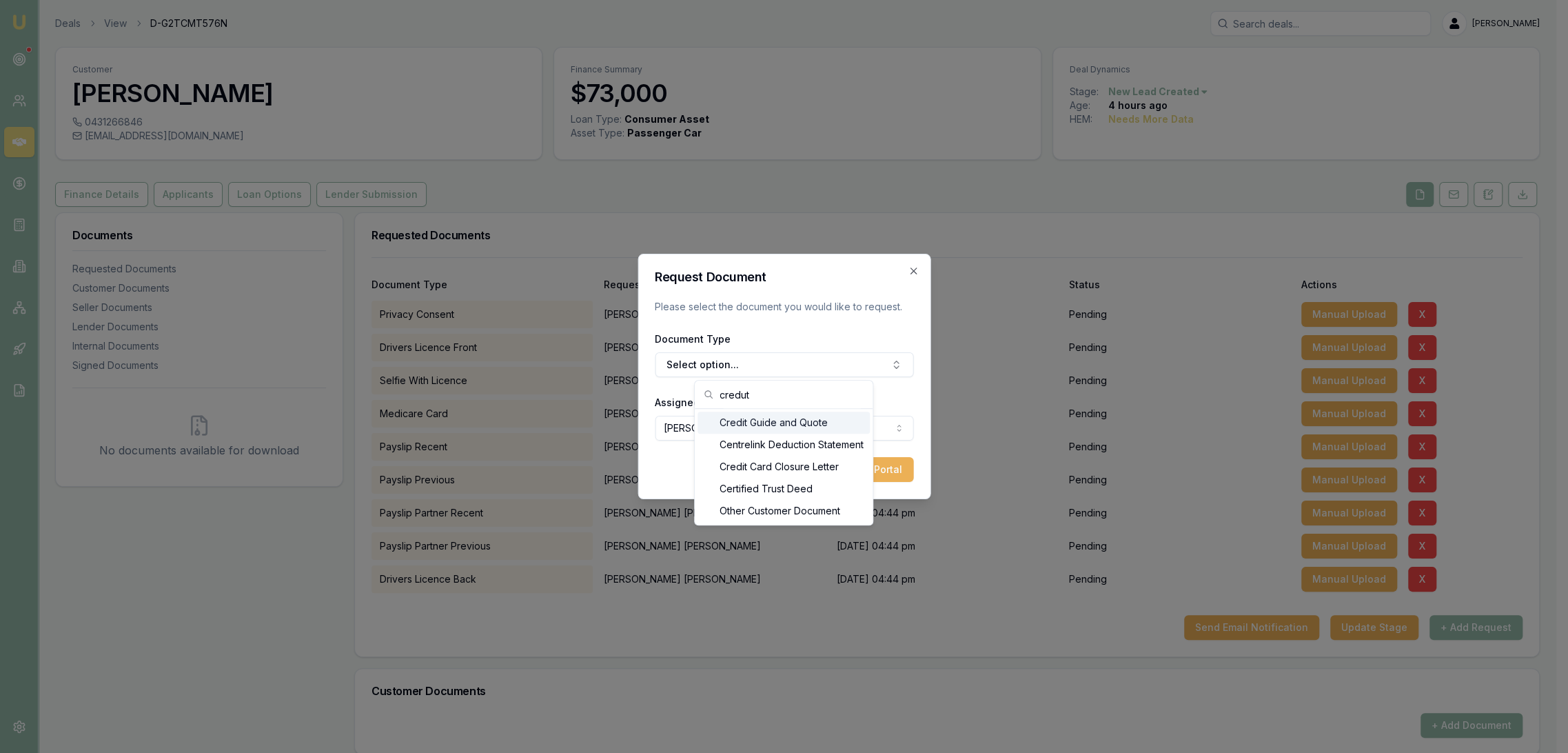
type input "credut"
click at [748, 426] on div "Credit Guide and Quote" at bounding box center [784, 423] width 172 height 22
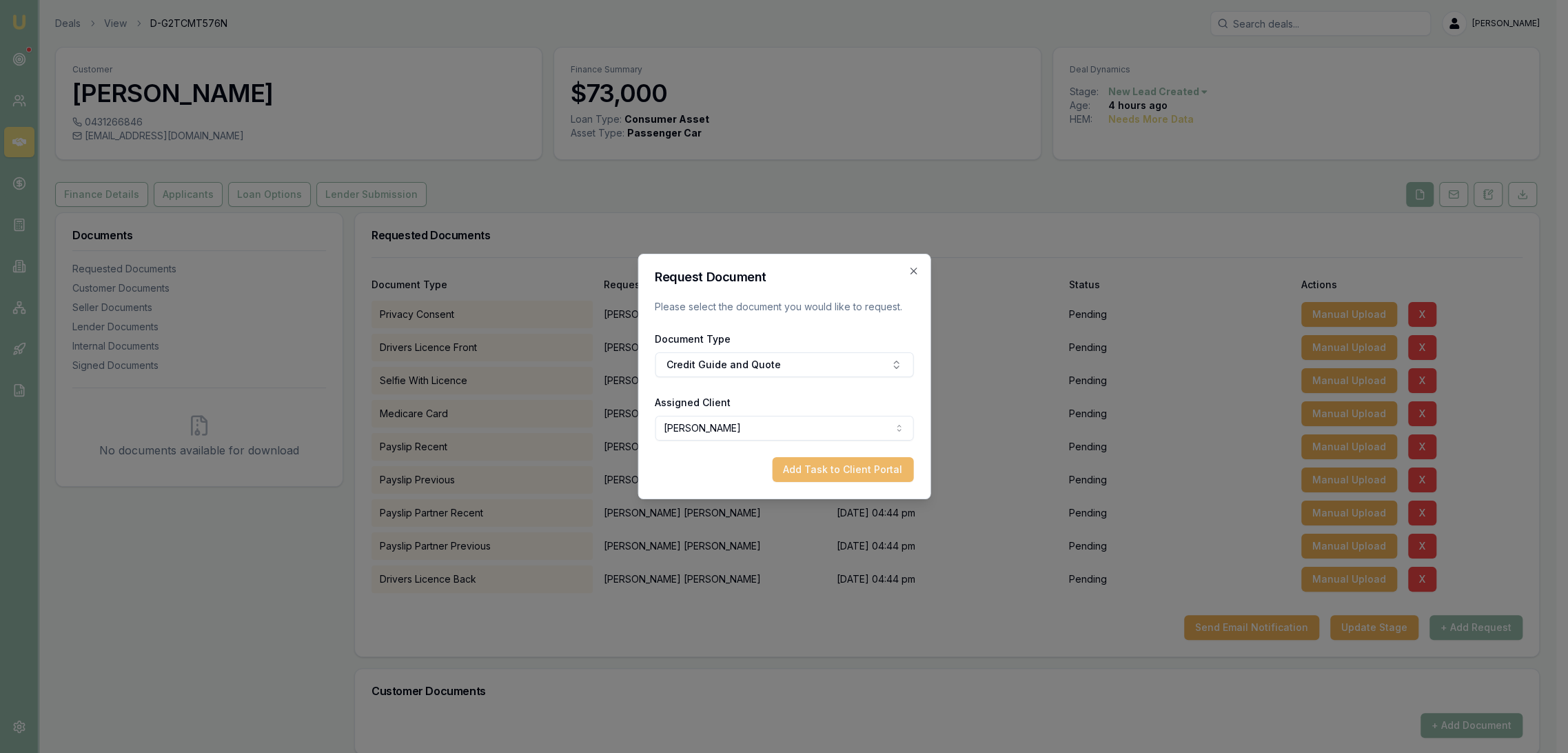
click at [862, 470] on button "Add Task to Client Portal" at bounding box center [842, 470] width 141 height 25
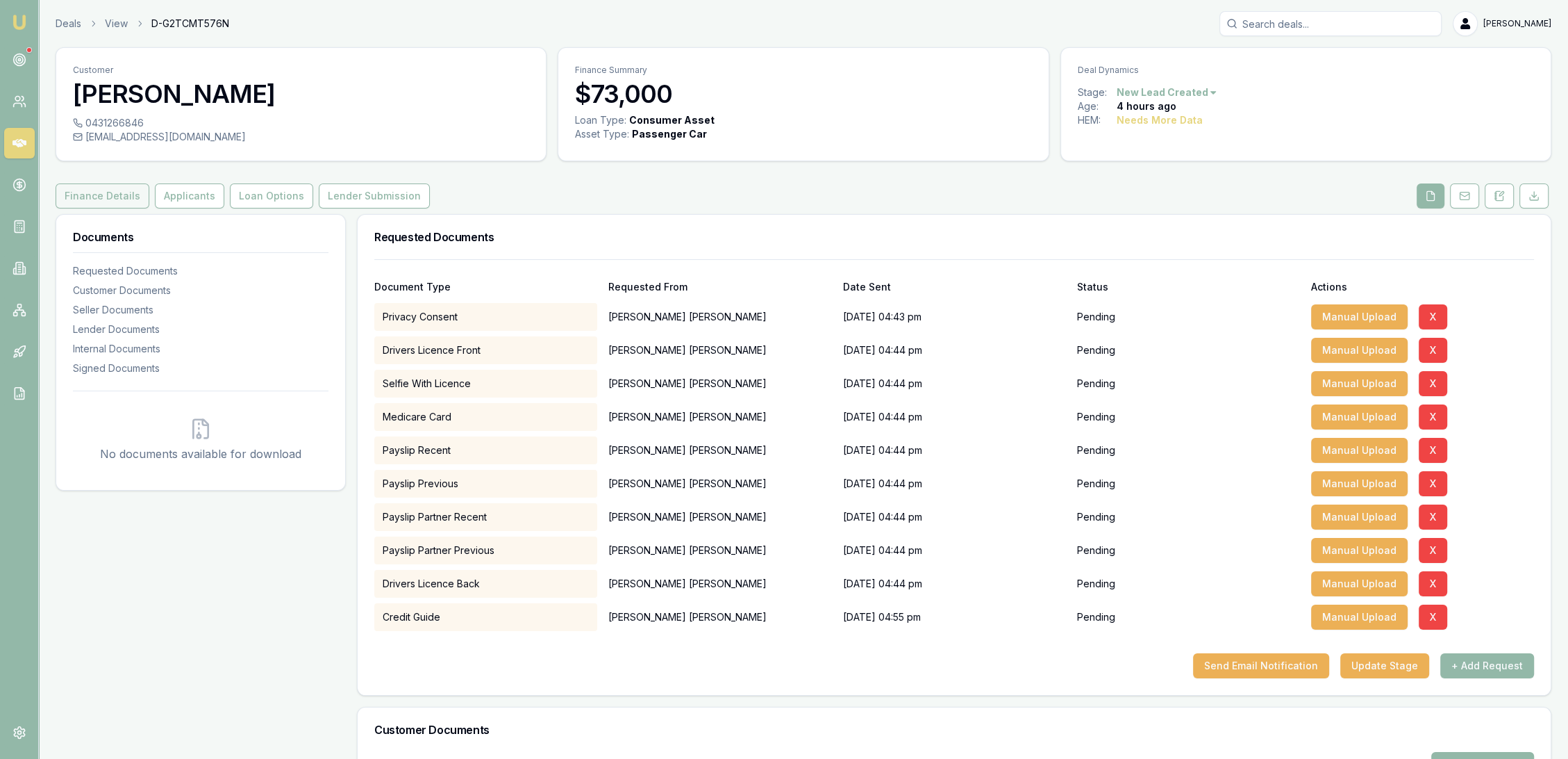
click at [113, 188] on button "Finance Details" at bounding box center [102, 196] width 93 height 25
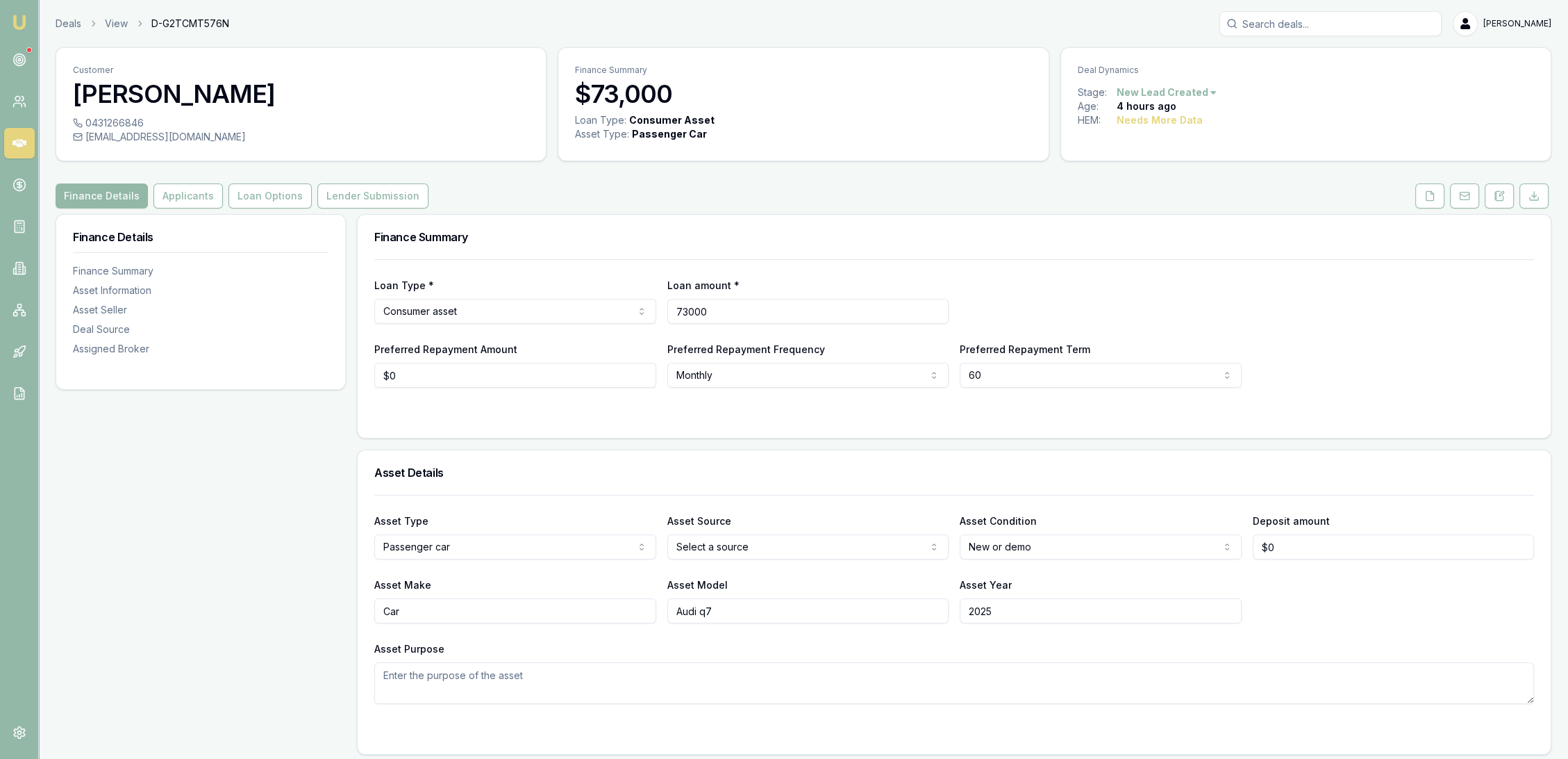
drag, startPoint x: 761, startPoint y: 307, endPoint x: 611, endPoint y: 307, distance: 150.0
click at [611, 307] on div "Loan Type * Consumer asset Consumer loan Consumer asset Commercial loan Commerc…" at bounding box center [954, 300] width 1160 height 47
type input "$77,000"
click at [1157, 298] on div "Loan Type * Consumer asset Consumer loan Consumer asset Commercial loan Commerc…" at bounding box center [954, 300] width 1160 height 47
click at [1504, 195] on icon at bounding box center [1499, 196] width 11 height 11
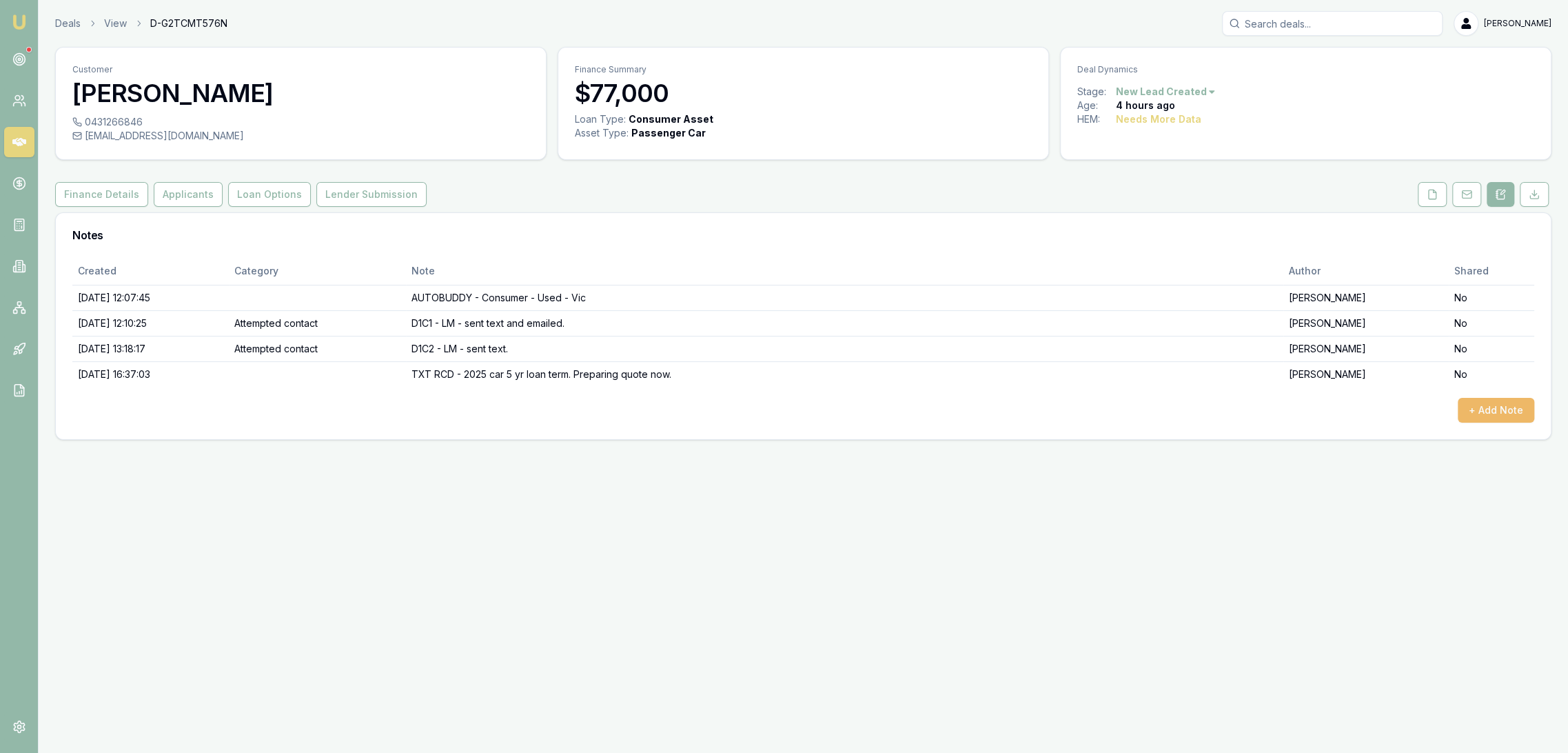
click at [1489, 413] on button "+ Add Note" at bounding box center [1497, 410] width 77 height 25
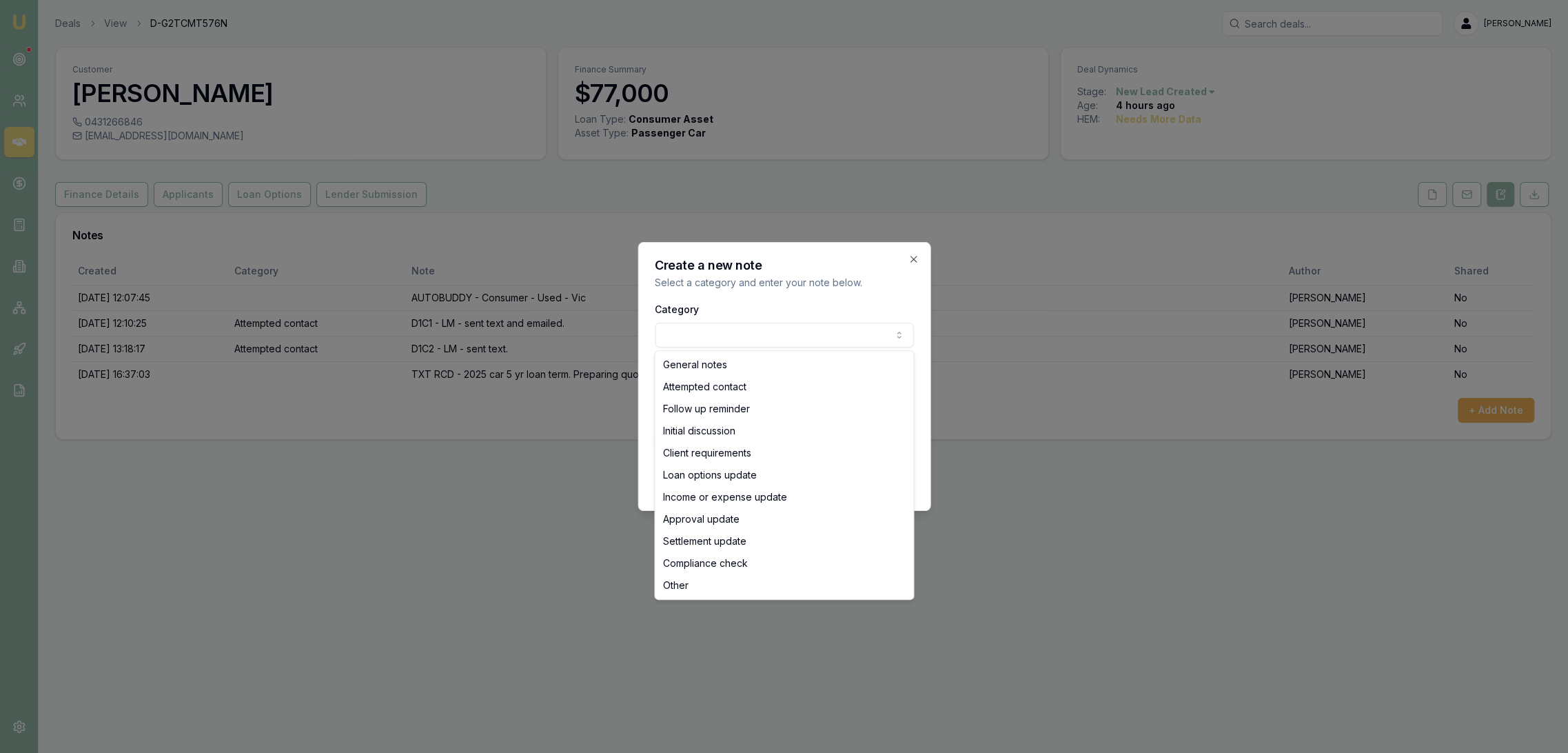
click at [722, 328] on body "Emu Broker Deals View D-G2TCMT576N Robyn Adams Toggle Menu Customer Raghav Anan…" at bounding box center [784, 376] width 1568 height 753
select select "INITIAL_DISCUSSION"
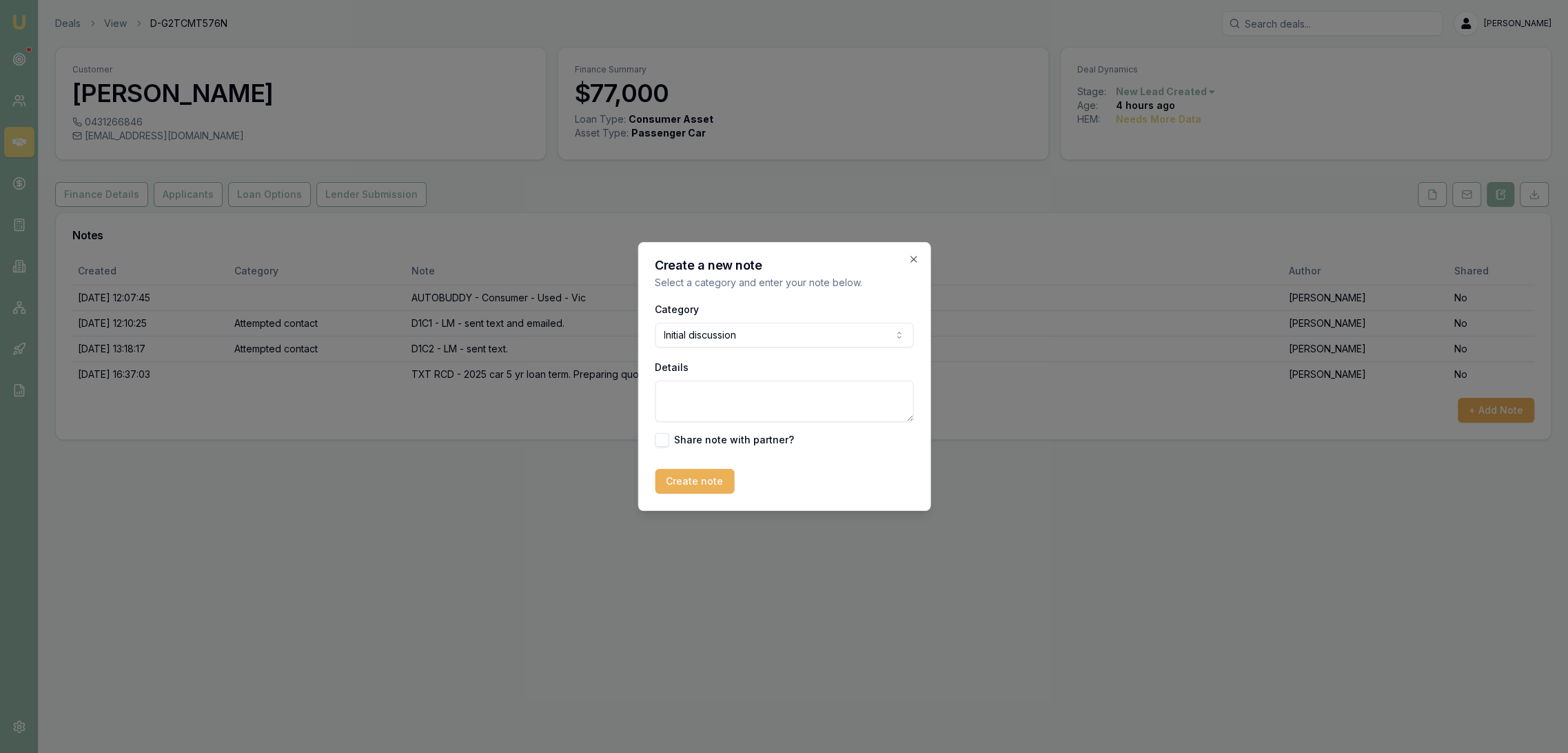
click at [712, 401] on textarea "Details" at bounding box center [784, 401] width 258 height 41
click at [792, 397] on textarea "Details" at bounding box center [784, 401] width 258 height 41
type textarea "Wants to up the loan amount to $77k. Has been to a few banks and is struggling …"
click at [694, 475] on button "Create note" at bounding box center [694, 481] width 80 height 25
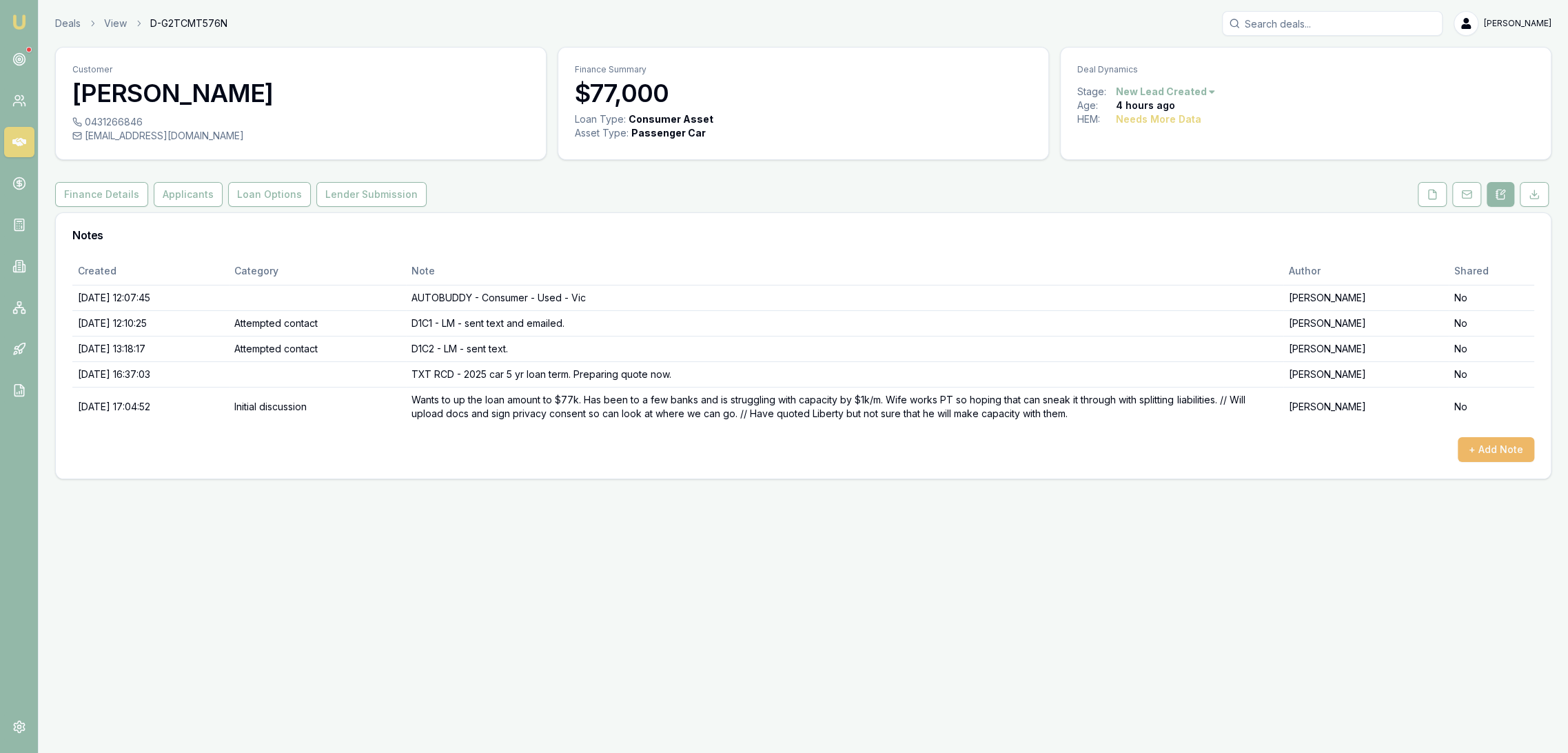
click at [1500, 442] on button "+ Add Note" at bounding box center [1497, 449] width 77 height 25
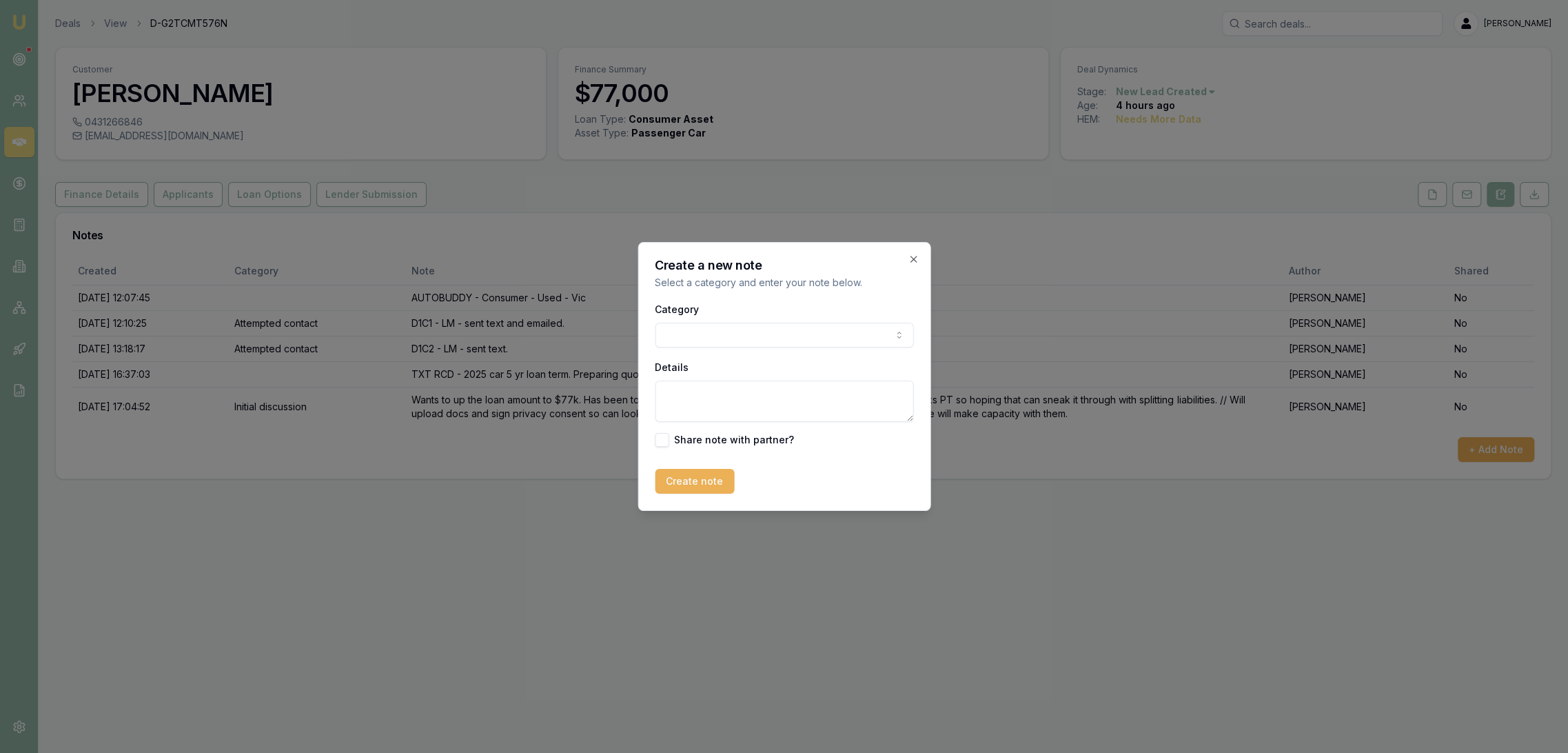
click at [679, 391] on textarea "Details" at bounding box center [784, 401] width 258 height 41
paste textarea "Borrow amount: $73,000.00 Purchasing: Demo 2025 Audi Q7 Interest rate: 5.89% ✅R…"
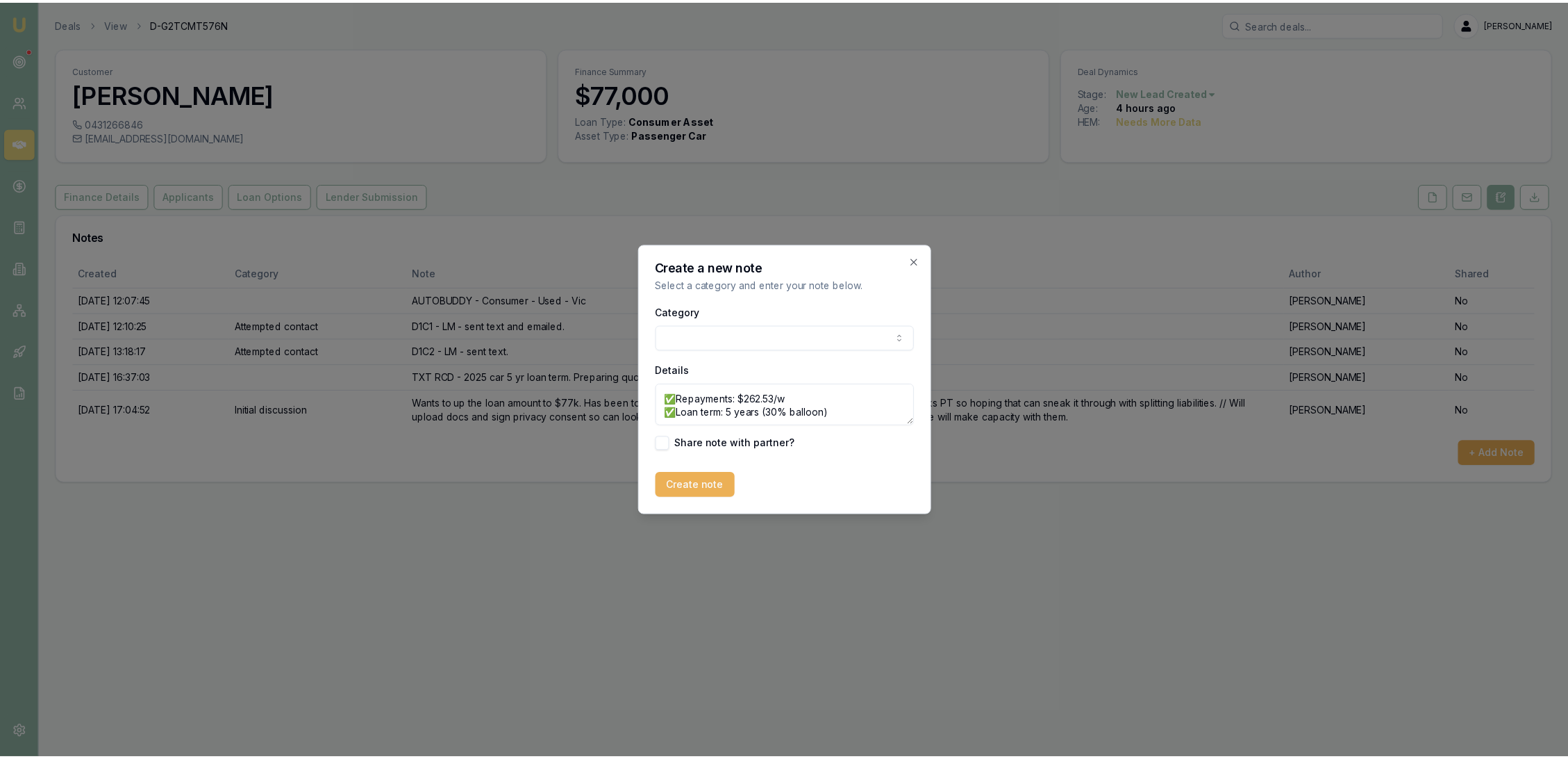
scroll to position [46, 0]
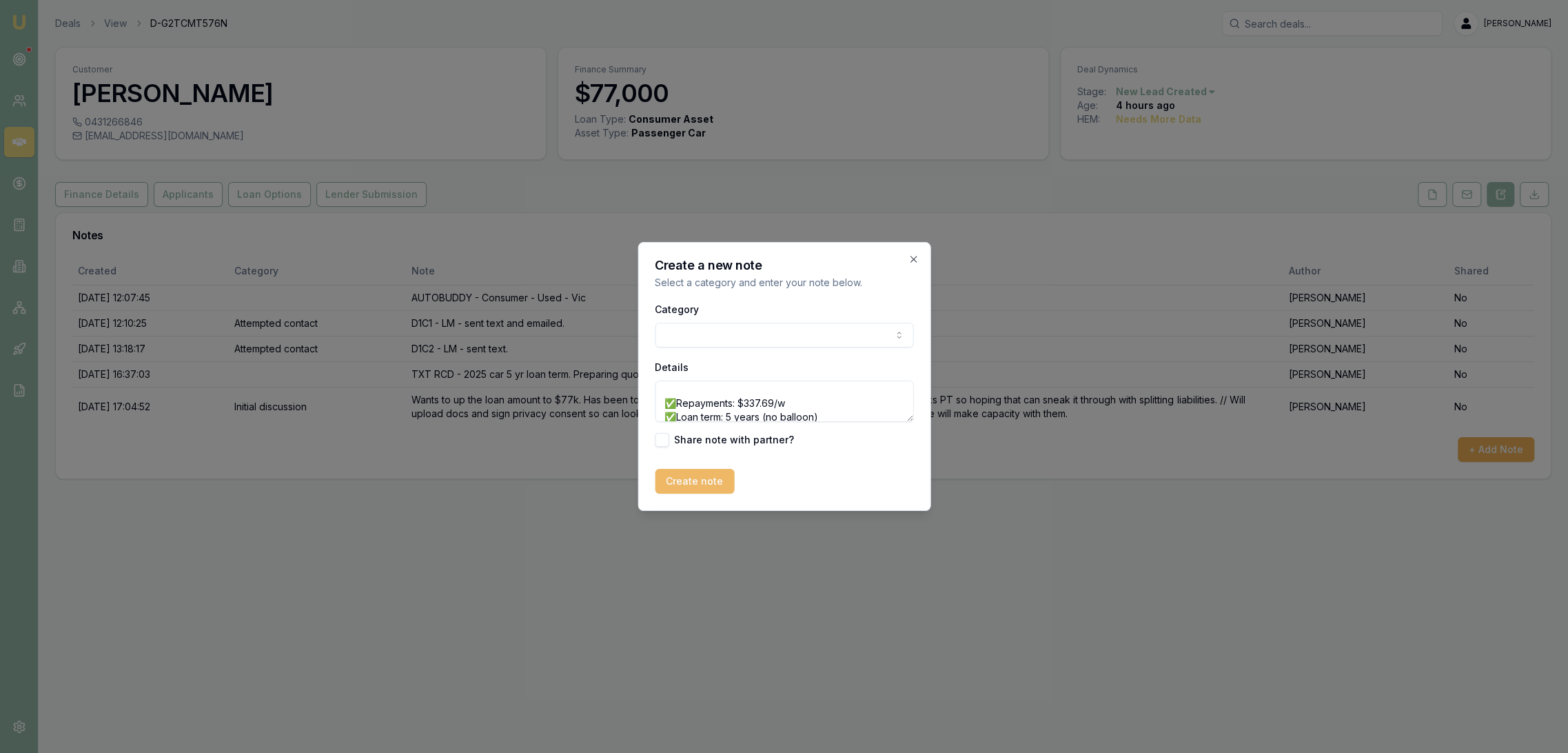
type textarea "Borrow amount: $73,000.00 Purchasing: Demo 2025 Audi Q7 Interest rate: 5.89% ✅R…"
click at [687, 479] on button "Create note" at bounding box center [694, 481] width 80 height 25
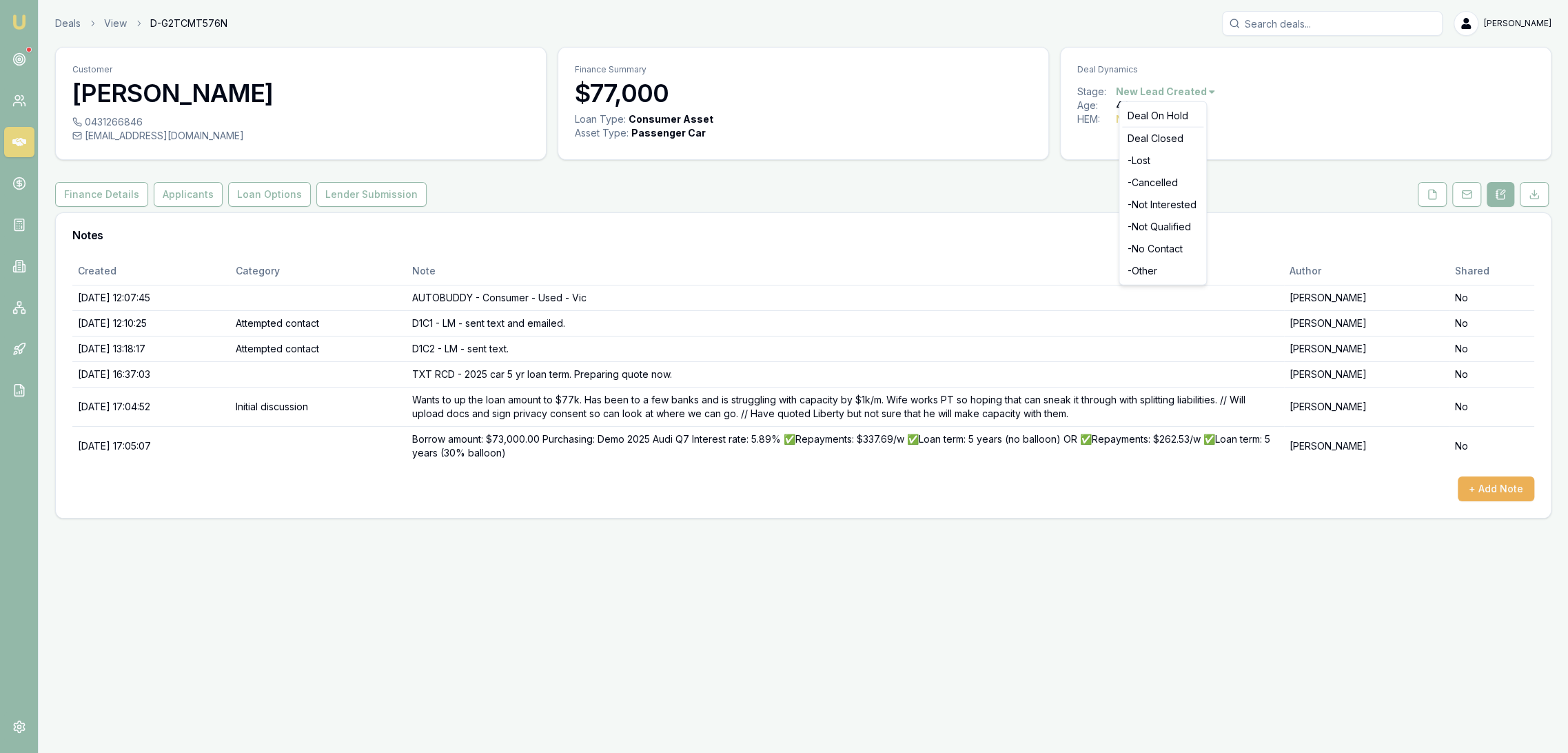
click at [1194, 88] on html "Emu Broker Deals View D-G2TCMT576N Robyn Adams Toggle Menu Customer Raghav Anan…" at bounding box center [784, 376] width 1568 height 753
click at [1431, 192] on icon at bounding box center [1432, 195] width 11 height 11
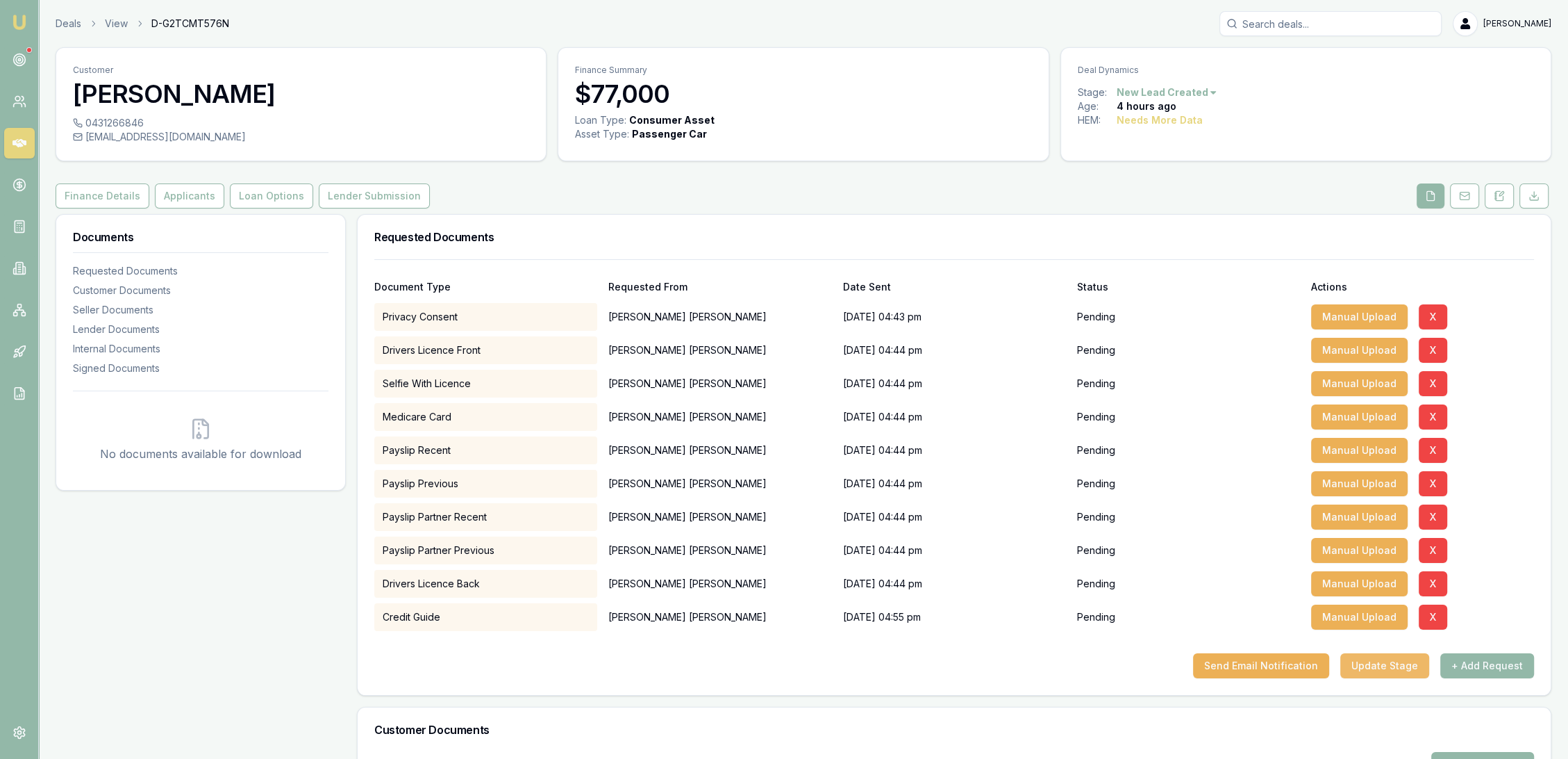
click at [1386, 657] on button "Update Stage" at bounding box center [1384, 666] width 89 height 25
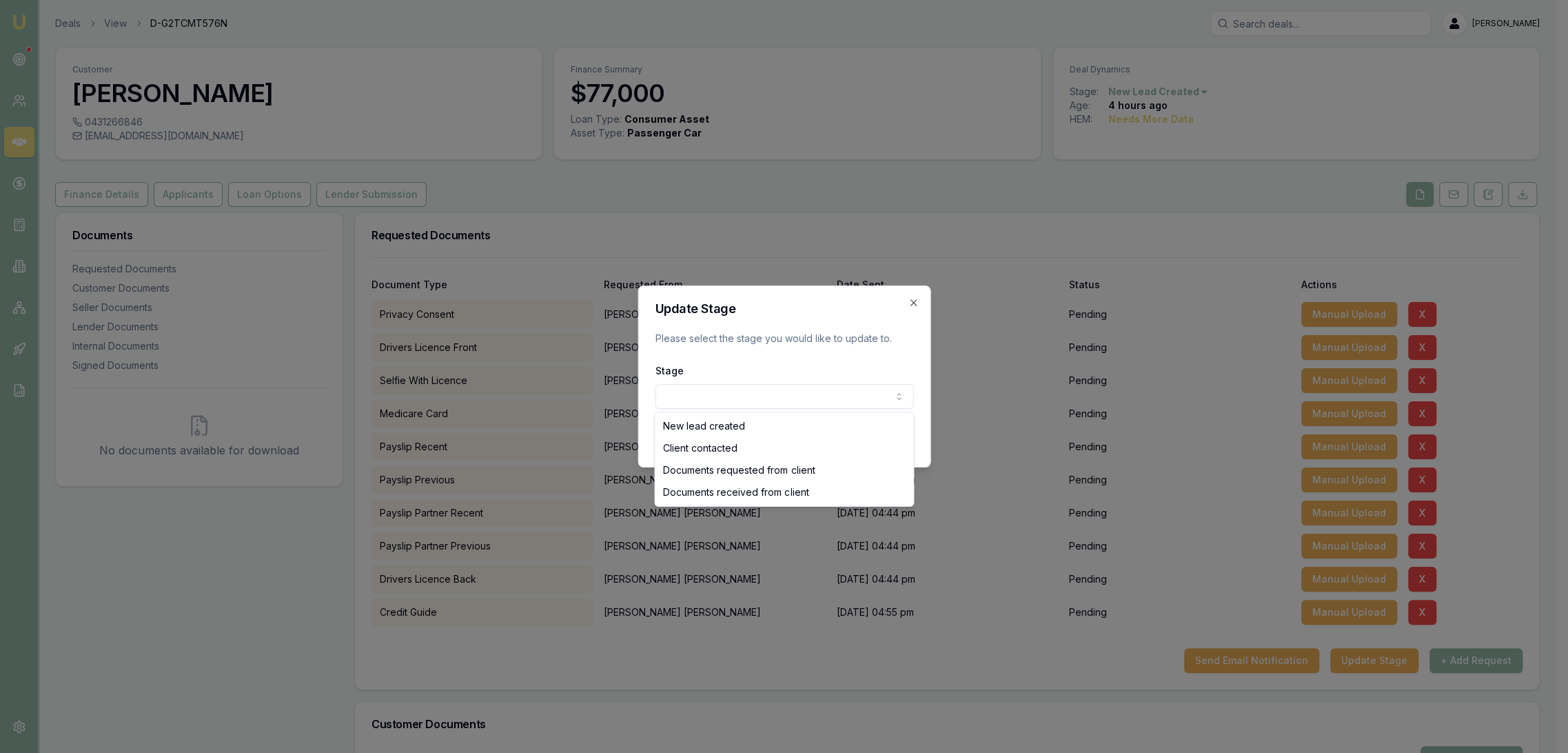
click at [806, 395] on body "Emu Broker Deals View D-G2TCMT576N Robyn Adams Toggle Menu Customer Raghav Anan…" at bounding box center [778, 376] width 1557 height 753
select select "DOCUMENTS_REQUESTED_FROM_CLIENT"
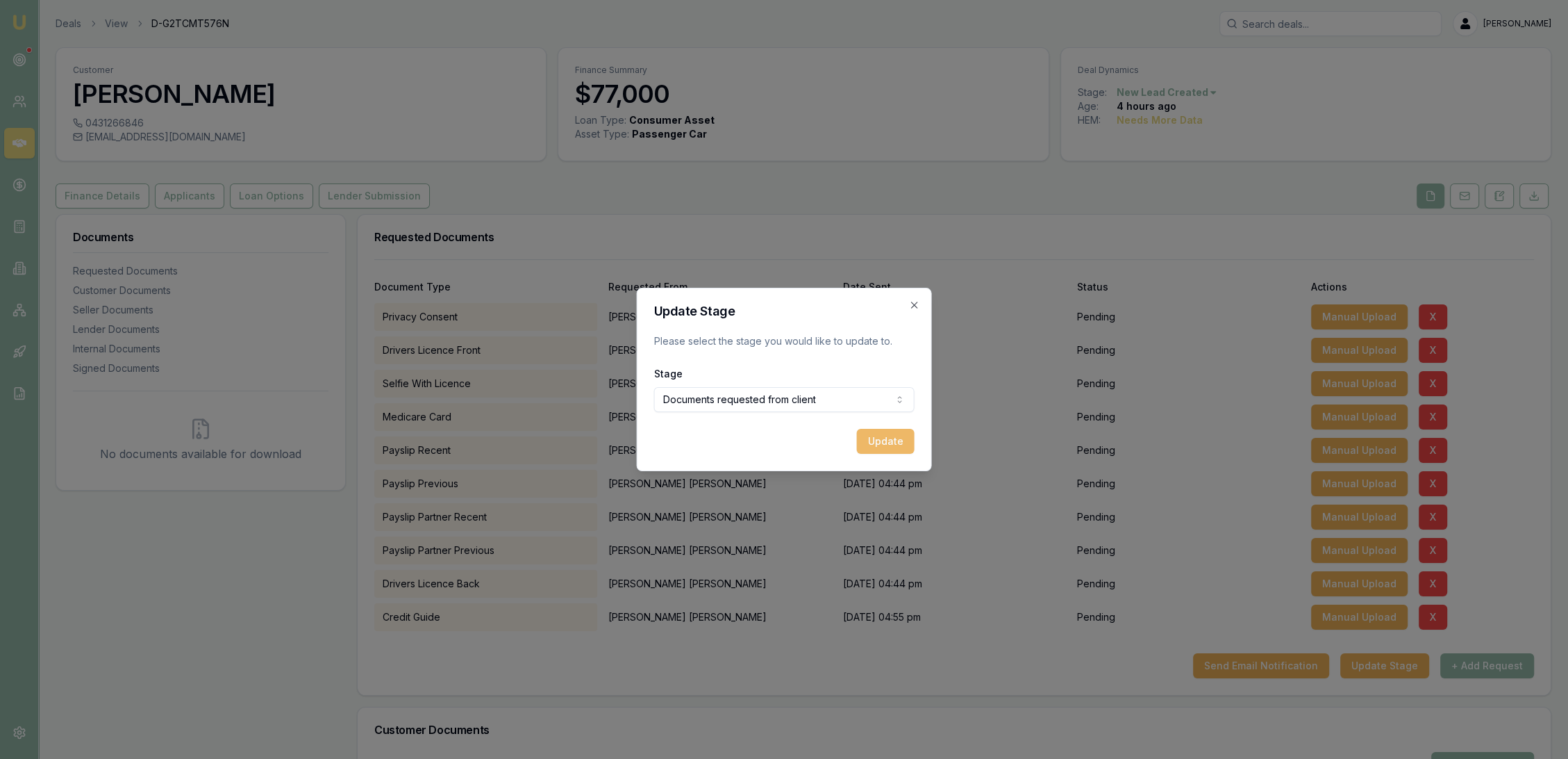
click at [889, 437] on button "Update" at bounding box center [885, 441] width 57 height 25
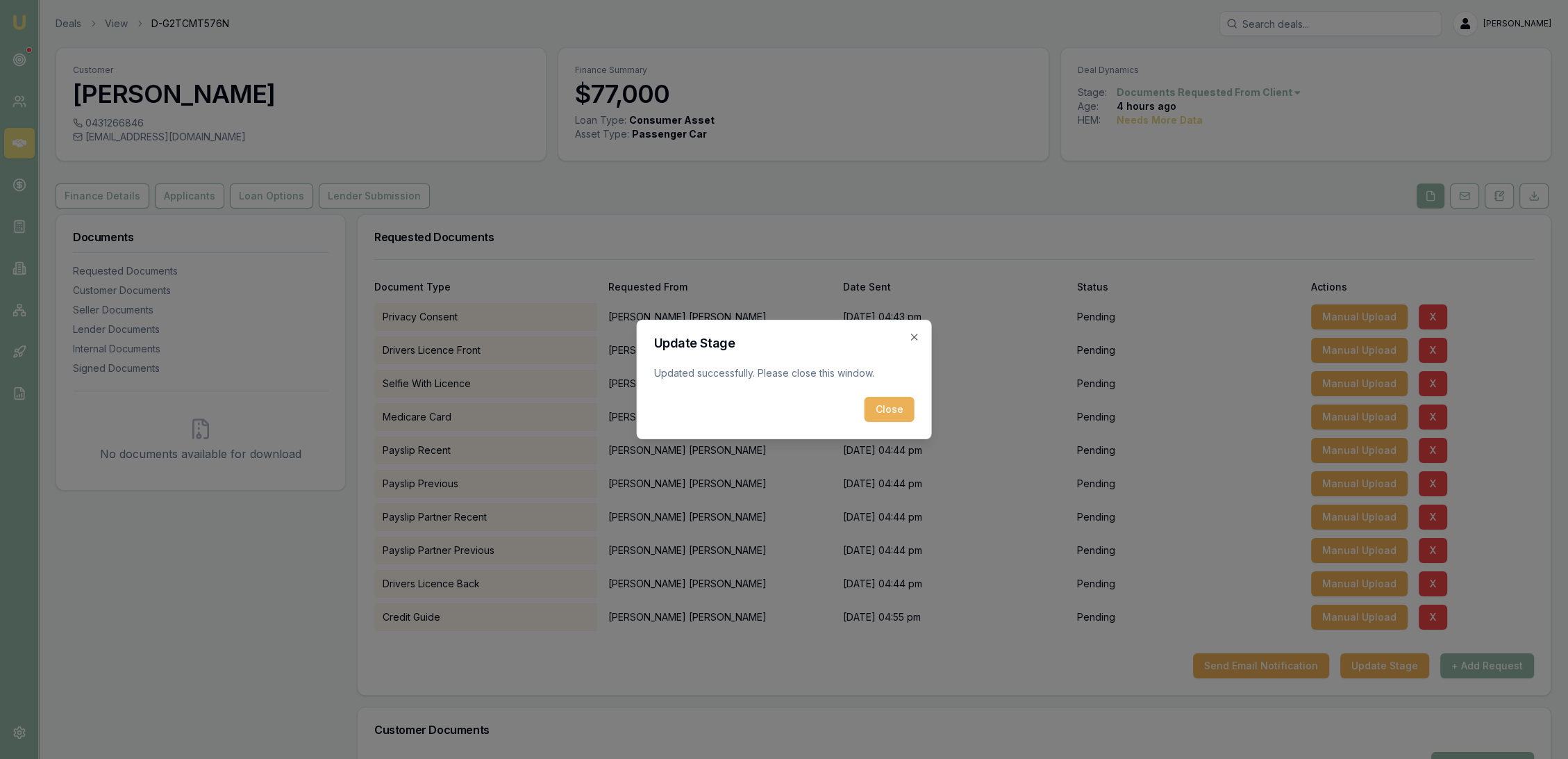
drag, startPoint x: 901, startPoint y: 408, endPoint x: 255, endPoint y: 233, distance: 669.3
click at [900, 407] on button "Close" at bounding box center [889, 409] width 50 height 25
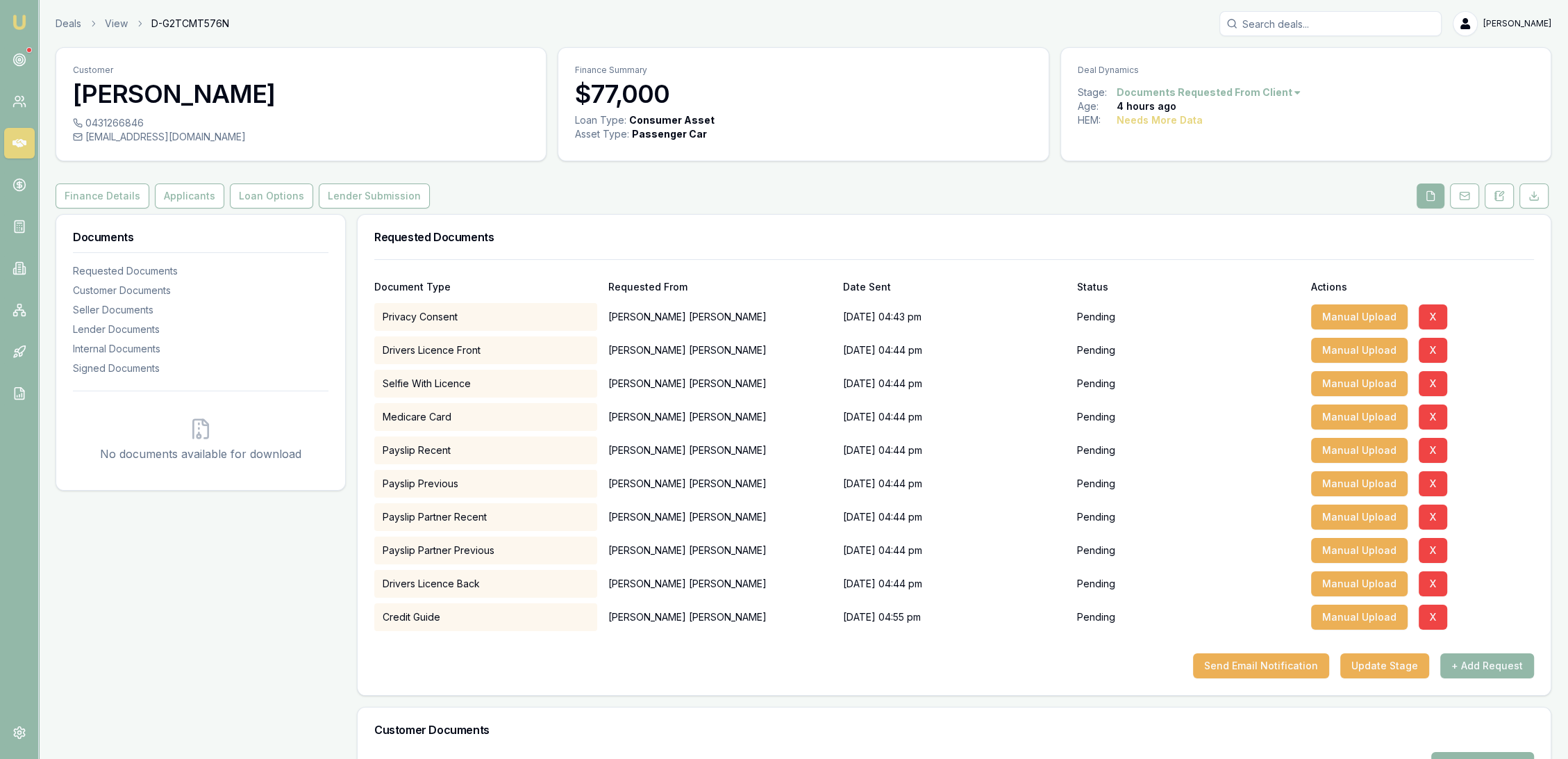
drag, startPoint x: 19, startPoint y: 17, endPoint x: 65, endPoint y: 1, distance: 48.7
click at [20, 15] on img at bounding box center [20, 23] width 17 height 17
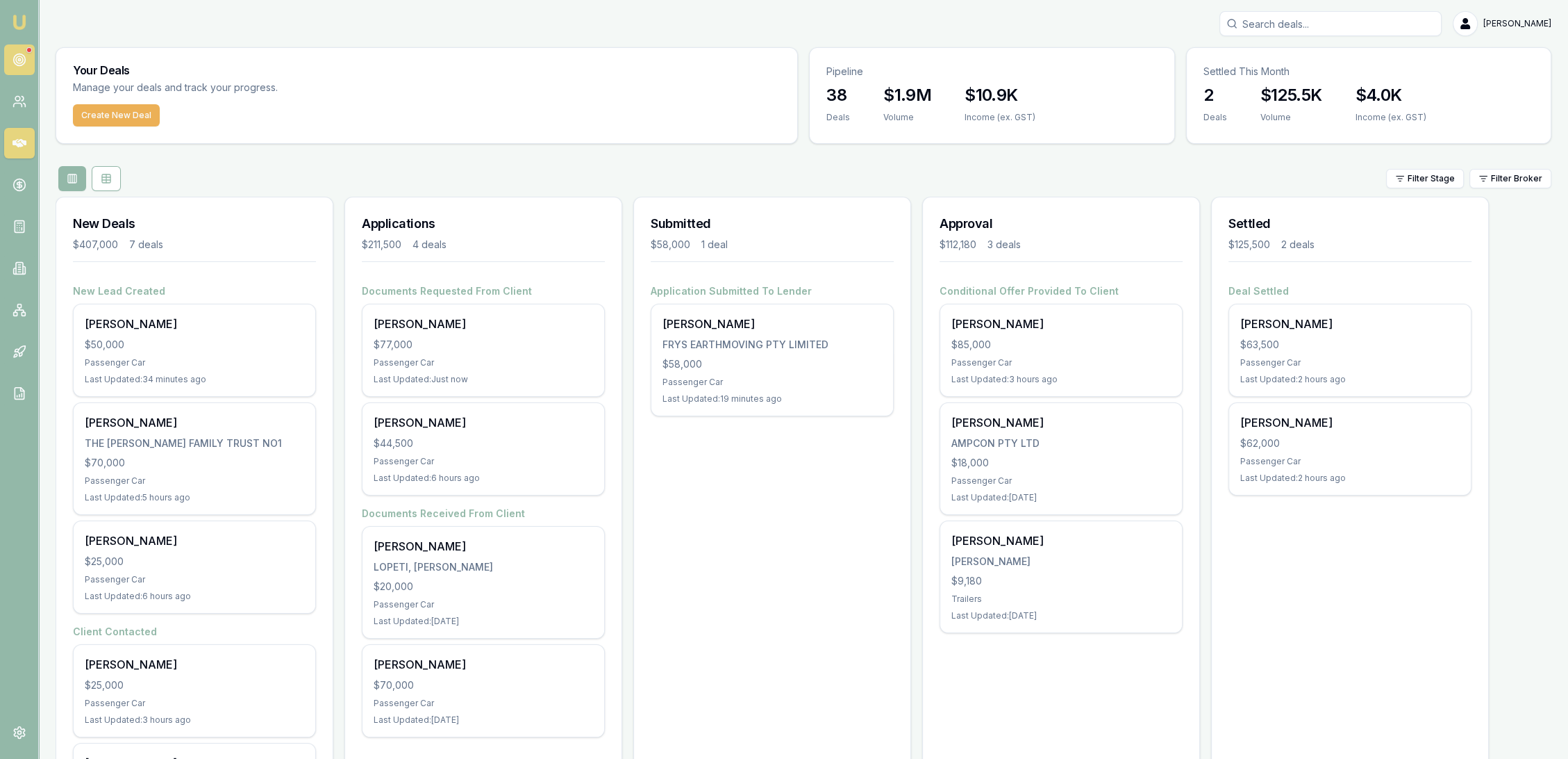
click at [25, 57] on icon at bounding box center [19, 59] width 14 height 14
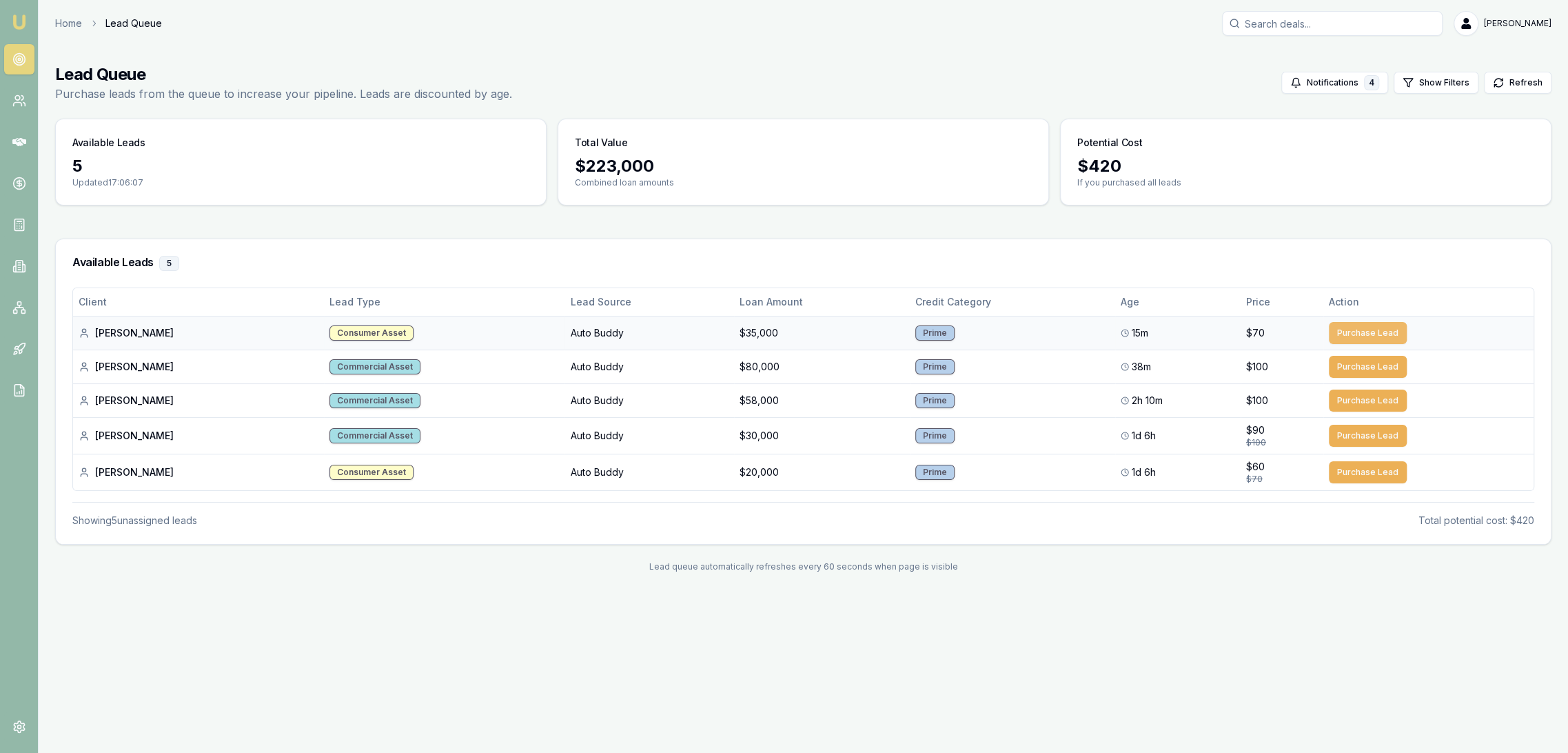
click at [1365, 334] on button "Purchase Lead" at bounding box center [1368, 333] width 78 height 22
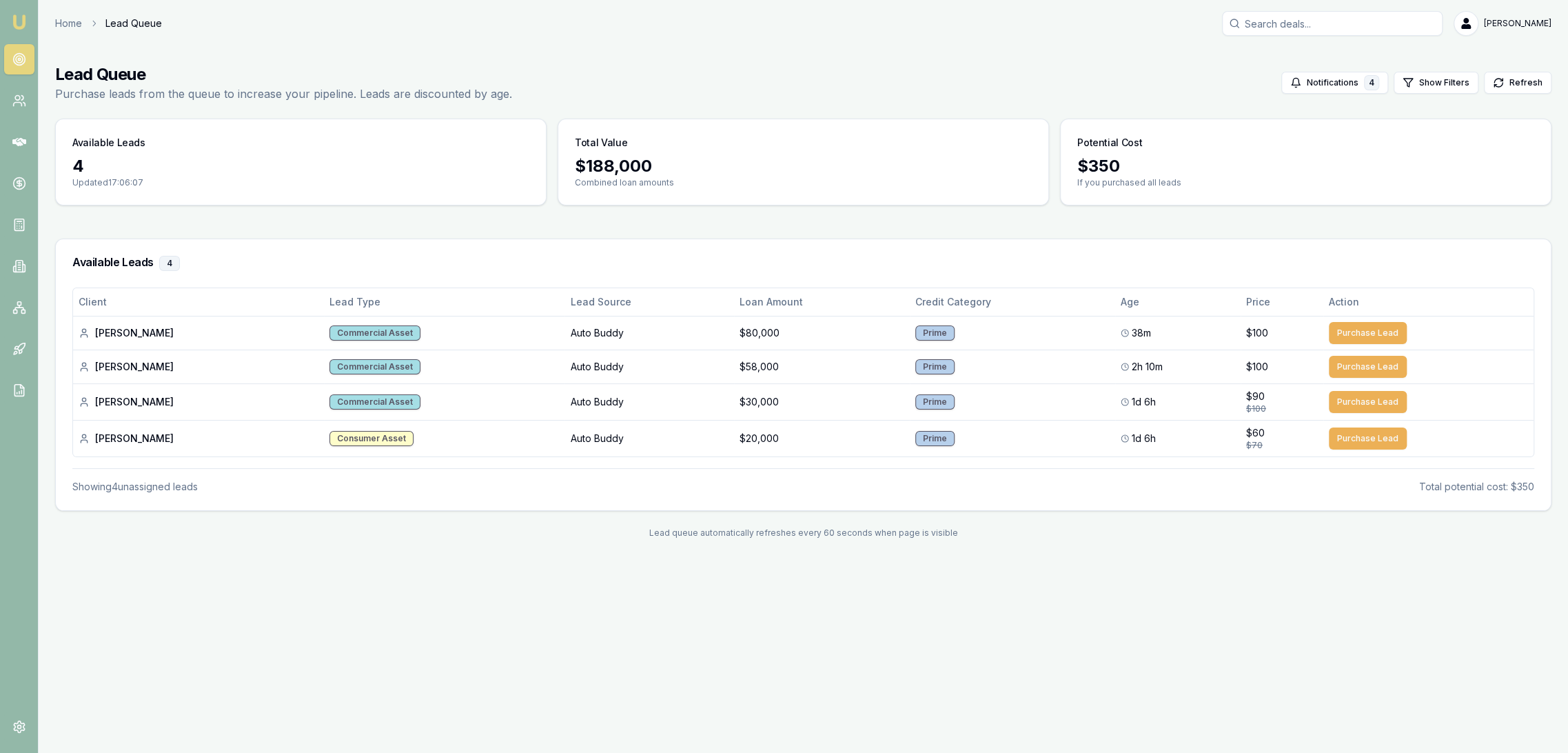
click at [22, 22] on img at bounding box center [20, 22] width 17 height 17
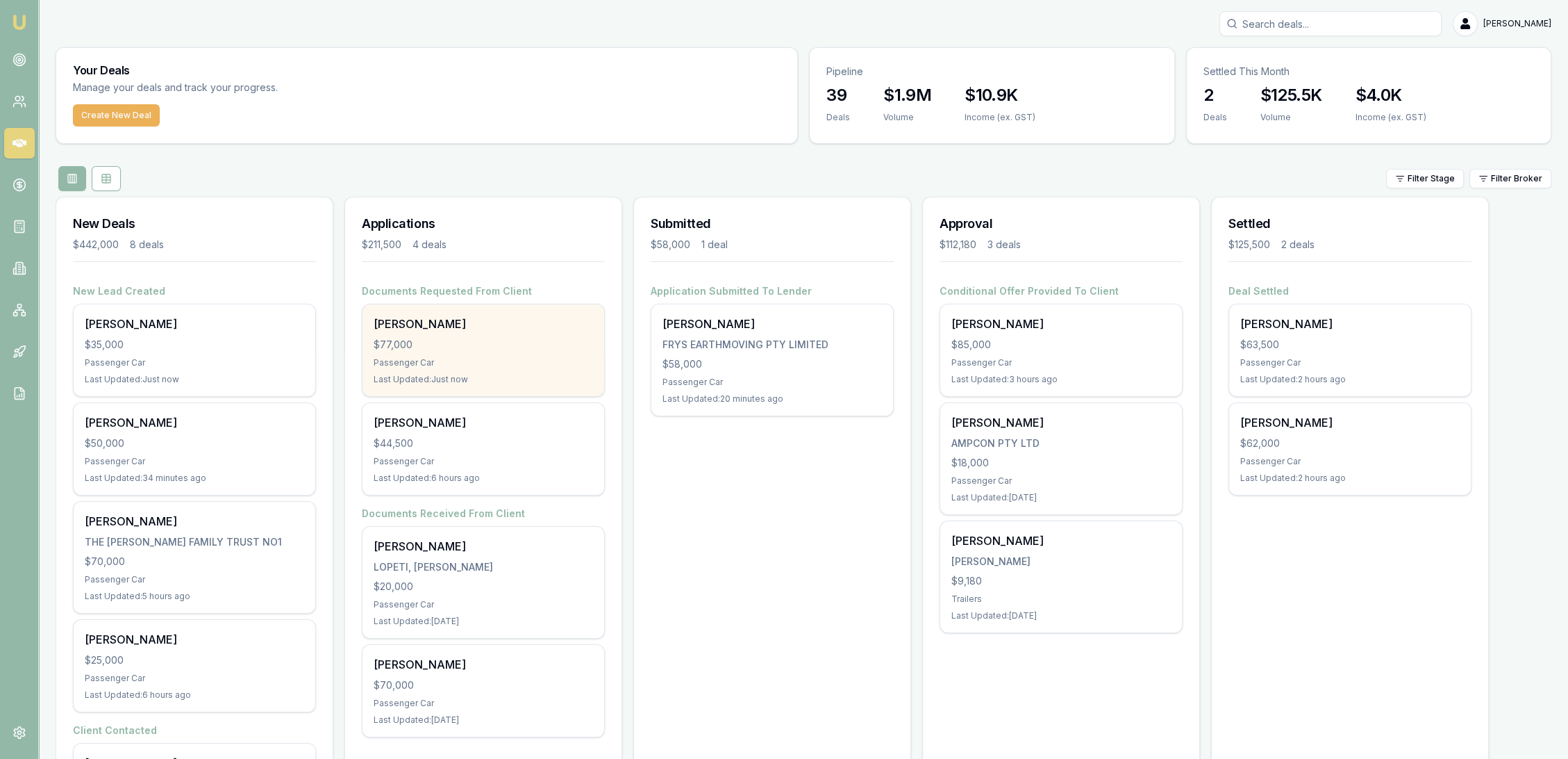
scroll to position [231, 0]
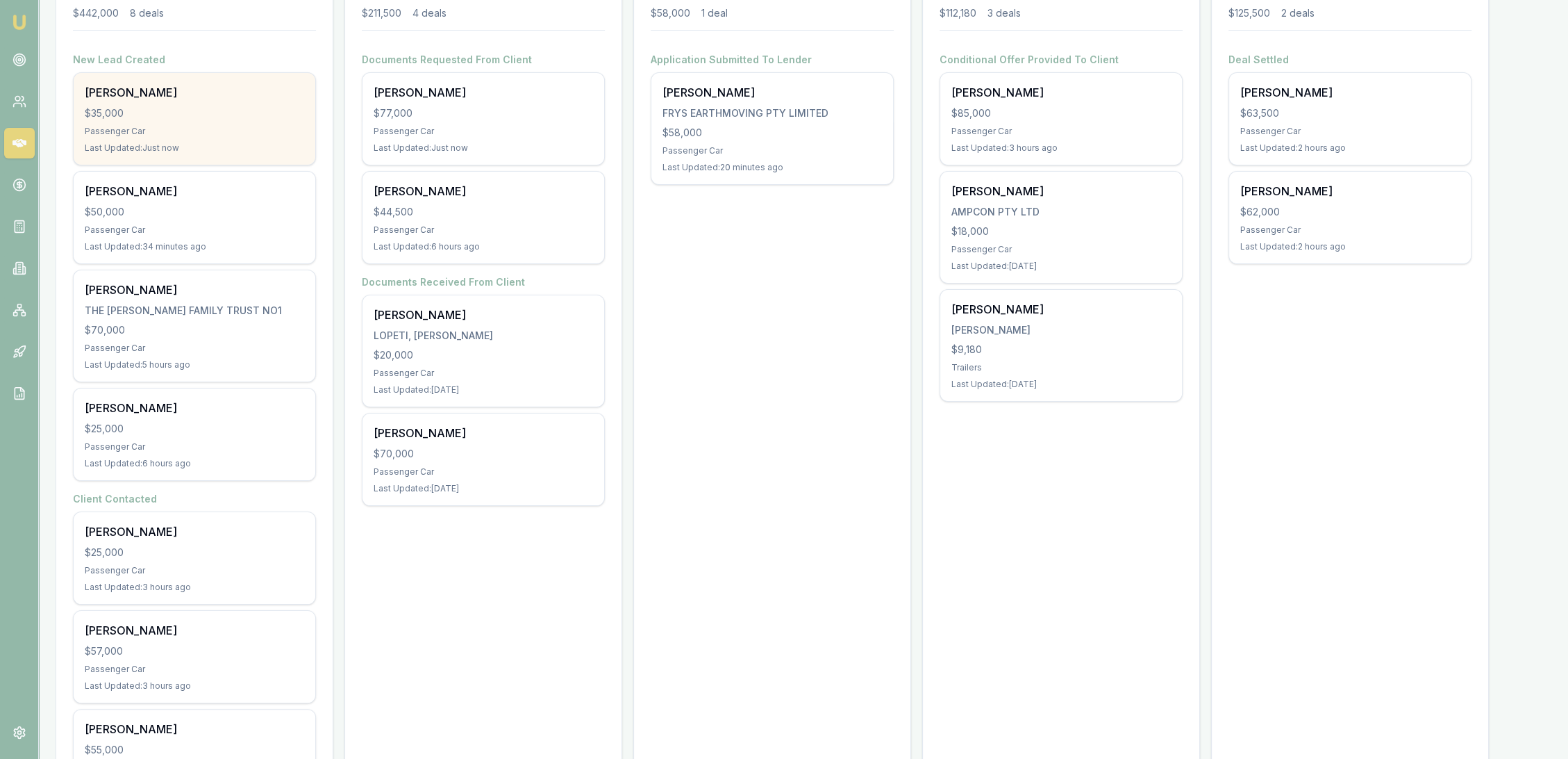
click at [234, 147] on div "Last Updated: Just now" at bounding box center [194, 148] width 220 height 11
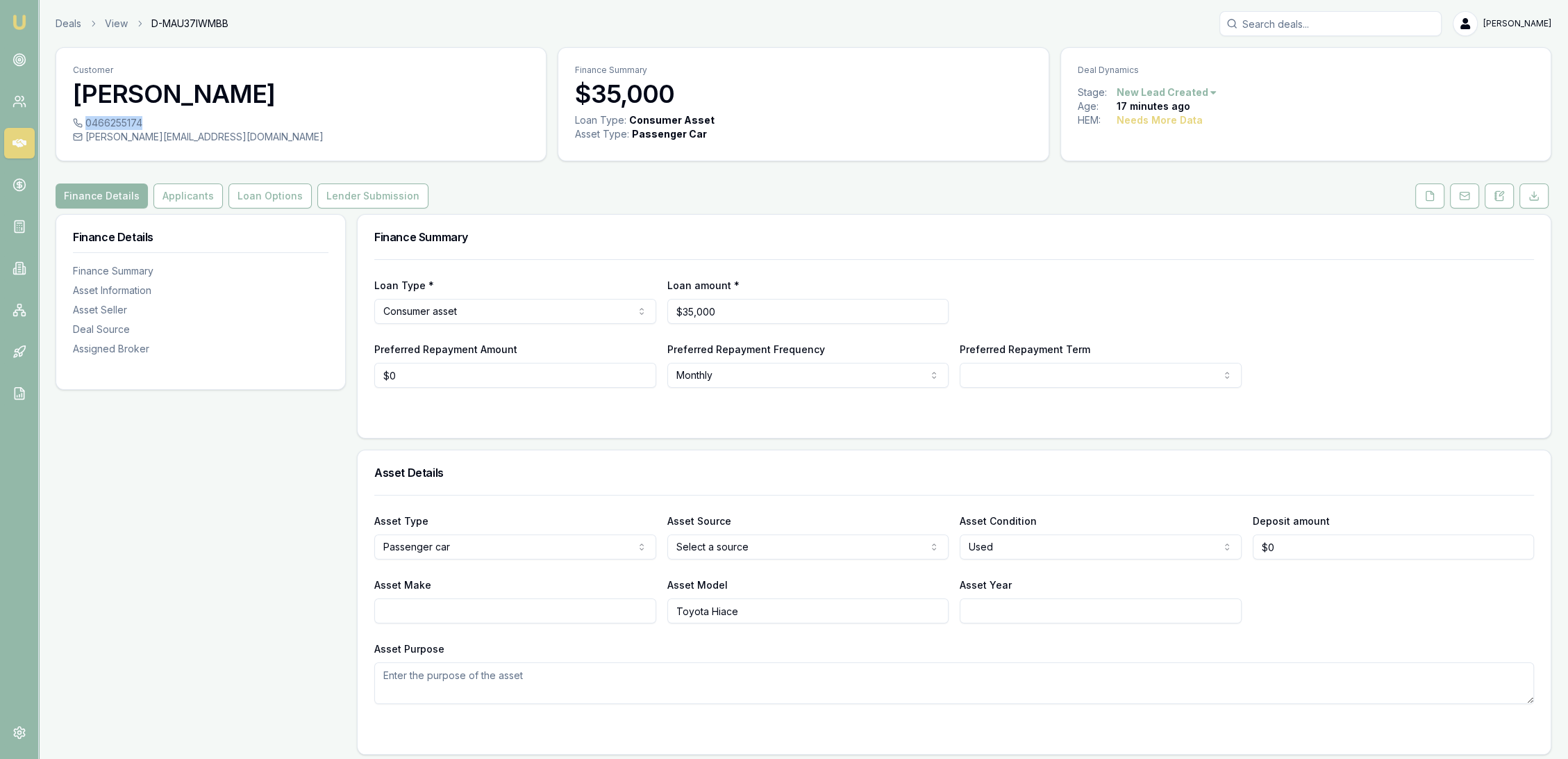
drag, startPoint x: 88, startPoint y: 120, endPoint x: 140, endPoint y: 121, distance: 52.0
click at [140, 121] on div "0466255174" at bounding box center [301, 123] width 456 height 14
click at [183, 133] on div "sallyleigh@me.com" at bounding box center [301, 137] width 456 height 14
click at [155, 116] on div "0466255174" at bounding box center [301, 123] width 456 height 14
drag, startPoint x: 86, startPoint y: 125, endPoint x: 141, endPoint y: 124, distance: 55.0
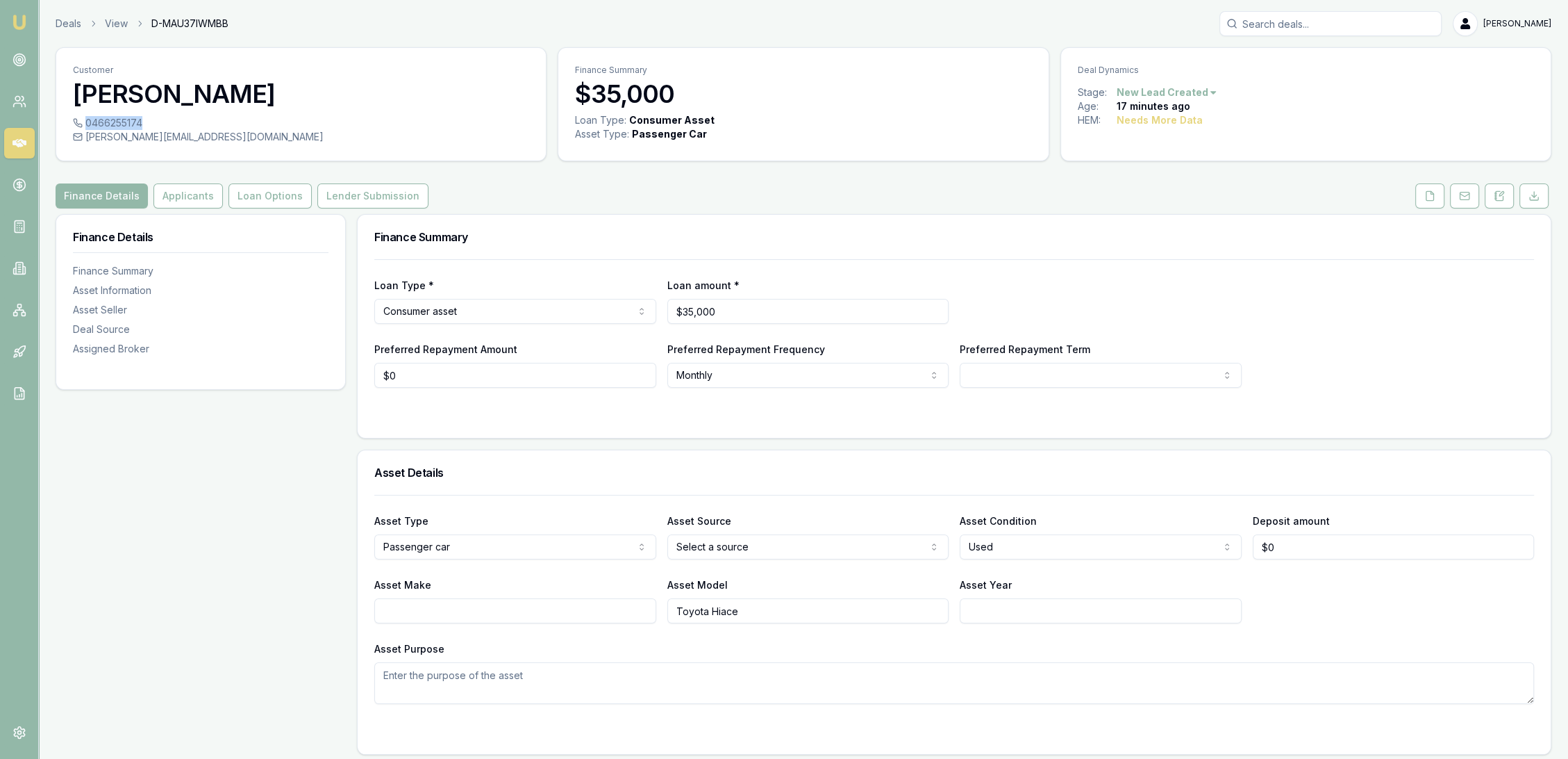
click at [141, 124] on div "0466255174" at bounding box center [301, 123] width 456 height 14
copy div "0466255174"
click at [20, 20] on img at bounding box center [20, 23] width 17 height 17
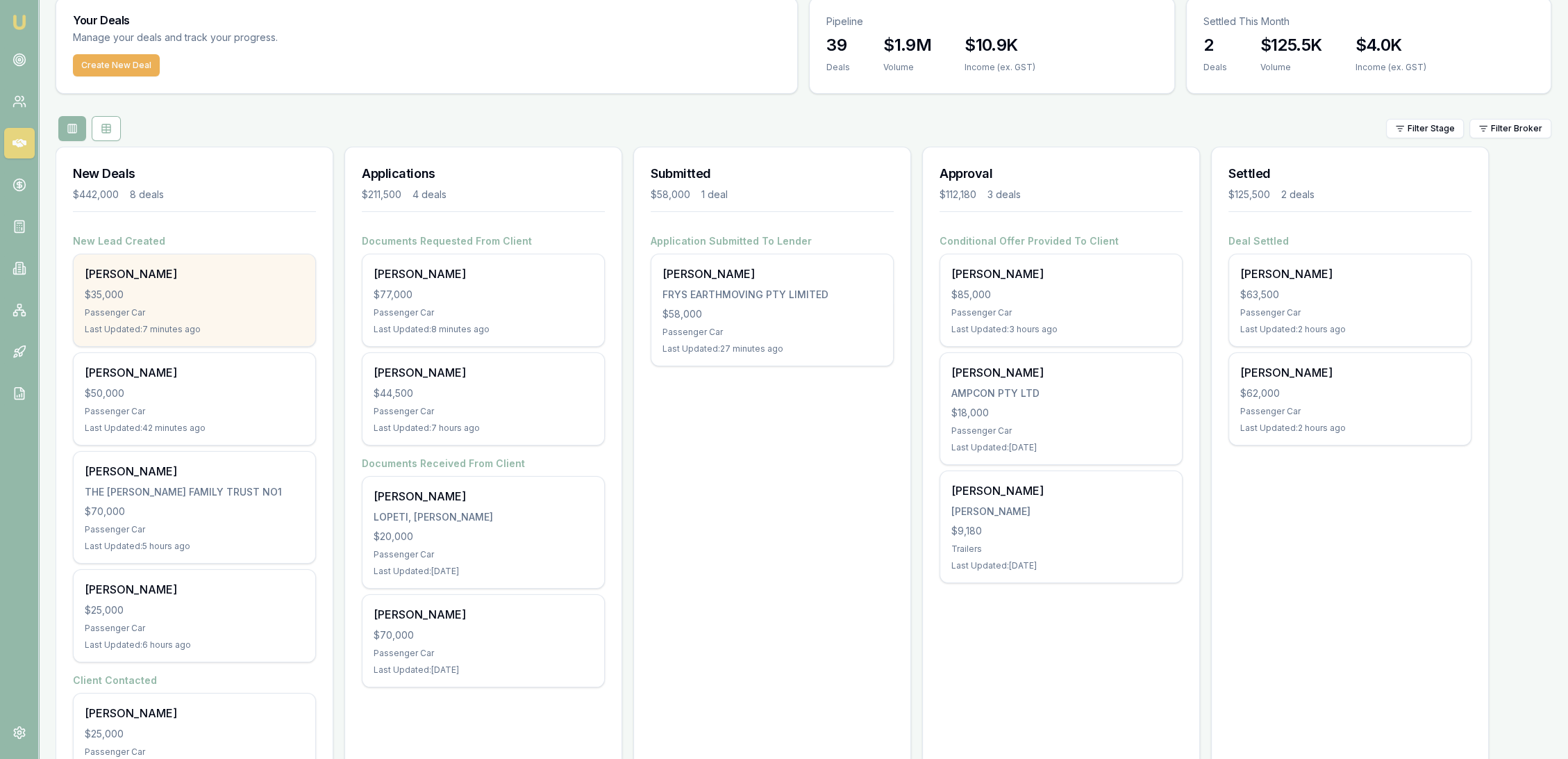
scroll to position [77, 0]
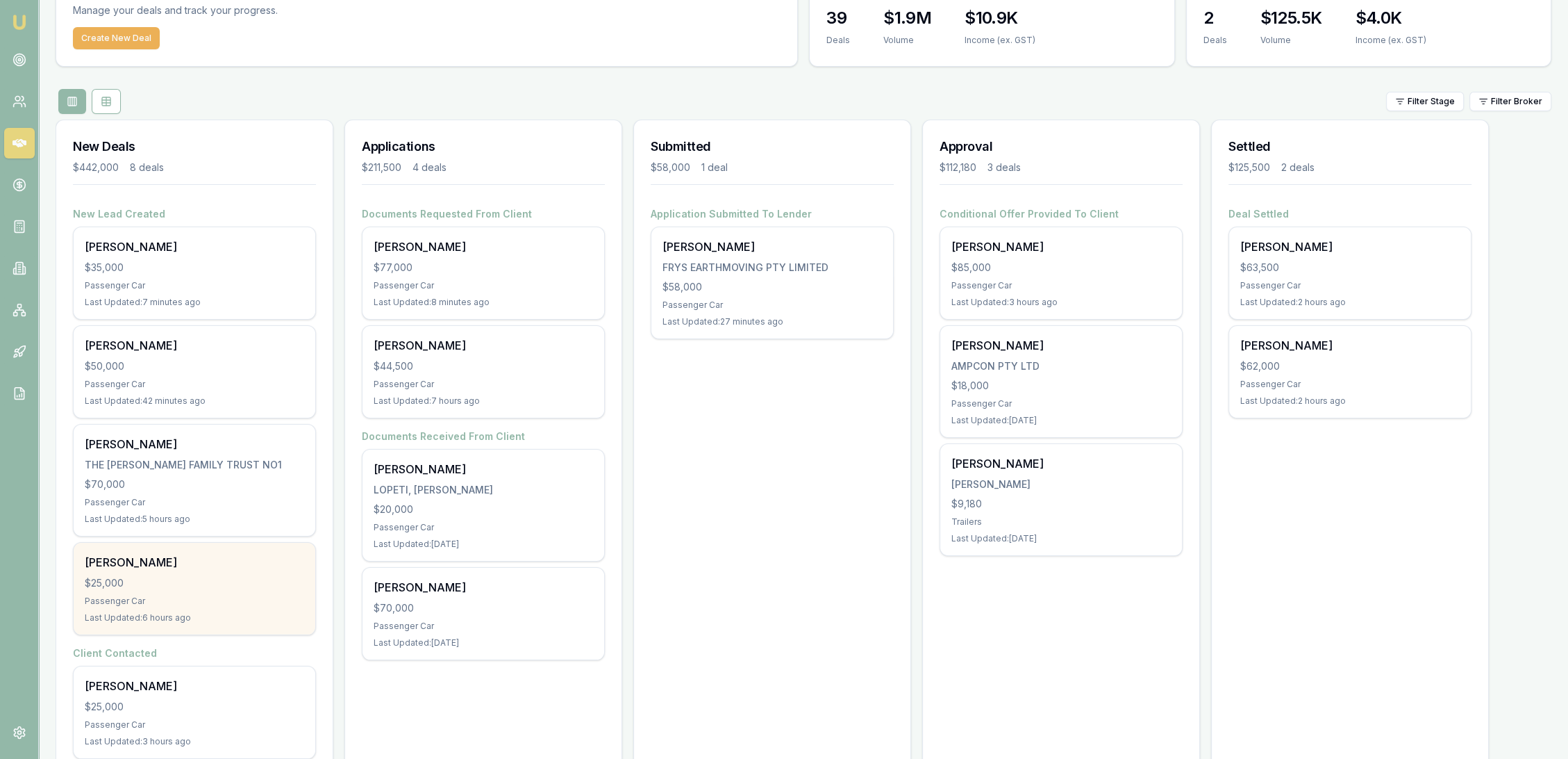
click at [243, 596] on div "Passenger Car" at bounding box center [194, 602] width 220 height 11
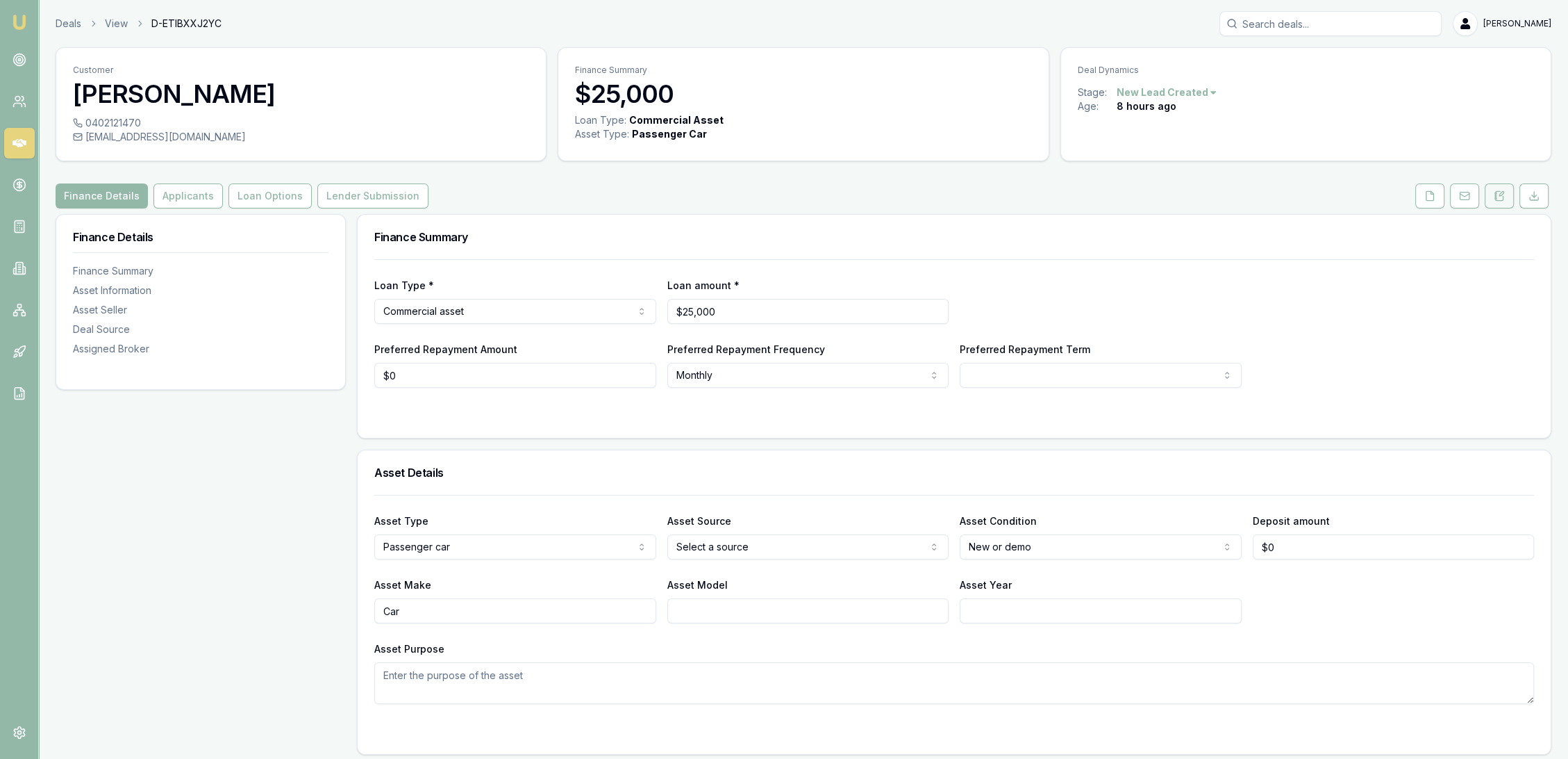
click at [1494, 197] on icon at bounding box center [1499, 196] width 11 height 11
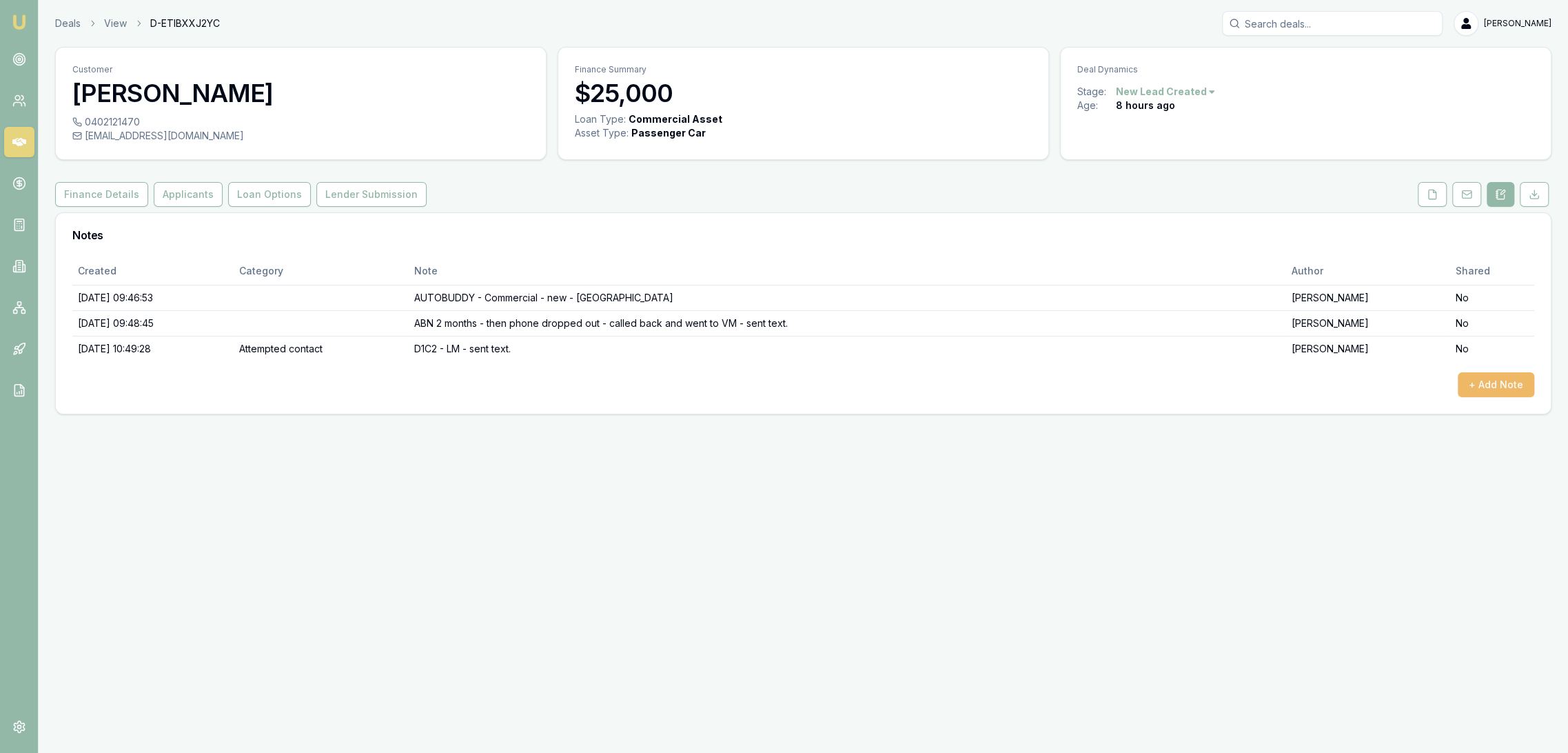
click at [1495, 374] on button "+ Add Note" at bounding box center [1497, 384] width 77 height 25
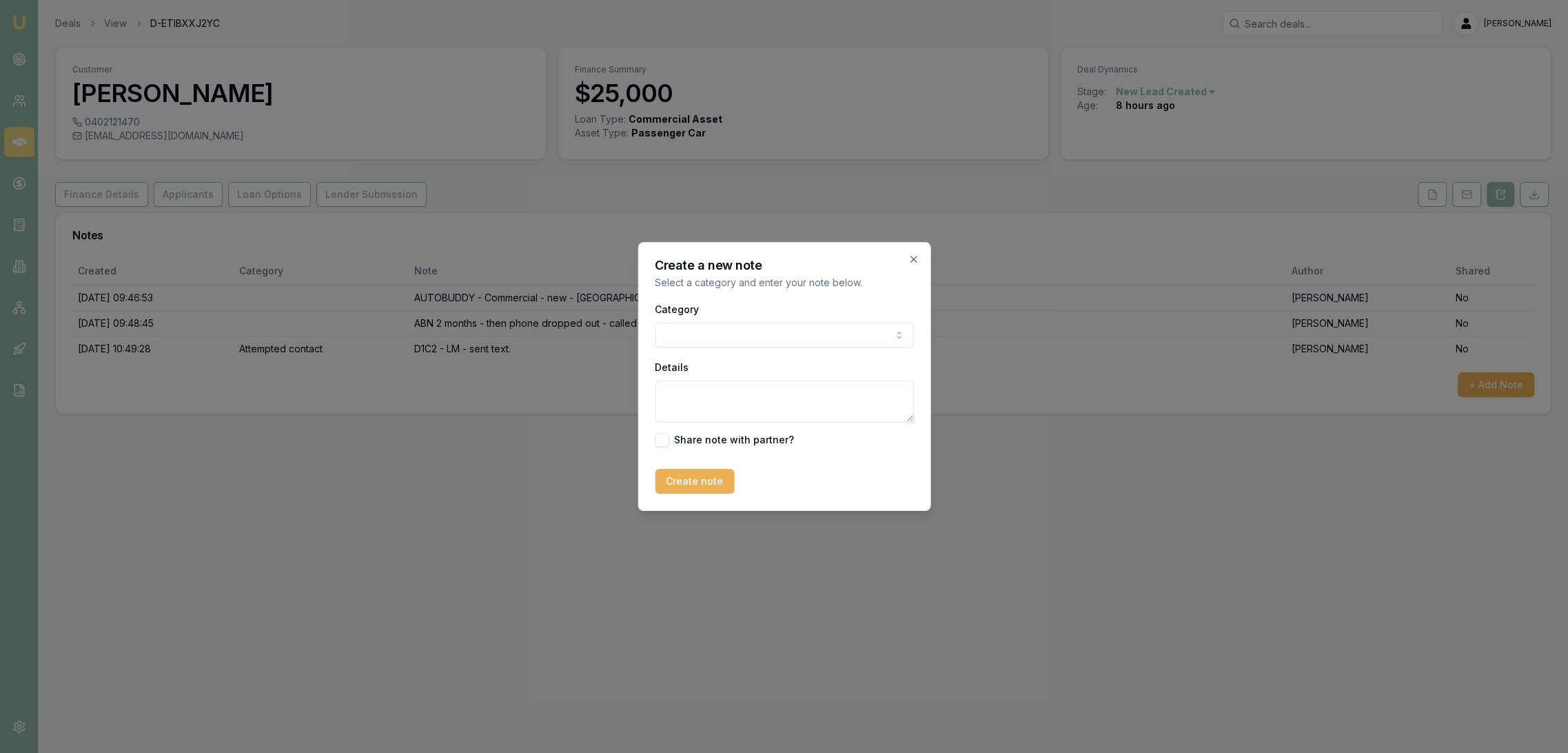
click at [763, 335] on body "Emu Broker Deals View D-ETIBXXJ2YC Robyn Adams Toggle Menu Customer Andrew Jess…" at bounding box center [784, 376] width 1568 height 753
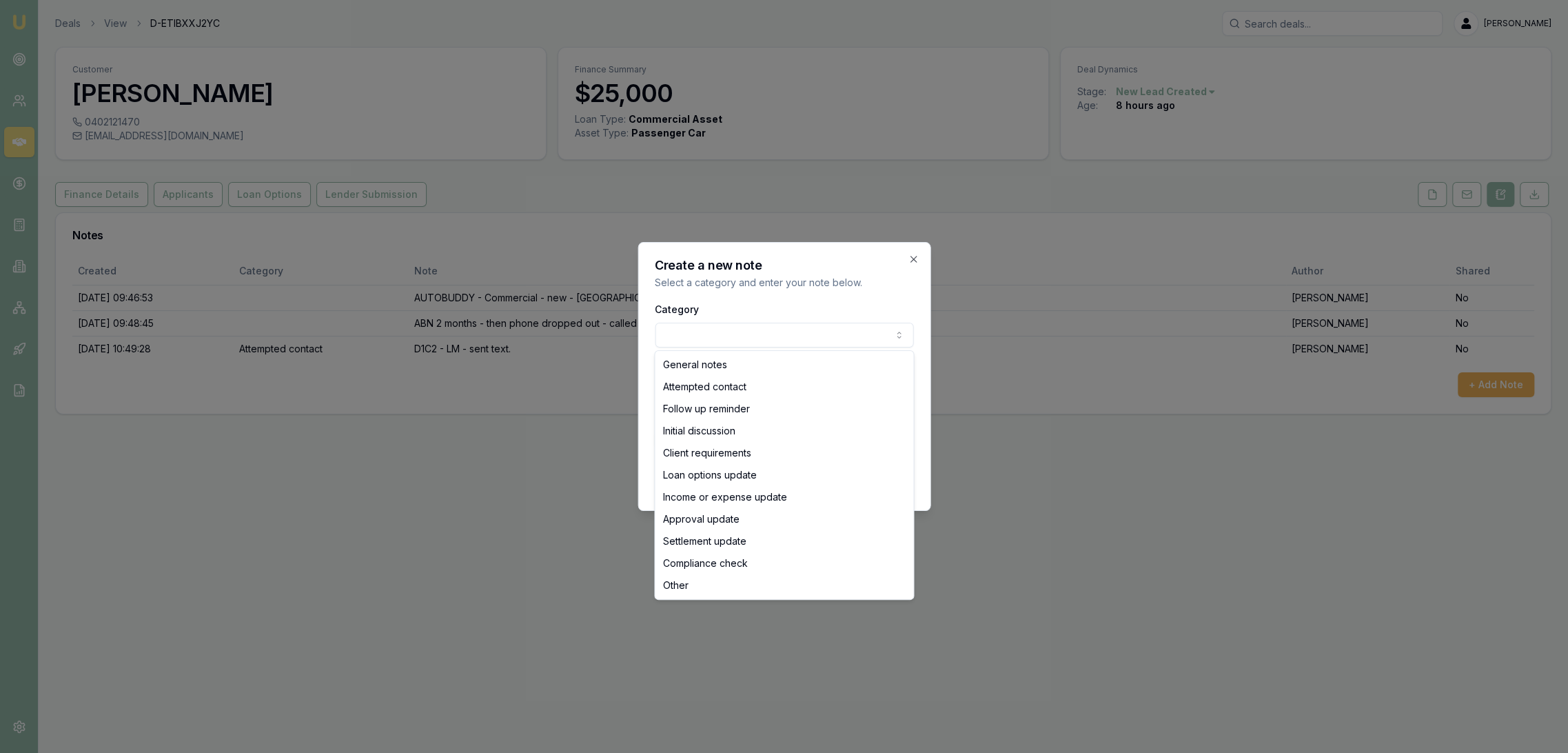
select select "ATTEMPTED_CONTACT"
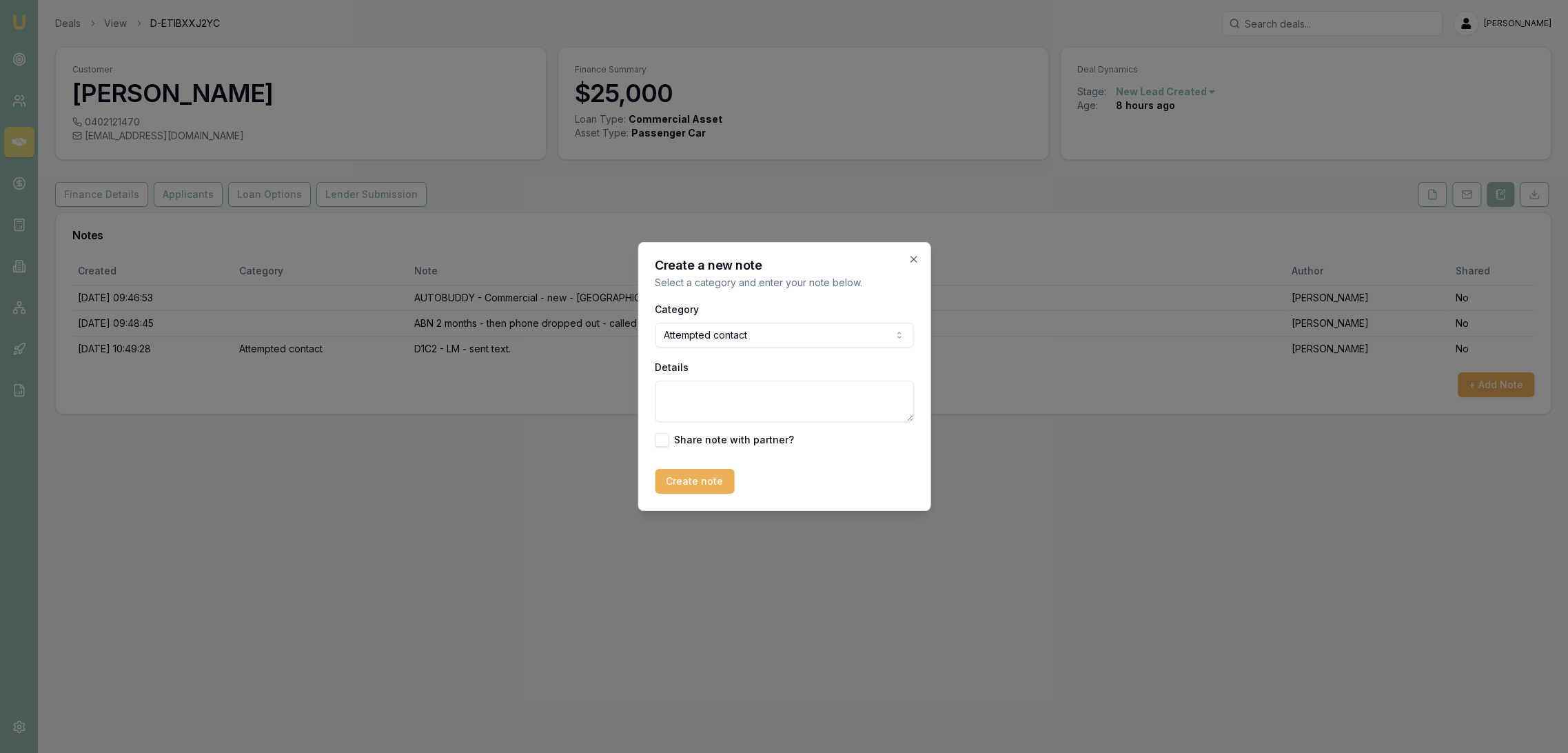
click at [731, 392] on textarea "Details" at bounding box center [784, 401] width 258 height 41
type textarea "D1C3 - rang for a while and then VM - LM - sent text."
click at [693, 484] on button "Create note" at bounding box center [694, 481] width 80 height 25
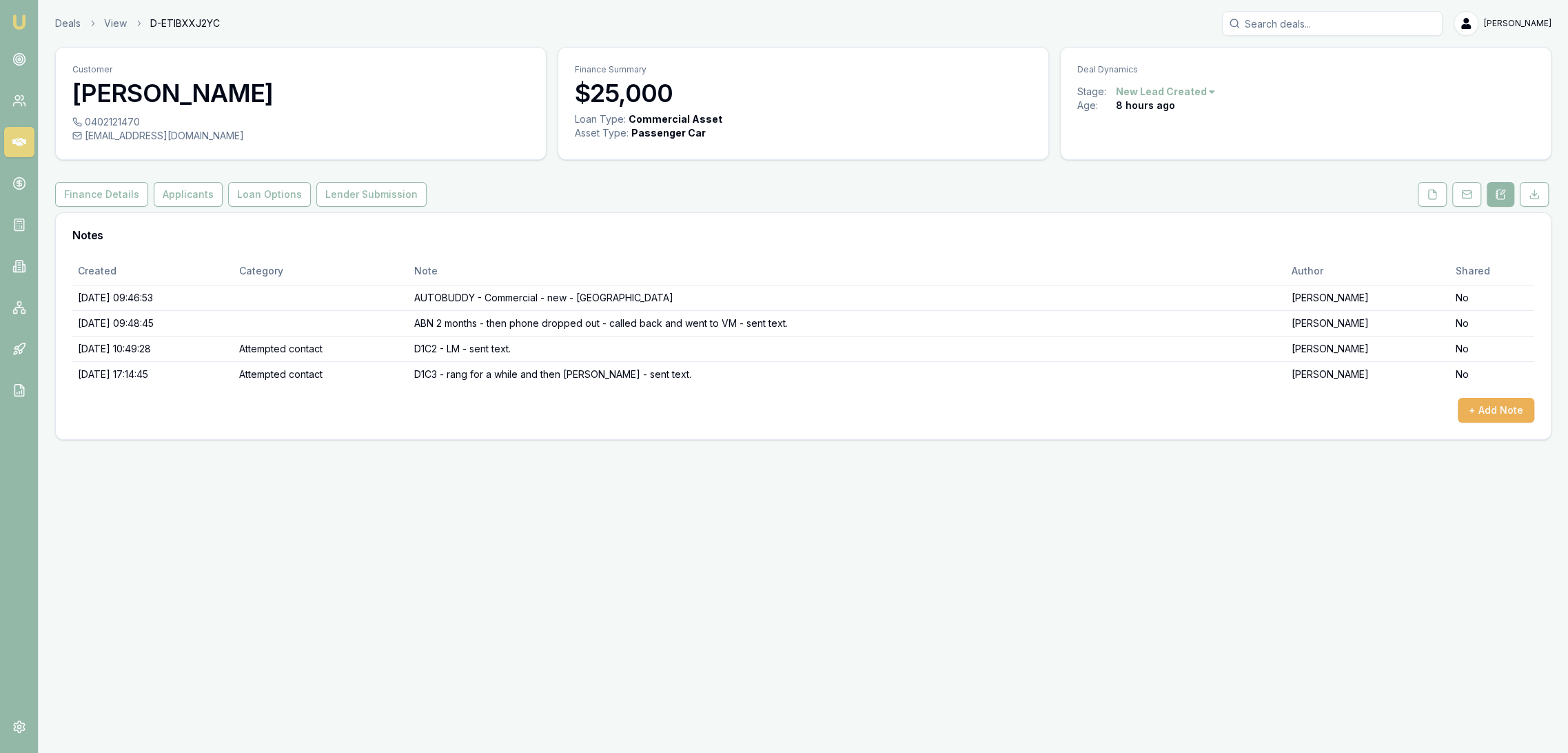
drag, startPoint x: 20, startPoint y: 20, endPoint x: 7, endPoint y: 20, distance: 13.0
click at [20, 20] on img at bounding box center [20, 22] width 17 height 17
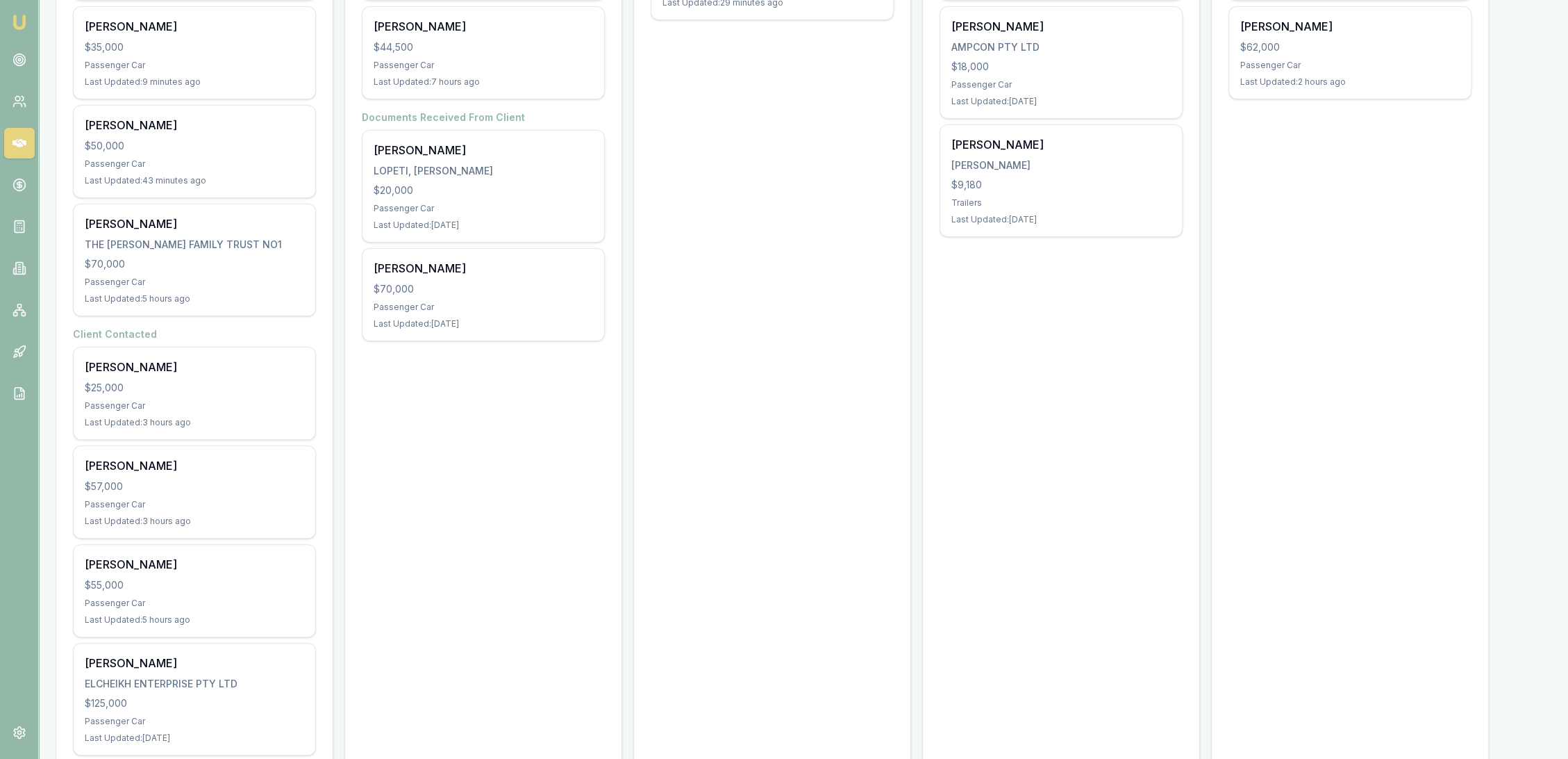
scroll to position [429, 0]
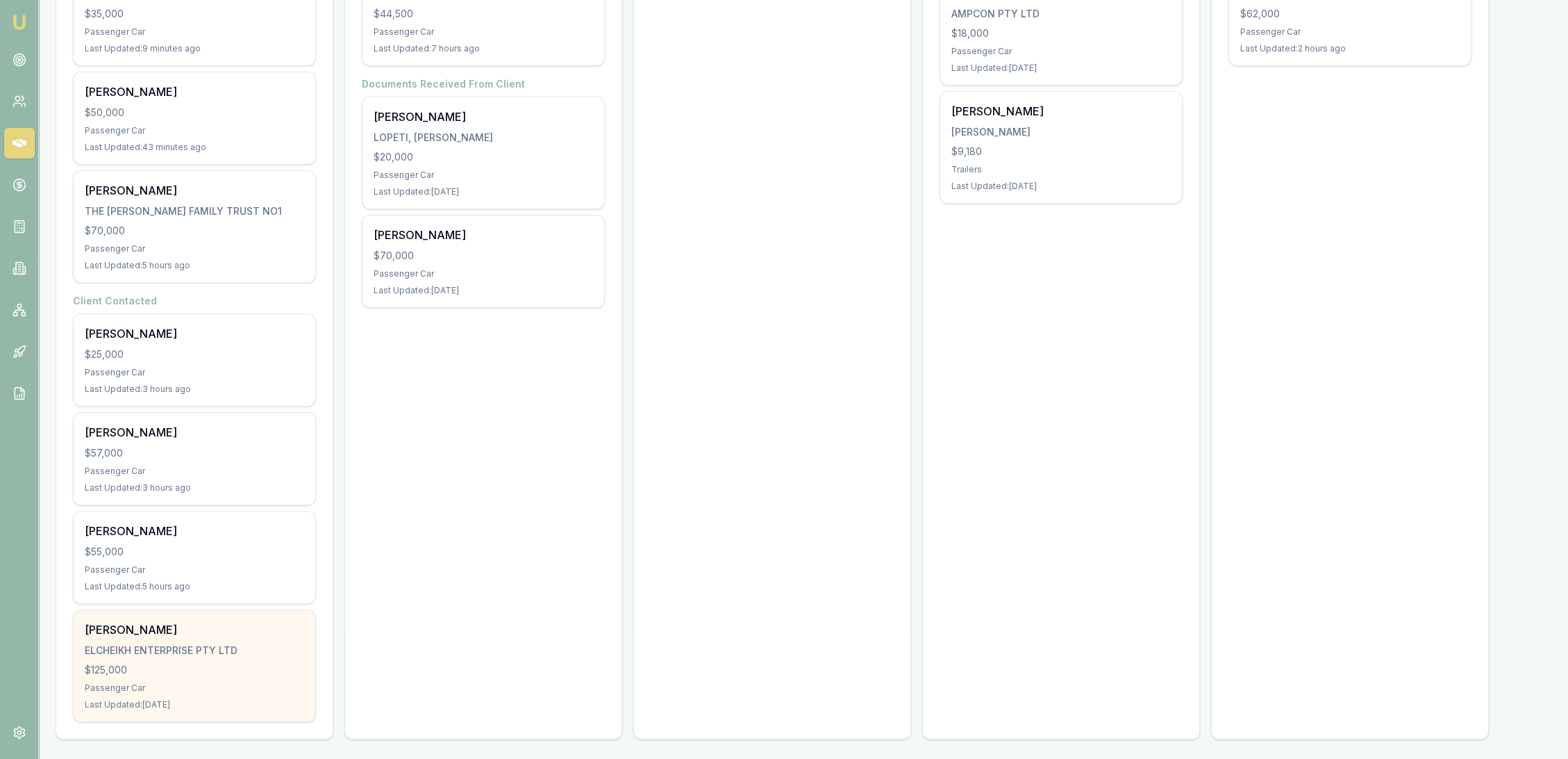
click at [211, 657] on div "Ahmed Elcheikh ELCHEIKH ENTERPRISE PTY LTD $125,000 Passenger Car Last Updated:…" at bounding box center [194, 666] width 241 height 111
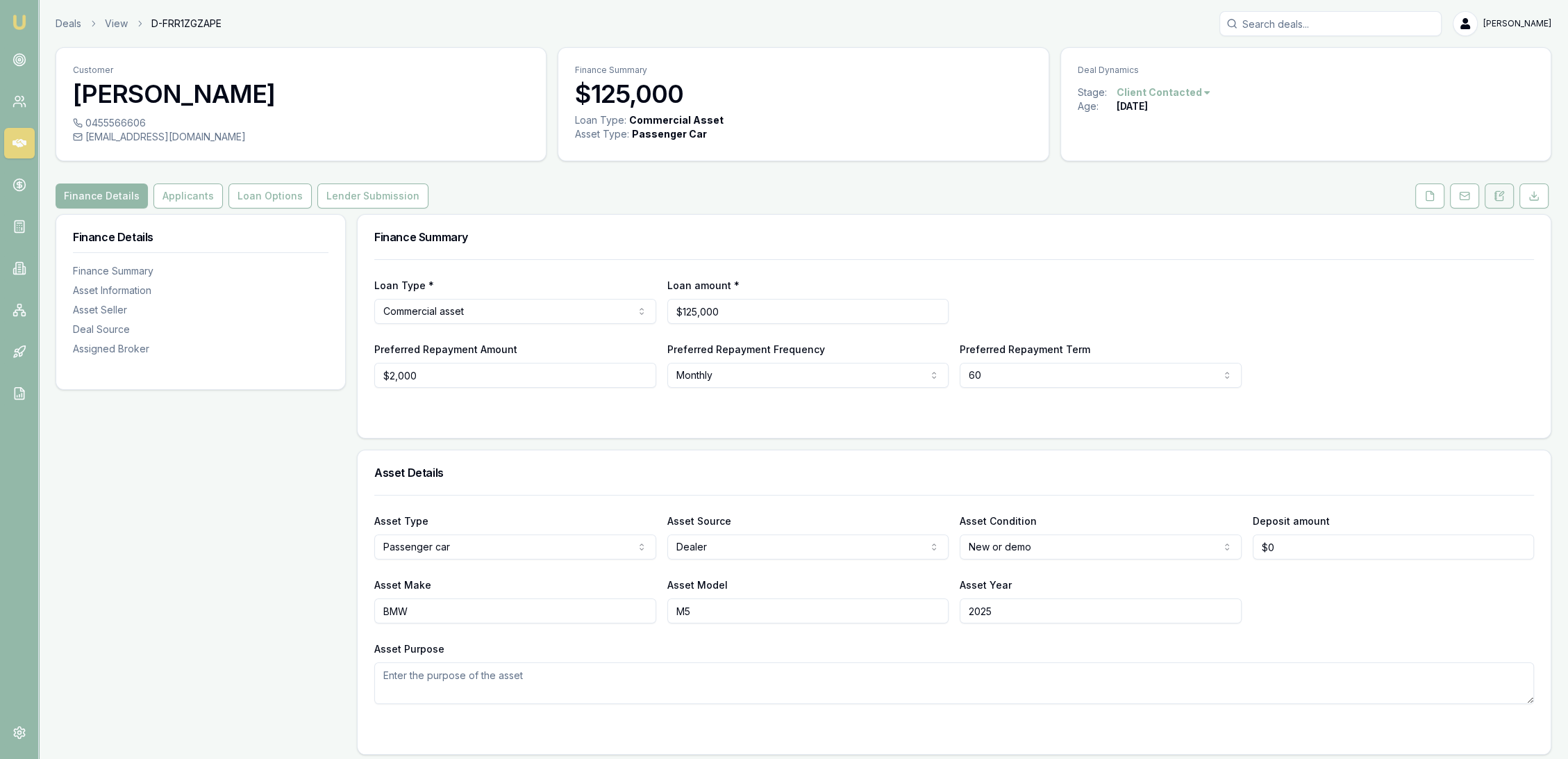
click at [1504, 191] on icon at bounding box center [1499, 196] width 11 height 11
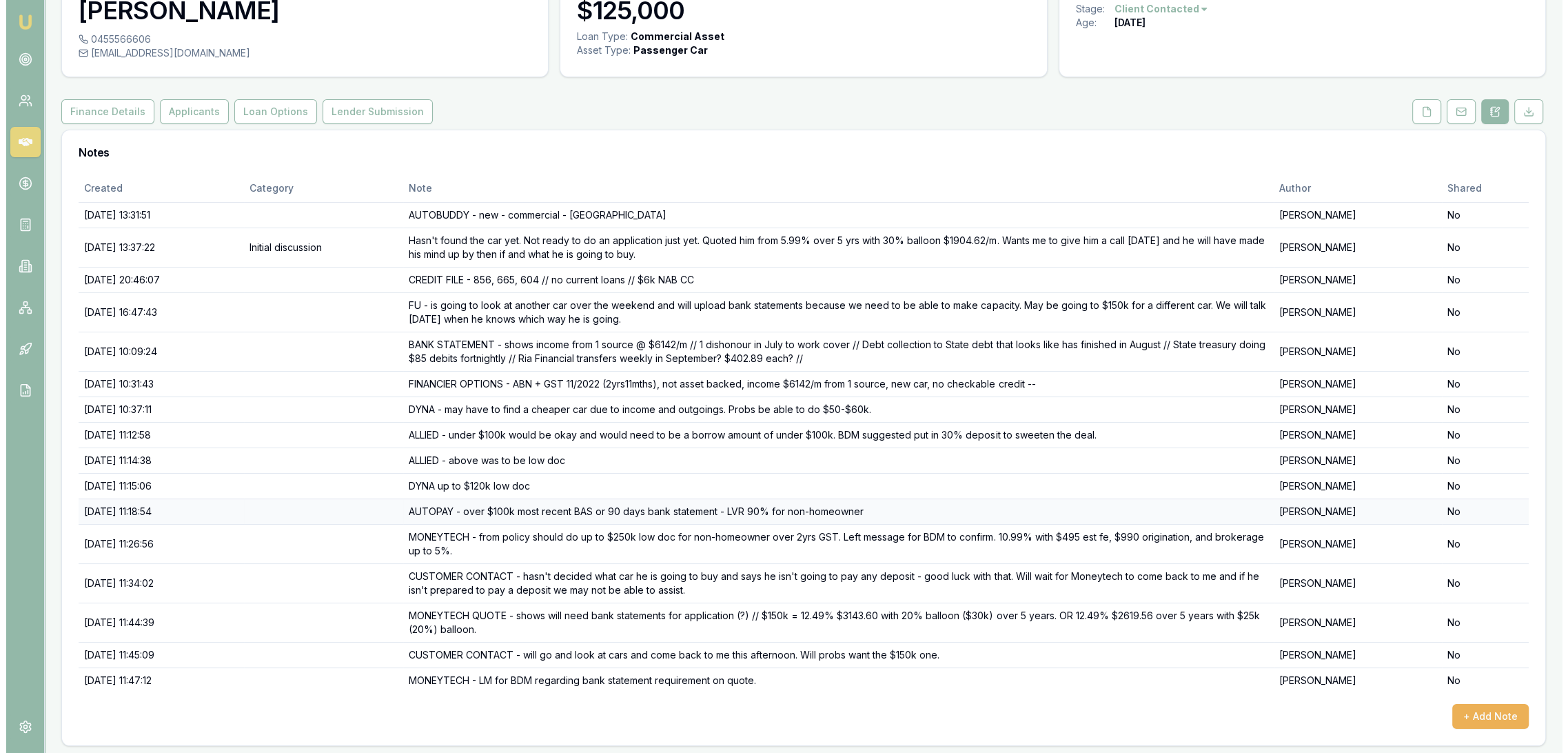
scroll to position [84, 0]
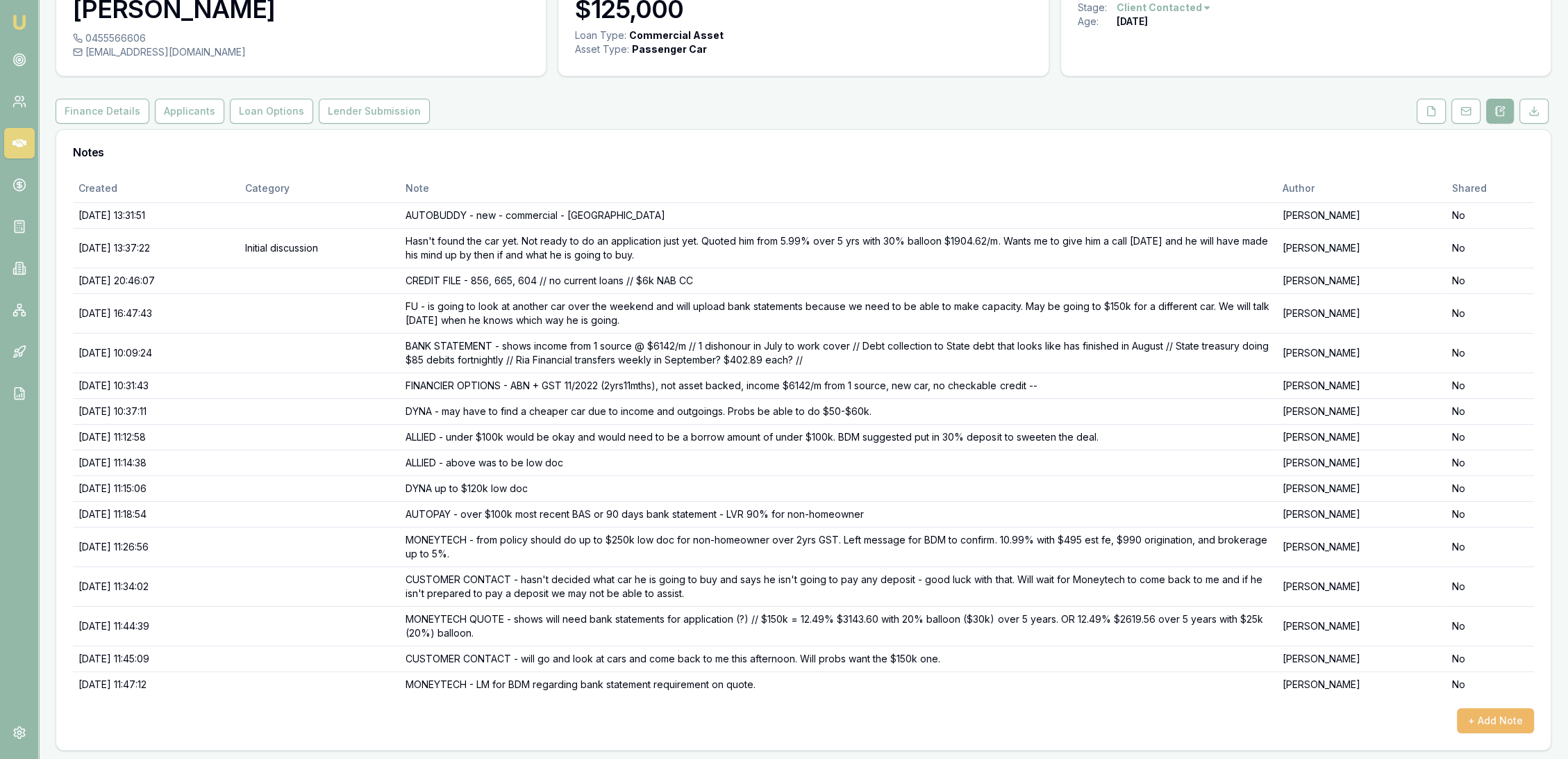
click at [1498, 718] on button "+ Add Note" at bounding box center [1495, 720] width 77 height 25
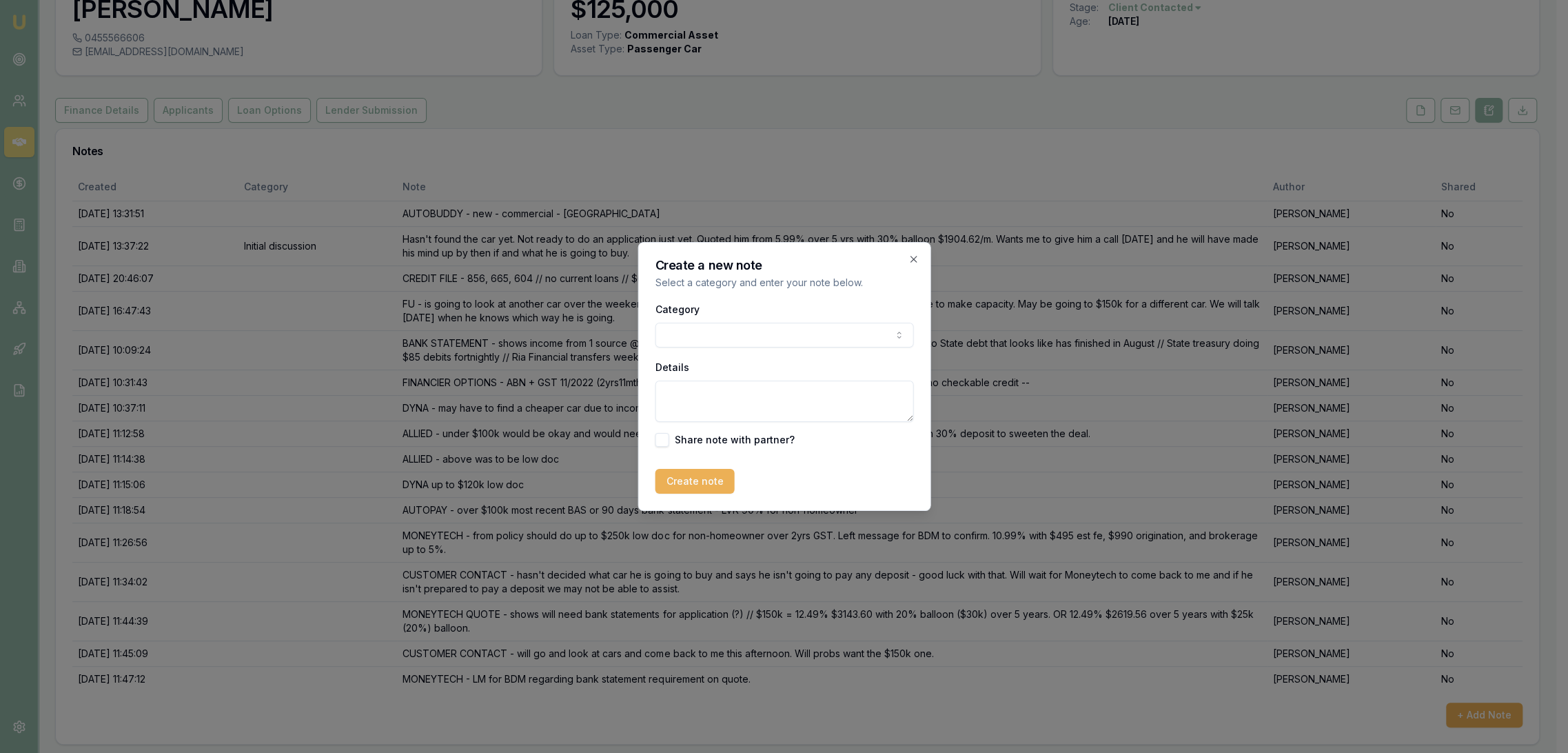
click at [733, 398] on textarea "Details" at bounding box center [784, 401] width 258 height 41
type textarea "MONEYTECH"
type button "on"
click at [727, 398] on textarea "MONEYTECH" at bounding box center [784, 401] width 258 height 41
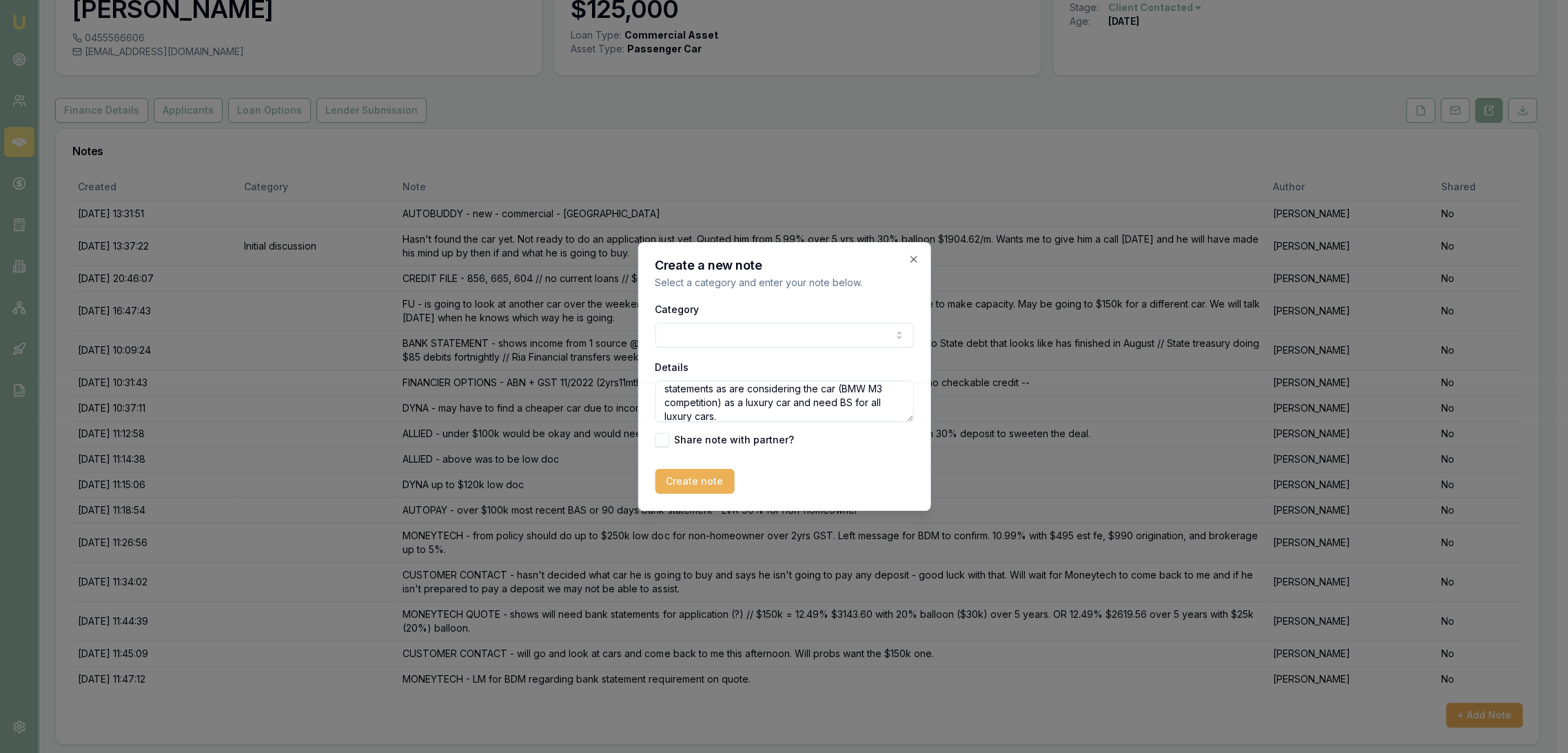
type textarea "MONEYTECH won't move on requiring bank statements as are considering the car (B…"
drag, startPoint x: 684, startPoint y: 477, endPoint x: 662, endPoint y: 498, distance: 30.4
click at [684, 477] on button "Create note" at bounding box center [694, 481] width 80 height 25
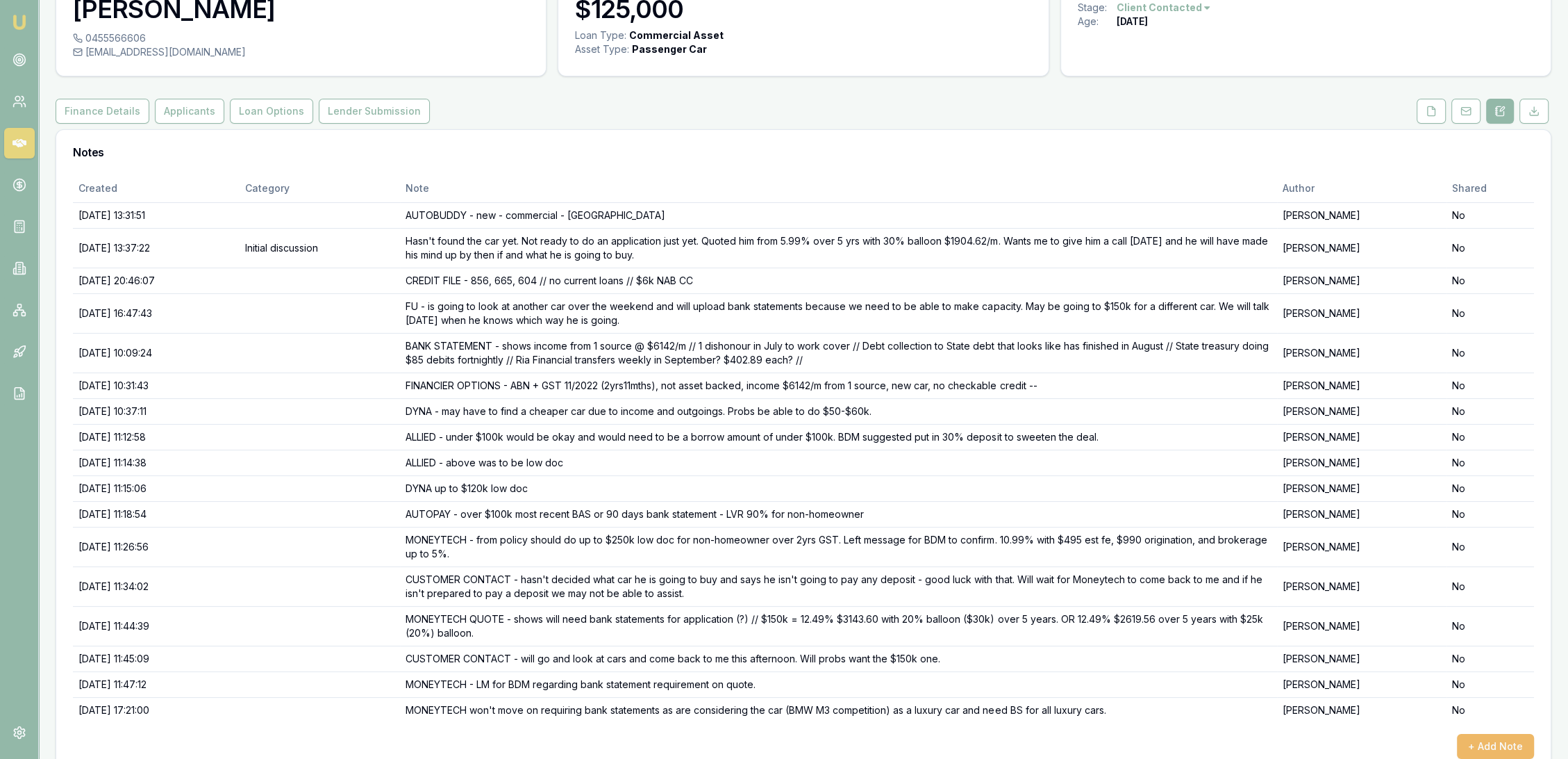
click at [1501, 739] on button "+ Add Note" at bounding box center [1495, 746] width 77 height 25
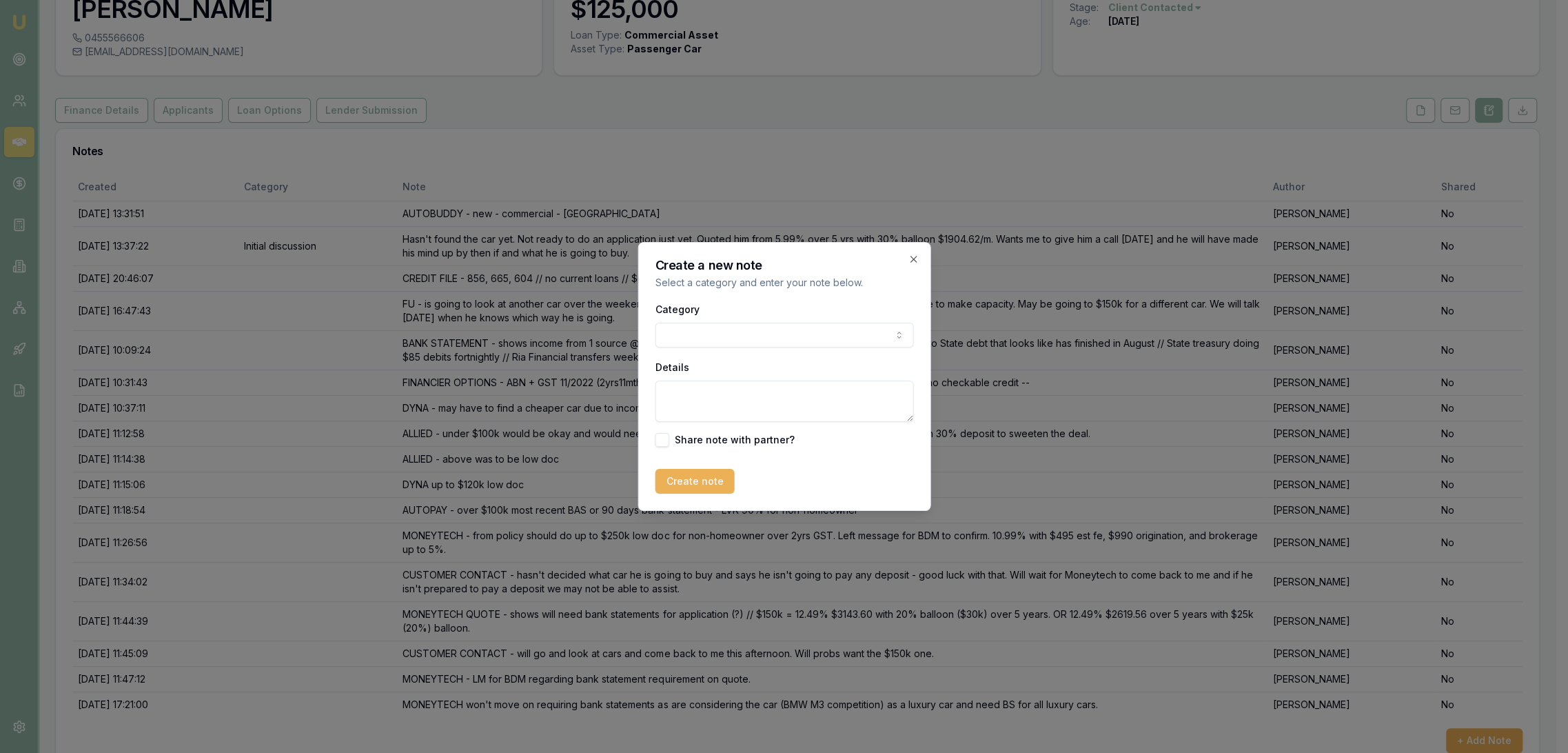
click at [695, 392] on textarea "Details" at bounding box center [784, 401] width 258 height 41
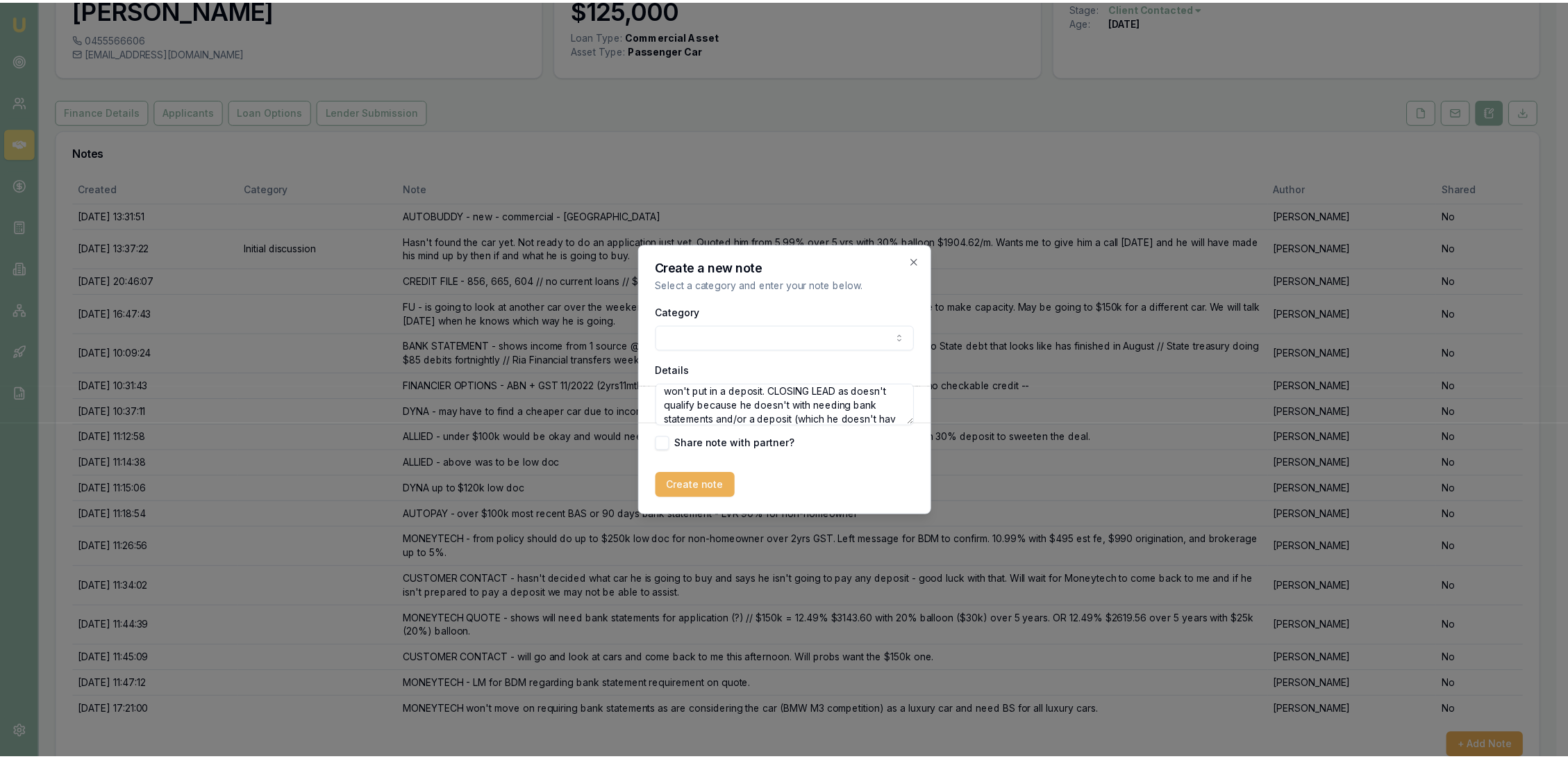
scroll to position [74, 0]
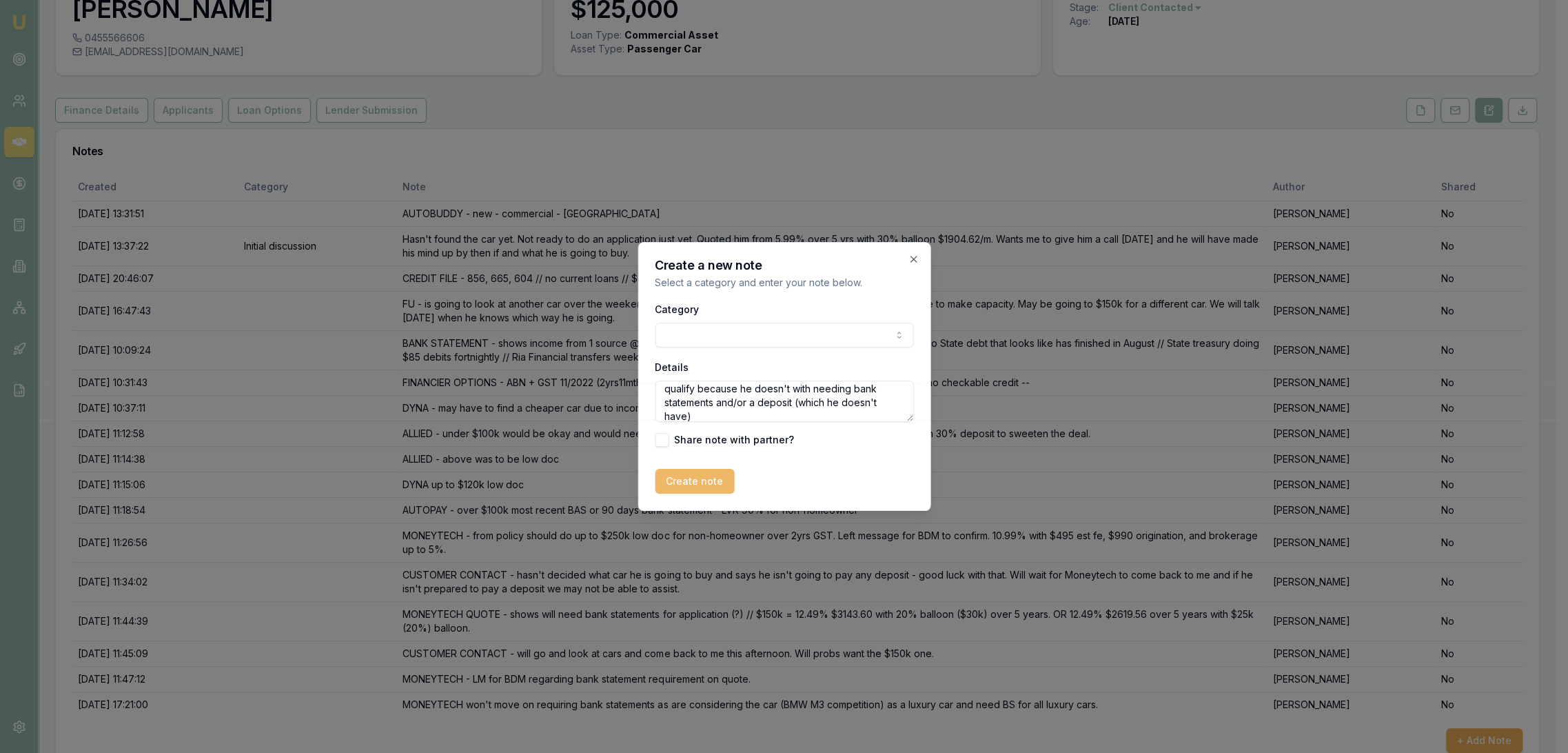
type textarea "CUSTOMER CONTACT - explained to [PERSON_NAME] that need bank statements for thi…"
click at [687, 484] on button "Create note" at bounding box center [694, 481] width 80 height 25
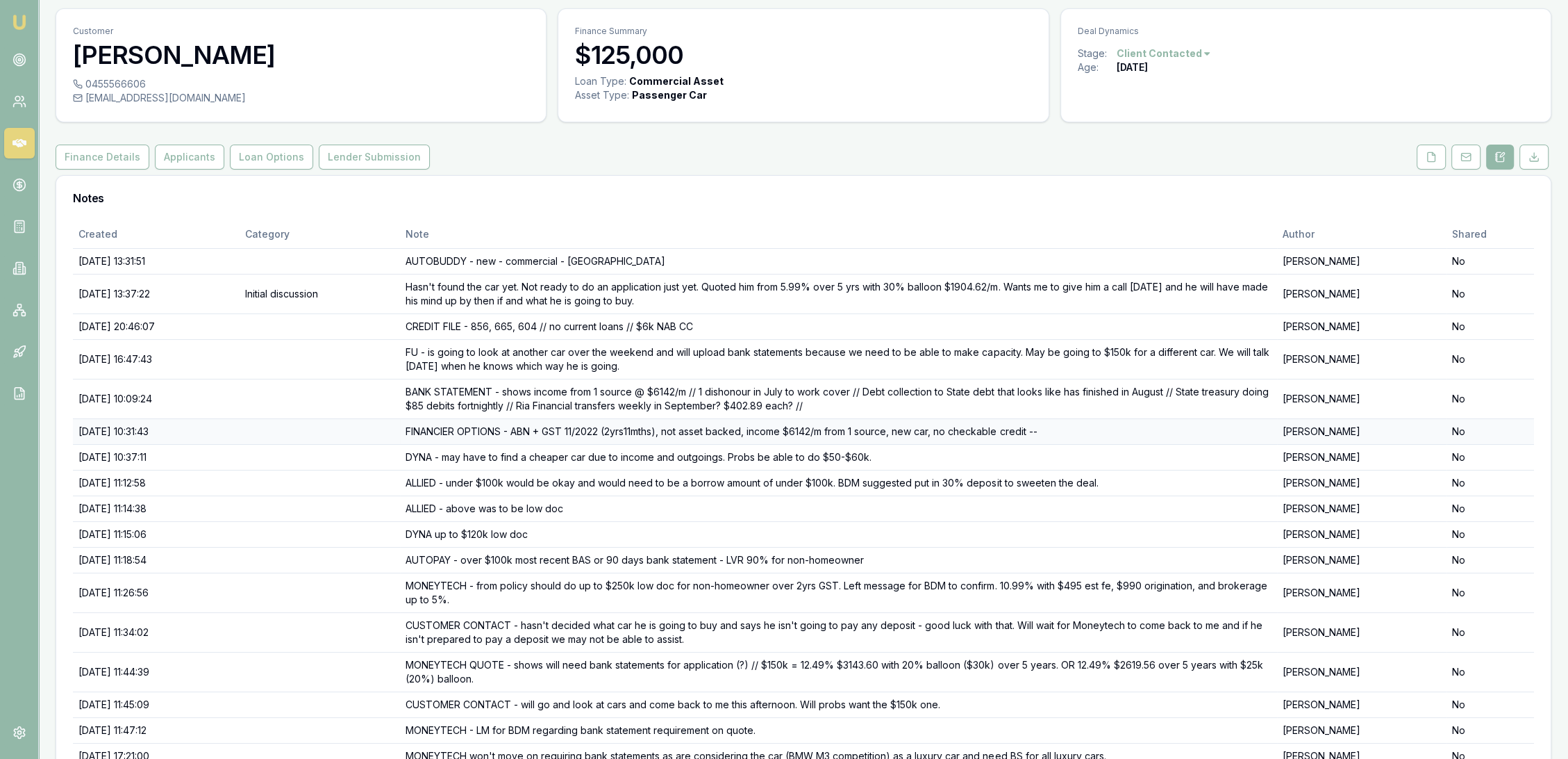
scroll to position [0, 0]
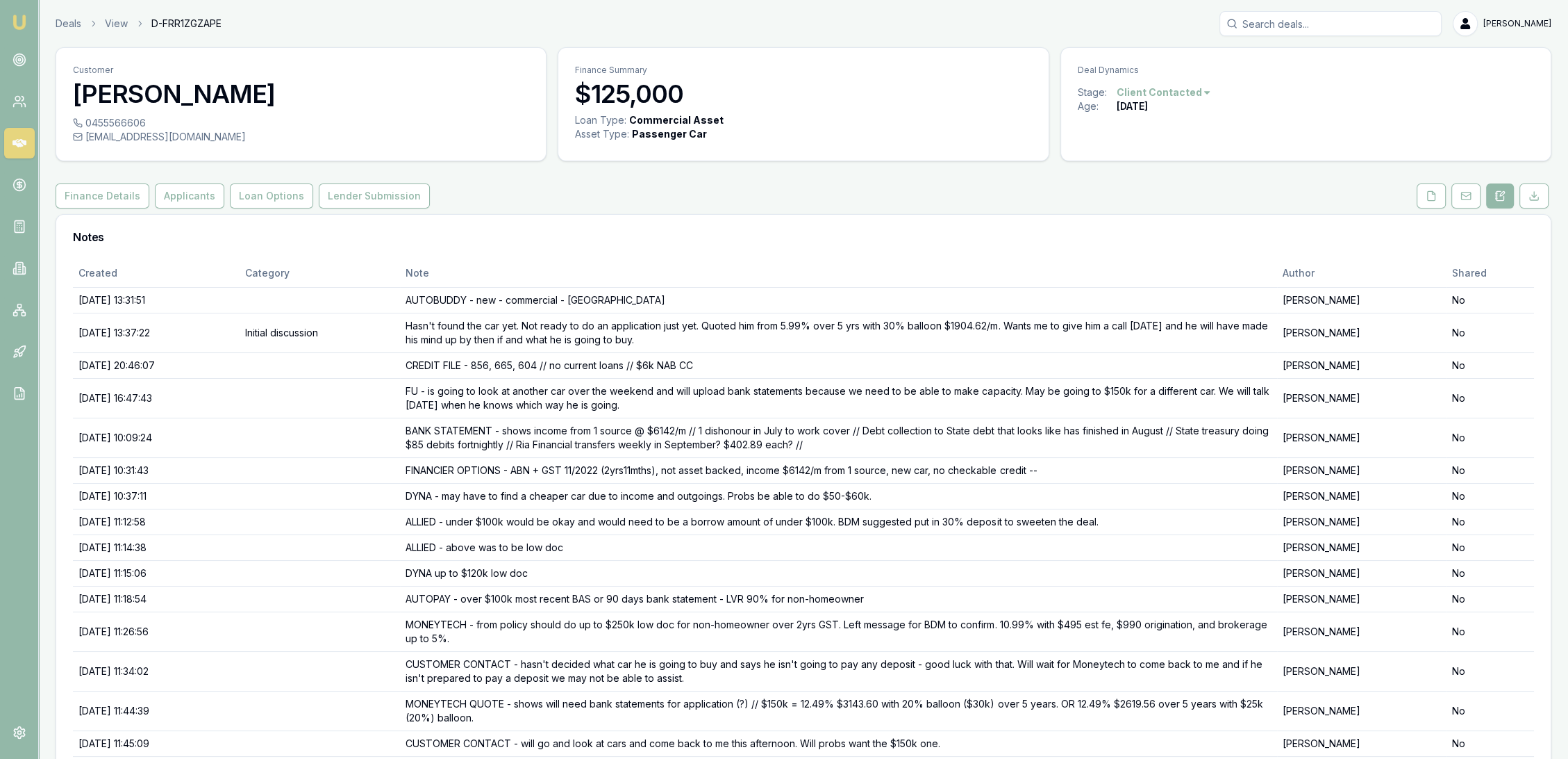
click at [1183, 91] on html "Emu Broker Deals View D-FRR1ZGZAPE [PERSON_NAME] Toggle Menu Customer [PERSON_N…" at bounding box center [784, 379] width 1568 height 759
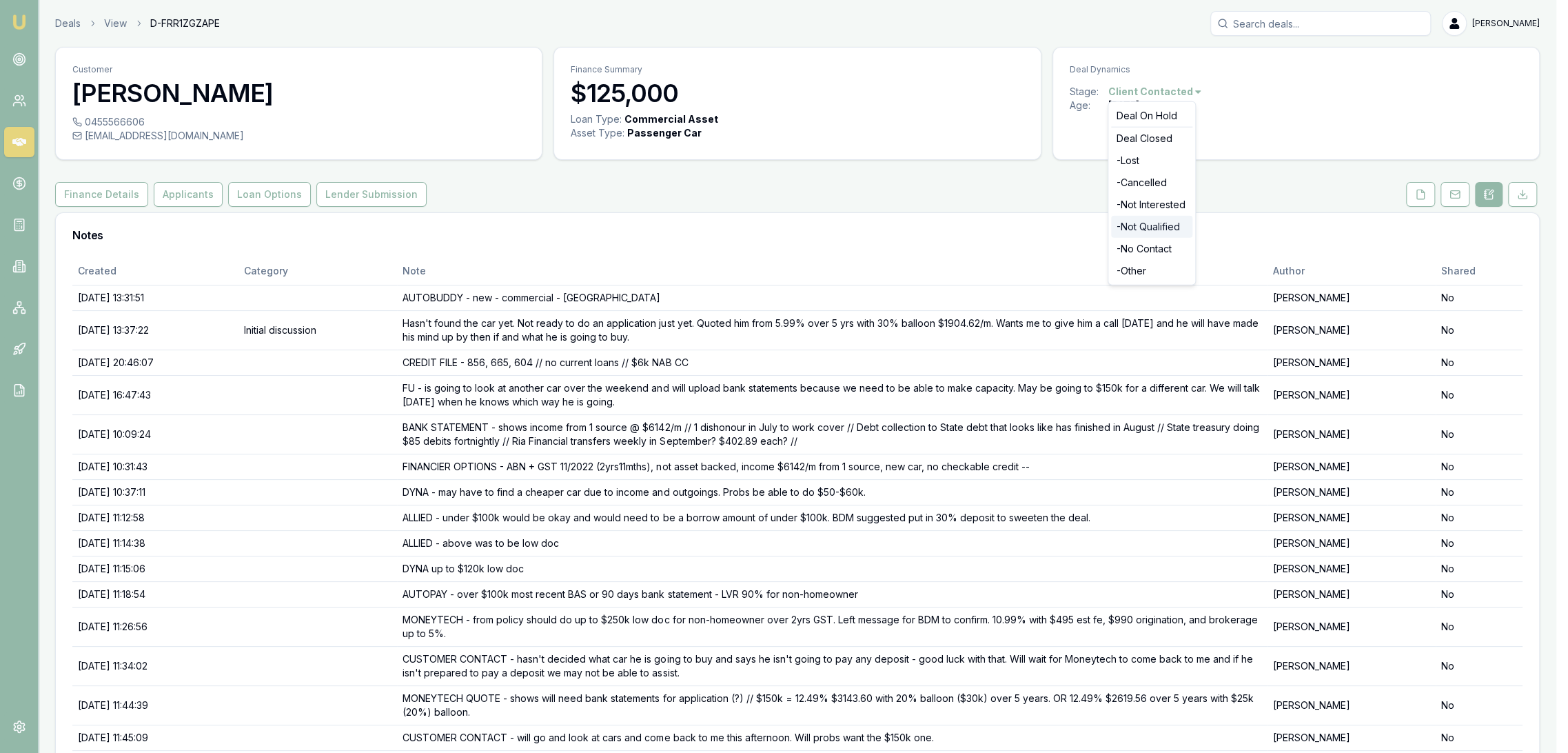
click at [1147, 225] on div "- Not Qualified" at bounding box center [1152, 227] width 81 height 22
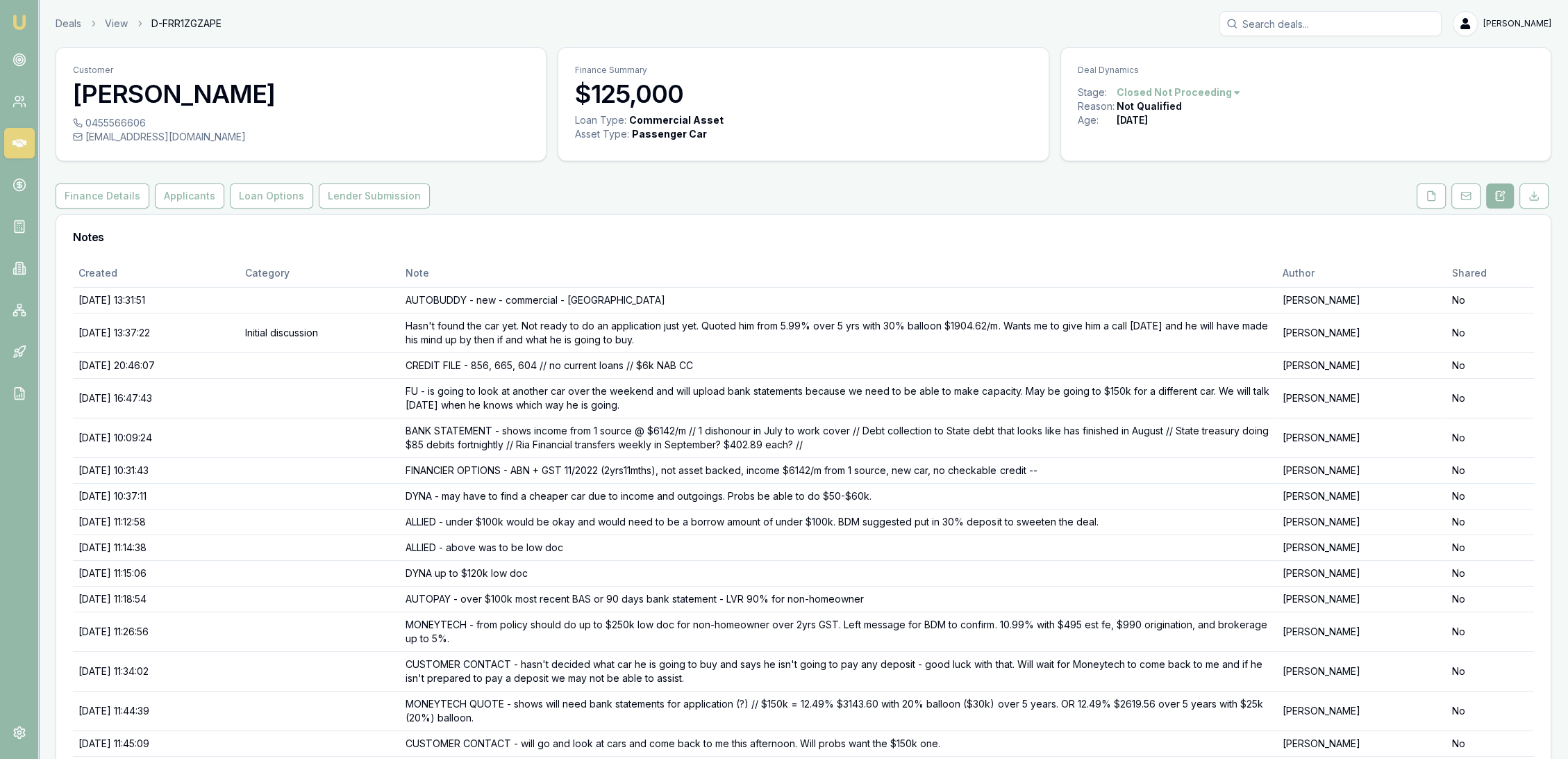
drag, startPoint x: 0, startPoint y: 0, endPoint x: 29, endPoint y: 22, distance: 36.4
click at [29, 22] on link "Emu Broker" at bounding box center [20, 23] width 23 height 23
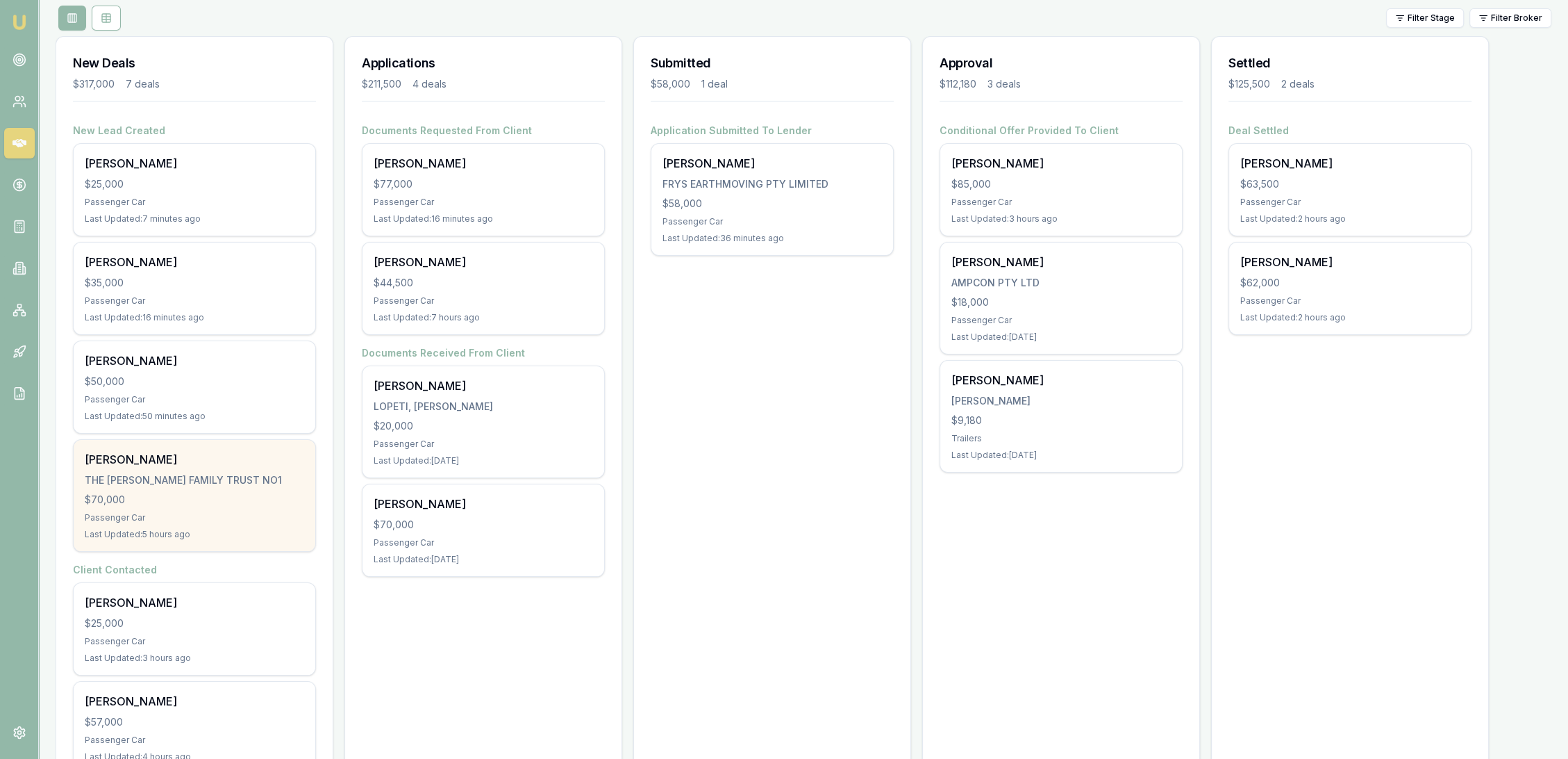
scroll to position [157, 0]
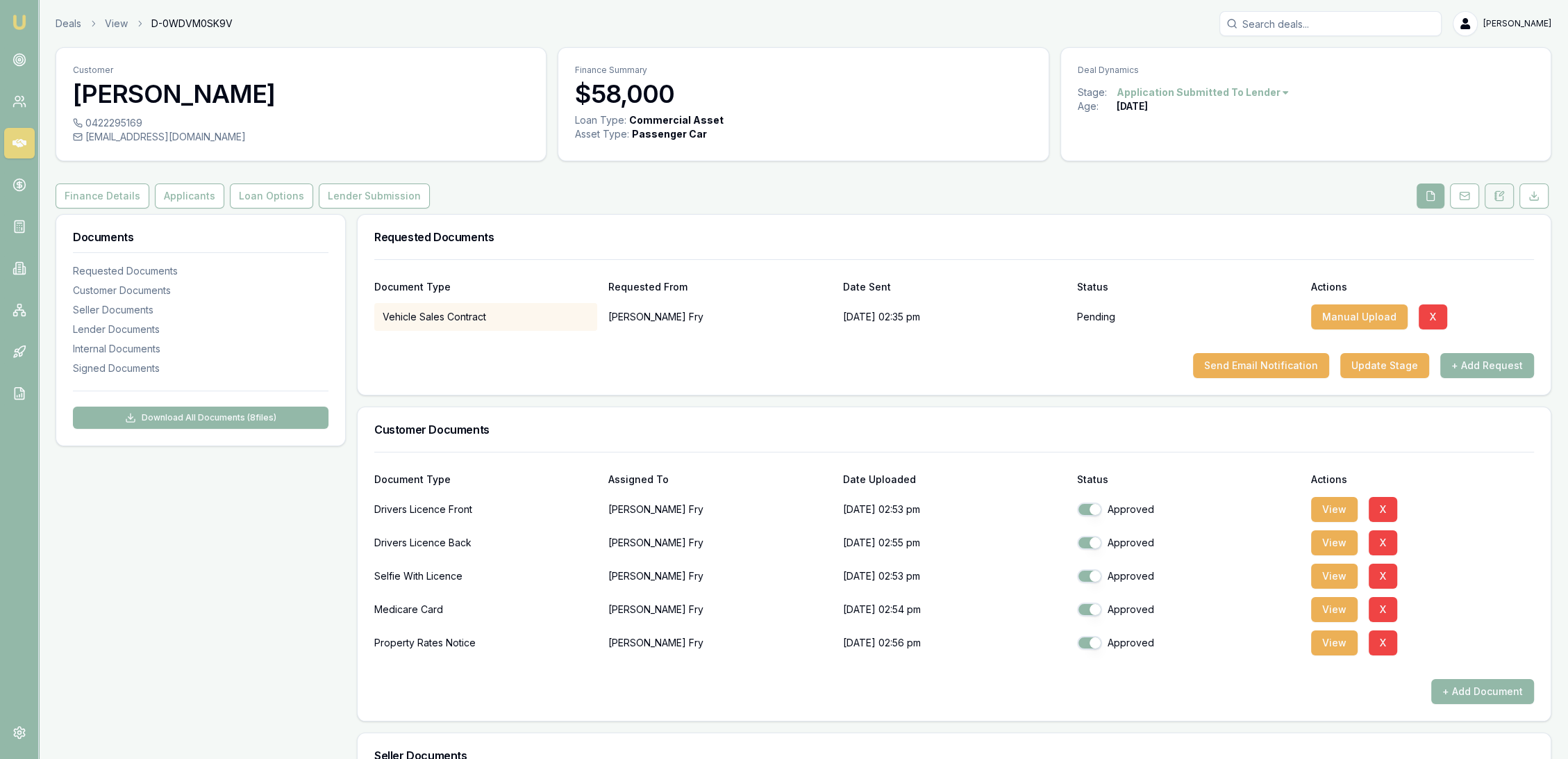
click at [1498, 197] on icon at bounding box center [1499, 196] width 11 height 11
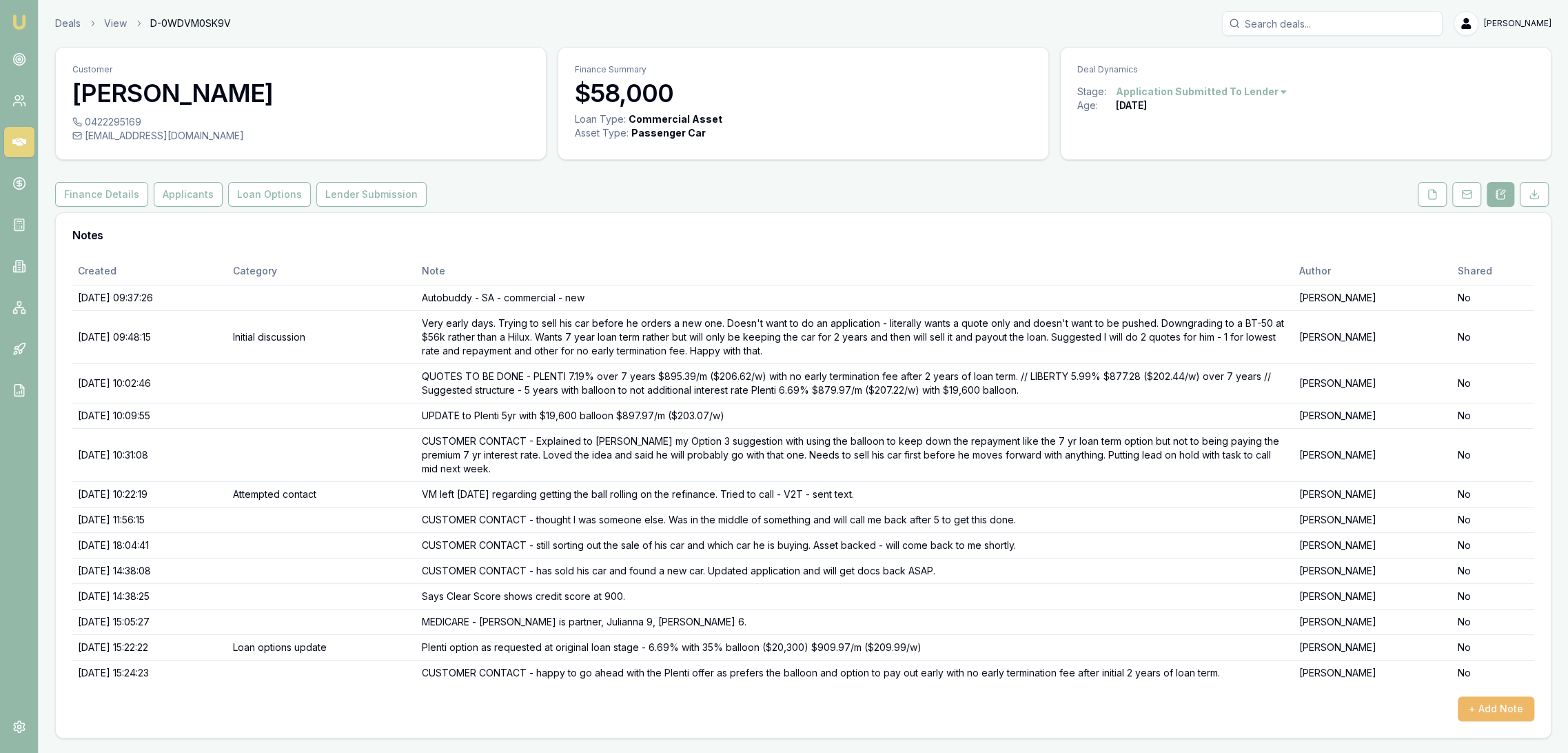
click at [1477, 704] on button "+ Add Note" at bounding box center [1497, 708] width 77 height 25
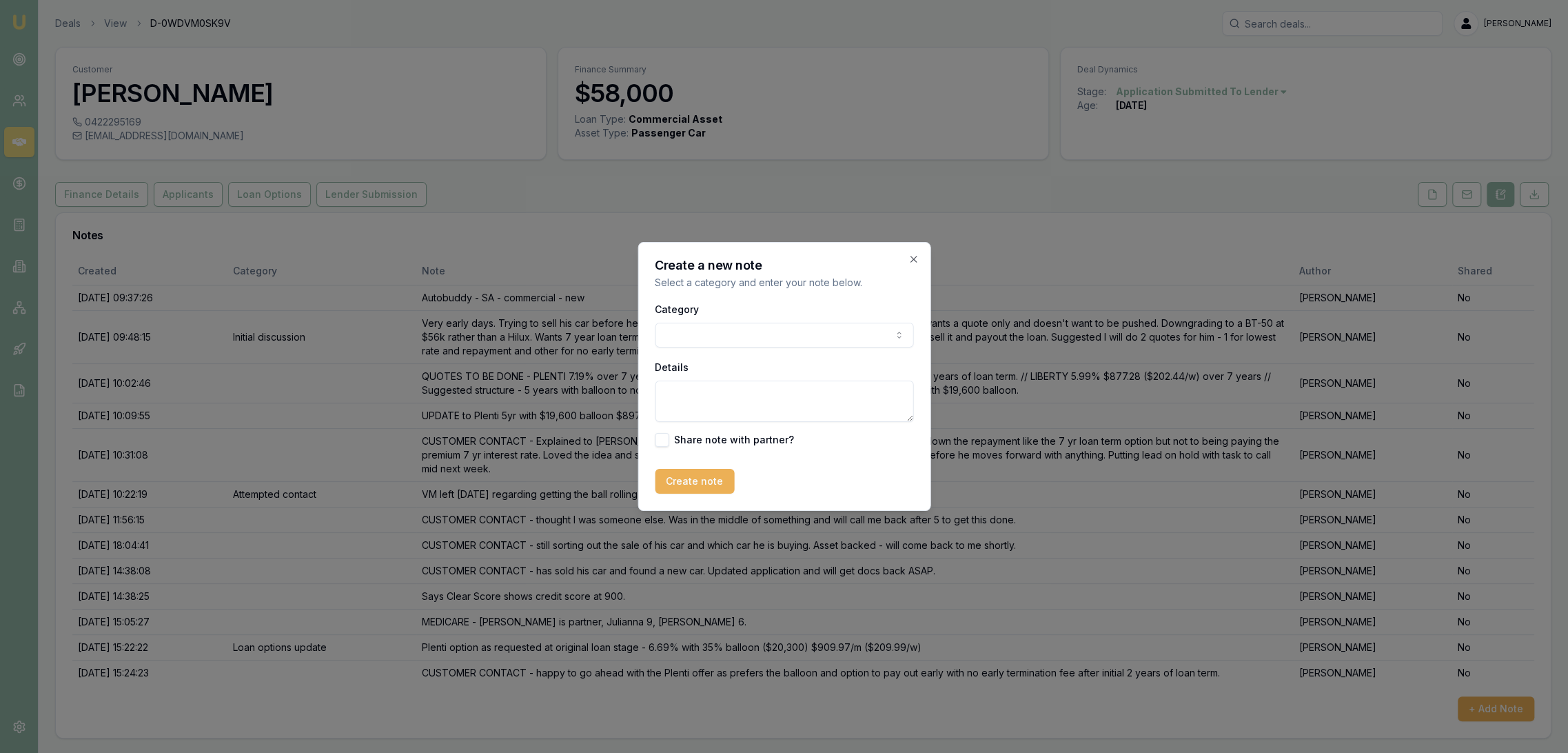
click at [738, 398] on textarea "Details" at bounding box center [784, 401] width 258 height 41
paste textarea "Information we require for credit approval Beneficial ownership — Required Non-…"
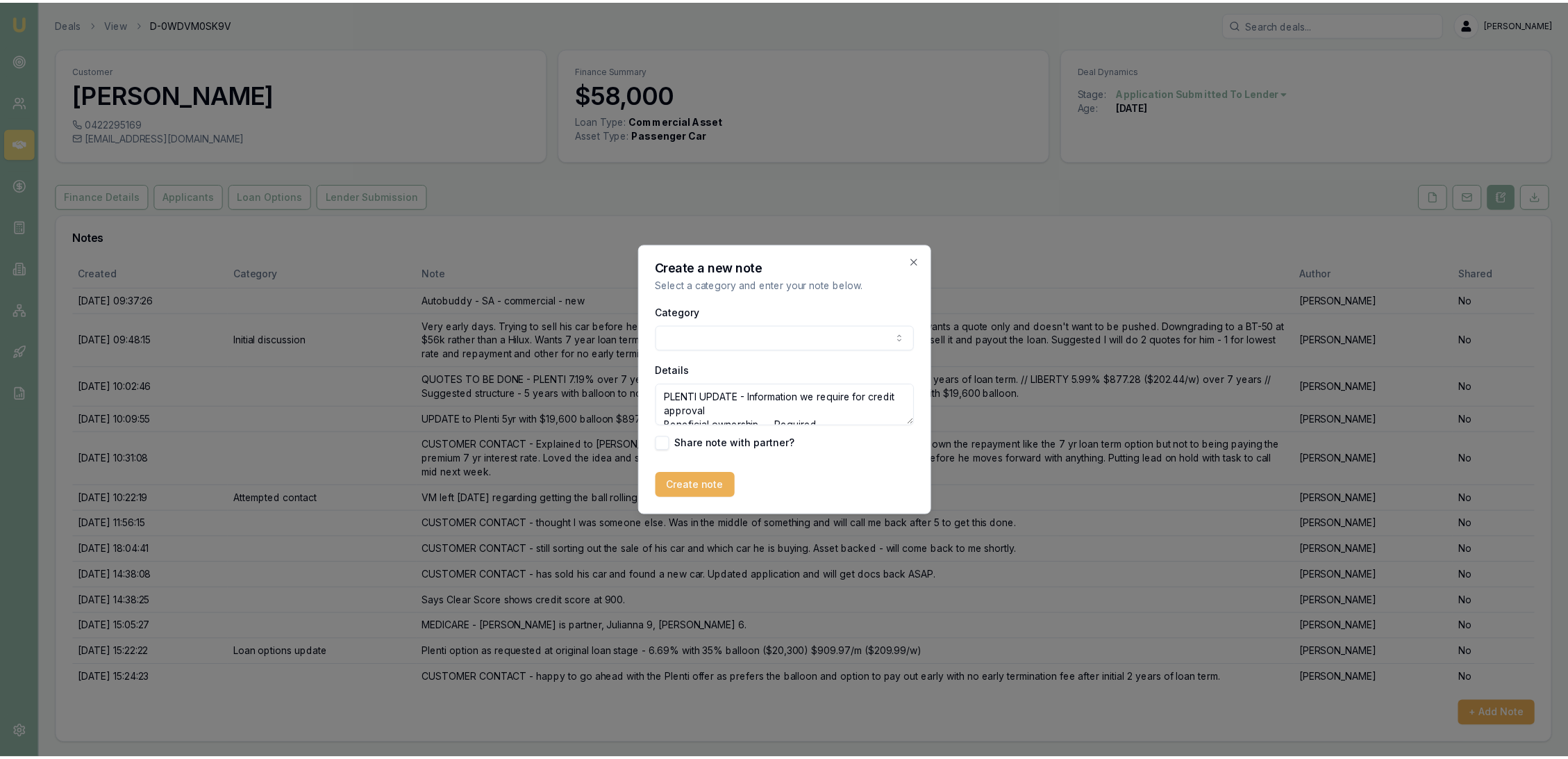
scroll to position [102, 0]
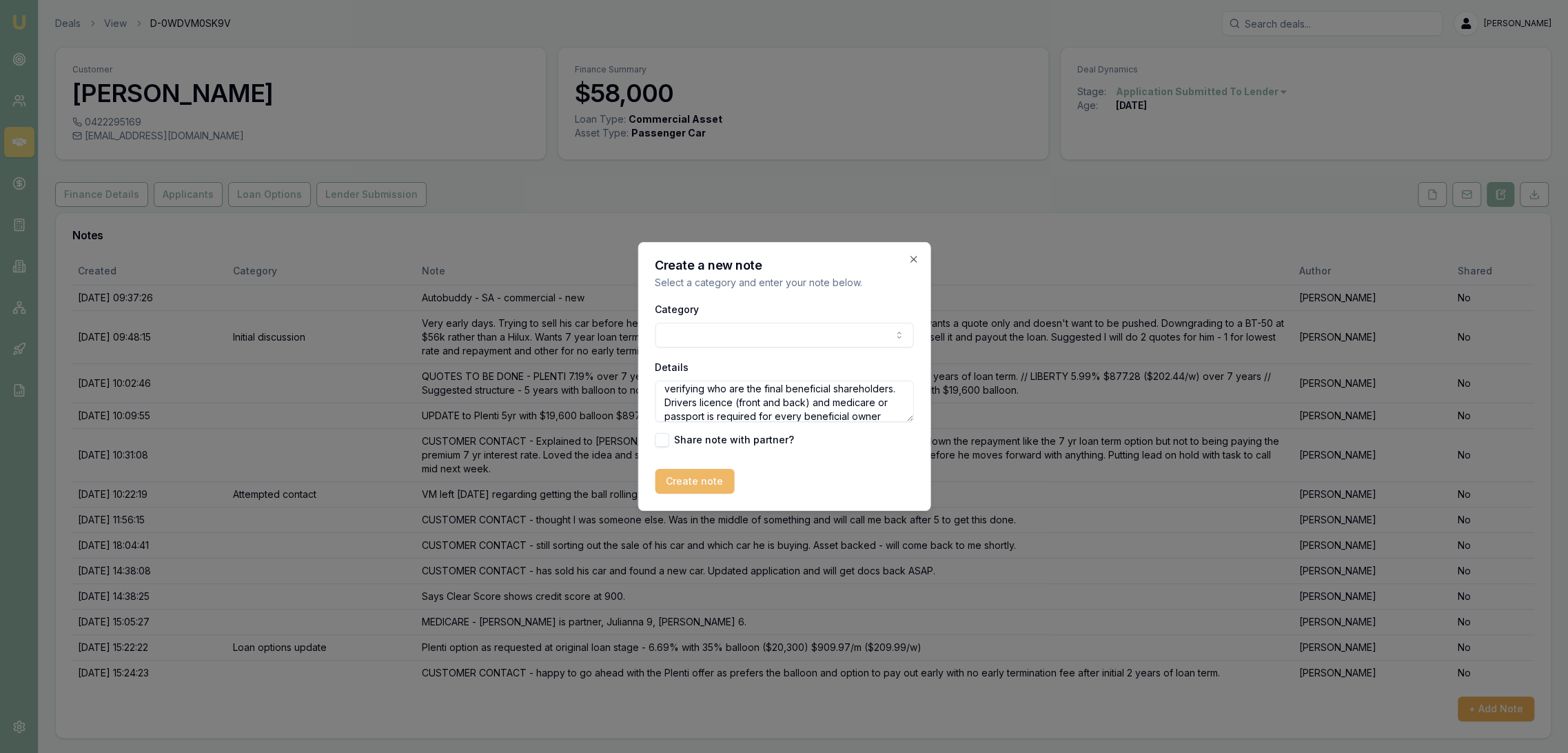
type textarea "PLENTI UPDATE - Information we require for credit approval Beneficial ownership…"
click at [704, 481] on button "Create note" at bounding box center [694, 481] width 80 height 25
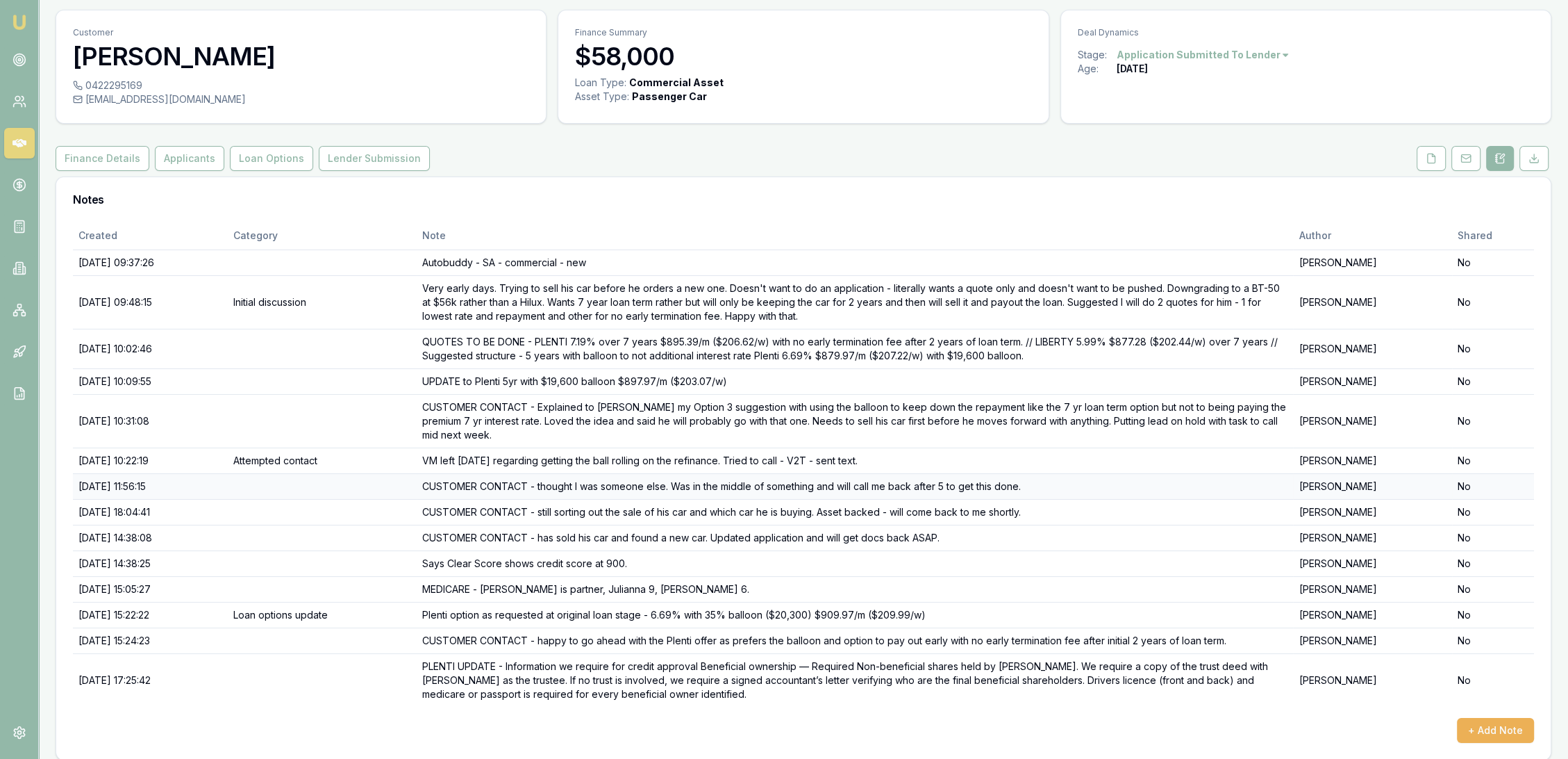
scroll to position [48, 0]
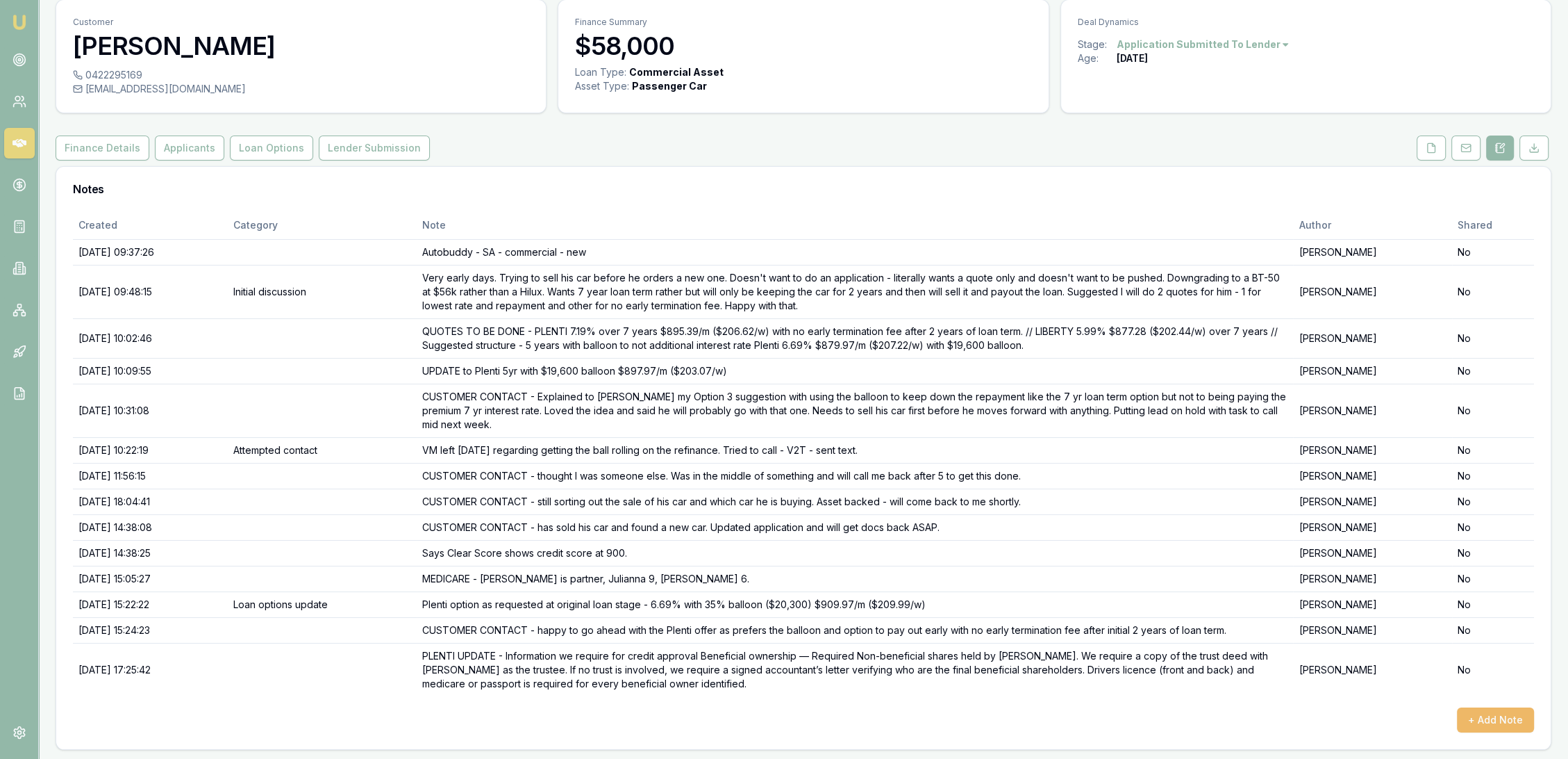
click at [1498, 718] on button "+ Add Note" at bounding box center [1495, 719] width 77 height 25
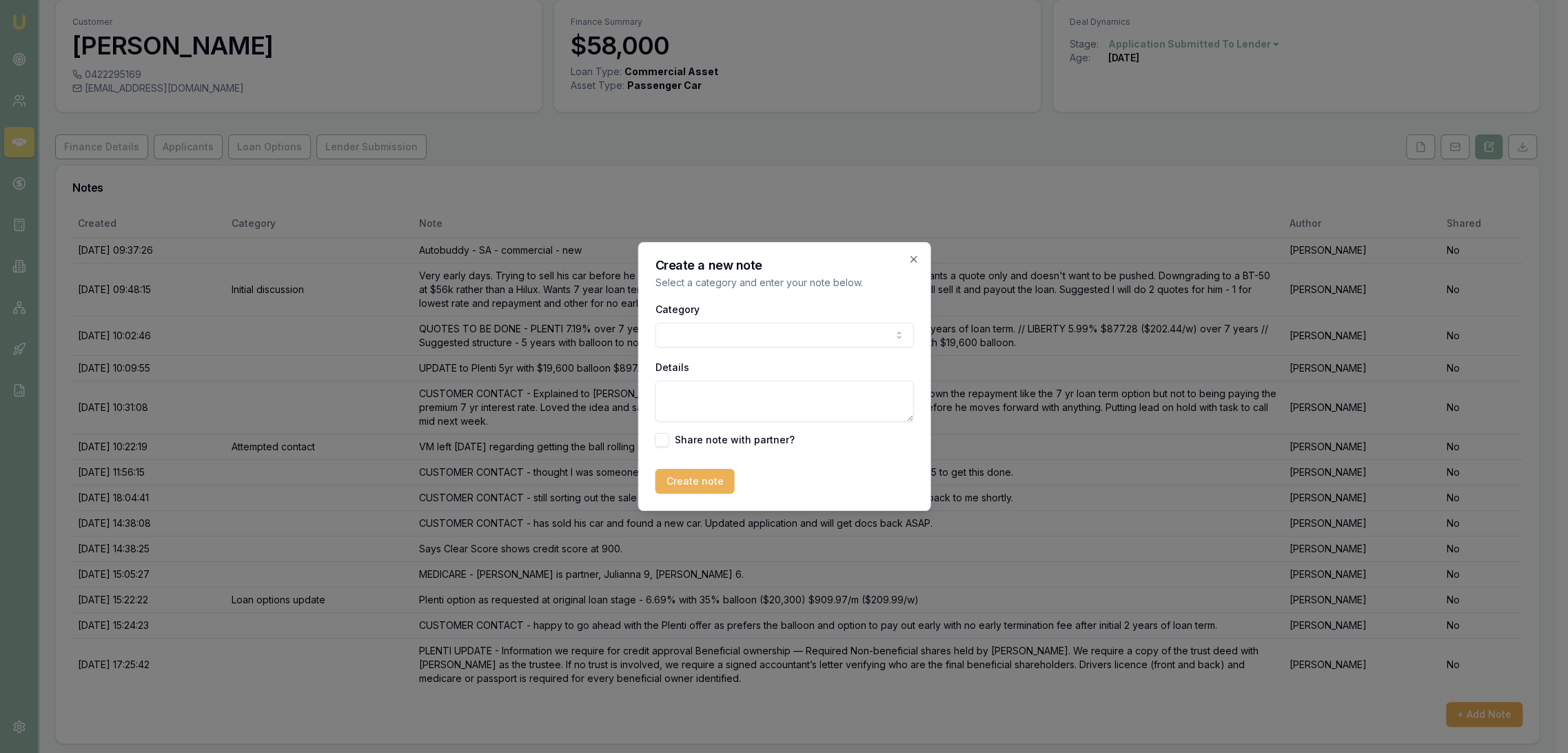
click at [682, 399] on textarea "Details" at bounding box center [784, 401] width 258 height 41
type textarea "c"
type textarea "CUSTOMER CONTACT - is a family trust and [PERSON_NAME] will send through a copy…"
click at [671, 481] on button "Create note" at bounding box center [694, 481] width 80 height 25
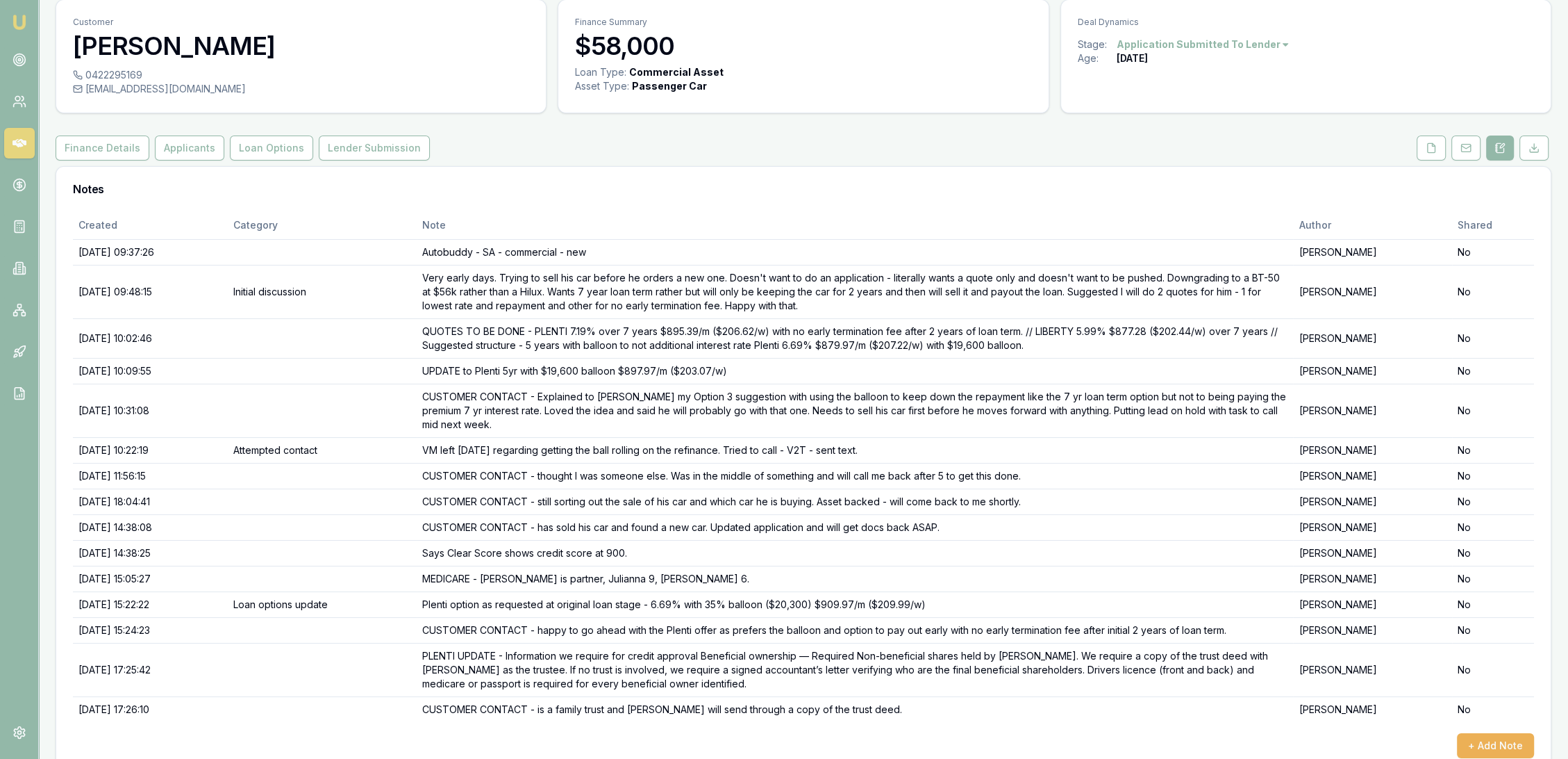
click at [24, 22] on img at bounding box center [20, 23] width 17 height 17
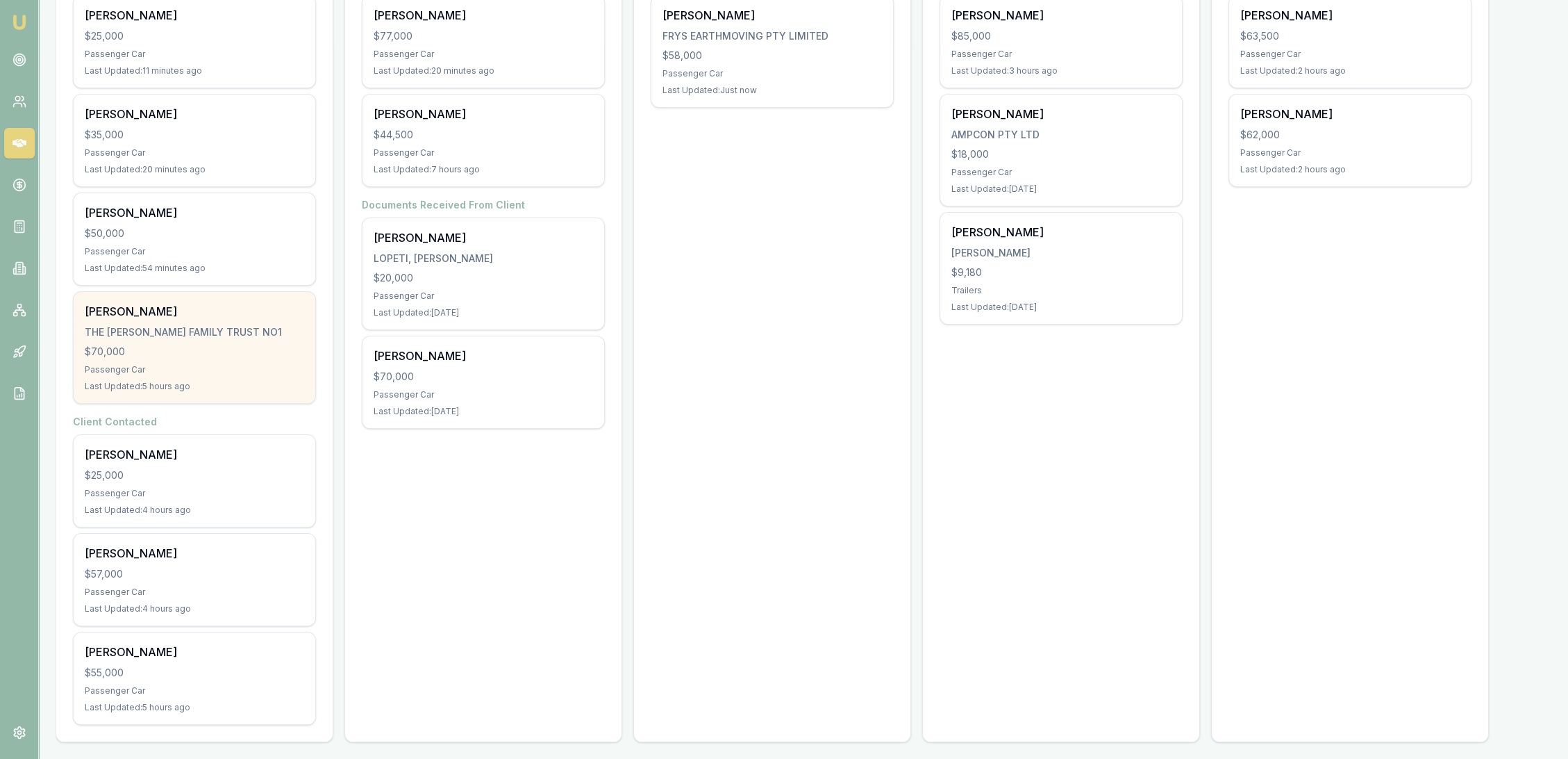
scroll to position [311, 0]
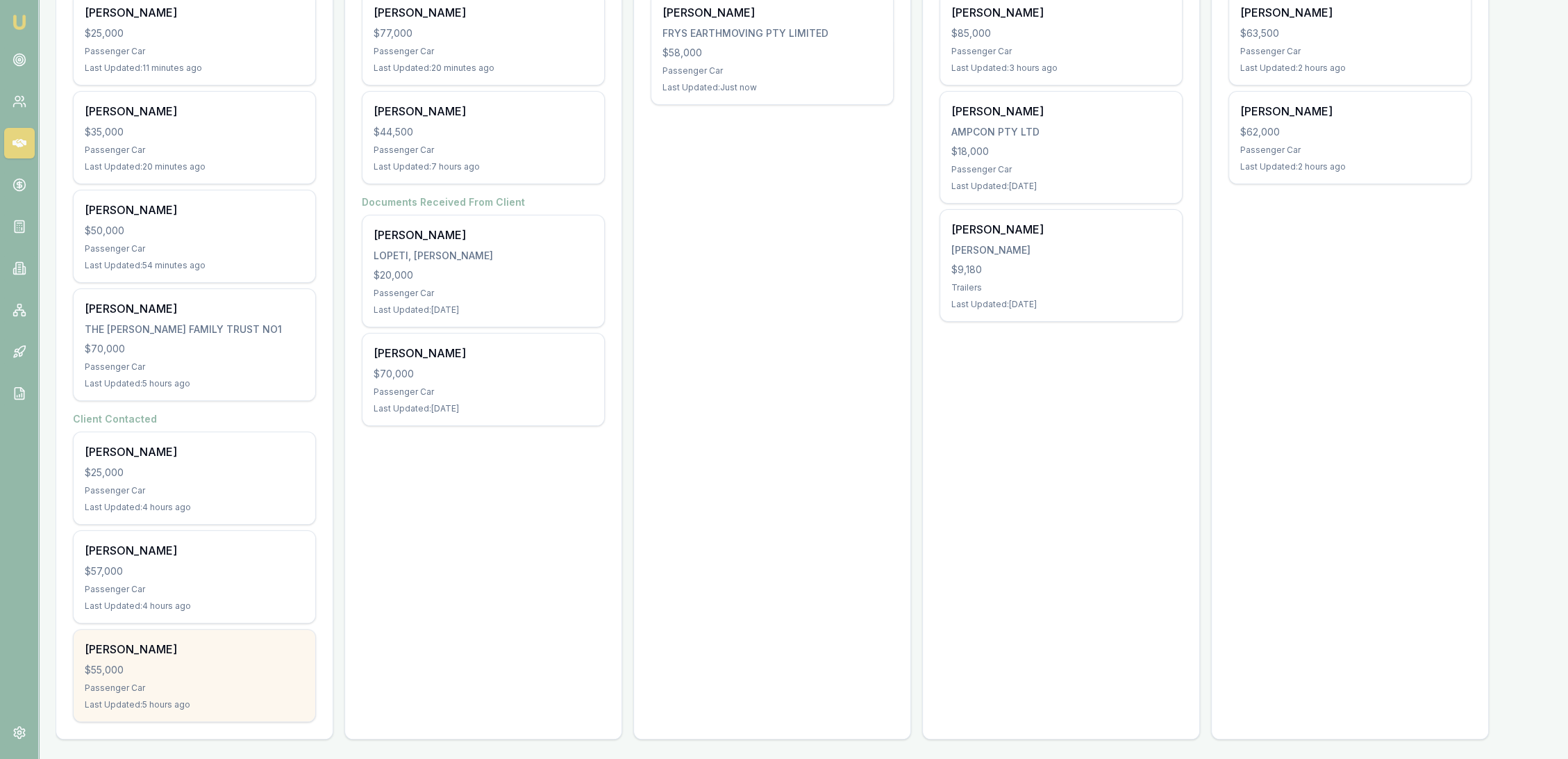
click at [173, 683] on div "Passenger Car" at bounding box center [194, 688] width 220 height 11
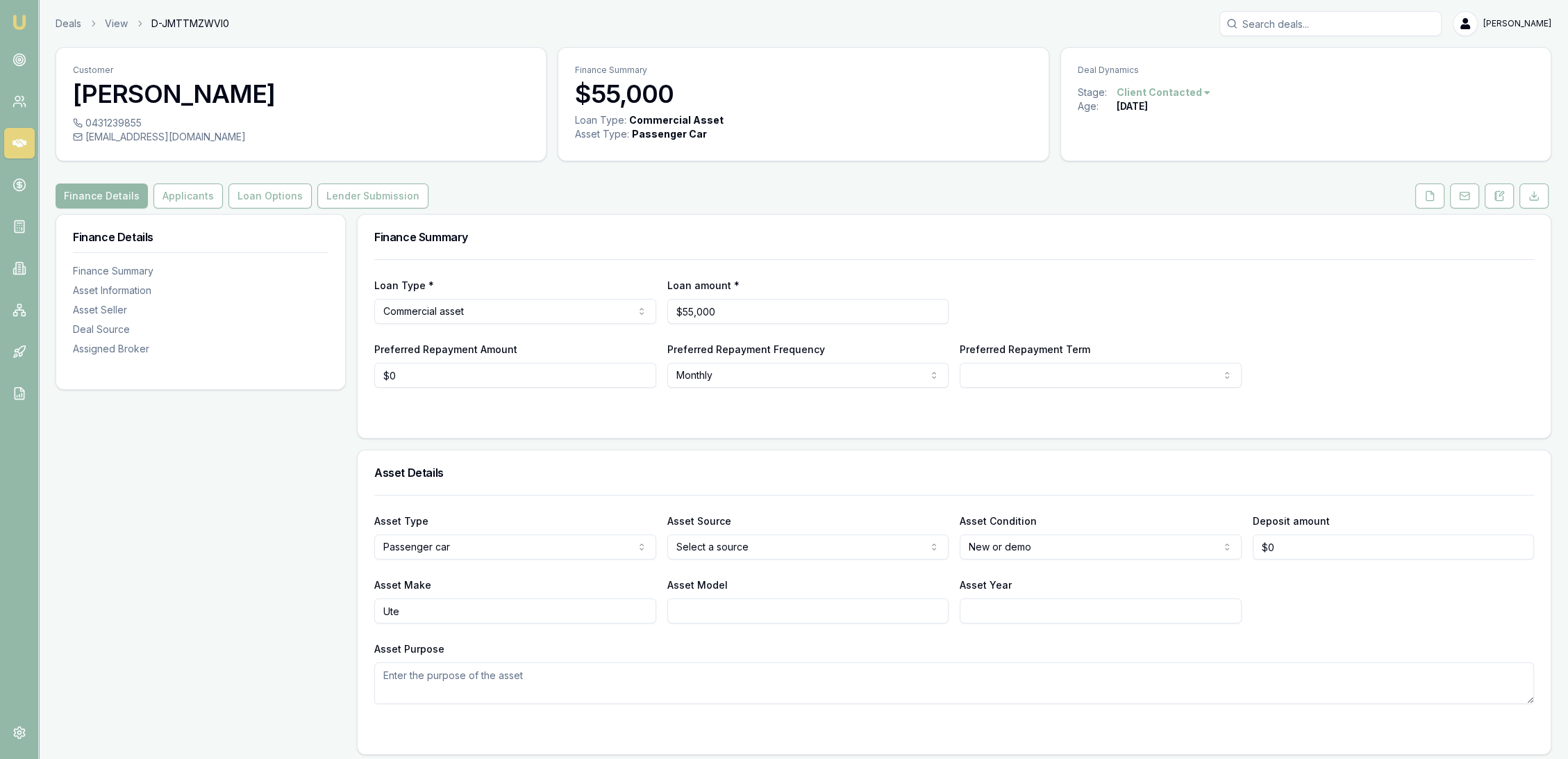
drag, startPoint x: 1509, startPoint y: 195, endPoint x: 1487, endPoint y: 212, distance: 27.8
click at [1509, 195] on button at bounding box center [1498, 196] width 29 height 25
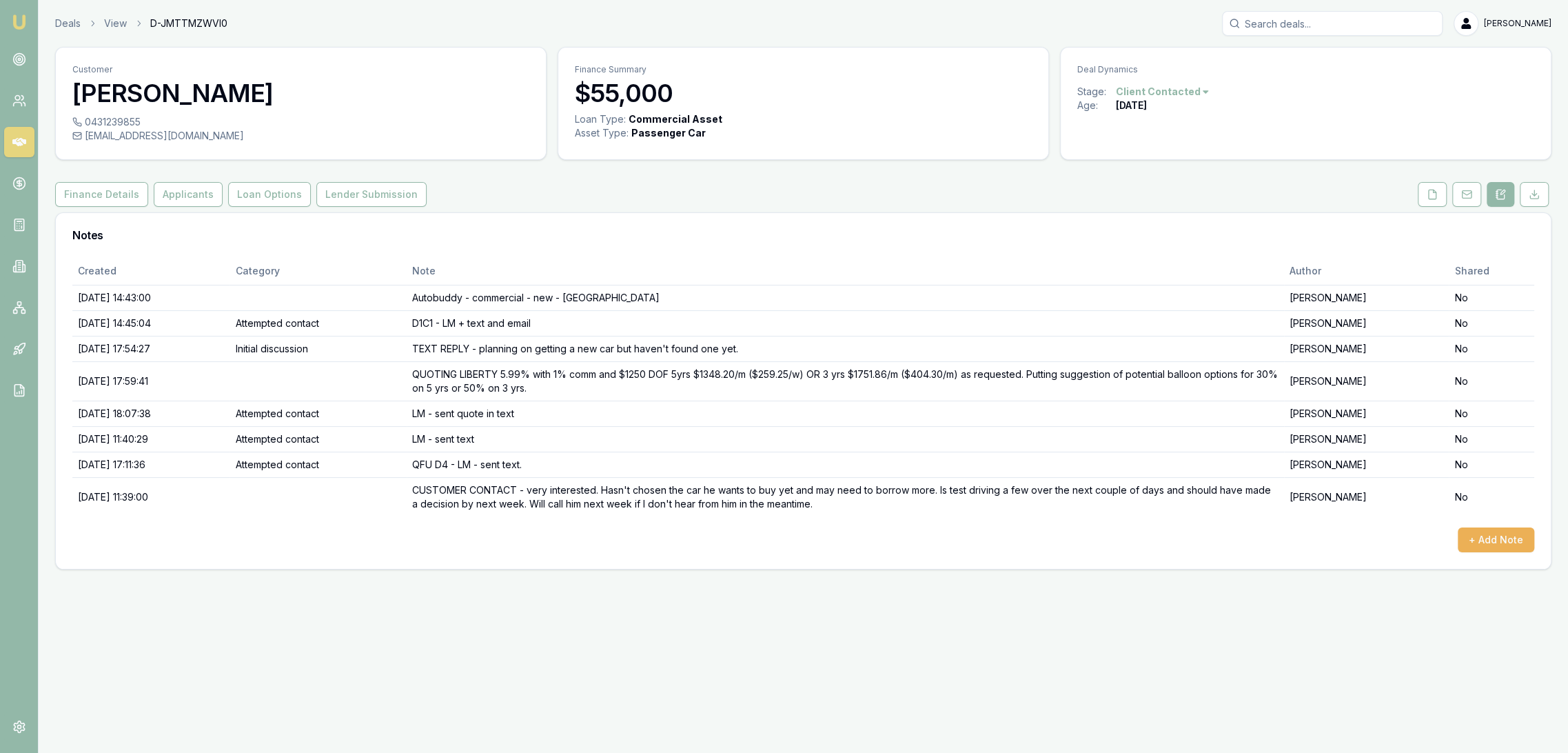
click at [17, 24] on img at bounding box center [20, 22] width 17 height 17
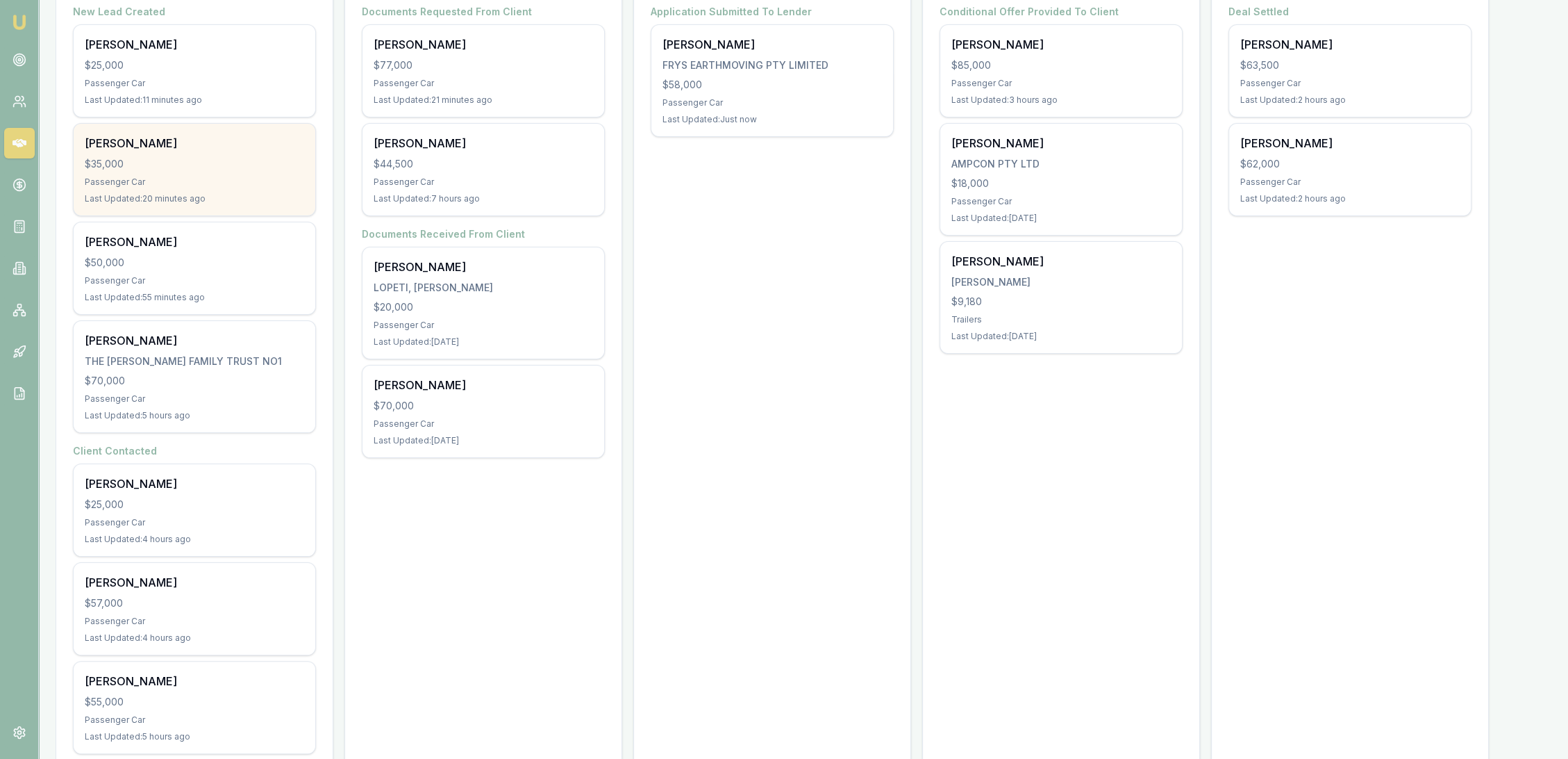
scroll to position [311, 0]
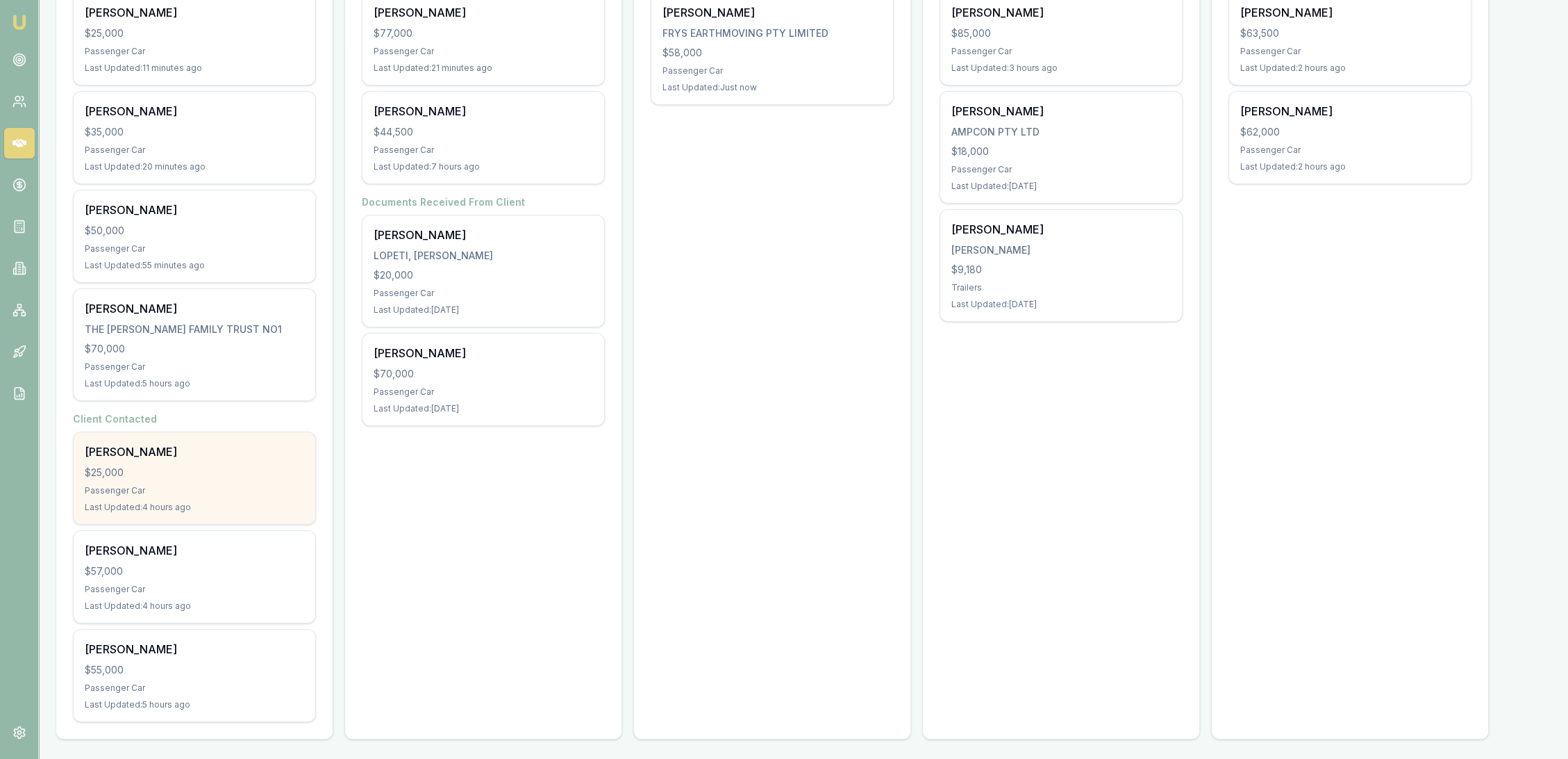
click at [200, 449] on div "[PERSON_NAME]" at bounding box center [194, 452] width 220 height 17
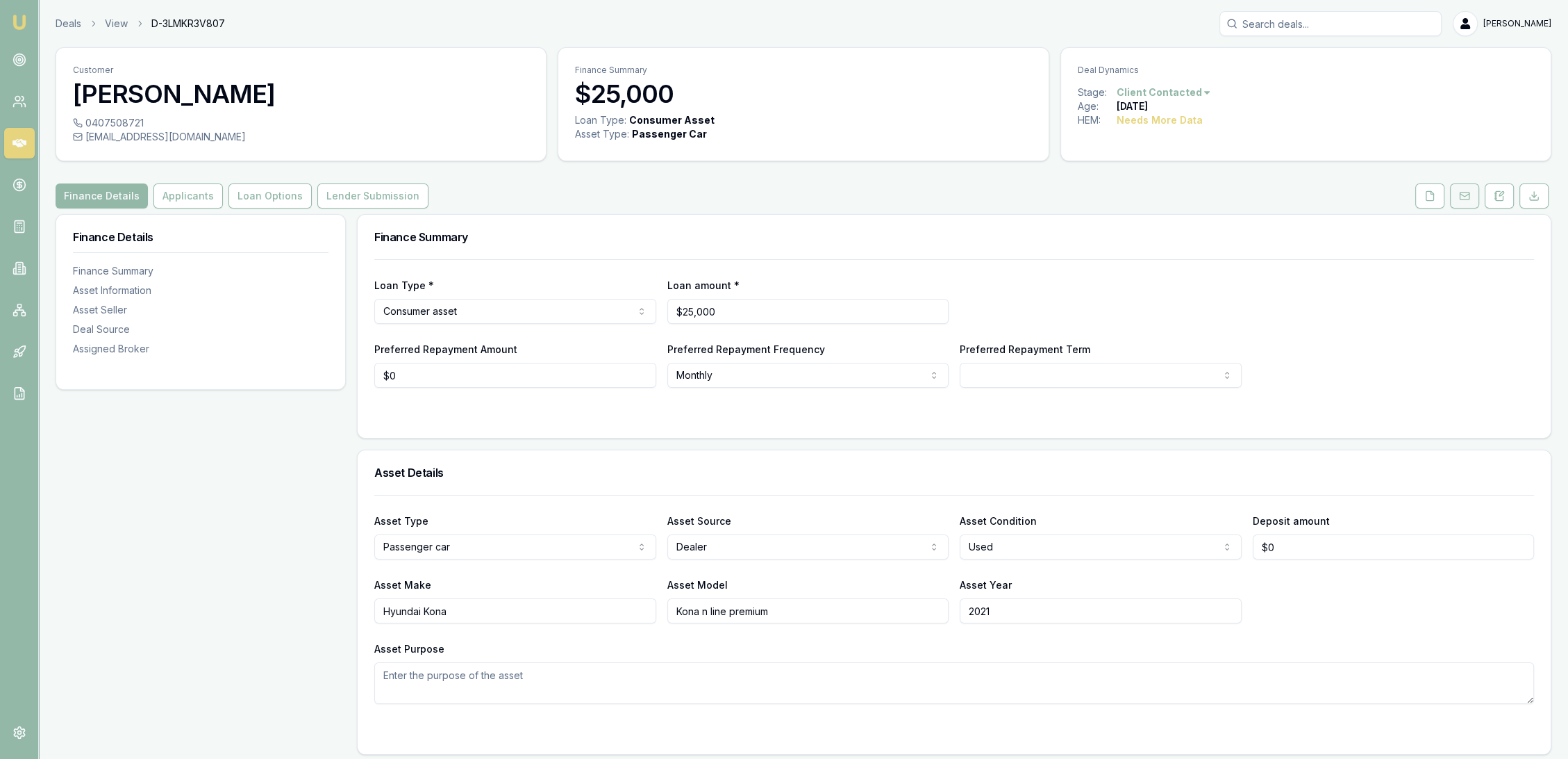
drag, startPoint x: 1501, startPoint y: 193, endPoint x: 1468, endPoint y: 201, distance: 34.0
click at [1501, 193] on icon at bounding box center [1499, 196] width 11 height 11
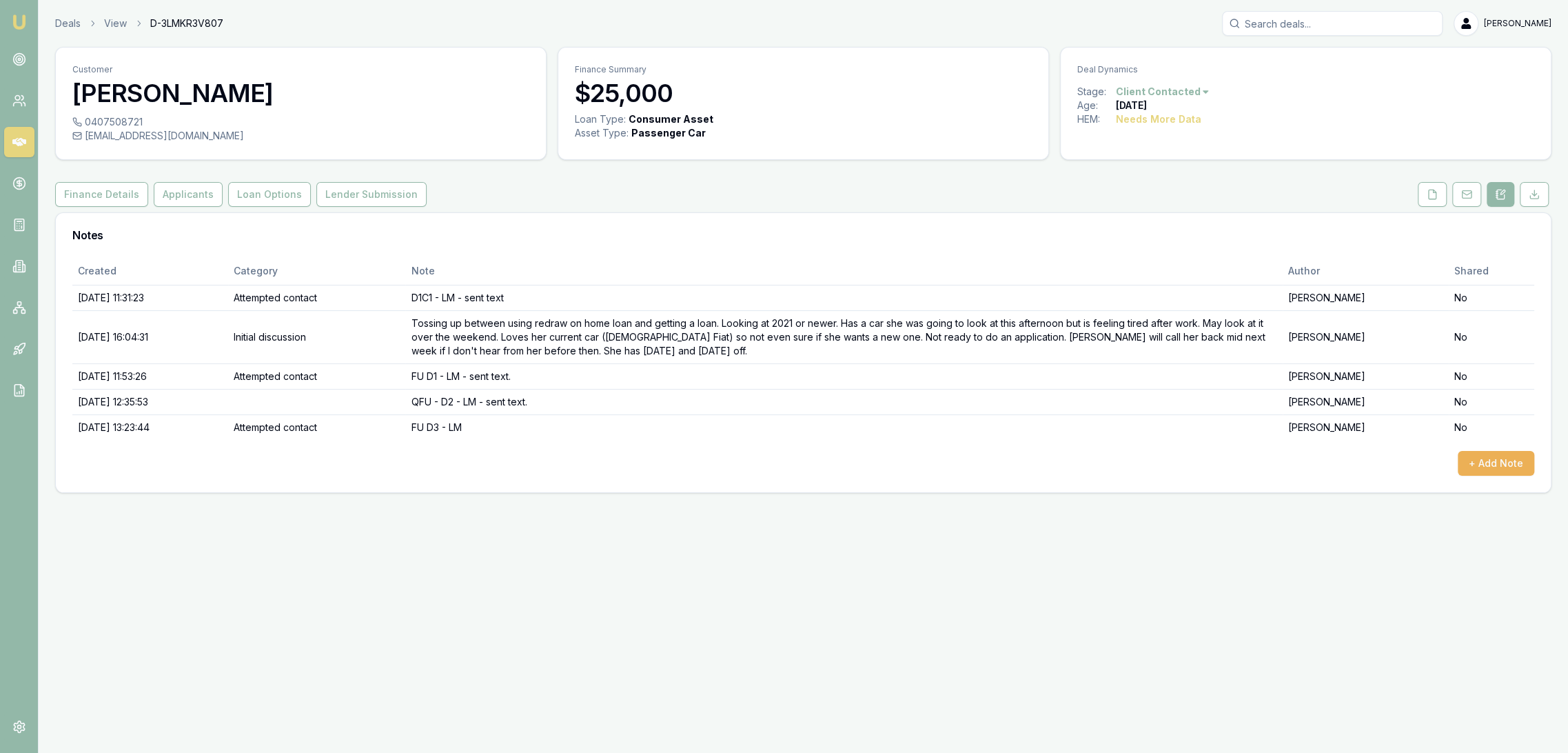
click at [13, 20] on img at bounding box center [20, 22] width 17 height 17
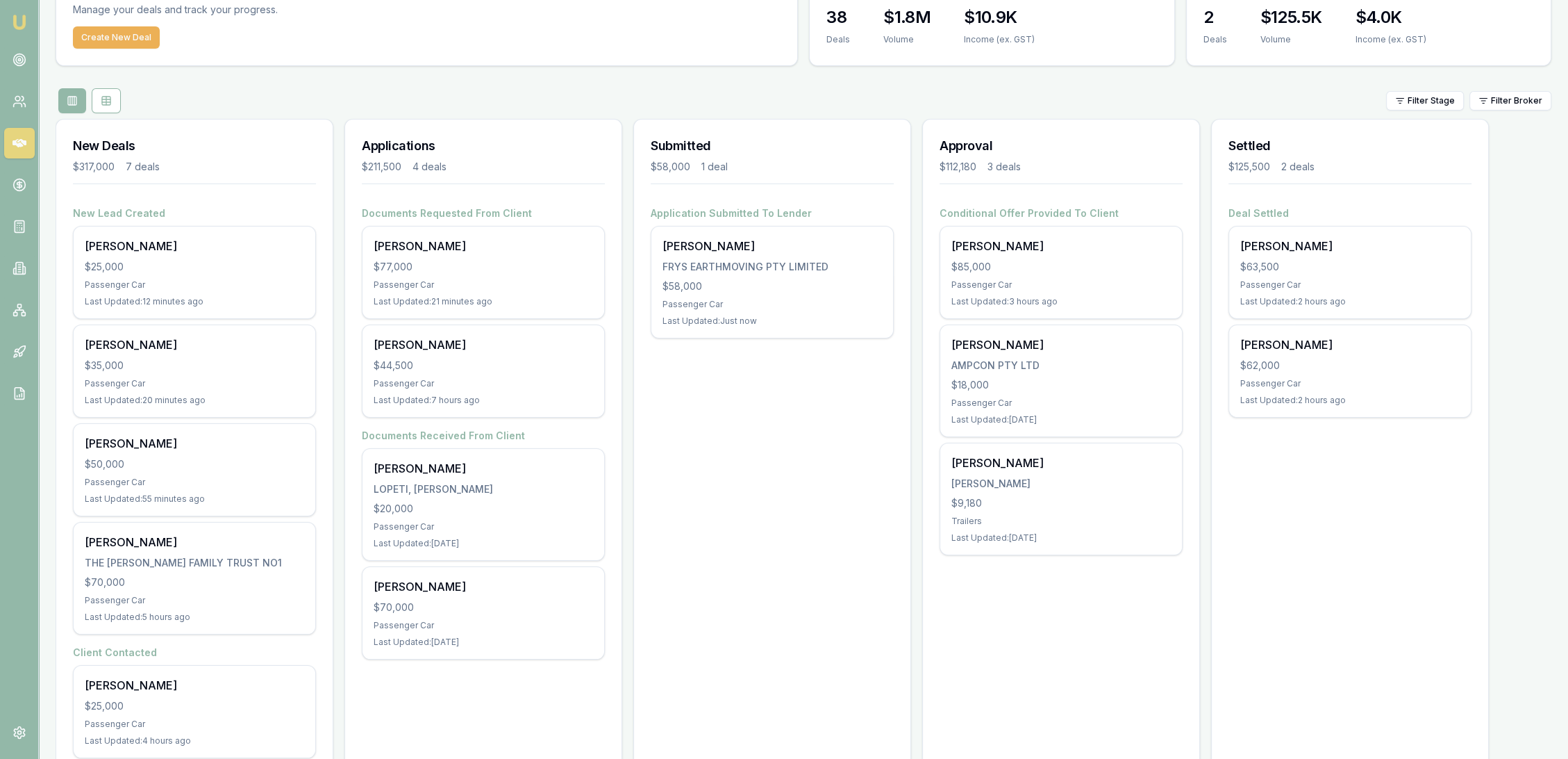
scroll to position [308, 0]
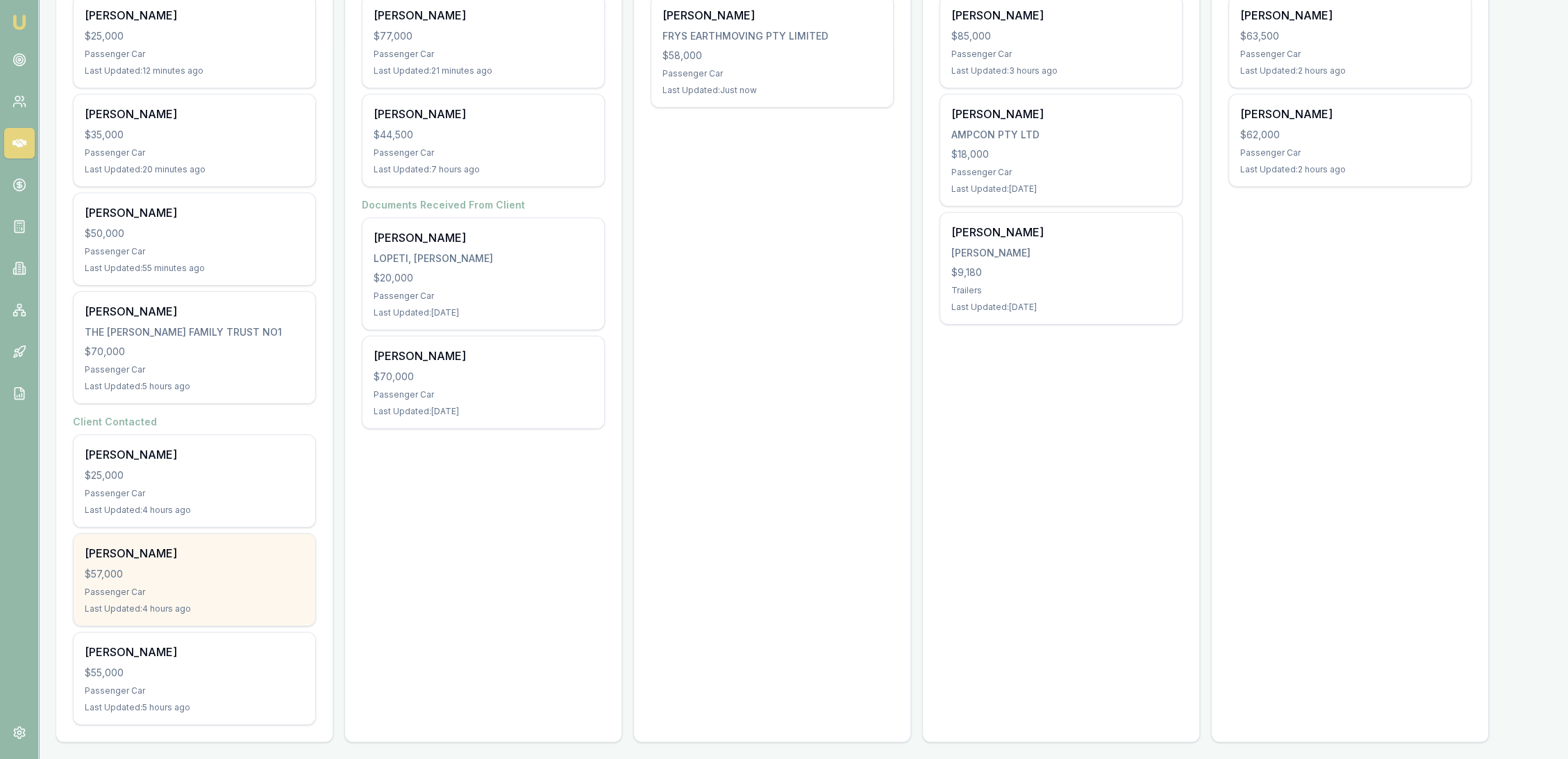
click at [218, 558] on div "[PERSON_NAME]" at bounding box center [194, 553] width 220 height 17
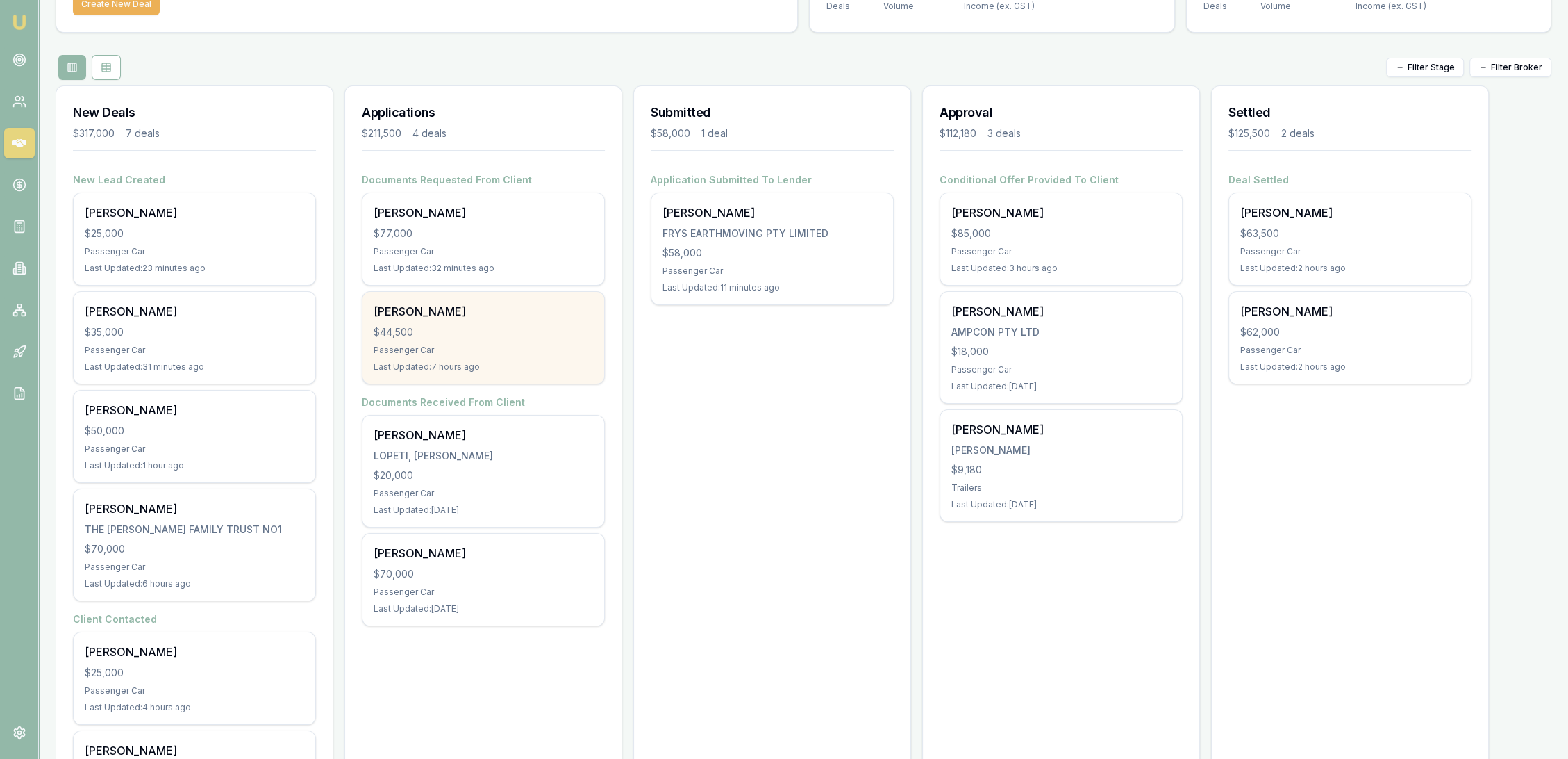
scroll to position [0, 0]
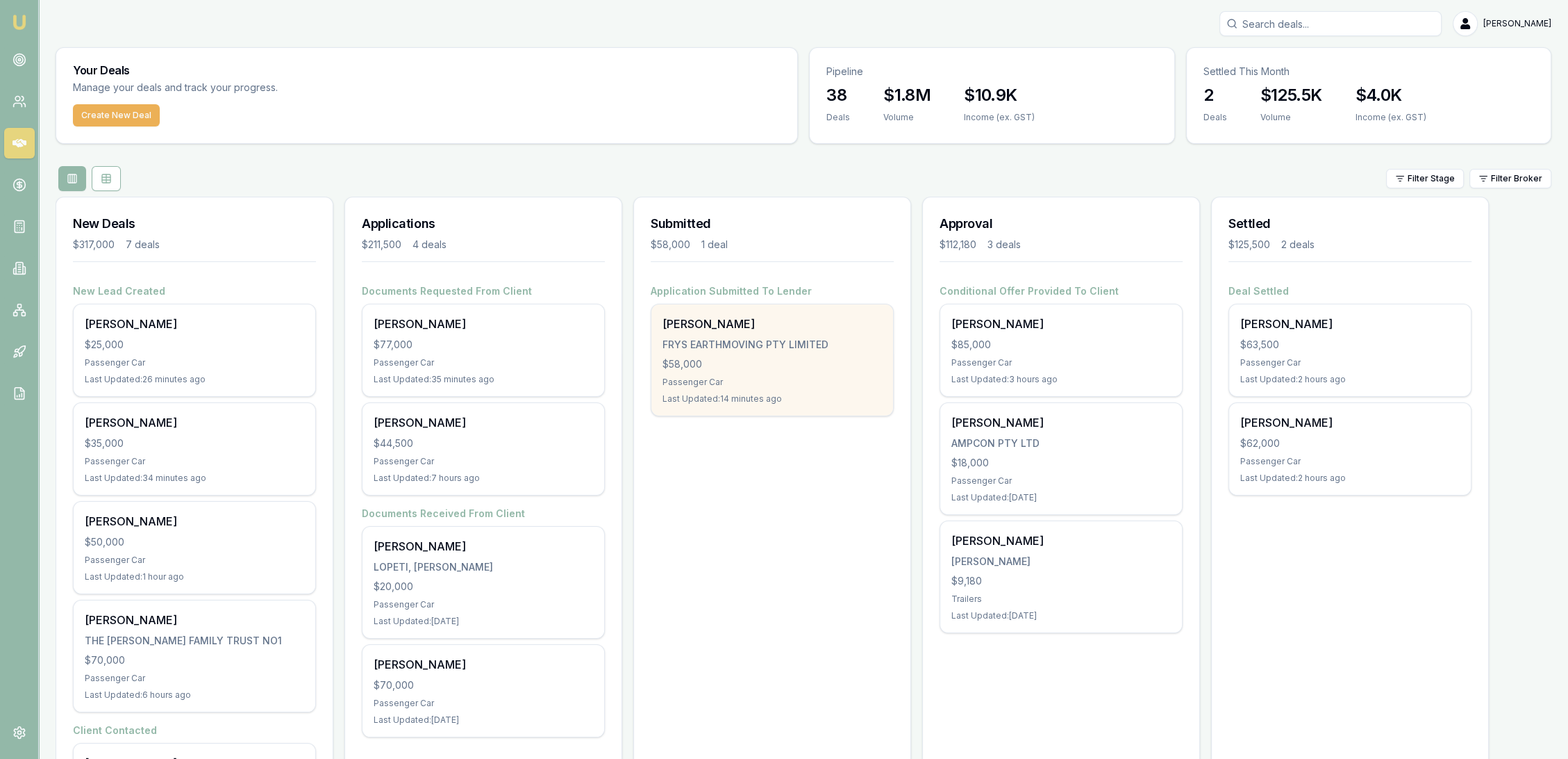
click at [759, 373] on div "[PERSON_NAME] FRYS EARTHMOVING PTY LIMITED $58,000 Passenger Car Last Updated: …" at bounding box center [772, 360] width 241 height 111
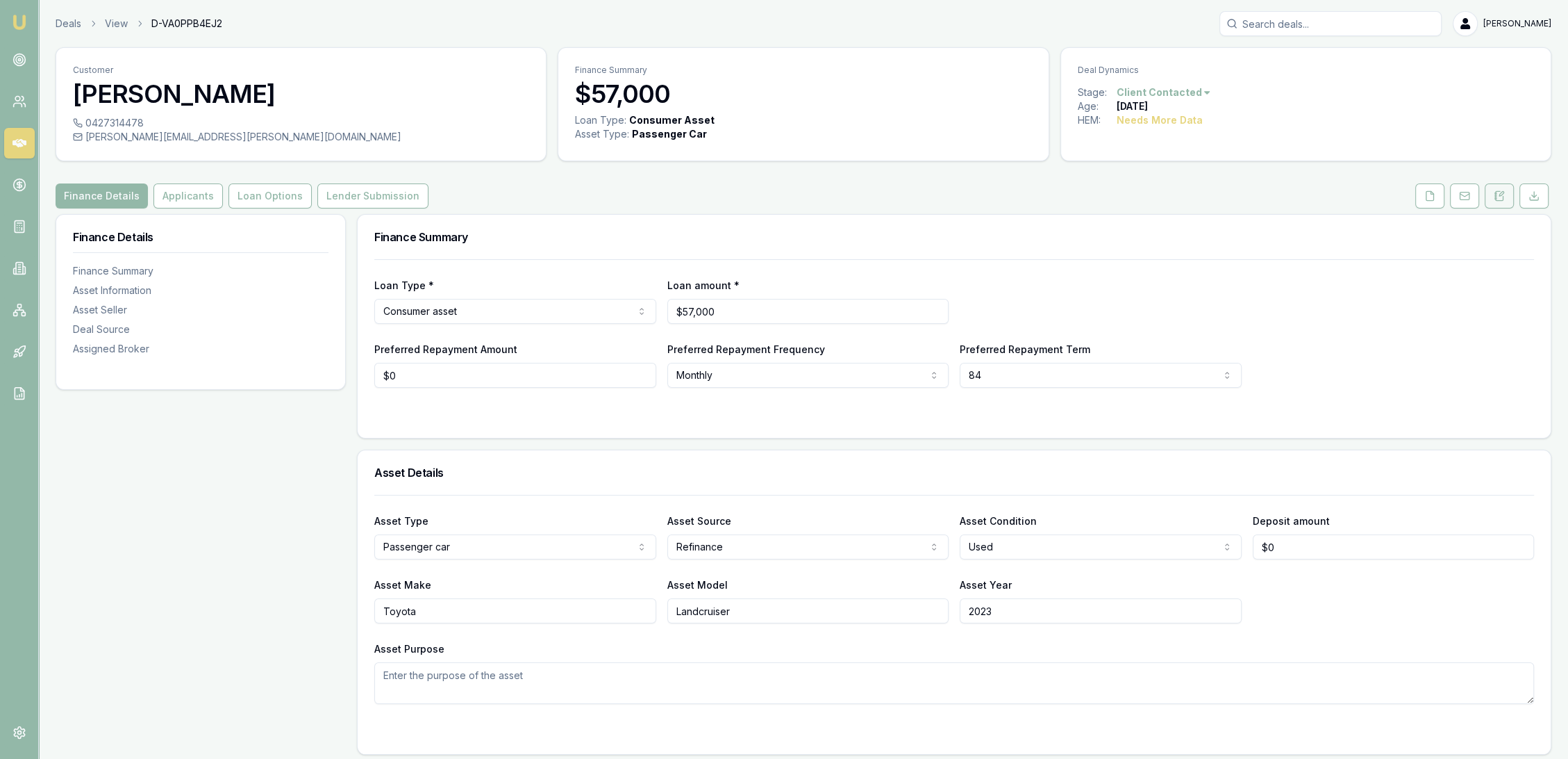
drag, startPoint x: 1500, startPoint y: 190, endPoint x: 1493, endPoint y: 197, distance: 9.9
click at [1500, 190] on icon at bounding box center [1499, 196] width 11 height 11
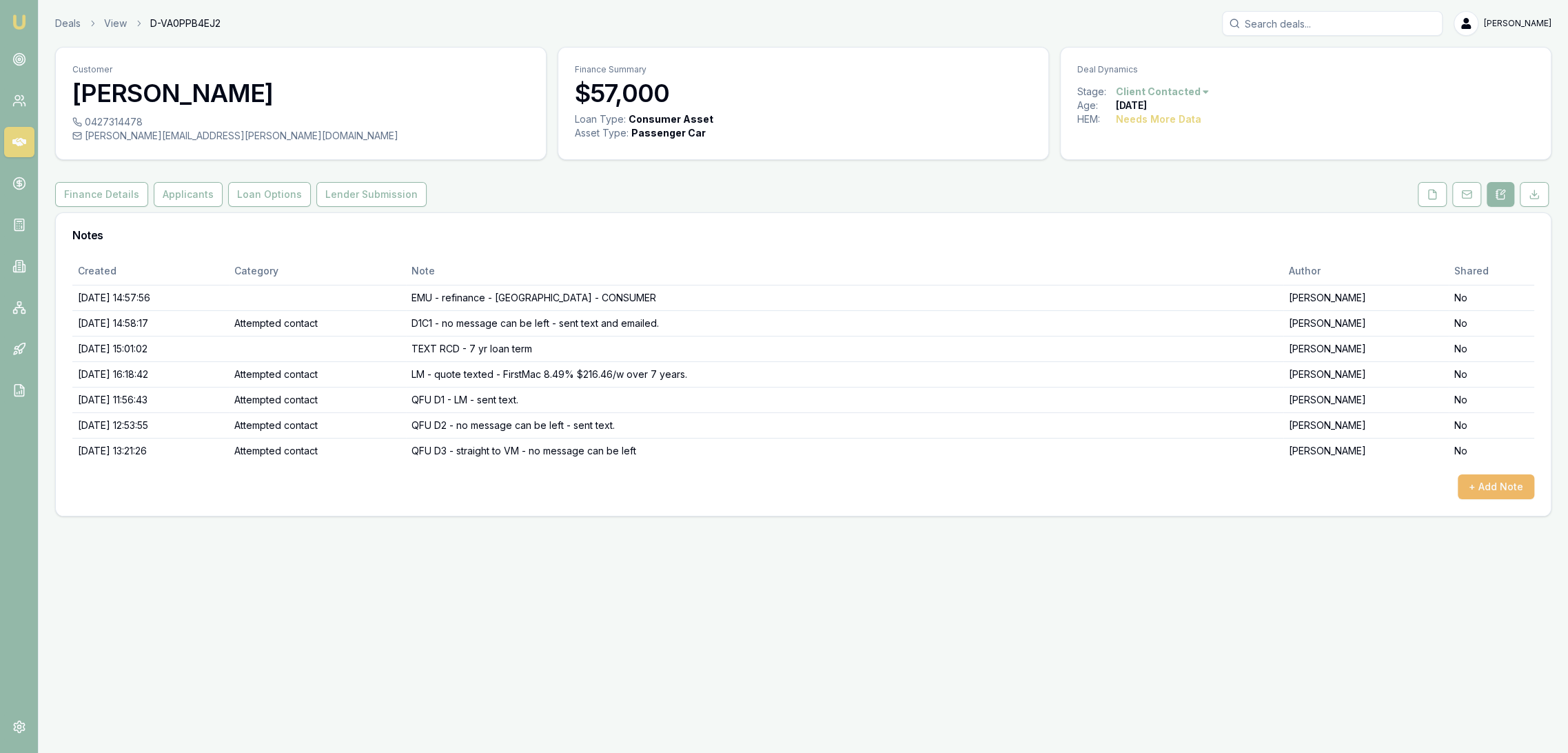
click at [1498, 485] on button "+ Add Note" at bounding box center [1497, 486] width 77 height 25
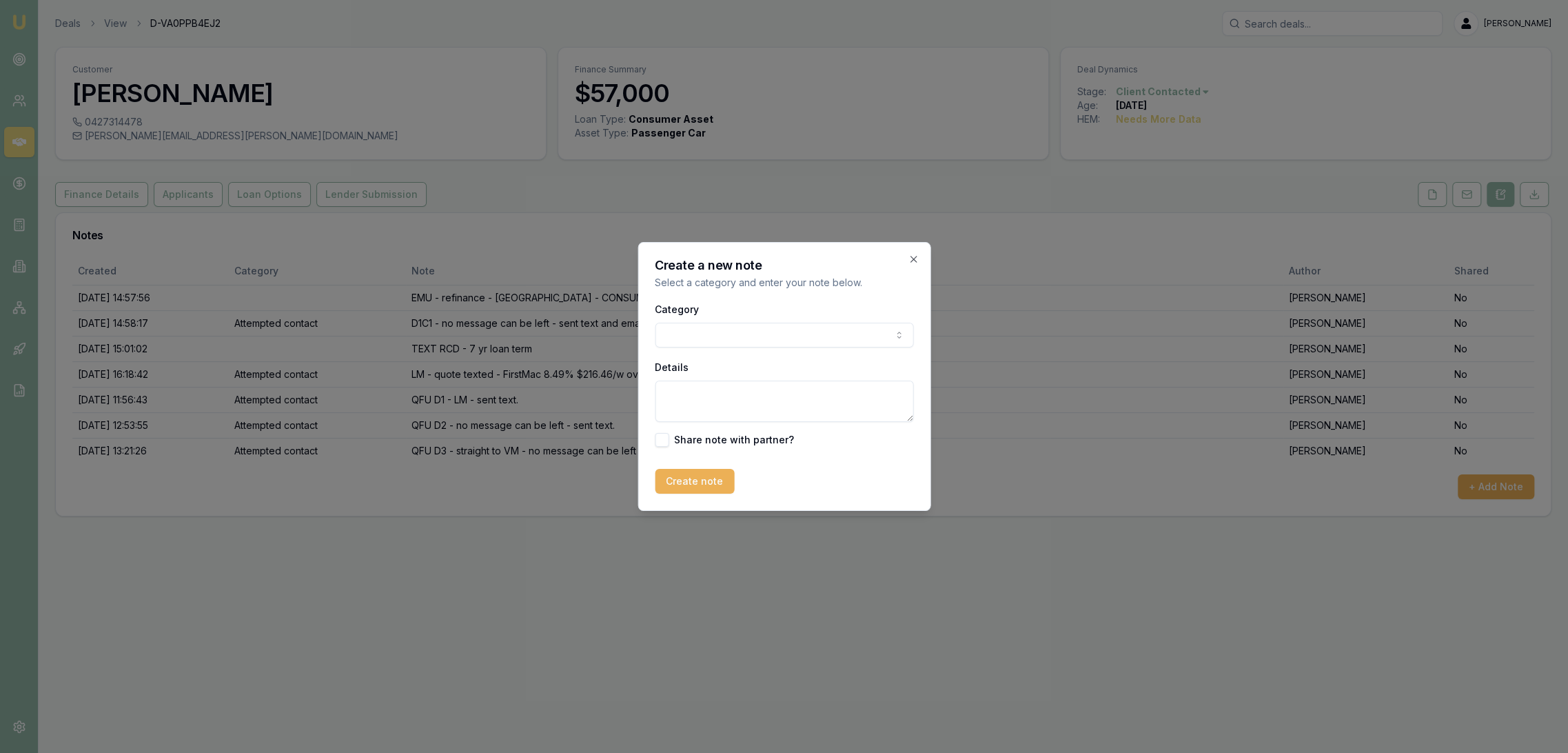
click at [756, 340] on body "Emu Broker Deals View D-VA0PPB4EJ2 Robyn Adams Toggle Menu Customer Dylan Merce…" at bounding box center [784, 376] width 1568 height 753
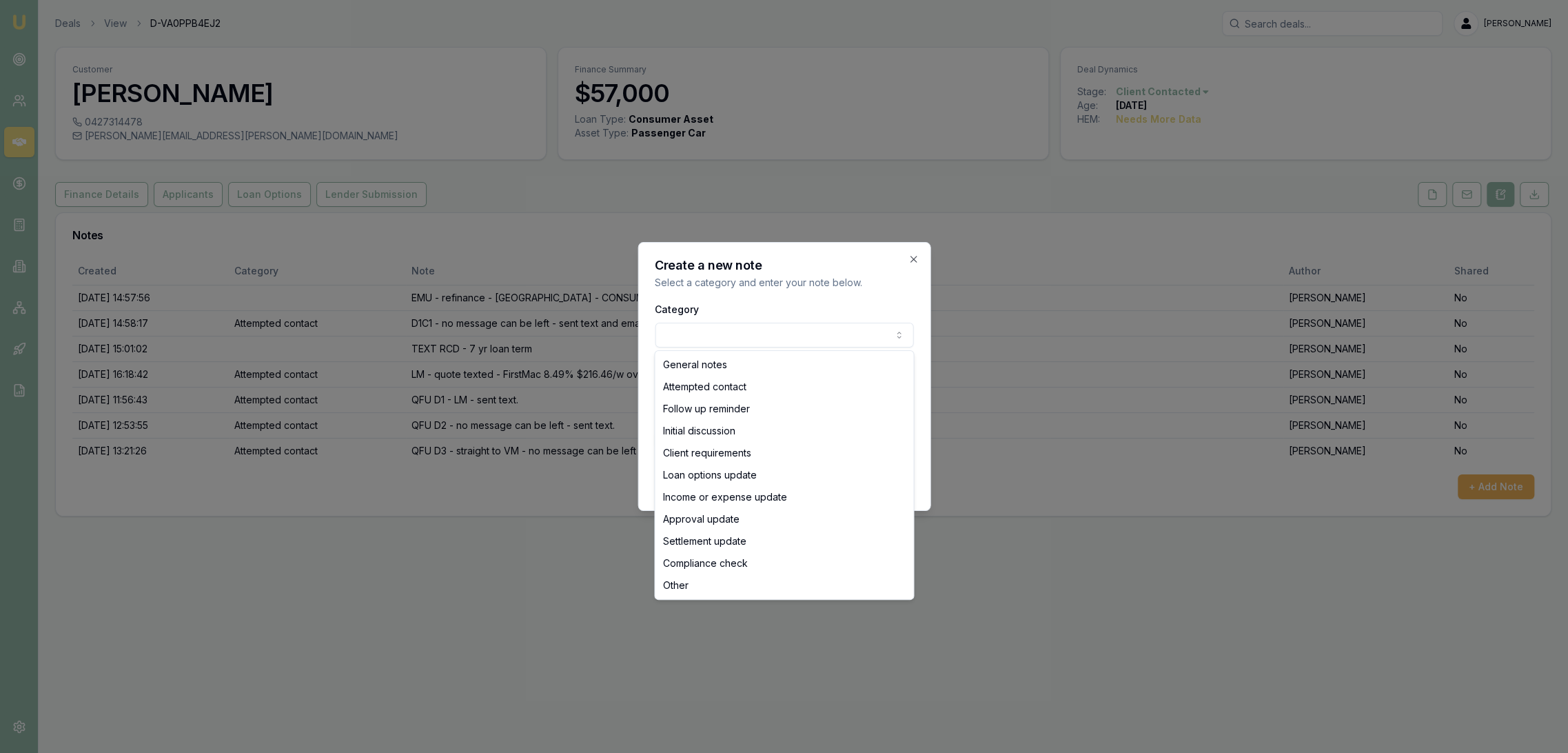
select select "ATTEMPTED_CONTACT"
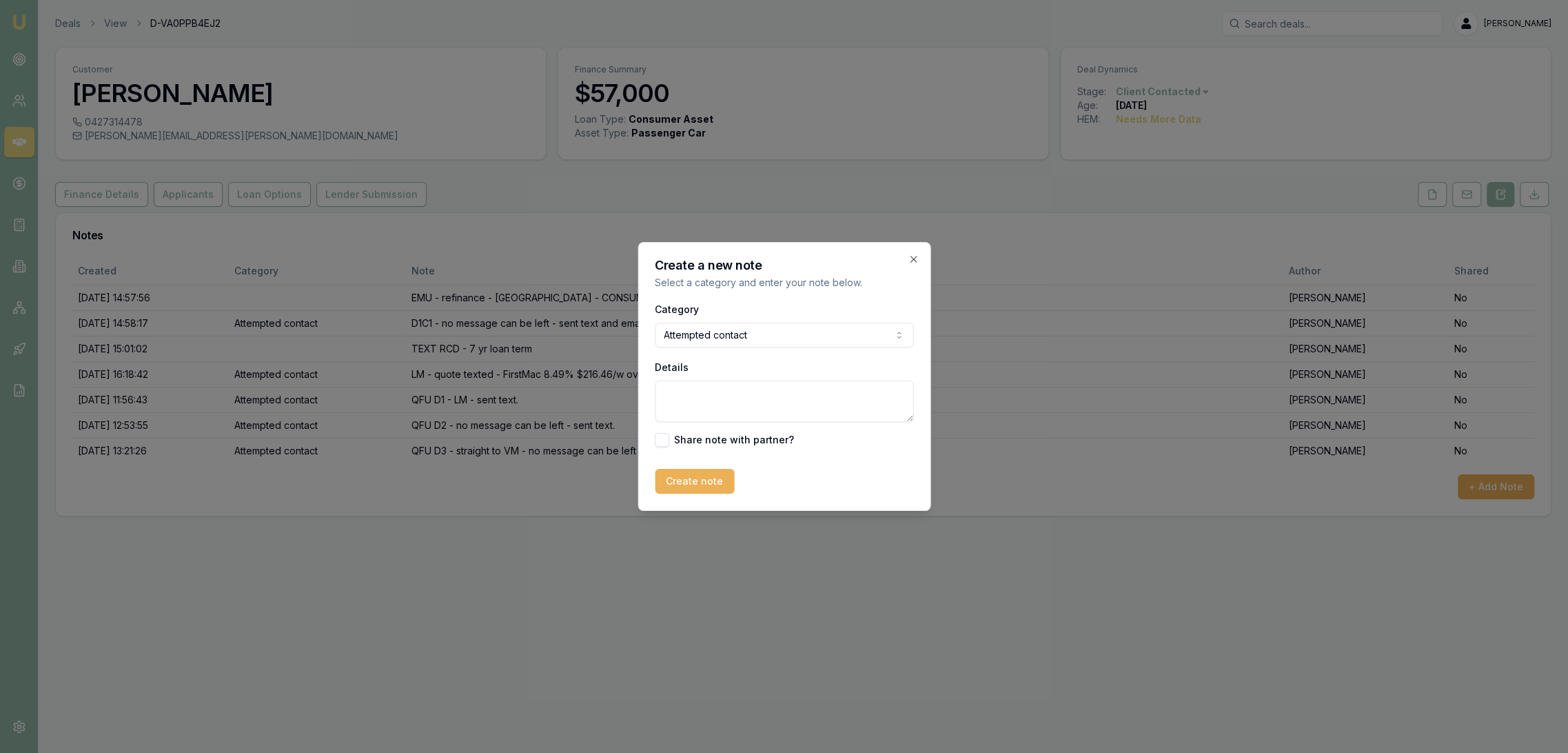
click at [722, 408] on textarea "Details" at bounding box center [784, 401] width 258 height 41
type textarea "QFU D3C2 - rang then VM - no message can be left - sent text."
click at [685, 468] on form "Category Attempted contact General notes Attempted contact Follow up reminder I…" at bounding box center [784, 397] width 258 height 193
click at [690, 480] on button "Create note" at bounding box center [694, 481] width 80 height 25
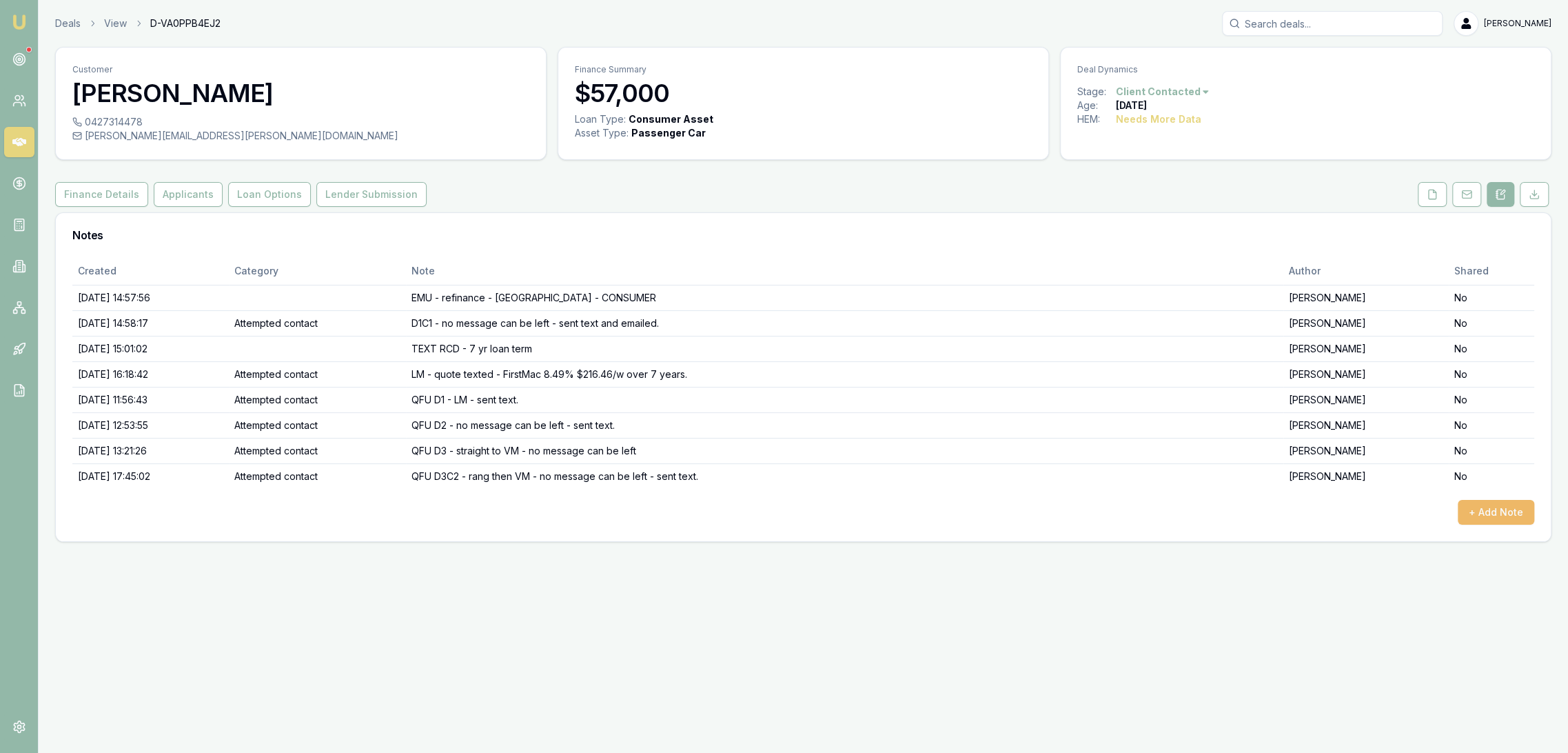
click at [1503, 508] on button "+ Add Note" at bounding box center [1497, 512] width 77 height 25
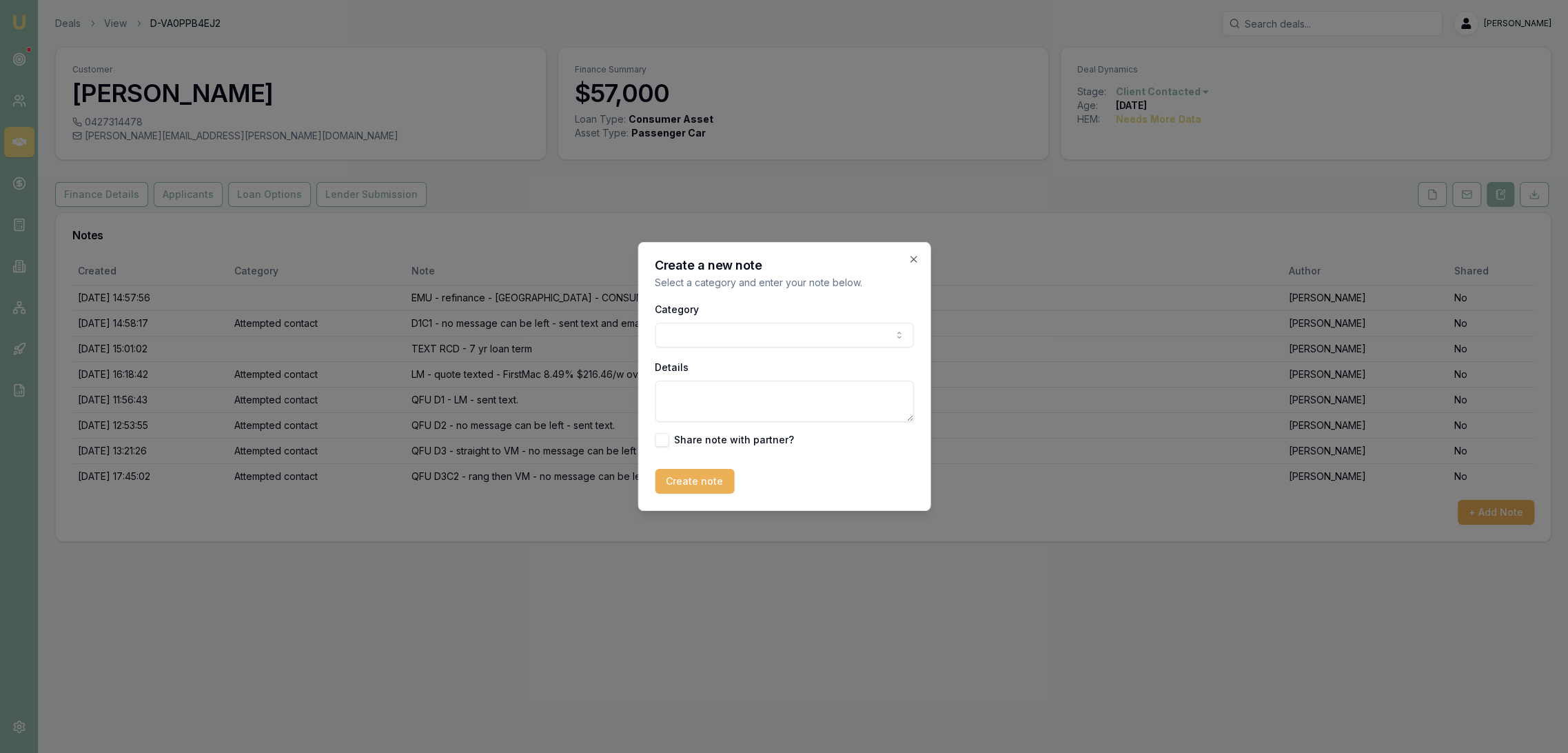
click at [751, 398] on textarea "Details" at bounding box center [784, 401] width 258 height 41
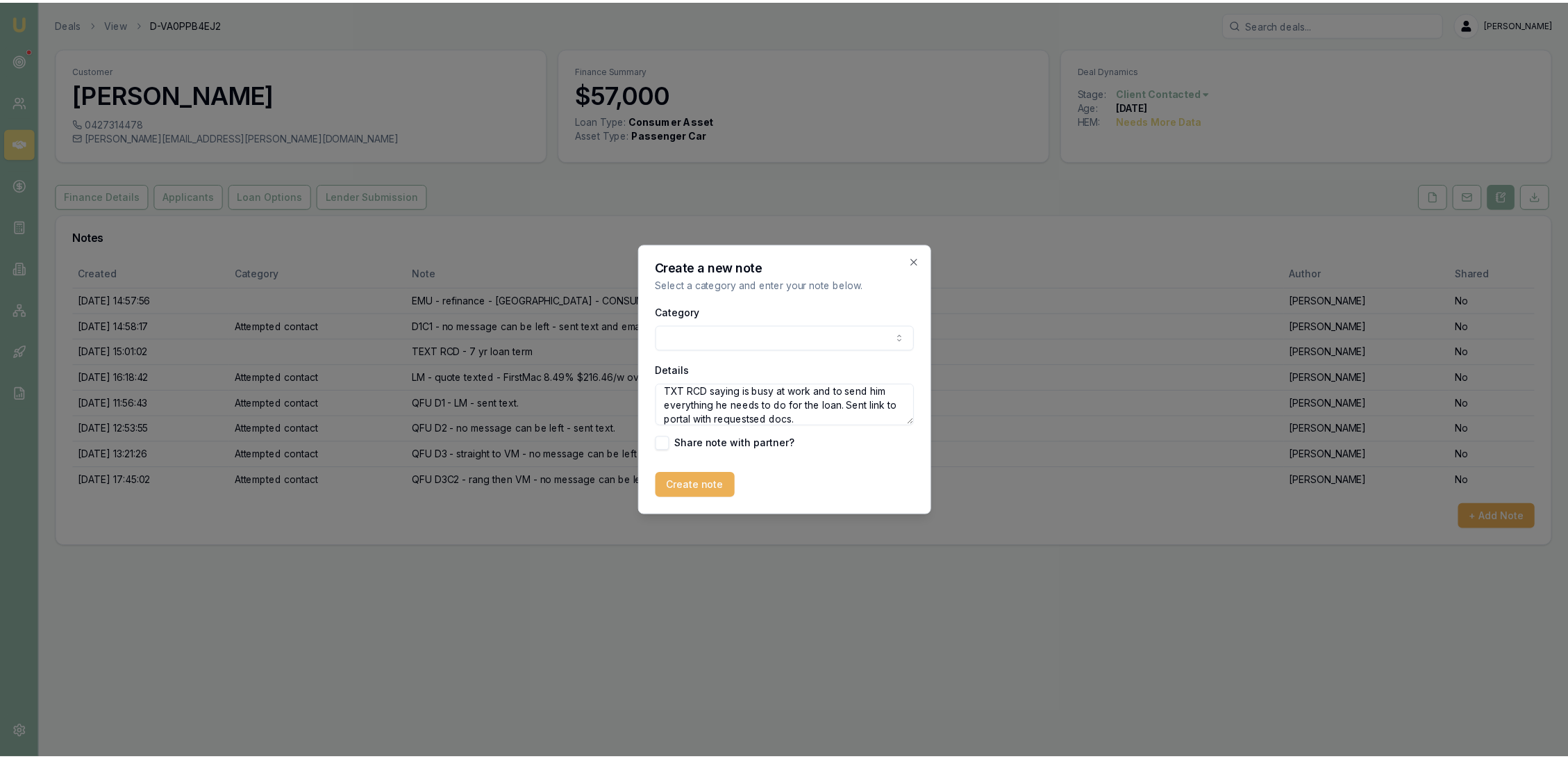
scroll to position [19, 0]
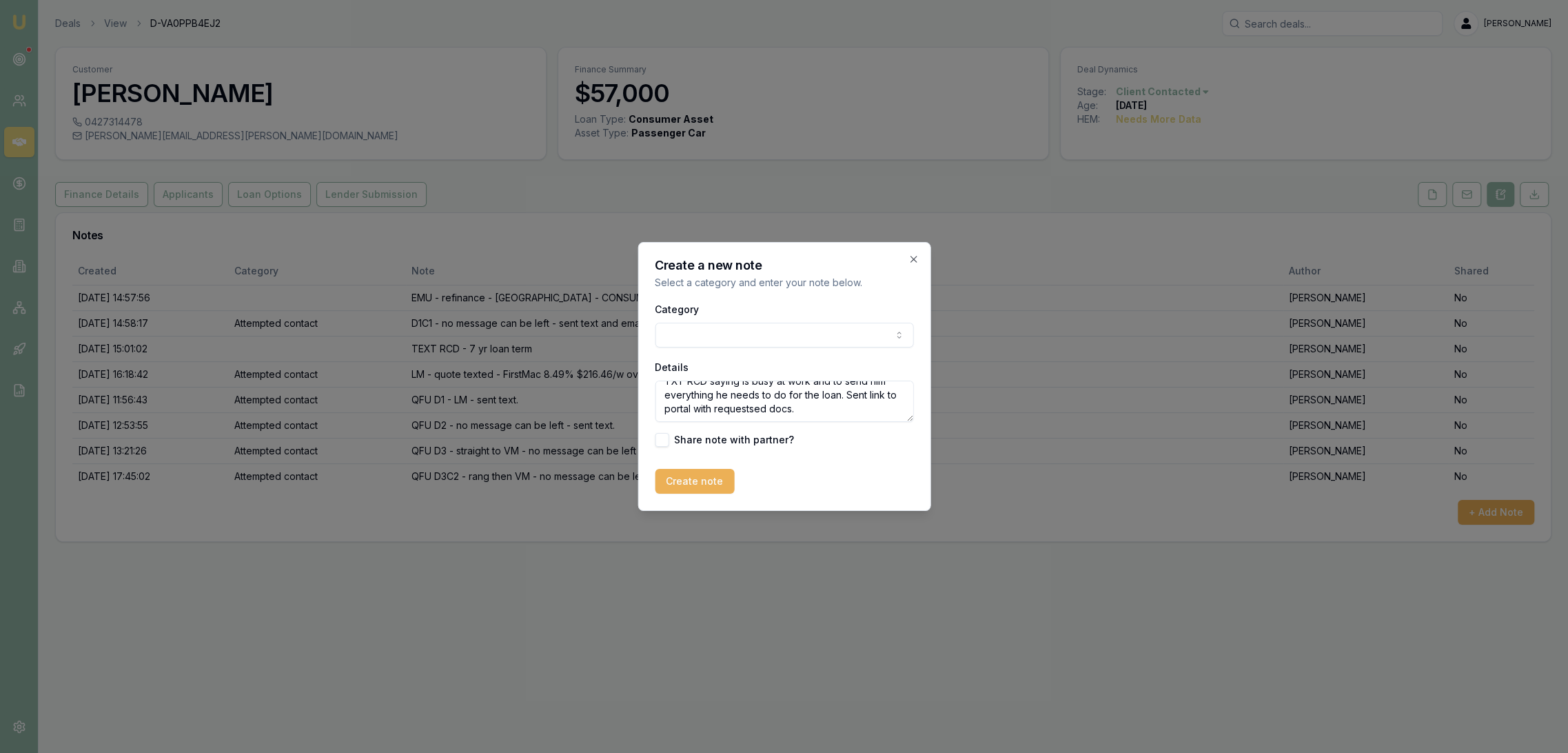
click at [762, 403] on textarea "TXT RCD saying is busy at work and to send him everything he needs to do for th…" at bounding box center [784, 401] width 258 height 41
type textarea "TXT RCD saying is busy at work and to send him everything he needs to do for th…"
click at [692, 486] on button "Create note" at bounding box center [694, 481] width 80 height 25
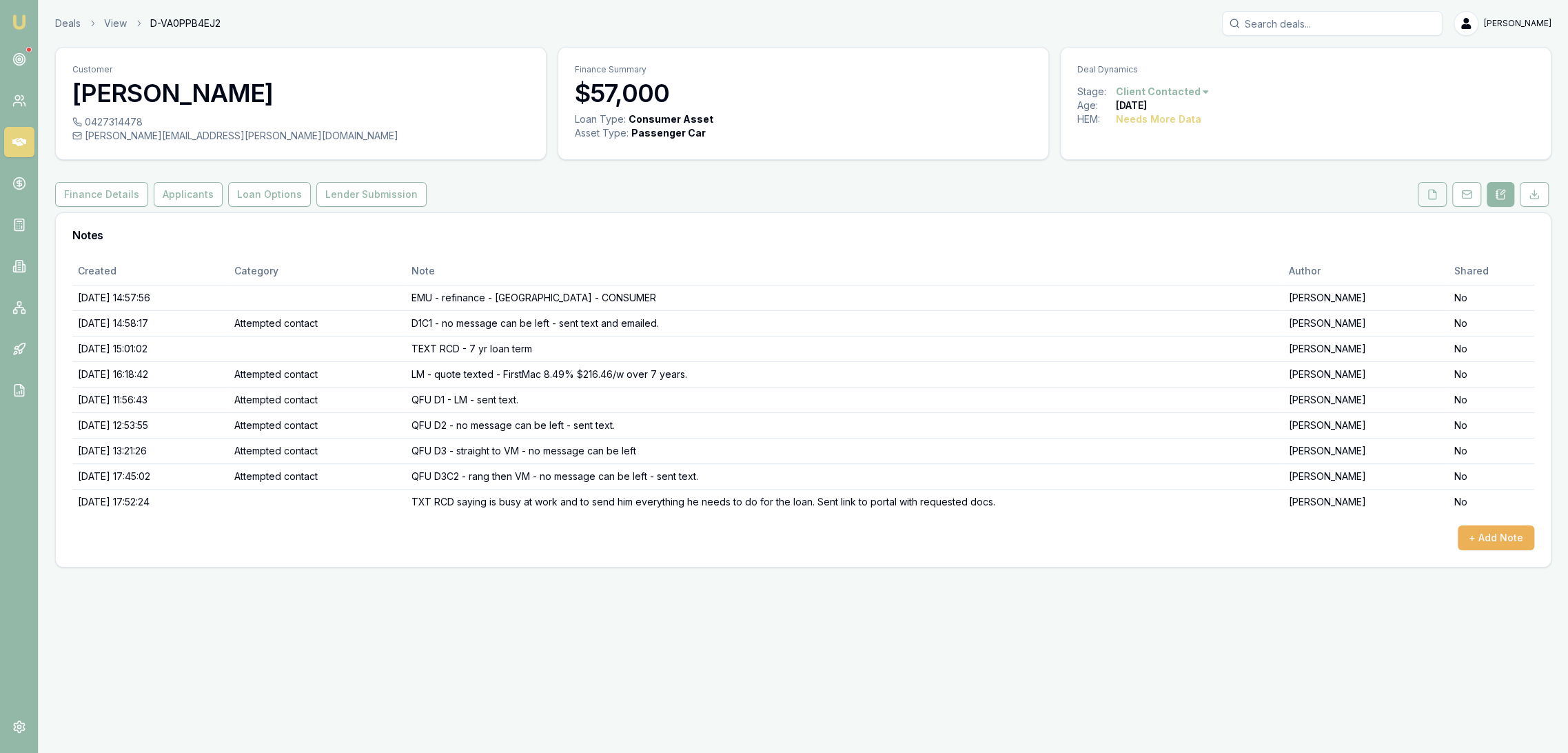
click at [1425, 189] on button at bounding box center [1432, 195] width 29 height 25
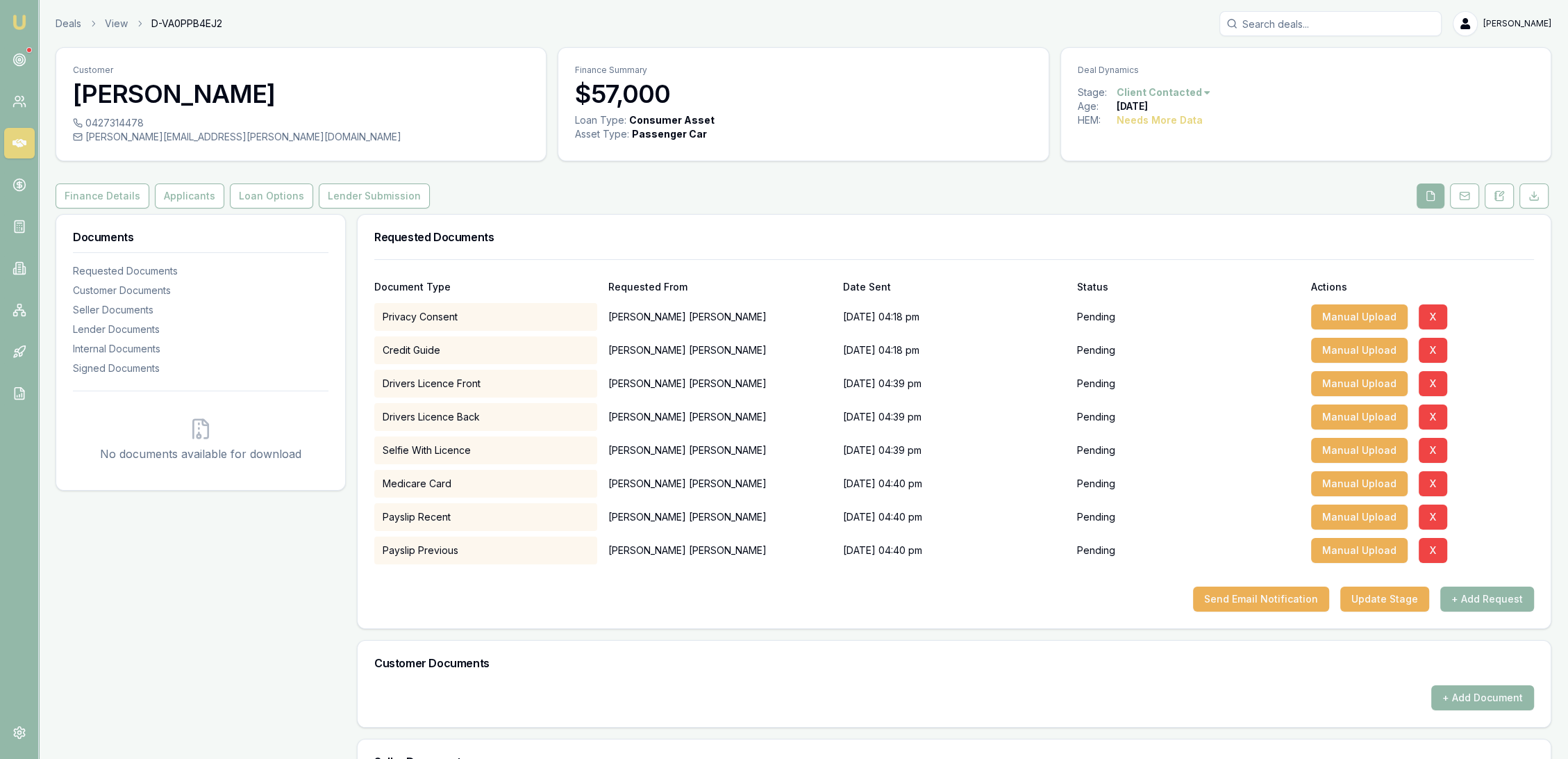
click at [13, 25] on img at bounding box center [20, 23] width 17 height 17
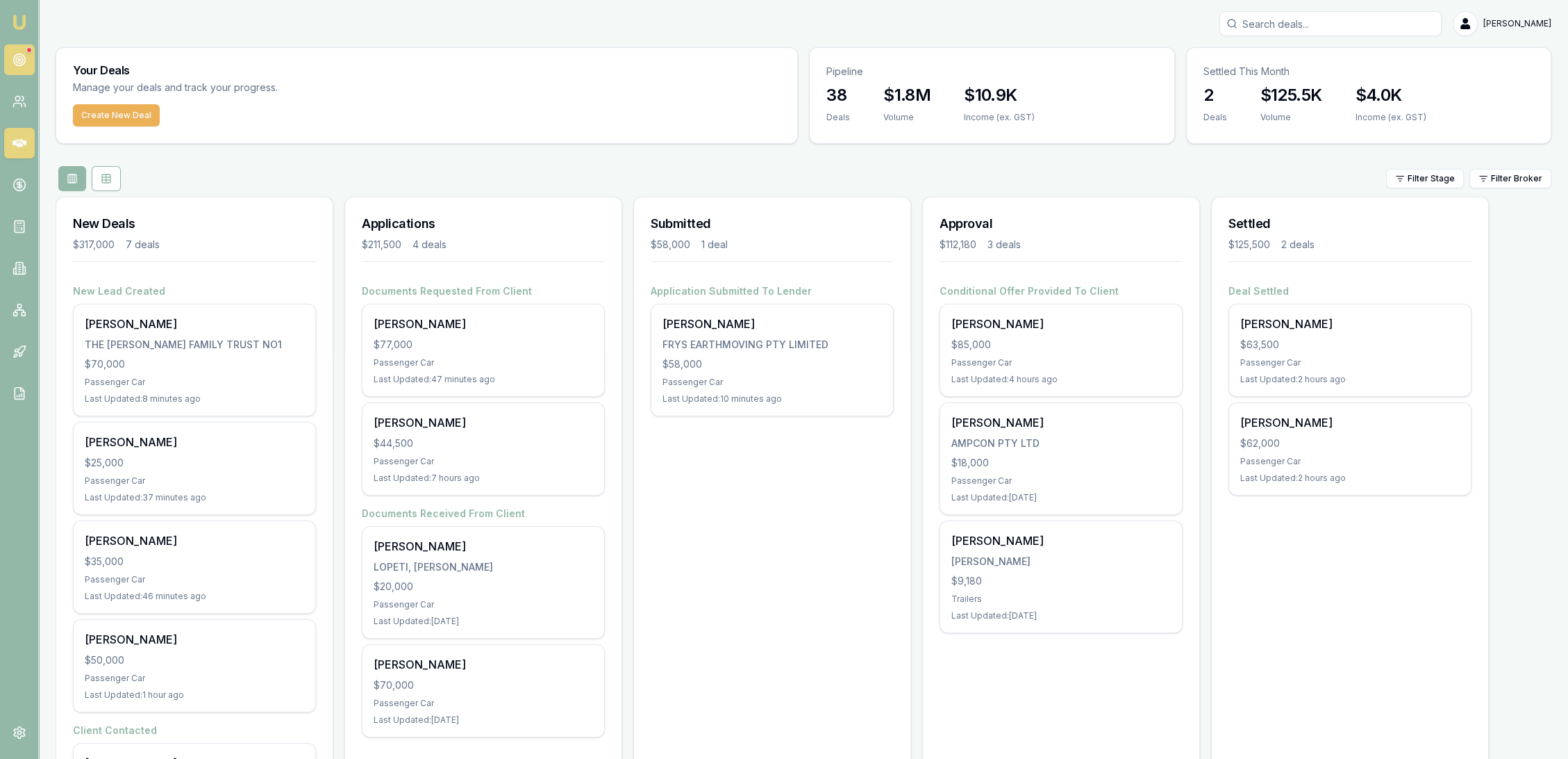
click at [17, 54] on icon at bounding box center [19, 59] width 14 height 14
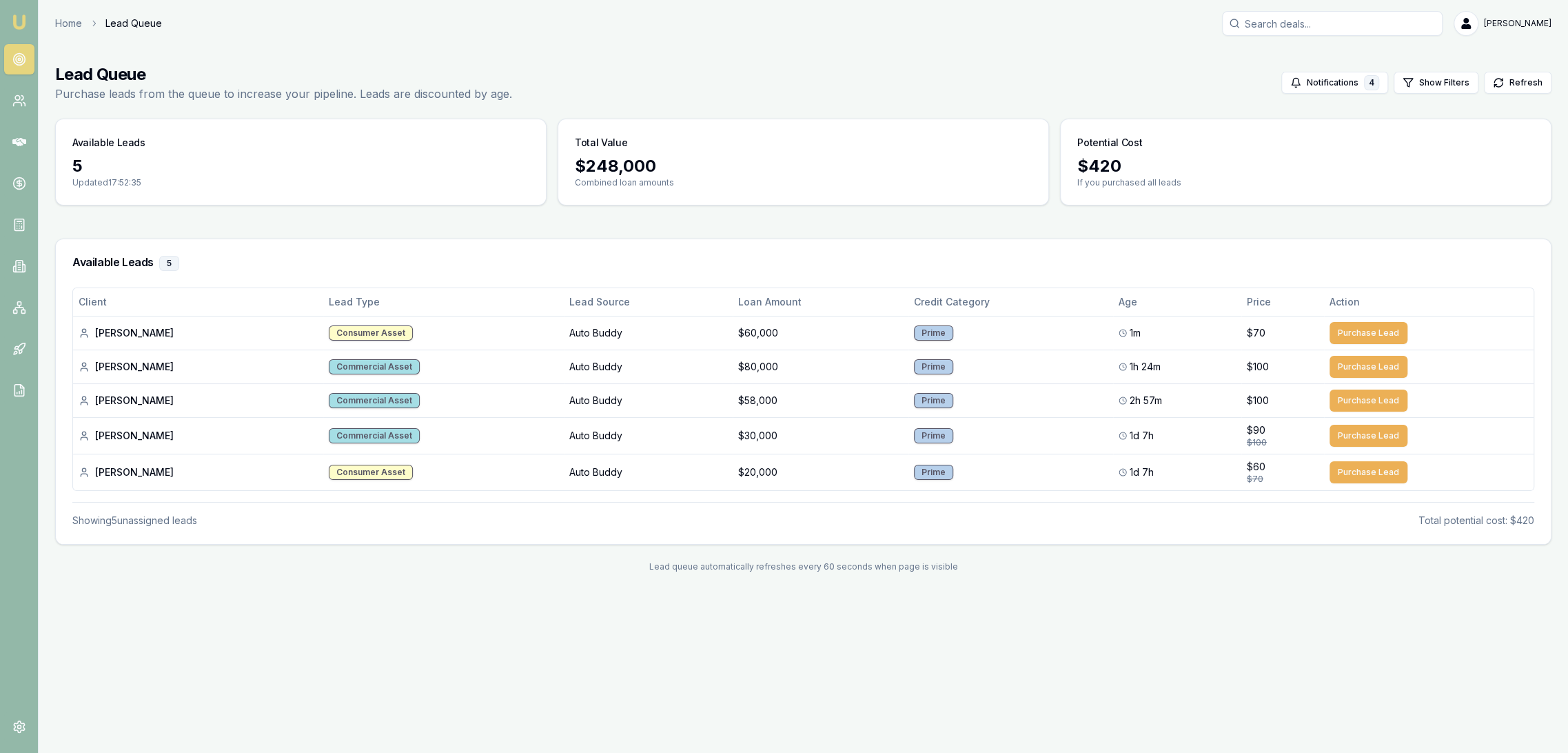
click at [14, 17] on img at bounding box center [20, 22] width 17 height 17
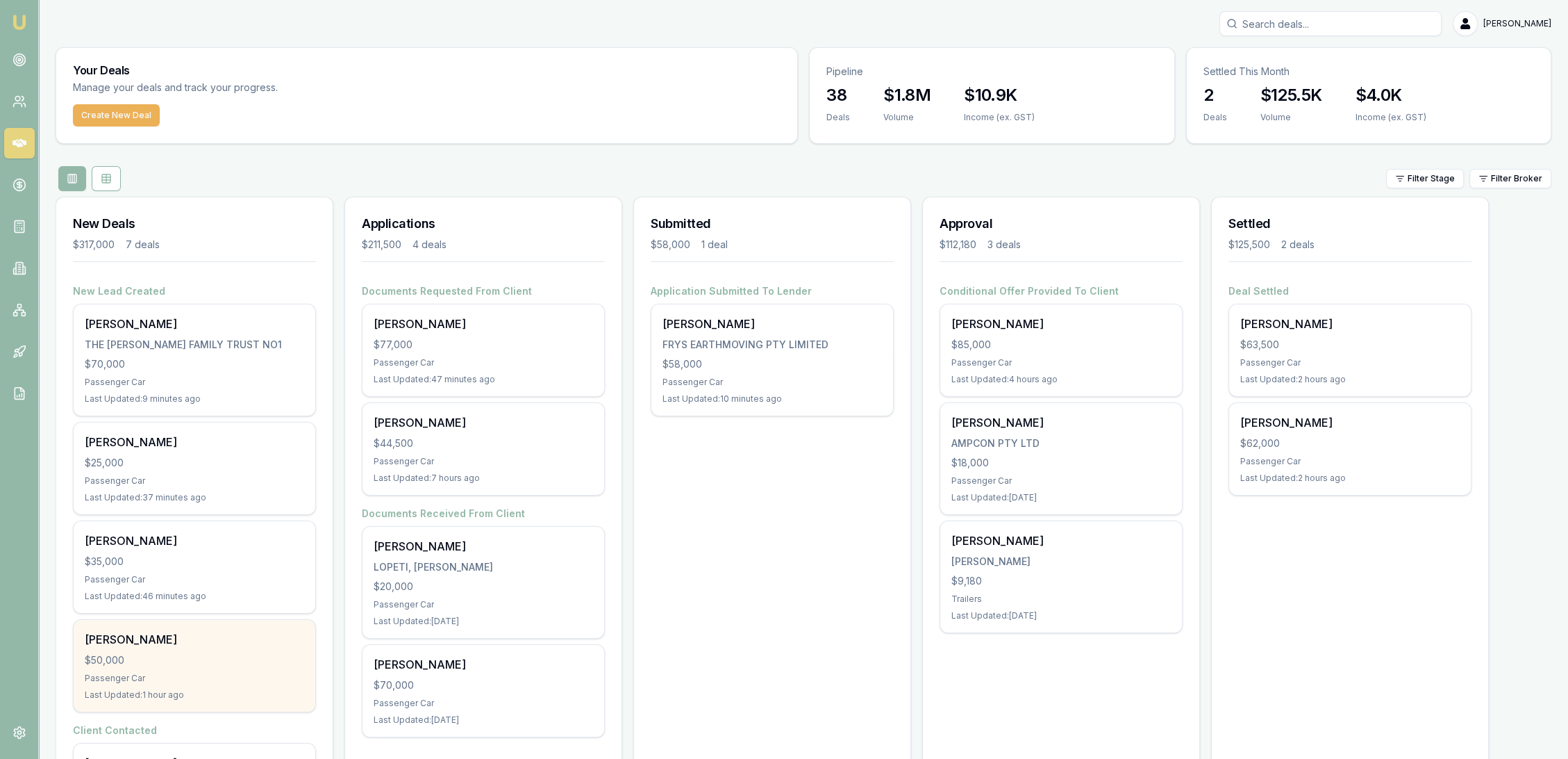
click at [238, 675] on div "Passenger Car" at bounding box center [194, 678] width 220 height 11
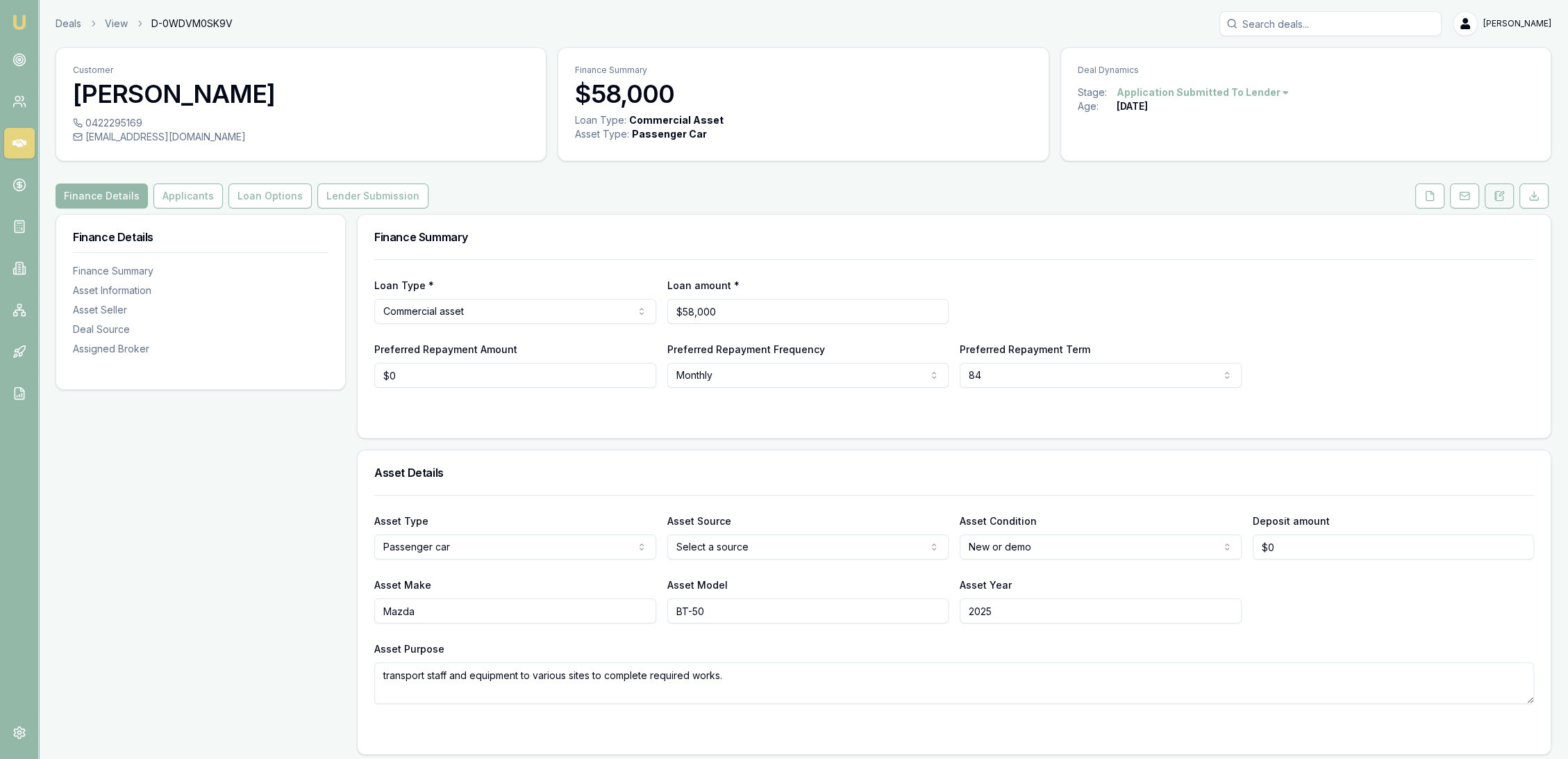
click at [1506, 195] on button at bounding box center [1498, 196] width 29 height 25
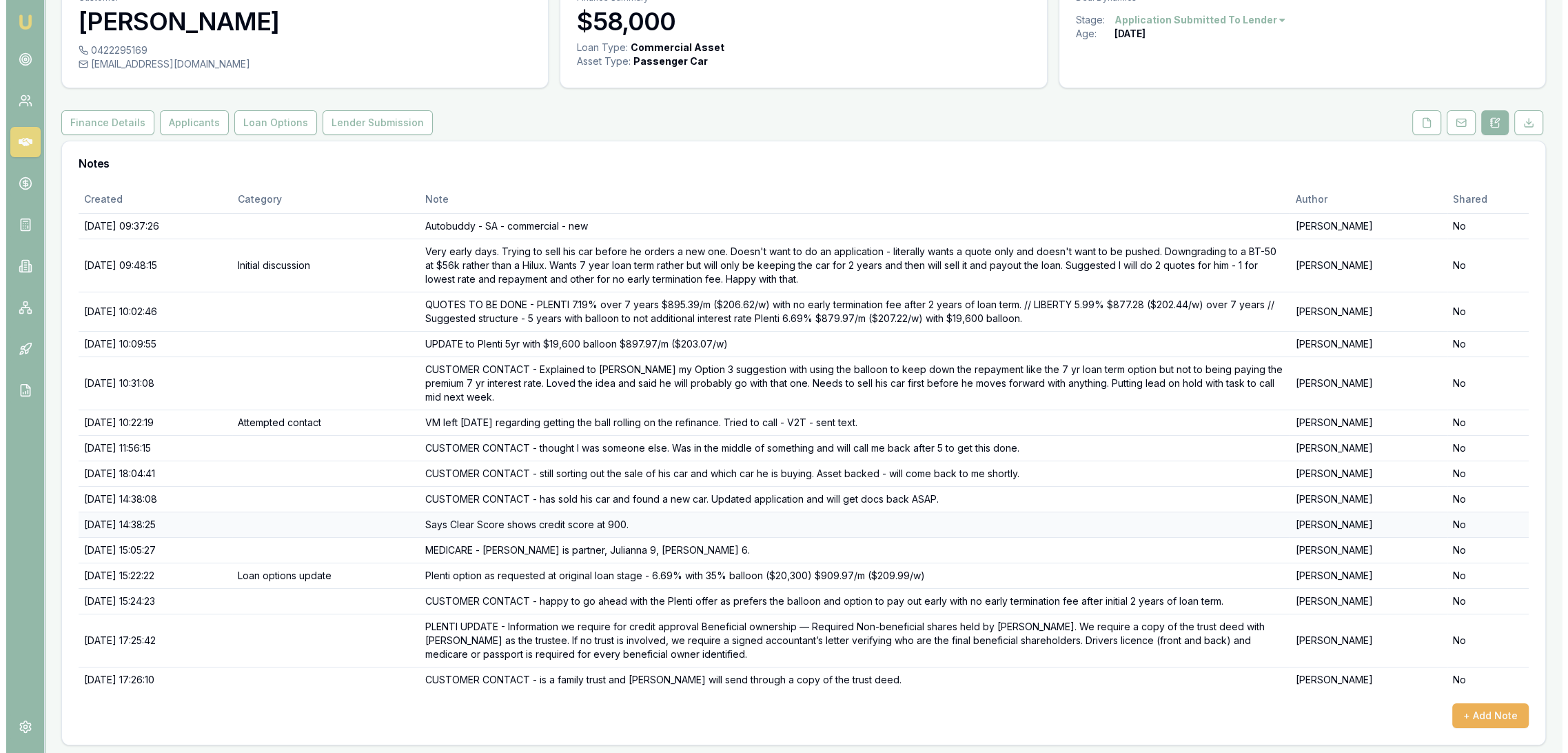
scroll to position [72, 0]
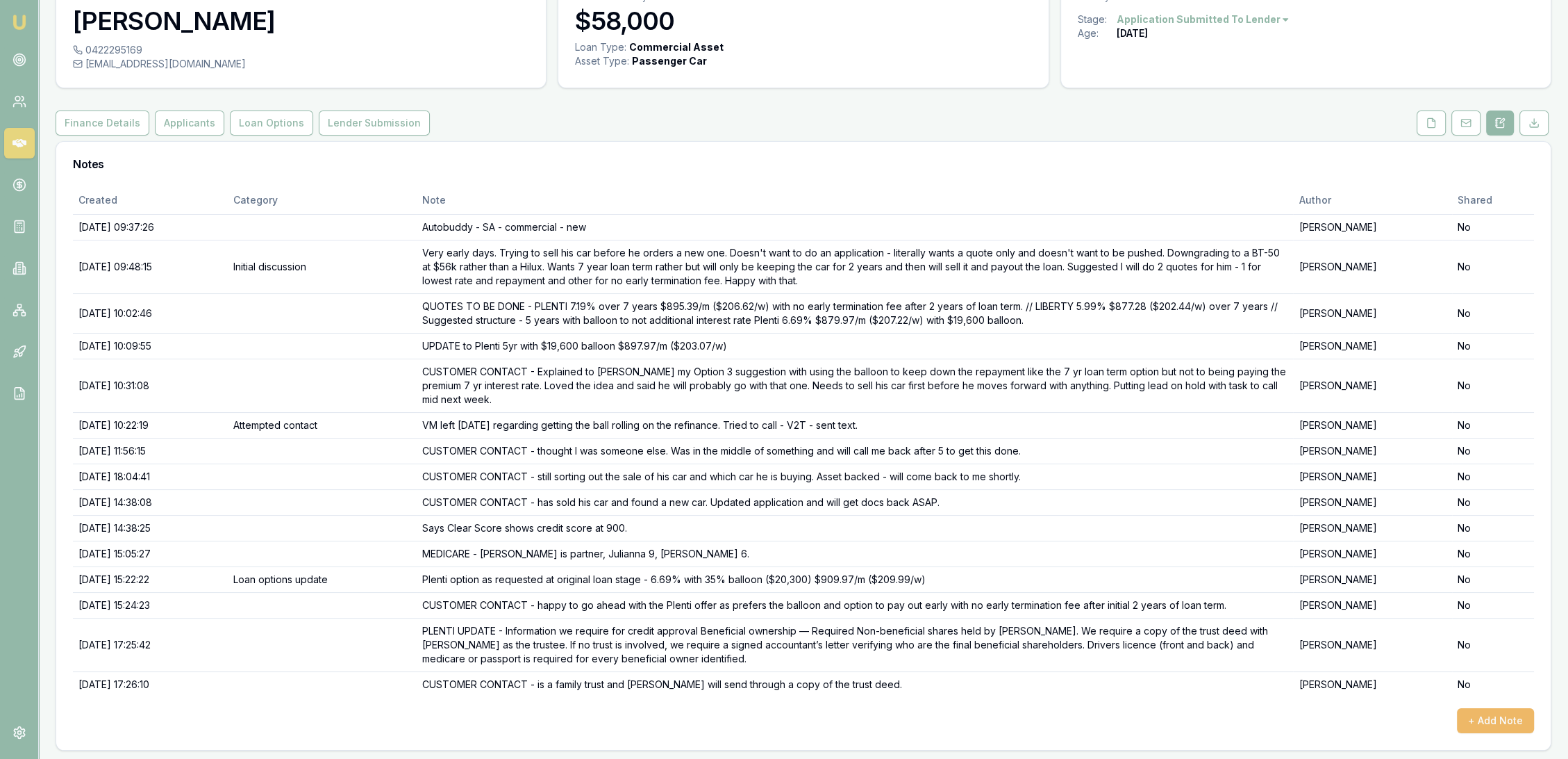
click at [1489, 720] on button "+ Add Note" at bounding box center [1495, 720] width 77 height 25
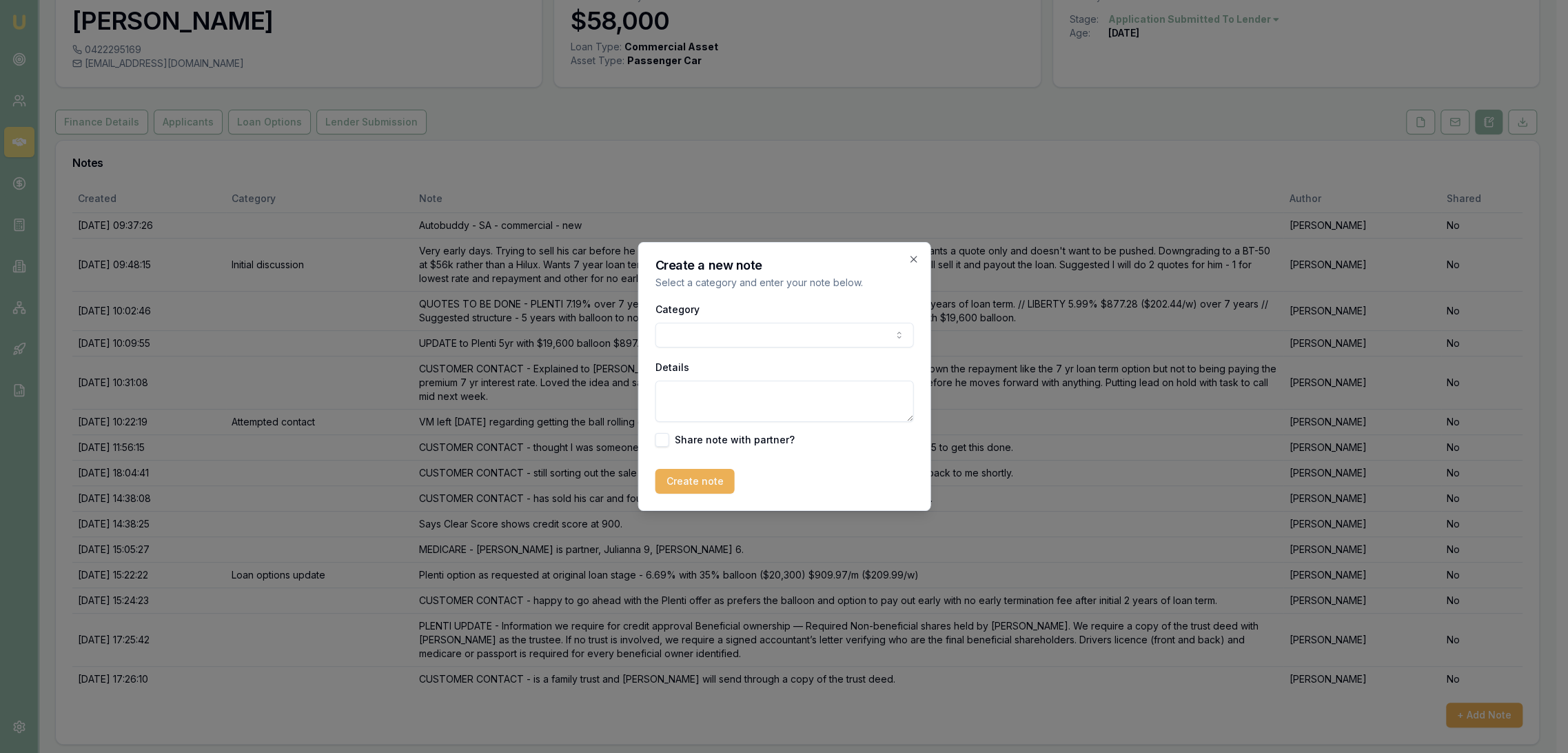
click at [737, 389] on textarea "Details" at bounding box center [784, 401] width 258 height 41
type textarea "C"
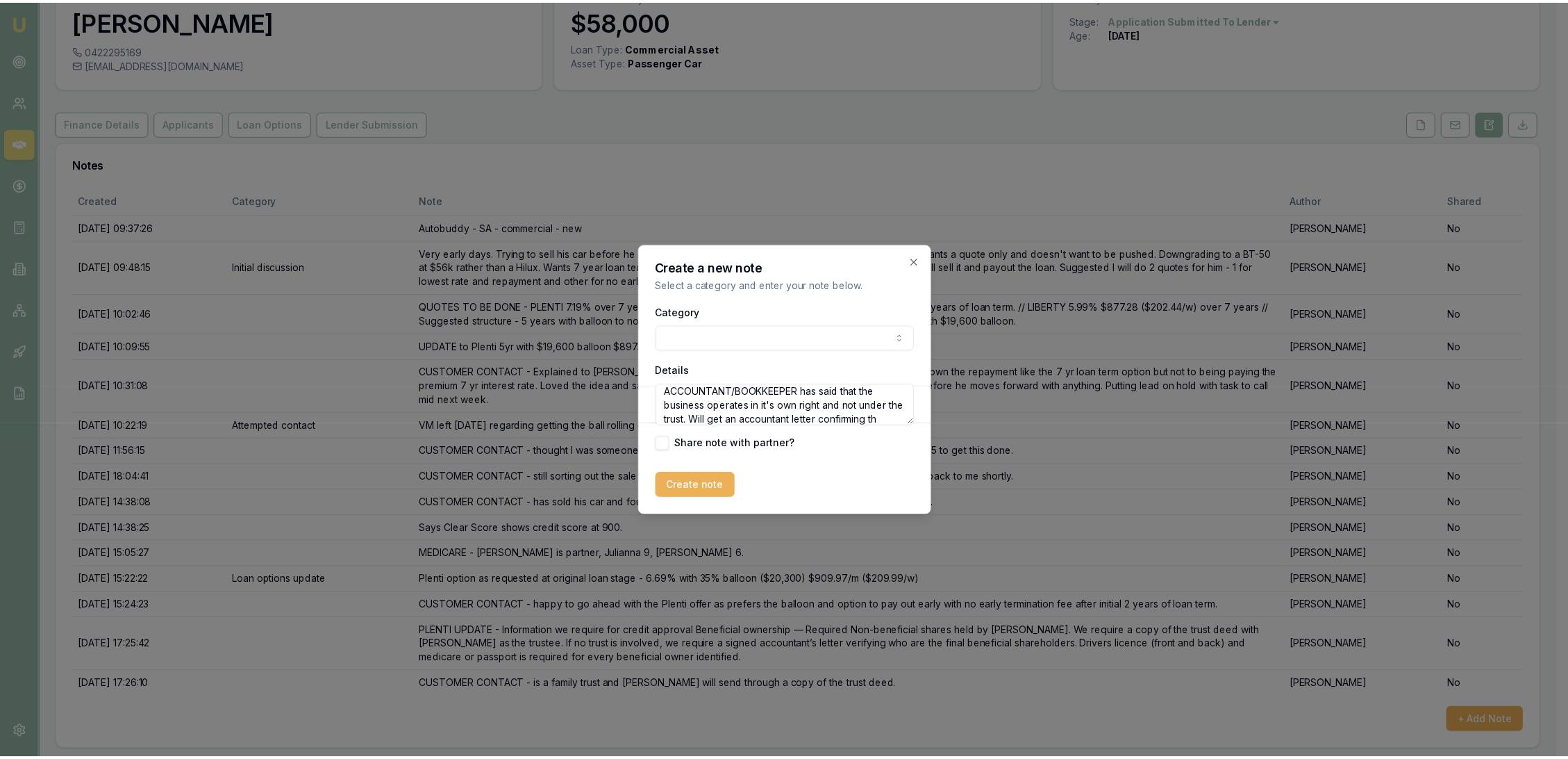
scroll to position [19, 0]
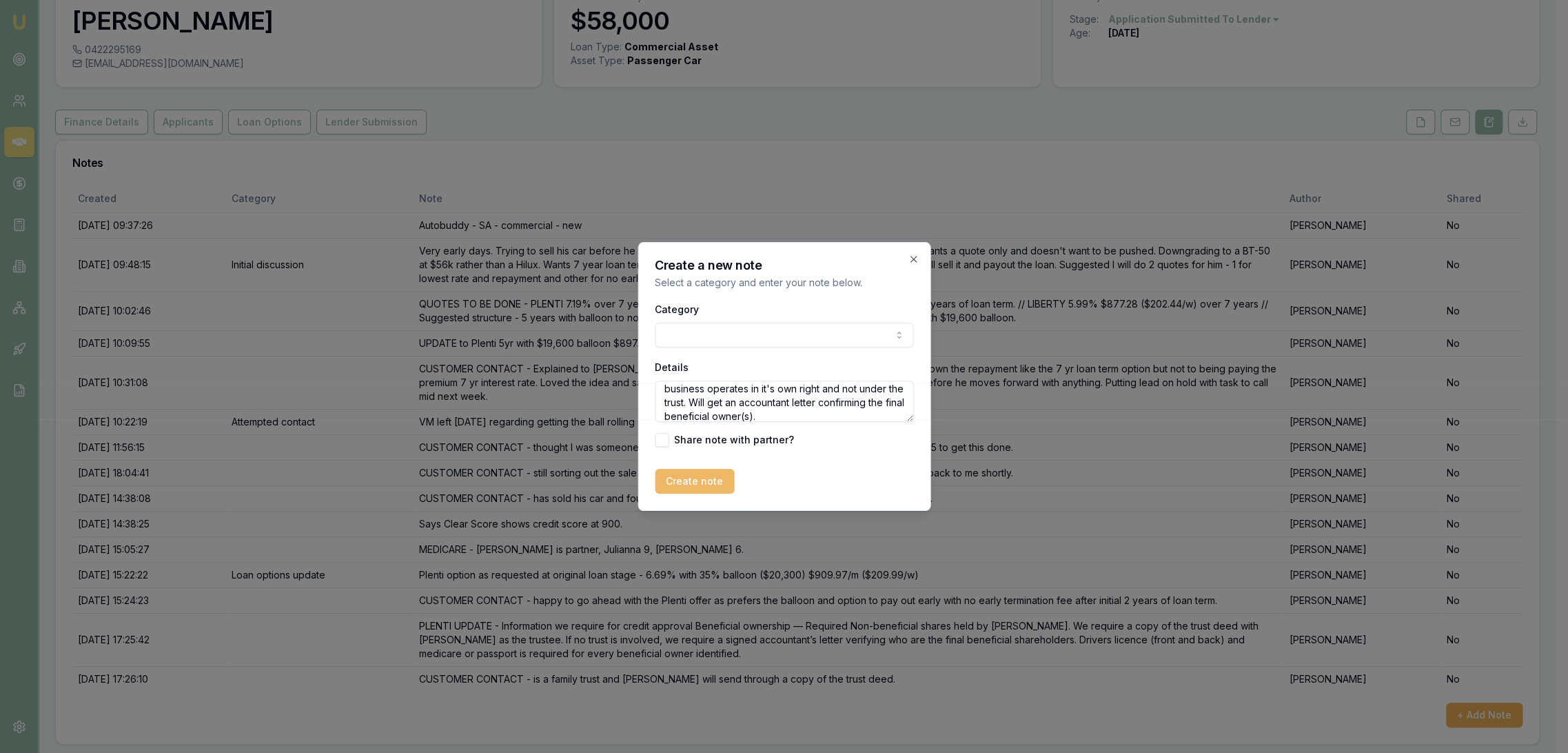
type textarea "ACCOUNTANT/BOOKKEEPER has said that the business operates in it's own right and…"
click at [682, 481] on button "Create note" at bounding box center [694, 481] width 80 height 25
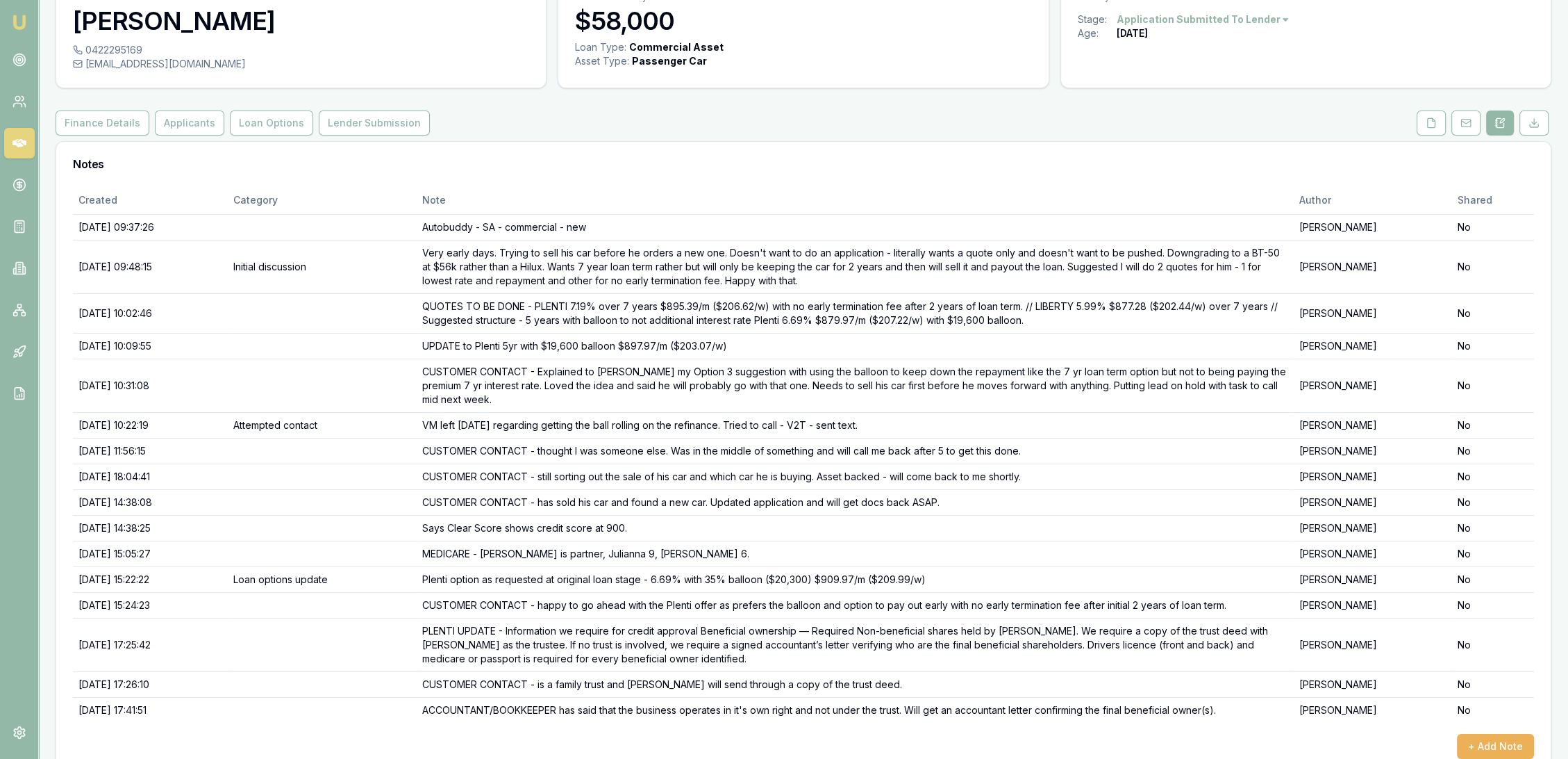
drag, startPoint x: 13, startPoint y: 17, endPoint x: 24, endPoint y: 9, distance: 13.6
click at [13, 18] on img at bounding box center [20, 23] width 17 height 17
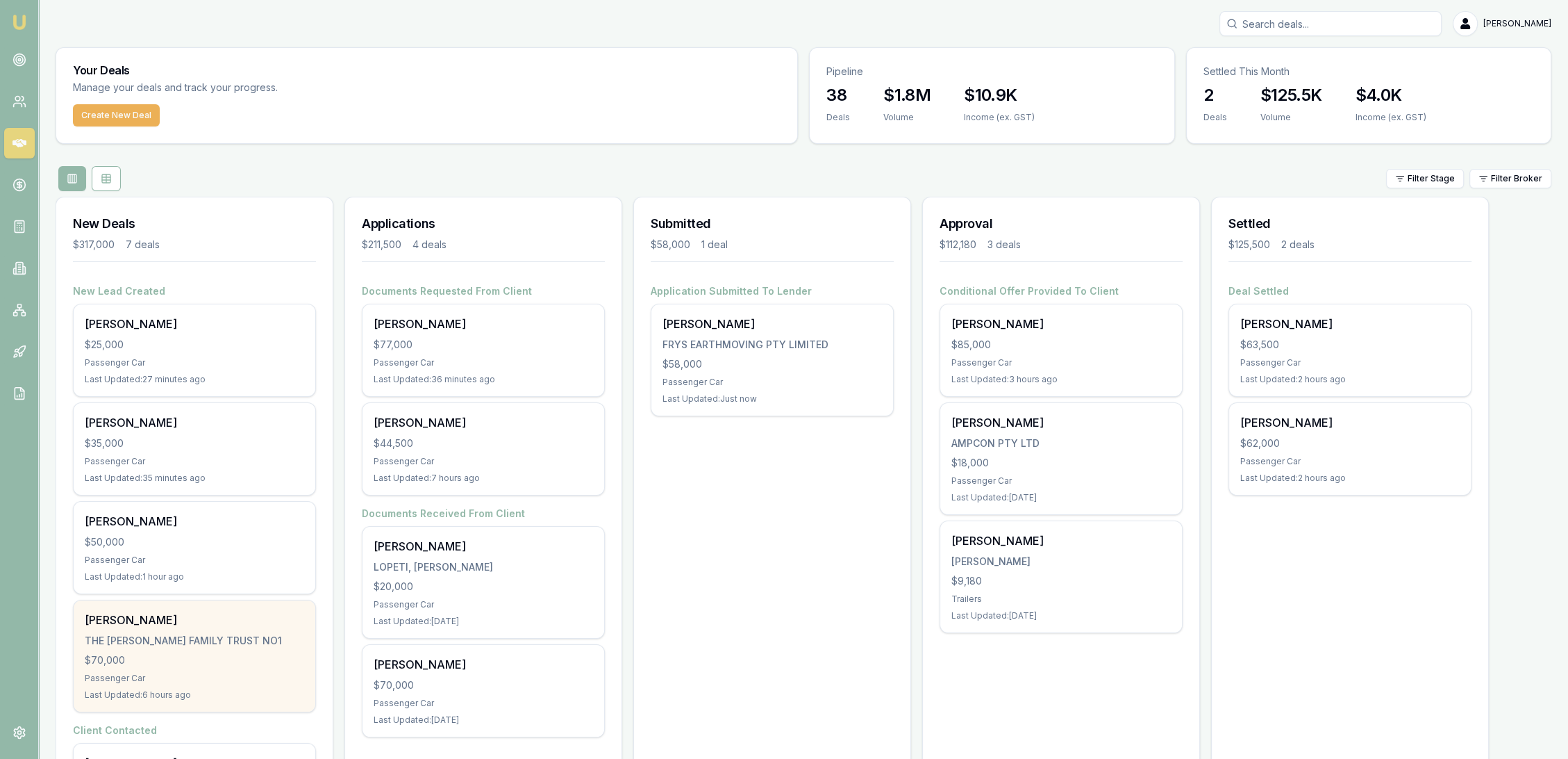
click at [144, 642] on div "THE [PERSON_NAME] FAMILY TRUST NO1" at bounding box center [194, 640] width 220 height 14
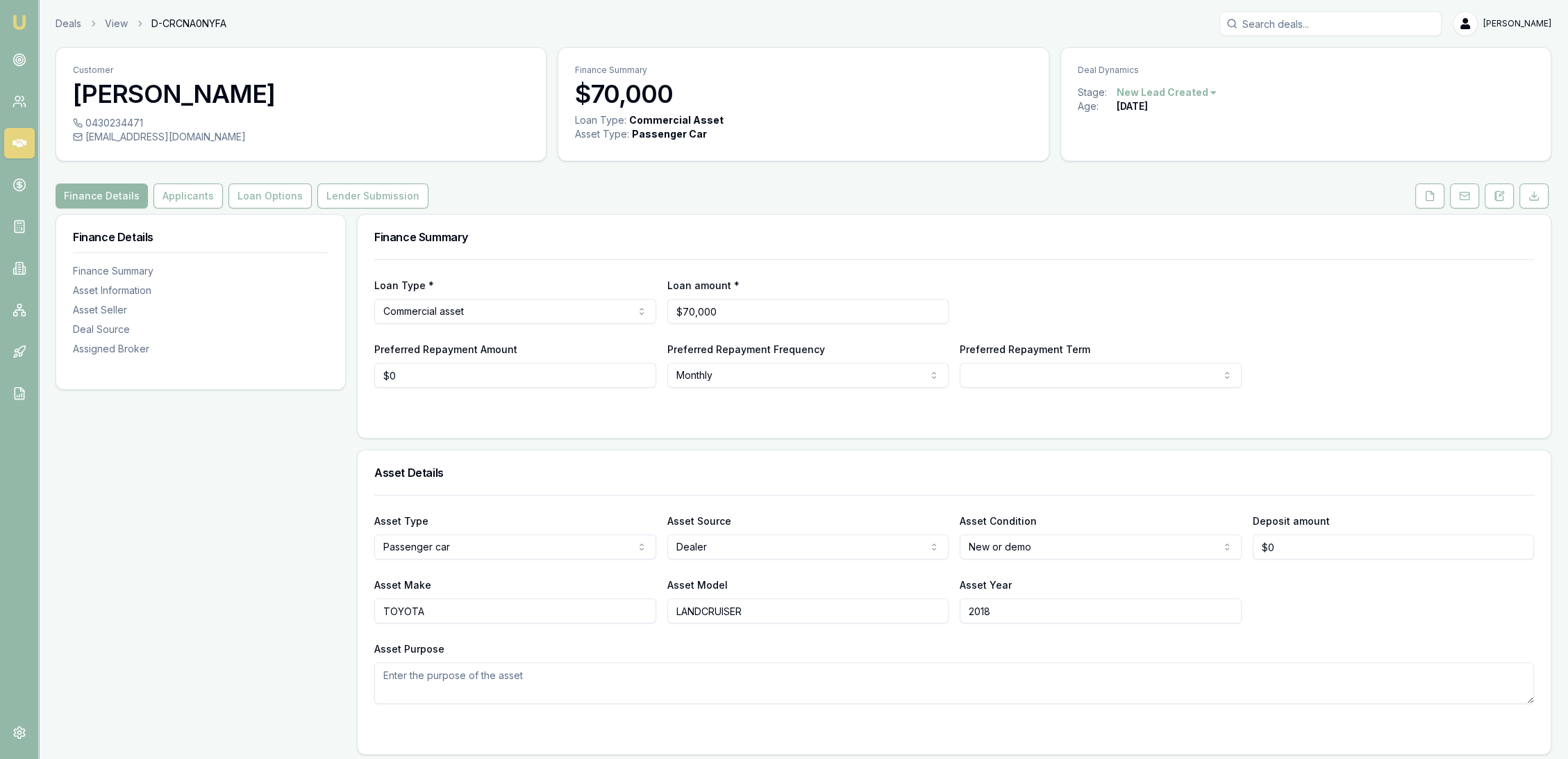
drag, startPoint x: 1495, startPoint y: 198, endPoint x: 1480, endPoint y: 204, distance: 16.2
click at [1495, 199] on icon at bounding box center [1495, 199] width 2 height 0
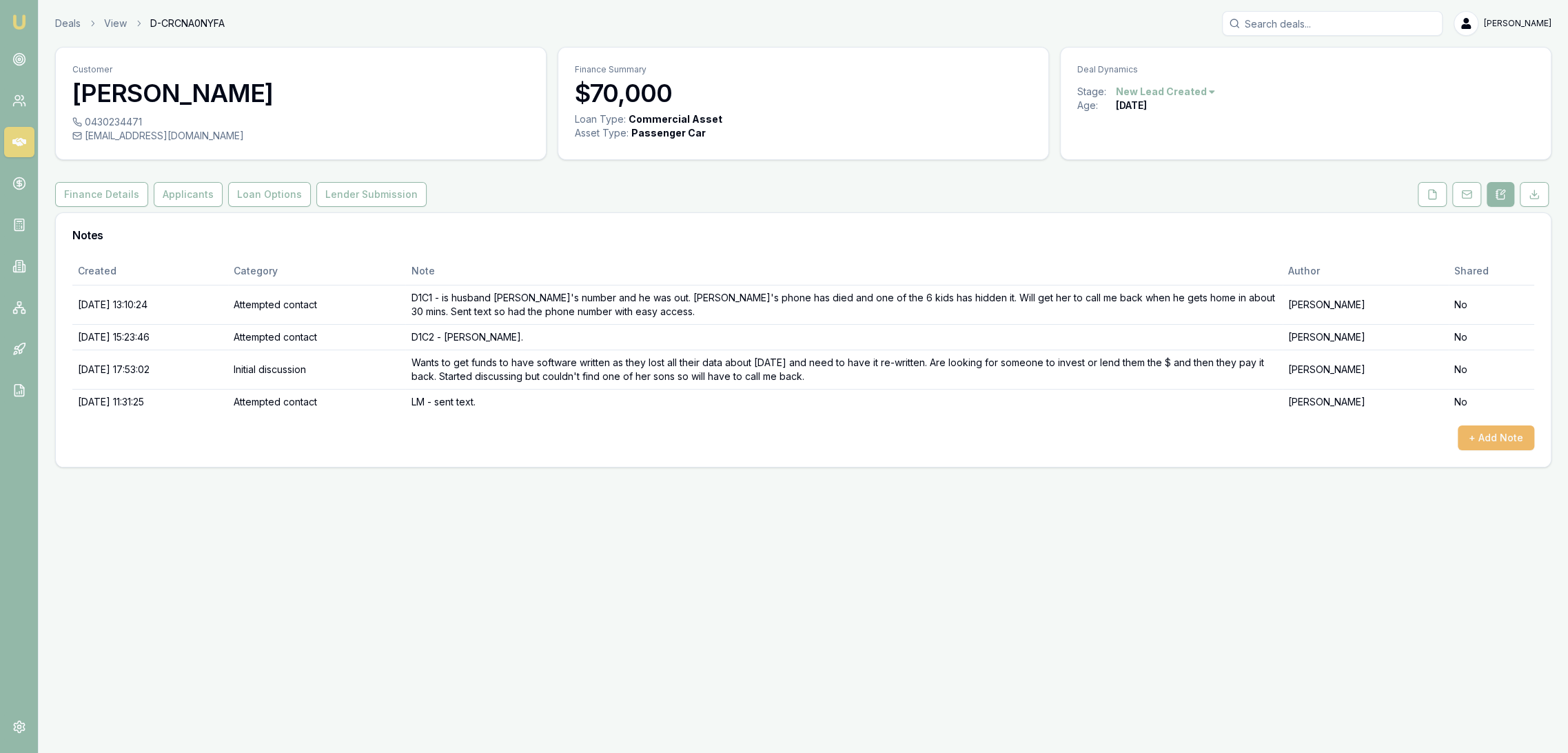
click at [1503, 436] on button "+ Add Note" at bounding box center [1497, 438] width 77 height 25
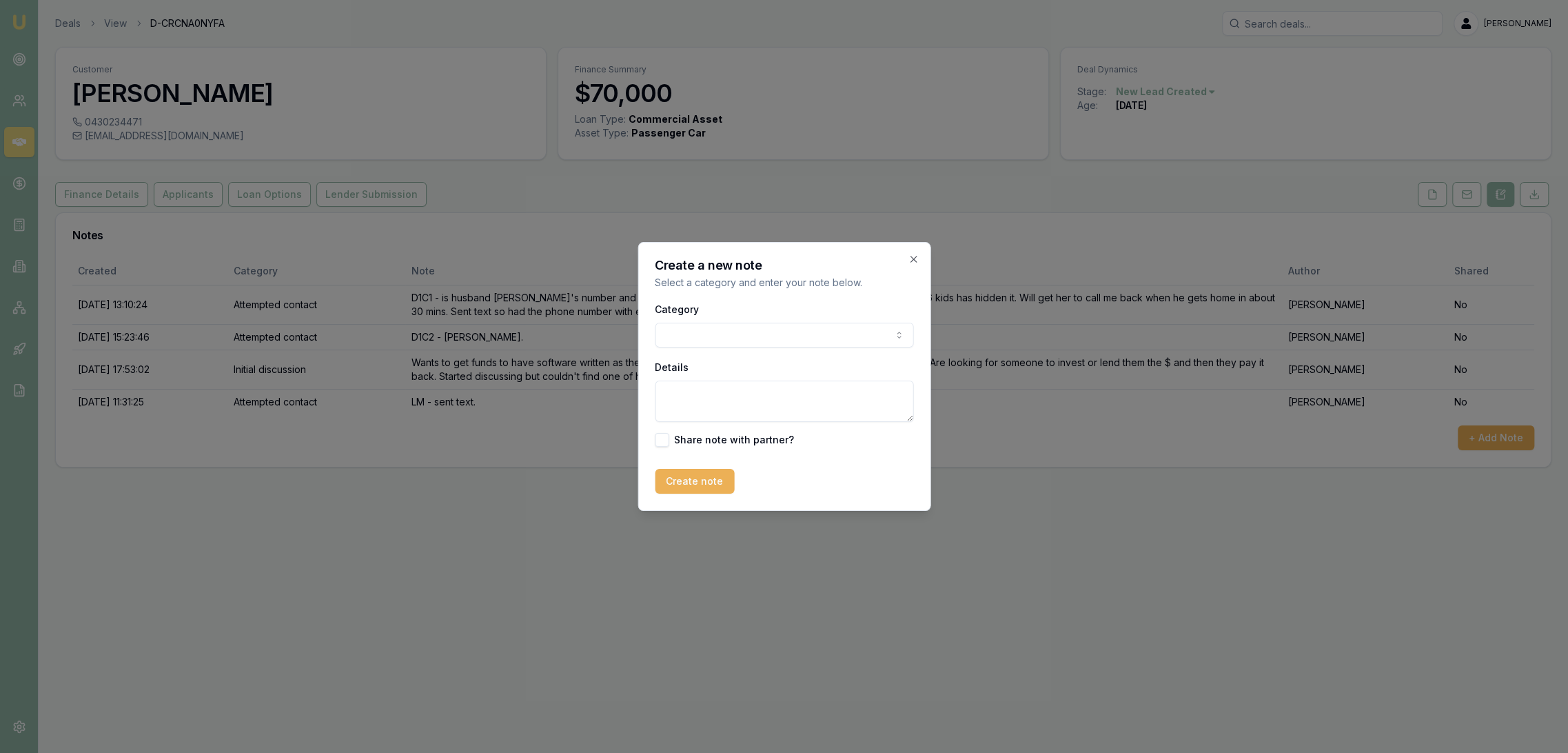
click at [735, 338] on body "Emu Broker Deals View D-CRCNA0NYFA [PERSON_NAME] Toggle Menu Customer [PERSON_N…" at bounding box center [784, 376] width 1568 height 753
click at [777, 308] on body "Emu Broker Deals View D-CRCNA0NYFA Robyn Adams Toggle Menu Customer CHLOE FINK …" at bounding box center [784, 376] width 1568 height 753
drag, startPoint x: 761, startPoint y: 389, endPoint x: 761, endPoint y: 376, distance: 13.0
click at [761, 387] on textarea "Details" at bounding box center [784, 401] width 258 height 41
type textarea "U"
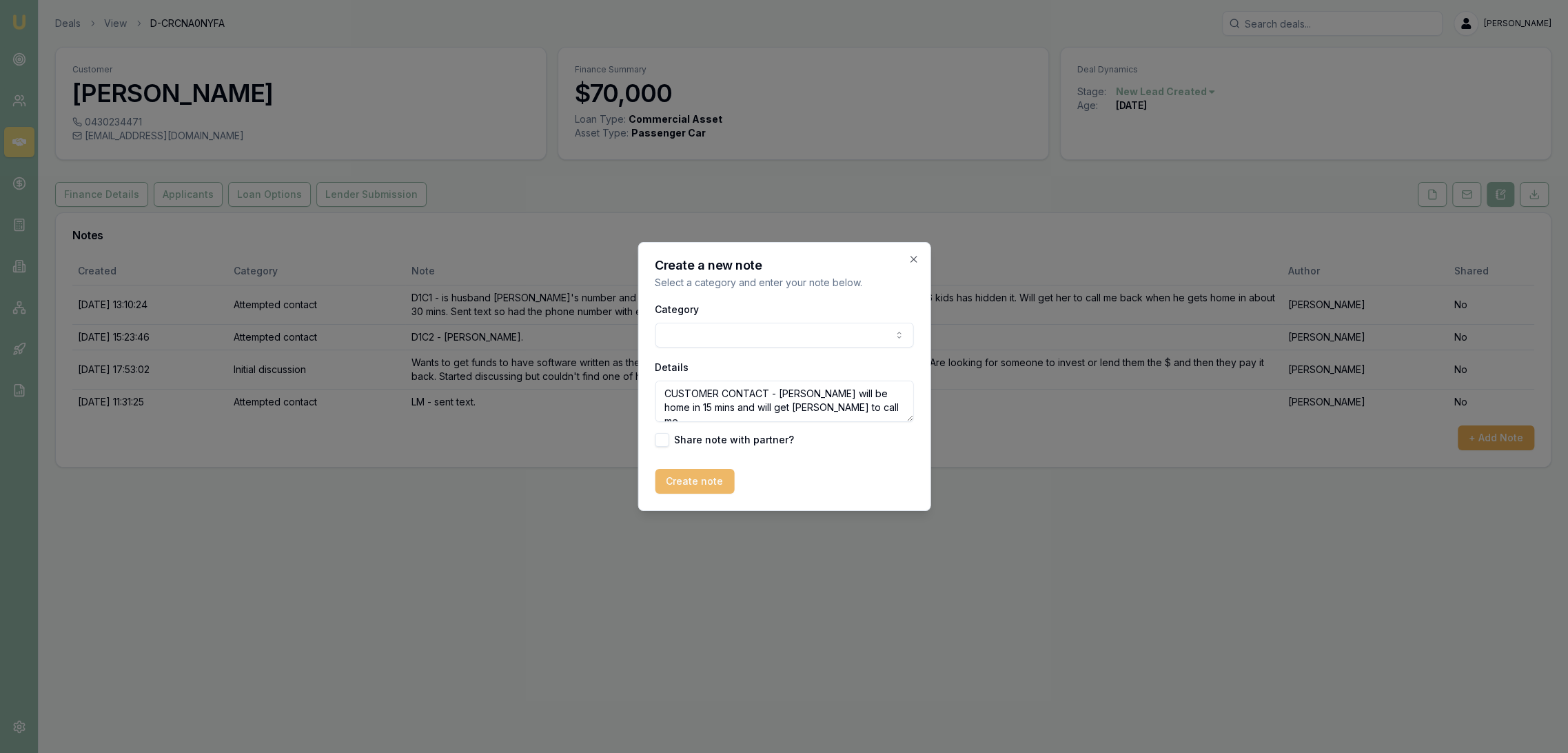
type textarea "CUSTOMER CONTACT - Andrew will be home in 15 mins and will get Chloe to call me."
click at [690, 484] on button "Create note" at bounding box center [694, 481] width 80 height 25
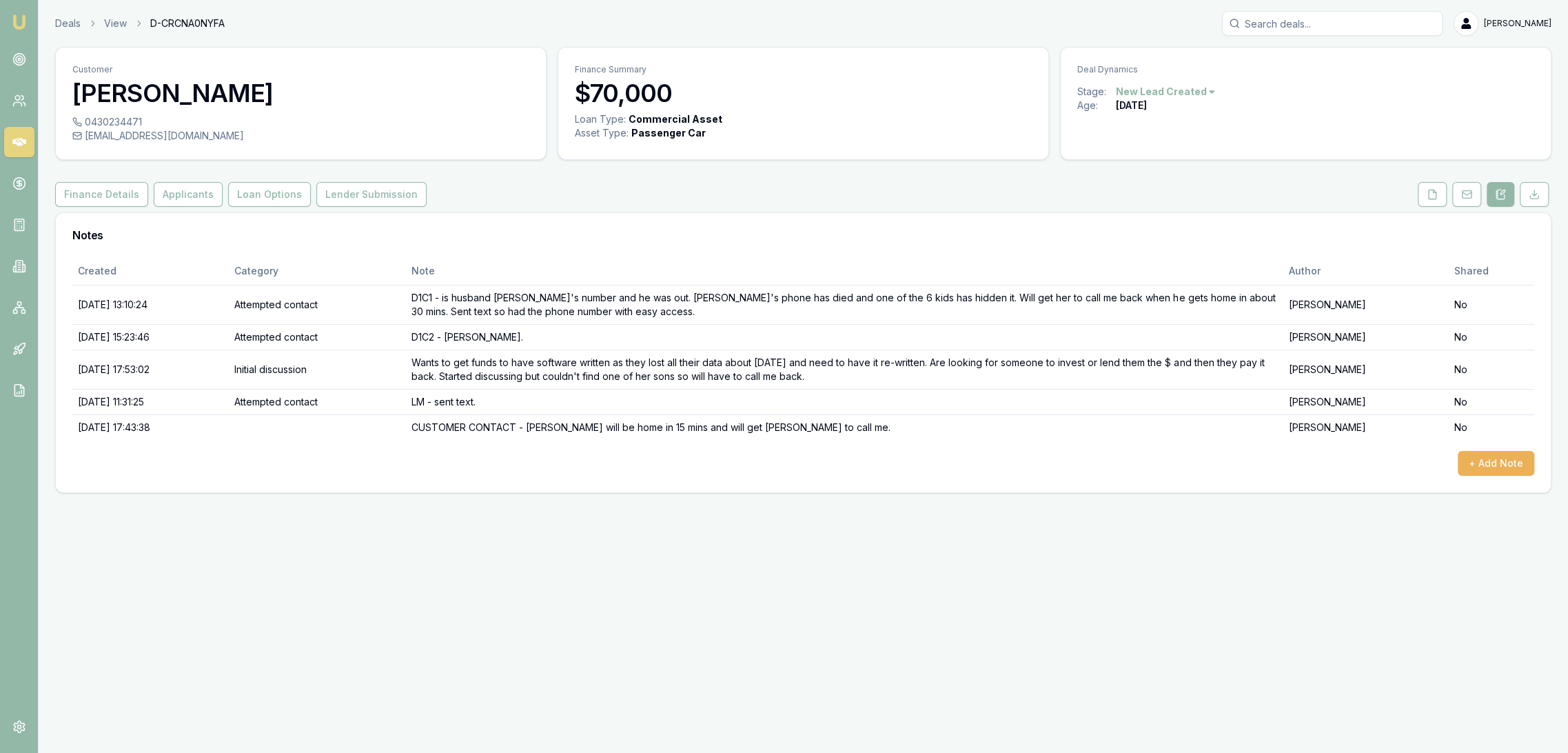
click at [21, 22] on img at bounding box center [20, 22] width 17 height 17
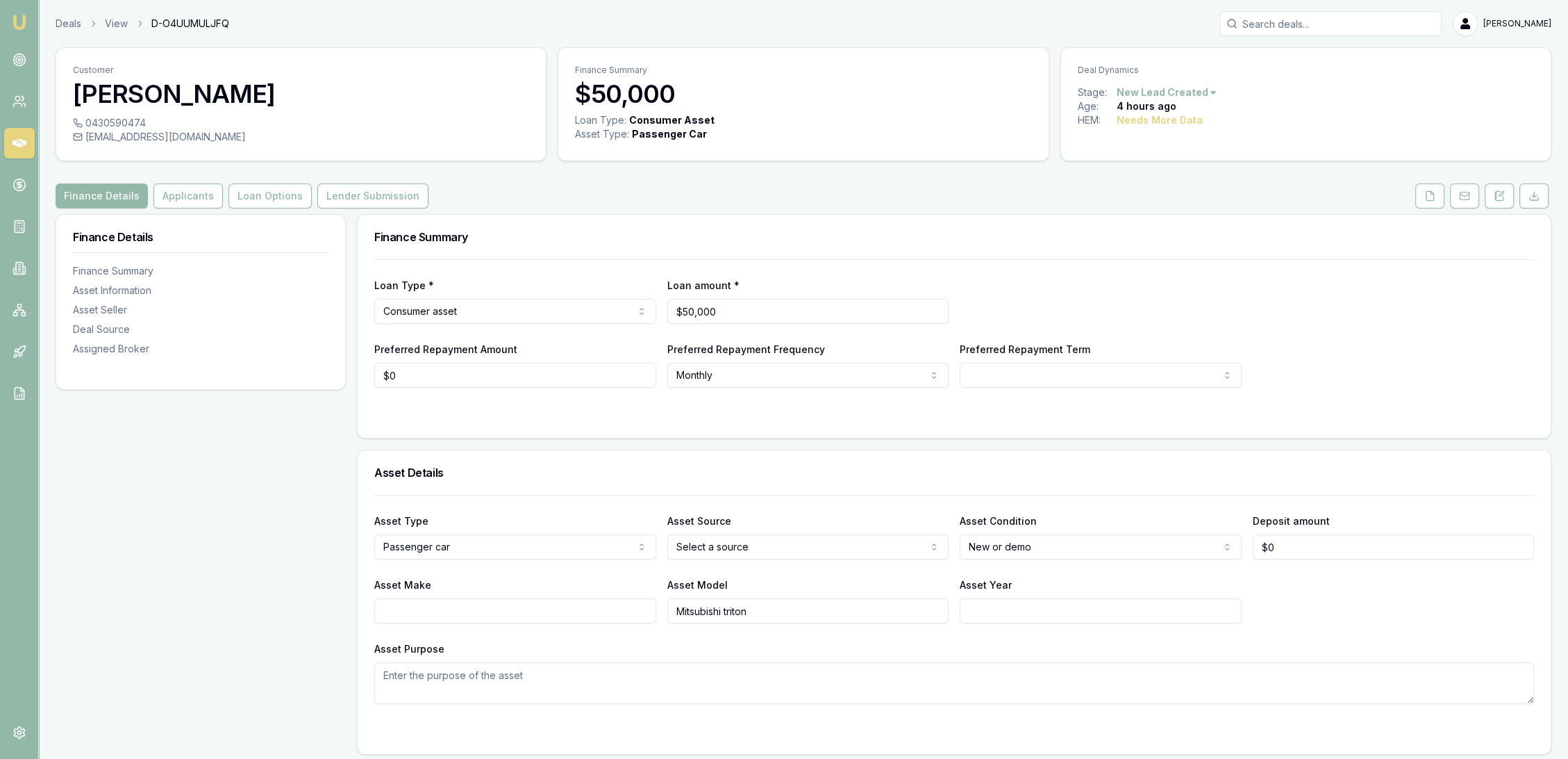
drag, startPoint x: 1499, startPoint y: 197, endPoint x: 1463, endPoint y: 215, distance: 40.2
click at [1499, 197] on icon at bounding box center [1499, 196] width 11 height 11
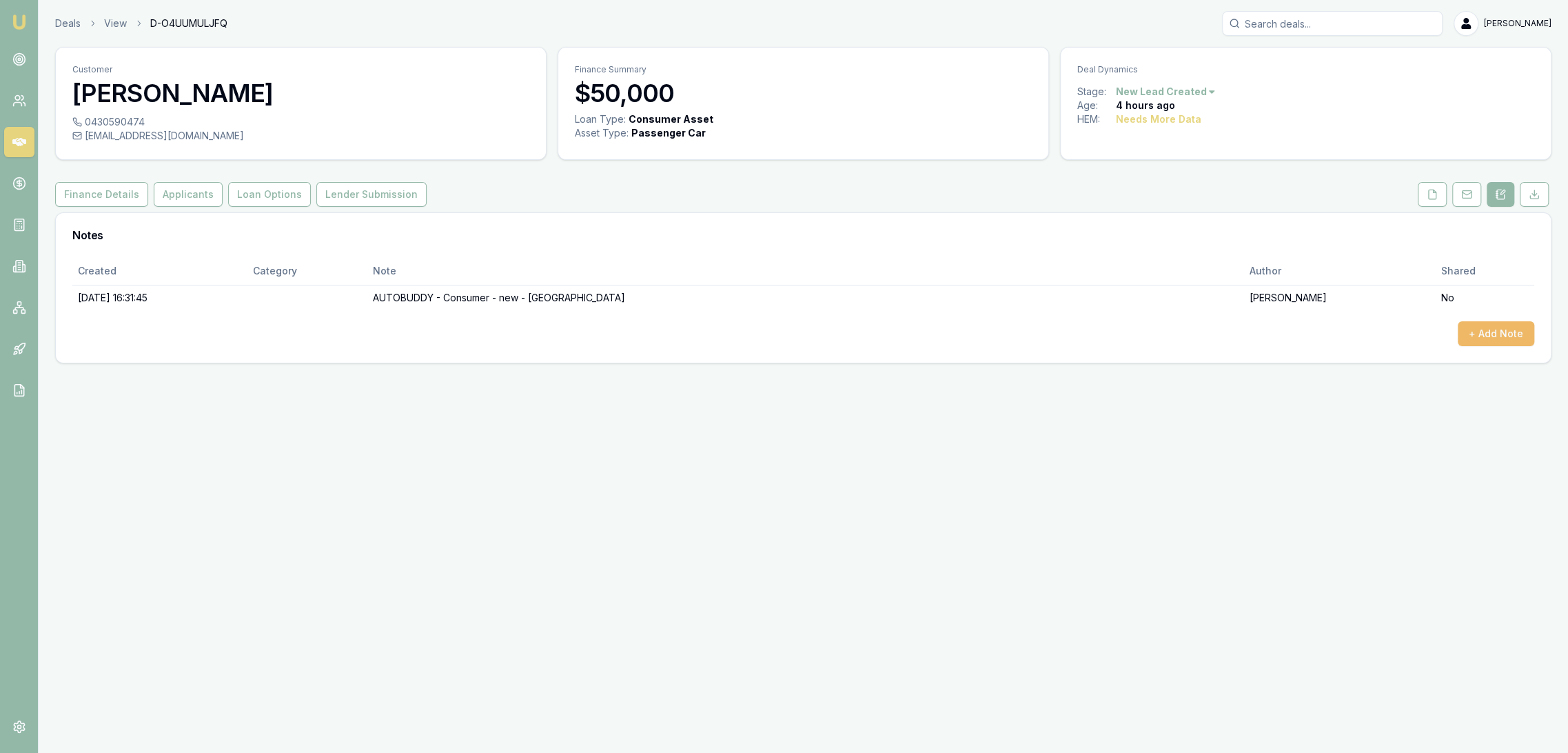
click at [1500, 325] on button "+ Add Note" at bounding box center [1497, 333] width 77 height 25
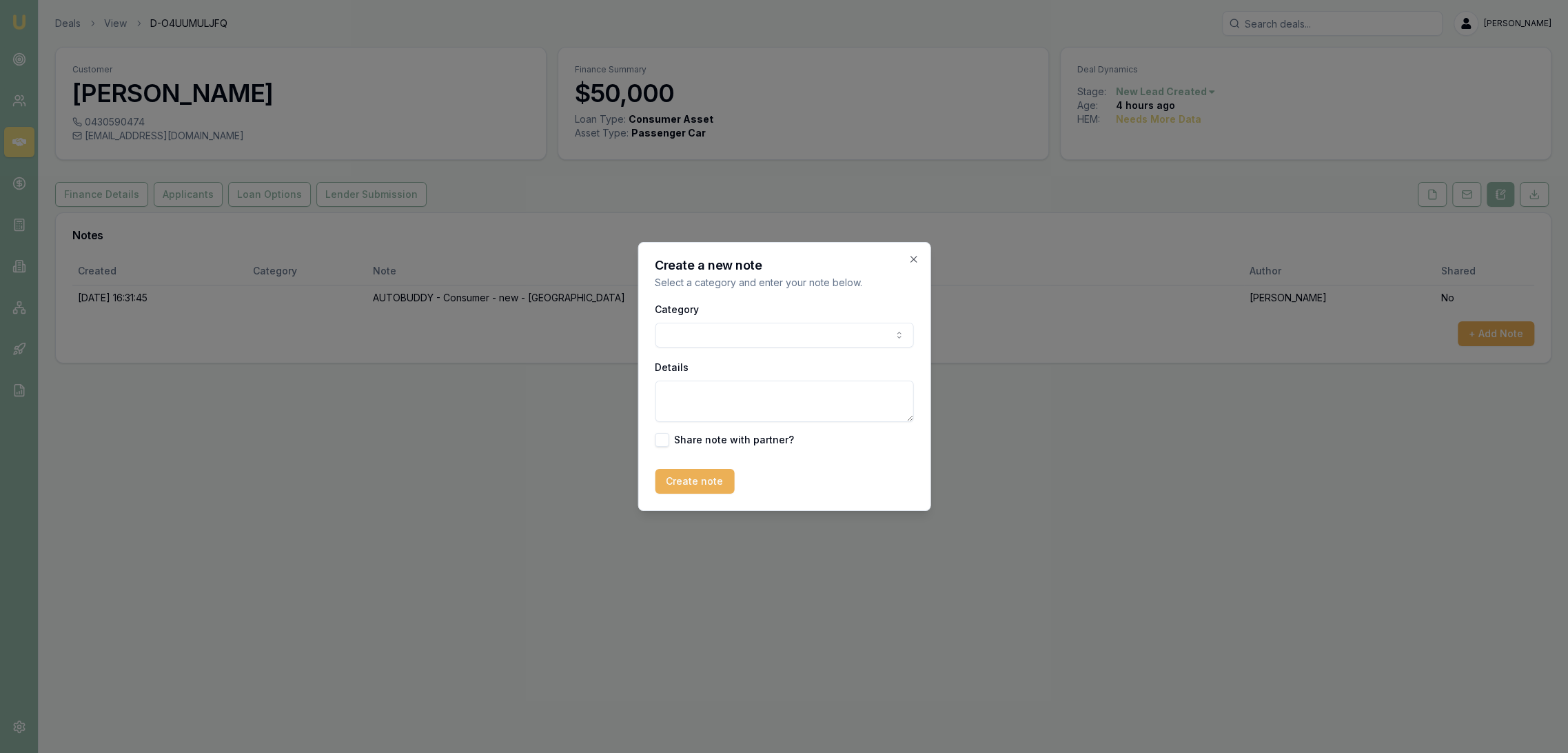
click at [791, 315] on div "Category General notes Attempted contact Follow up reminder Initial discussion …" at bounding box center [784, 324] width 258 height 47
click at [787, 328] on body "Emu Broker Deals View D-O4UUMULJFQ [PERSON_NAME] Toggle Menu Customer [PERSON_N…" at bounding box center [784, 376] width 1568 height 753
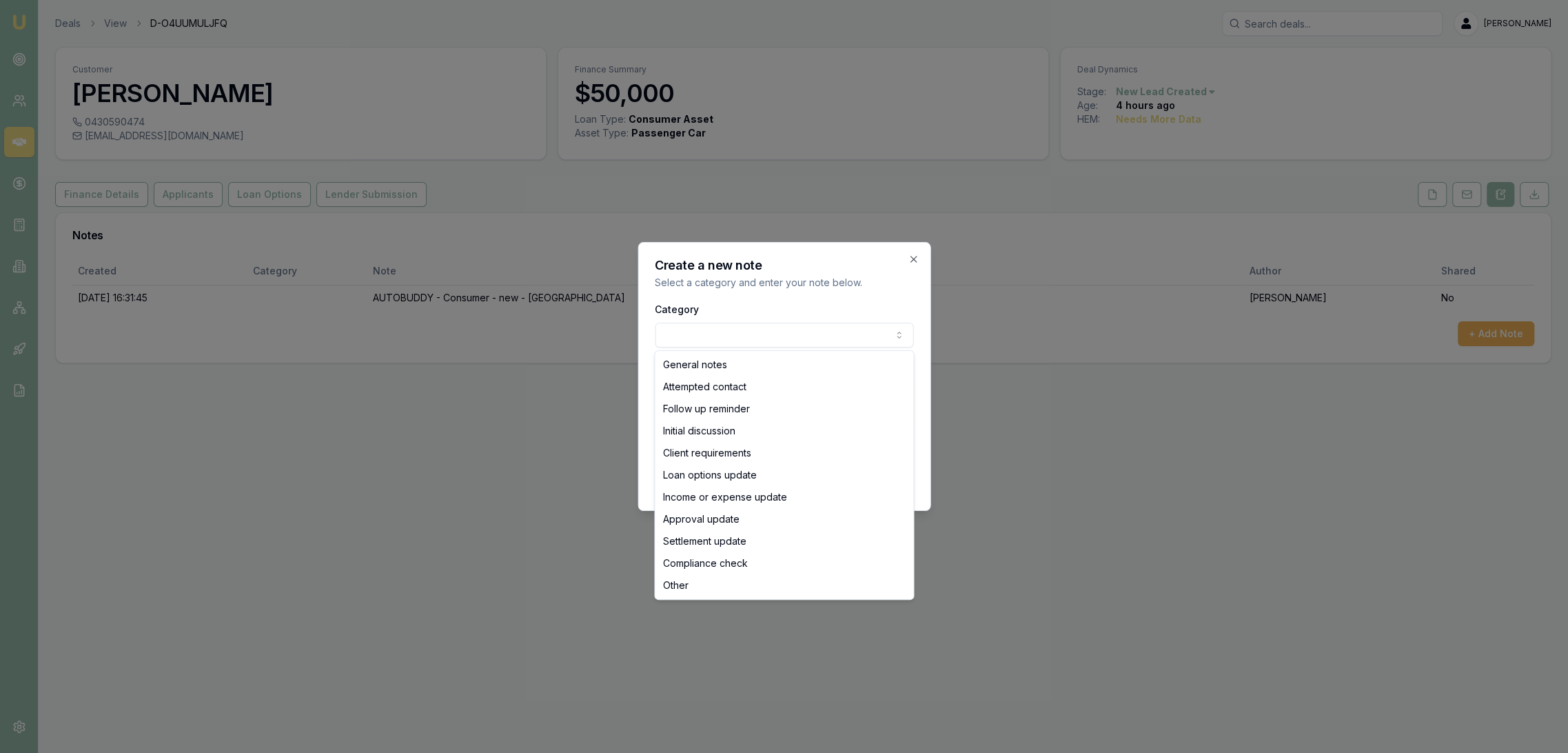
select select "ATTEMPTED_CONTACT"
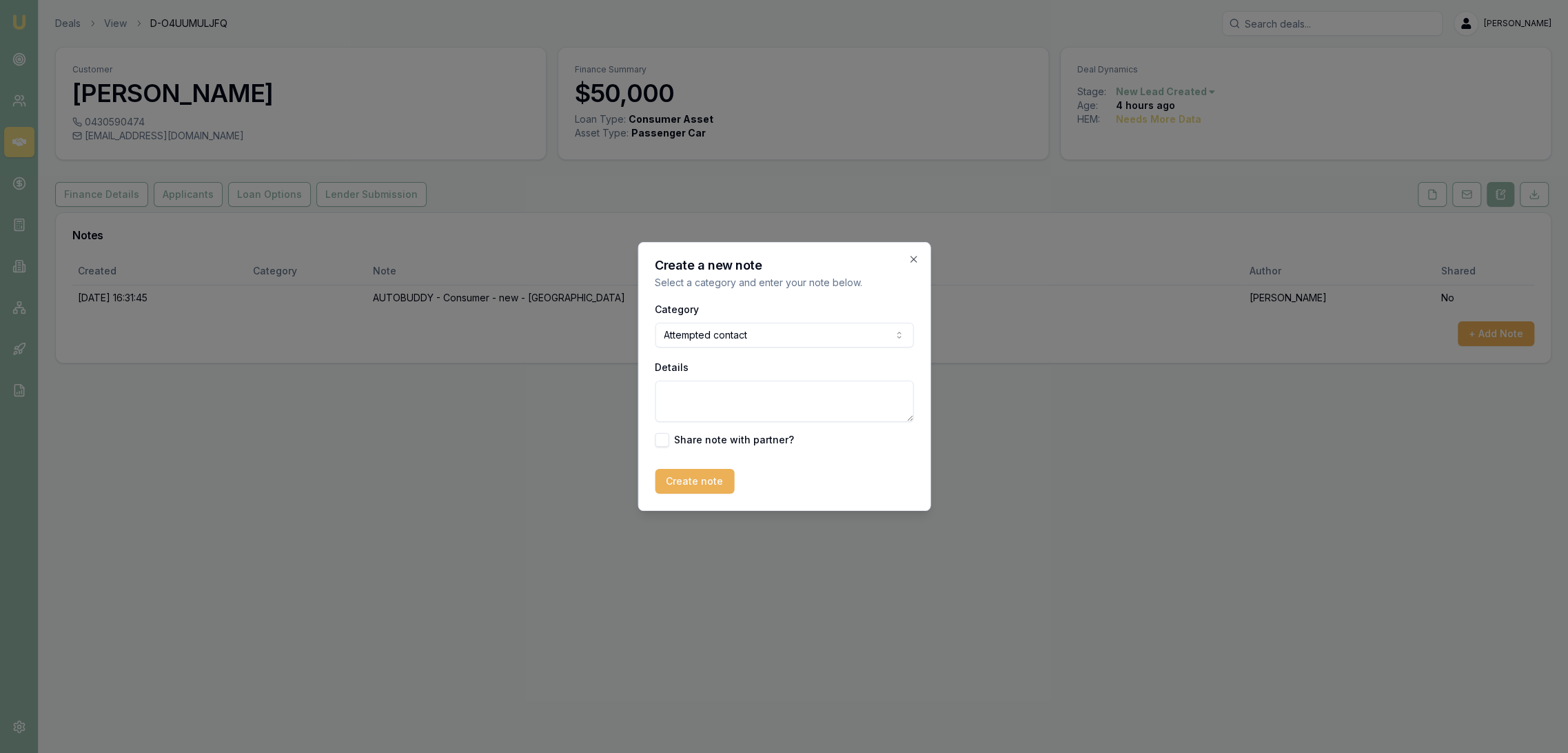
click at [695, 401] on textarea "Details" at bounding box center [784, 401] width 258 height 41
type textarea "D1C1 - LM - sent text (4.34pm)"
click at [704, 478] on button "Create note" at bounding box center [694, 481] width 80 height 25
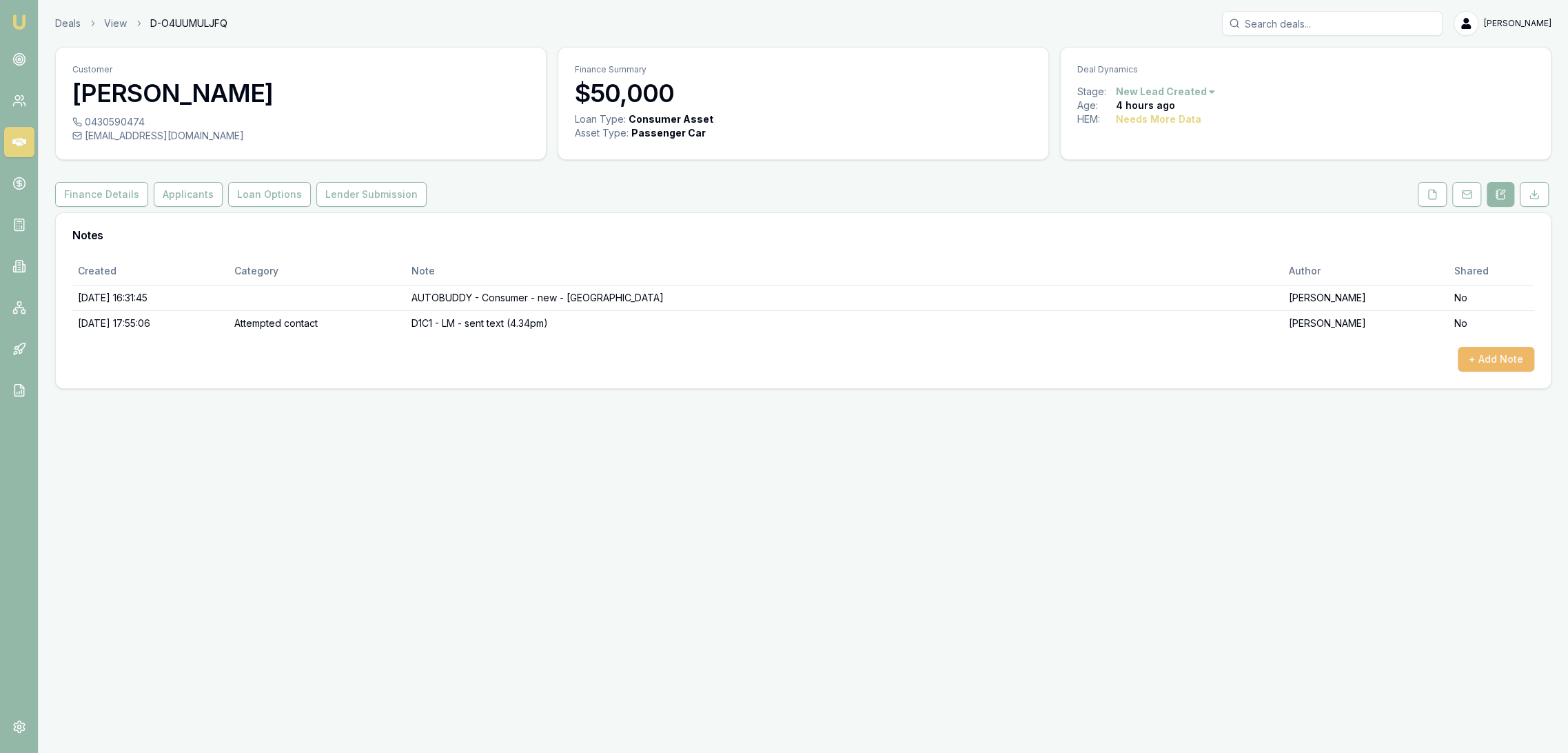
click at [1469, 350] on button "+ Add Note" at bounding box center [1497, 359] width 77 height 25
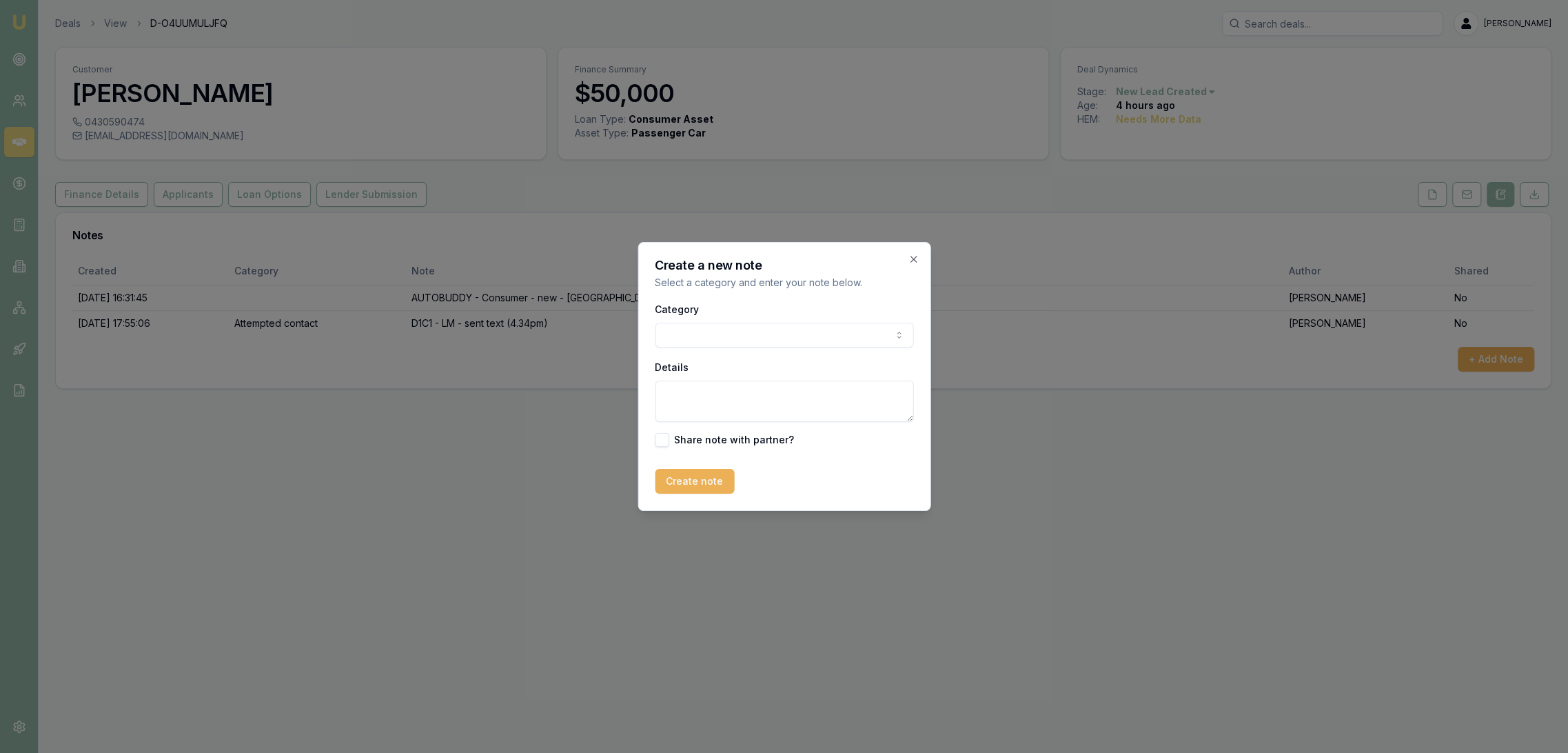
click at [734, 340] on body "Emu Broker Deals View D-O4UUMULJFQ Robyn Adams Toggle Menu Customer Romeo Canla…" at bounding box center [784, 376] width 1568 height 753
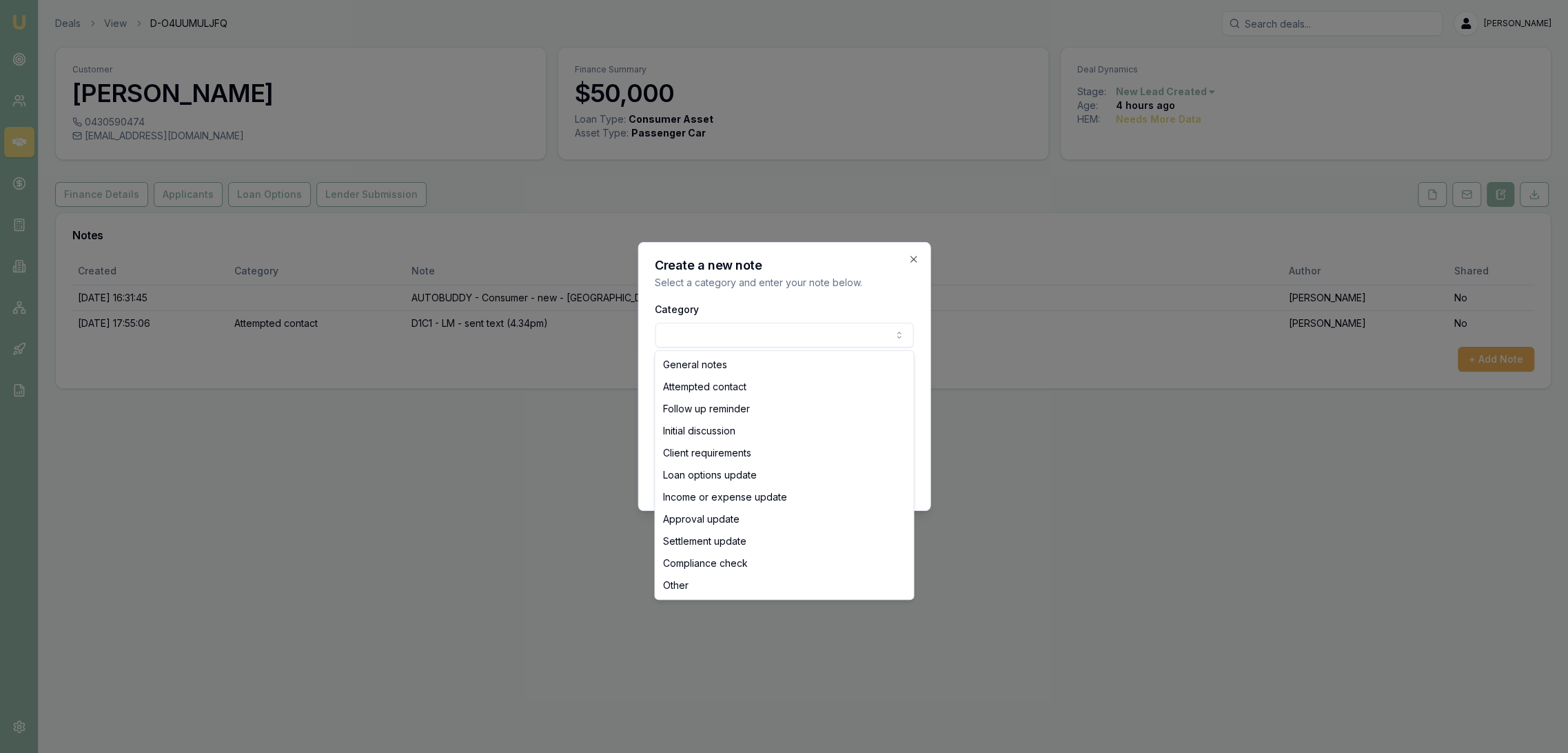
select select "ATTEMPTED_CONTACT"
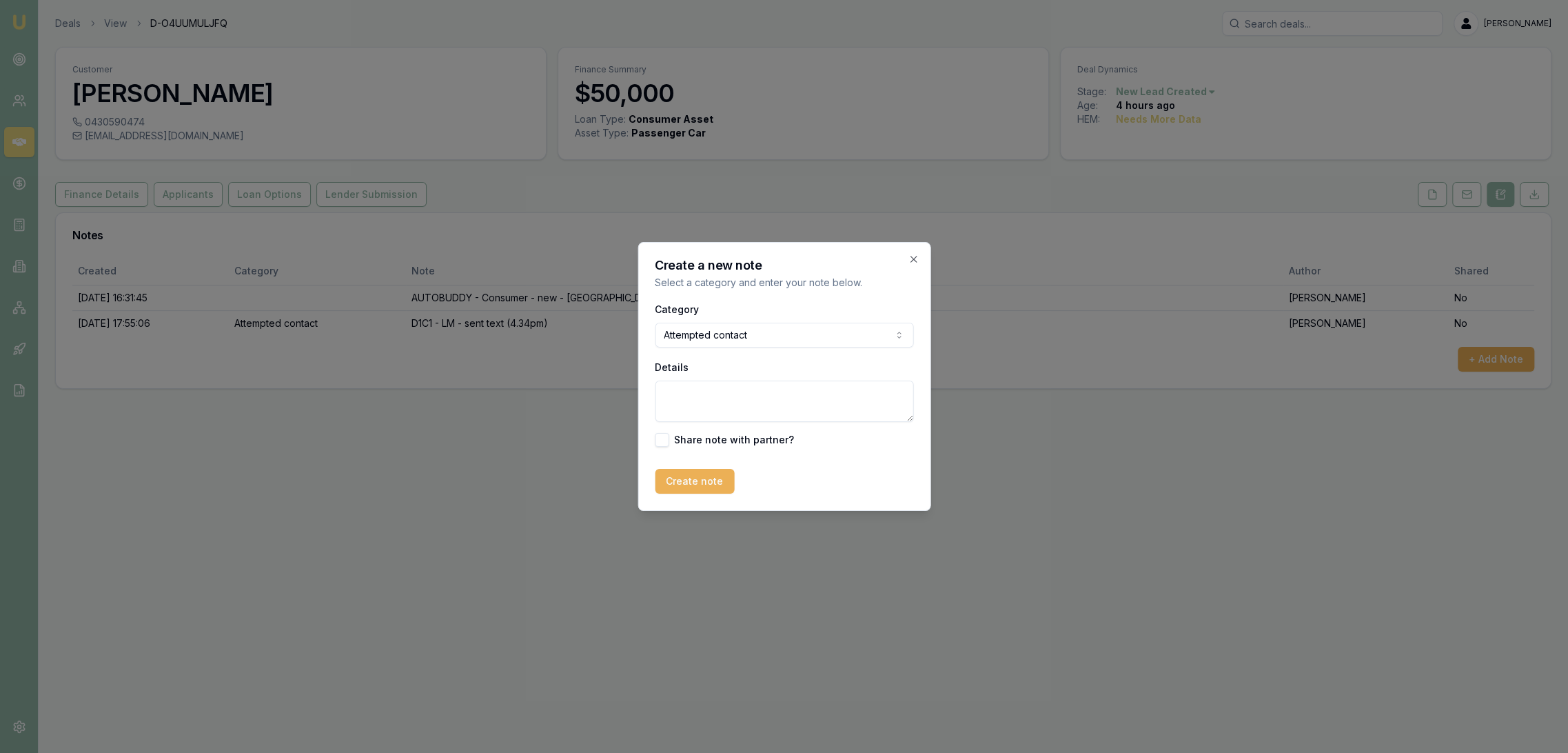
click at [704, 402] on textarea "Details" at bounding box center [784, 401] width 258 height 41
type textarea "D1C2 - LM - sent text."
click at [677, 484] on button "Create note" at bounding box center [694, 481] width 80 height 25
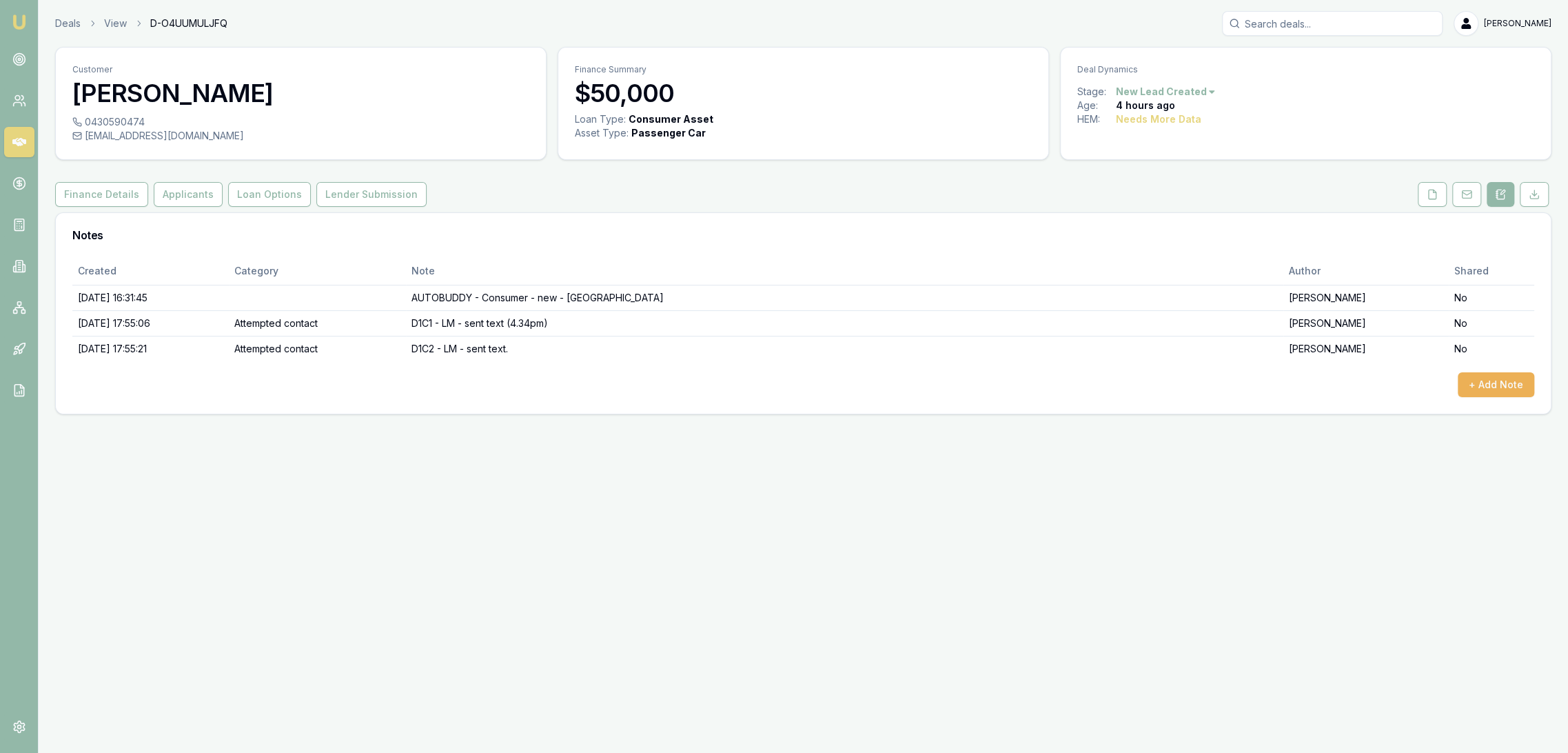
click at [18, 25] on img at bounding box center [20, 22] width 17 height 17
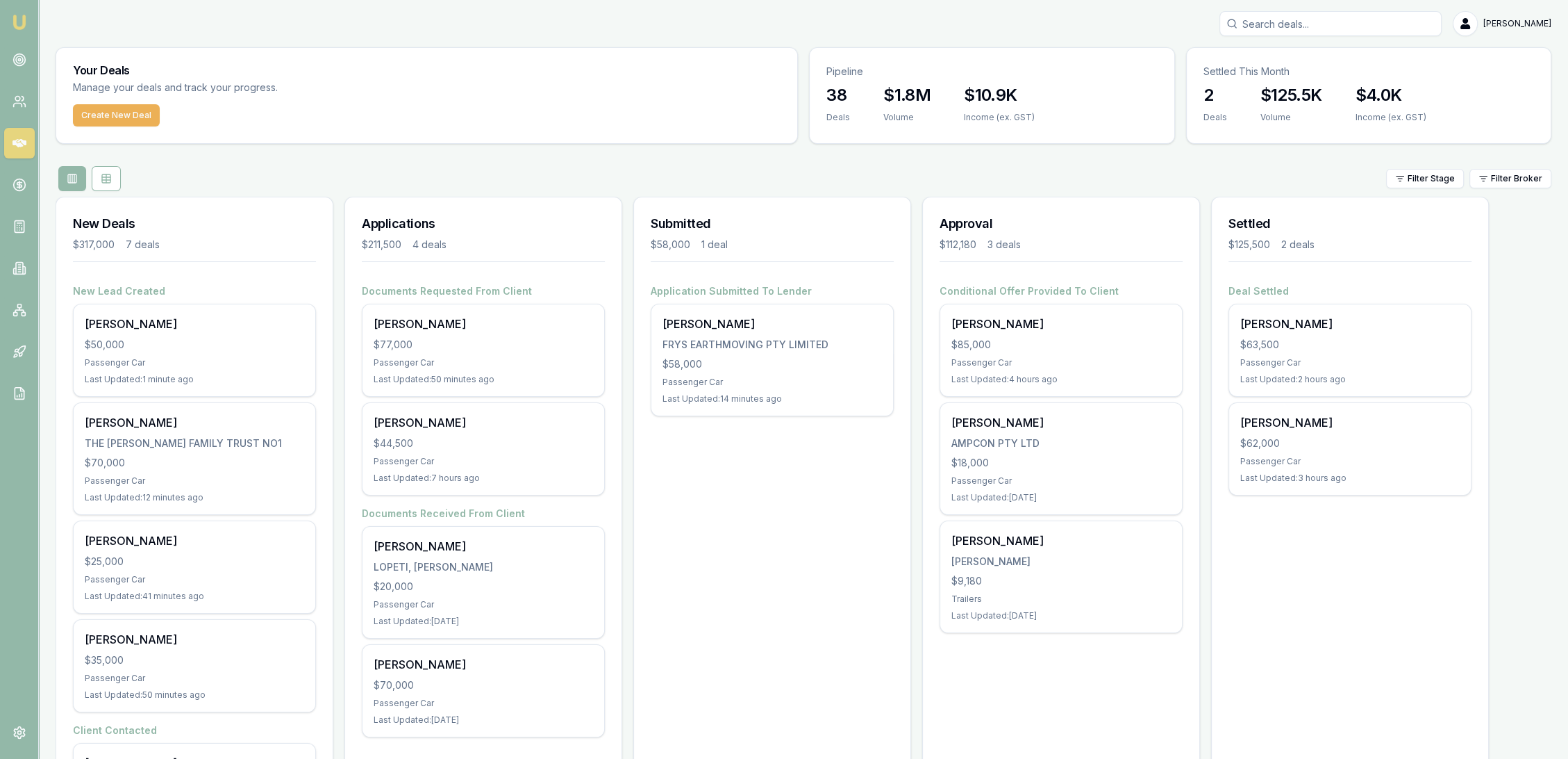
click at [1364, 22] on input "Search deals" at bounding box center [1331, 24] width 222 height 25
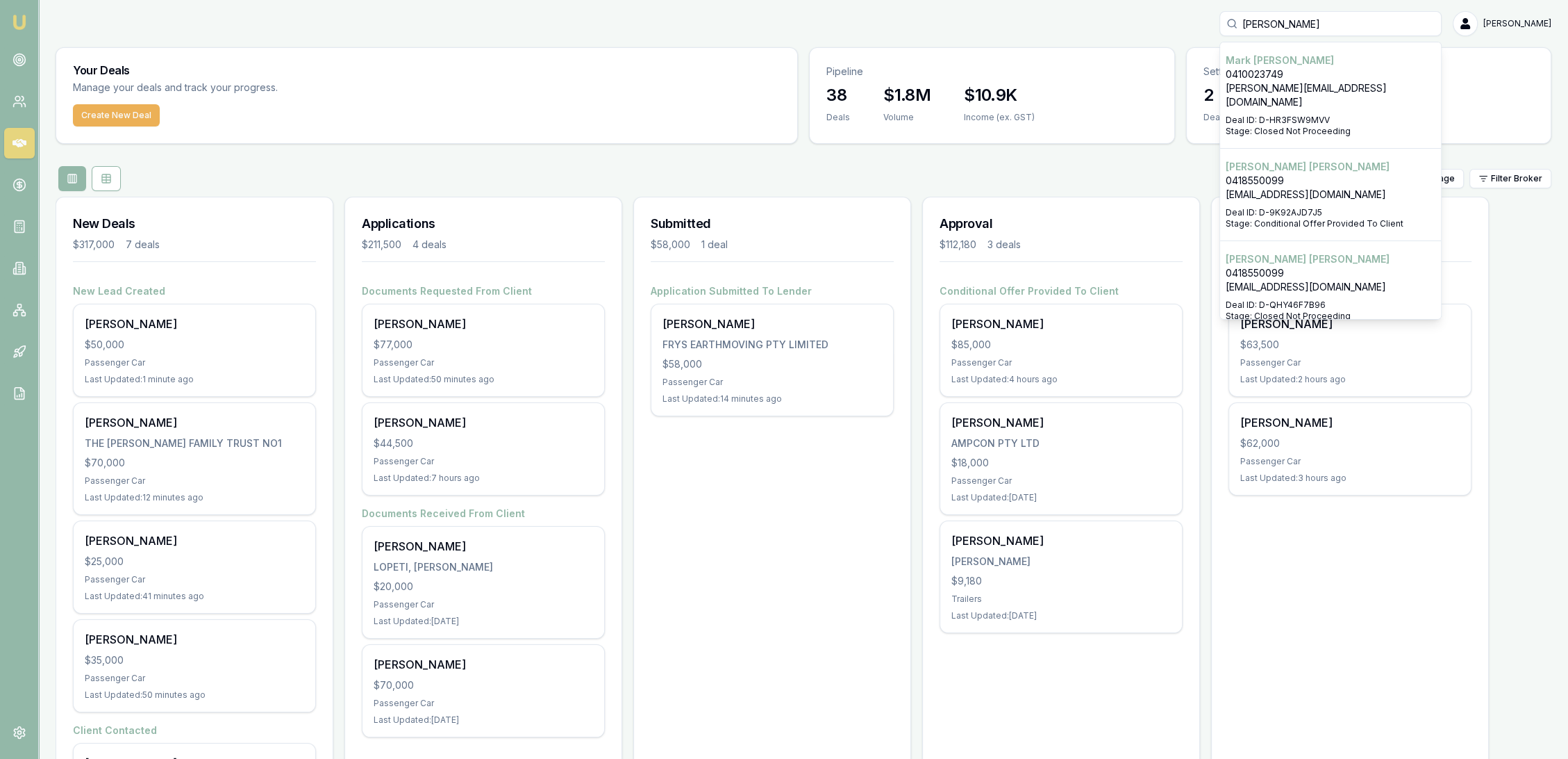
type input "marc bray"
click at [1311, 88] on p "m.bray@mhcsonline.com" at bounding box center [1331, 94] width 210 height 27
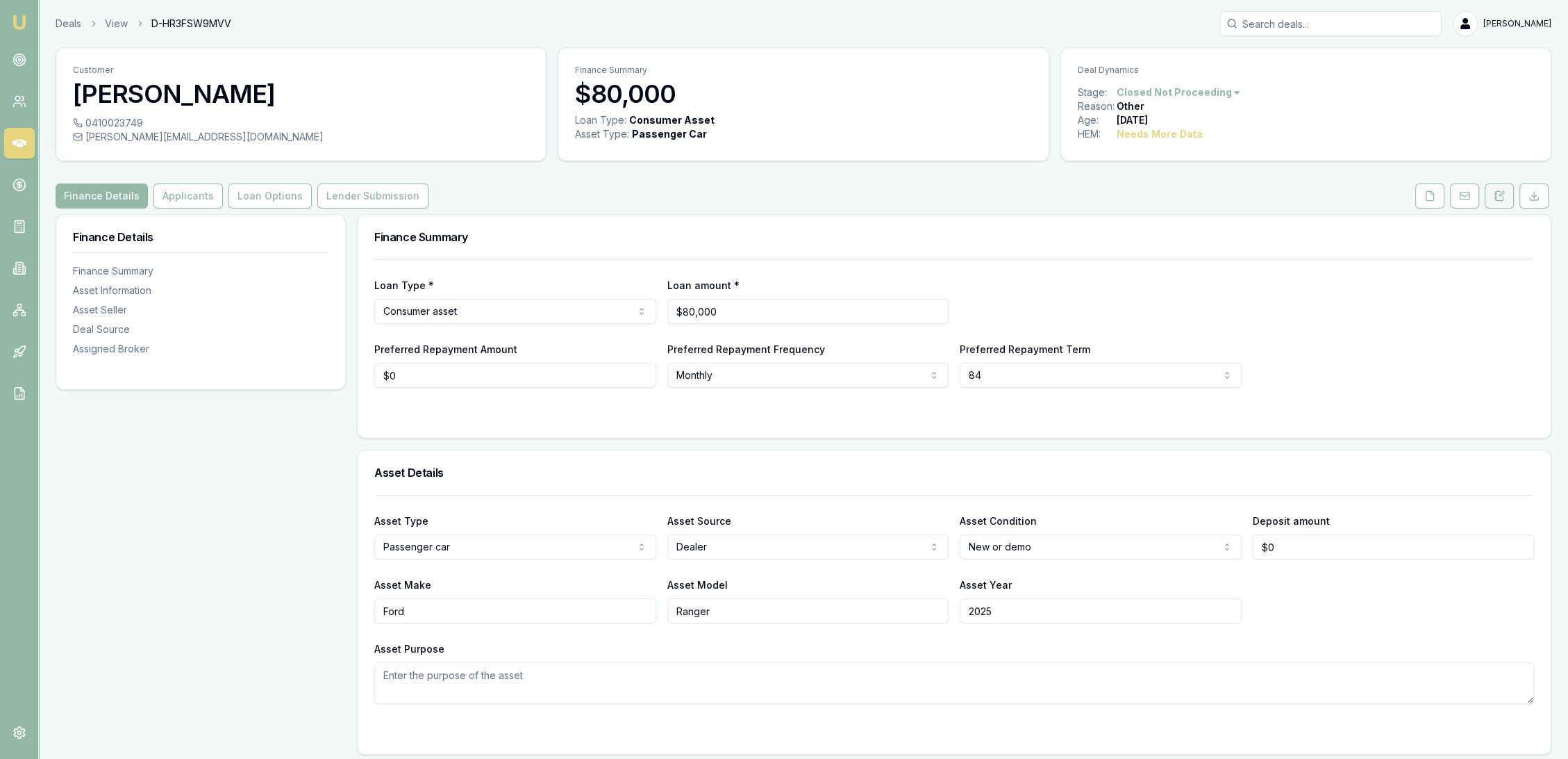
click at [1500, 202] on button at bounding box center [1498, 196] width 29 height 25
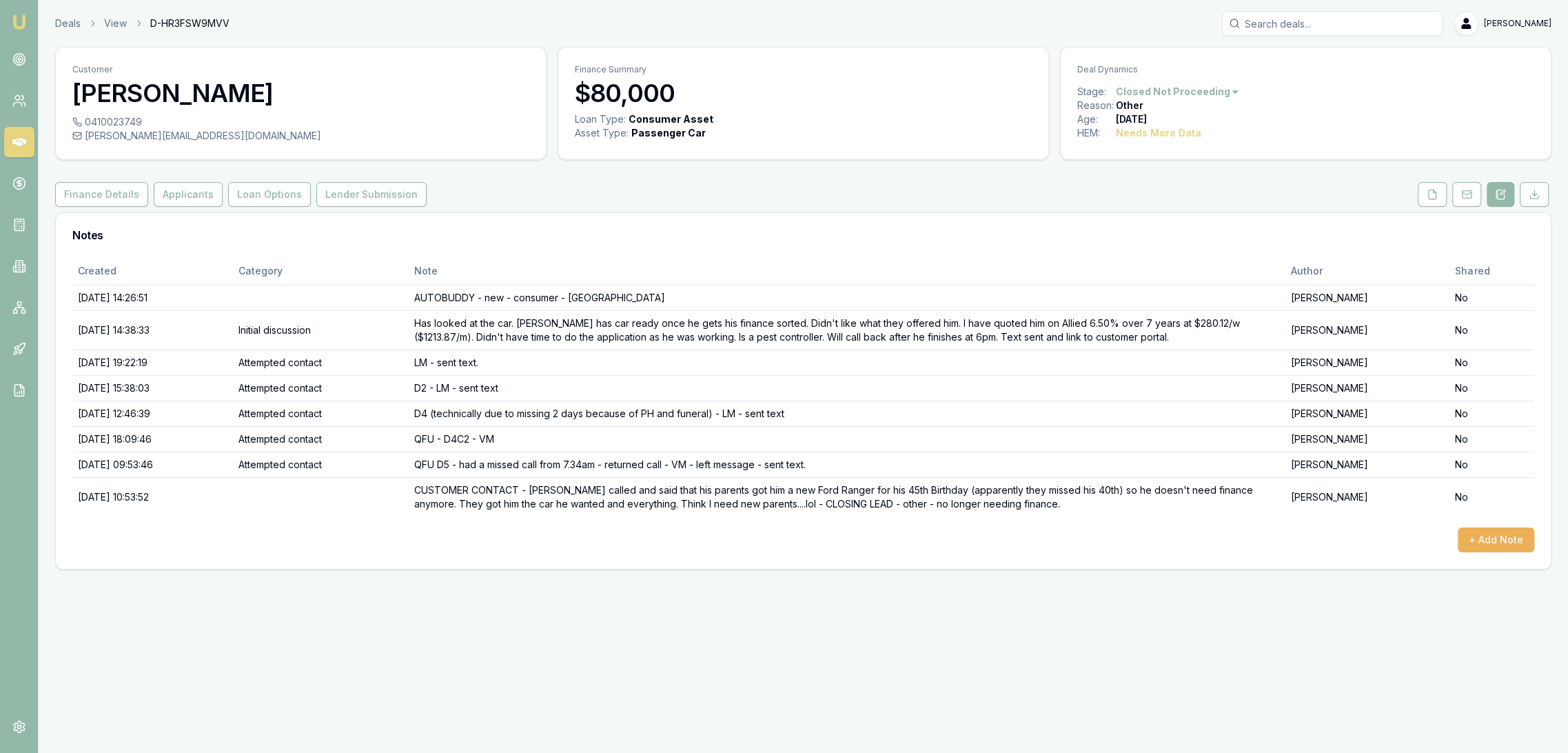
click at [17, 25] on img at bounding box center [20, 22] width 17 height 17
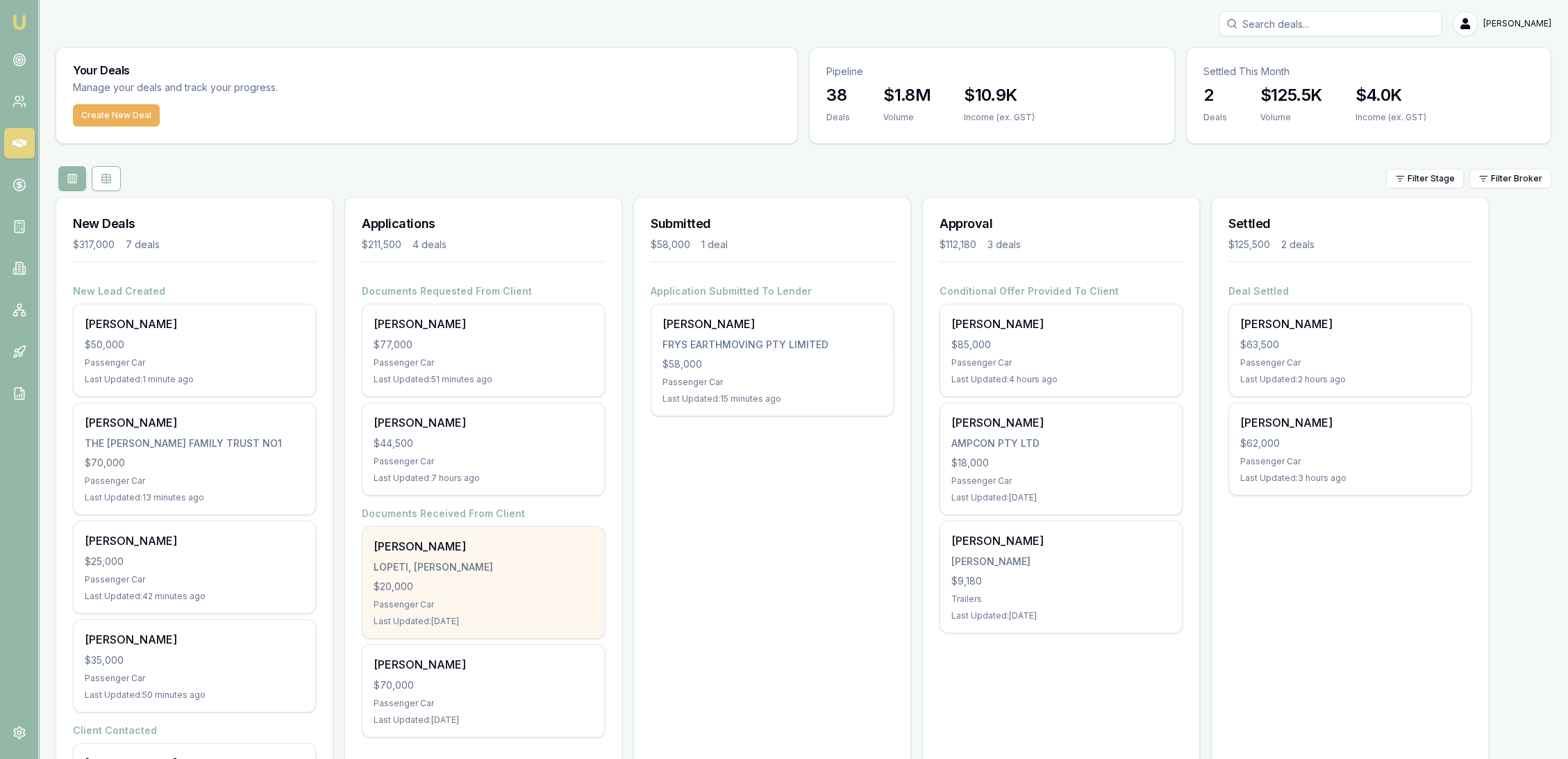
click at [464, 560] on div "LOPETI, [PERSON_NAME]" at bounding box center [482, 567] width 220 height 14
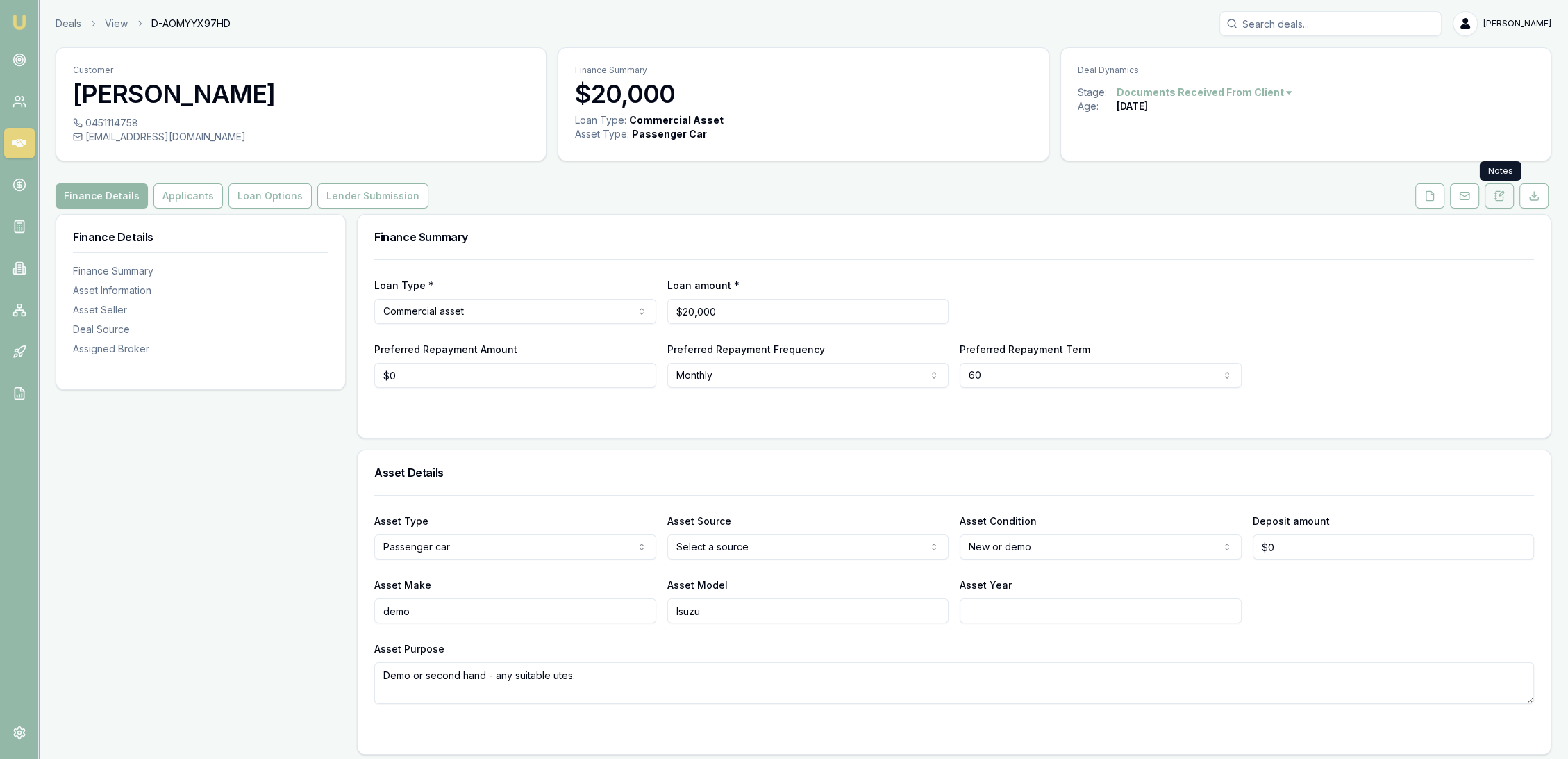
click at [1500, 199] on icon at bounding box center [1499, 196] width 11 height 11
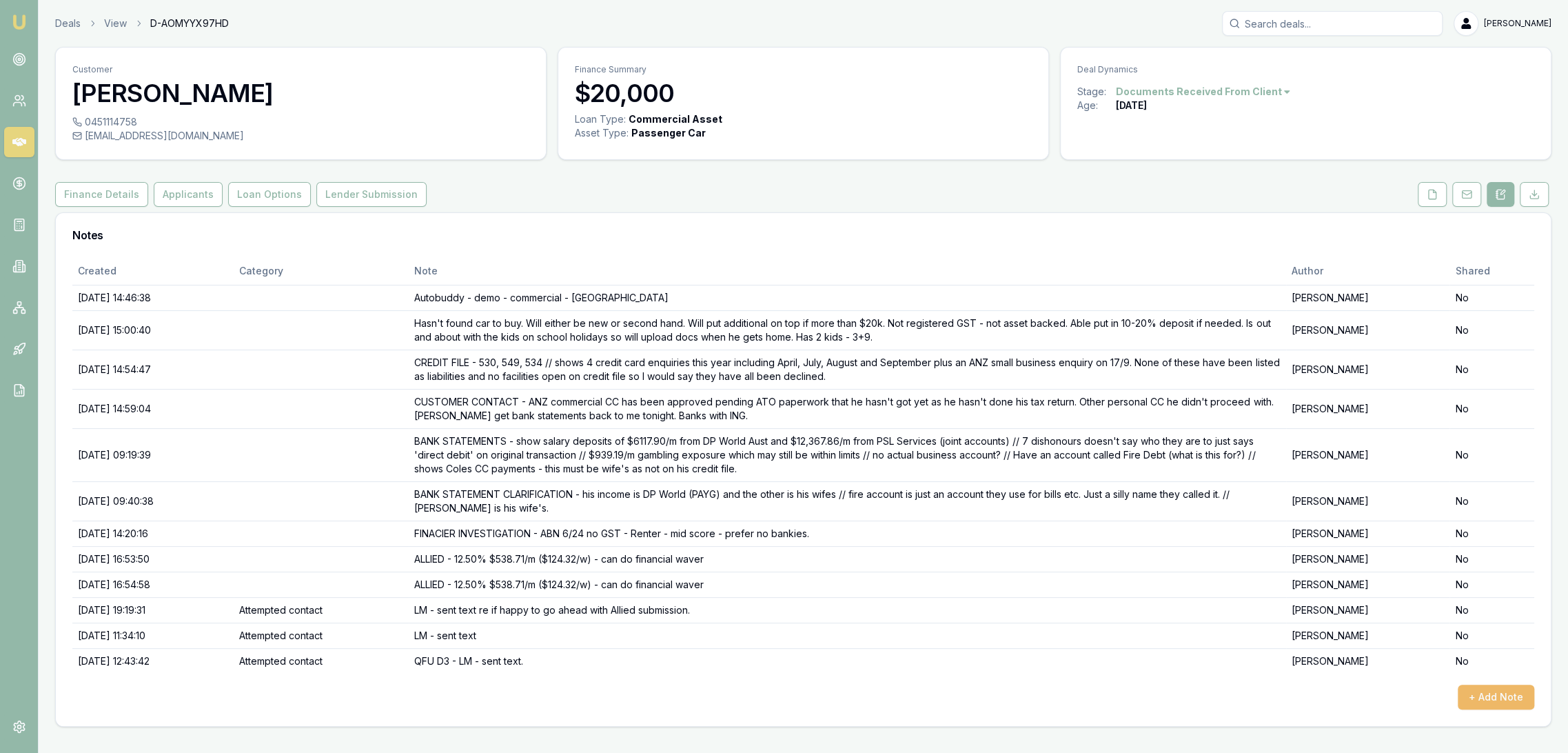
click at [1498, 696] on button "+ Add Note" at bounding box center [1497, 697] width 77 height 25
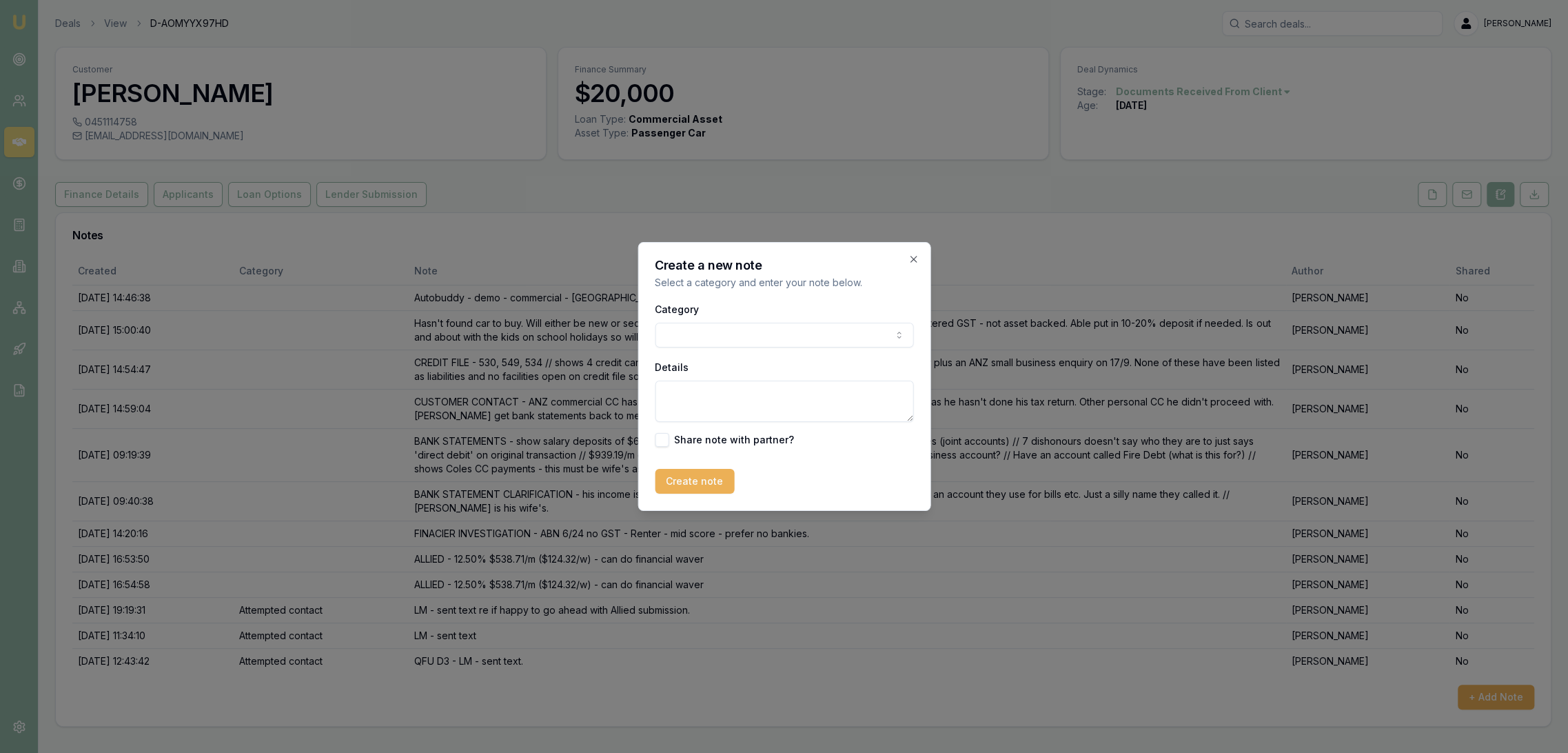
click at [730, 335] on body "Emu Broker Deals View D-AOMYYX97HD Robyn Adams Toggle Menu Customer Pouono Lope…" at bounding box center [784, 376] width 1568 height 753
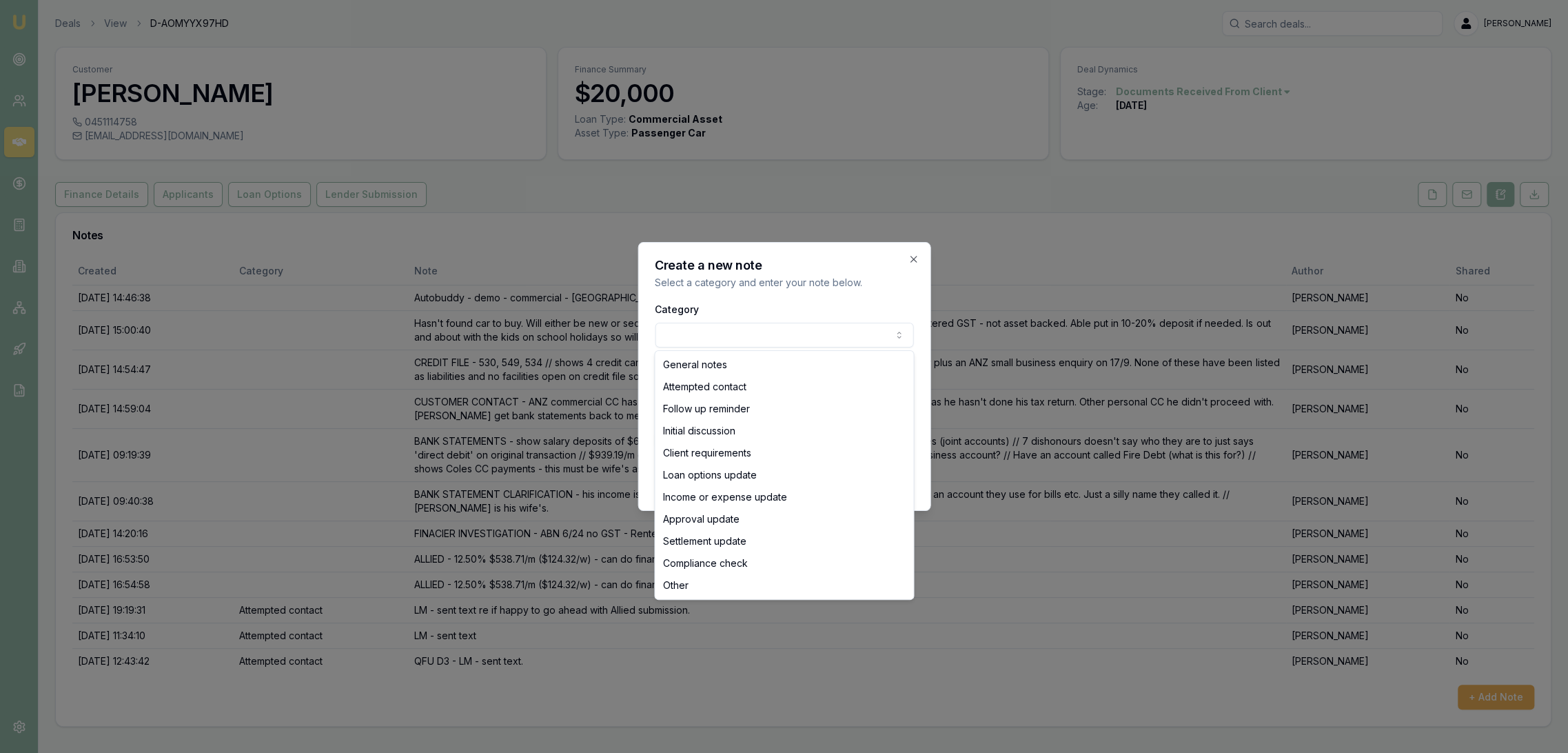
select select "ATTEMPTED_CONTACT"
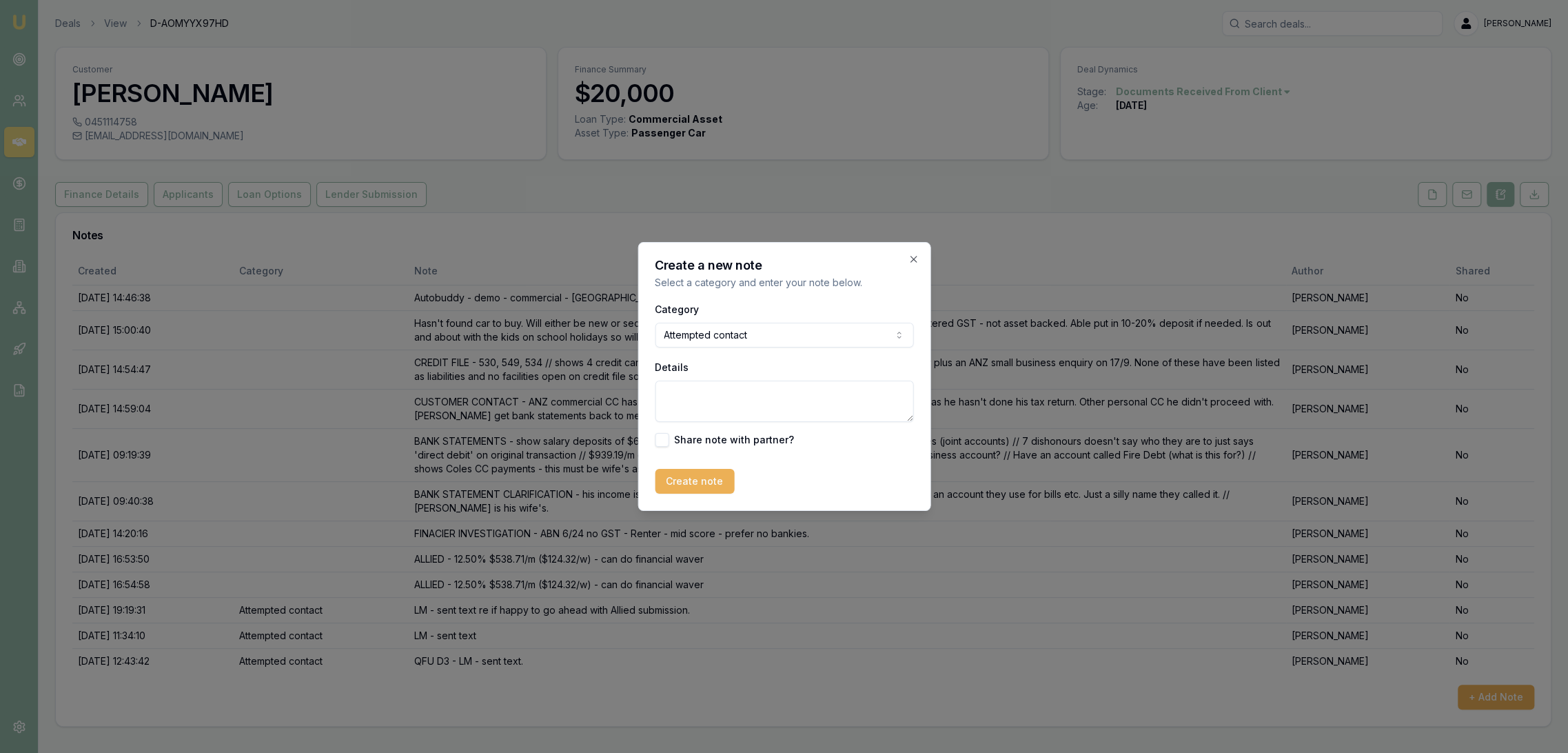
click at [717, 413] on textarea "Details" at bounding box center [784, 401] width 258 height 41
type button "on"
click at [717, 413] on textarea "Details" at bounding box center [784, 401] width 258 height 41
type textarea "q"
type textarea "QFU D4 - LM"
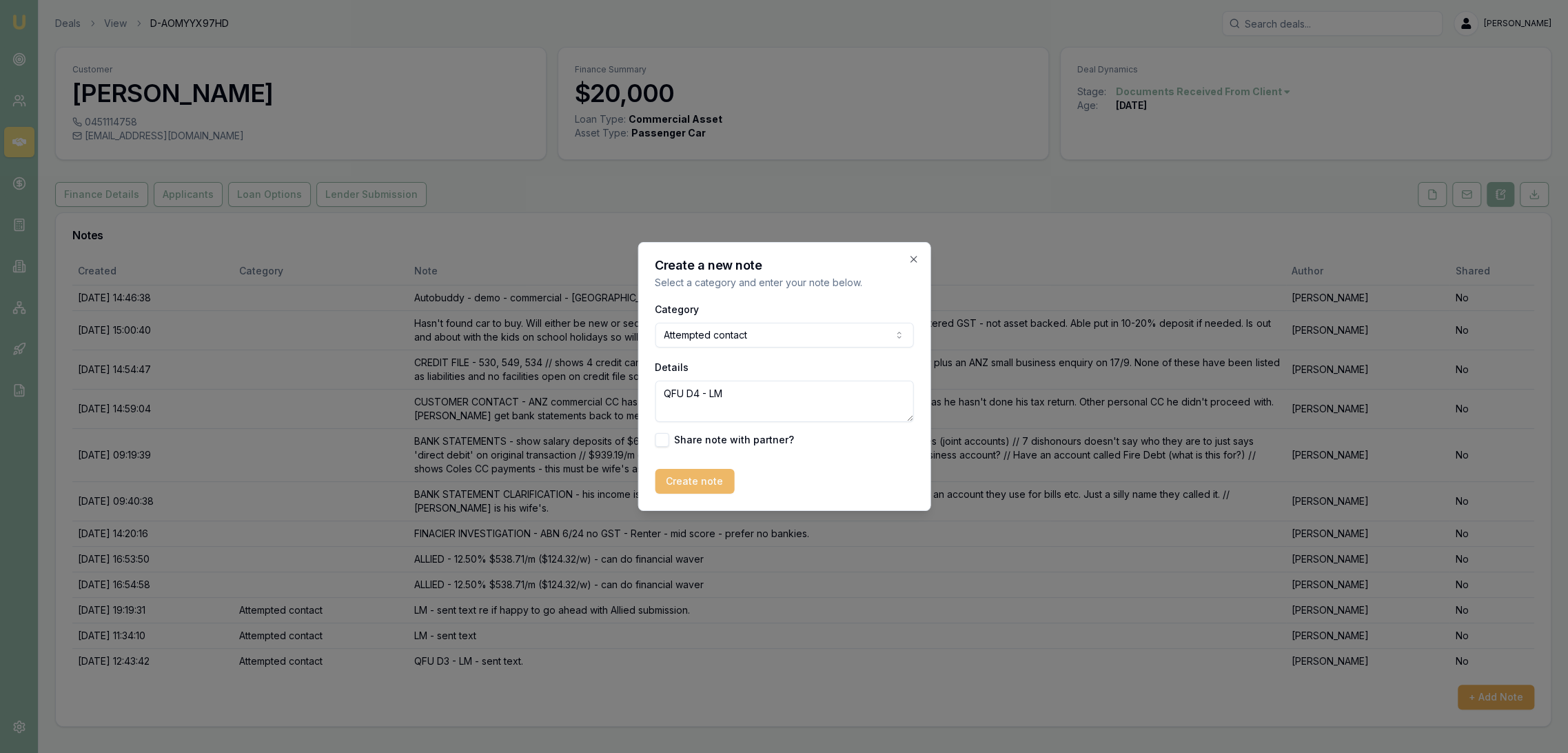
click at [702, 478] on button "Create note" at bounding box center [694, 481] width 80 height 25
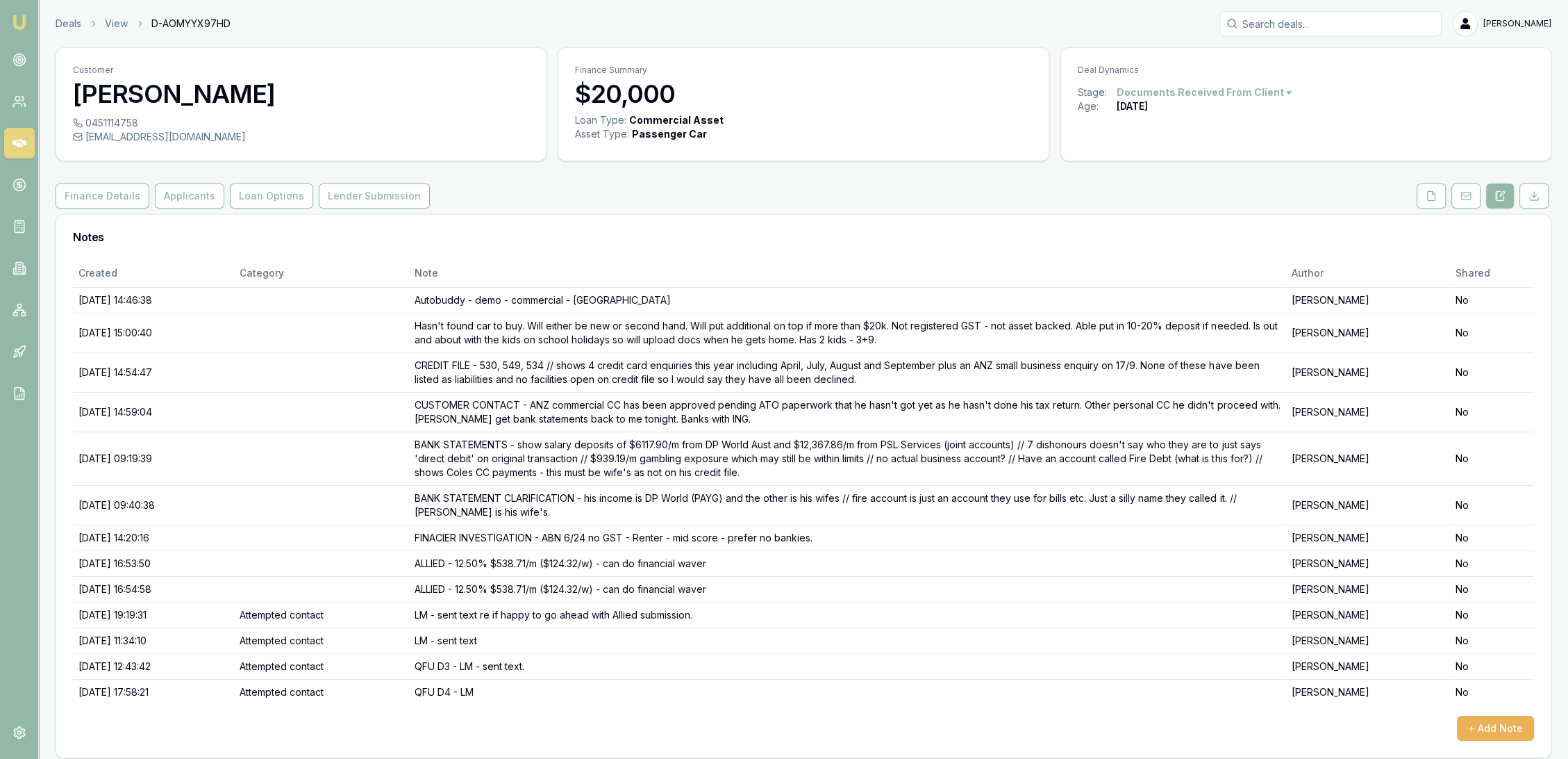
click at [18, 20] on img at bounding box center [20, 23] width 17 height 17
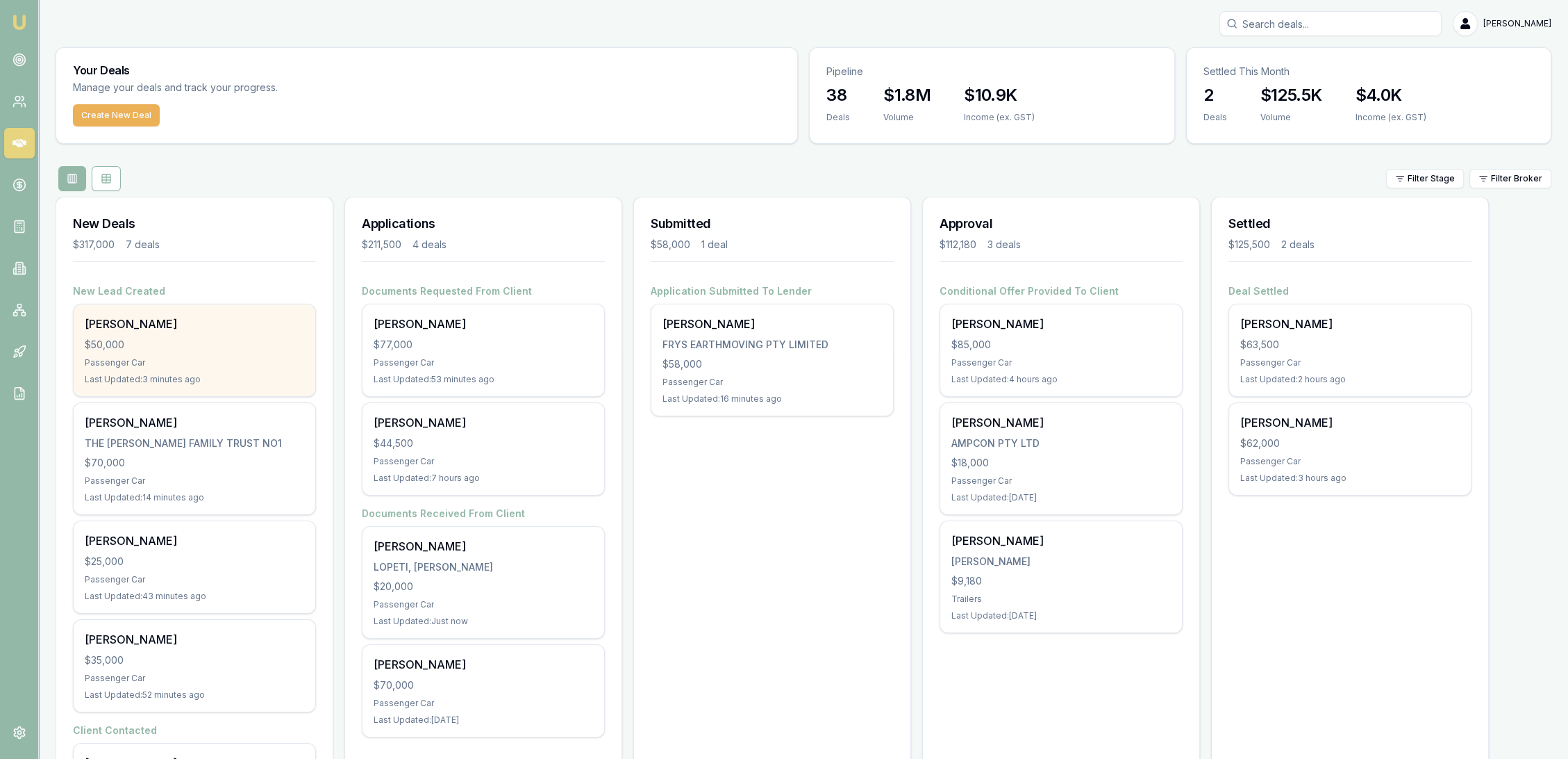
click at [147, 370] on div "Romeo Canlas $50,000 Passenger Car Last Updated: 3 minutes ago" at bounding box center [194, 350] width 241 height 91
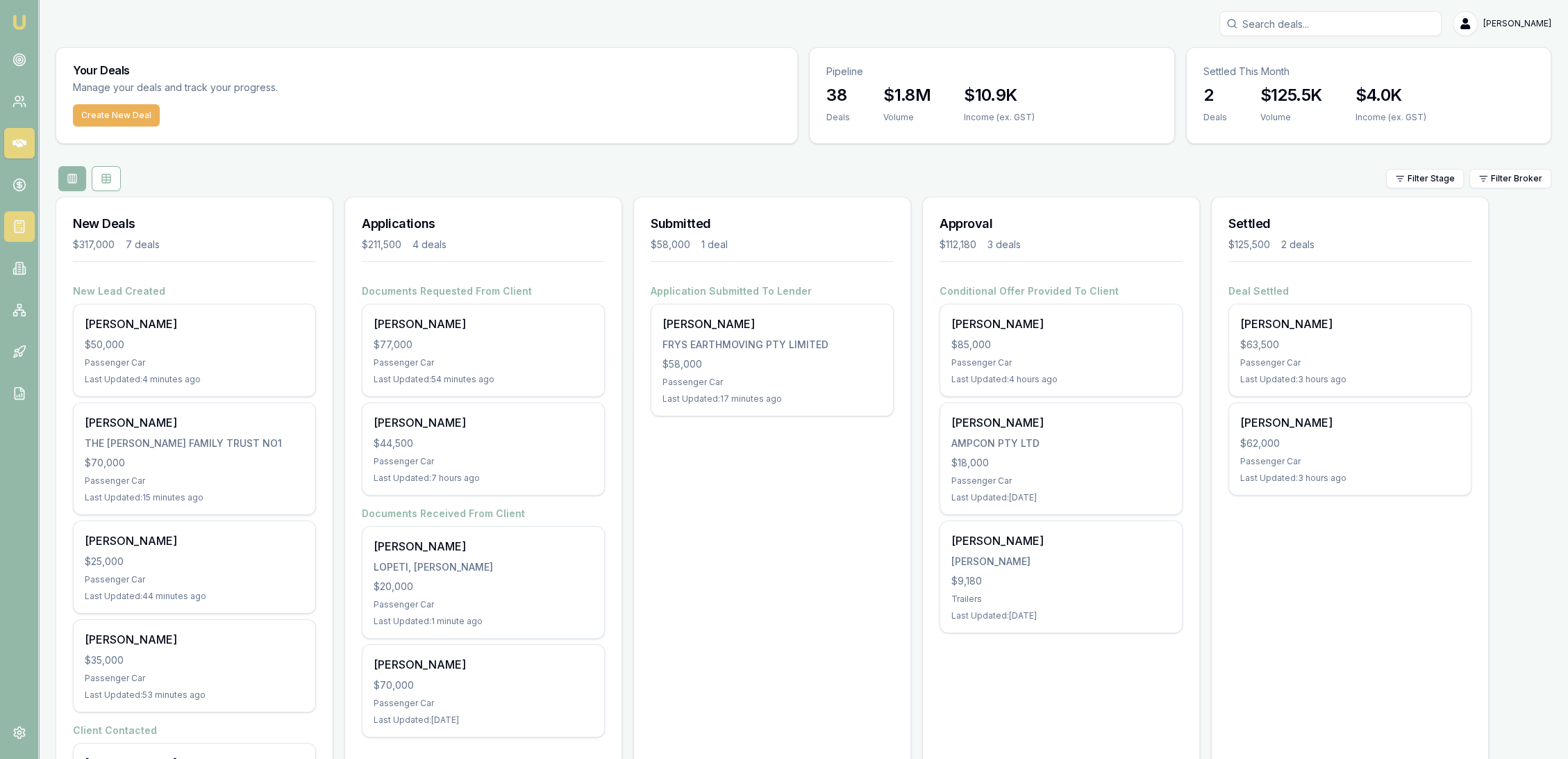
click at [22, 232] on rect at bounding box center [19, 226] width 9 height 12
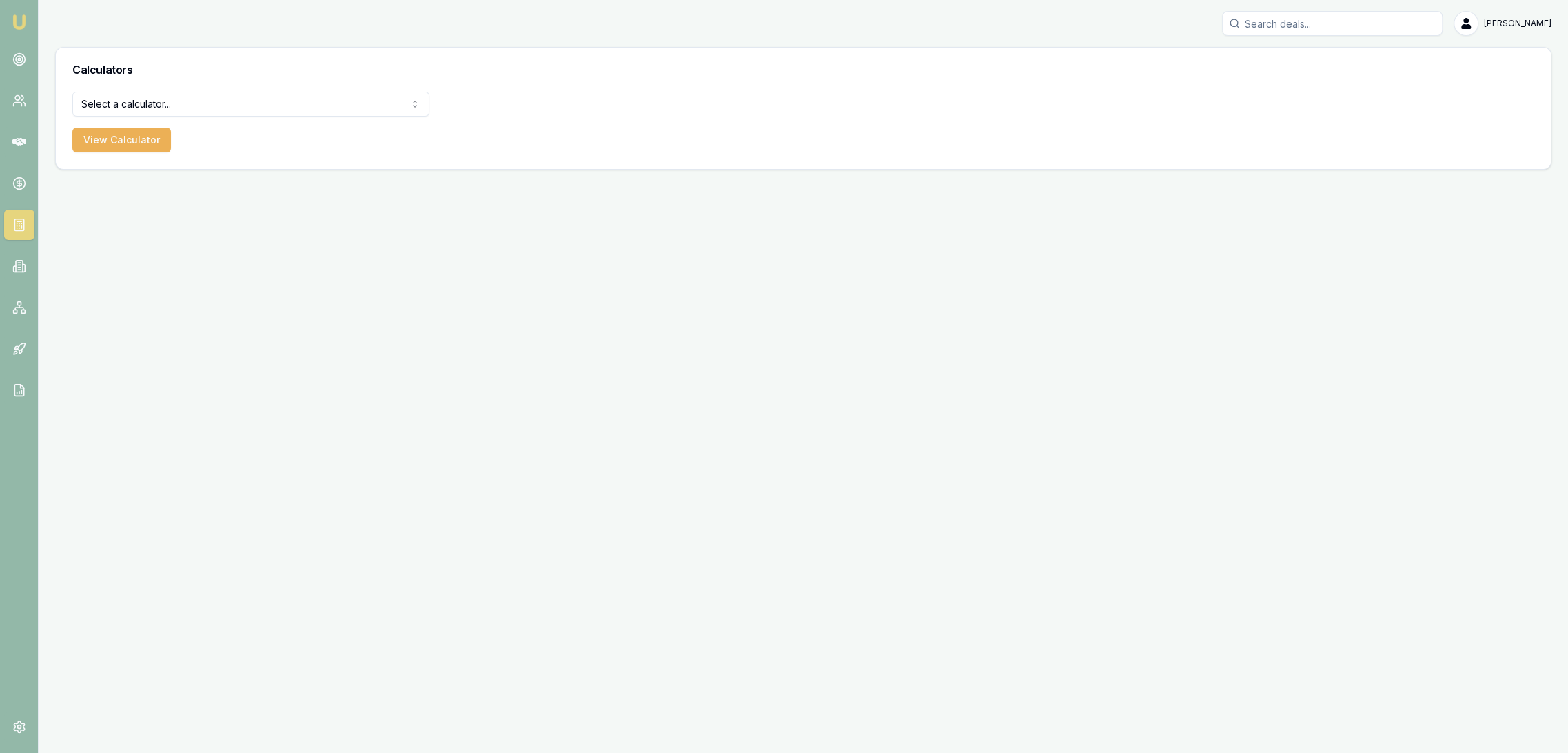
click at [158, 105] on html "Emu Broker Robyn Adams Toggle Menu Calculators Select a calculator... Finance Q…" at bounding box center [784, 376] width 1568 height 753
click at [138, 104] on html "Emu Broker Robyn Adams Toggle Menu Calculators Lender Match Finance Quote Lende…" at bounding box center [784, 376] width 1568 height 753
click at [143, 93] on html "Emu Broker Robyn Adams Toggle Menu Calculators Payslip Calculator Finance Quote…" at bounding box center [784, 376] width 1568 height 753
select select "finance-quote"
click at [115, 138] on button "View Calculator" at bounding box center [121, 139] width 98 height 25
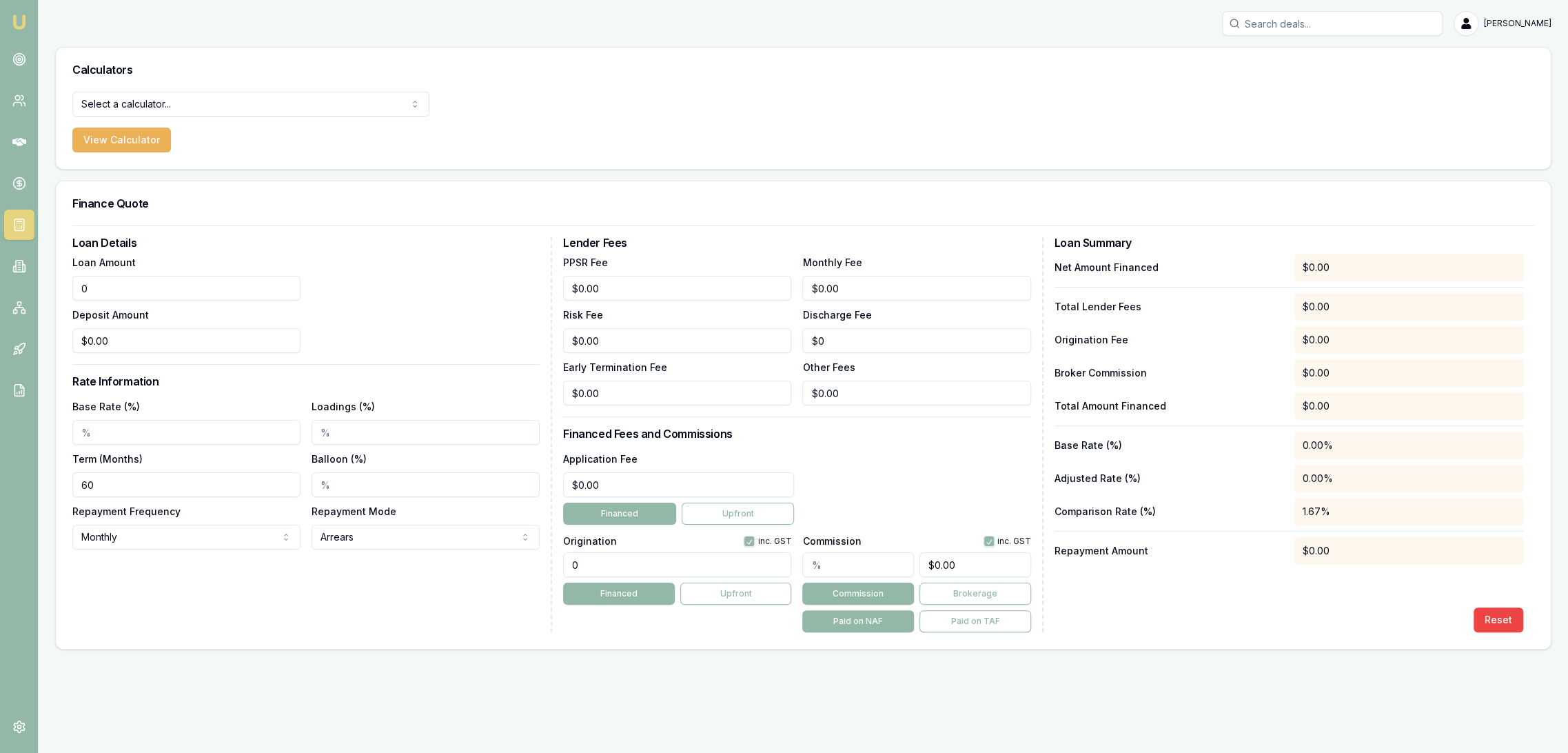
drag, startPoint x: 153, startPoint y: 291, endPoint x: 49, endPoint y: 284, distance: 104.2
click at [54, 291] on main "Calculators Select a calculator... Finance Quote Lender Match Payslip Calculato…" at bounding box center [803, 348] width 1530 height 602
type input "$50,000.00"
type input "$0.00"
type input "5.85%"
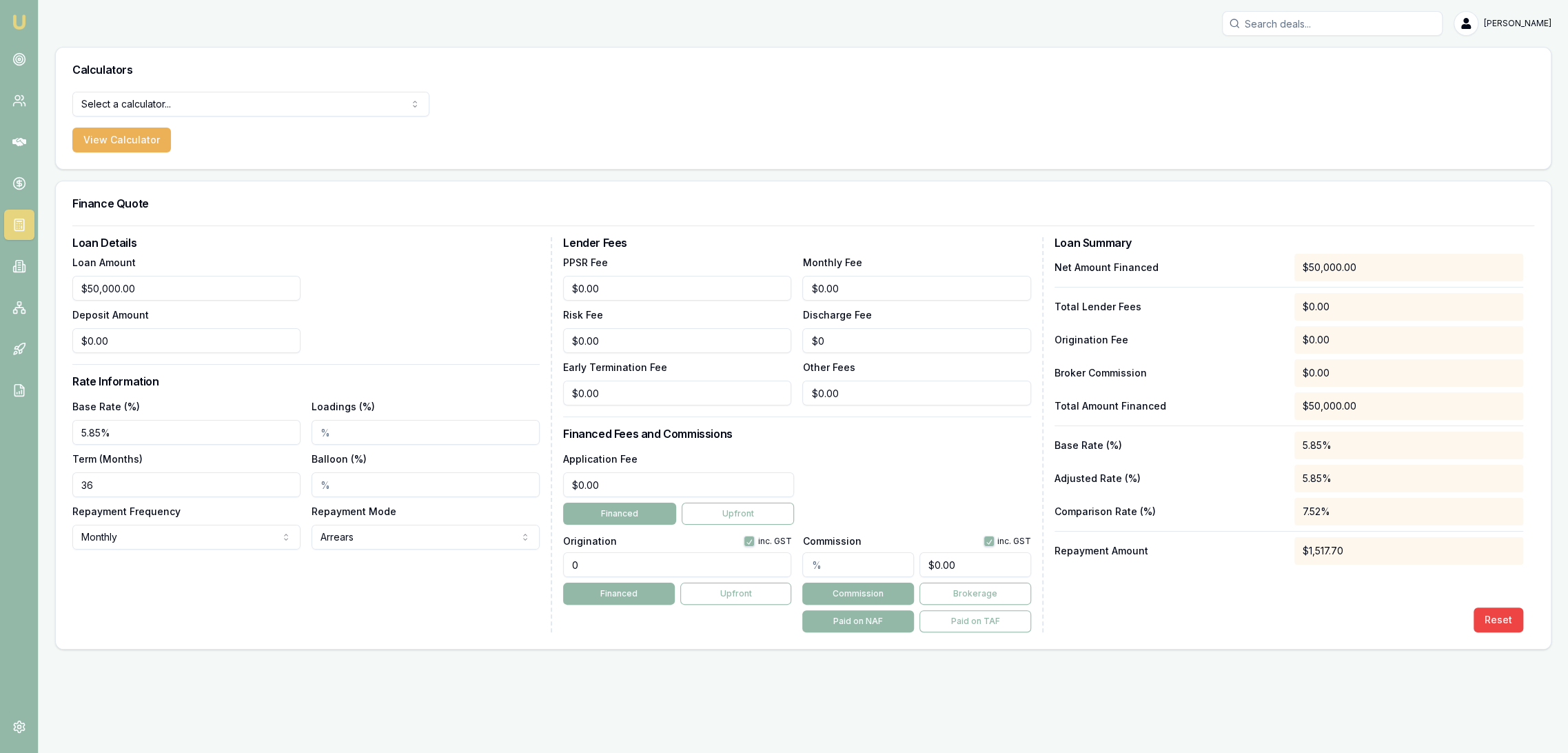
type input "36"
drag, startPoint x: 619, startPoint y: 484, endPoint x: 507, endPoint y: 484, distance: 112.0
click at [507, 484] on div "Loan Details Loan Amount $50,000.00 Deposit Amount $0.00 Rate Information Base …" at bounding box center [803, 434] width 1462 height 395
type input "$495.00"
drag, startPoint x: 602, startPoint y: 570, endPoint x: 501, endPoint y: 562, distance: 101.3
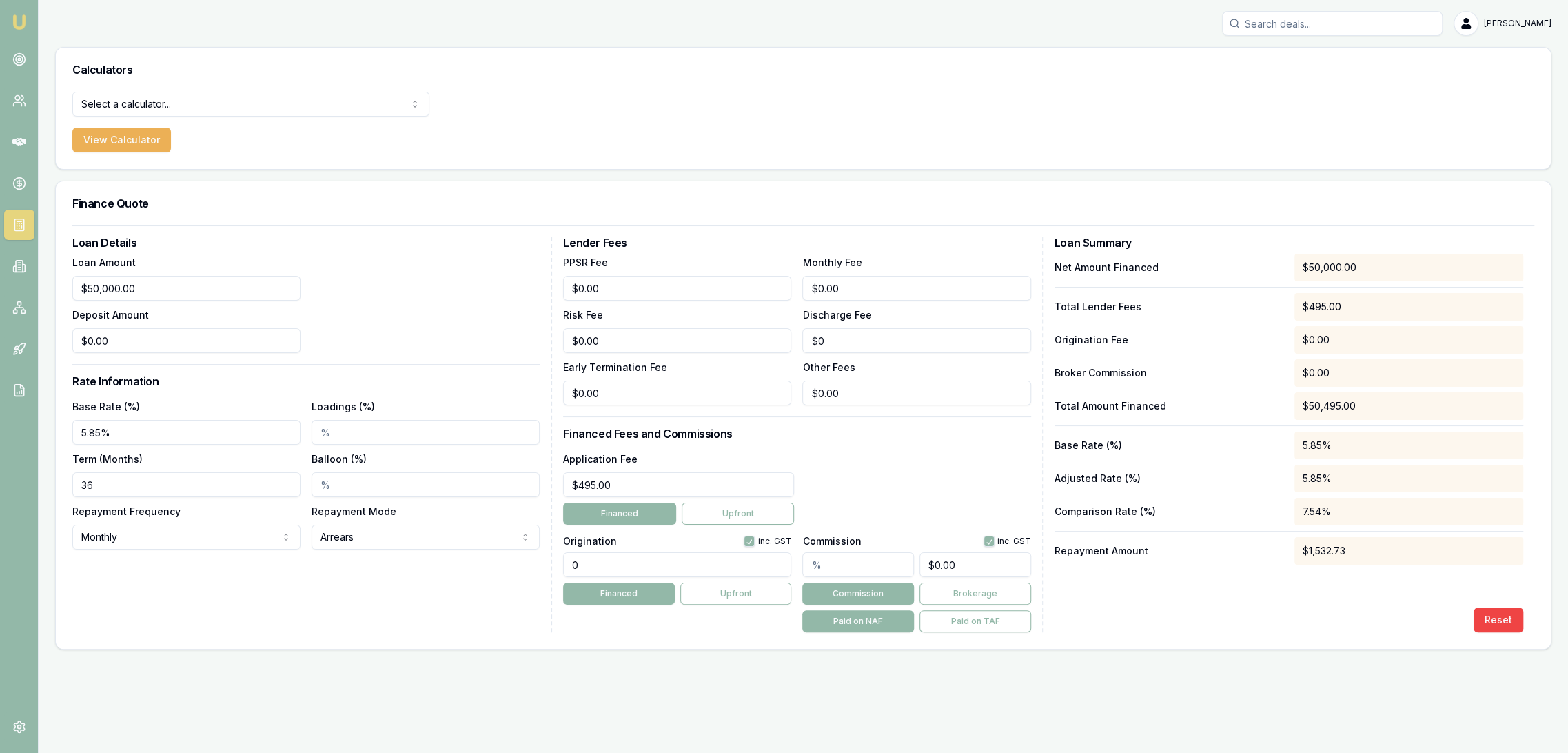
click at [501, 562] on div "Loan Details Loan Amount $50,000.00 Deposit Amount $0.00 Rate Information Base …" at bounding box center [803, 434] width 1462 height 395
click at [905, 490] on div "Application Fee $495.00 Financed Upfront" at bounding box center [797, 487] width 468 height 75
drag, startPoint x: 632, startPoint y: 563, endPoint x: 515, endPoint y: 562, distance: 117.0
click at [515, 562] on div "Loan Details Loan Amount $50,000.00 Deposit Amount $0.00 Rate Information Base …" at bounding box center [803, 434] width 1462 height 395
type input "1650.00"
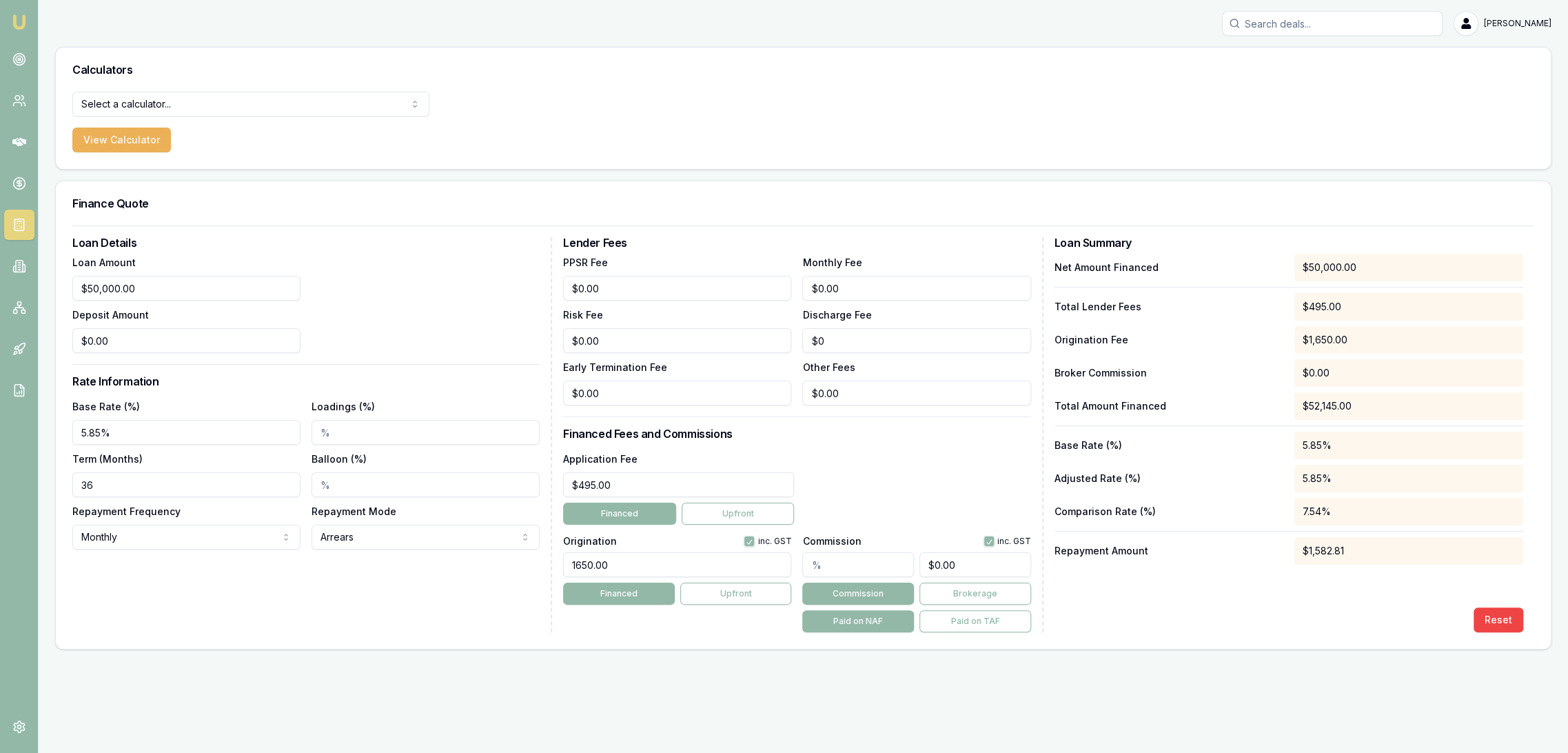
click at [948, 481] on div "Application Fee $495.00 Financed Upfront" at bounding box center [797, 487] width 468 height 75
click at [316, 484] on input "Balloon (%)" at bounding box center [426, 485] width 228 height 25
type input "30.00%"
click at [337, 583] on div "Loan Details Loan Amount $50,000.00 Deposit Amount $0.00 Rate Information Base …" at bounding box center [312, 434] width 480 height 395
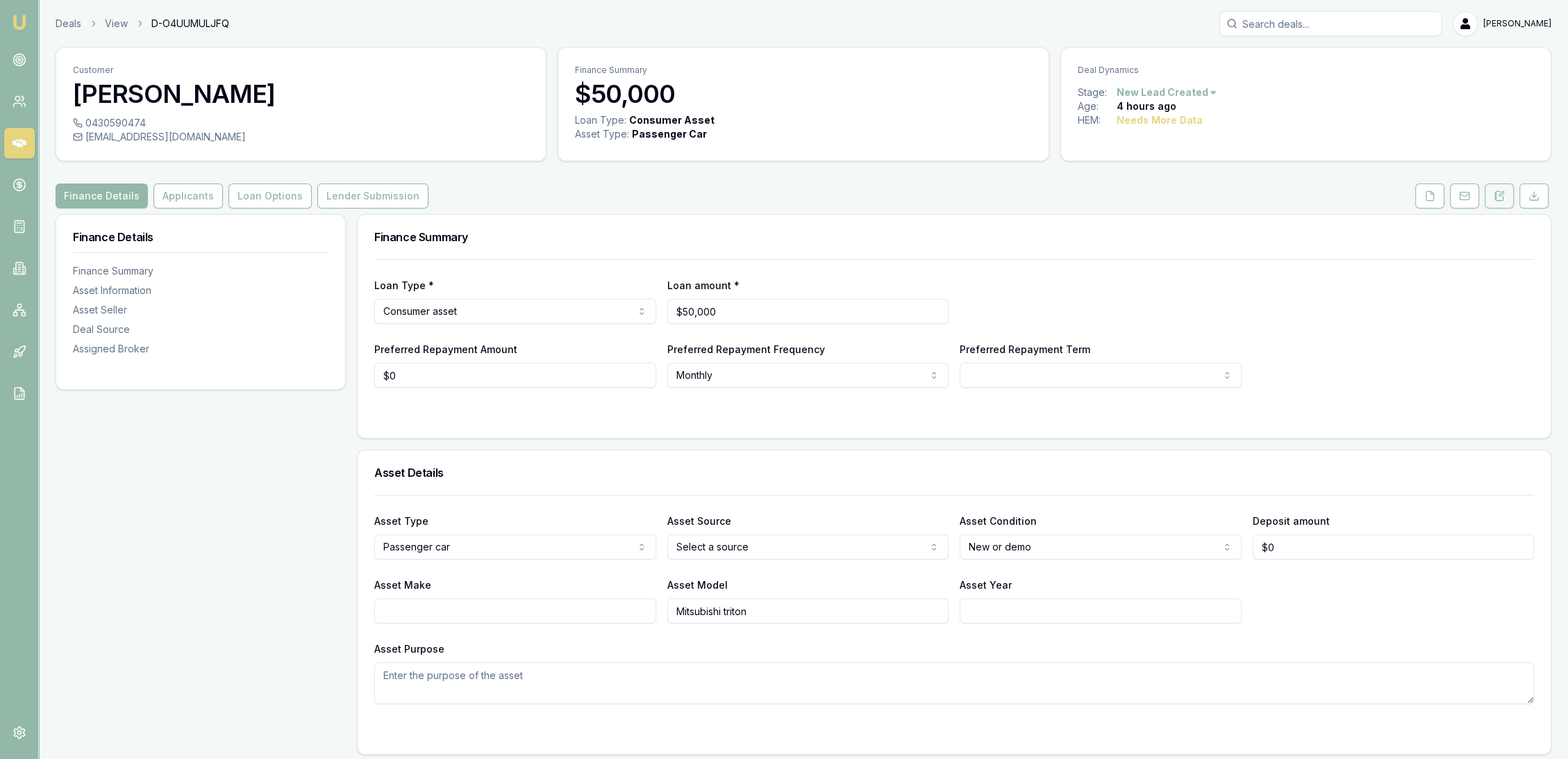
click at [1506, 189] on button at bounding box center [1498, 196] width 29 height 25
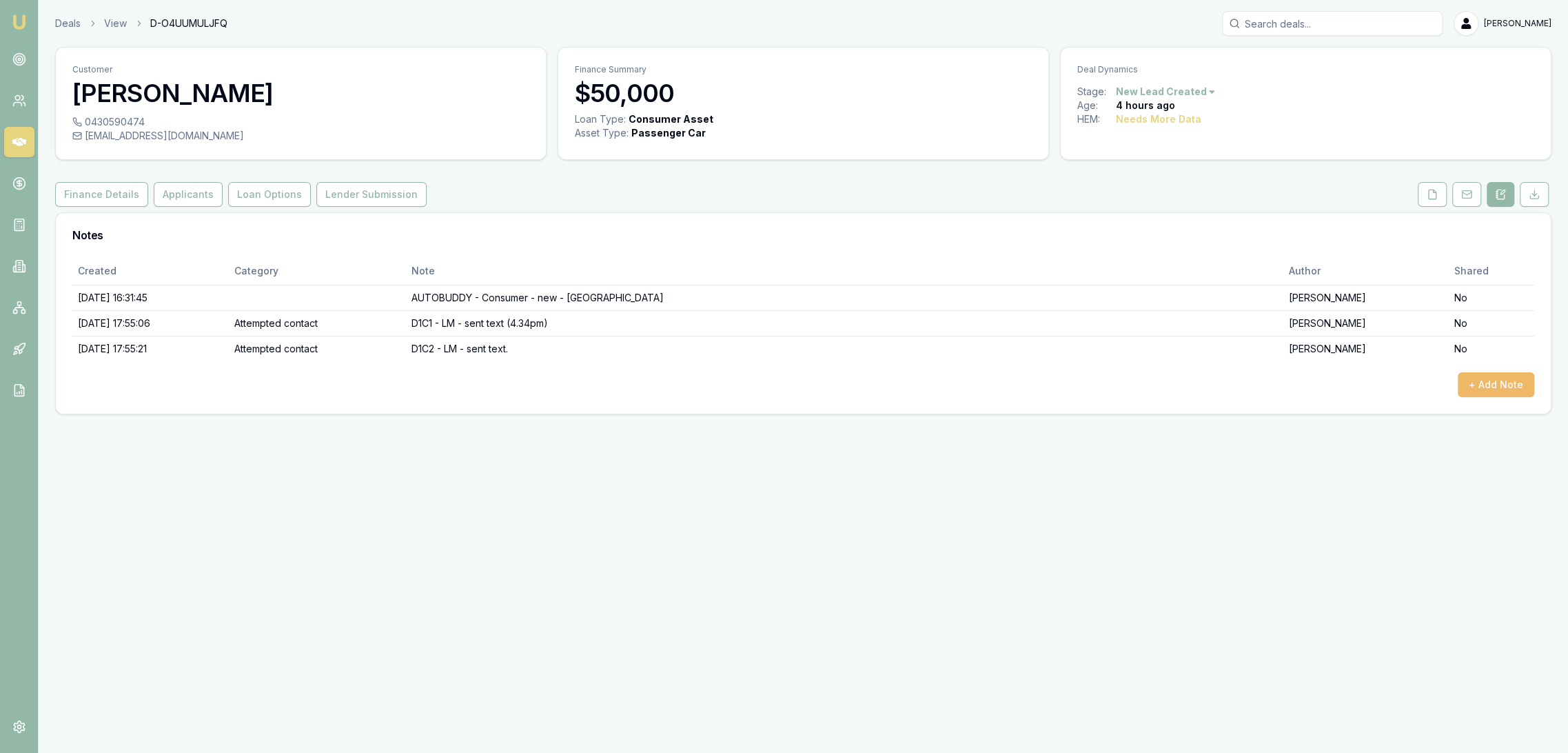
click at [1498, 382] on button "+ Add Note" at bounding box center [1497, 384] width 77 height 25
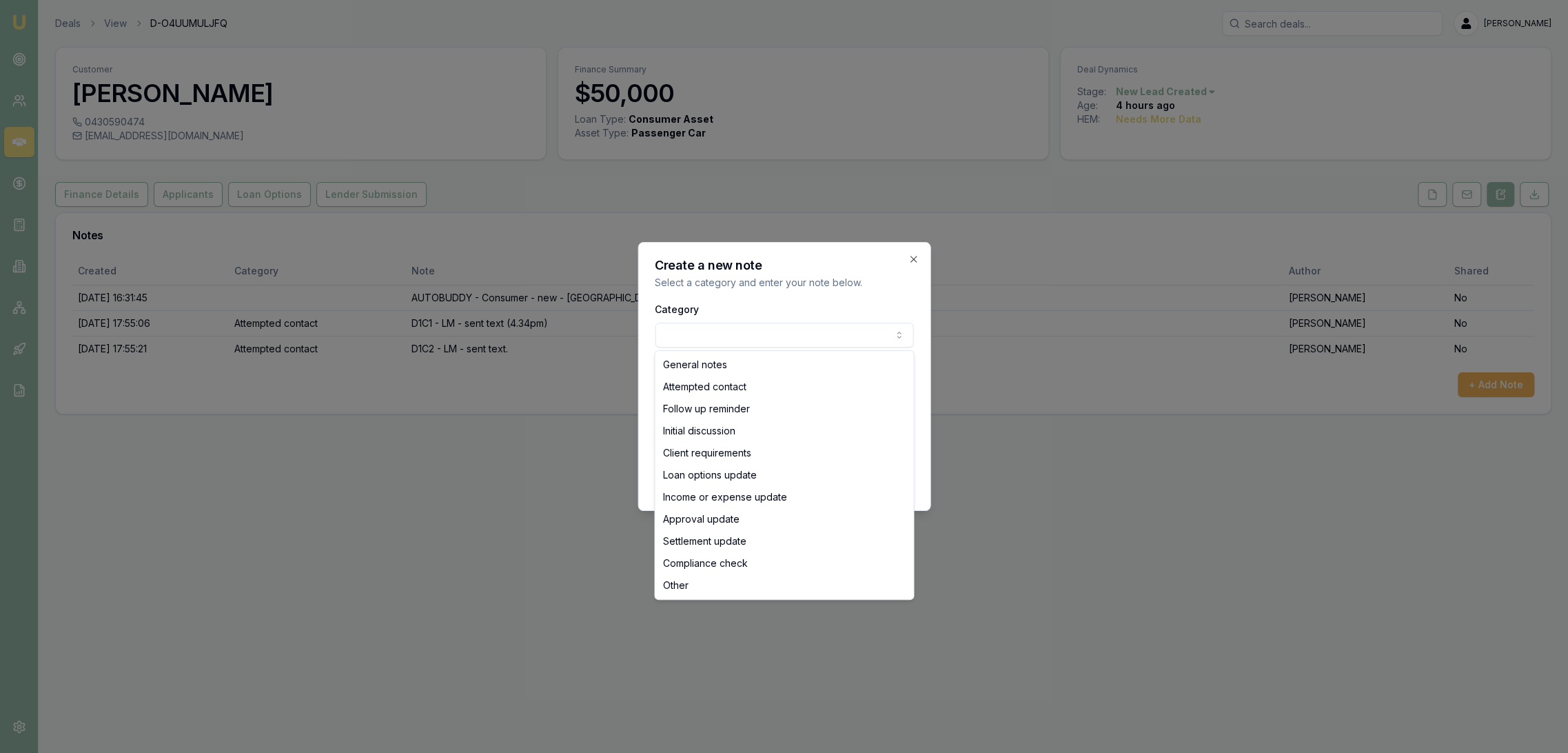
click at [722, 331] on body "Emu Broker Deals View D-O4UUMULJFQ [PERSON_NAME] Toggle Menu Customer [PERSON_N…" at bounding box center [784, 376] width 1568 height 753
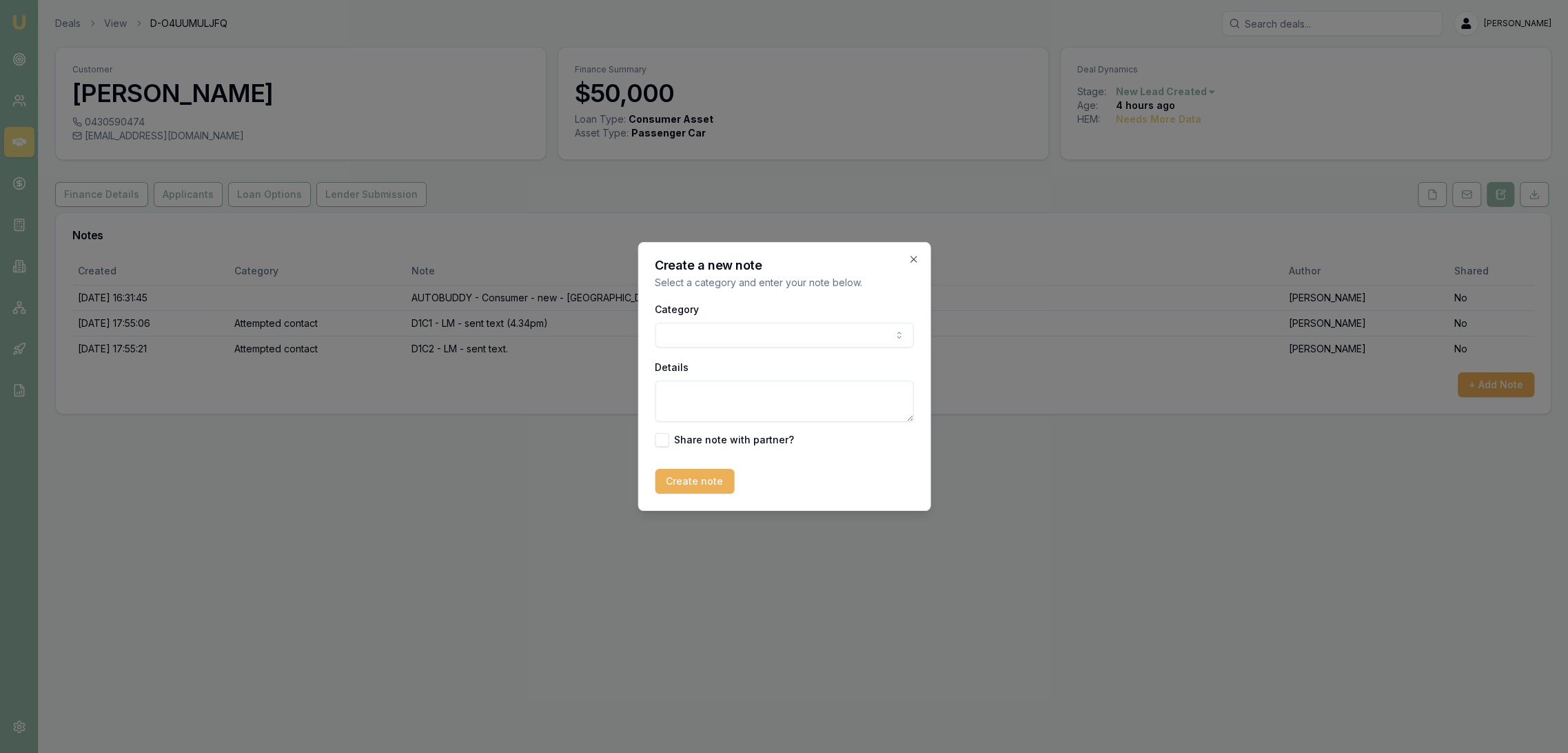
click at [702, 390] on textarea "Details" at bounding box center [784, 401] width 258 height 41
type textarea "TXT RCD - wants 3 yr loan term"
click at [697, 473] on button "Create note" at bounding box center [694, 481] width 80 height 25
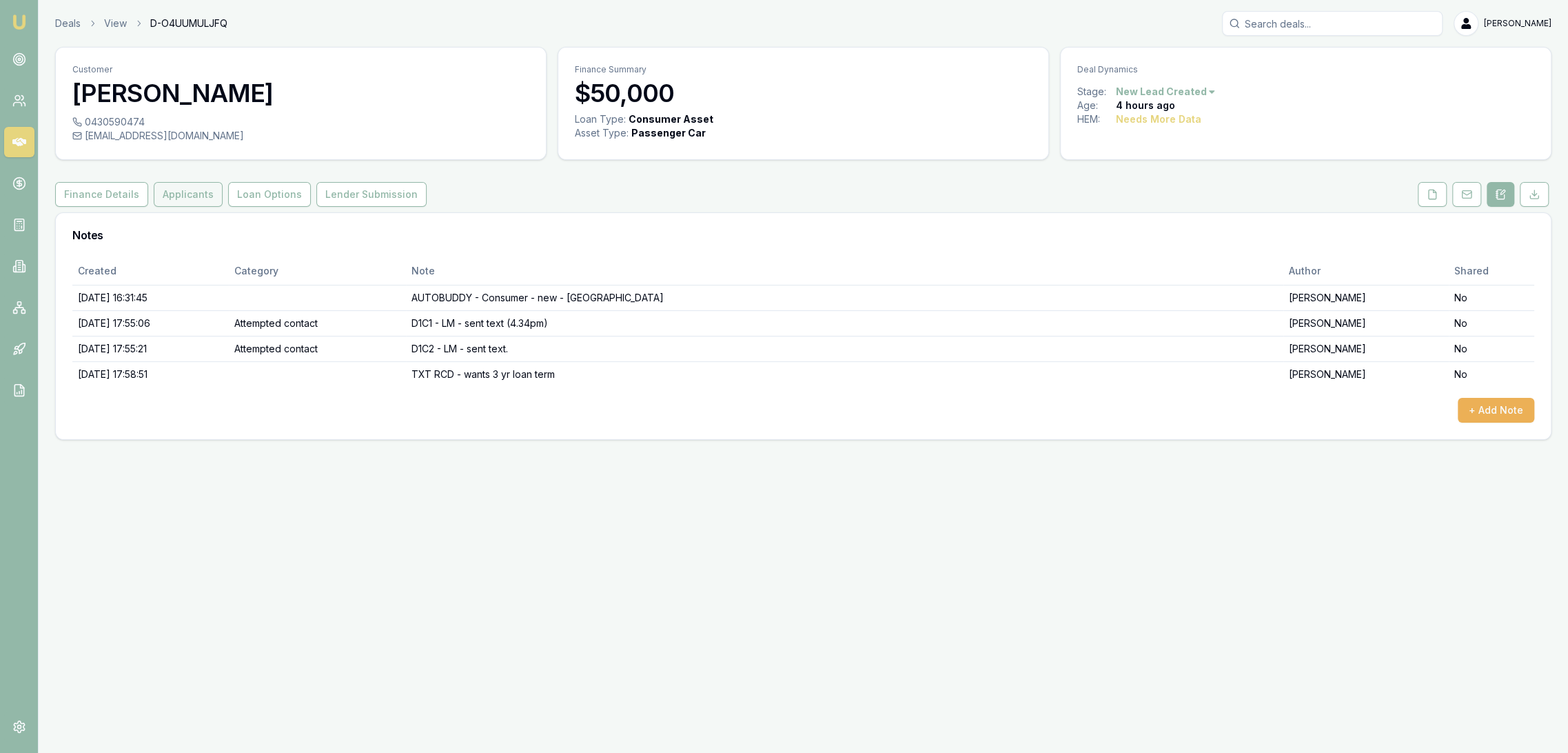
click at [162, 197] on button "Applicants" at bounding box center [188, 195] width 69 height 25
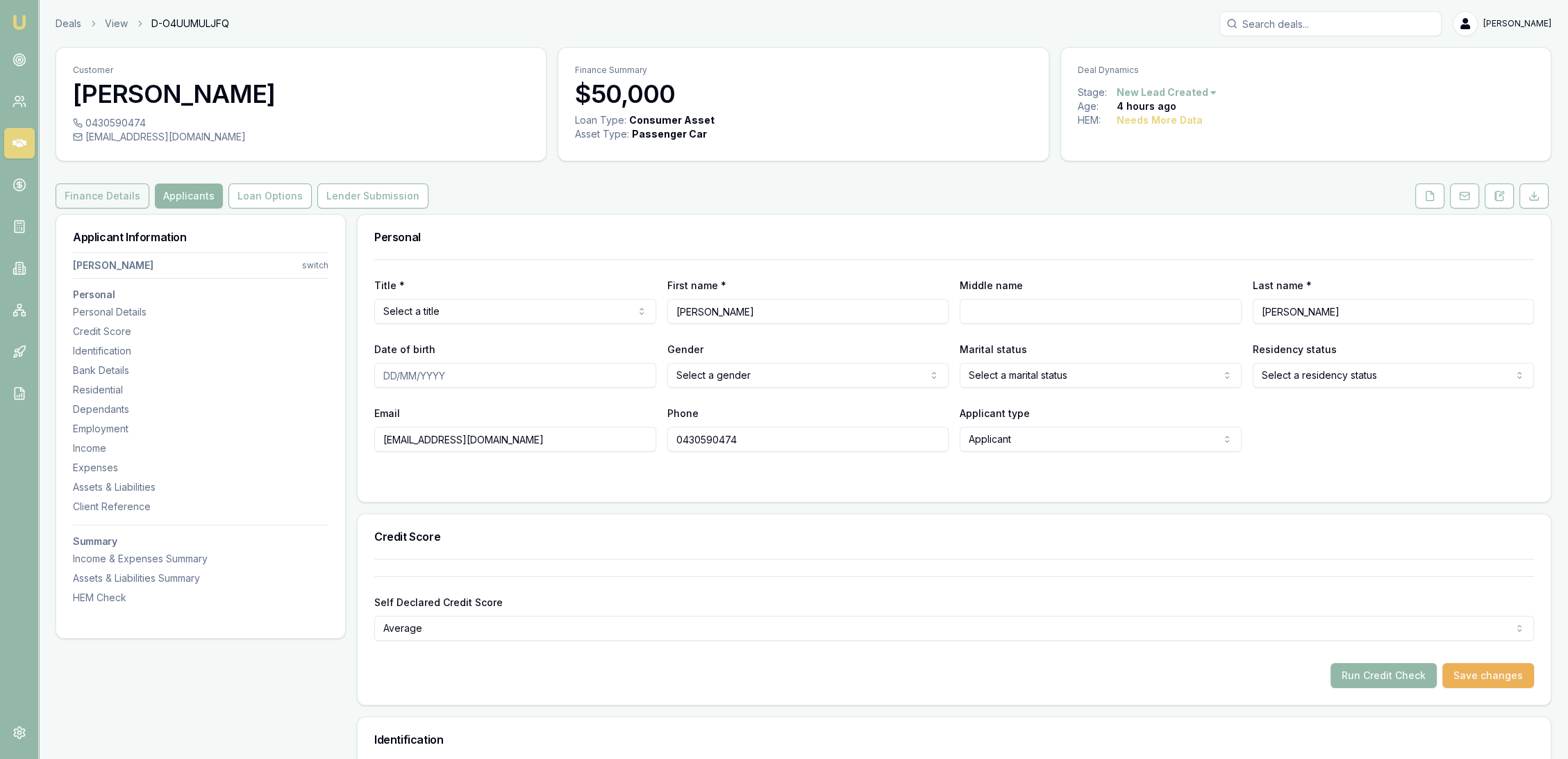
click at [113, 199] on button "Finance Details" at bounding box center [102, 196] width 93 height 25
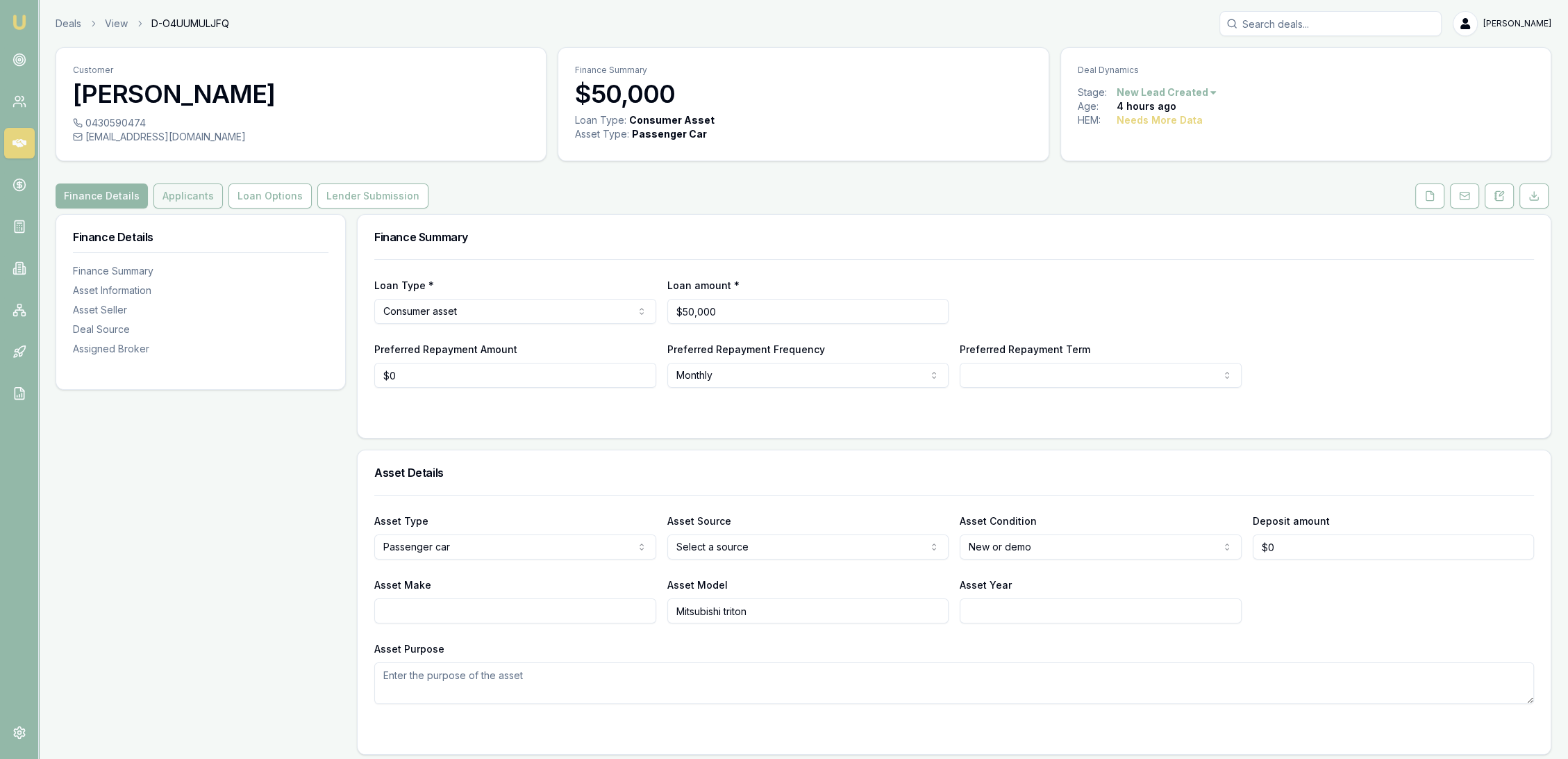
click at [165, 197] on button "Applicants" at bounding box center [188, 196] width 70 height 25
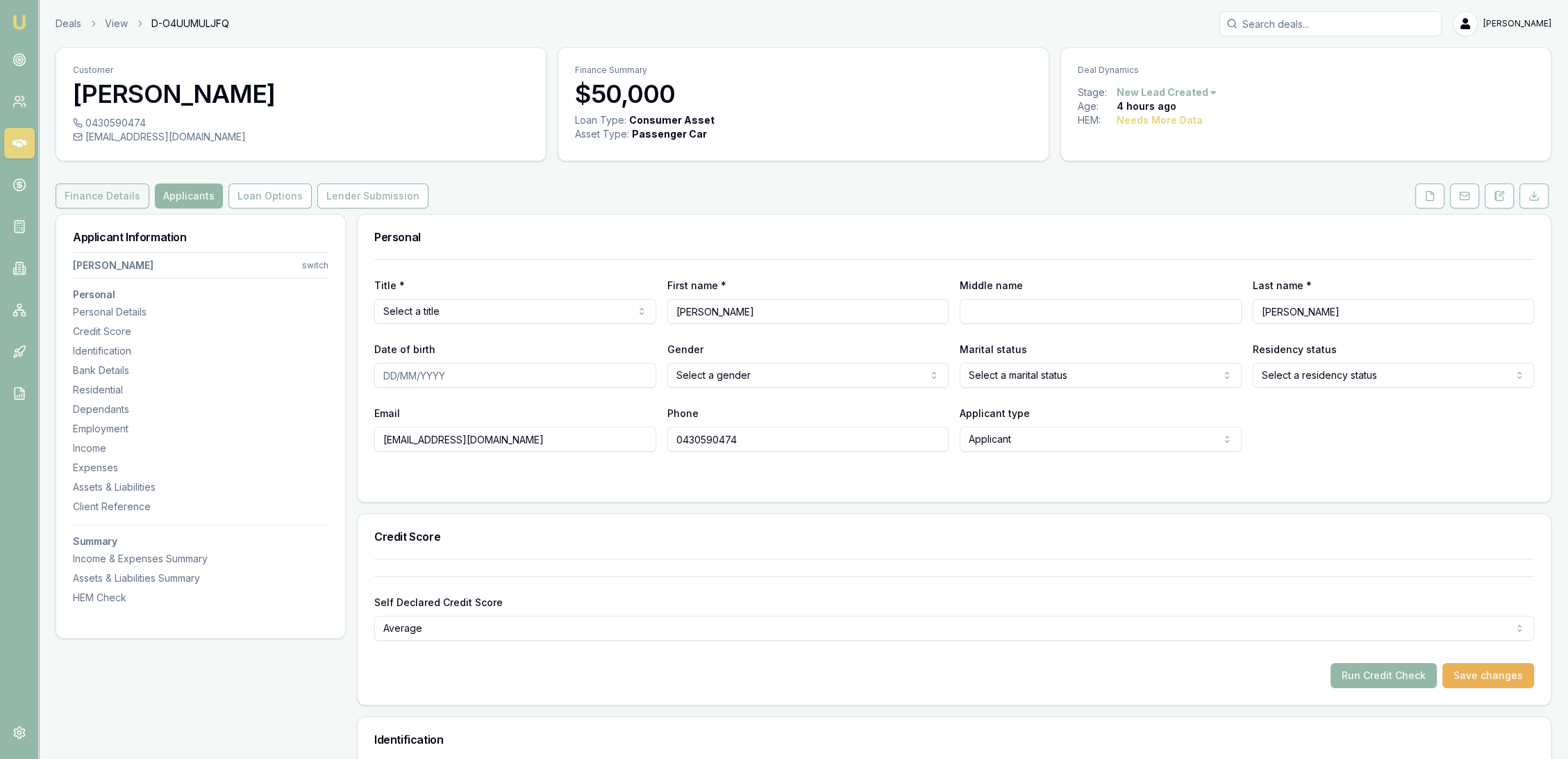
drag, startPoint x: 91, startPoint y: 194, endPoint x: 83, endPoint y: 193, distance: 8.1
click at [91, 194] on button "Finance Details" at bounding box center [102, 196] width 93 height 25
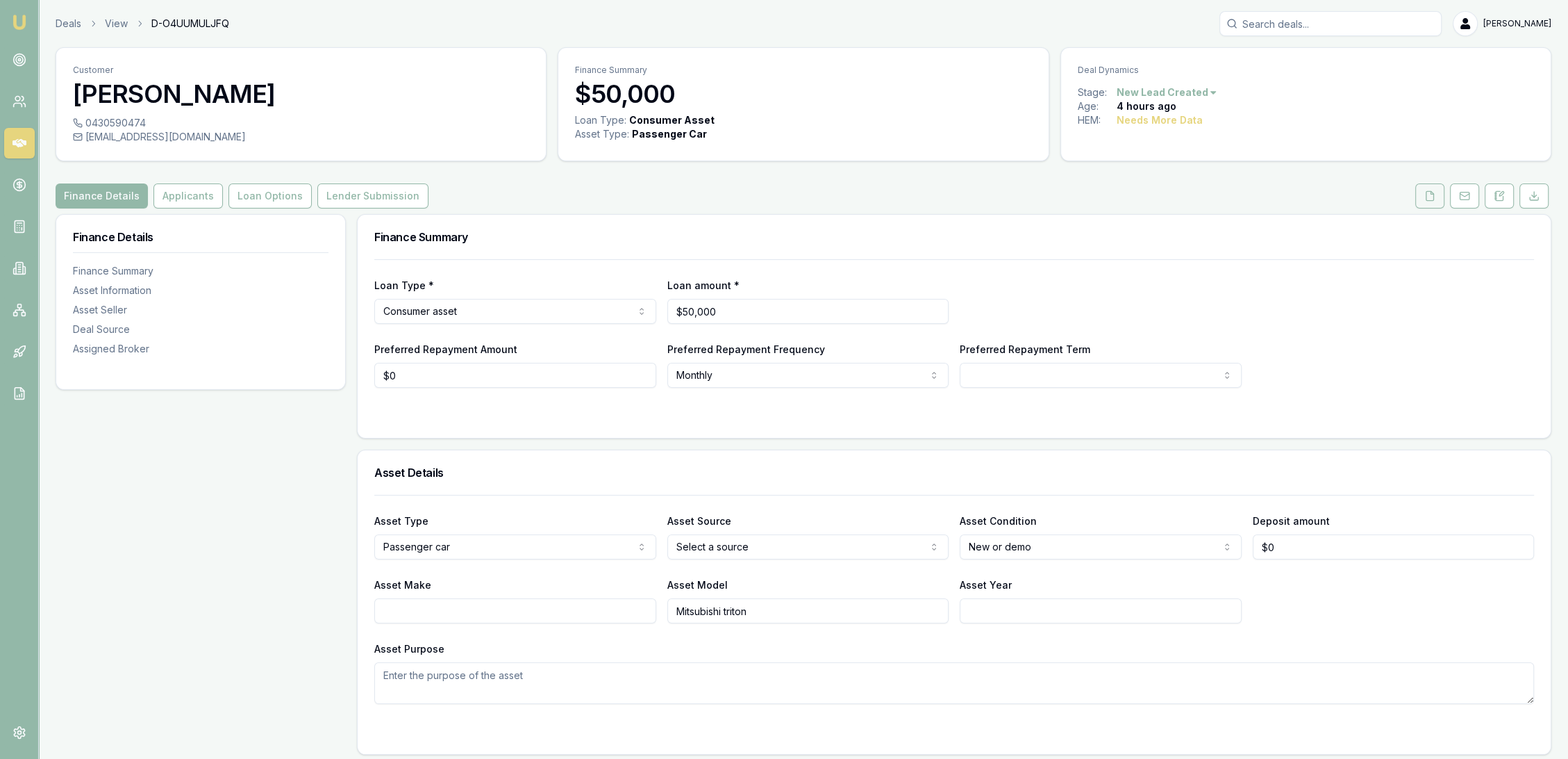
click at [1429, 190] on icon at bounding box center [1429, 196] width 11 height 11
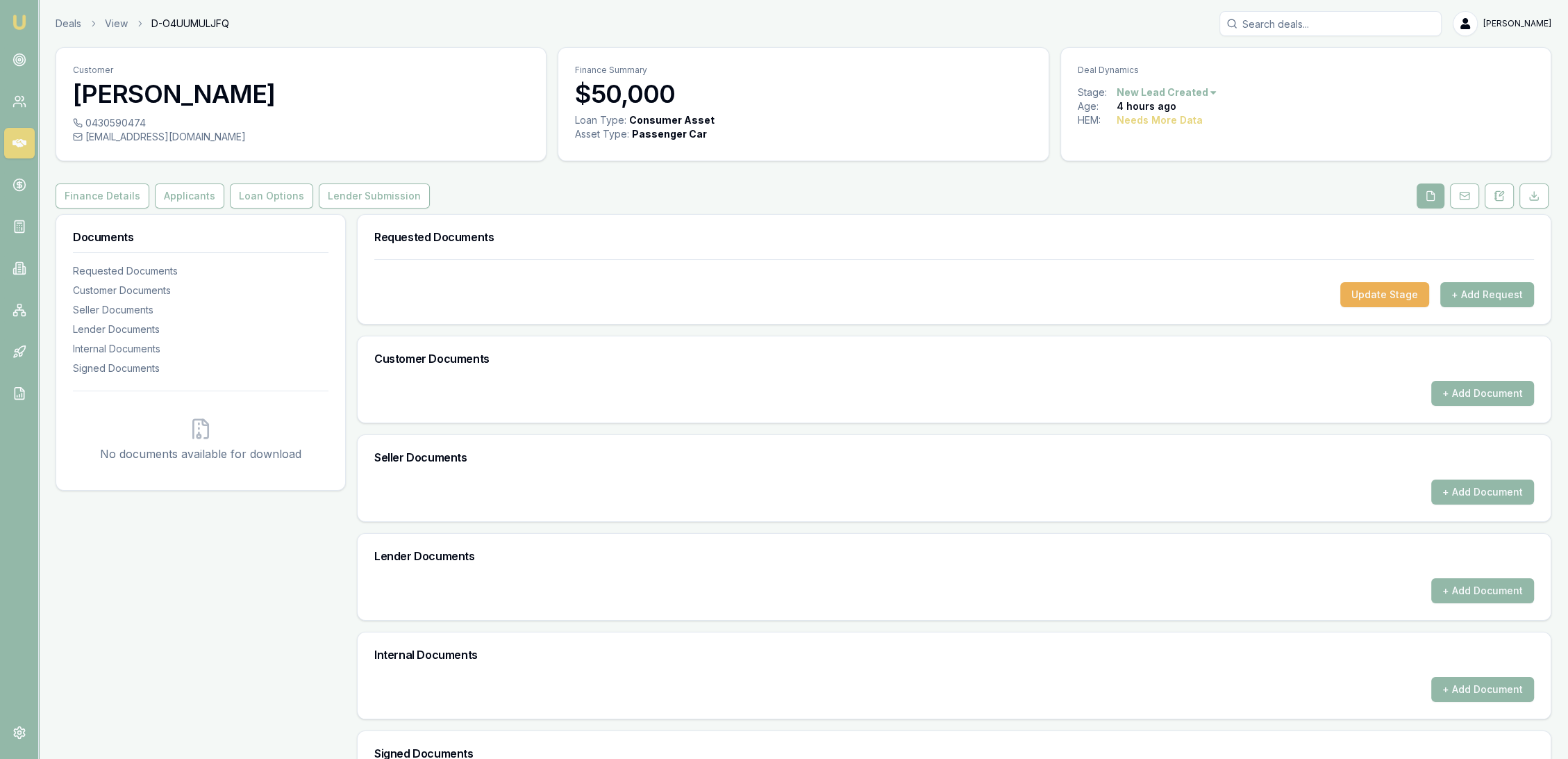
click at [1493, 290] on button "+ Add Request" at bounding box center [1486, 294] width 93 height 25
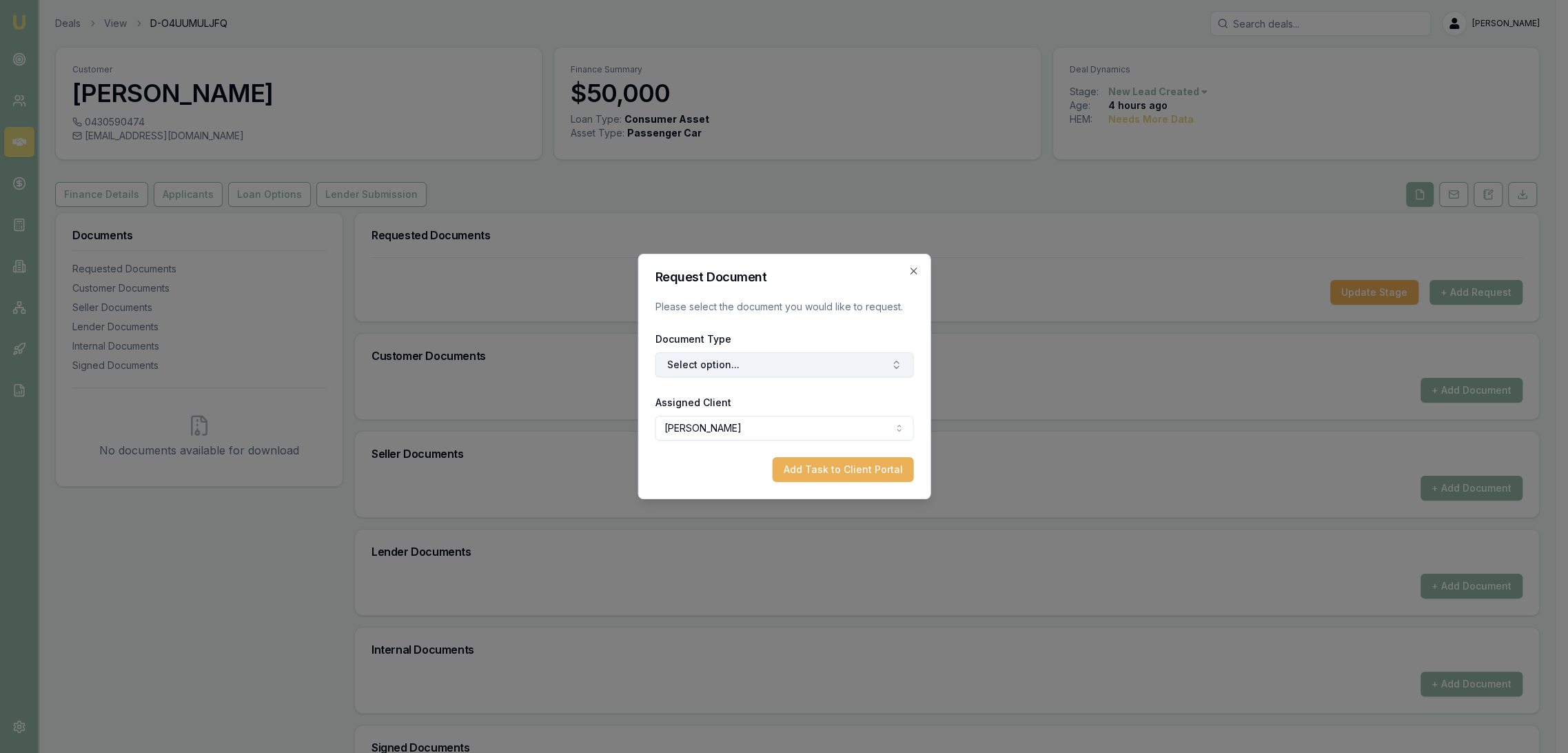
click at [728, 367] on button "Select option..." at bounding box center [784, 365] width 258 height 25
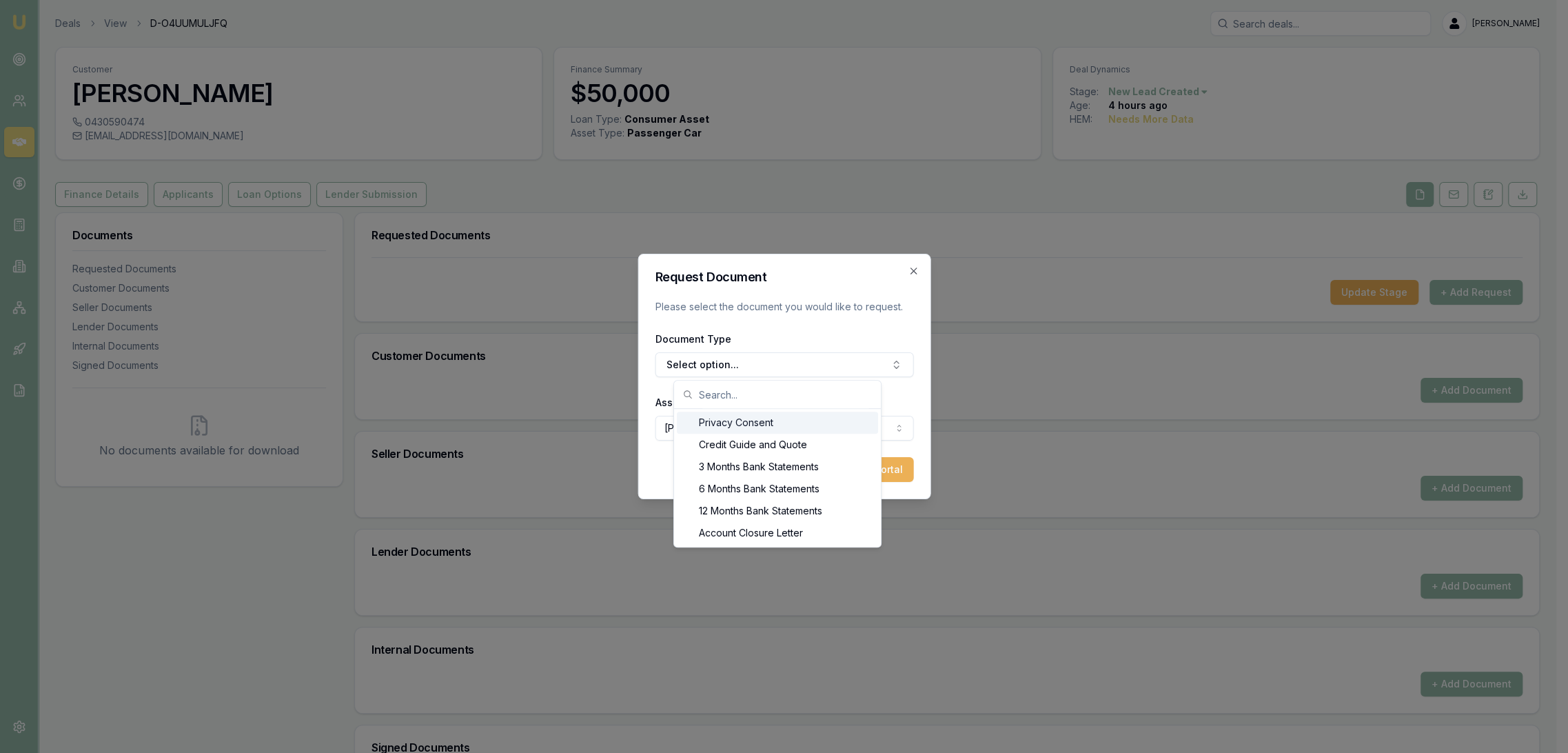
click at [728, 418] on div "Privacy Consent" at bounding box center [777, 423] width 201 height 22
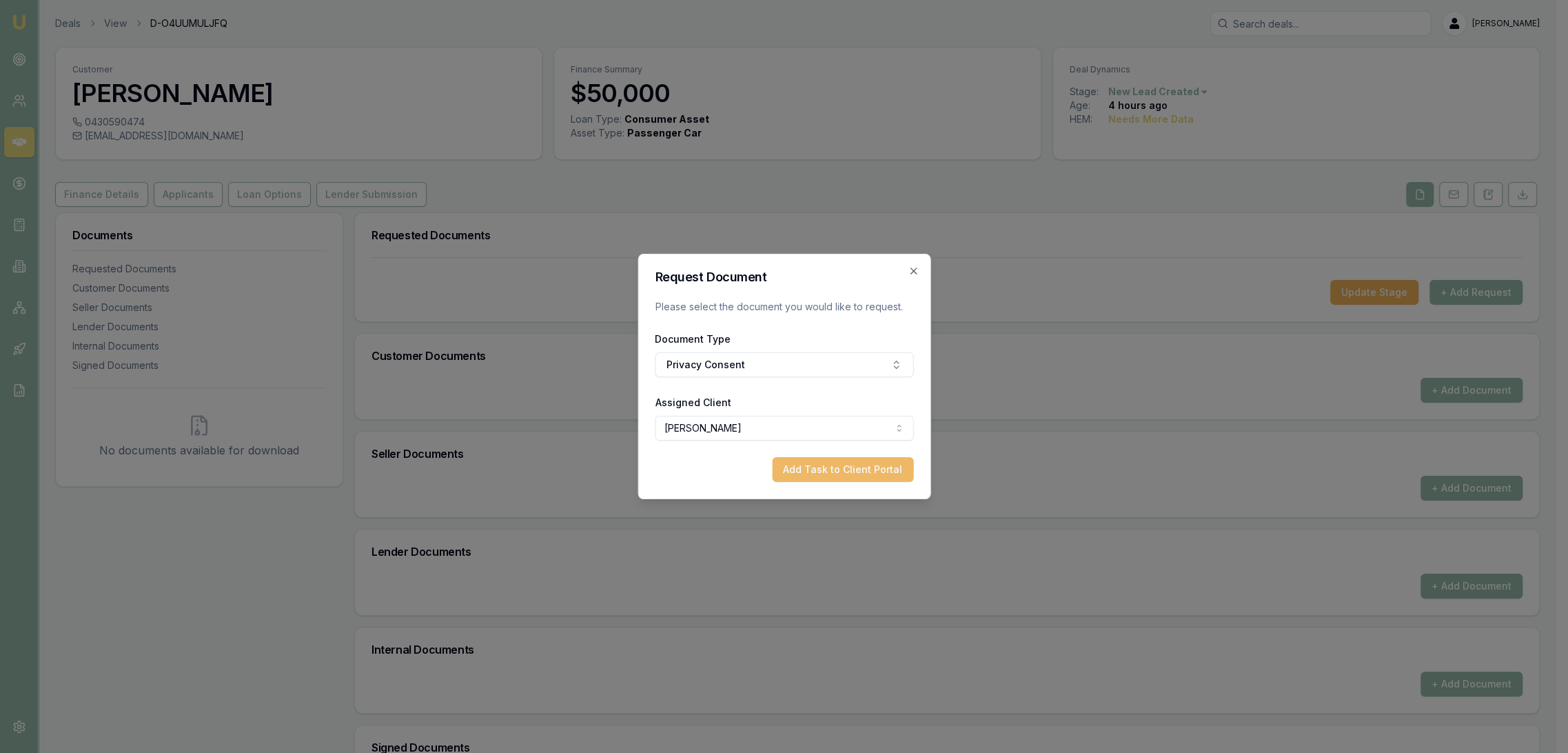
click at [849, 468] on button "Add Task to Client Portal" at bounding box center [842, 470] width 141 height 25
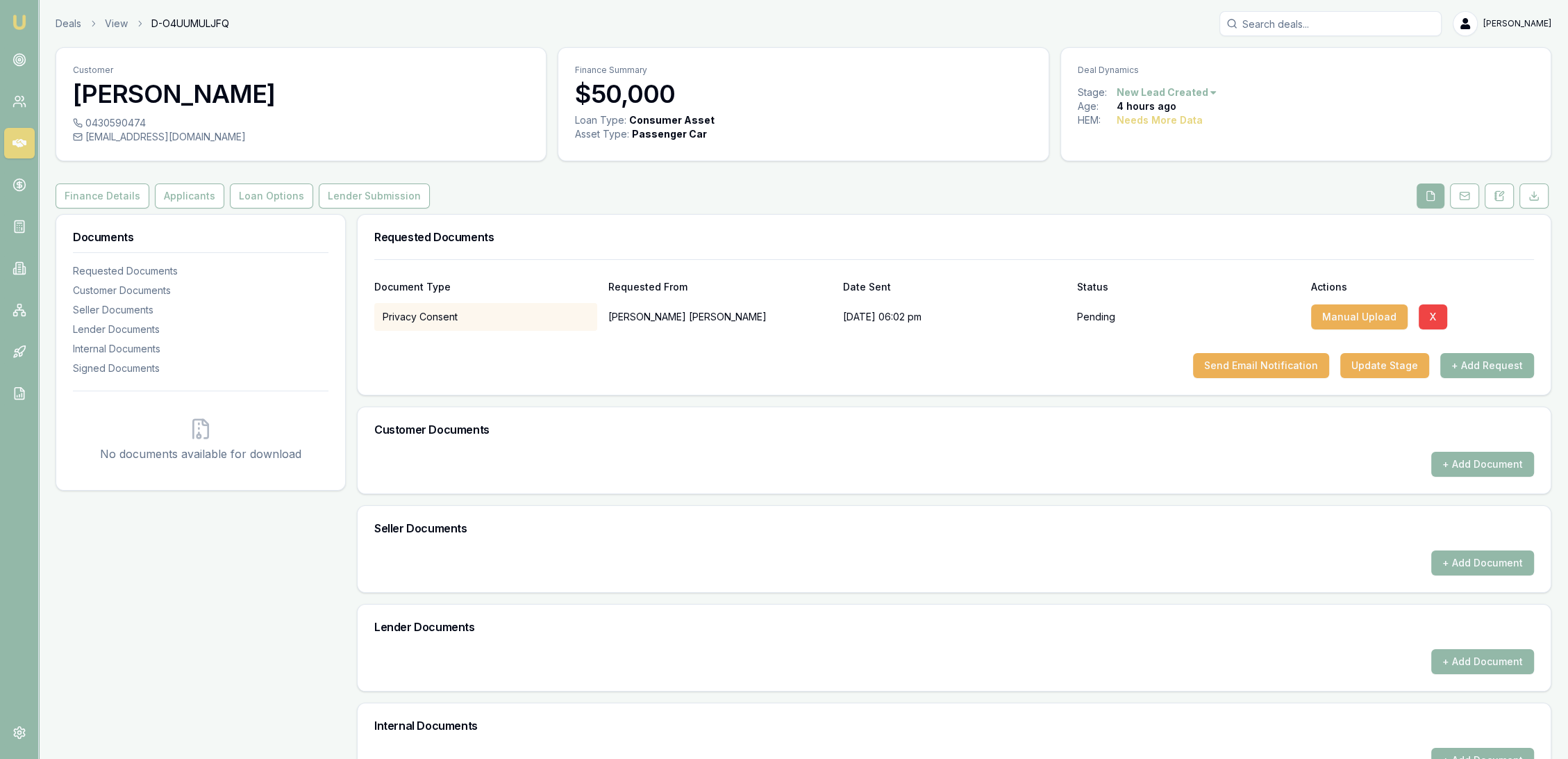
click at [1478, 367] on button "+ Add Request" at bounding box center [1486, 365] width 93 height 25
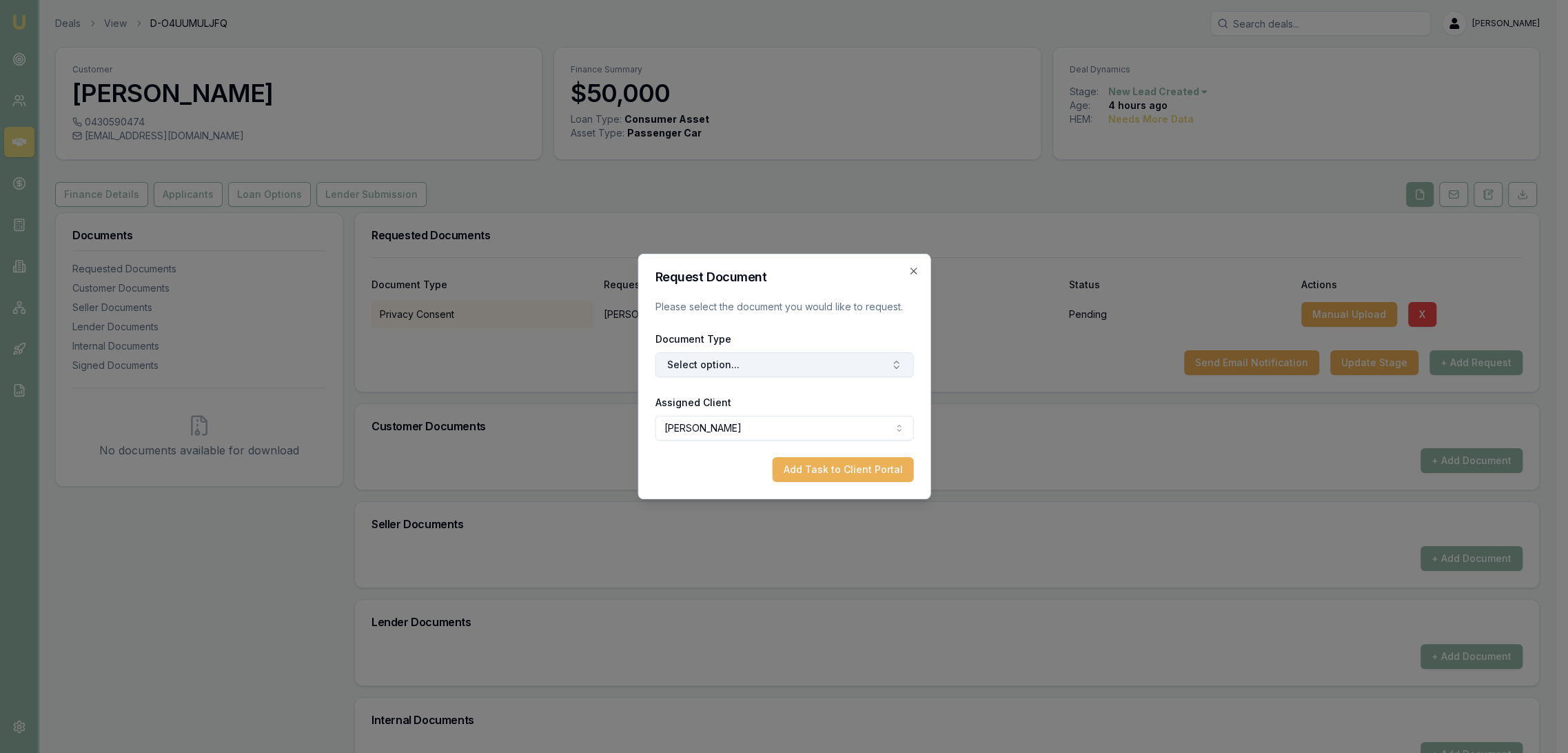
click at [748, 369] on button "Select option..." at bounding box center [784, 365] width 258 height 25
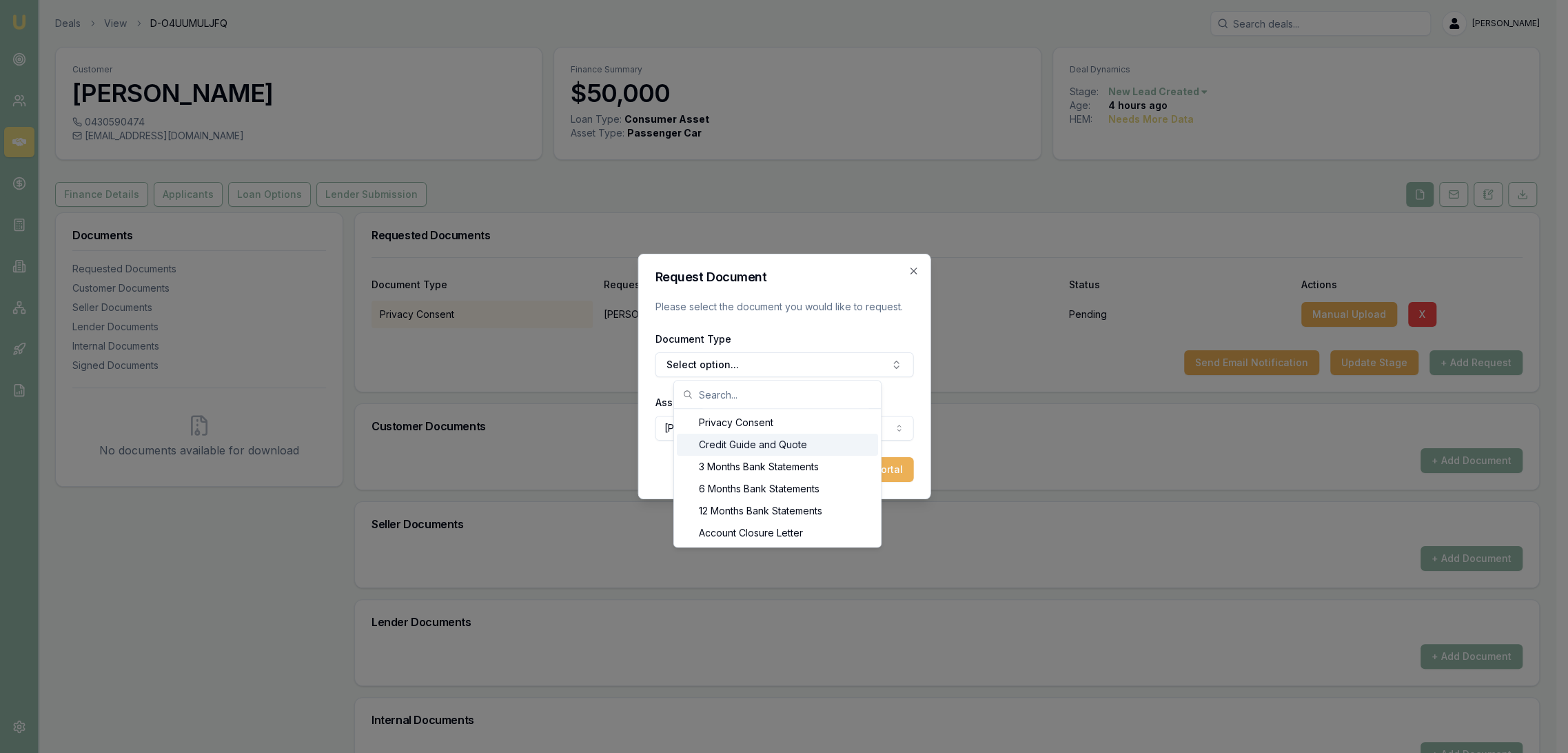
click at [707, 439] on div "Credit Guide and Quote" at bounding box center [777, 445] width 201 height 22
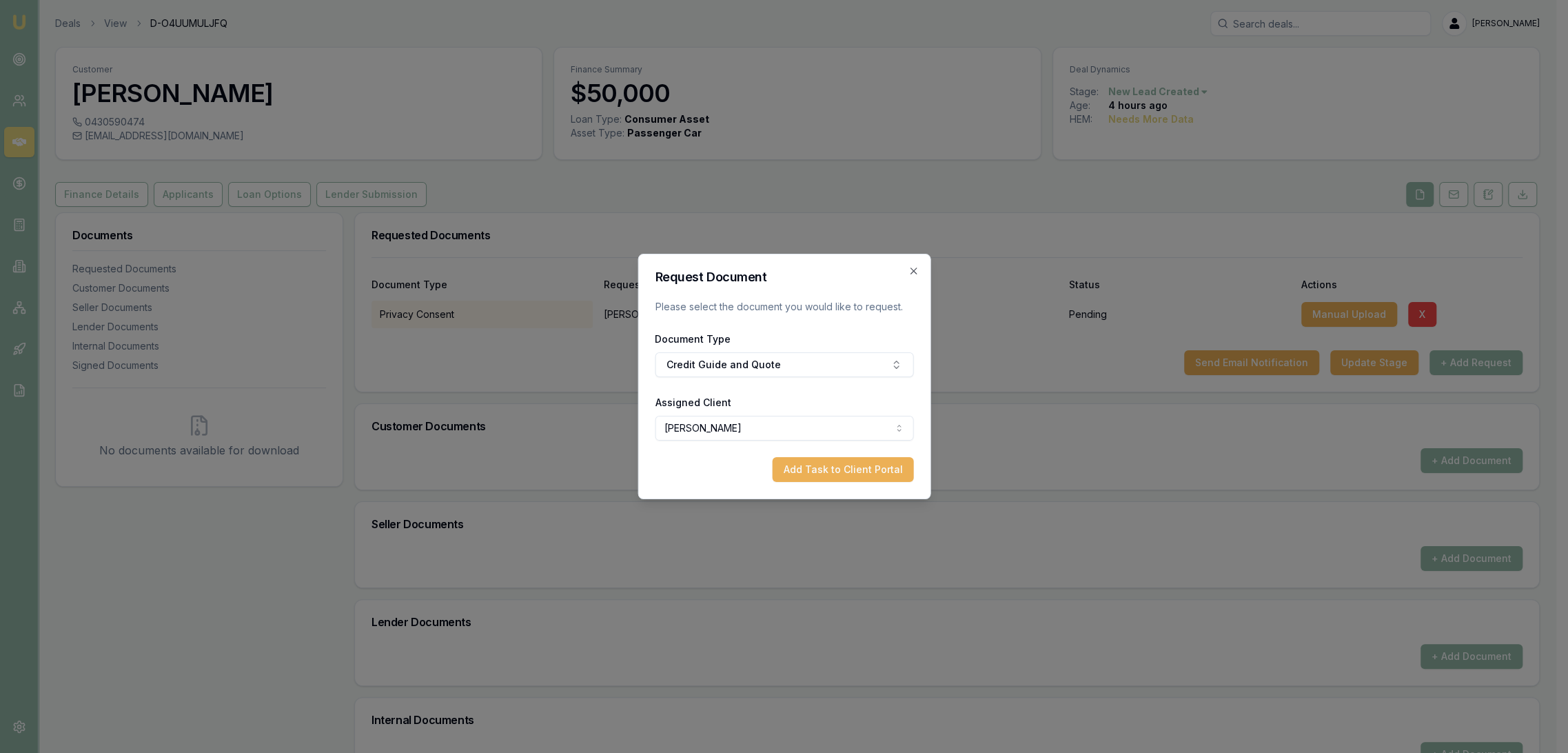
drag, startPoint x: 811, startPoint y: 466, endPoint x: 1162, endPoint y: 456, distance: 351.1
click at [812, 466] on button "Add Task to Client Portal" at bounding box center [842, 470] width 141 height 25
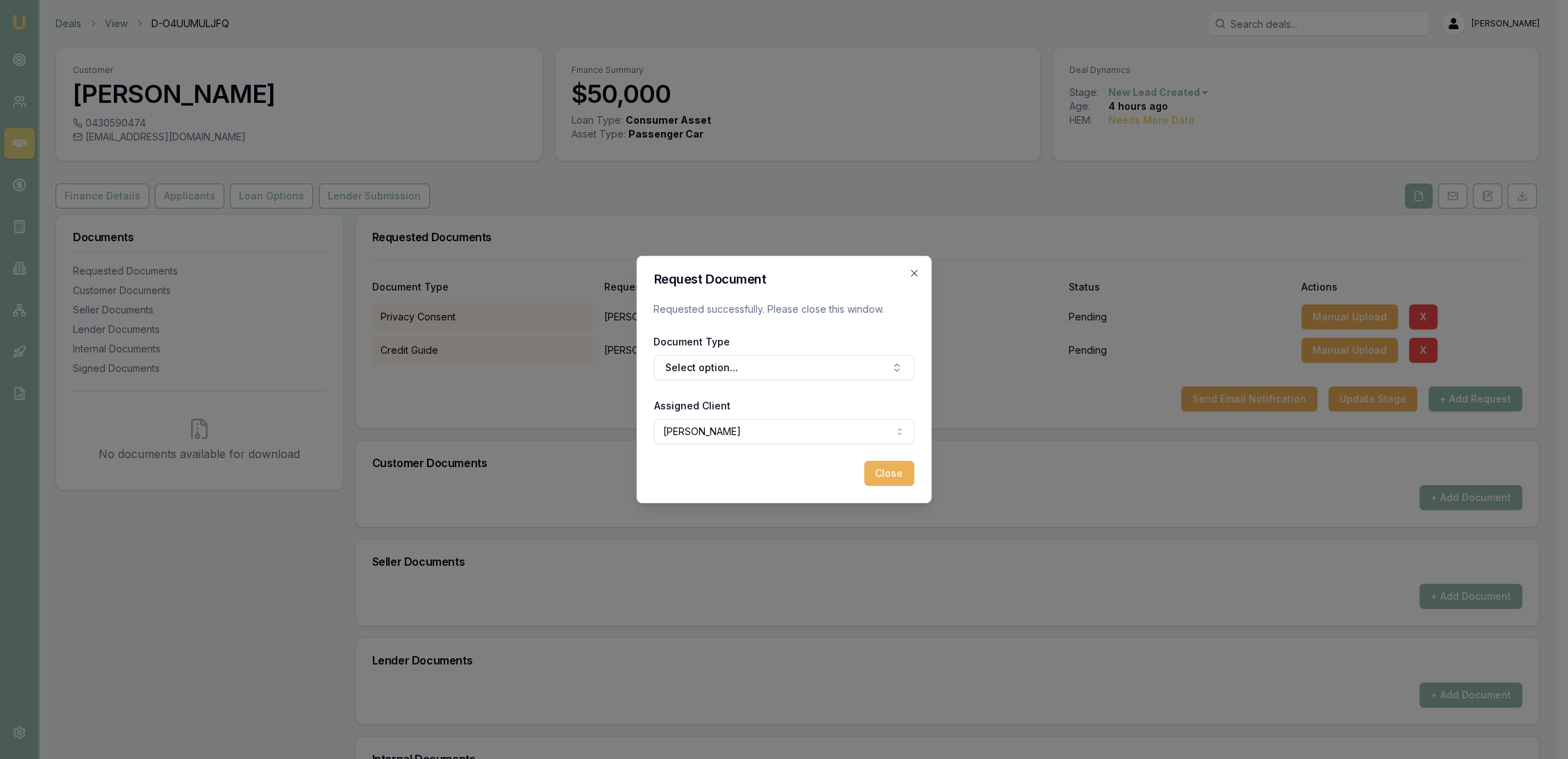
click at [1469, 399] on button "+ Add Request" at bounding box center [1475, 399] width 93 height 25
click at [767, 364] on button "Select option..." at bounding box center [790, 368] width 260 height 25
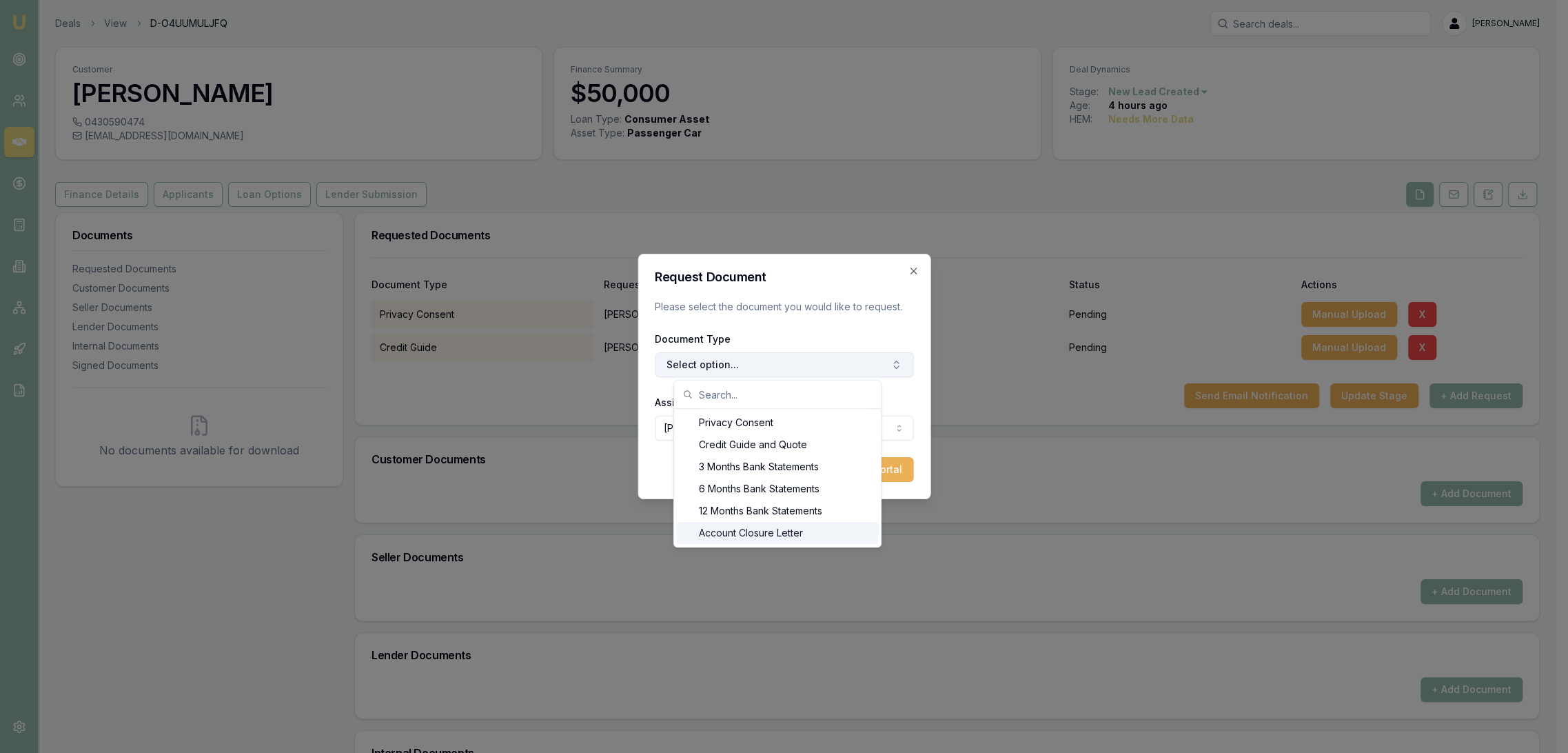
click at [756, 362] on button "Select option..." at bounding box center [784, 365] width 258 height 25
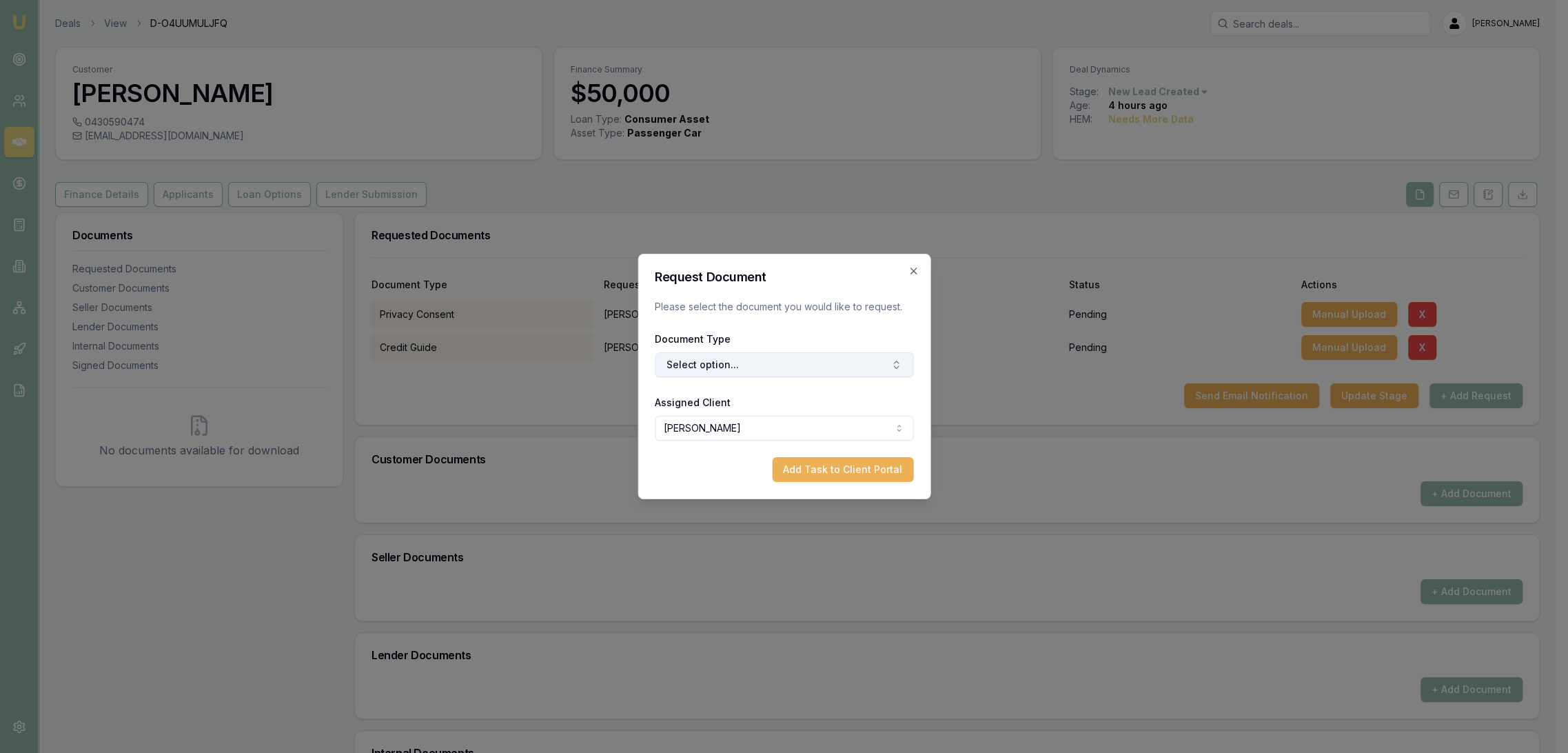
click at [756, 357] on button "Select option..." at bounding box center [784, 365] width 258 height 25
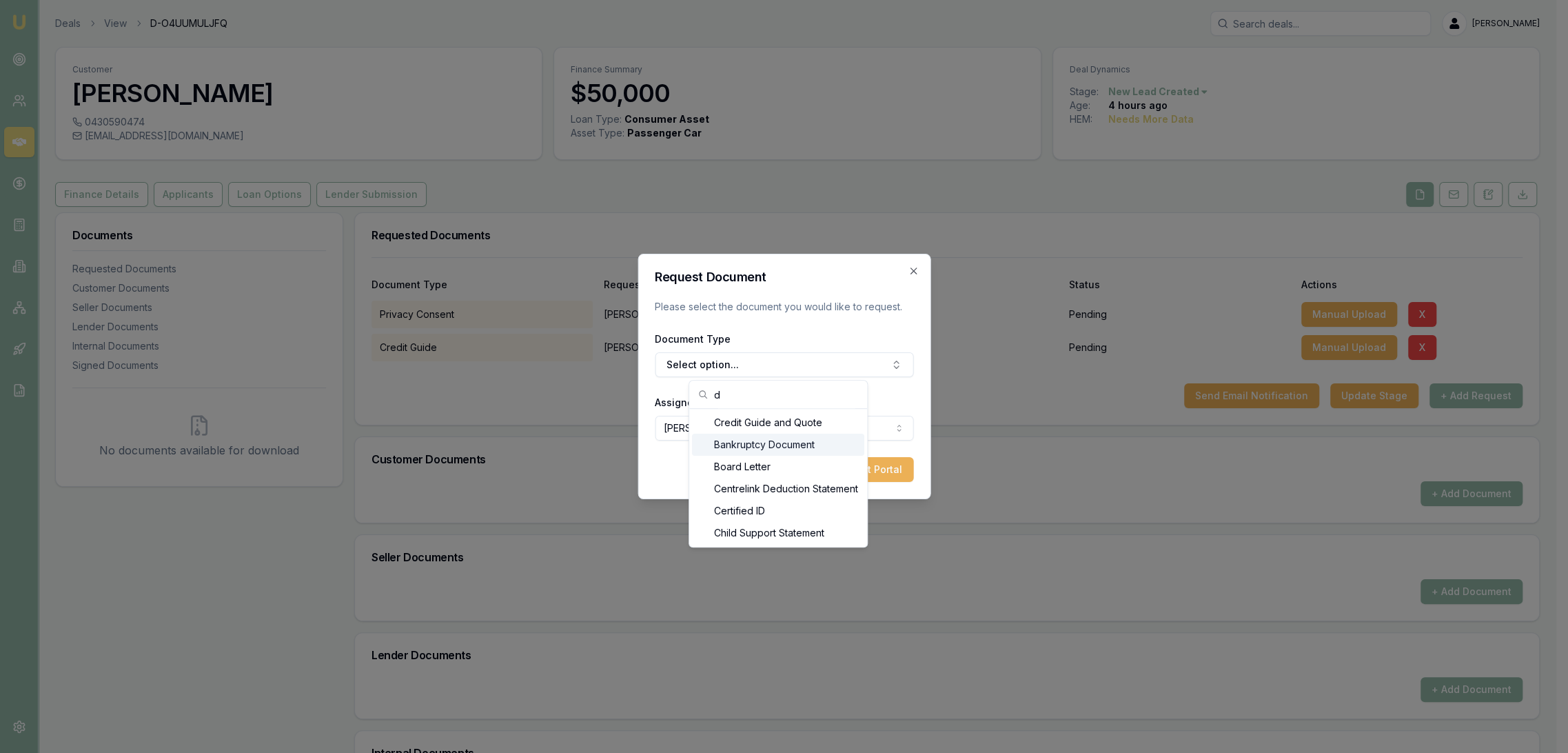
click at [762, 396] on input "d" at bounding box center [786, 394] width 145 height 27
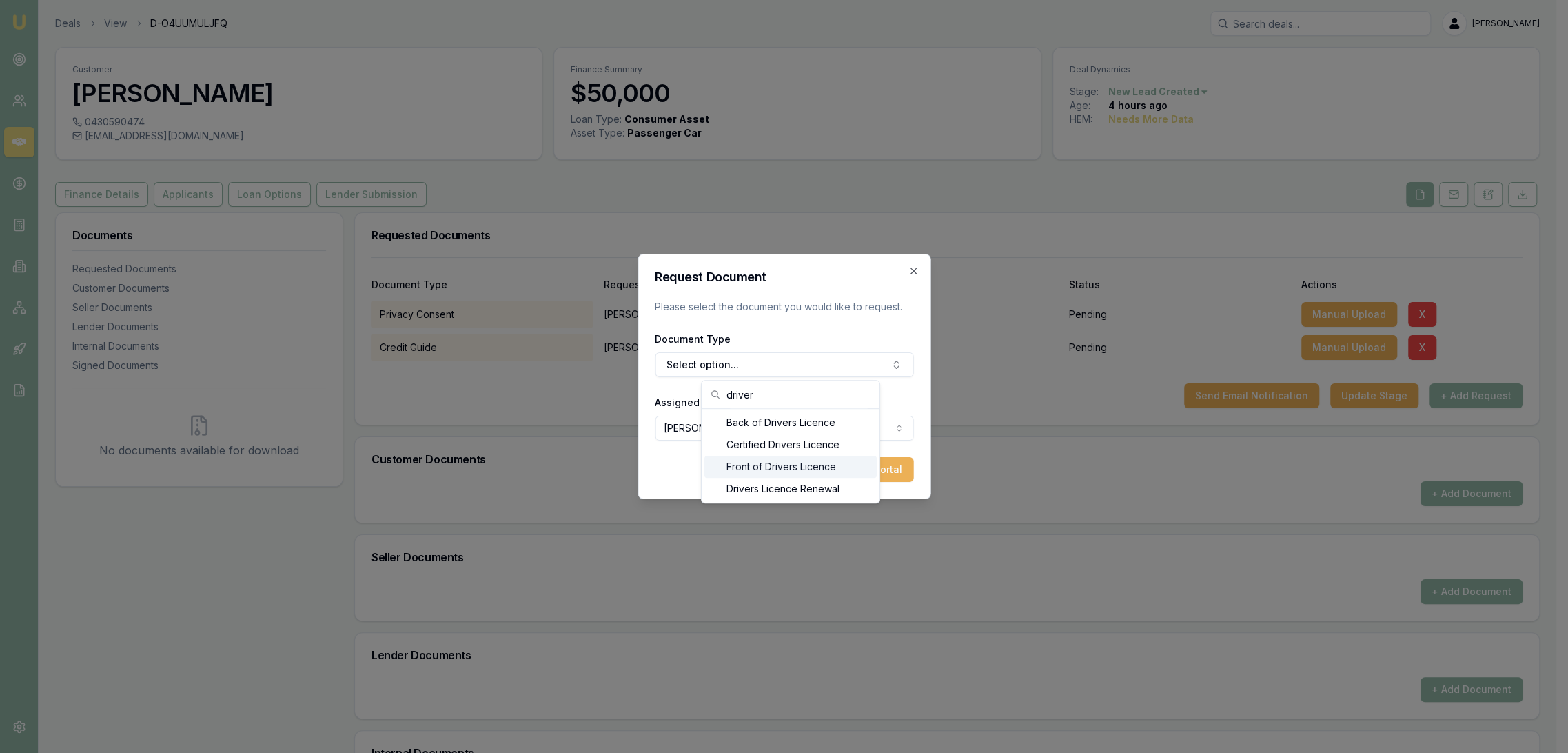
type input "driver"
drag, startPoint x: 745, startPoint y: 463, endPoint x: 808, endPoint y: 468, distance: 63.2
click at [746, 463] on div "Front of Drivers Licence" at bounding box center [791, 467] width 172 height 22
click at [829, 467] on button "Add Task to Client Portal" at bounding box center [842, 470] width 141 height 25
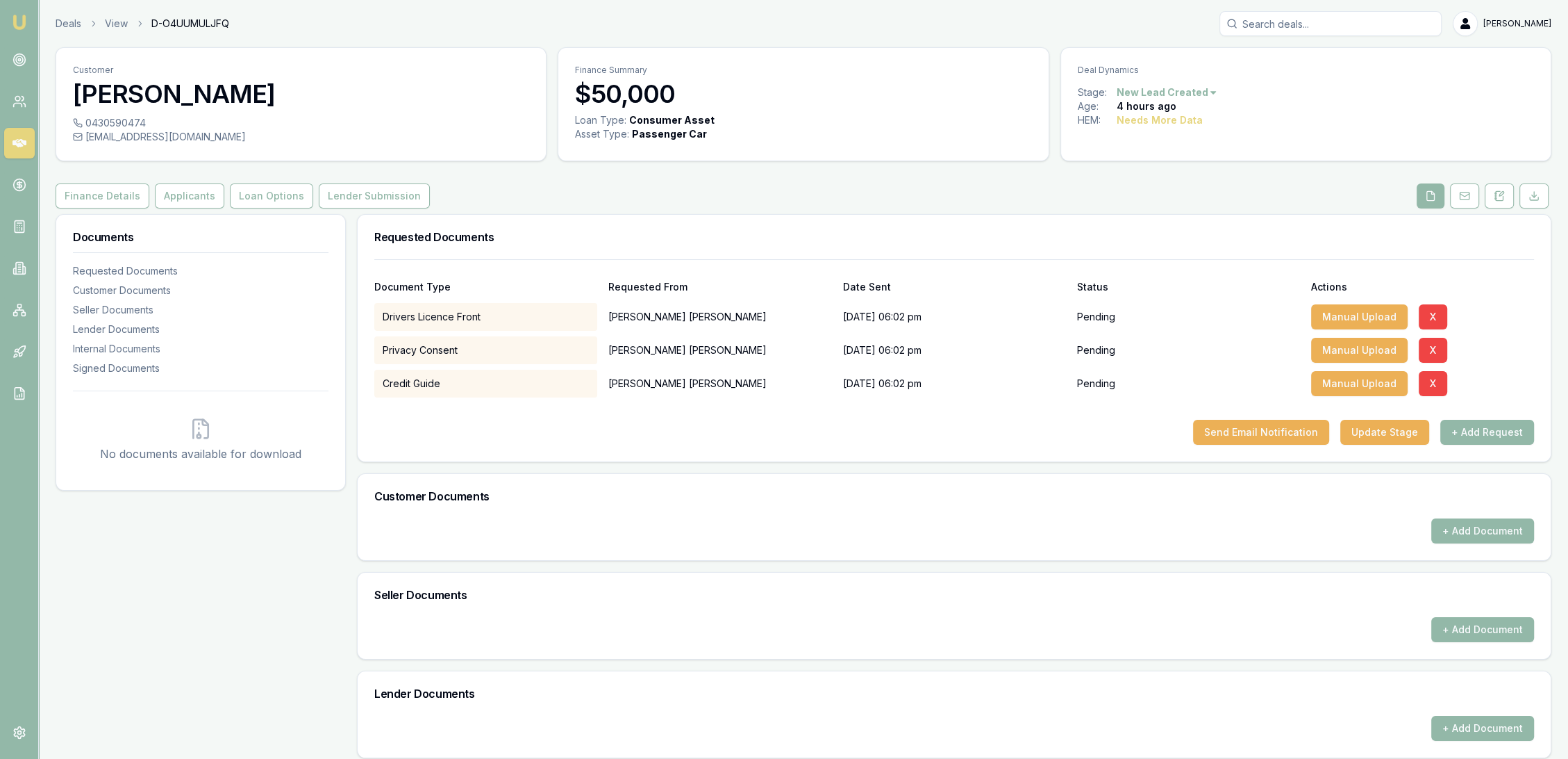
click at [759, 360] on p "Romeo Canlas" at bounding box center [720, 350] width 223 height 27
click at [1513, 432] on button "+ Add Request" at bounding box center [1486, 432] width 93 height 25
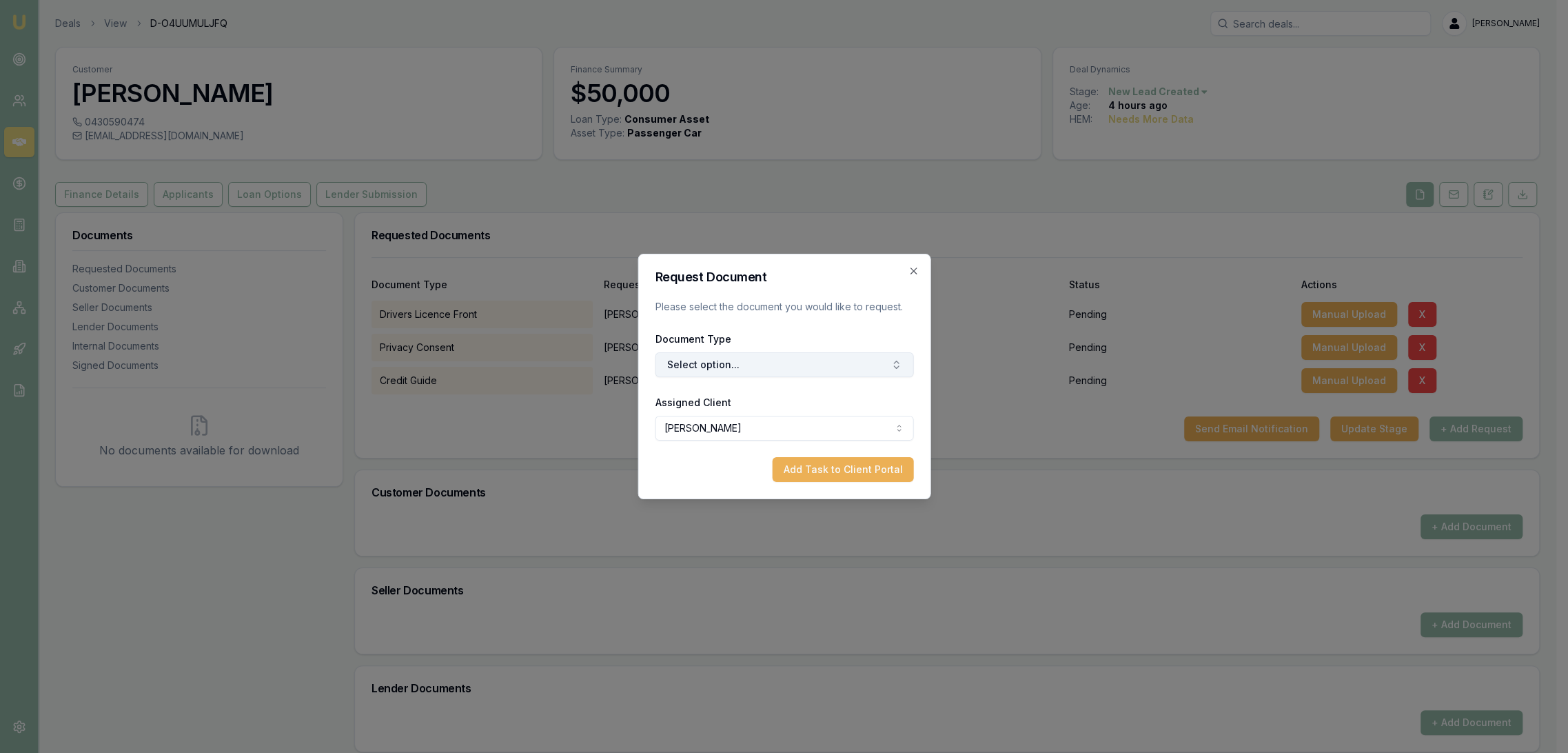
click at [747, 369] on button "Select option..." at bounding box center [784, 365] width 258 height 25
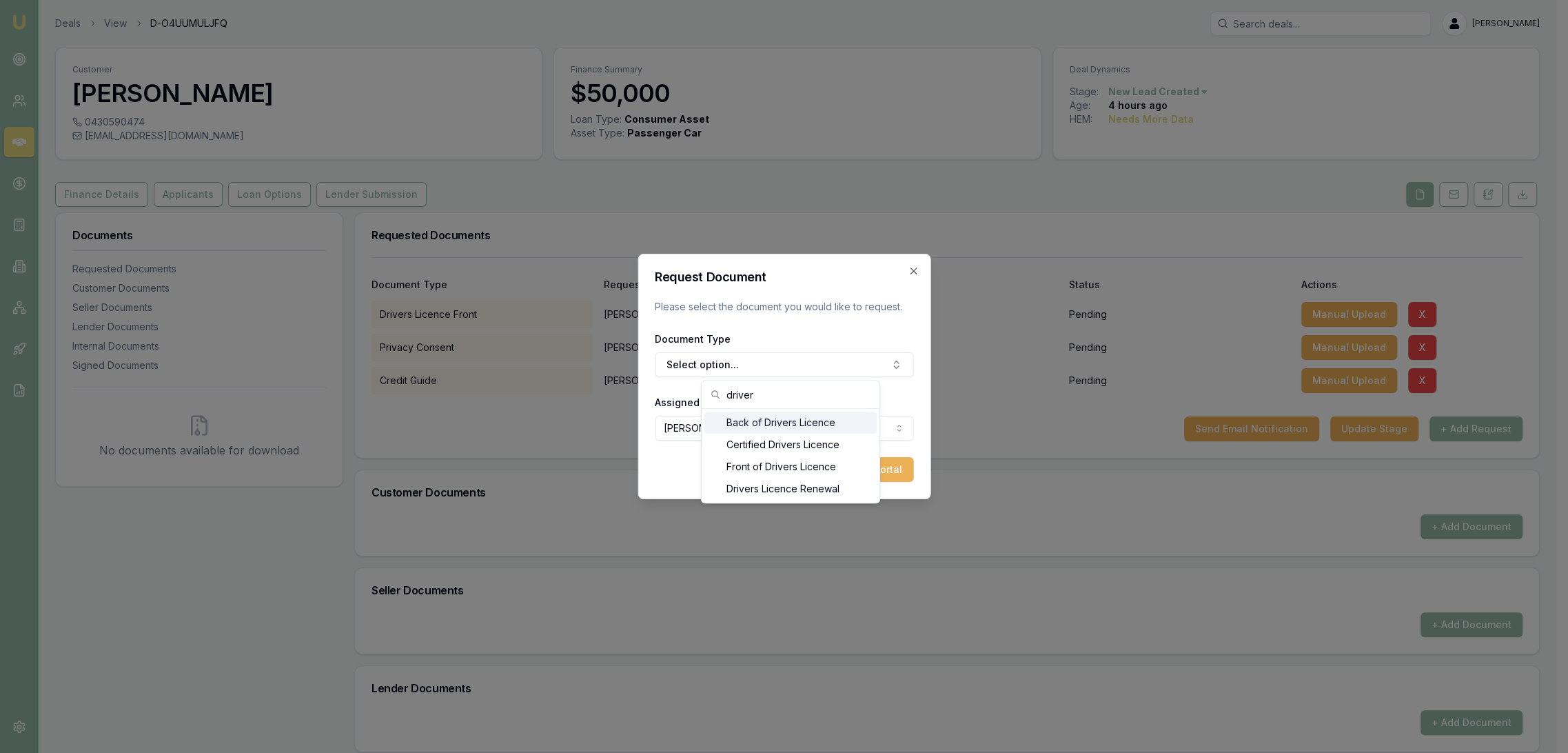
type input "driver"
drag, startPoint x: 766, startPoint y: 420, endPoint x: 795, endPoint y: 433, distance: 31.8
click at [768, 420] on div "Back of Drivers Licence" at bounding box center [791, 423] width 172 height 22
drag, startPoint x: 867, startPoint y: 460, endPoint x: 955, endPoint y: 473, distance: 89.0
click at [868, 460] on button "Add Task to Client Portal" at bounding box center [842, 470] width 141 height 25
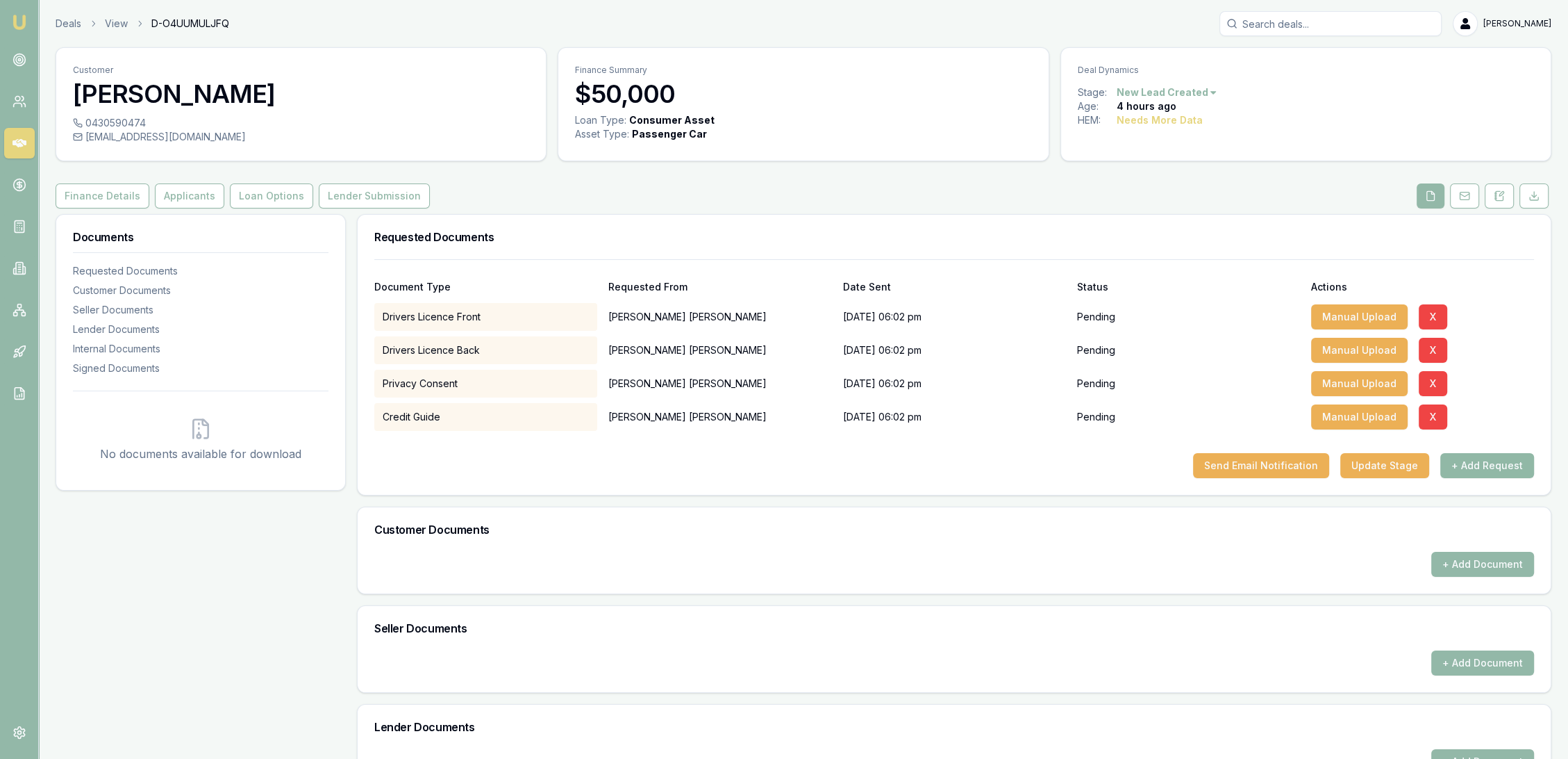
click at [1503, 461] on button "+ Add Request" at bounding box center [1486, 465] width 93 height 25
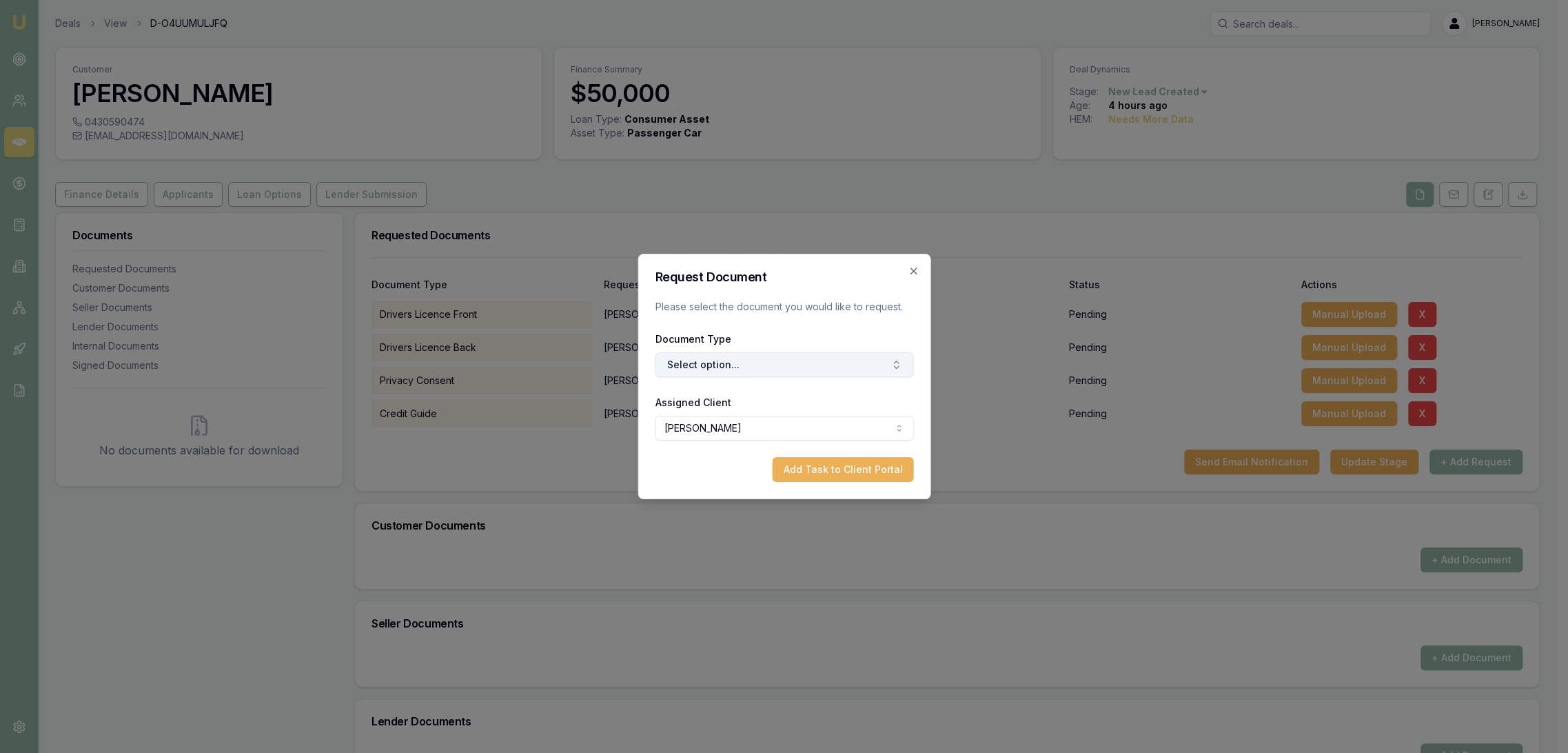
click at [748, 363] on button "Select option..." at bounding box center [784, 365] width 258 height 25
type input "selfie"
drag, startPoint x: 755, startPoint y: 421, endPoint x: 816, endPoint y: 463, distance: 74.1
click at [756, 420] on div "Selfie with Licence" at bounding box center [791, 423] width 172 height 22
click at [821, 466] on button "Add Task to Client Portal" at bounding box center [842, 470] width 141 height 25
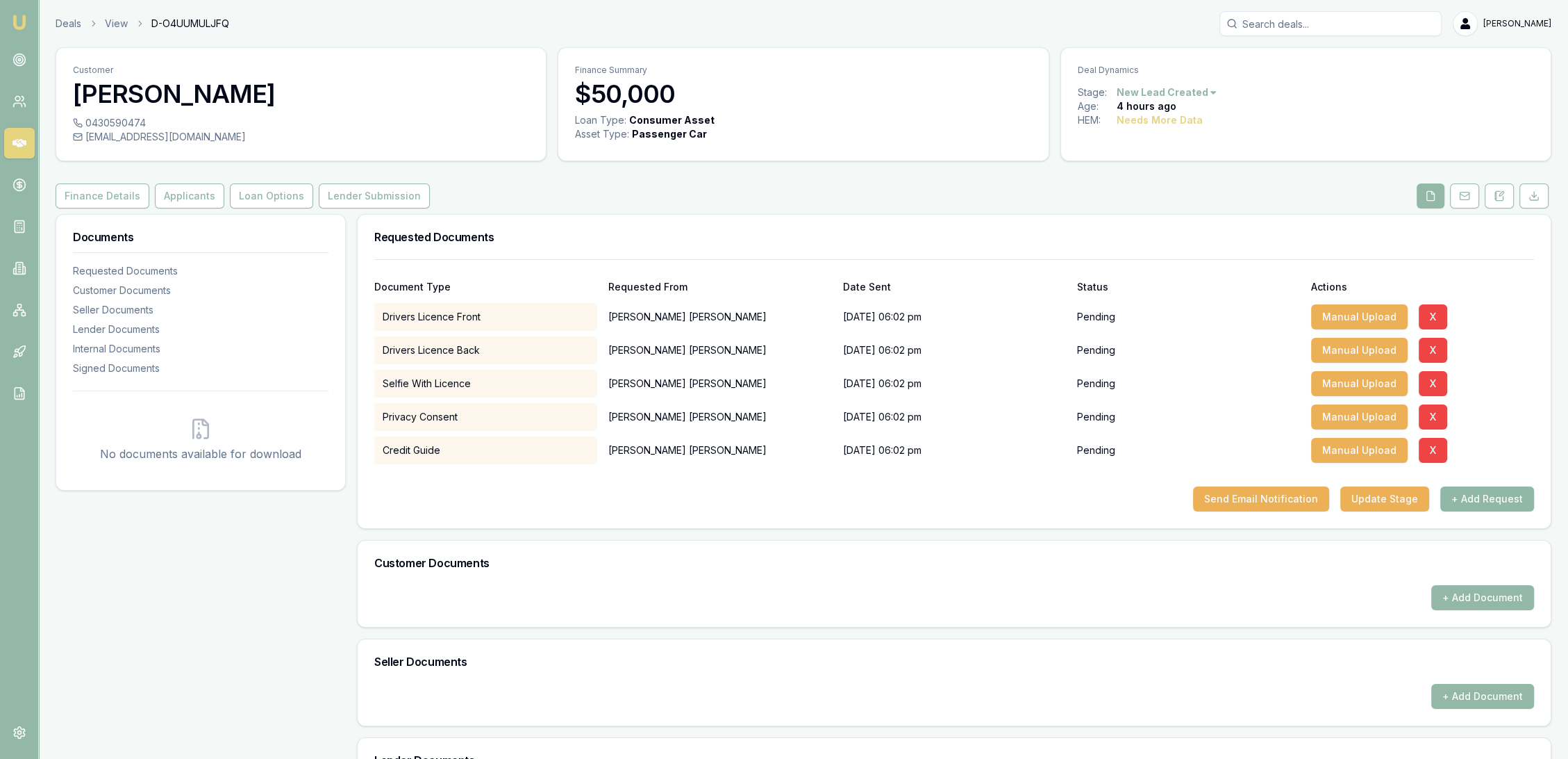
click at [1482, 493] on button "+ Add Request" at bounding box center [1486, 499] width 93 height 25
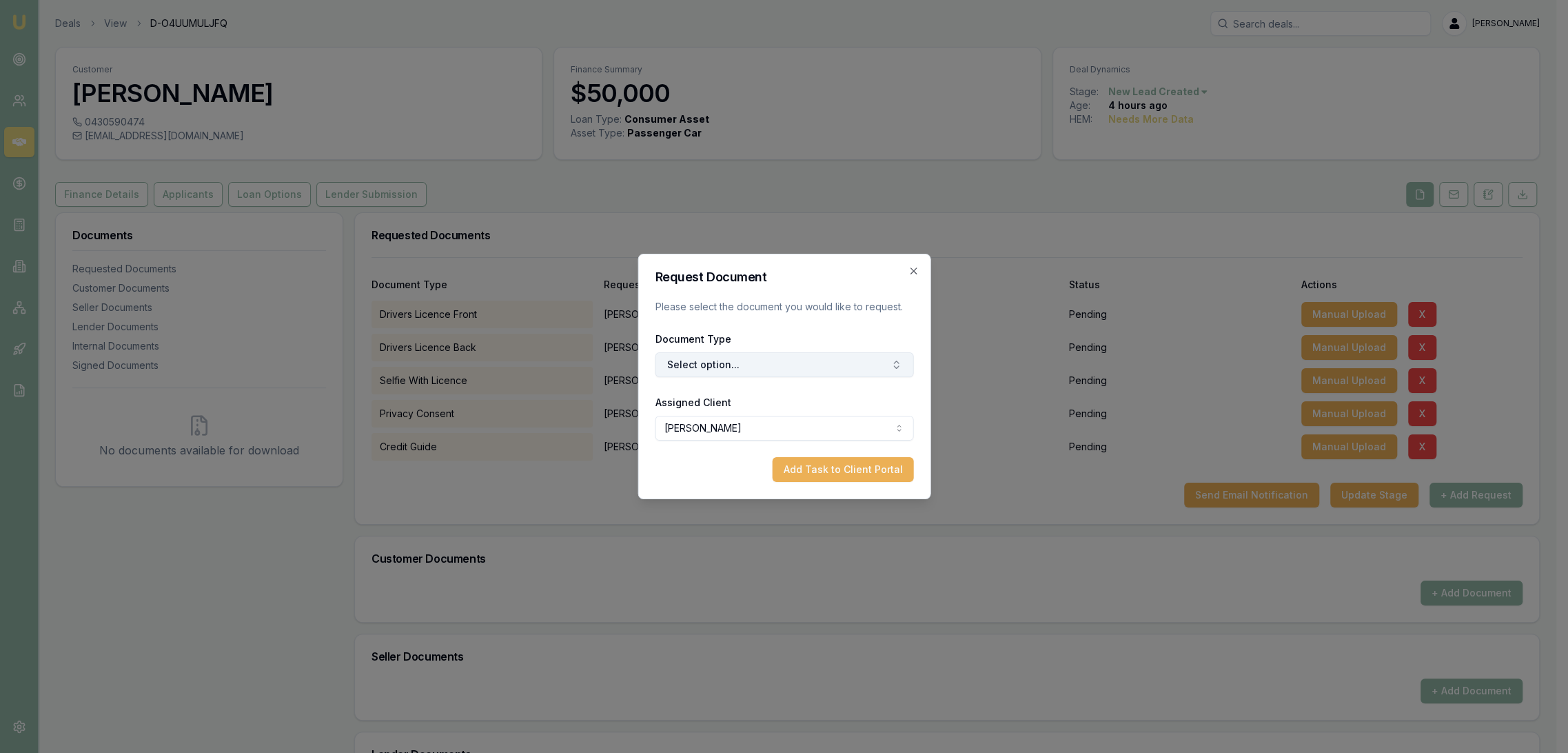
click at [755, 369] on button "Select option..." at bounding box center [784, 365] width 258 height 25
type input "MEDI"
click at [760, 416] on div "Medicare Card" at bounding box center [791, 423] width 172 height 22
drag, startPoint x: 837, startPoint y: 478, endPoint x: 1129, endPoint y: 478, distance: 292.0
click at [838, 478] on button "Add Task to Client Portal" at bounding box center [842, 470] width 141 height 25
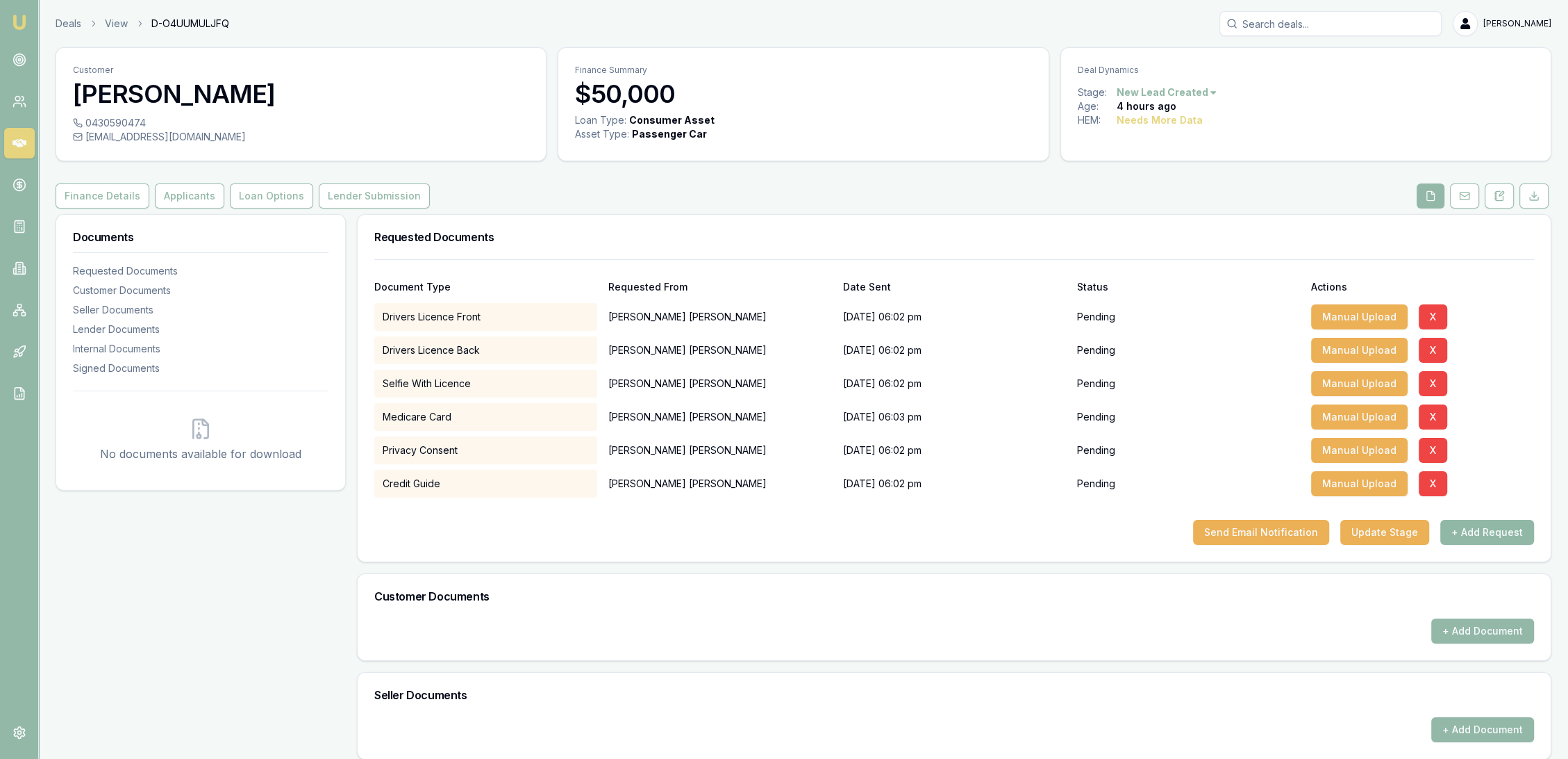
click at [1509, 527] on button "+ Add Request" at bounding box center [1486, 532] width 93 height 25
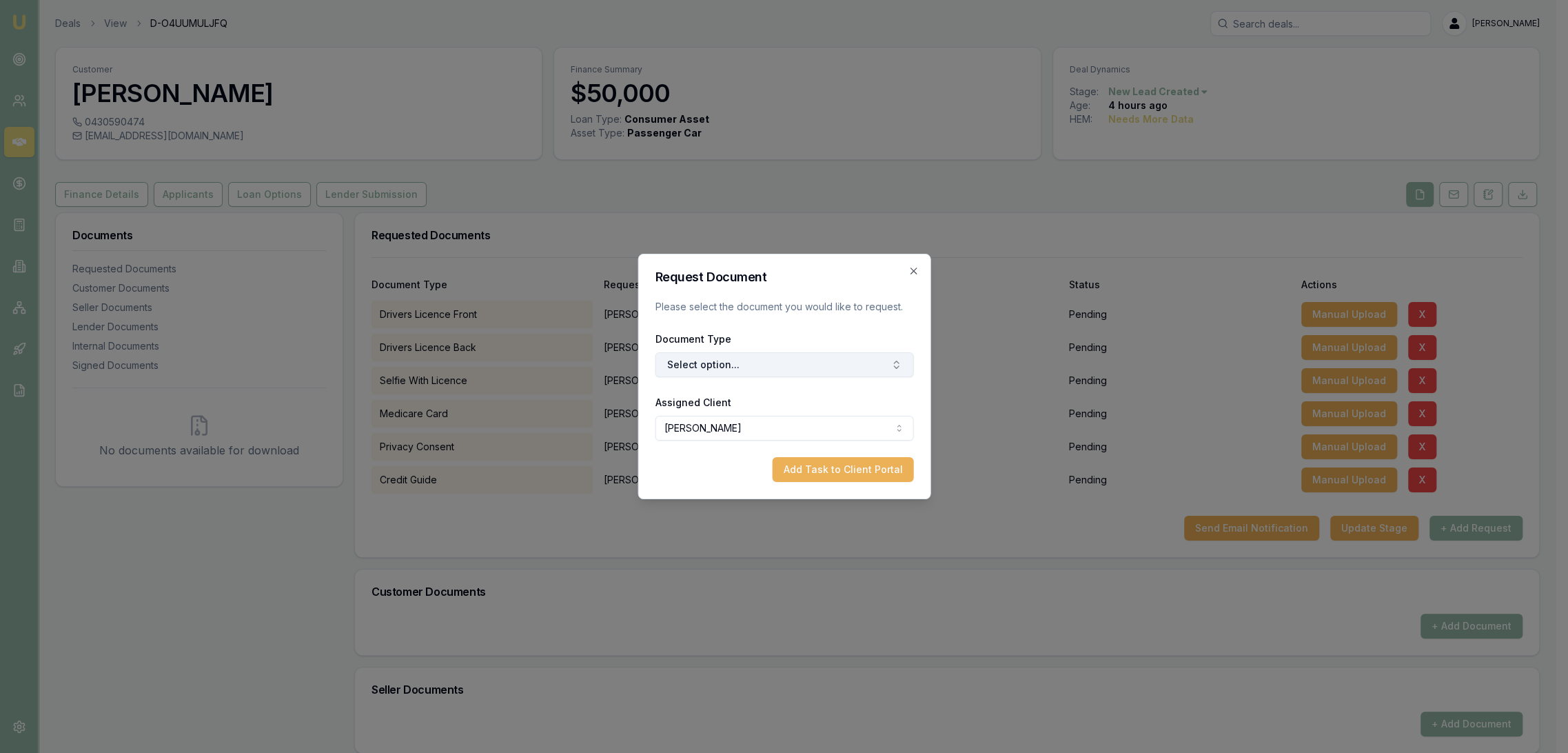
click at [707, 363] on button "Select option..." at bounding box center [784, 365] width 258 height 25
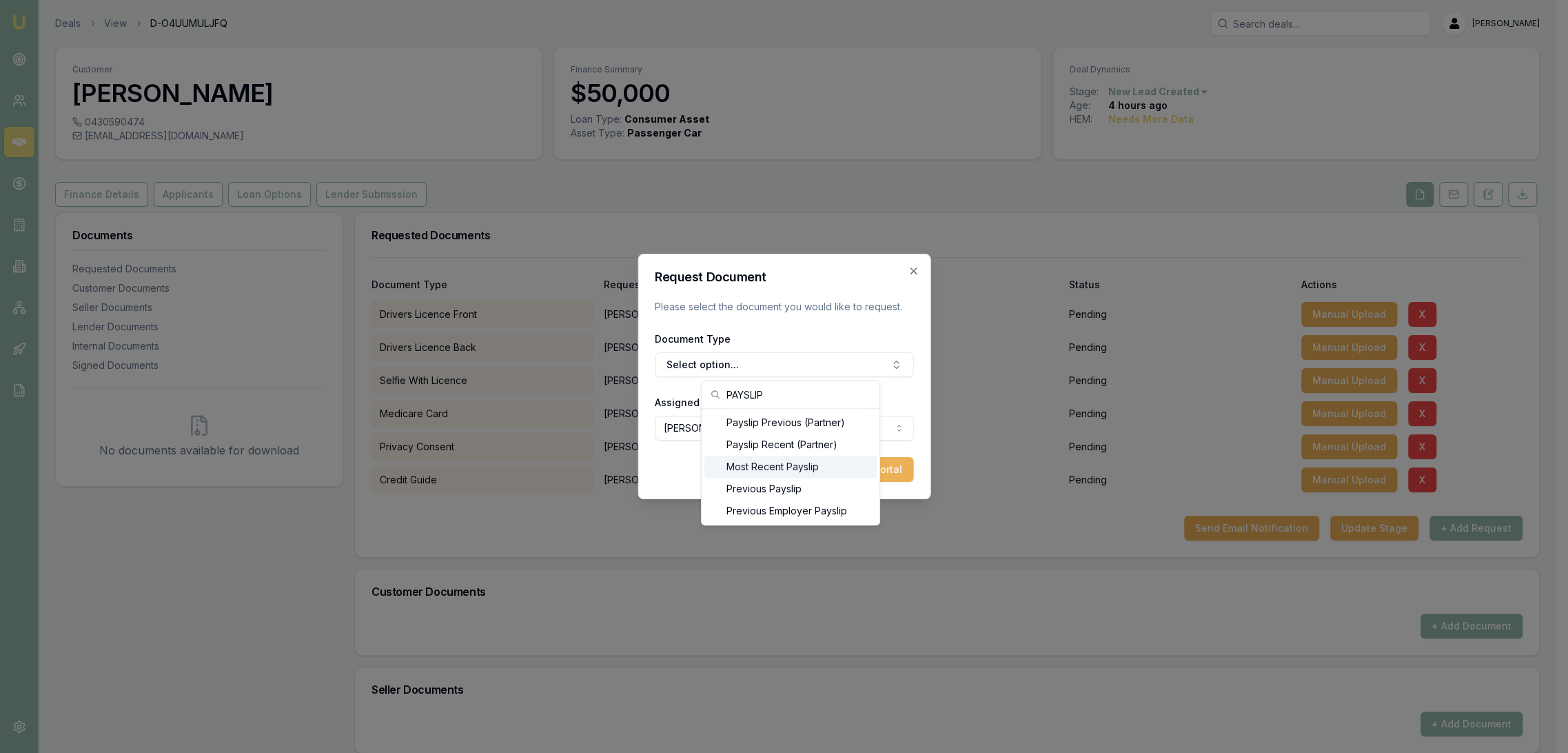
type input "PAYSLIP"
click at [768, 465] on div "Most Recent Payslip" at bounding box center [791, 467] width 172 height 22
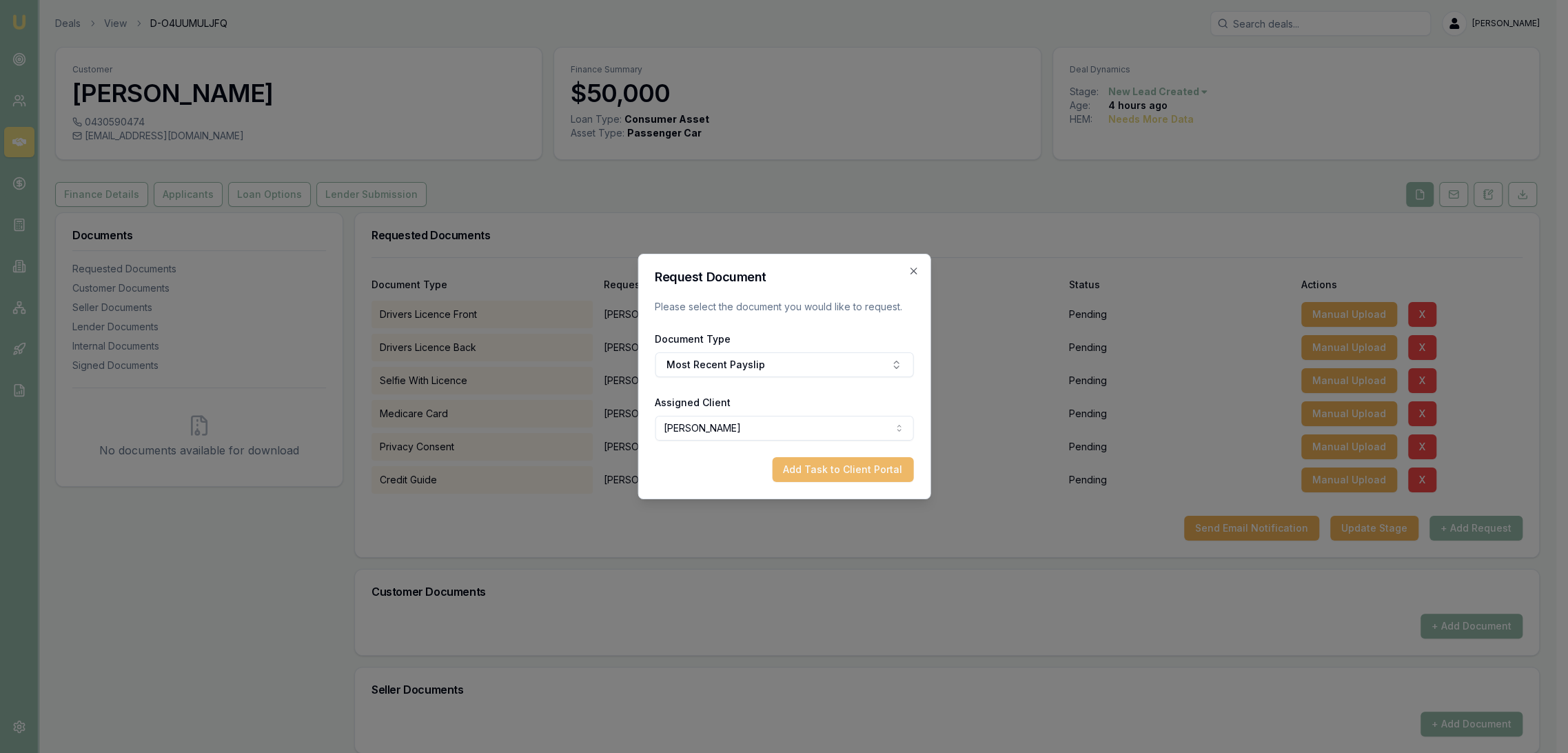
drag, startPoint x: 830, startPoint y: 477, endPoint x: 888, endPoint y: 488, distance: 59.0
click at [830, 476] on button "Add Task to Client Portal" at bounding box center [842, 470] width 141 height 25
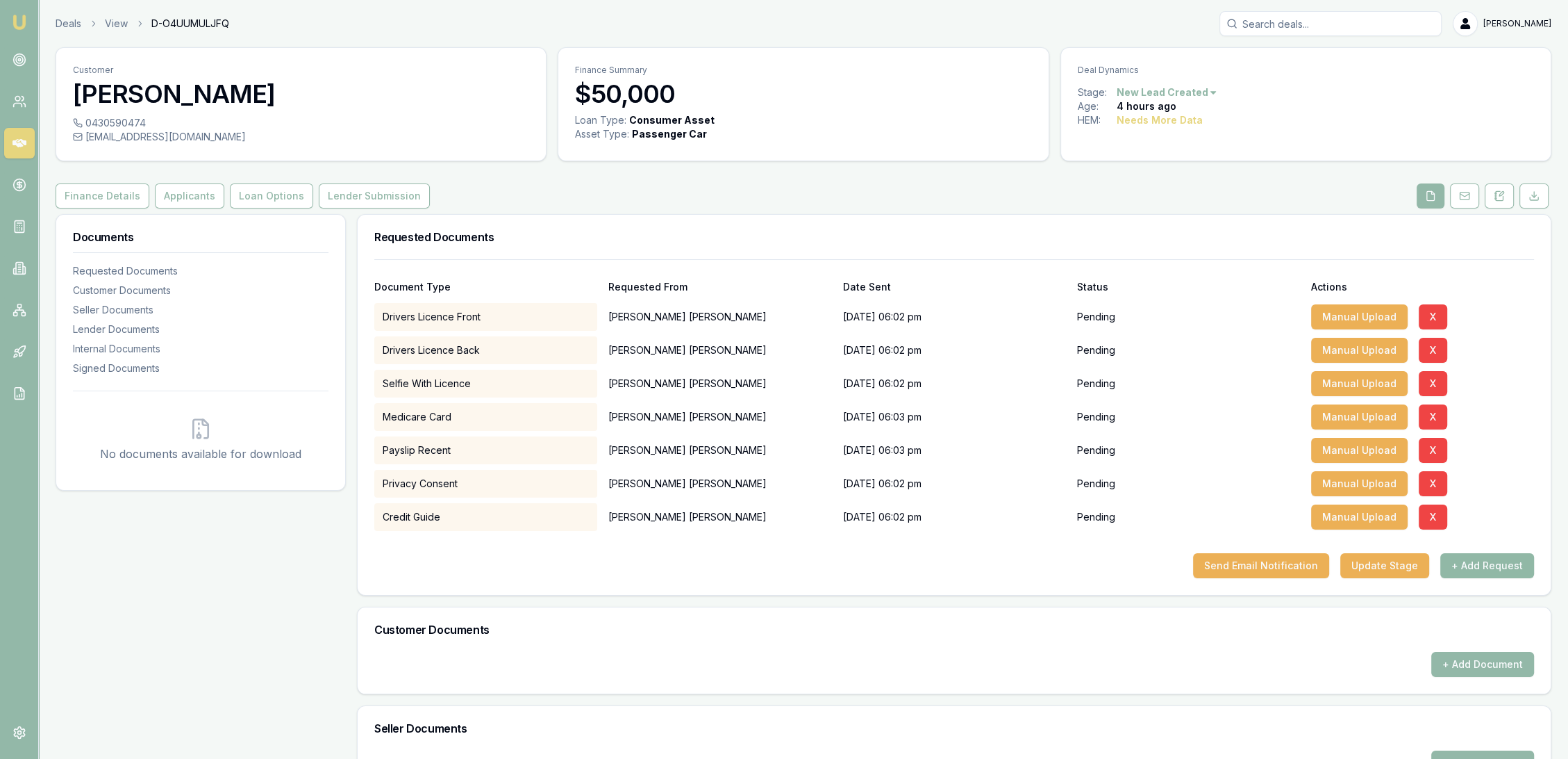
click at [1489, 569] on button "+ Add Request" at bounding box center [1486, 566] width 93 height 25
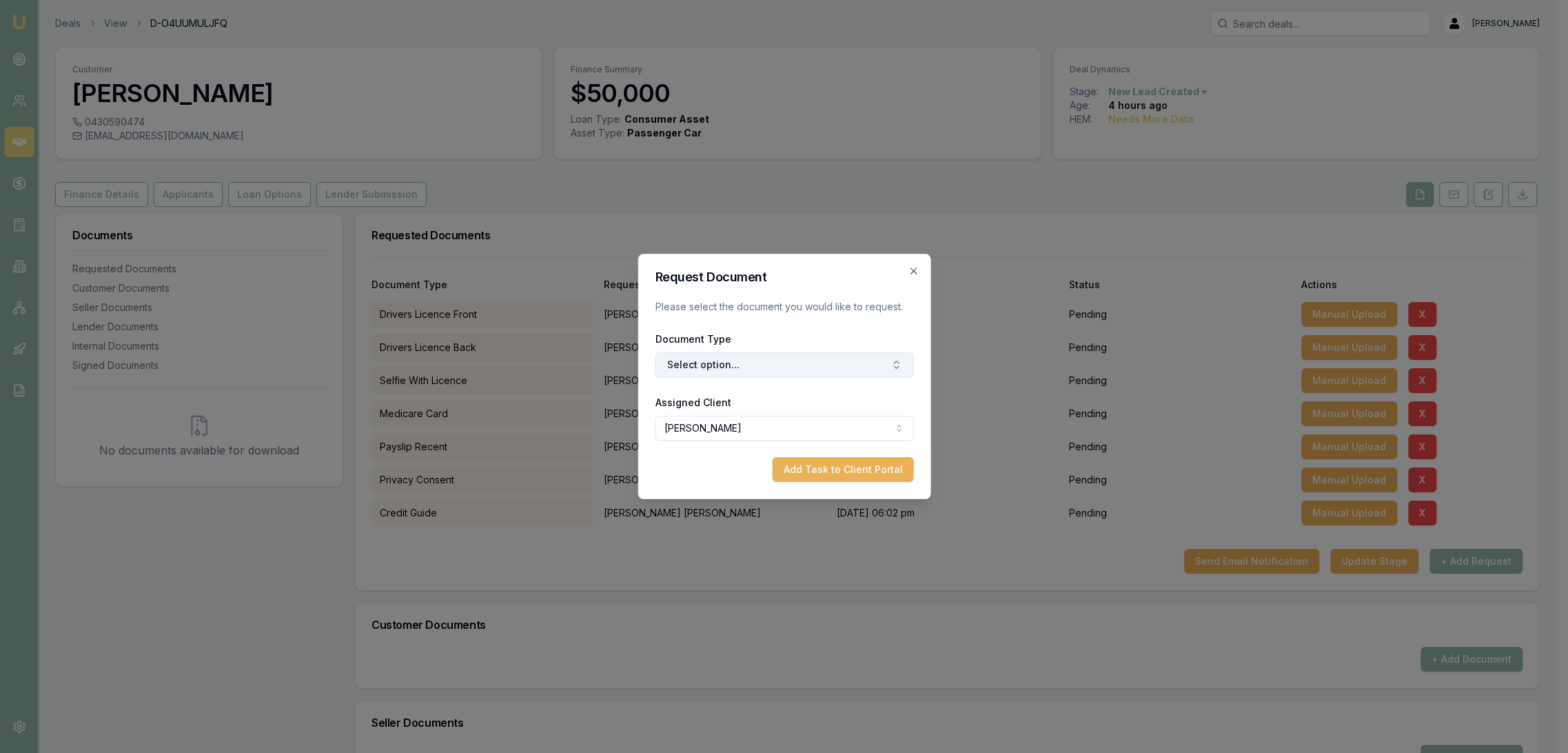
click at [765, 368] on button "Select option..." at bounding box center [784, 365] width 258 height 25
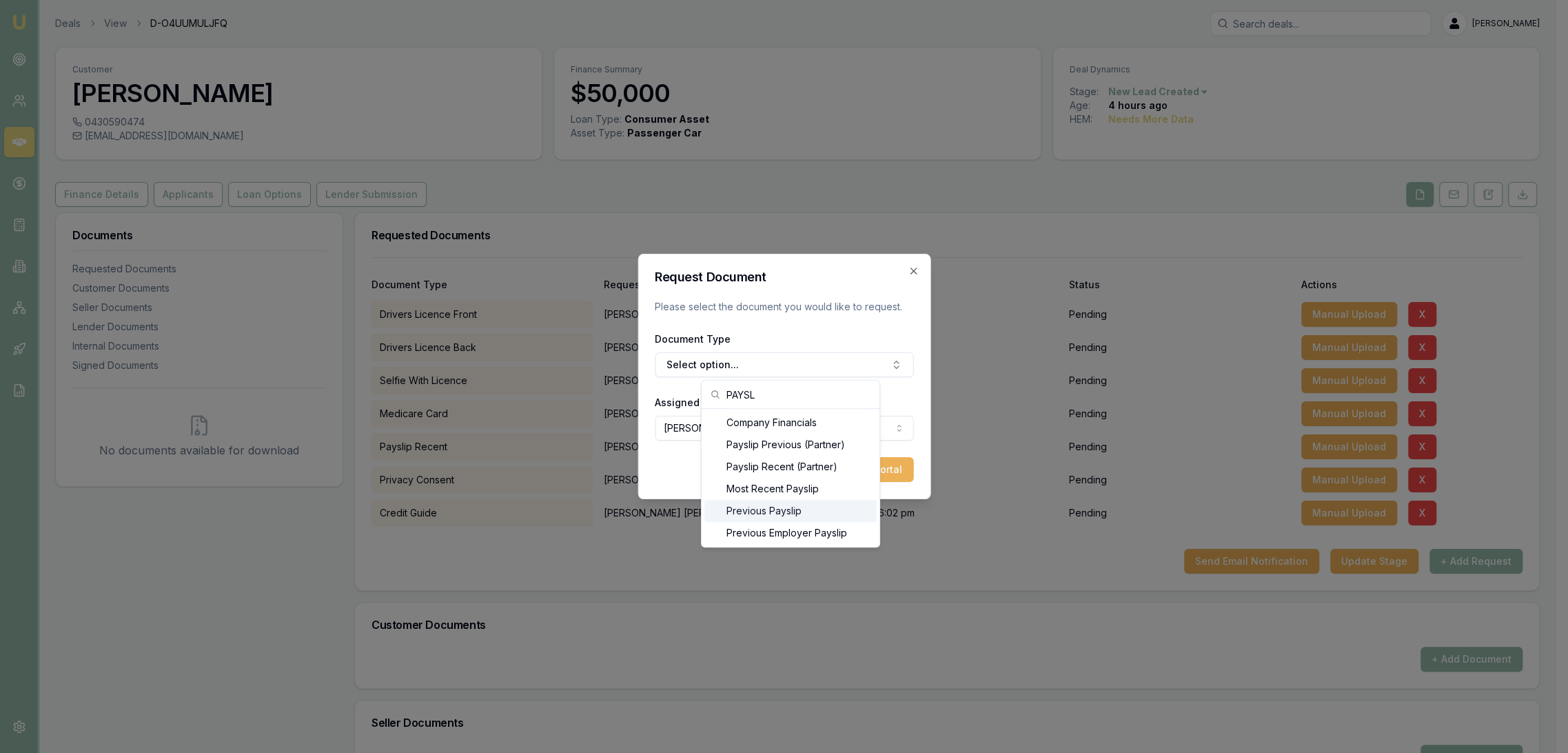
type input "PAYSL"
drag, startPoint x: 773, startPoint y: 507, endPoint x: 798, endPoint y: 506, distance: 25.0
click at [773, 507] on div "Previous Payslip" at bounding box center [791, 511] width 172 height 22
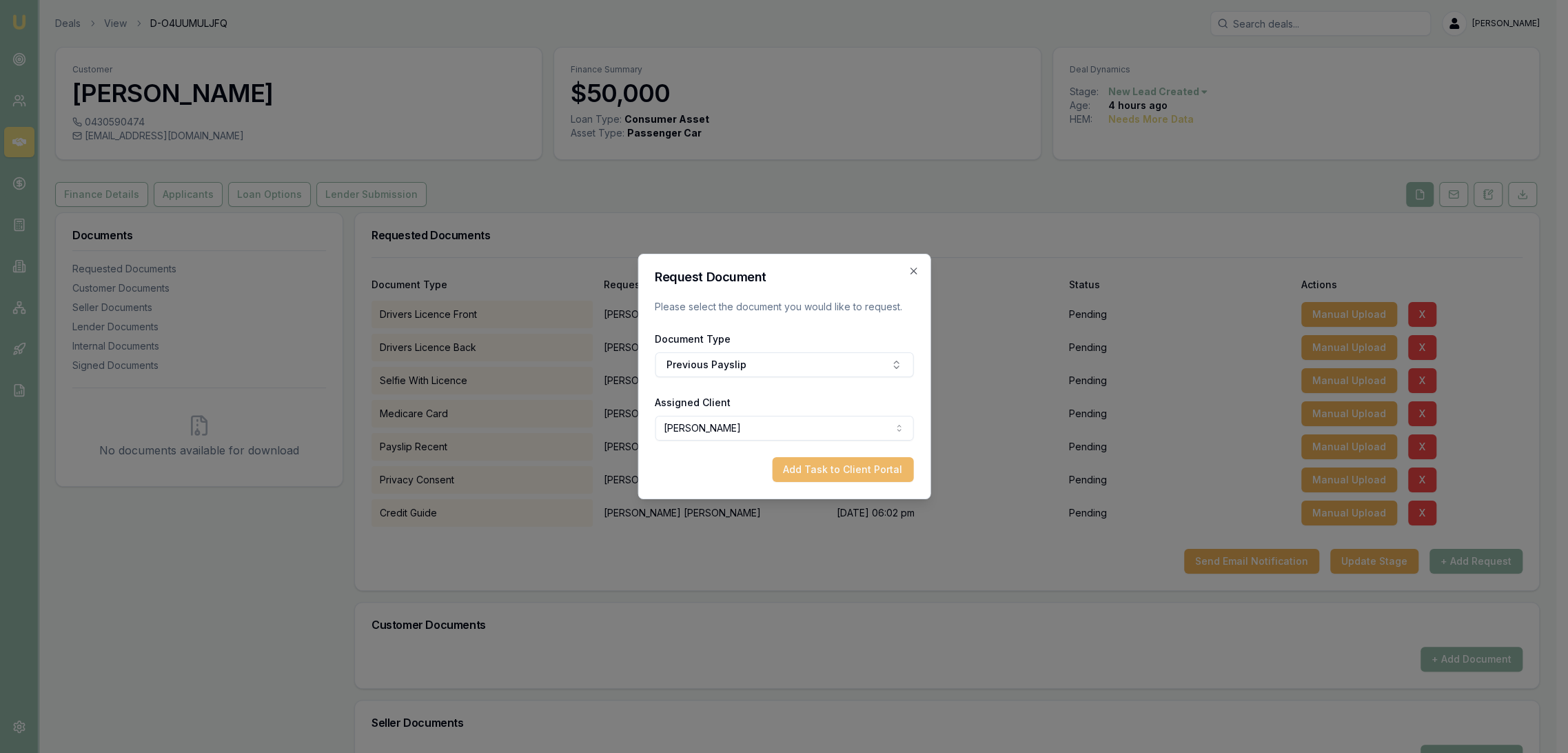
click at [836, 473] on button "Add Task to Client Portal" at bounding box center [842, 470] width 141 height 25
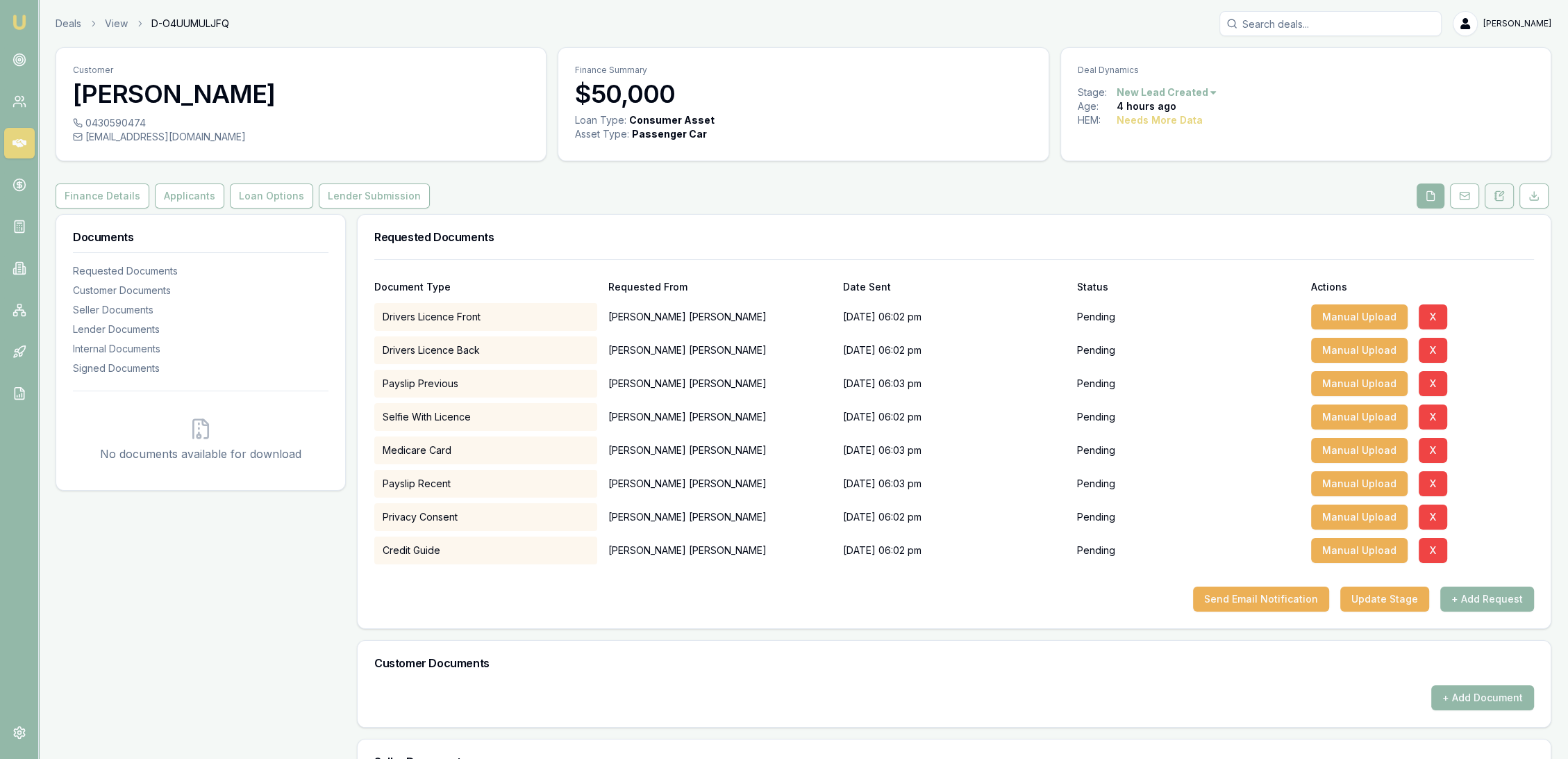
click at [1494, 186] on button at bounding box center [1498, 196] width 29 height 25
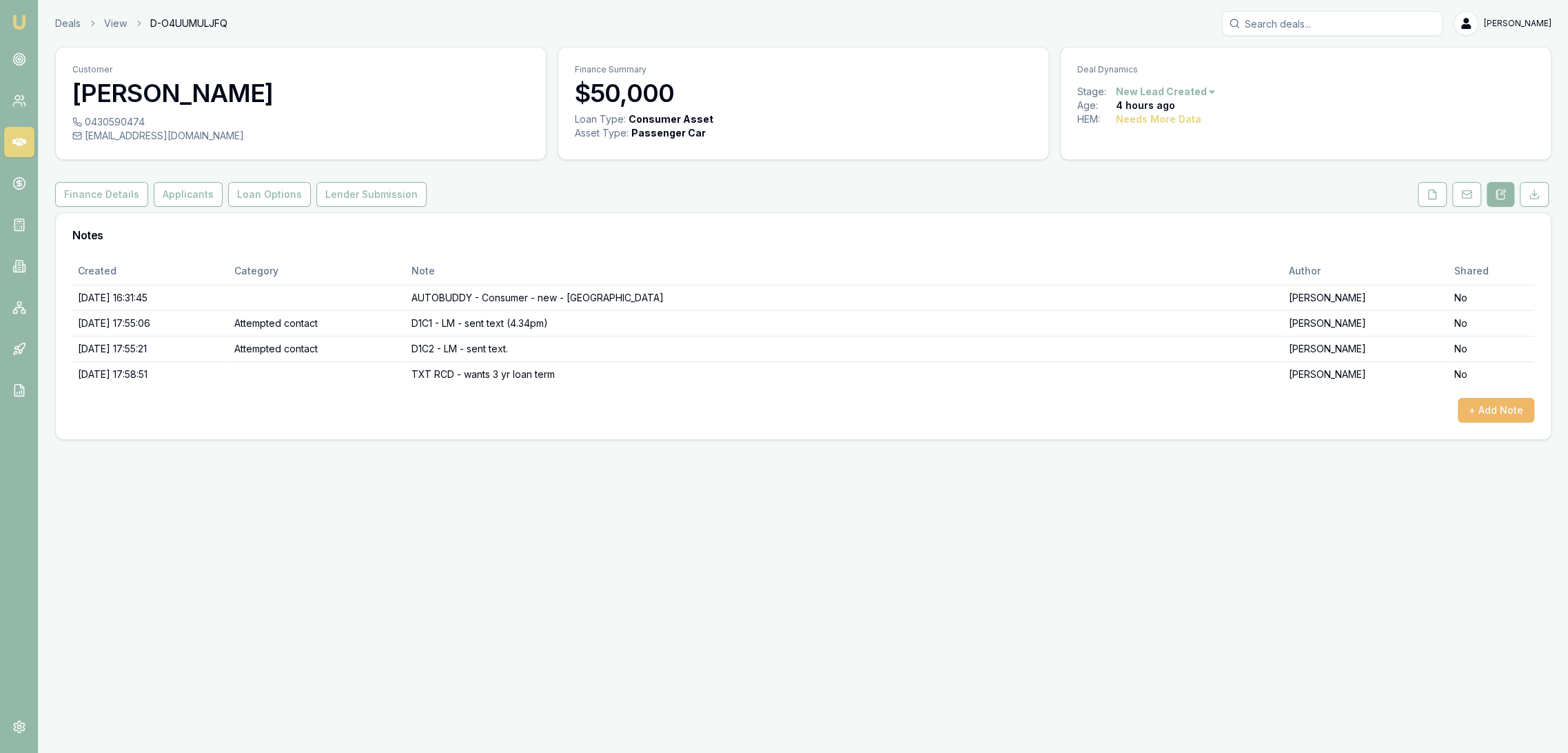
click at [1466, 405] on button "+ Add Note" at bounding box center [1497, 410] width 77 height 25
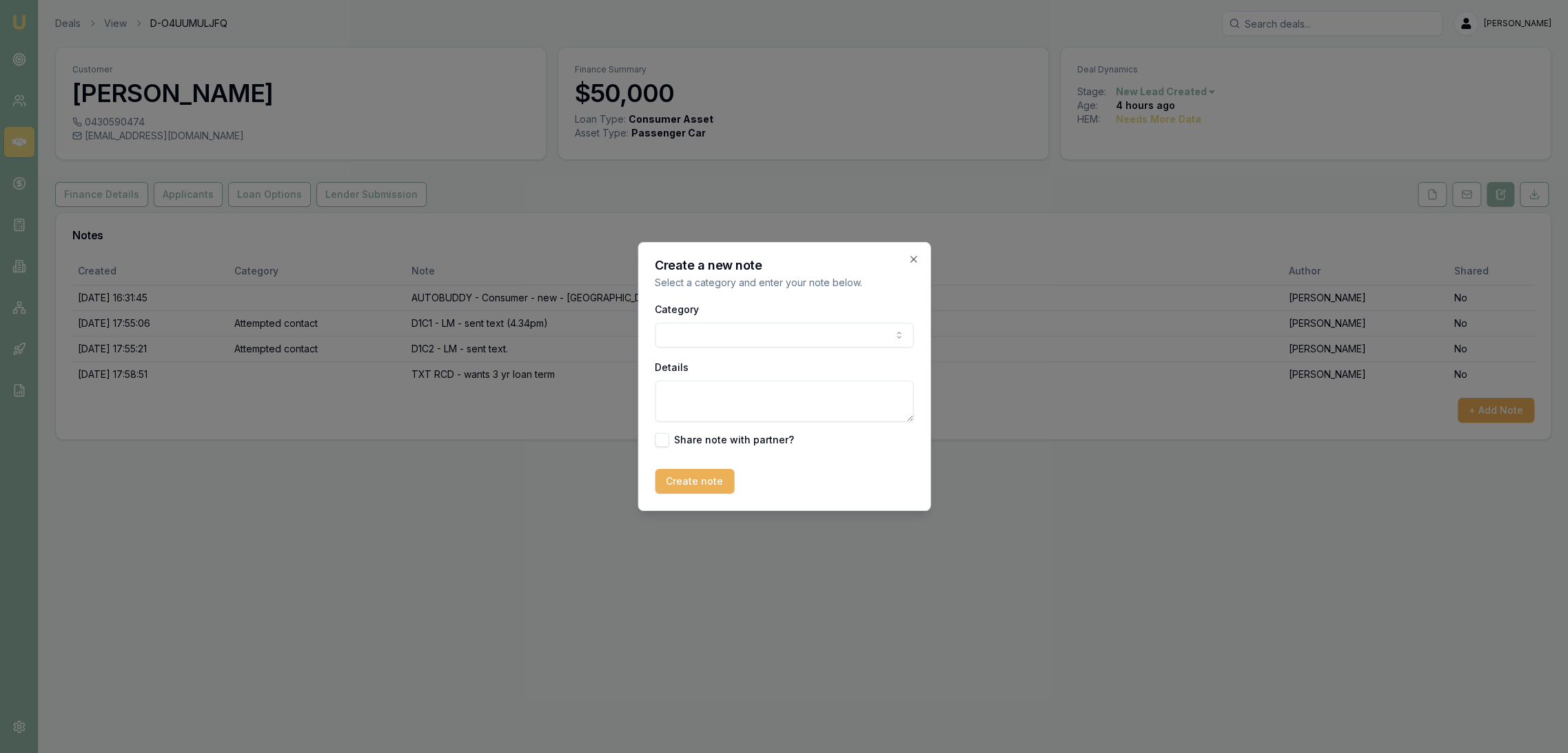
click at [762, 324] on body "Emu Broker Deals View D-O4UUMULJFQ Robyn Adams Toggle Menu Customer Romeo Canla…" at bounding box center [784, 376] width 1568 height 753
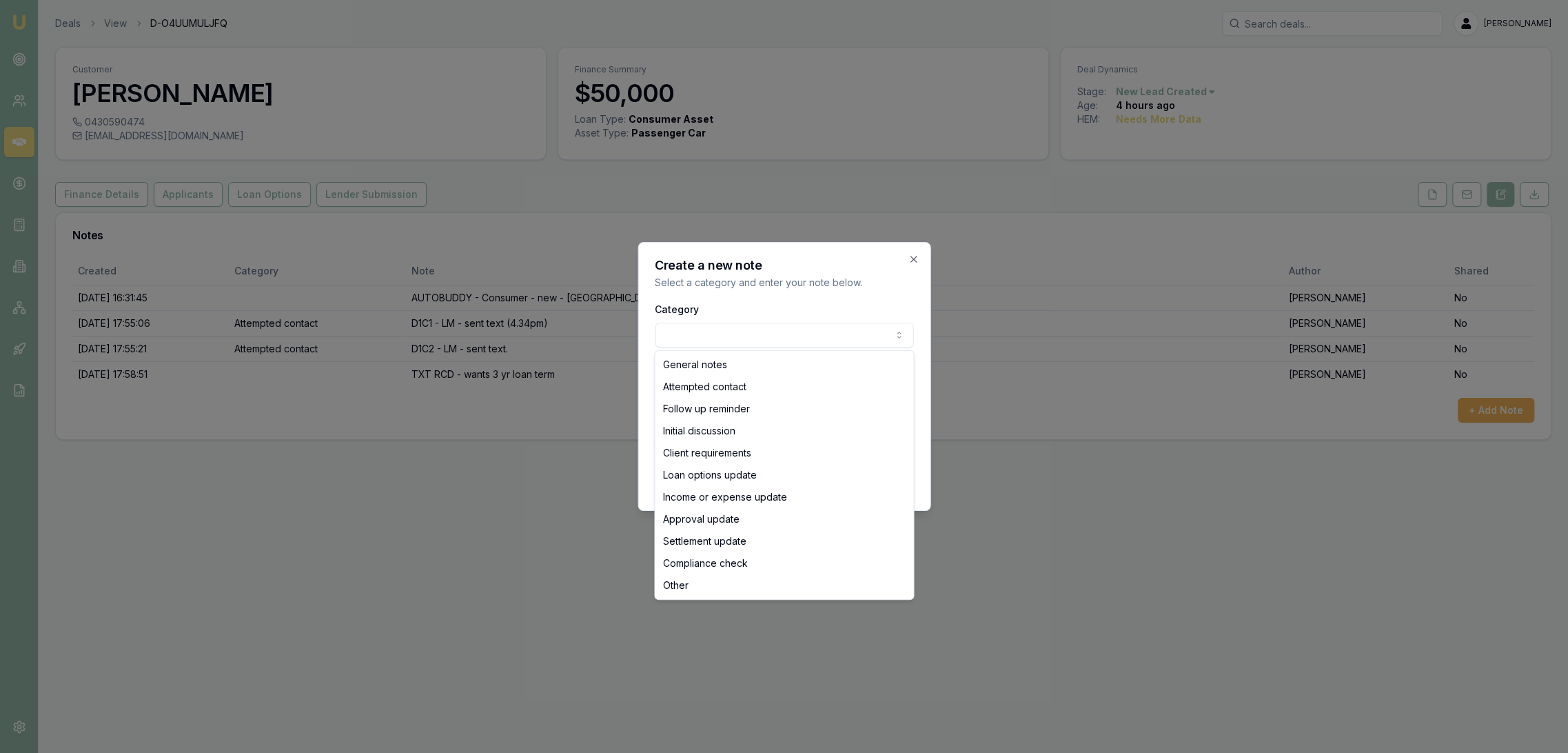
select select "ATTEMPTED_CONTACT"
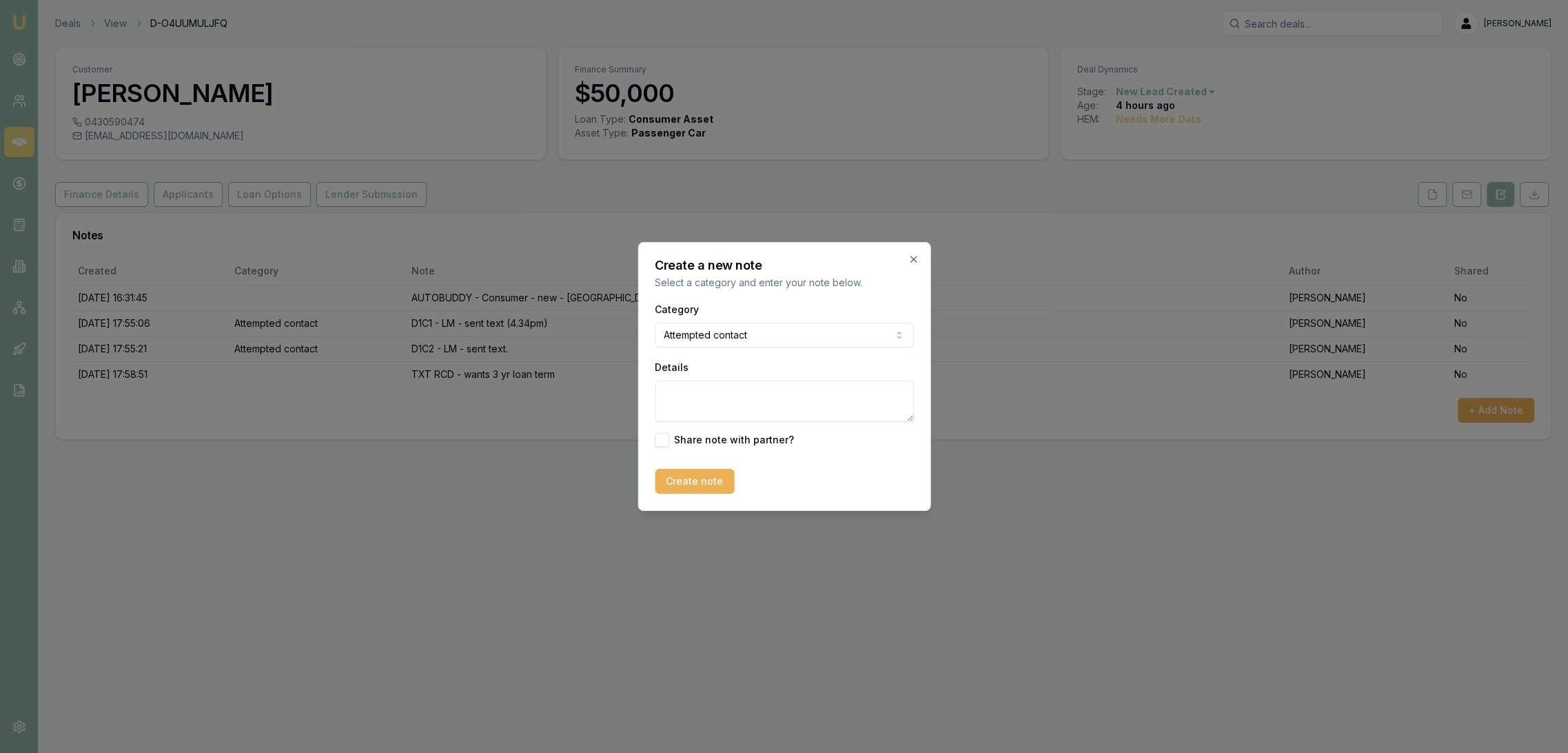
click at [707, 398] on textarea "Details" at bounding box center [784, 401] width 258 height 41
type textarea "v"
click at [786, 390] on textarea "VM - LM - txt quote //" at bounding box center [784, 401] width 258 height 41
paste textarea "Borrow amount: $50,000.00 Purchasing: Demo 2025 Mitsubishi Triton Interest rate…"
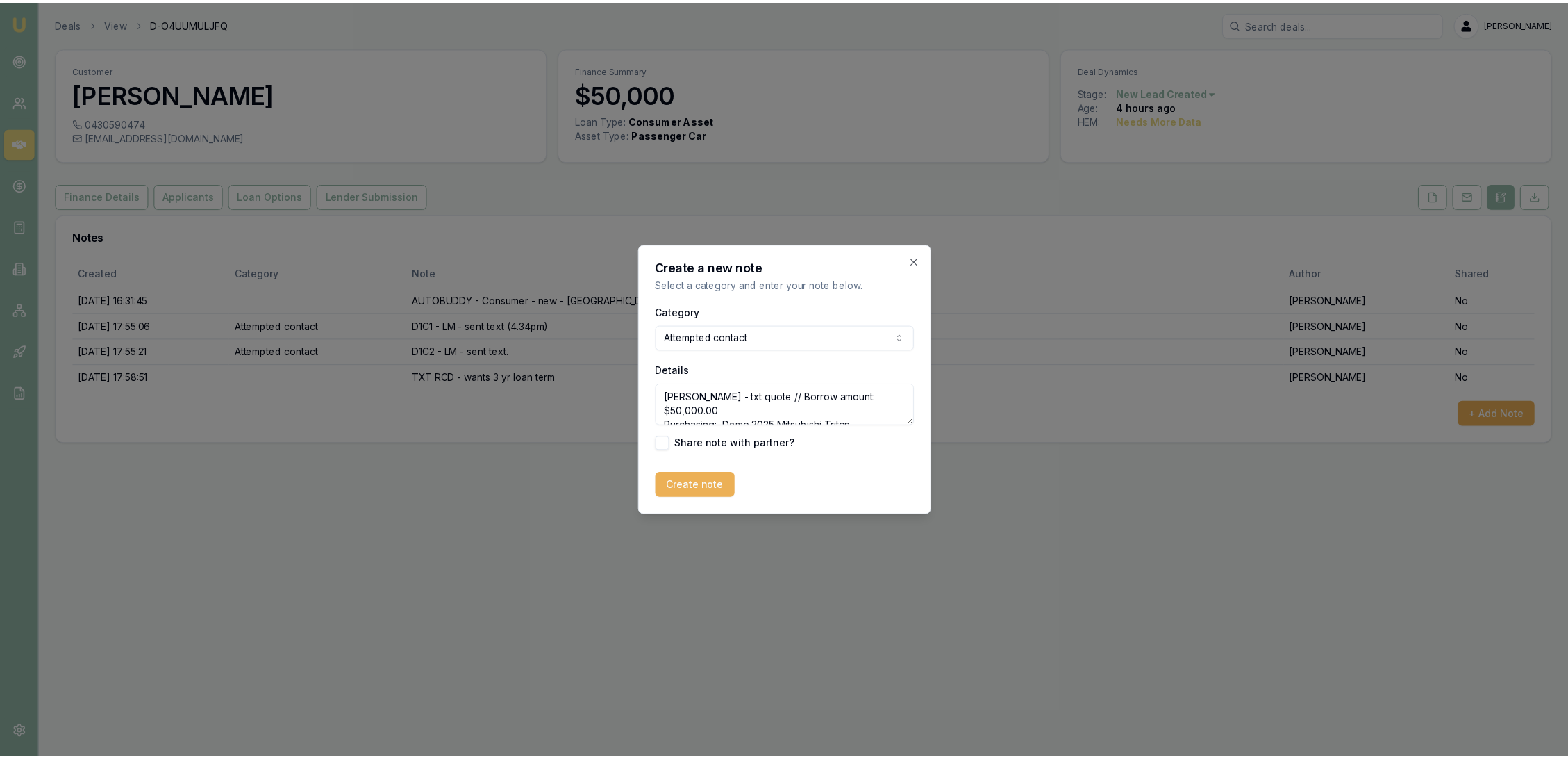
scroll to position [130, 0]
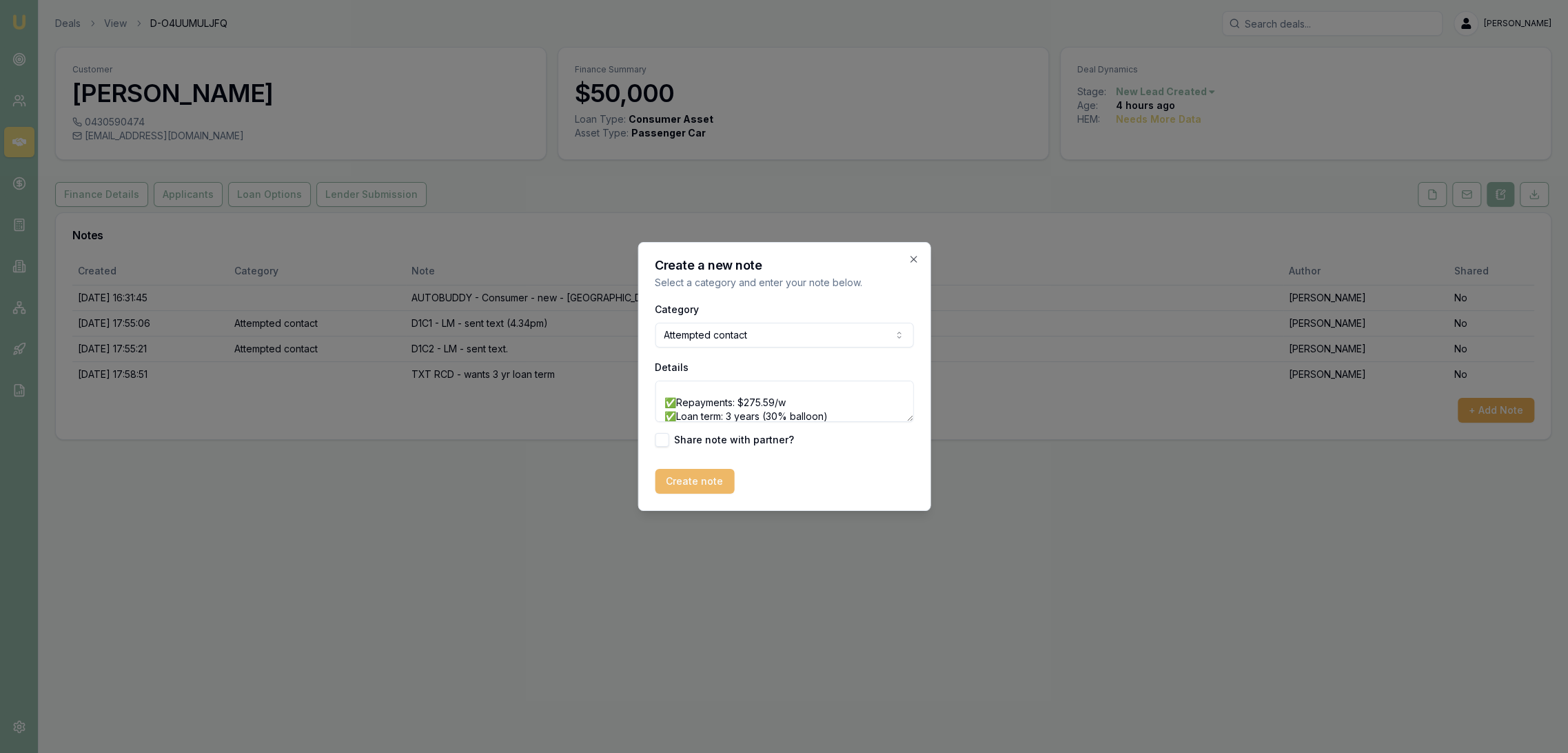
type textarea "VM - LM - txt quote // Borrow amount: $50,000.00 Purchasing: Demo 2025 Mitsubis…"
click at [698, 479] on button "Create note" at bounding box center [694, 481] width 80 height 25
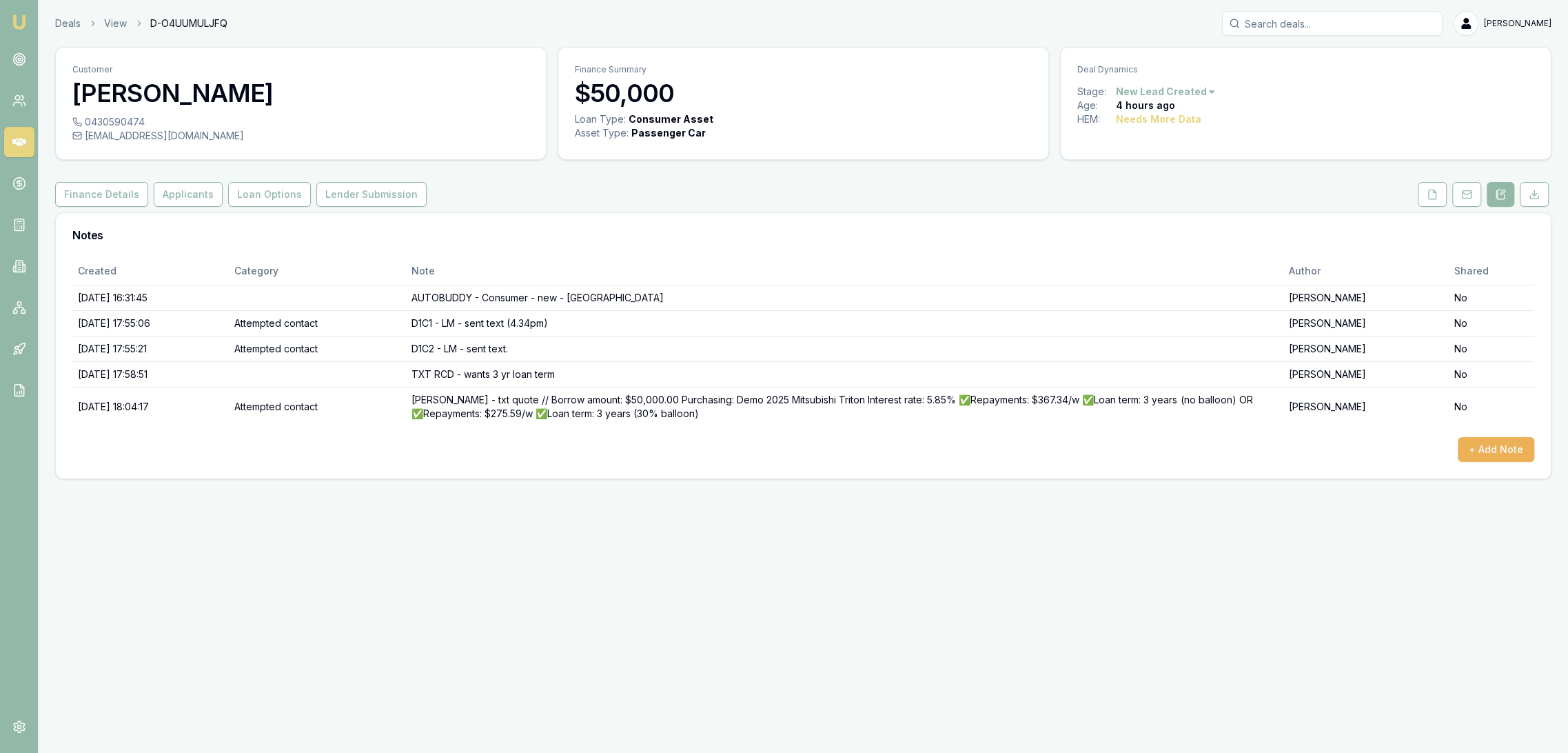
click at [20, 21] on img at bounding box center [20, 22] width 17 height 17
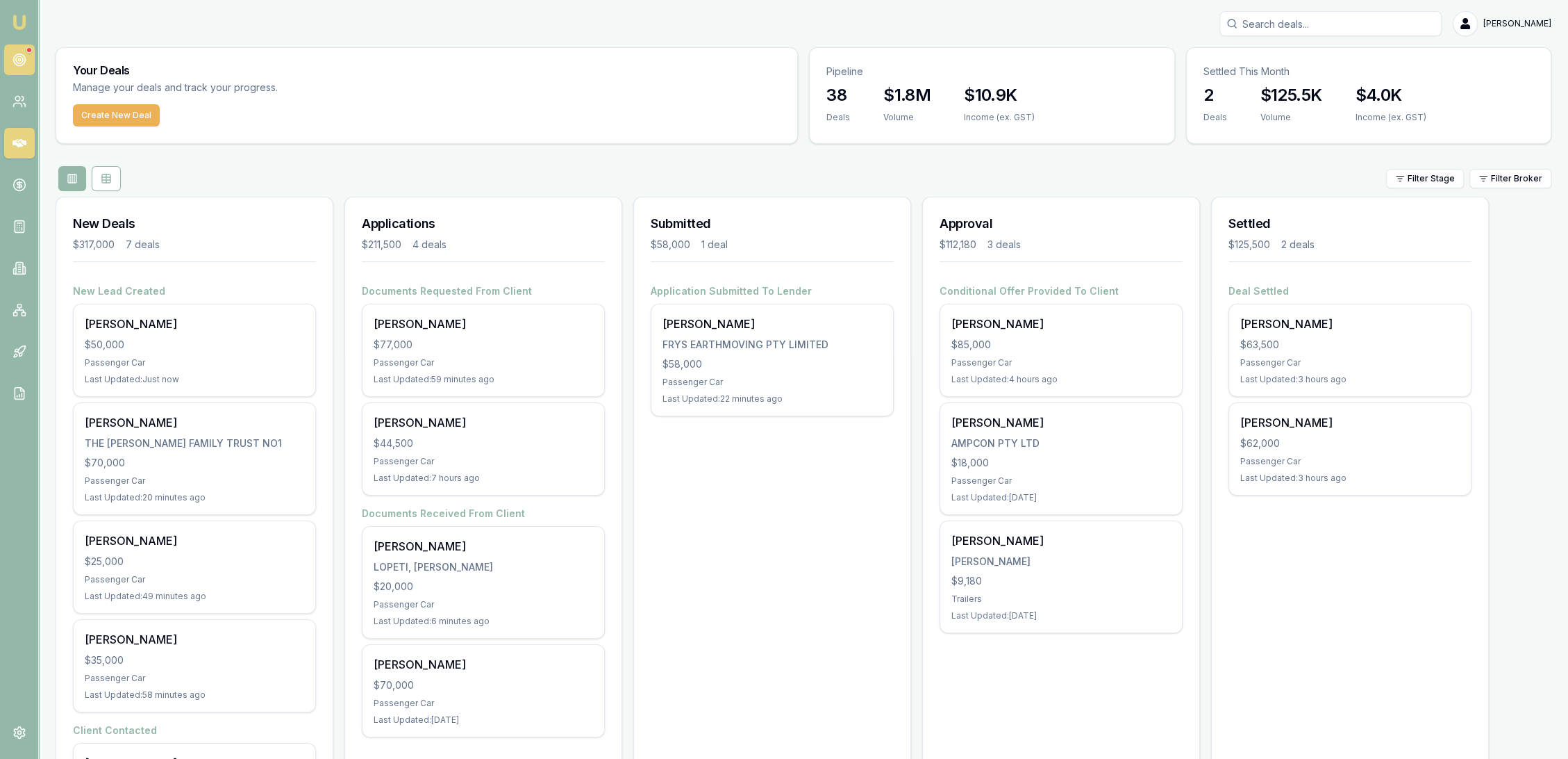
click at [21, 58] on icon at bounding box center [19, 59] width 14 height 14
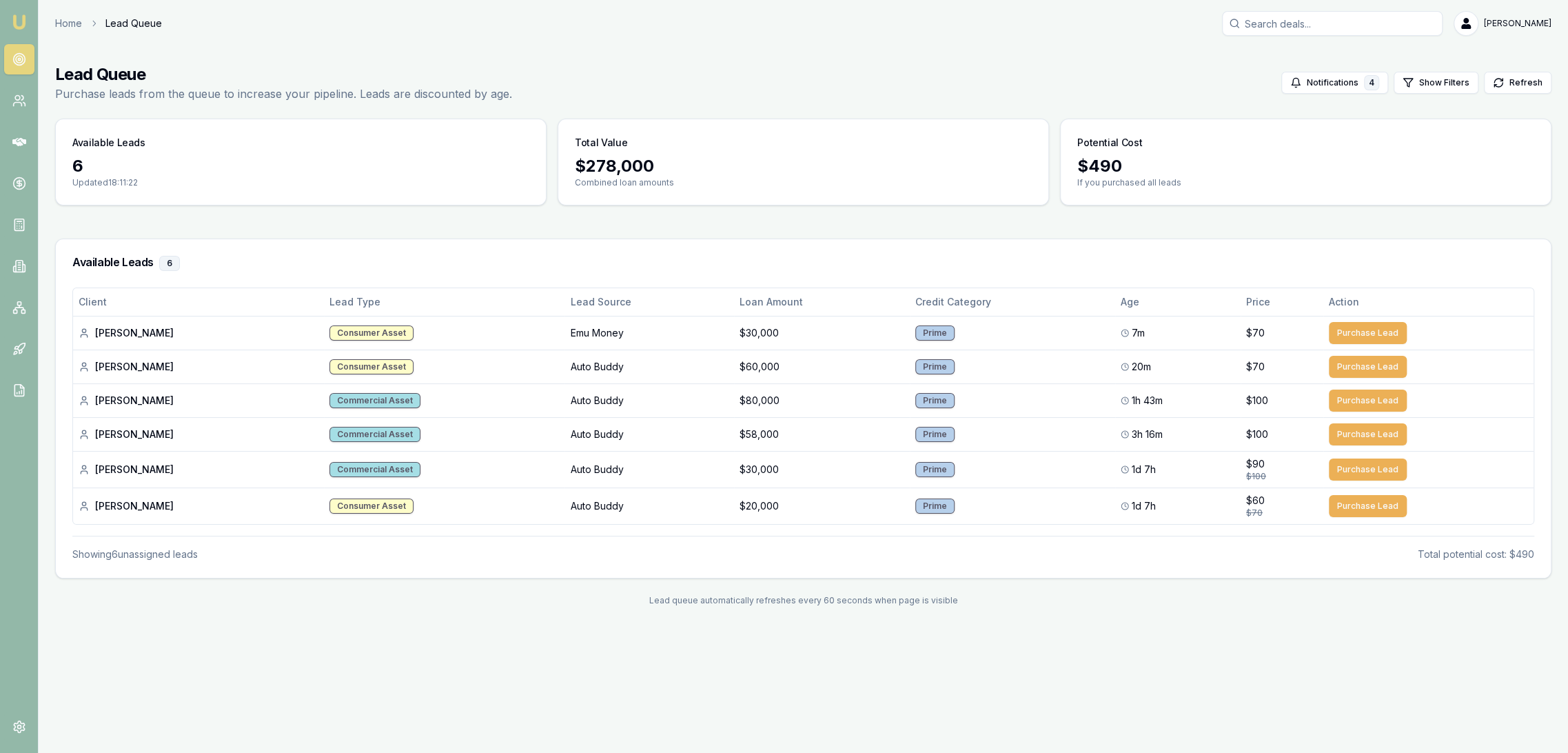
click at [19, 24] on img at bounding box center [20, 22] width 17 height 17
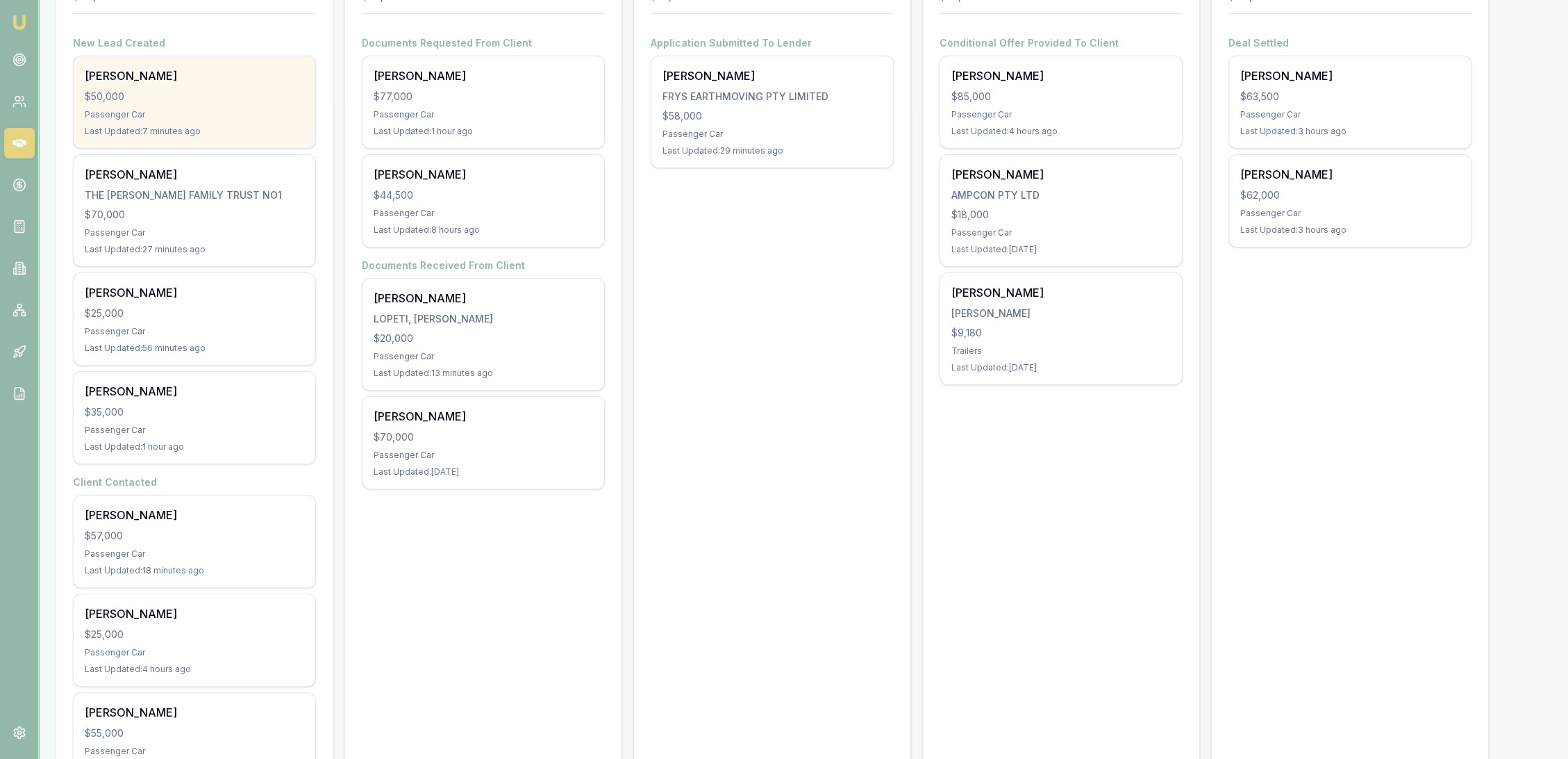
scroll to position [157, 0]
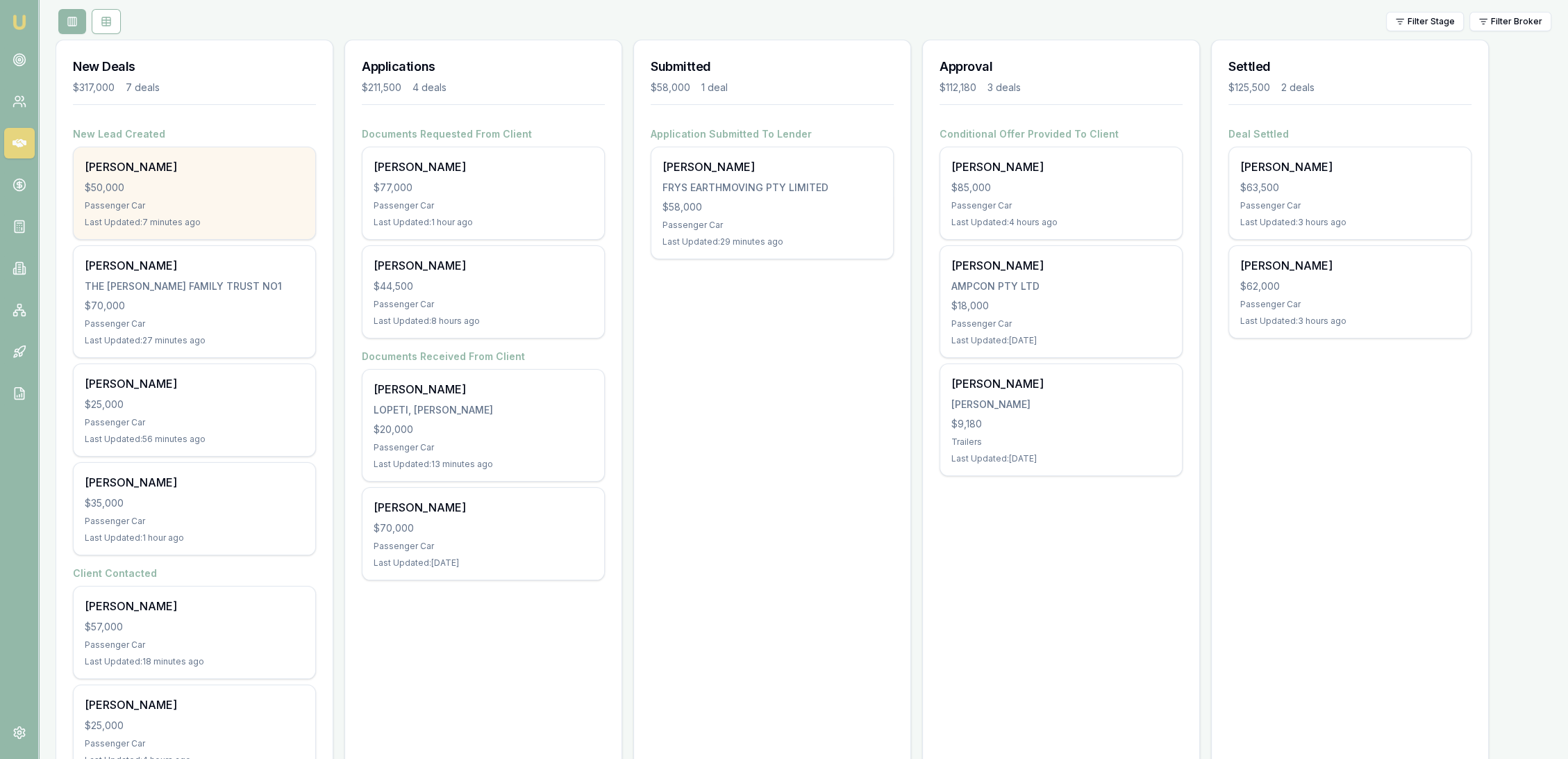
click at [211, 178] on div "Romeo Canlas $50,000 Passenger Car Last Updated: 7 minutes ago" at bounding box center [194, 192] width 241 height 91
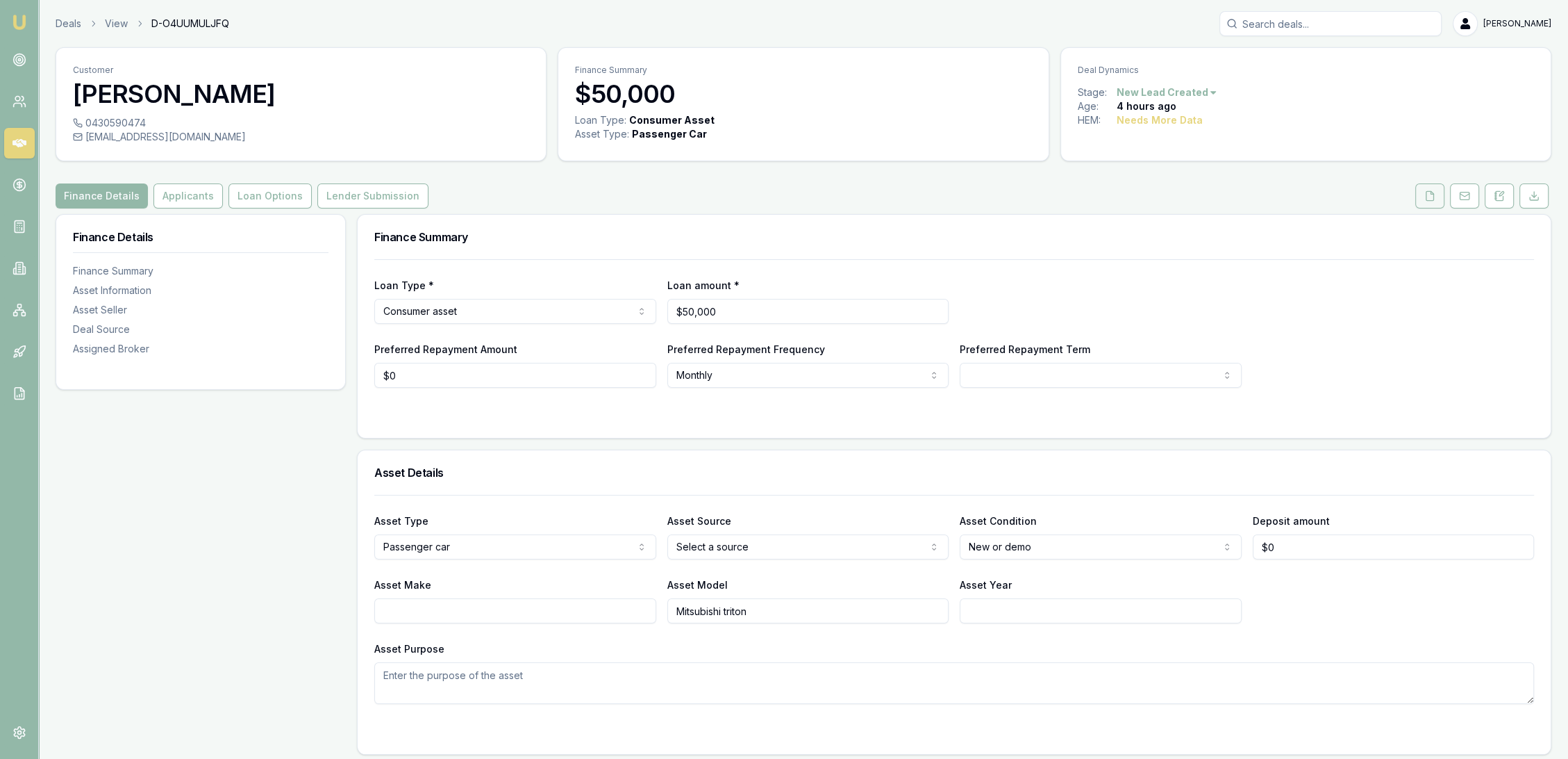
click at [1430, 199] on icon at bounding box center [1429, 196] width 11 height 11
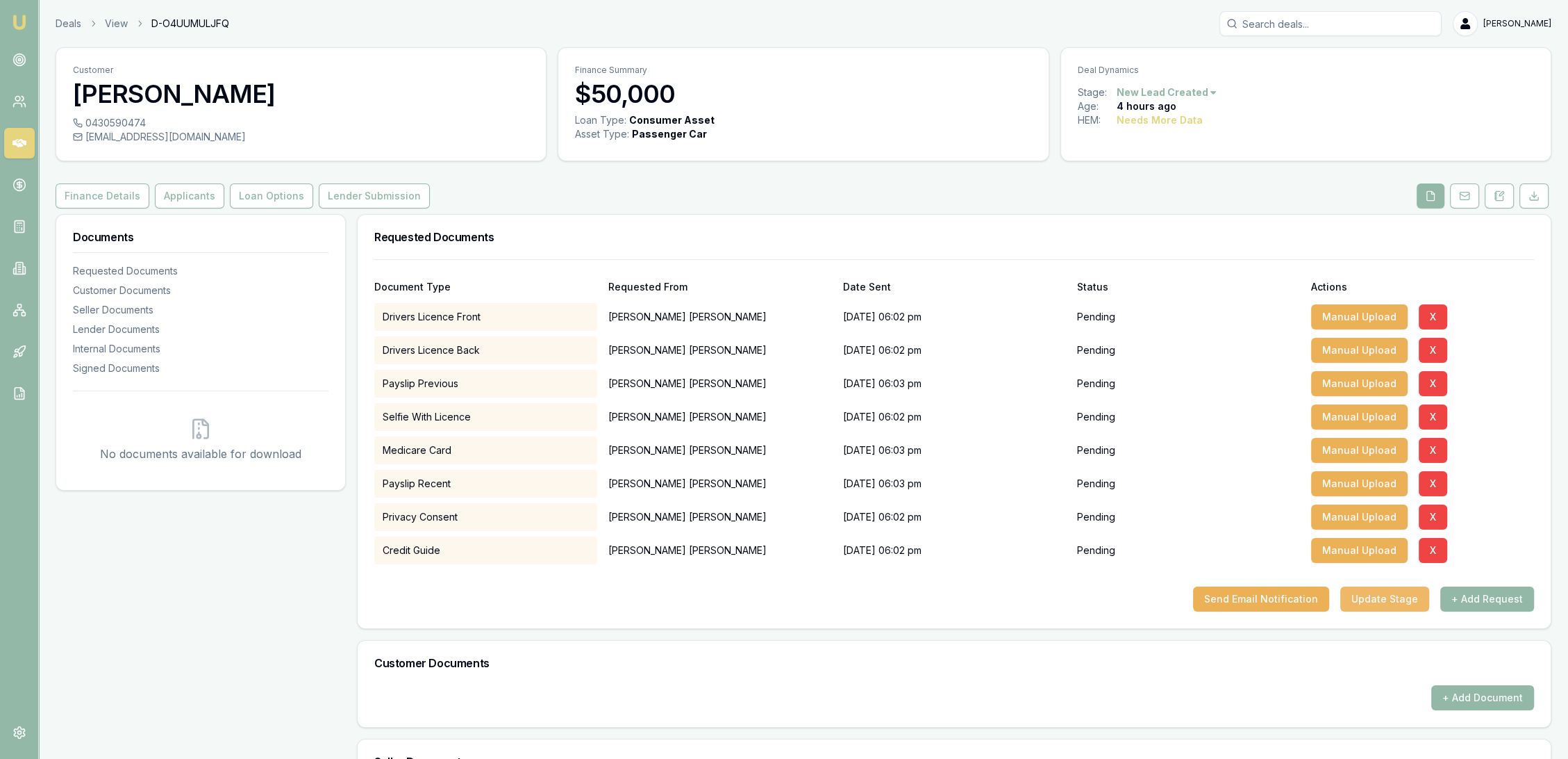
click at [1380, 599] on button "Update Stage" at bounding box center [1384, 599] width 89 height 25
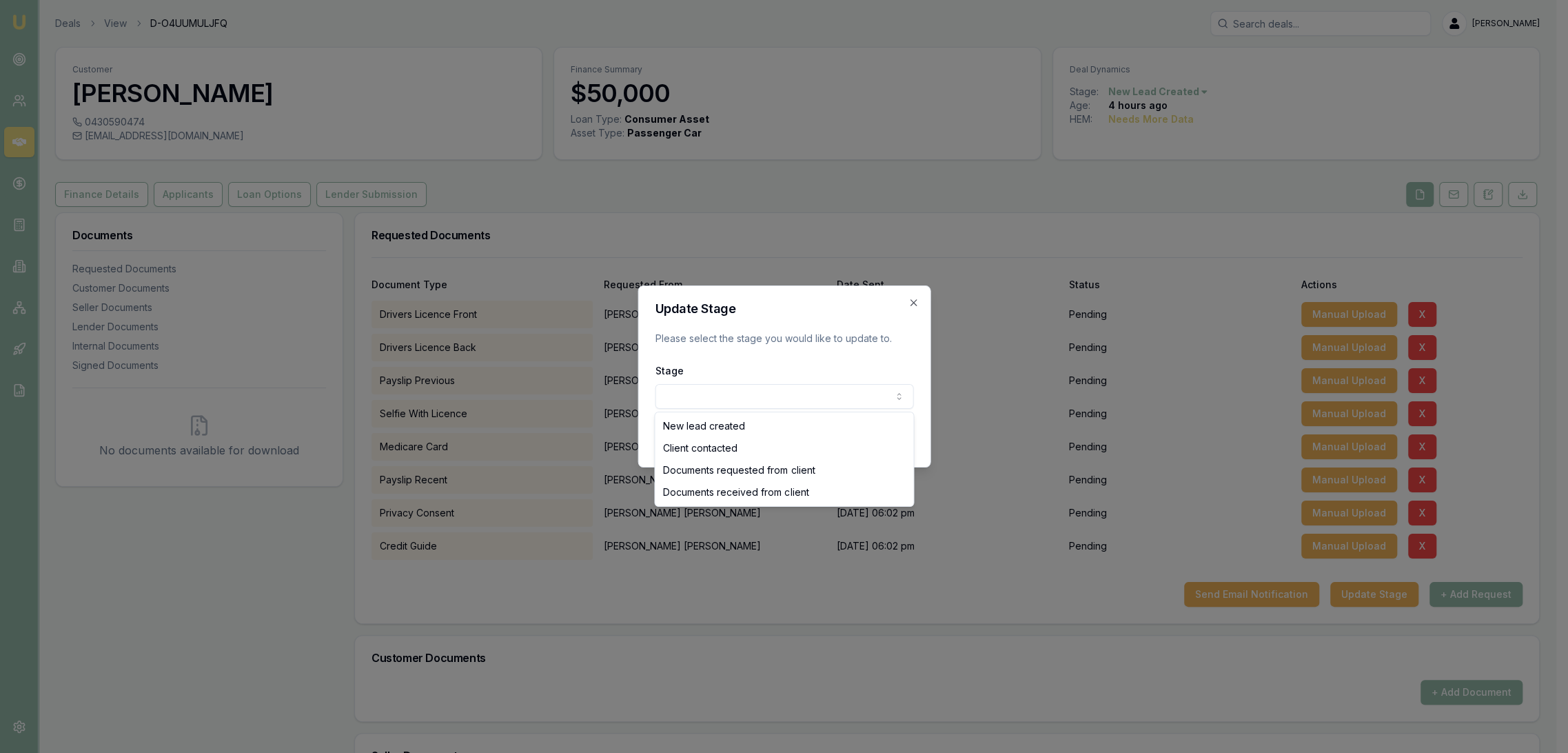
click at [817, 397] on body "Emu Broker Deals View D-O4UUMULJFQ [PERSON_NAME] Toggle Menu Customer [PERSON_N…" at bounding box center [778, 376] width 1557 height 753
select select "CLIENT_CONTACTED"
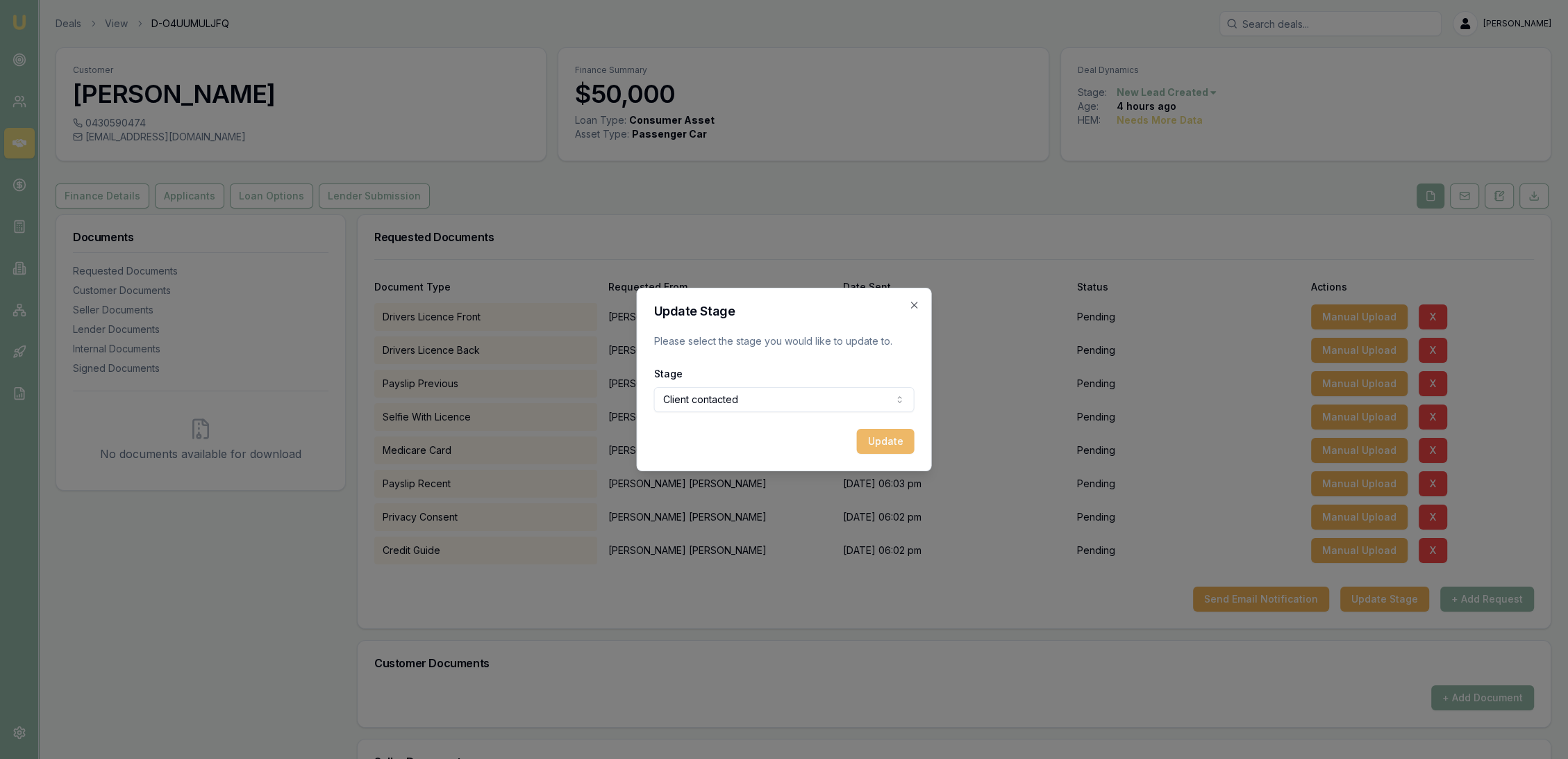
click at [892, 442] on button "Update" at bounding box center [885, 441] width 57 height 25
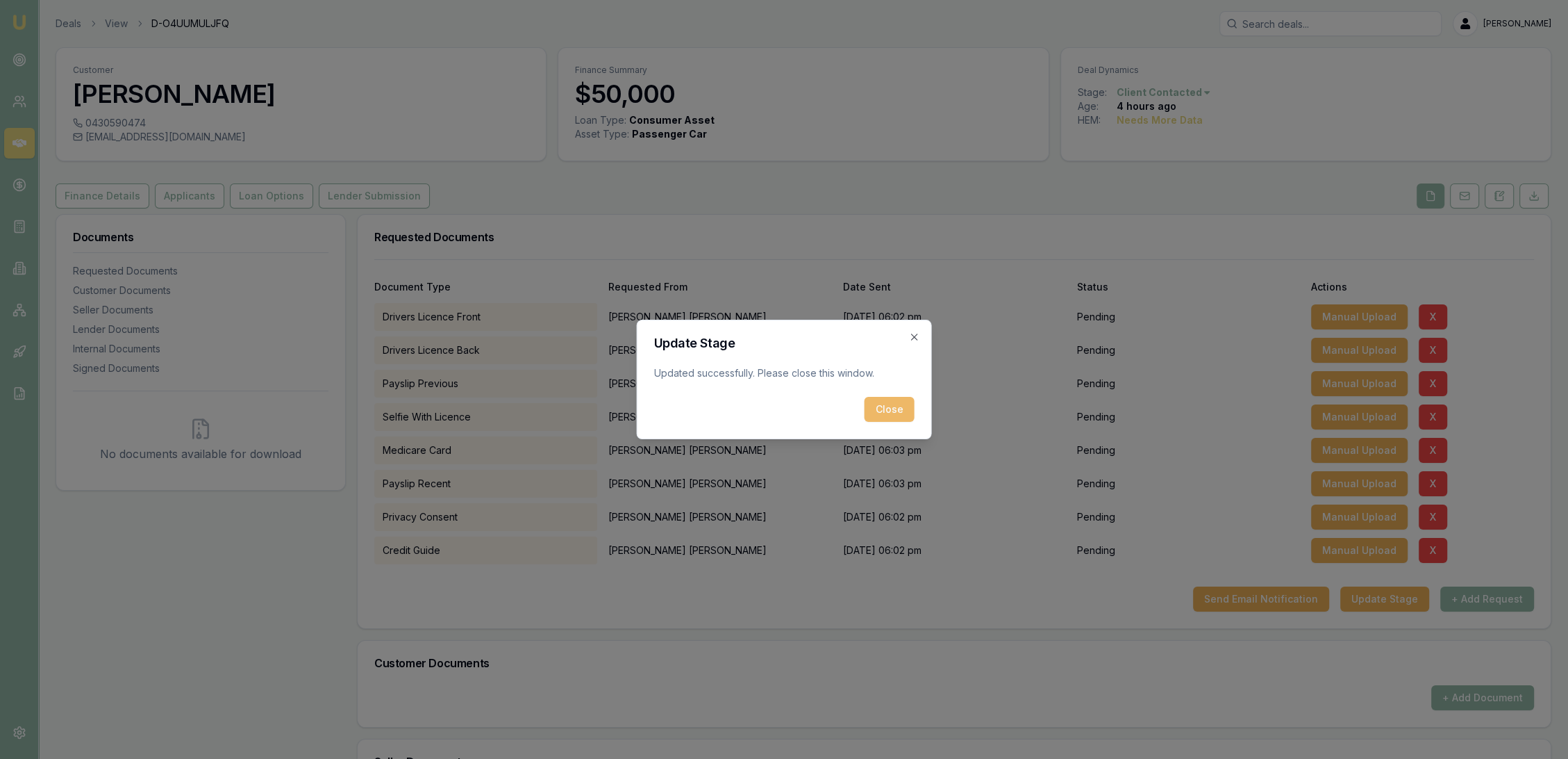
click at [900, 403] on button "Close" at bounding box center [889, 409] width 50 height 25
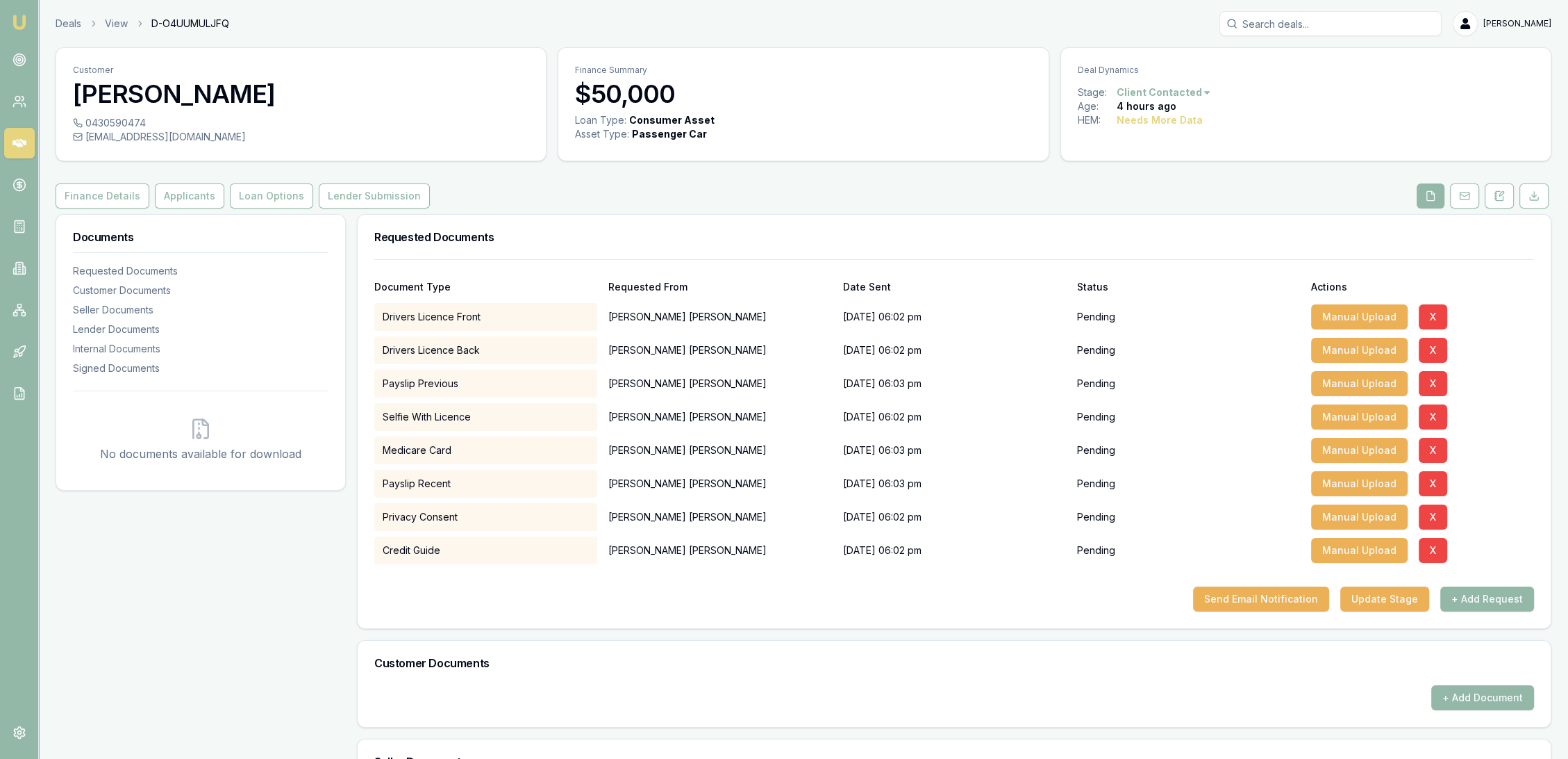
drag, startPoint x: 19, startPoint y: 15, endPoint x: 25, endPoint y: 14, distance: 6.1
click at [20, 15] on img at bounding box center [20, 23] width 17 height 17
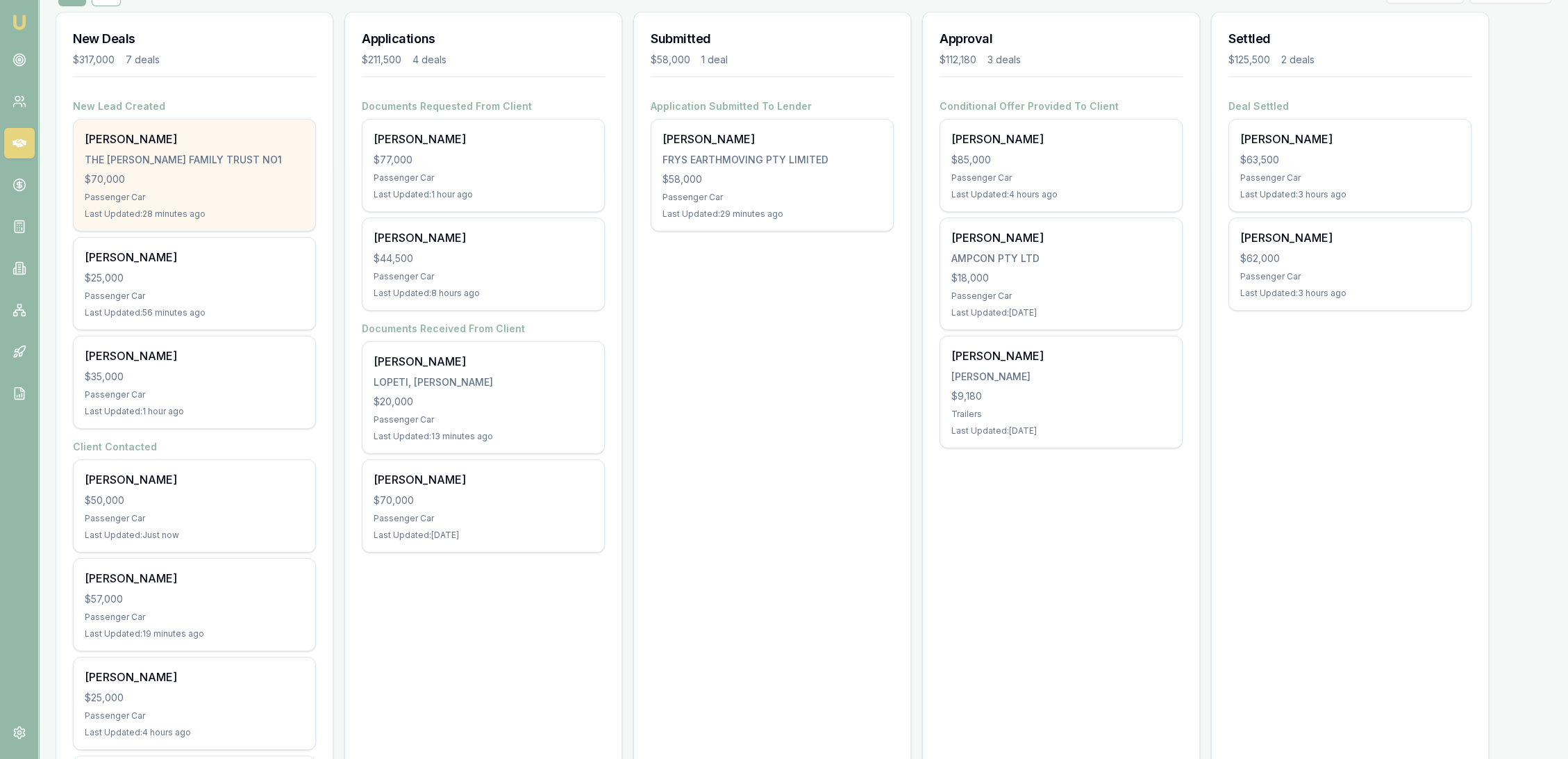
scroll to position [231, 0]
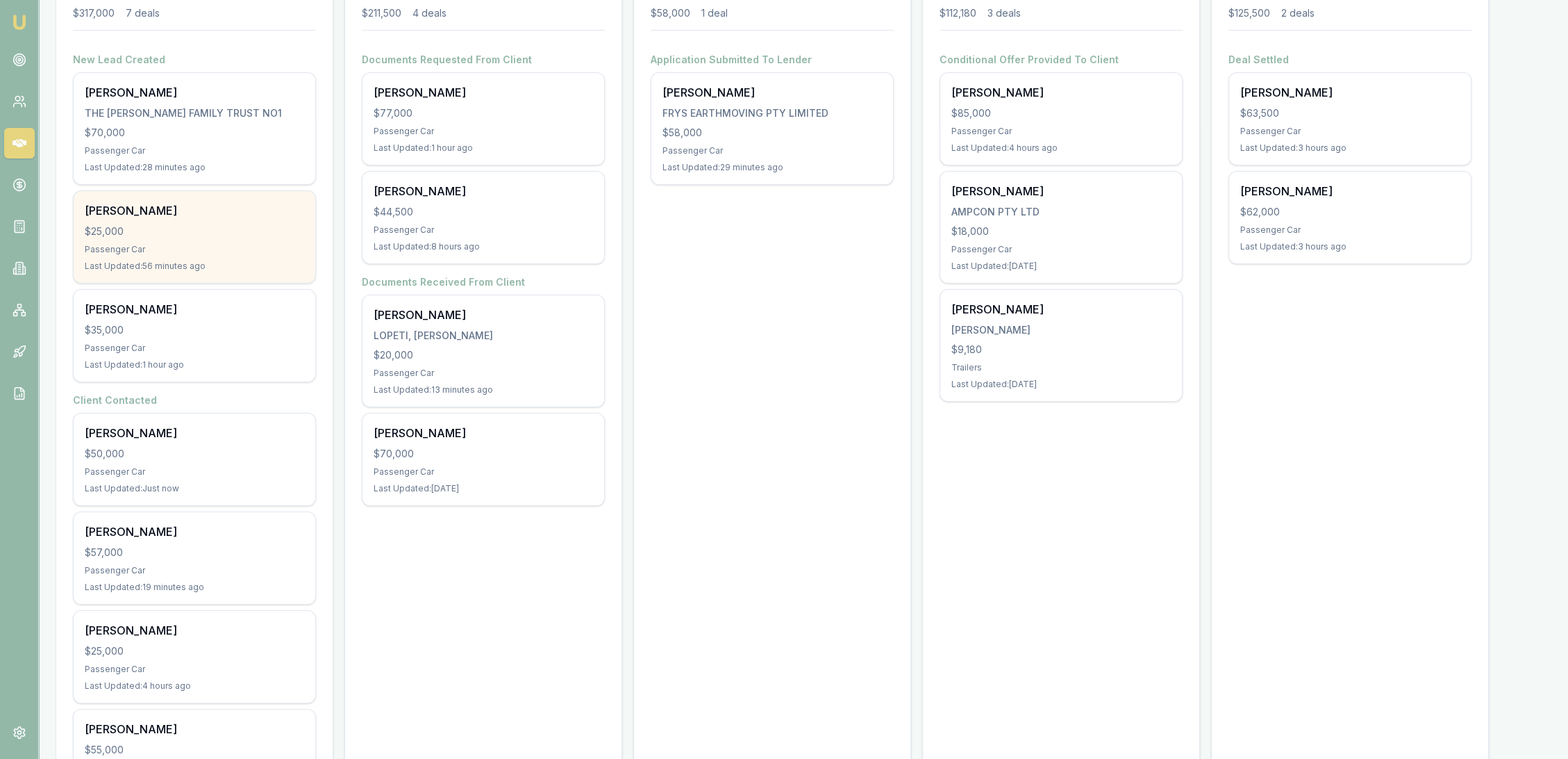
click at [139, 231] on div "$25,000" at bounding box center [194, 231] width 220 height 14
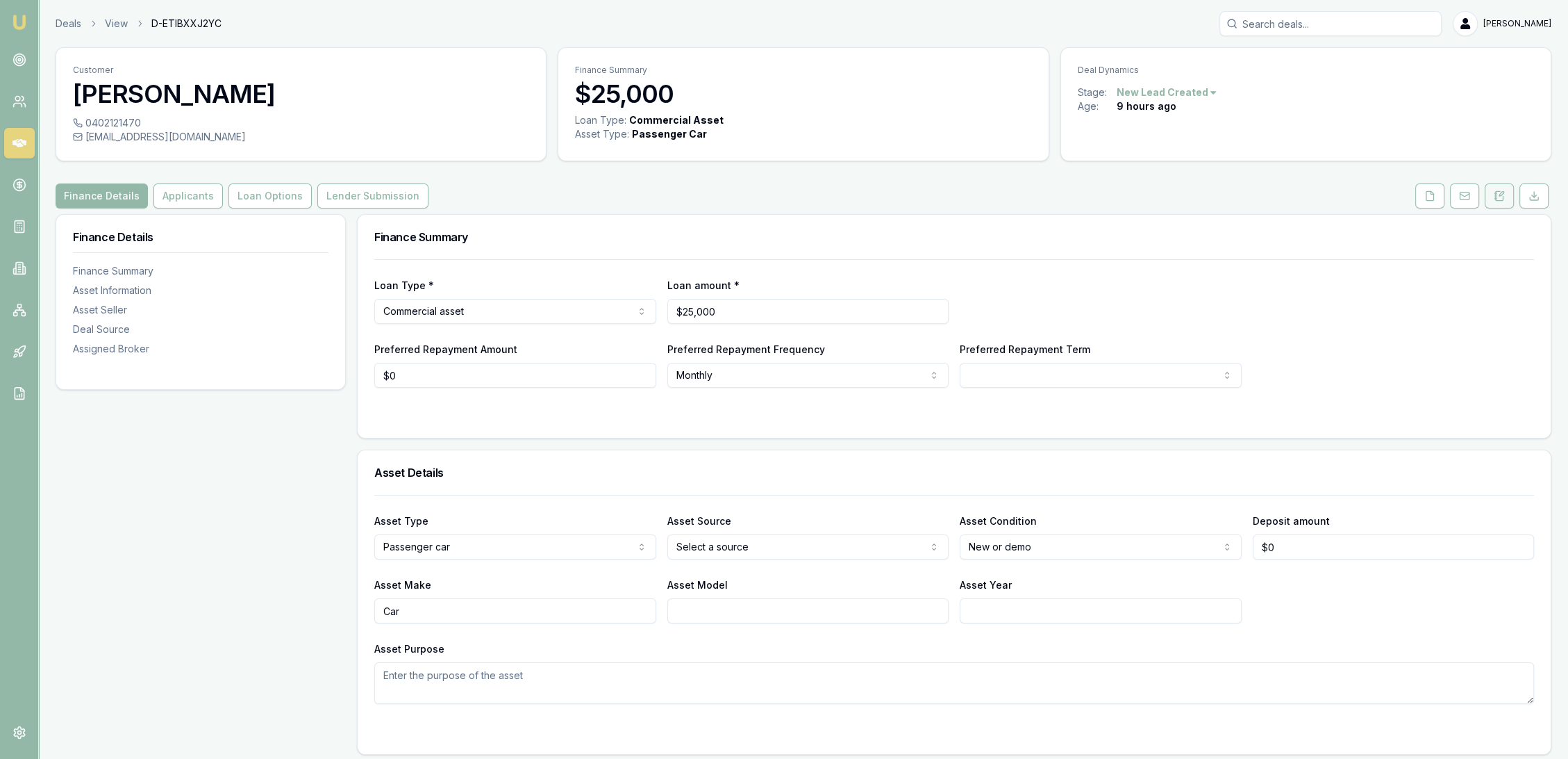
click at [1504, 195] on icon at bounding box center [1499, 196] width 11 height 11
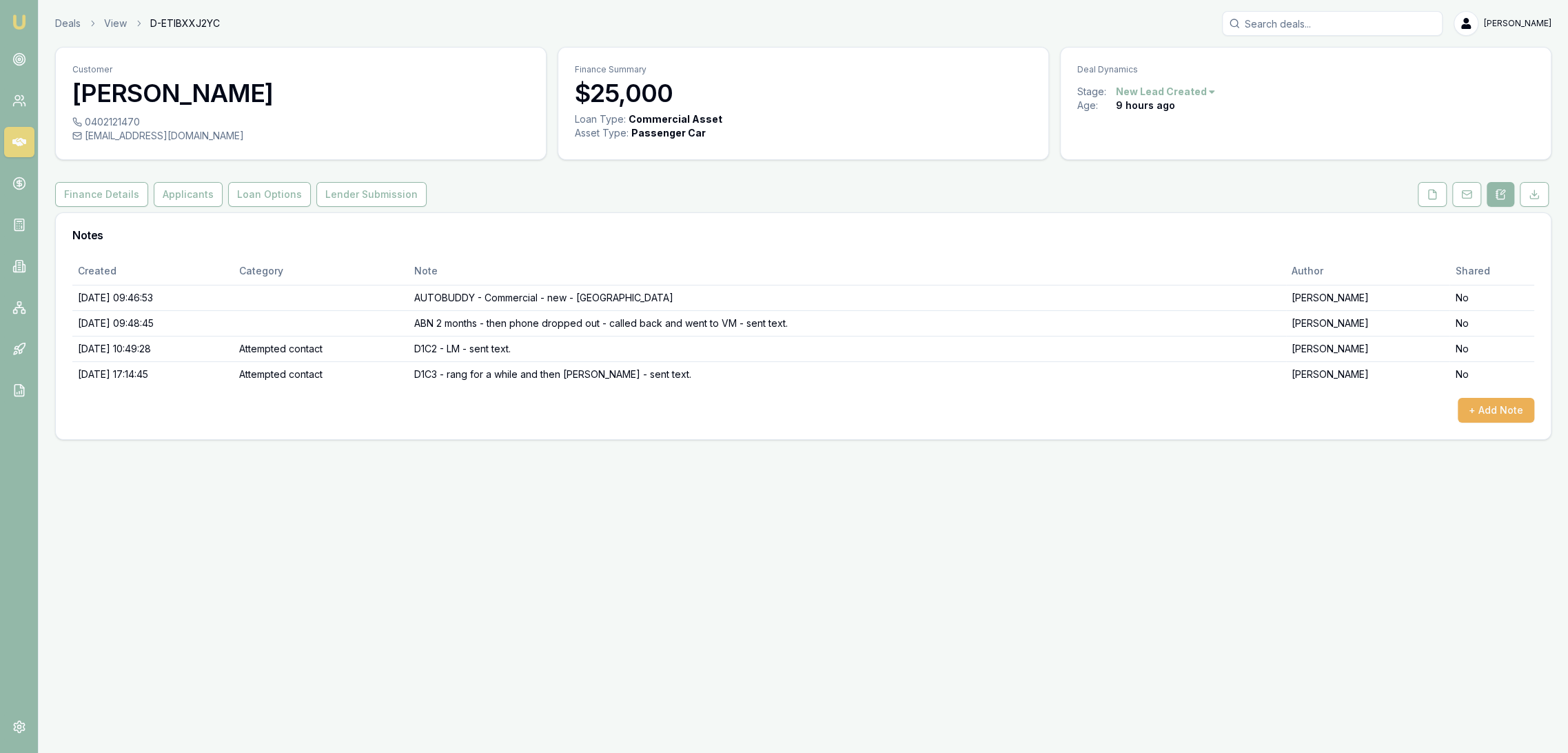
click at [17, 22] on img at bounding box center [20, 22] width 17 height 17
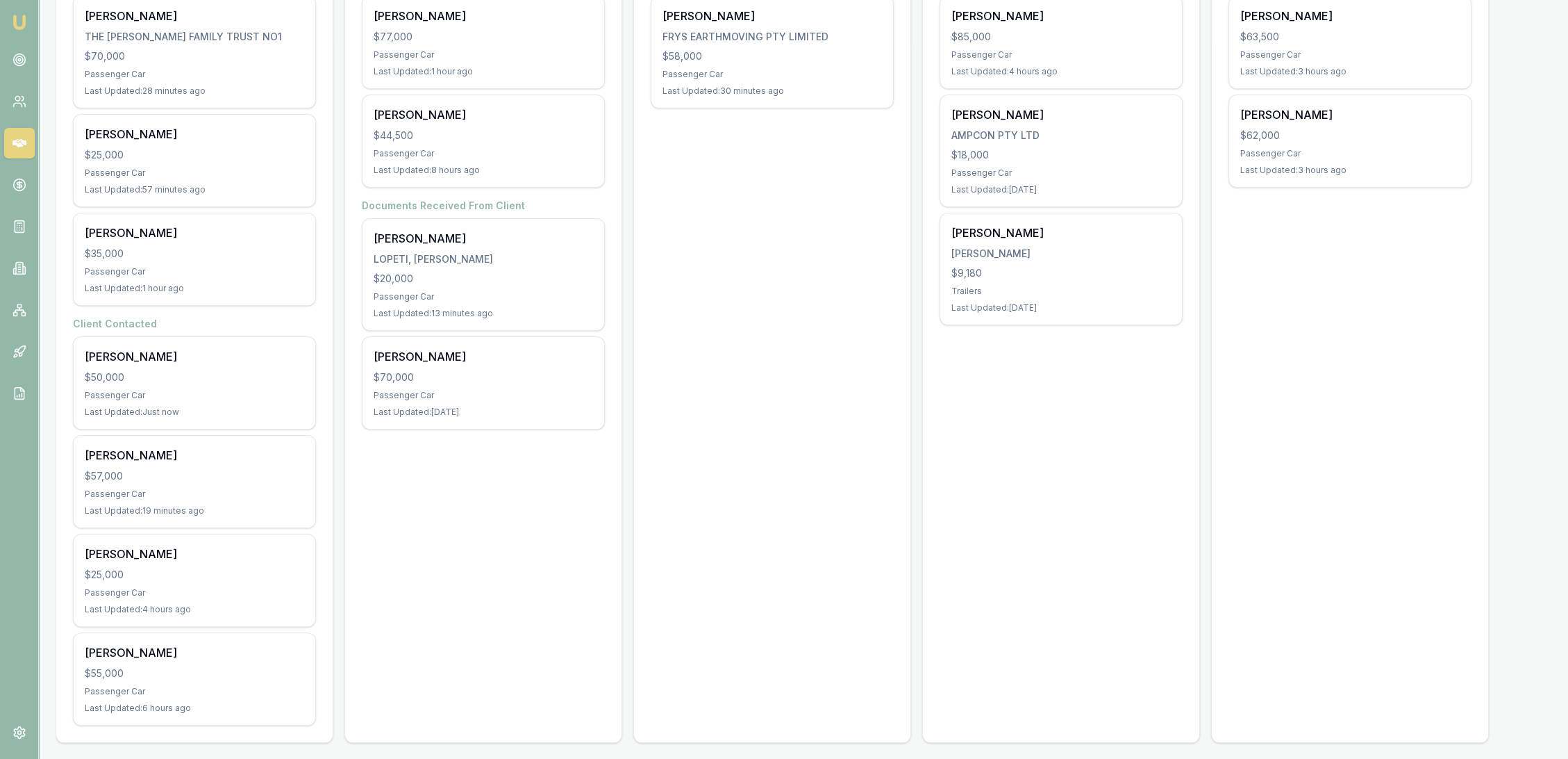
scroll to position [311, 0]
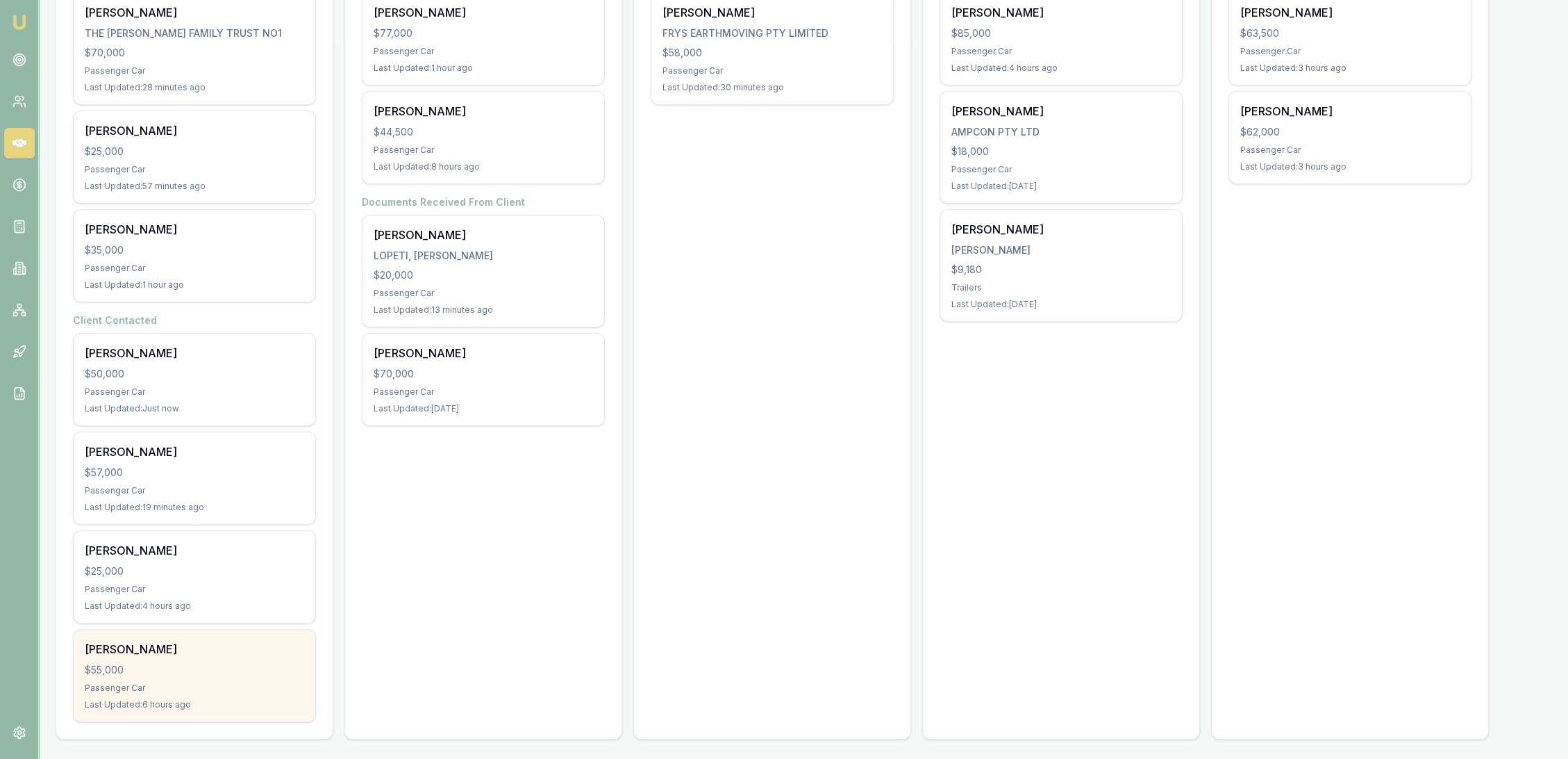
click at [243, 673] on div "$55,000" at bounding box center [194, 669] width 220 height 14
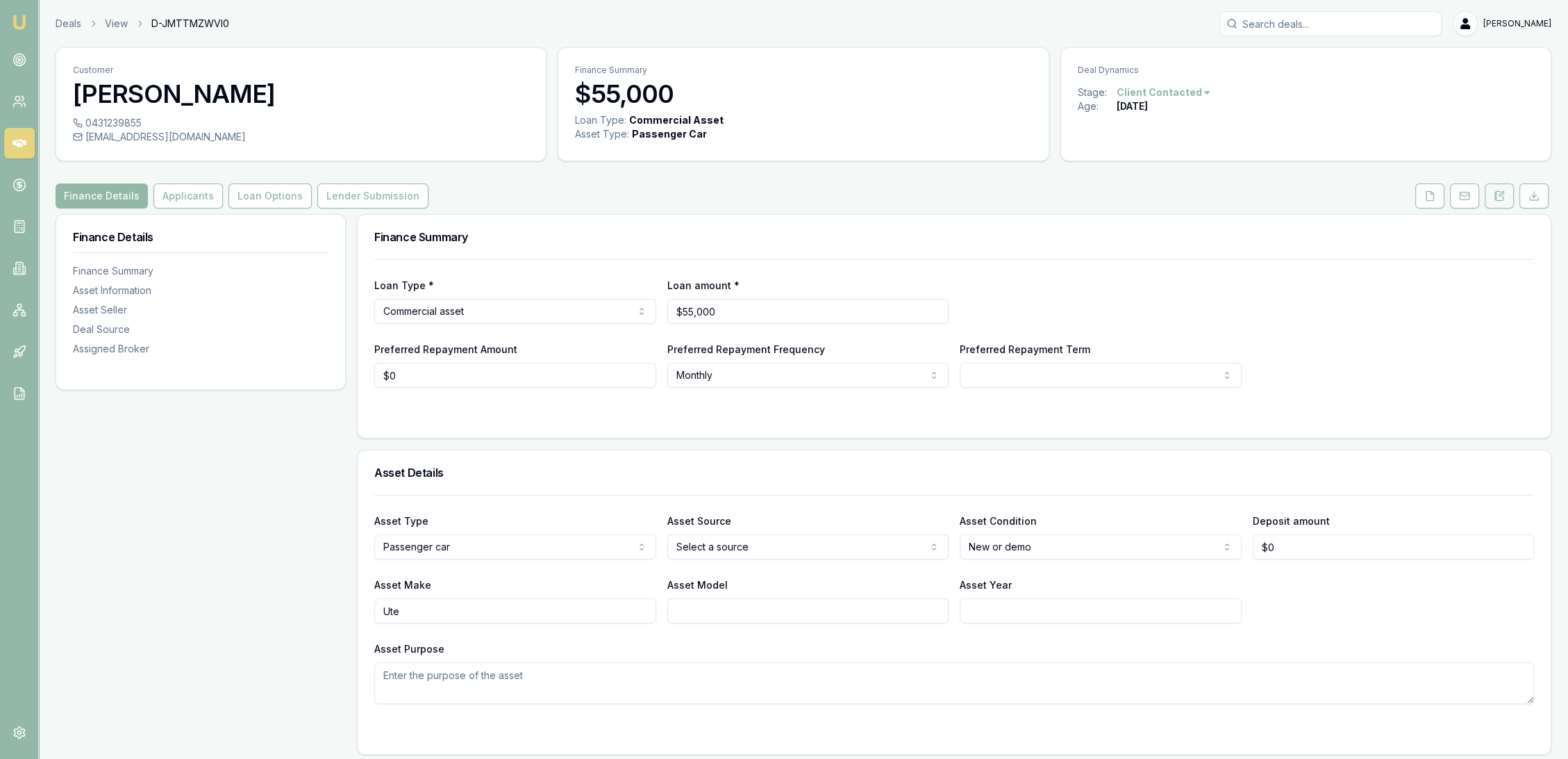
drag, startPoint x: 1502, startPoint y: 191, endPoint x: 1496, endPoint y: 196, distance: 7.8
click at [1502, 191] on icon at bounding box center [1501, 193] width 4 height 4
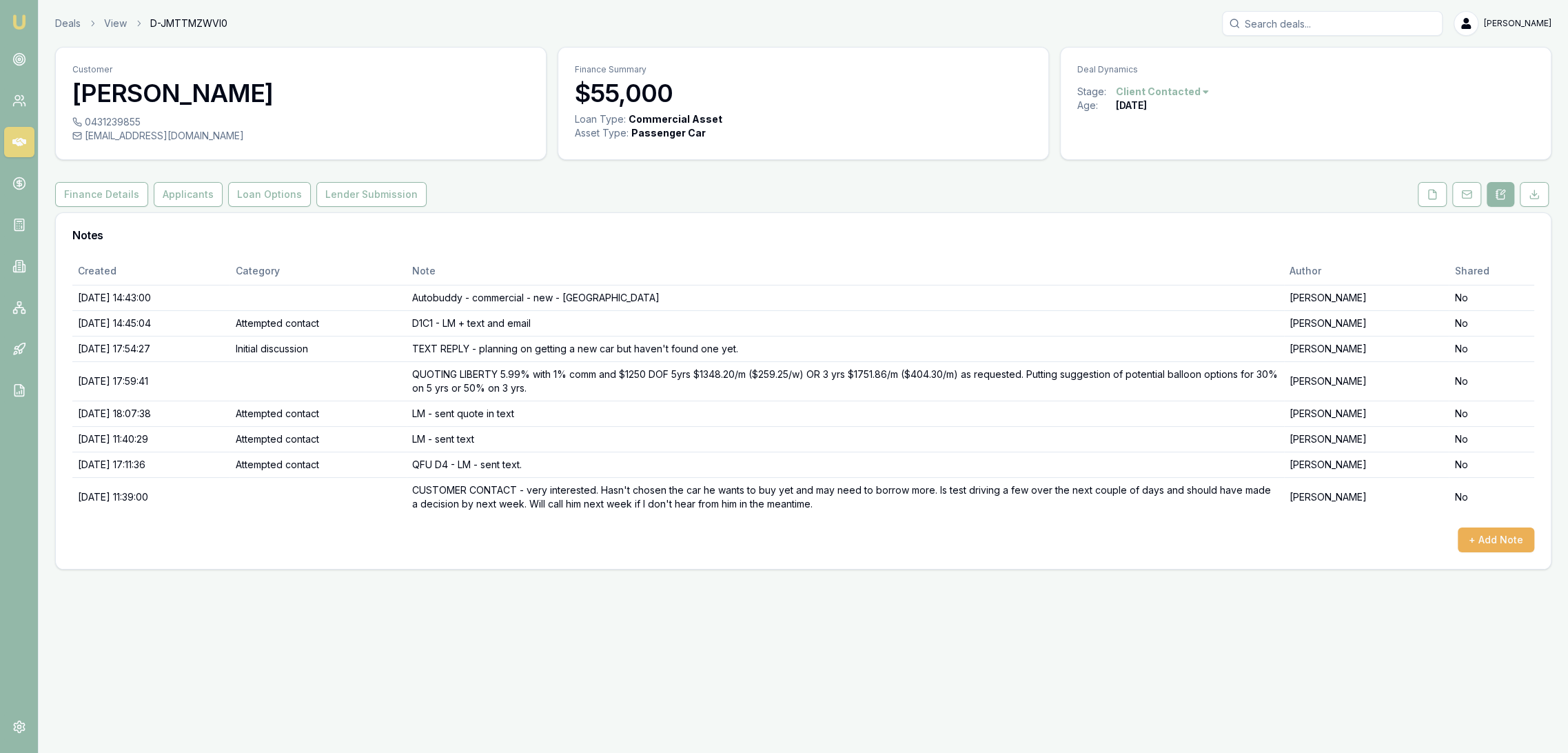
click at [23, 22] on img at bounding box center [20, 22] width 17 height 17
